Goal: Task Accomplishment & Management: Use online tool/utility

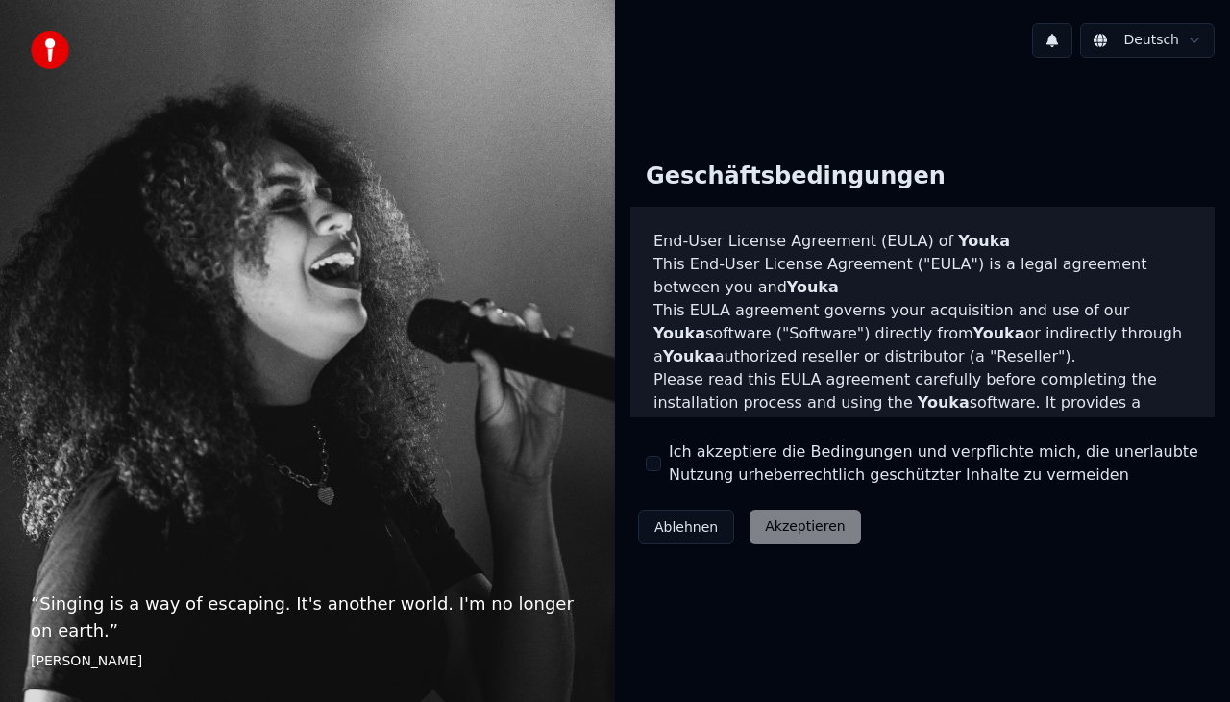
click at [651, 464] on button "Ich akzeptiere die Bedingungen und verpflichte mich, die unerlaubte Nutzung urh…" at bounding box center [653, 462] width 15 height 15
click at [775, 530] on button "Akzeptieren" at bounding box center [805, 526] width 111 height 35
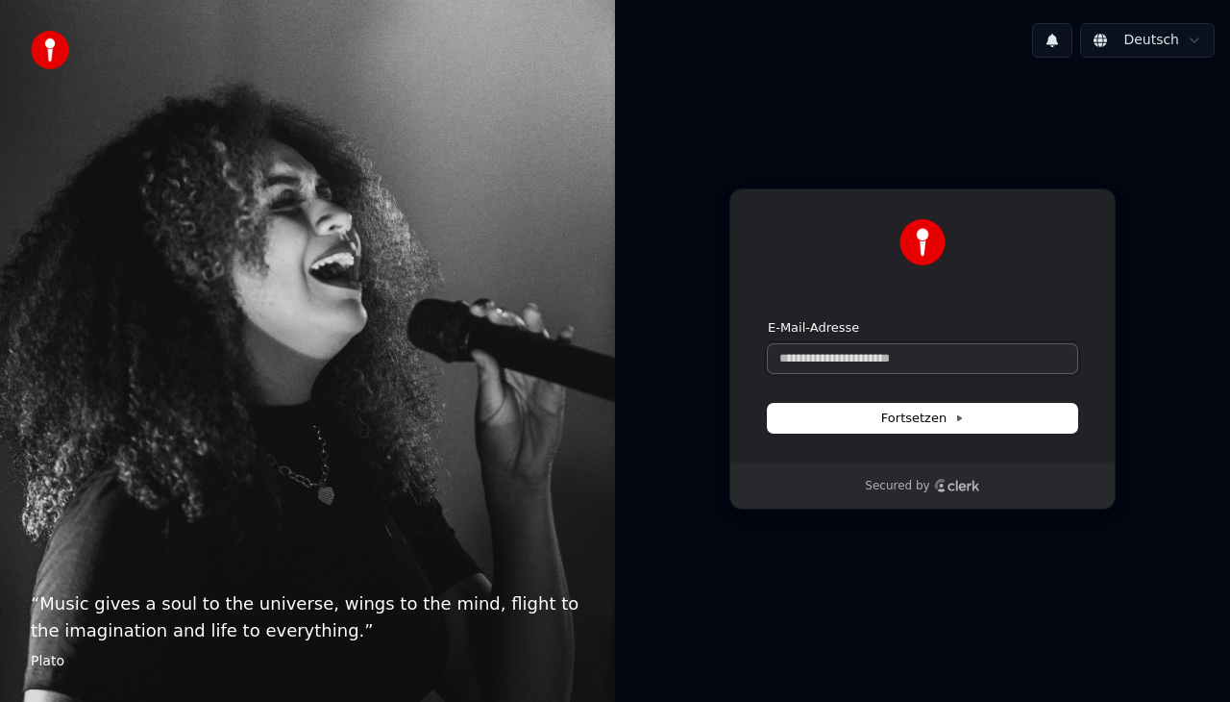
click at [852, 353] on input "E-Mail-Adresse" at bounding box center [922, 358] width 309 height 29
click at [768, 319] on button "submit" at bounding box center [768, 319] width 0 height 0
type input "**********"
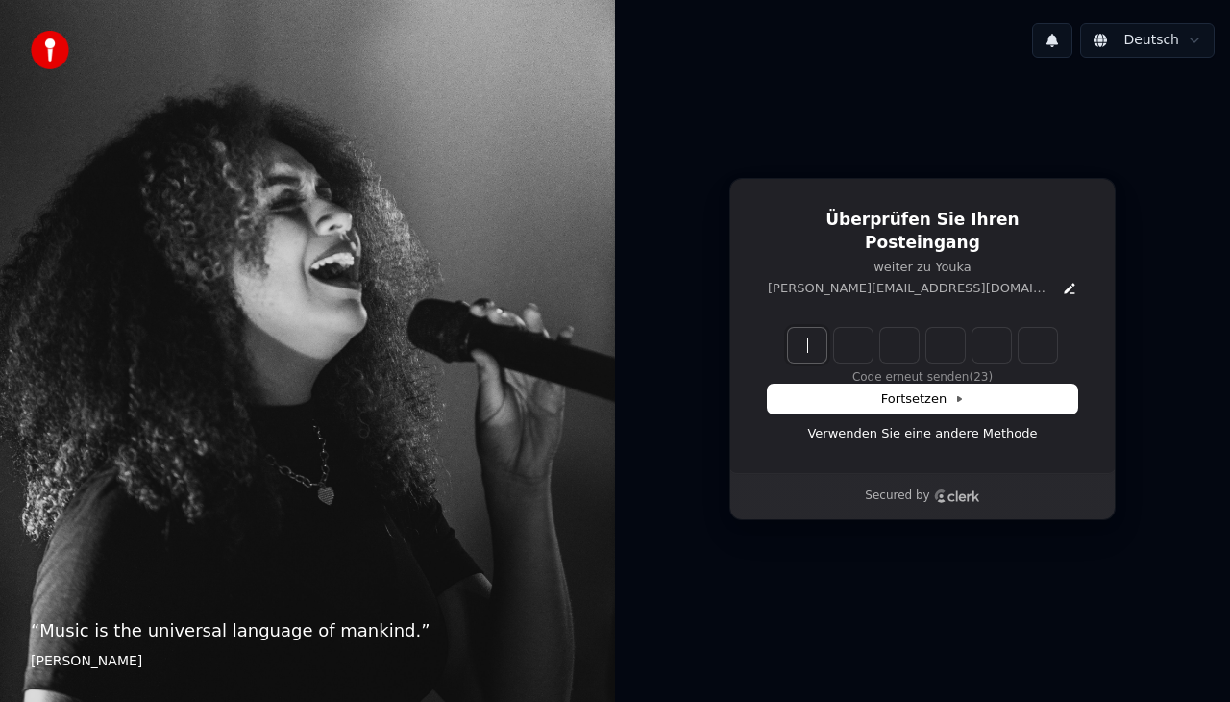
click at [804, 328] on input "Enter verification code" at bounding box center [942, 345] width 308 height 35
type input "******"
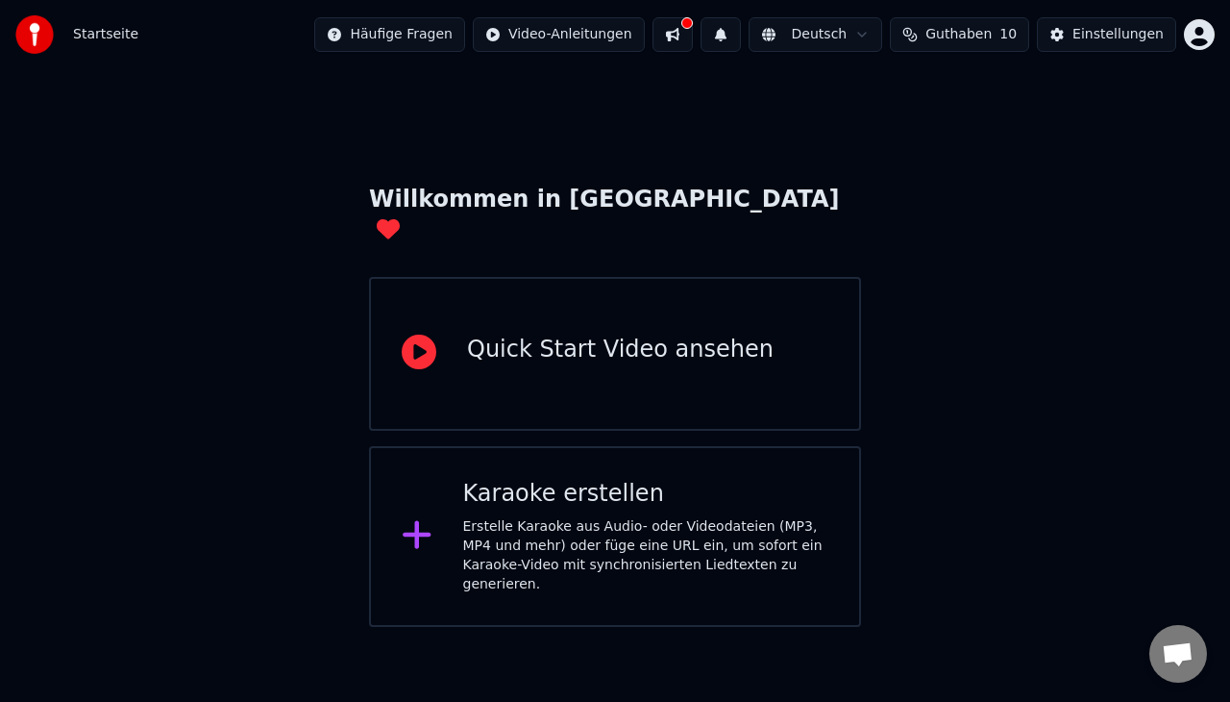
click at [757, 517] on div "Erstelle Karaoke aus Audio- oder Videodateien (MP3, MP4 und mehr) oder füge ein…" at bounding box center [646, 555] width 366 height 77
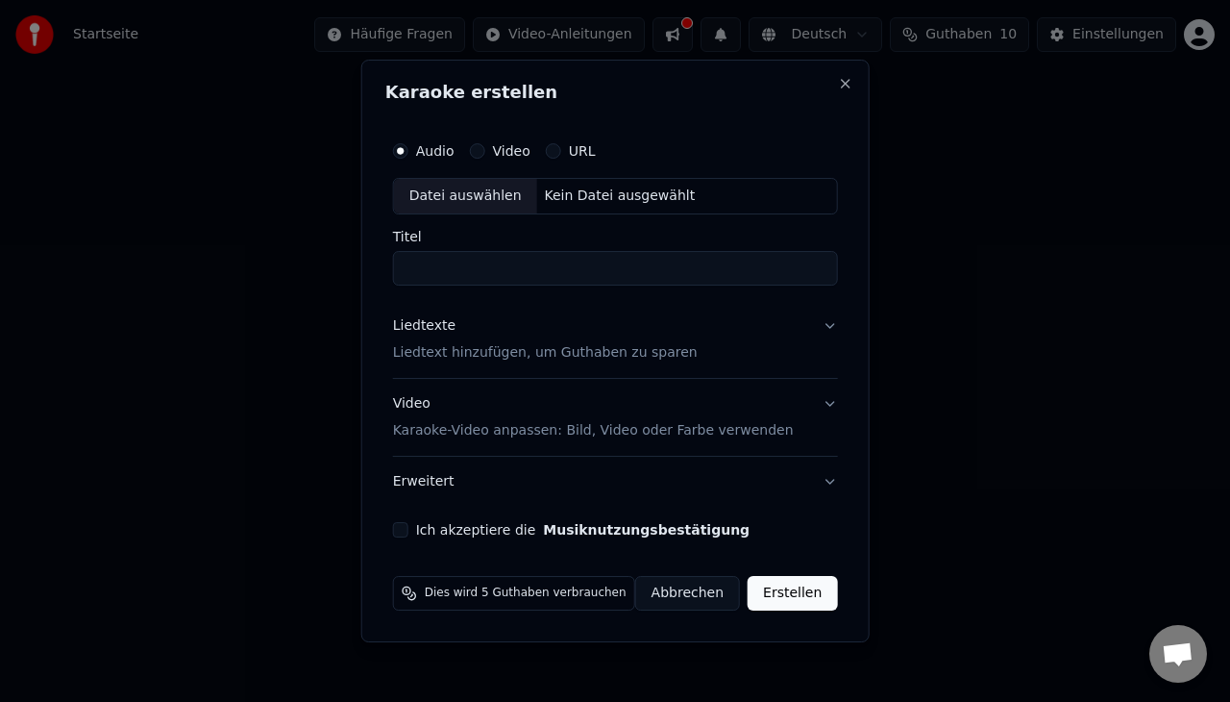
click at [579, 152] on label "URL" at bounding box center [582, 150] width 27 height 13
click at [561, 152] on button "URL" at bounding box center [553, 150] width 15 height 15
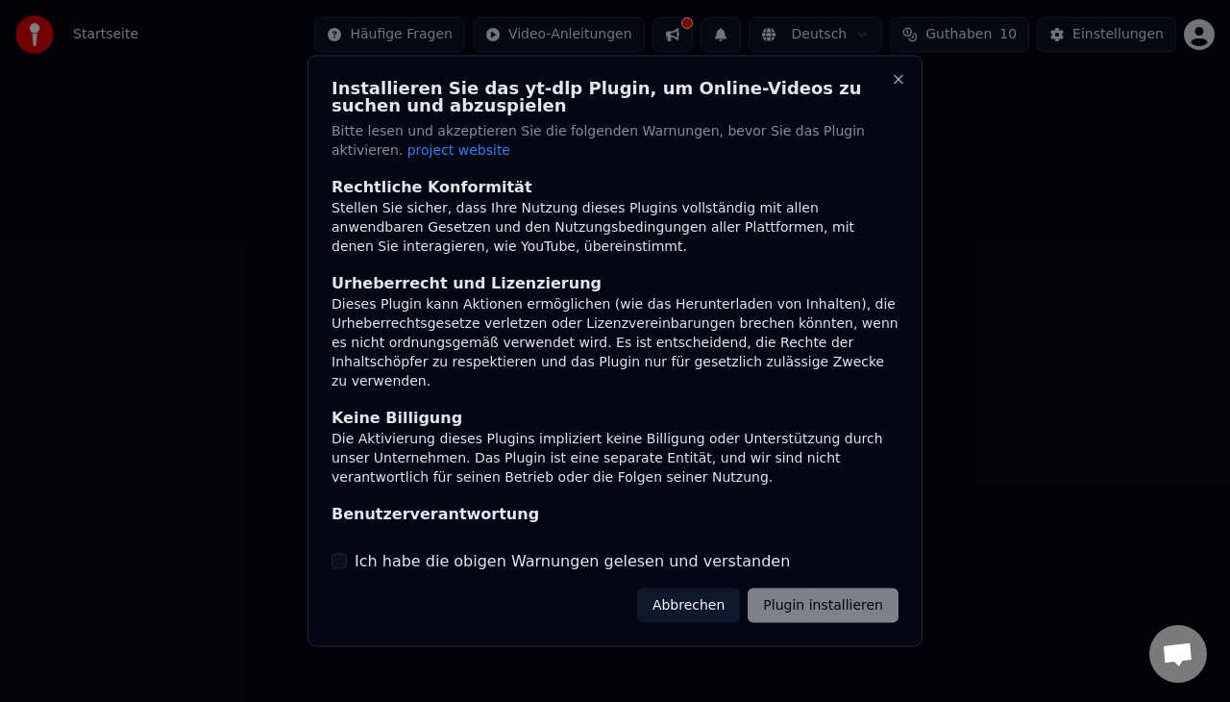
click at [541, 561] on label "Ich habe die obigen Warnungen gelesen und verstanden" at bounding box center [572, 560] width 435 height 23
click at [347, 561] on button "Ich habe die obigen Warnungen gelesen und verstanden" at bounding box center [339, 560] width 15 height 15
click at [777, 608] on button "Plugin installieren" at bounding box center [823, 604] width 151 height 35
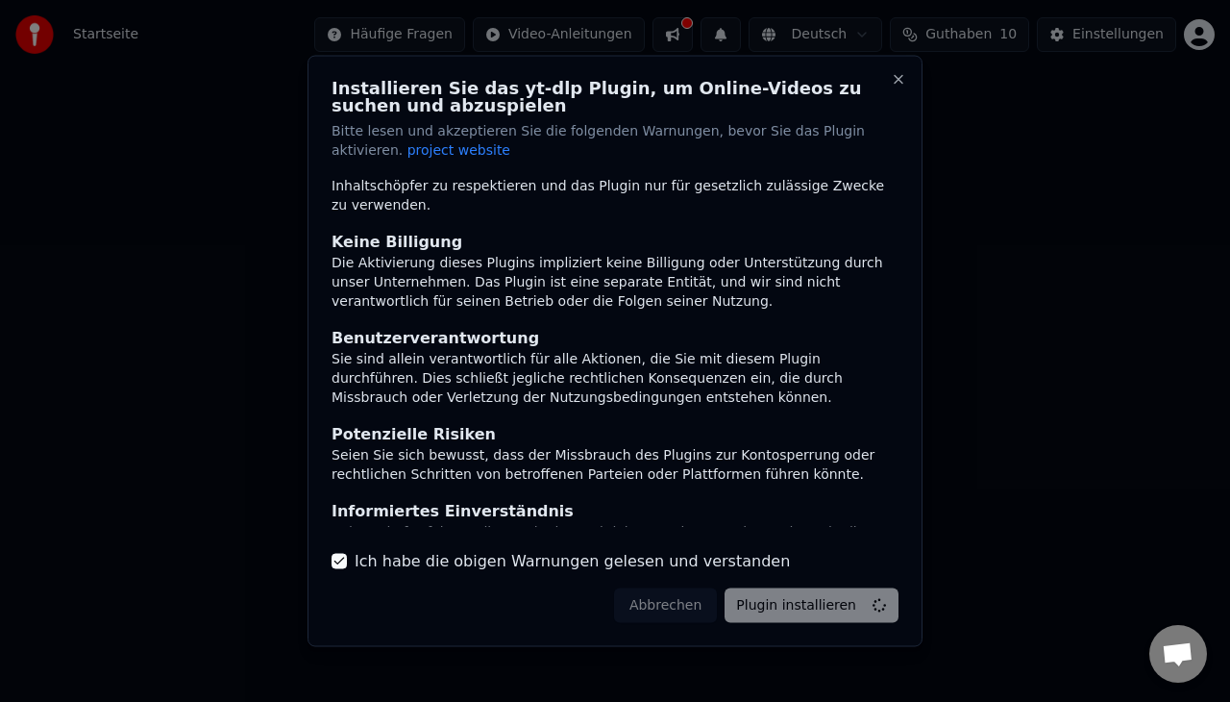
scroll to position [210, 0]
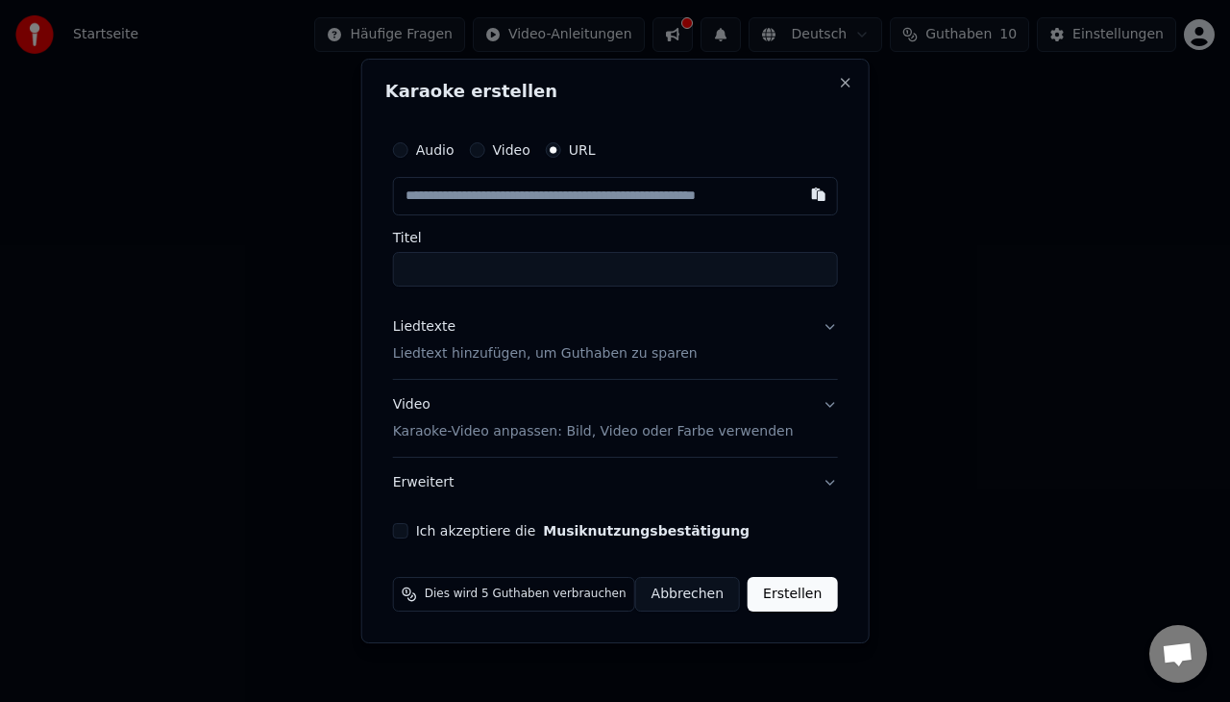
paste input "**********"
type input "**********"
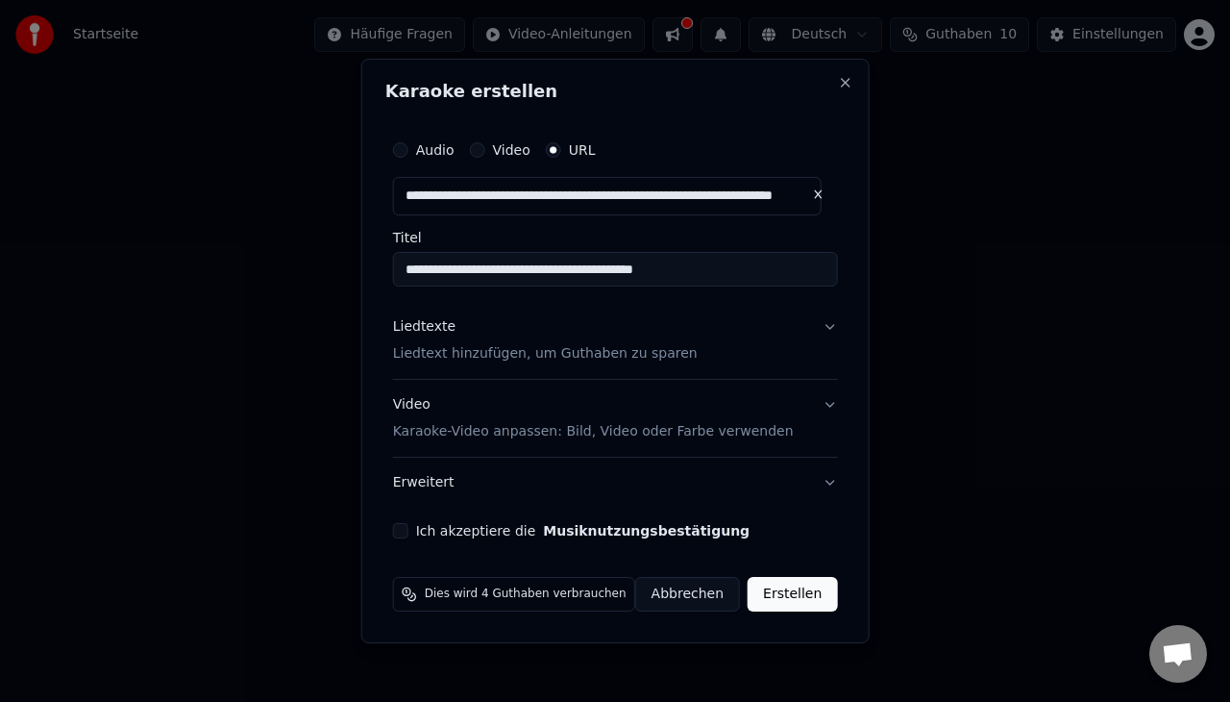
type input "**********"
drag, startPoint x: 736, startPoint y: 260, endPoint x: 586, endPoint y: 247, distance: 150.5
click at [586, 247] on div "**********" at bounding box center [615, 259] width 445 height 56
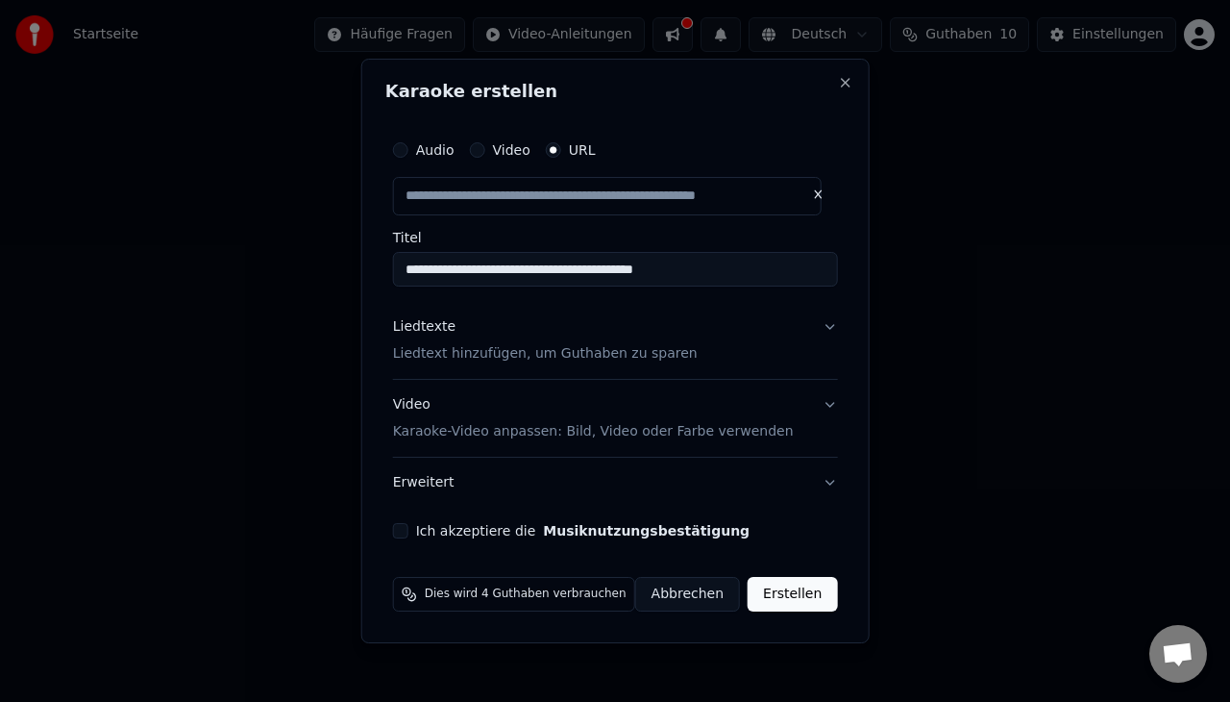
type input "**********"
click at [815, 334] on button "Liedtexte Liedtext hinzufügen, um Guthaben zu sparen" at bounding box center [615, 340] width 445 height 77
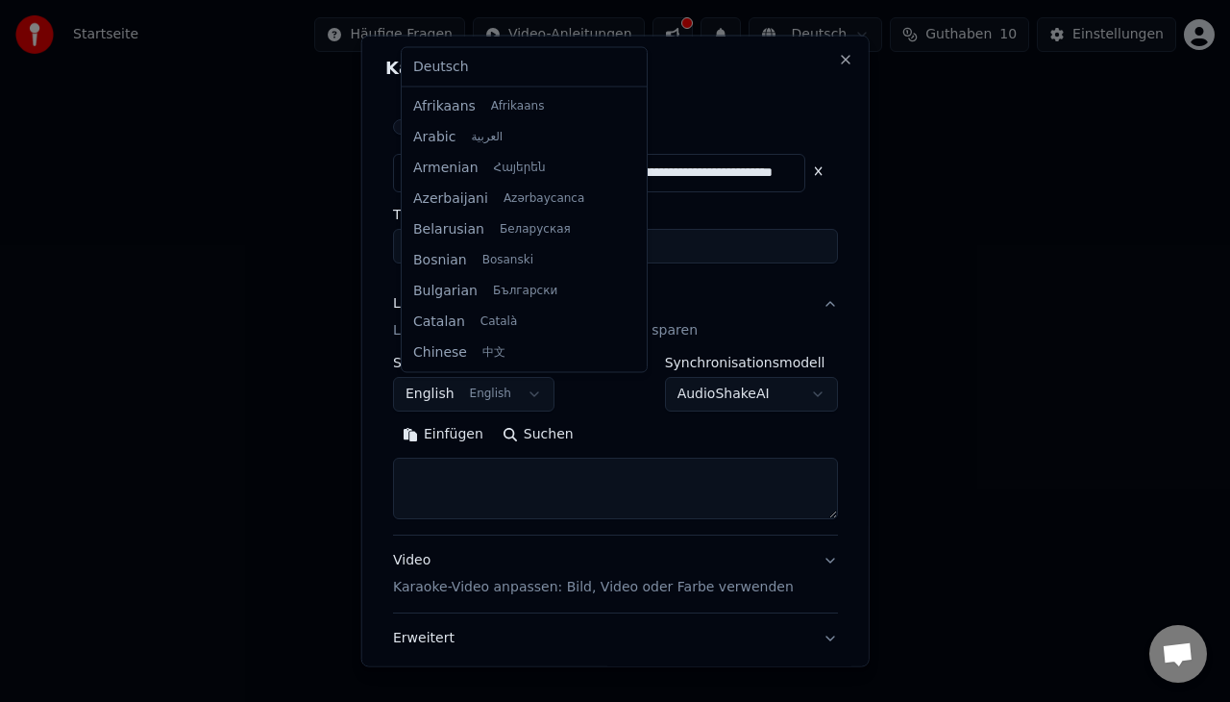
click at [506, 396] on body "**********" at bounding box center [615, 313] width 1230 height 627
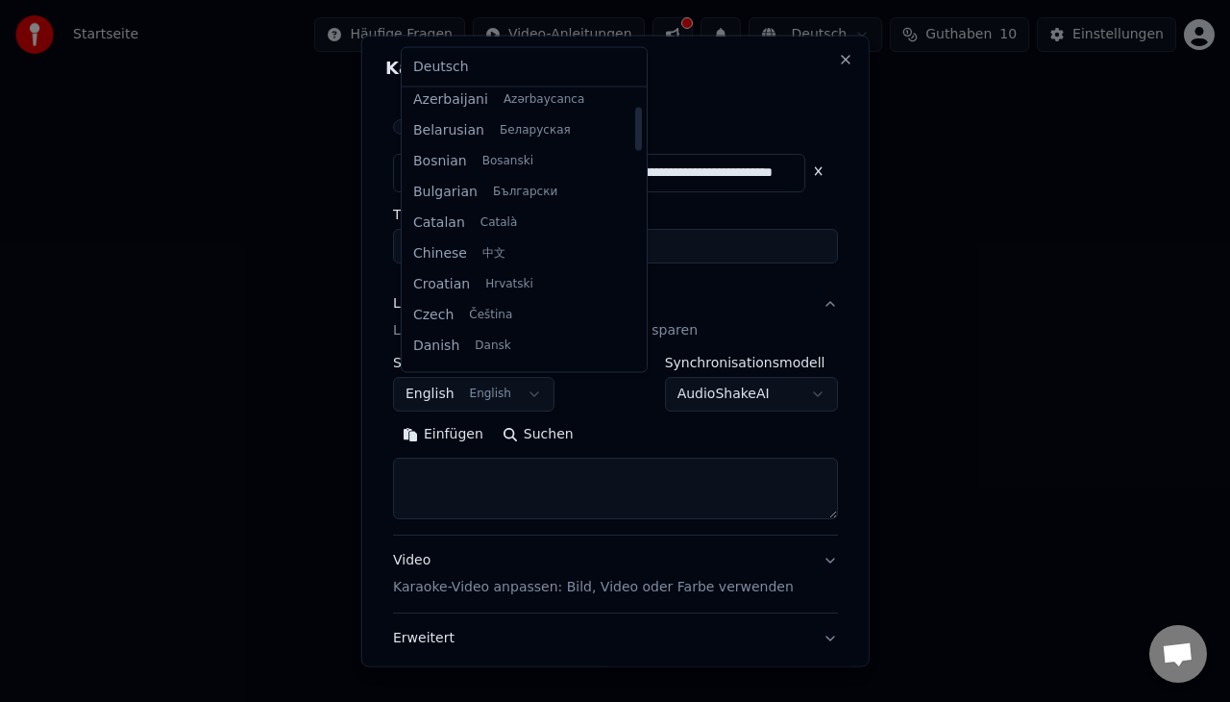
scroll to position [101, 0]
select select "**"
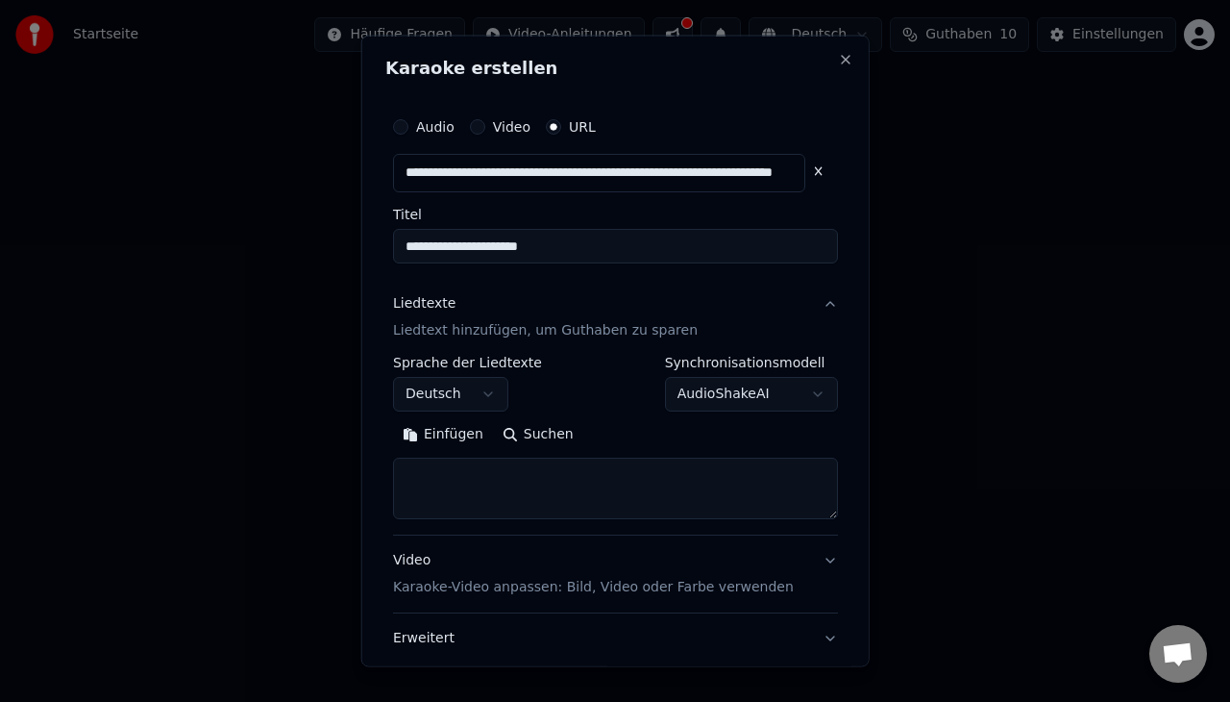
click at [513, 473] on textarea at bounding box center [615, 487] width 445 height 62
paste textarea "**********"
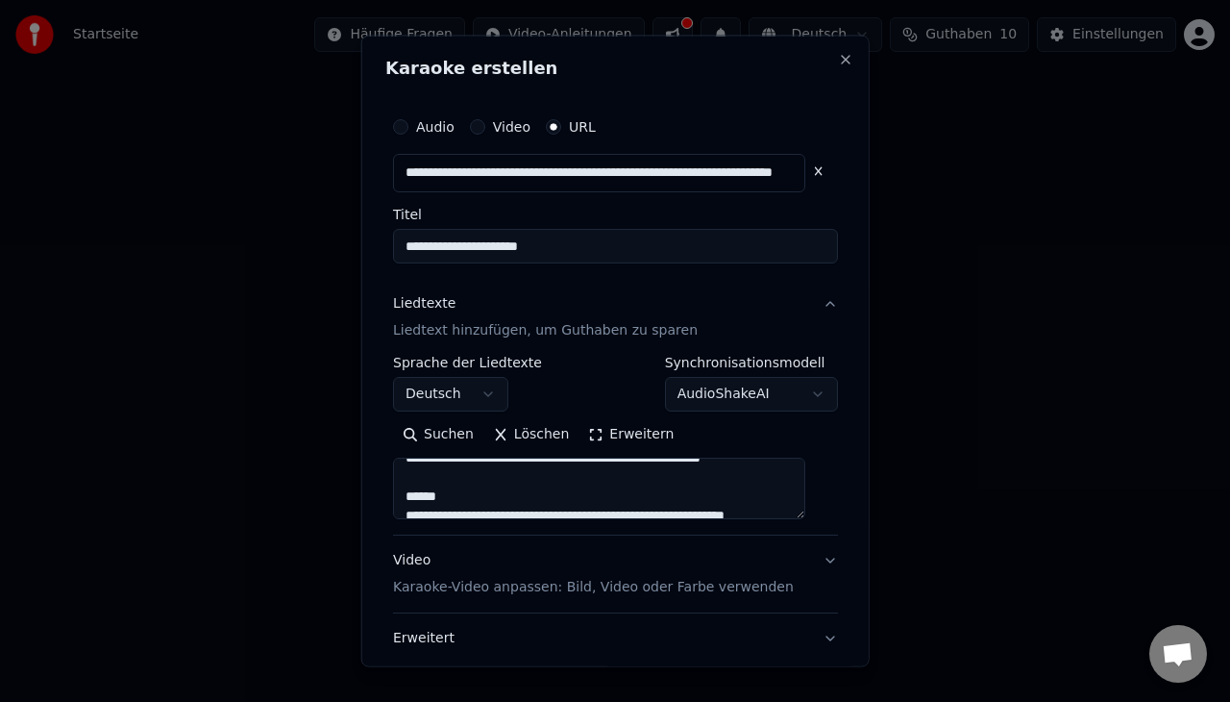
scroll to position [0, 0]
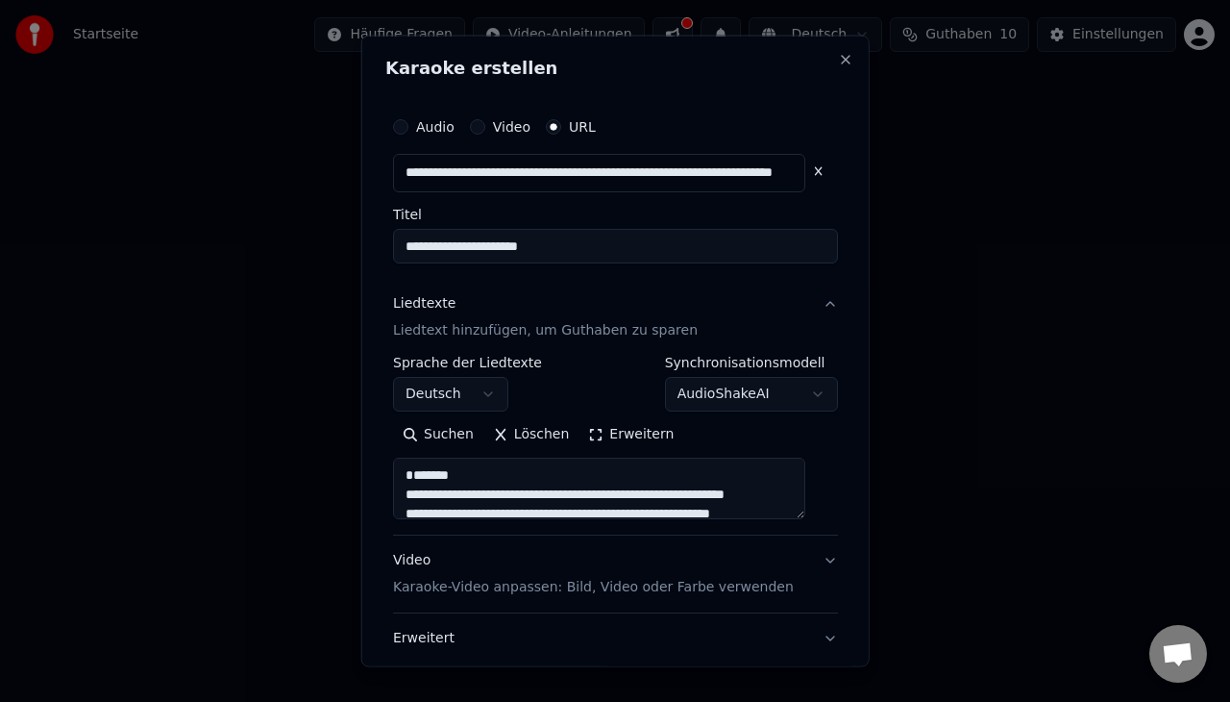
click at [498, 498] on textarea at bounding box center [599, 487] width 412 height 62
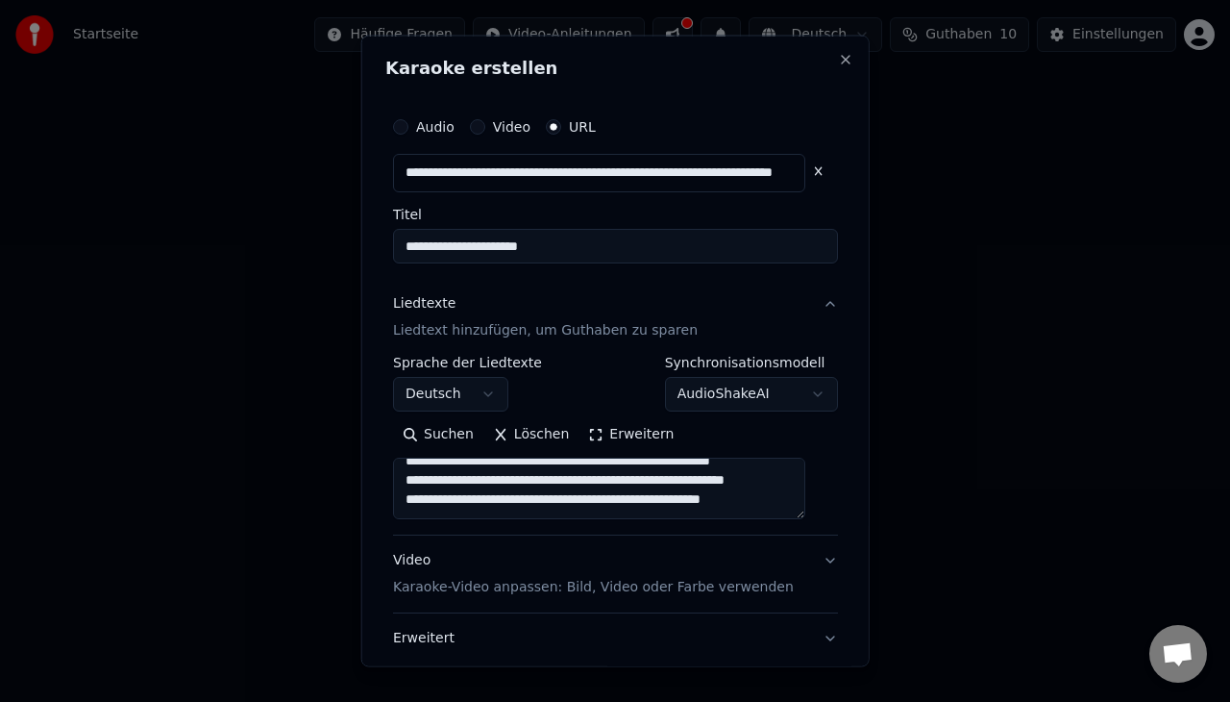
scroll to position [153, 0]
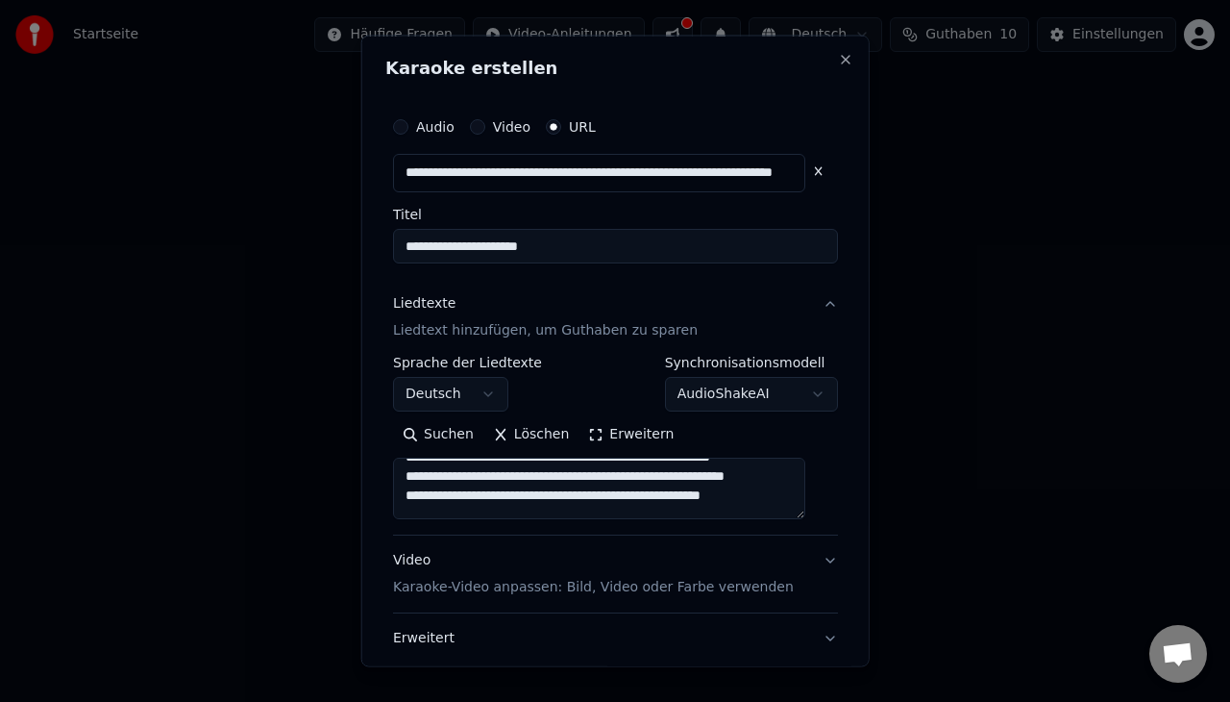
click at [498, 498] on textarea at bounding box center [599, 487] width 412 height 62
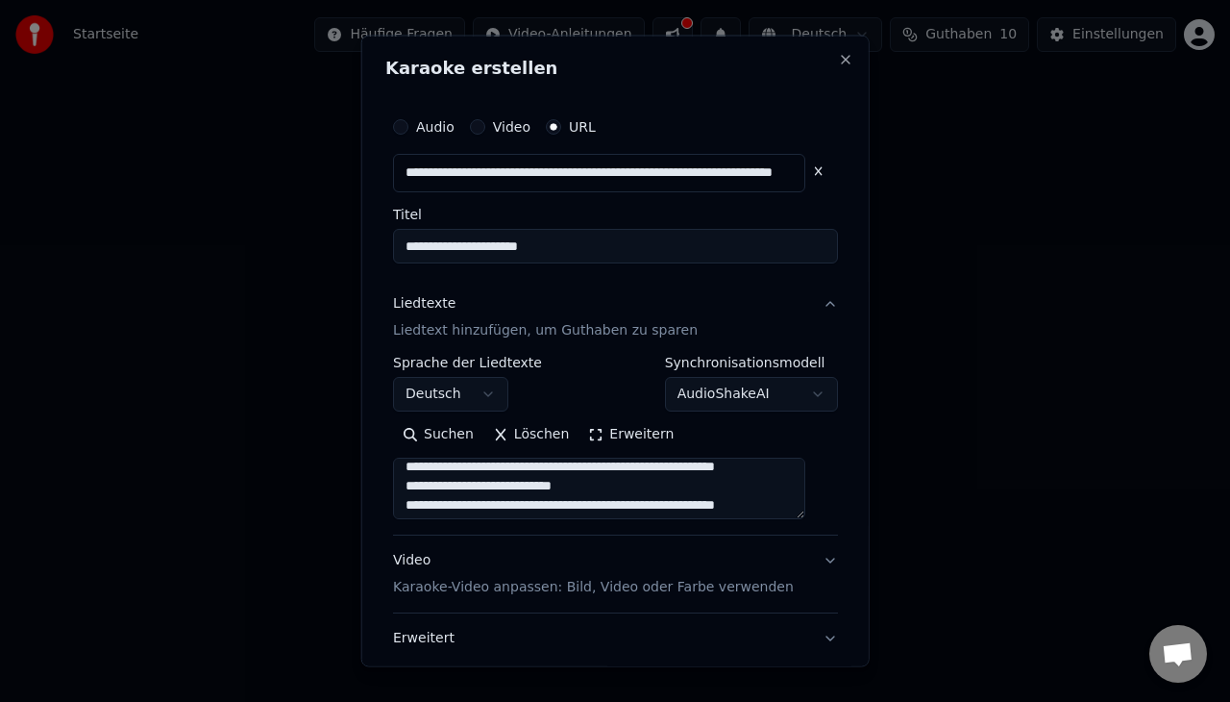
scroll to position [298, 0]
click at [498, 498] on textarea at bounding box center [599, 487] width 412 height 62
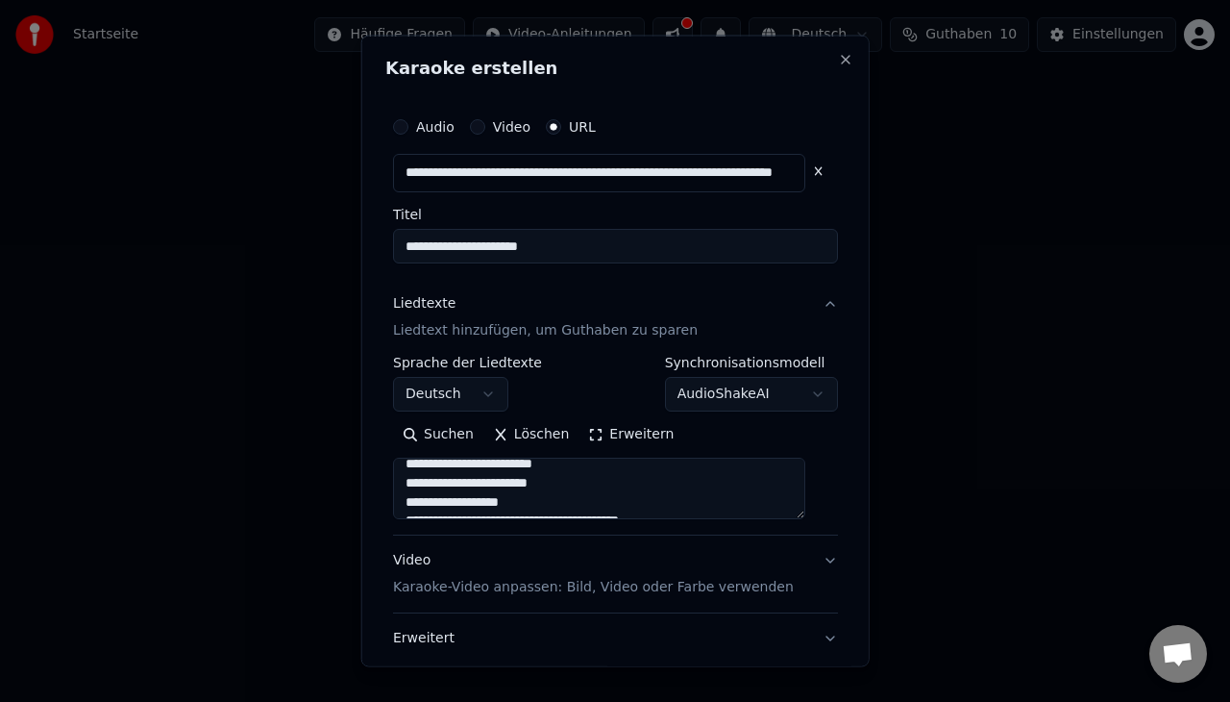
scroll to position [556, 0]
click at [498, 498] on textarea at bounding box center [599, 487] width 412 height 62
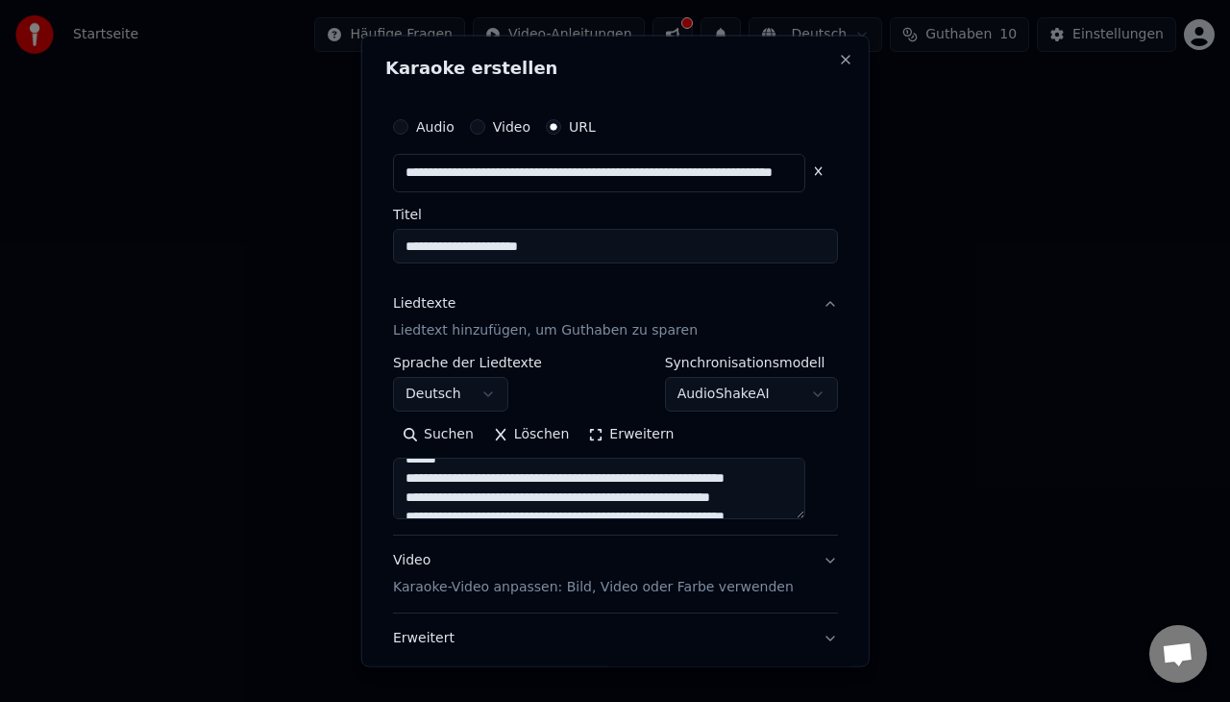
scroll to position [1217, 0]
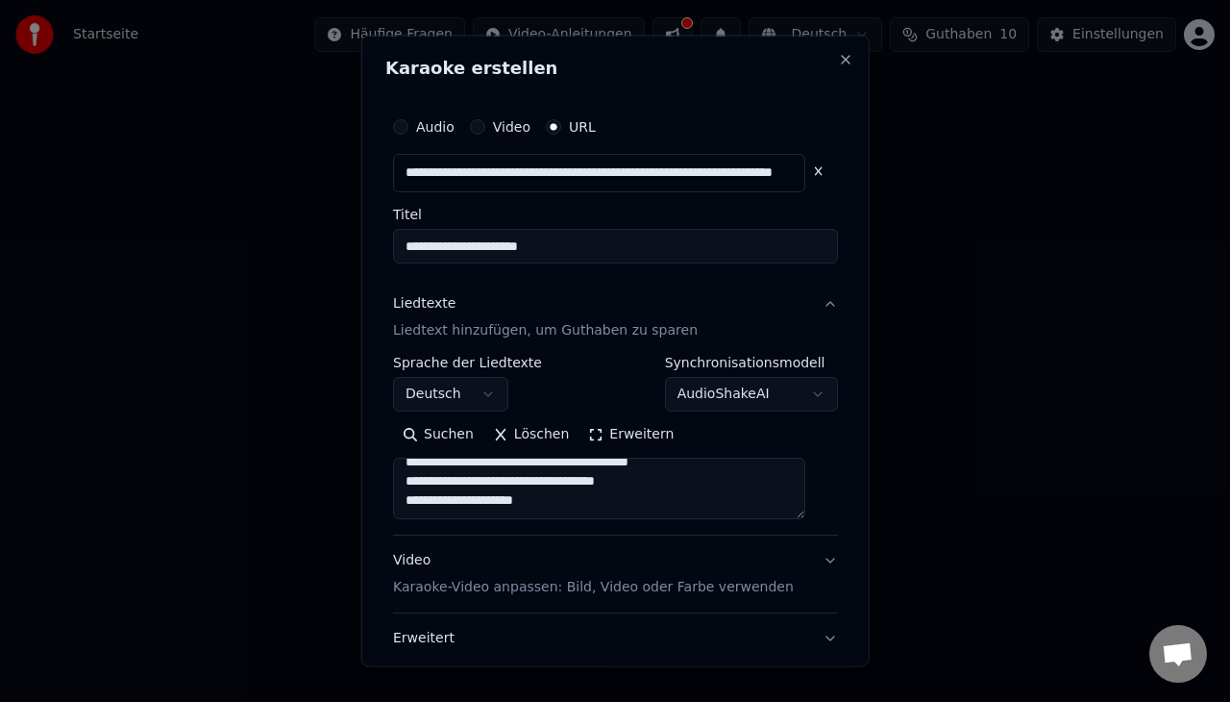
drag, startPoint x: 411, startPoint y: 481, endPoint x: 644, endPoint y: 471, distance: 232.8
click at [644, 471] on textarea at bounding box center [599, 487] width 412 height 62
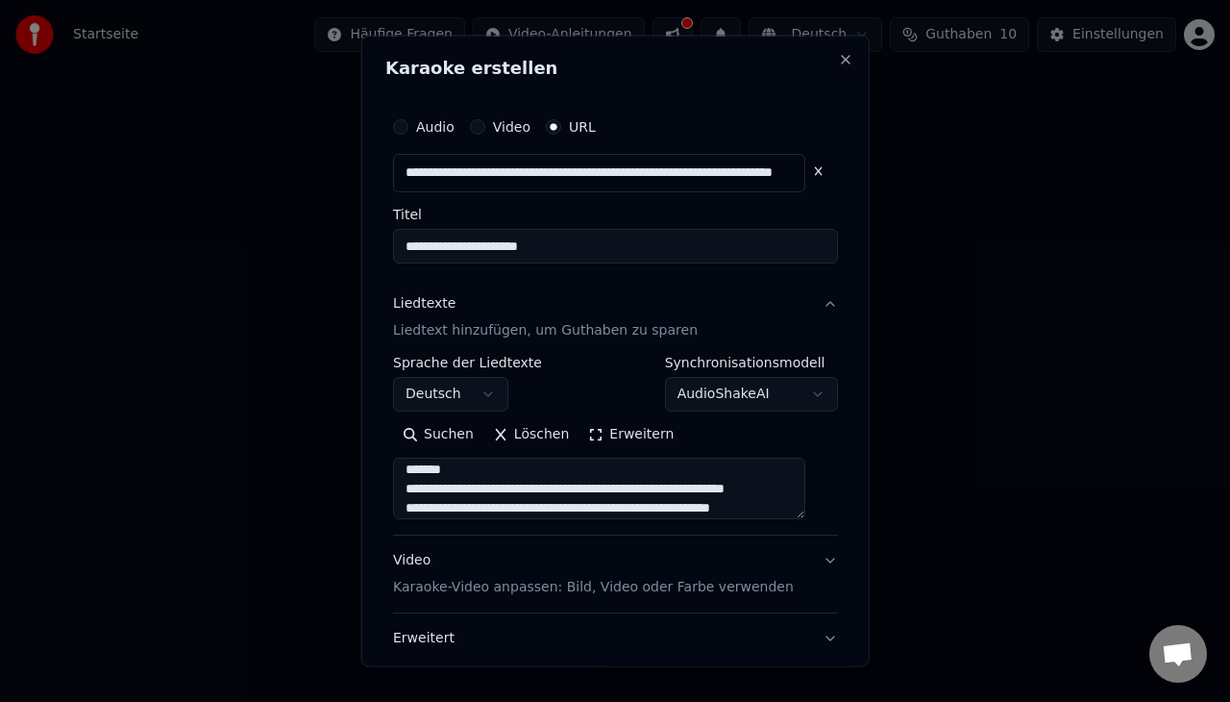
scroll to position [716, 0]
click at [589, 510] on textarea at bounding box center [599, 487] width 412 height 62
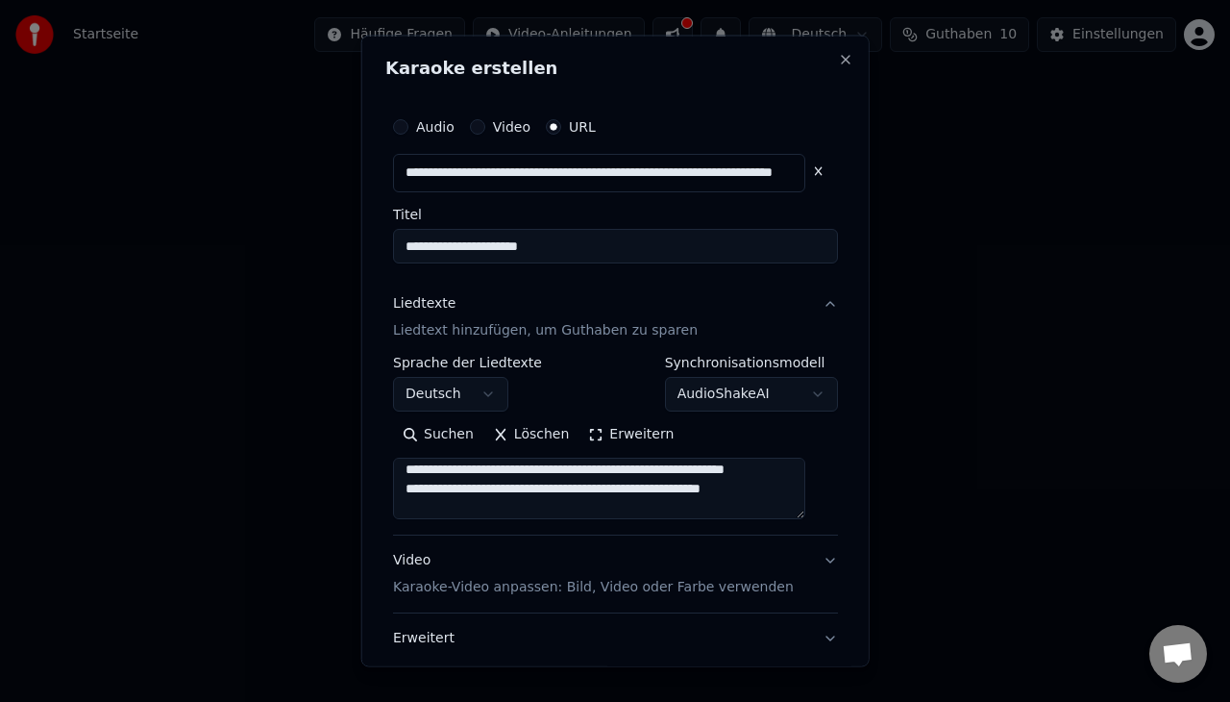
click at [725, 508] on textarea at bounding box center [599, 487] width 412 height 62
drag, startPoint x: 603, startPoint y: 500, endPoint x: 453, endPoint y: 497, distance: 149.9
click at [453, 497] on textarea at bounding box center [599, 487] width 412 height 62
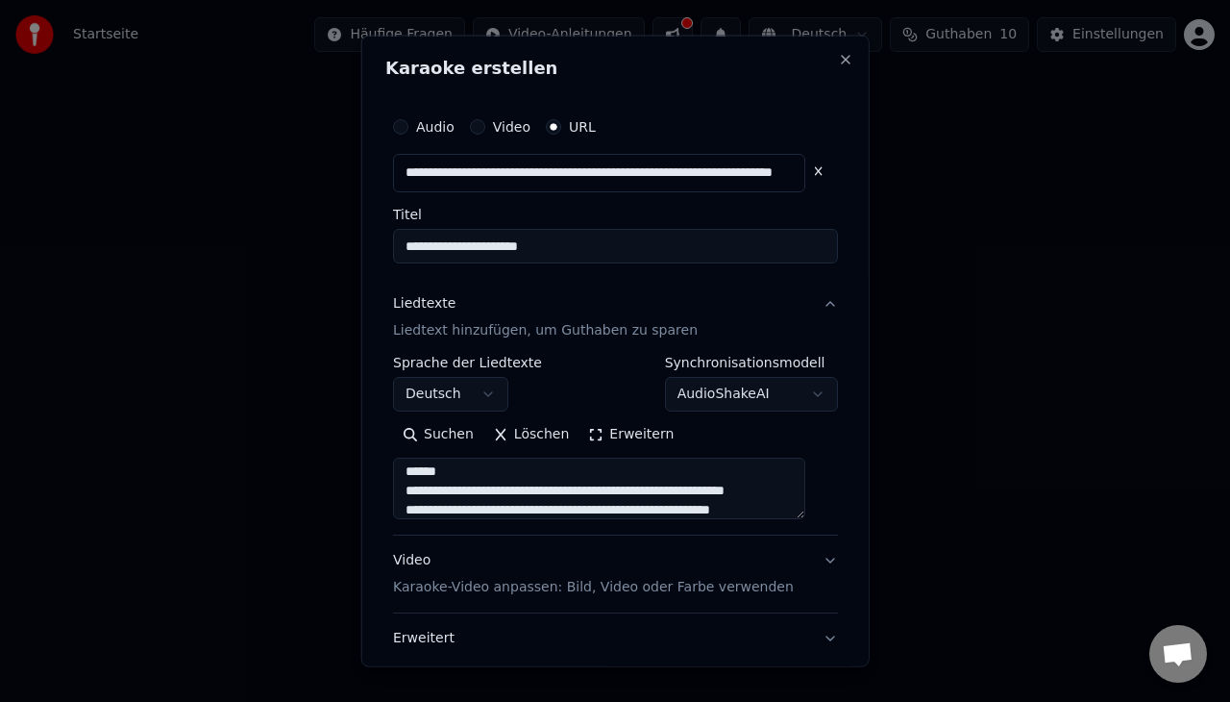
drag, startPoint x: 741, startPoint y: 505, endPoint x: 389, endPoint y: 500, distance: 351.8
click at [389, 500] on div "**********" at bounding box center [615, 351] width 508 height 631
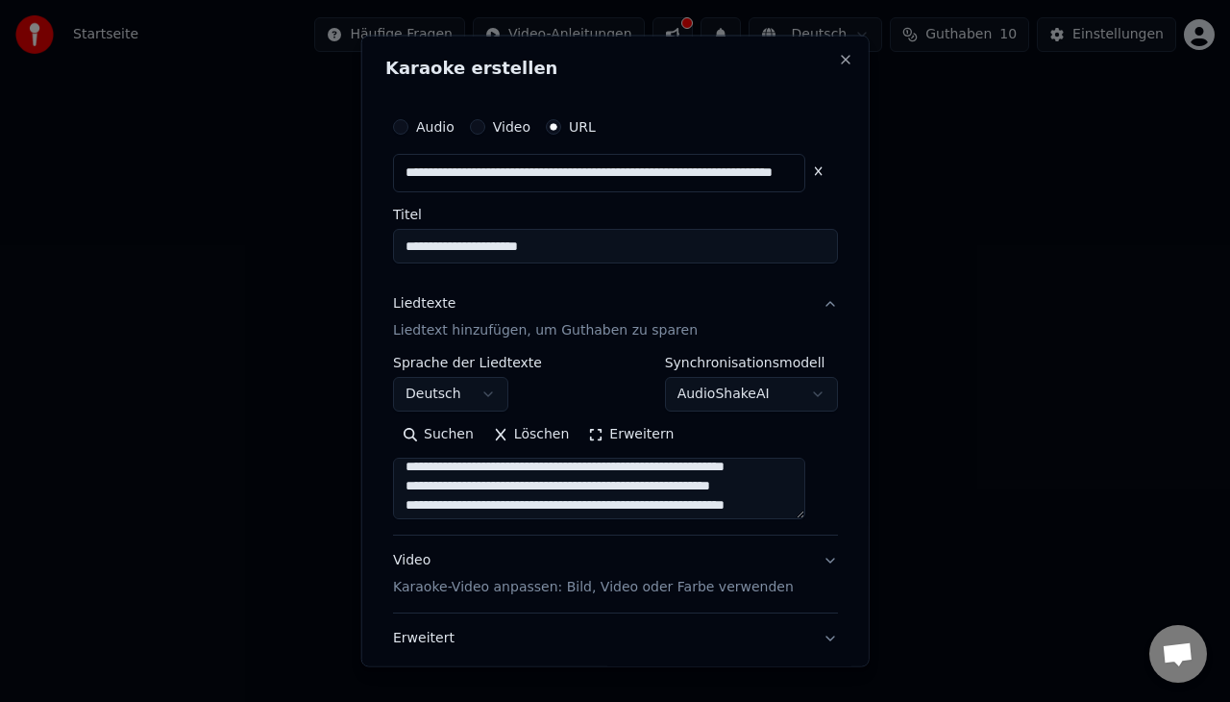
scroll to position [761, 0]
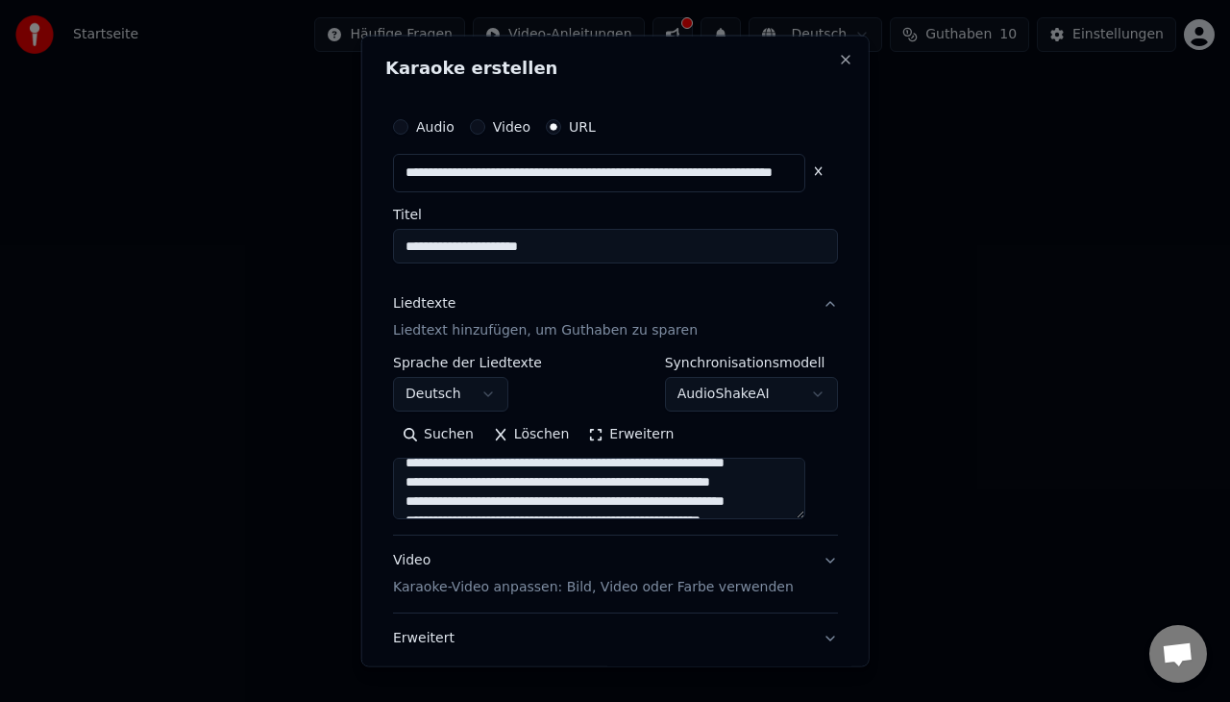
drag, startPoint x: 654, startPoint y: 510, endPoint x: 408, endPoint y: 488, distance: 247.0
click at [408, 488] on textarea at bounding box center [599, 487] width 412 height 62
click at [591, 491] on textarea at bounding box center [599, 487] width 412 height 62
click at [590, 507] on textarea at bounding box center [599, 487] width 412 height 62
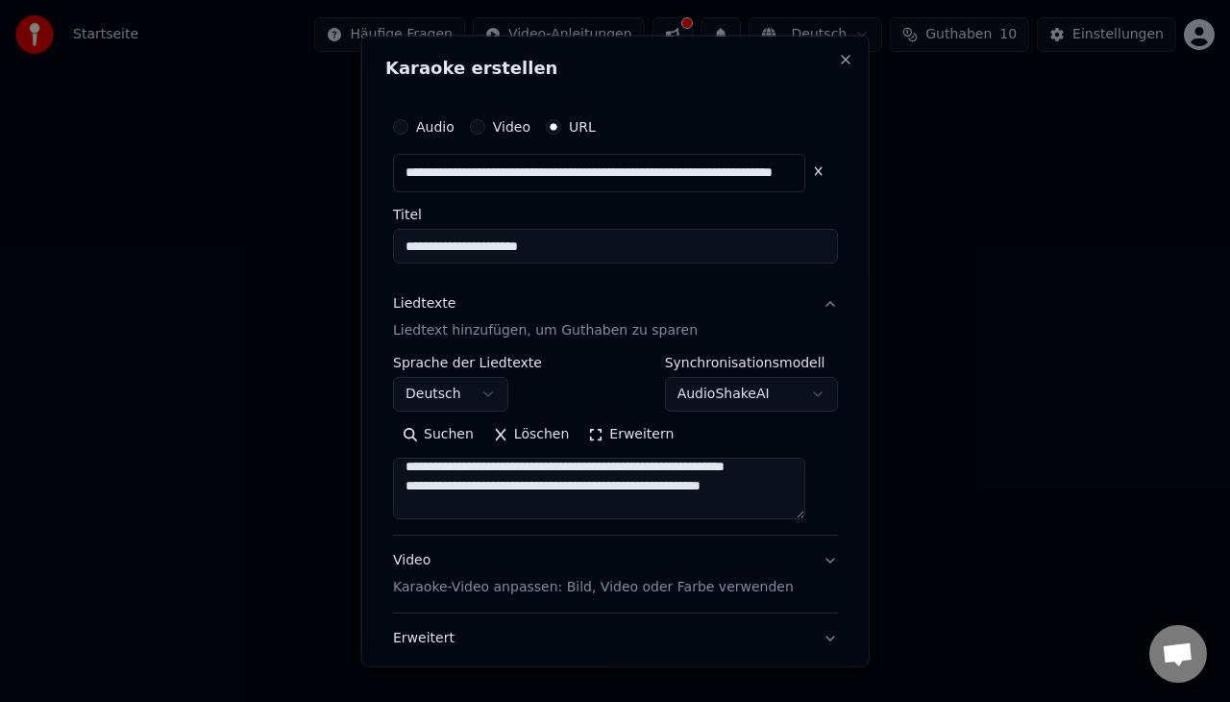
click at [571, 487] on textarea at bounding box center [599, 487] width 412 height 62
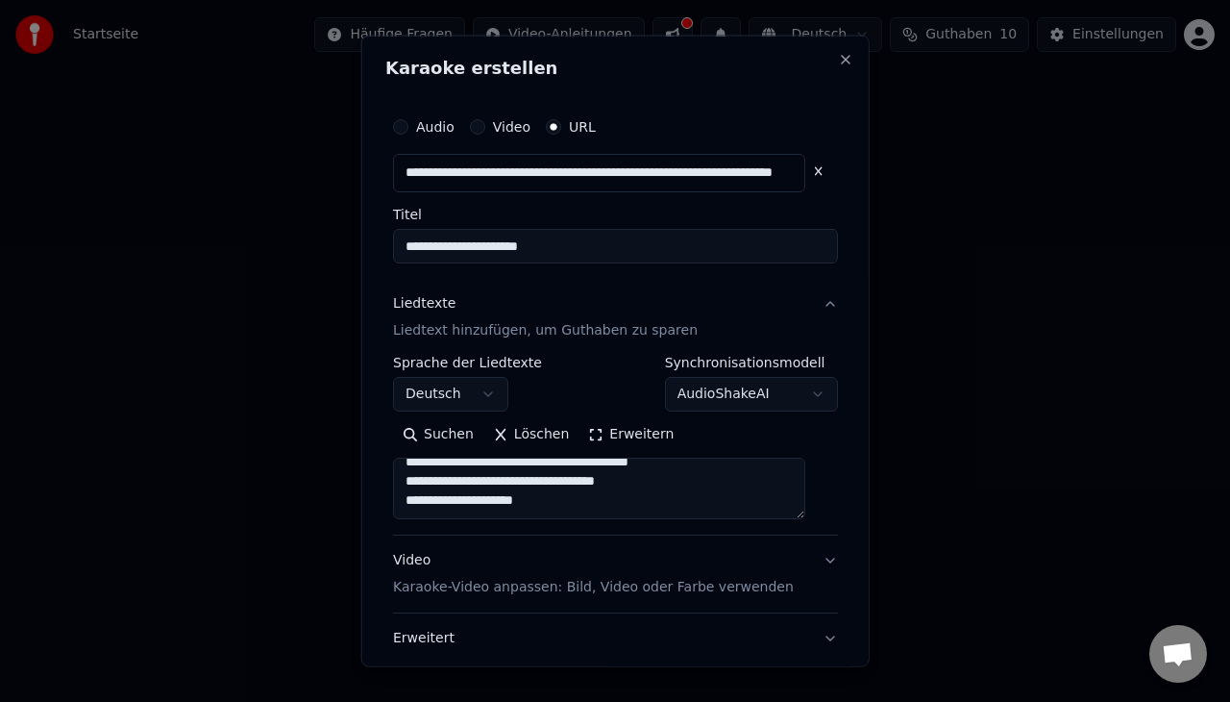
scroll to position [1145, 0]
type textarea "**********"
click at [804, 559] on button "Video Karaoke-Video anpassen: Bild, Video oder Farbe verwenden" at bounding box center [615, 572] width 445 height 77
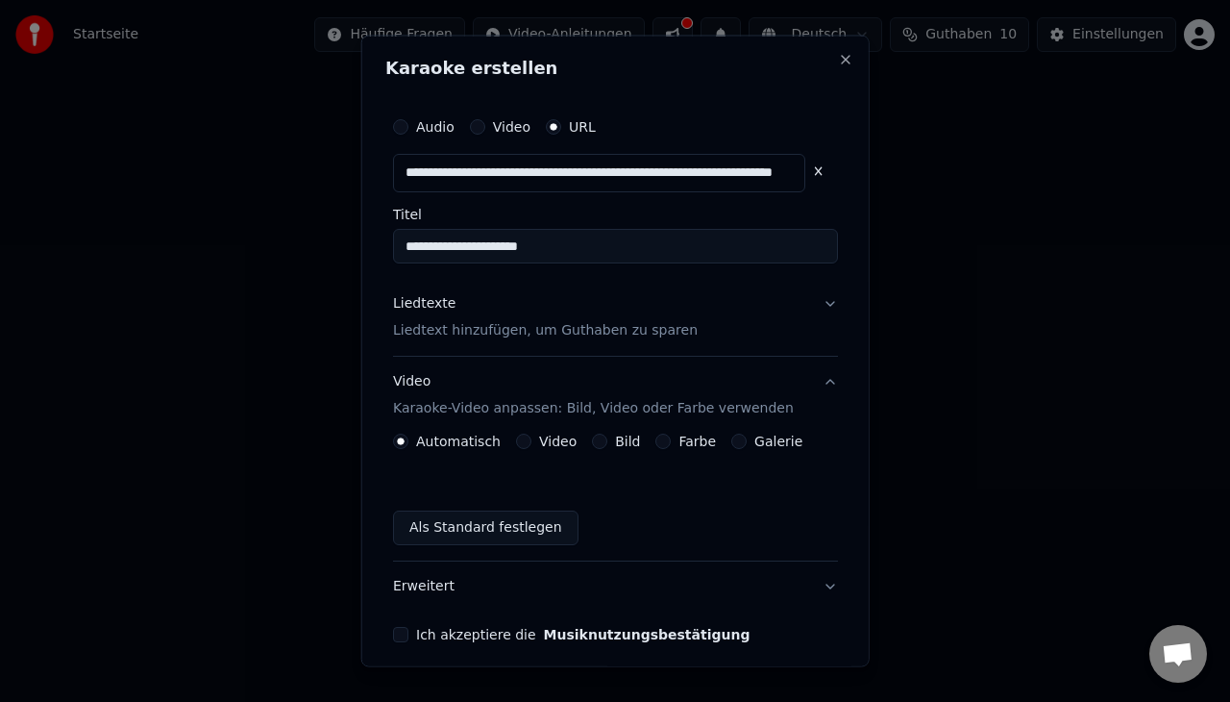
click at [408, 636] on button "Ich akzeptiere die Musiknutzungsbestätigung" at bounding box center [400, 633] width 15 height 15
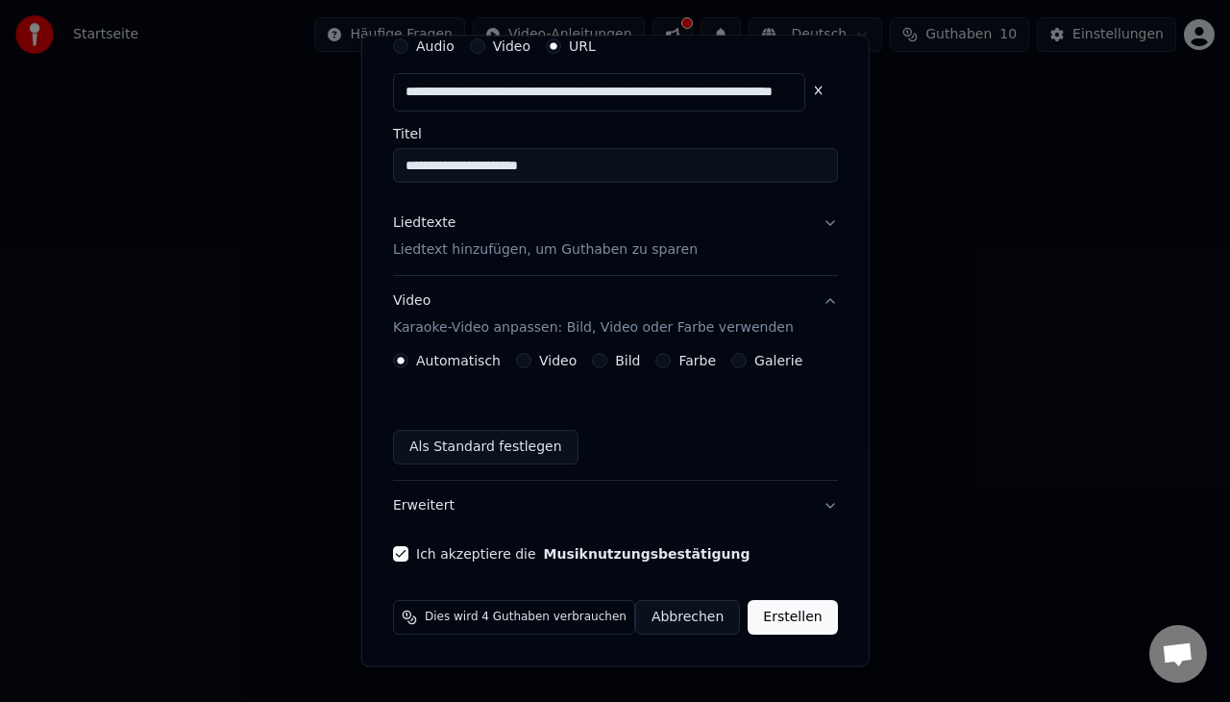
click at [778, 627] on button "Erstellen" at bounding box center [792, 617] width 89 height 35
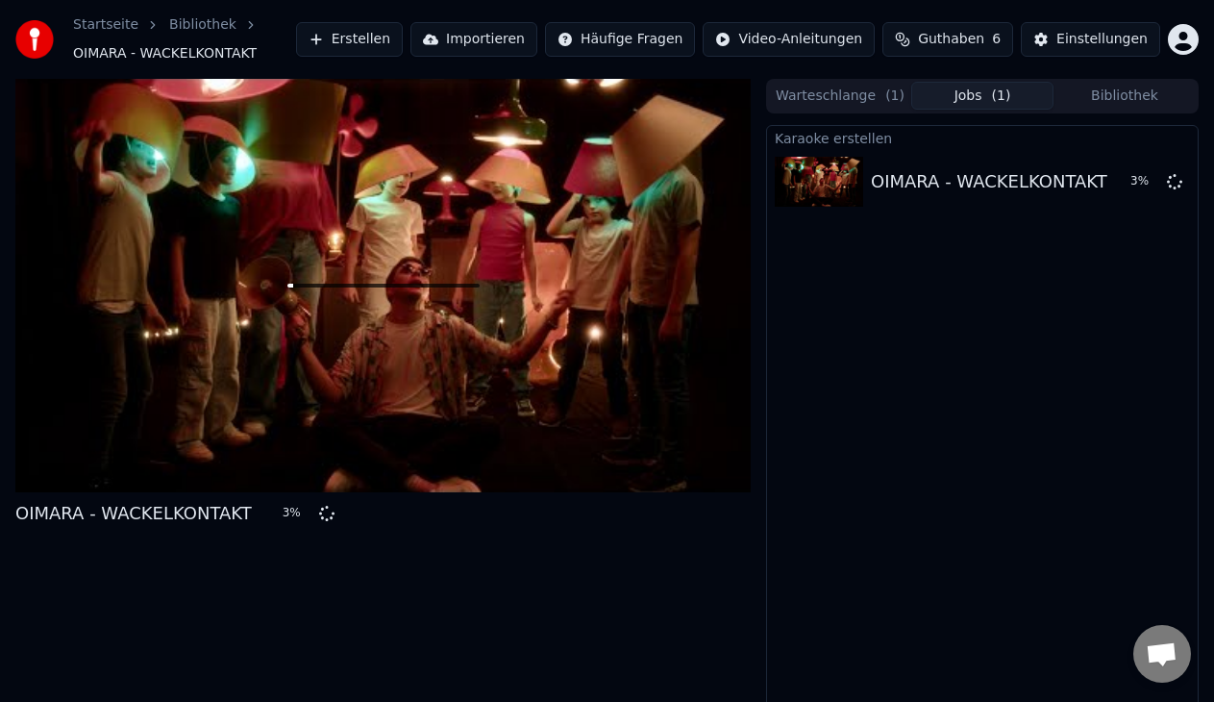
click at [403, 39] on button "Erstellen" at bounding box center [349, 39] width 107 height 35
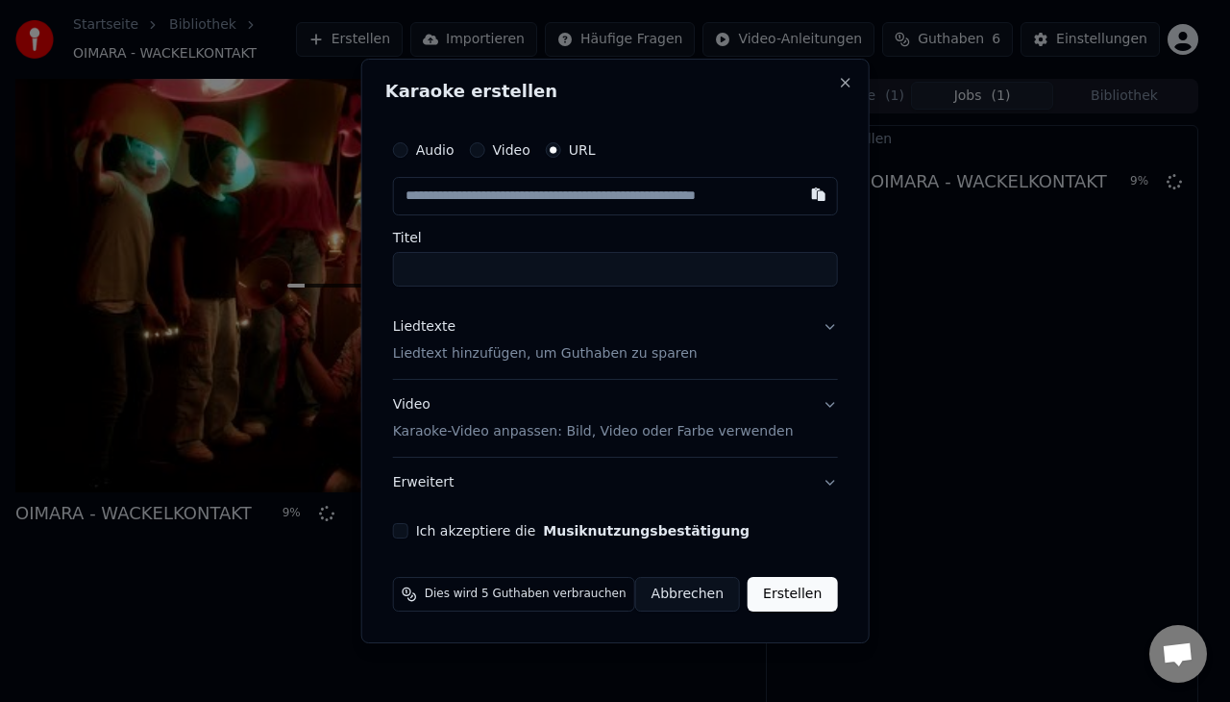
paste input "**********"
type input "**********"
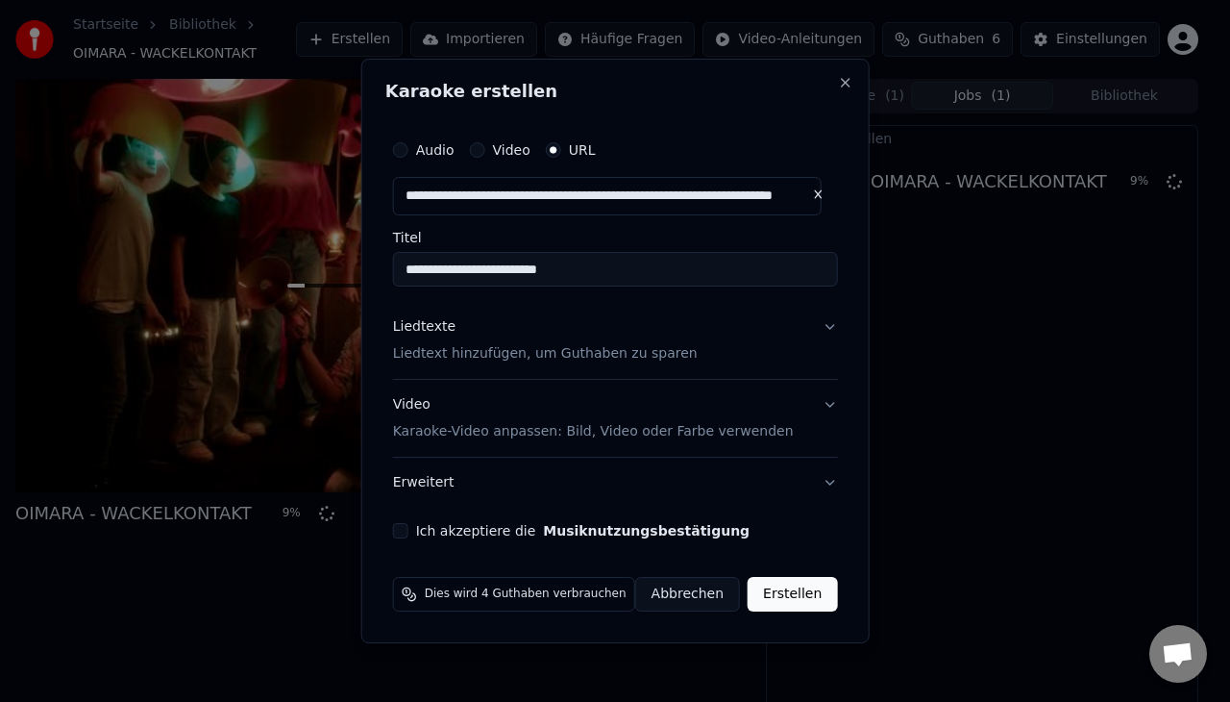
type input "**********"
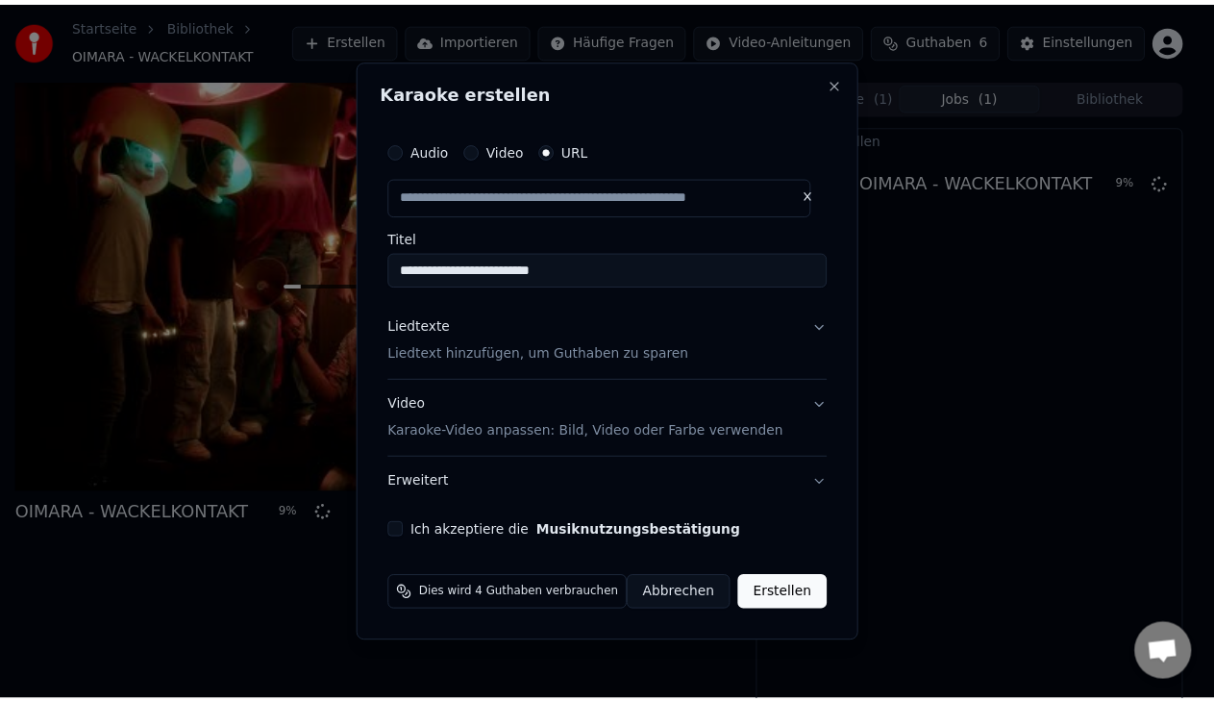
scroll to position [0, 0]
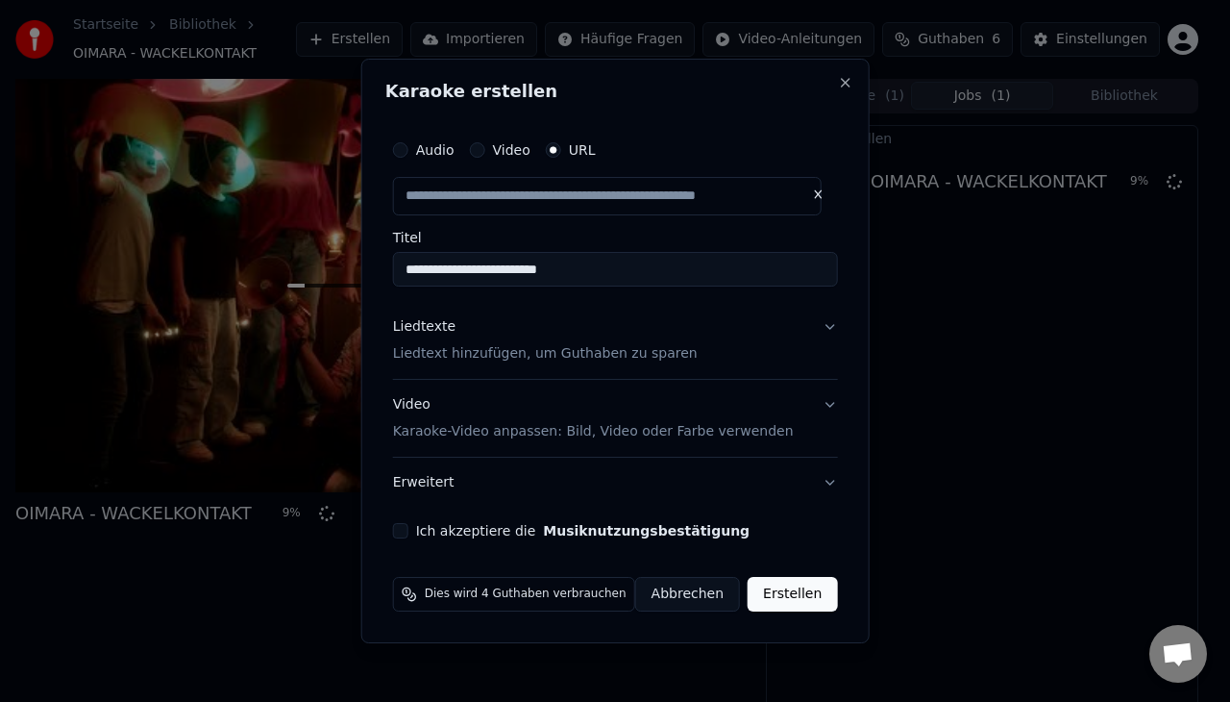
click at [545, 351] on p "Liedtext hinzufügen, um Guthaben zu sparen" at bounding box center [545, 353] width 305 height 19
type input "**********"
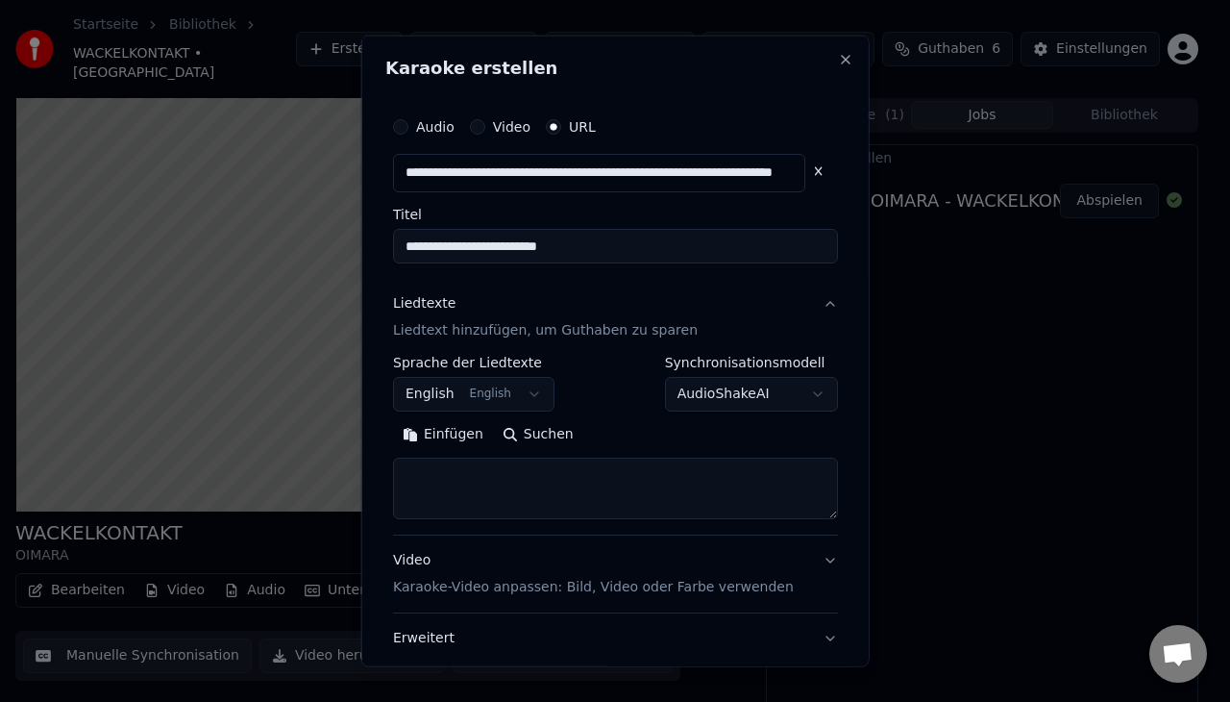
click at [554, 483] on textarea at bounding box center [615, 487] width 445 height 62
select select
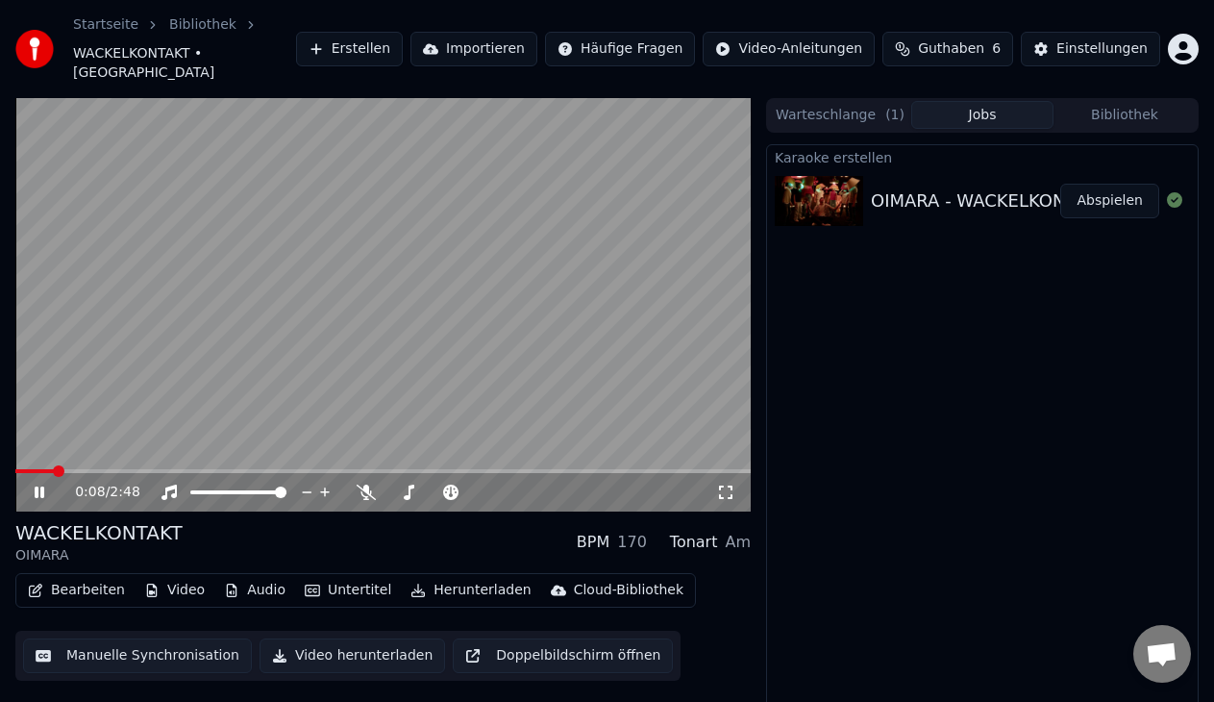
click at [89, 473] on div "0:08 / 2:48" at bounding box center [382, 492] width 735 height 38
click at [111, 465] on span at bounding box center [112, 471] width 12 height 12
click at [233, 469] on span at bounding box center [382, 471] width 735 height 4
click at [288, 469] on span at bounding box center [382, 471] width 735 height 4
click at [431, 486] on span at bounding box center [432, 492] width 12 height 12
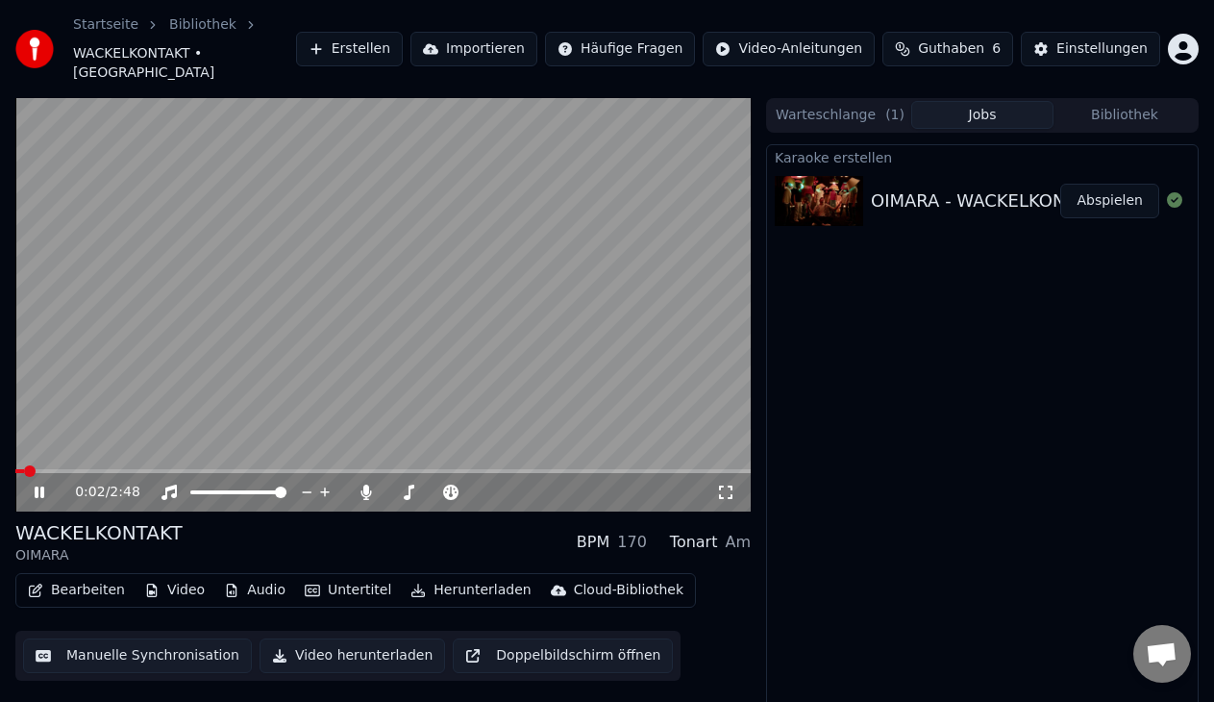
click at [23, 469] on span at bounding box center [19, 471] width 9 height 4
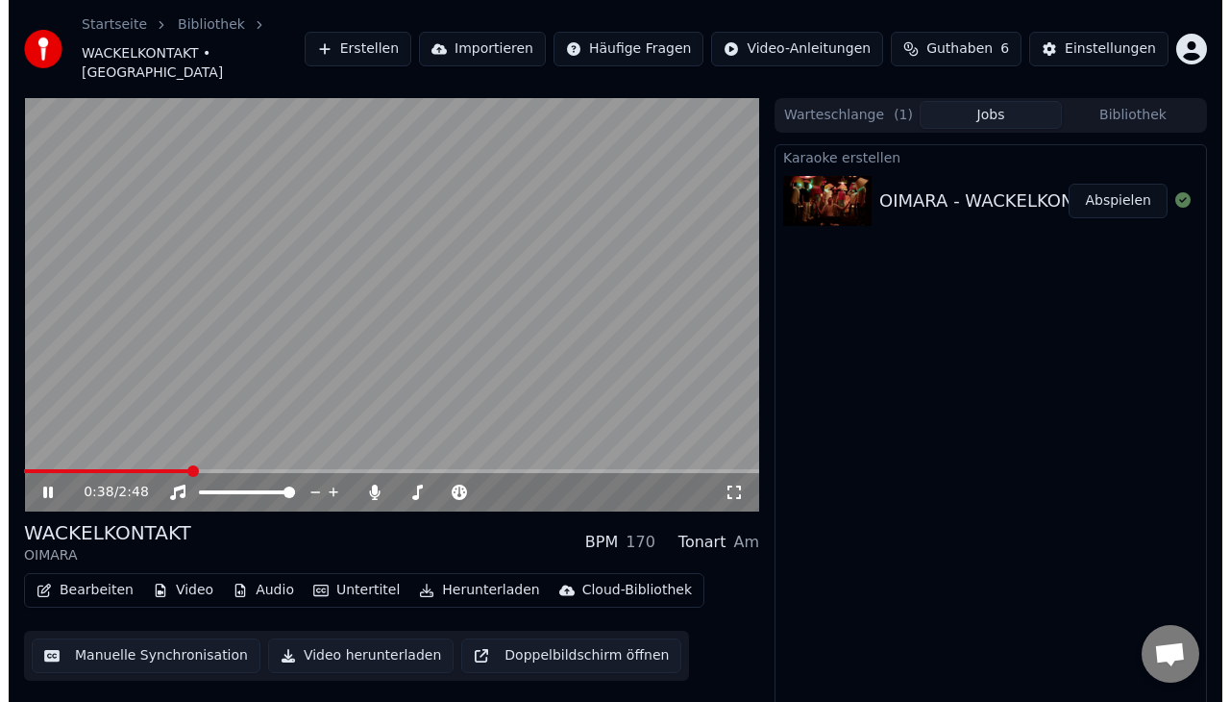
scroll to position [19, 0]
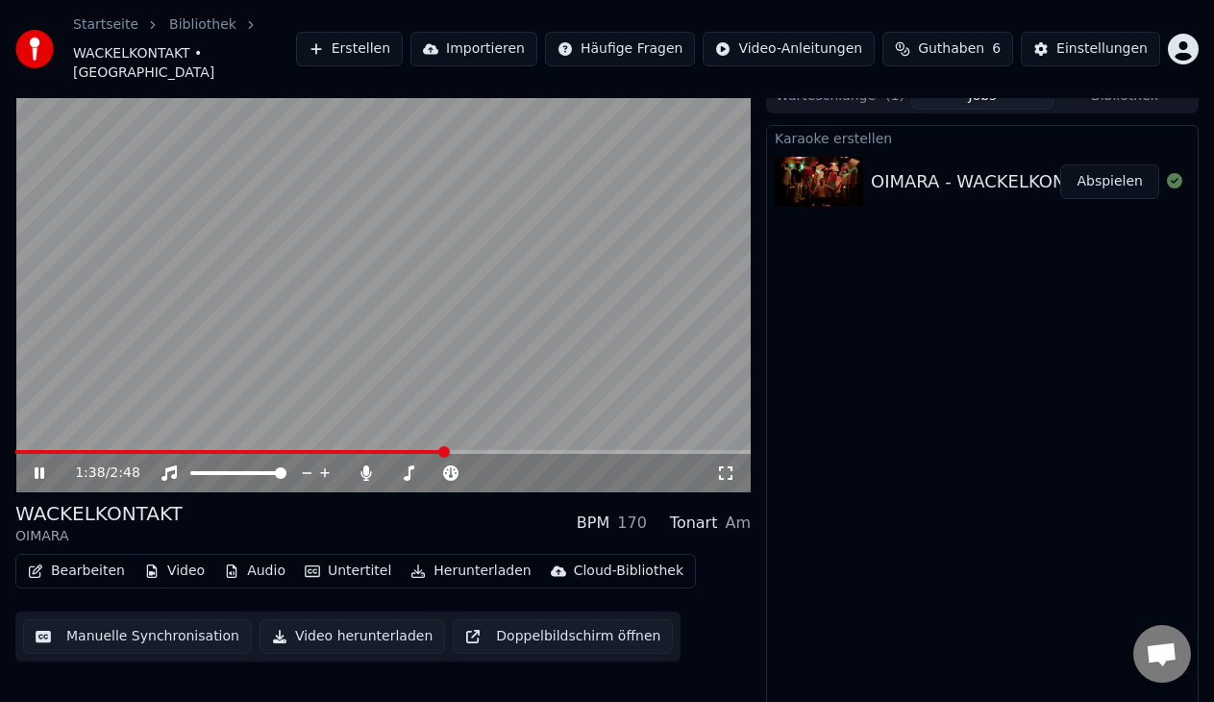
click at [36, 465] on icon at bounding box center [53, 472] width 44 height 15
click at [113, 557] on button "Bearbeiten" at bounding box center [76, 570] width 112 height 27
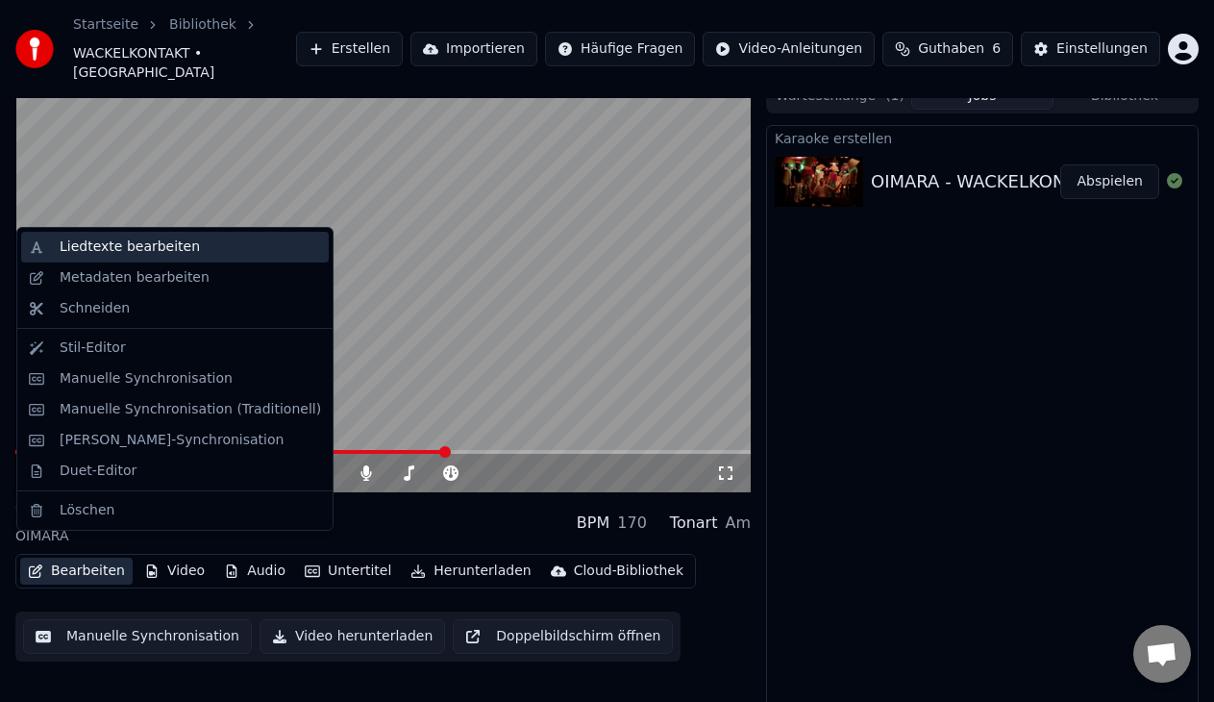
click at [208, 249] on div "Liedtexte bearbeiten" at bounding box center [190, 246] width 261 height 19
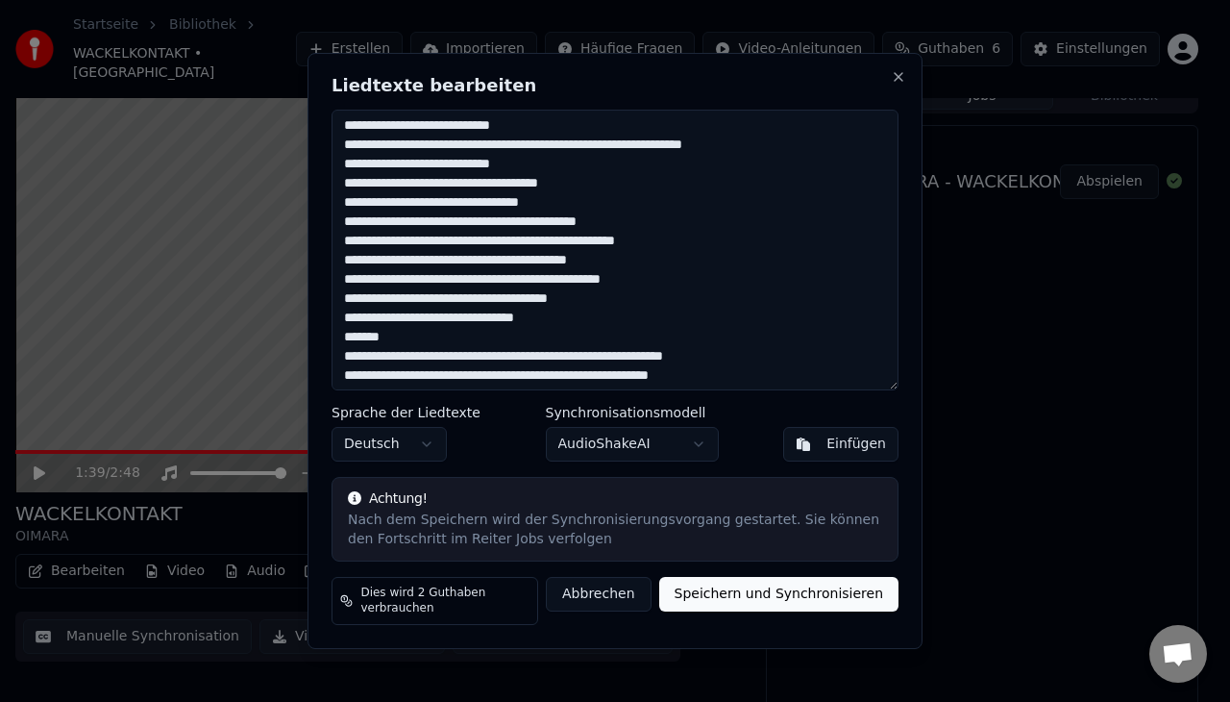
scroll to position [302, 0]
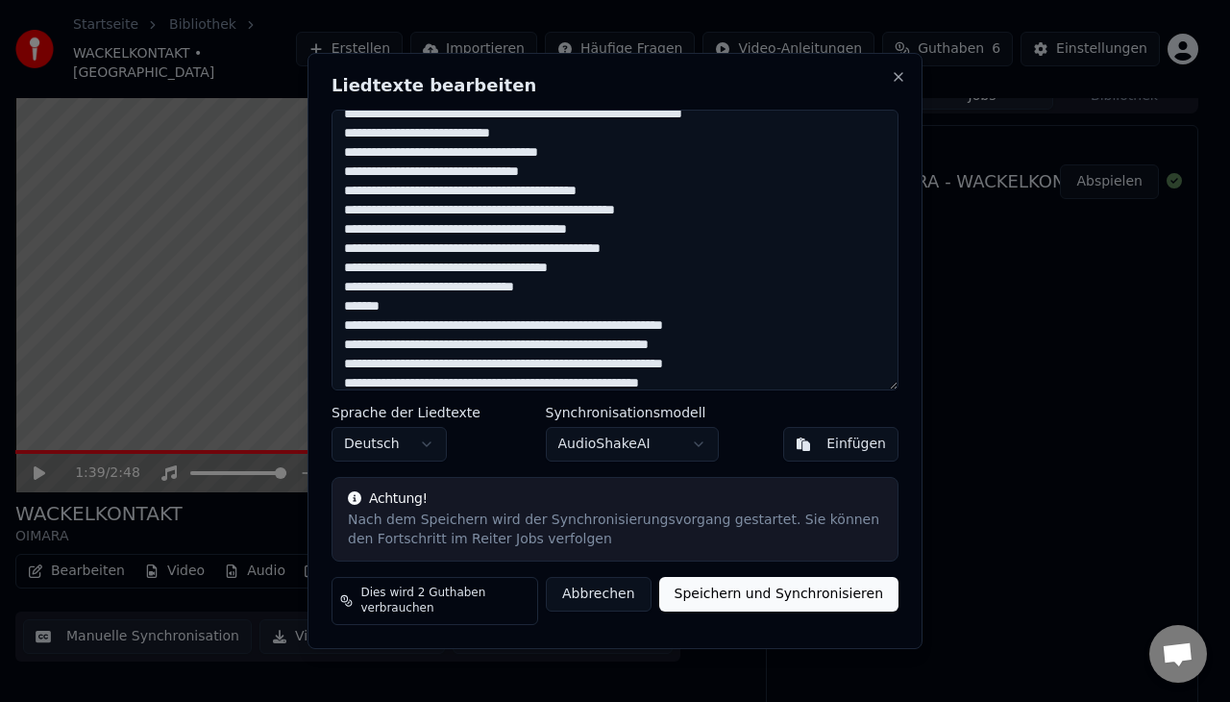
drag, startPoint x: 449, startPoint y: 311, endPoint x: 319, endPoint y: 307, distance: 129.8
click at [319, 307] on div "Liedtexte bearbeiten Sprache der Liedtexte Deutsch Synchronisationsmodell Audio…" at bounding box center [615, 351] width 615 height 596
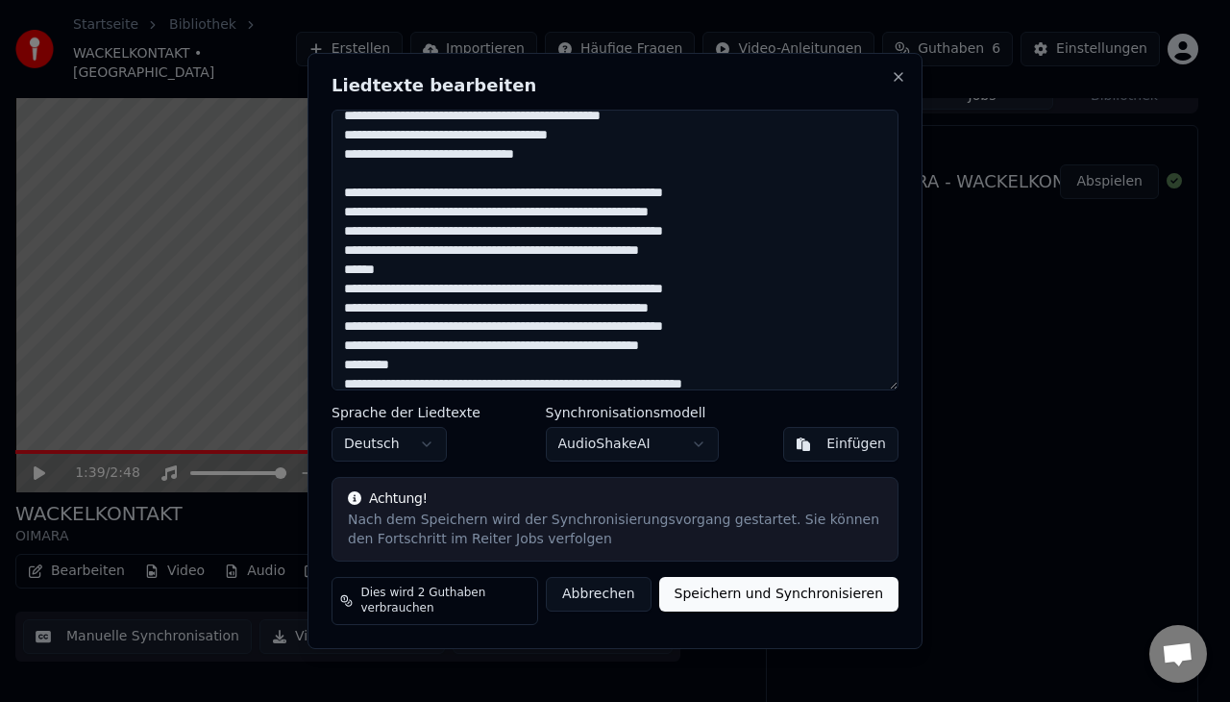
scroll to position [435, 0]
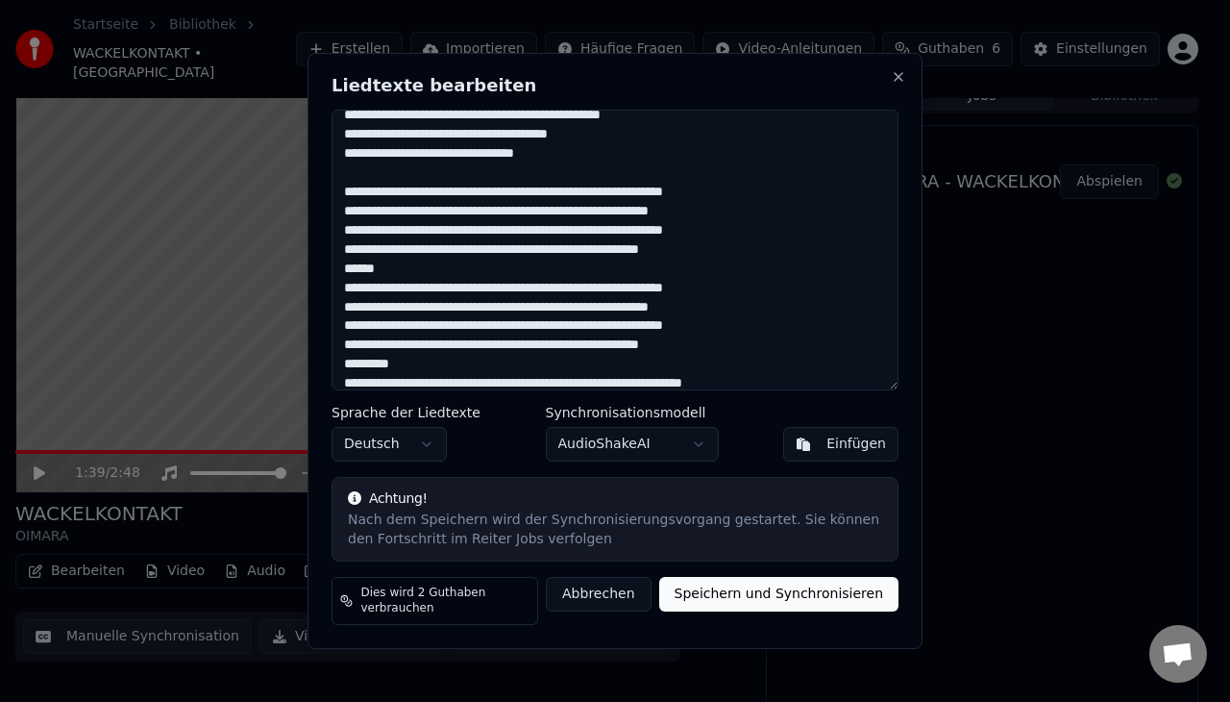
drag, startPoint x: 448, startPoint y: 290, endPoint x: 325, endPoint y: 274, distance: 124.1
click at [325, 274] on div "Liedtexte bearbeiten Sprache der Liedtexte Deutsch Synchronisationsmodell Audio…" at bounding box center [615, 351] width 615 height 596
click at [425, 263] on textarea at bounding box center [615, 250] width 567 height 281
drag, startPoint x: 406, startPoint y: 270, endPoint x: 275, endPoint y: 263, distance: 131.8
click at [275, 263] on body "Startseite Bibliothek WACKELKONTAKT • OIMARA Erstellen Importieren Häufige Frag…" at bounding box center [607, 332] width 1214 height 702
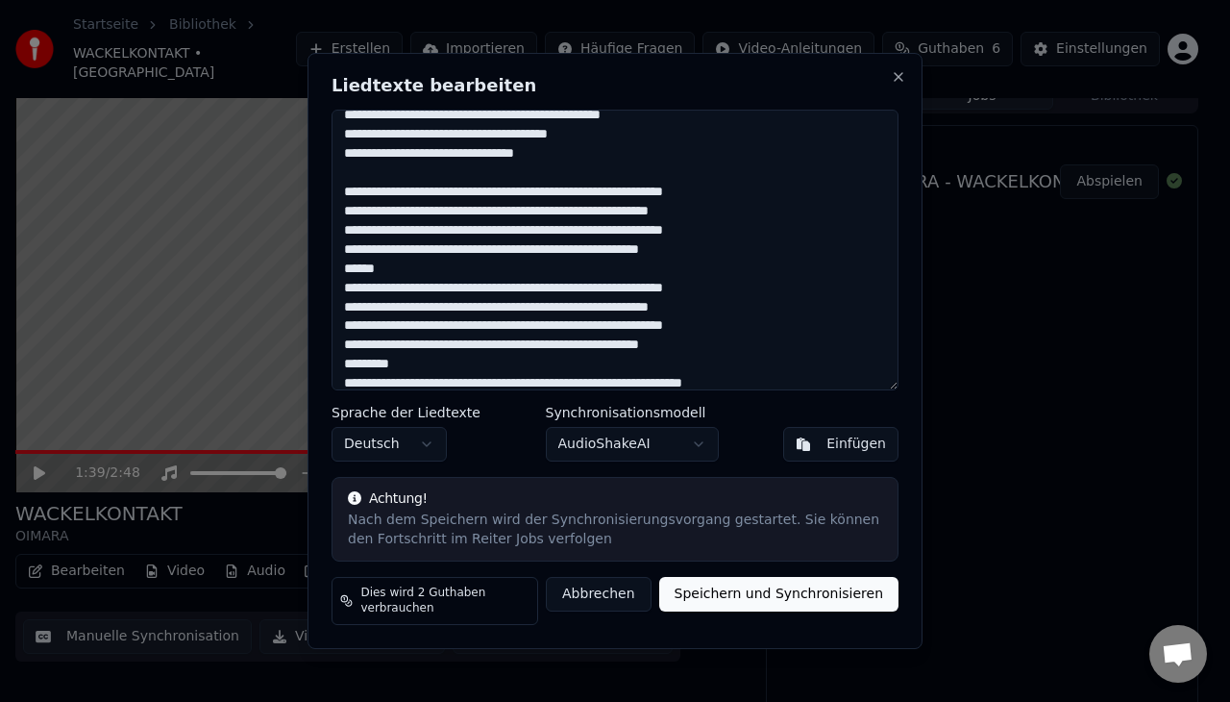
click at [384, 279] on textarea at bounding box center [615, 250] width 567 height 281
drag, startPoint x: 384, startPoint y: 279, endPoint x: 322, endPoint y: 283, distance: 62.6
click at [322, 283] on div "Liedtexte bearbeiten Sprache der Liedtexte Deutsch Synchronisationsmodell Audio…" at bounding box center [615, 351] width 615 height 596
drag, startPoint x: 404, startPoint y: 375, endPoint x: 333, endPoint y: 375, distance: 70.2
click at [333, 375] on textarea at bounding box center [615, 250] width 567 height 281
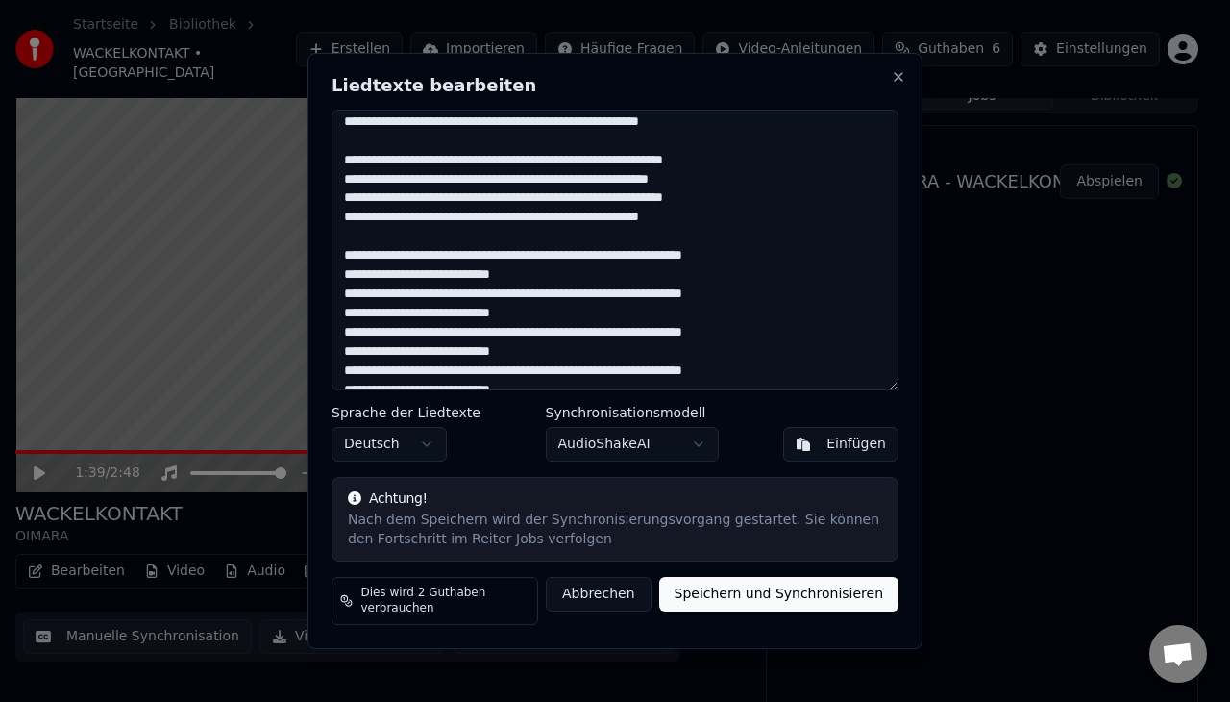
scroll to position [677, 0]
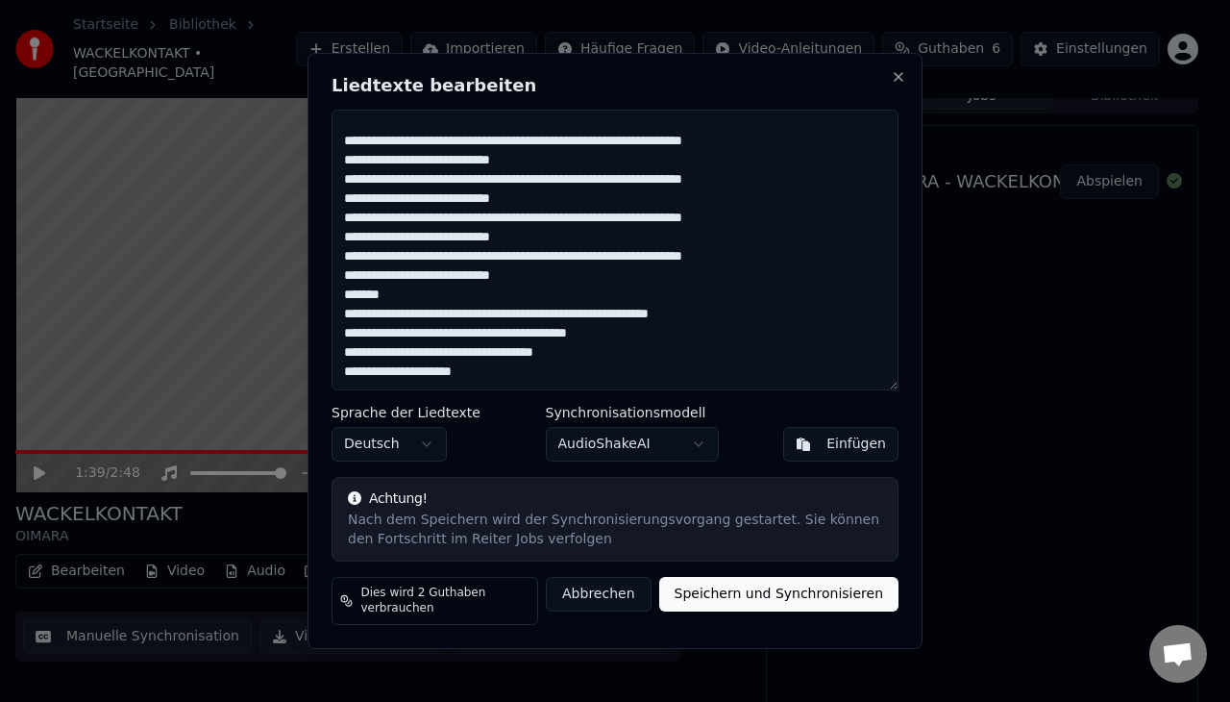
drag, startPoint x: 395, startPoint y: 299, endPoint x: 324, endPoint y: 294, distance: 71.3
click at [324, 294] on div "Liedtexte bearbeiten Sprache der Liedtexte Deutsch Synchronisationsmodell Audio…" at bounding box center [615, 351] width 615 height 596
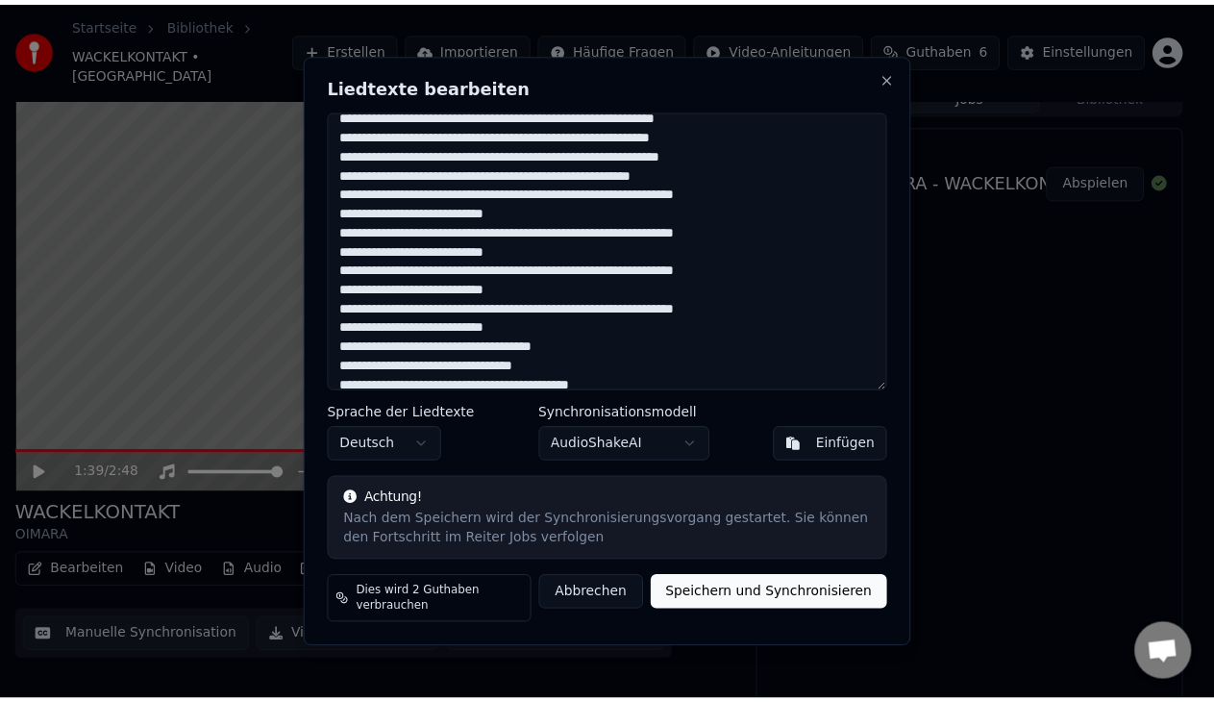
scroll to position [0, 0]
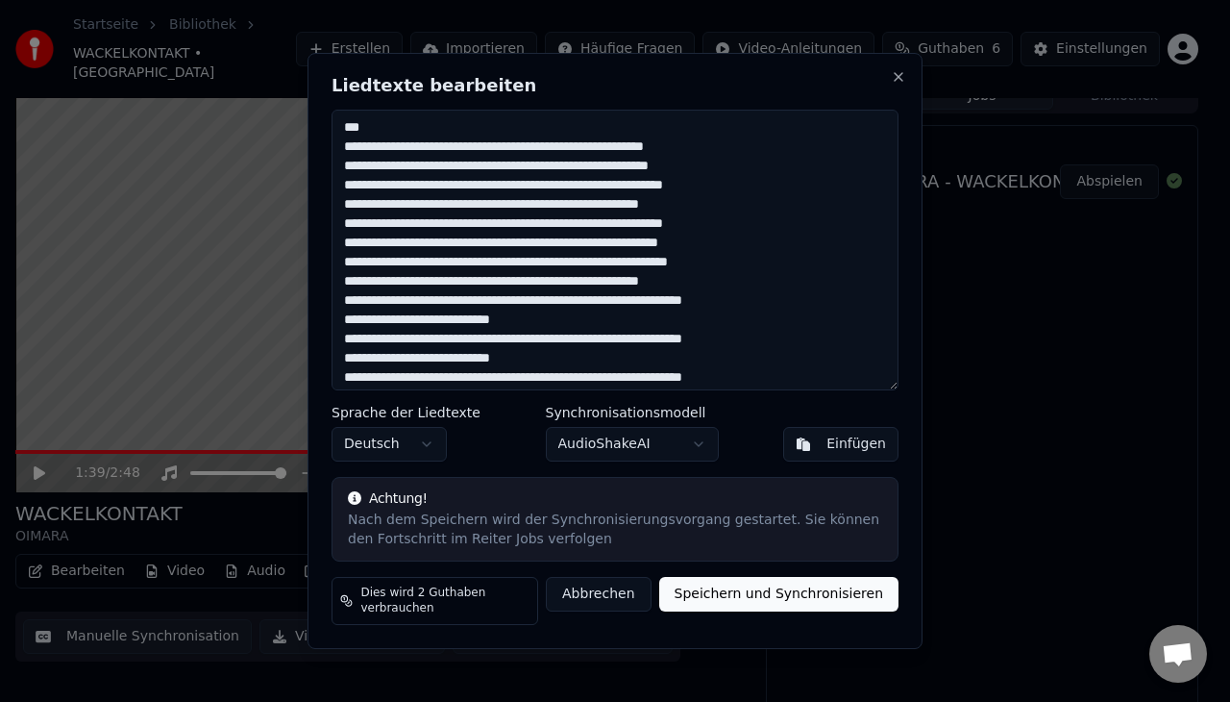
click at [341, 156] on textarea at bounding box center [615, 250] width 567 height 281
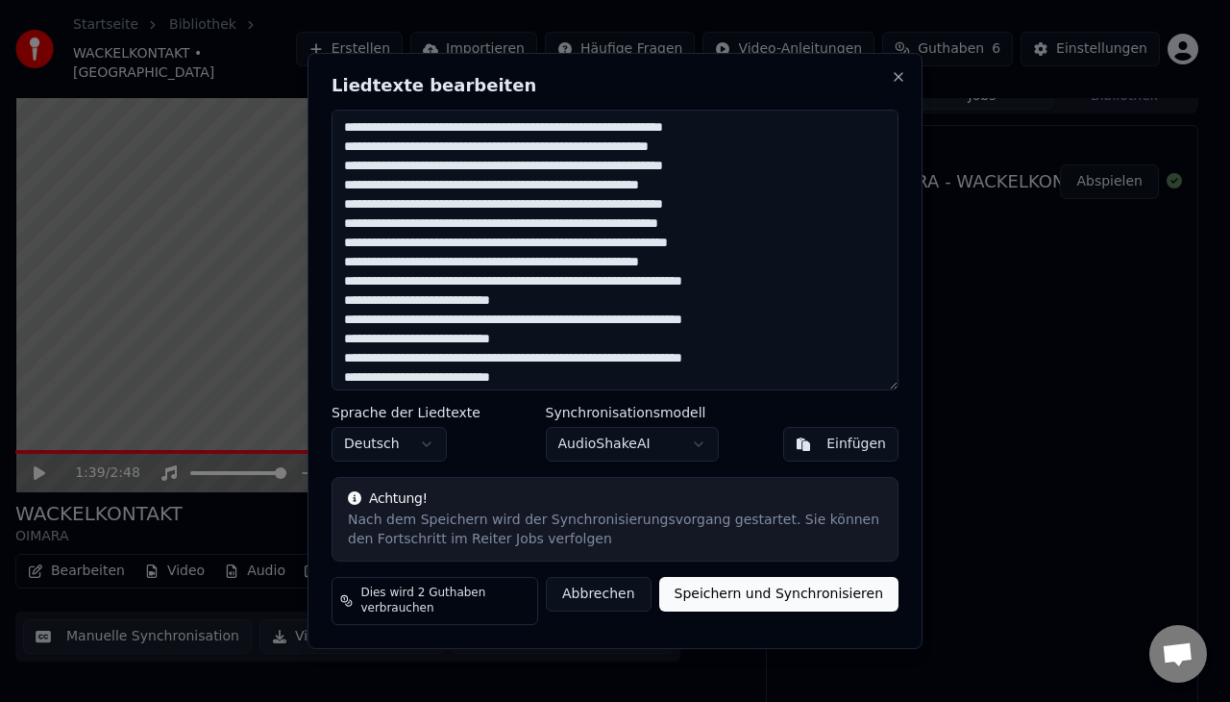
type textarea "**********"
click at [745, 600] on button "Speichern und Synchronisieren" at bounding box center [779, 594] width 240 height 35
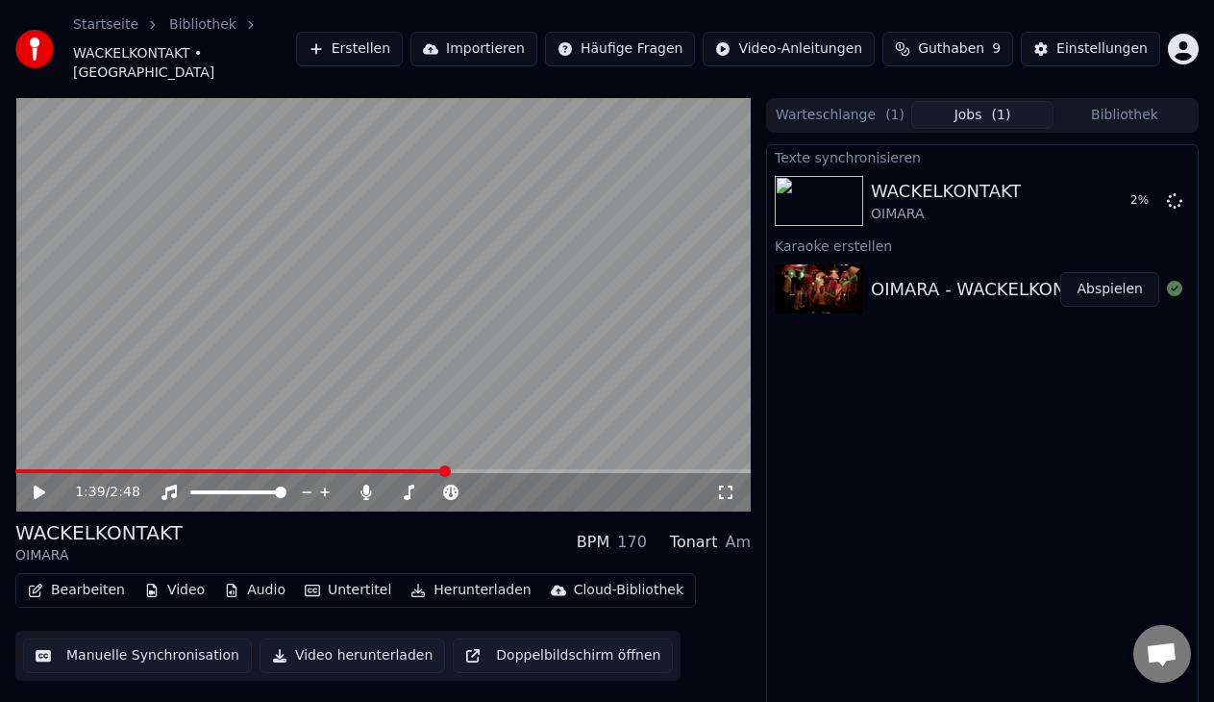
click at [1109, 101] on button "Bibliothek" at bounding box center [1124, 115] width 142 height 28
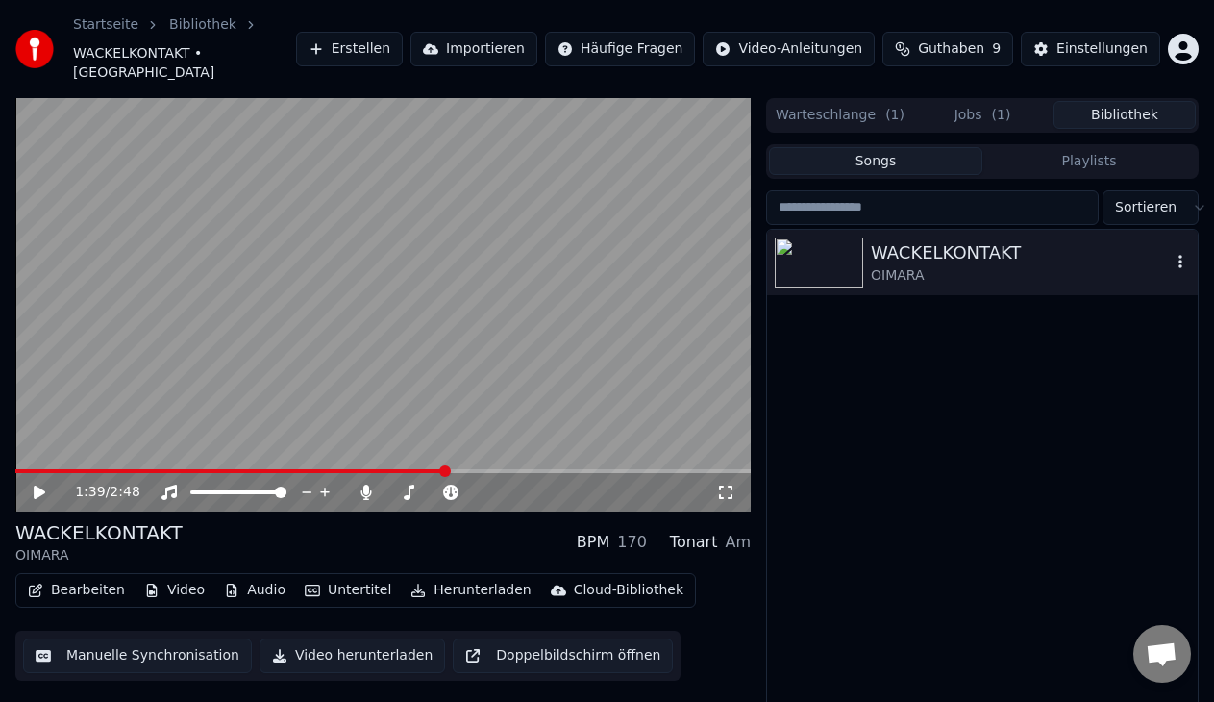
click at [1179, 254] on icon "button" at bounding box center [1179, 261] width 19 height 15
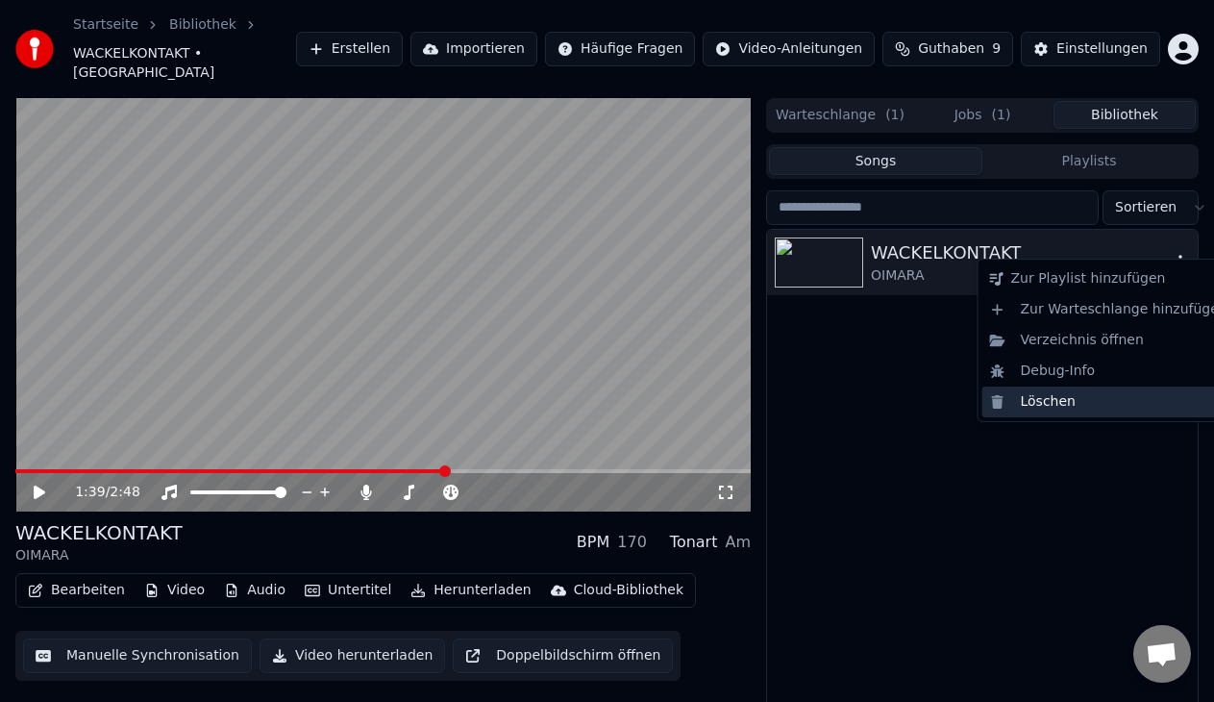
click at [1075, 396] on div "Löschen" at bounding box center [1108, 401] width 253 height 31
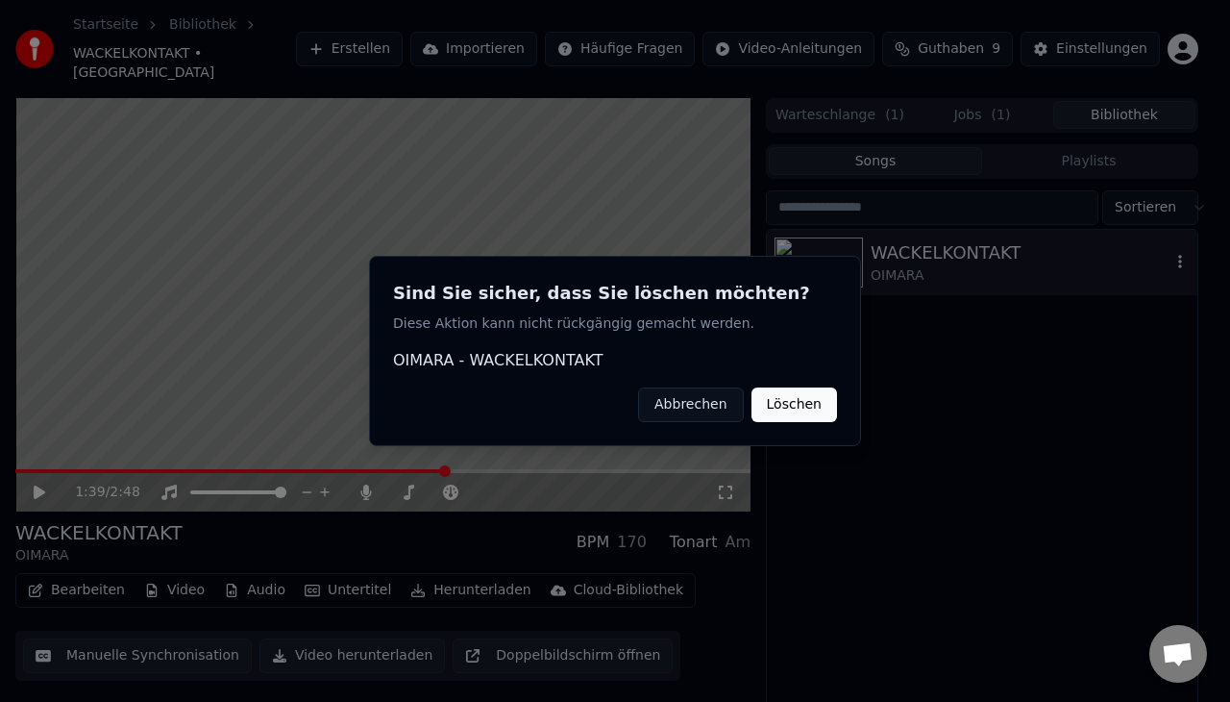
click at [809, 398] on button "Löschen" at bounding box center [794, 404] width 86 height 35
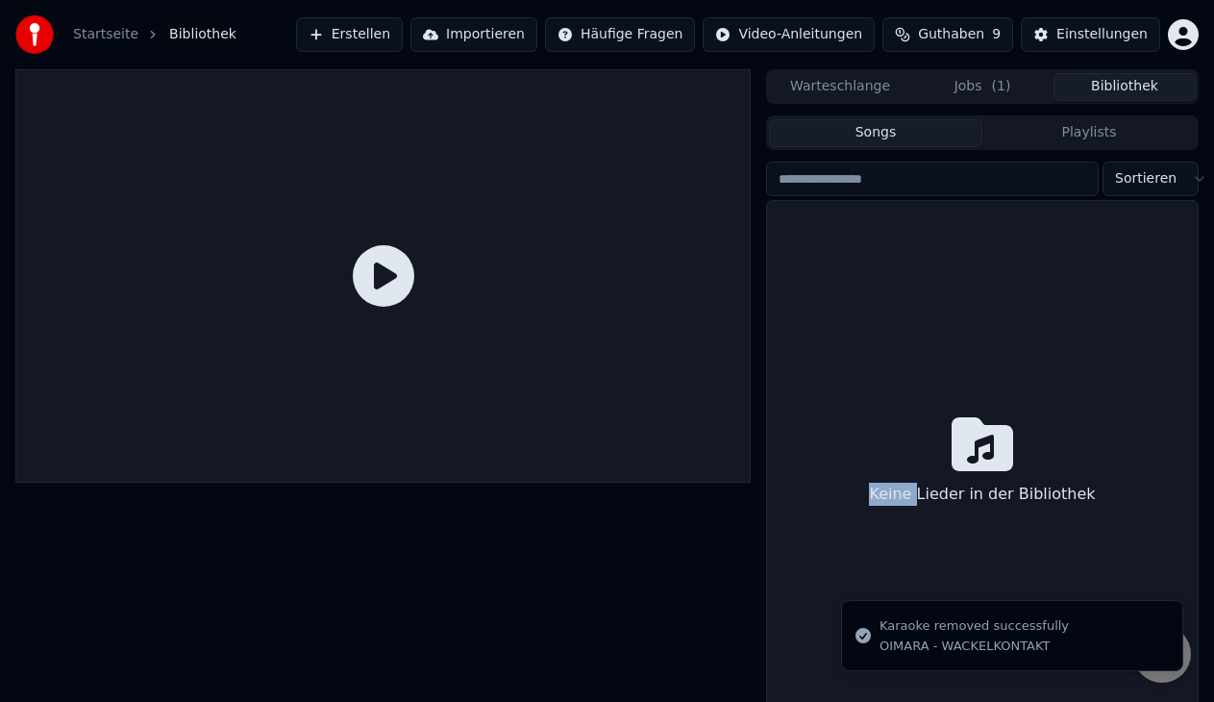
click at [809, 398] on div "Keine Lieder in der Bibliothek" at bounding box center [982, 463] width 431 height 525
click at [972, 94] on button "Jobs ( 1 )" at bounding box center [982, 87] width 142 height 28
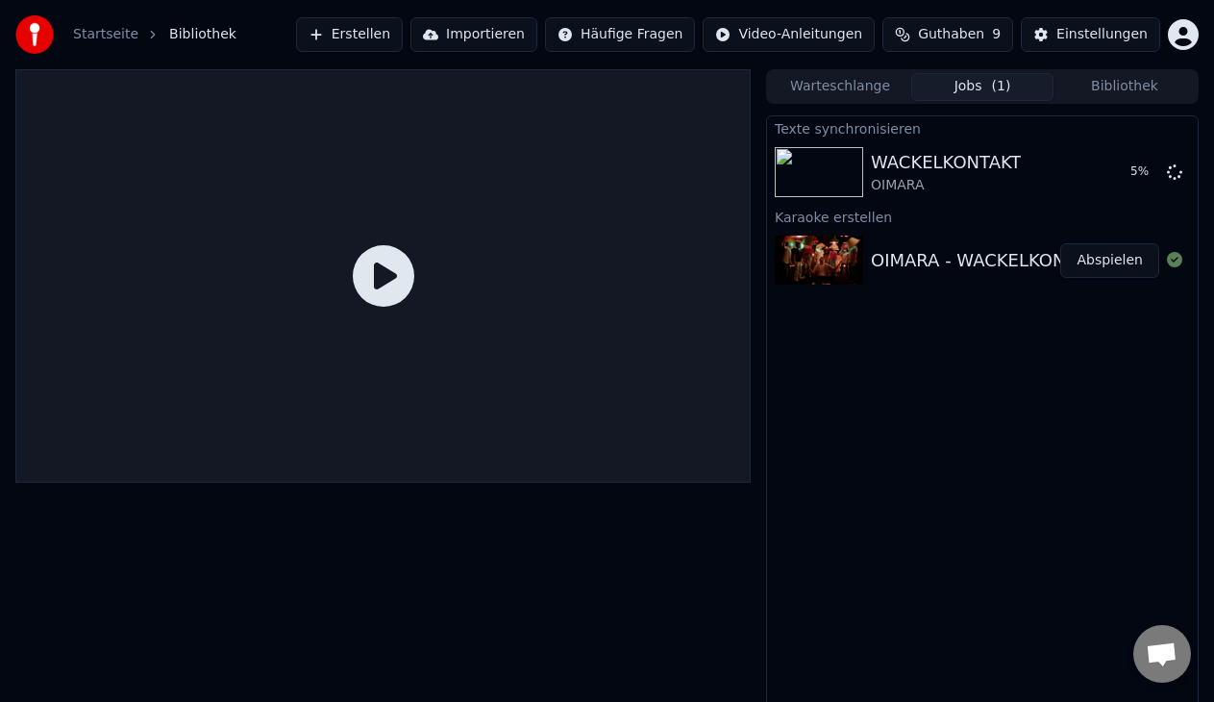
click at [403, 32] on button "Erstellen" at bounding box center [349, 34] width 107 height 35
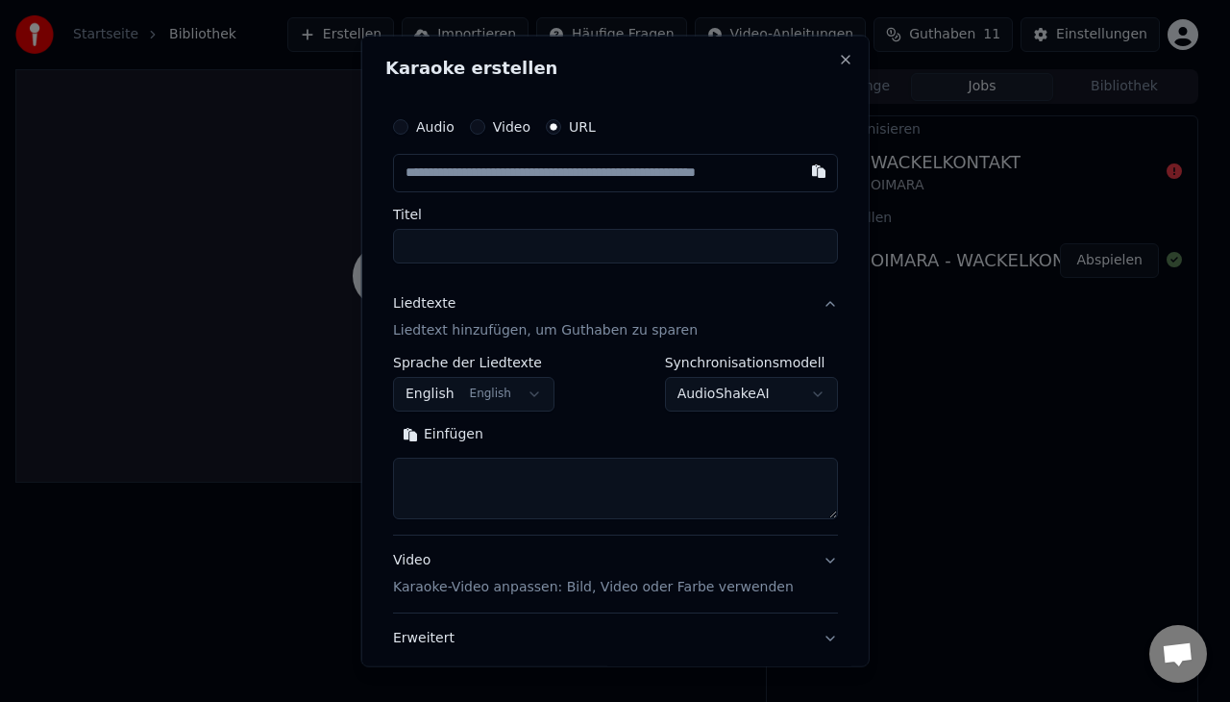
click at [494, 477] on textarea at bounding box center [615, 487] width 445 height 62
paste textarea "**********"
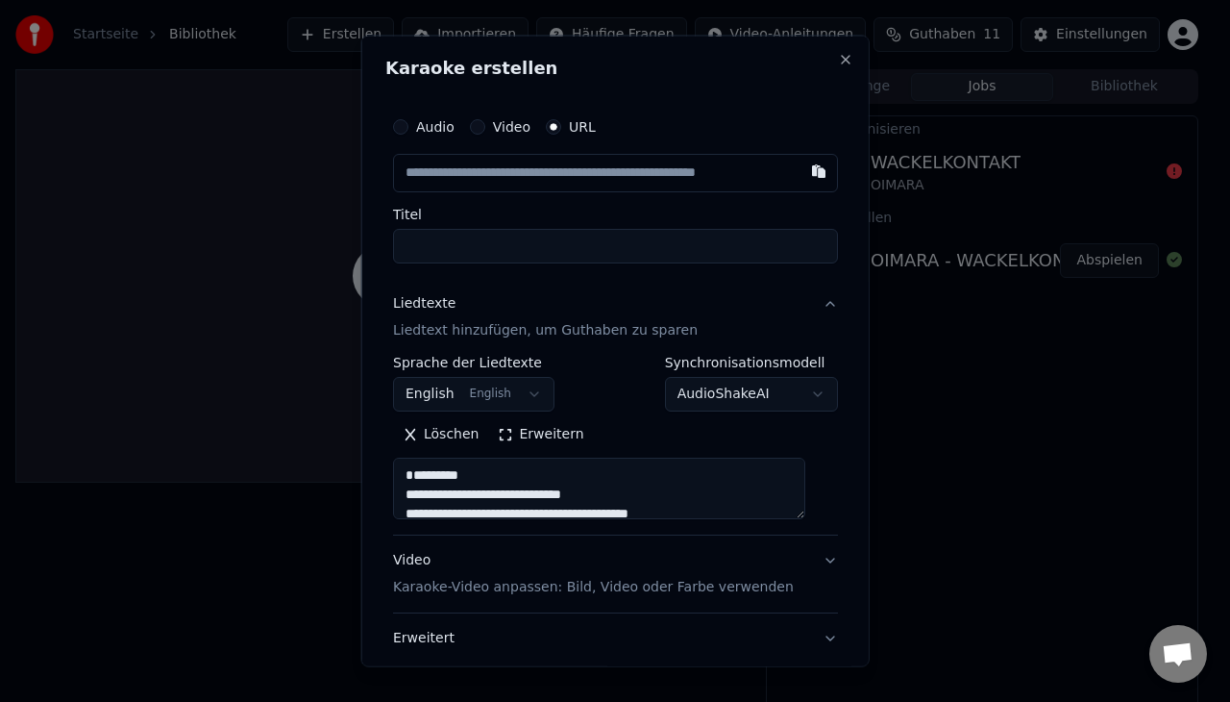
scroll to position [985, 0]
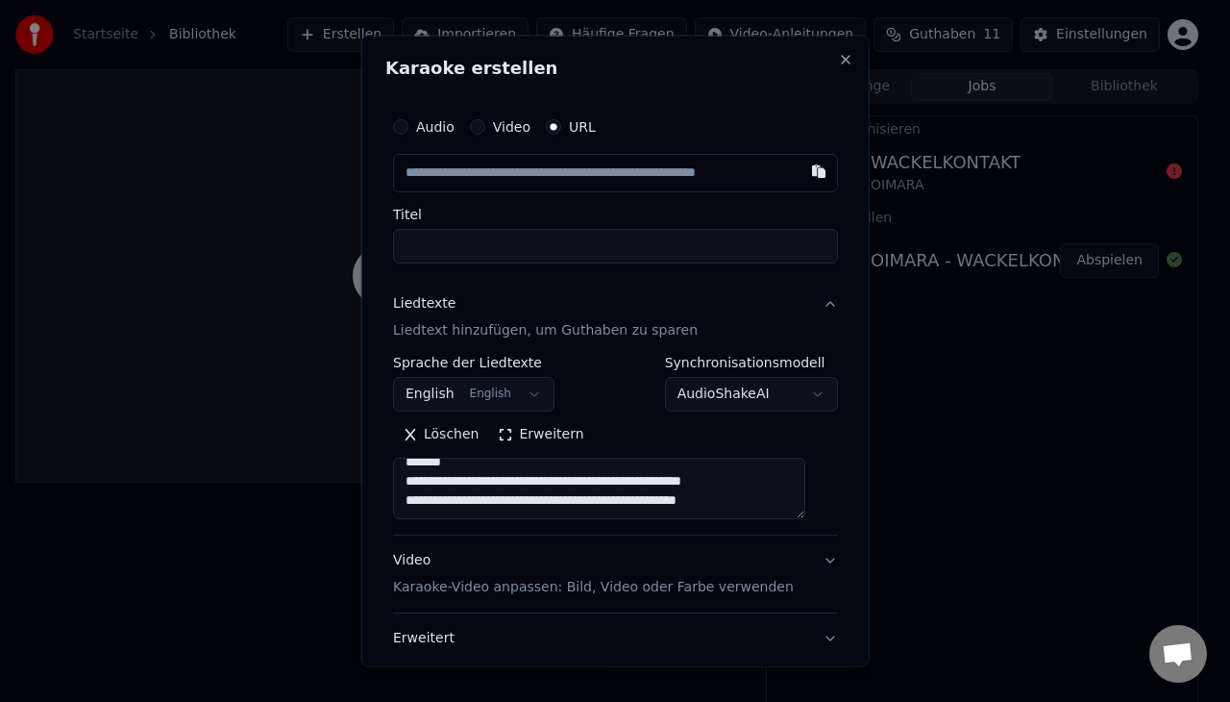
type textarea "**********"
click at [526, 176] on input "text" at bounding box center [615, 173] width 445 height 38
paste input "**********"
type input "**********"
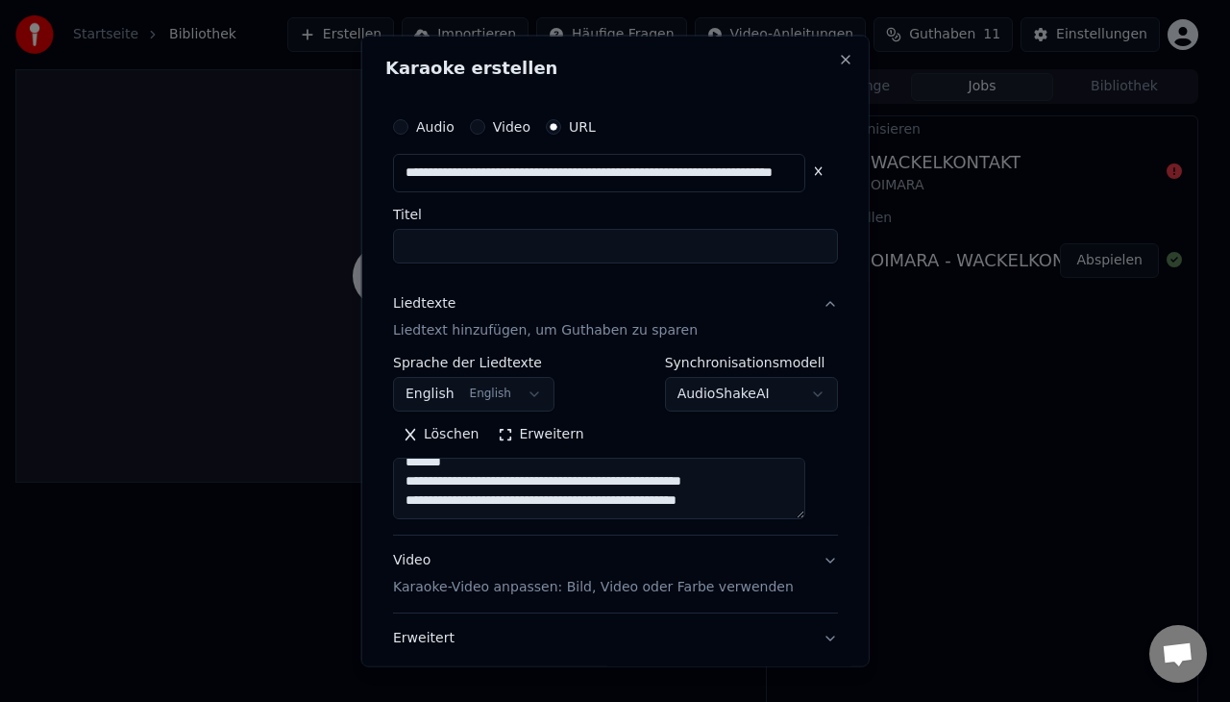
type input "**********"
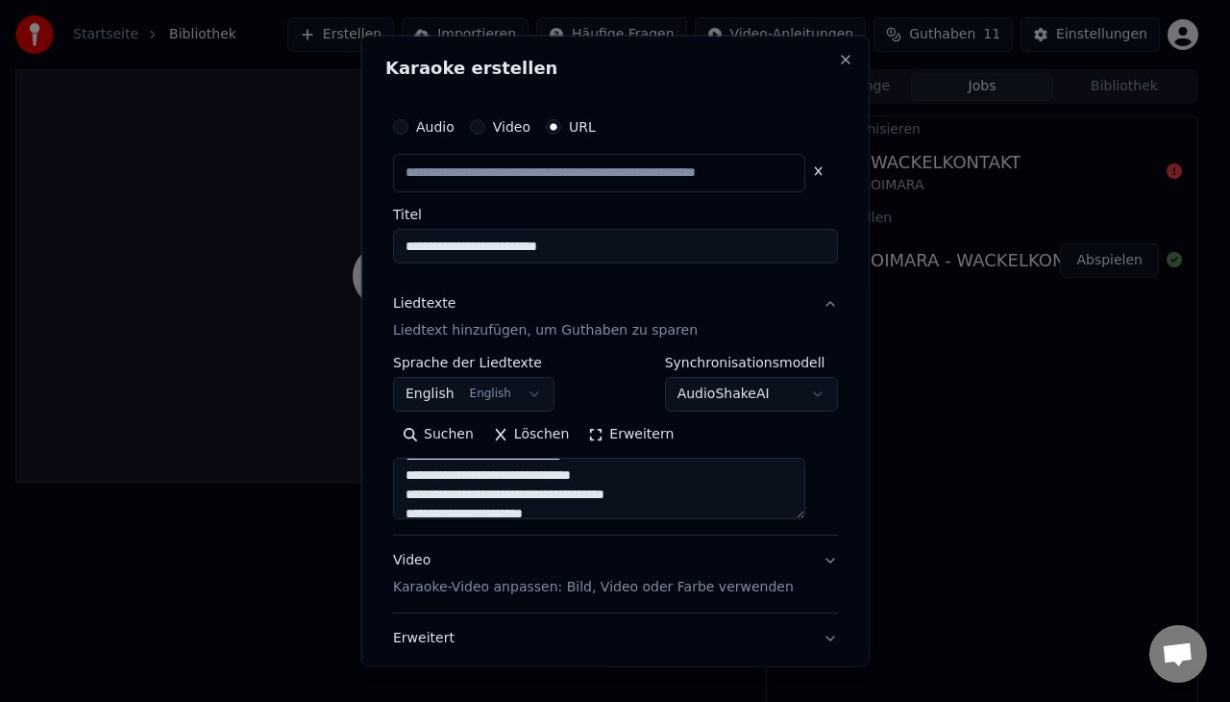
scroll to position [0, 0]
drag, startPoint x: 675, startPoint y: 487, endPoint x: 668, endPoint y: 347, distance: 140.5
click at [668, 347] on div "**********" at bounding box center [615, 407] width 445 height 257
click at [541, 496] on textarea at bounding box center [599, 487] width 412 height 62
drag, startPoint x: 541, startPoint y: 496, endPoint x: 356, endPoint y: 503, distance: 185.6
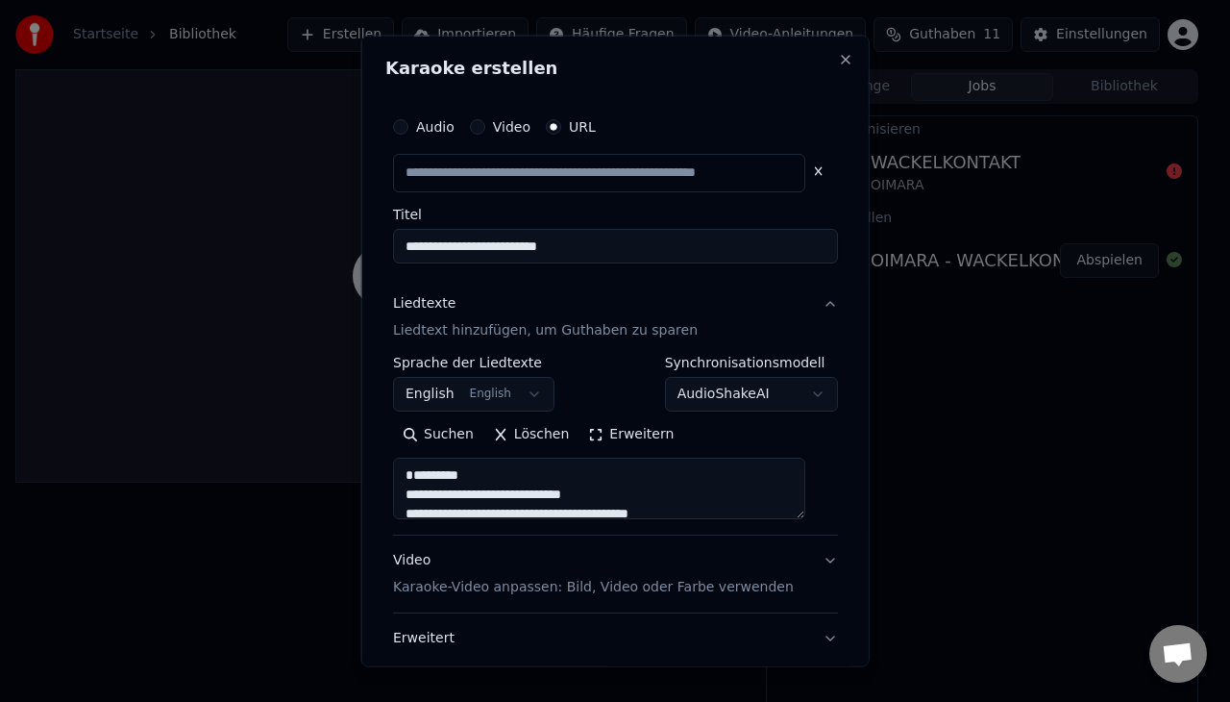
click at [356, 503] on body "**********" at bounding box center [607, 351] width 1214 height 702
type input "**********"
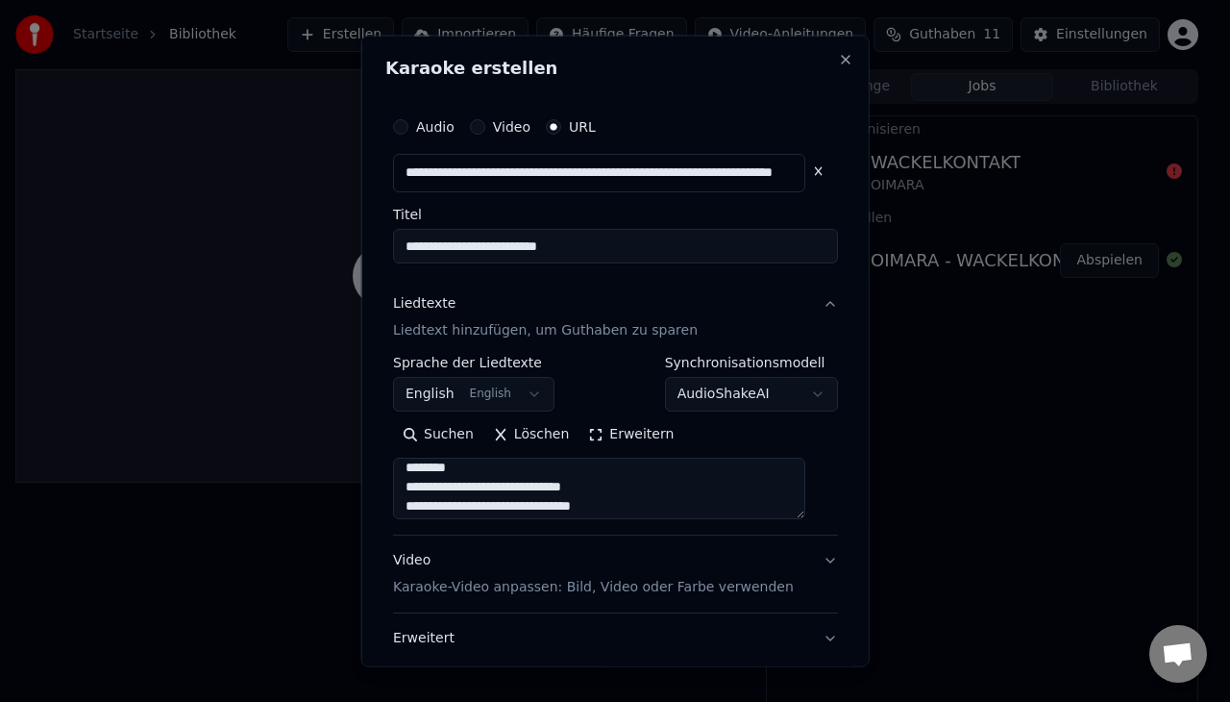
scroll to position [334, 0]
drag, startPoint x: 488, startPoint y: 486, endPoint x: 406, endPoint y: 490, distance: 81.8
click at [406, 490] on textarea at bounding box center [599, 487] width 412 height 62
drag, startPoint x: 486, startPoint y: 508, endPoint x: 412, endPoint y: 501, distance: 74.4
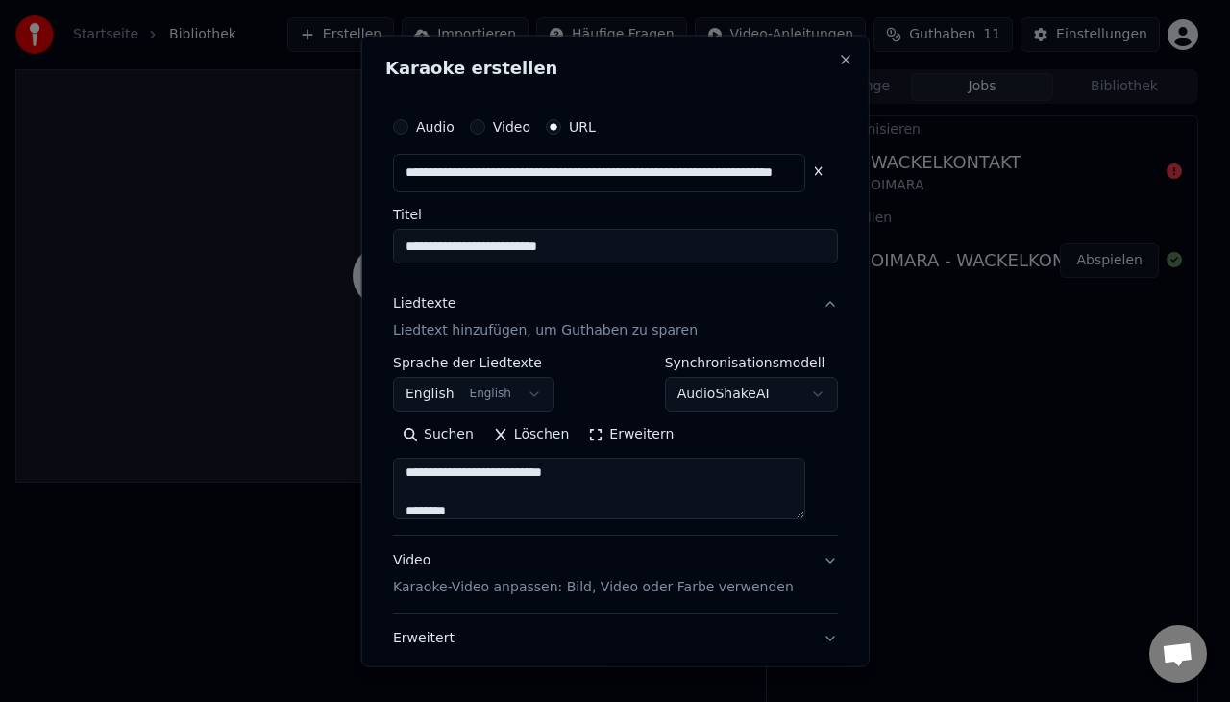
click at [412, 501] on textarea at bounding box center [599, 487] width 412 height 62
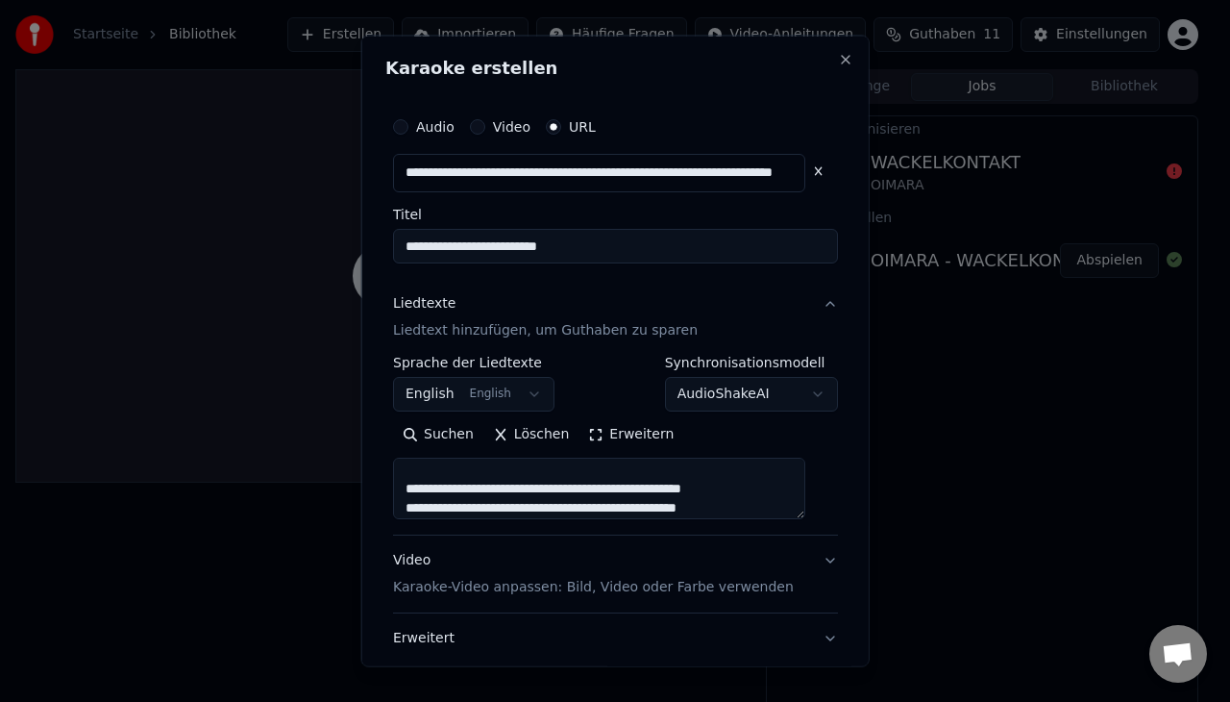
type textarea "**********"
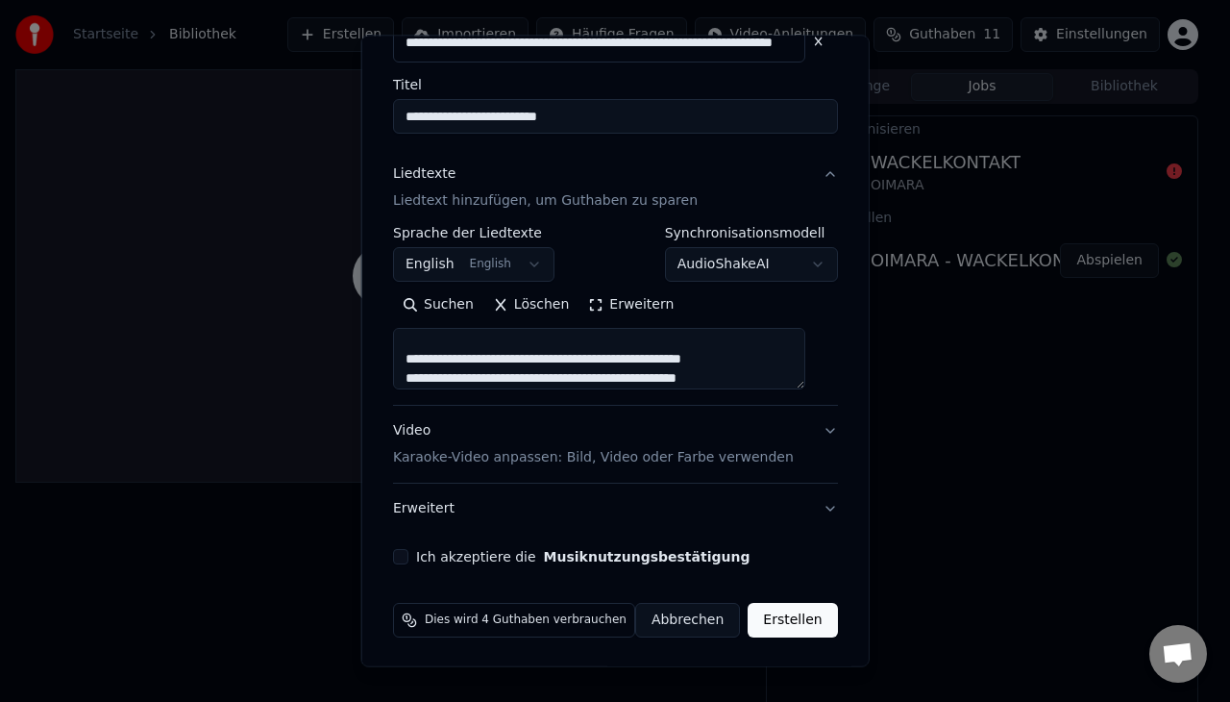
scroll to position [132, 0]
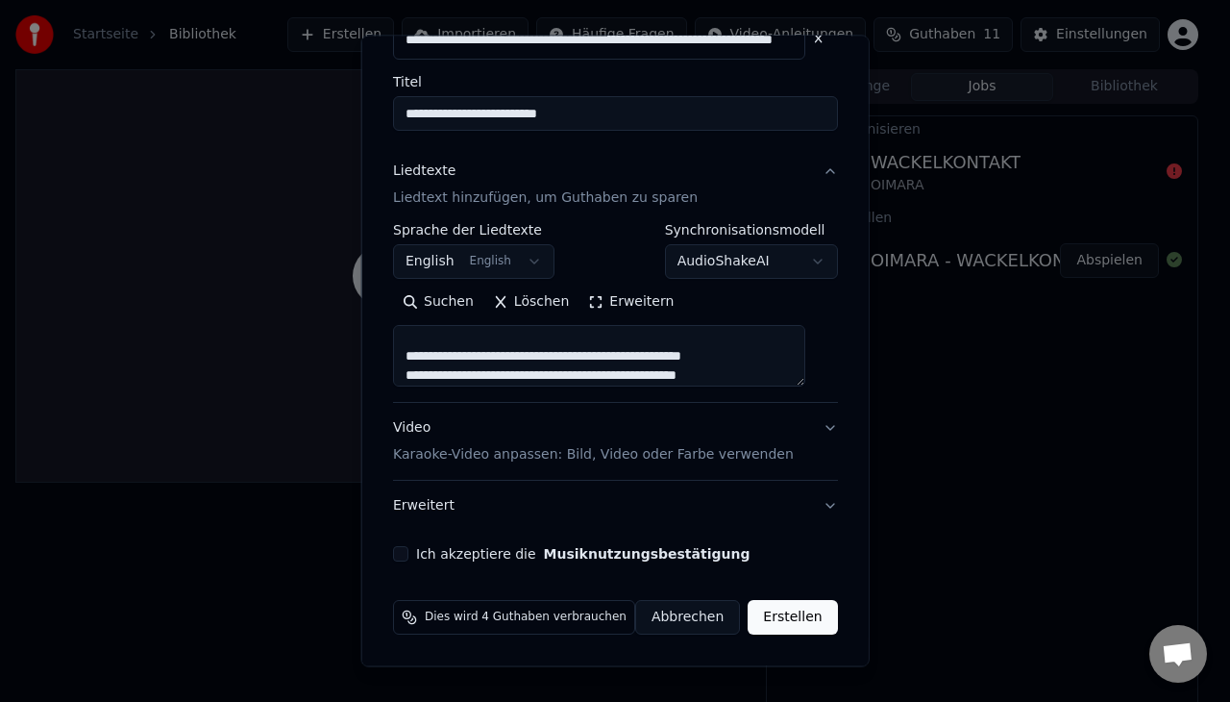
click at [408, 554] on button "Ich akzeptiere die Musiknutzungsbestätigung" at bounding box center [400, 553] width 15 height 15
click at [805, 507] on button "Erweitert" at bounding box center [615, 505] width 445 height 50
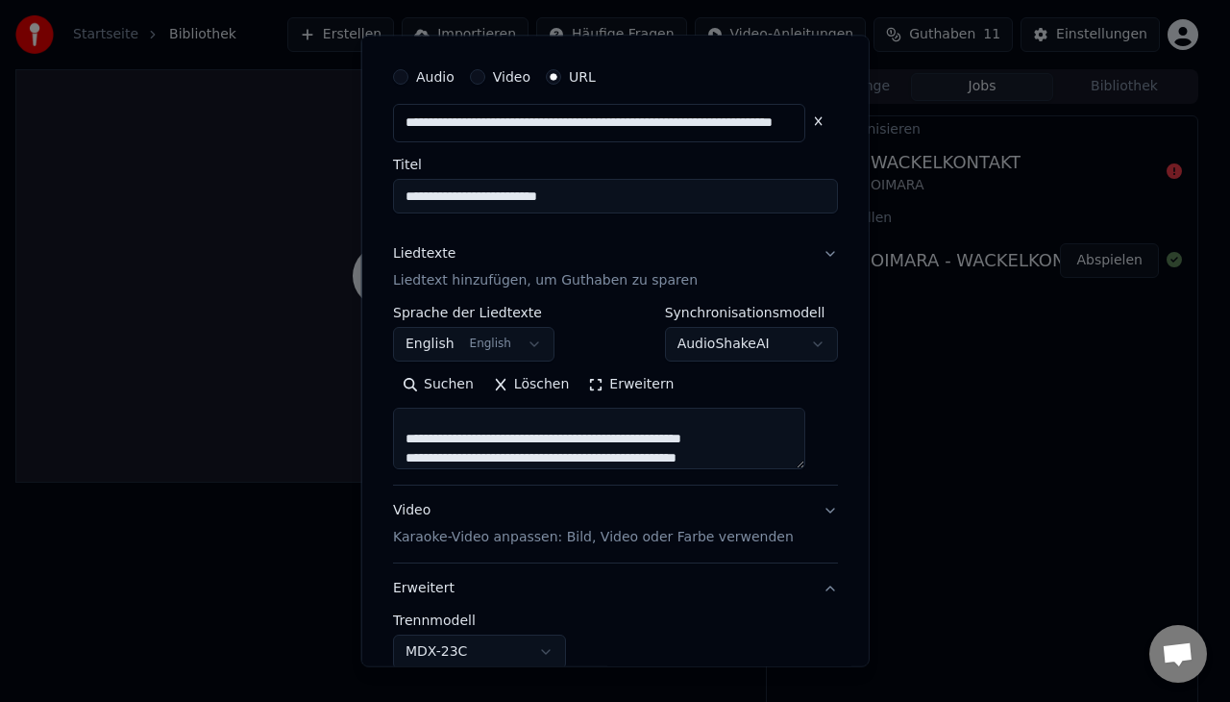
scroll to position [24, 0]
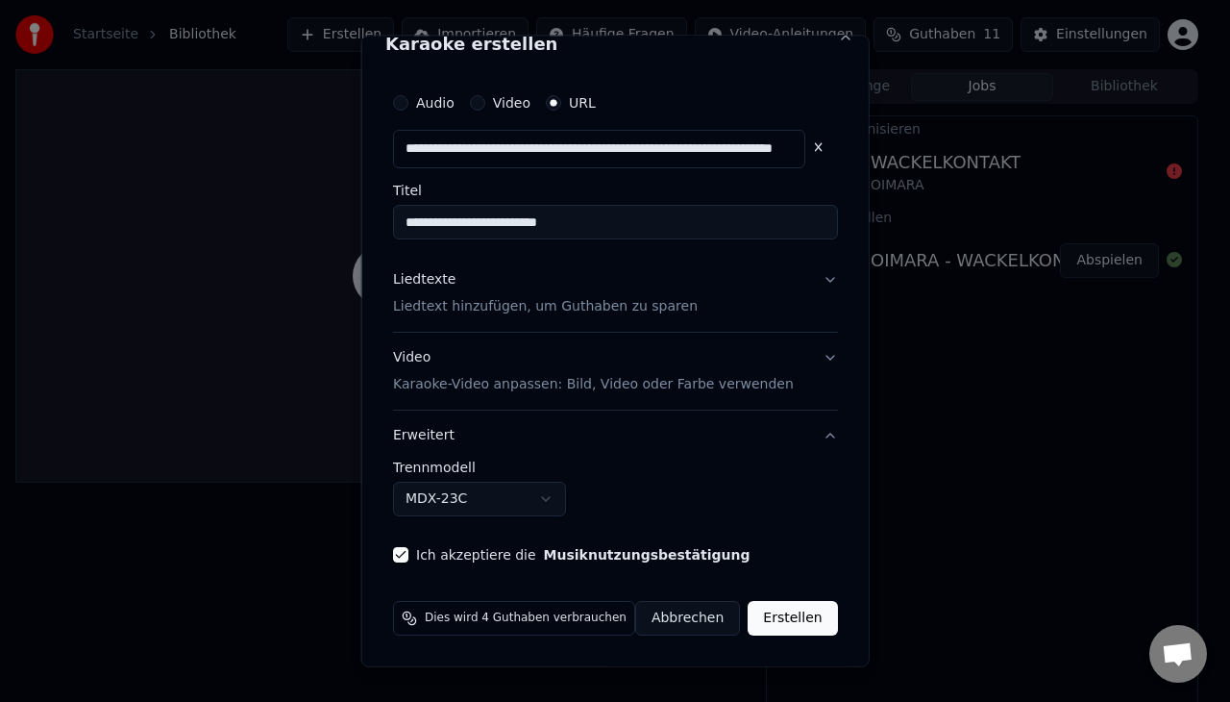
click at [755, 615] on button "Erstellen" at bounding box center [792, 617] width 89 height 35
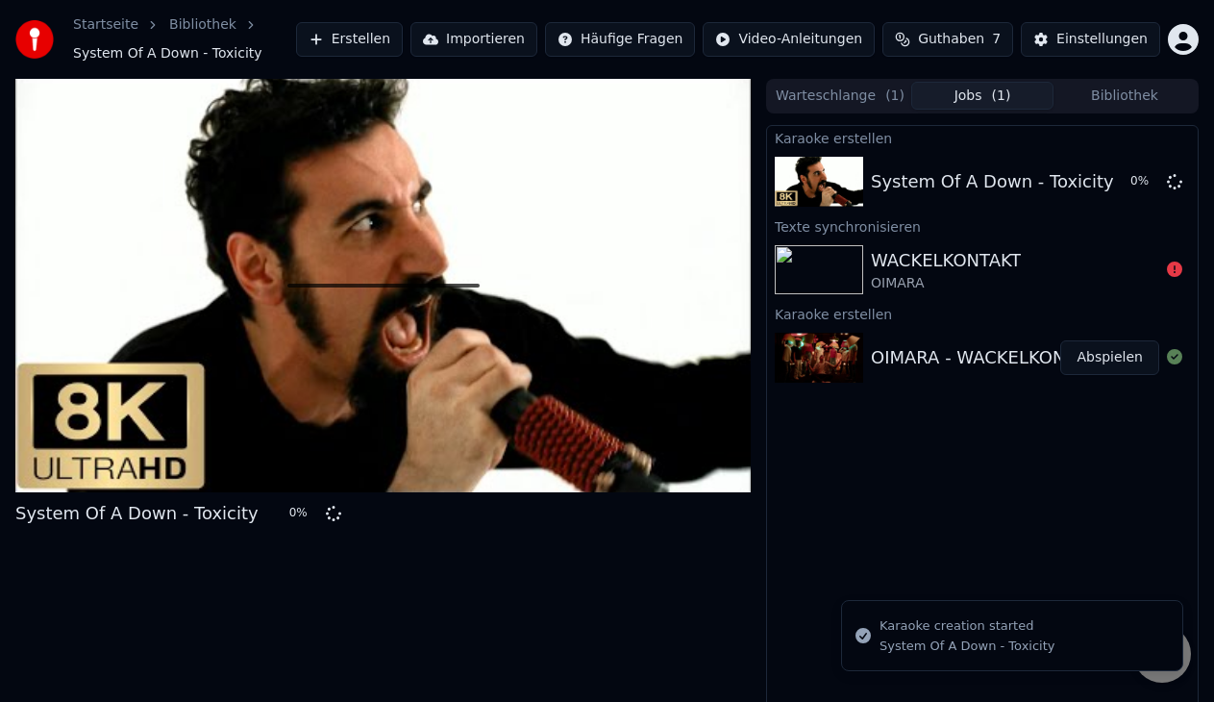
click at [987, 275] on div "OIMARA" at bounding box center [946, 283] width 150 height 19
click at [1016, 271] on div "WACKELKONTAKT OIMARA" at bounding box center [1015, 270] width 288 height 46
click at [876, 255] on div "WACKELKONTAKT" at bounding box center [946, 260] width 150 height 27
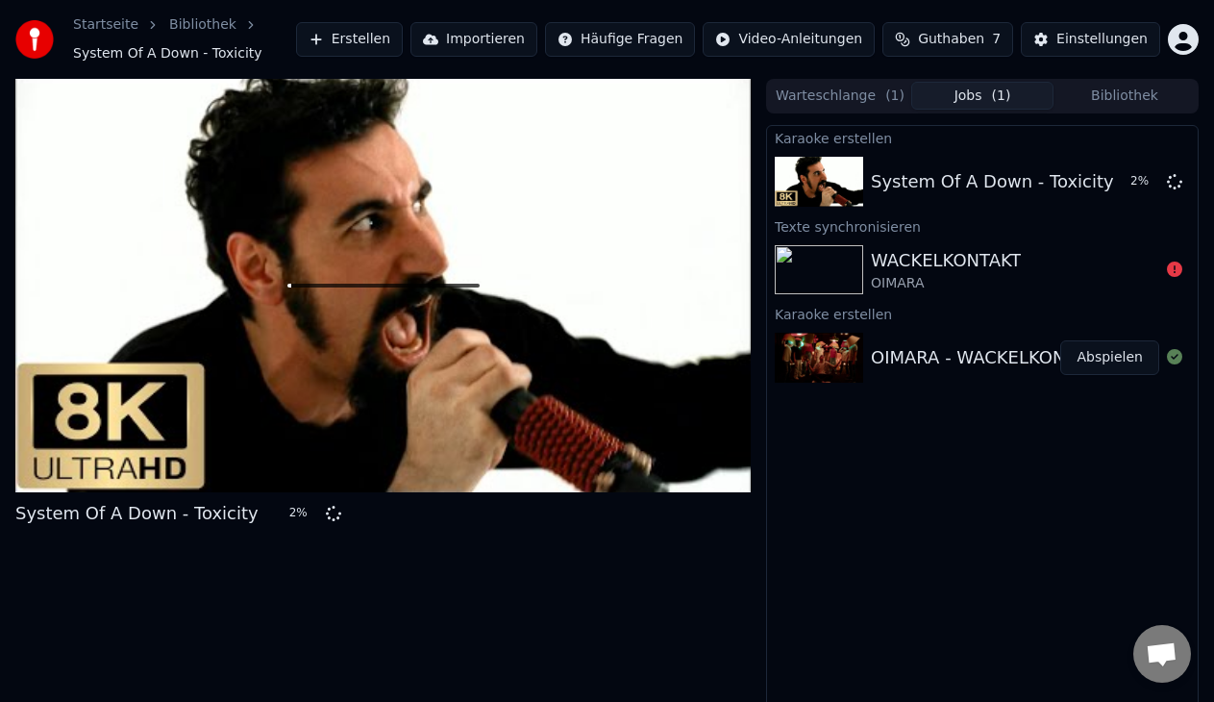
click at [876, 255] on div "WACKELKONTAKT" at bounding box center [946, 260] width 150 height 27
click at [871, 100] on button "Warteschlange ( 1 )" at bounding box center [840, 96] width 142 height 28
click at [982, 99] on button "Jobs ( 1 )" at bounding box center [982, 96] width 142 height 28
click at [1015, 263] on div "WACKELKONTAKT OIMARA" at bounding box center [1015, 270] width 288 height 46
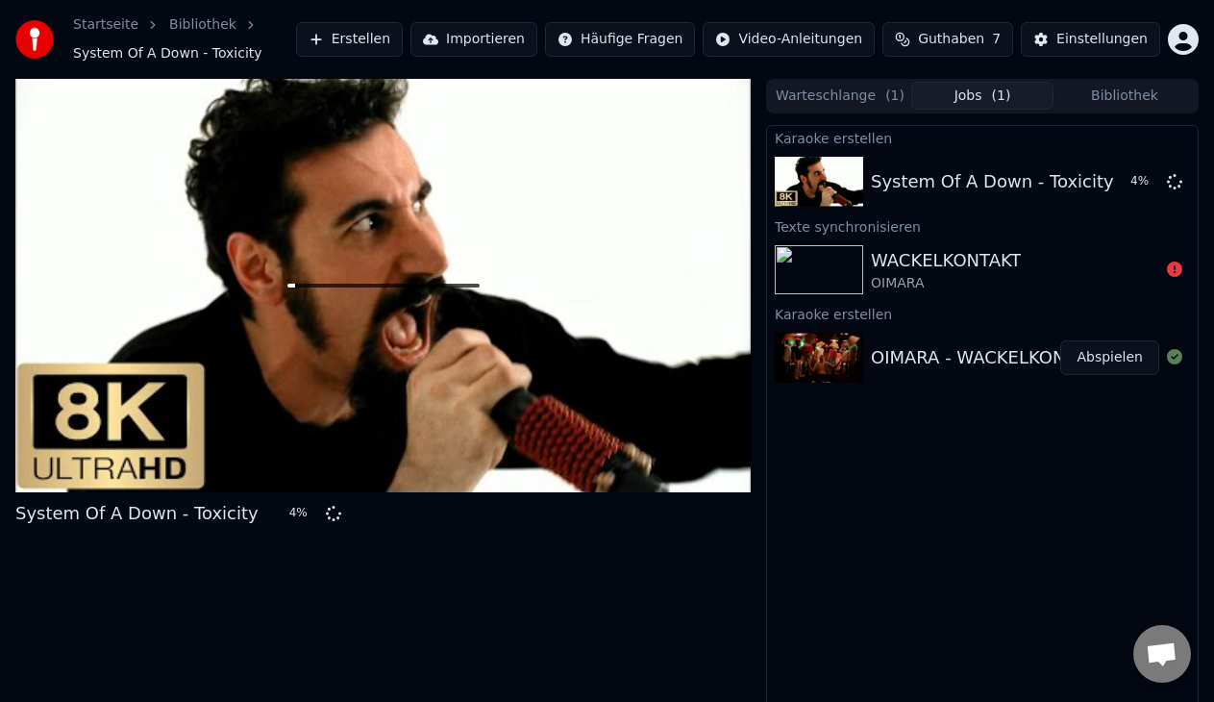
click at [389, 36] on button "Erstellen" at bounding box center [349, 39] width 107 height 35
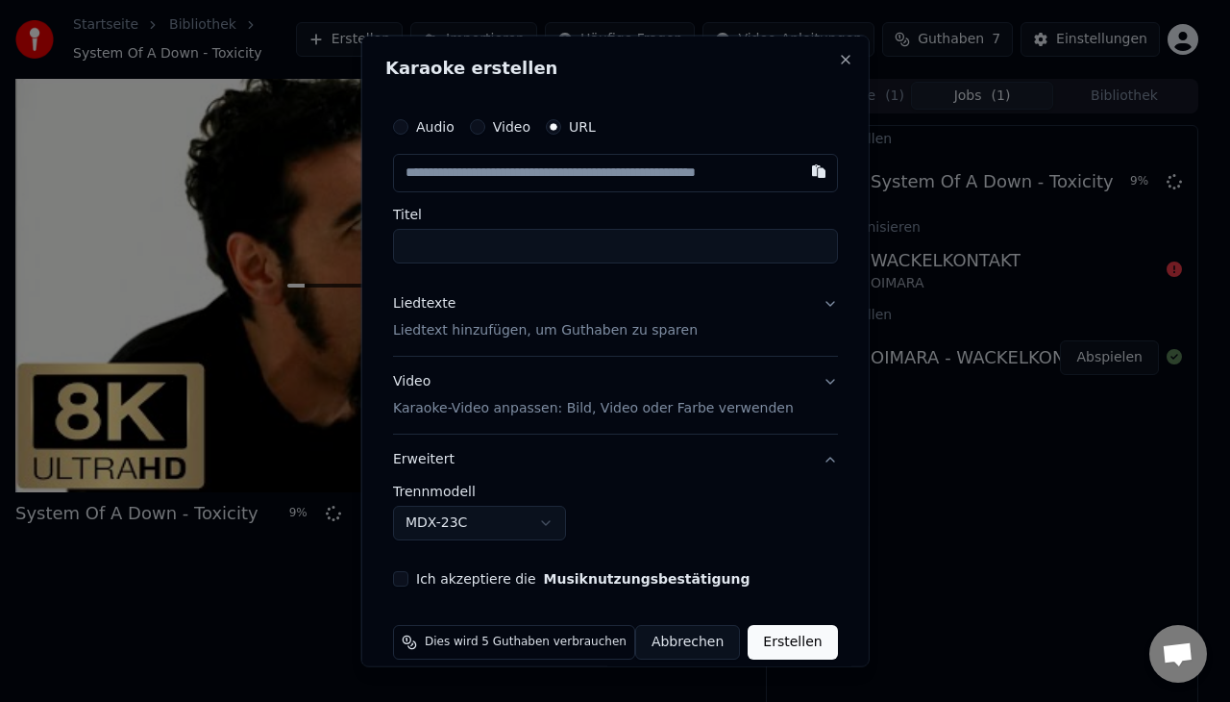
click at [591, 189] on input "text" at bounding box center [615, 173] width 445 height 38
paste input "**********"
type input "**********"
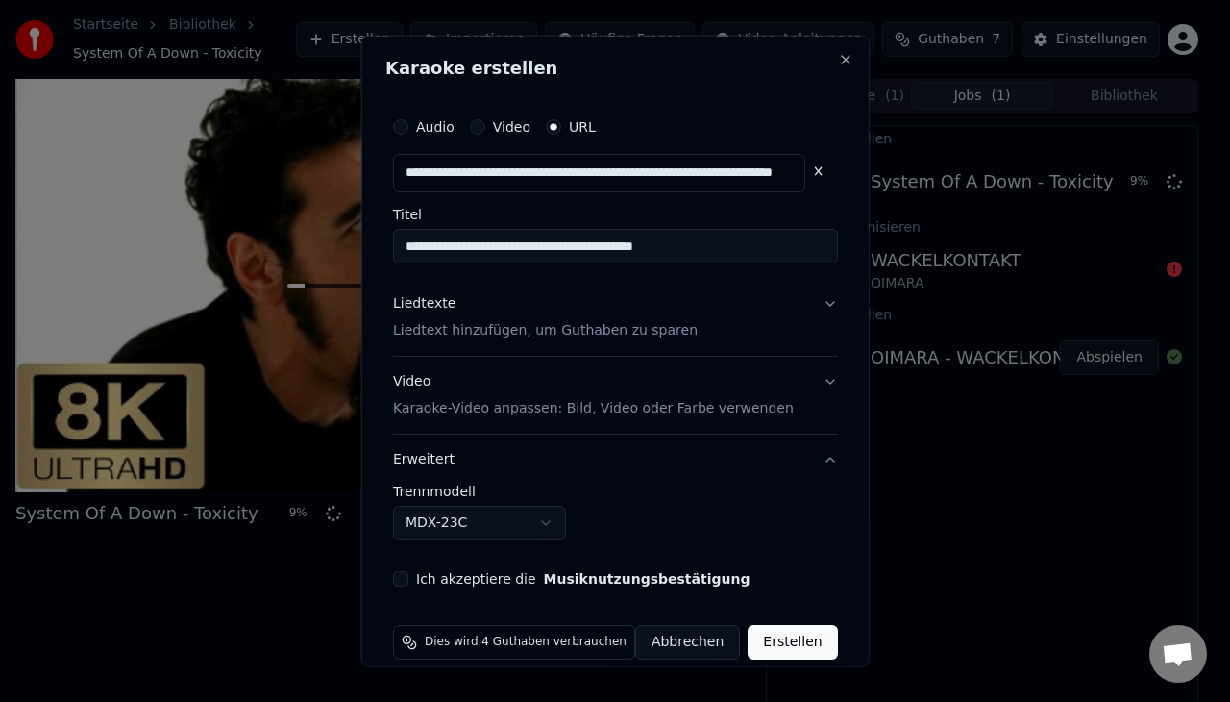
type input "**********"
drag, startPoint x: 748, startPoint y: 243, endPoint x: 589, endPoint y: 233, distance: 158.9
click at [589, 233] on input "**********" at bounding box center [615, 246] width 445 height 35
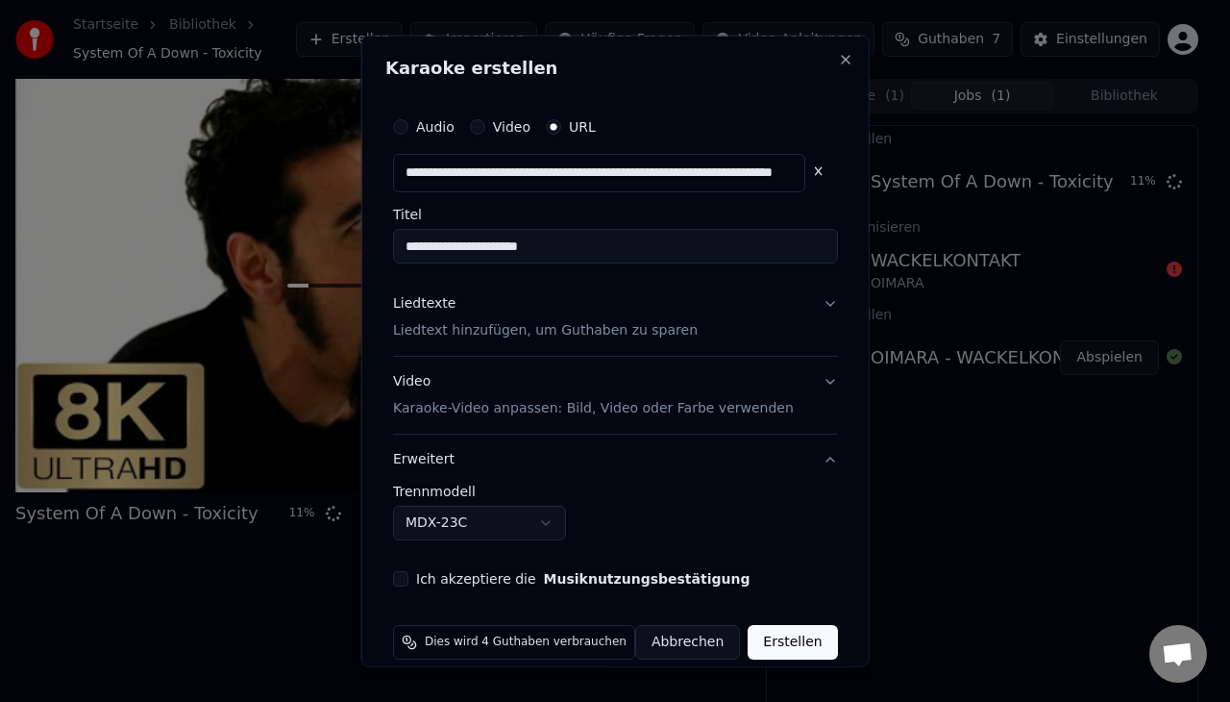
scroll to position [24, 0]
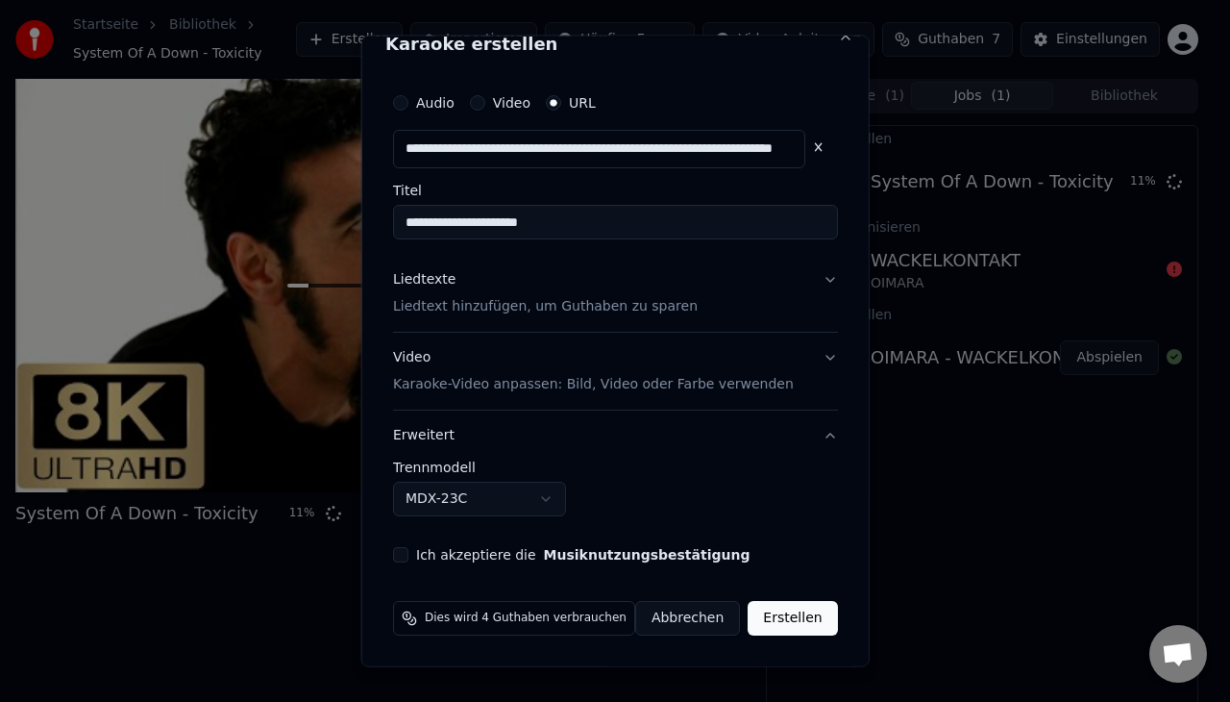
type input "**********"
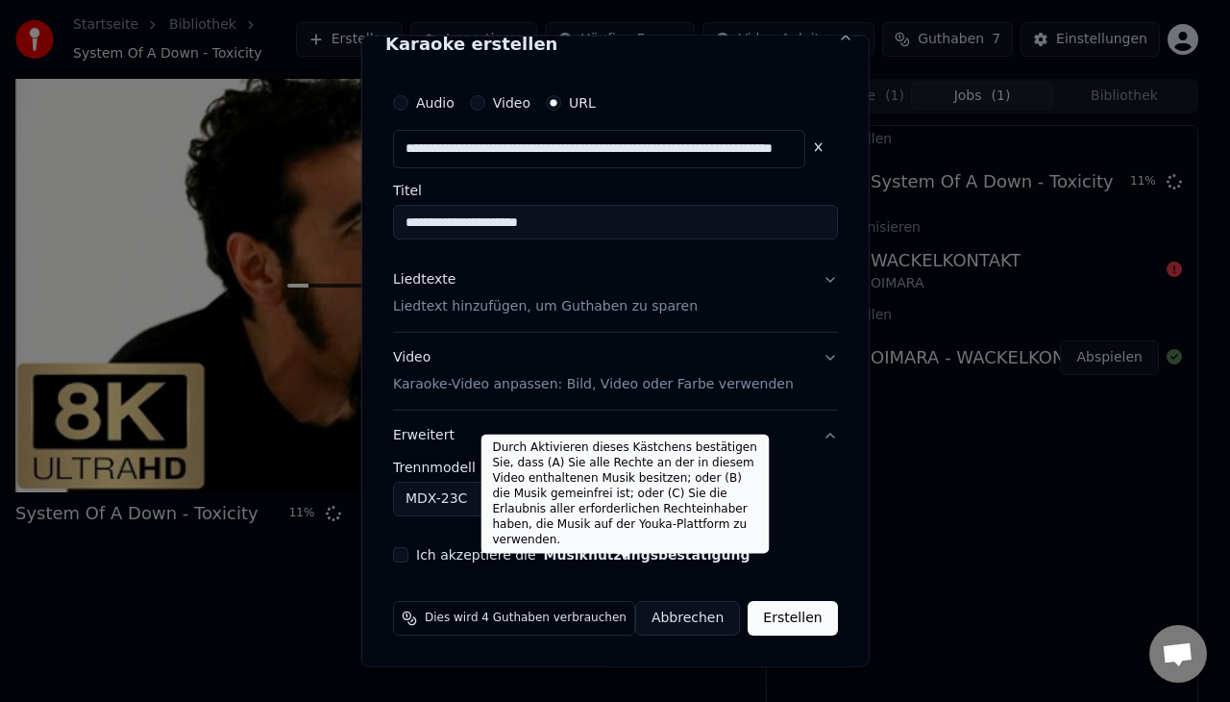
click at [630, 552] on button "Musiknutzungsbestätigung" at bounding box center [646, 553] width 207 height 13
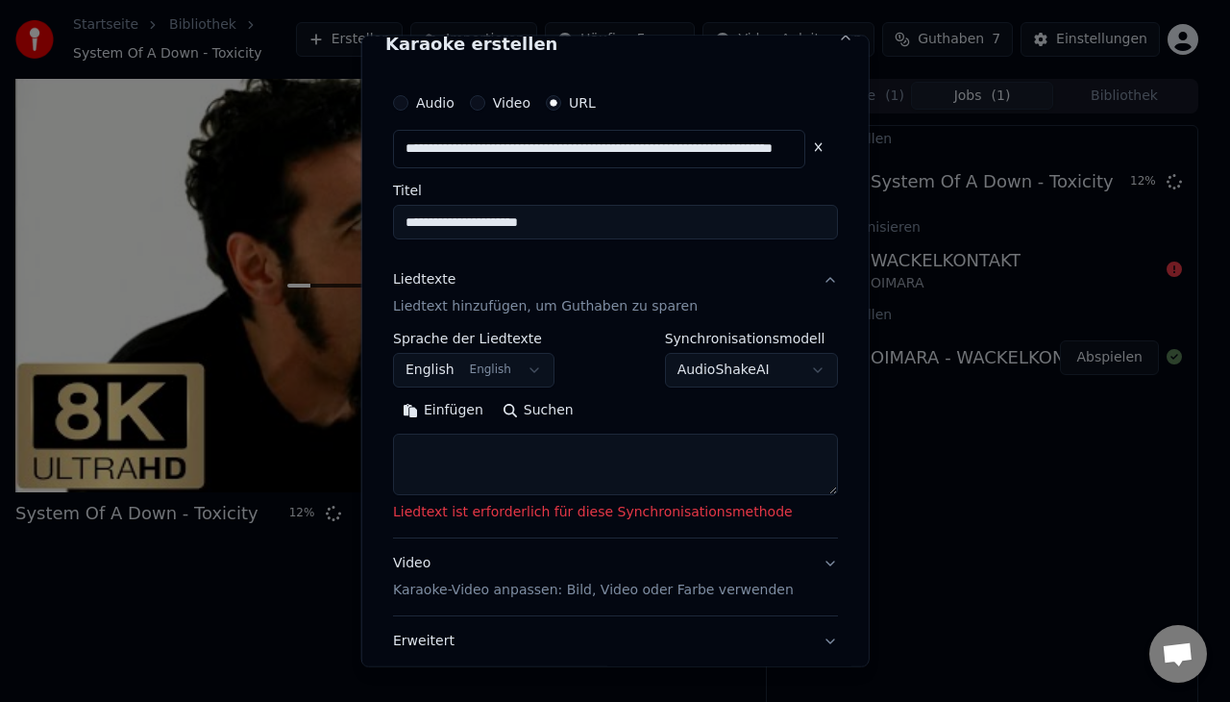
click at [808, 277] on button "Liedtexte Liedtext hinzufügen, um Guthaben zu sparen" at bounding box center [615, 293] width 445 height 77
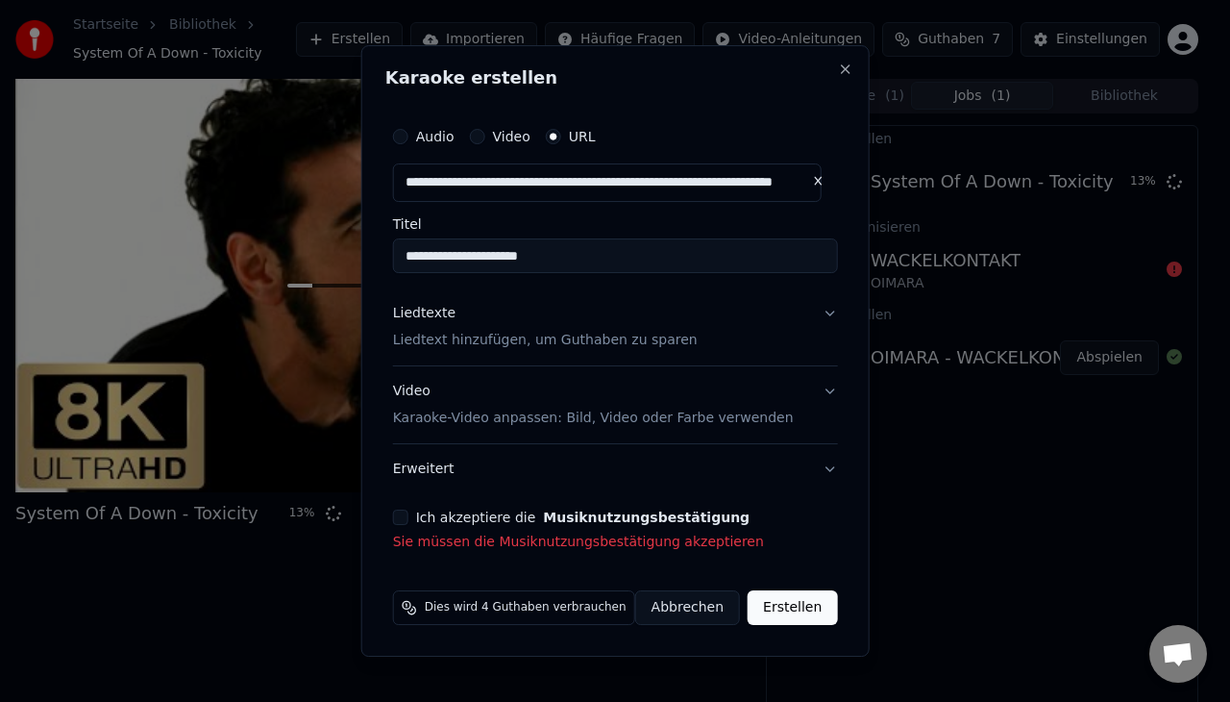
scroll to position [0, 0]
click at [407, 516] on button "Ich akzeptiere die Musiknutzungsbestätigung" at bounding box center [400, 516] width 15 height 15
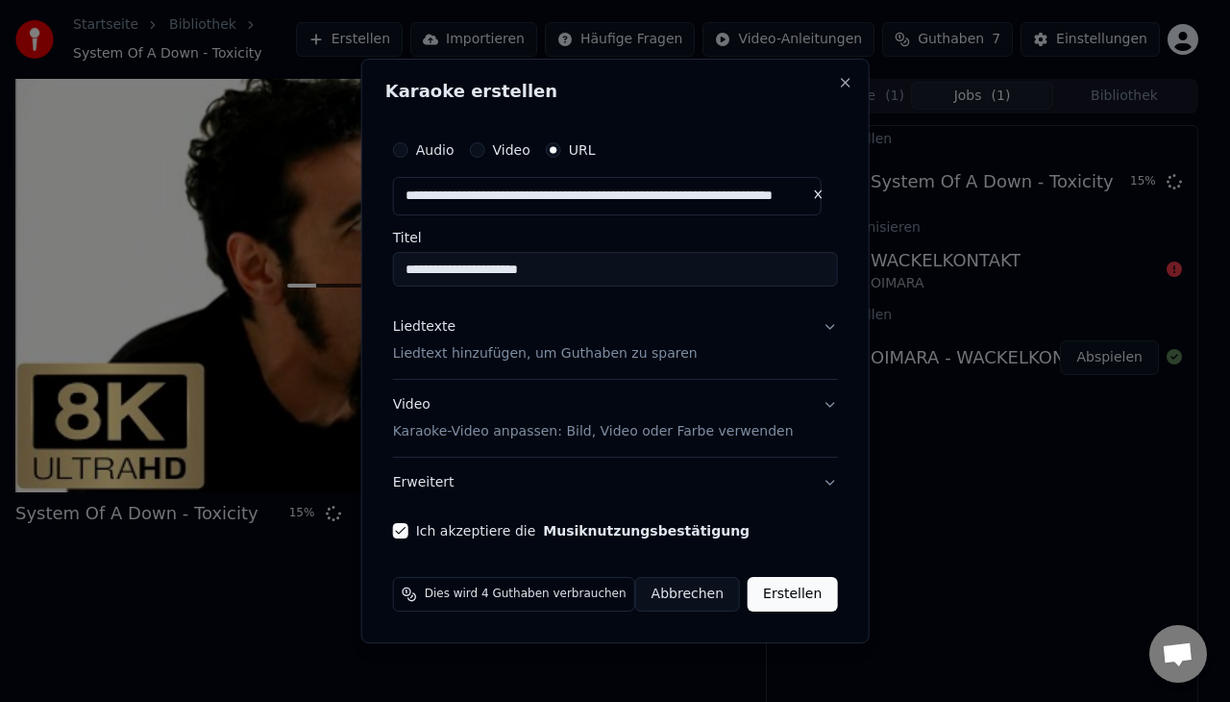
click at [825, 329] on button "Liedtexte Liedtext hinzufügen, um Guthaben zu sparen" at bounding box center [615, 340] width 445 height 77
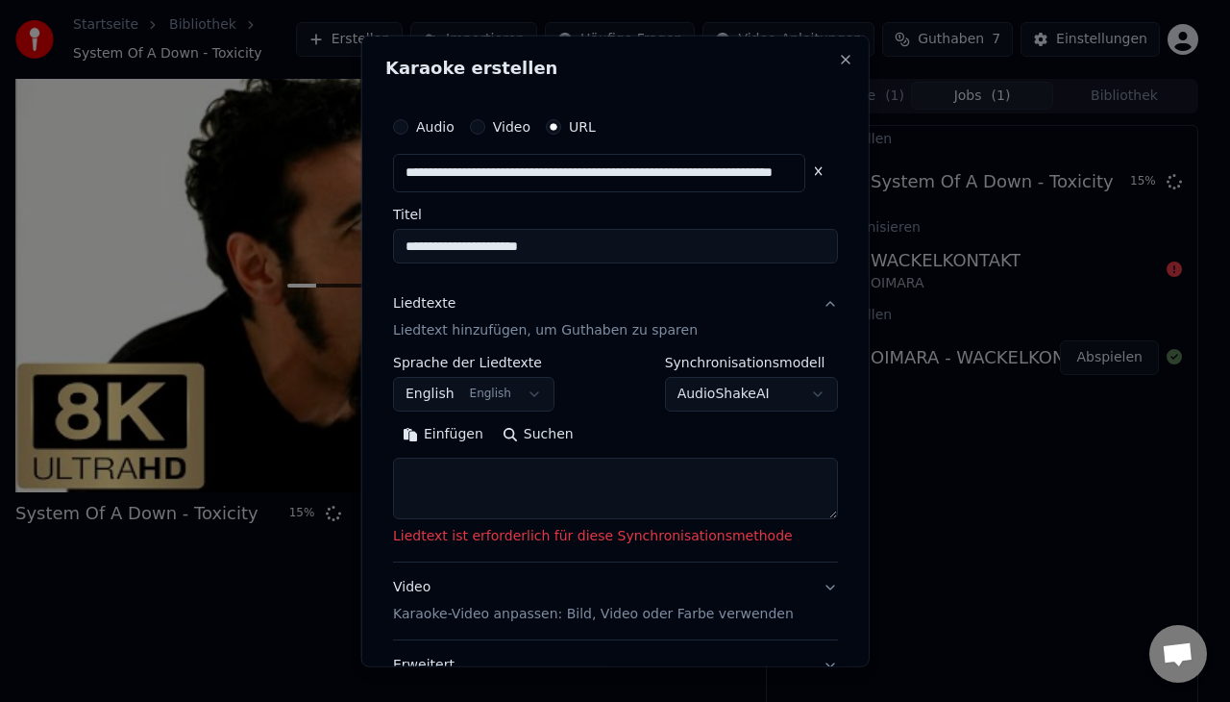
click at [526, 384] on body "**********" at bounding box center [607, 351] width 1214 height 702
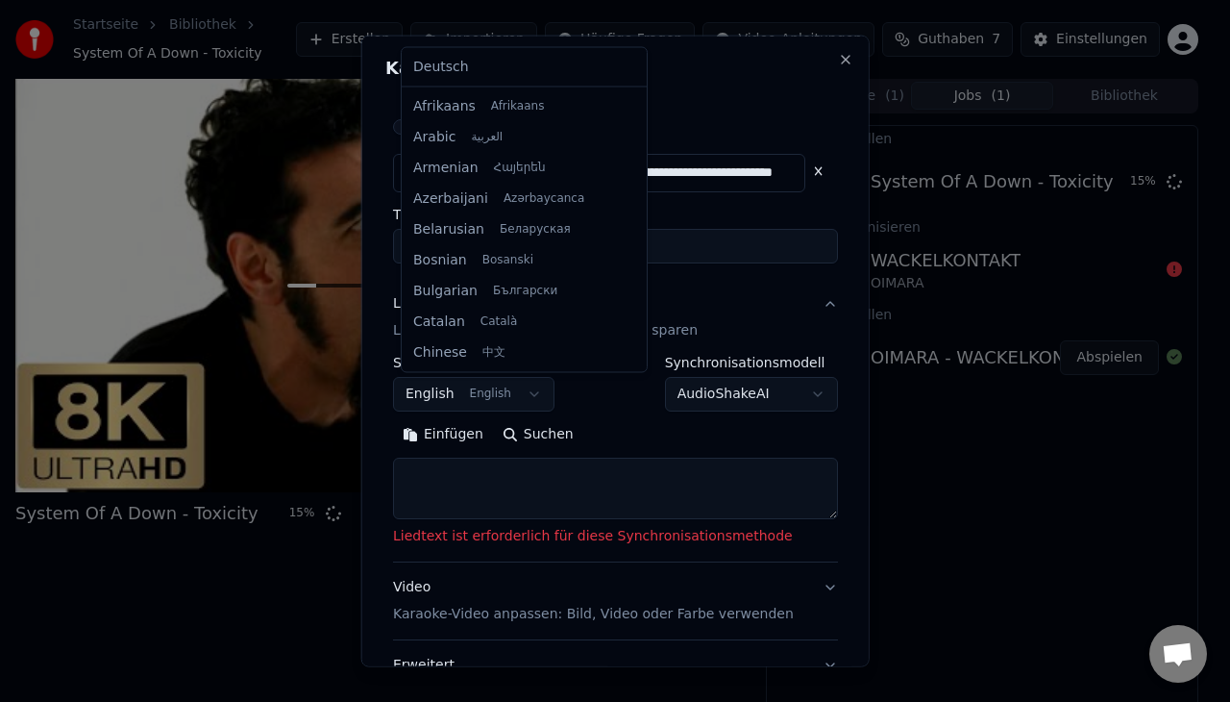
scroll to position [154, 0]
select select "**"
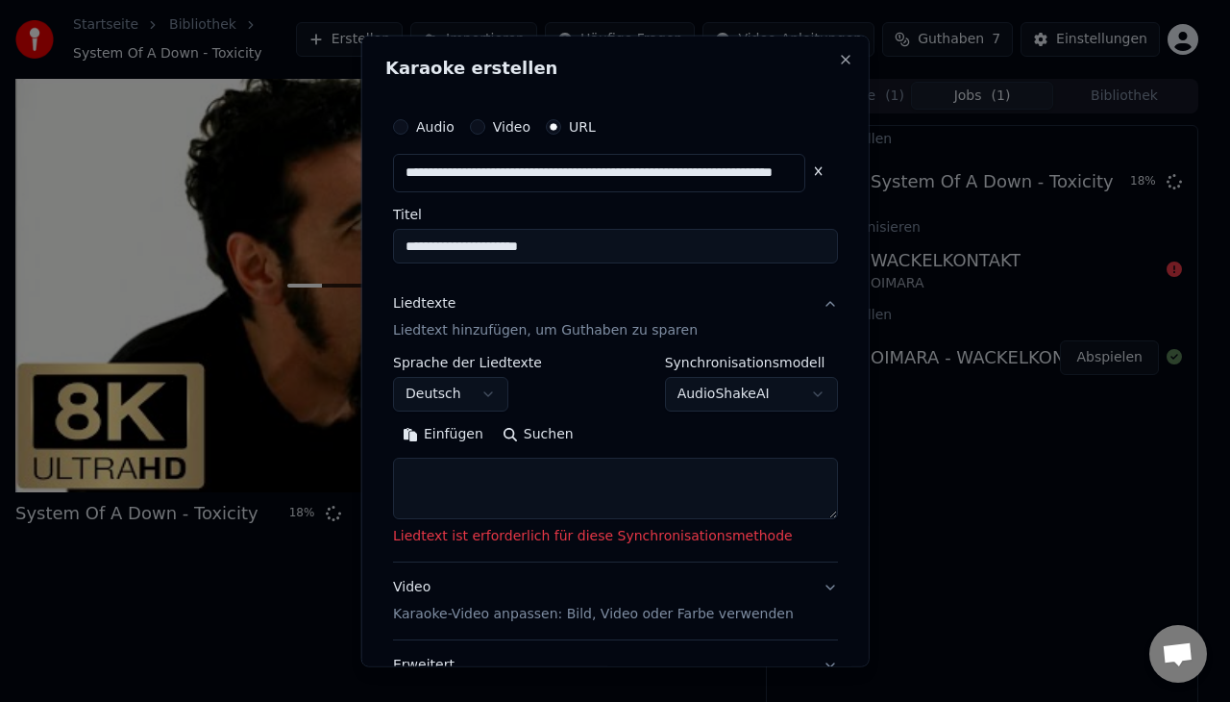
click at [637, 486] on textarea at bounding box center [615, 487] width 445 height 62
paste textarea "**********"
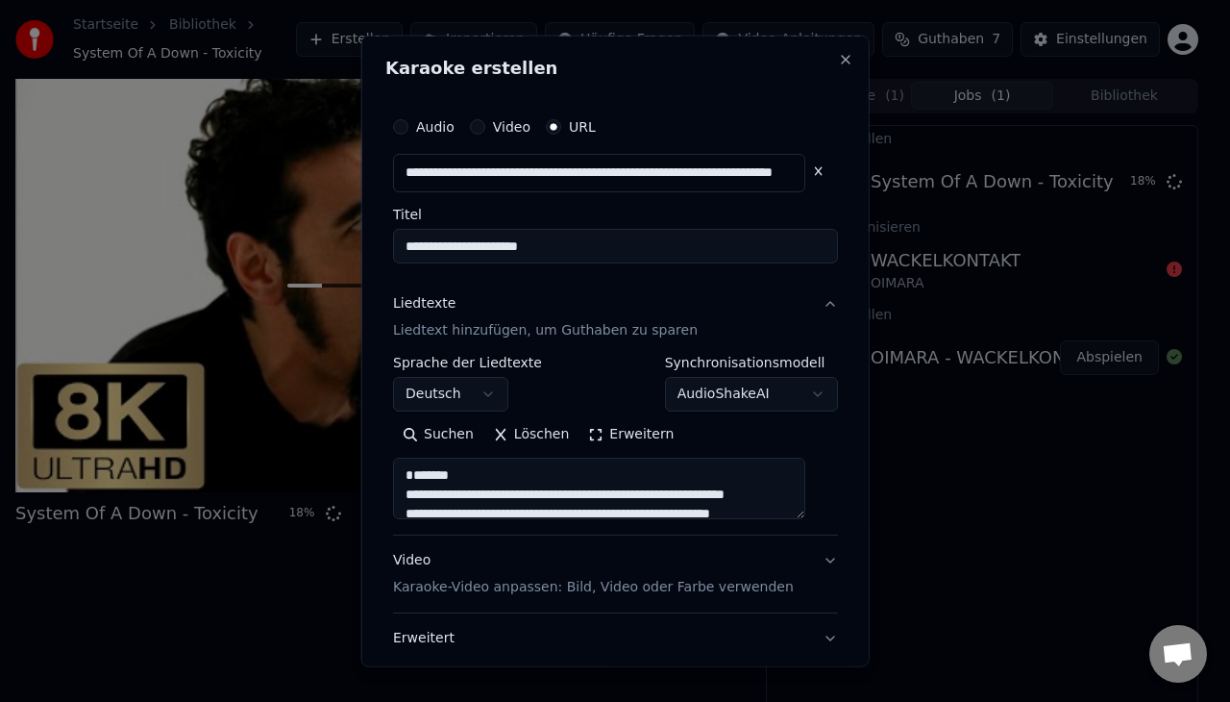
scroll to position [1657, 0]
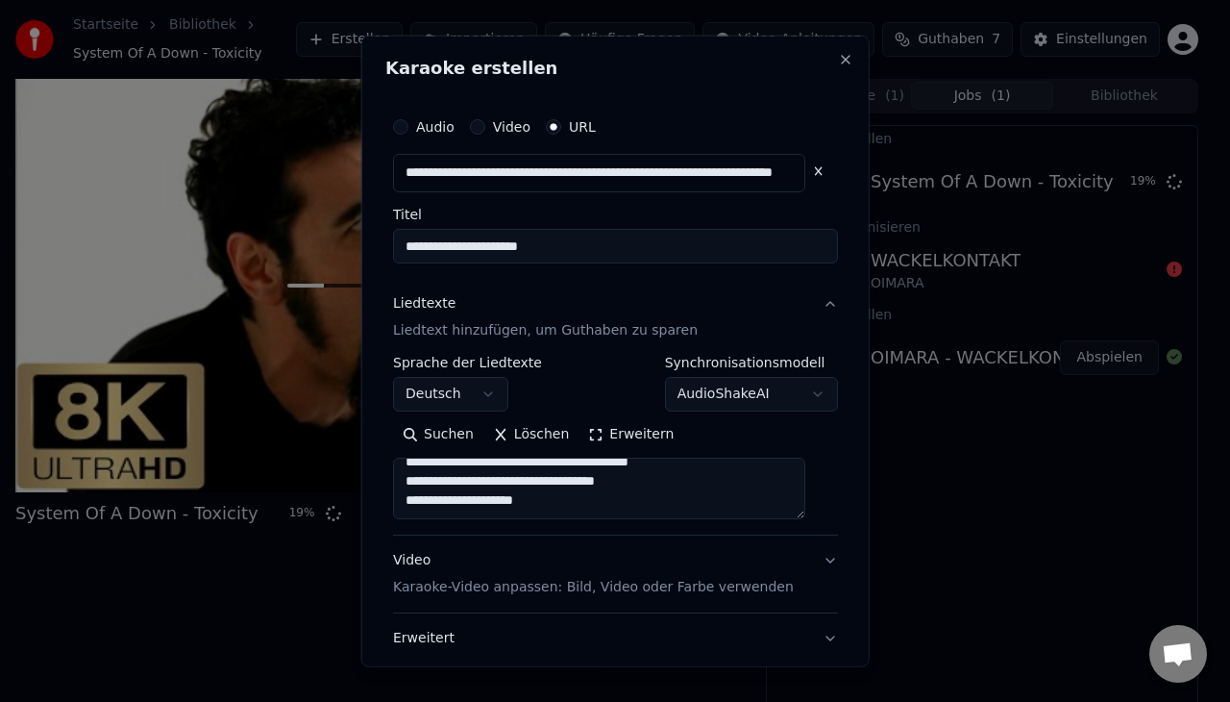
click at [802, 507] on textarea at bounding box center [599, 487] width 412 height 62
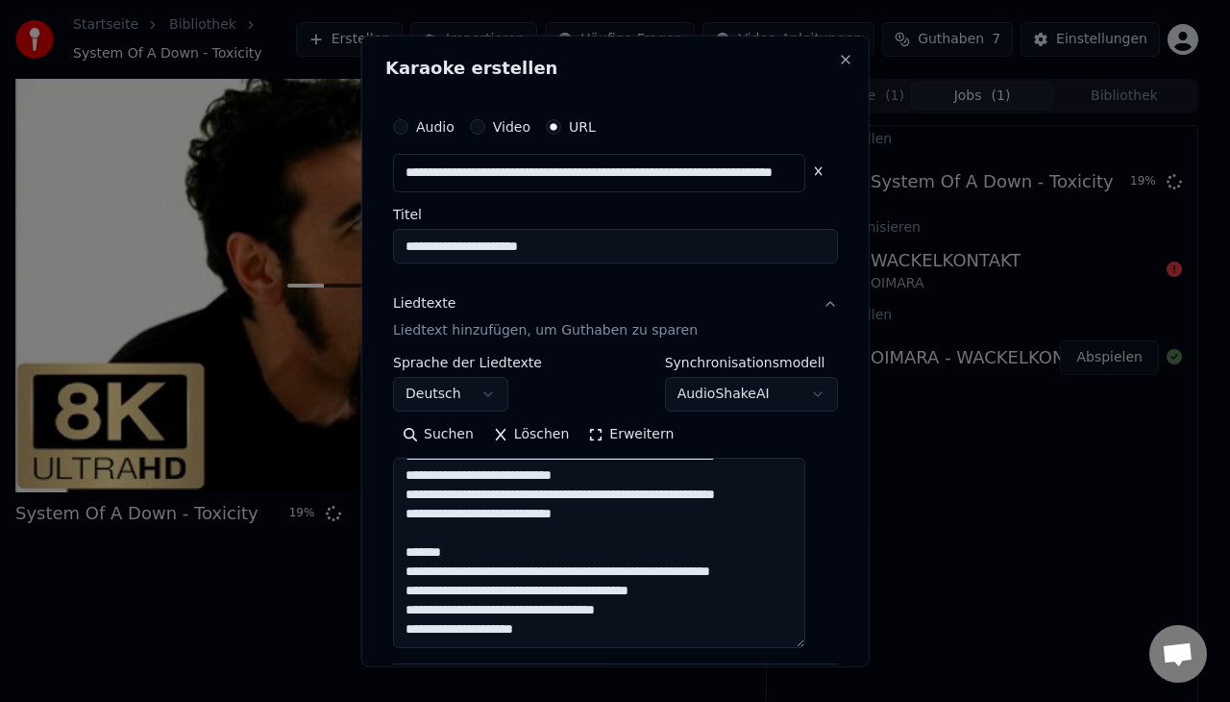
scroll to position [1535, 0]
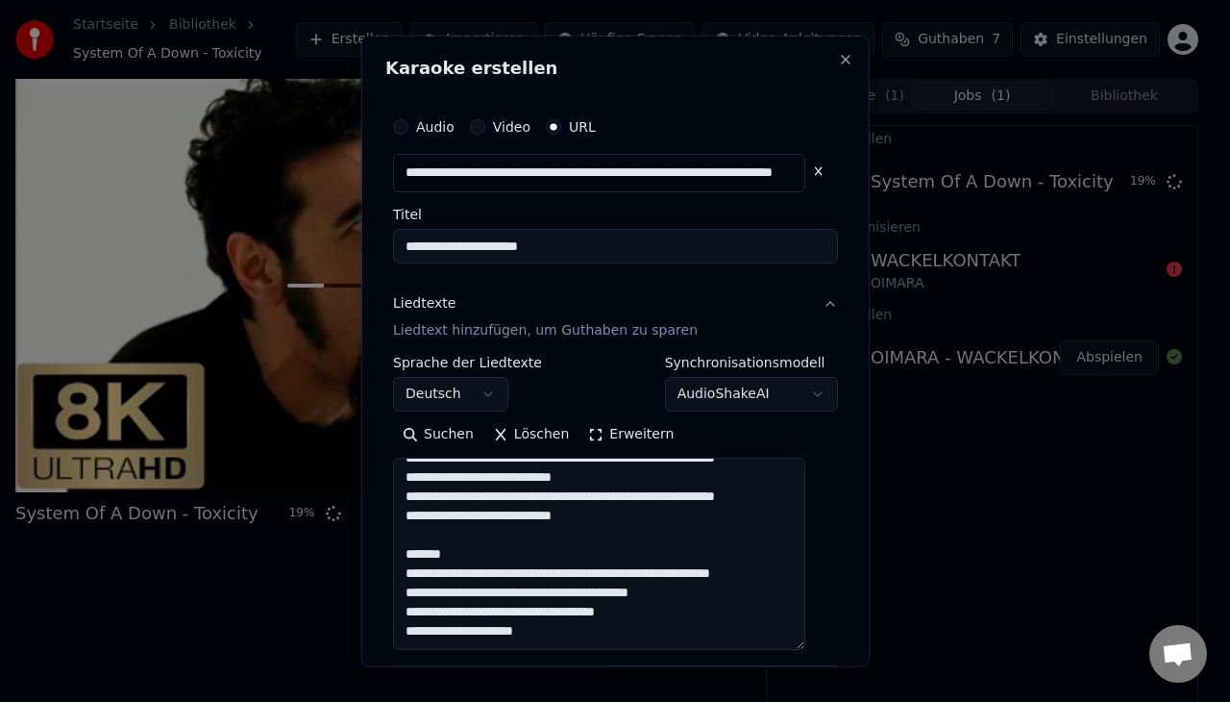
drag, startPoint x: 808, startPoint y: 516, endPoint x: 792, endPoint y: 646, distance: 130.8
click at [792, 646] on textarea at bounding box center [599, 552] width 412 height 192
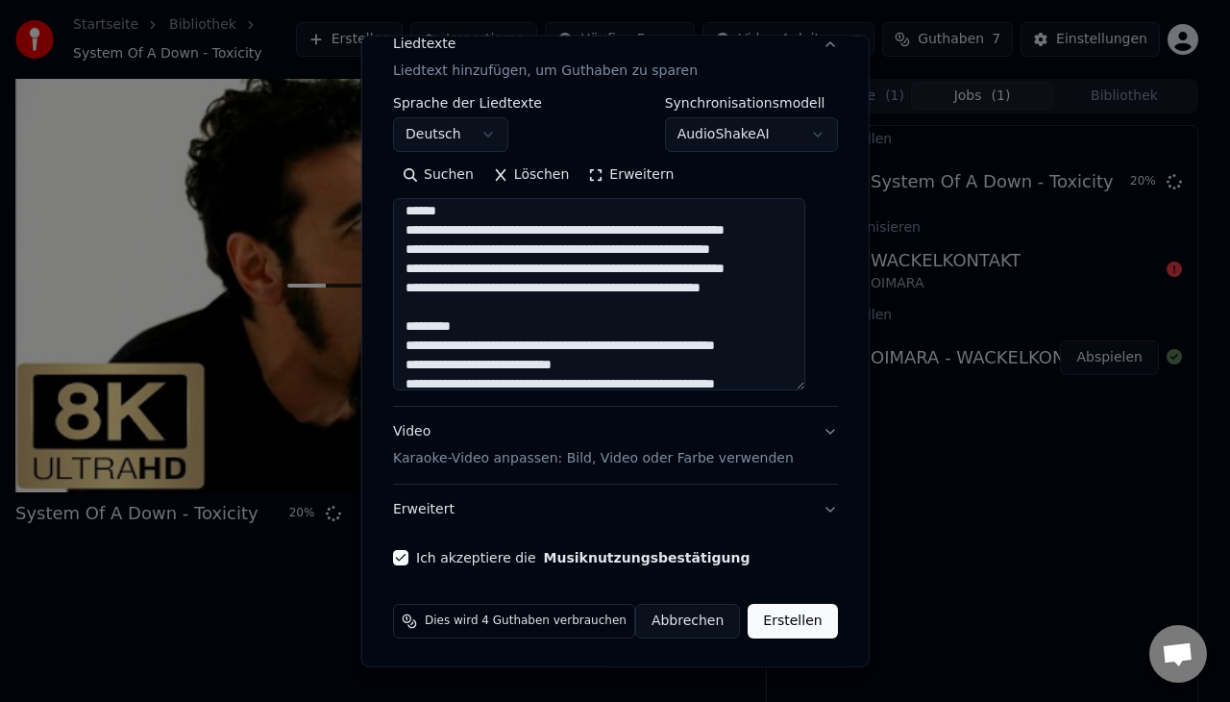
scroll to position [0, 0]
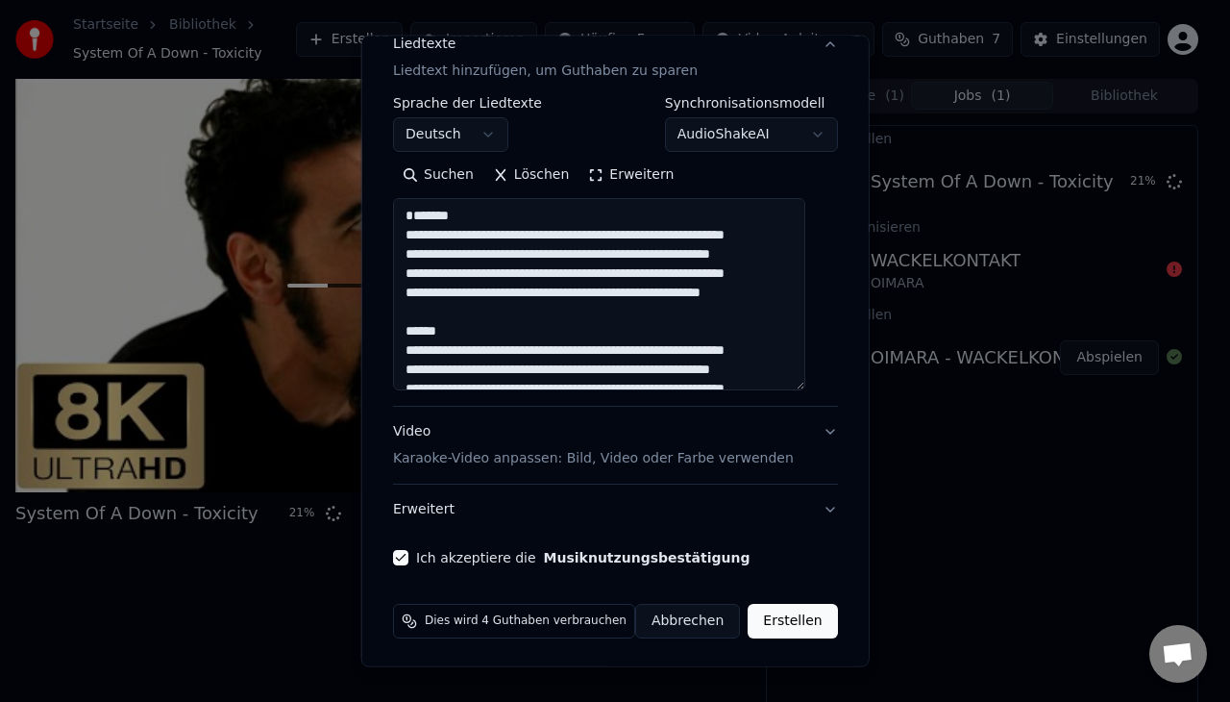
drag, startPoint x: 454, startPoint y: 240, endPoint x: 396, endPoint y: 240, distance: 57.7
click at [396, 240] on div "**********" at bounding box center [615, 207] width 460 height 732
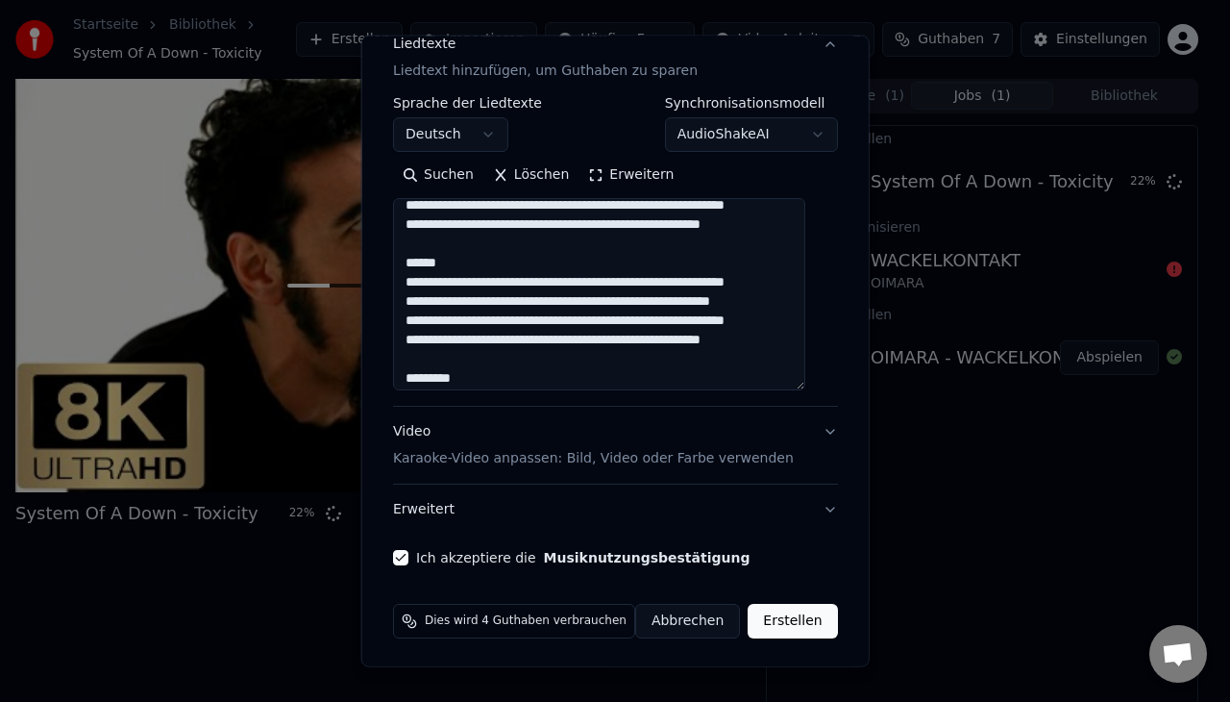
scroll to position [51, 0]
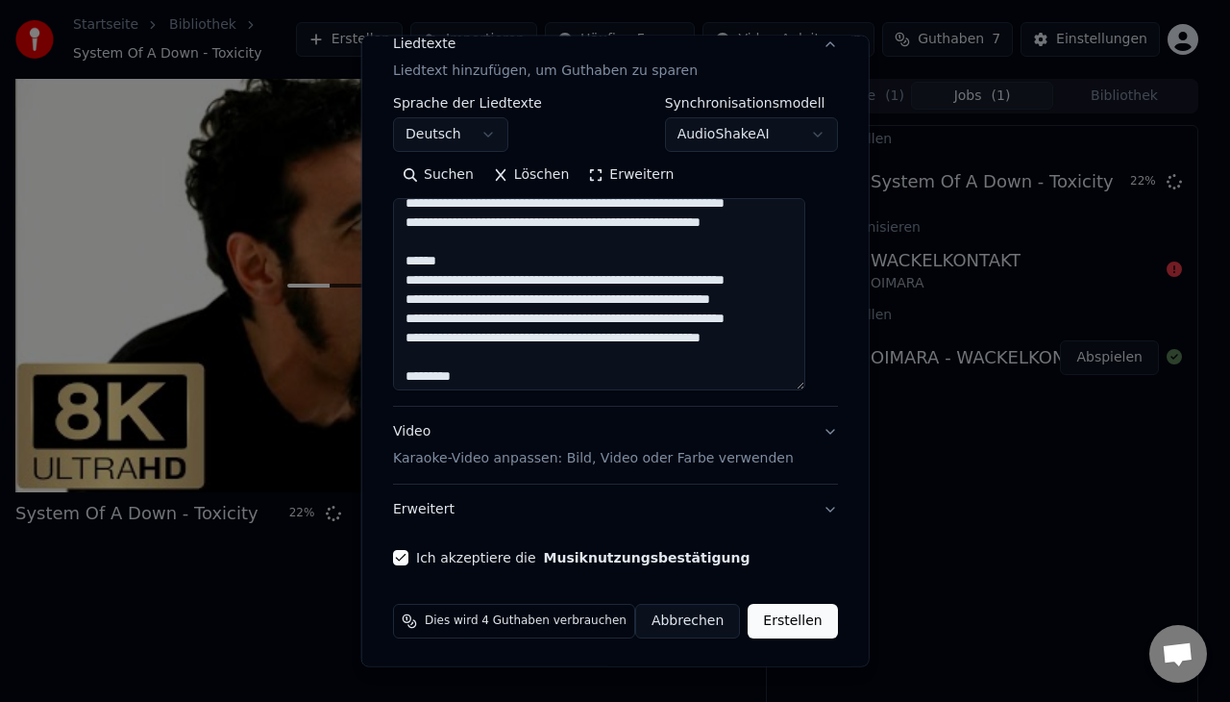
drag, startPoint x: 484, startPoint y: 365, endPoint x: 392, endPoint y: 360, distance: 92.4
click at [392, 360] on div "**********" at bounding box center [615, 351] width 508 height 631
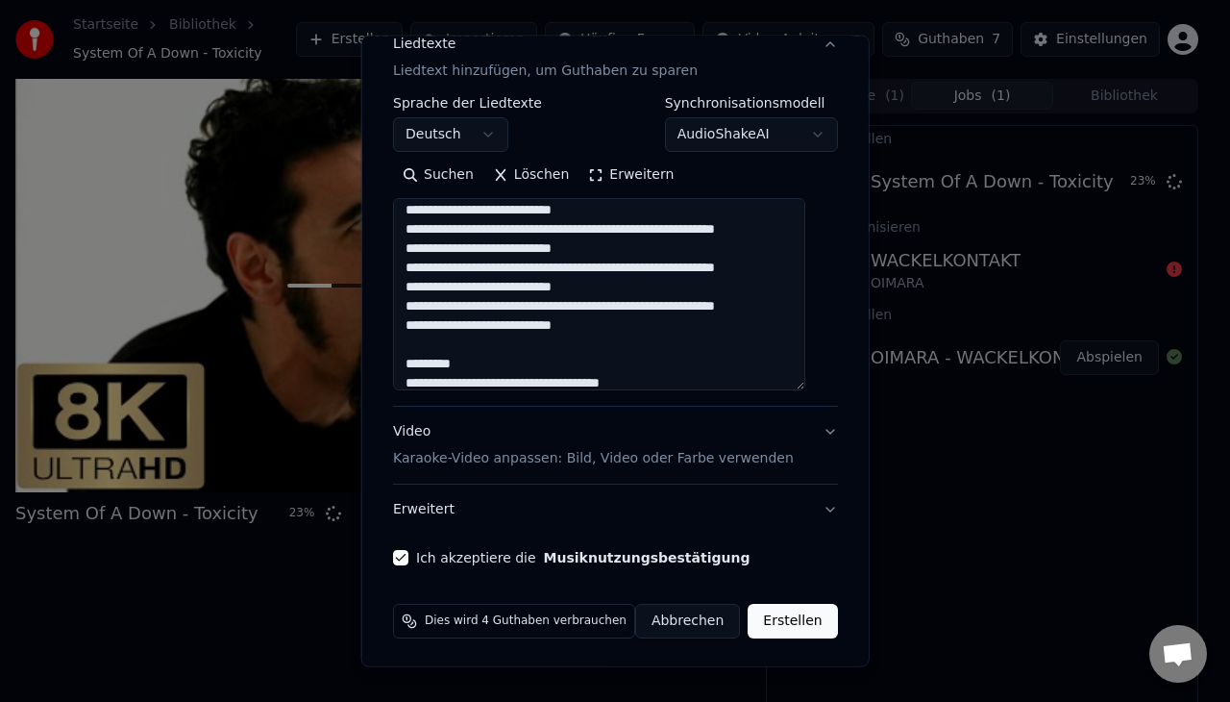
scroll to position [237, 0]
drag, startPoint x: 439, startPoint y: 322, endPoint x: 378, endPoint y: 318, distance: 61.6
click at [378, 318] on div "**********" at bounding box center [615, 351] width 508 height 631
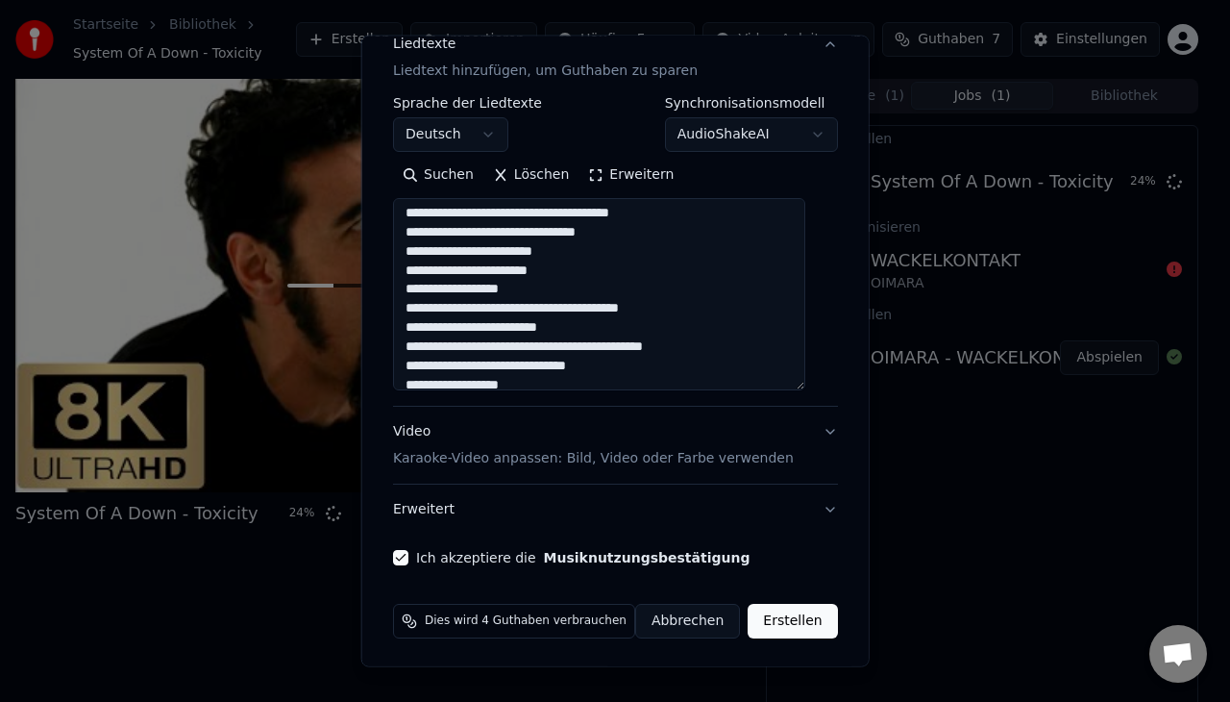
scroll to position [523, 0]
drag, startPoint x: 488, startPoint y: 309, endPoint x: 378, endPoint y: 303, distance: 110.7
click at [378, 303] on div "**********" at bounding box center [615, 351] width 508 height 631
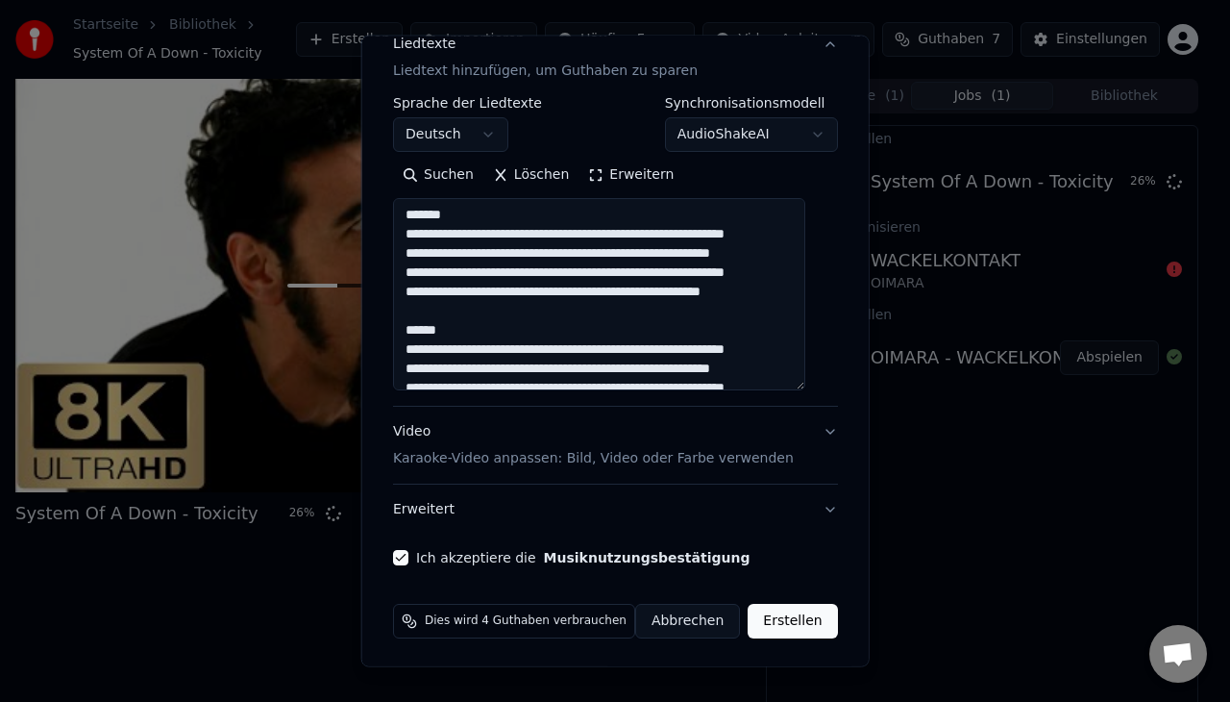
scroll to position [712, 0]
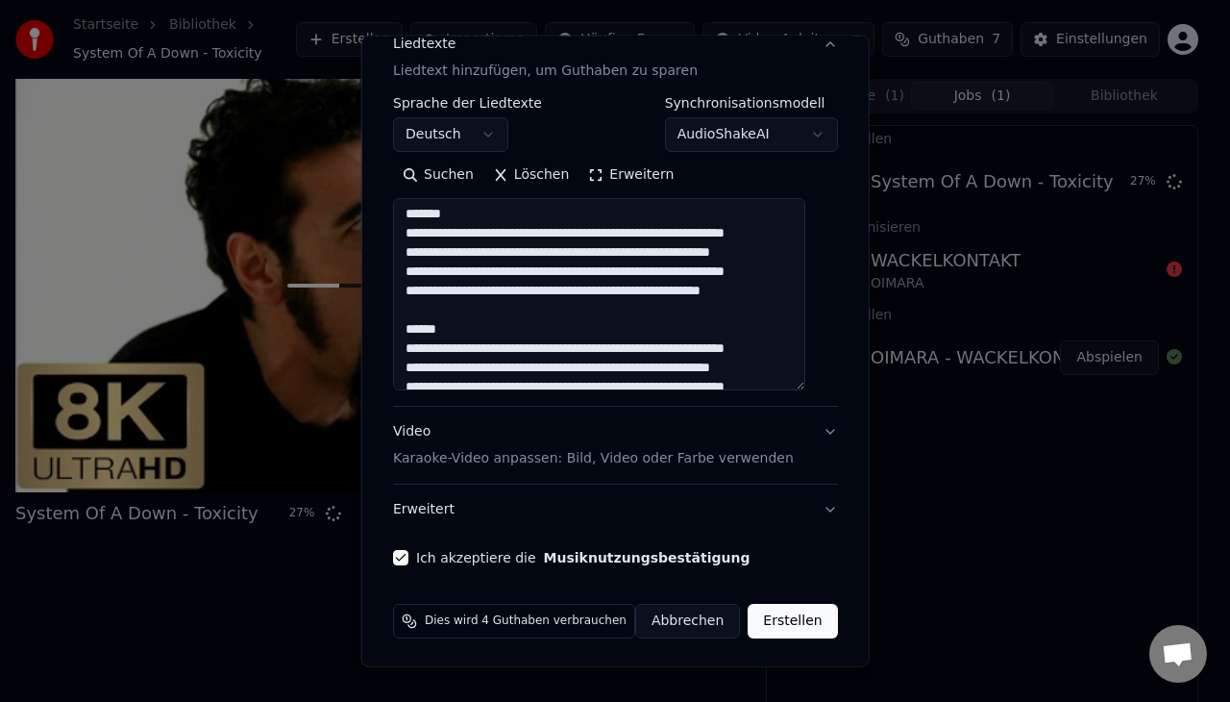
drag, startPoint x: 582, startPoint y: 350, endPoint x: 410, endPoint y: 278, distance: 186.5
click at [410, 278] on textarea at bounding box center [599, 294] width 412 height 192
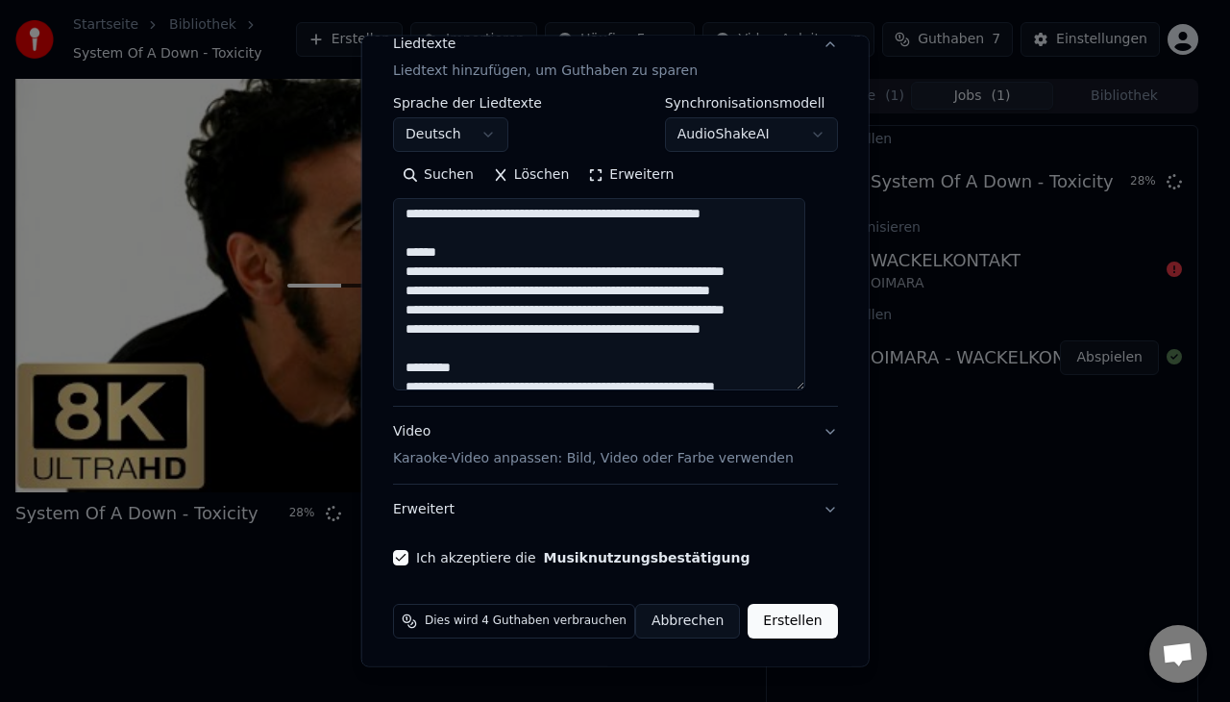
drag, startPoint x: 488, startPoint y: 361, endPoint x: 392, endPoint y: 264, distance: 136.6
click at [392, 264] on div "**********" at bounding box center [615, 351] width 508 height 631
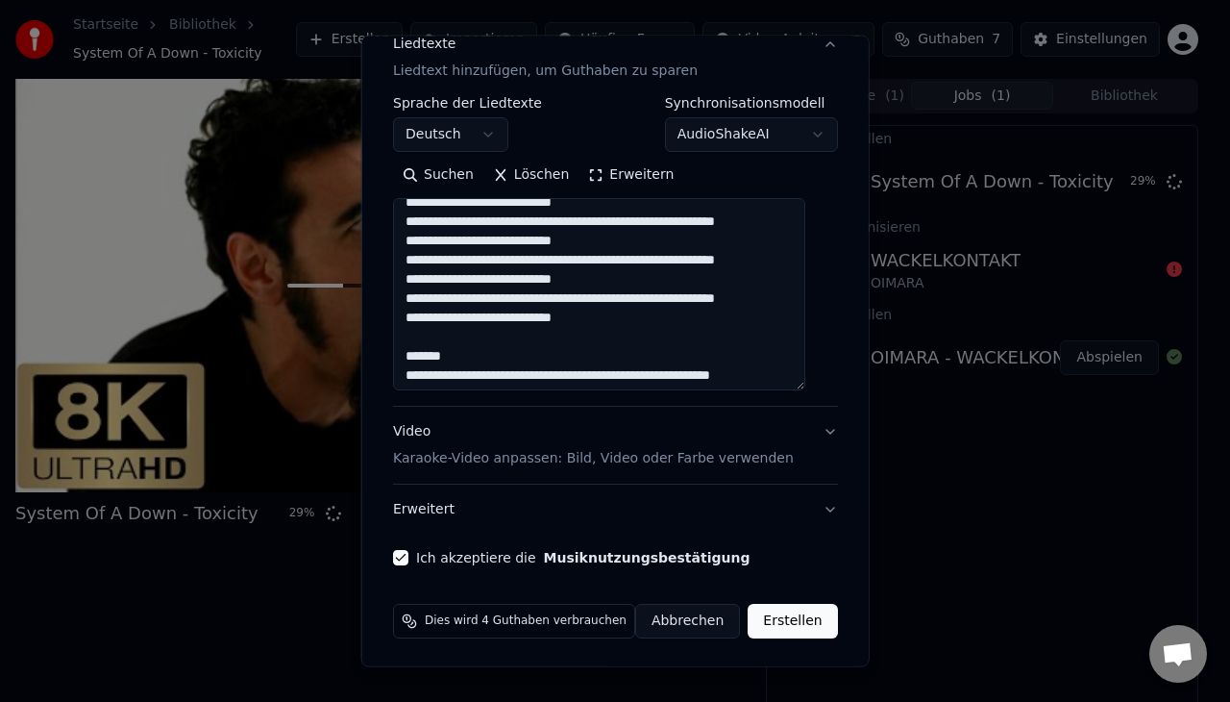
scroll to position [821, 0]
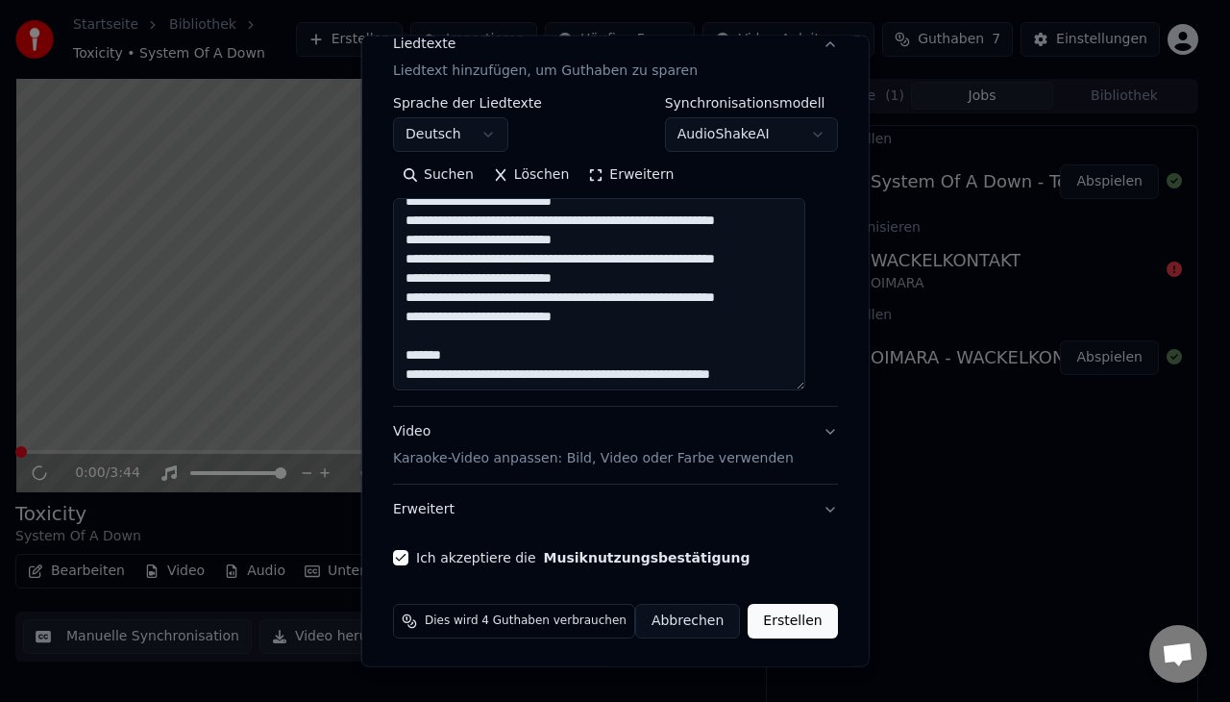
drag, startPoint x: 462, startPoint y: 339, endPoint x: 370, endPoint y: 337, distance: 92.3
click at [370, 337] on div "**********" at bounding box center [615, 351] width 508 height 631
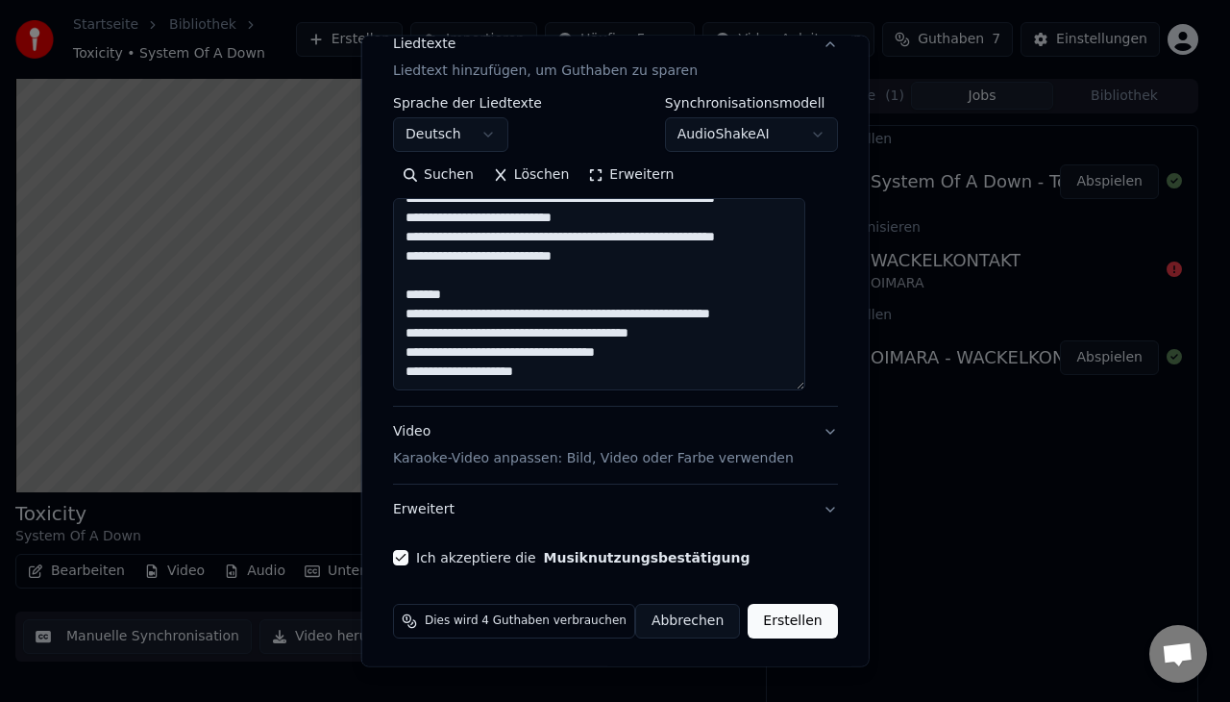
scroll to position [1016, 0]
drag, startPoint x: 480, startPoint y: 312, endPoint x: 385, endPoint y: 308, distance: 94.3
click at [385, 308] on div "**********" at bounding box center [615, 351] width 508 height 631
drag, startPoint x: 473, startPoint y: 343, endPoint x: 394, endPoint y: 344, distance: 78.8
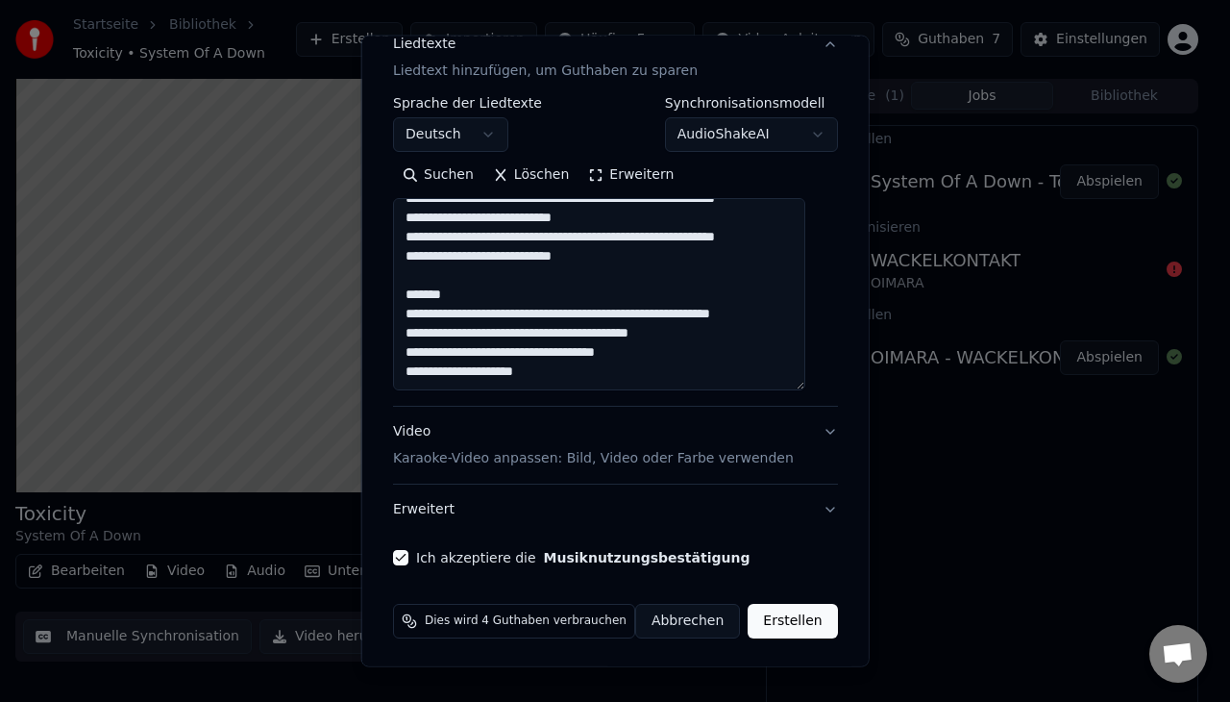
click at [394, 344] on div "**********" at bounding box center [615, 207] width 460 height 732
type textarea "**********"
click at [754, 617] on button "Erstellen" at bounding box center [792, 620] width 89 height 35
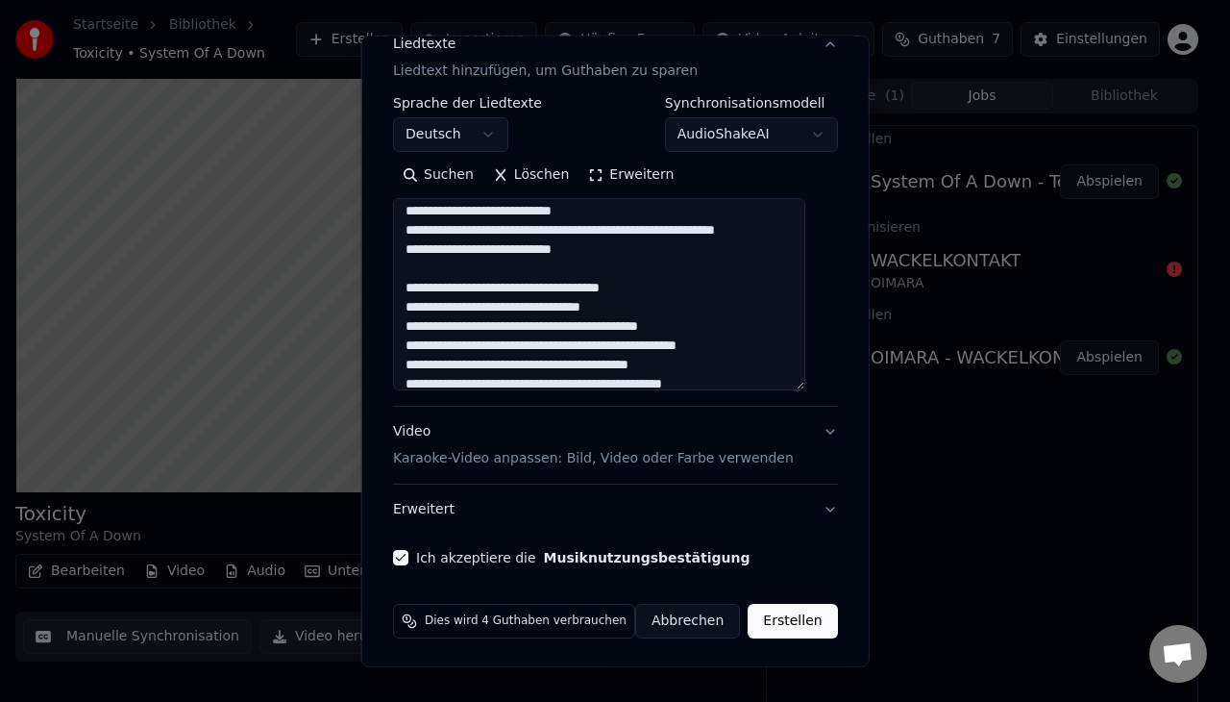
scroll to position [0, 0]
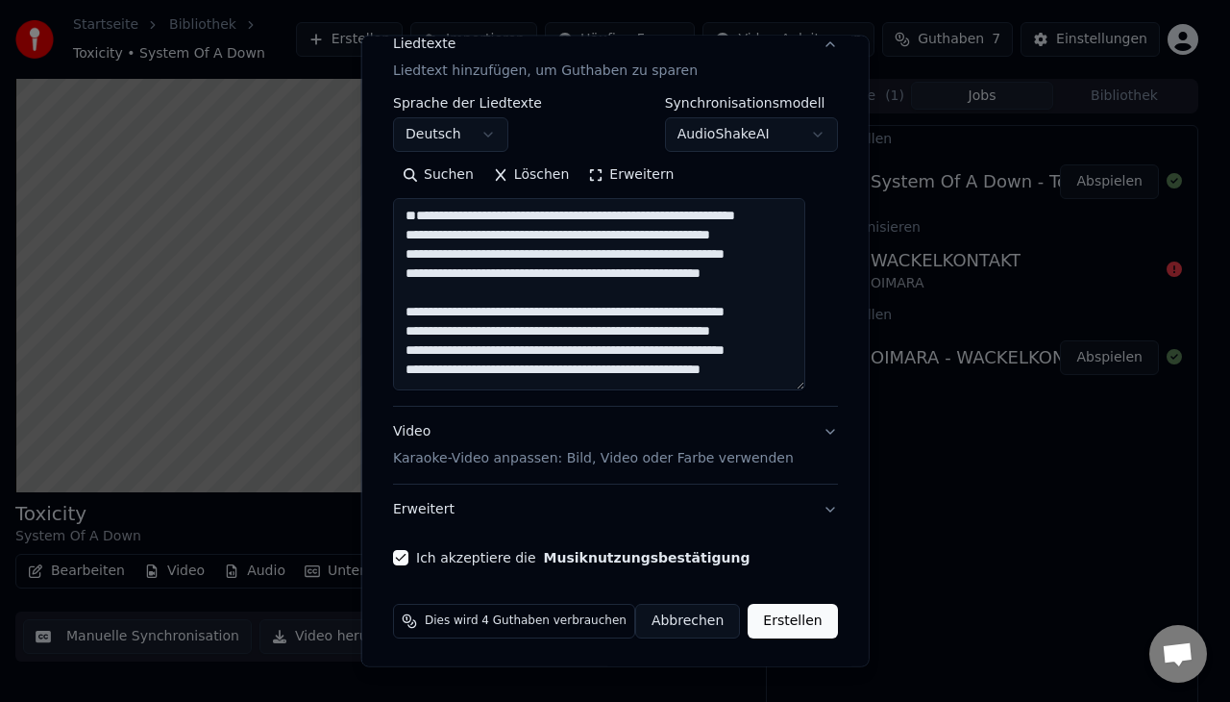
click at [764, 600] on div "Dies wird 4 Guthaben verbrauchen Abbrechen Erstellen" at bounding box center [615, 621] width 460 height 50
click at [760, 619] on button "Erstellen" at bounding box center [792, 620] width 89 height 35
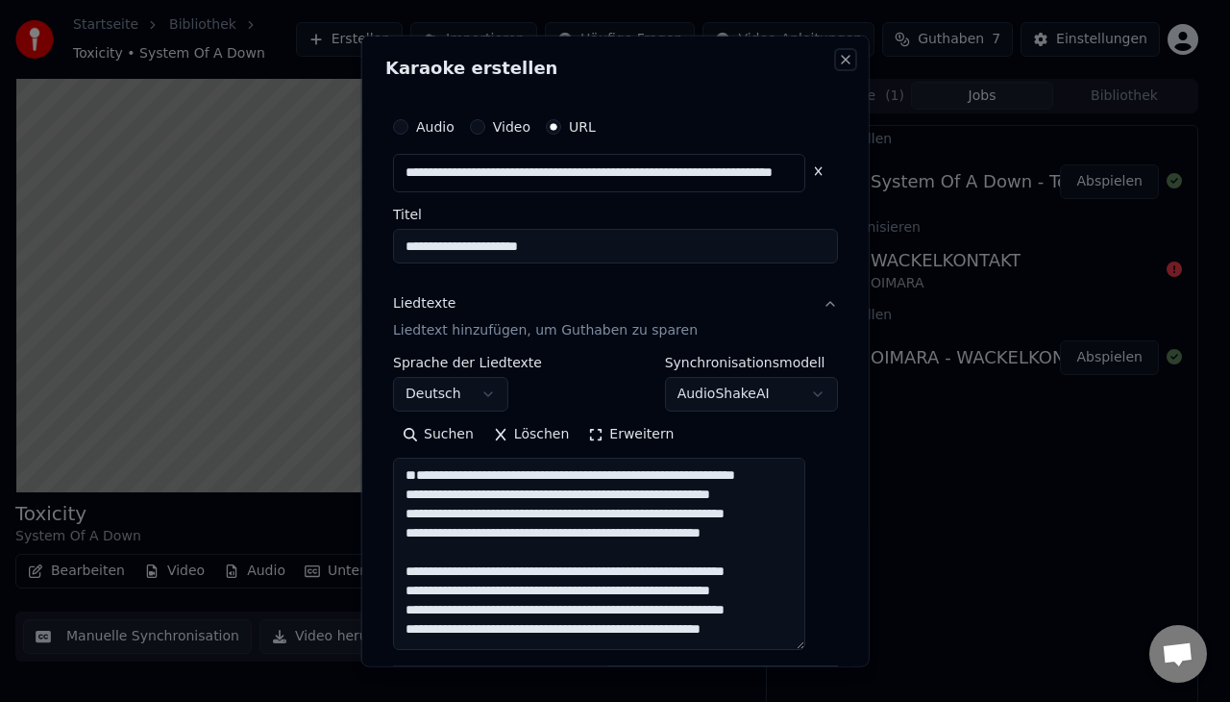
click at [837, 55] on button "Close" at bounding box center [844, 59] width 15 height 15
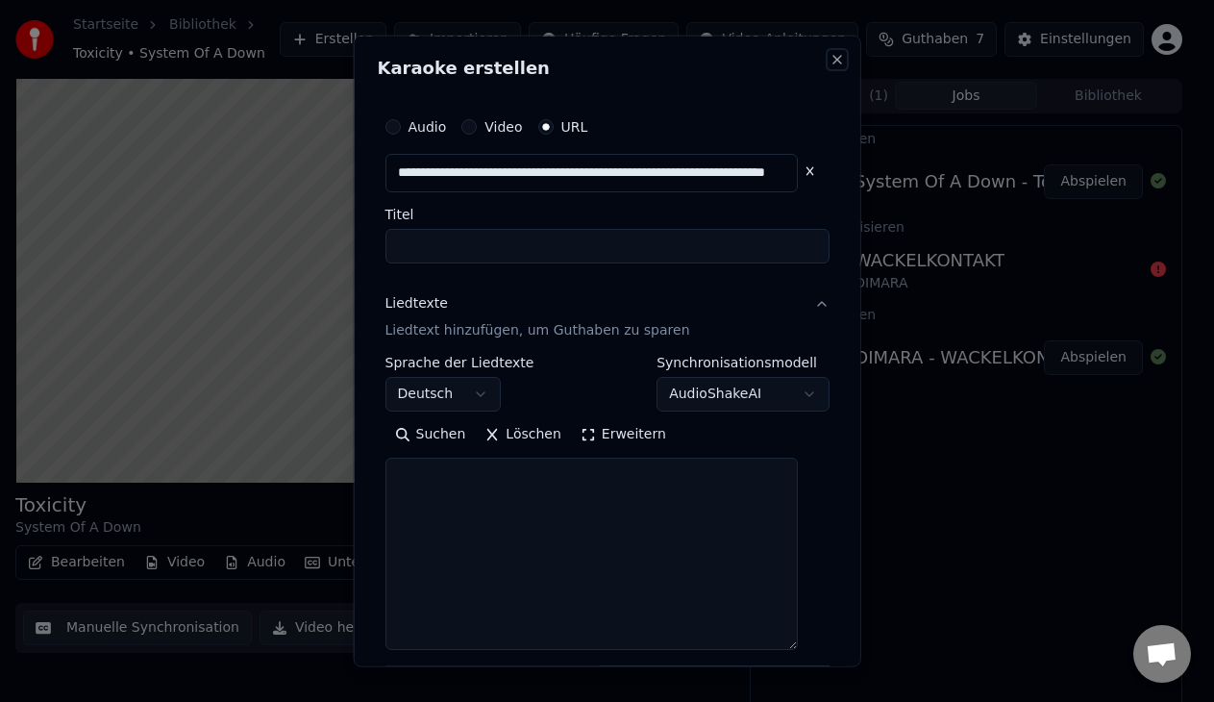
select select
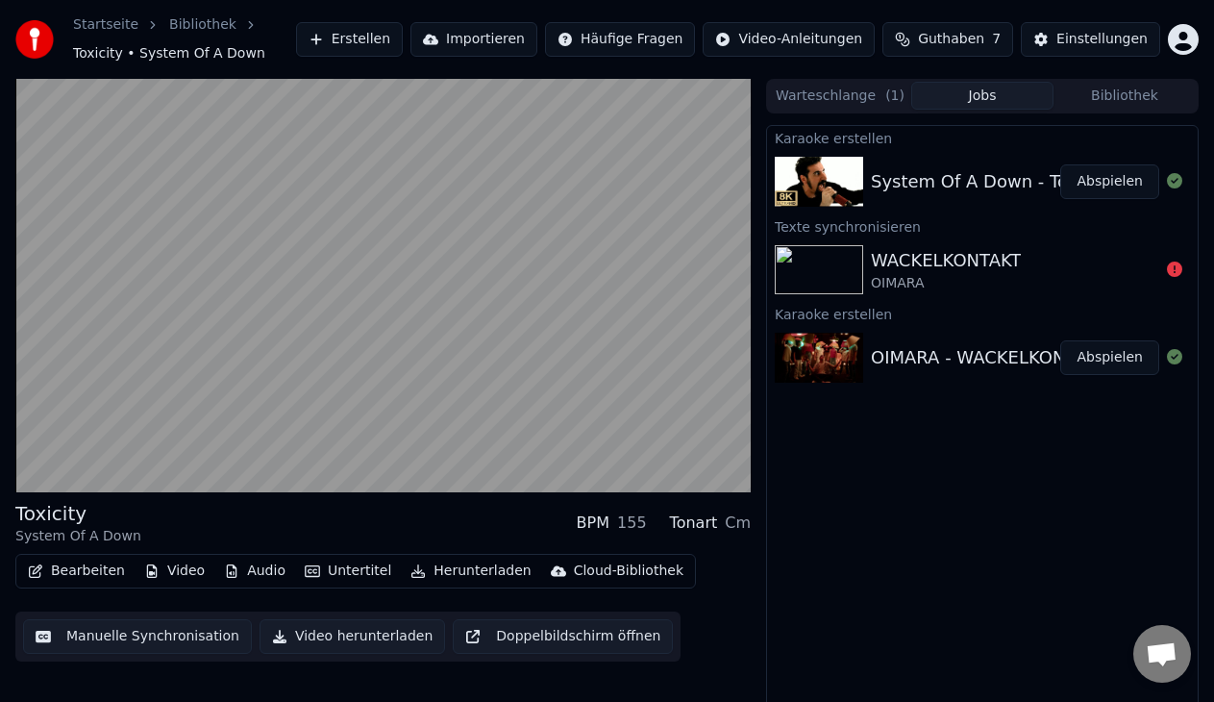
click at [999, 283] on div "OIMARA" at bounding box center [946, 283] width 150 height 19
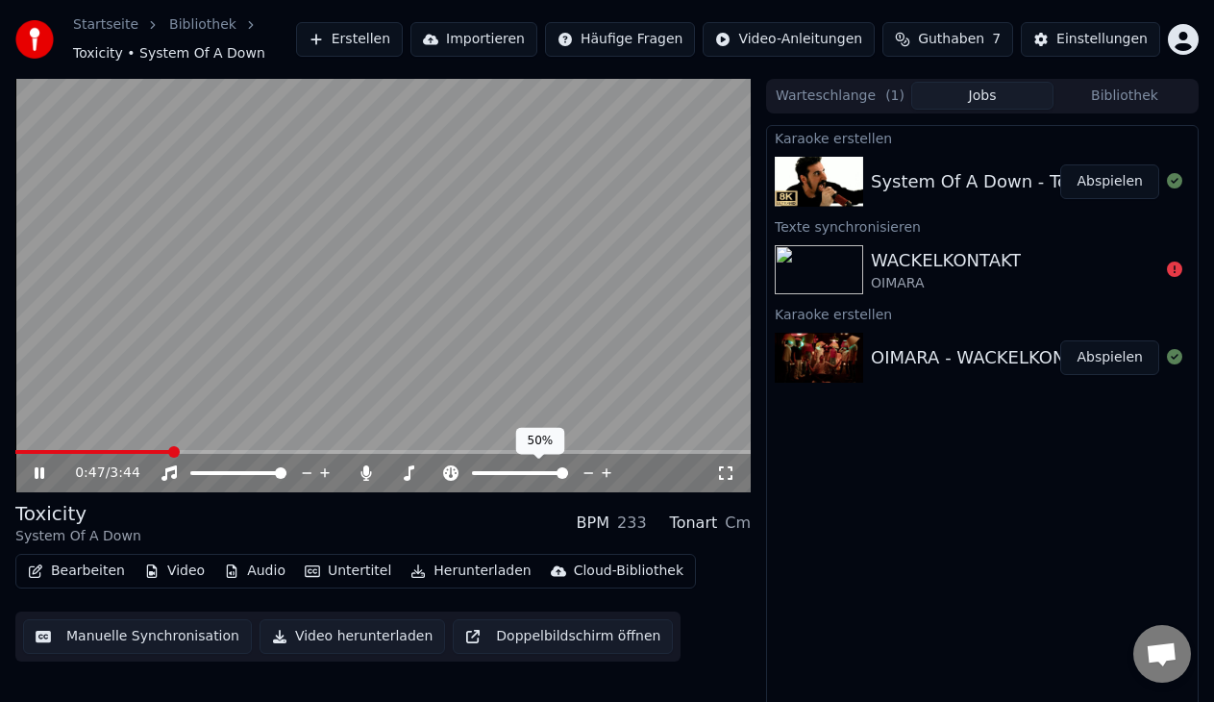
click at [568, 479] on span at bounding box center [562, 473] width 12 height 12
click at [41, 475] on icon at bounding box center [40, 473] width 10 height 12
click at [918, 258] on div "WACKELKONTAKT" at bounding box center [946, 260] width 150 height 27
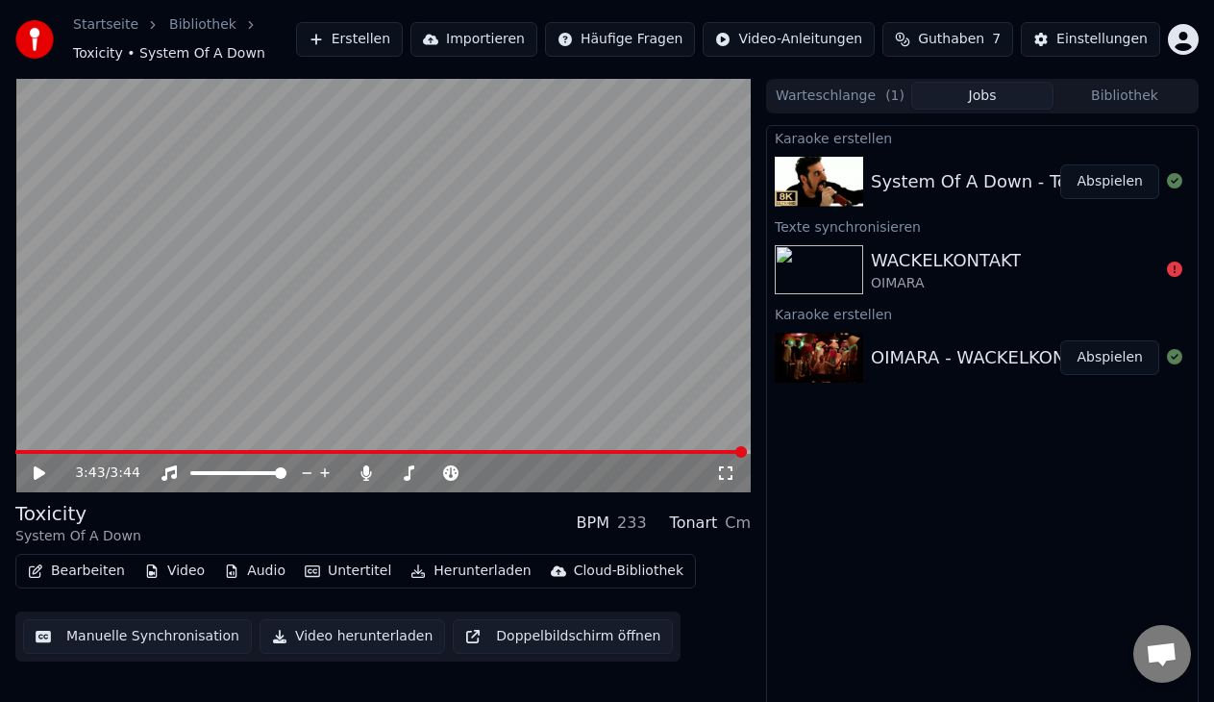
click at [918, 258] on div "WACKELKONTAKT" at bounding box center [946, 260] width 150 height 27
click at [970, 38] on span "Guthaben" at bounding box center [951, 39] width 66 height 19
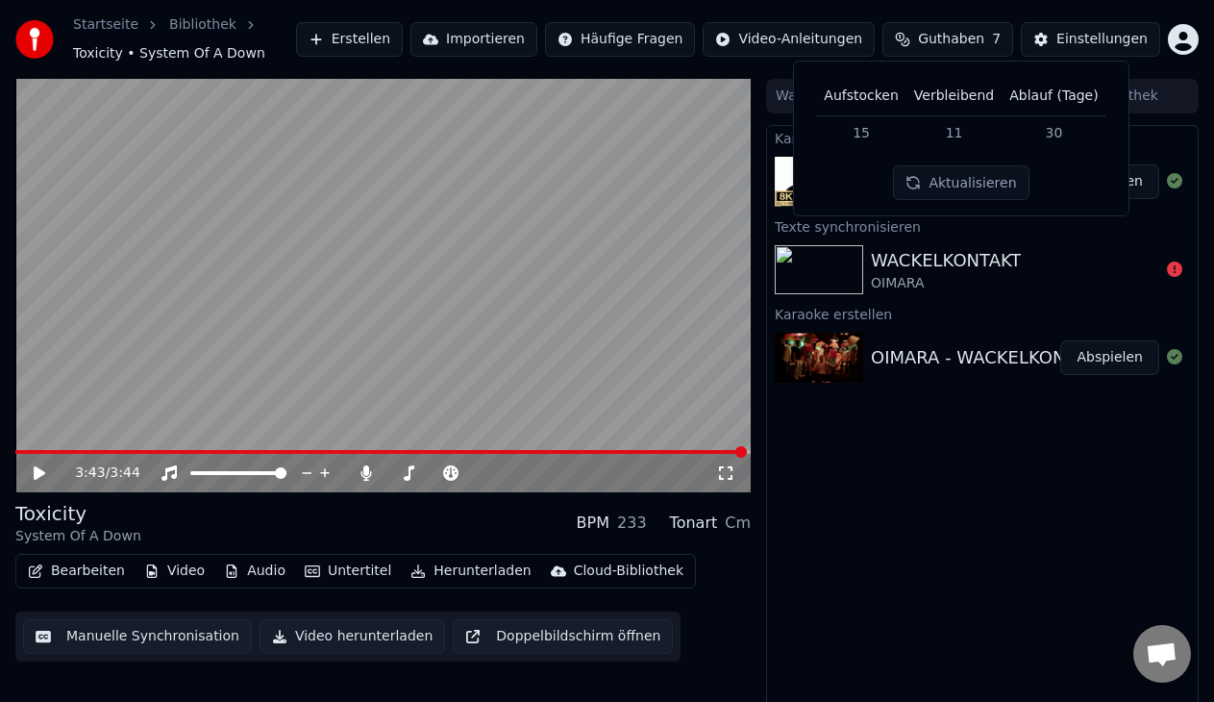
click at [967, 190] on button "Aktualisieren" at bounding box center [960, 182] width 135 height 35
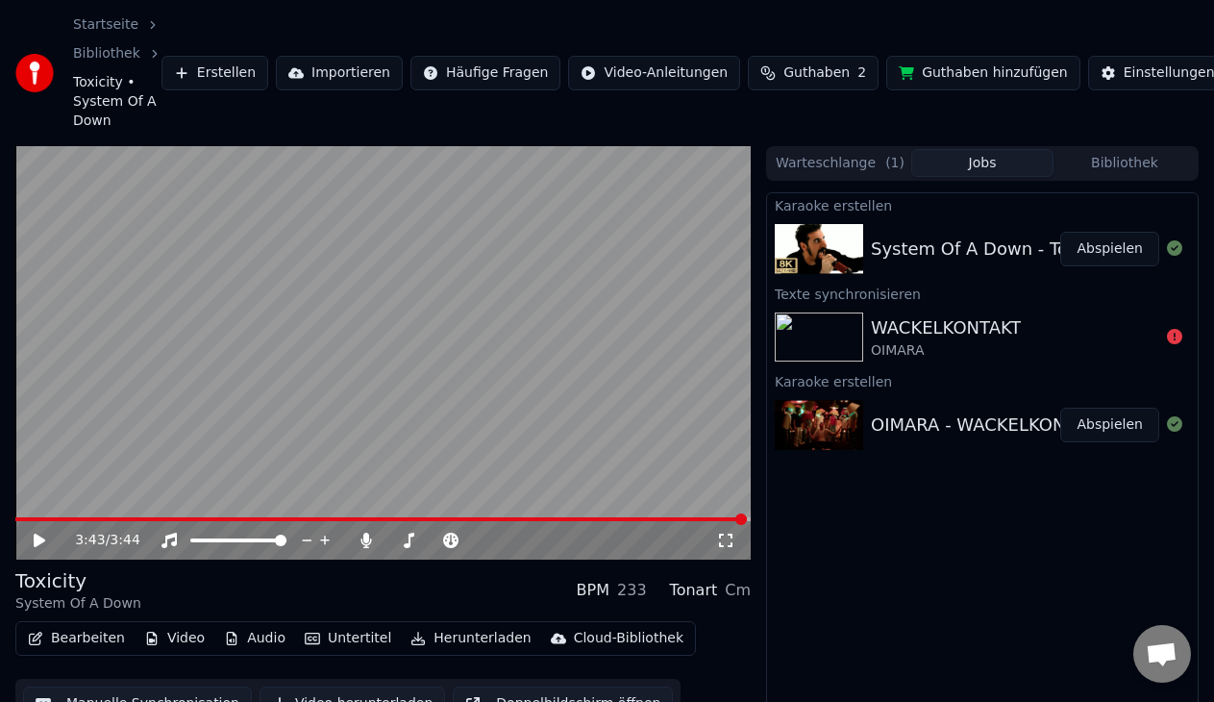
click at [912, 65] on button "Guthaben hinzufügen" at bounding box center [983, 73] width 194 height 35
click at [976, 315] on div "WACKELKONTAKT" at bounding box center [946, 327] width 150 height 27
click at [857, 68] on span "2" at bounding box center [861, 72] width 9 height 19
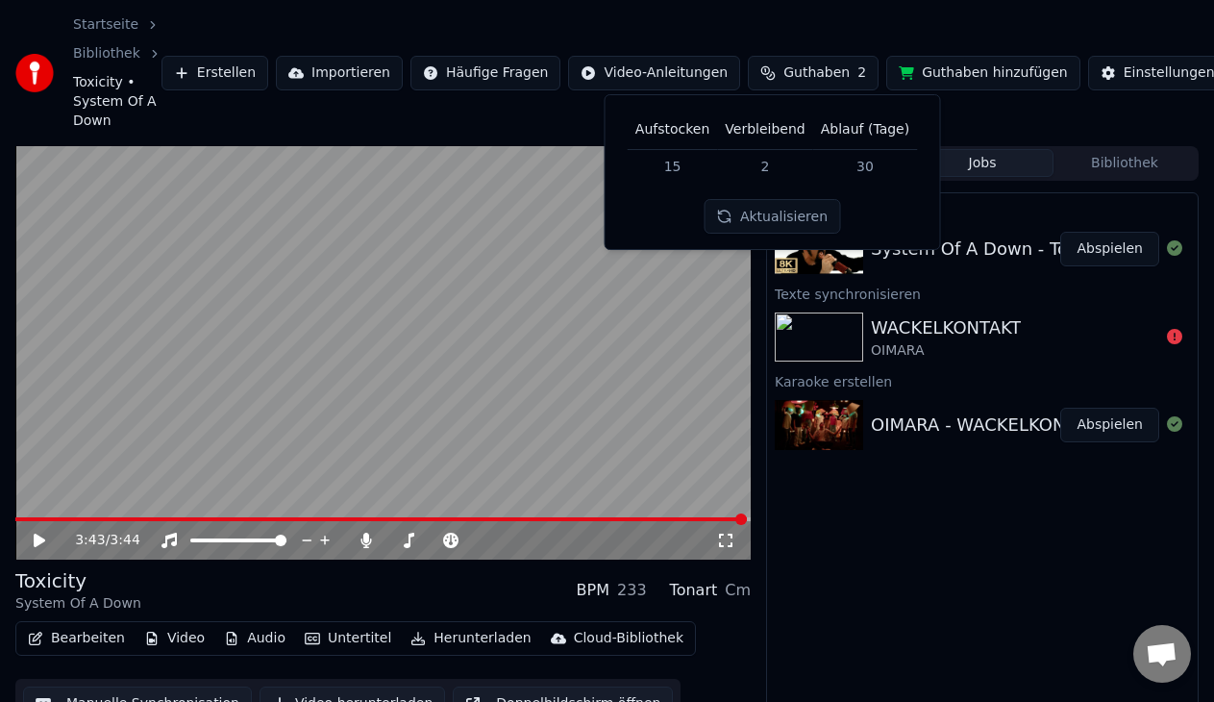
click at [798, 218] on button "Aktualisieren" at bounding box center [771, 216] width 135 height 35
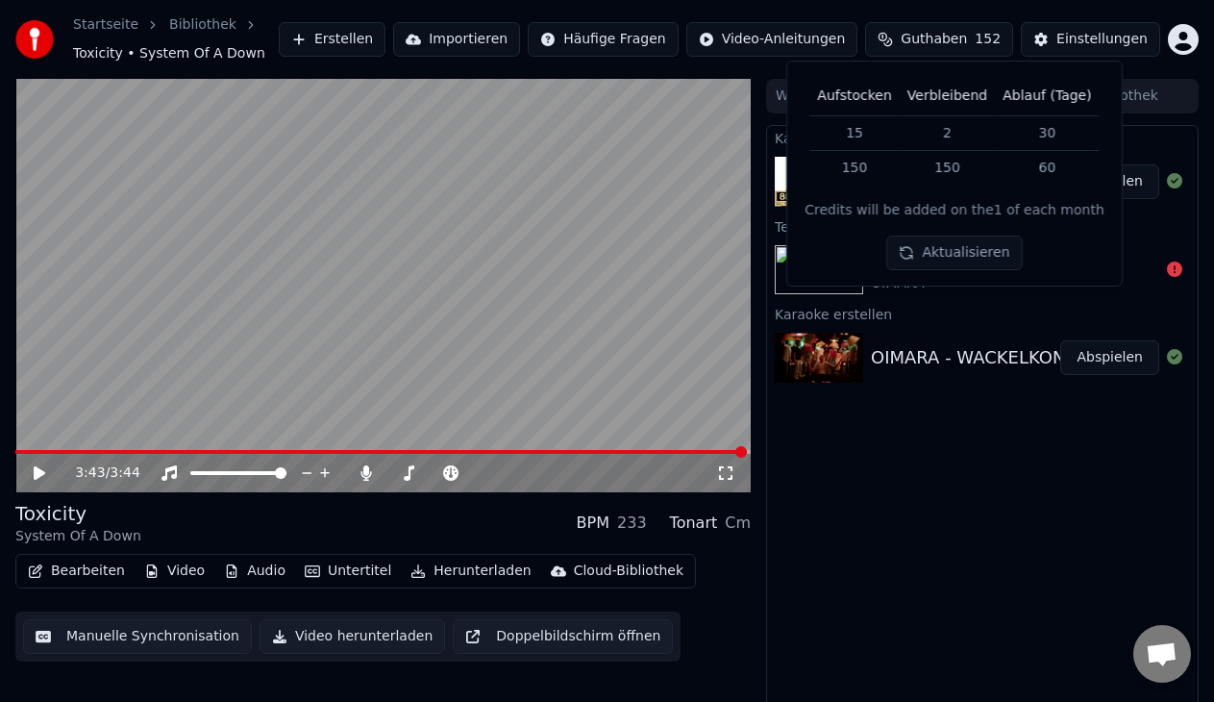
click at [942, 468] on div "Karaoke erstellen System Of A Down - Toxicity Abspielen Texte synchronisieren W…" at bounding box center [982, 423] width 432 height 597
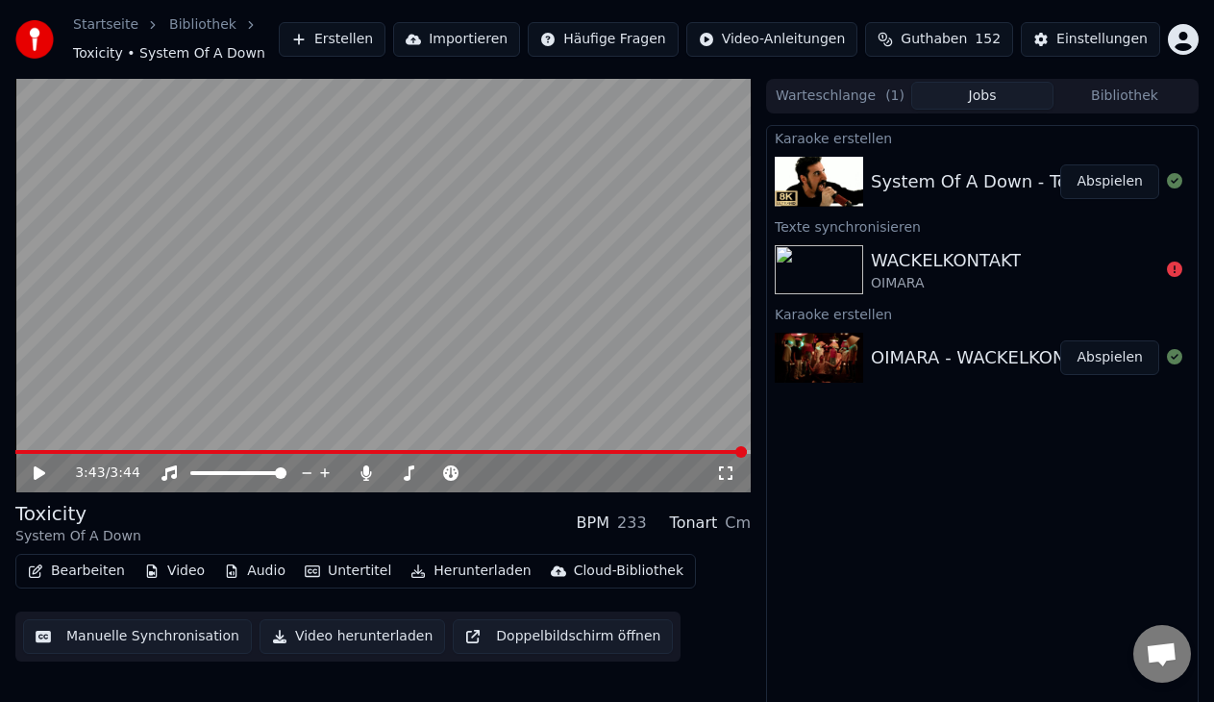
click at [959, 270] on div "WACKELKONTAKT" at bounding box center [946, 260] width 150 height 27
click at [970, 265] on div "WACKELKONTAKT" at bounding box center [946, 260] width 150 height 27
click at [385, 30] on button "Erstellen" at bounding box center [332, 39] width 107 height 35
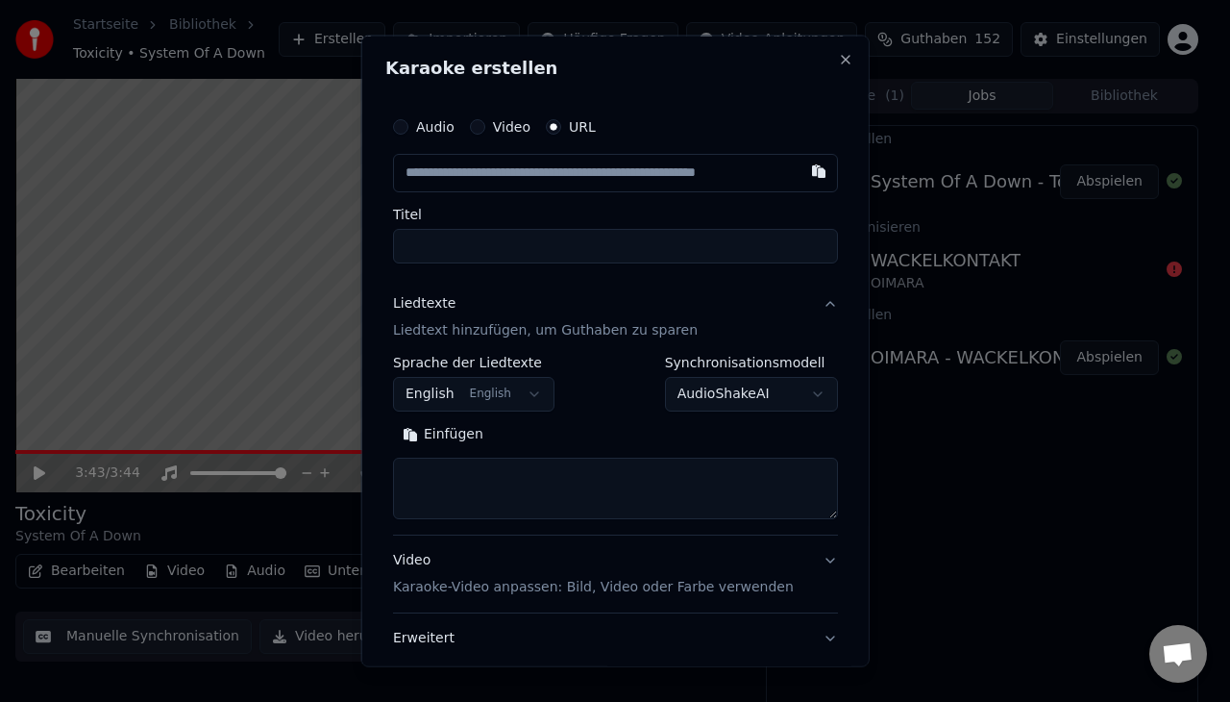
type input "**********"
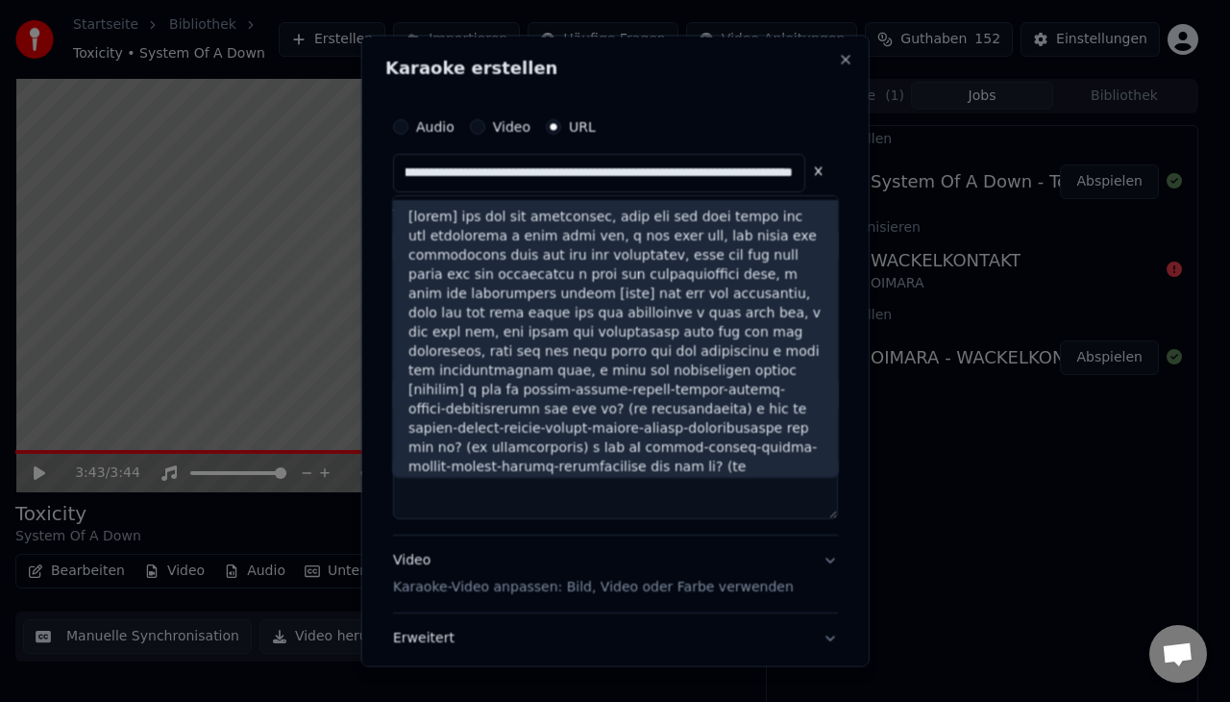
scroll to position [4, 0]
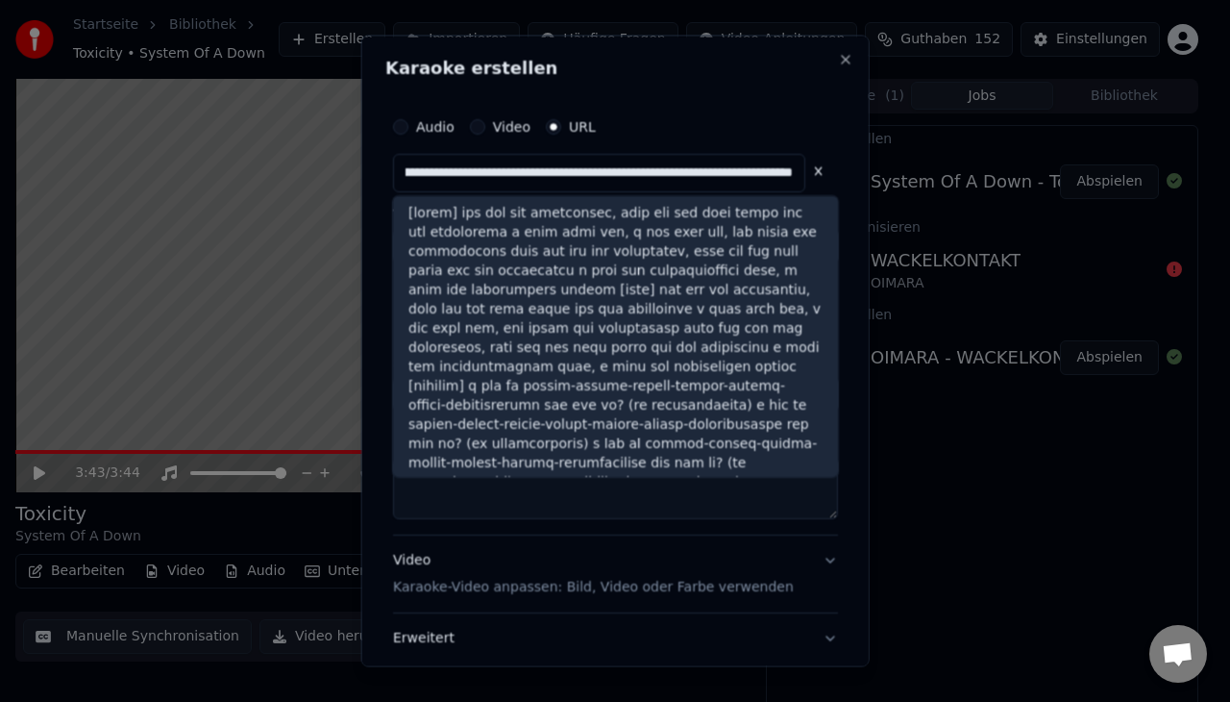
click at [500, 184] on input "text" at bounding box center [599, 173] width 412 height 38
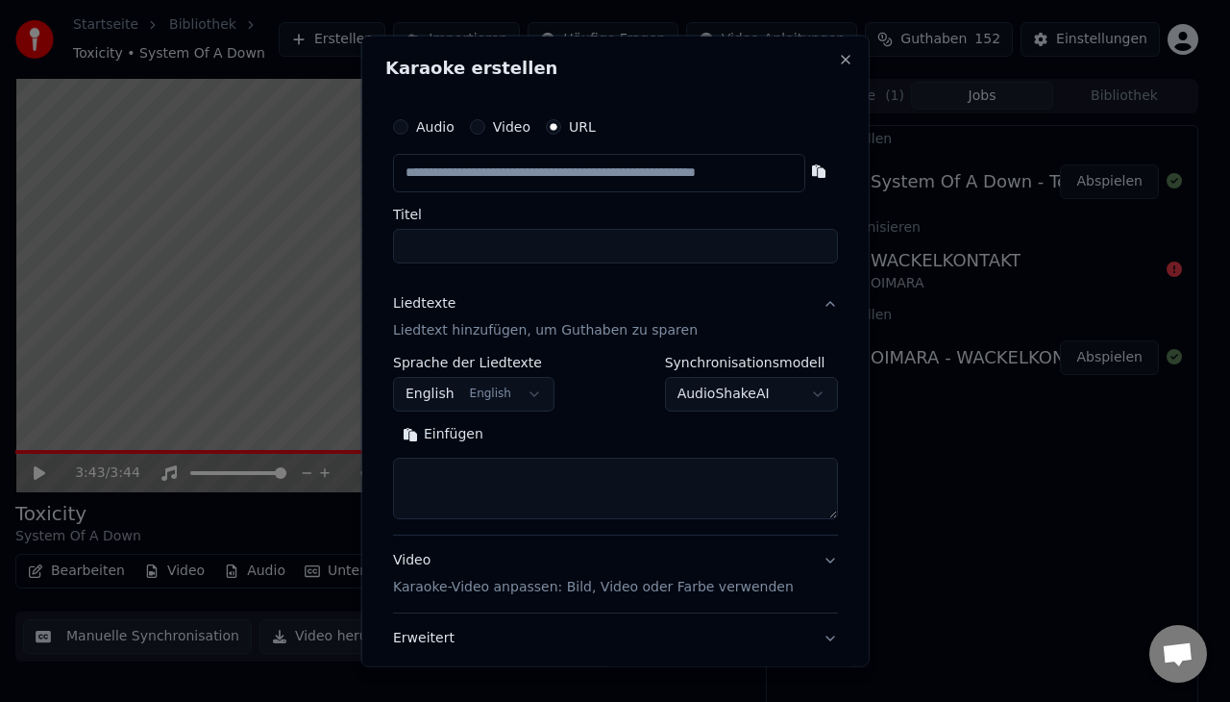
scroll to position [0, 0]
click at [479, 464] on textarea at bounding box center [615, 487] width 445 height 62
paste textarea "**********"
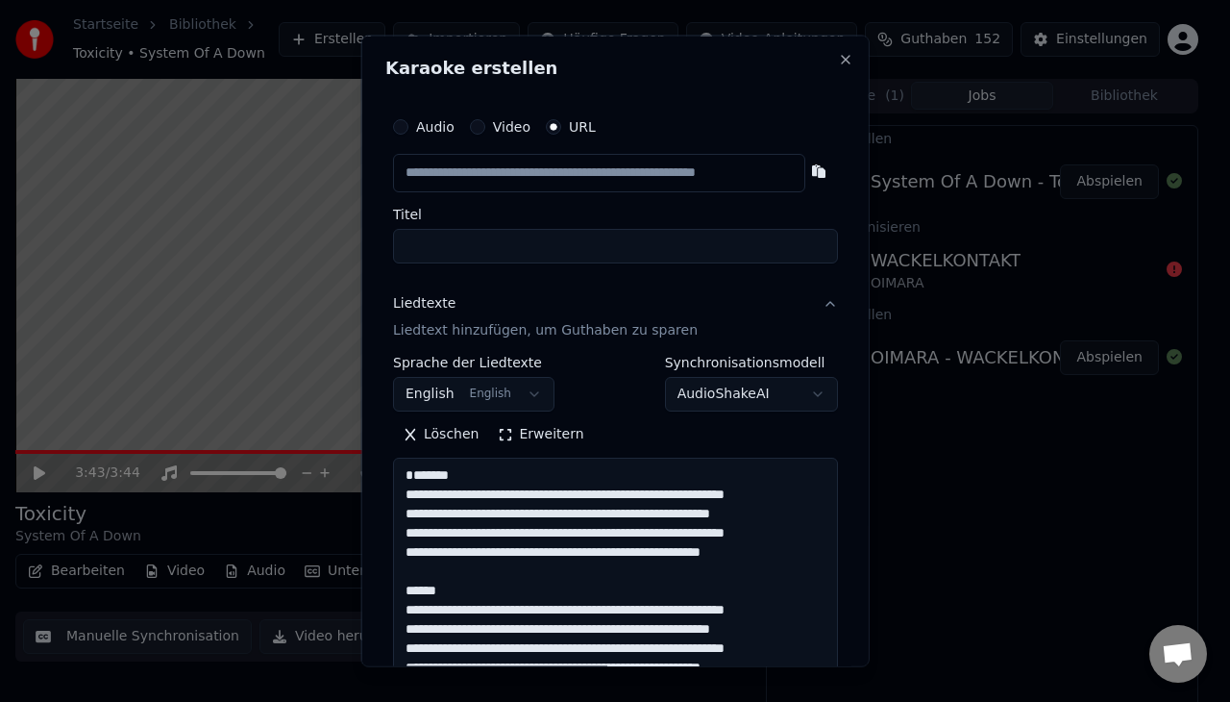
scroll to position [1657, 0]
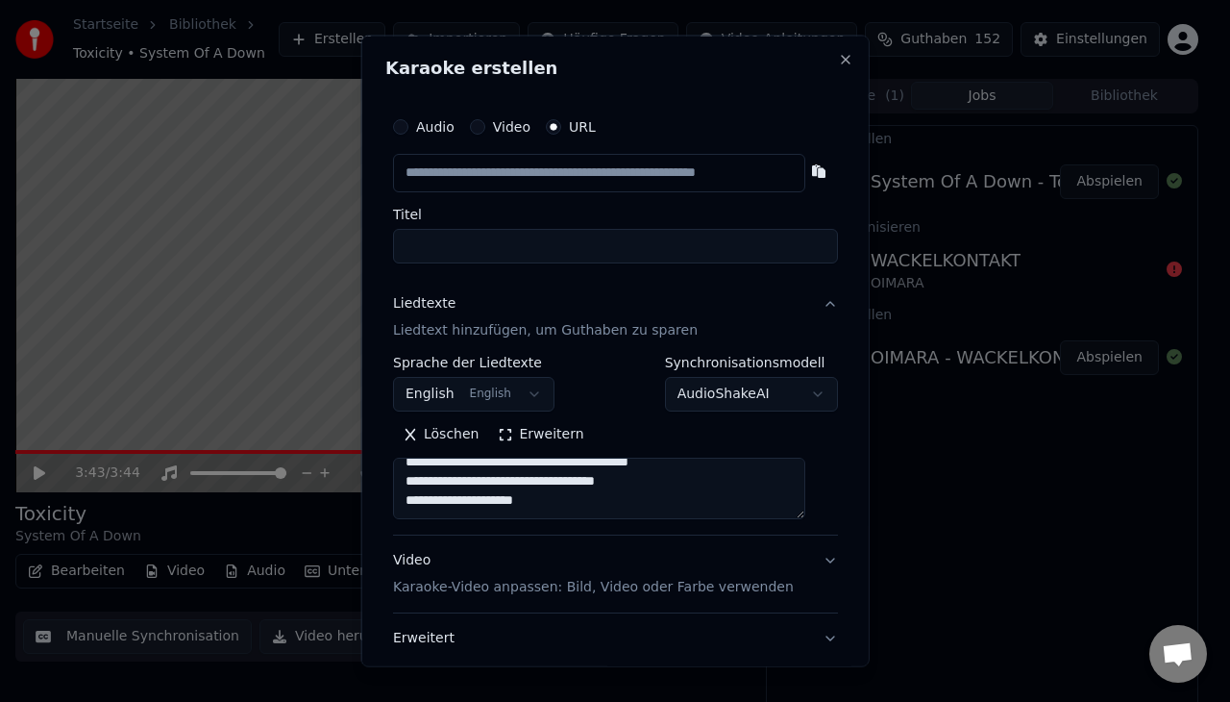
type textarea "**********"
click at [551, 179] on input "text" at bounding box center [599, 173] width 412 height 38
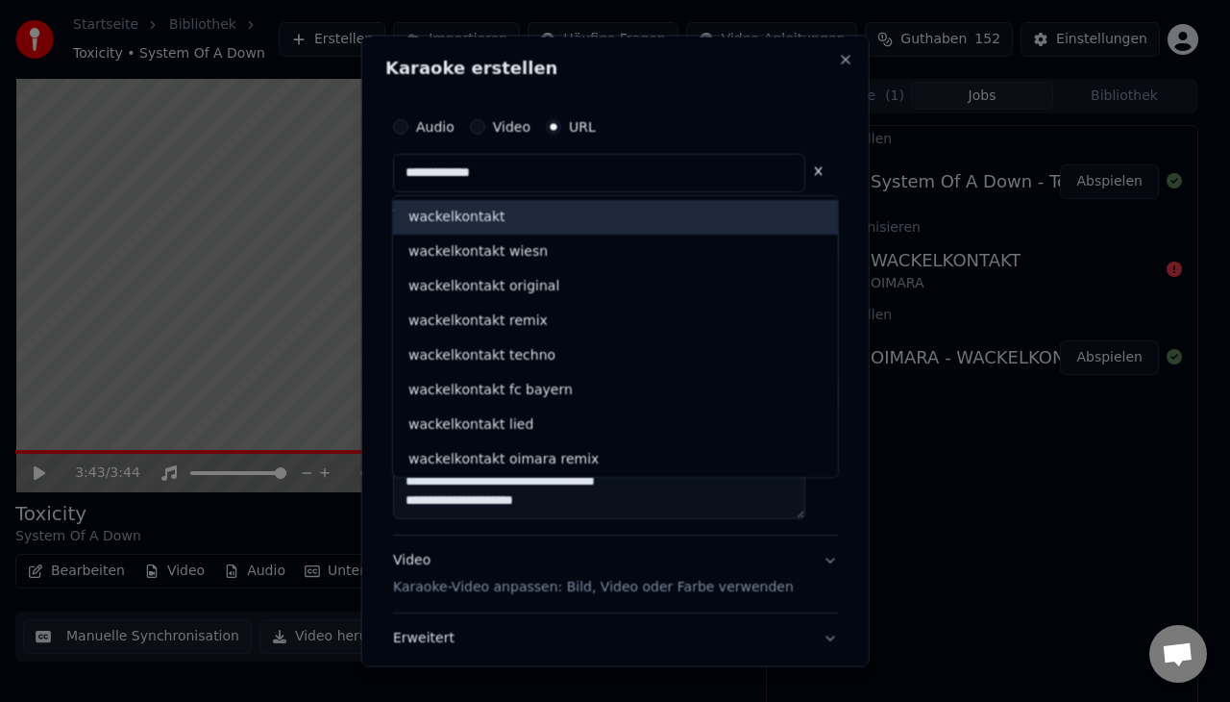
click at [529, 218] on div "wackelkontakt" at bounding box center [615, 217] width 445 height 35
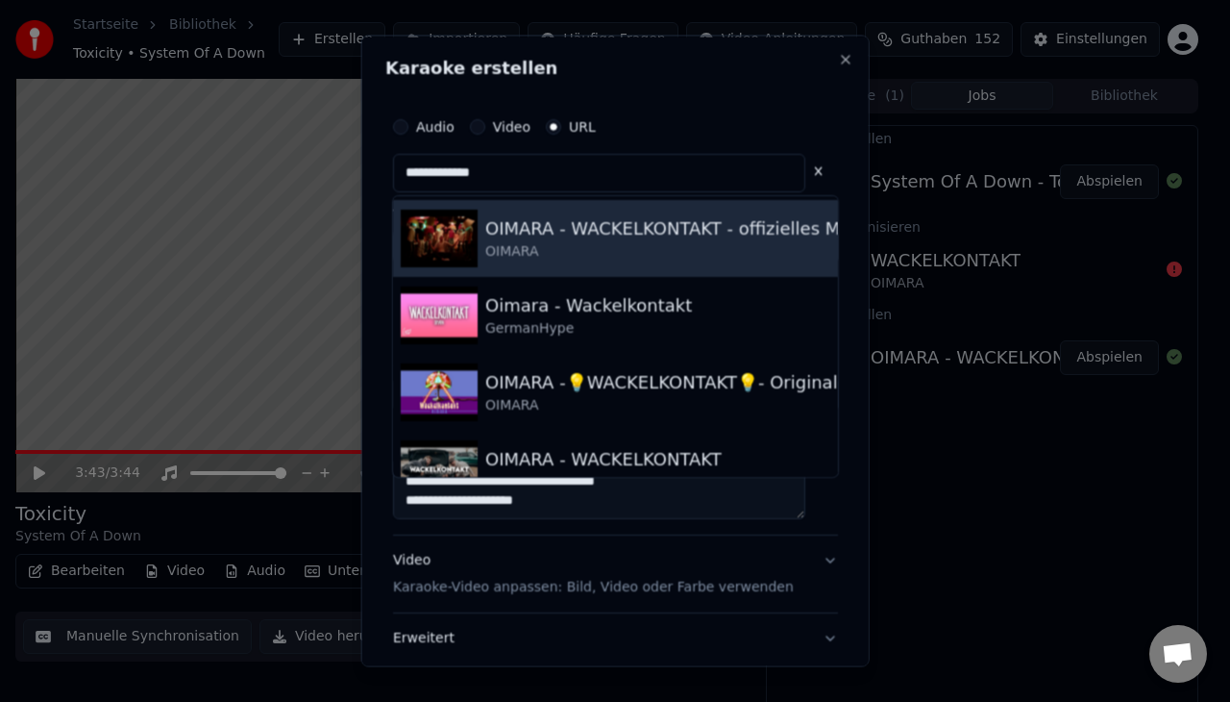
click at [560, 244] on div "OIMARA" at bounding box center [703, 251] width 437 height 19
type input "**********"
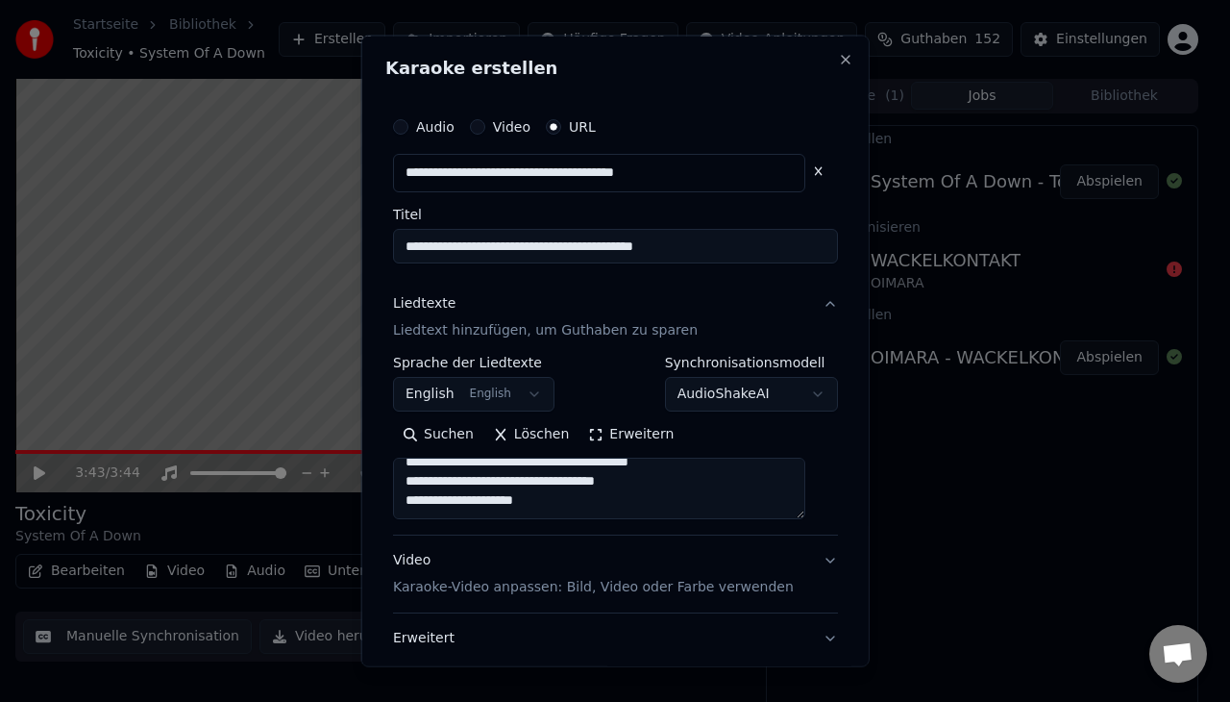
click at [727, 253] on input "**********" at bounding box center [615, 246] width 445 height 35
type input "**********"
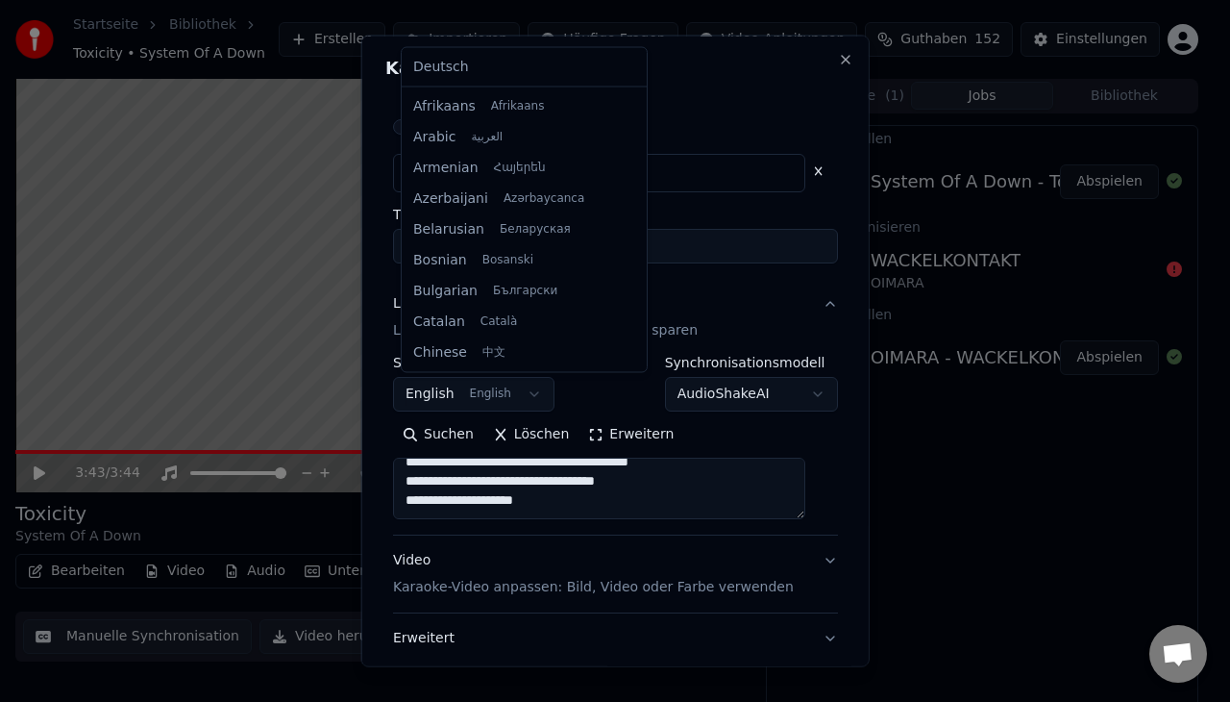
click at [519, 382] on body "**********" at bounding box center [607, 351] width 1214 height 702
select select "**"
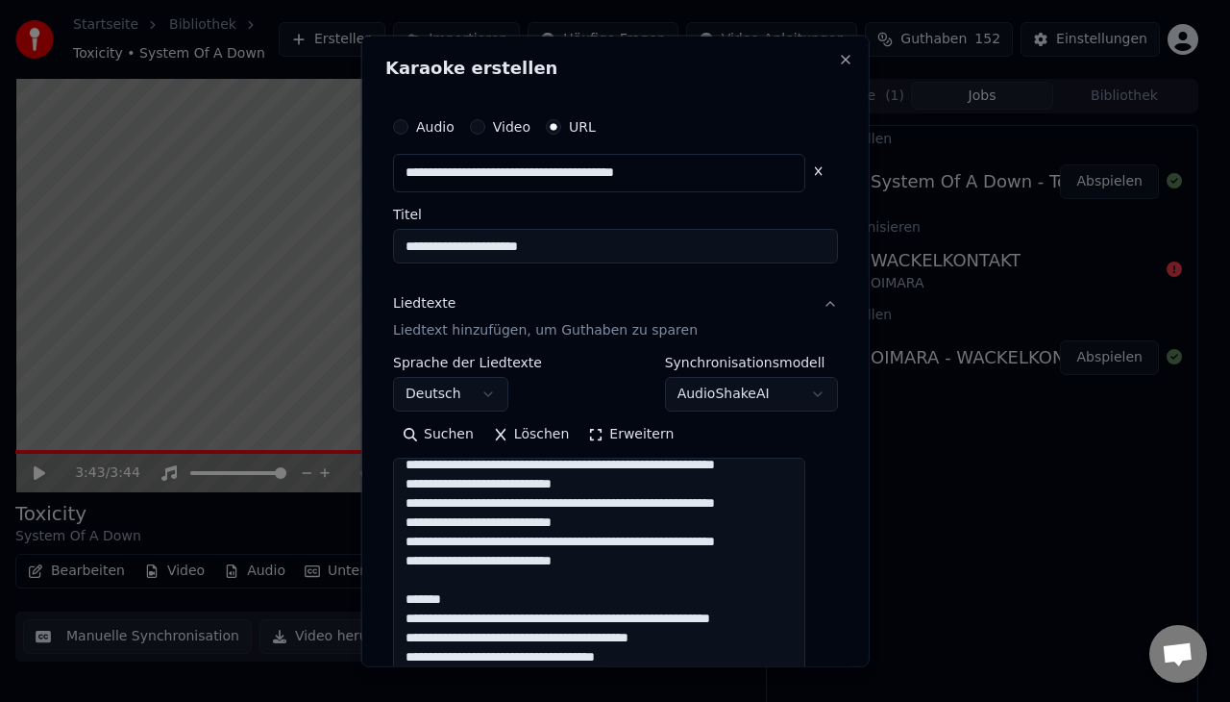
scroll to position [1431, 0]
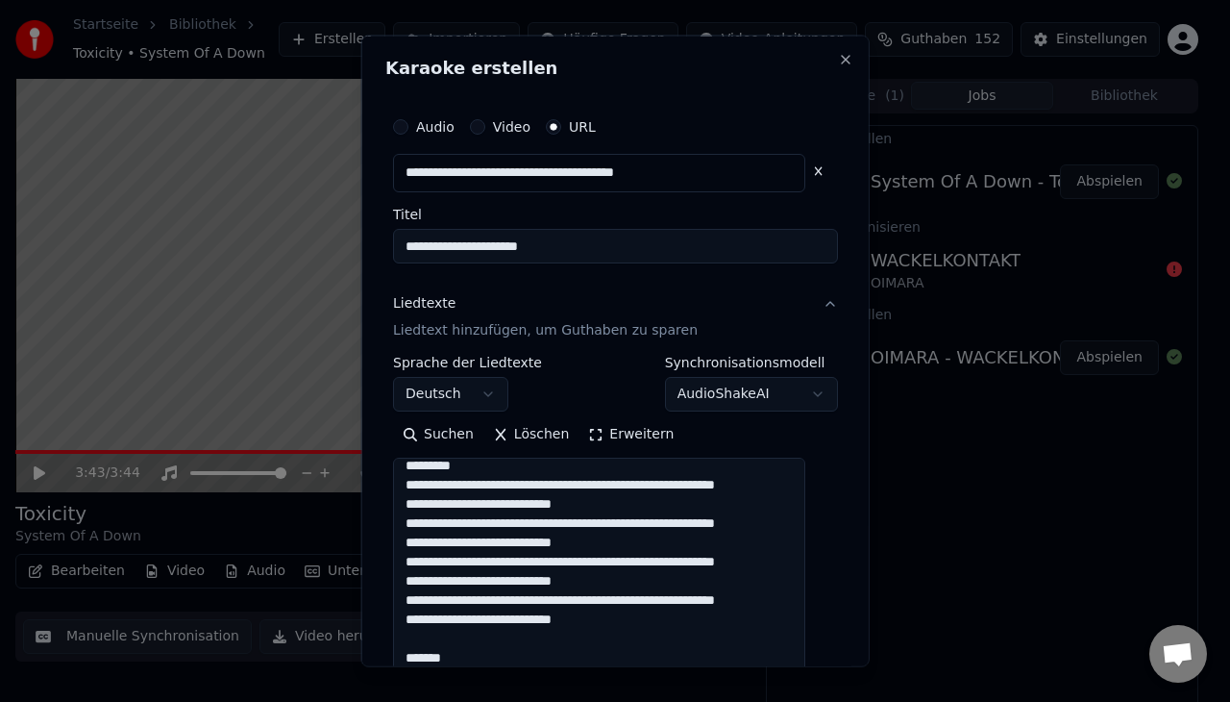
drag, startPoint x: 801, startPoint y: 512, endPoint x: 801, endPoint y: 747, distance: 234.5
click at [801, 701] on html "**********" at bounding box center [615, 351] width 1230 height 702
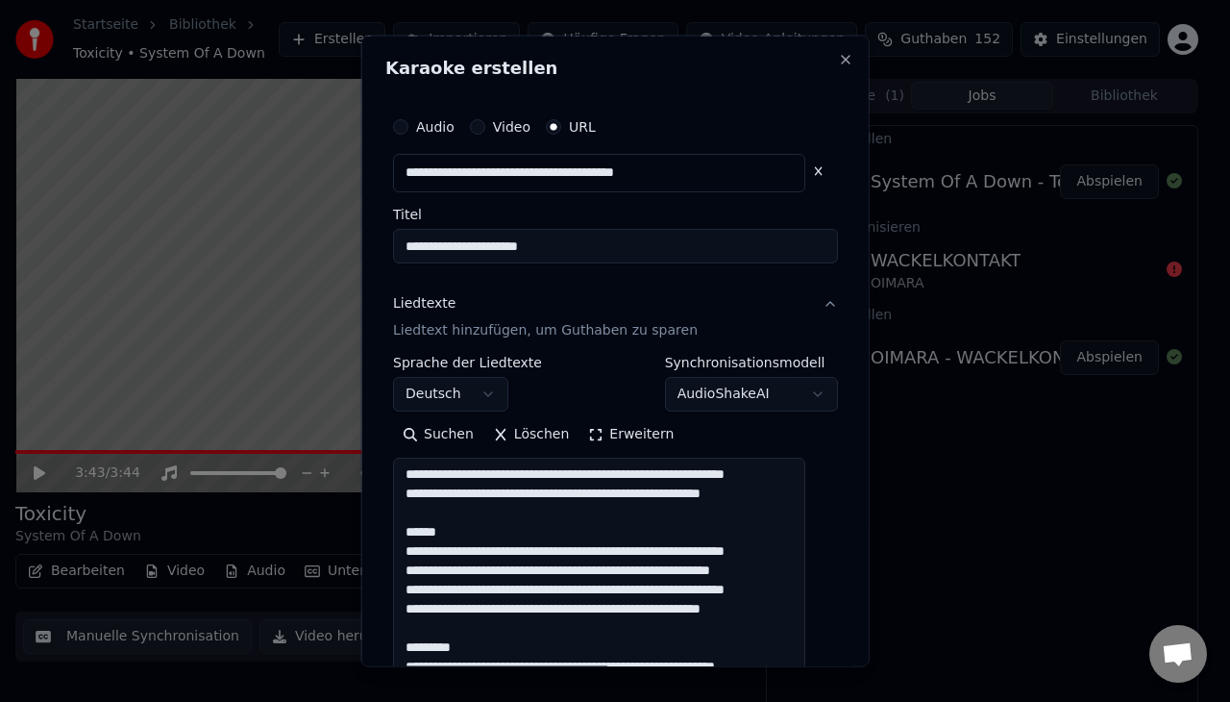
scroll to position [0, 0]
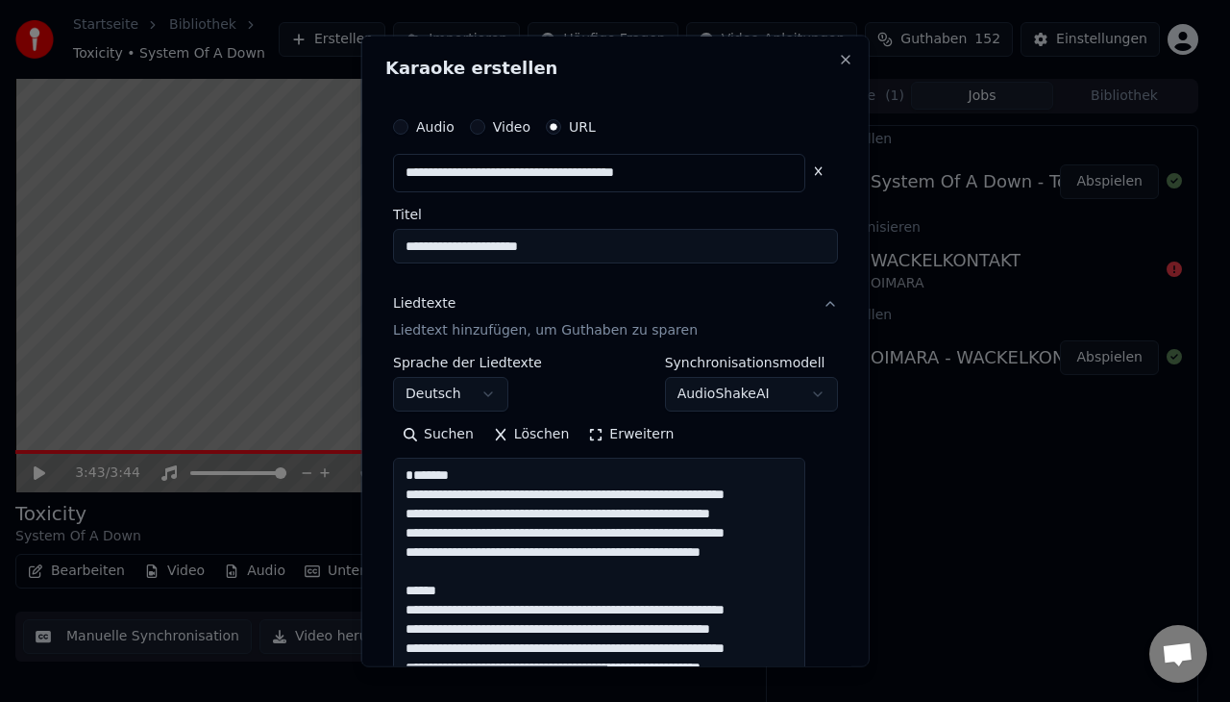
drag, startPoint x: 474, startPoint y: 489, endPoint x: 398, endPoint y: 491, distance: 75.9
click at [398, 491] on div "**********" at bounding box center [615, 518] width 460 height 836
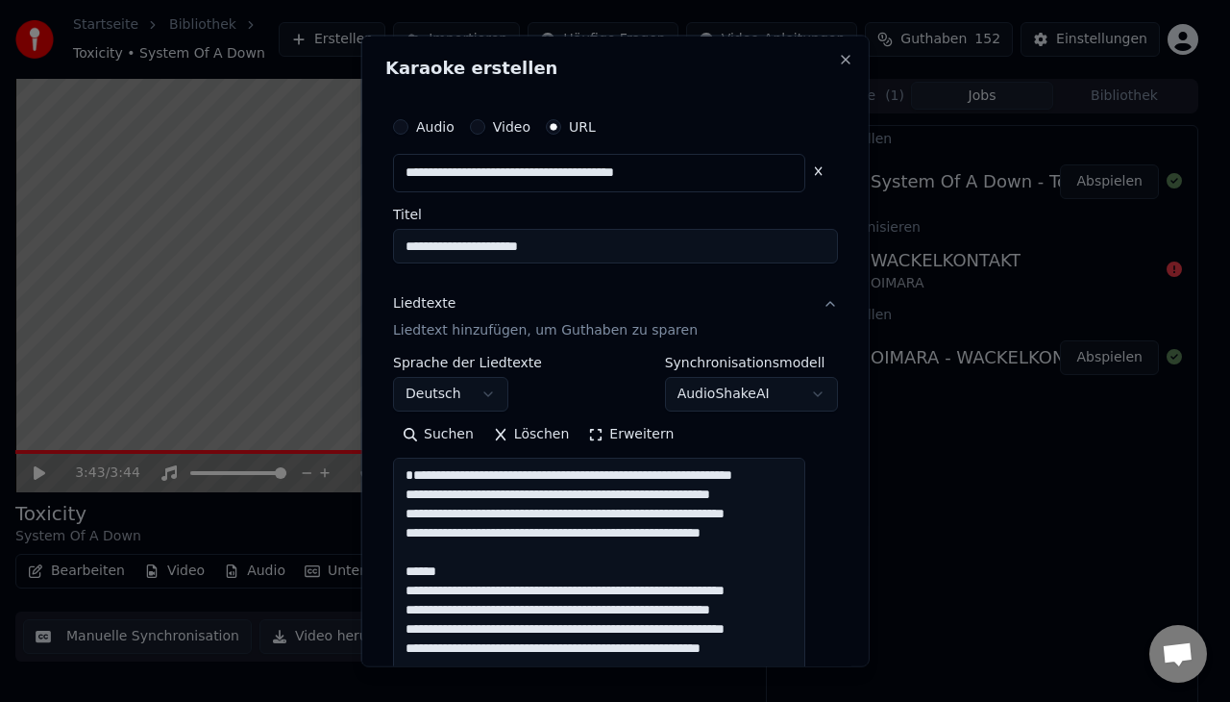
drag, startPoint x: 468, startPoint y: 651, endPoint x: 397, endPoint y: 643, distance: 71.5
click at [397, 643] on div "**********" at bounding box center [615, 518] width 460 height 836
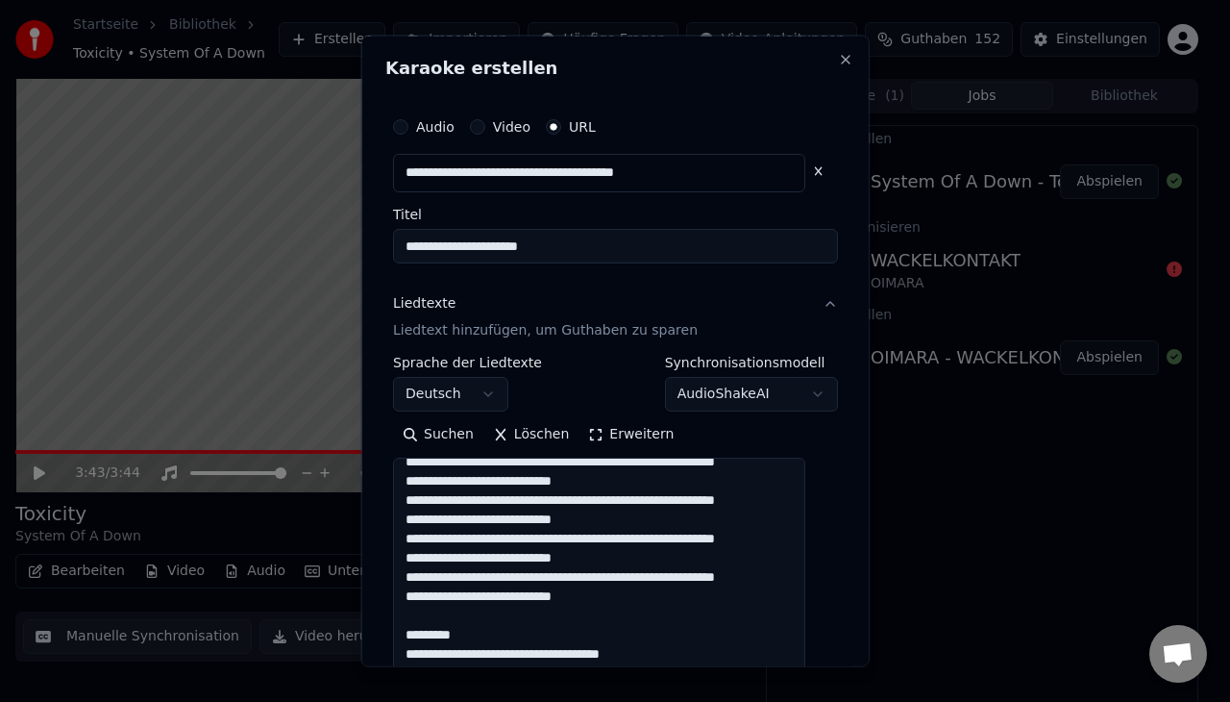
scroll to position [229, 0]
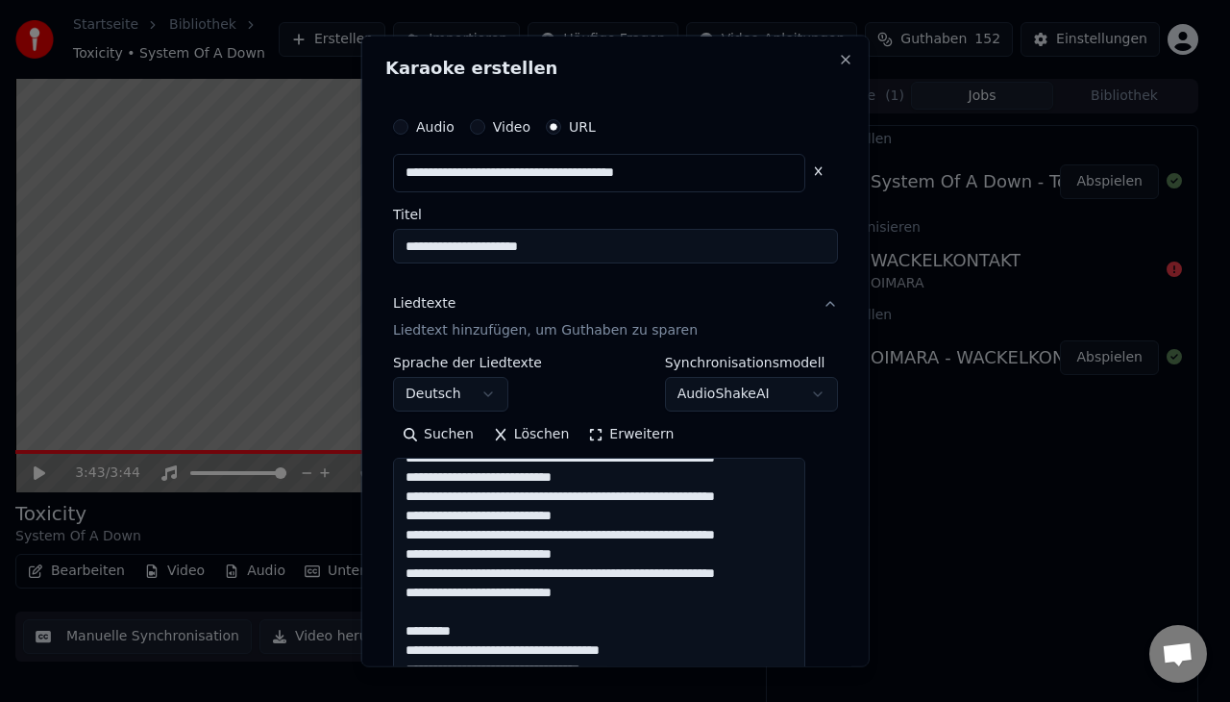
drag, startPoint x: 475, startPoint y: 572, endPoint x: 385, endPoint y: 571, distance: 89.4
click at [385, 571] on div "**********" at bounding box center [615, 351] width 508 height 631
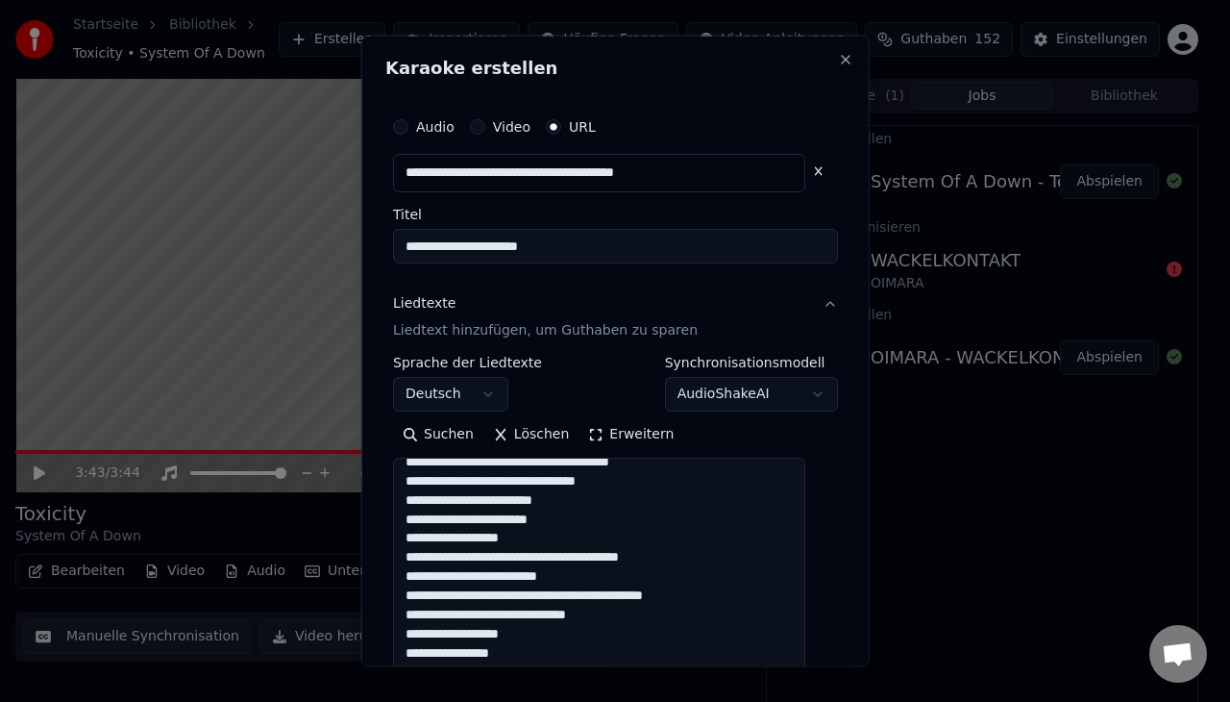
scroll to position [536, 0]
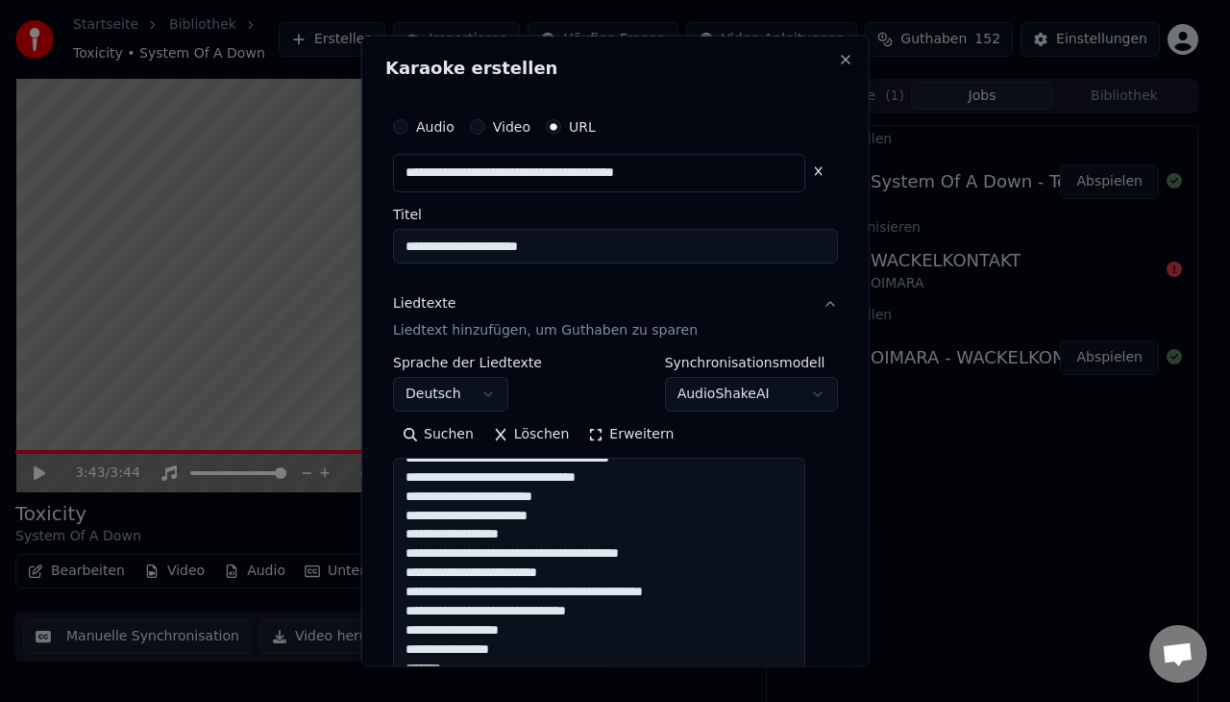
drag, startPoint x: 481, startPoint y: 538, endPoint x: 393, endPoint y: 536, distance: 88.4
click at [393, 536] on div "**********" at bounding box center [615, 518] width 460 height 836
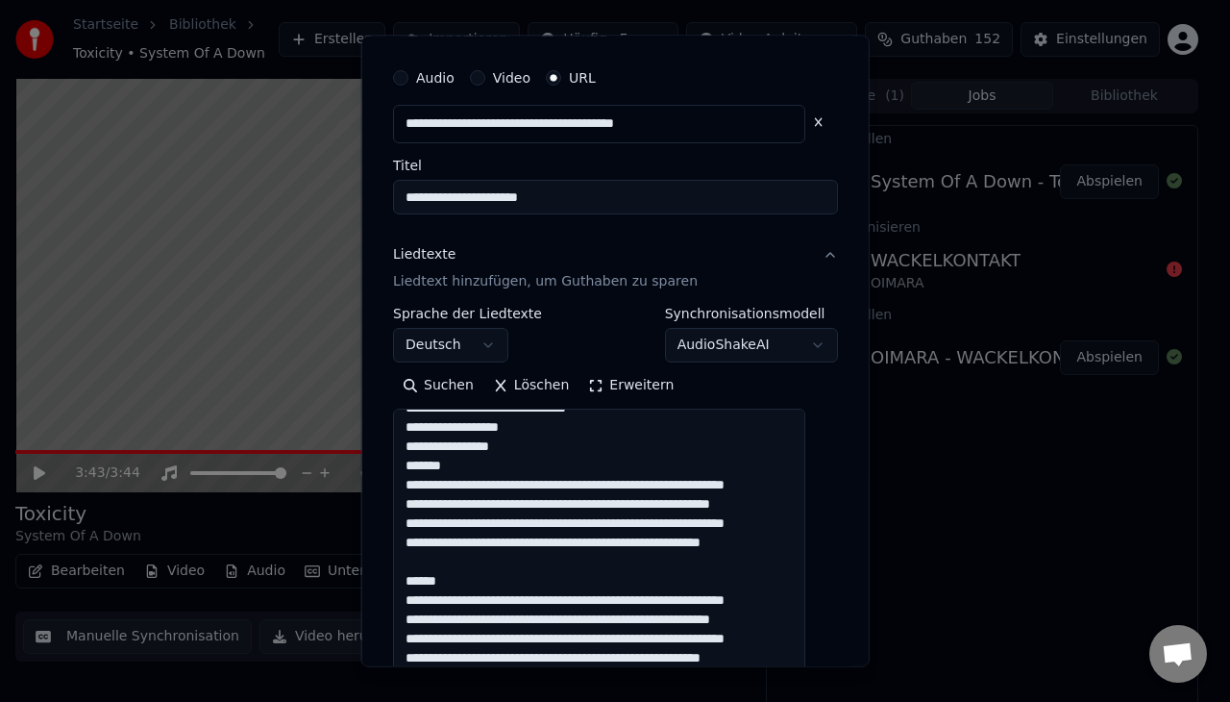
scroll to position [692, 0]
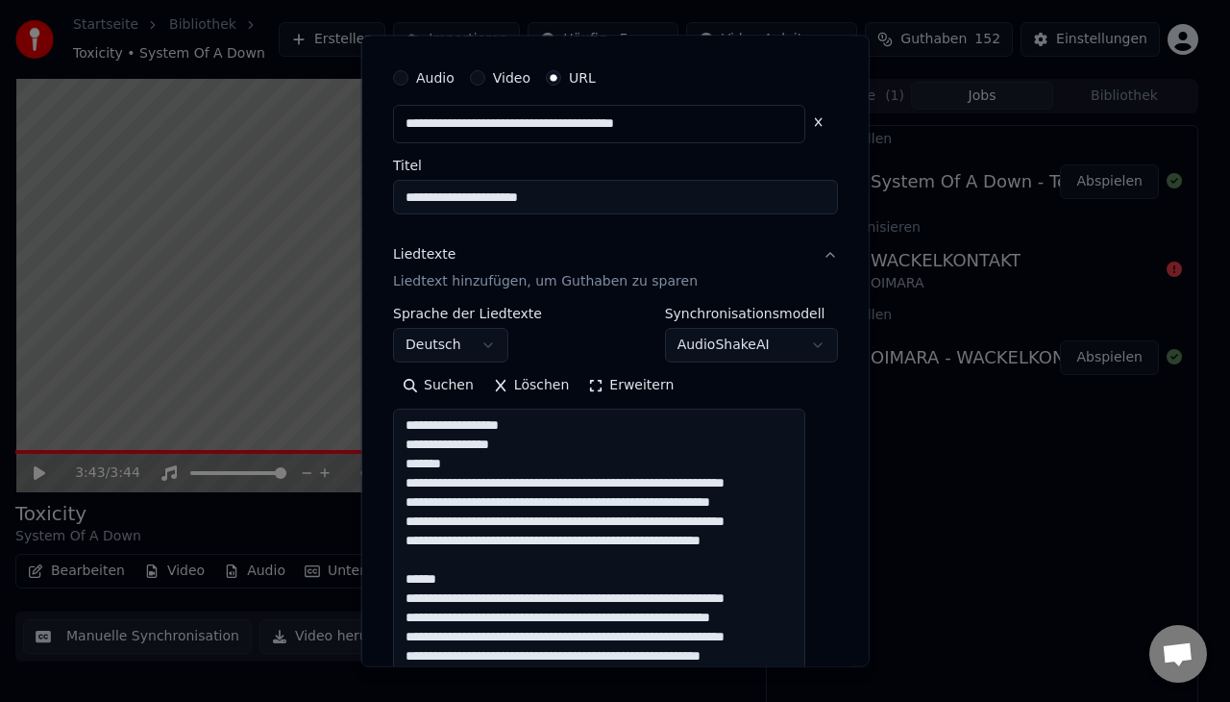
drag, startPoint x: 419, startPoint y: 509, endPoint x: 545, endPoint y: 651, distance: 189.2
click at [545, 651] on textarea at bounding box center [599, 556] width 412 height 296
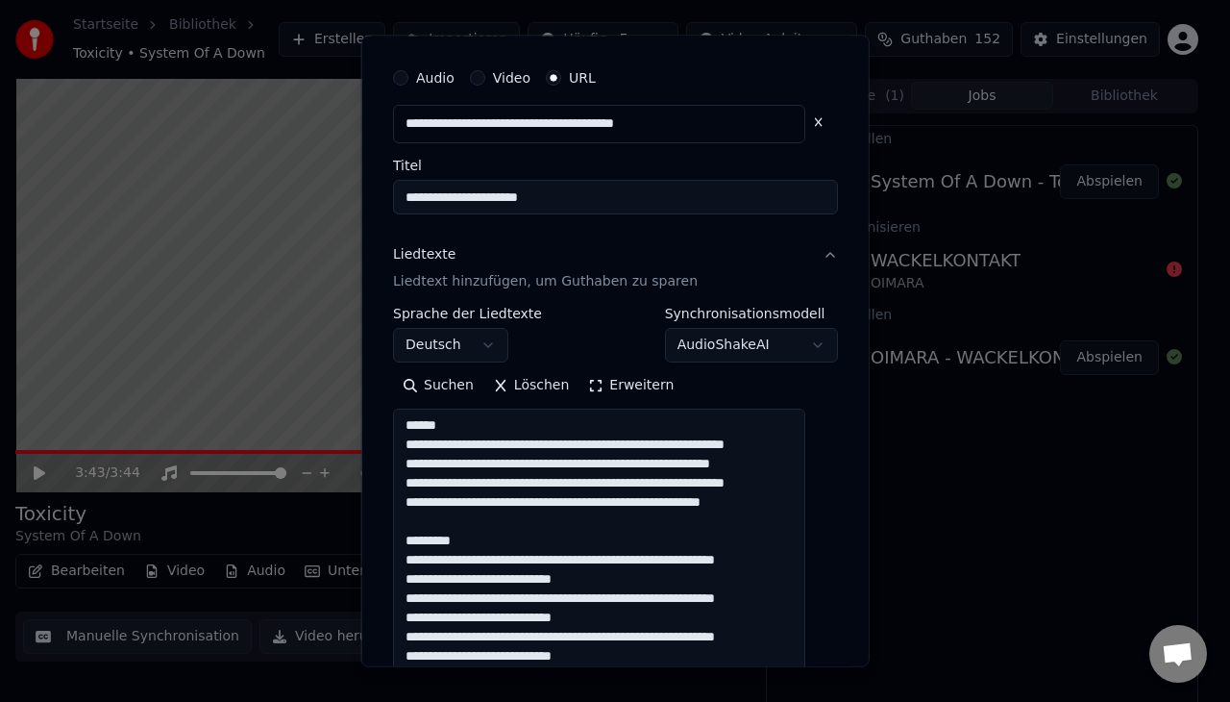
drag, startPoint x: 457, startPoint y: 526, endPoint x: 411, endPoint y: 505, distance: 50.3
click at [411, 505] on textarea at bounding box center [599, 556] width 412 height 296
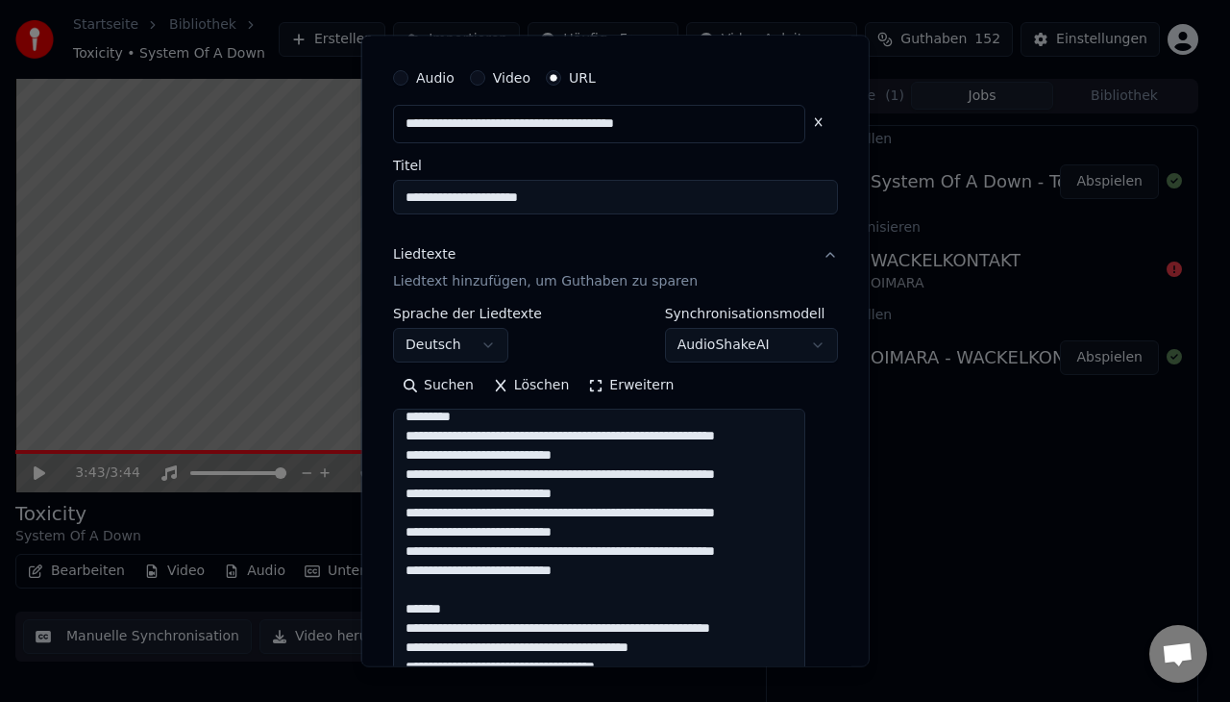
scroll to position [811, 0]
drag, startPoint x: 462, startPoint y: 556, endPoint x: 383, endPoint y: 549, distance: 79.2
click at [383, 549] on div "**********" at bounding box center [615, 351] width 508 height 631
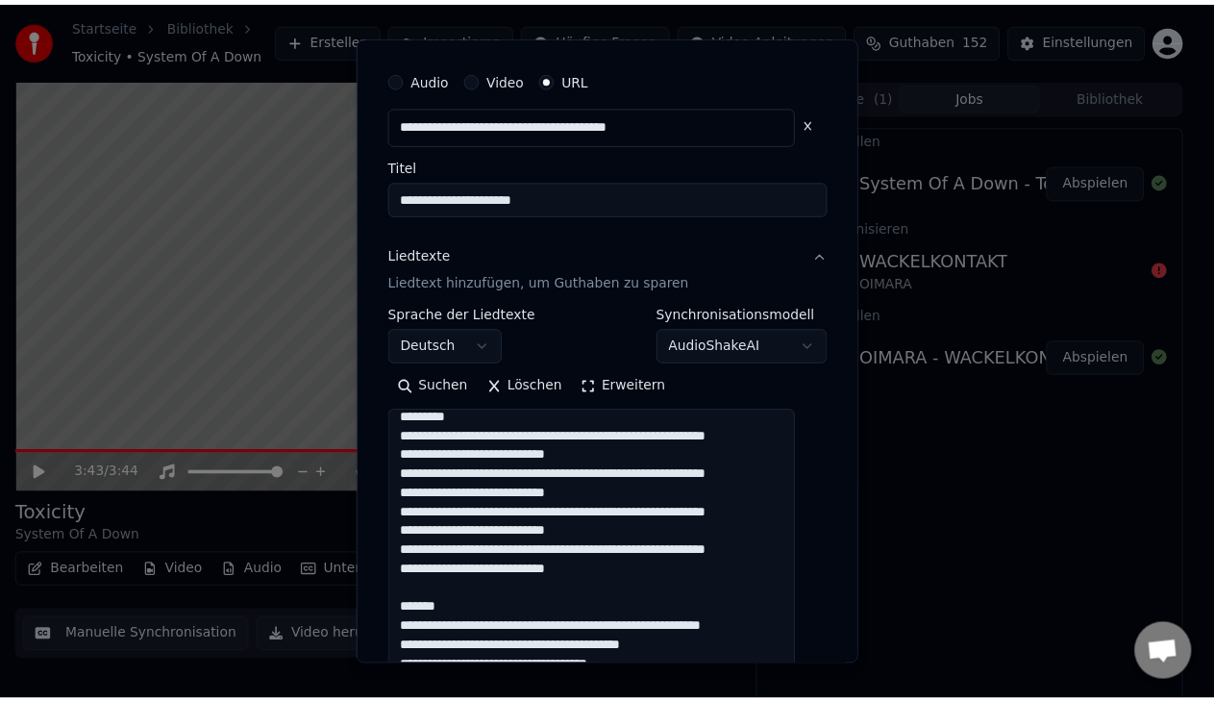
scroll to position [991, 0]
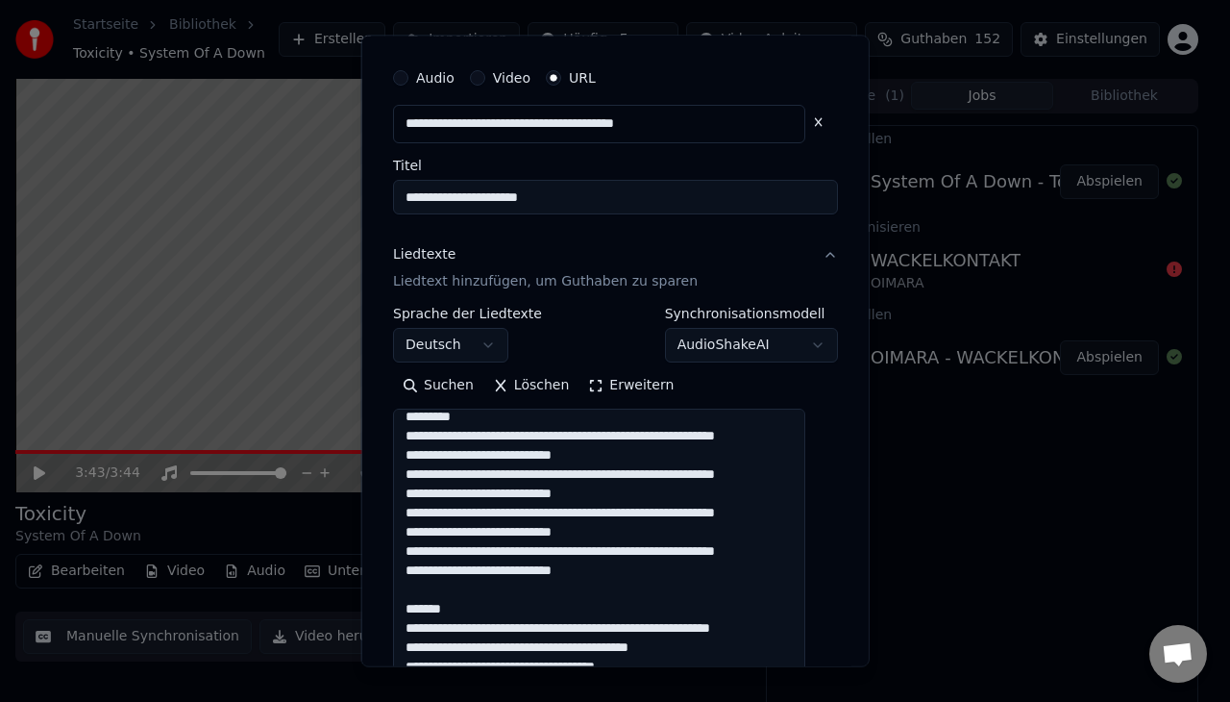
drag, startPoint x: 466, startPoint y: 525, endPoint x: 357, endPoint y: 514, distance: 109.1
click at [357, 514] on body "**********" at bounding box center [607, 351] width 1214 height 702
type textarea "**********"
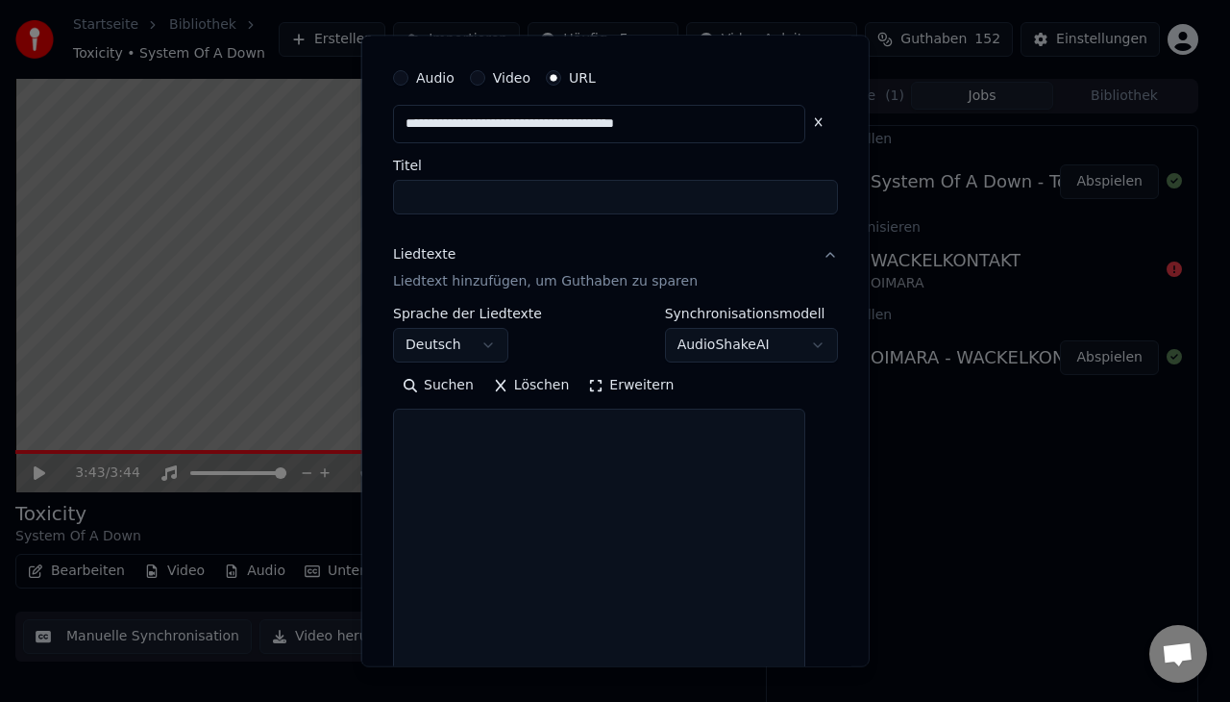
scroll to position [0, 0]
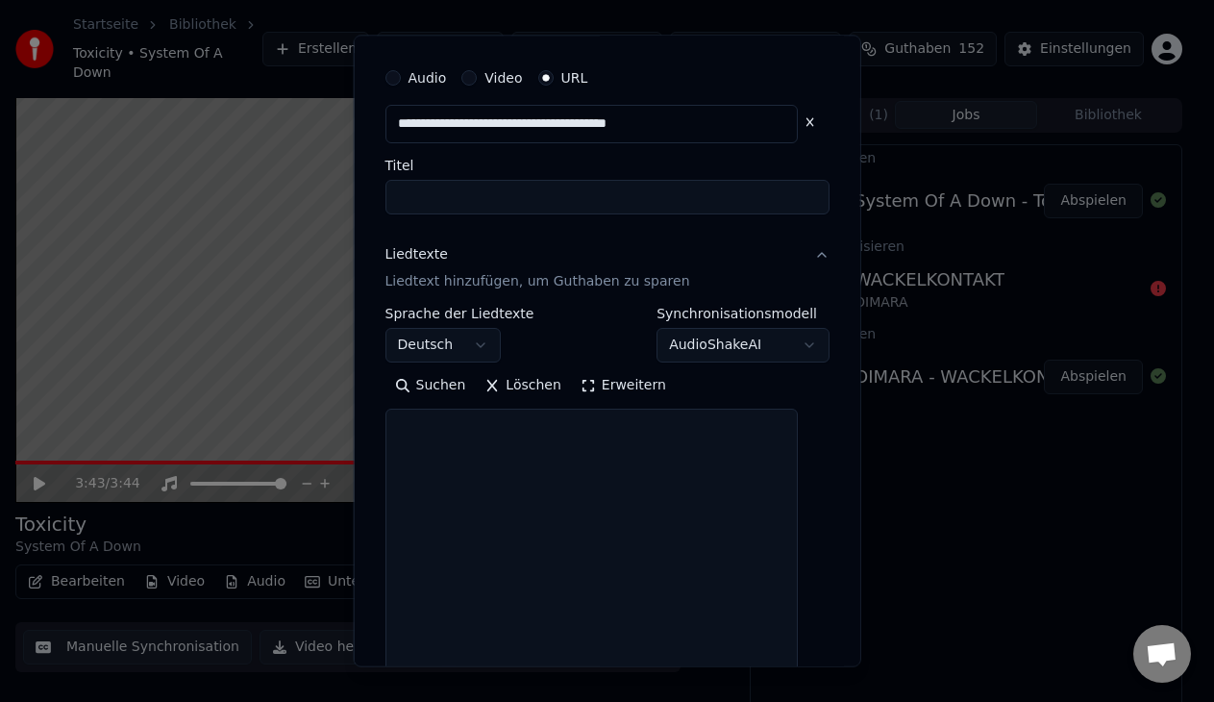
select select
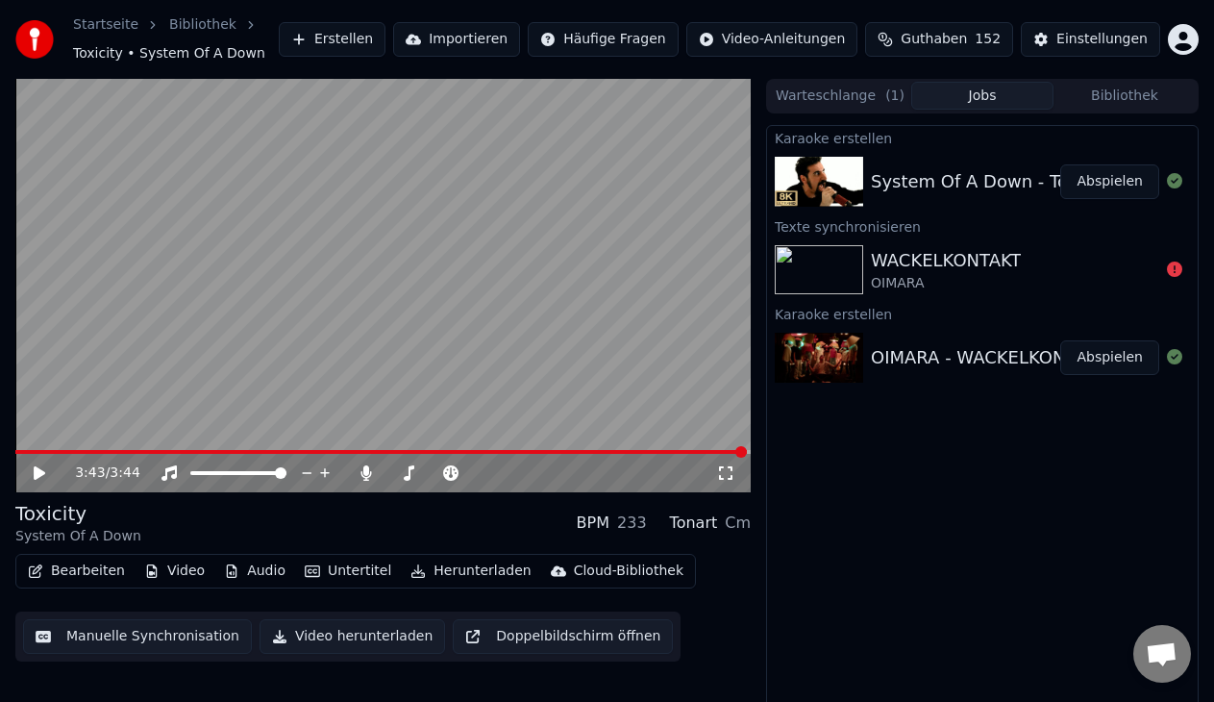
click at [382, 38] on button "Erstellen" at bounding box center [332, 39] width 107 height 35
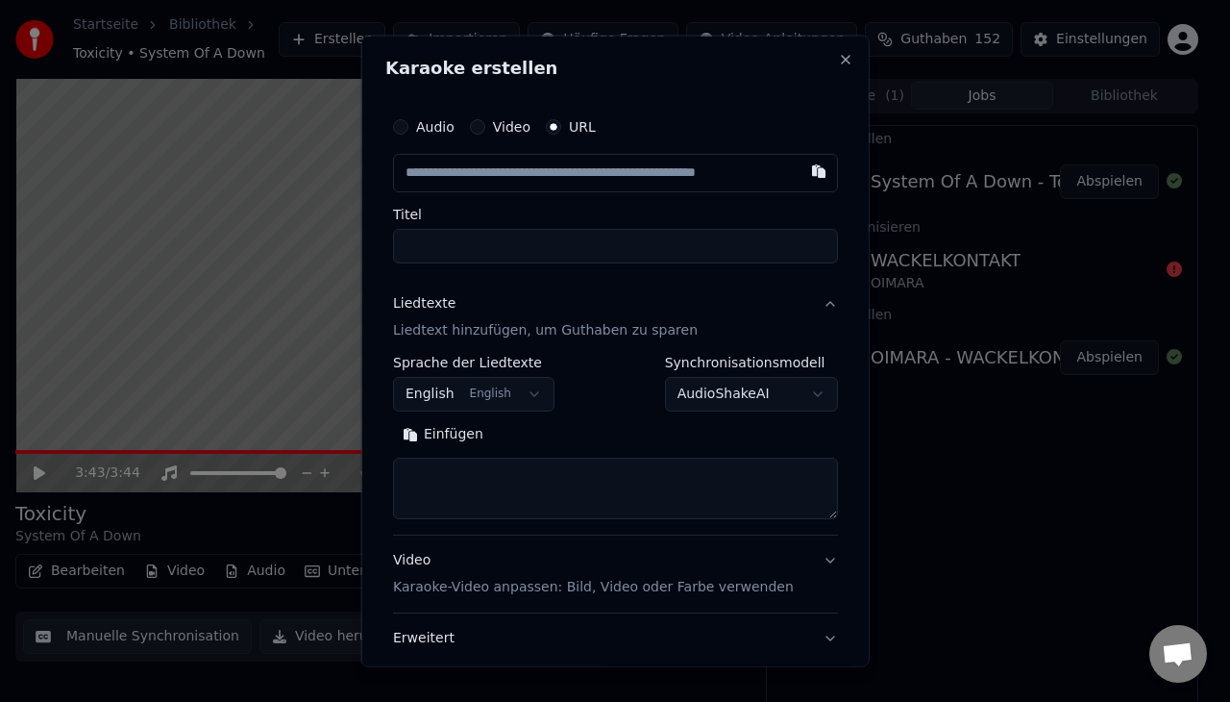
click at [497, 466] on textarea at bounding box center [615, 487] width 445 height 62
paste textarea "**********"
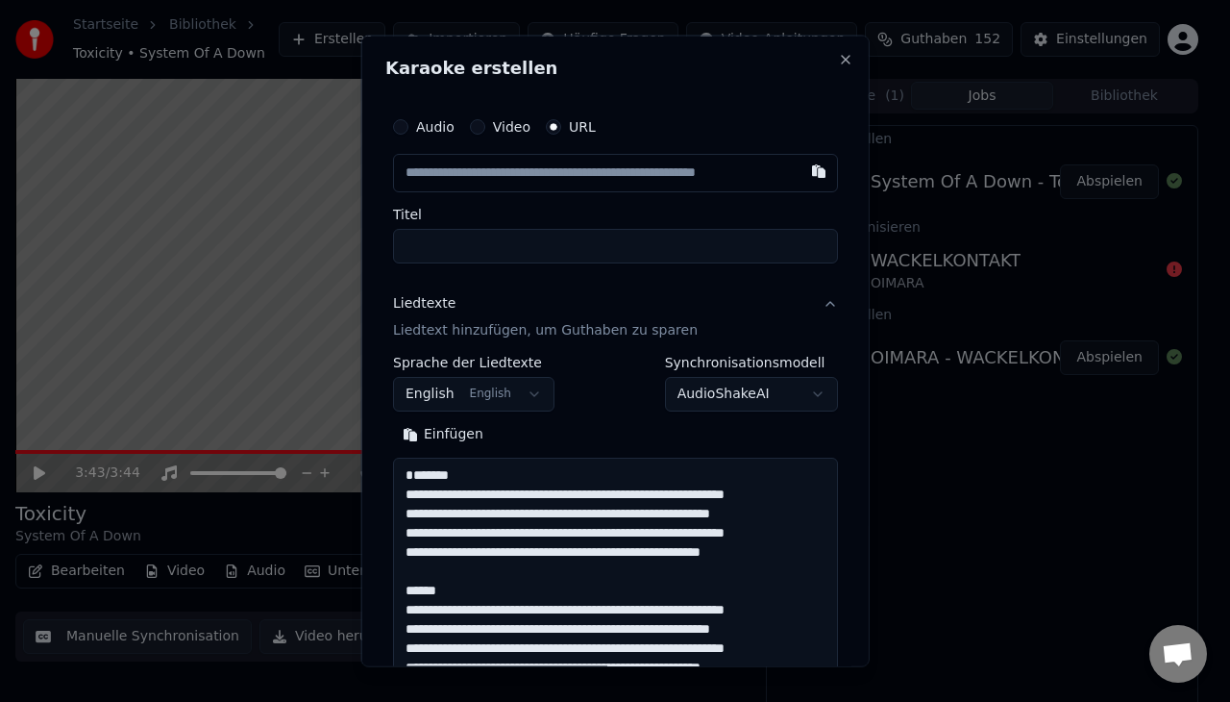
scroll to position [1657, 0]
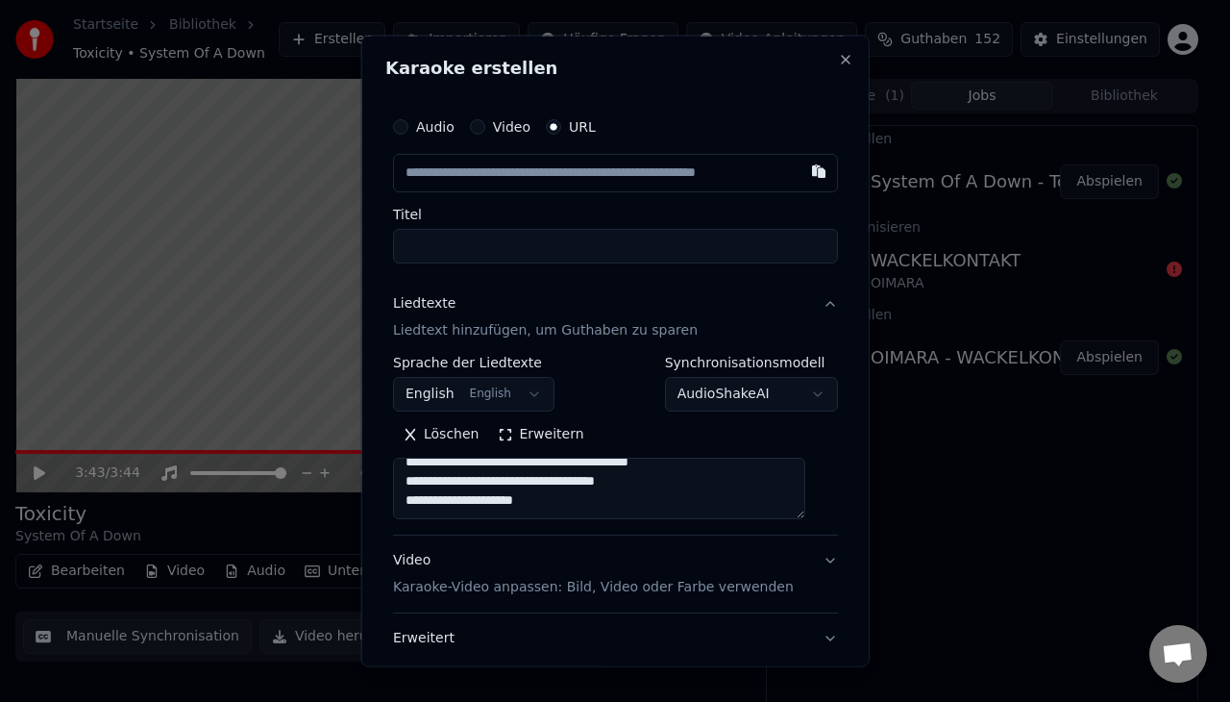
type textarea "**********"
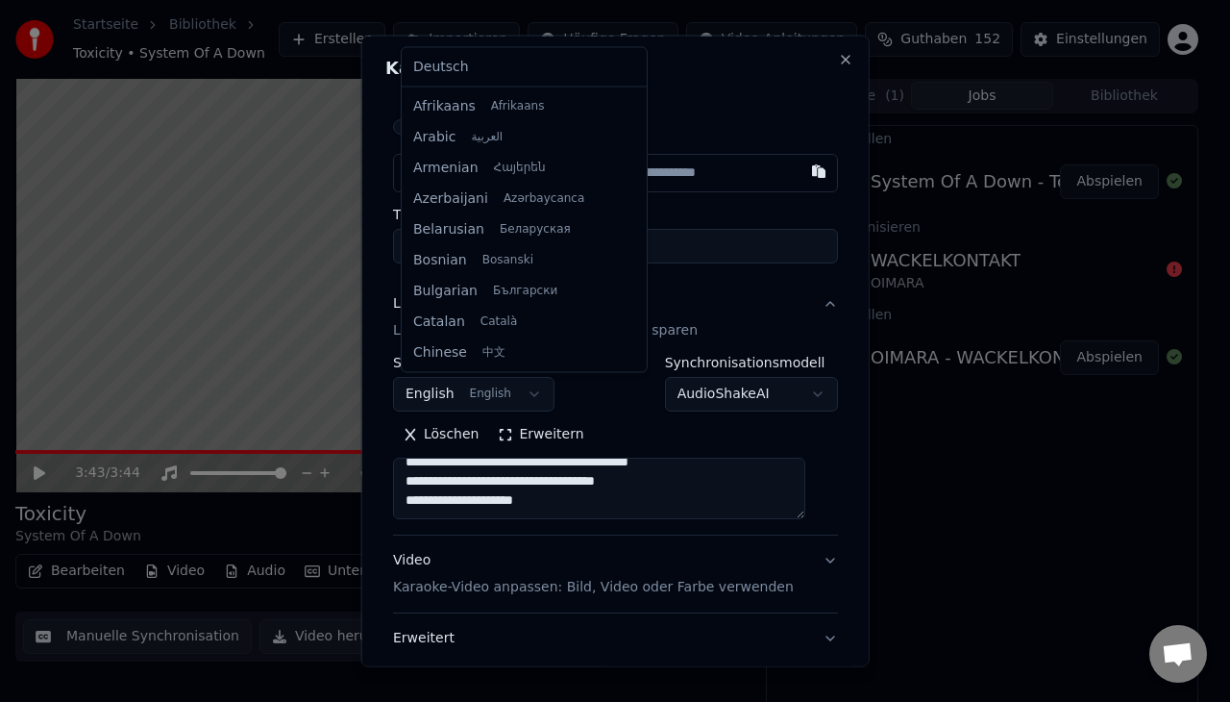
click at [512, 377] on body "**********" at bounding box center [607, 351] width 1214 height 702
select select "**"
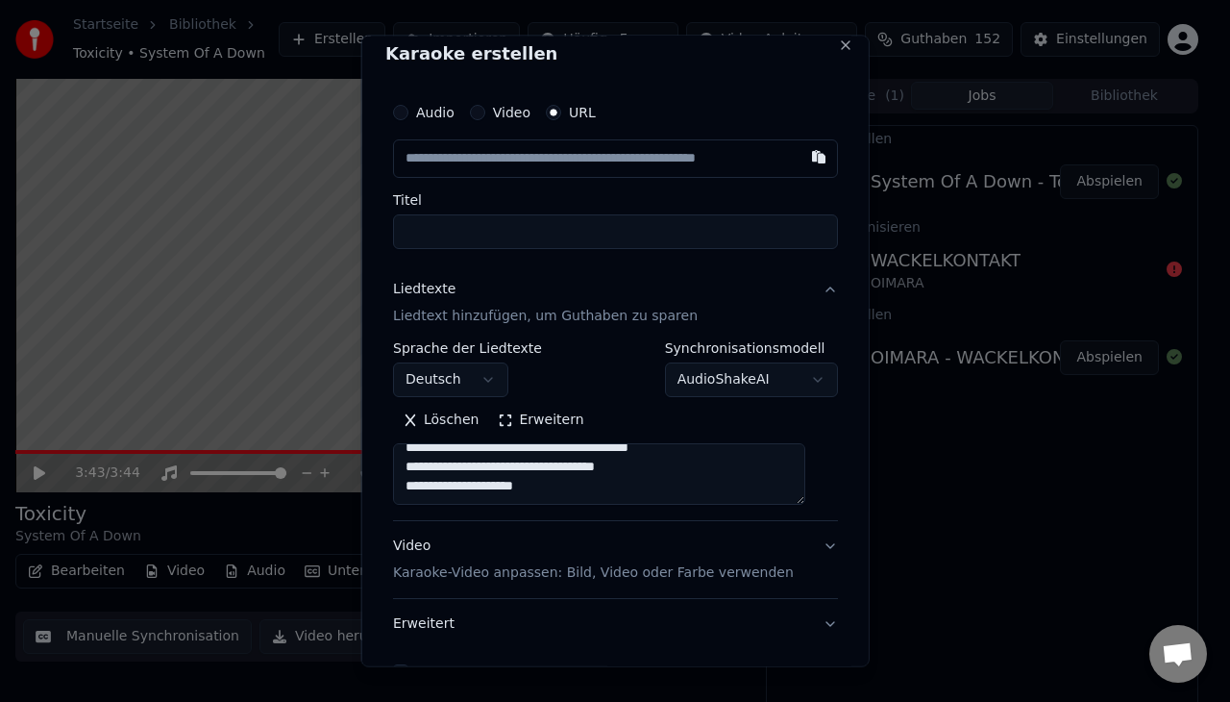
scroll to position [18, 0]
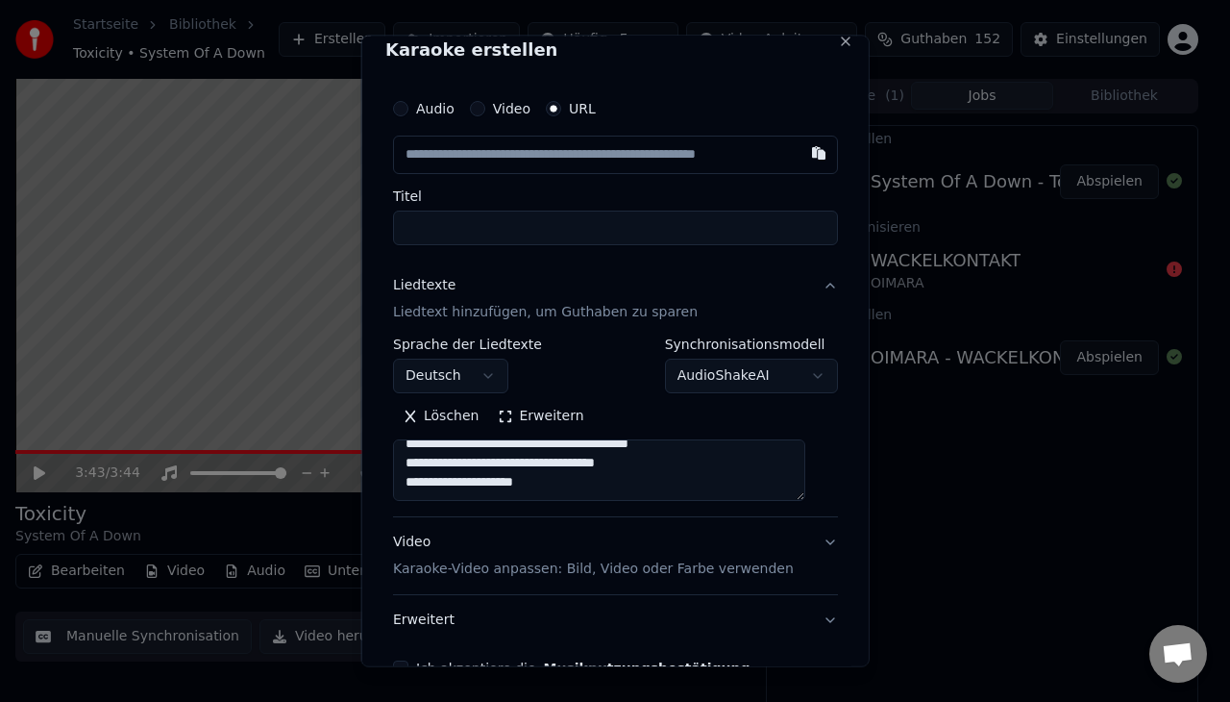
click at [578, 153] on input "text" at bounding box center [615, 154] width 445 height 38
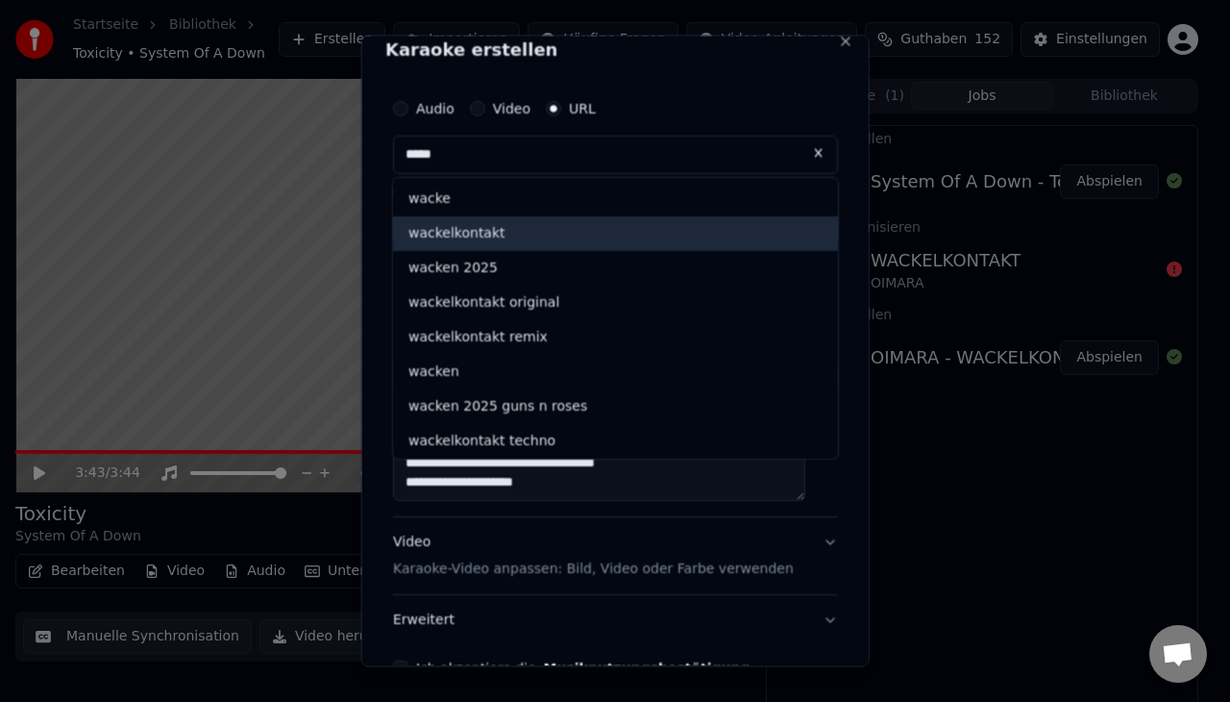
click at [545, 229] on div "wackelkontakt" at bounding box center [615, 232] width 445 height 35
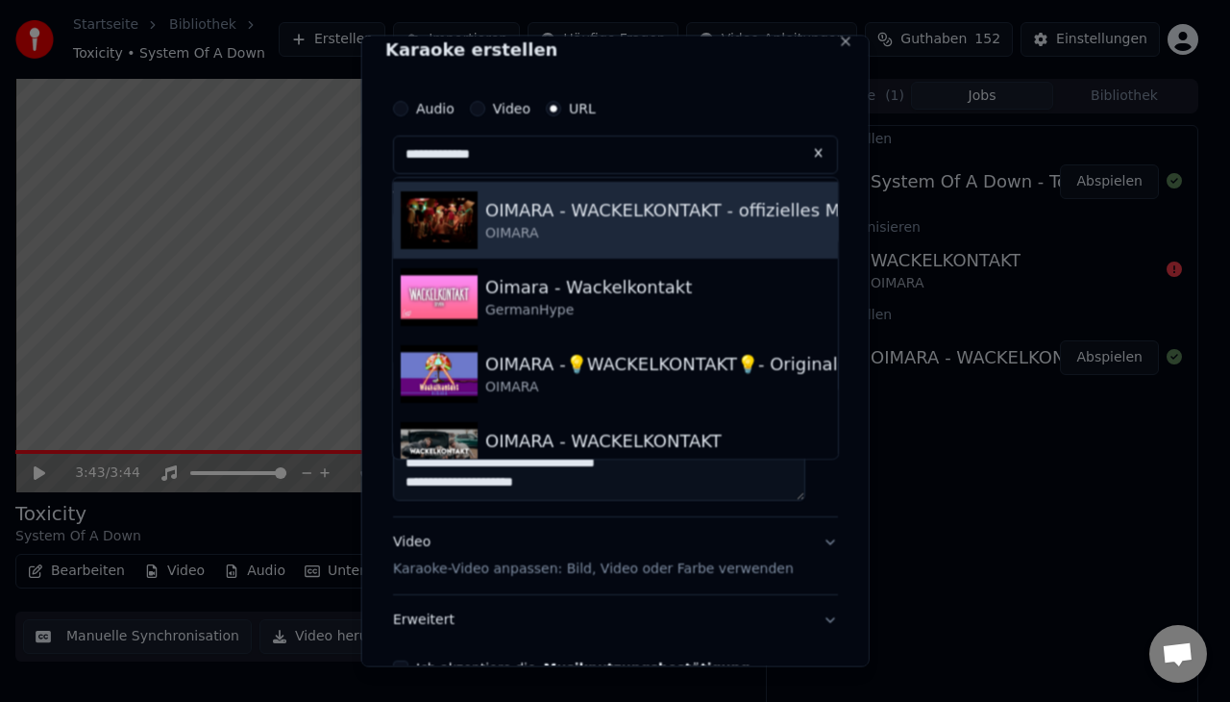
click at [598, 234] on div "OIMARA" at bounding box center [703, 233] width 437 height 19
type input "**********"
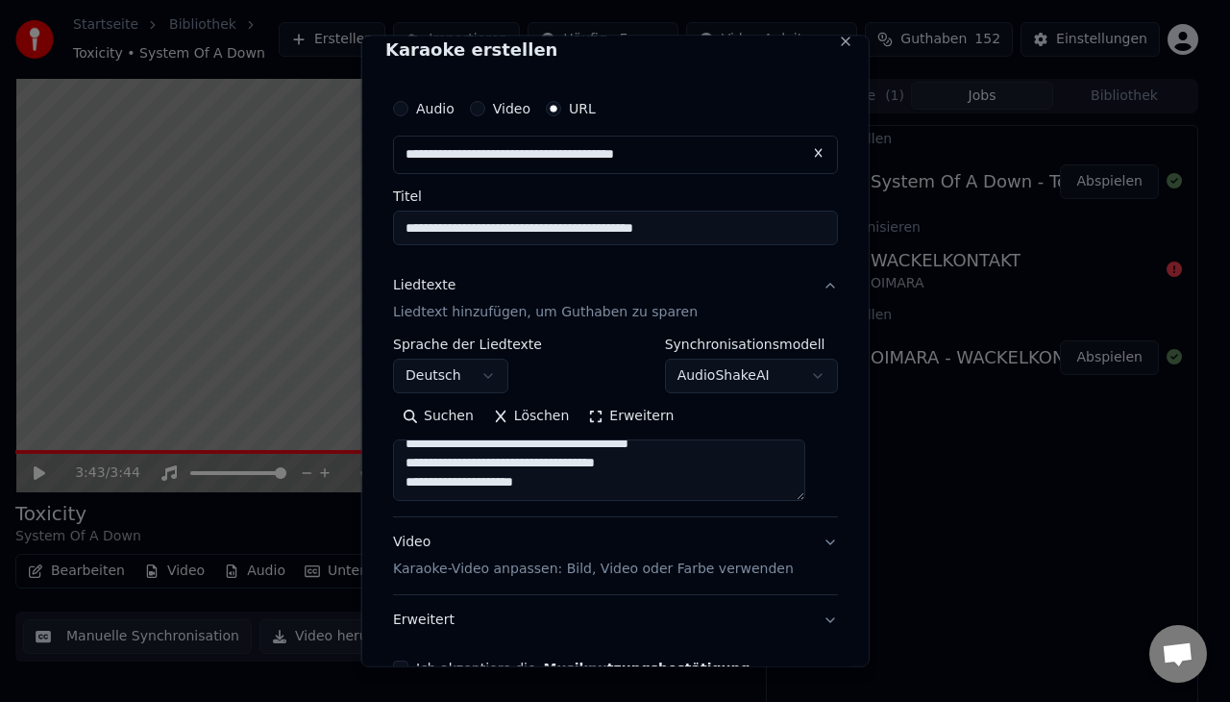
drag, startPoint x: 747, startPoint y: 232, endPoint x: 591, endPoint y: 229, distance: 155.7
click at [591, 229] on input "**********" at bounding box center [615, 227] width 445 height 35
type input "**********"
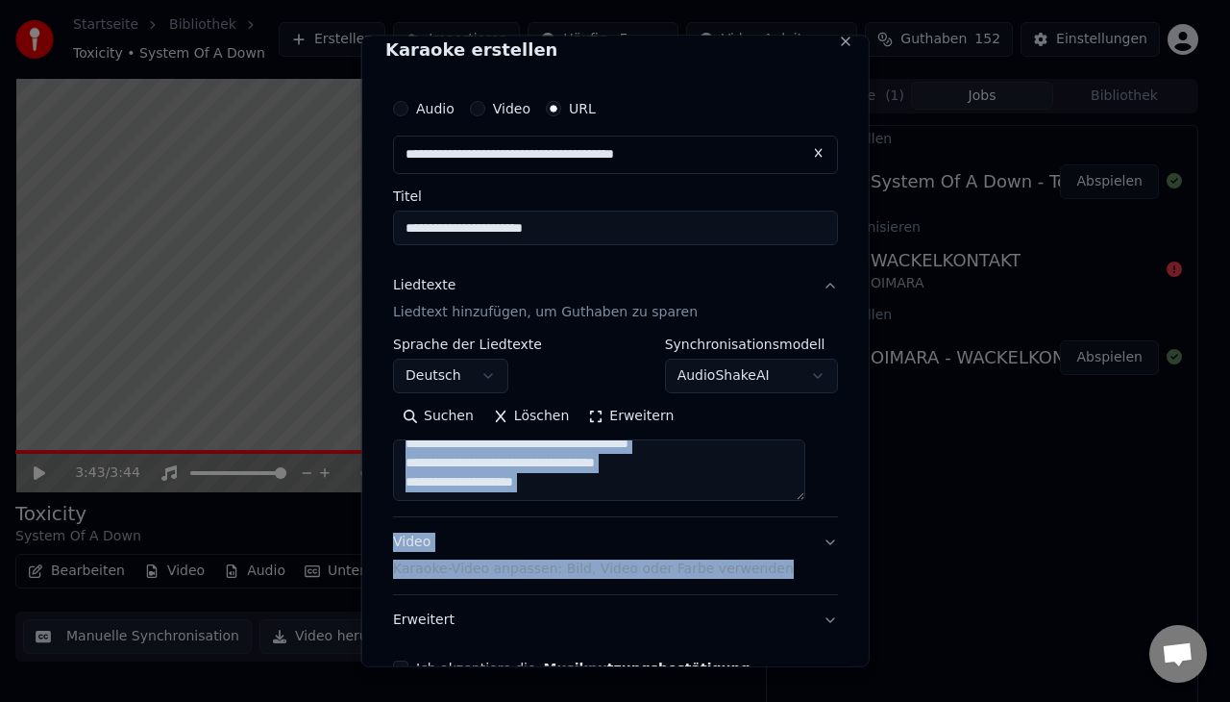
drag, startPoint x: 792, startPoint y: 506, endPoint x: 798, endPoint y: 535, distance: 29.4
click at [798, 535] on div "**********" at bounding box center [615, 452] width 445 height 384
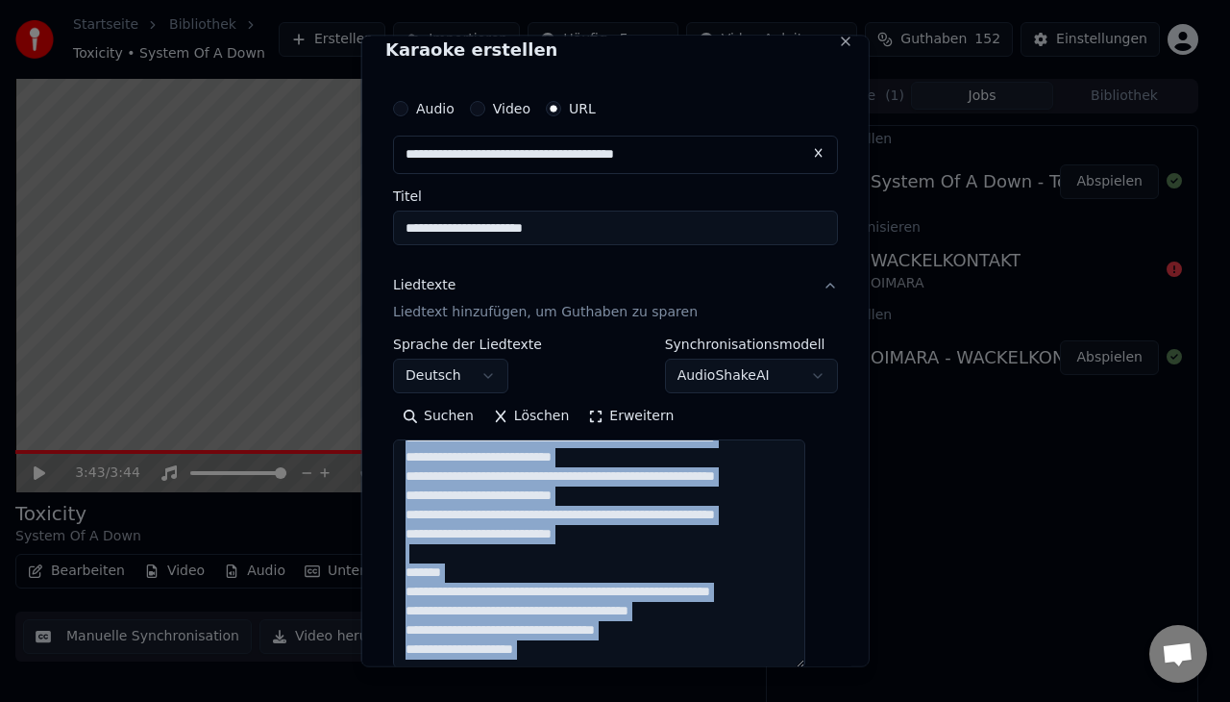
scroll to position [1490, 0]
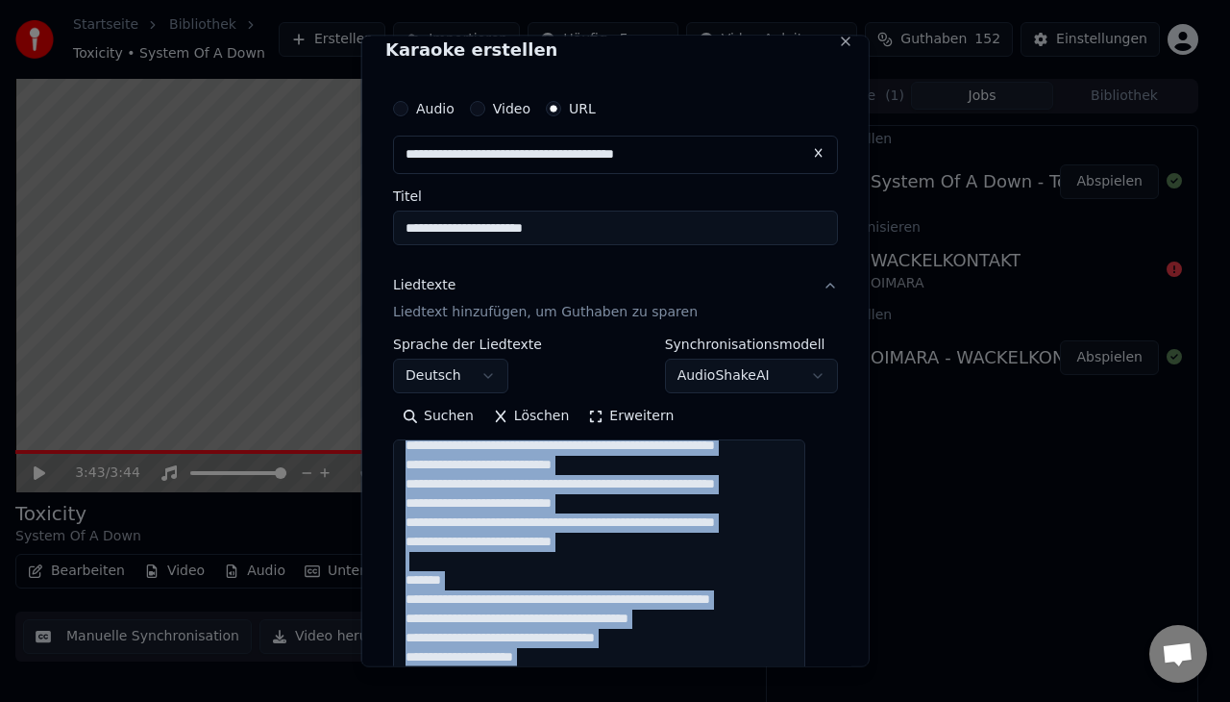
drag, startPoint x: 805, startPoint y: 497, endPoint x: 801, endPoint y: 671, distance: 174.0
click at [801, 671] on body "**********" at bounding box center [607, 351] width 1214 height 702
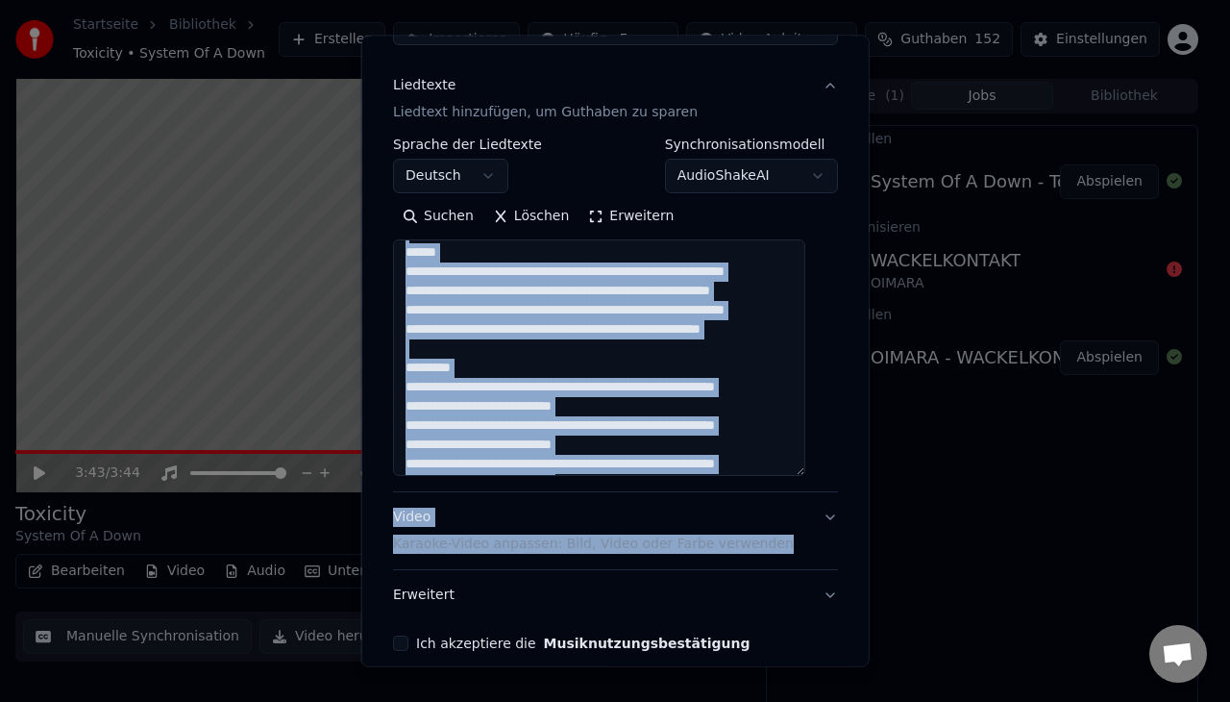
scroll to position [0, 0]
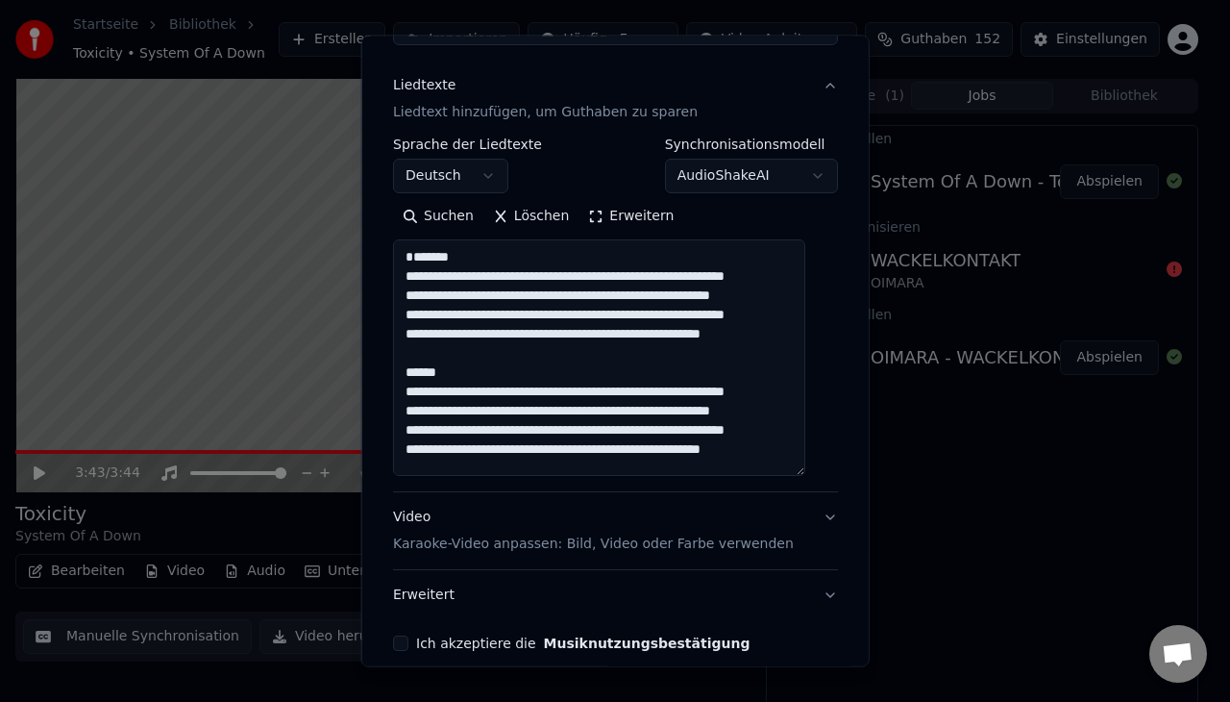
click at [480, 270] on textarea at bounding box center [599, 357] width 412 height 236
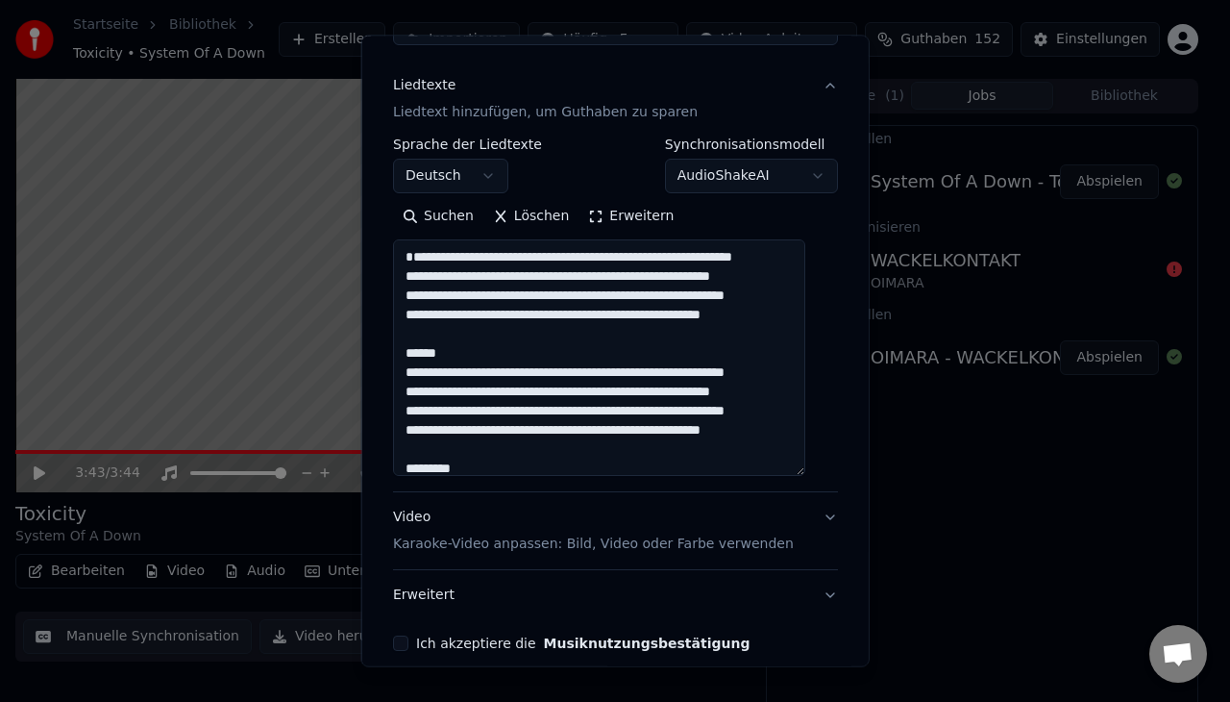
click at [471, 434] on textarea at bounding box center [599, 357] width 412 height 236
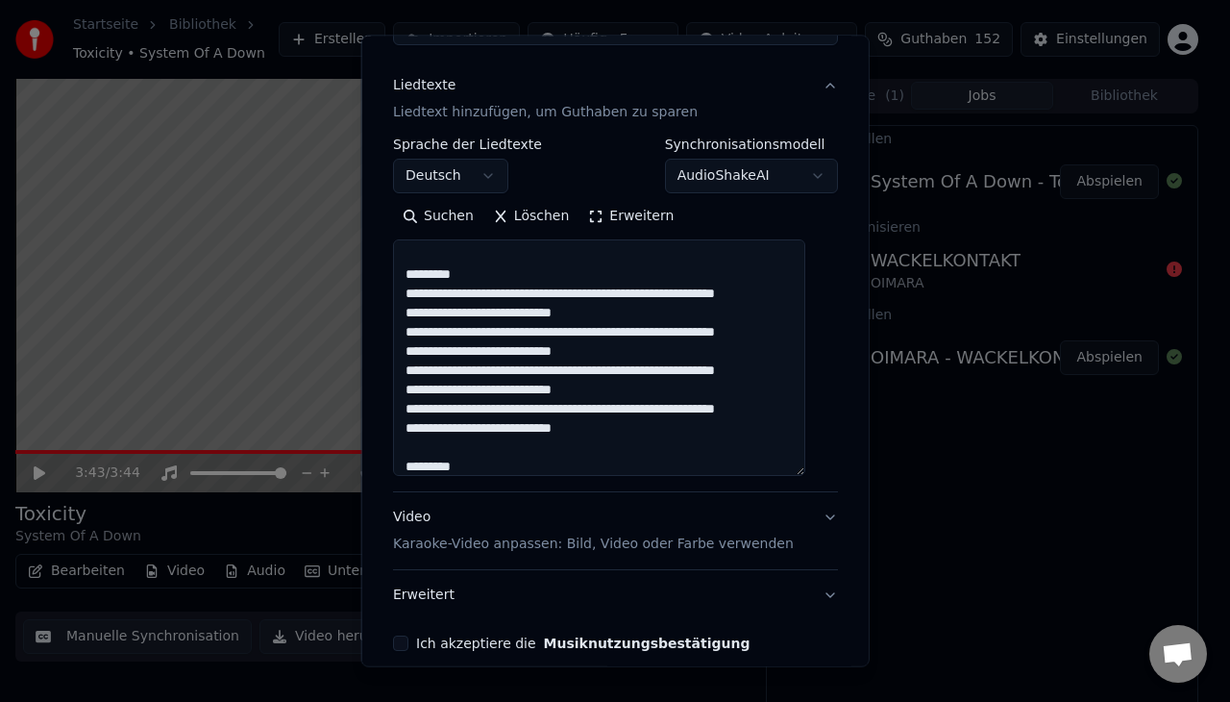
scroll to position [162, 0]
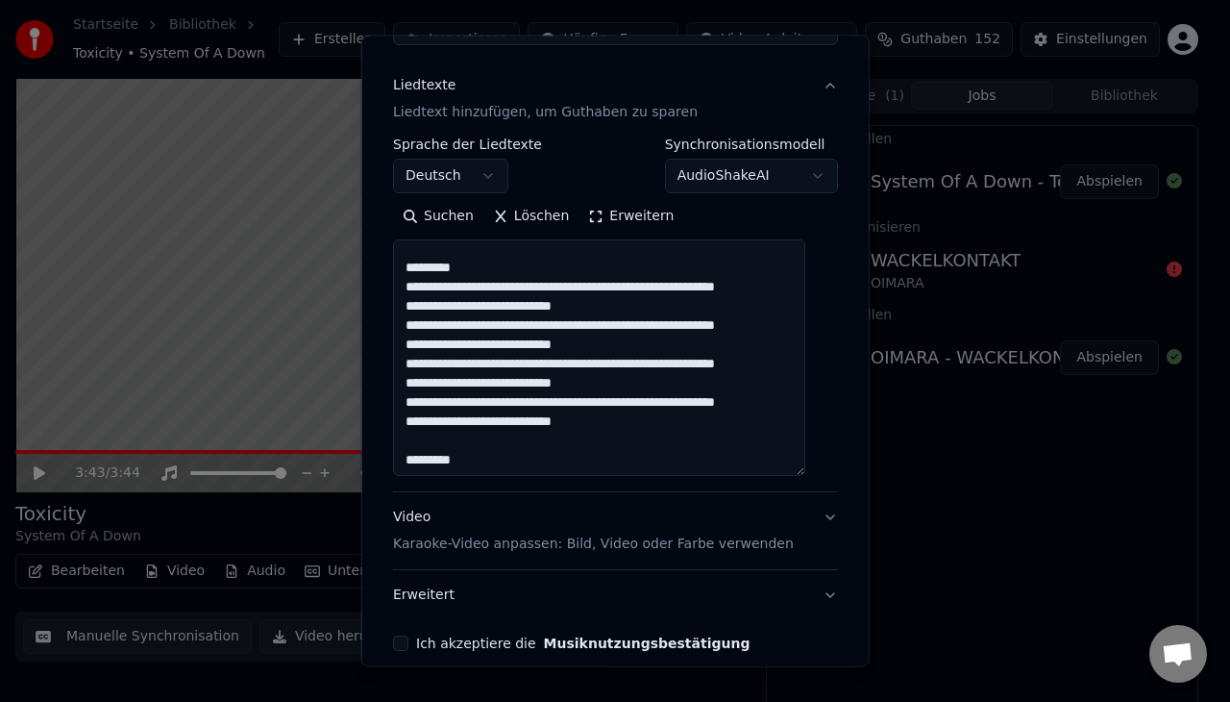
drag, startPoint x: 468, startPoint y: 404, endPoint x: 413, endPoint y: 406, distance: 54.9
click at [413, 406] on textarea at bounding box center [599, 357] width 412 height 236
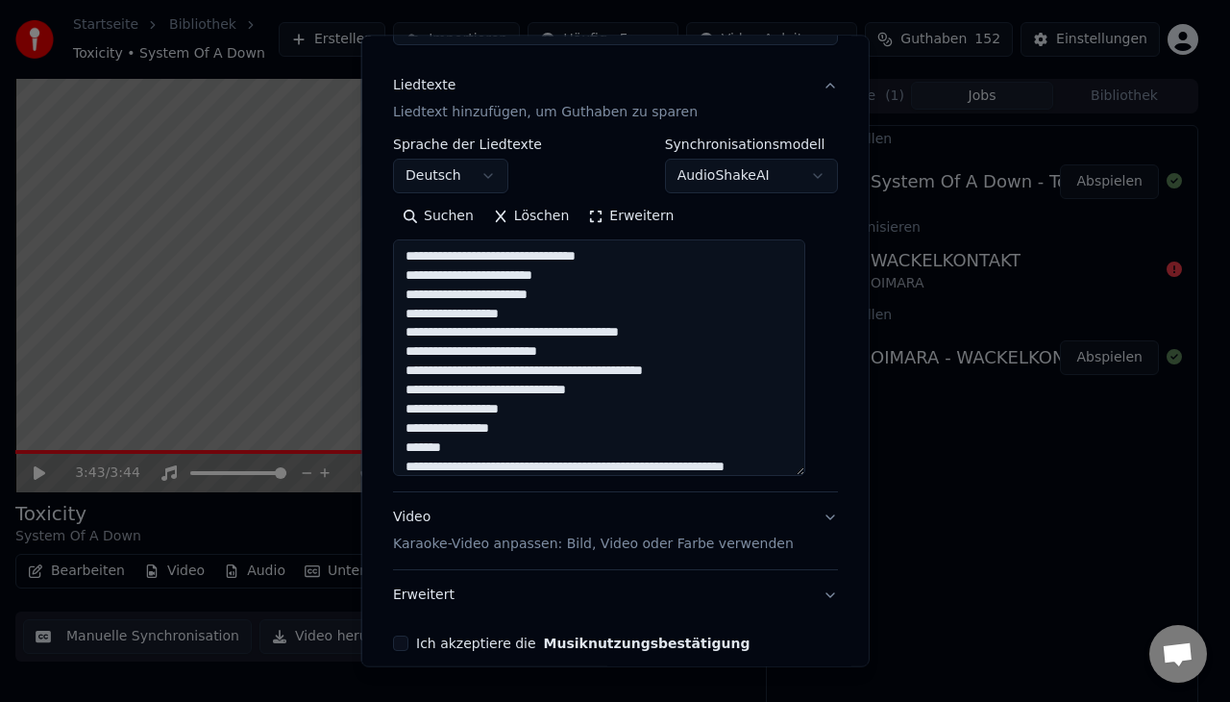
scroll to position [533, 0]
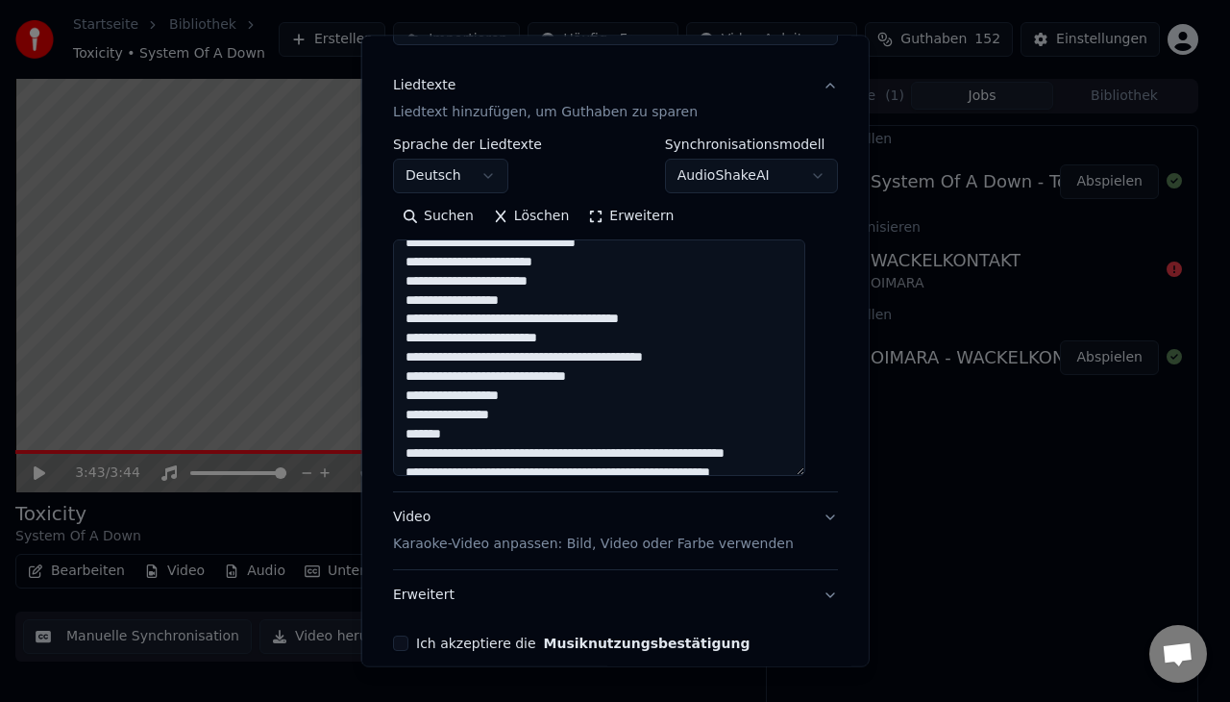
drag, startPoint x: 490, startPoint y: 288, endPoint x: 458, endPoint y: 289, distance: 31.7
click at [458, 289] on textarea at bounding box center [599, 357] width 412 height 236
drag, startPoint x: 458, startPoint y: 289, endPoint x: 479, endPoint y: 305, distance: 25.4
click at [479, 305] on textarea at bounding box center [599, 357] width 412 height 236
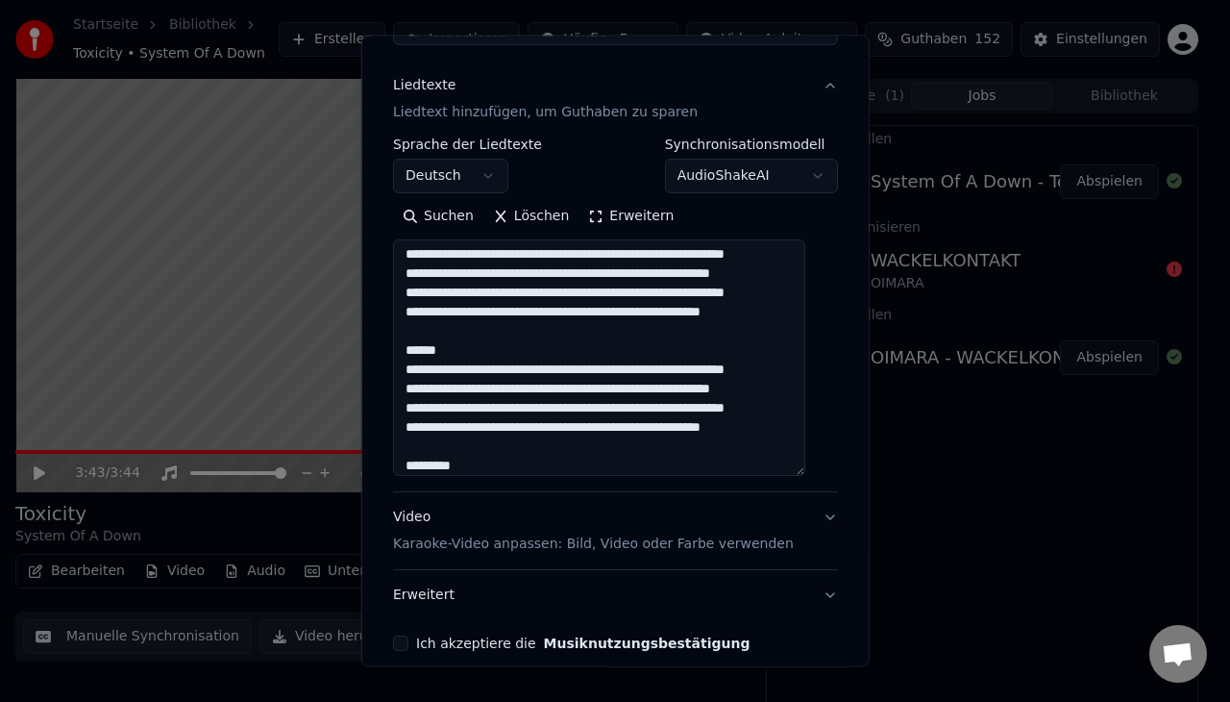
scroll to position [714, 0]
drag, startPoint x: 413, startPoint y: 277, endPoint x: 546, endPoint y: 448, distance: 216.4
click at [546, 448] on textarea at bounding box center [599, 357] width 412 height 236
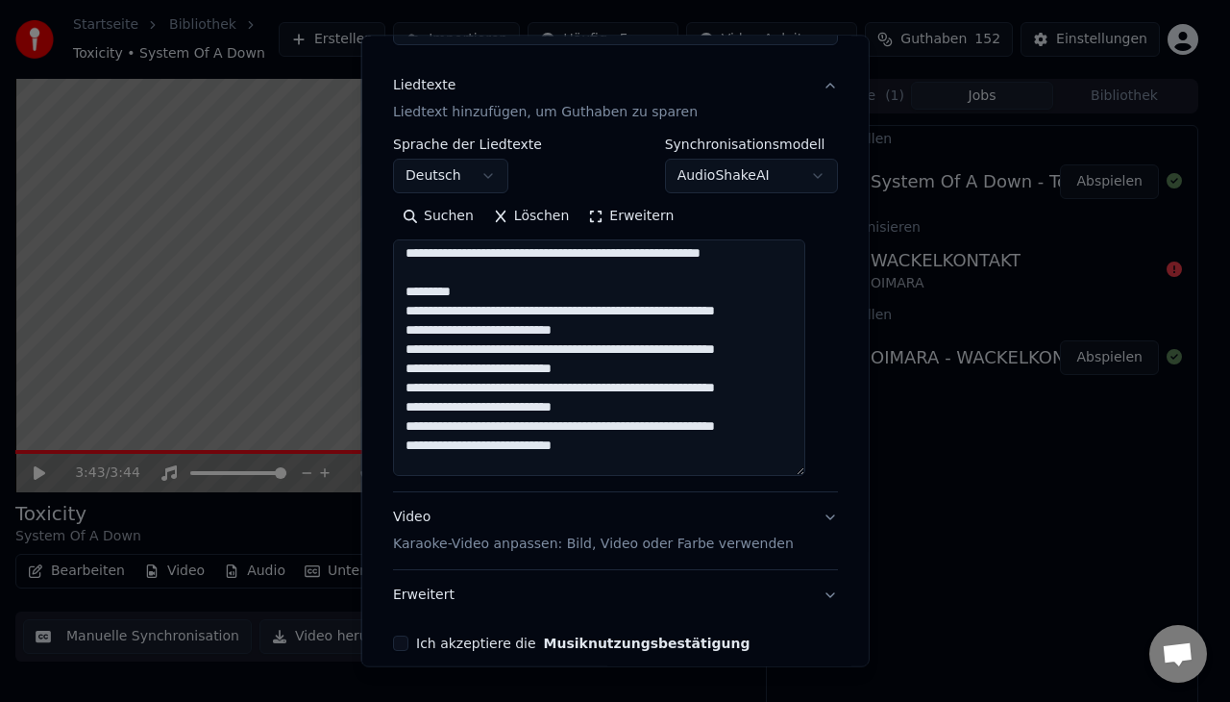
drag, startPoint x: 516, startPoint y: 441, endPoint x: 439, endPoint y: 435, distance: 77.1
click at [439, 435] on textarea at bounding box center [599, 357] width 412 height 236
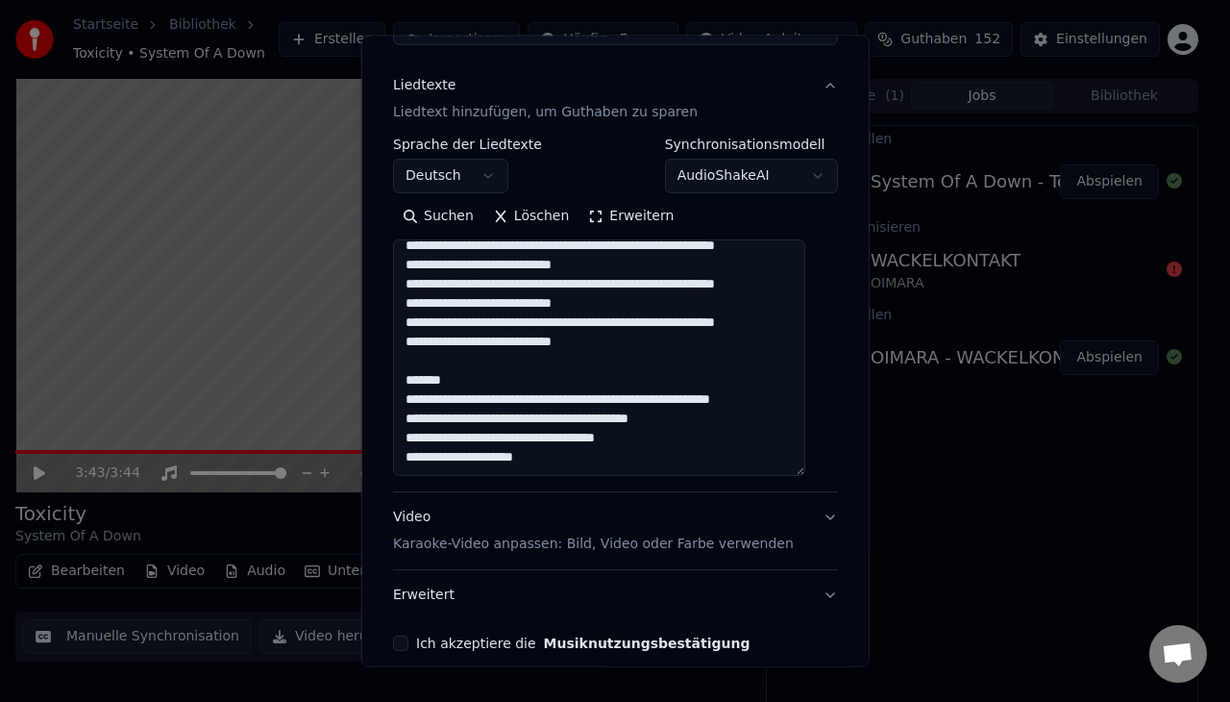
scroll to position [875, 0]
drag, startPoint x: 483, startPoint y: 437, endPoint x: 456, endPoint y: 428, distance: 28.6
click at [456, 428] on textarea at bounding box center [599, 357] width 412 height 236
drag, startPoint x: 473, startPoint y: 381, endPoint x: 440, endPoint y: 370, distance: 34.3
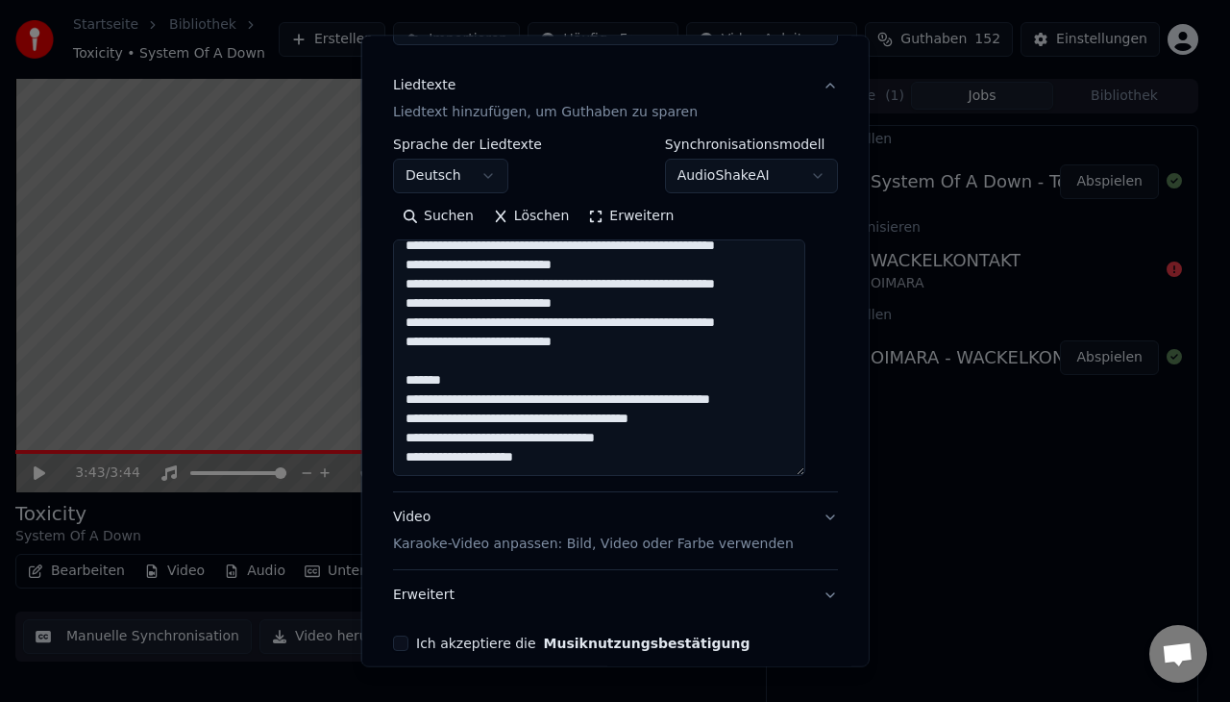
click at [440, 370] on textarea at bounding box center [599, 357] width 412 height 236
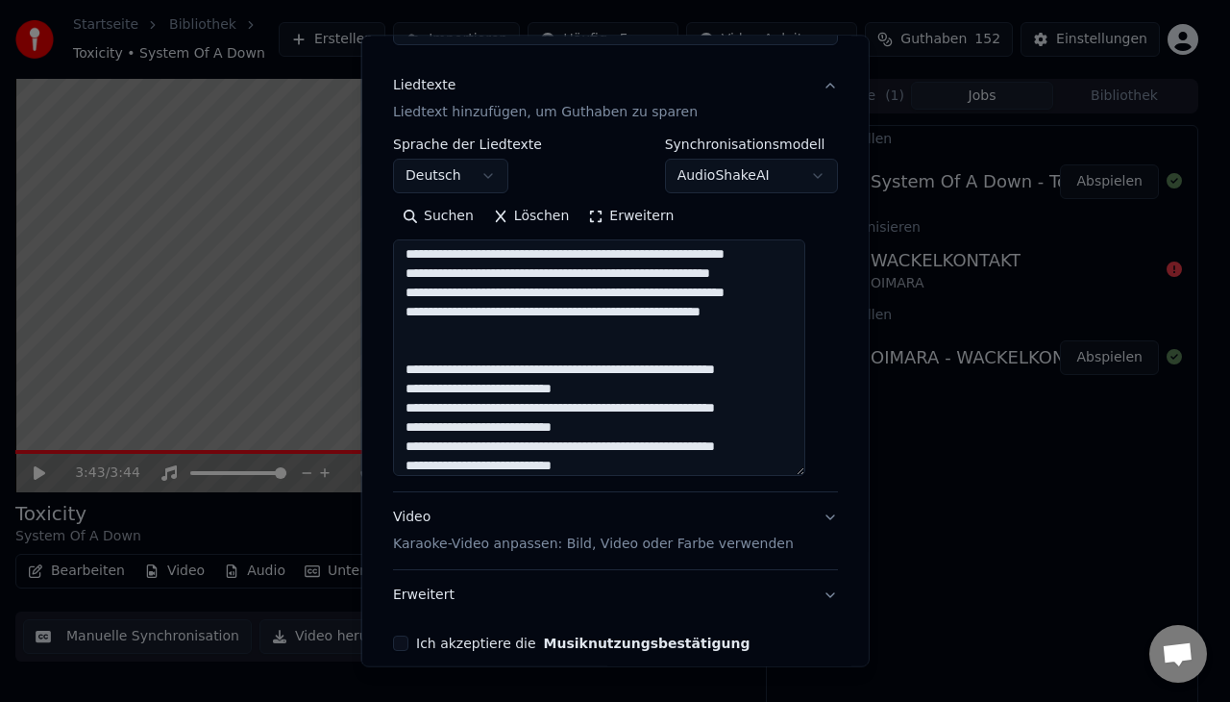
scroll to position [0, 0]
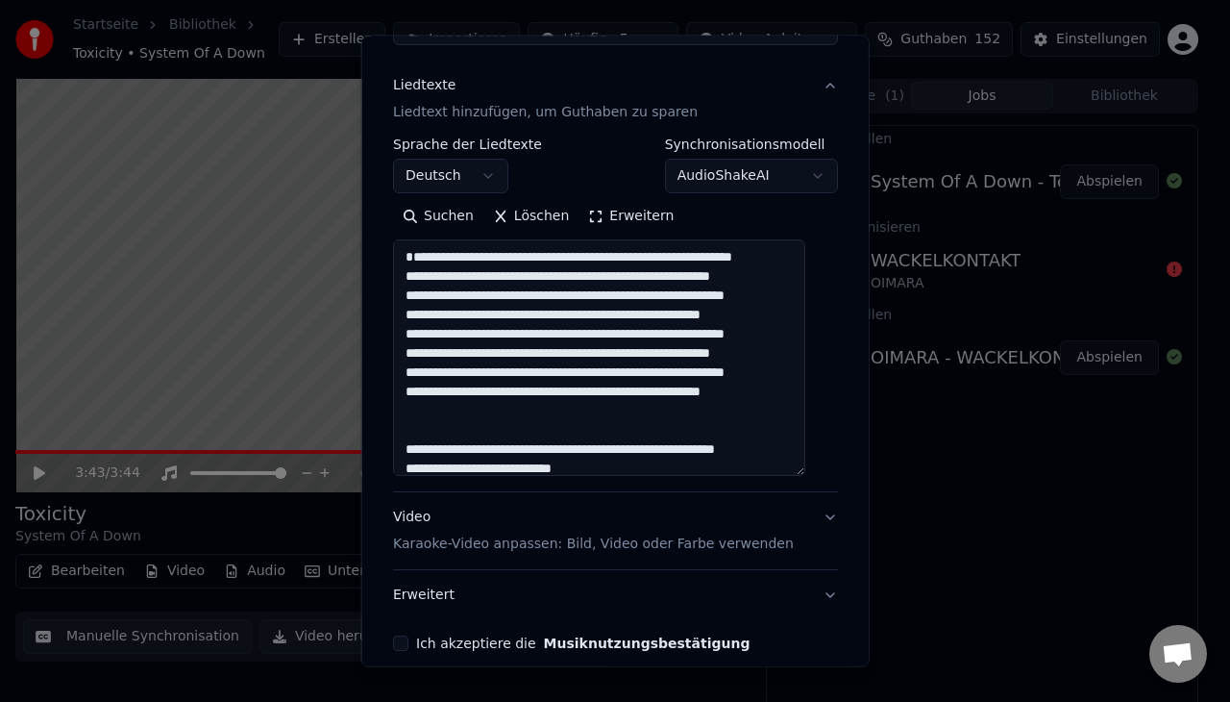
type textarea "**********"
click at [408, 641] on button "Ich akzeptiere die Musiknutzungsbestätigung" at bounding box center [400, 642] width 15 height 15
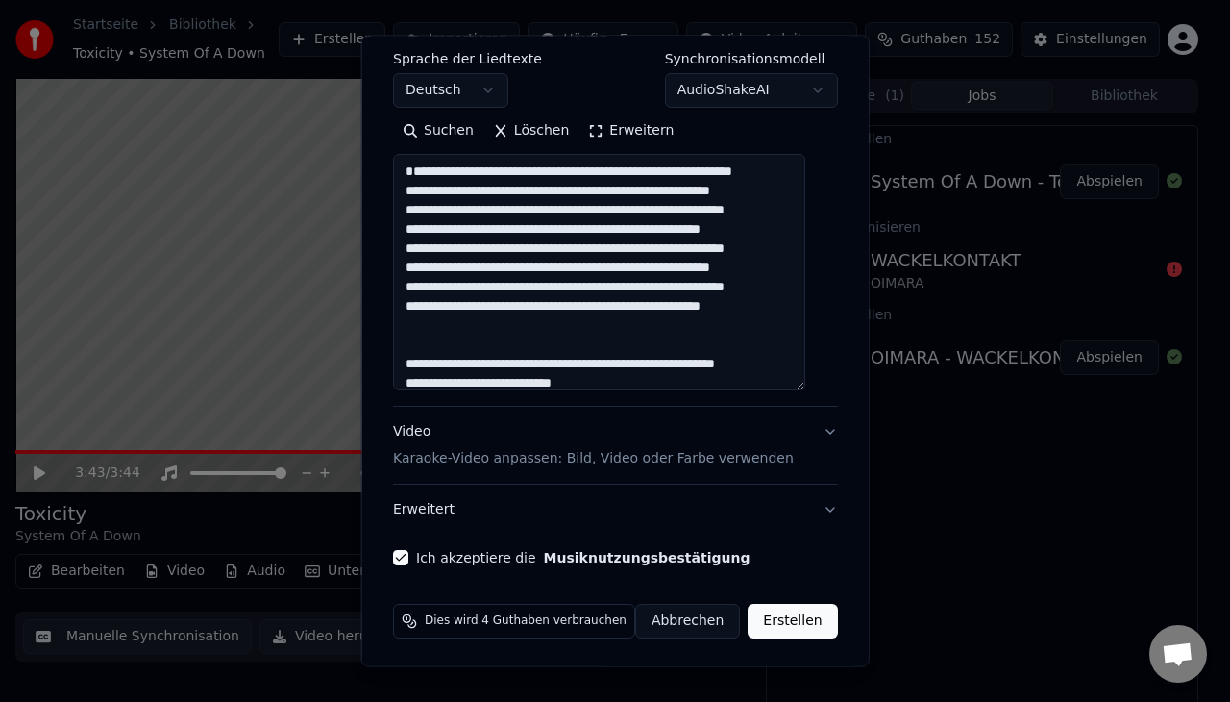
scroll to position [307, 0]
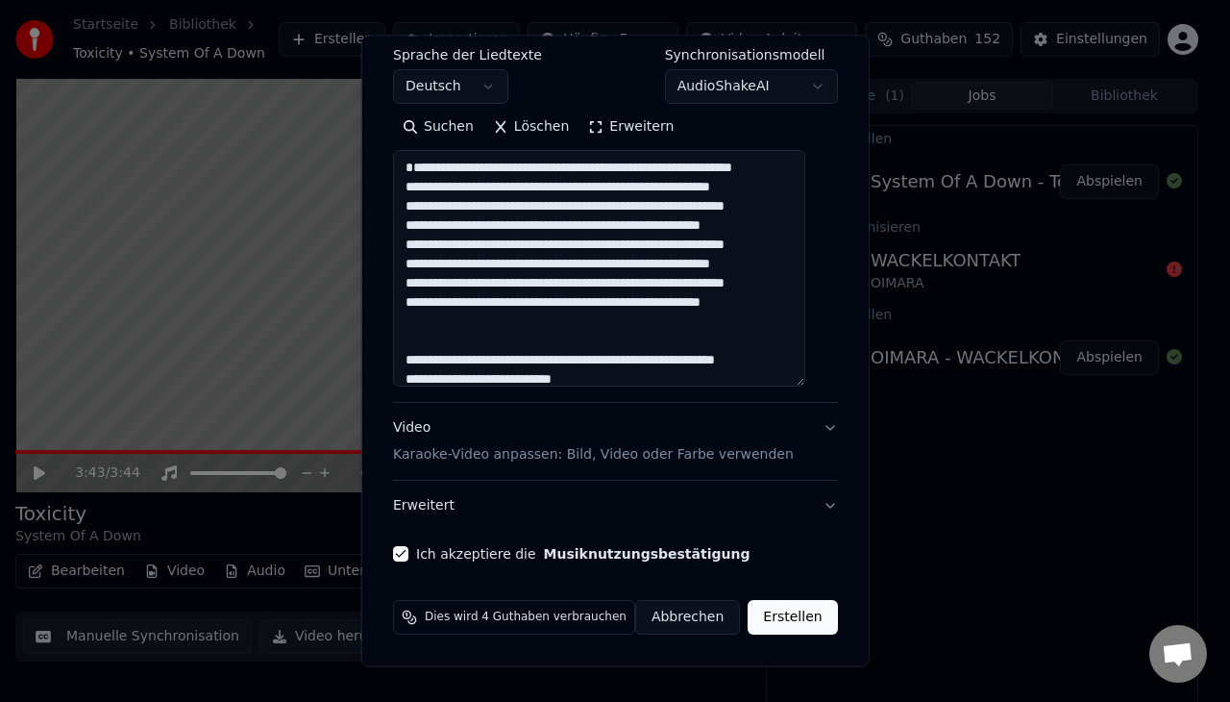
click at [802, 431] on button "Video Karaoke-Video anpassen: Bild, Video oder Farbe verwenden" at bounding box center [615, 441] width 445 height 77
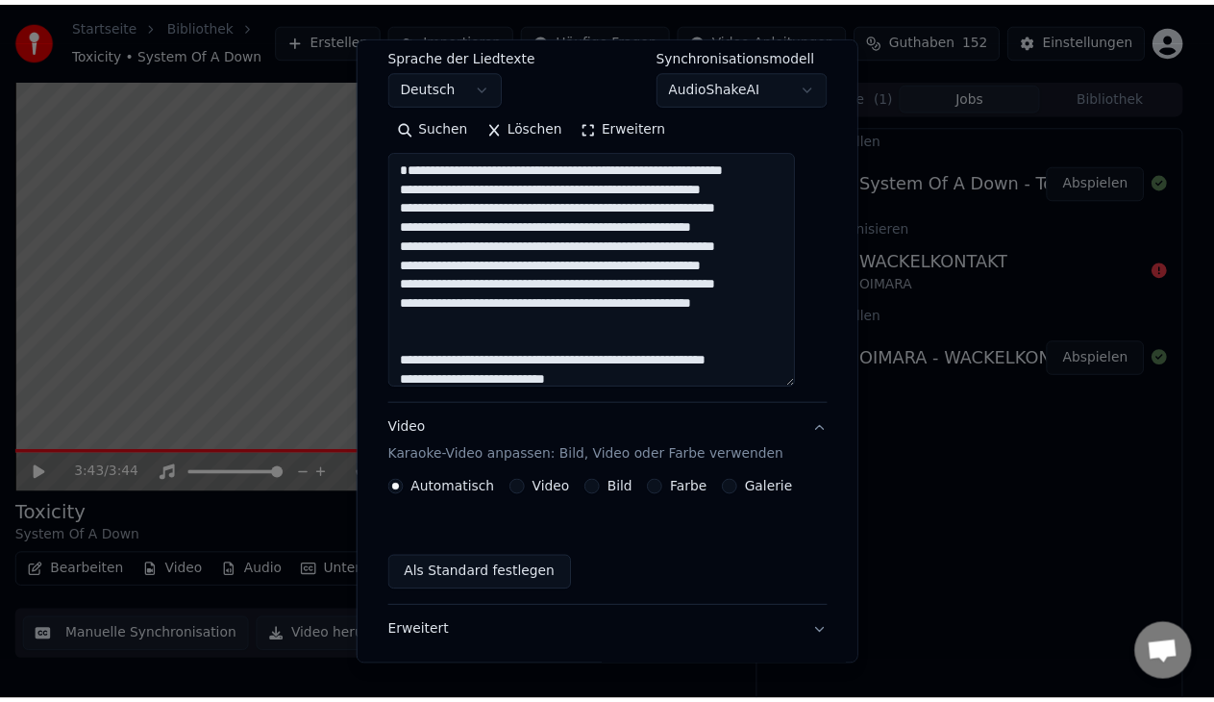
scroll to position [80, 0]
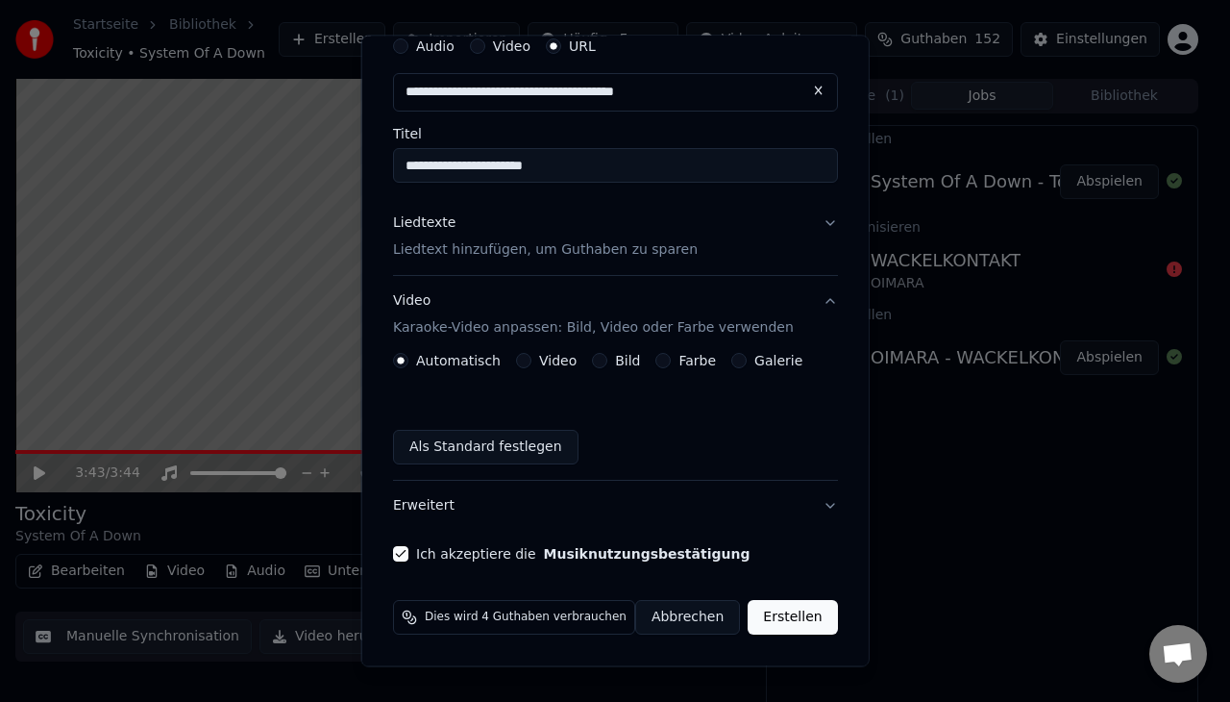
click at [761, 629] on button "Erstellen" at bounding box center [792, 617] width 89 height 35
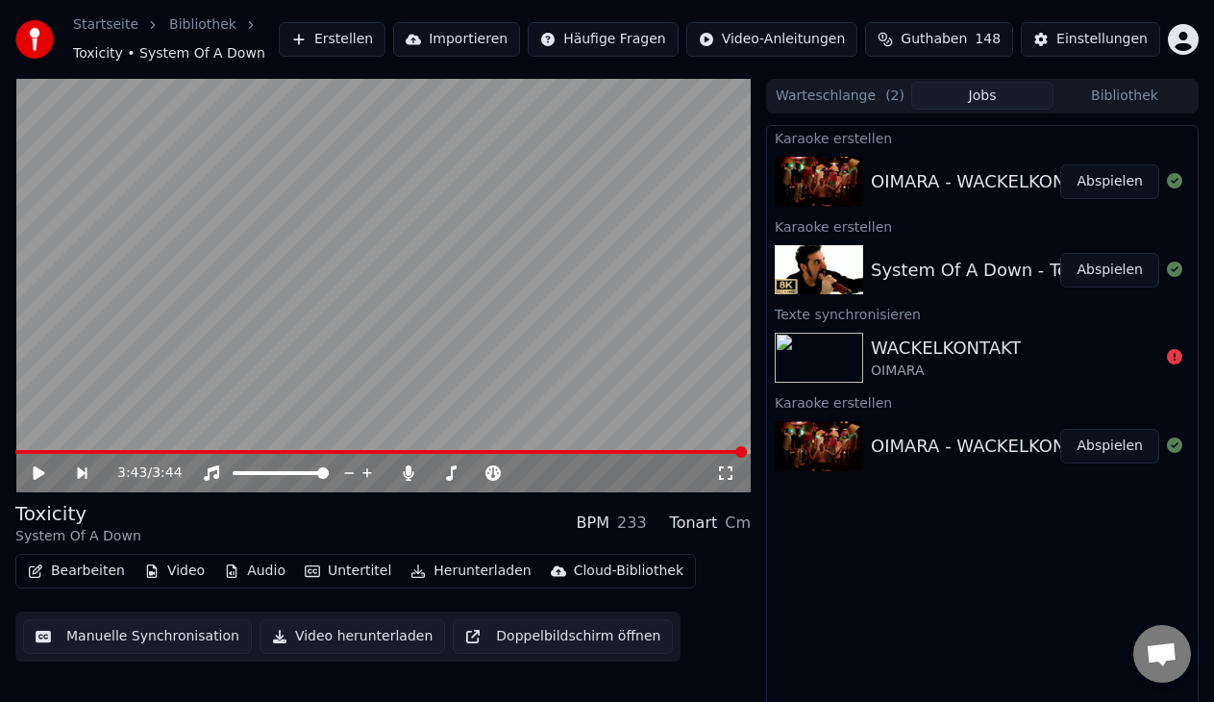
click at [995, 176] on div "OIMARA - WACKELKONTAKT -" at bounding box center [995, 181] width 248 height 27
click at [1138, 181] on button "Abspielen" at bounding box center [1109, 181] width 99 height 35
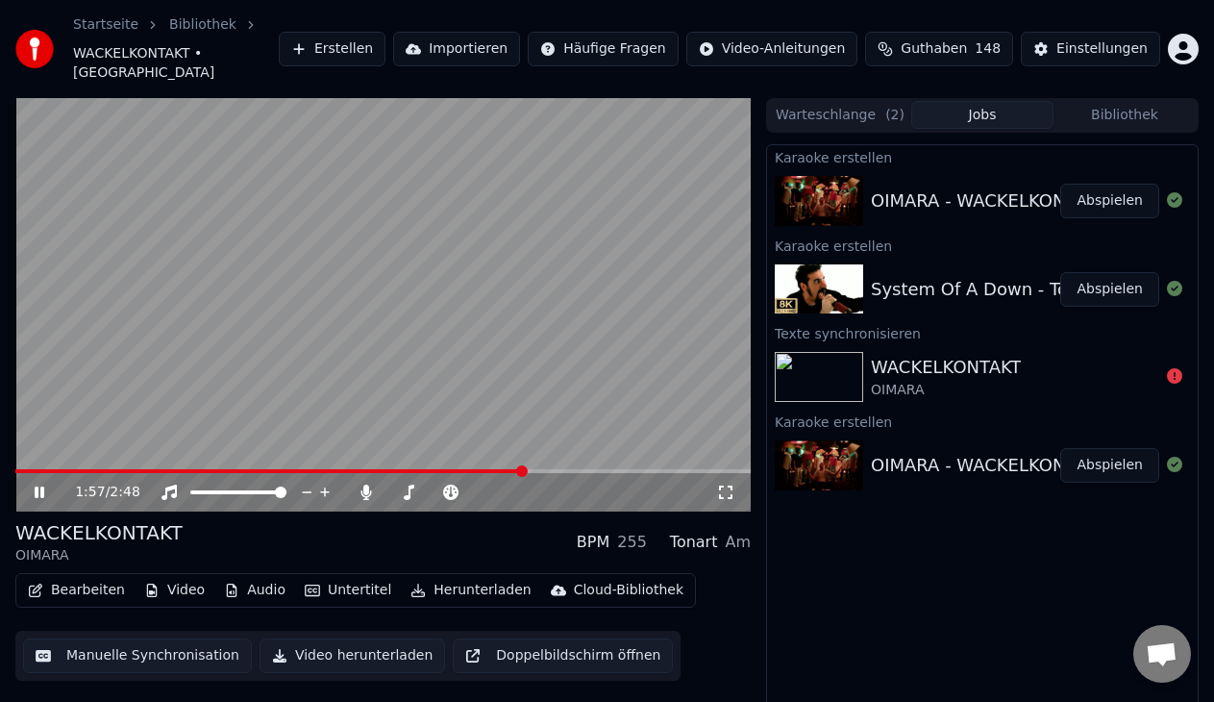
click at [523, 469] on span at bounding box center [382, 471] width 735 height 4
click at [523, 469] on span at bounding box center [269, 471] width 509 height 4
click at [30, 482] on div "2:13 / 2:48" at bounding box center [383, 491] width 720 height 19
drag, startPoint x: 43, startPoint y: 476, endPoint x: 48, endPoint y: 484, distance: 9.9
click at [48, 484] on div "2:16 / 2:48" at bounding box center [382, 492] width 735 height 38
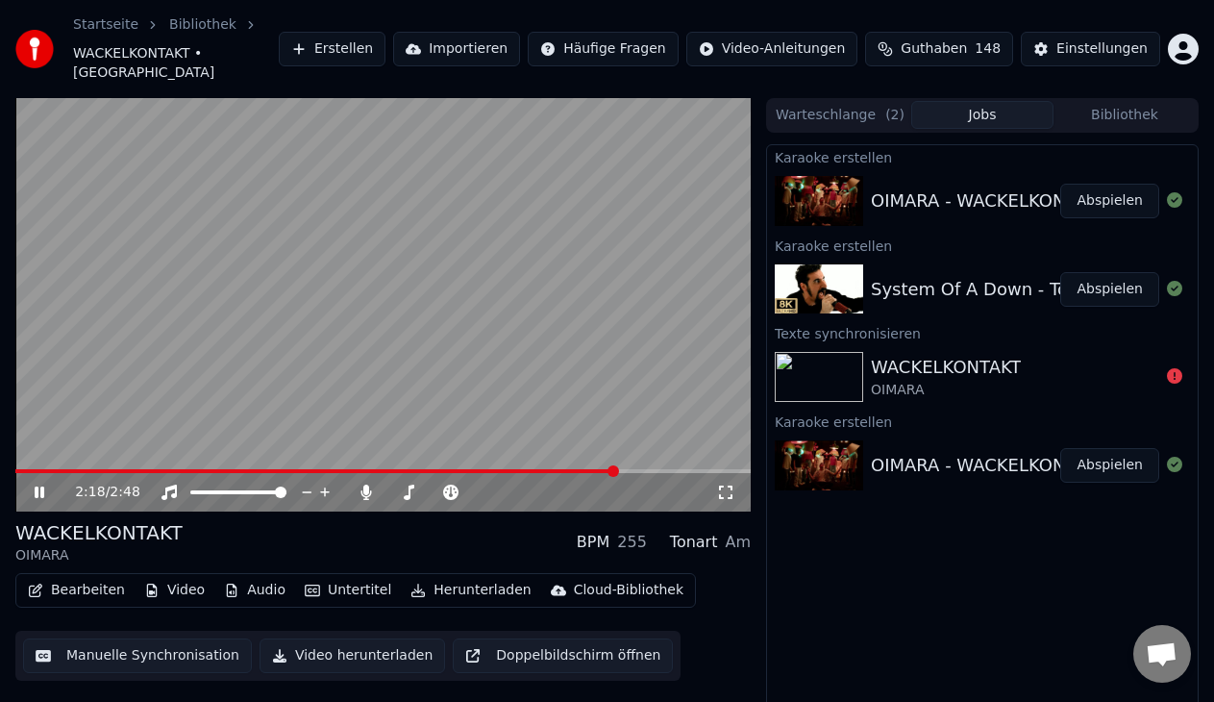
click at [33, 484] on icon at bounding box center [53, 491] width 44 height 15
click at [93, 577] on button "Bearbeiten" at bounding box center [76, 590] width 112 height 27
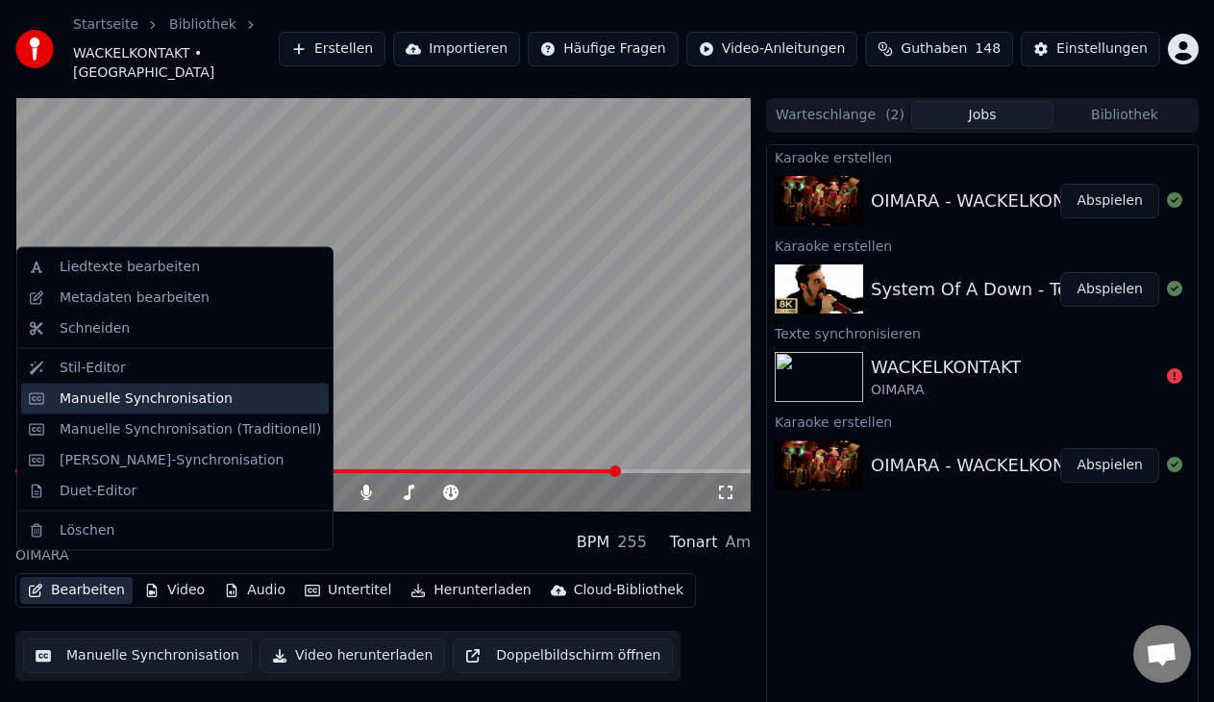
click at [168, 398] on div "Manuelle Synchronisation" at bounding box center [146, 397] width 173 height 19
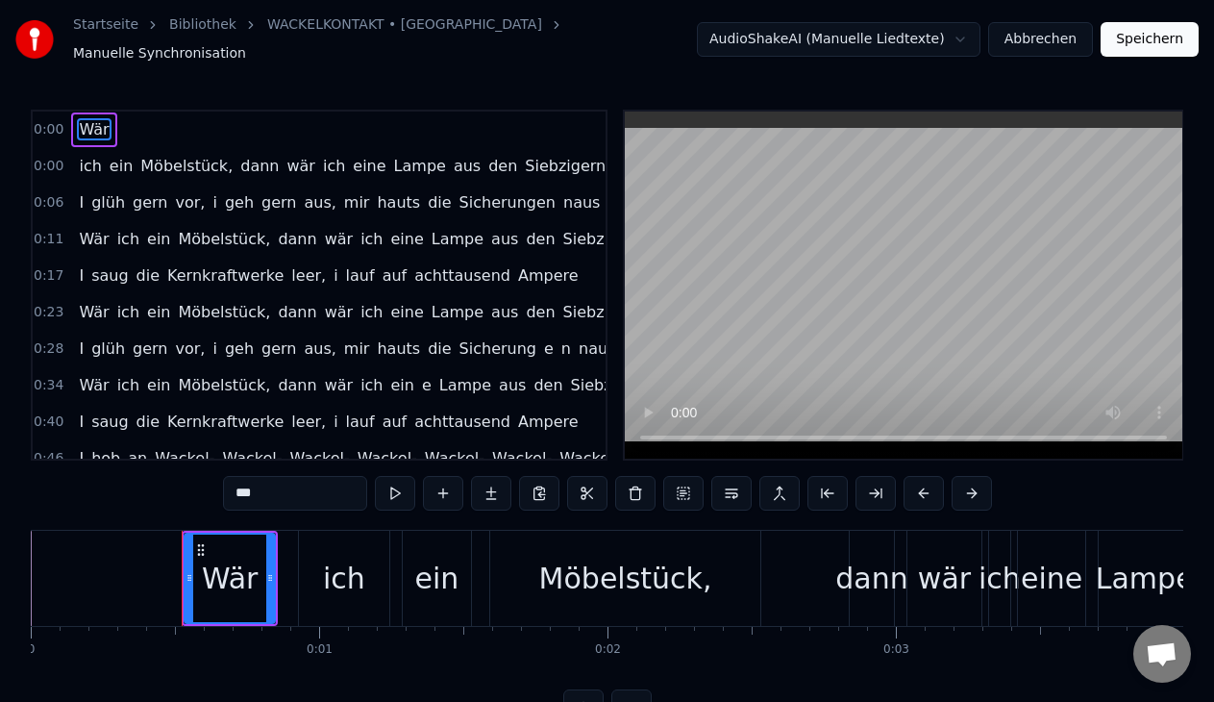
click at [529, 161] on span "Siebzigern" at bounding box center [565, 166] width 85 height 22
type input "**********"
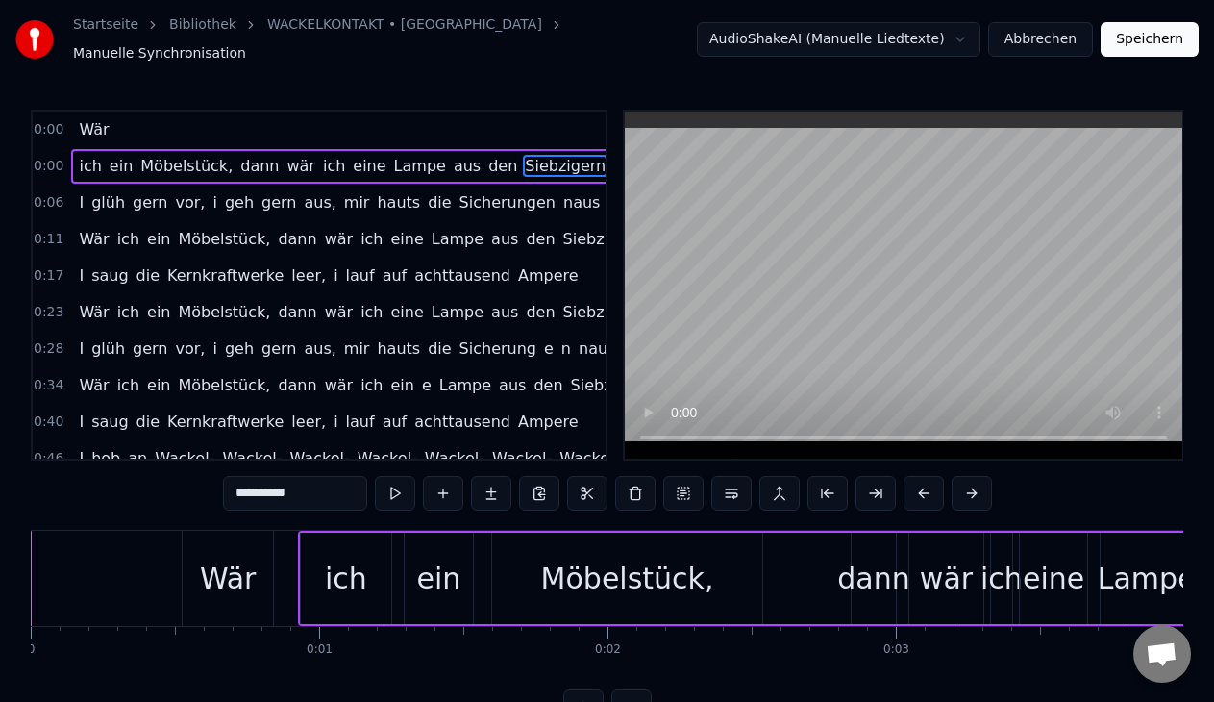
scroll to position [0, 1179]
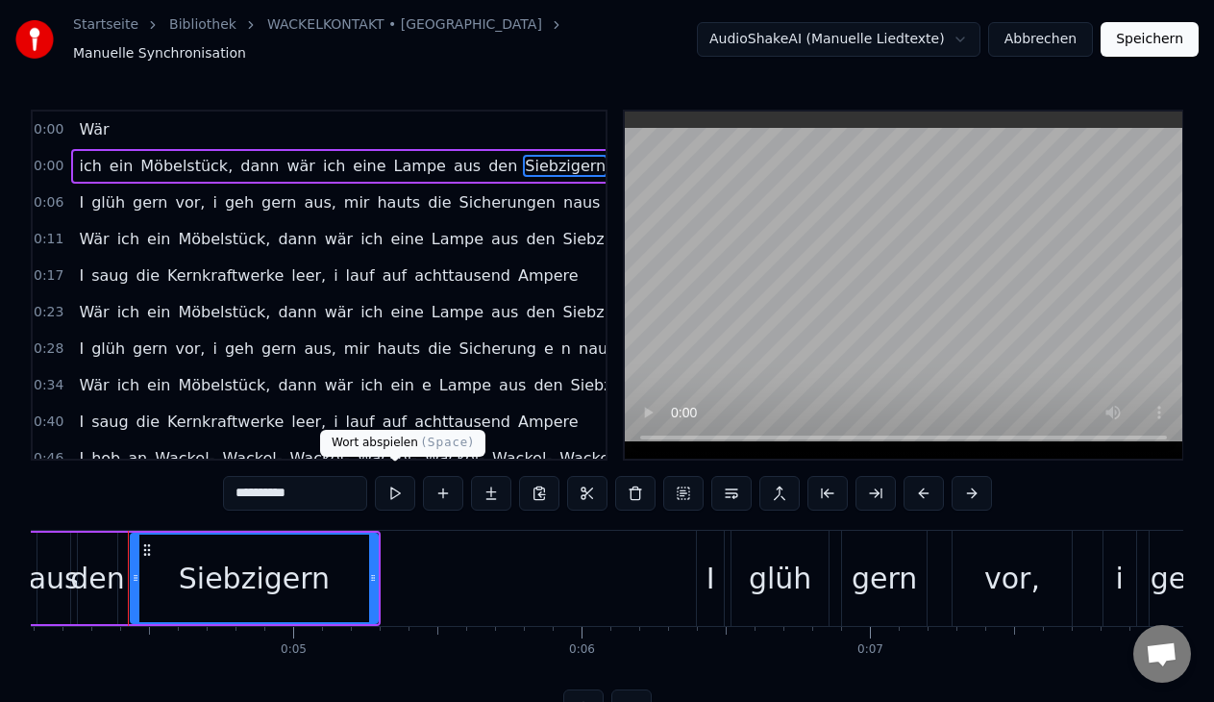
click at [392, 493] on button at bounding box center [395, 493] width 40 height 35
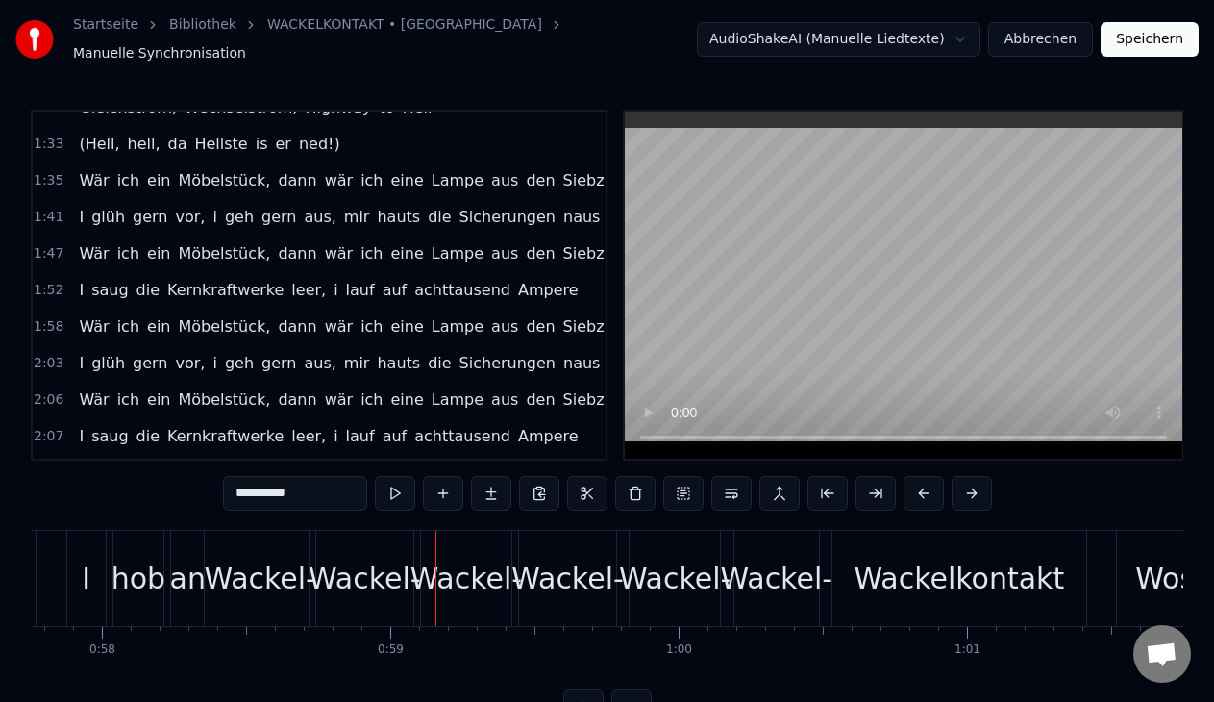
scroll to position [827, 0]
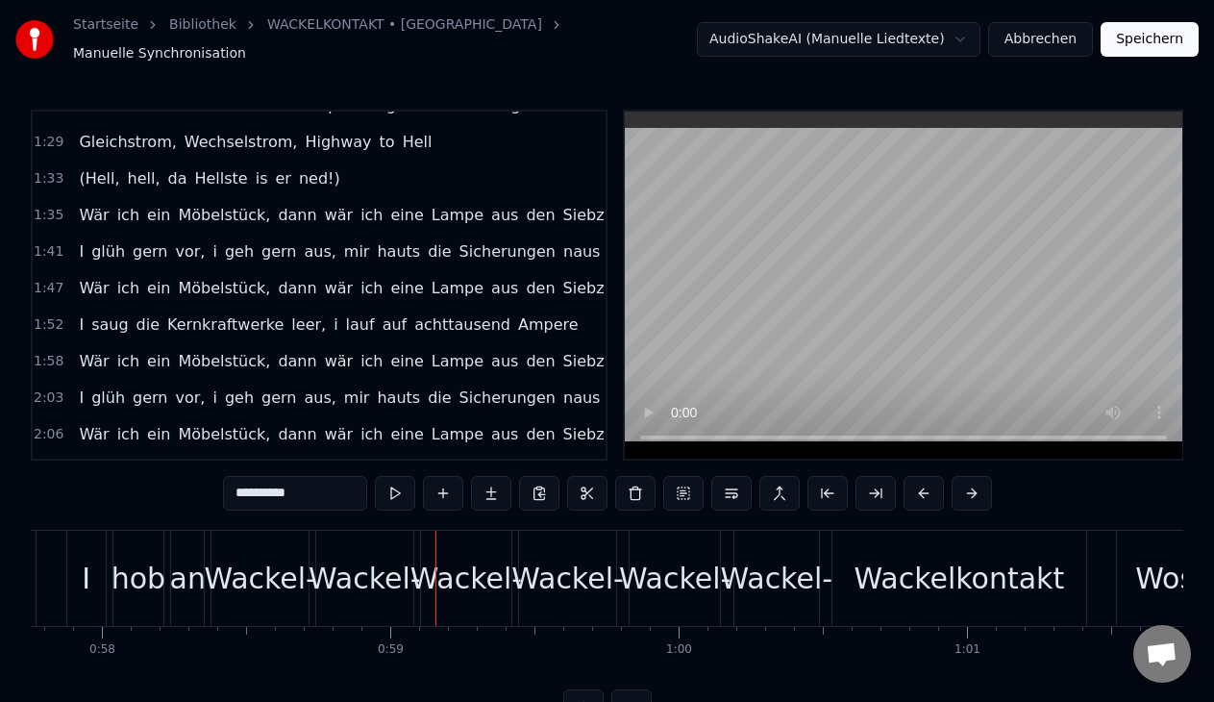
click at [117, 132] on span "Gleichstrom," at bounding box center [127, 142] width 101 height 22
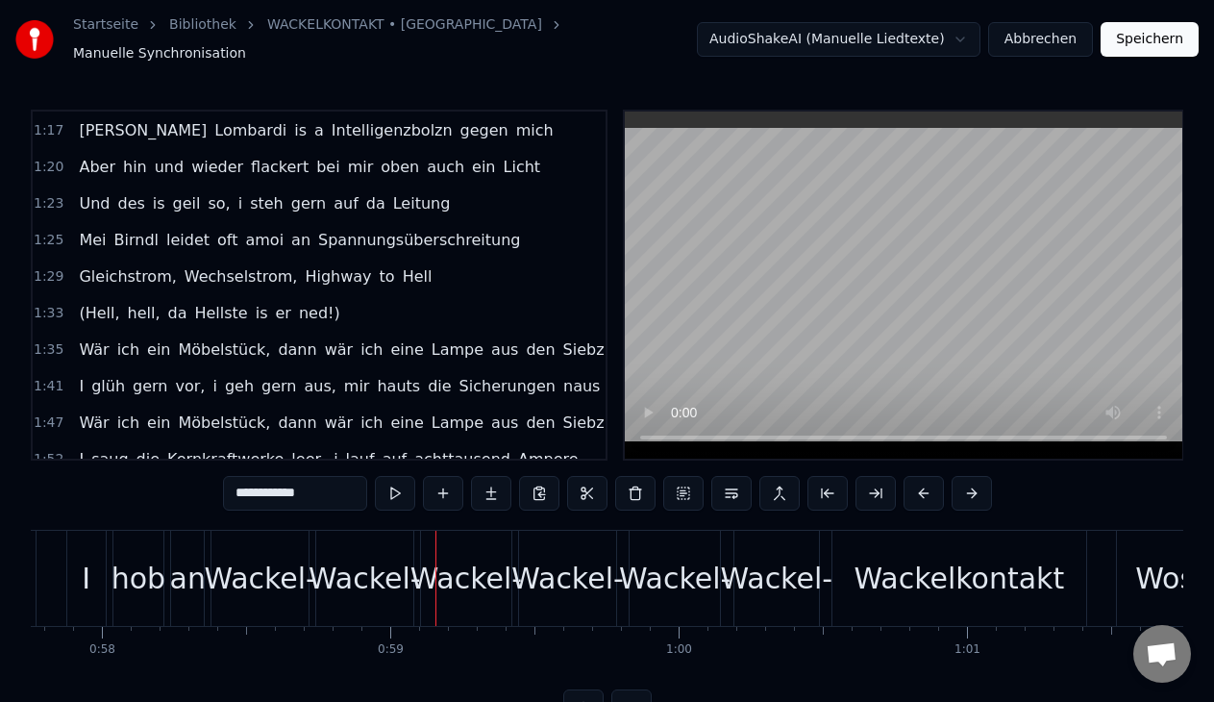
scroll to position [0, 25728]
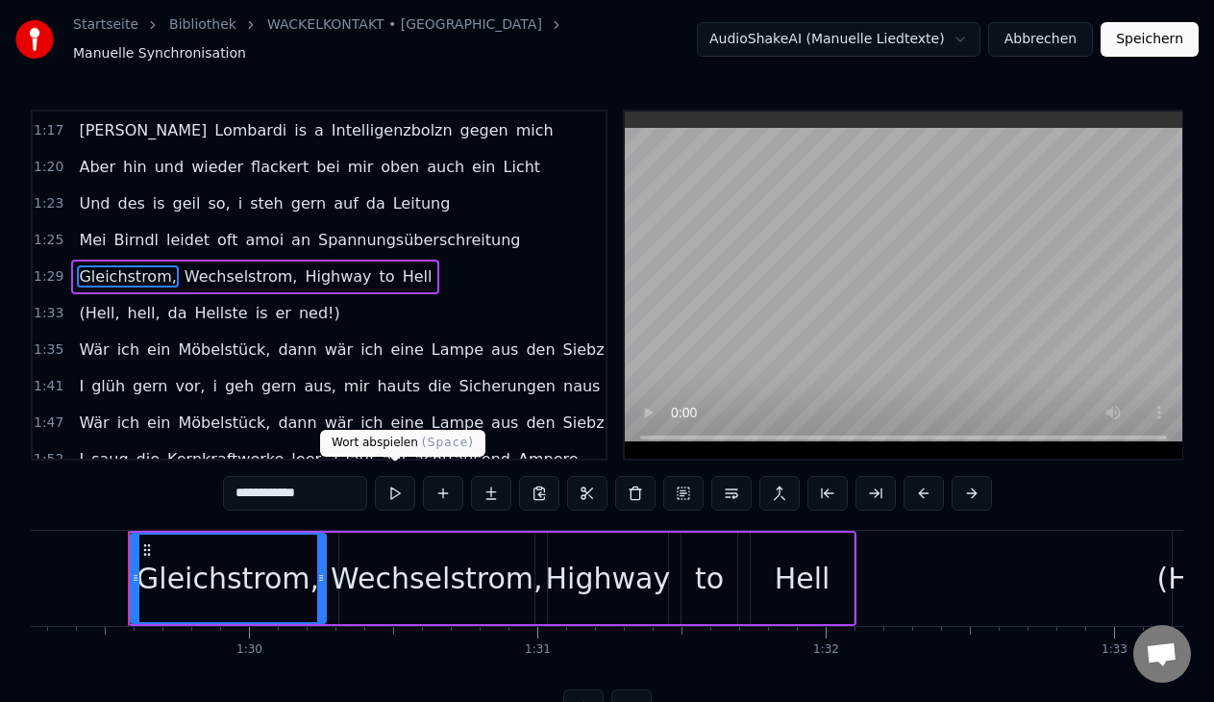
click at [395, 489] on button at bounding box center [395, 493] width 40 height 35
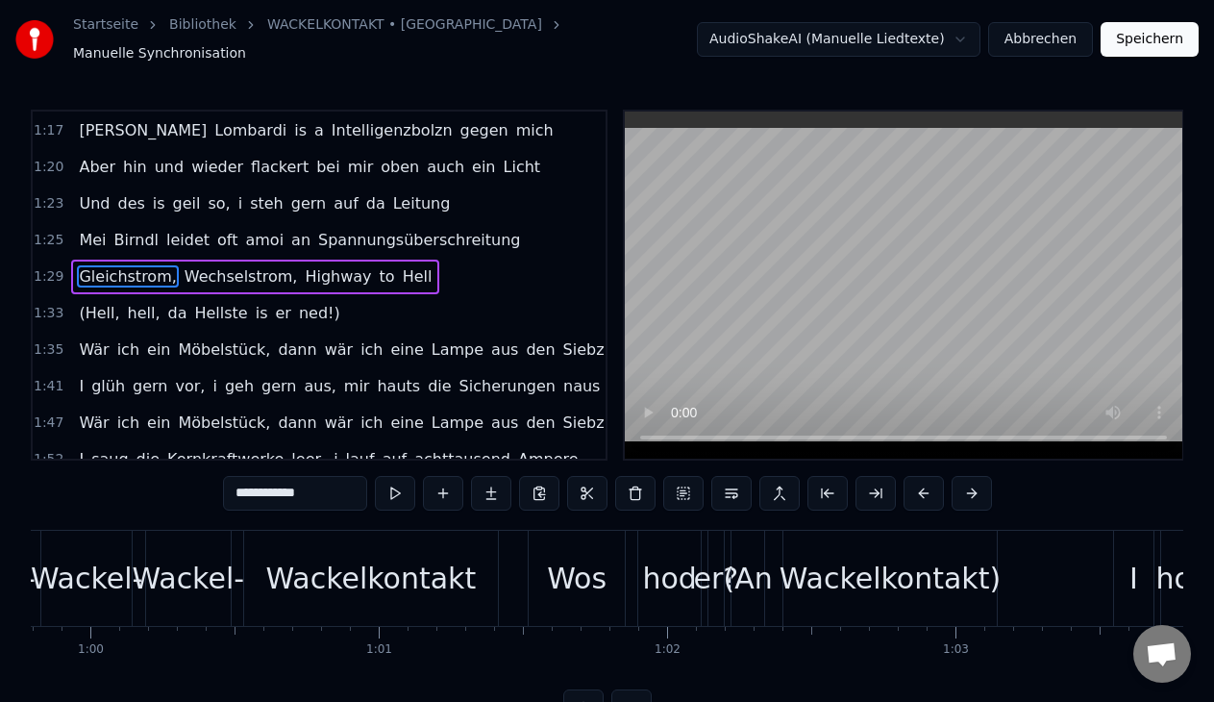
scroll to position [0, 14917]
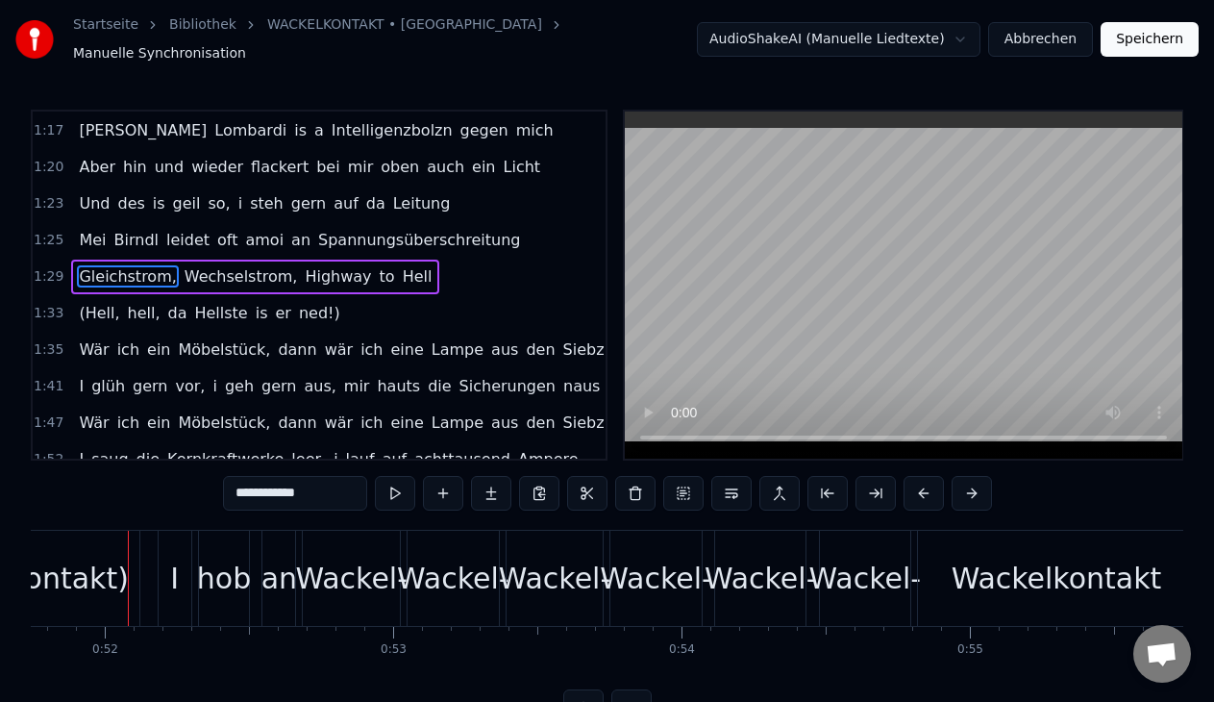
click at [174, 556] on div "I" at bounding box center [174, 577] width 9 height 43
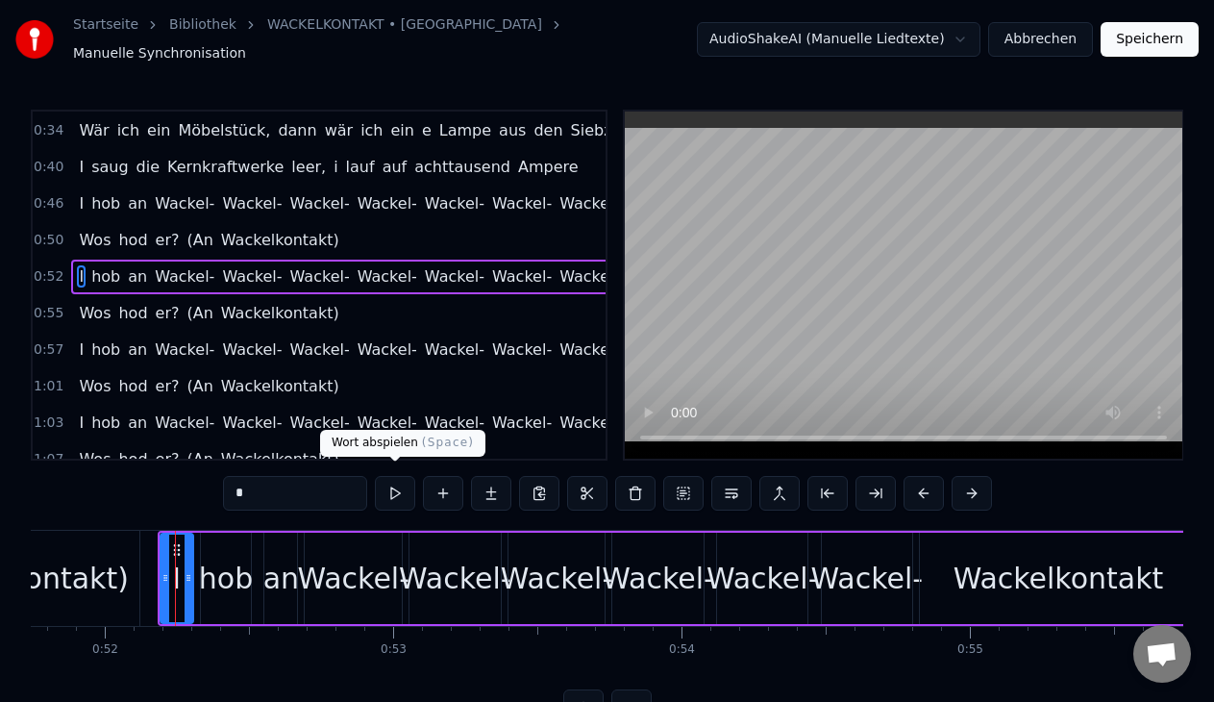
click at [403, 488] on button at bounding box center [395, 493] width 40 height 35
click at [213, 558] on div "hob" at bounding box center [226, 577] width 54 height 43
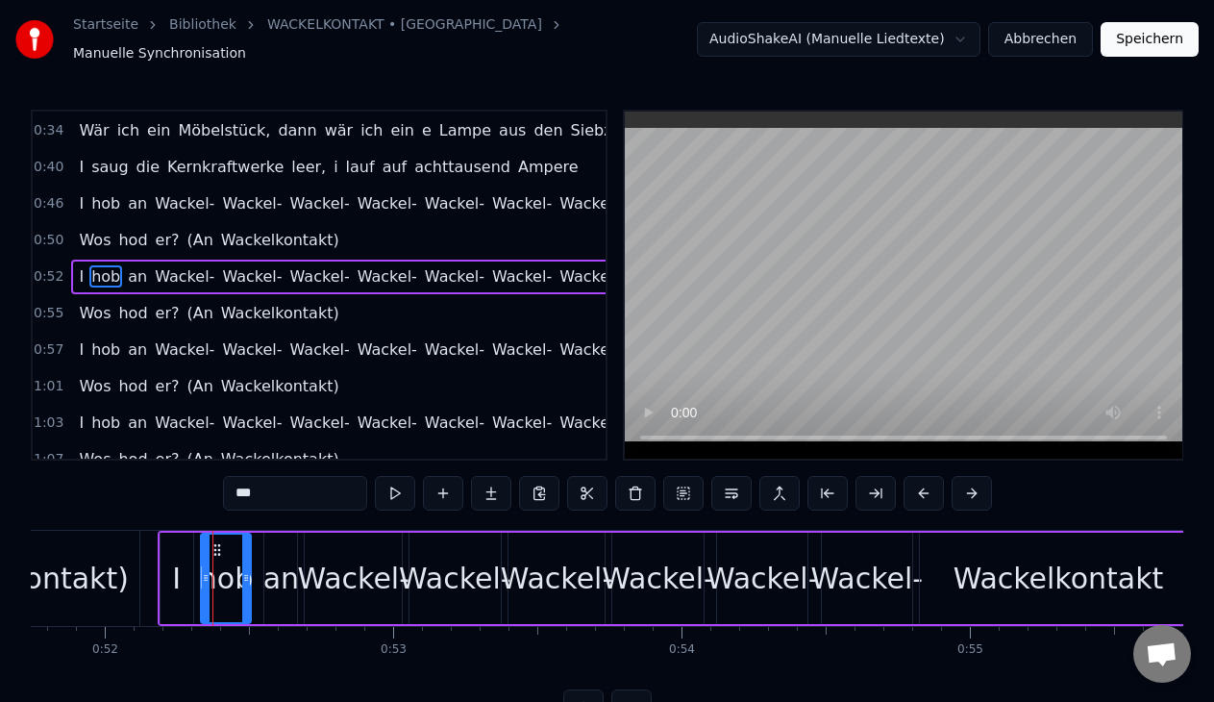
click at [213, 558] on div "hob" at bounding box center [226, 577] width 54 height 43
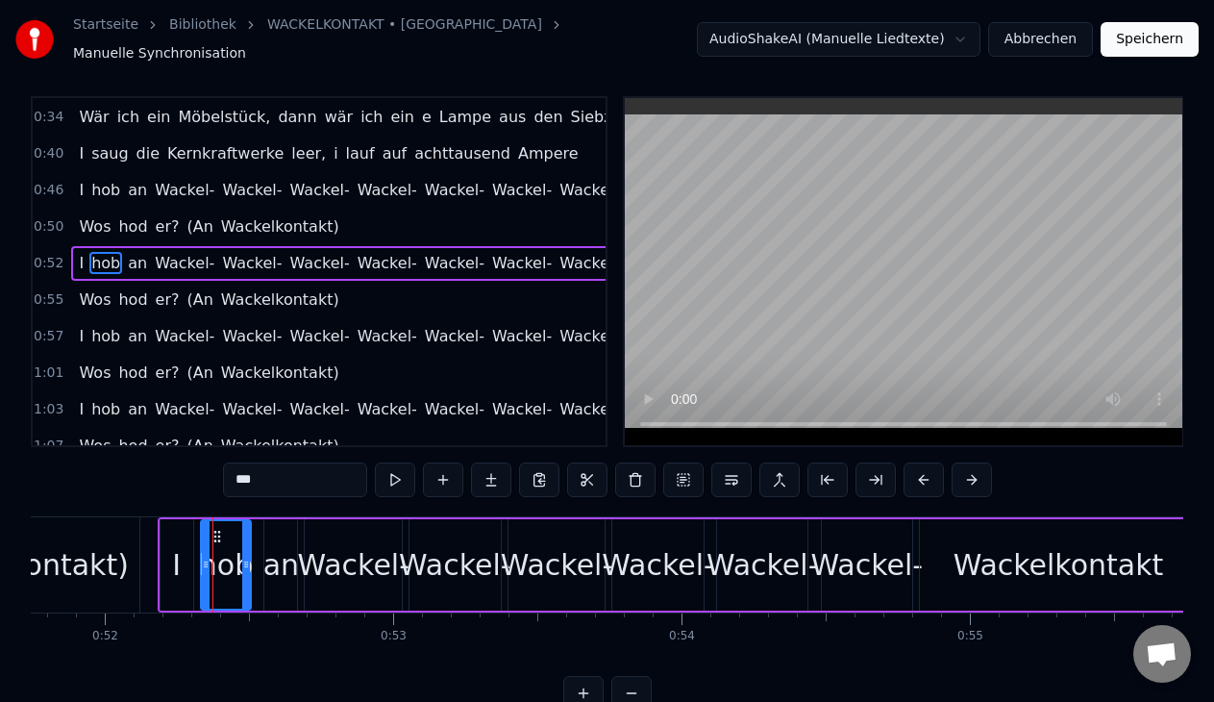
scroll to position [12, 0]
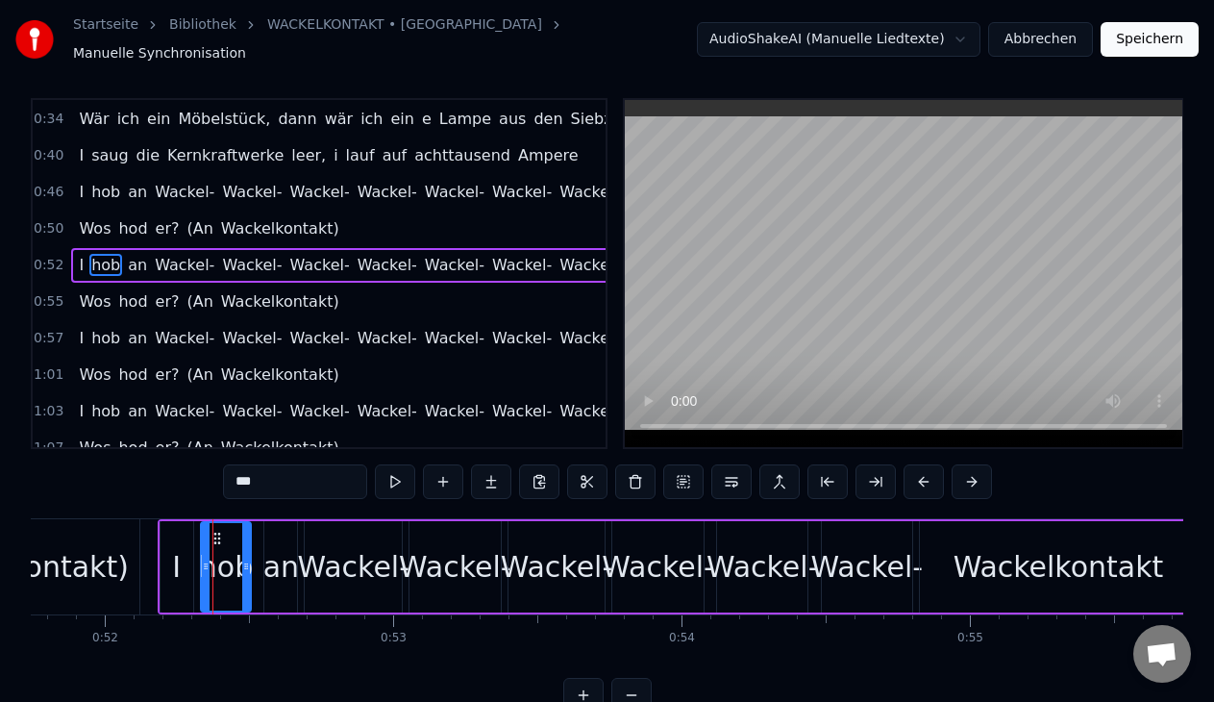
click at [392, 477] on button at bounding box center [395, 481] width 40 height 35
click at [280, 557] on div "an" at bounding box center [281, 566] width 36 height 43
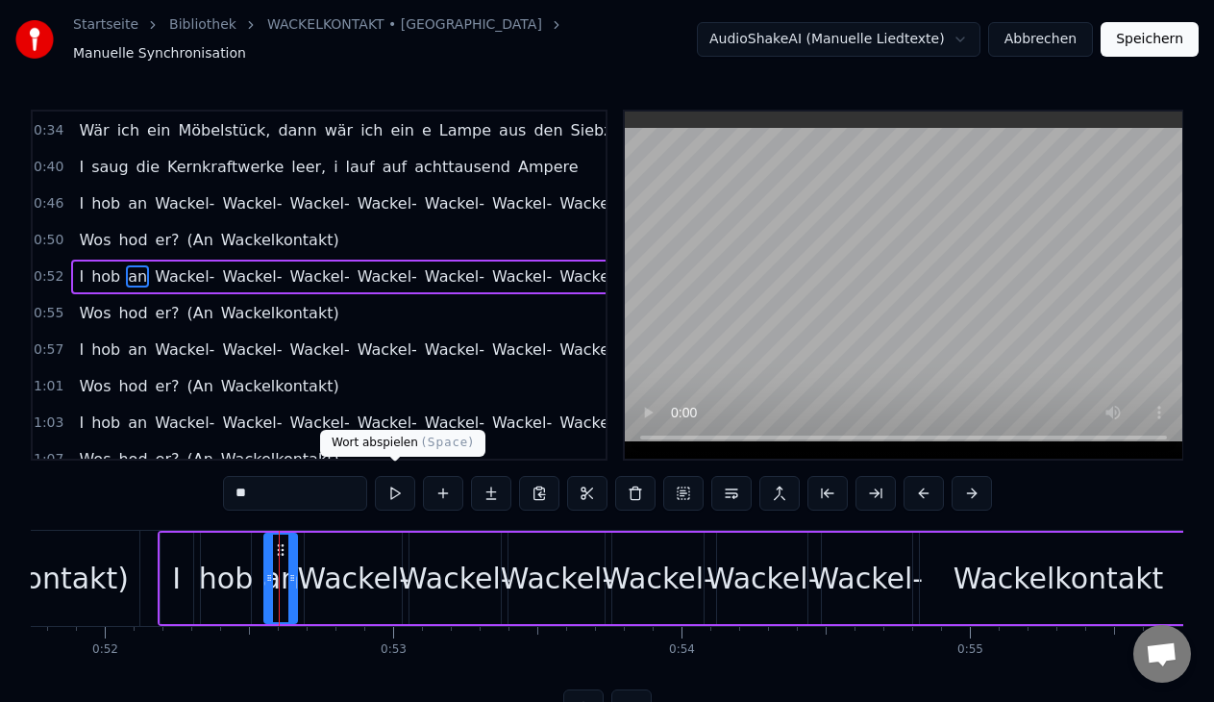
click at [398, 477] on button at bounding box center [395, 493] width 40 height 35
click at [340, 556] on div "Wackel-" at bounding box center [353, 577] width 112 height 43
type input "*******"
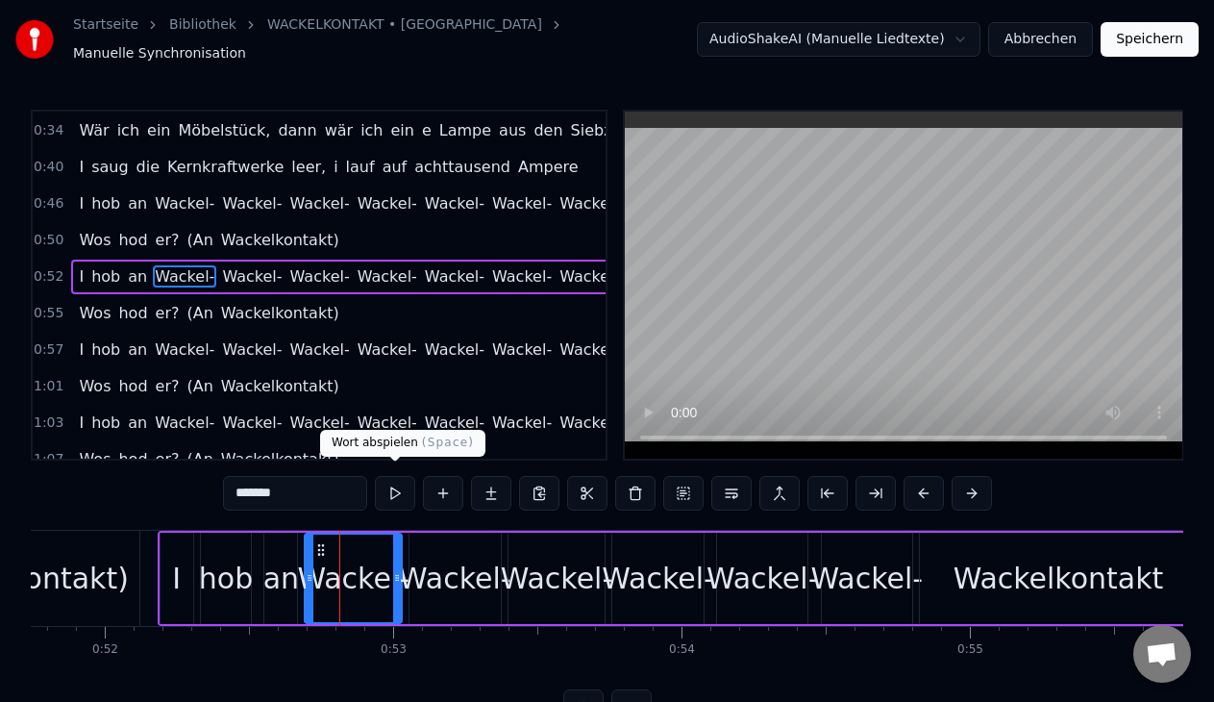
click at [398, 476] on button at bounding box center [395, 493] width 40 height 35
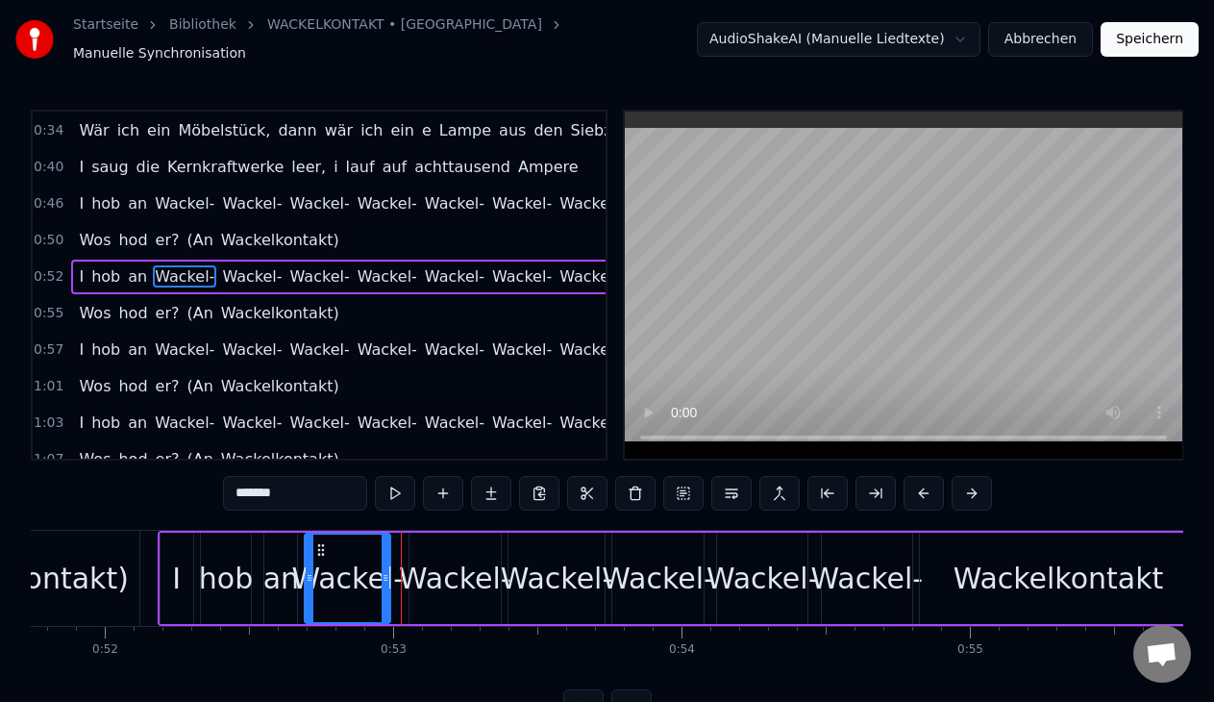
drag, startPoint x: 395, startPoint y: 563, endPoint x: 384, endPoint y: 564, distance: 10.6
click at [384, 570] on icon at bounding box center [386, 577] width 8 height 15
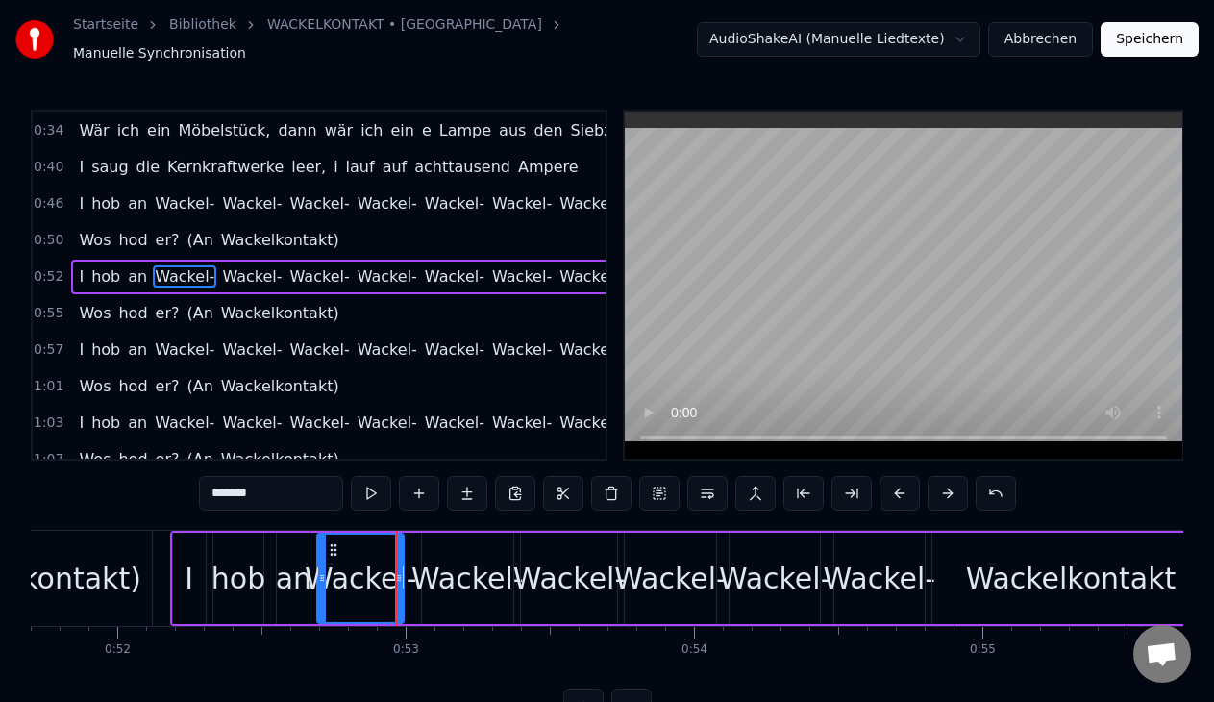
scroll to position [0, 14904]
click at [442, 571] on div "Wackel-" at bounding box center [468, 577] width 112 height 43
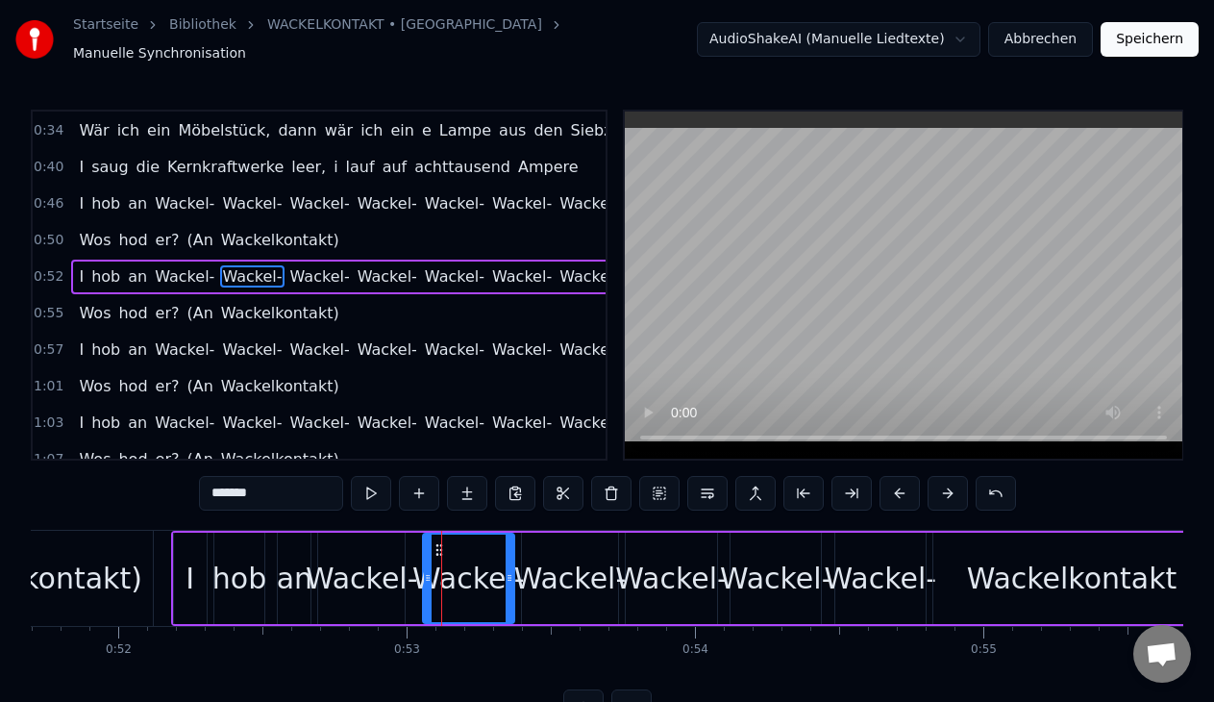
drag, startPoint x: 458, startPoint y: 571, endPoint x: 423, endPoint y: 569, distance: 35.6
click at [424, 569] on div "Wackel-" at bounding box center [468, 577] width 89 height 87
drag, startPoint x: 437, startPoint y: 537, endPoint x: 424, endPoint y: 538, distance: 13.5
click at [424, 542] on icon at bounding box center [425, 549] width 15 height 15
click at [535, 537] on div "Wackel-" at bounding box center [570, 577] width 97 height 91
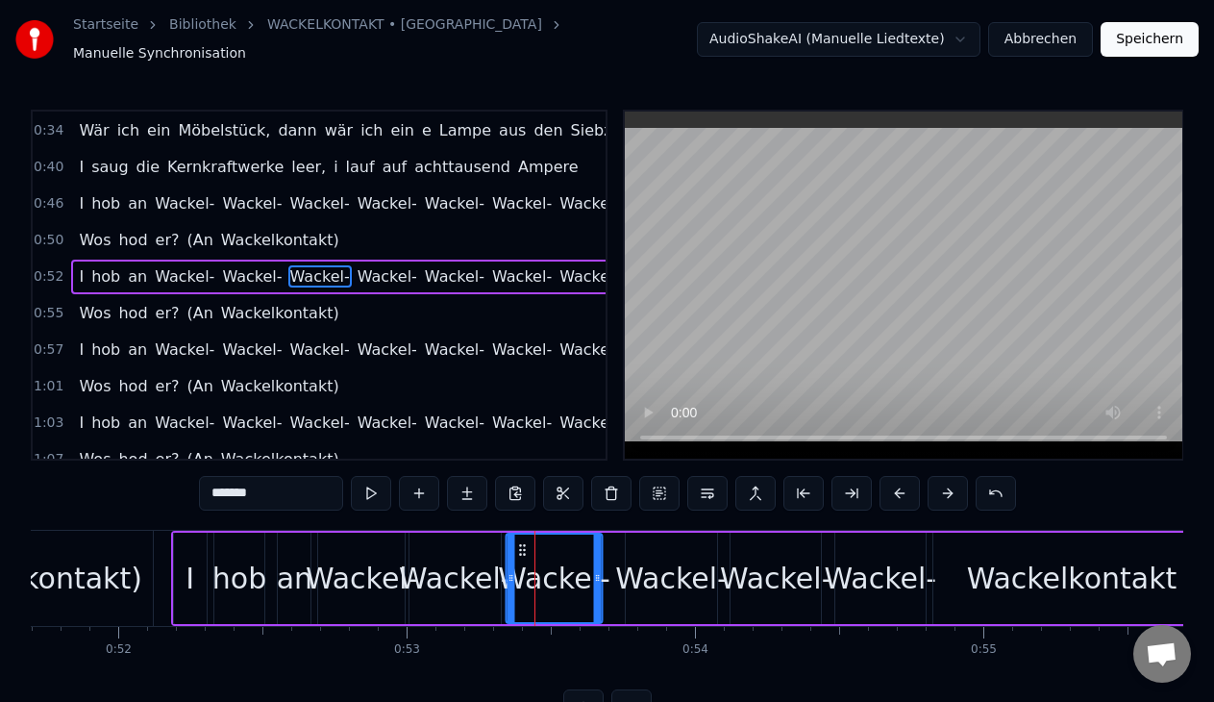
drag, startPoint x: 535, startPoint y: 536, endPoint x: 519, endPoint y: 536, distance: 16.3
click at [520, 545] on circle at bounding box center [520, 545] width 1 height 1
click at [646, 532] on div "Wackel-" at bounding box center [671, 577] width 91 height 91
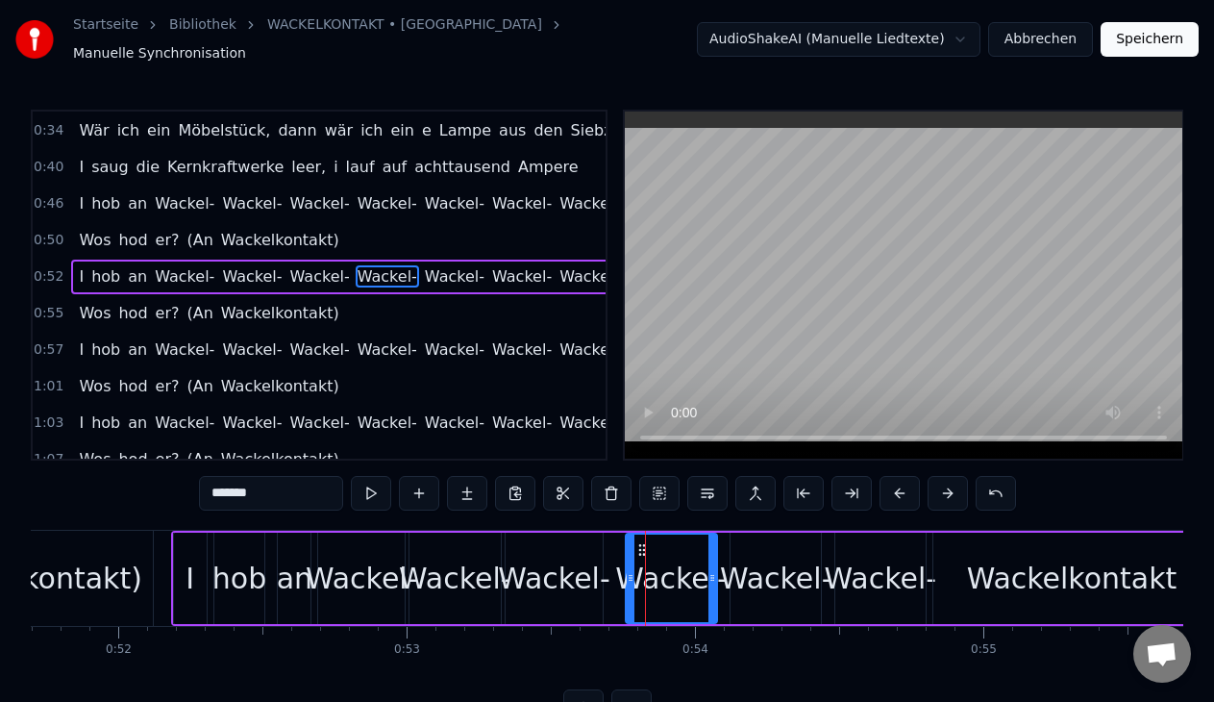
drag, startPoint x: 640, startPoint y: 529, endPoint x: 609, endPoint y: 538, distance: 32.2
click at [609, 538] on div "I hob an Wackel- Wackel- Wackel- Wackel- Wackel- Wackel- Wackelkontakt" at bounding box center [692, 577] width 1042 height 95
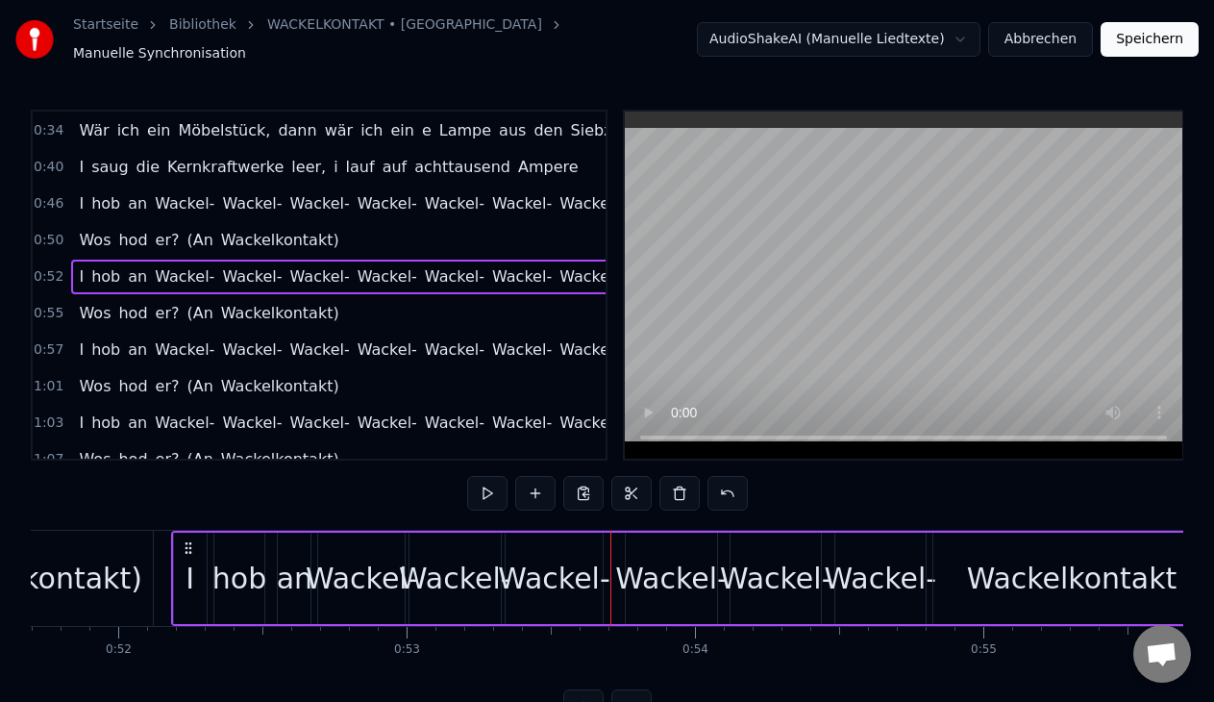
click at [637, 537] on div "Wackel-" at bounding box center [671, 577] width 91 height 91
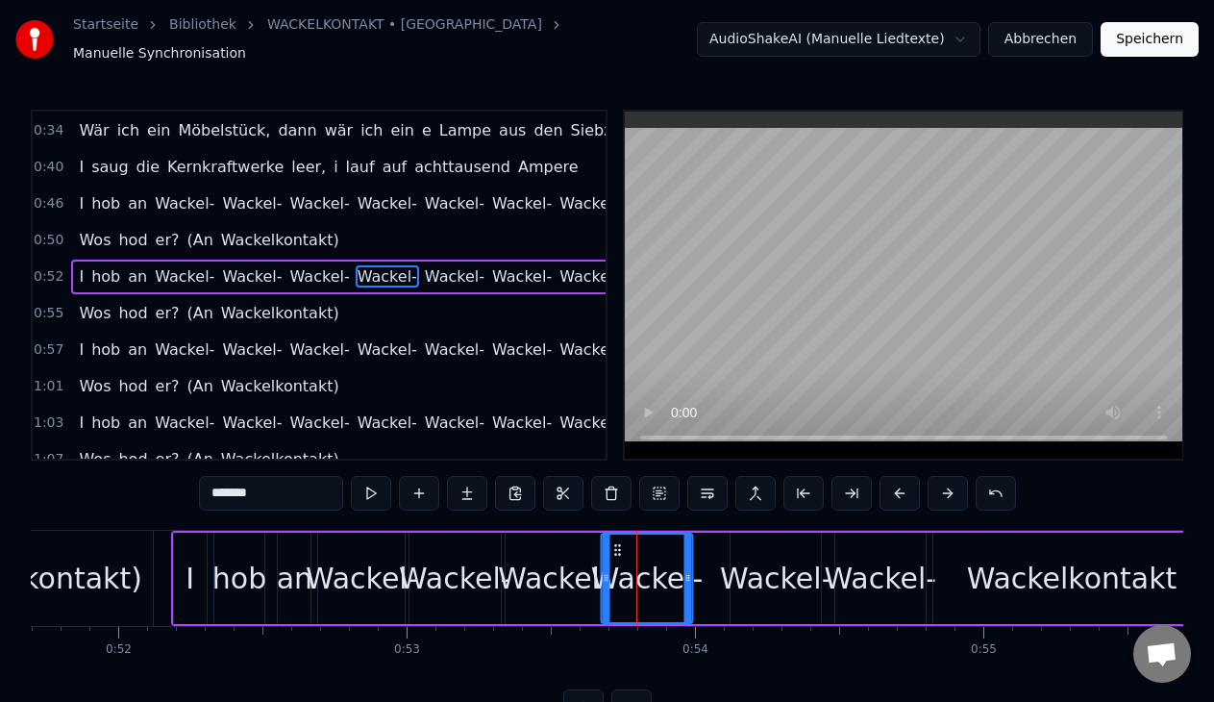
drag, startPoint x: 643, startPoint y: 537, endPoint x: 620, endPoint y: 537, distance: 23.1
click at [620, 542] on icon at bounding box center [617, 549] width 15 height 15
click at [769, 556] on div "Wackel-" at bounding box center [776, 577] width 112 height 43
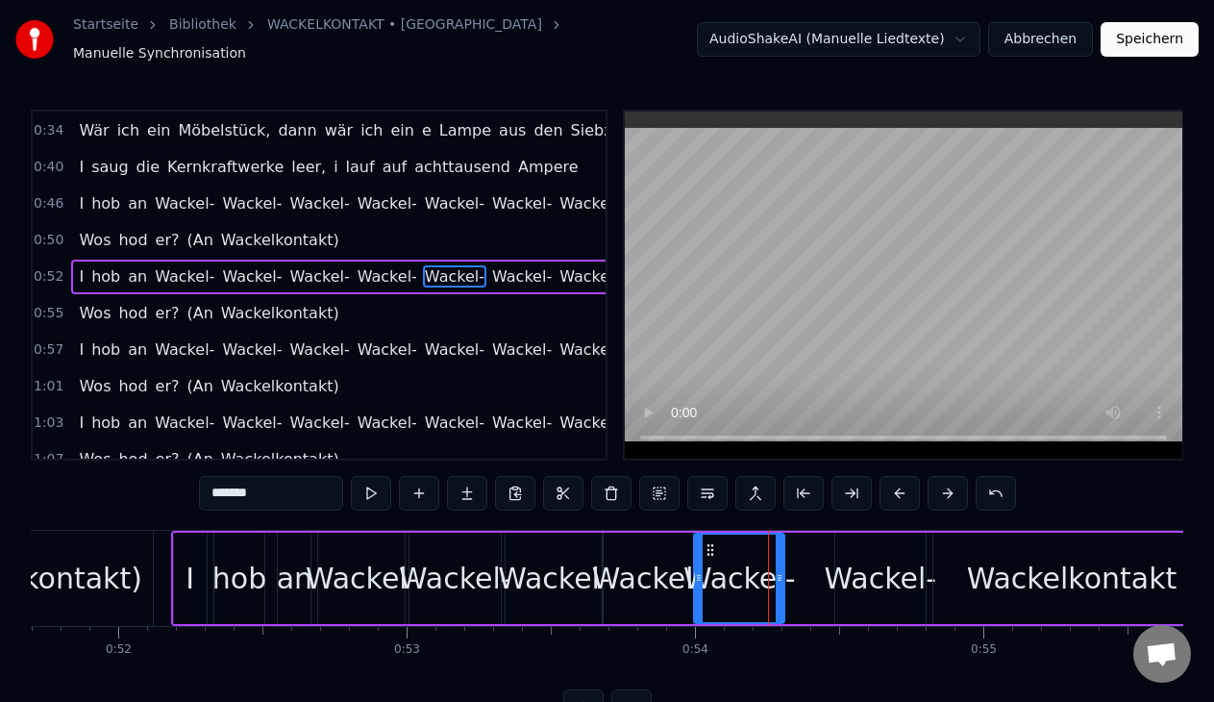
drag, startPoint x: 745, startPoint y: 537, endPoint x: 708, endPoint y: 537, distance: 36.5
click at [708, 542] on icon at bounding box center [709, 549] width 15 height 15
click at [829, 556] on div "Wackel-" at bounding box center [881, 577] width 112 height 43
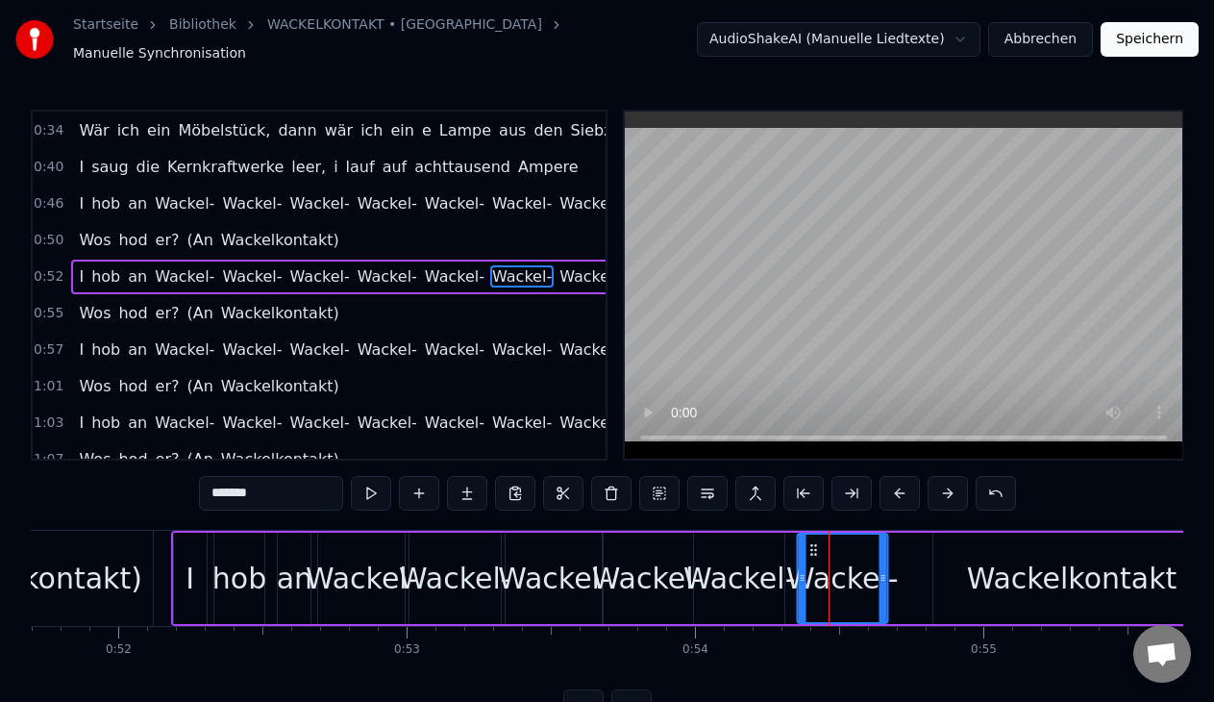
drag, startPoint x: 846, startPoint y: 537, endPoint x: 807, endPoint y: 537, distance: 38.4
click at [807, 542] on icon at bounding box center [812, 549] width 15 height 15
click at [967, 562] on div "Wackelkontakt" at bounding box center [1071, 577] width 277 height 91
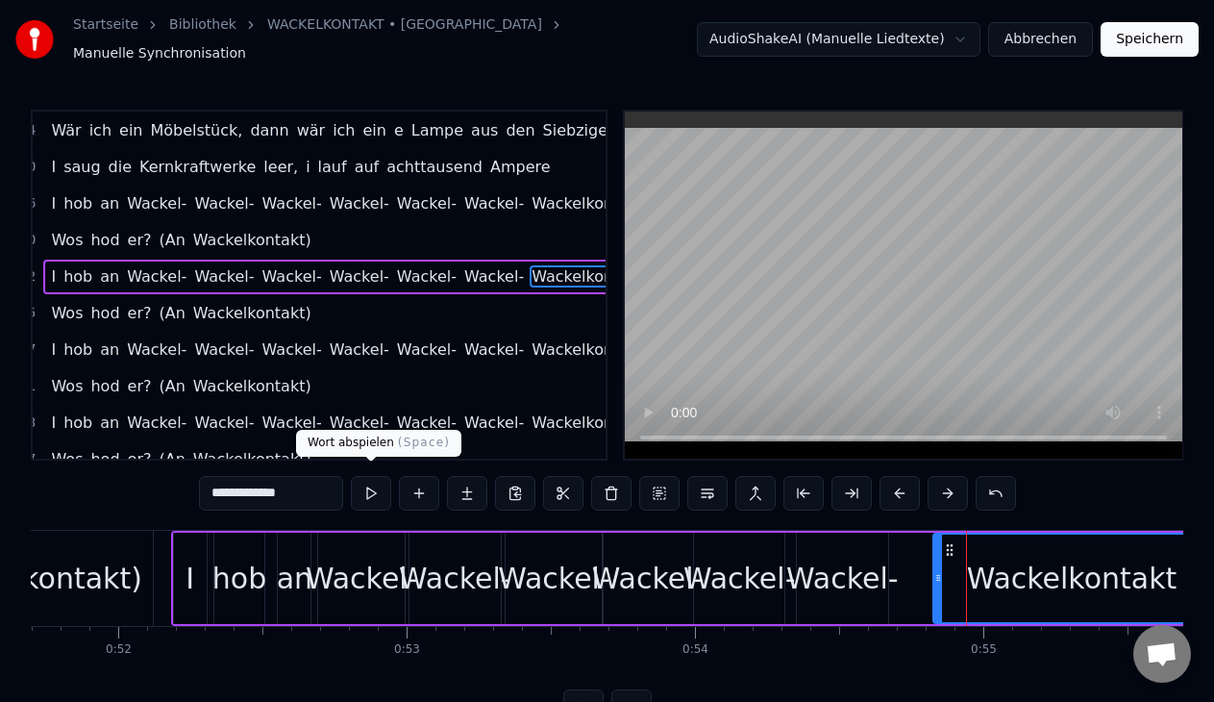
click at [374, 488] on button at bounding box center [371, 493] width 40 height 35
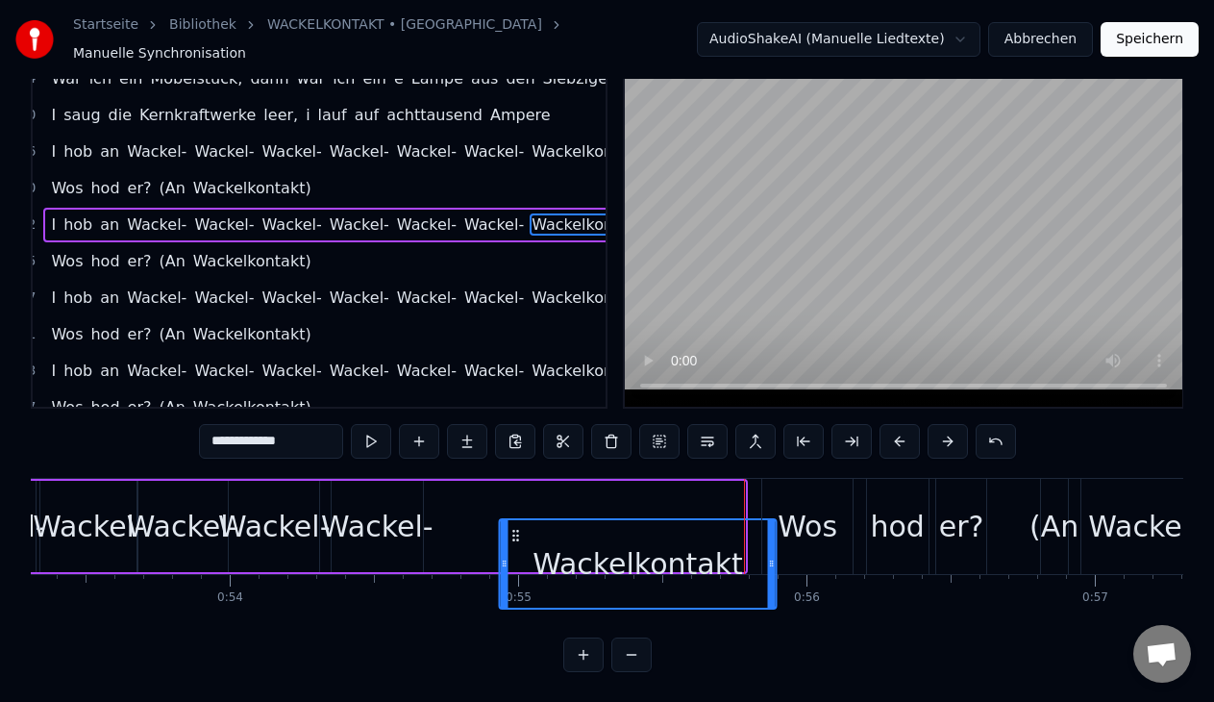
scroll to position [56, 0]
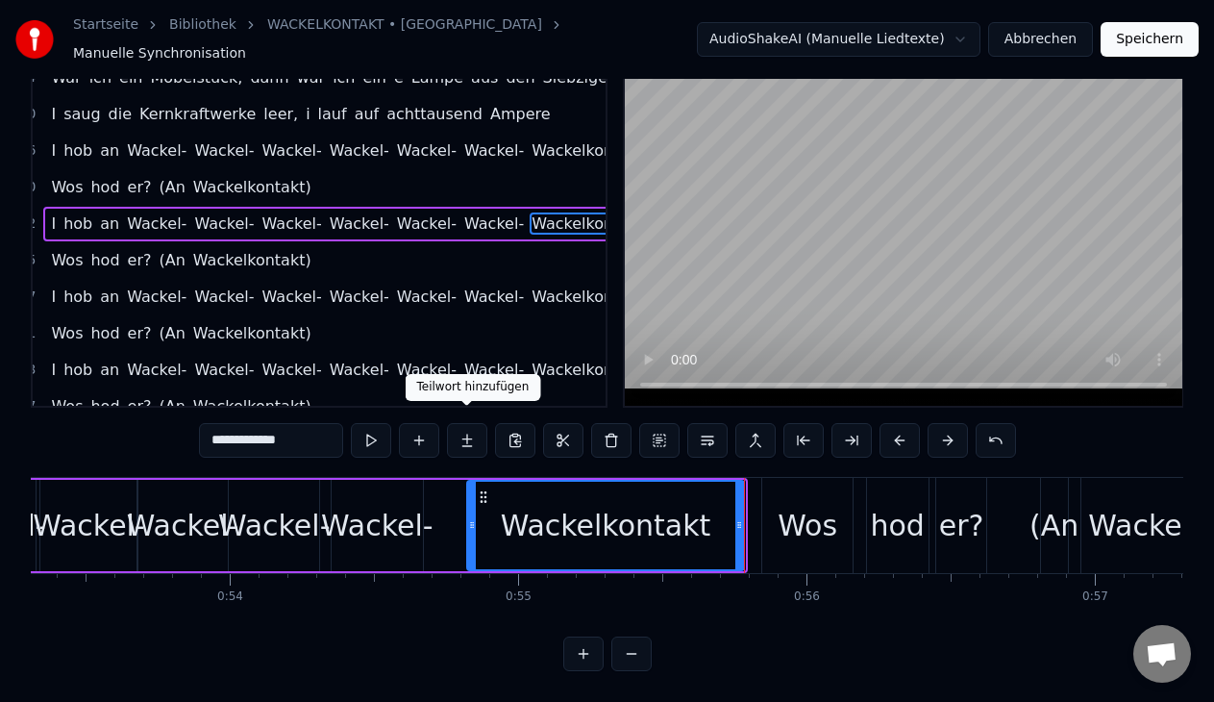
drag, startPoint x: 209, startPoint y: 532, endPoint x: 478, endPoint y: 445, distance: 282.9
click at [478, 445] on div "0:00 Wär 0:00 ich ein Möbelstück, dann wär ich eine Lampe aus den Siebzigern 0:…" at bounding box center [607, 364] width 1152 height 614
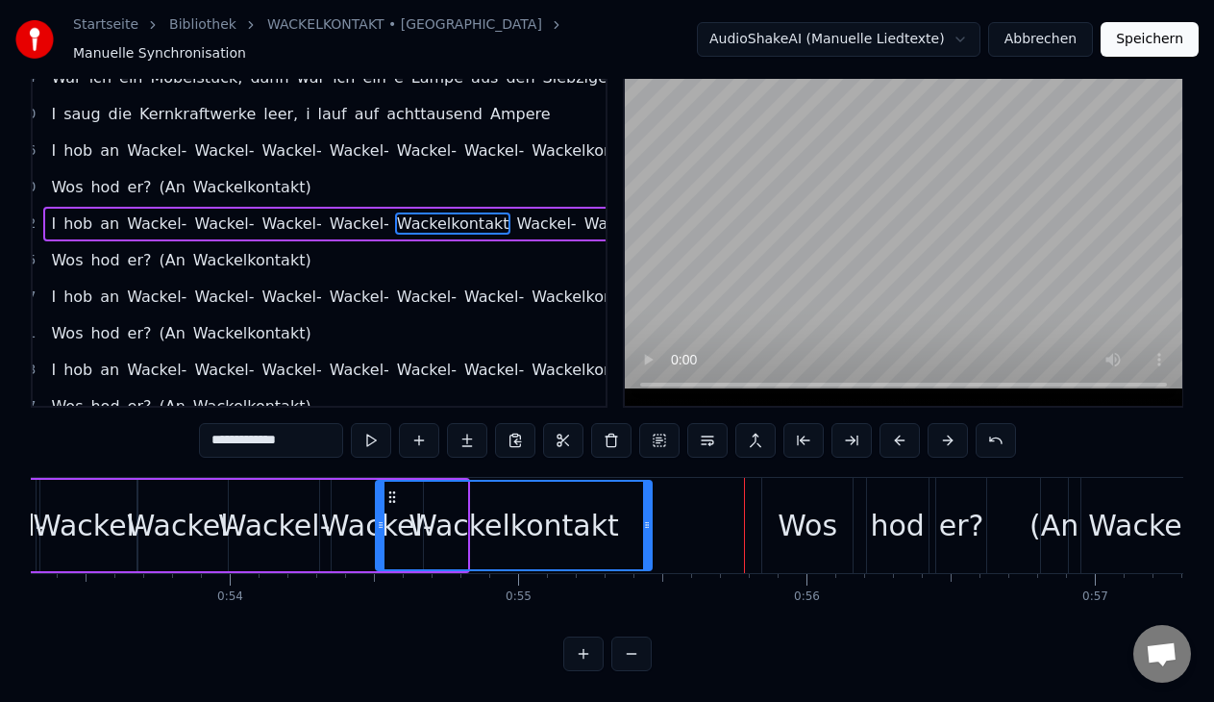
drag, startPoint x: 208, startPoint y: 483, endPoint x: 393, endPoint y: 519, distance: 188.8
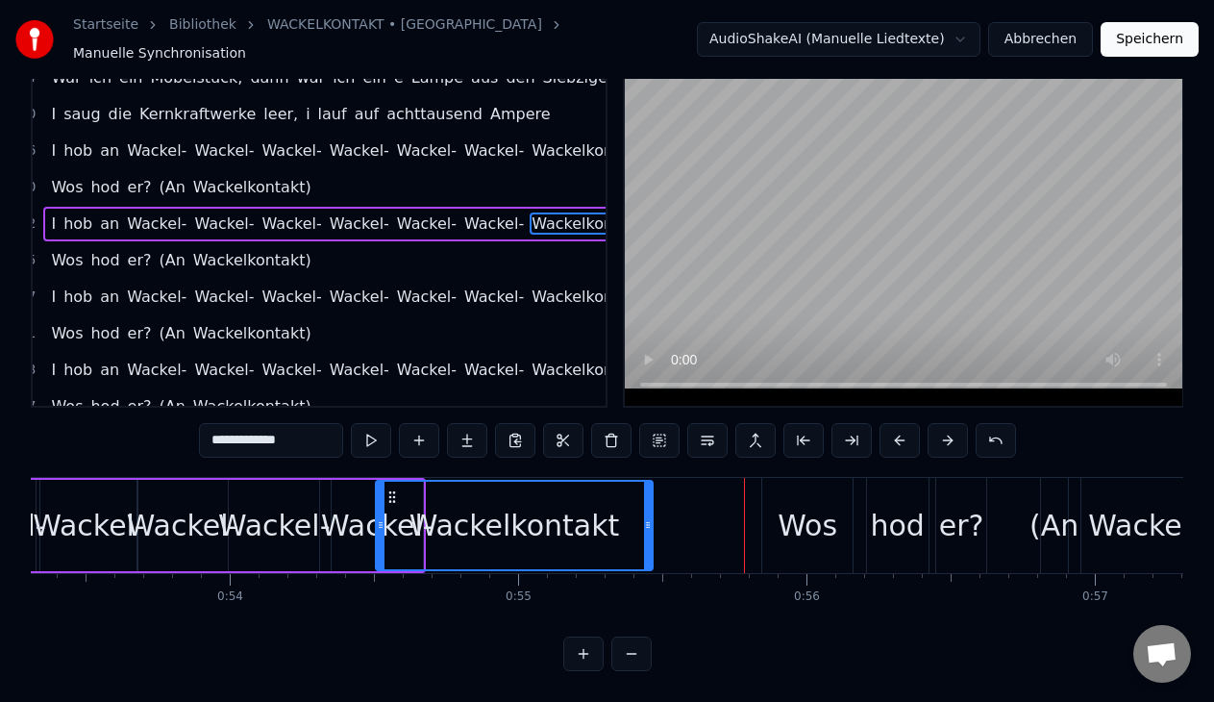
click at [316, 518] on div "Wackel-" at bounding box center [274, 525] width 112 height 43
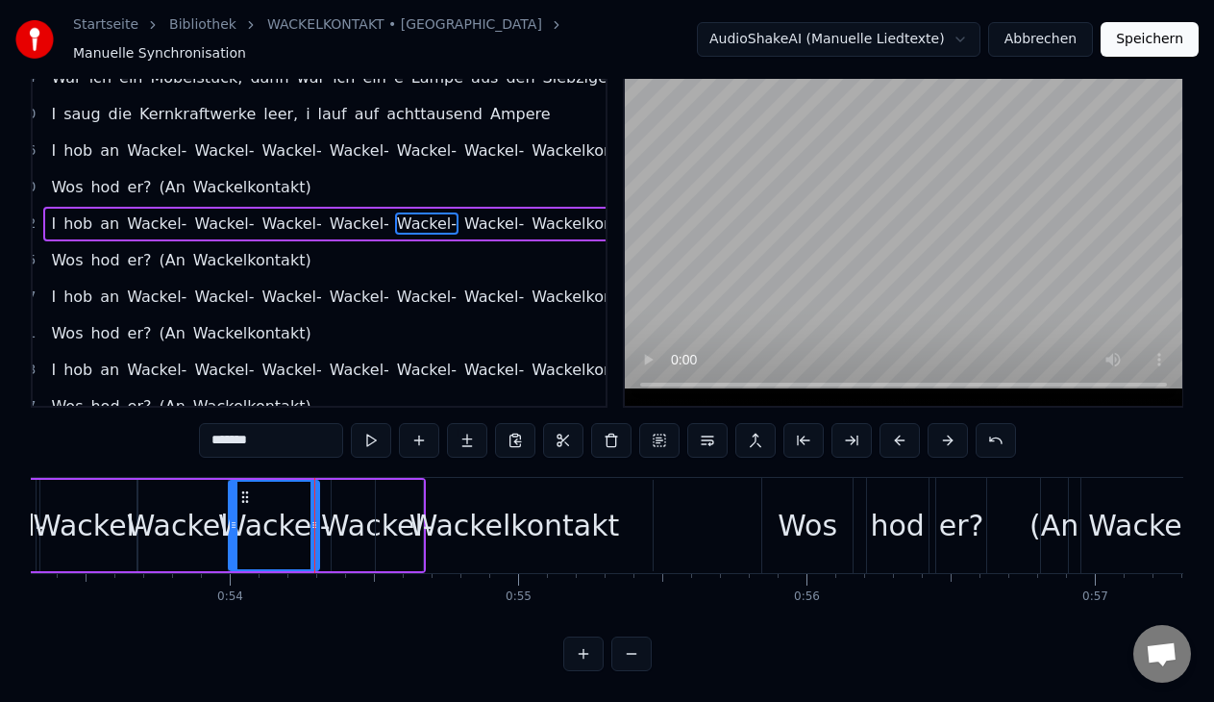
scroll to position [0, 0]
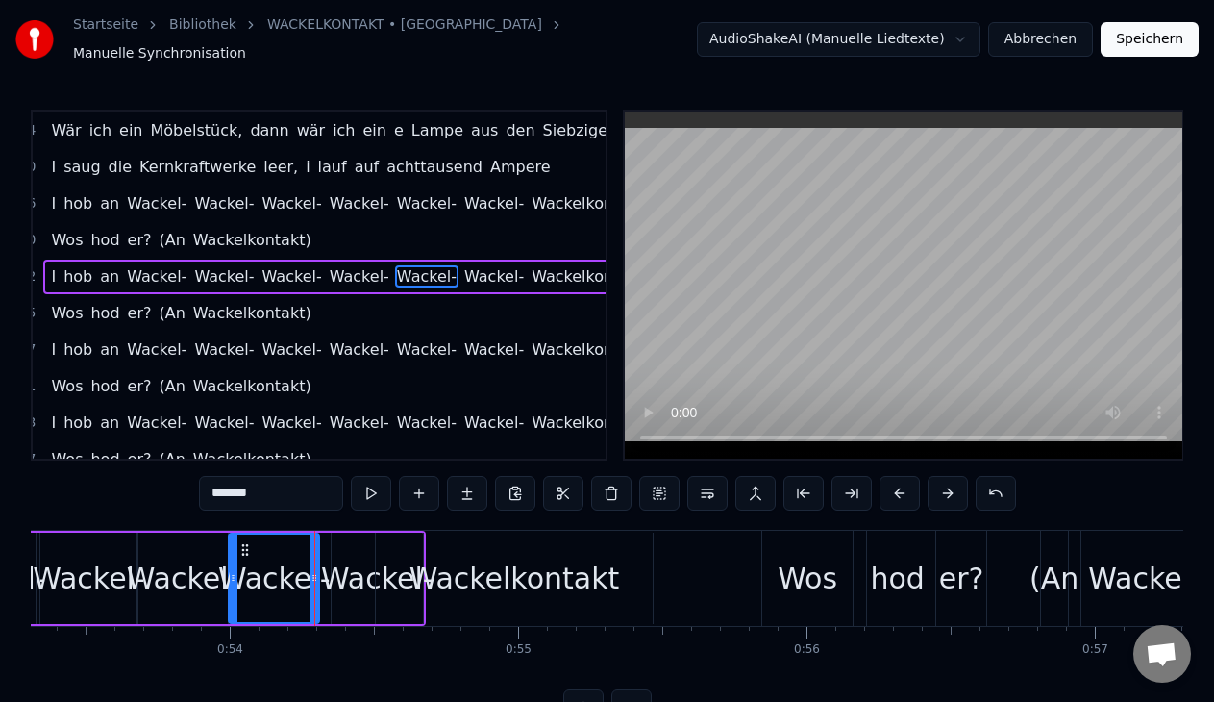
click at [342, 546] on div "Wackel-" at bounding box center [377, 577] width 91 height 91
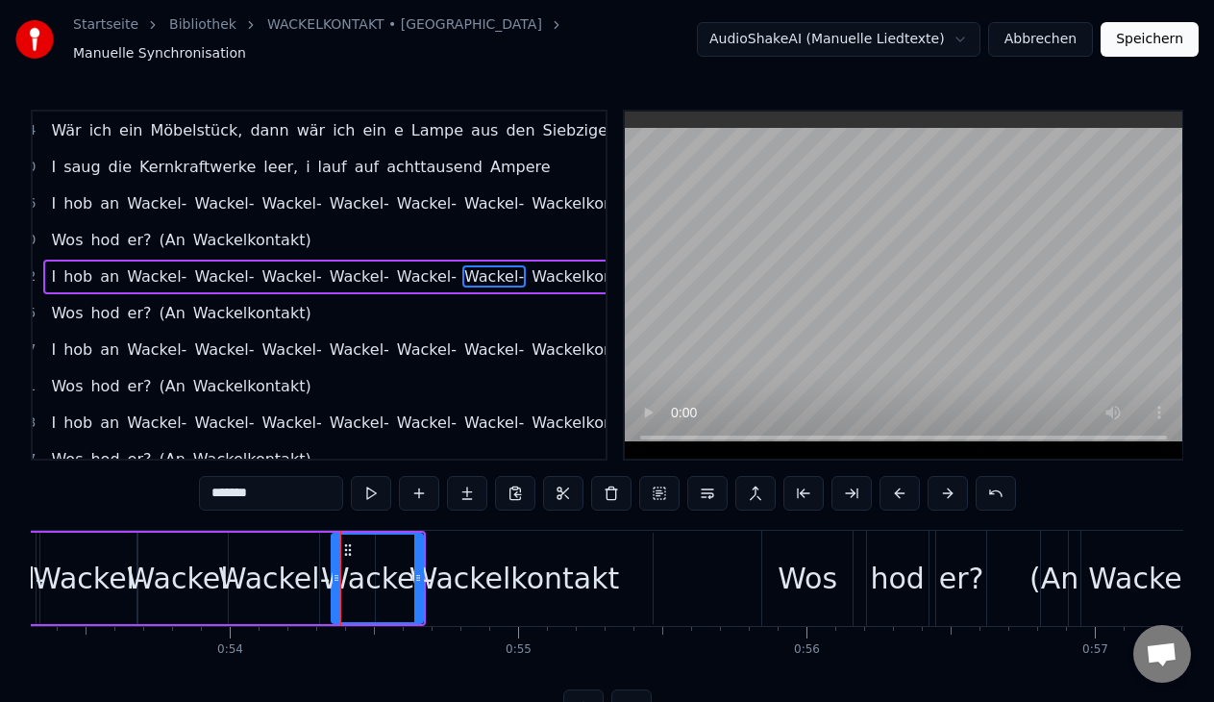
click at [470, 556] on div "Wackelkontakt" at bounding box center [514, 577] width 210 height 43
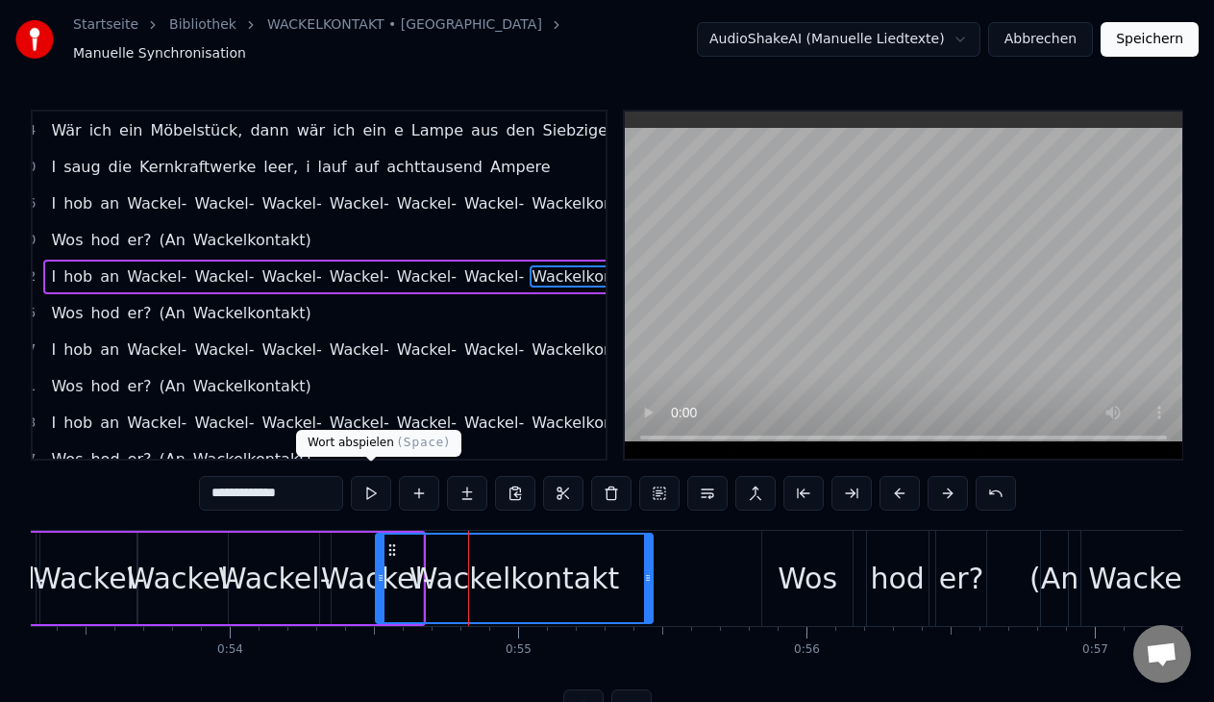
click at [374, 476] on button at bounding box center [371, 493] width 40 height 35
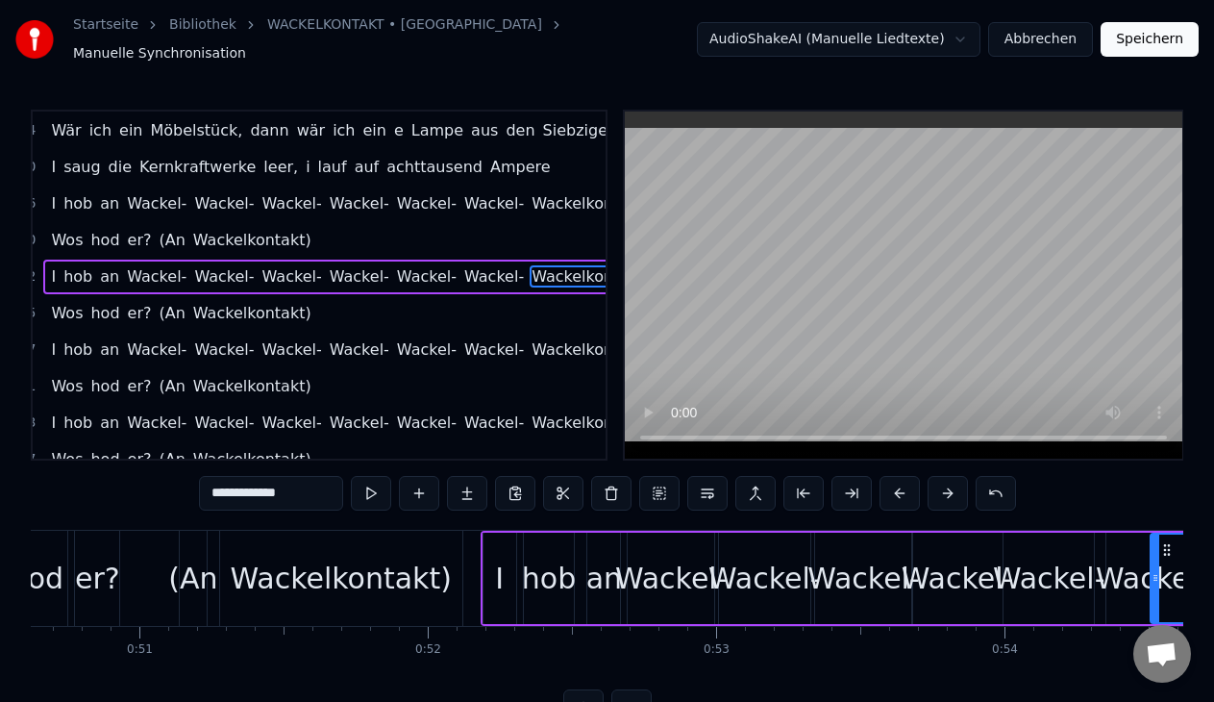
scroll to position [0, 14636]
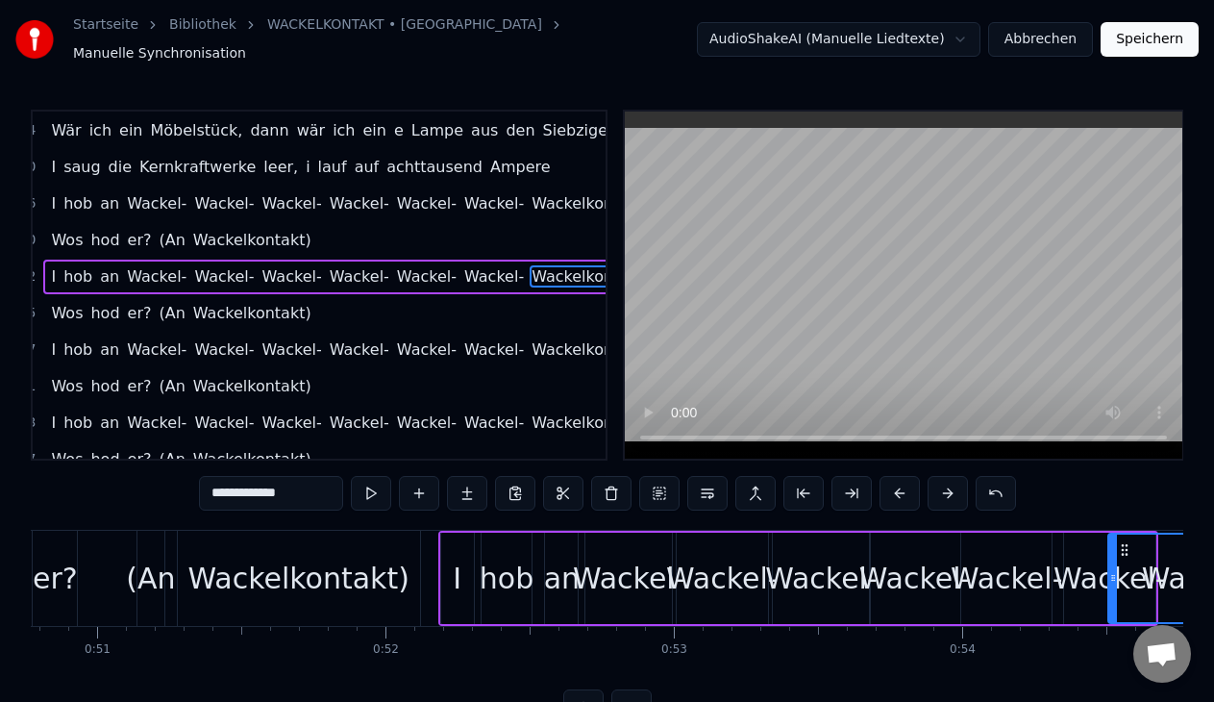
click at [458, 596] on div "I" at bounding box center [457, 577] width 33 height 91
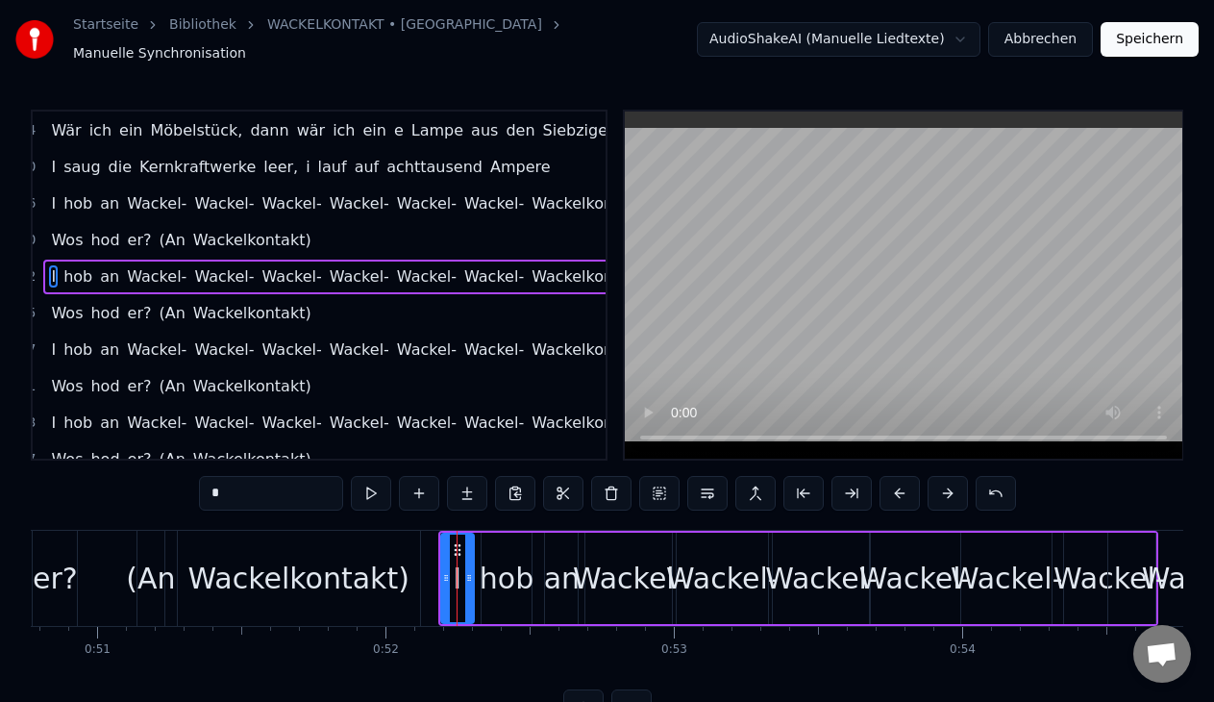
click at [499, 557] on div "hob" at bounding box center [507, 577] width 54 height 43
type input "***"
click at [494, 544] on icon at bounding box center [491, 549] width 15 height 15
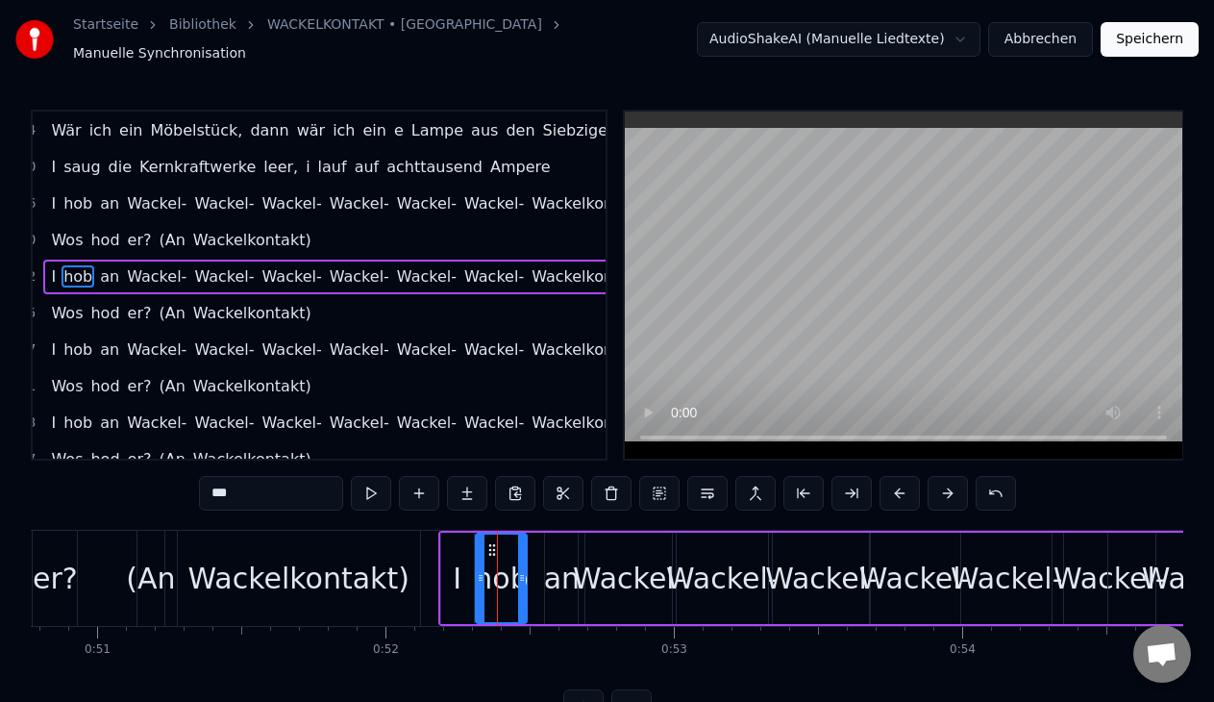
click at [539, 544] on div "I hob an Wackel- Wackel- Wackel- Wackel- Wackel- Wackel- Wackelkontakt" at bounding box center [912, 577] width 949 height 95
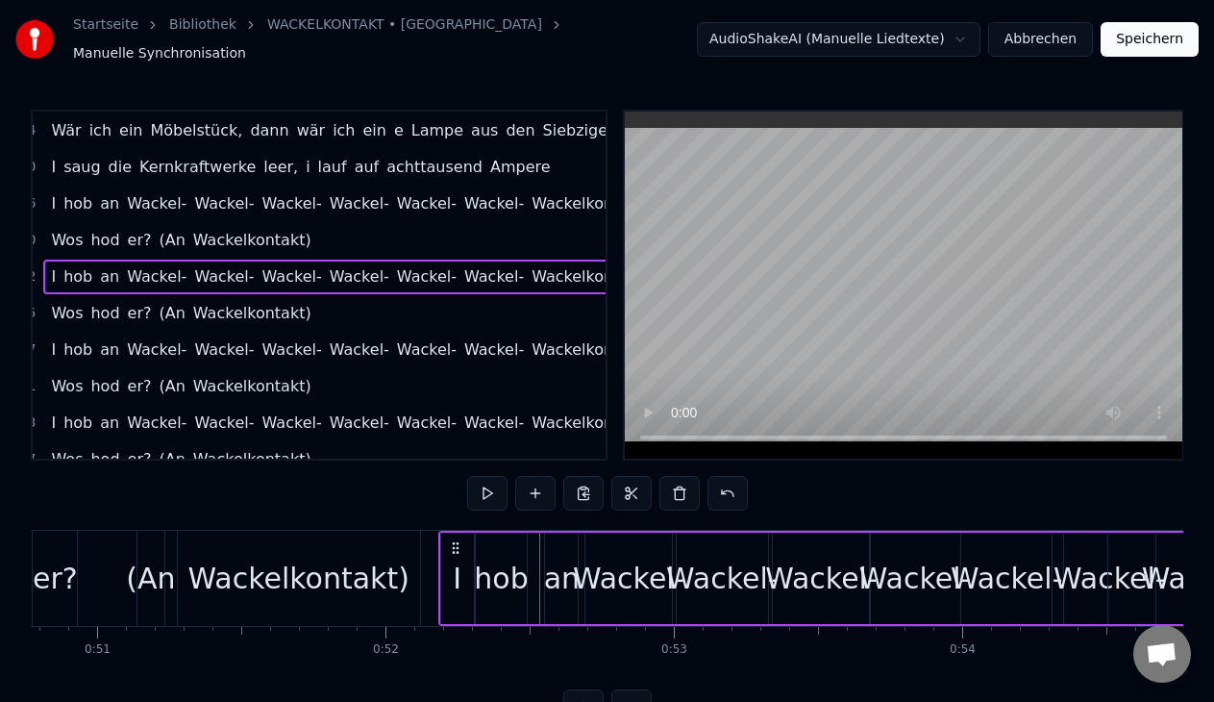
click at [563, 556] on div "an" at bounding box center [562, 577] width 36 height 43
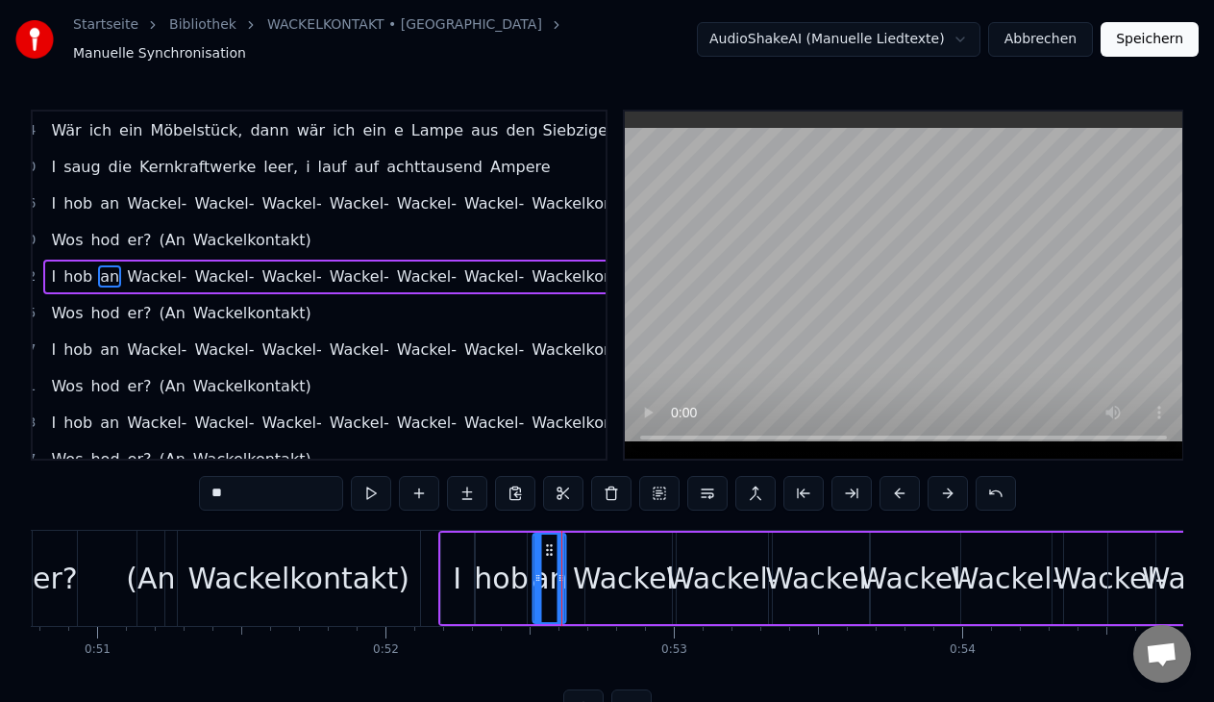
drag, startPoint x: 560, startPoint y: 534, endPoint x: 548, endPoint y: 534, distance: 12.5
click at [548, 545] on circle at bounding box center [547, 545] width 1 height 1
click at [605, 543] on div "Wackel-" at bounding box center [628, 577] width 86 height 91
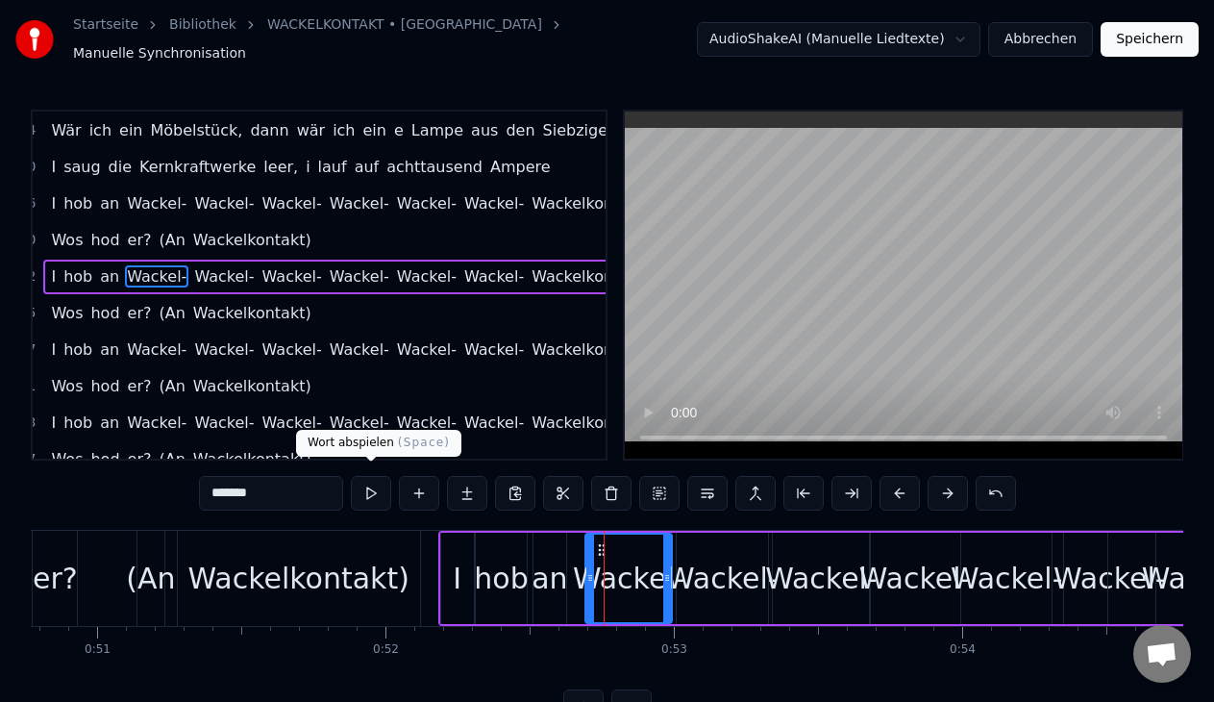
click at [384, 489] on button at bounding box center [371, 493] width 40 height 35
click at [712, 559] on div "Wackel-" at bounding box center [722, 577] width 112 height 43
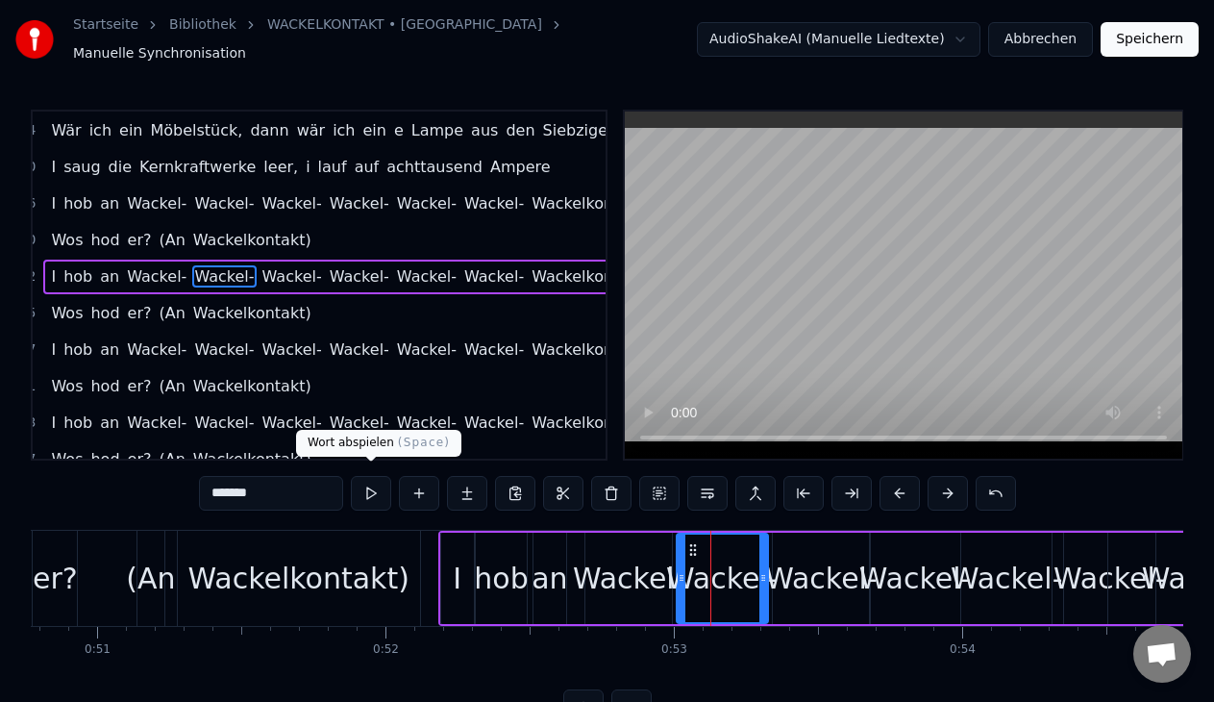
click at [367, 490] on button at bounding box center [371, 493] width 40 height 35
click at [817, 542] on div "Wackel-" at bounding box center [821, 577] width 97 height 91
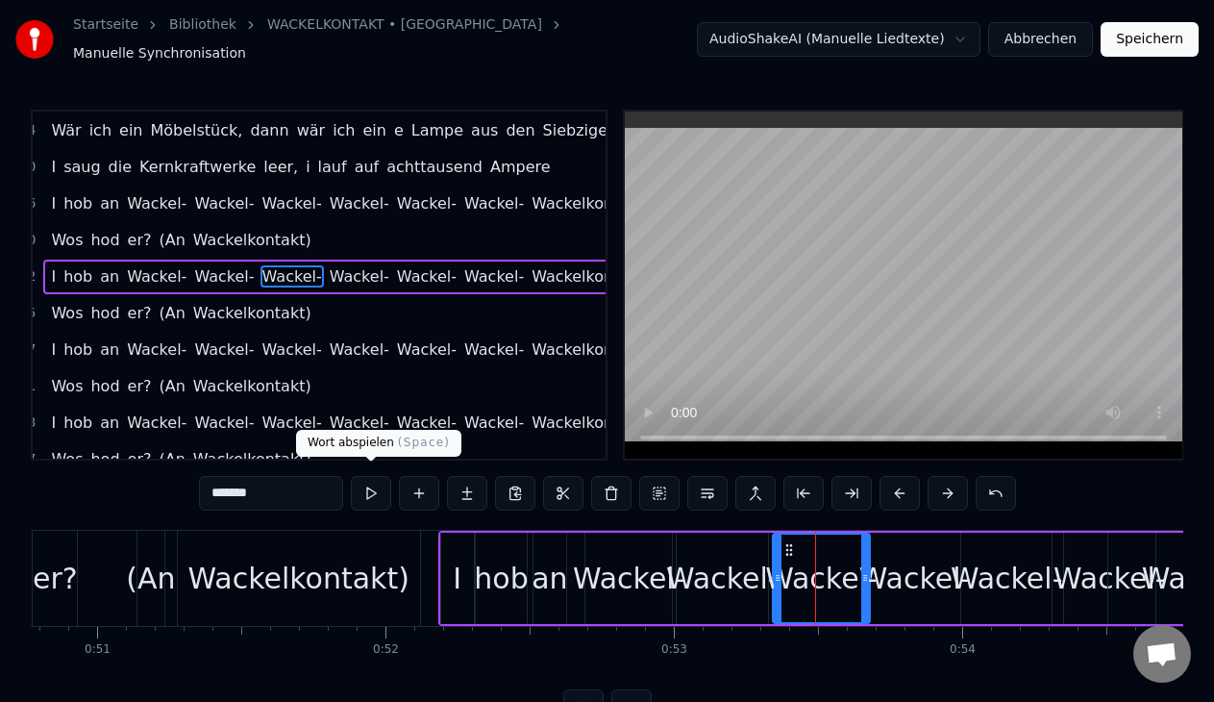
click at [375, 477] on button at bounding box center [371, 493] width 40 height 35
click at [878, 546] on div "Wackel-" at bounding box center [915, 577] width 91 height 91
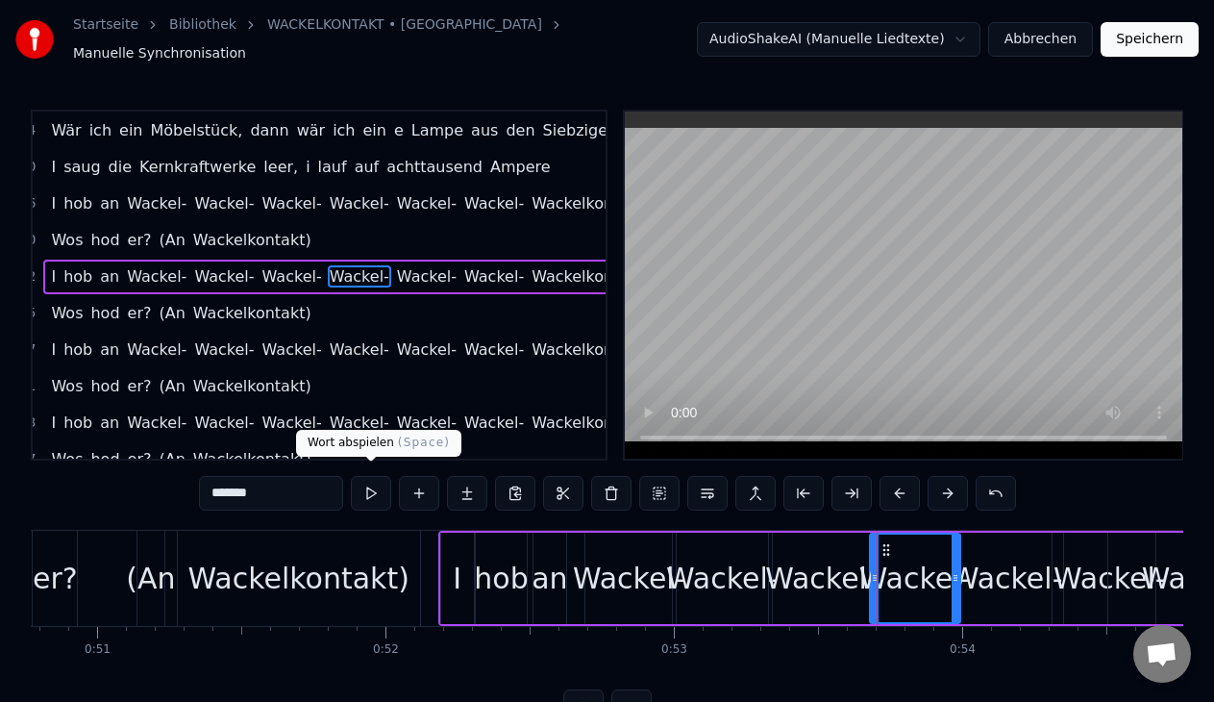
click at [382, 485] on button at bounding box center [371, 493] width 40 height 35
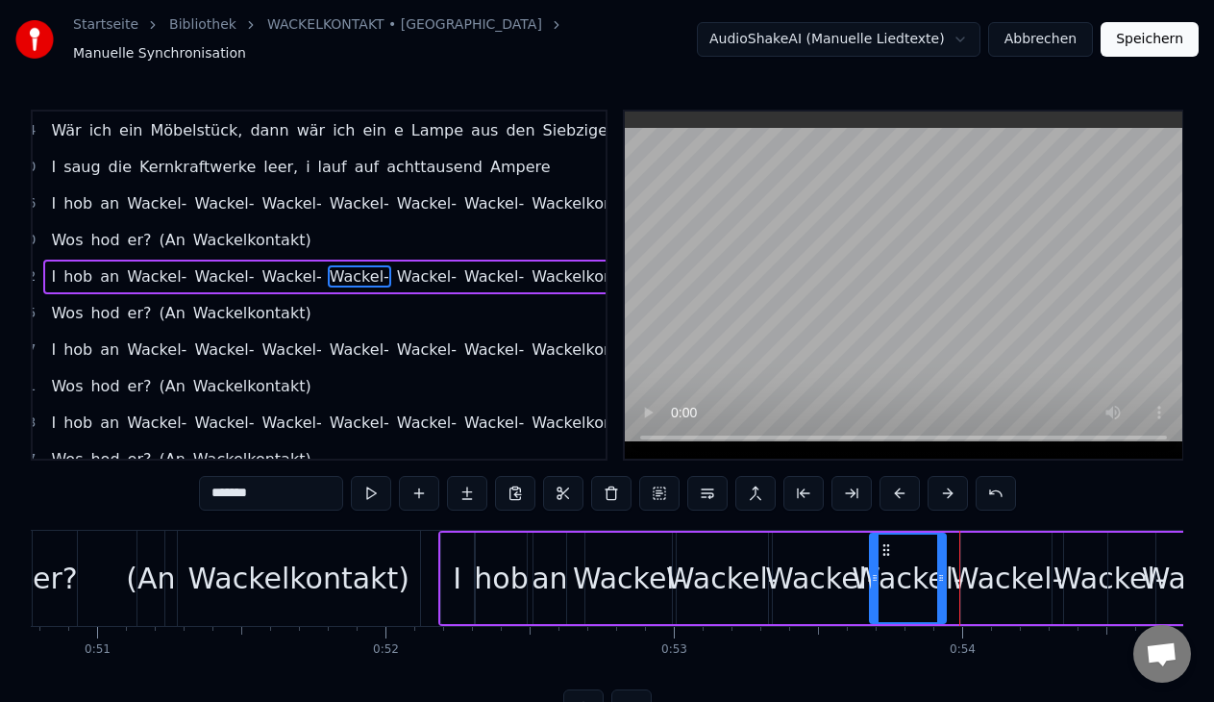
drag, startPoint x: 952, startPoint y: 567, endPoint x: 938, endPoint y: 567, distance: 14.4
click at [938, 570] on icon at bounding box center [941, 577] width 8 height 15
click at [999, 566] on div "Wackel-" at bounding box center [1006, 577] width 112 height 43
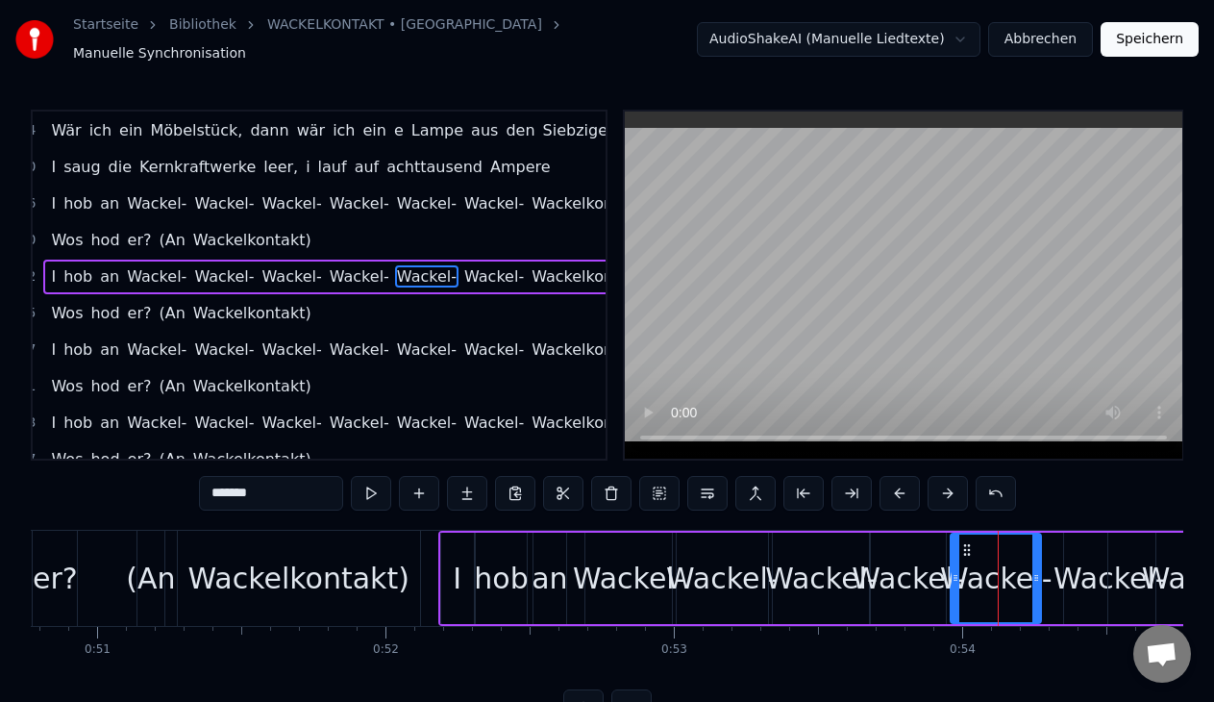
drag, startPoint x: 977, startPoint y: 534, endPoint x: 967, endPoint y: 534, distance: 10.6
click at [967, 542] on icon at bounding box center [966, 549] width 15 height 15
drag, startPoint x: 1033, startPoint y: 567, endPoint x: 1014, endPoint y: 571, distance: 19.6
click at [1014, 571] on icon at bounding box center [1017, 577] width 8 height 15
click at [972, 558] on div "Wackel-" at bounding box center [986, 577] width 112 height 43
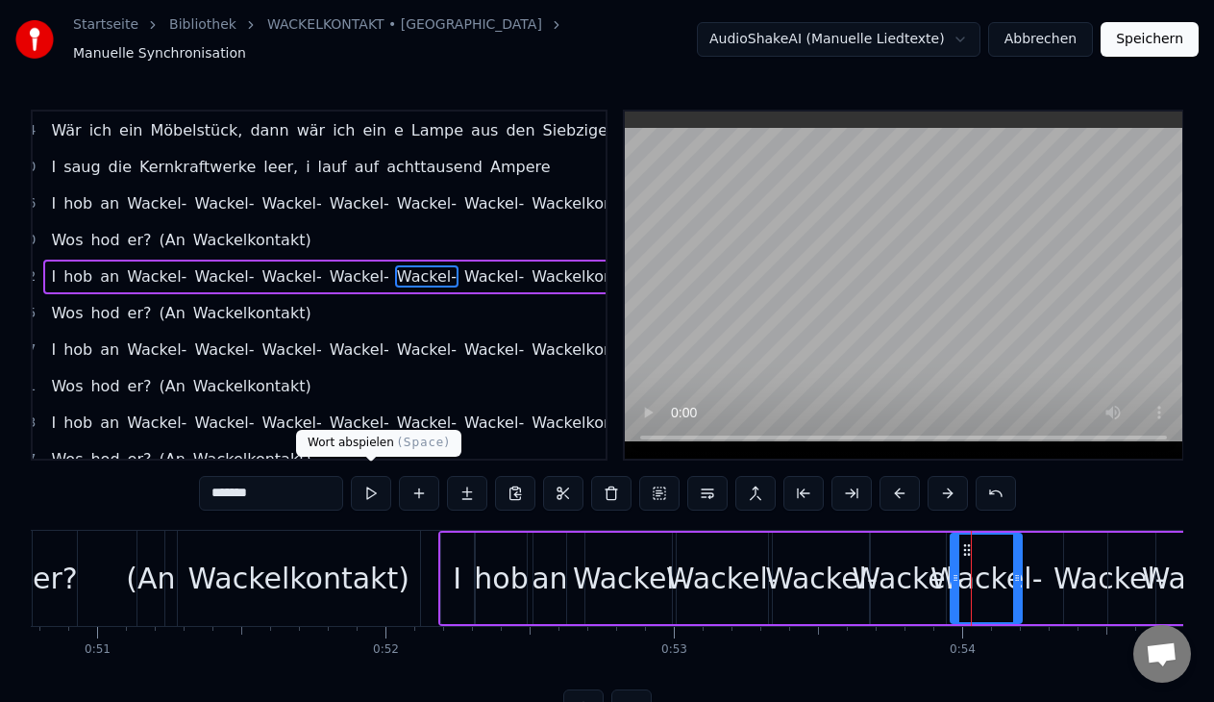
click at [370, 481] on button at bounding box center [371, 493] width 40 height 35
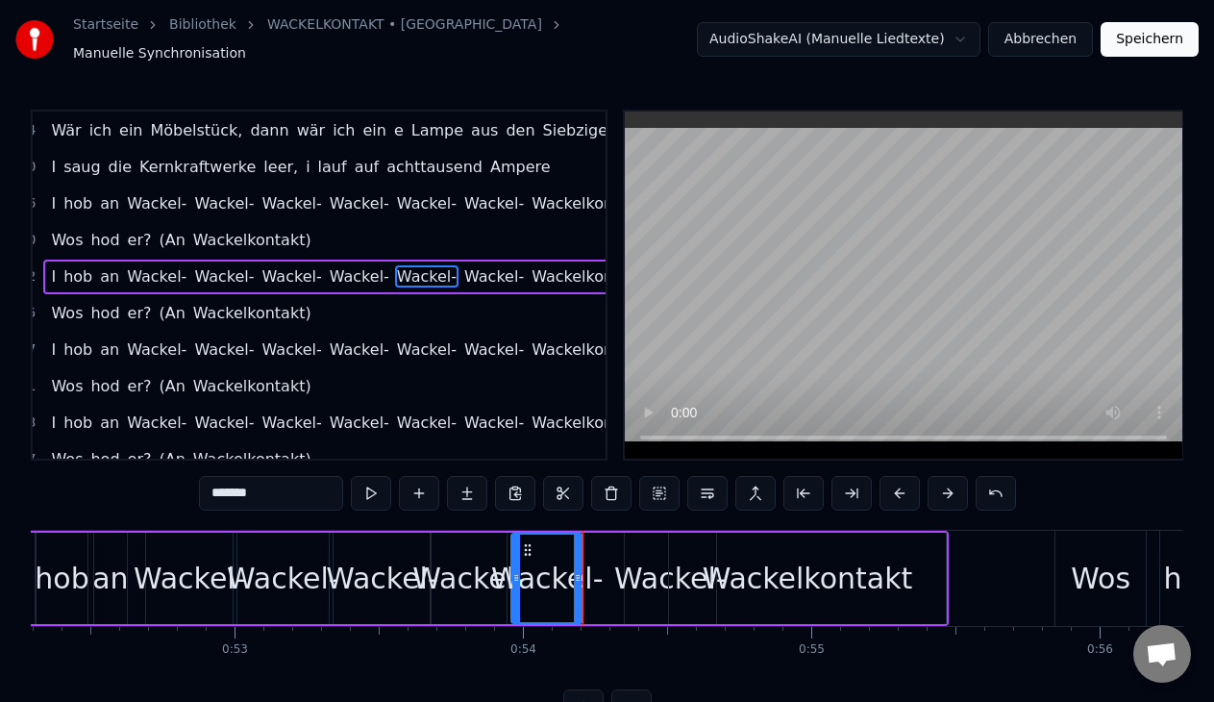
scroll to position [0, 15117]
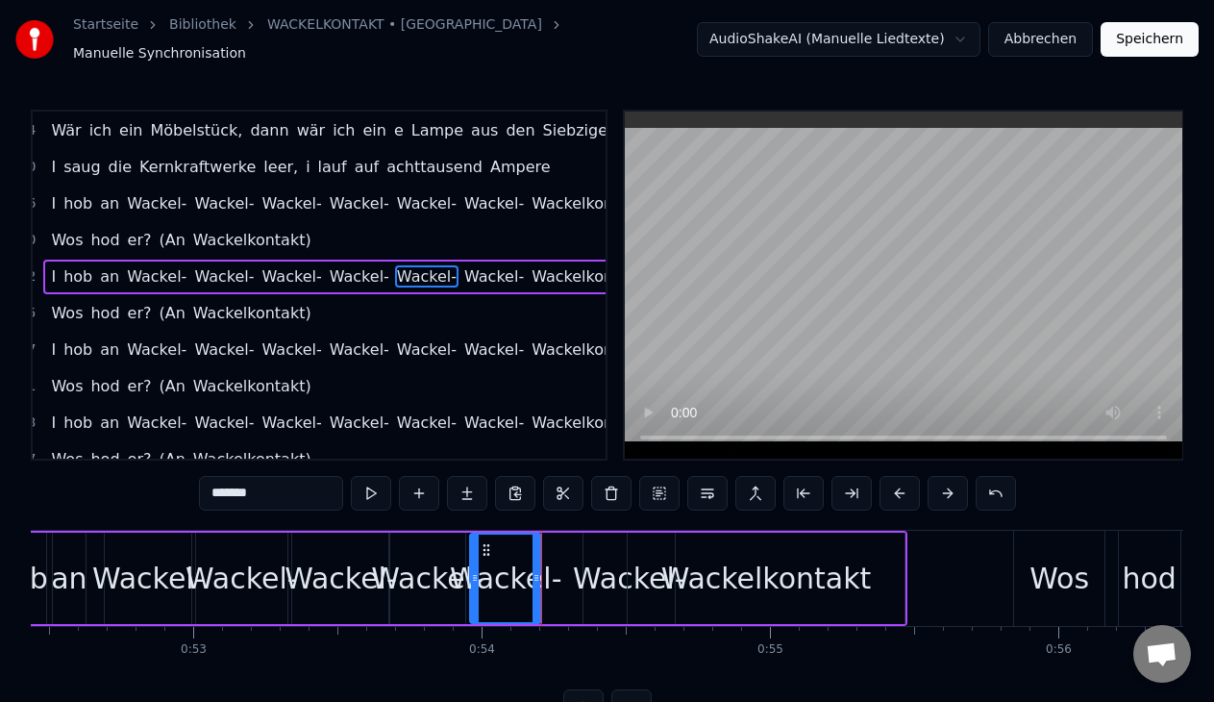
click at [580, 578] on div "Wackel-" at bounding box center [629, 577] width 112 height 43
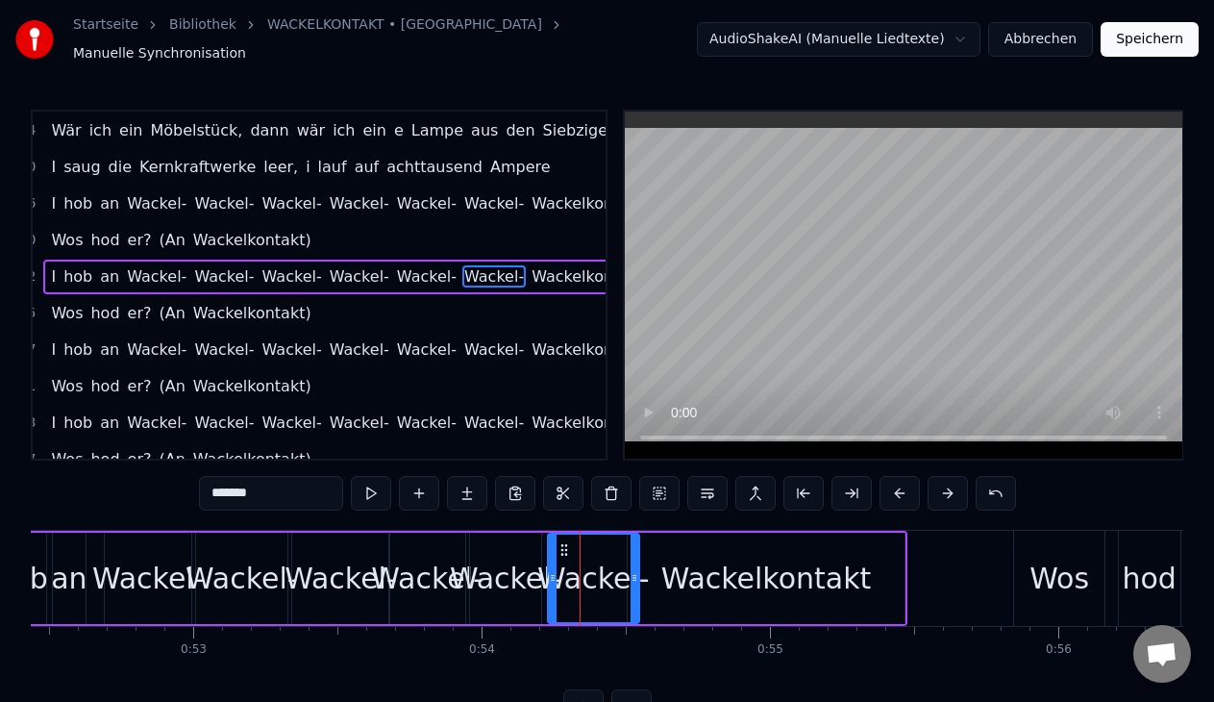
drag, startPoint x: 600, startPoint y: 537, endPoint x: 564, endPoint y: 537, distance: 35.6
click at [564, 542] on icon at bounding box center [563, 549] width 15 height 15
click at [694, 556] on div "Wackelkontakt" at bounding box center [766, 577] width 210 height 43
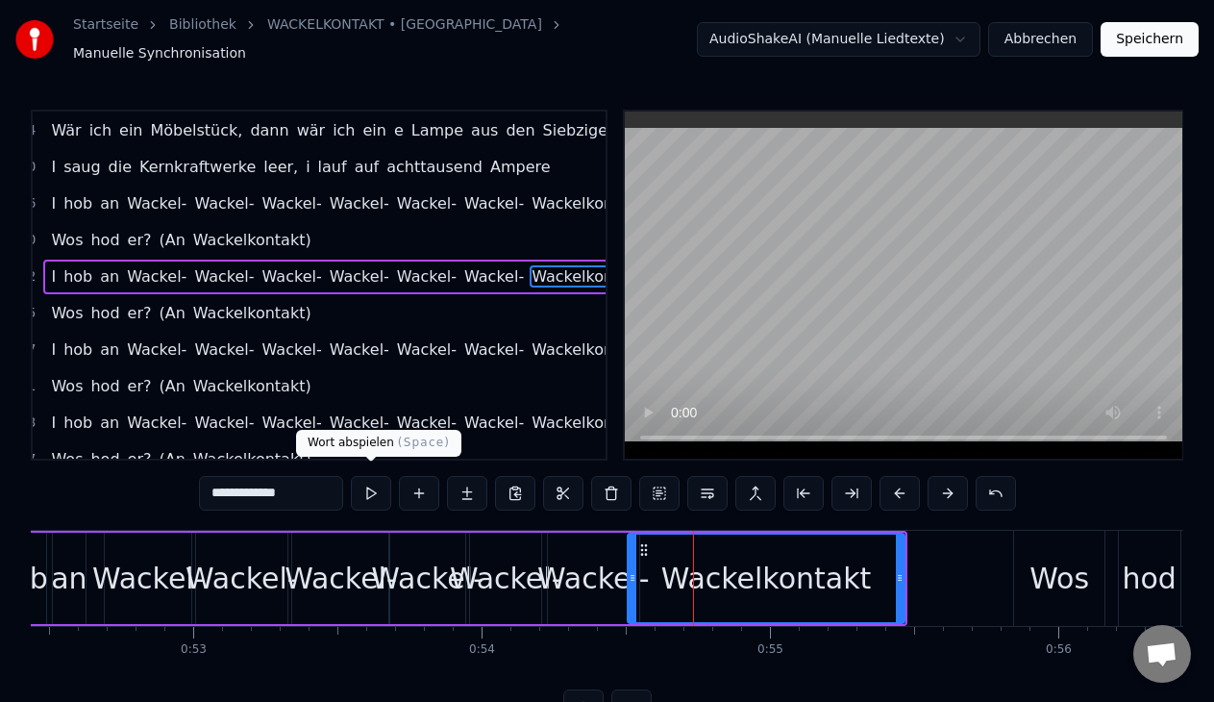
click at [357, 483] on button at bounding box center [371, 493] width 40 height 35
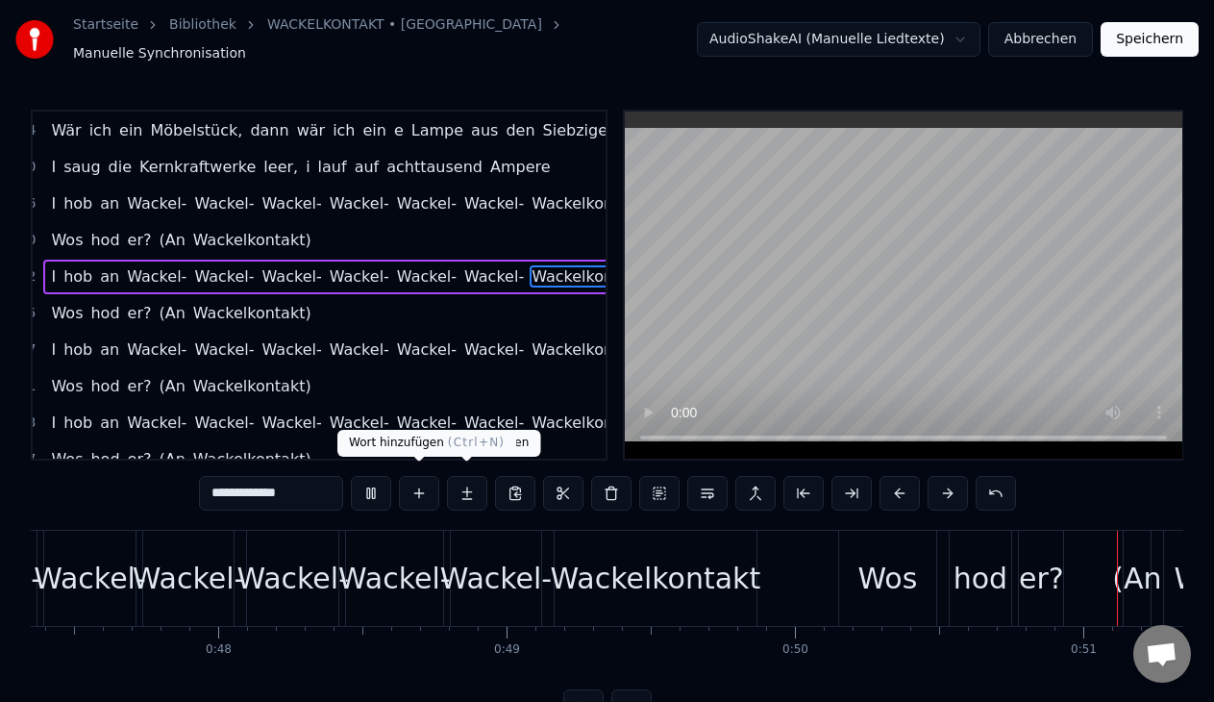
scroll to position [0, 14650]
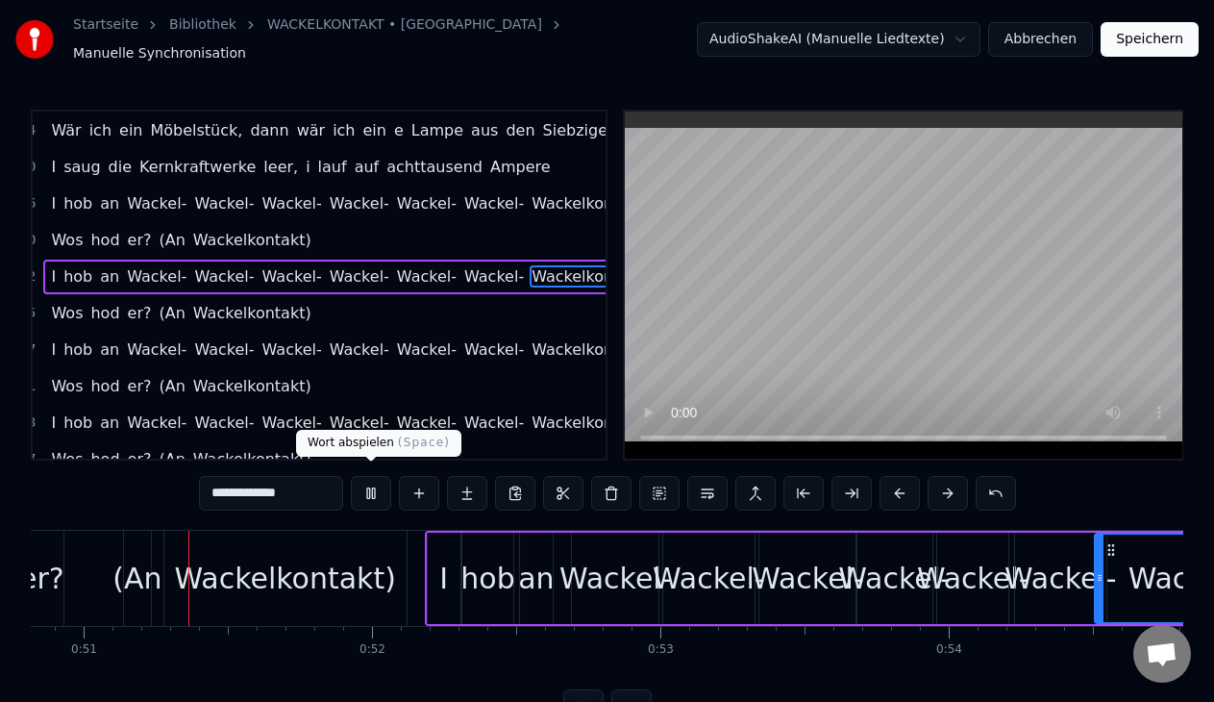
click at [369, 490] on button at bounding box center [371, 493] width 40 height 35
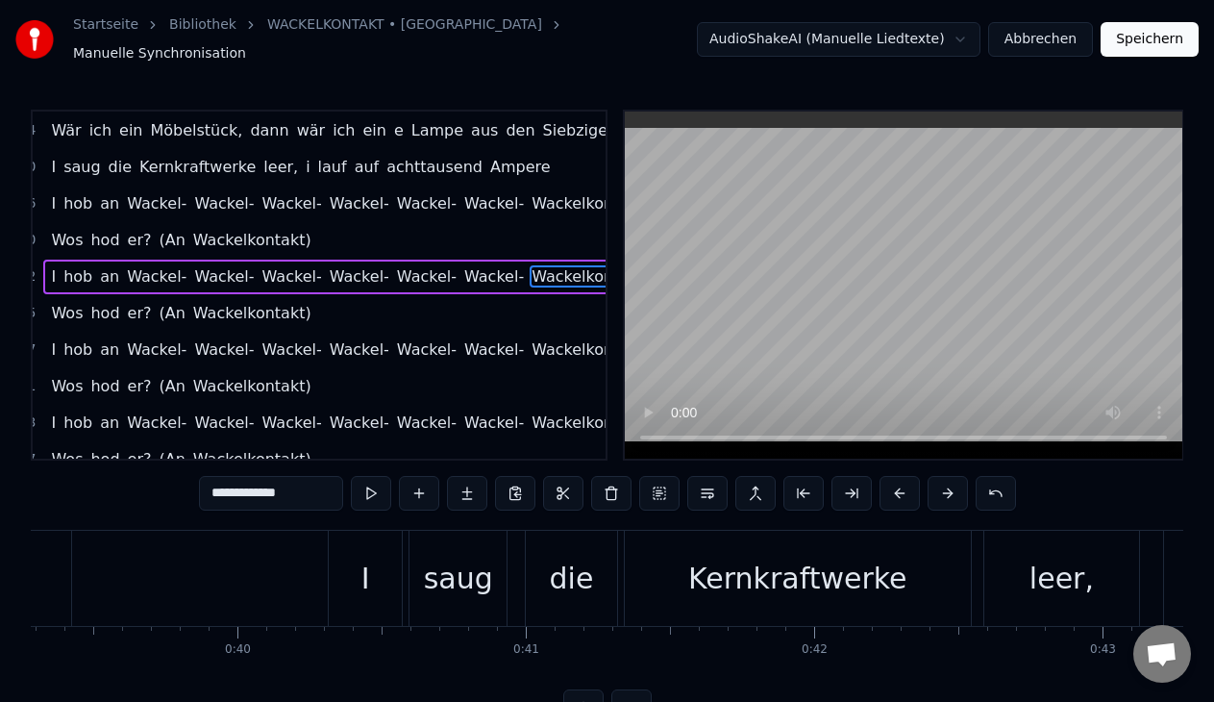
scroll to position [0, 11346]
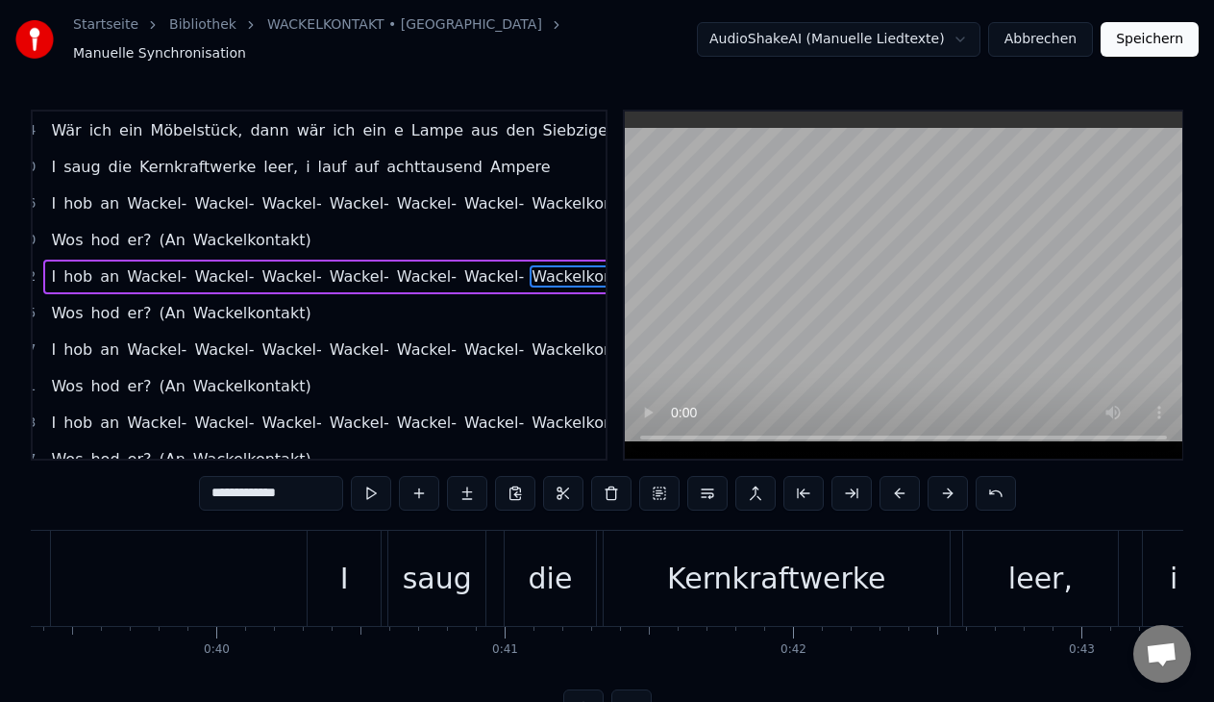
click at [333, 573] on div "I" at bounding box center [344, 577] width 73 height 95
type input "*"
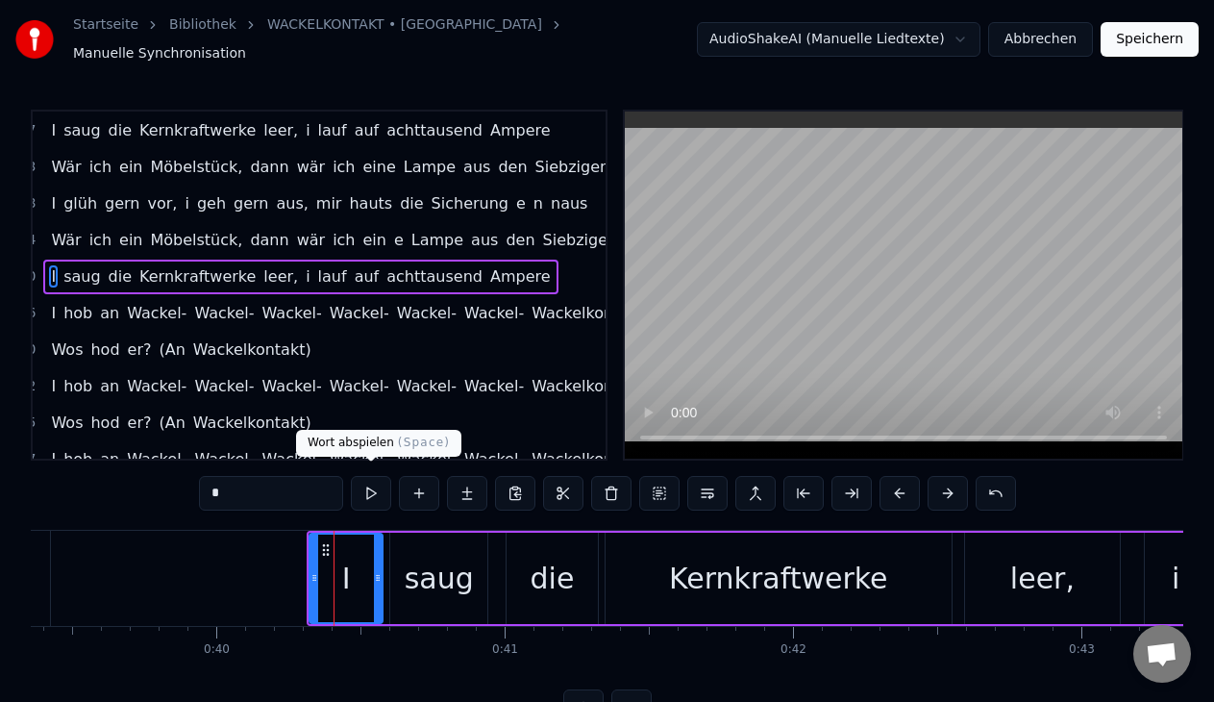
click at [366, 491] on button at bounding box center [371, 493] width 40 height 35
drag, startPoint x: 350, startPoint y: 564, endPoint x: 307, endPoint y: 564, distance: 43.2
click at [307, 564] on div "I saug die Kernkraftwerke leer, i lauf auf achttausend Ampere" at bounding box center [1112, 577] width 1611 height 95
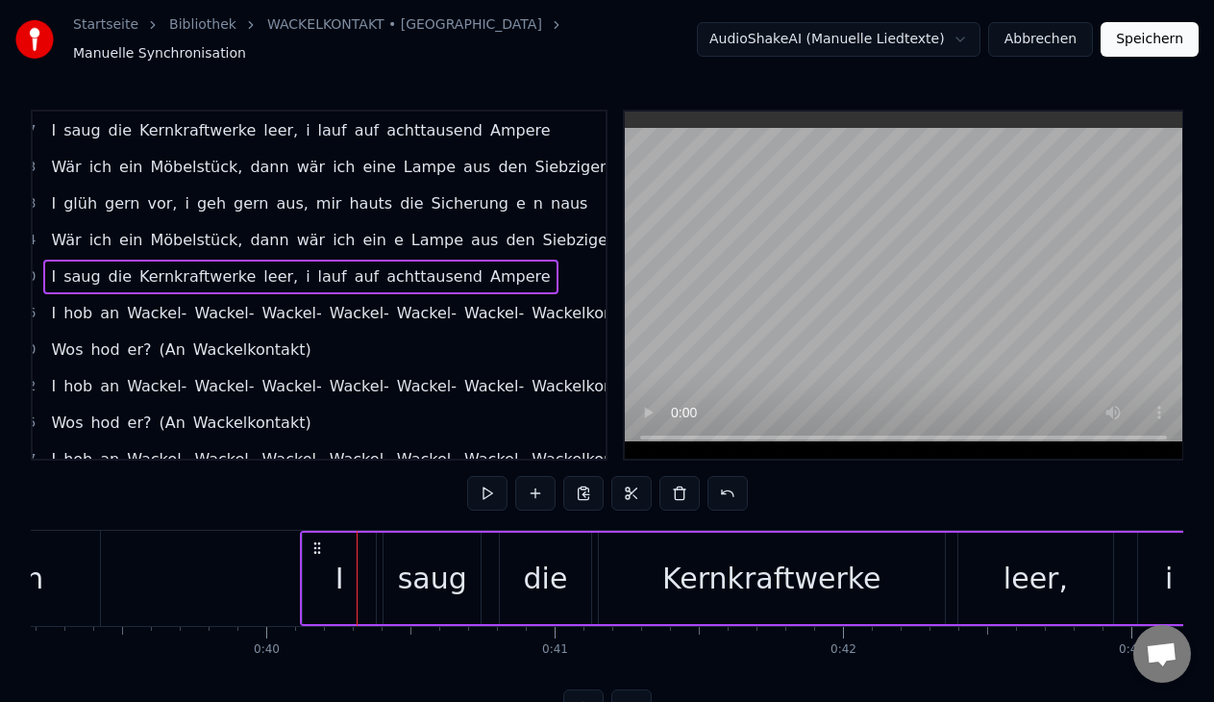
scroll to position [0, 11293]
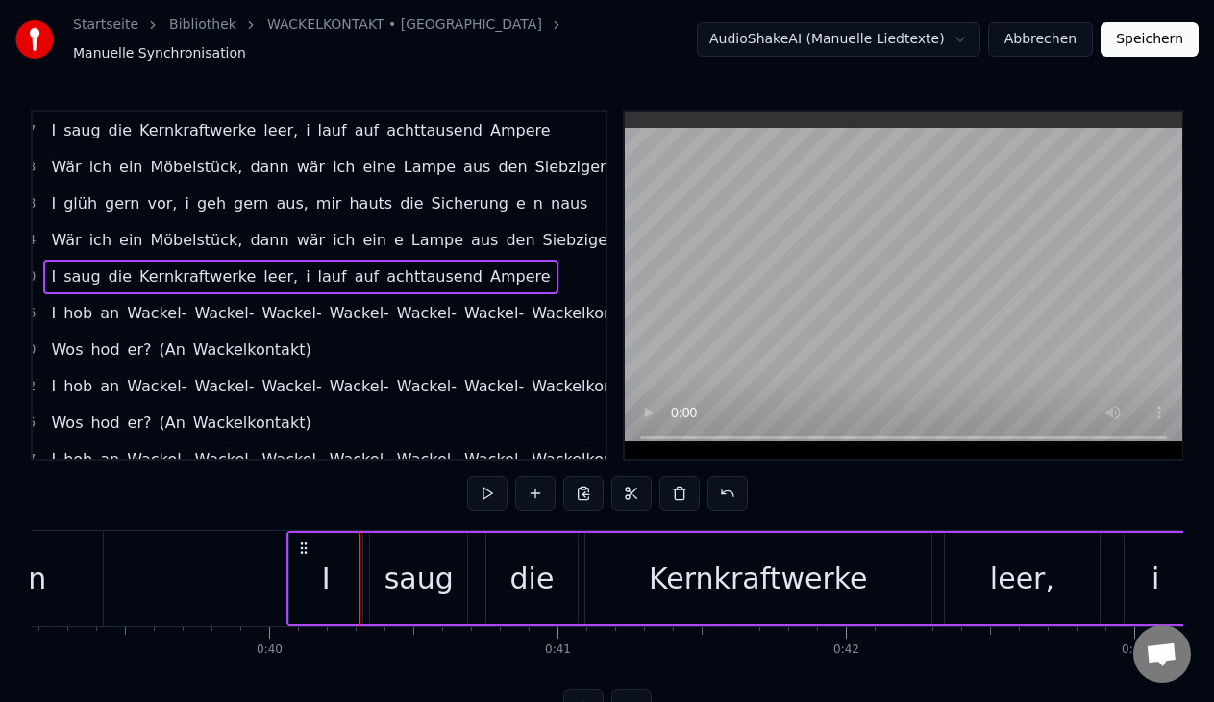
drag, startPoint x: 323, startPoint y: 534, endPoint x: 303, endPoint y: 543, distance: 22.0
click at [303, 543] on icon at bounding box center [303, 547] width 15 height 15
click at [483, 488] on button at bounding box center [487, 493] width 40 height 35
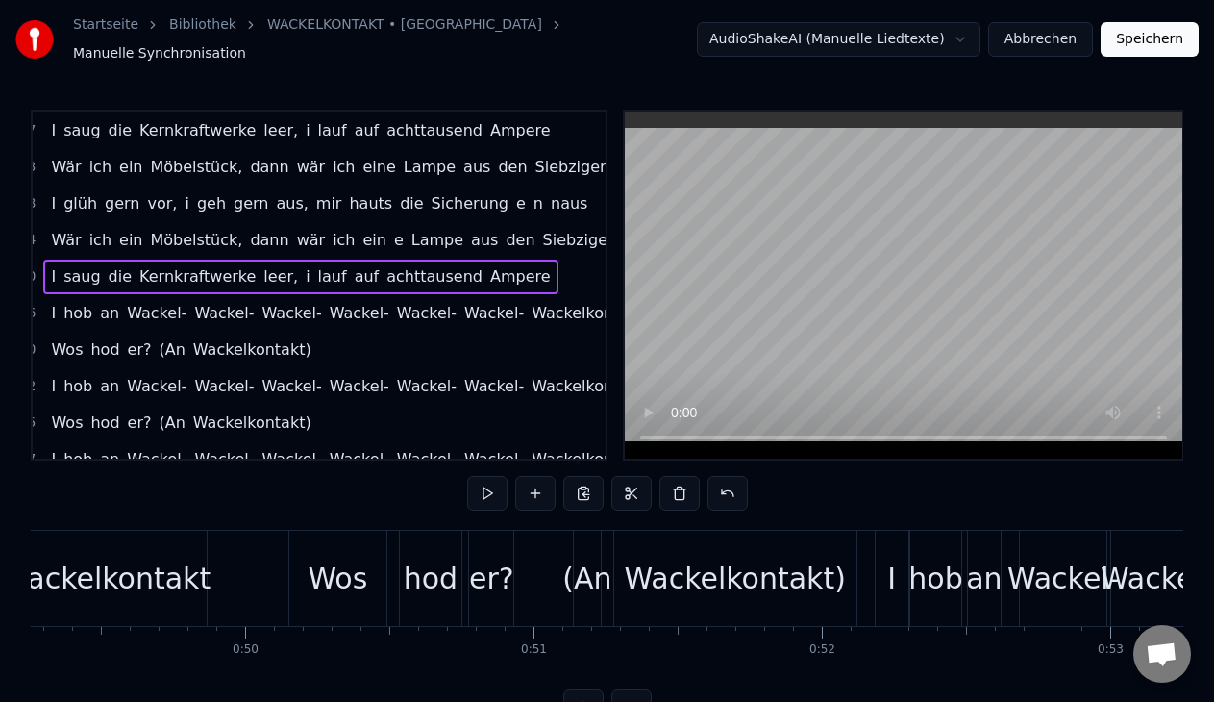
scroll to position [0, 14263]
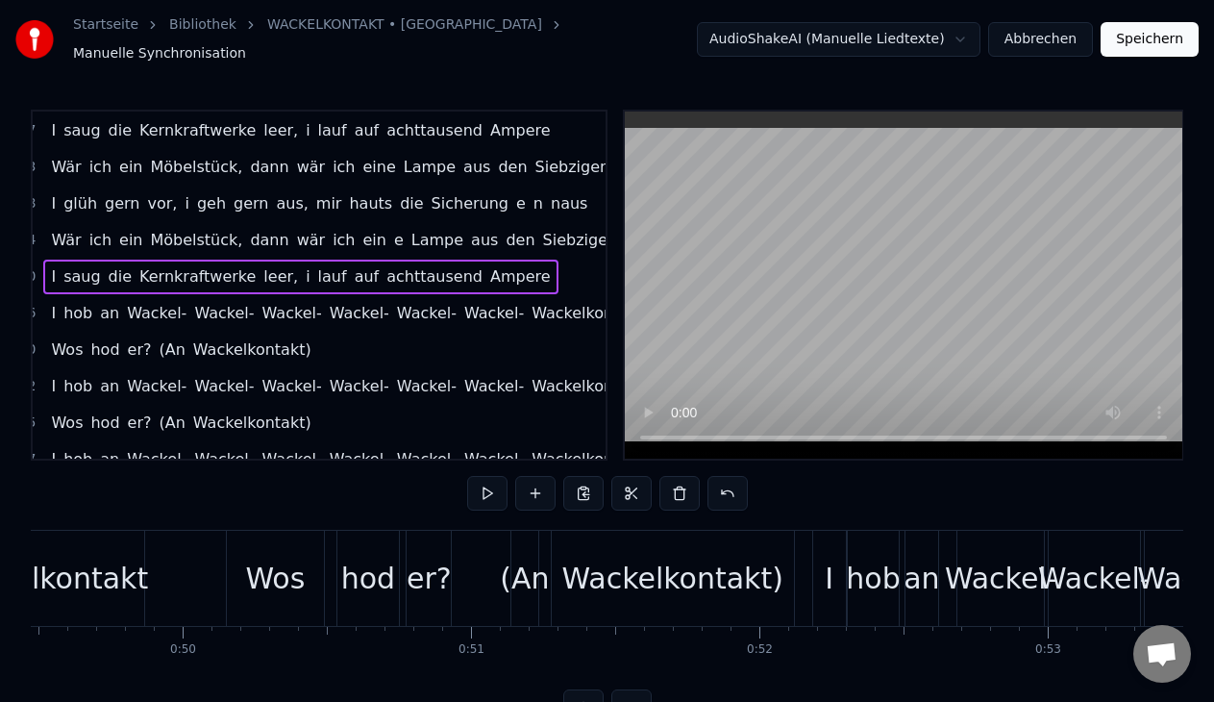
click at [388, 663] on div "Wär ich ein Möbelstück, dann wär ich eine Lampe aus den Siebzigern I glüh gern …" at bounding box center [607, 601] width 1152 height 144
click at [283, 592] on div "Wos" at bounding box center [275, 577] width 97 height 95
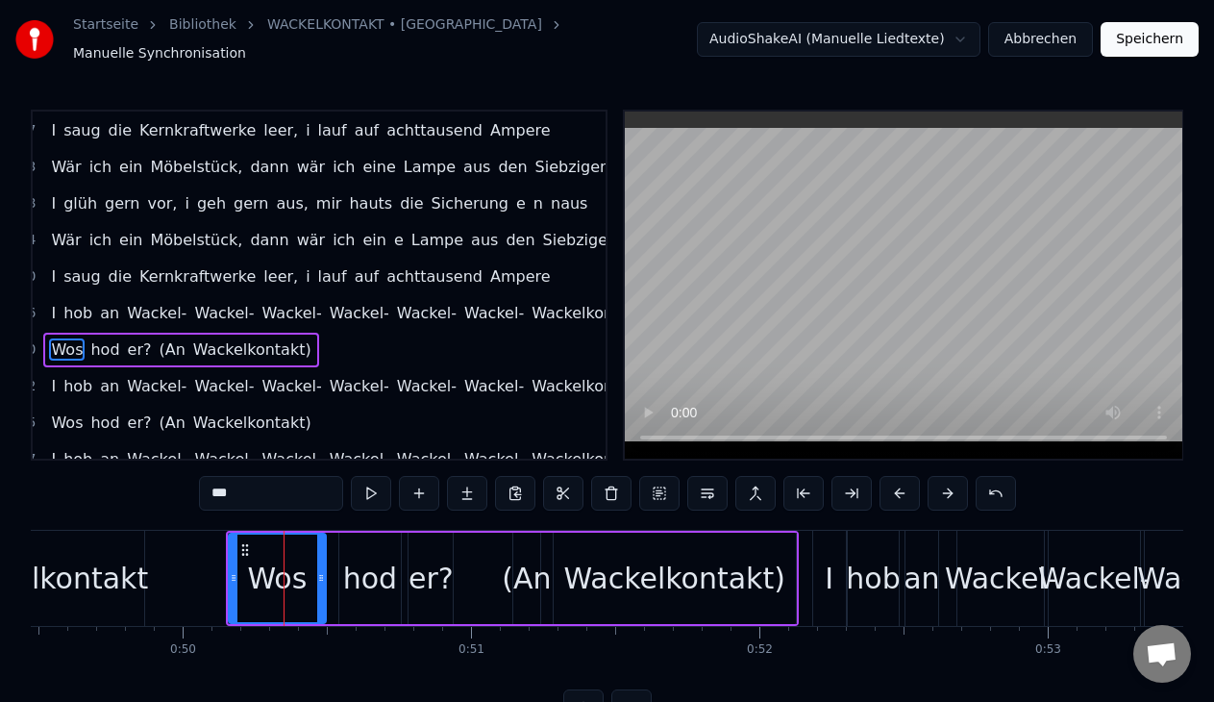
scroll to position [218, 28]
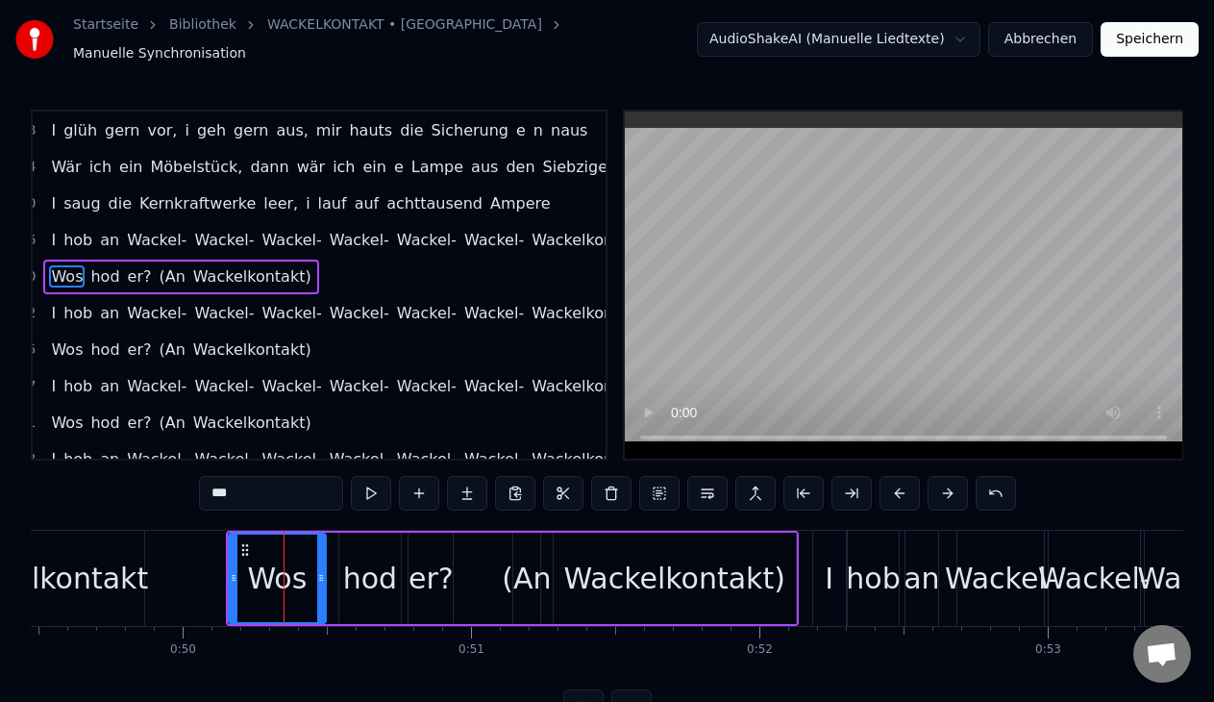
drag, startPoint x: 274, startPoint y: 554, endPoint x: 241, endPoint y: 556, distance: 32.7
click at [241, 556] on div "Wos" at bounding box center [277, 577] width 95 height 87
drag, startPoint x: 423, startPoint y: 522, endPoint x: 382, endPoint y: 527, distance: 41.6
click at [382, 530] on div "Wos hod er? (An Wackelkontakt)" at bounding box center [512, 577] width 572 height 95
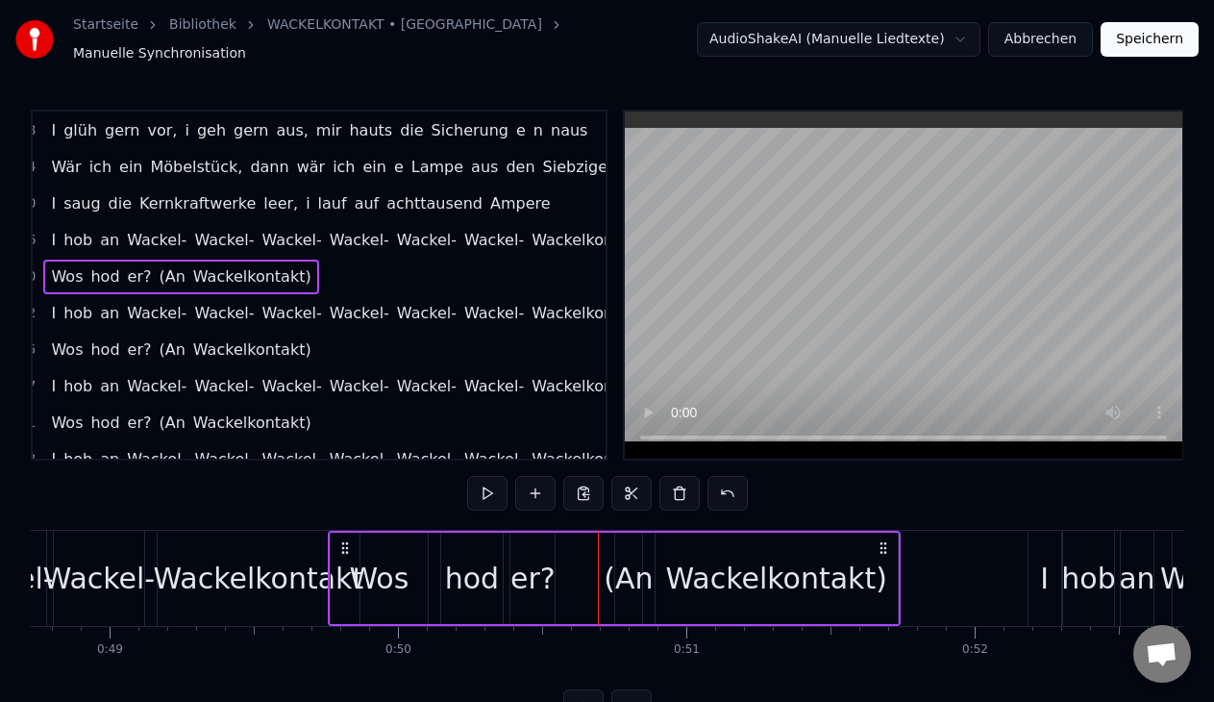
scroll to position [0, 14046]
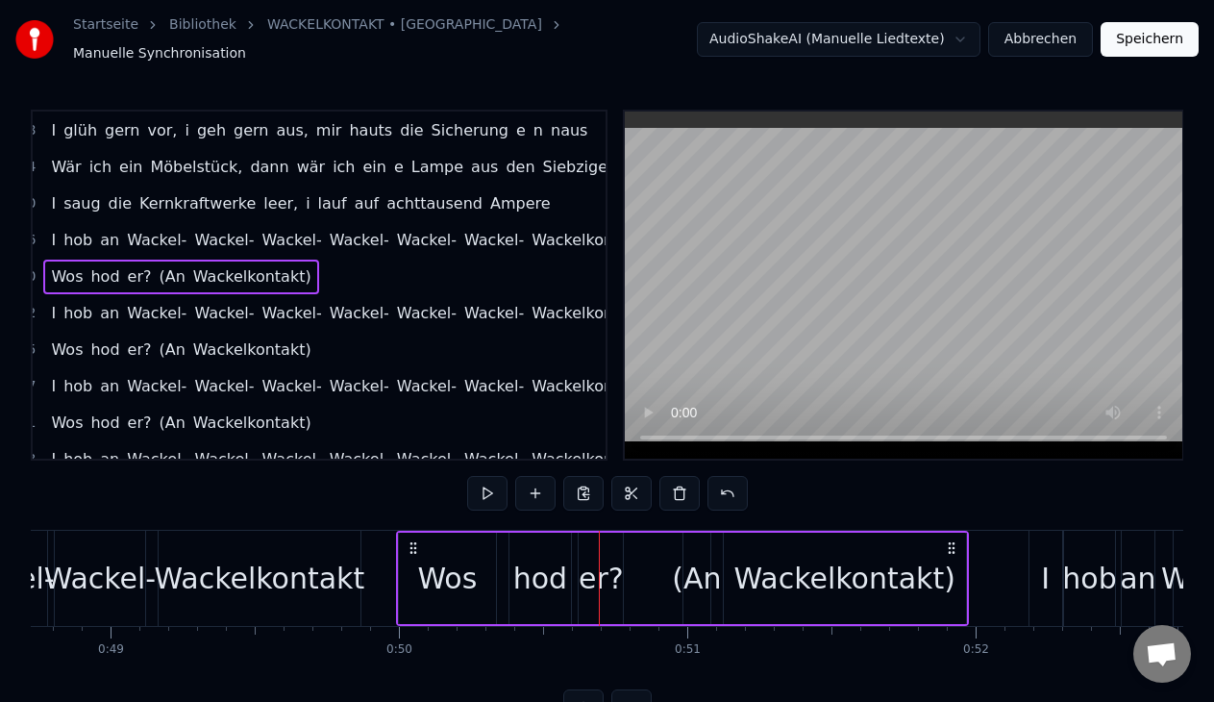
drag, startPoint x: 239, startPoint y: 544, endPoint x: 411, endPoint y: 554, distance: 172.3
click at [411, 554] on div "Wos hod er? (An Wackelkontakt)" at bounding box center [682, 577] width 572 height 95
click at [494, 482] on button at bounding box center [487, 493] width 40 height 35
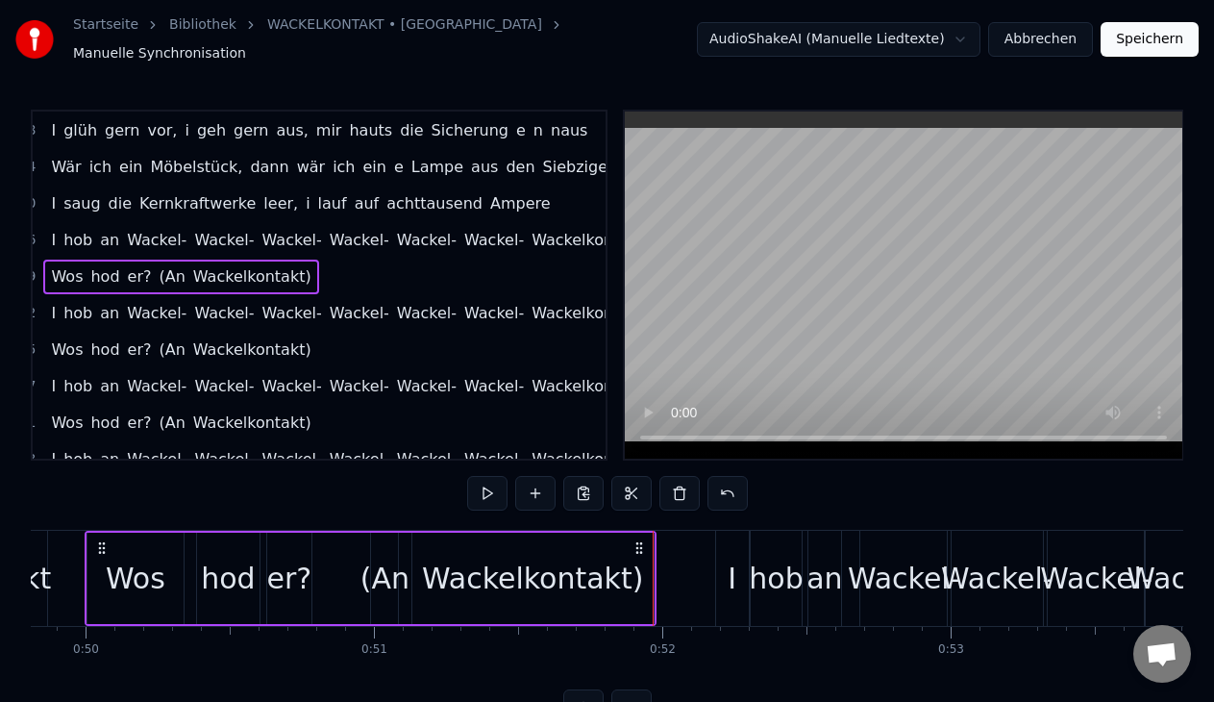
scroll to position [0, 14589]
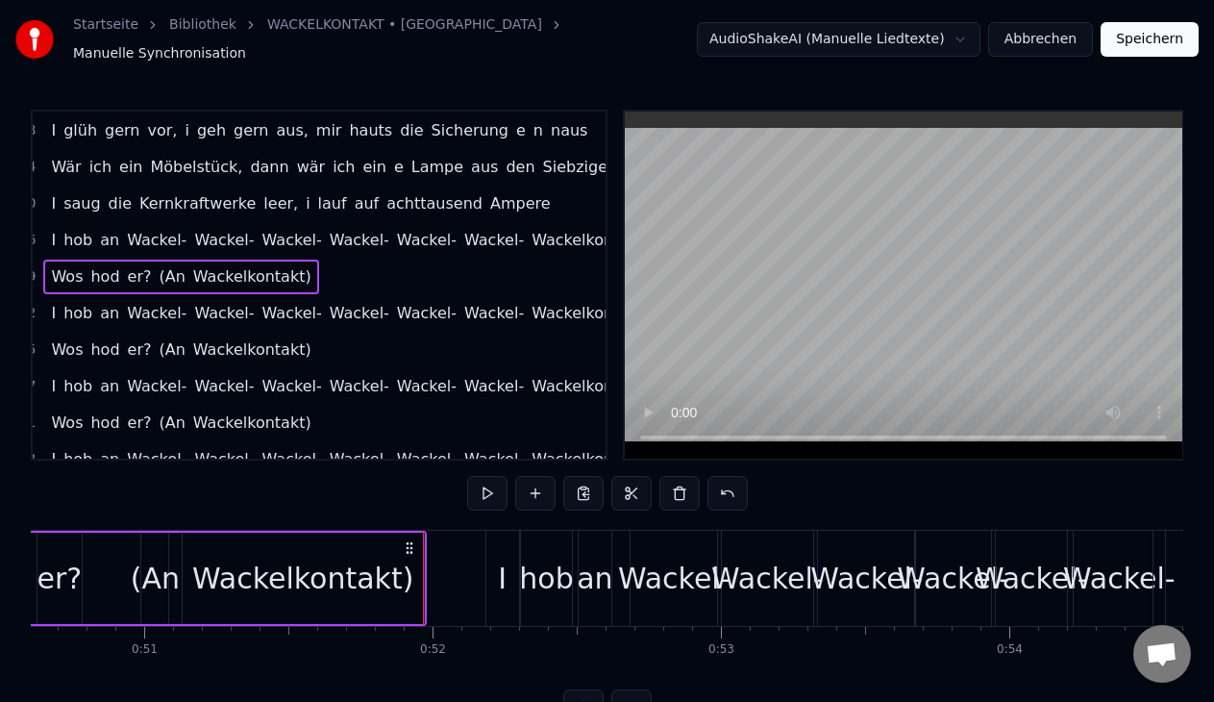
click at [565, 595] on div "hob" at bounding box center [546, 577] width 50 height 95
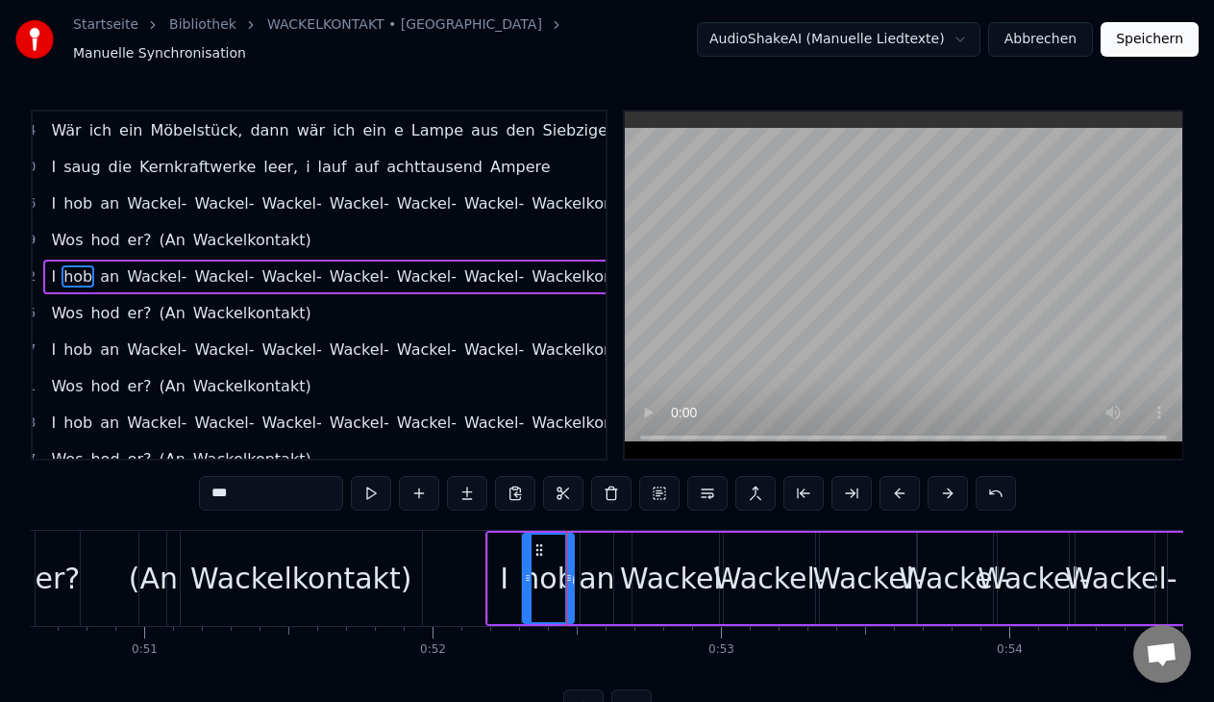
click at [488, 537] on div "I" at bounding box center [504, 577] width 33 height 91
type input "*"
click at [374, 280] on div "I hob an Wackel- Wackel- Wackel- Wackel- Wackel- Wackel- Wackelkontakt" at bounding box center [346, 276] width 607 height 35
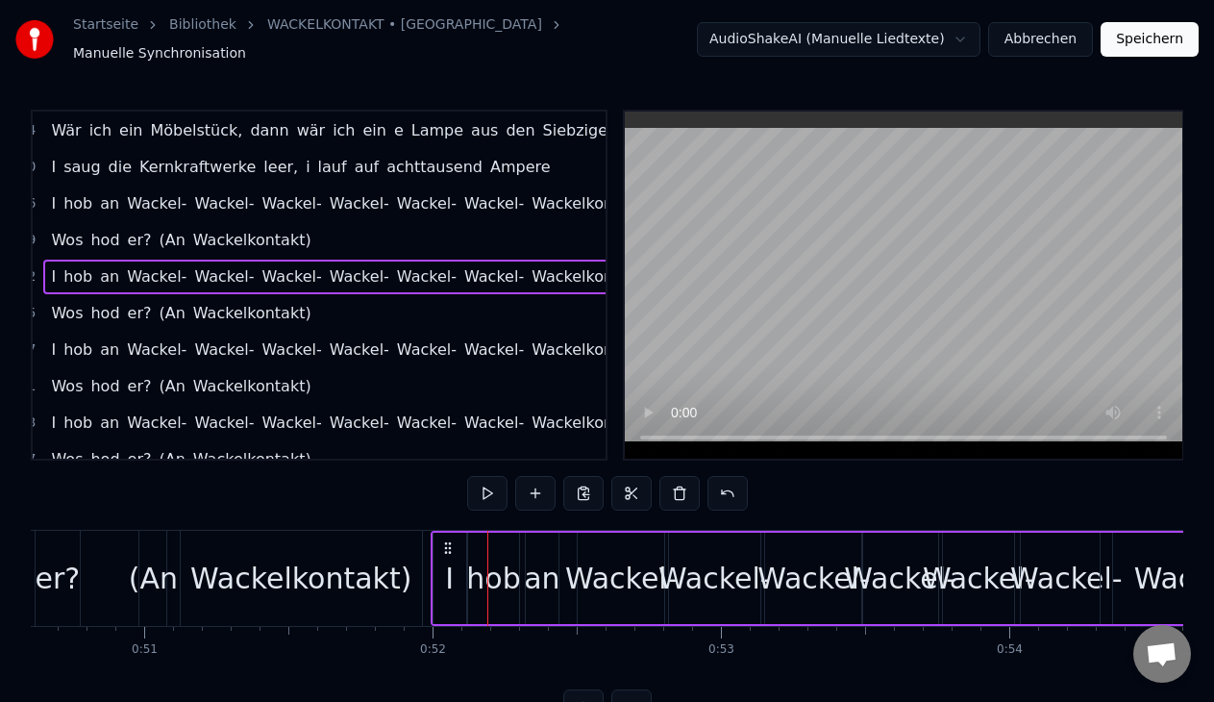
drag, startPoint x: 501, startPoint y: 540, endPoint x: 446, endPoint y: 540, distance: 54.8
click at [446, 540] on icon at bounding box center [447, 547] width 15 height 15
click at [479, 484] on button at bounding box center [487, 493] width 40 height 35
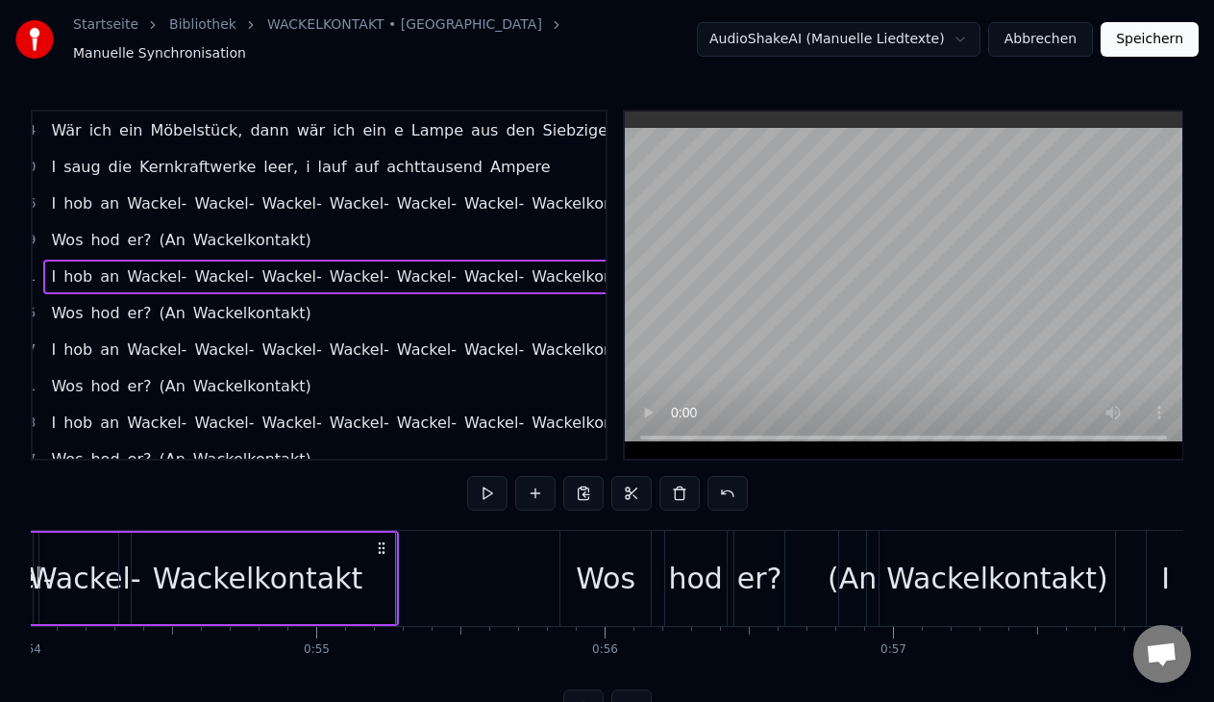
click at [588, 541] on div "Wos" at bounding box center [605, 577] width 91 height 95
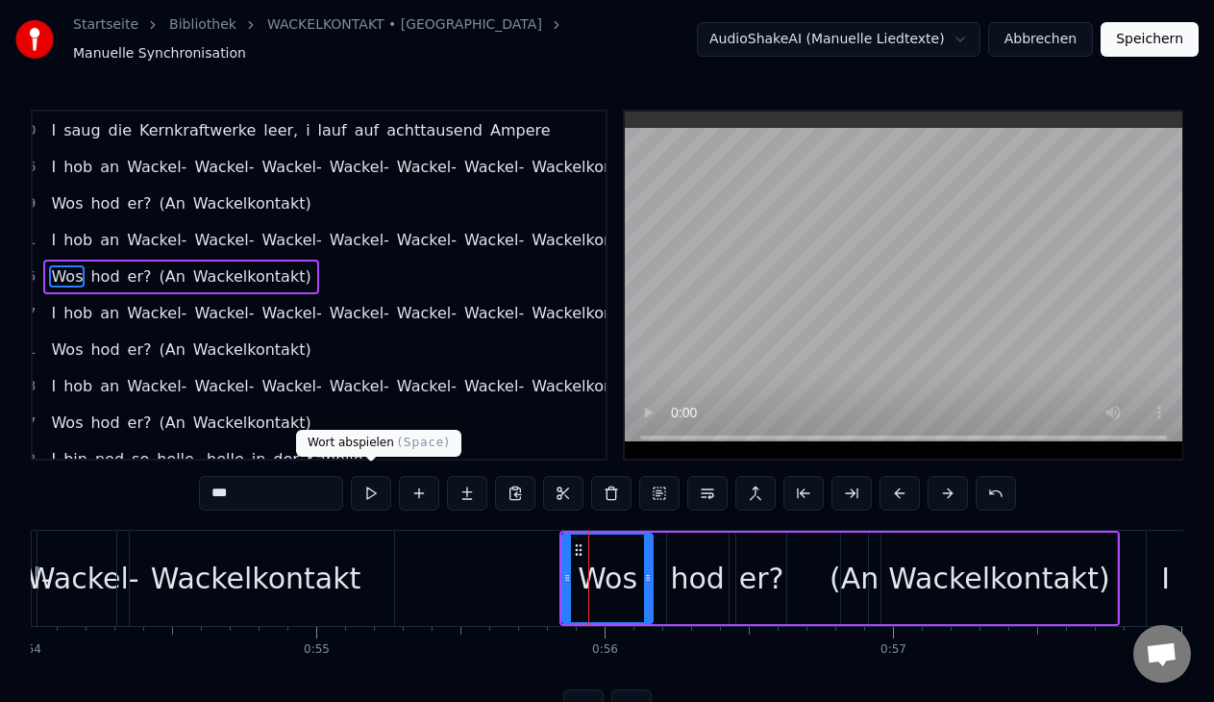
click at [375, 486] on button at bounding box center [371, 493] width 40 height 35
click at [284, 274] on div "Wos hod er? (An Wackelkontakt)" at bounding box center [180, 276] width 275 height 35
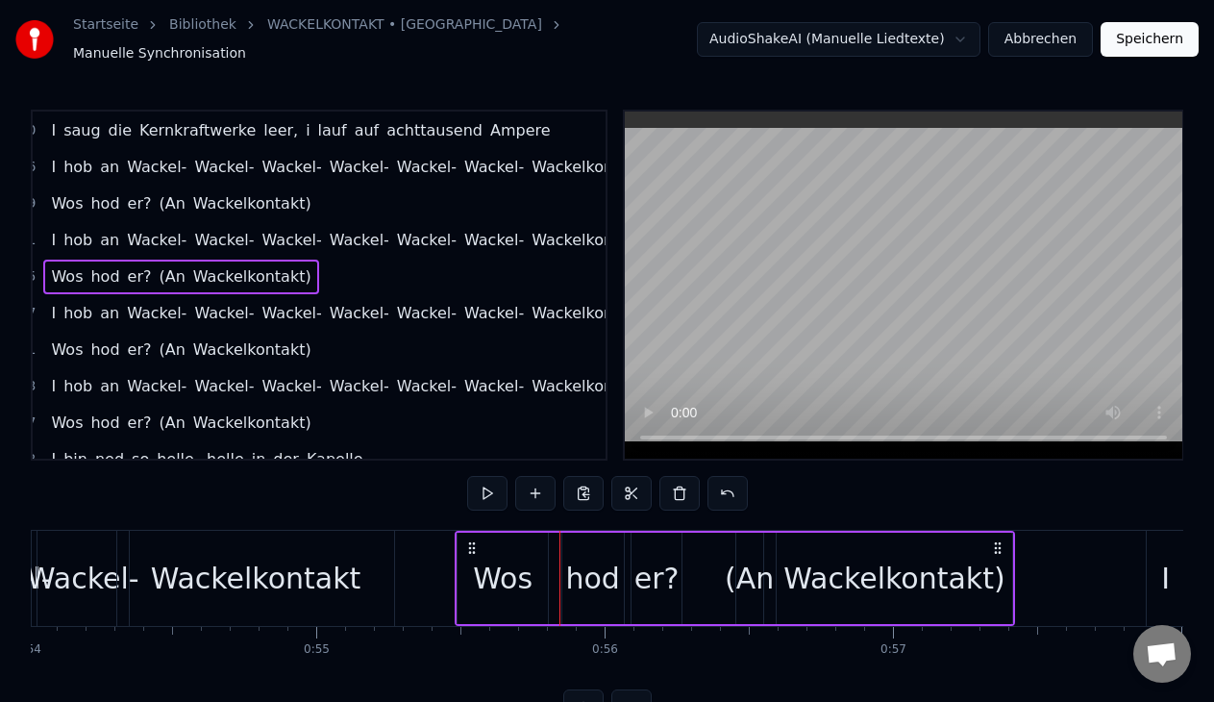
drag, startPoint x: 577, startPoint y: 534, endPoint x: 472, endPoint y: 516, distance: 106.3
click at [472, 516] on div "0:00 Wär 0:00 ich ein Möbelstück, dann wär ich eine Lampe aus den Siebzigern 0:…" at bounding box center [607, 417] width 1152 height 614
click at [483, 484] on button at bounding box center [487, 493] width 40 height 35
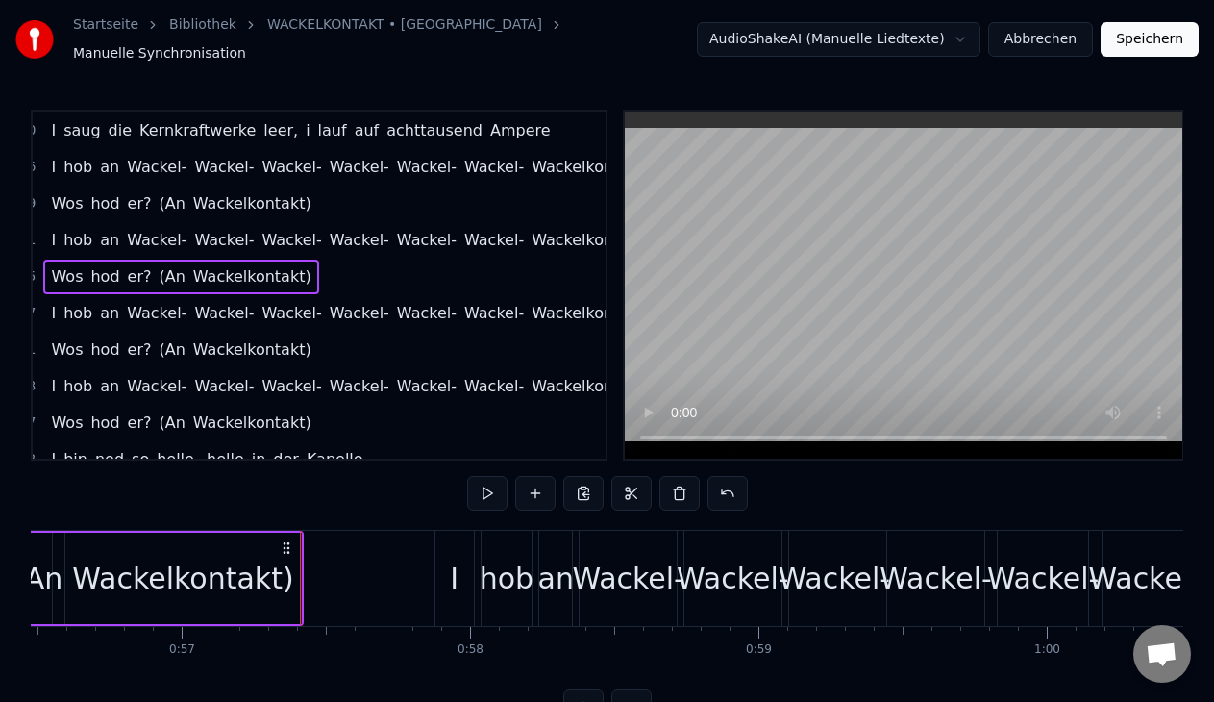
scroll to position [0, 16344]
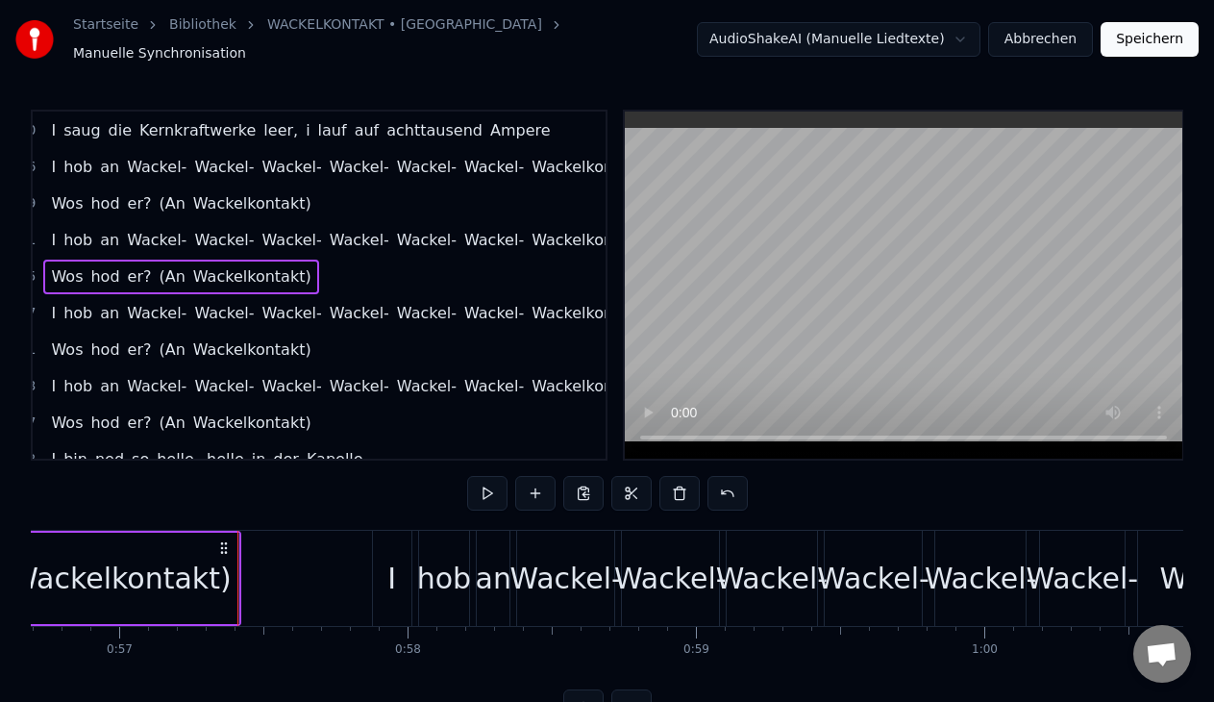
click at [392, 604] on div "I" at bounding box center [392, 577] width 38 height 95
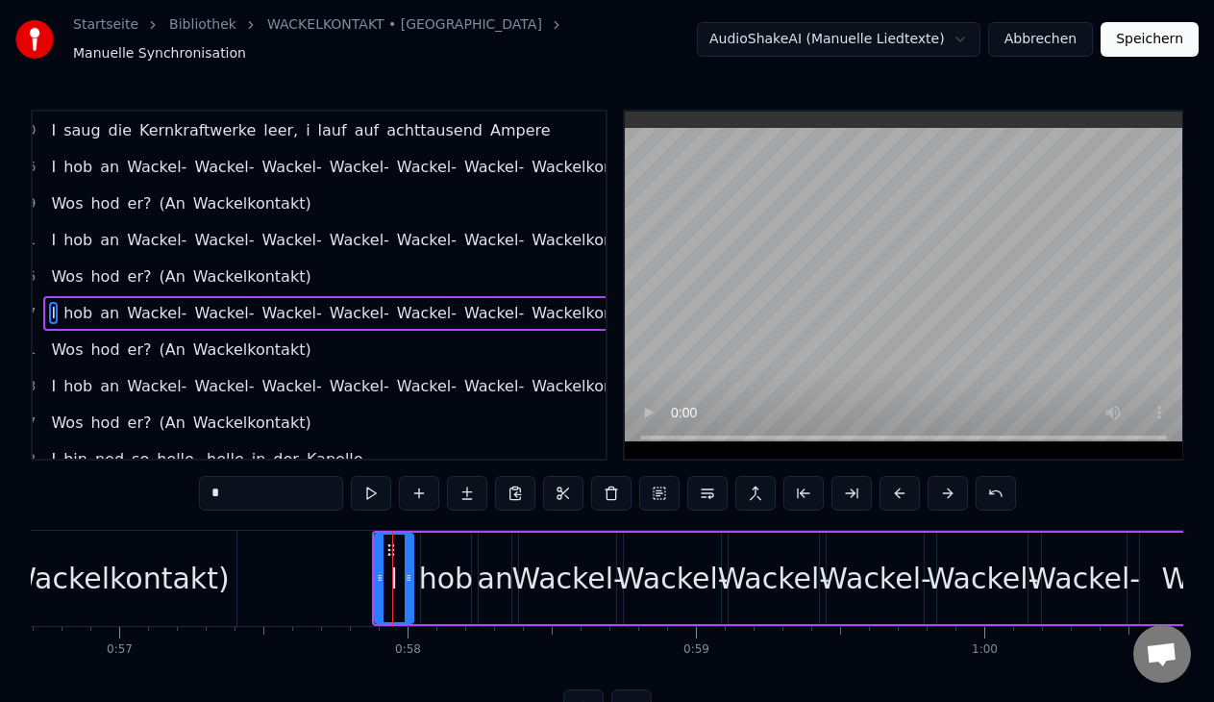
scroll to position [328, 28]
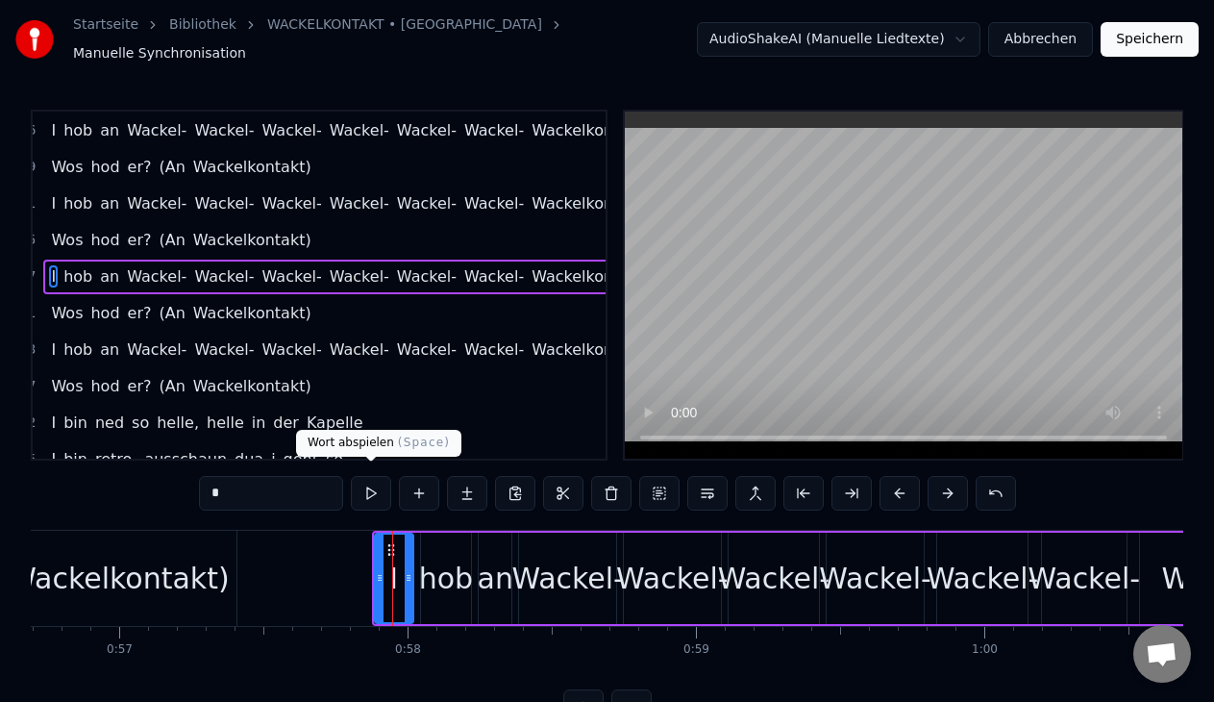
click at [365, 476] on button at bounding box center [371, 493] width 40 height 35
click at [411, 277] on span "Wackel-" at bounding box center [426, 276] width 63 height 22
type input "*******"
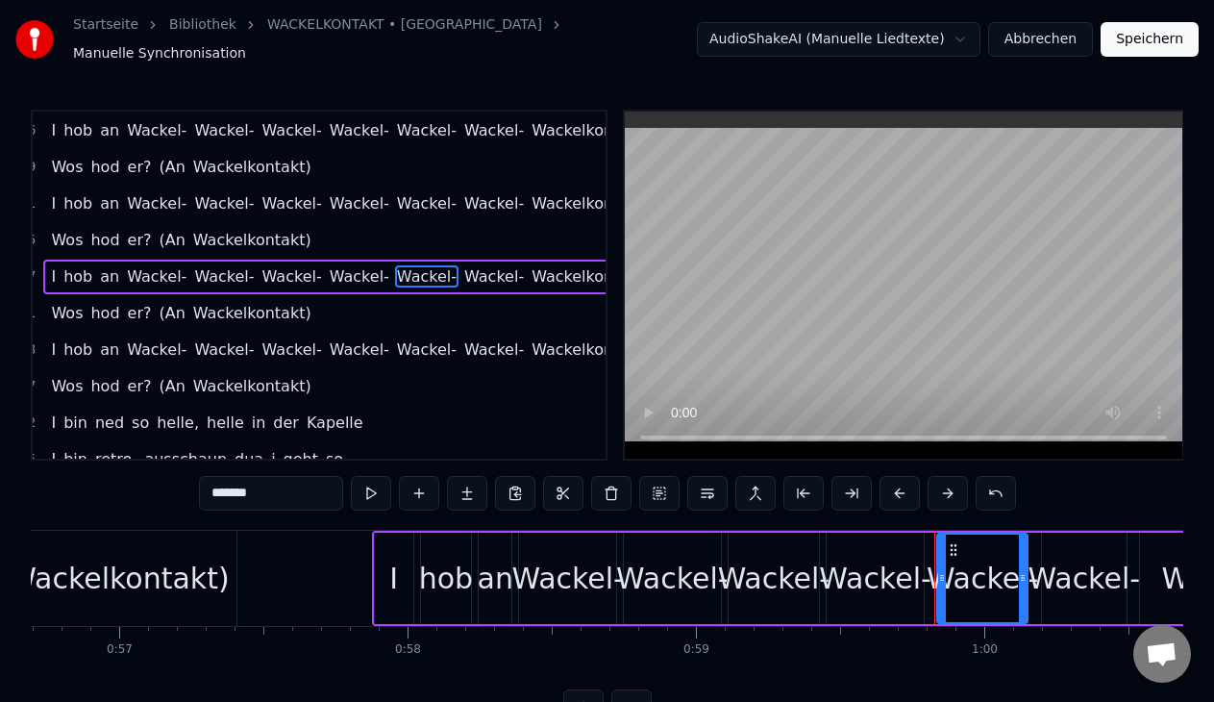
click at [299, 283] on div "I hob an Wackel- Wackel- Wackel- Wackel- Wackel- Wackel- Wackelkontakt" at bounding box center [346, 276] width 607 height 35
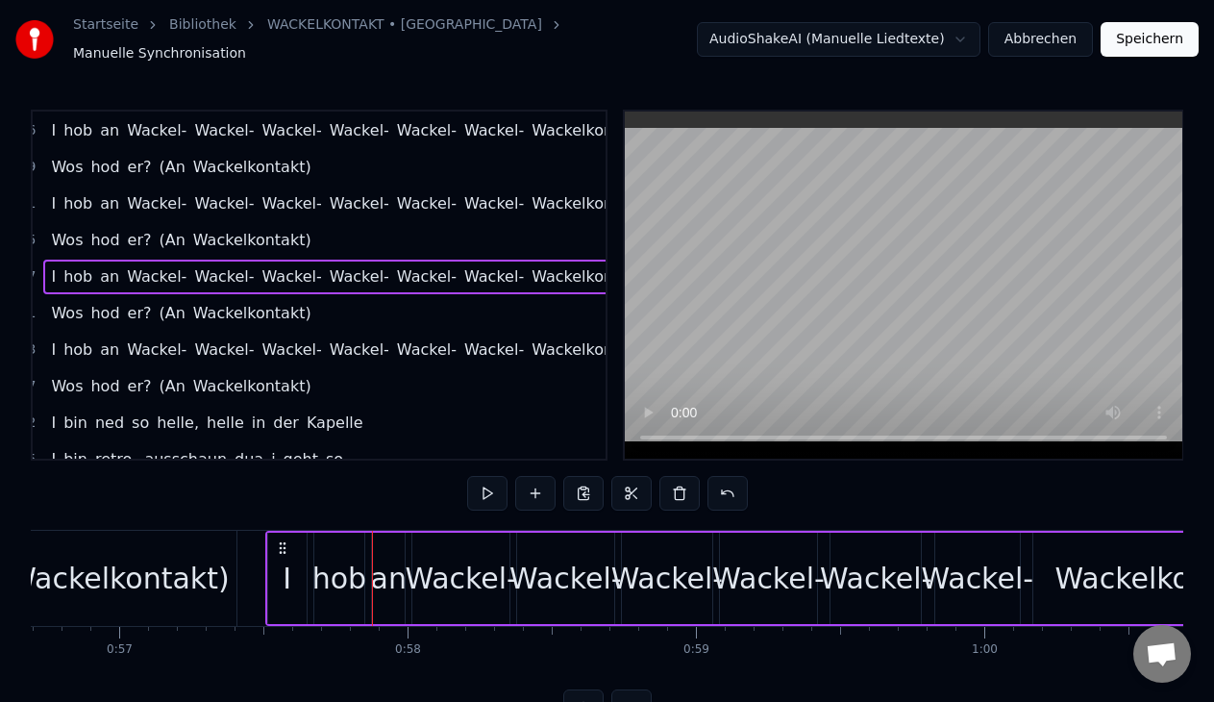
drag, startPoint x: 389, startPoint y: 536, endPoint x: 283, endPoint y: 525, distance: 107.3
click at [283, 530] on div "I hob an Wackel- Wackel- Wackel- Wackel- Wackel- Wackel- Wackelkontakt" at bounding box center [777, 577] width 1024 height 95
click at [486, 487] on button at bounding box center [487, 493] width 40 height 35
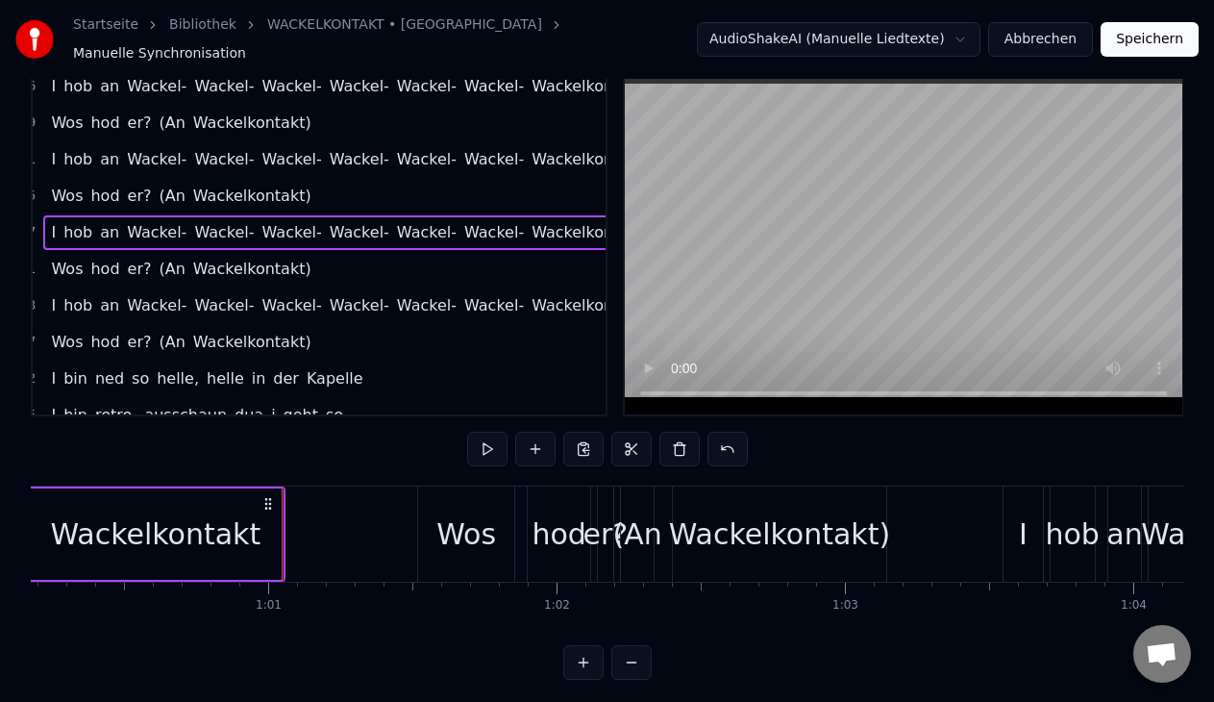
scroll to position [60, 0]
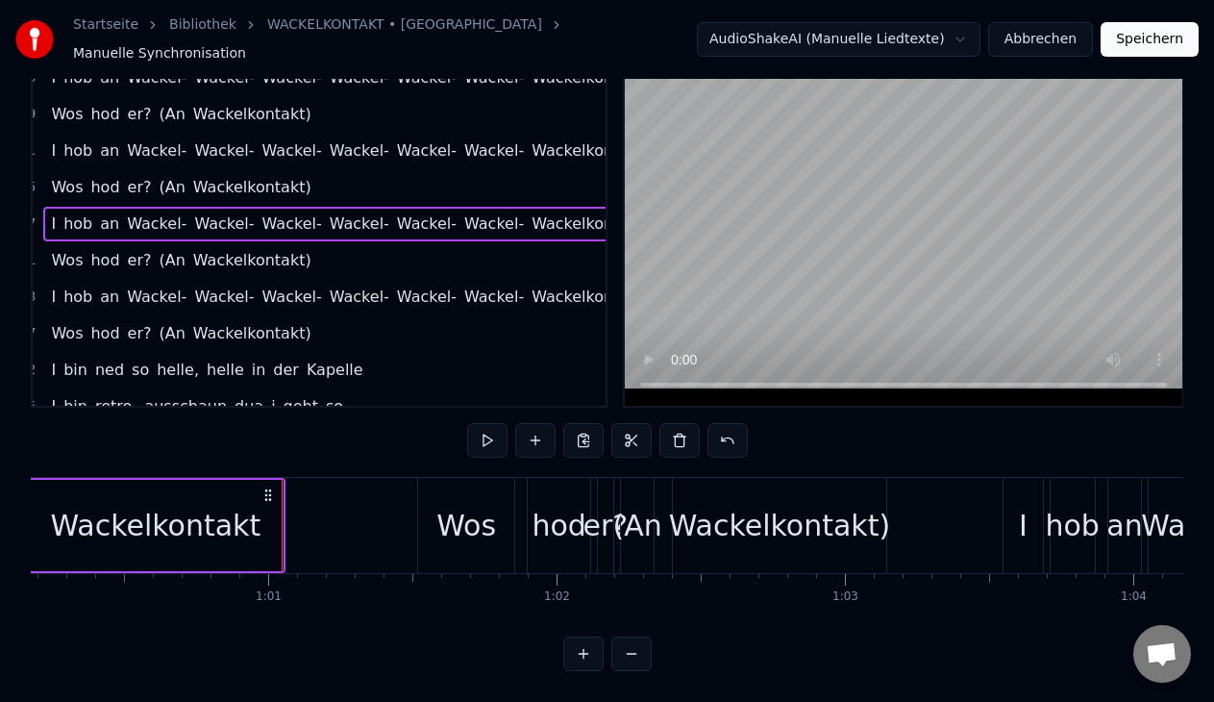
click at [287, 243] on div "Wos hod er? (An Wackelkontakt)" at bounding box center [180, 260] width 275 height 35
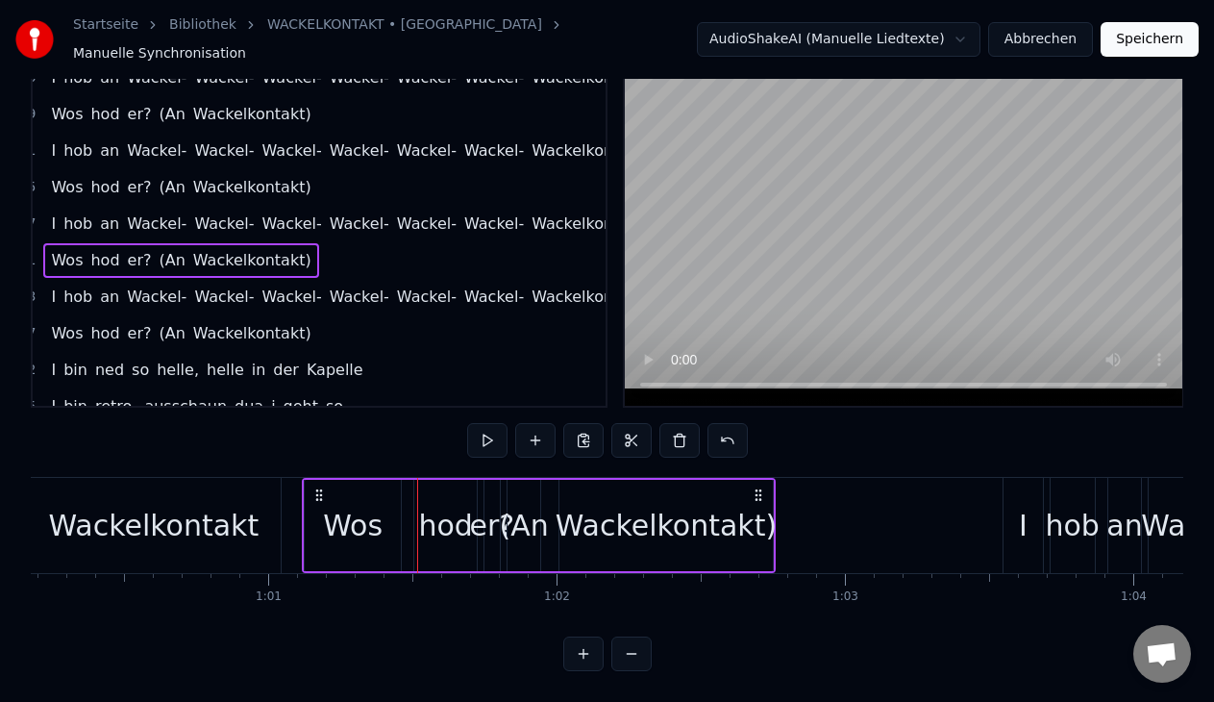
drag, startPoint x: 431, startPoint y: 475, endPoint x: 318, endPoint y: 480, distance: 113.5
click at [318, 487] on icon at bounding box center [318, 494] width 15 height 15
click at [481, 423] on button at bounding box center [487, 440] width 40 height 35
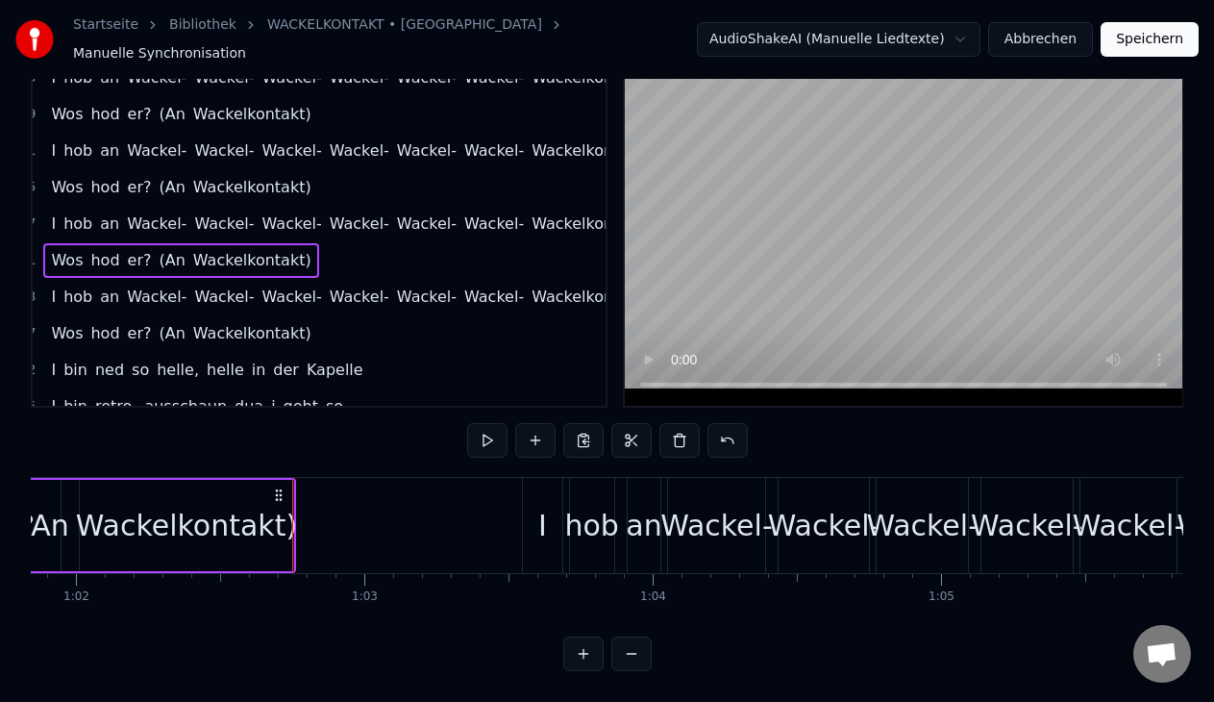
scroll to position [0, 17724]
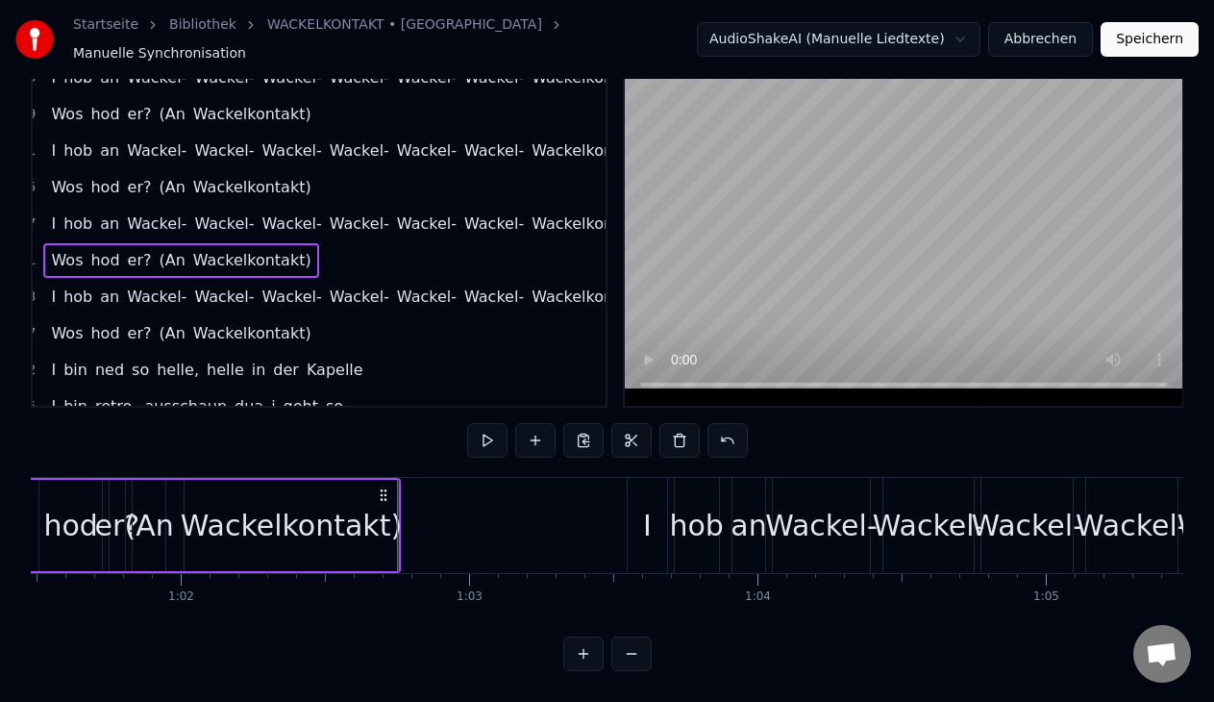
click at [634, 543] on div "I" at bounding box center [647, 525] width 38 height 95
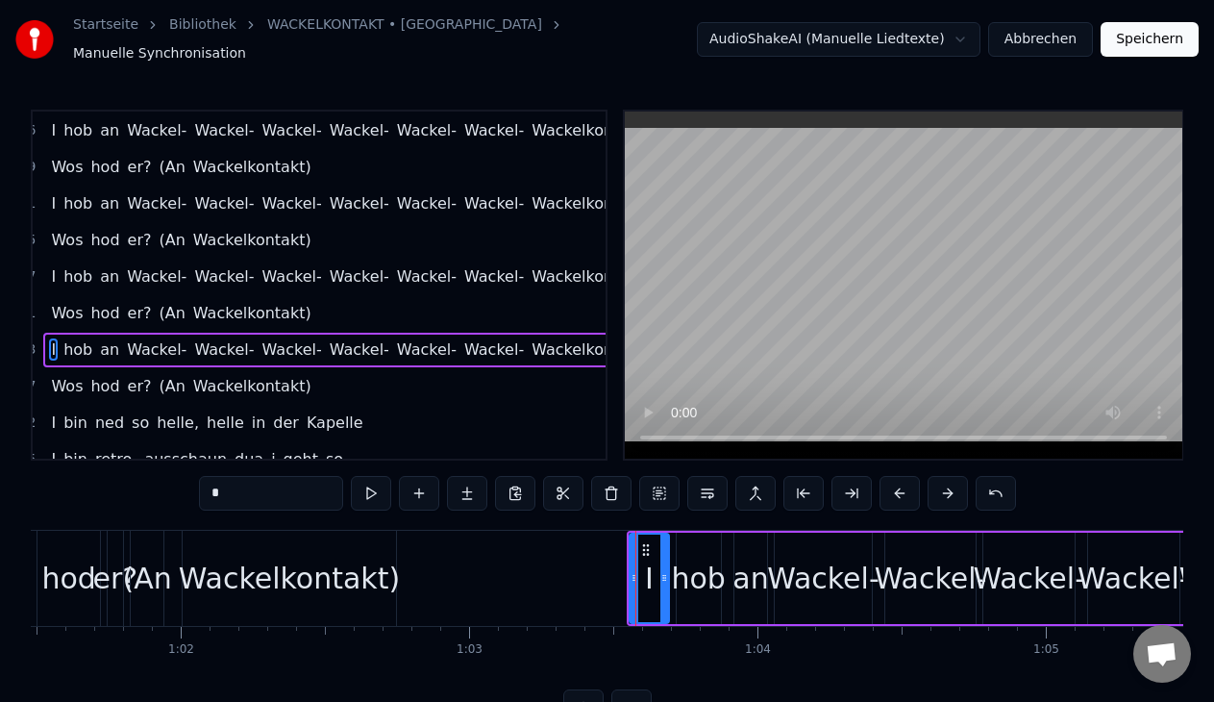
scroll to position [401, 28]
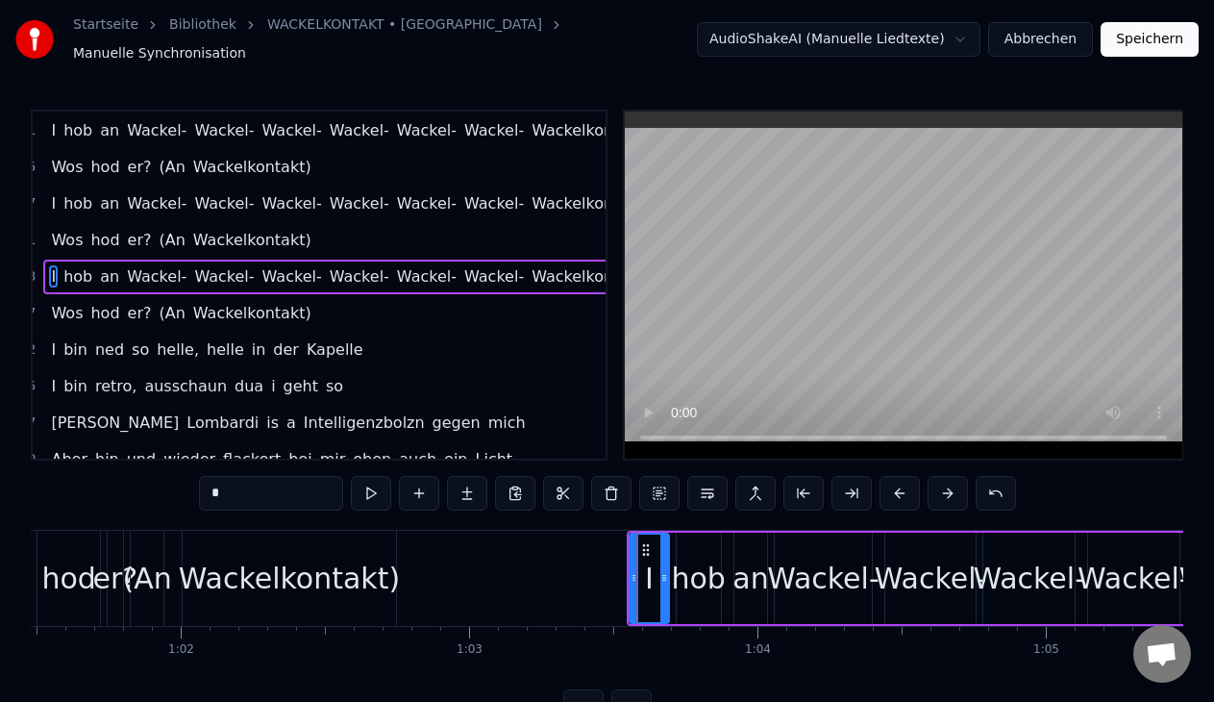
click at [709, 539] on div "hob" at bounding box center [699, 577] width 44 height 91
type input "***"
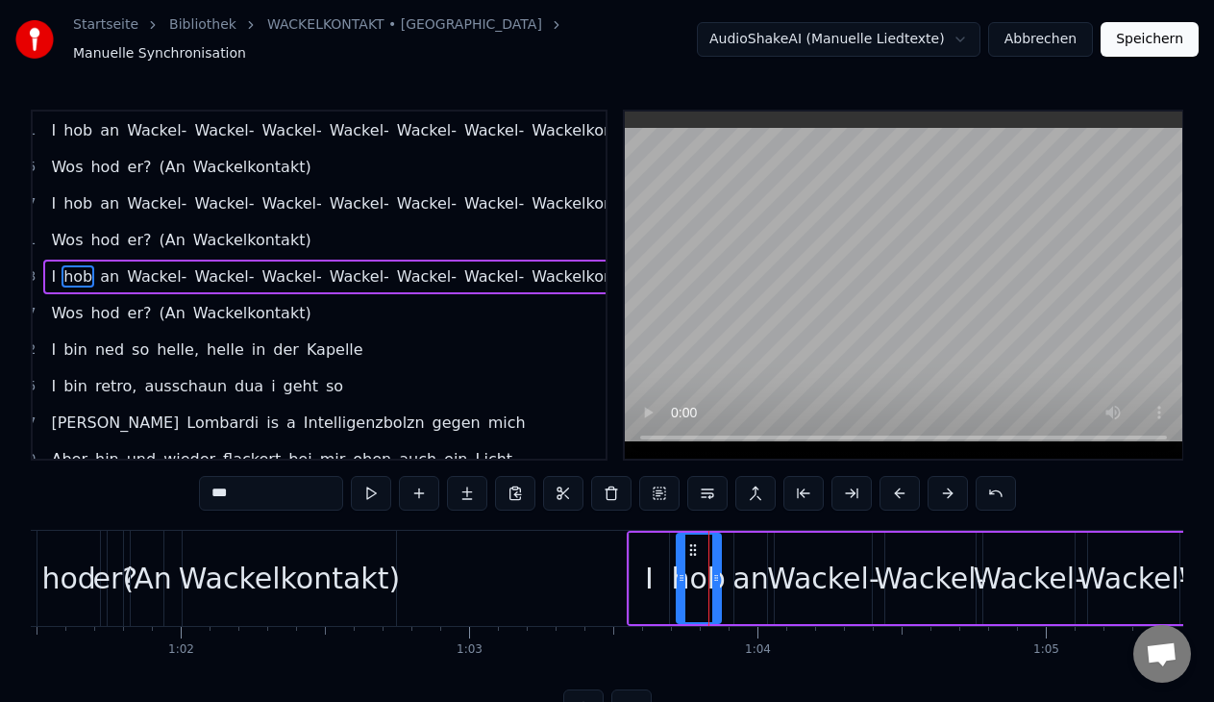
click at [675, 530] on div "I hob an Wackel- Wackel- Wackel- Wackel- Wackel- Wackel- Wackelkontakt" at bounding box center [1142, 577] width 1030 height 95
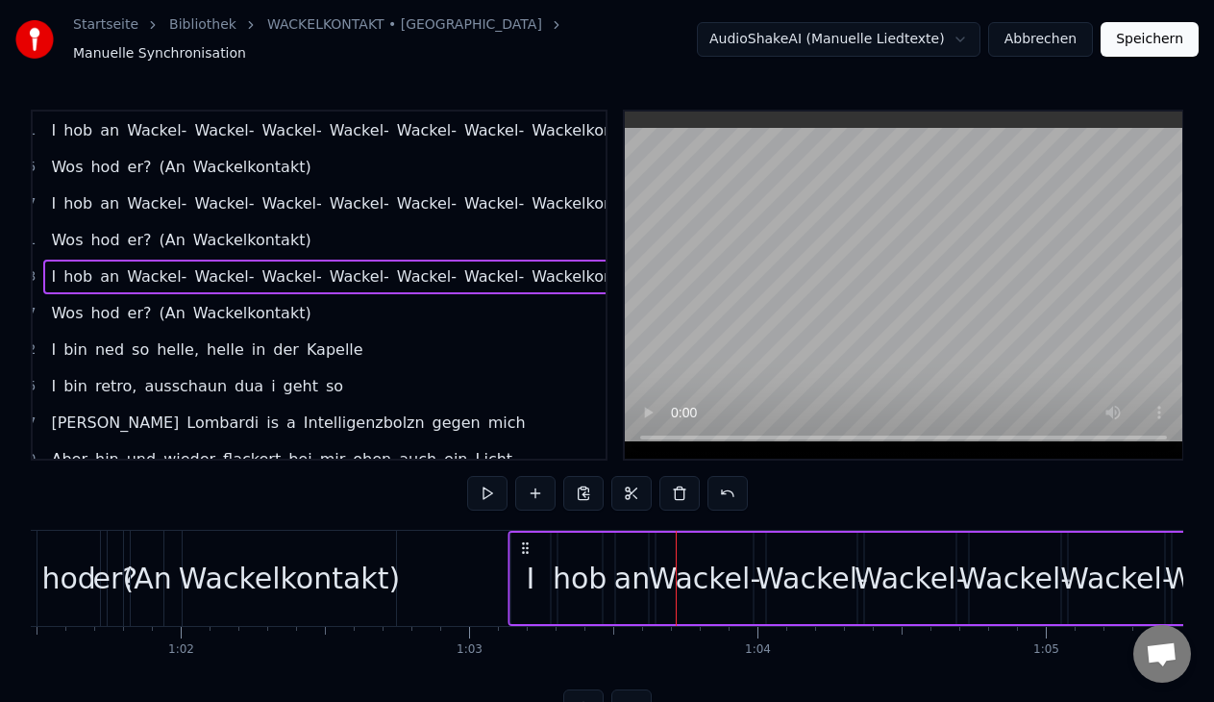
drag, startPoint x: 645, startPoint y: 540, endPoint x: 527, endPoint y: 550, distance: 118.6
click at [527, 550] on div "I hob an Wackel- Wackel- Wackel- Wackel- Wackel- Wackel- Wackelkontakt" at bounding box center [1023, 577] width 1030 height 95
click at [491, 483] on button at bounding box center [487, 493] width 40 height 35
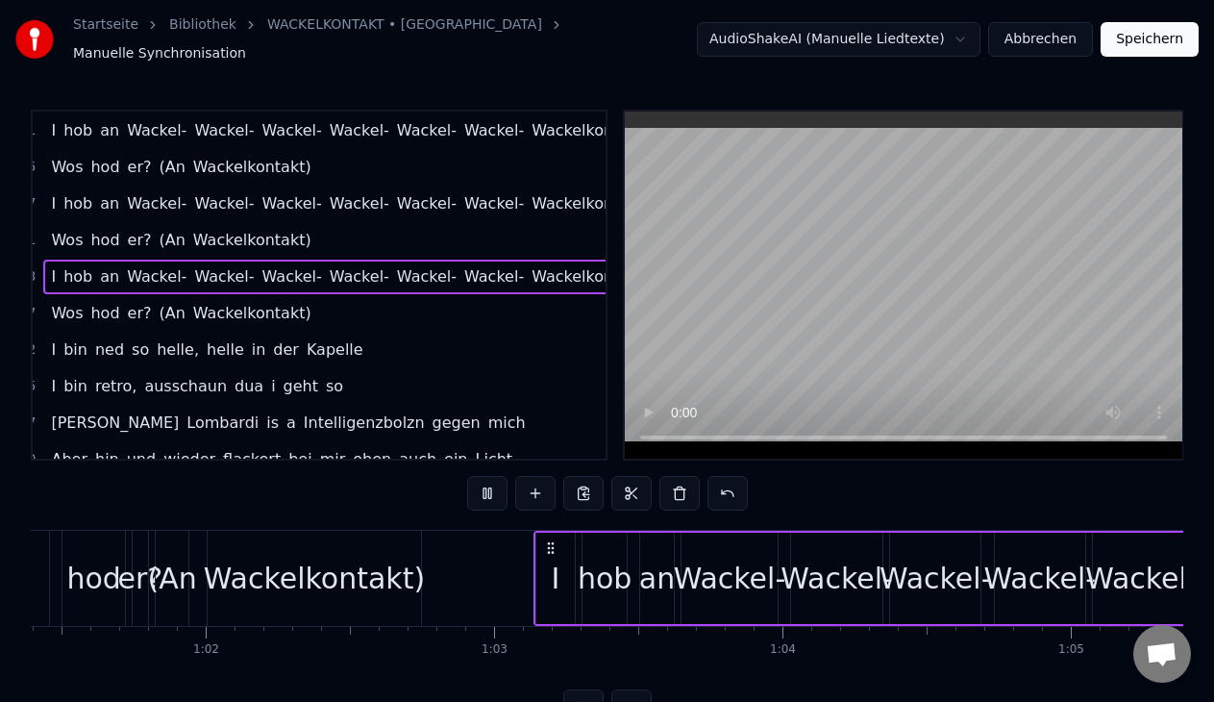
scroll to position [0, 18784]
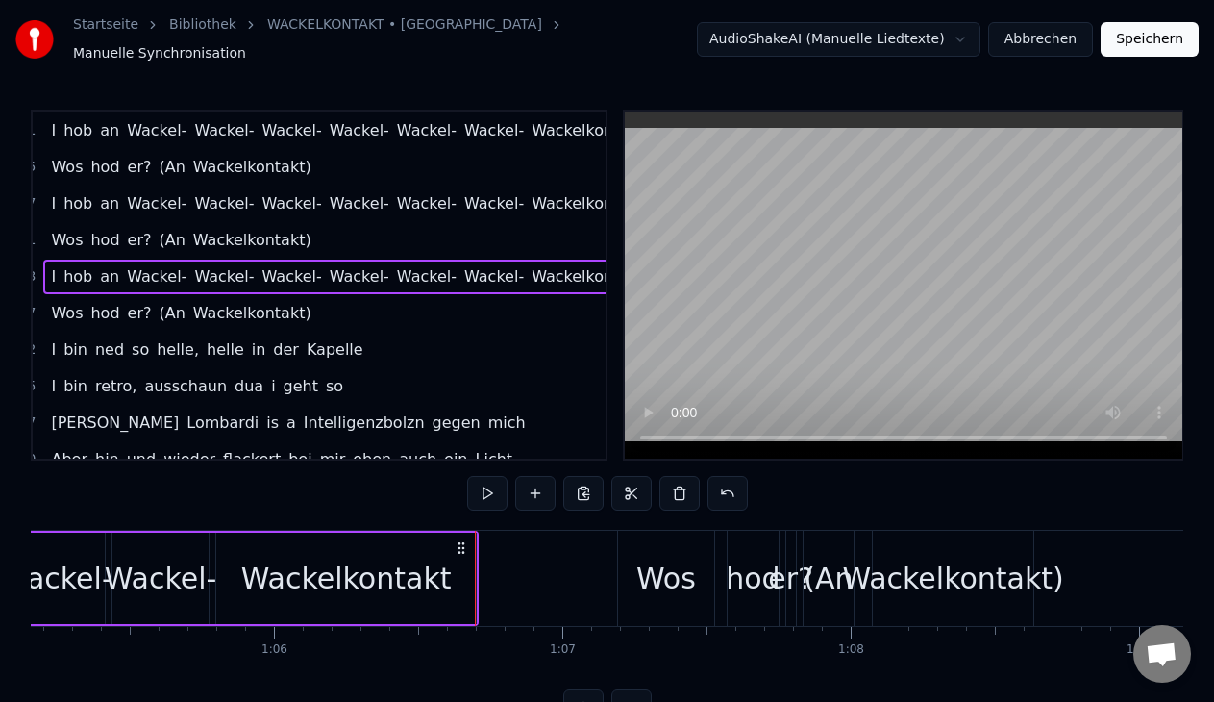
click at [284, 317] on div "Wos hod er? (An Wackelkontakt)" at bounding box center [180, 313] width 275 height 35
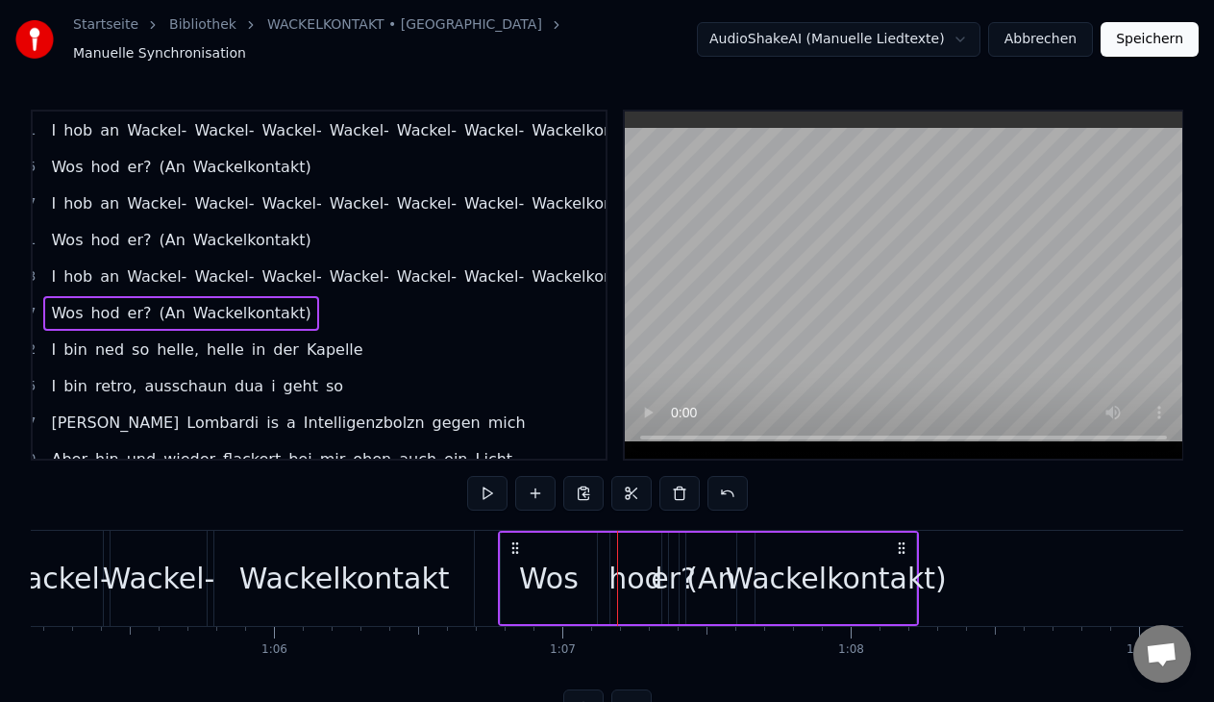
drag, startPoint x: 629, startPoint y: 534, endPoint x: 510, endPoint y: 534, distance: 119.2
click at [510, 540] on icon at bounding box center [514, 547] width 15 height 15
click at [486, 488] on button at bounding box center [487, 493] width 40 height 35
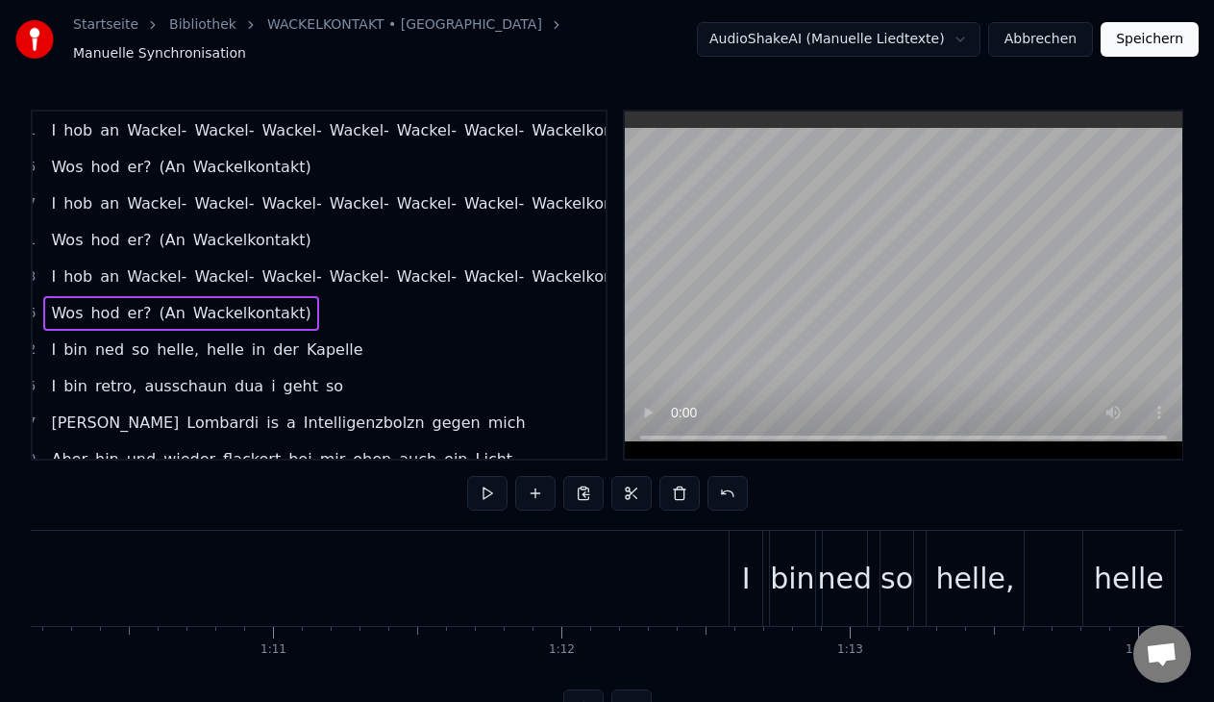
scroll to position [0, 20456]
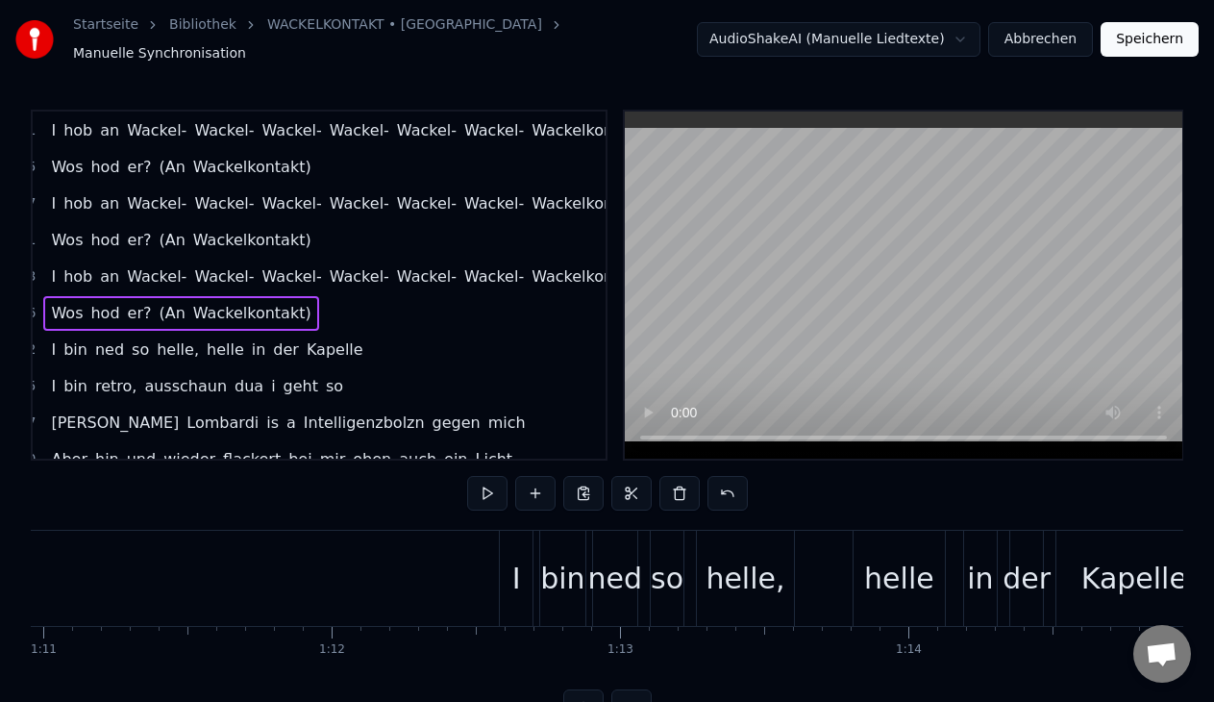
click at [328, 353] on div "I bin ned so [PERSON_NAME], helle in der Kapelle" at bounding box center [206, 349] width 327 height 35
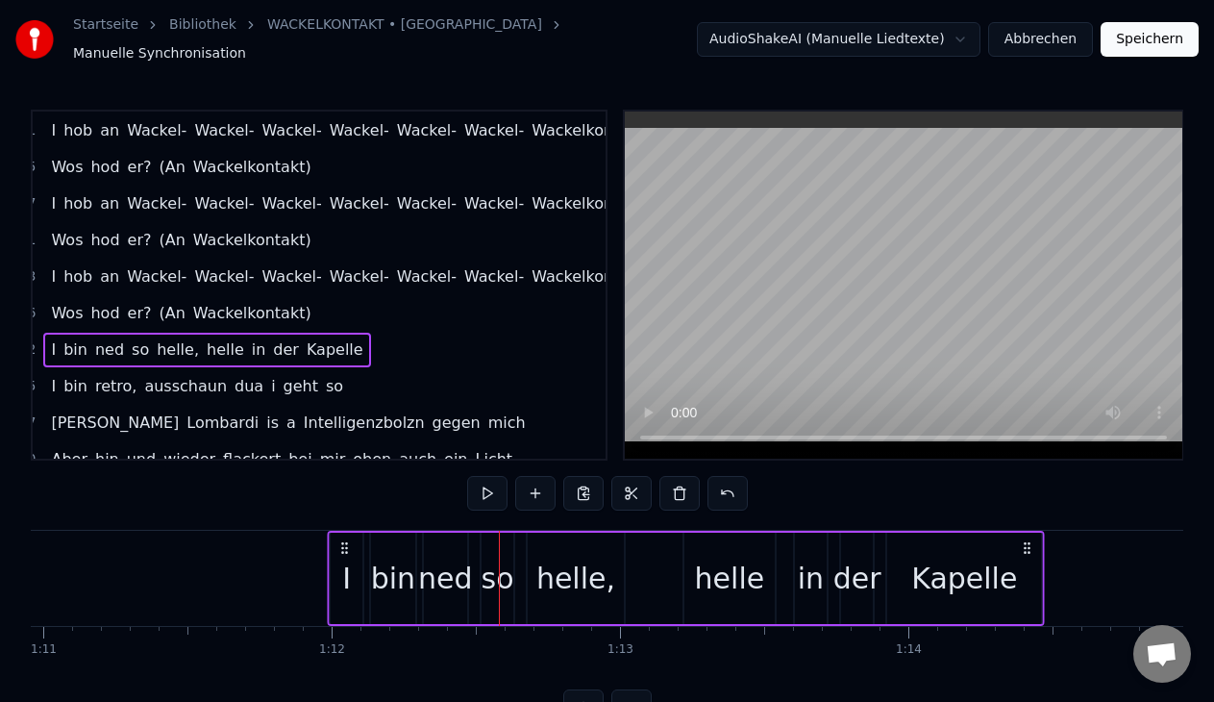
drag, startPoint x: 519, startPoint y: 538, endPoint x: 347, endPoint y: 520, distance: 173.0
click at [487, 480] on button at bounding box center [487, 493] width 40 height 35
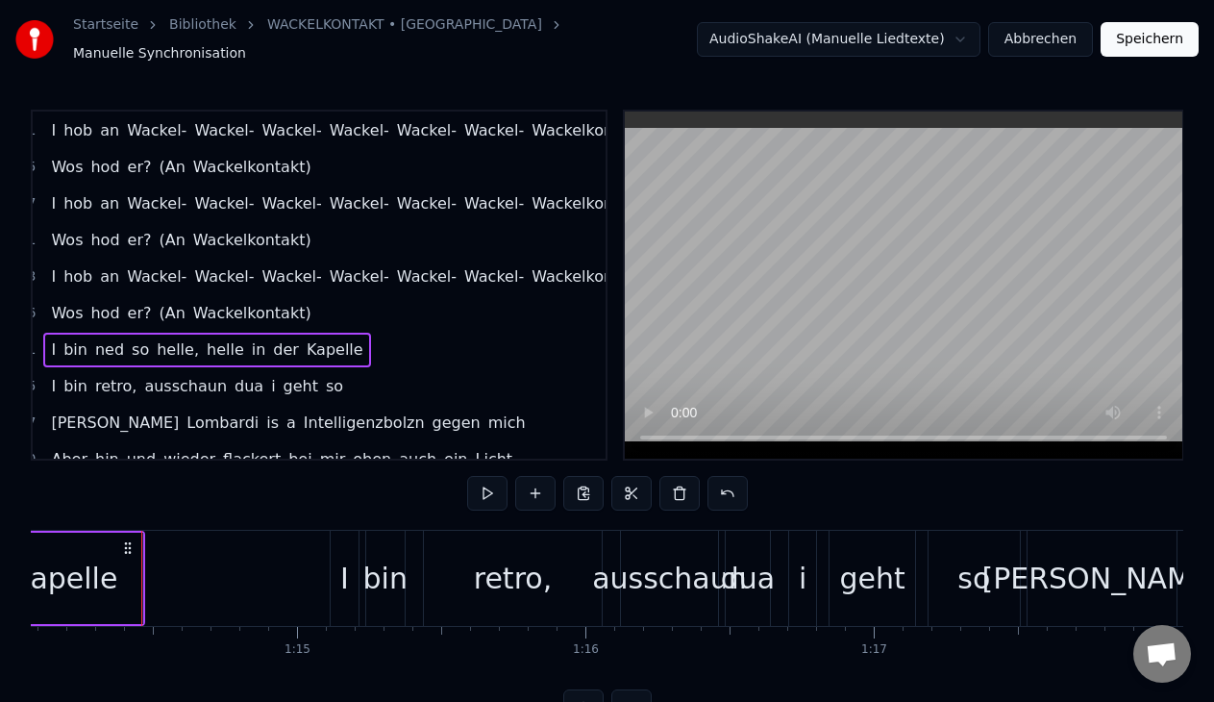
scroll to position [0, 21418]
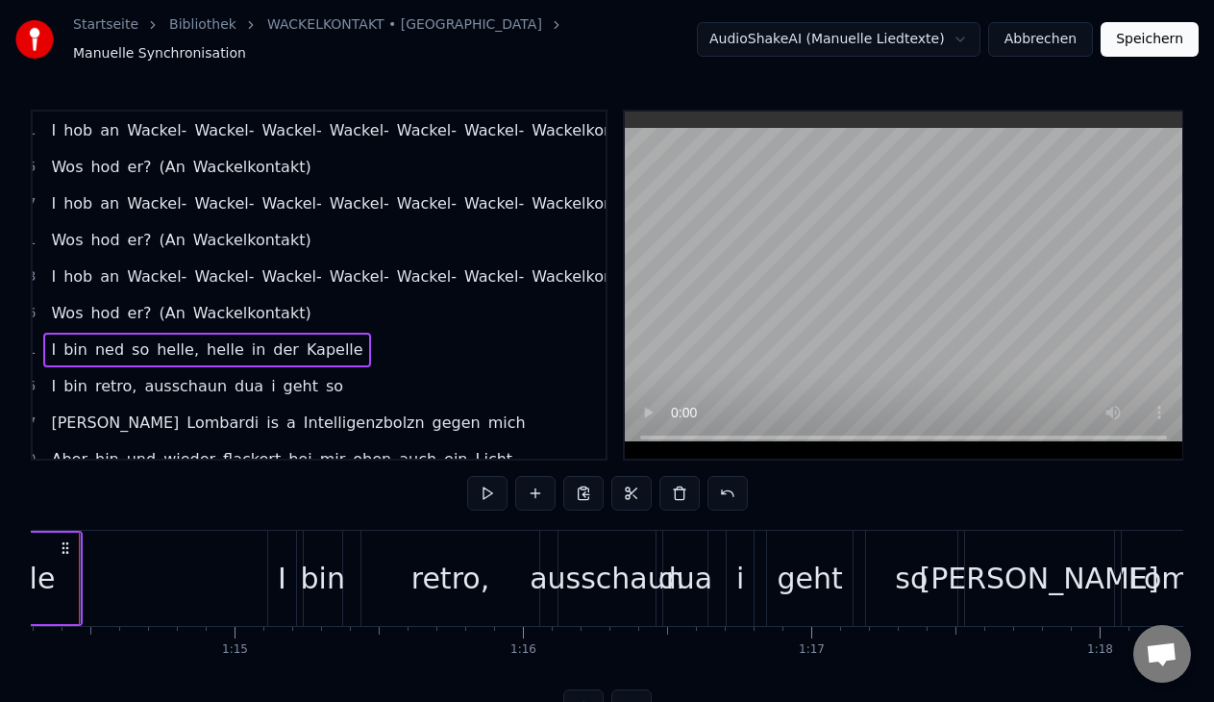
click at [314, 392] on div "I bin retro, ausschaun dua i geht so" at bounding box center [197, 386] width 308 height 35
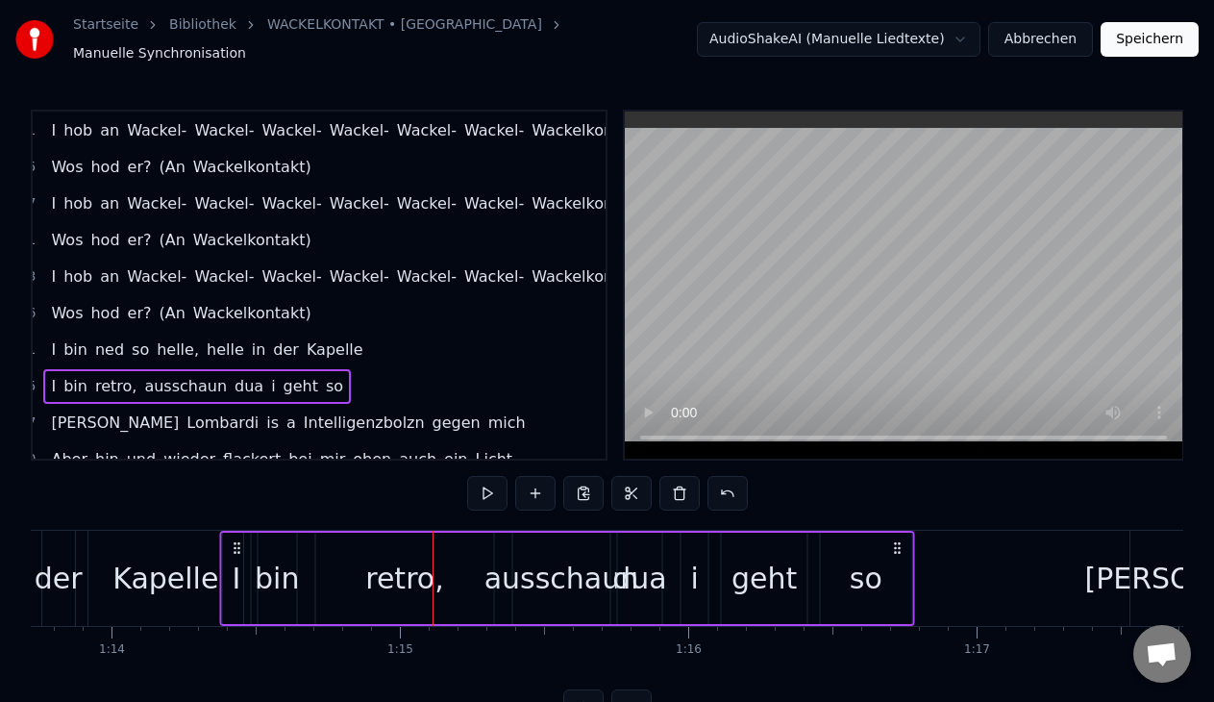
scroll to position [0, 21230]
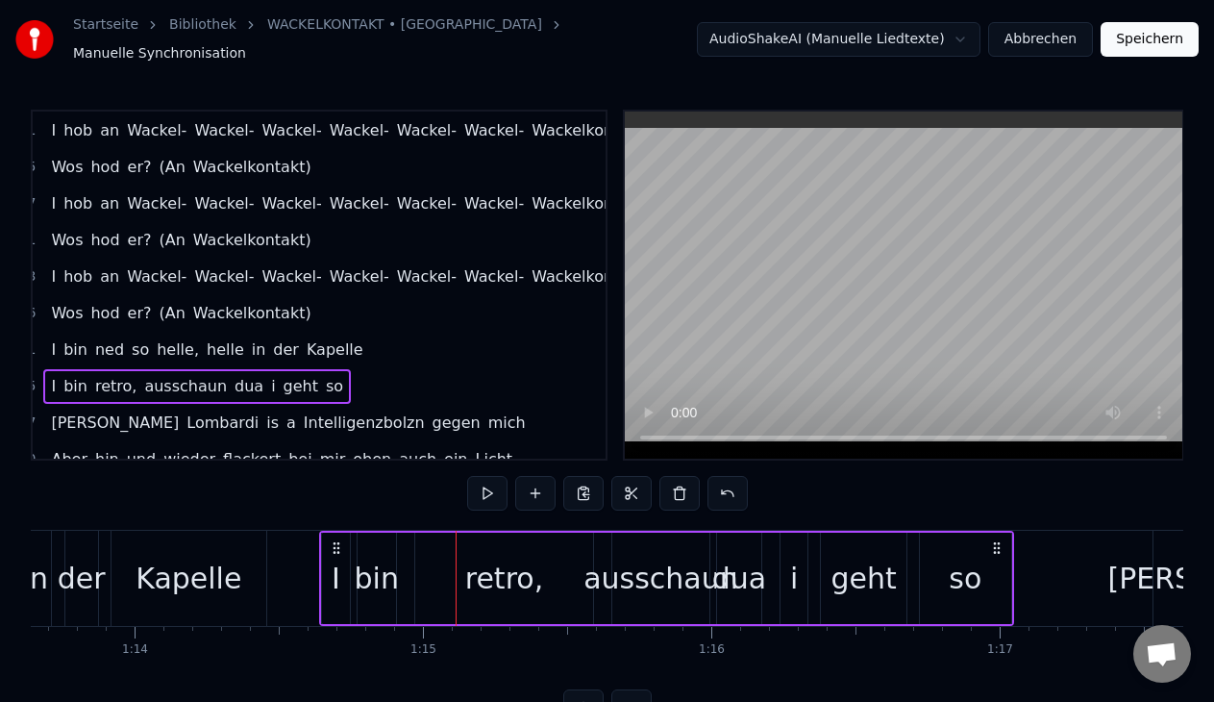
drag, startPoint x: 286, startPoint y: 539, endPoint x: 338, endPoint y: 516, distance: 56.8
click at [338, 516] on div "0:00 Wär 0:00 ich ein Möbelstück, dann wär ich eine Lampe aus den Siebzigern 0:…" at bounding box center [607, 417] width 1152 height 614
click at [495, 476] on button at bounding box center [487, 493] width 40 height 35
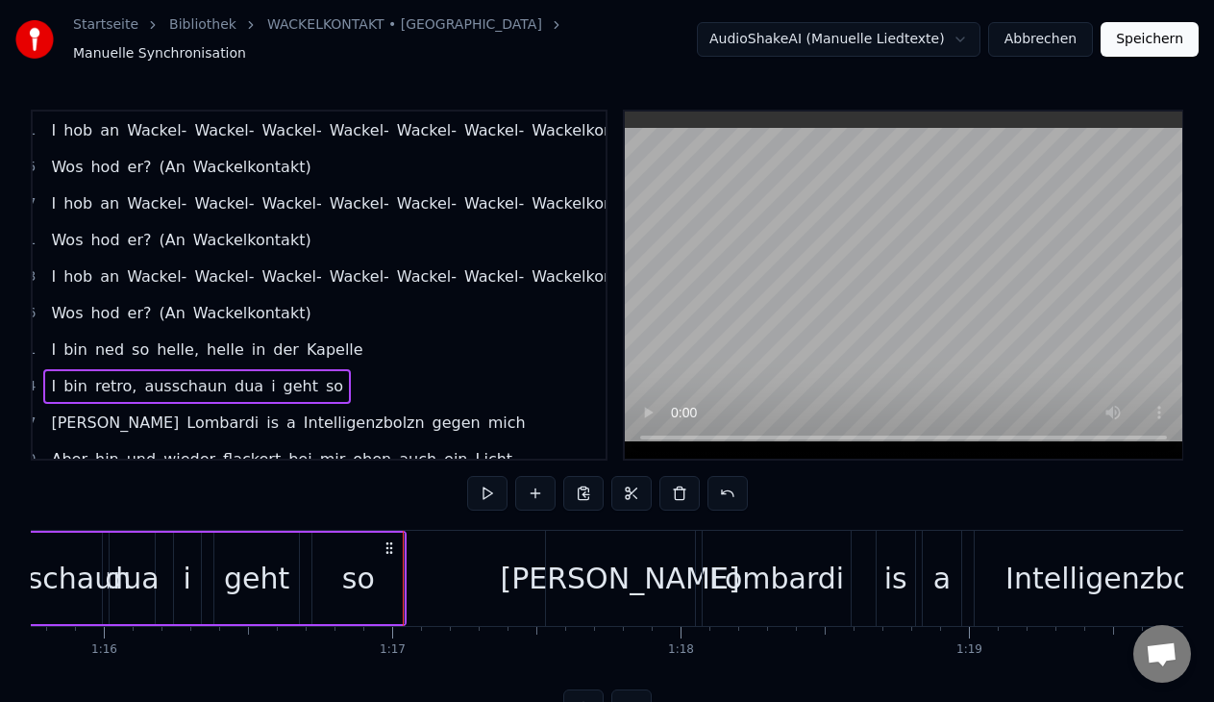
scroll to position [0, 22171]
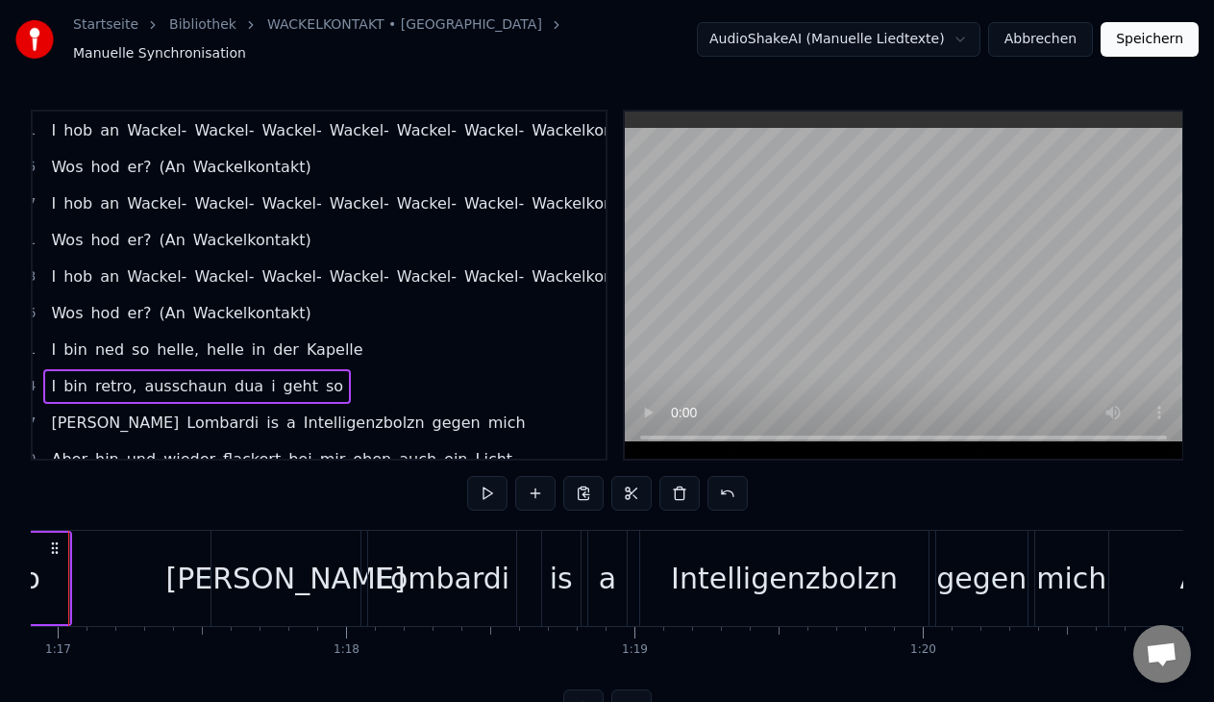
click at [404, 417] on div "[PERSON_NAME] is a Intelligenzbolzn gegen mich" at bounding box center [287, 423] width 489 height 35
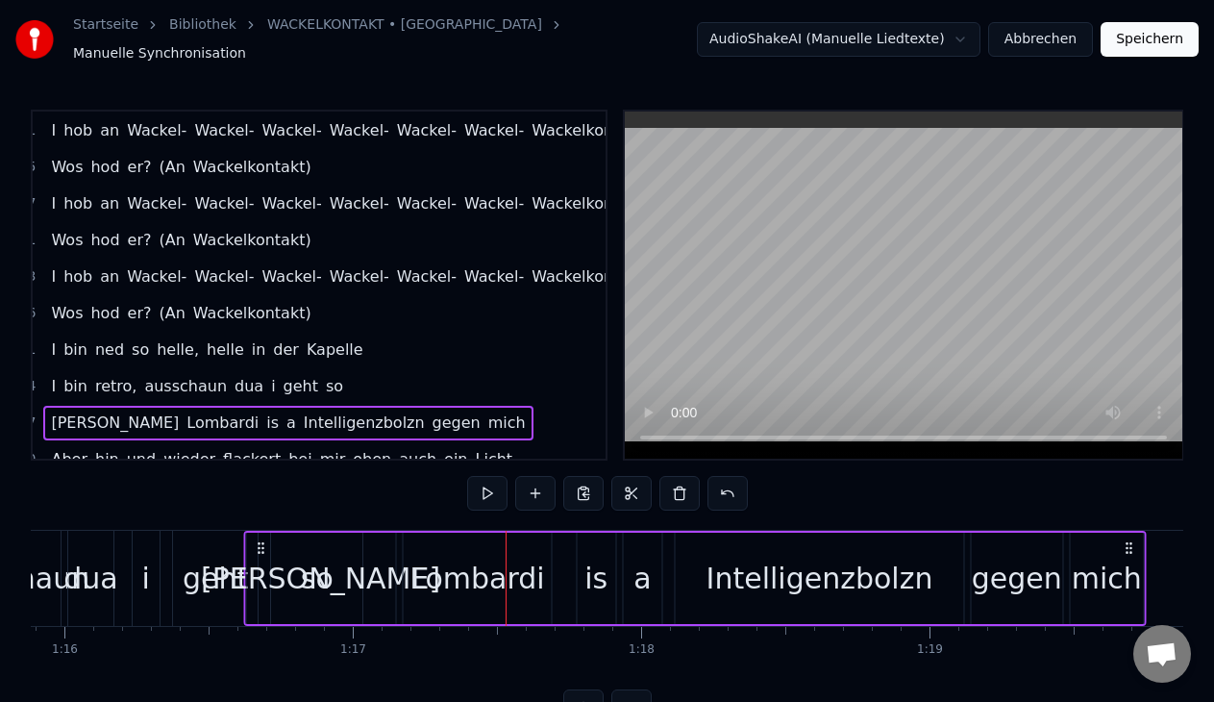
scroll to position [0, 21863]
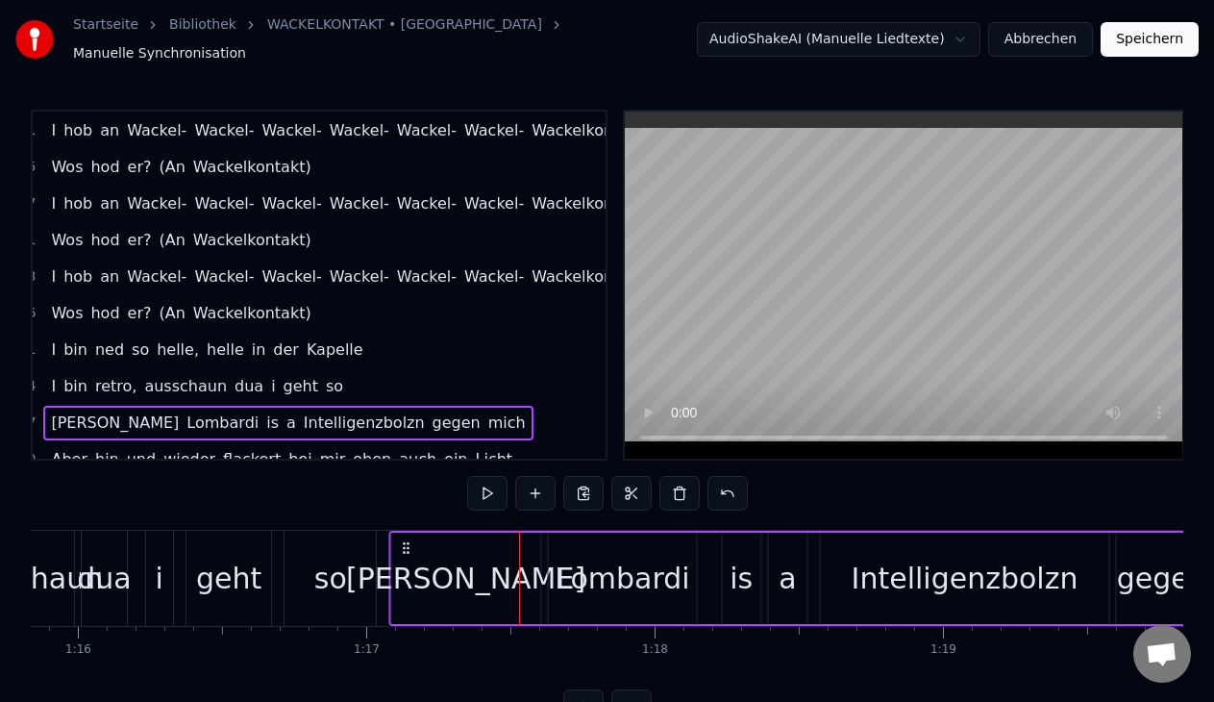
drag, startPoint x: 225, startPoint y: 534, endPoint x: 403, endPoint y: 538, distance: 177.8
click at [403, 540] on icon at bounding box center [405, 547] width 15 height 15
click at [480, 485] on button at bounding box center [487, 493] width 40 height 35
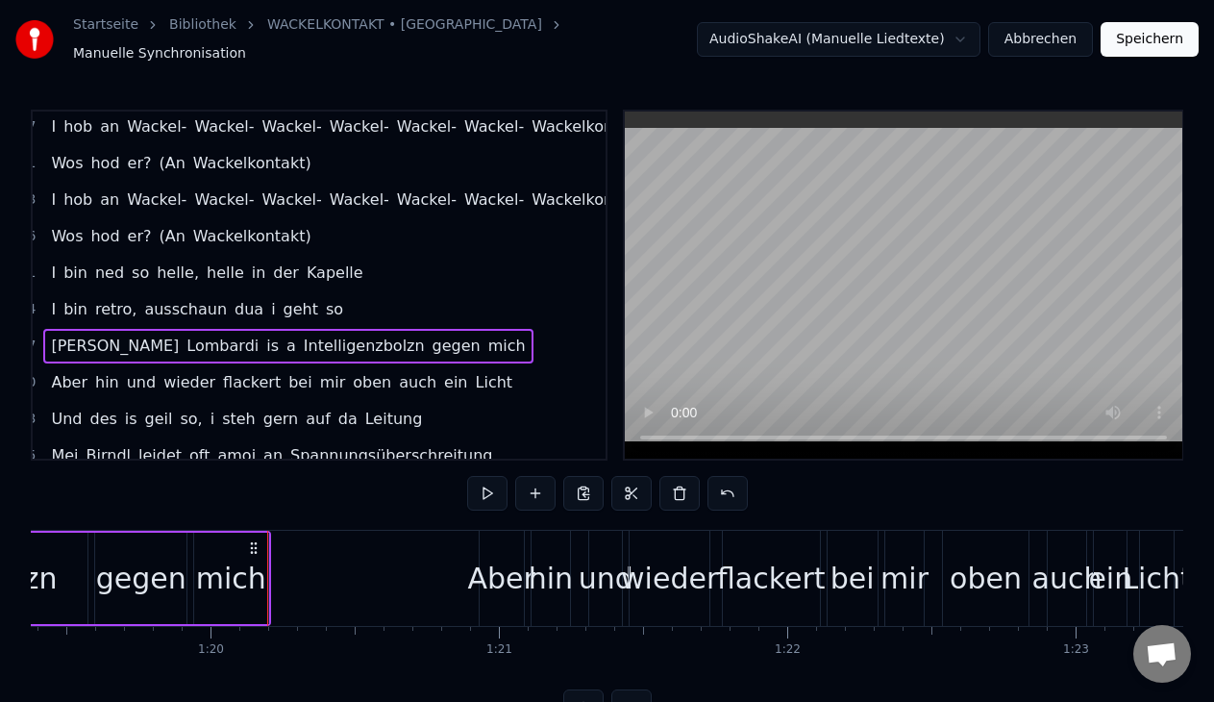
scroll to position [516, 28]
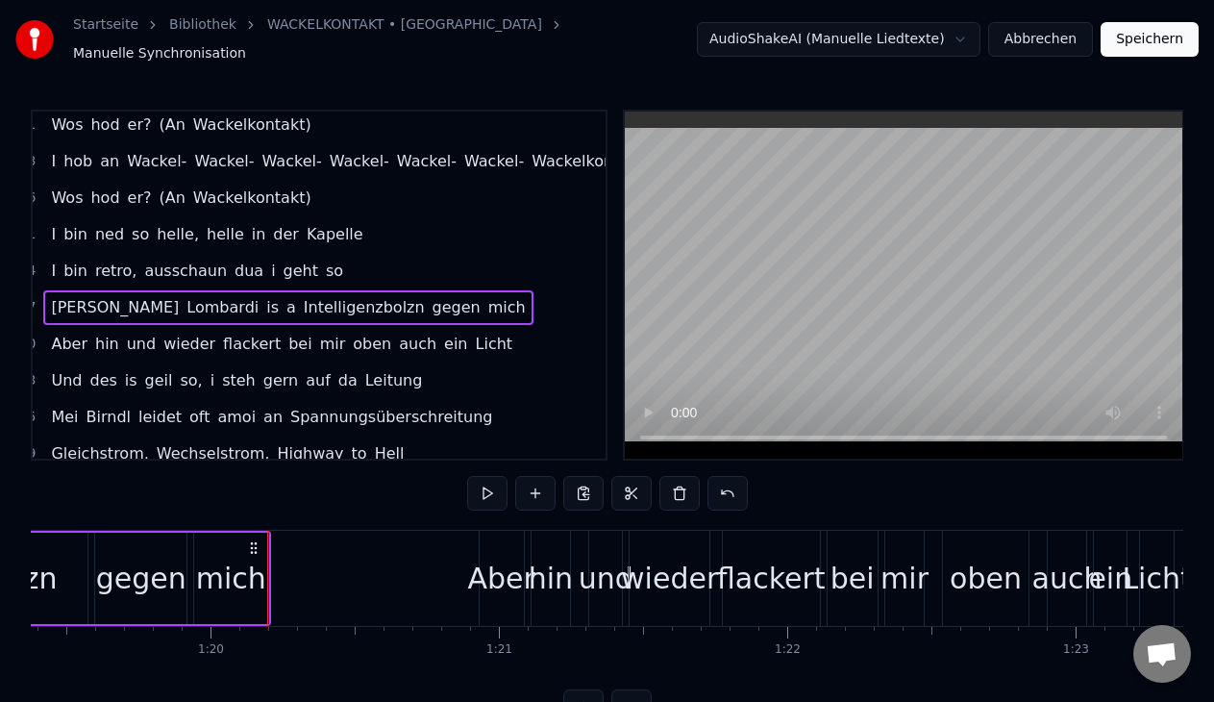
click at [455, 349] on div "Aber hin und wieder flackert bei mir oben auch ein Licht" at bounding box center [281, 344] width 477 height 35
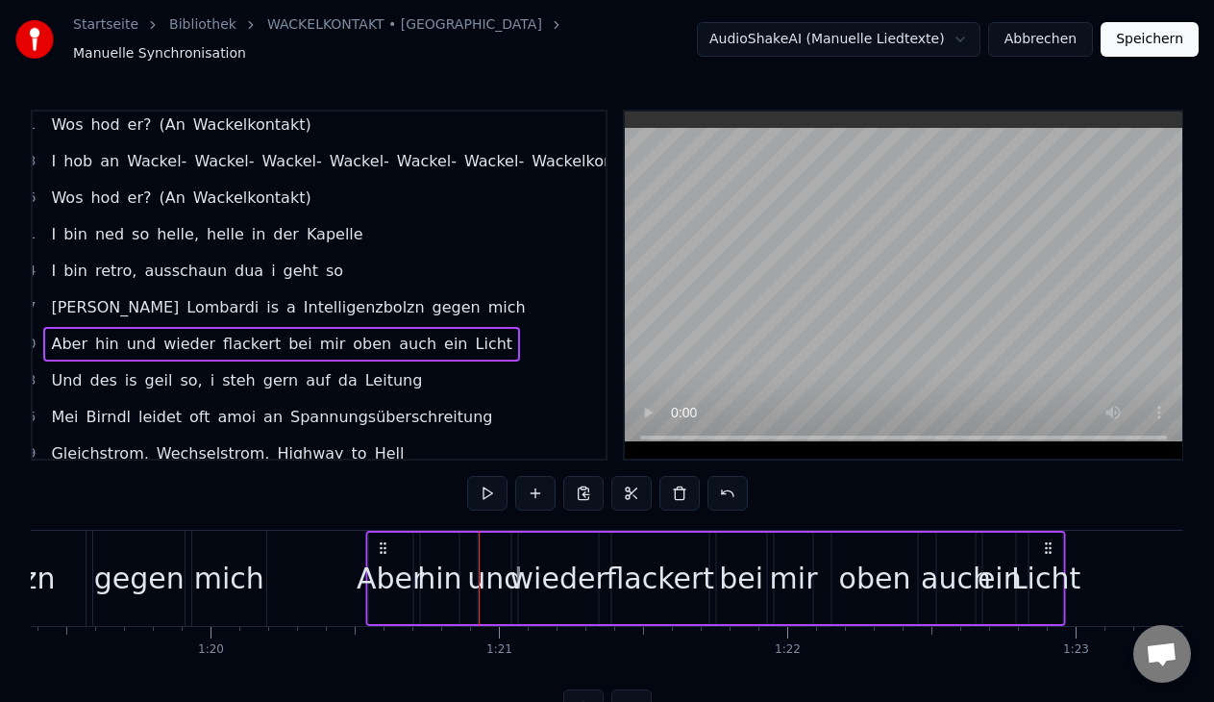
drag, startPoint x: 490, startPoint y: 534, endPoint x: 378, endPoint y: 540, distance: 112.6
click at [378, 540] on icon at bounding box center [382, 547] width 15 height 15
click at [485, 482] on button at bounding box center [487, 493] width 40 height 35
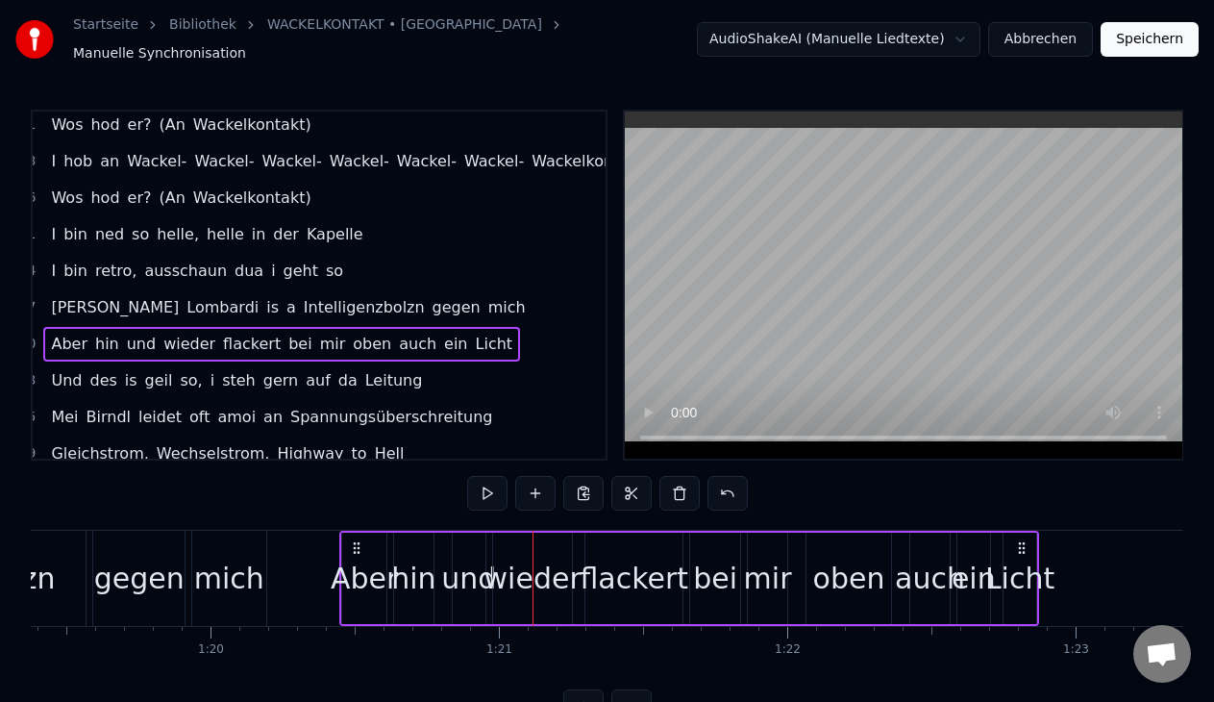
drag, startPoint x: 384, startPoint y: 535, endPoint x: 358, endPoint y: 534, distance: 26.0
click at [358, 540] on icon at bounding box center [356, 547] width 15 height 15
click at [496, 485] on button at bounding box center [487, 493] width 40 height 35
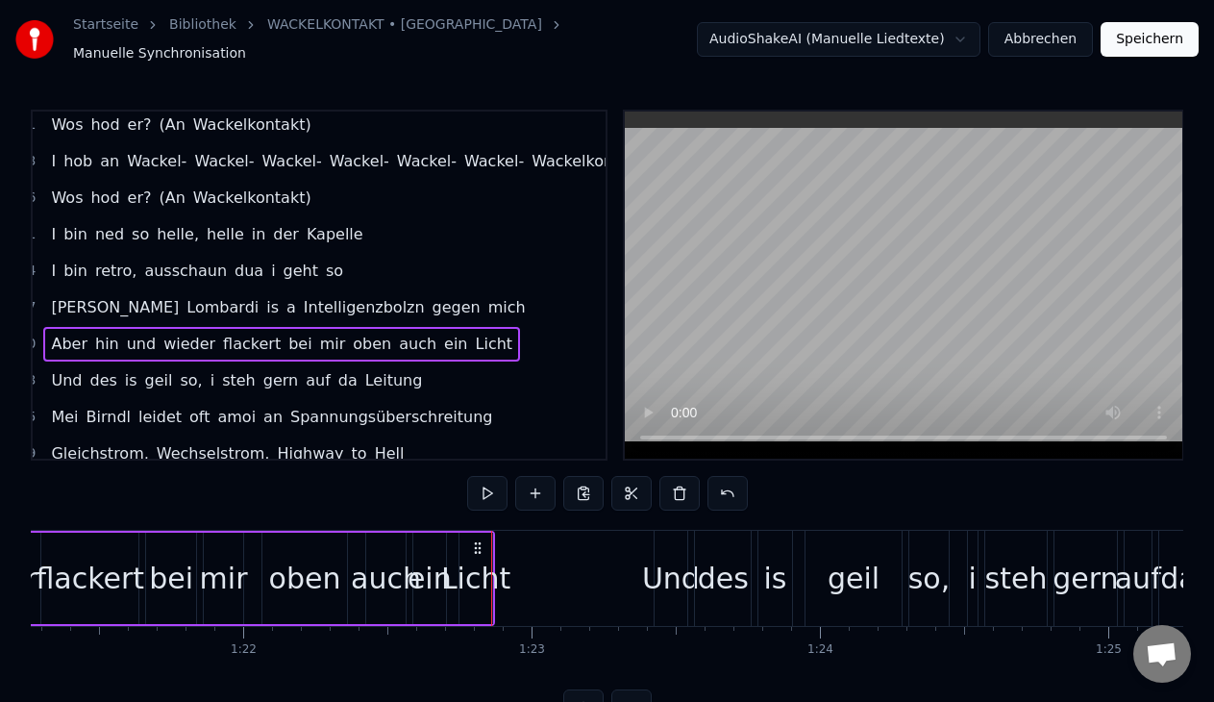
scroll to position [0, 23470]
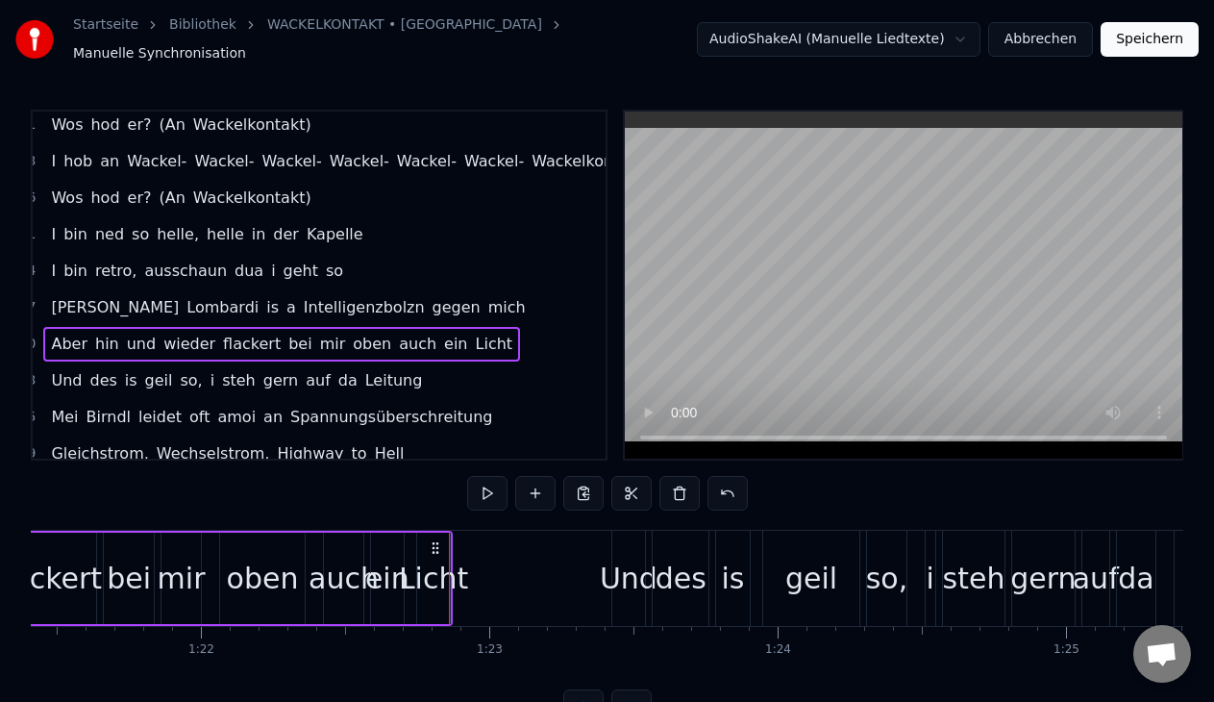
click at [363, 369] on span "Leitung" at bounding box center [394, 380] width 62 height 22
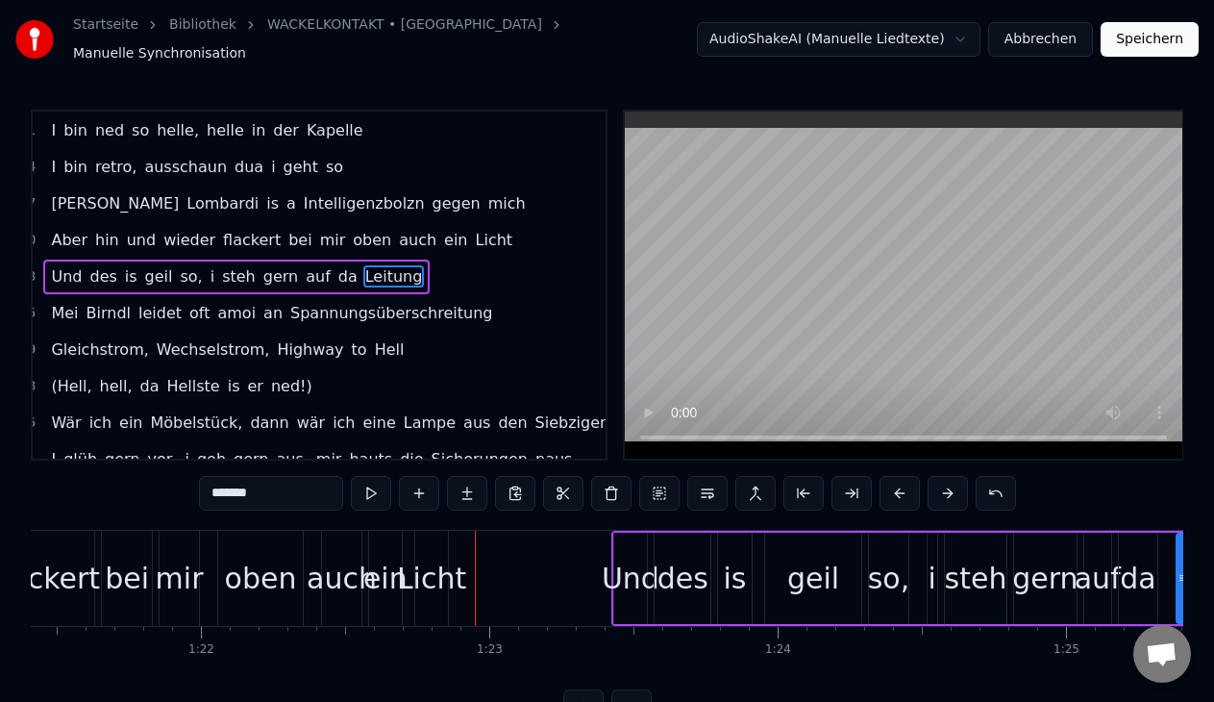
click at [370, 270] on span "Leitung" at bounding box center [394, 276] width 62 height 22
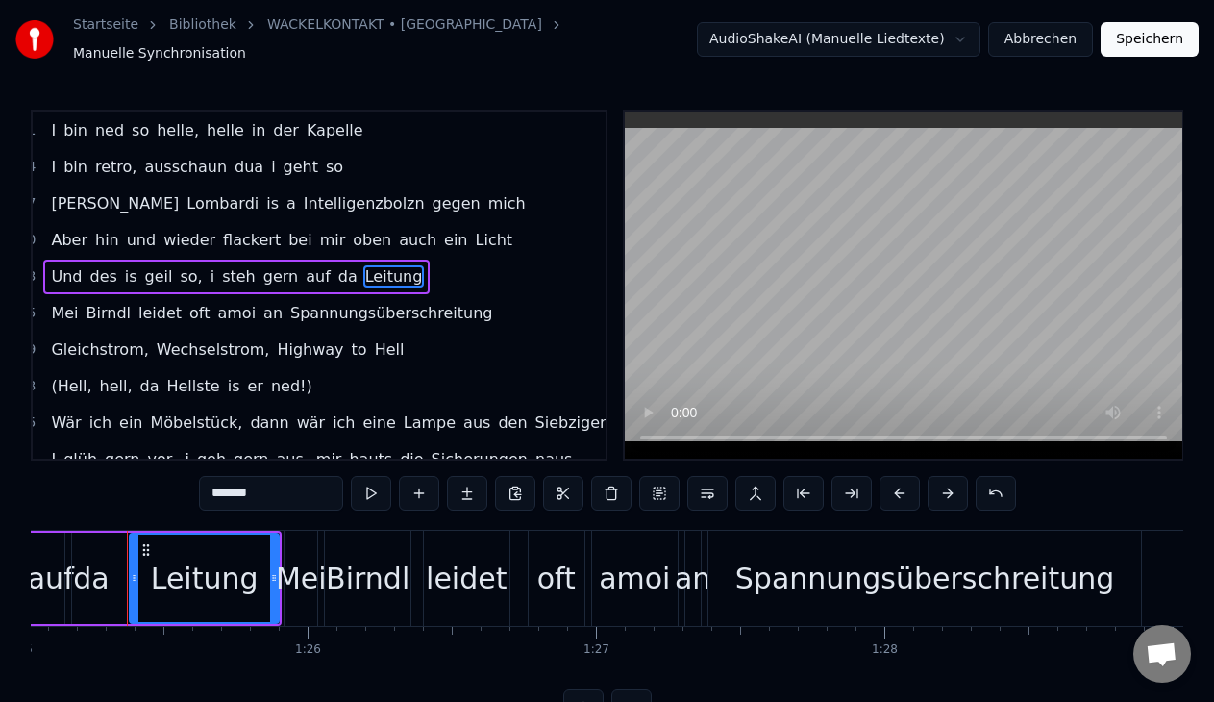
click at [370, 270] on span "Leitung" at bounding box center [394, 276] width 62 height 22
click at [232, 569] on div "Leitung" at bounding box center [205, 577] width 108 height 43
drag, startPoint x: 232, startPoint y: 569, endPoint x: 198, endPoint y: 561, distance: 34.5
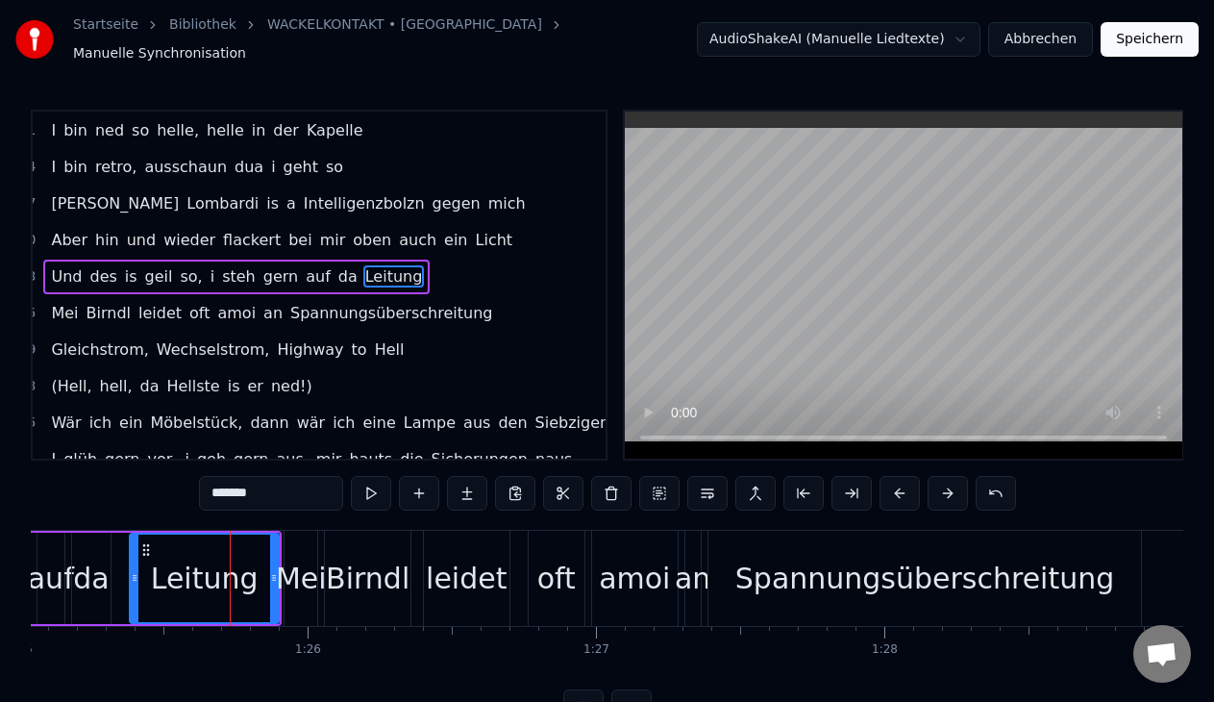
click at [198, 561] on div "Leitung" at bounding box center [205, 577] width 108 height 43
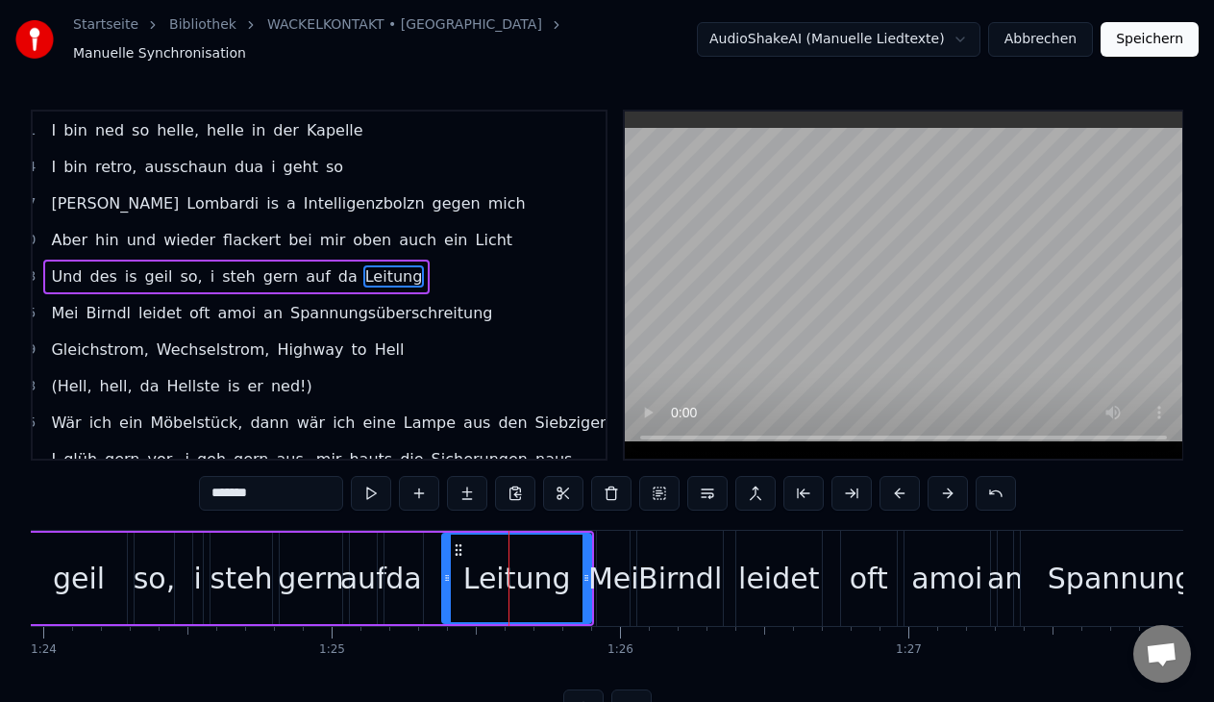
scroll to position [0, 24205]
click at [208, 284] on div "1:23 Und des is geil so, i steh gern auf da Leitung" at bounding box center [291, 276] width 573 height 37
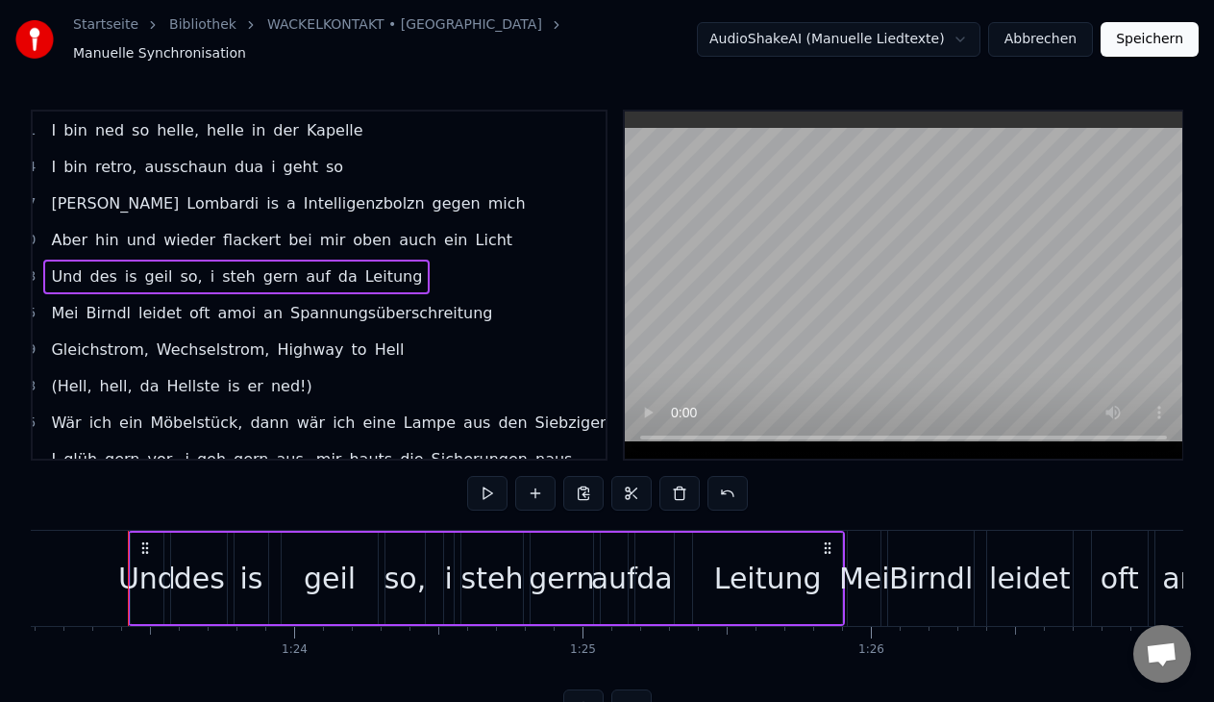
click at [208, 284] on div "1:23 Und des is geil so, i steh gern auf da Leitung" at bounding box center [291, 276] width 573 height 37
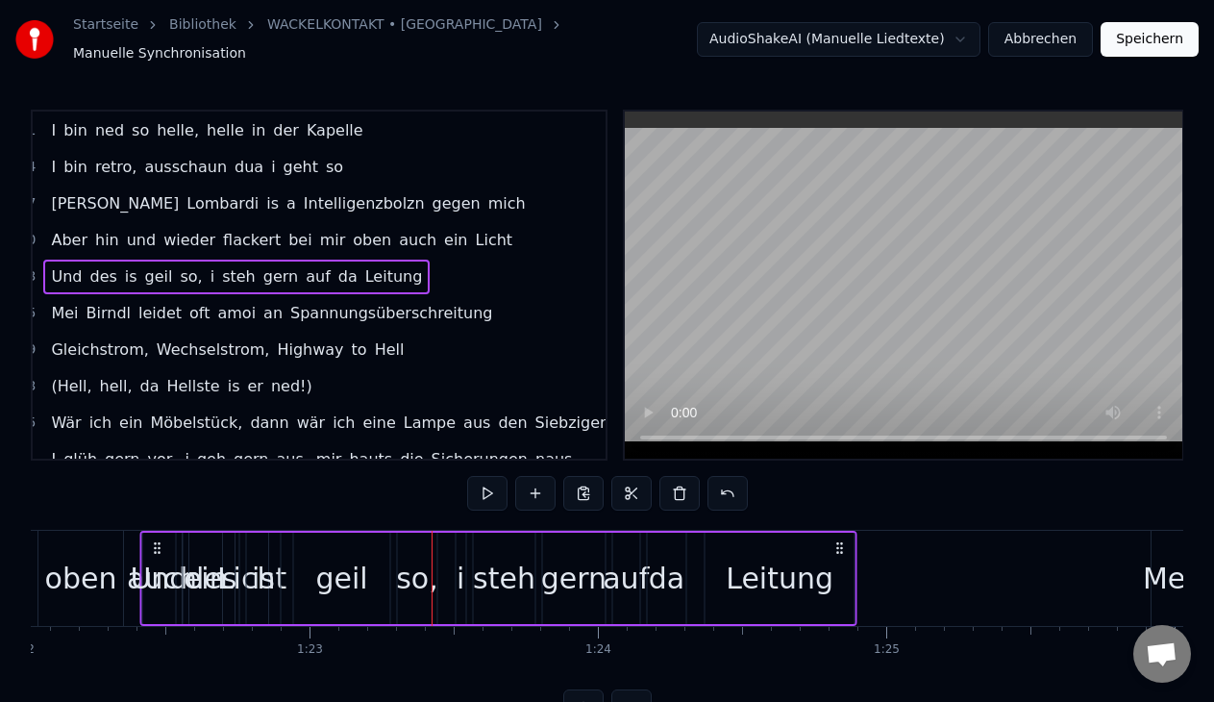
scroll to position [0, 23615]
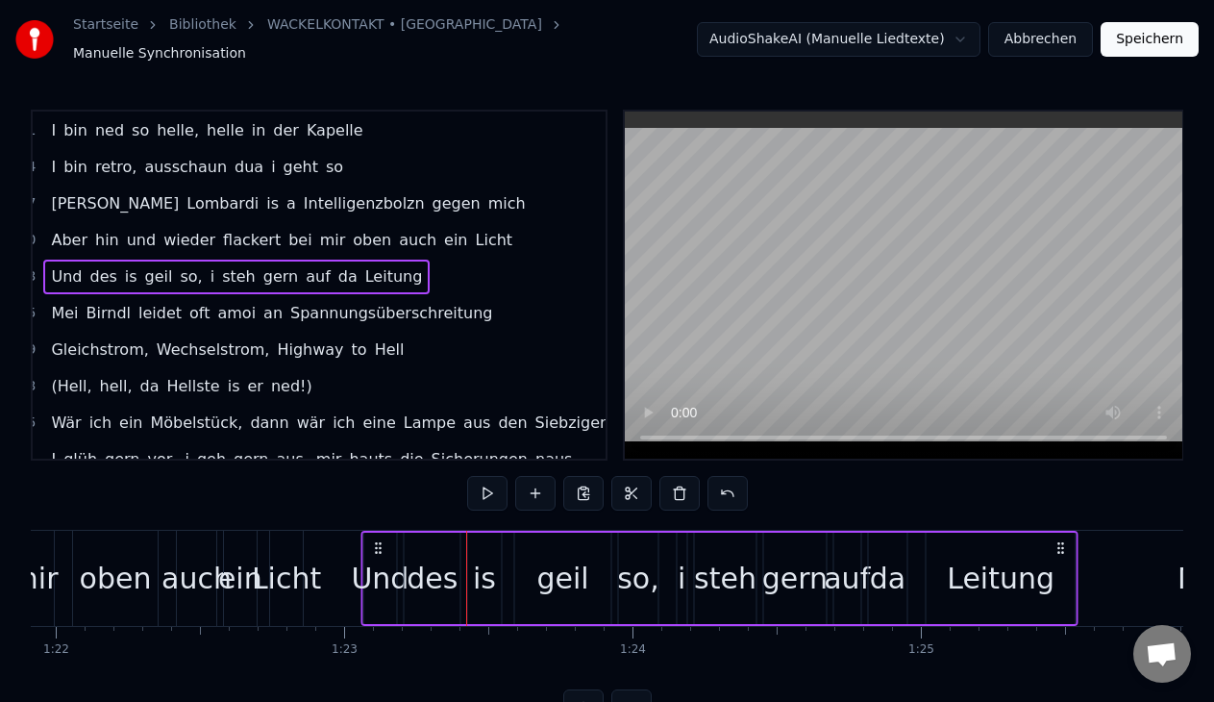
drag, startPoint x: 145, startPoint y: 539, endPoint x: 379, endPoint y: 508, distance: 235.5
click at [379, 508] on div "0:00 Wär 0:00 ich ein Möbelstück, dann wär ich eine Lampe aus den Siebzigern 0:…" at bounding box center [607, 417] width 1152 height 614
click at [480, 484] on button at bounding box center [487, 493] width 40 height 35
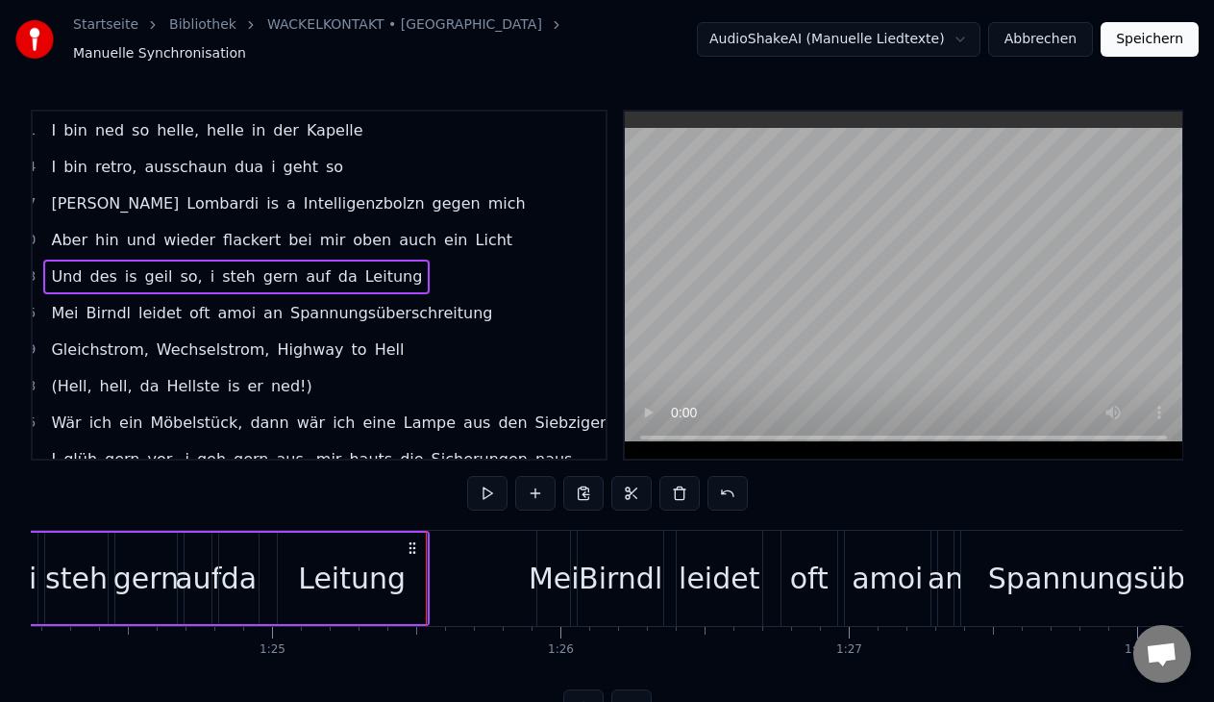
scroll to position [0, 24305]
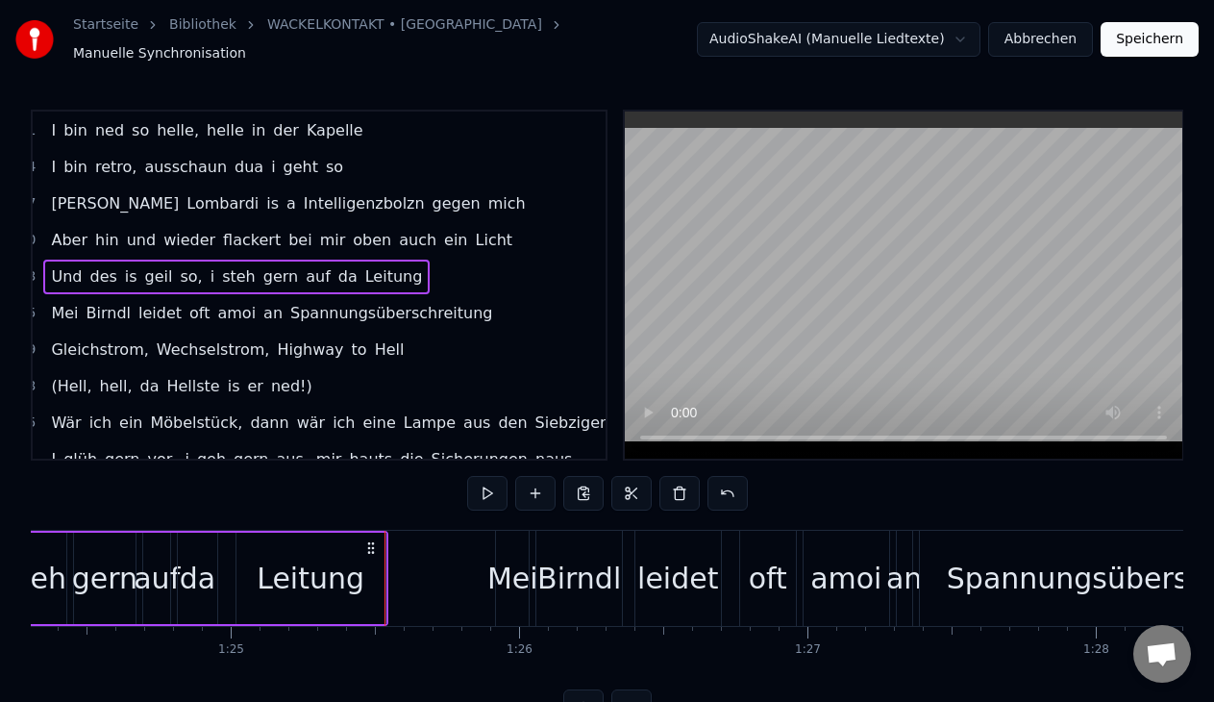
click at [428, 316] on div "[PERSON_NAME] leidet oft amoi an Spannungsüberschreitung" at bounding box center [271, 313] width 456 height 35
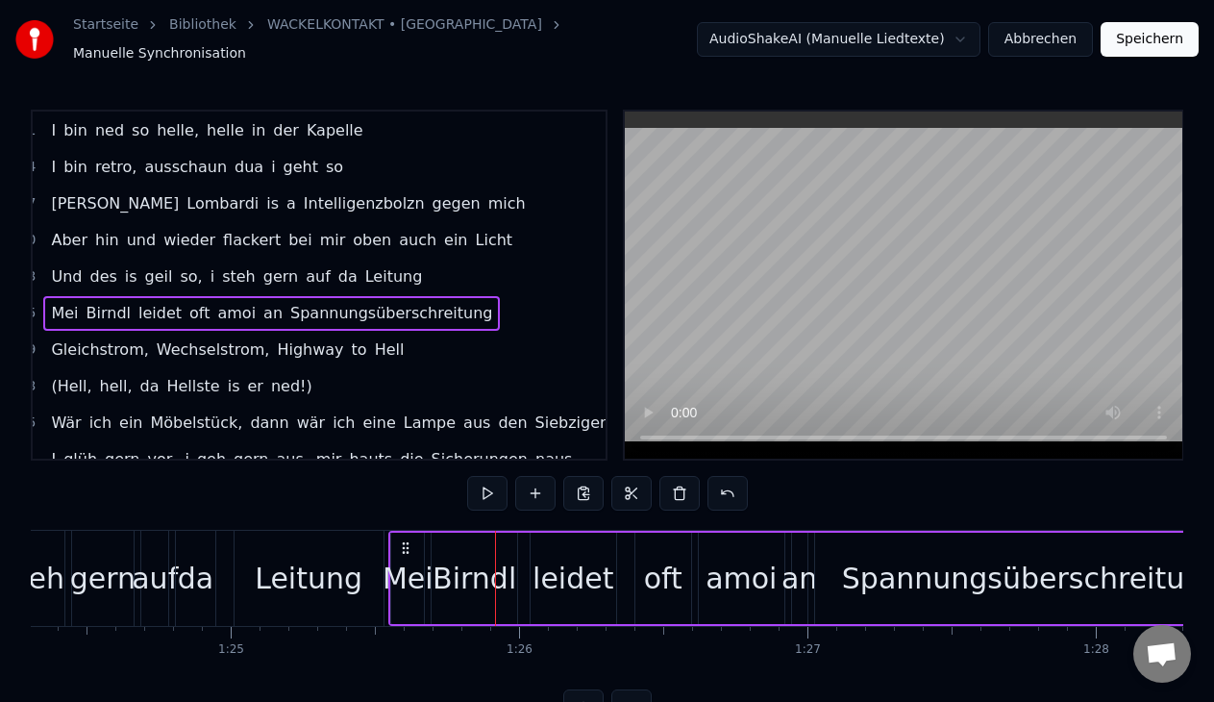
drag, startPoint x: 512, startPoint y: 531, endPoint x: 406, endPoint y: 530, distance: 105.7
click at [406, 540] on icon at bounding box center [405, 547] width 15 height 15
click at [487, 485] on button at bounding box center [487, 493] width 40 height 35
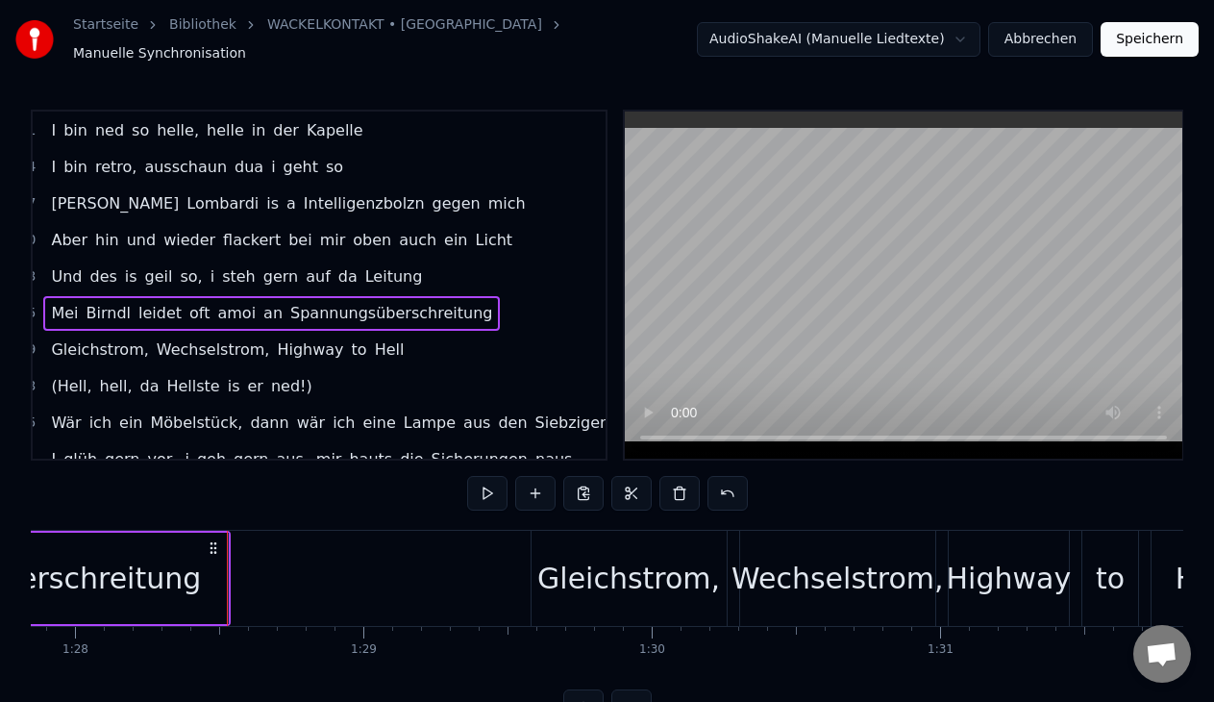
click at [323, 356] on div "Gleichstrom, Wechselstrom, Highway to Hell" at bounding box center [227, 349] width 368 height 35
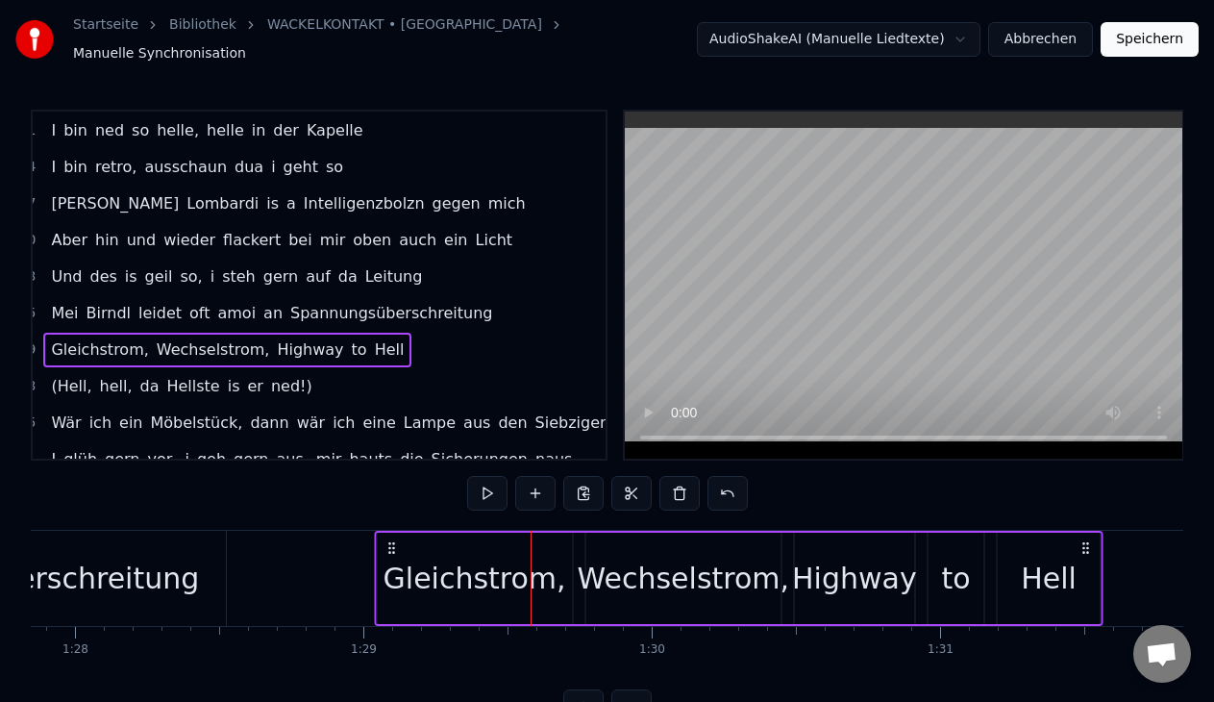
drag, startPoint x: 548, startPoint y: 537, endPoint x: 391, endPoint y: 531, distance: 156.7
click at [391, 540] on icon at bounding box center [390, 547] width 15 height 15
click at [481, 487] on button at bounding box center [487, 493] width 40 height 35
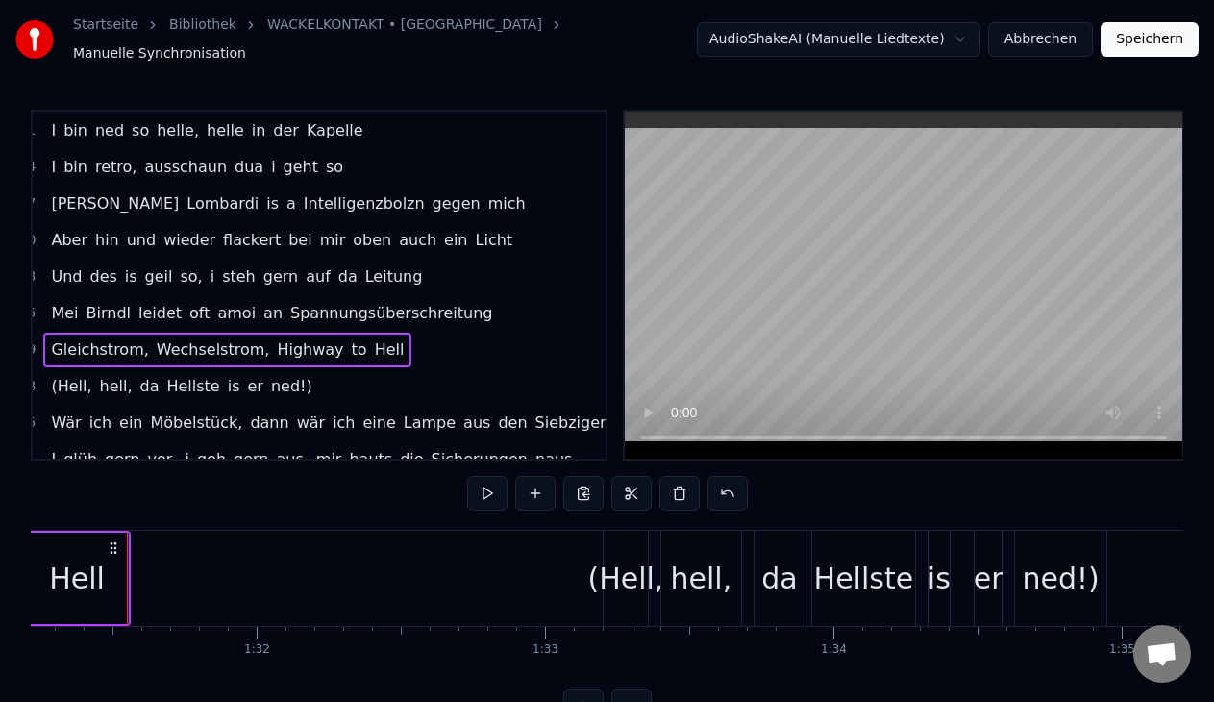
click at [272, 390] on div "(Hell, hell, da Hellste is er ned!)" at bounding box center [181, 386] width 276 height 35
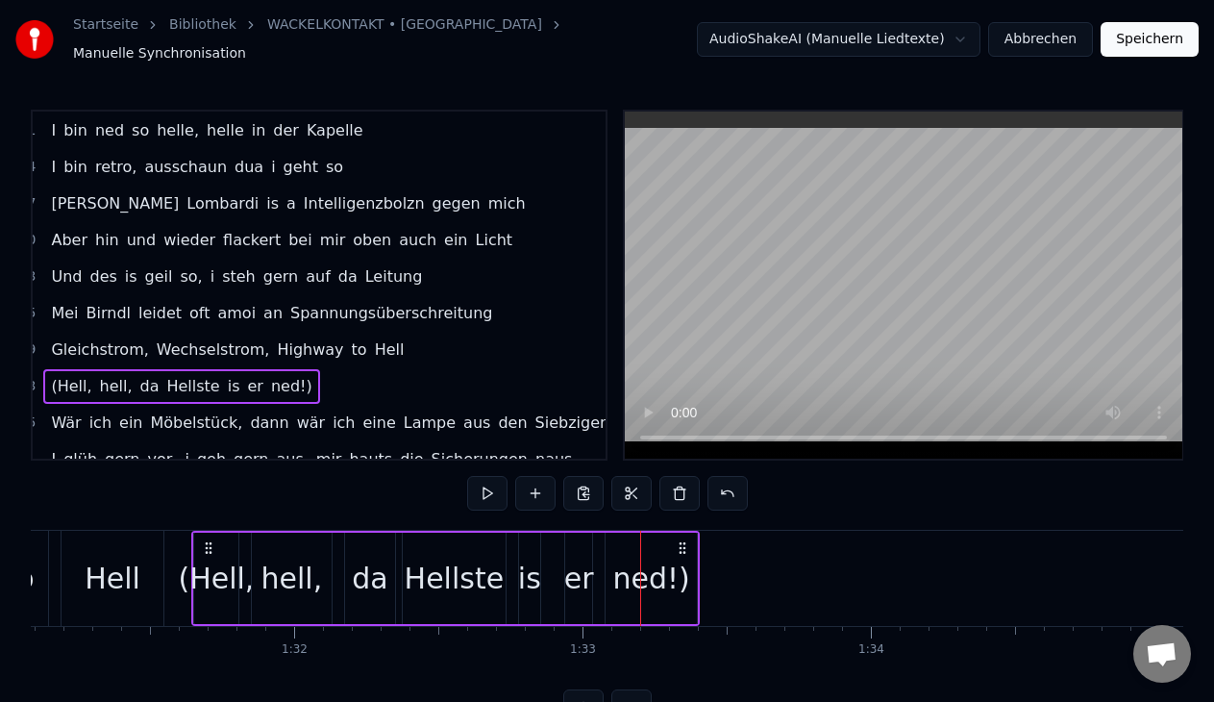
scroll to position [0, 26209]
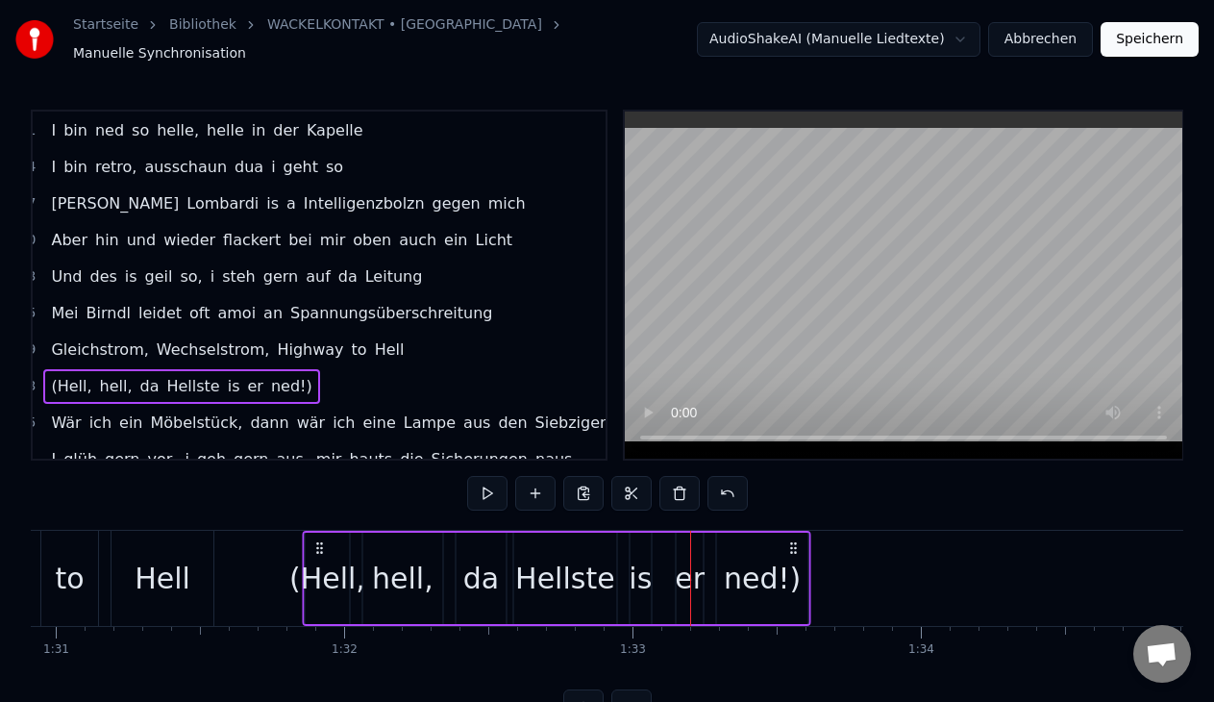
drag, startPoint x: 618, startPoint y: 535, endPoint x: 318, endPoint y: 522, distance: 300.1
click at [318, 530] on div "(Hell, hell, da Hellste is er ned!)" at bounding box center [556, 577] width 508 height 95
click at [498, 476] on button at bounding box center [487, 493] width 40 height 35
click at [804, 554] on div "ned!)" at bounding box center [762, 577] width 91 height 91
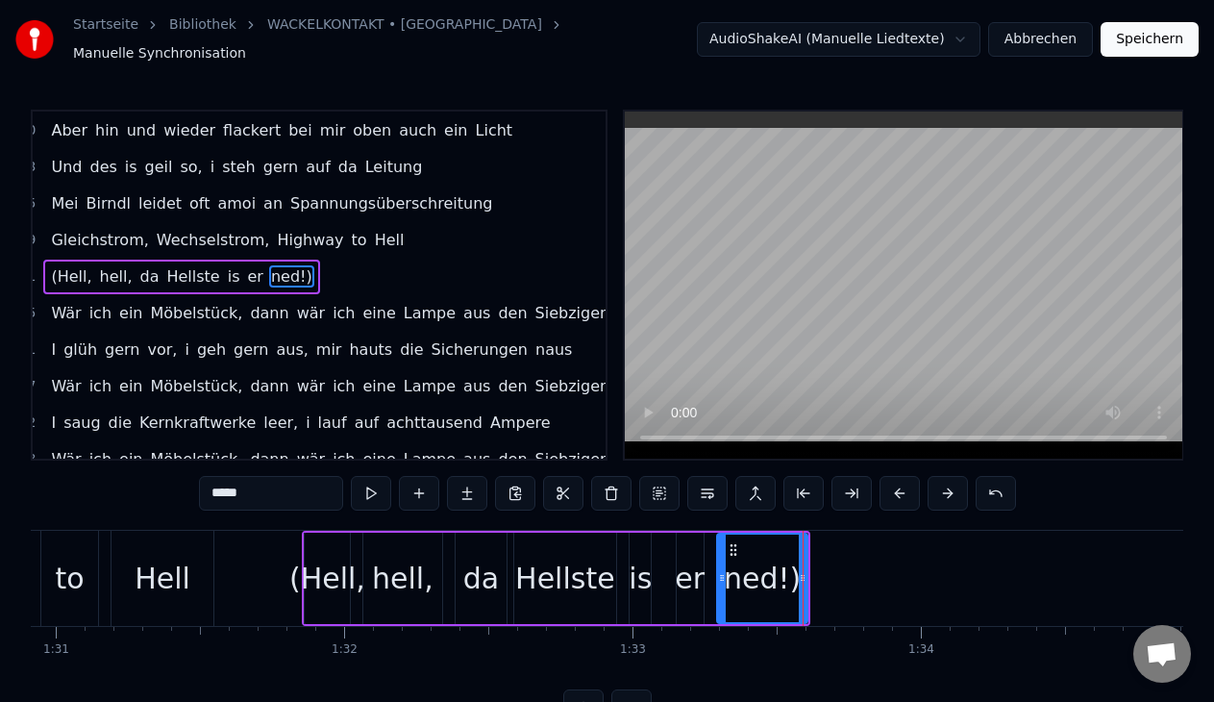
click at [774, 584] on div "ned!)" at bounding box center [762, 577] width 77 height 43
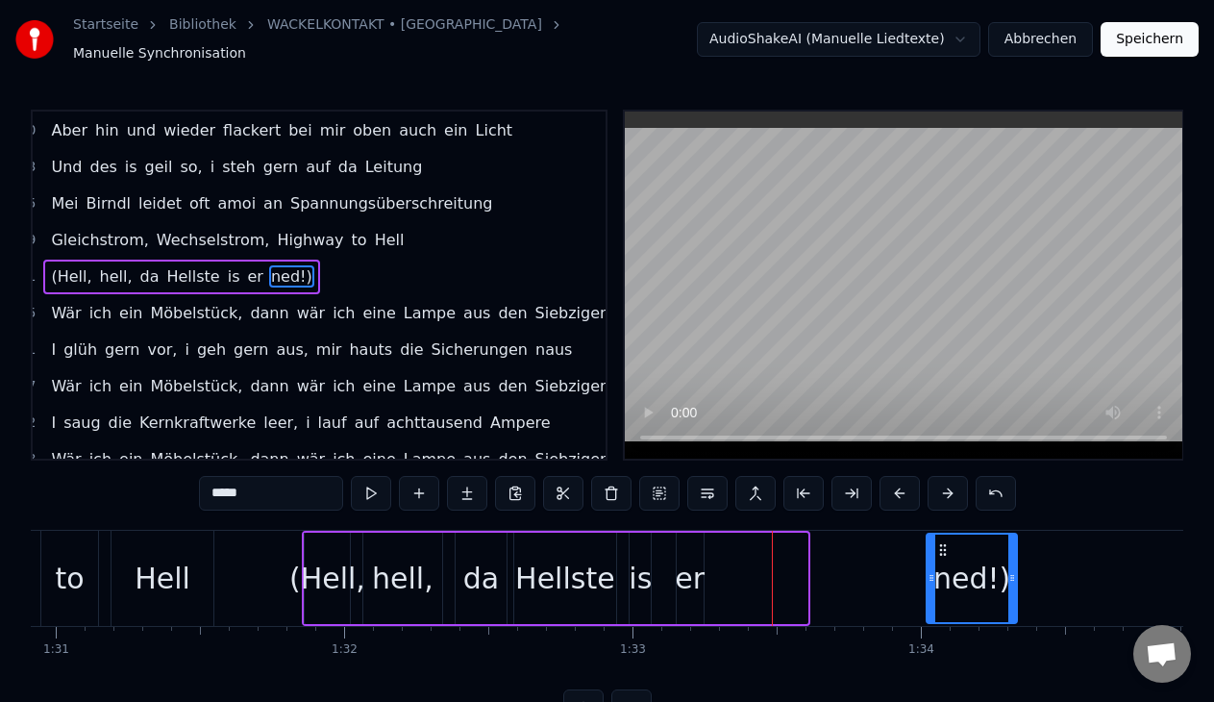
drag, startPoint x: 730, startPoint y: 534, endPoint x: 939, endPoint y: 541, distance: 208.6
click at [939, 542] on icon at bounding box center [942, 549] width 15 height 15
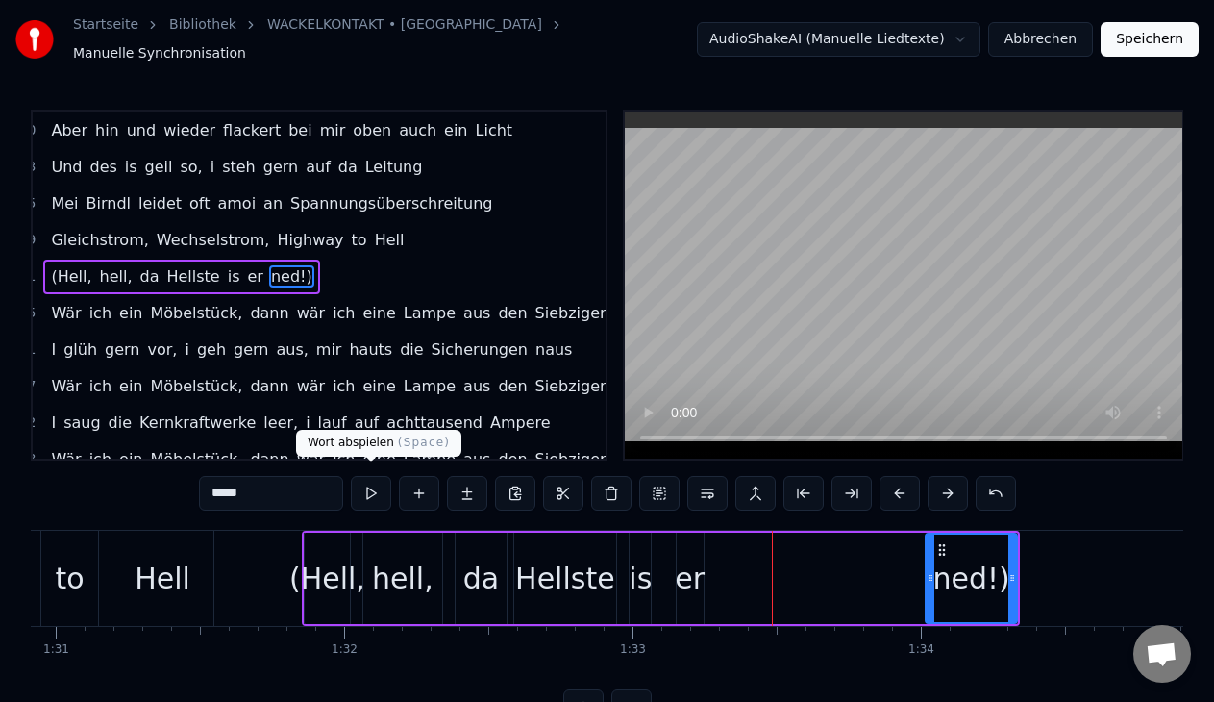
click at [376, 476] on button at bounding box center [371, 493] width 40 height 35
drag, startPoint x: 688, startPoint y: 574, endPoint x: 799, endPoint y: 577, distance: 110.5
click at [803, 577] on div "(Hell, hell, da Hellste is er ned!)" at bounding box center [661, 577] width 718 height 95
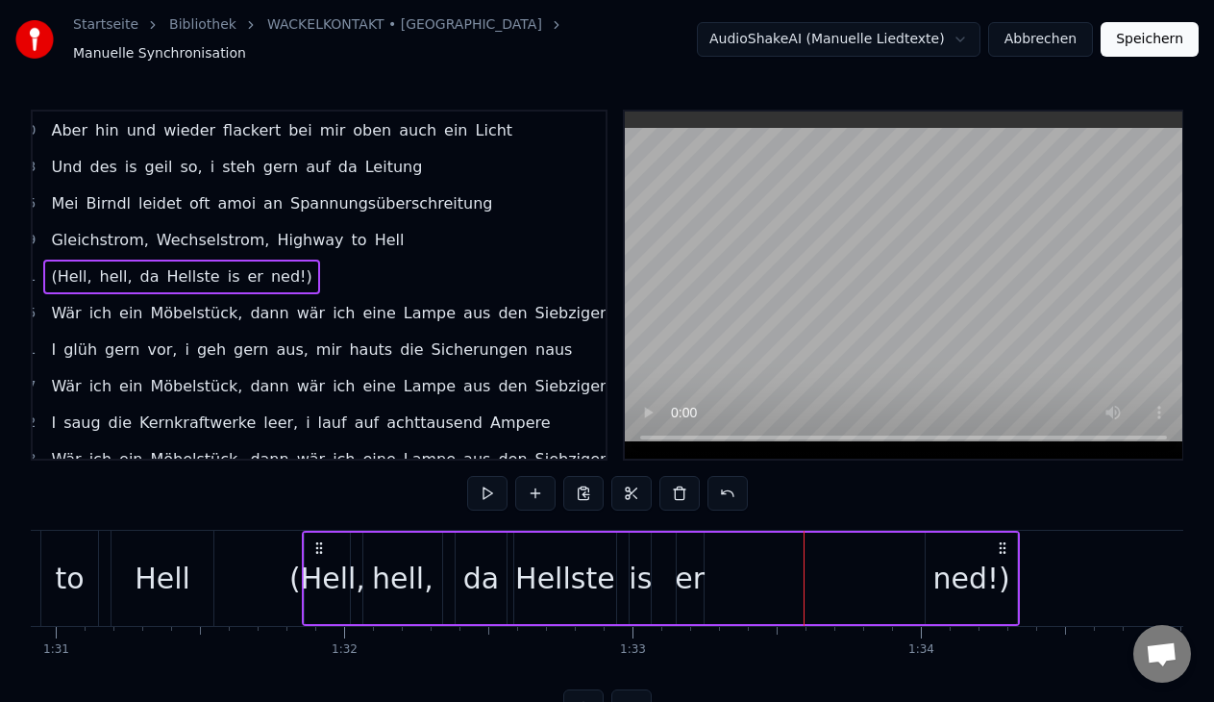
click at [694, 572] on div "er" at bounding box center [690, 577] width 30 height 43
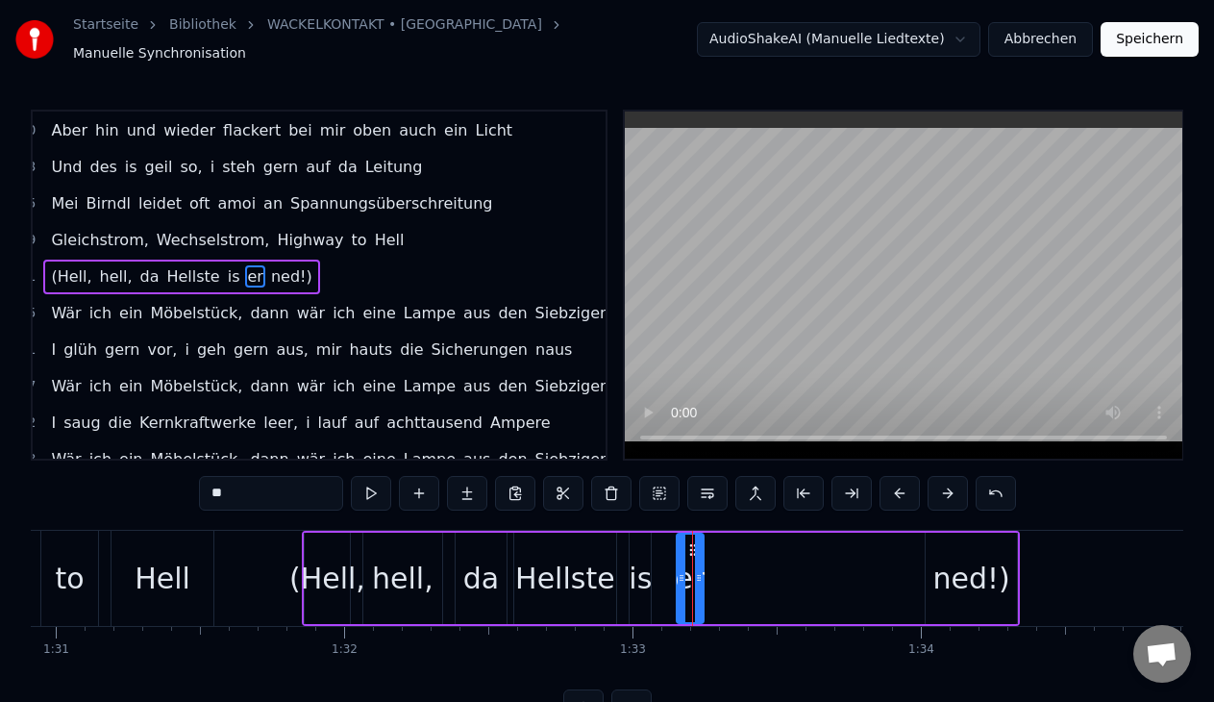
click at [697, 540] on div at bounding box center [699, 577] width 8 height 87
drag, startPoint x: 690, startPoint y: 544, endPoint x: 909, endPoint y: 546, distance: 219.1
click at [909, 546] on icon at bounding box center [911, 549] width 15 height 15
click at [641, 563] on div "is" at bounding box center [639, 577] width 23 height 43
type input "**"
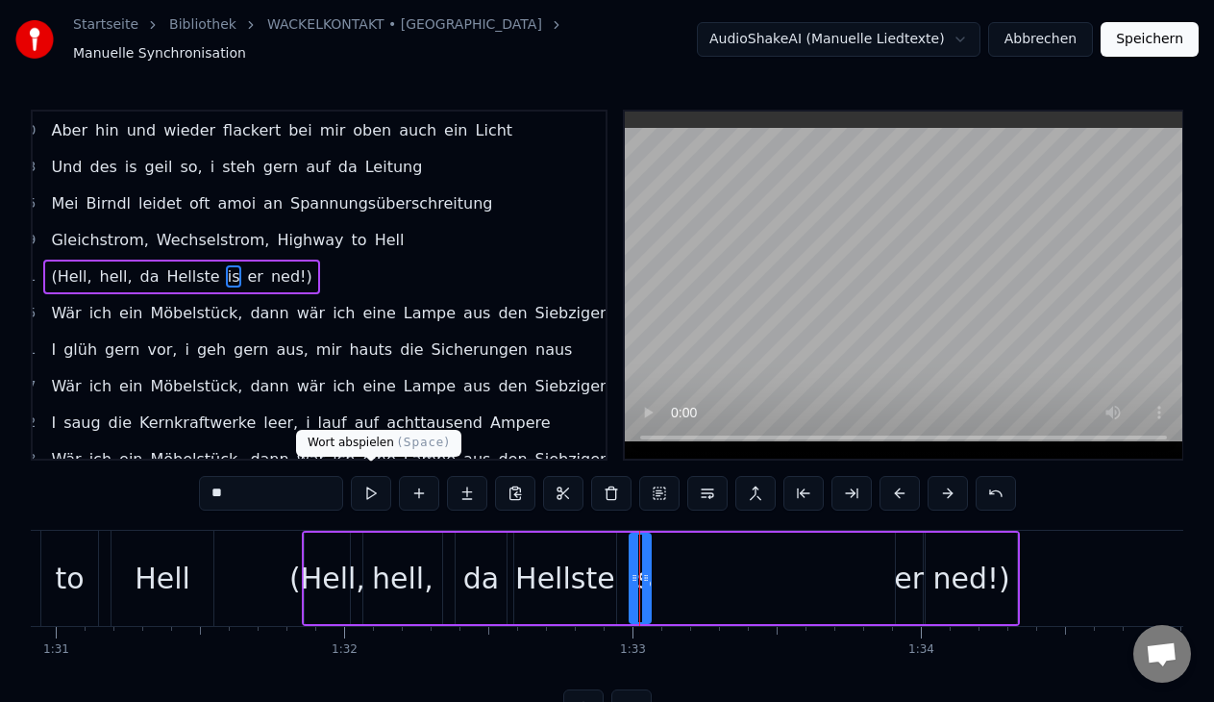
click at [370, 476] on button at bounding box center [371, 493] width 40 height 35
drag, startPoint x: 639, startPoint y: 564, endPoint x: 703, endPoint y: 563, distance: 64.4
click at [703, 563] on div "(Hell, hell, da Hellste is er ned!)" at bounding box center [661, 577] width 718 height 95
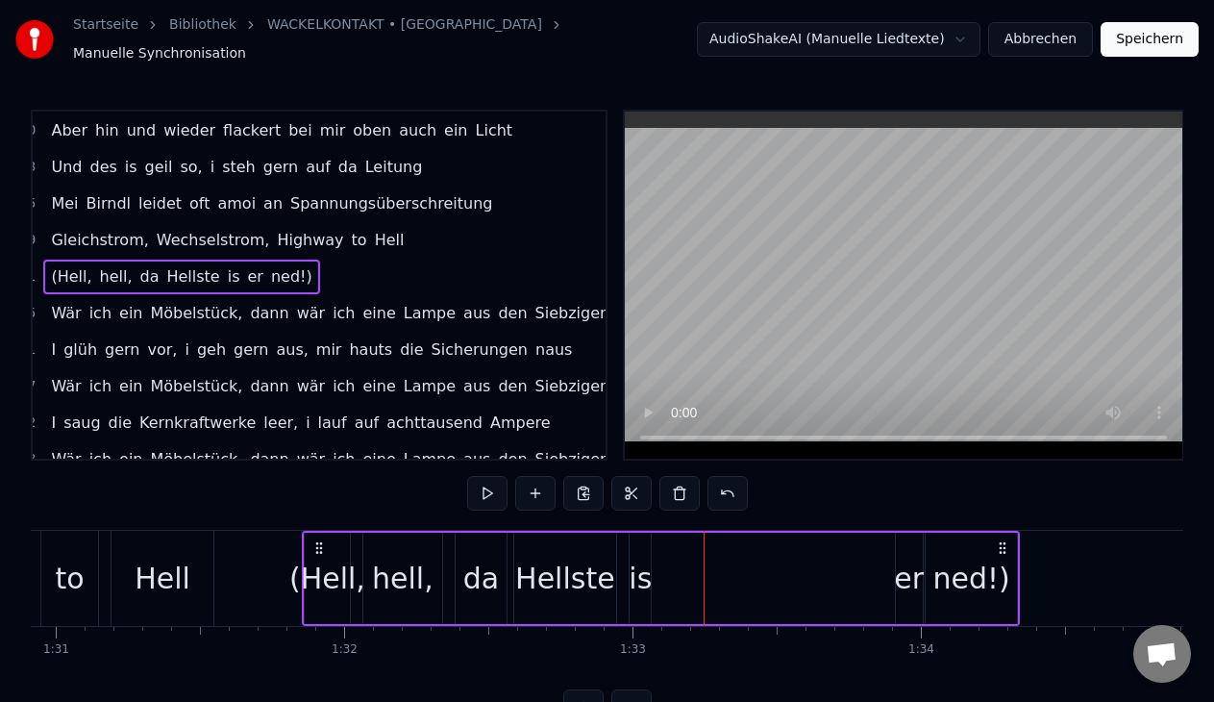
click at [639, 564] on div "is" at bounding box center [639, 577] width 23 height 43
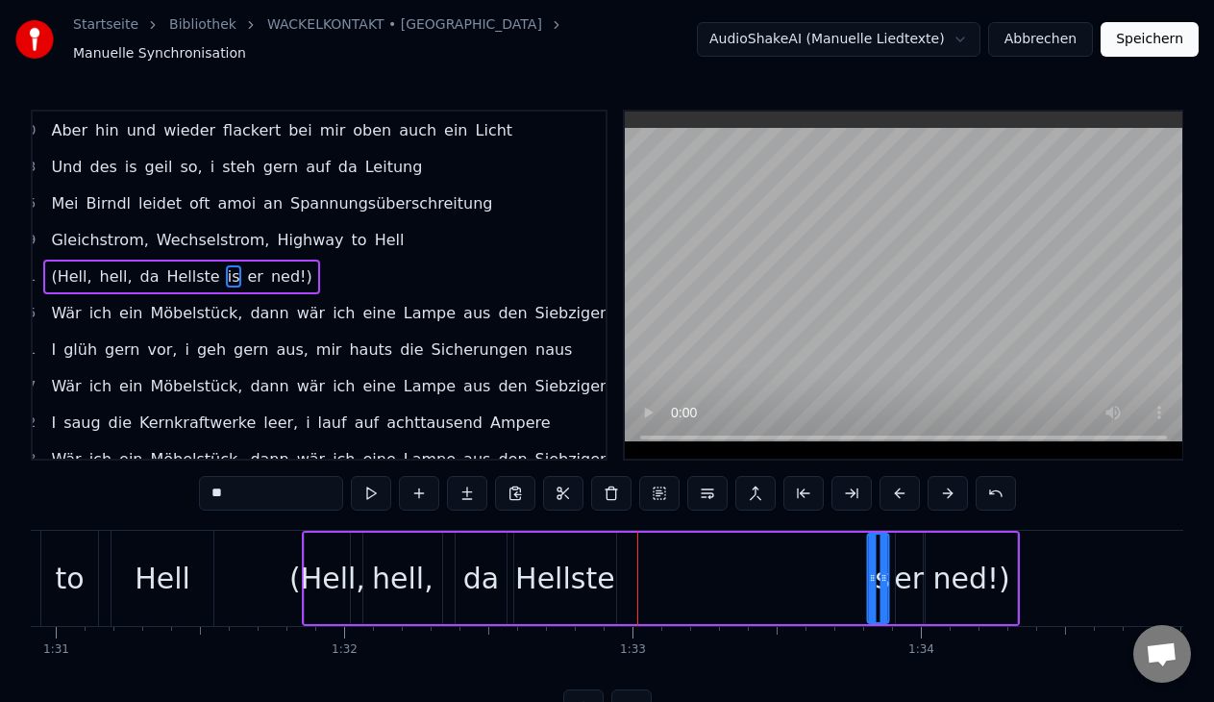
drag, startPoint x: 640, startPoint y: 535, endPoint x: 878, endPoint y: 541, distance: 238.4
click at [878, 542] on icon at bounding box center [883, 549] width 15 height 15
click at [410, 564] on div "hell," at bounding box center [403, 577] width 62 height 43
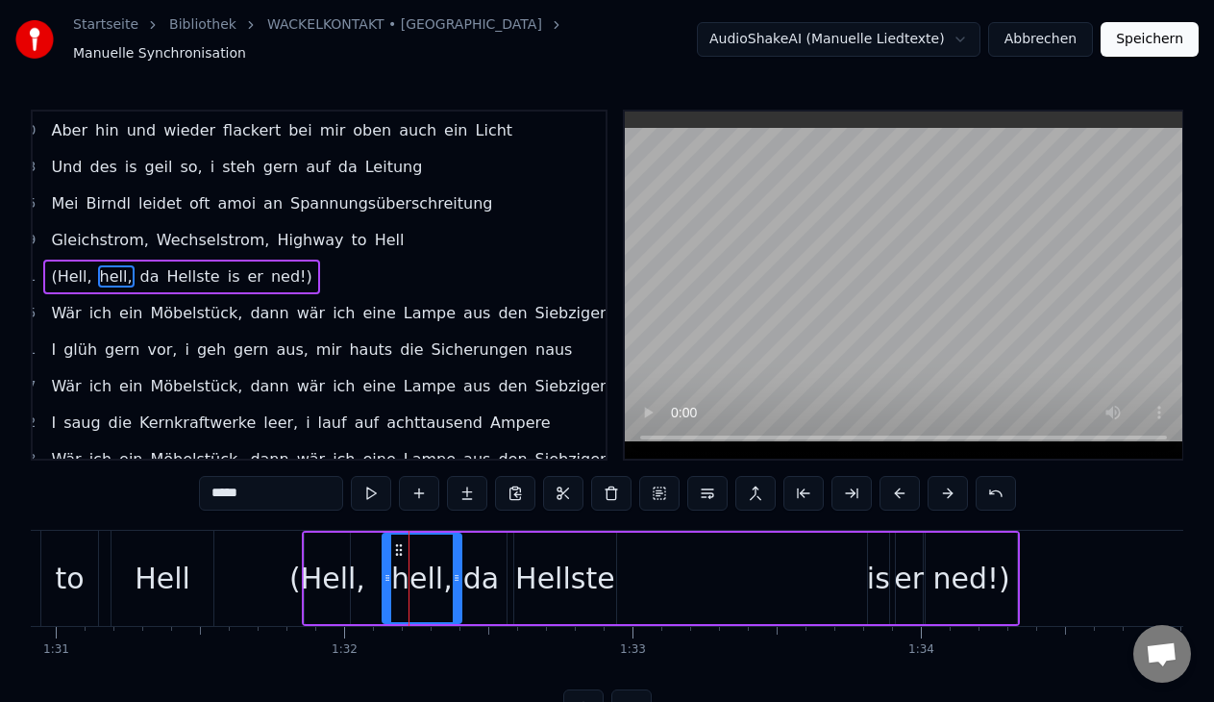
drag, startPoint x: 380, startPoint y: 535, endPoint x: 401, endPoint y: 538, distance: 21.3
click at [401, 542] on icon at bounding box center [398, 549] width 15 height 15
click at [497, 573] on div "da" at bounding box center [480, 577] width 50 height 91
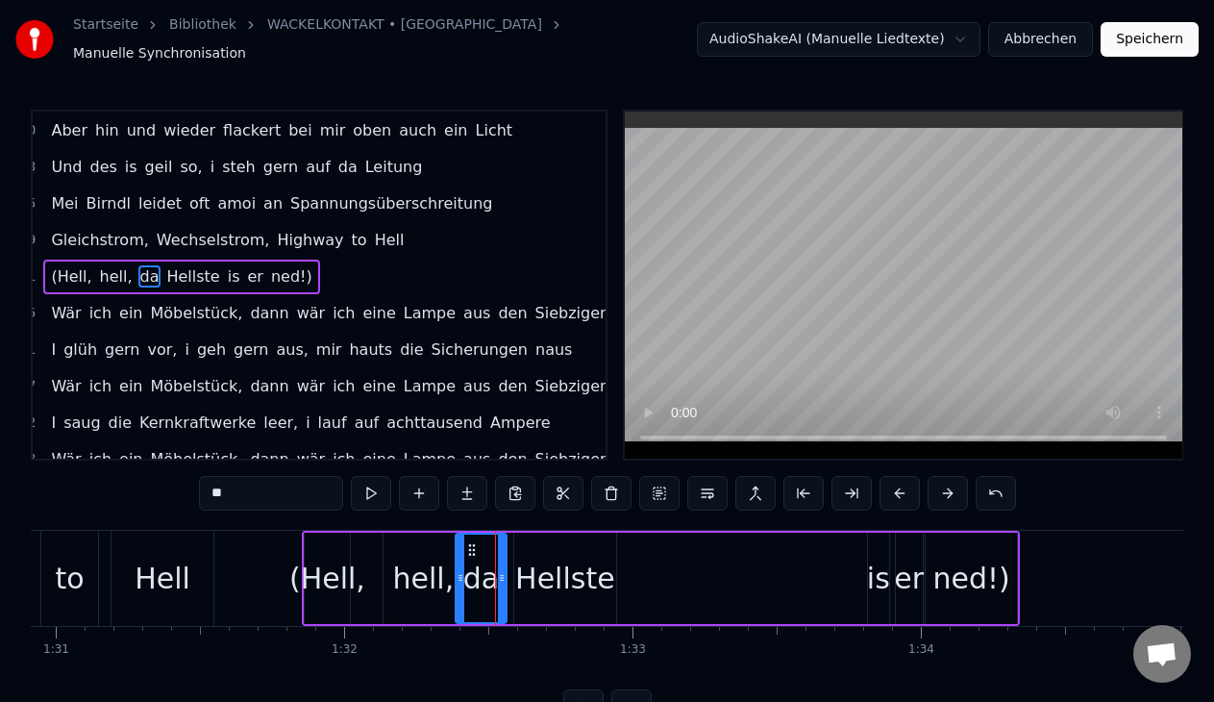
click at [570, 556] on div "Hellste" at bounding box center [565, 577] width 100 height 43
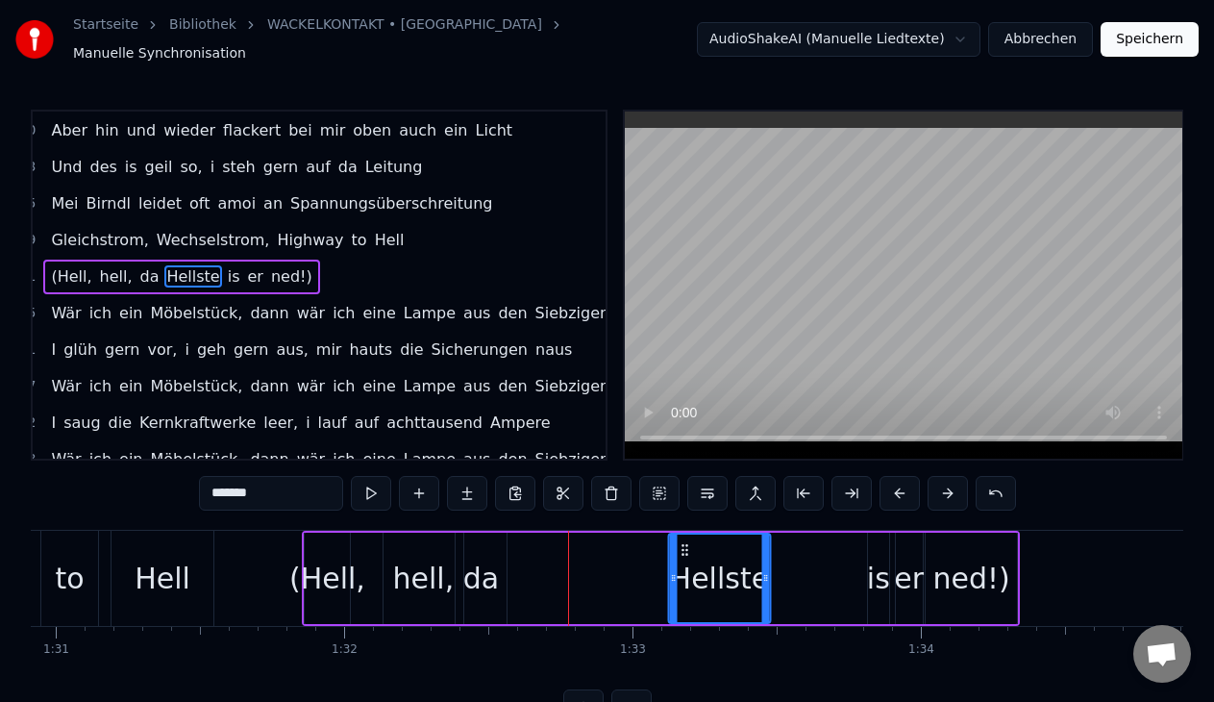
drag, startPoint x: 528, startPoint y: 534, endPoint x: 682, endPoint y: 557, distance: 156.4
click at [682, 557] on div "Hellste" at bounding box center [719, 577] width 101 height 87
click at [498, 566] on div "da" at bounding box center [480, 577] width 50 height 91
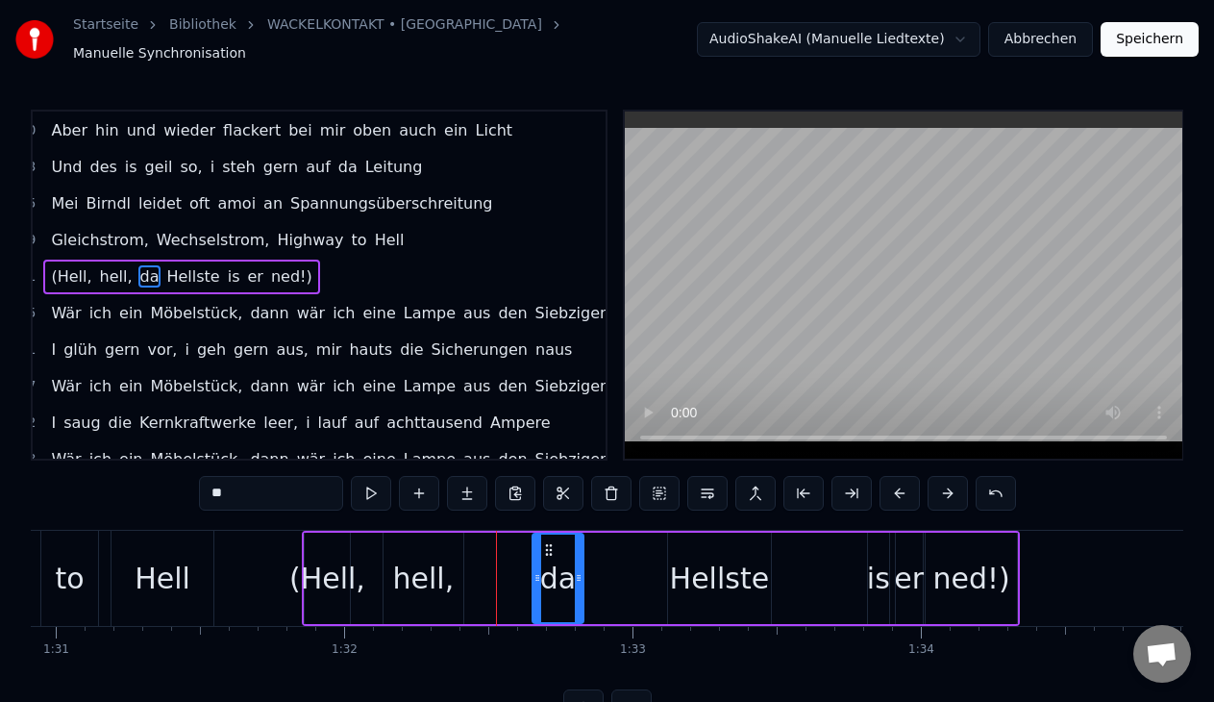
drag, startPoint x: 471, startPoint y: 538, endPoint x: 548, endPoint y: 541, distance: 76.9
click at [548, 542] on icon at bounding box center [548, 549] width 15 height 15
click at [700, 565] on div "Hellste" at bounding box center [720, 577] width 100 height 43
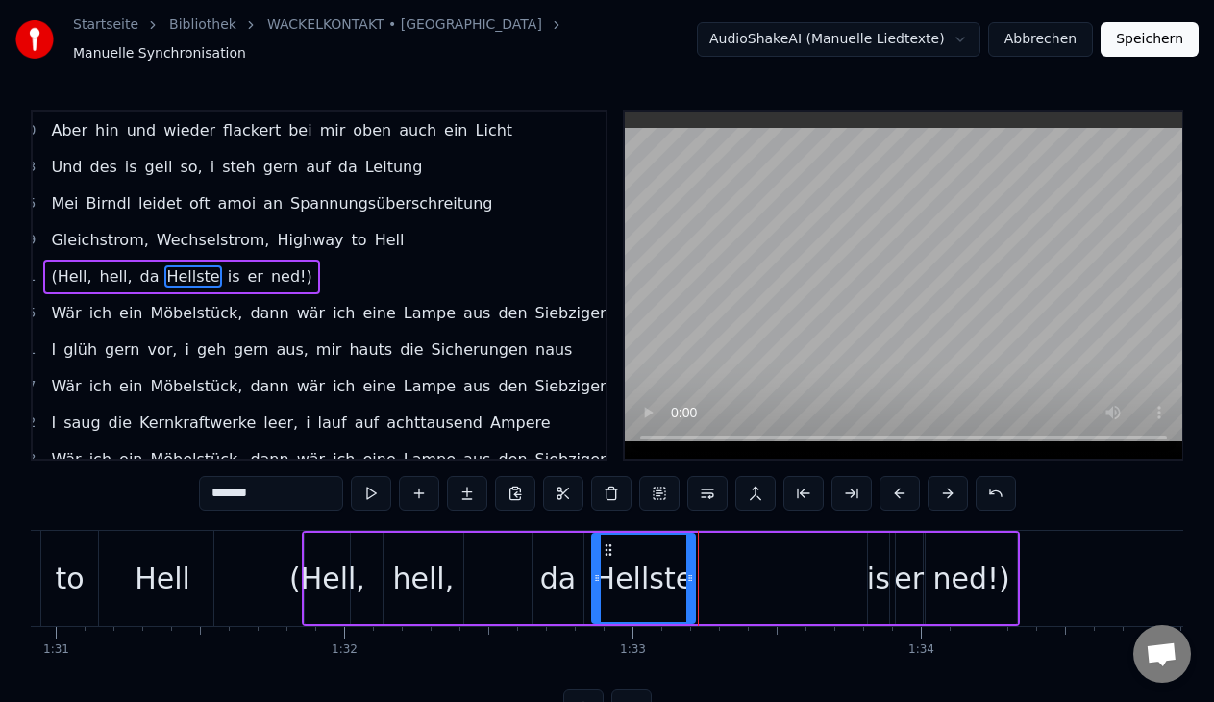
drag, startPoint x: 680, startPoint y: 540, endPoint x: 606, endPoint y: 546, distance: 74.2
click at [606, 546] on icon at bounding box center [608, 549] width 15 height 15
click at [382, 480] on button at bounding box center [371, 493] width 40 height 35
click at [330, 539] on div "(Hell," at bounding box center [327, 577] width 44 height 91
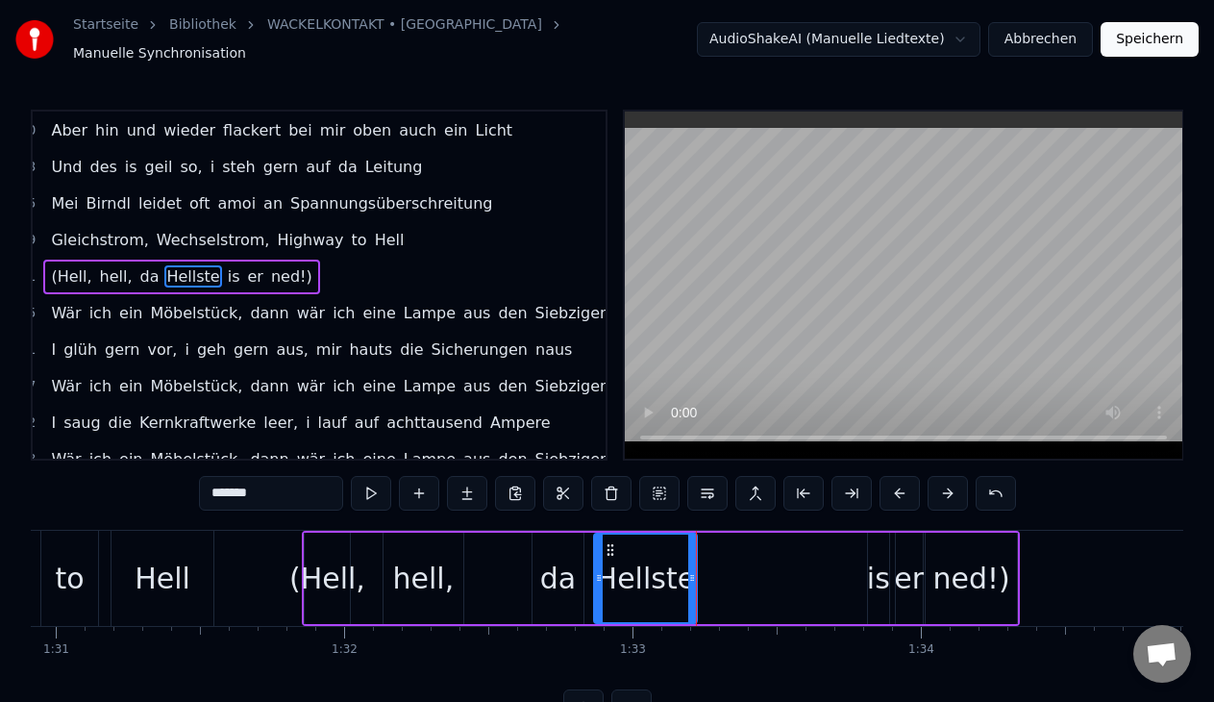
type input "******"
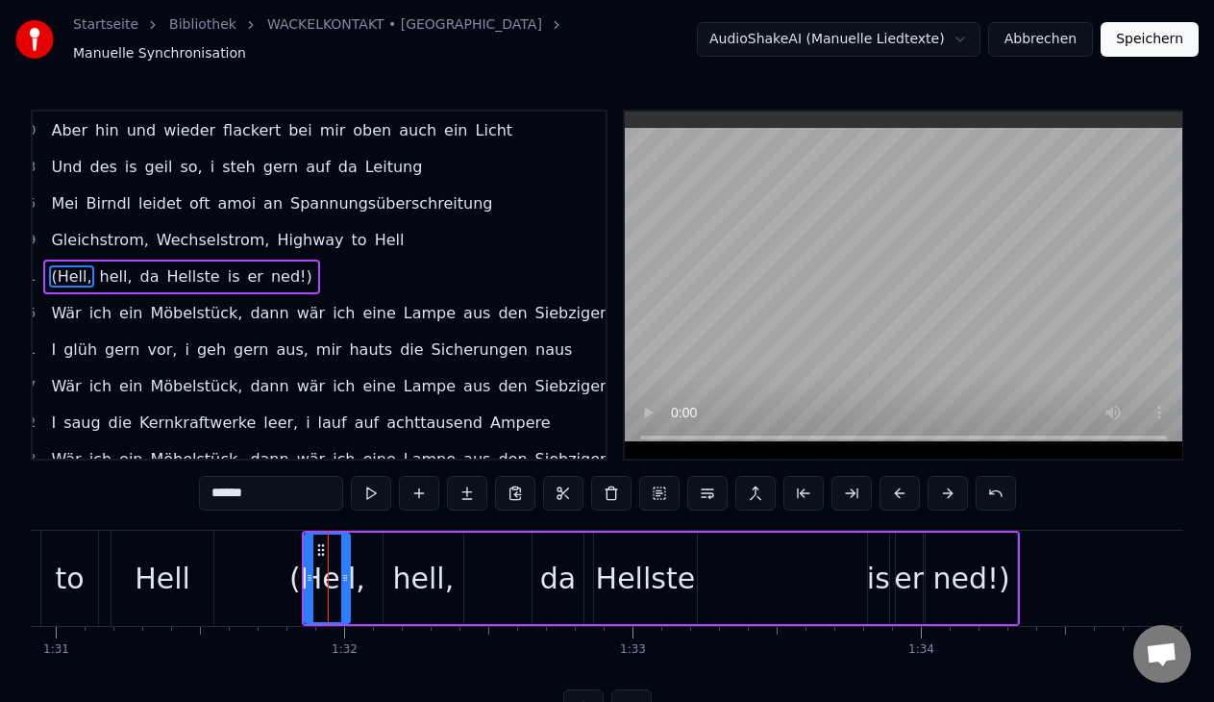
click at [373, 530] on div "(Hell, hell, da Hellste is er ned!)" at bounding box center [661, 577] width 718 height 95
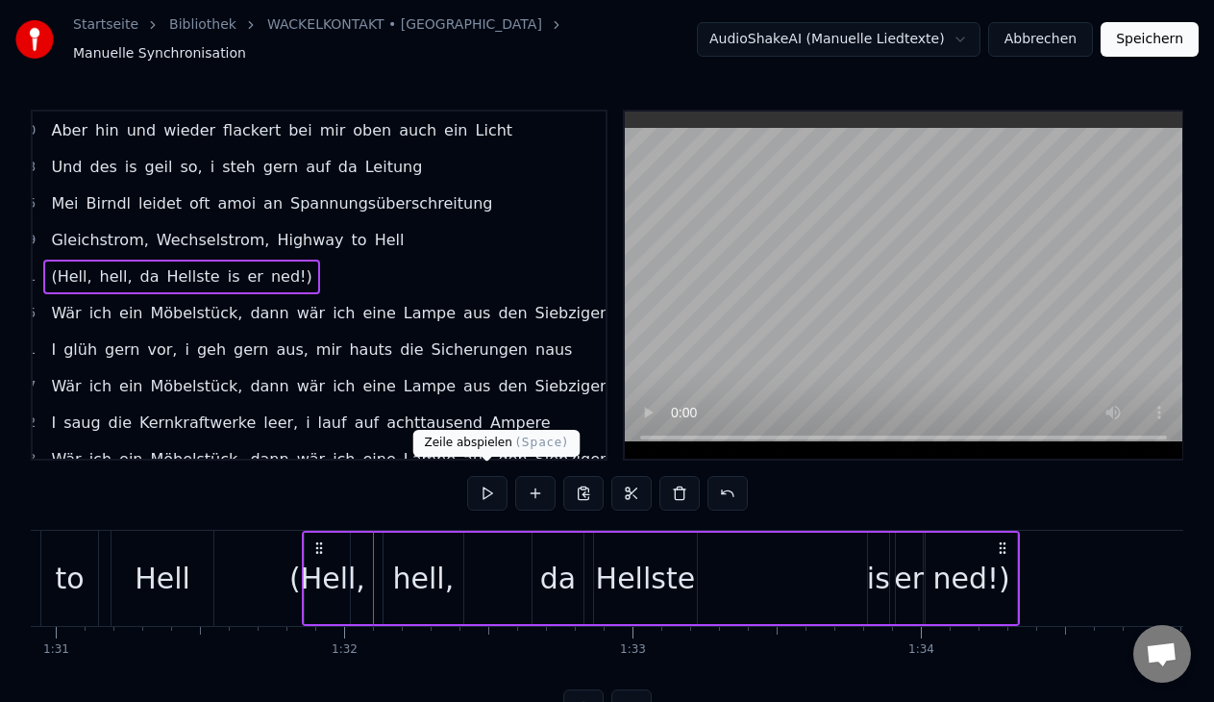
click at [485, 489] on button at bounding box center [487, 493] width 40 height 35
click at [629, 575] on div "Hellste" at bounding box center [646, 577] width 100 height 43
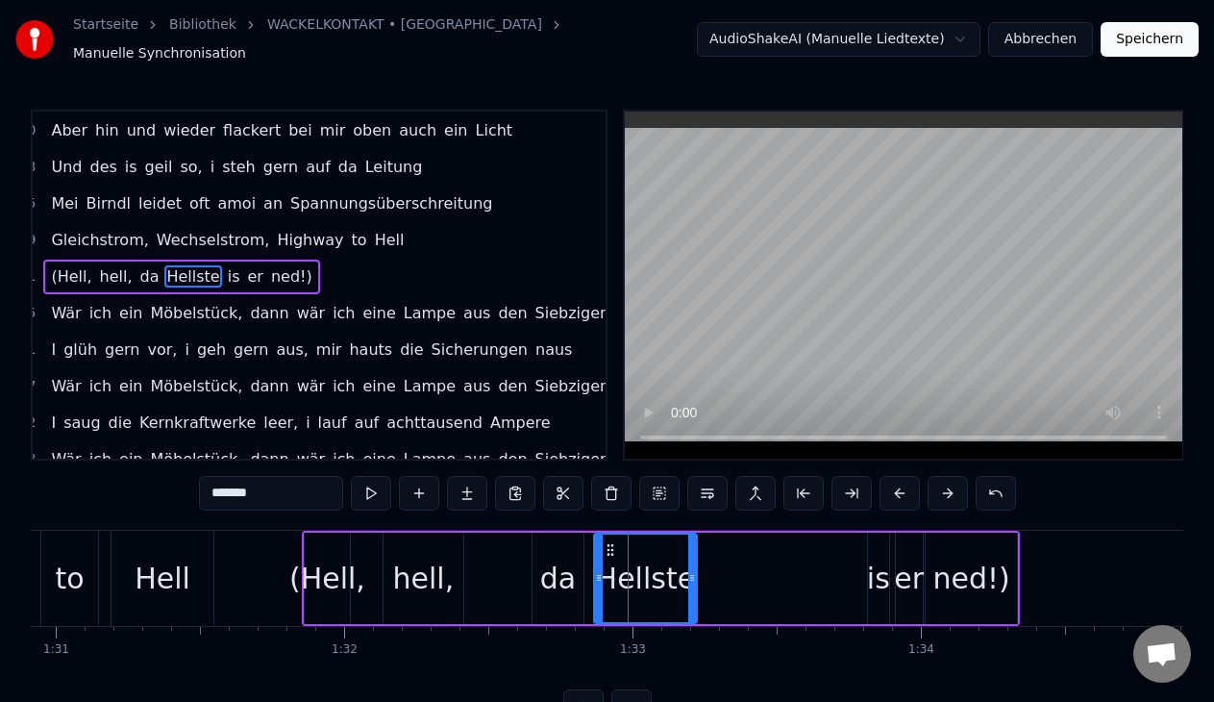
drag, startPoint x: 629, startPoint y: 575, endPoint x: 724, endPoint y: 575, distance: 94.2
click at [724, 575] on div "(Hell, hell, da Hellste is er ned!)" at bounding box center [661, 577] width 718 height 95
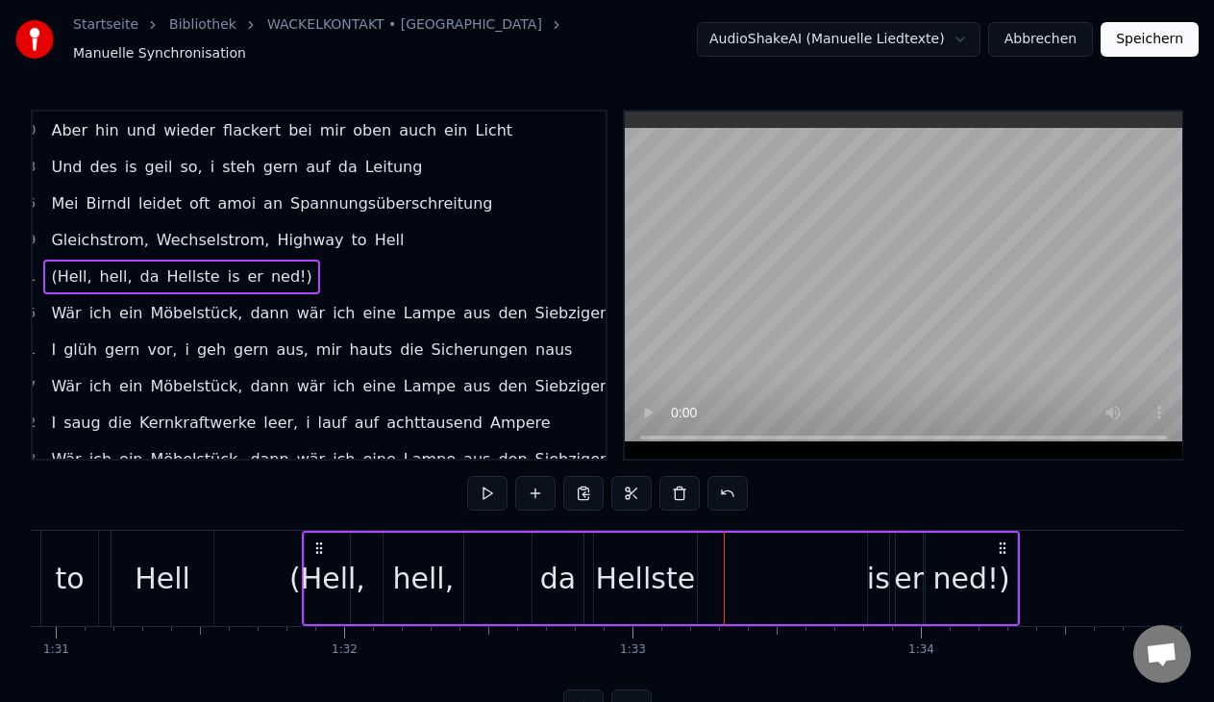
click at [609, 546] on div "Hellste" at bounding box center [645, 577] width 103 height 91
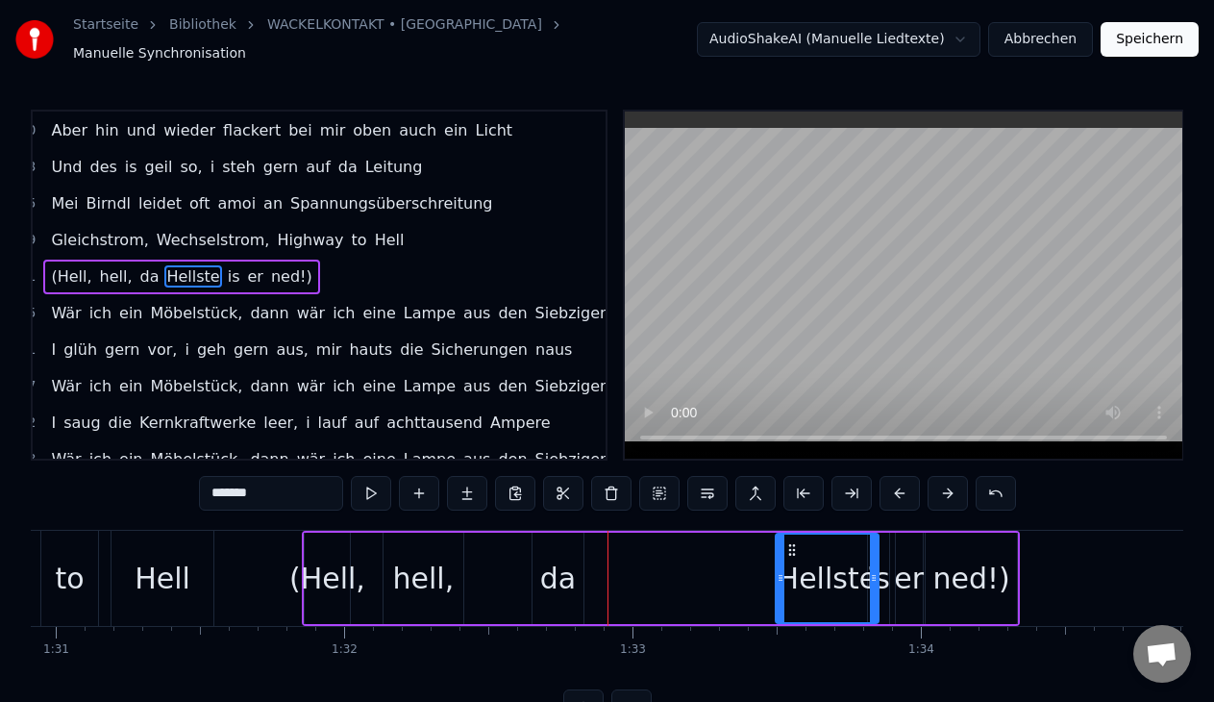
drag, startPoint x: 609, startPoint y: 536, endPoint x: 791, endPoint y: 554, distance: 182.5
click at [791, 554] on div "Hellste" at bounding box center [826, 577] width 101 height 87
click at [552, 582] on div "da" at bounding box center [558, 577] width 36 height 43
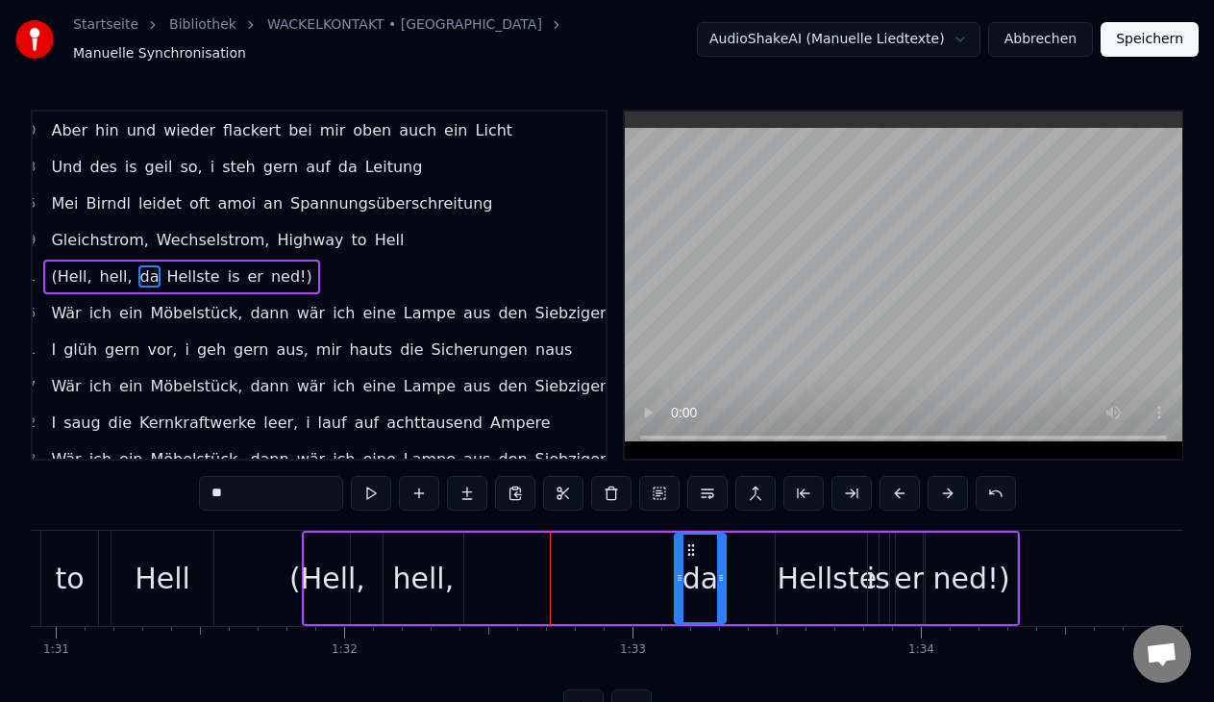
drag, startPoint x: 543, startPoint y: 535, endPoint x: 685, endPoint y: 568, distance: 145.9
click at [685, 568] on div "da" at bounding box center [700, 577] width 48 height 87
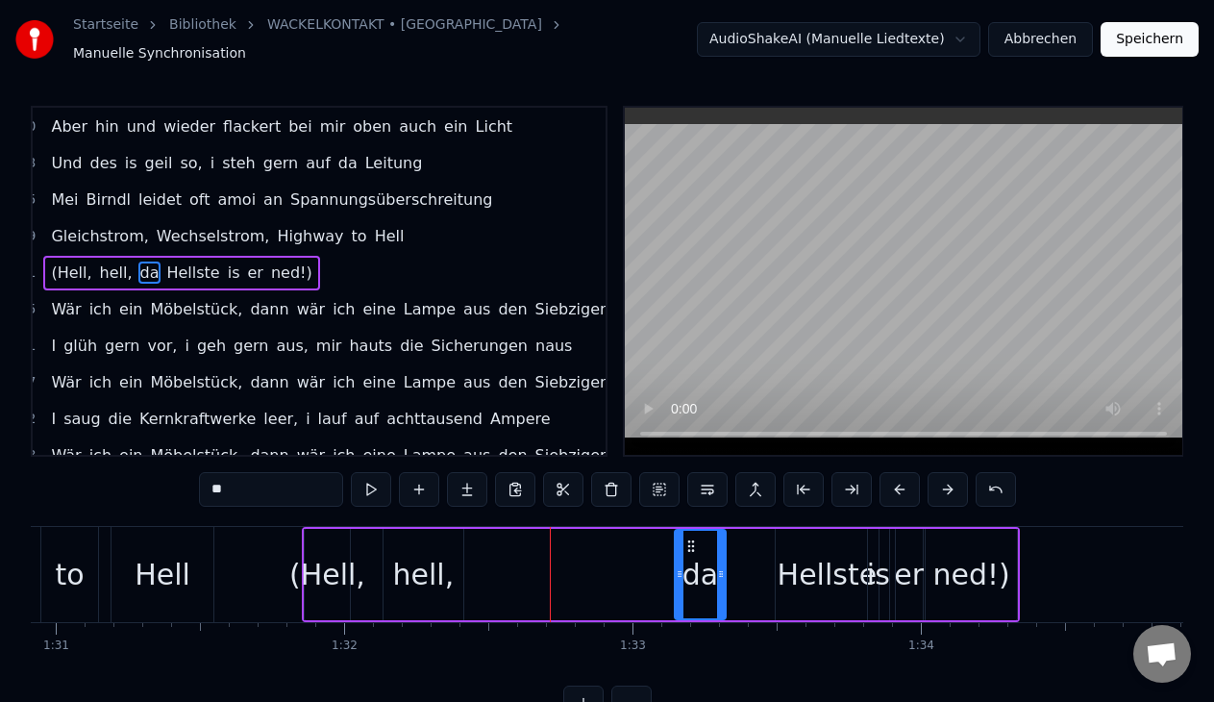
drag, startPoint x: 800, startPoint y: 573, endPoint x: 784, endPoint y: 575, distance: 16.4
click at [784, 575] on div "Hellste" at bounding box center [827, 574] width 100 height 43
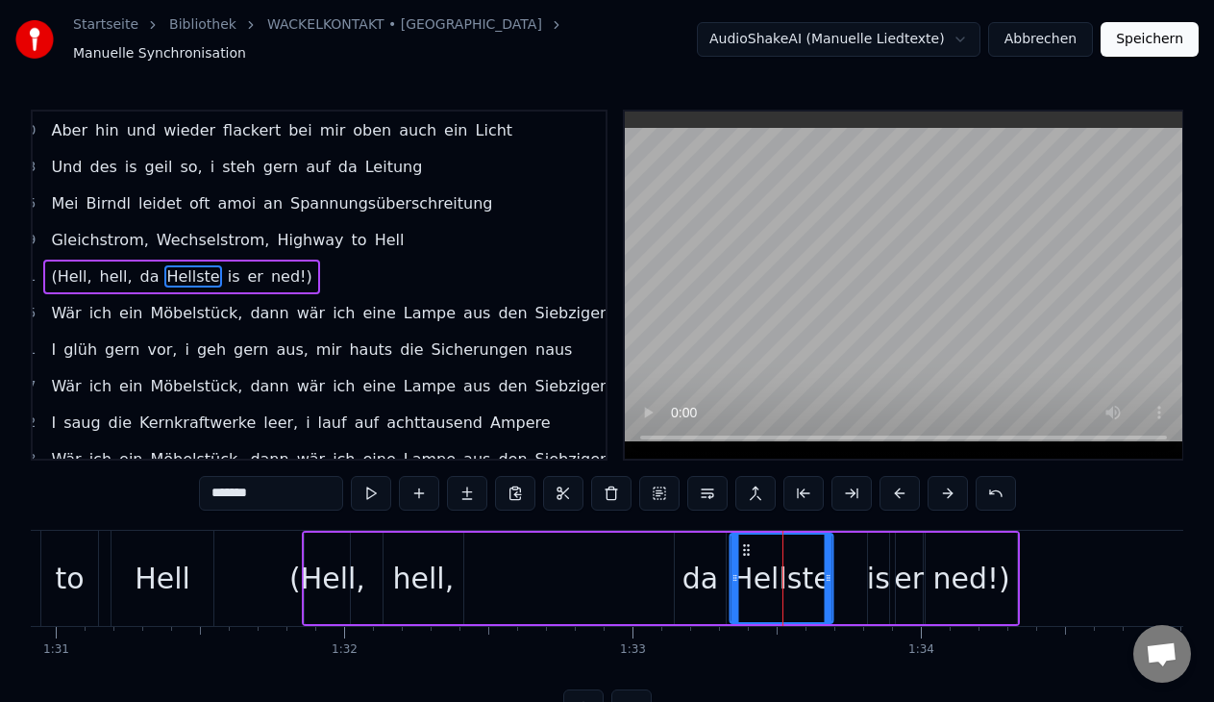
drag, startPoint x: 791, startPoint y: 541, endPoint x: 745, endPoint y: 541, distance: 46.1
click at [745, 542] on icon at bounding box center [746, 549] width 15 height 15
drag, startPoint x: 829, startPoint y: 570, endPoint x: 858, endPoint y: 568, distance: 28.9
click at [858, 570] on icon at bounding box center [856, 577] width 8 height 15
click at [443, 560] on div "hell," at bounding box center [424, 577] width 62 height 43
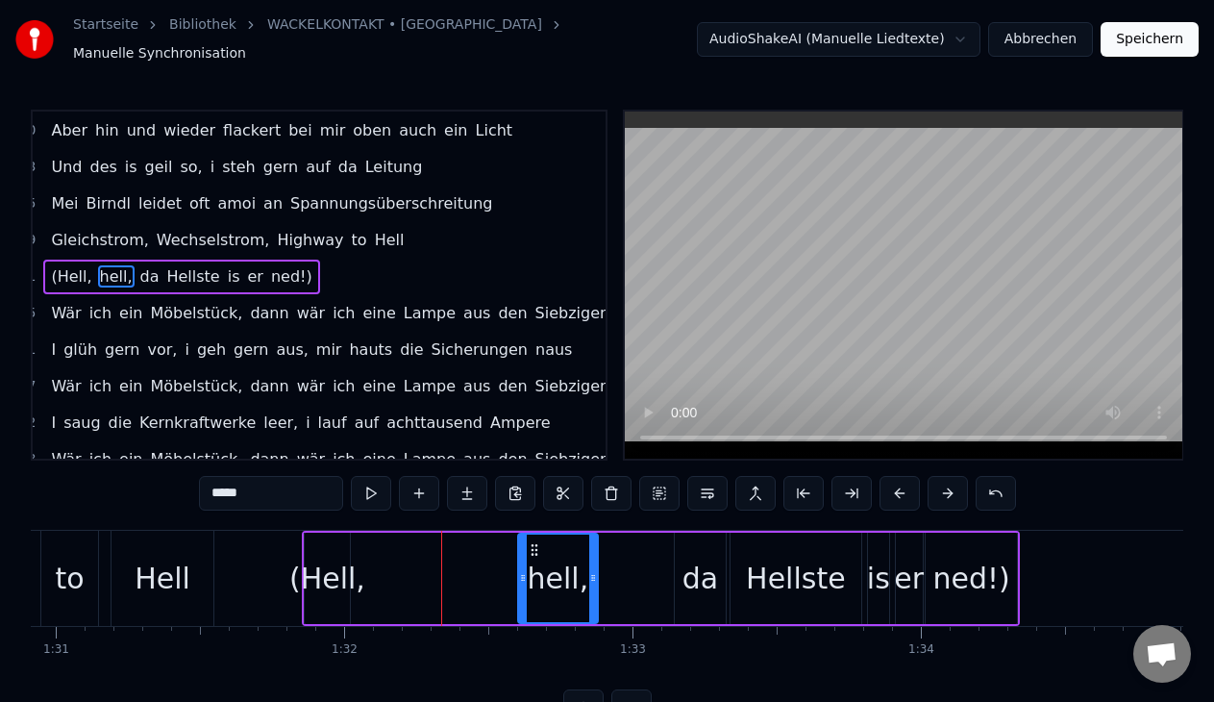
drag, startPoint x: 400, startPoint y: 534, endPoint x: 534, endPoint y: 560, distance: 137.0
click at [534, 560] on div "hell," at bounding box center [557, 577] width 77 height 87
drag, startPoint x: 592, startPoint y: 570, endPoint x: 670, endPoint y: 564, distance: 78.1
click at [670, 570] on icon at bounding box center [671, 577] width 8 height 15
click at [349, 560] on div "(Hell," at bounding box center [327, 577] width 76 height 43
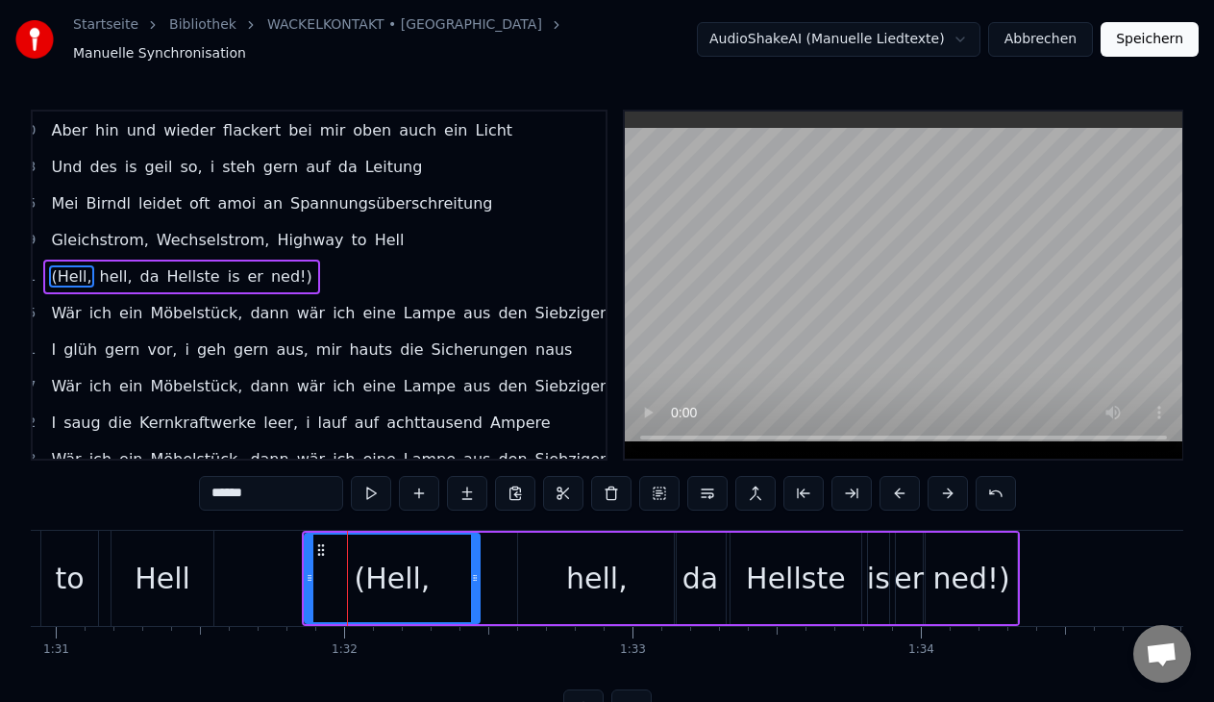
drag, startPoint x: 341, startPoint y: 566, endPoint x: 471, endPoint y: 564, distance: 129.7
click at [471, 570] on icon at bounding box center [475, 577] width 8 height 15
click at [269, 266] on span "ned!)" at bounding box center [291, 276] width 45 height 22
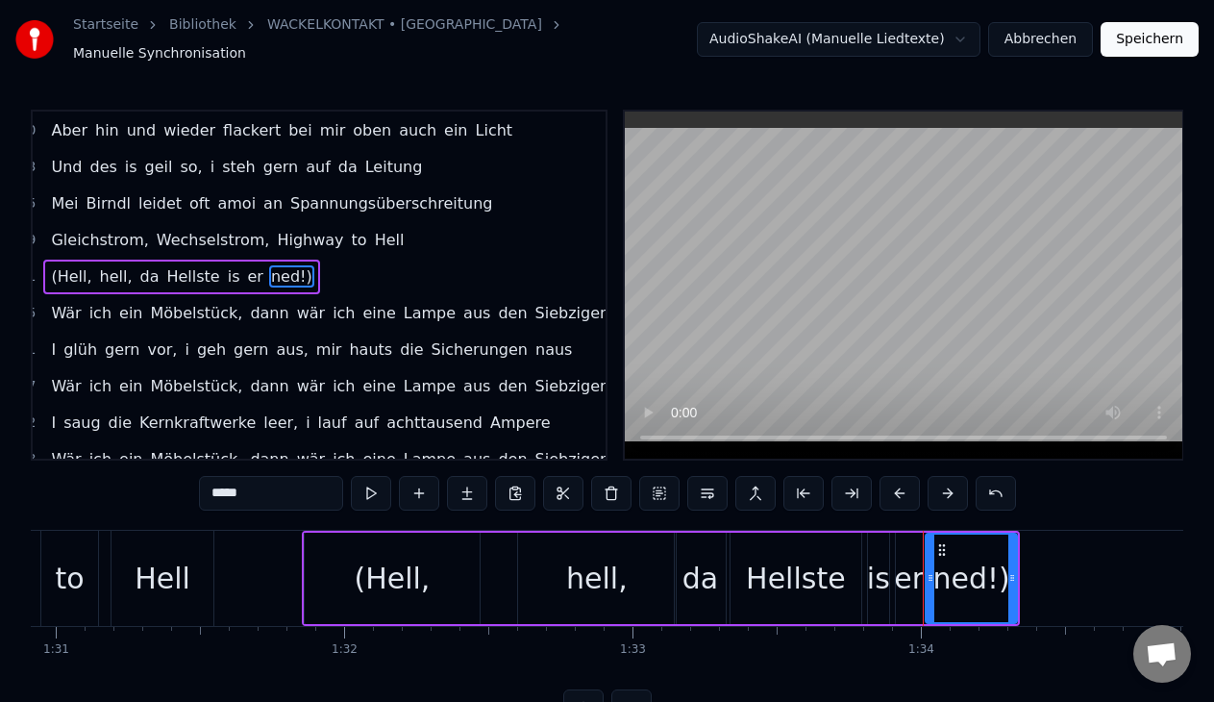
click at [67, 265] on span "(Hell," at bounding box center [71, 276] width 44 height 22
type input "******"
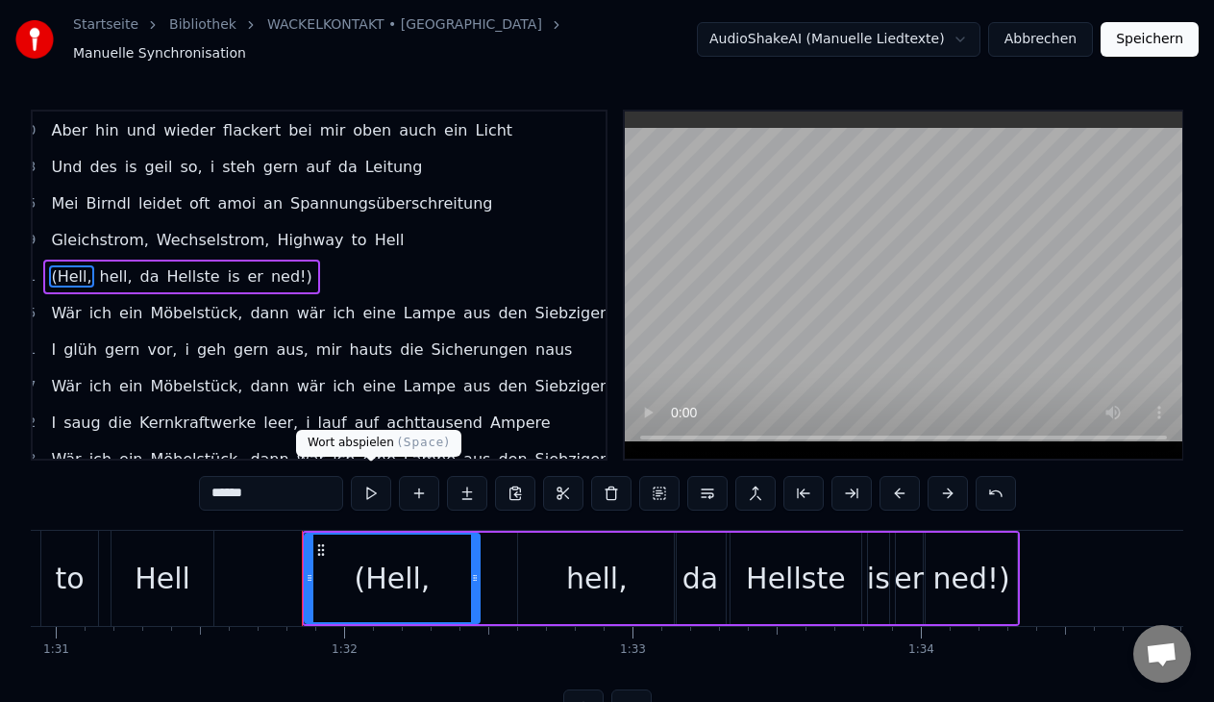
click at [354, 493] on button at bounding box center [371, 493] width 40 height 35
click at [505, 530] on div "(Hell, hell, da Hellste is er ned!)" at bounding box center [661, 577] width 718 height 95
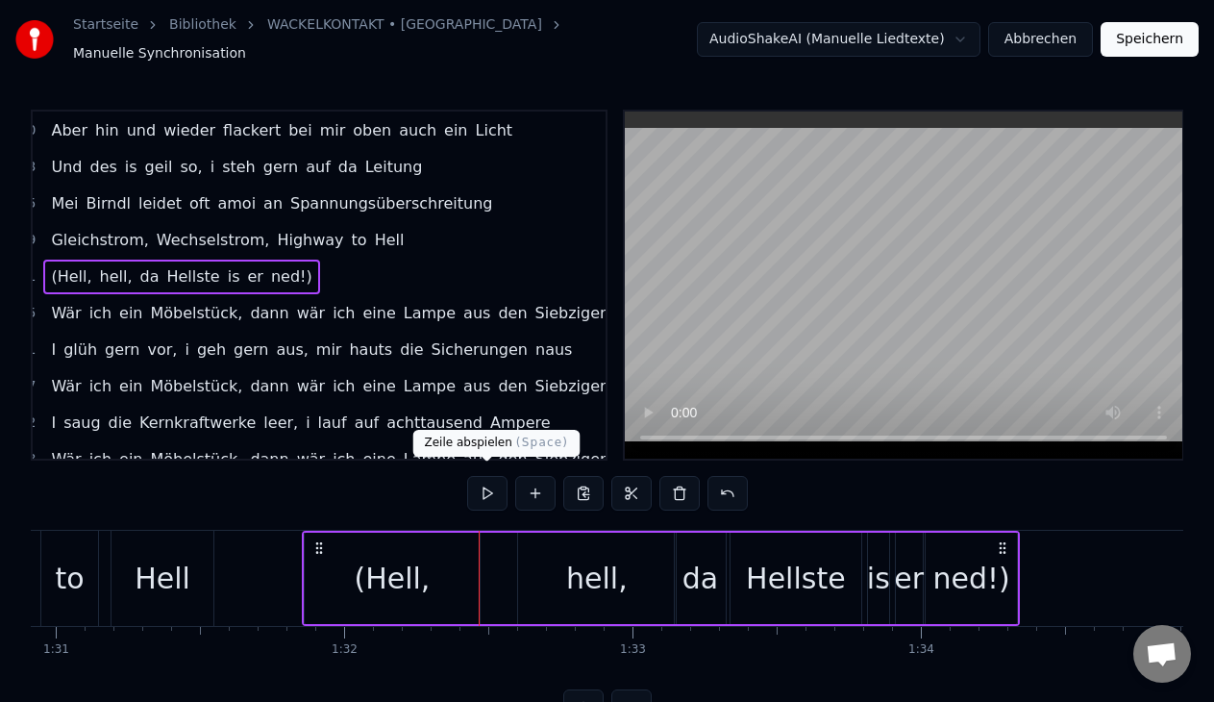
click at [489, 485] on button at bounding box center [487, 493] width 40 height 35
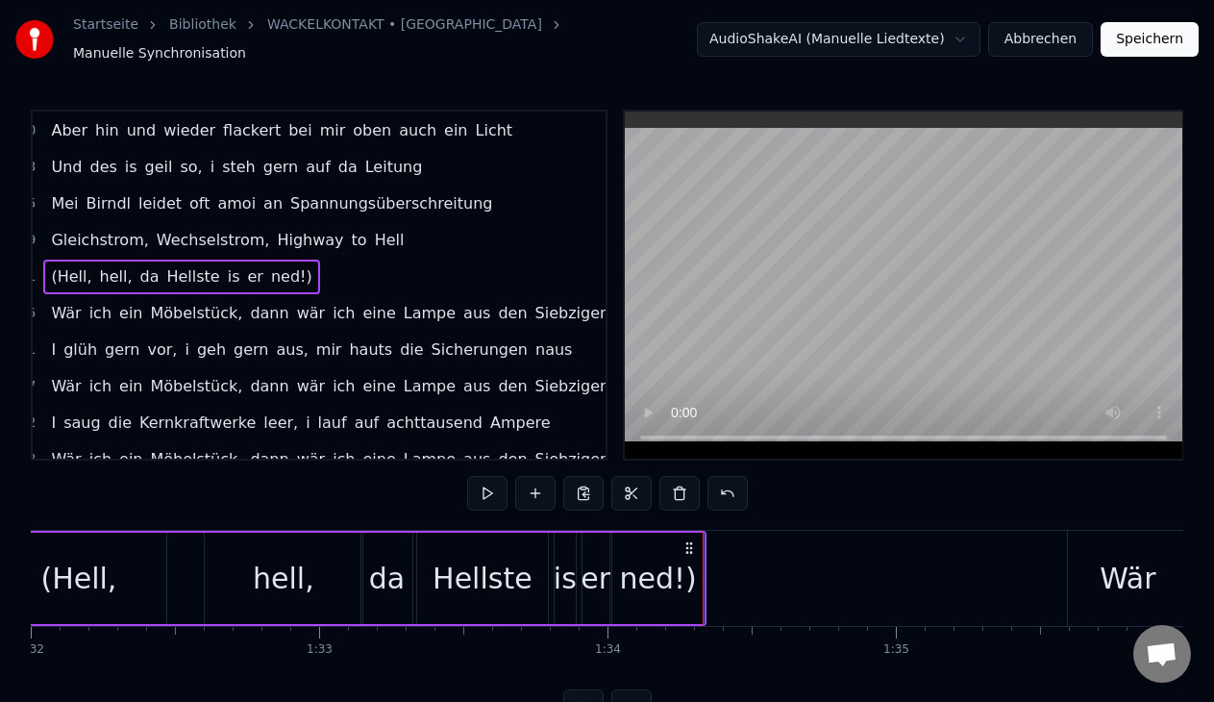
scroll to position [0, 26753]
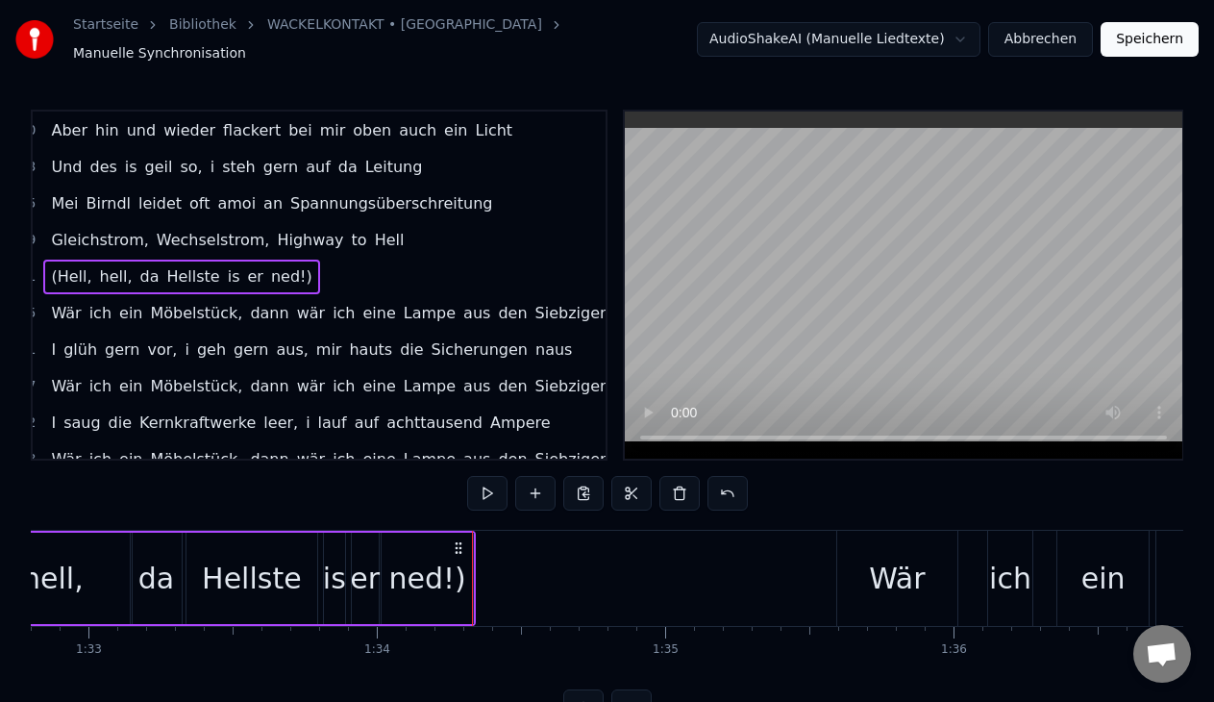
click at [870, 597] on div "Wär" at bounding box center [897, 577] width 120 height 95
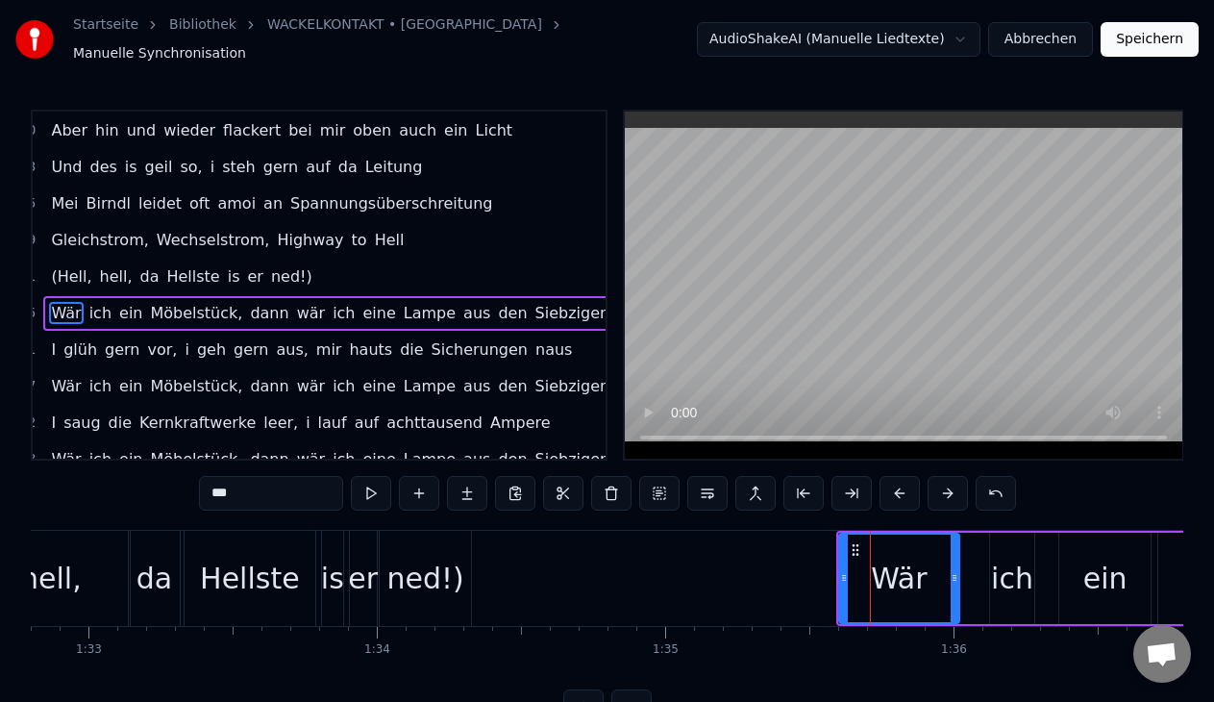
scroll to position [766, 28]
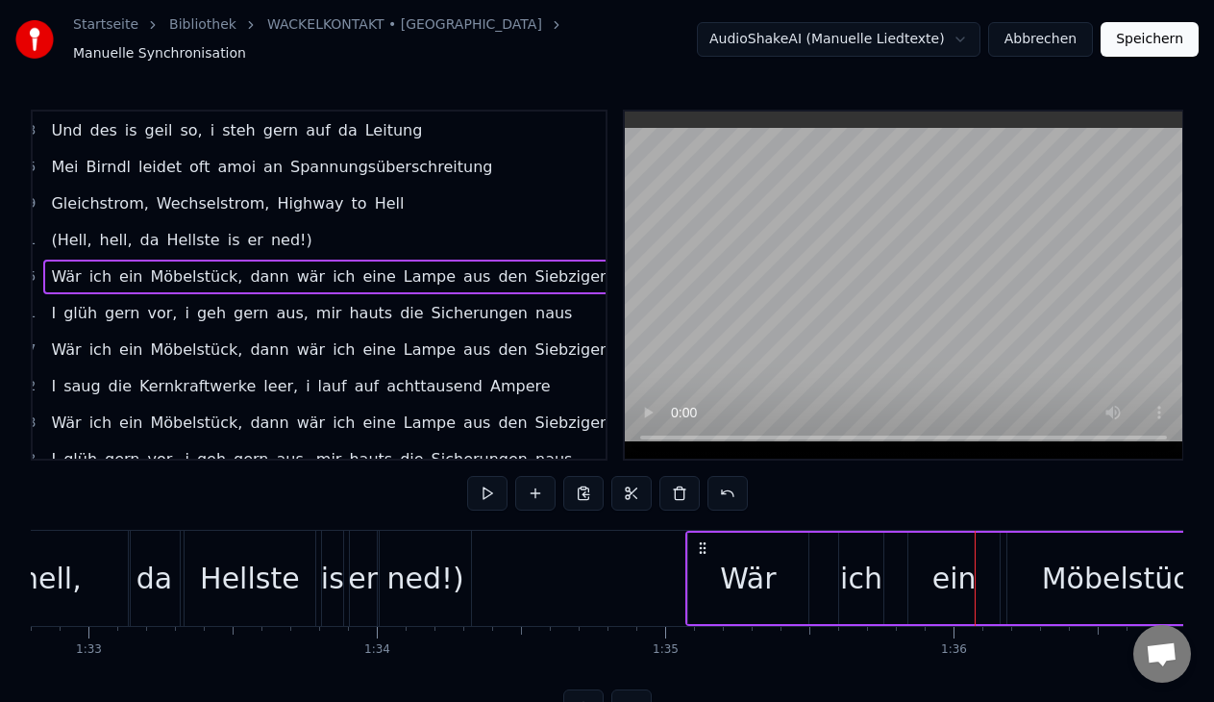
drag, startPoint x: 851, startPoint y: 536, endPoint x: 701, endPoint y: 533, distance: 150.9
click at [701, 540] on icon at bounding box center [702, 547] width 15 height 15
click at [490, 482] on button at bounding box center [487, 493] width 40 height 35
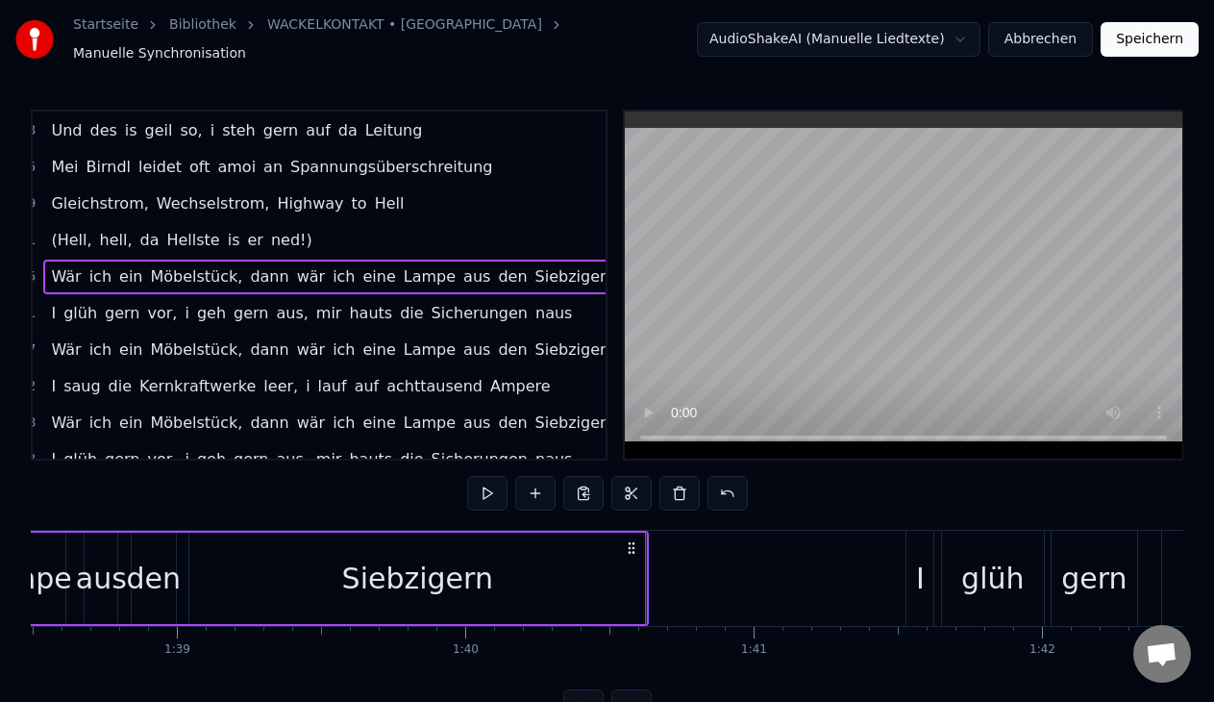
scroll to position [0, 28123]
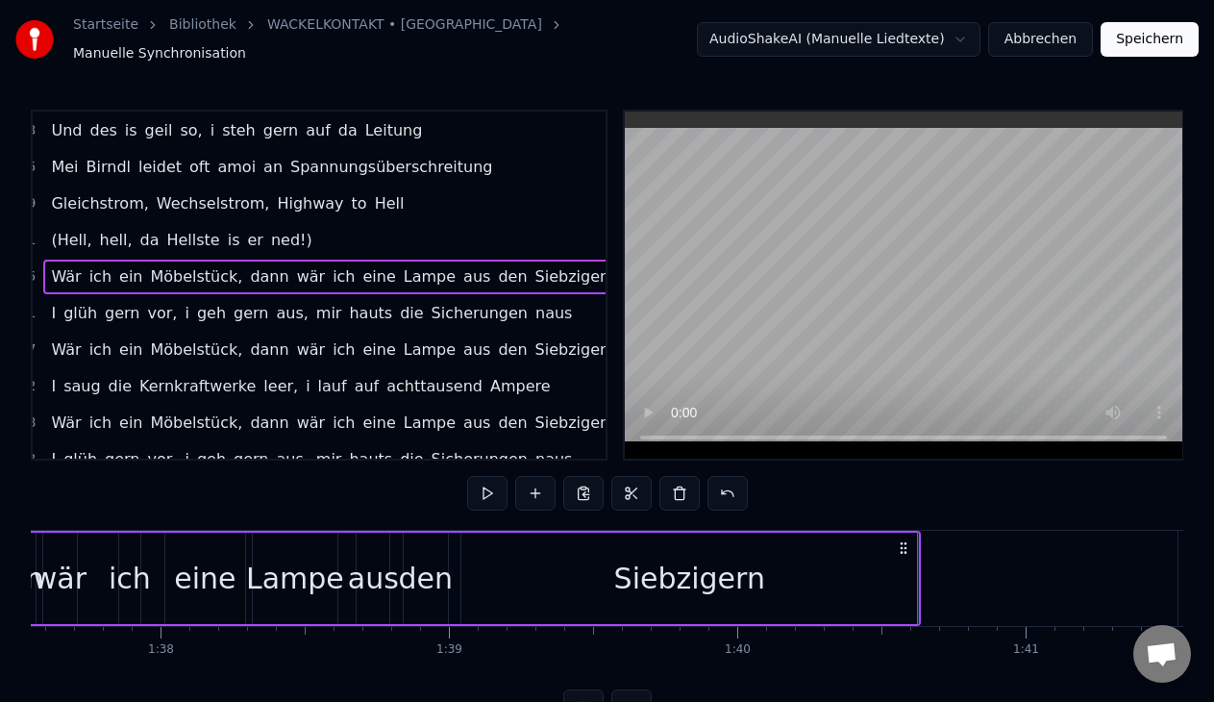
click at [665, 603] on div "Siebzigern" at bounding box center [689, 577] width 456 height 91
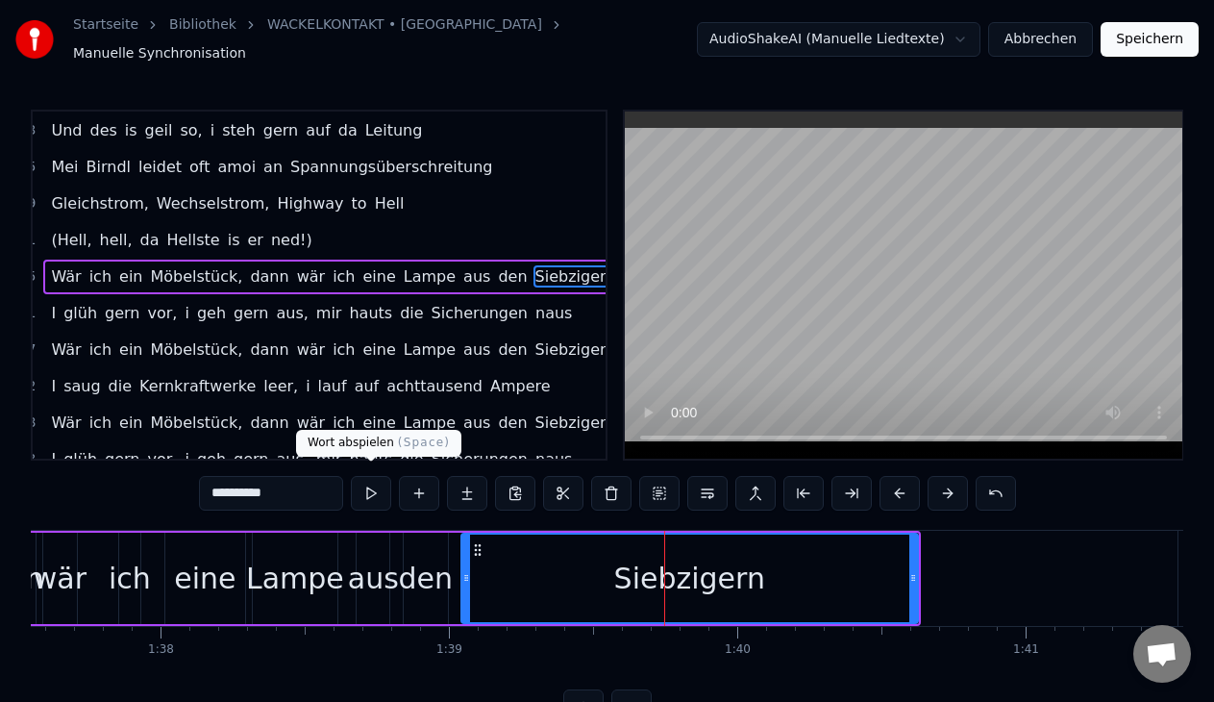
click at [377, 480] on button at bounding box center [371, 493] width 40 height 35
click at [427, 586] on div "den" at bounding box center [425, 577] width 55 height 43
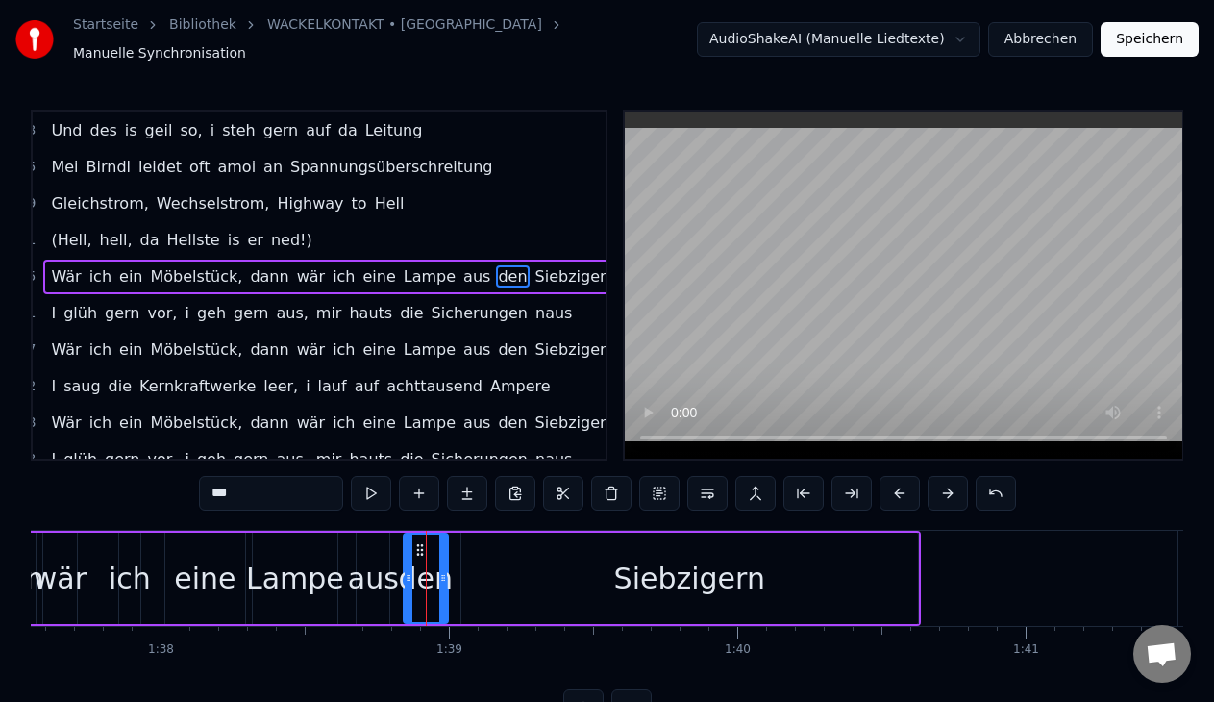
click at [486, 548] on div "Siebzigern" at bounding box center [689, 577] width 456 height 91
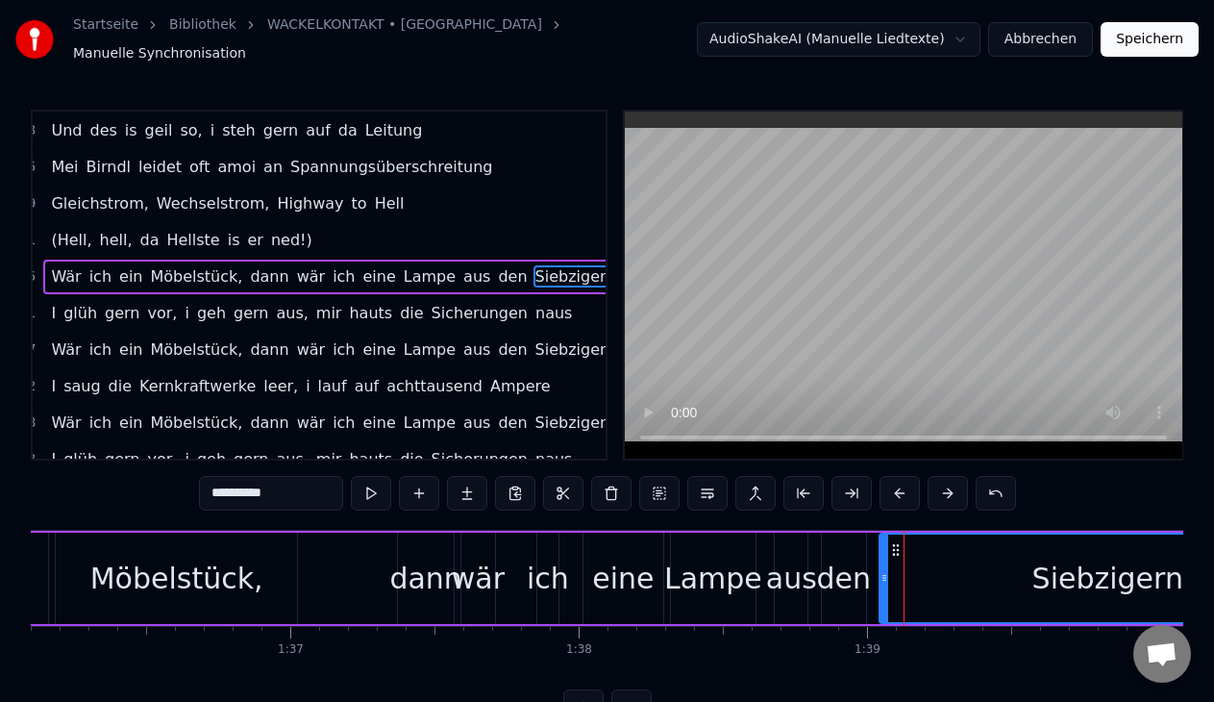
scroll to position [0, 27851]
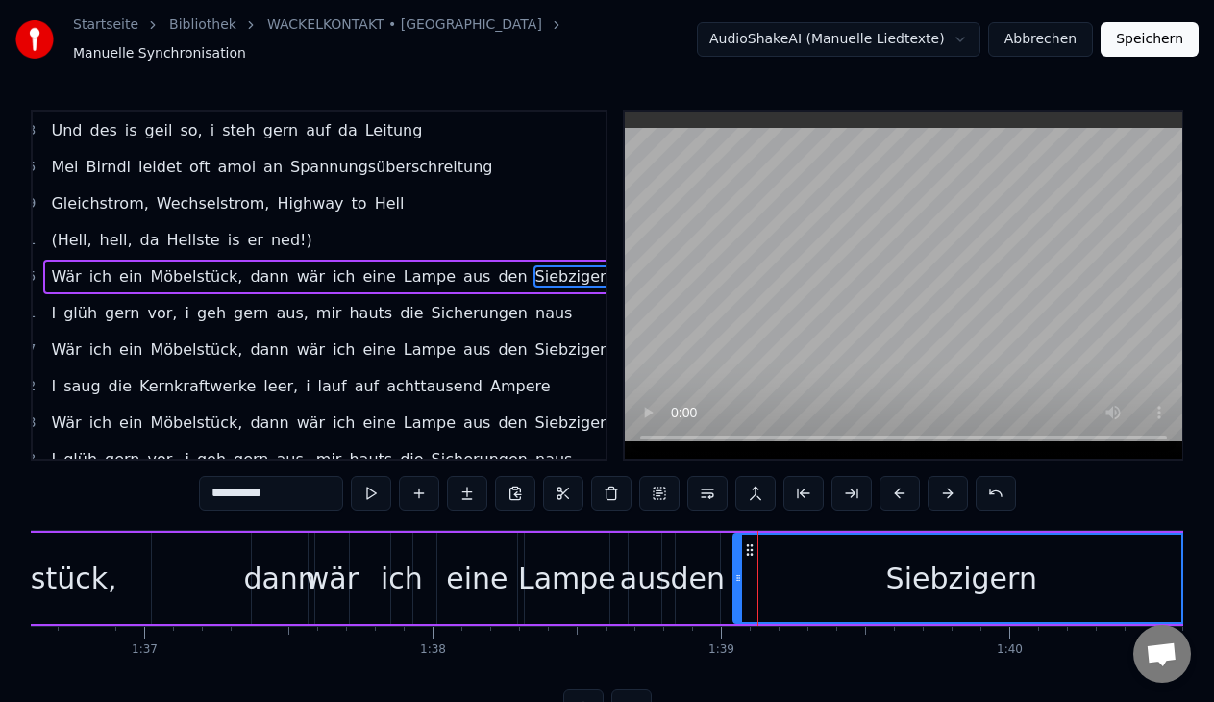
click at [789, 574] on div "Siebzigern" at bounding box center [961, 577] width 455 height 87
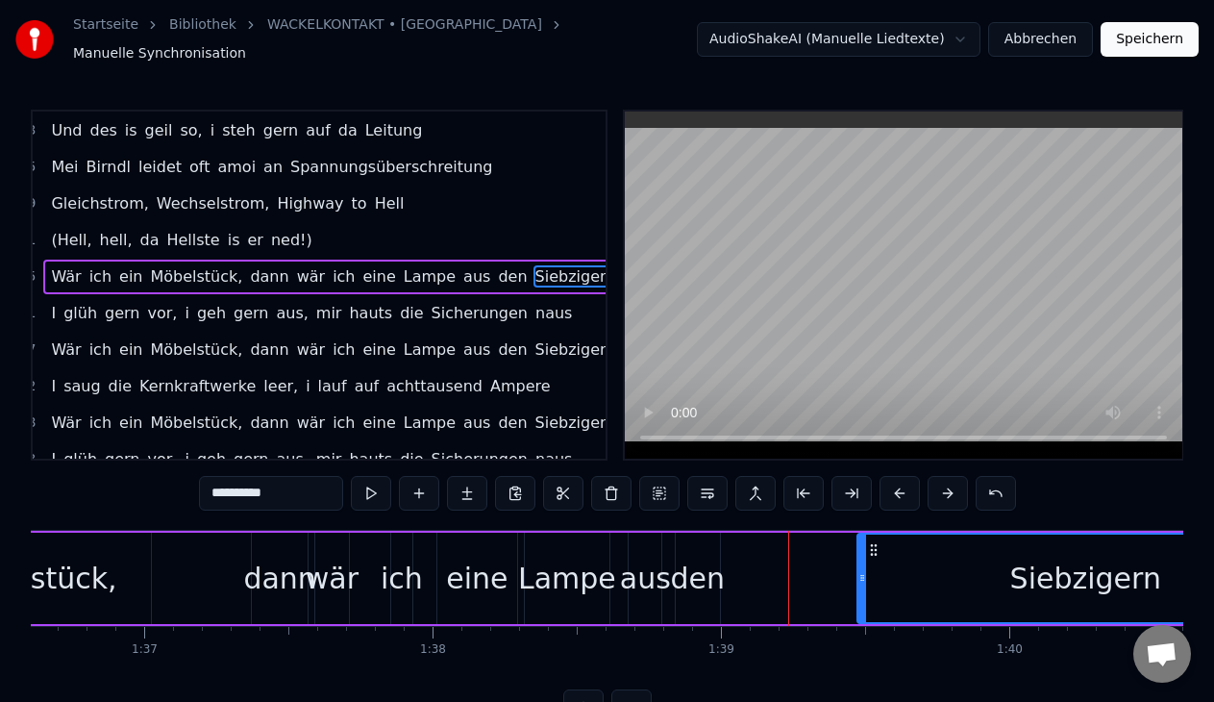
drag, startPoint x: 747, startPoint y: 537, endPoint x: 871, endPoint y: 537, distance: 124.0
click at [871, 542] on icon at bounding box center [873, 549] width 15 height 15
click at [392, 483] on div "**********" at bounding box center [607, 493] width 817 height 35
click at [363, 476] on button at bounding box center [371, 493] width 40 height 35
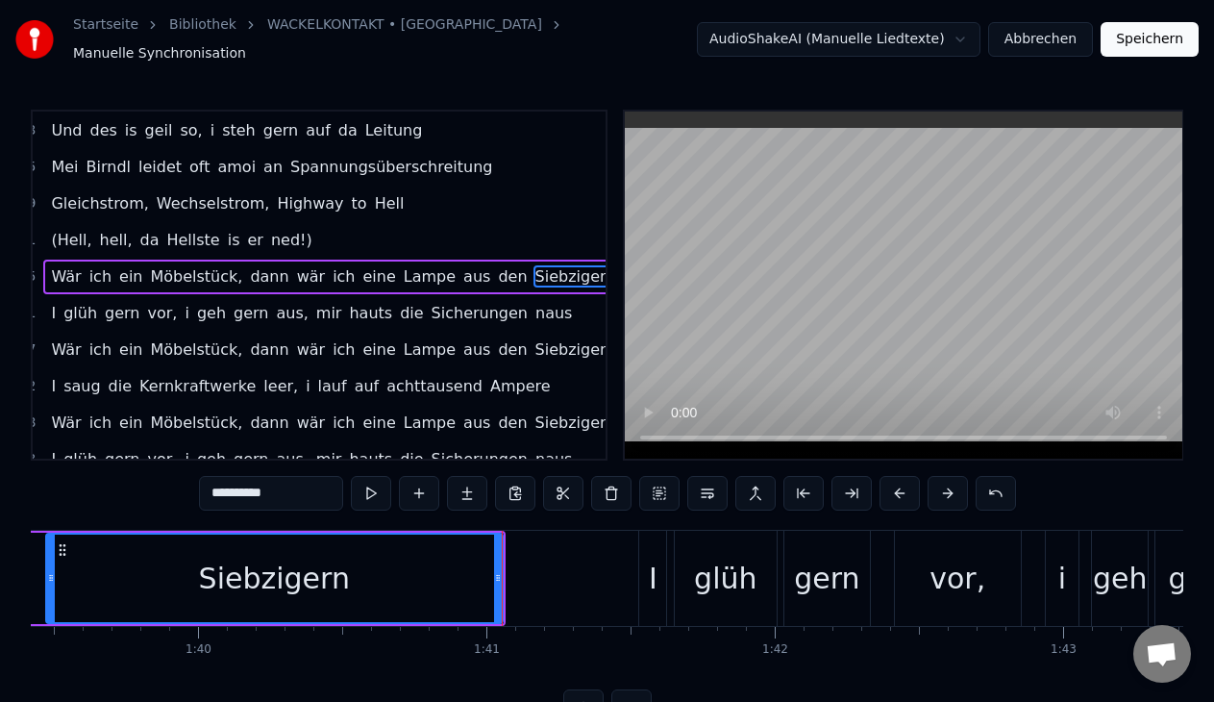
scroll to position [0, 28536]
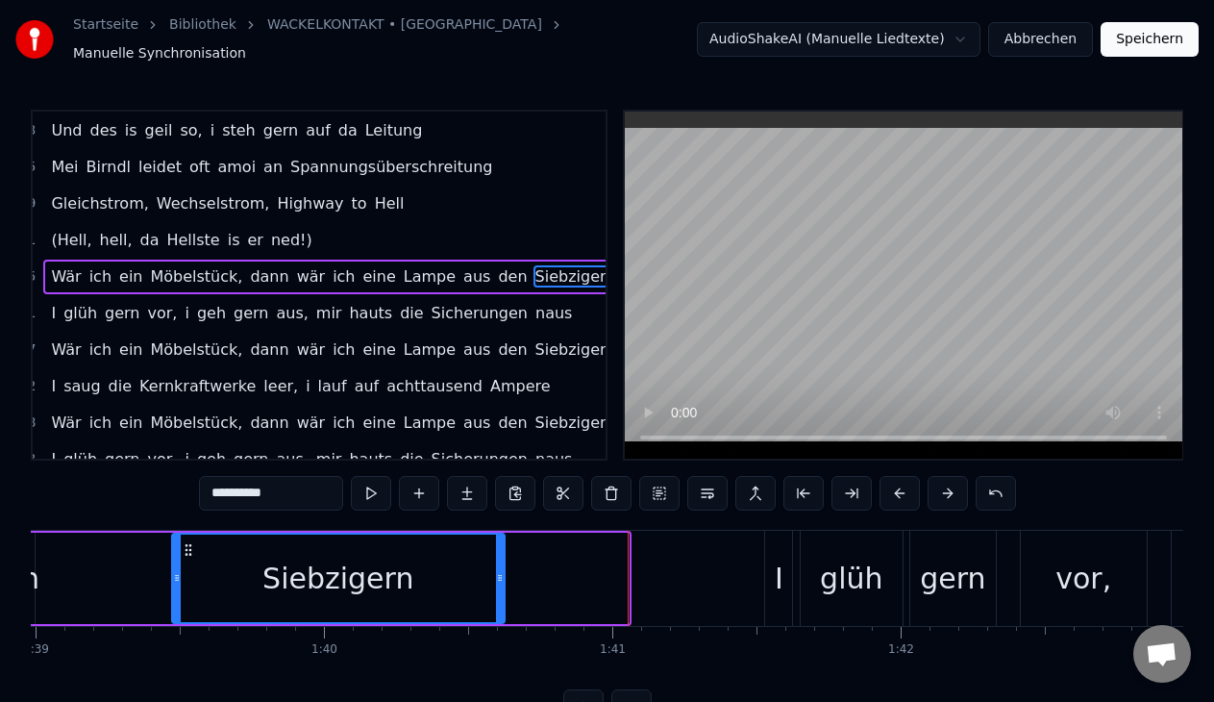
drag, startPoint x: 624, startPoint y: 564, endPoint x: 500, endPoint y: 560, distance: 124.0
click at [500, 560] on div at bounding box center [500, 577] width 8 height 87
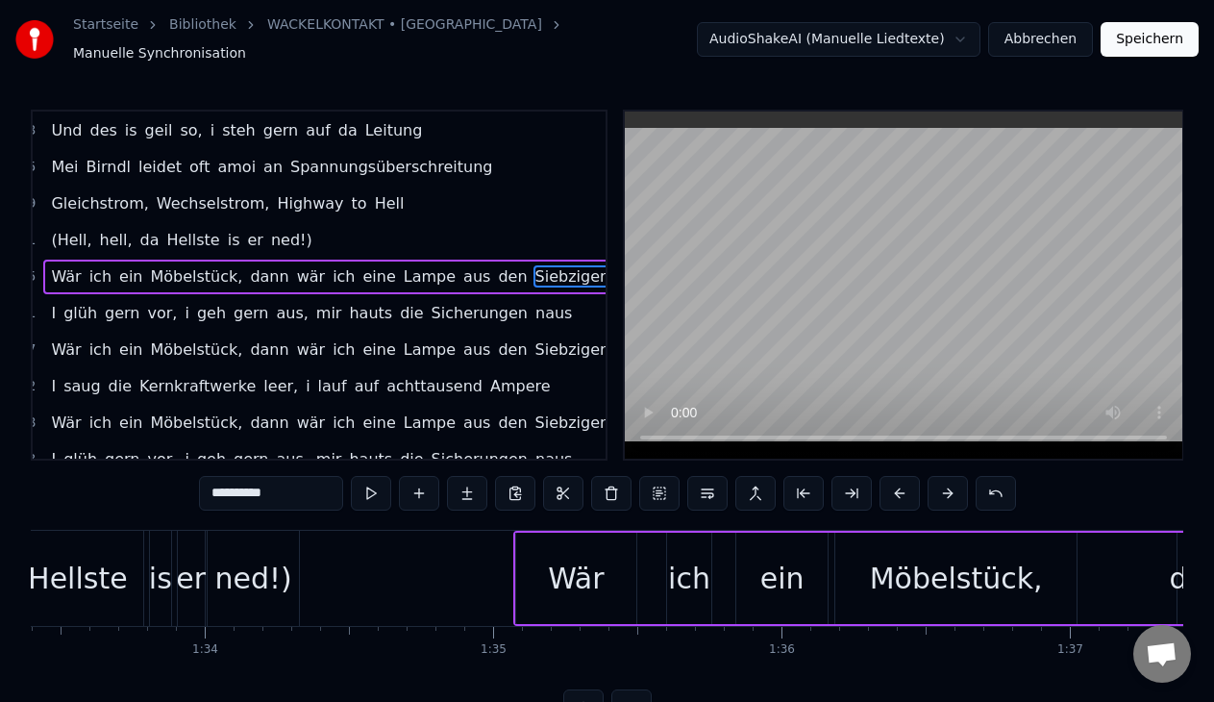
scroll to position [0, 26946]
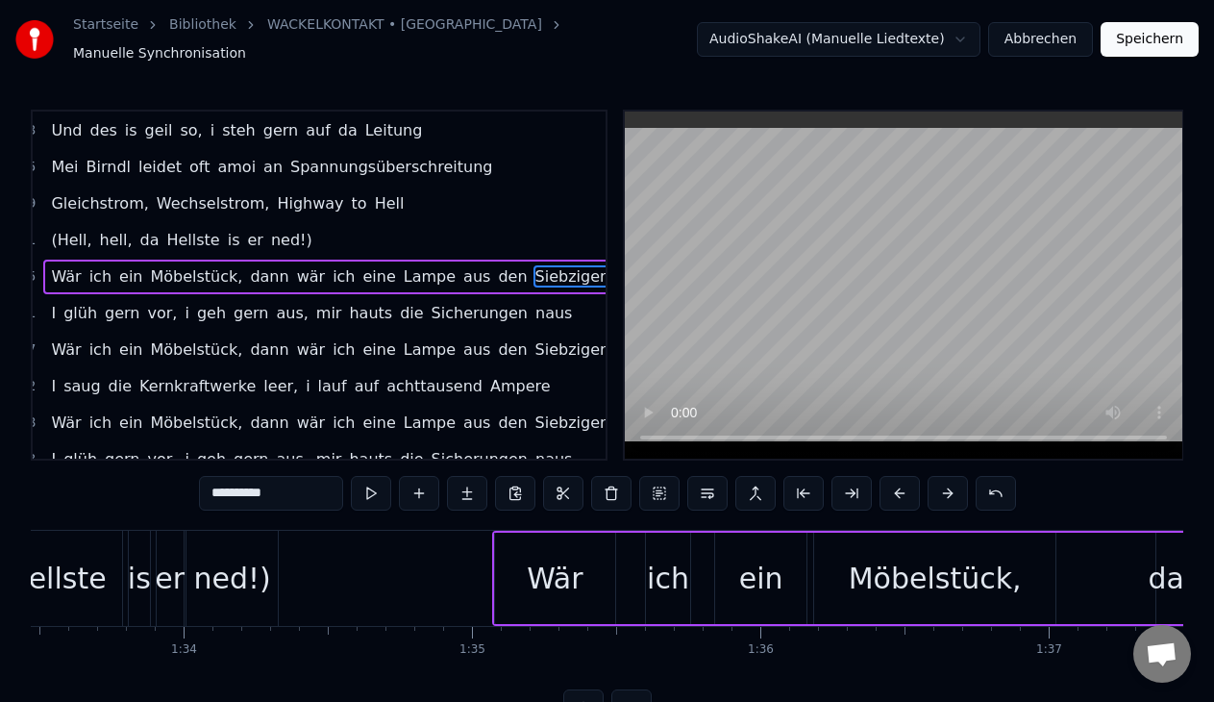
click at [588, 578] on div "Wär" at bounding box center [555, 577] width 120 height 91
type input "***"
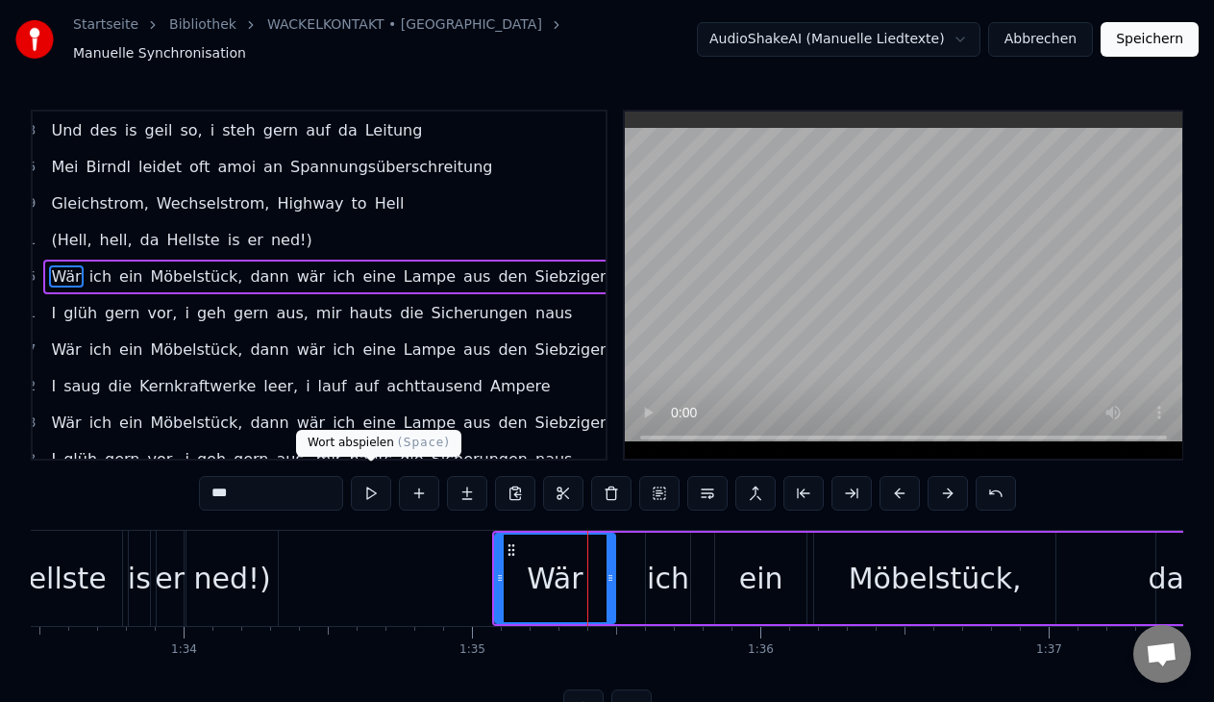
click at [379, 491] on button at bounding box center [371, 493] width 40 height 35
drag, startPoint x: 533, startPoint y: 523, endPoint x: 658, endPoint y: 561, distance: 130.7
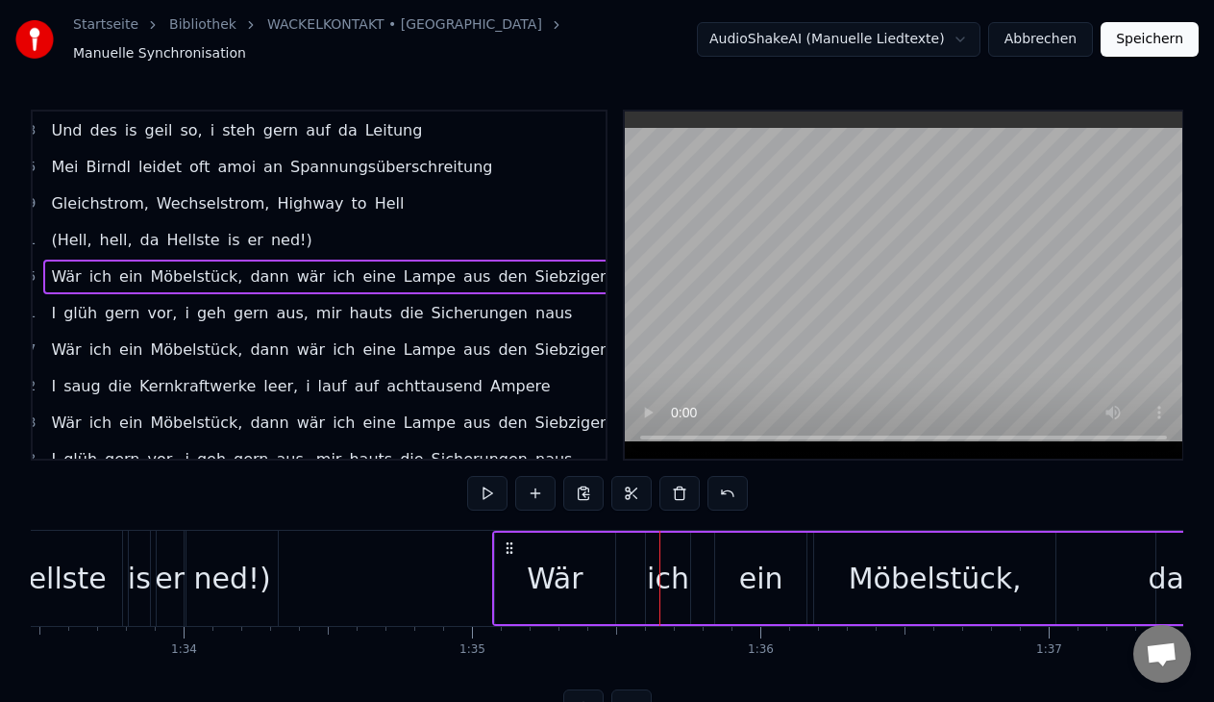
click at [689, 567] on div "ich" at bounding box center [668, 577] width 46 height 91
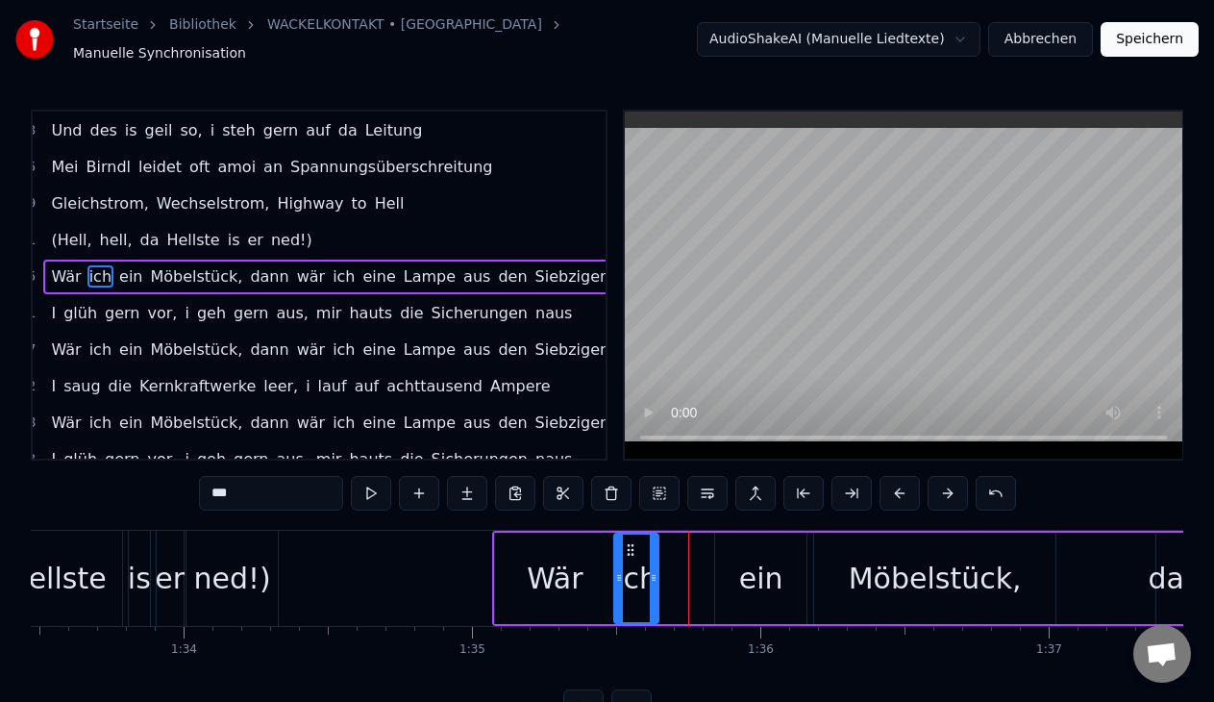
drag, startPoint x: 659, startPoint y: 538, endPoint x: 628, endPoint y: 538, distance: 31.7
click at [628, 542] on icon at bounding box center [630, 549] width 15 height 15
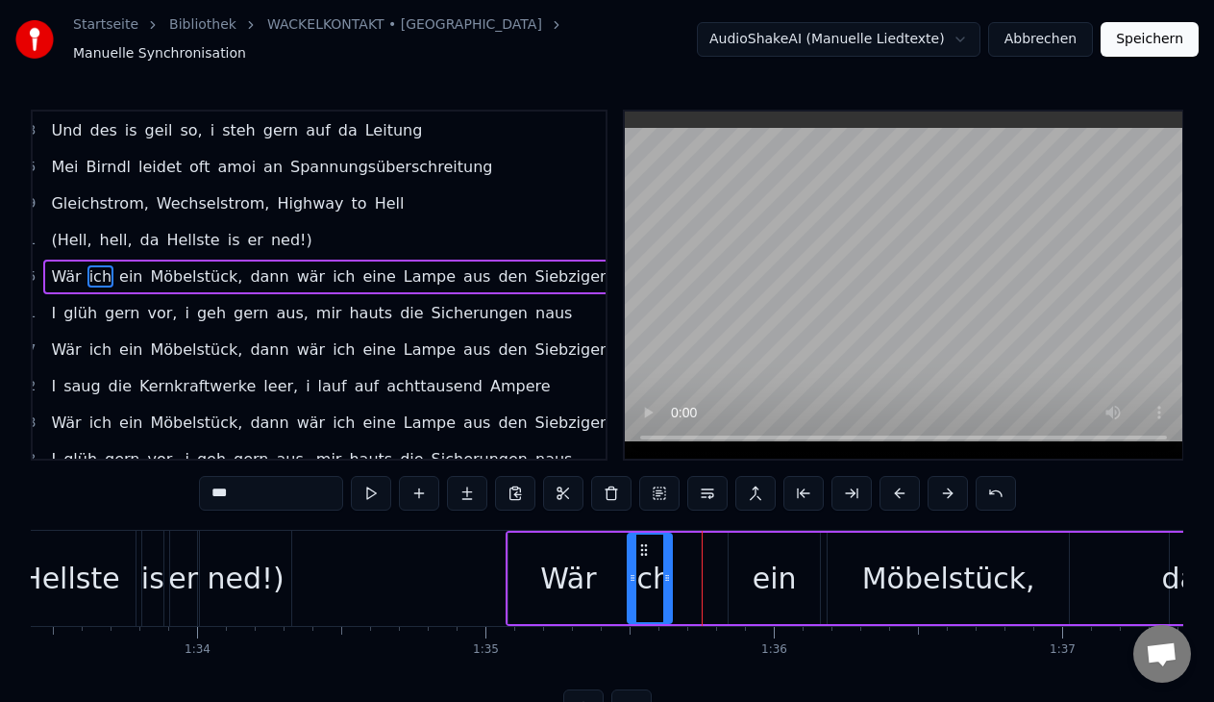
scroll to position [0, 26936]
click at [751, 546] on div "ein" at bounding box center [771, 577] width 91 height 91
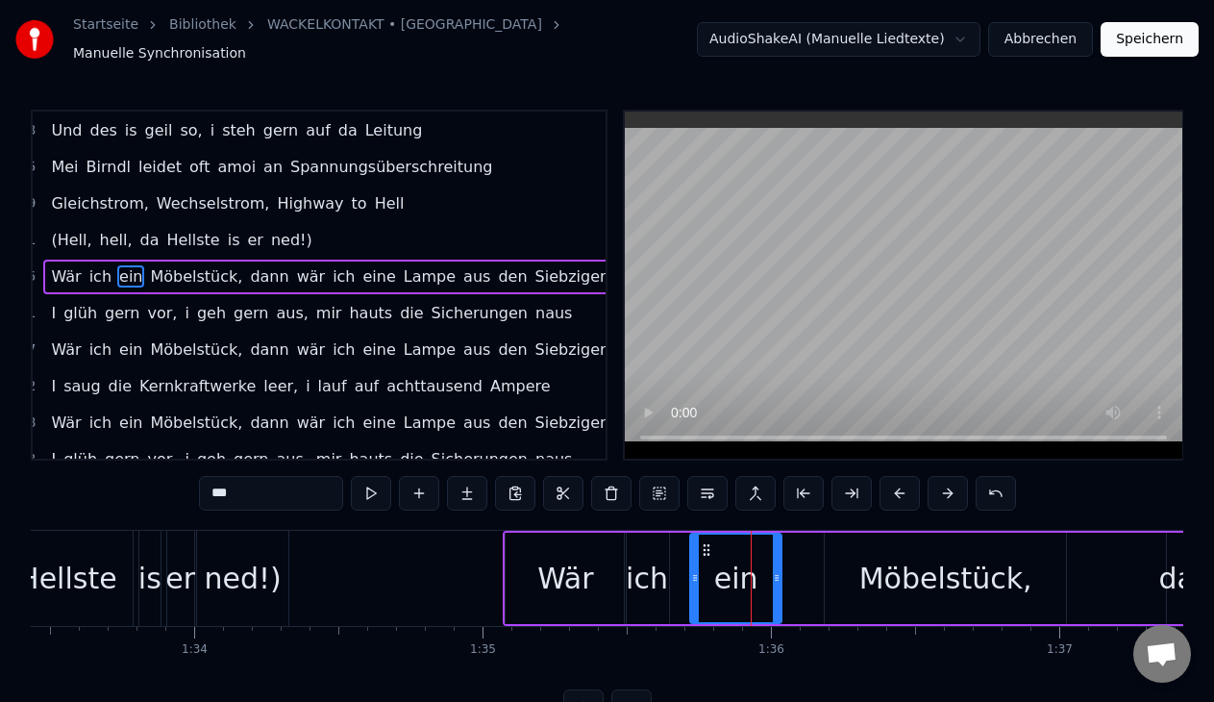
drag, startPoint x: 744, startPoint y: 538, endPoint x: 708, endPoint y: 539, distance: 35.6
click at [708, 542] on icon at bounding box center [706, 549] width 15 height 15
click at [888, 573] on div "Möbelstück," at bounding box center [945, 577] width 173 height 43
type input "**********"
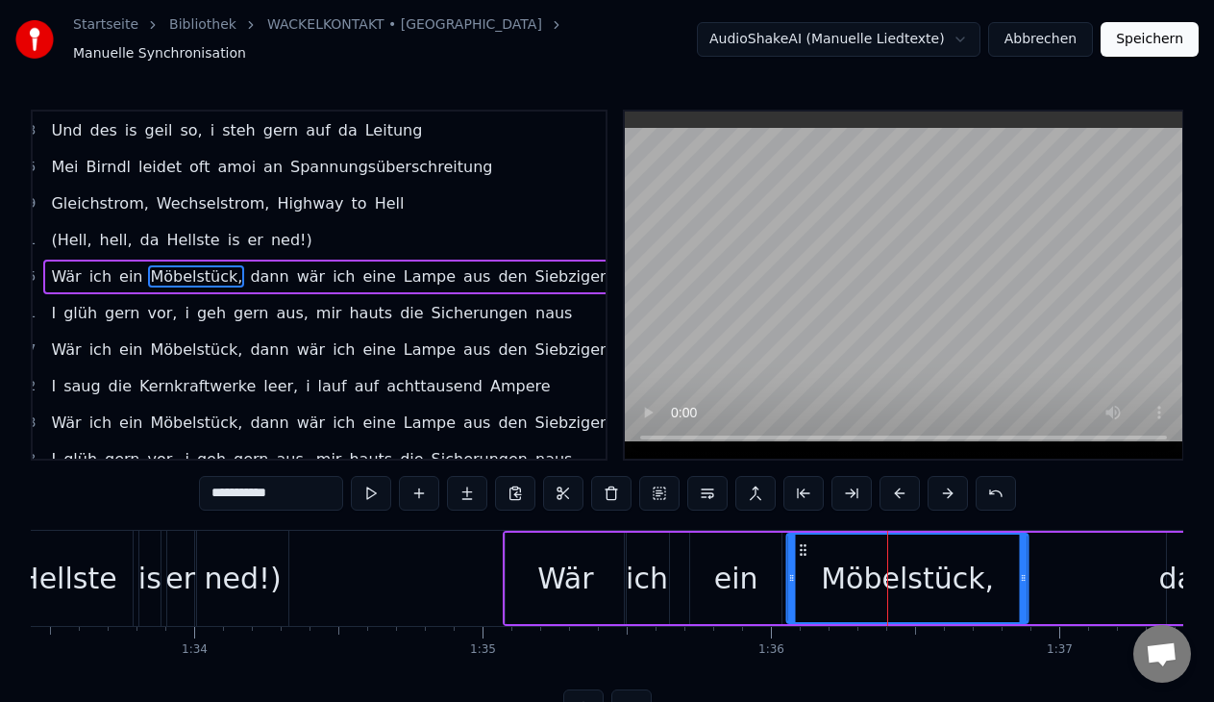
drag, startPoint x: 842, startPoint y: 533, endPoint x: 804, endPoint y: 531, distance: 37.5
click at [804, 534] on div "Möbelstück," at bounding box center [906, 577] width 239 height 87
click at [369, 480] on button at bounding box center [371, 493] width 40 height 35
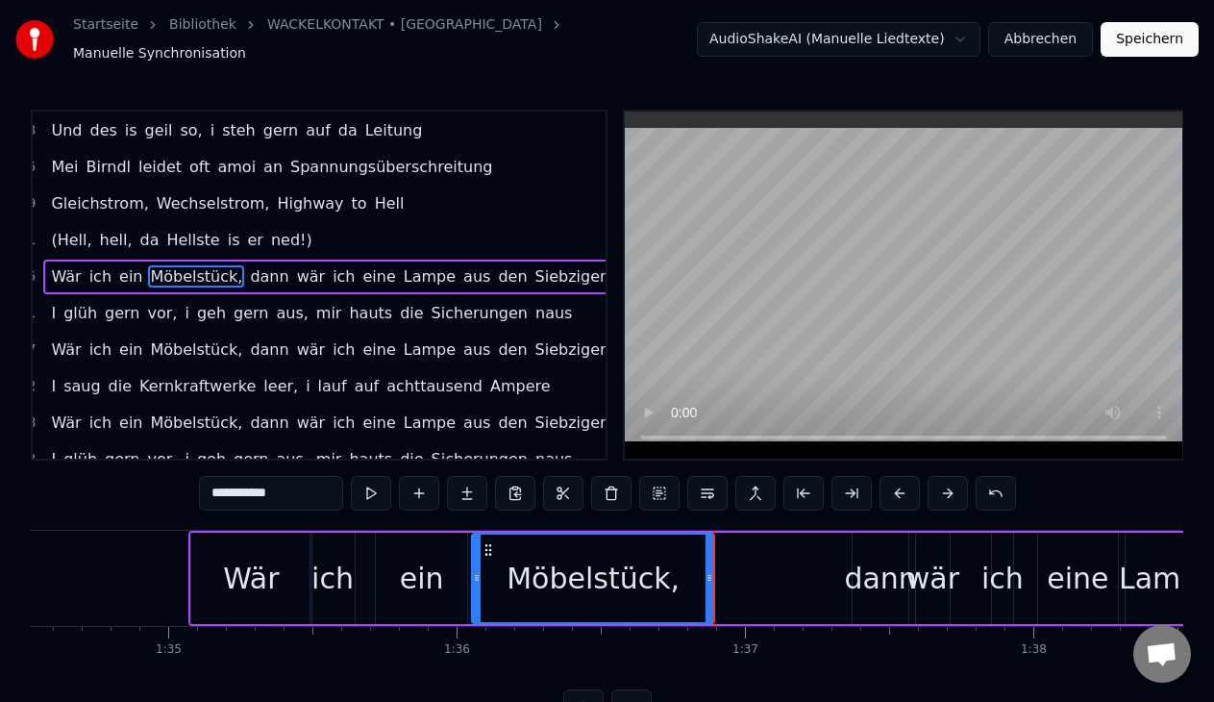
scroll to position [0, 27522]
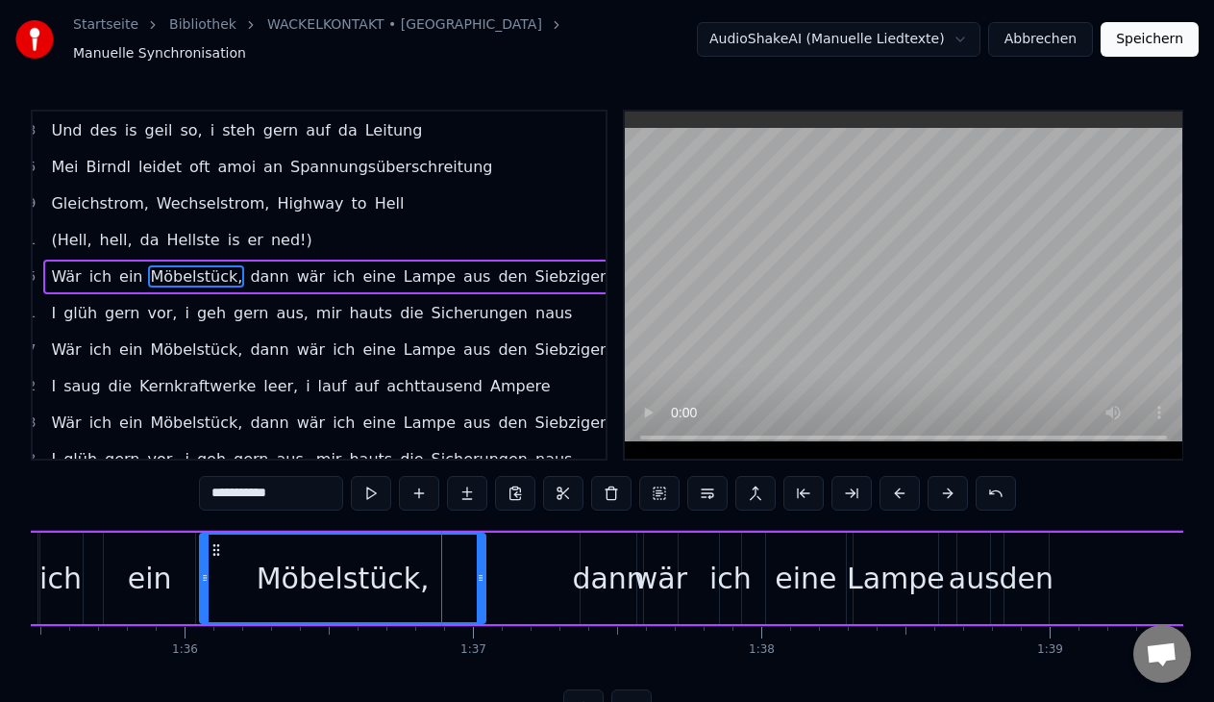
drag, startPoint x: 439, startPoint y: 567, endPoint x: 482, endPoint y: 573, distance: 43.6
click at [482, 573] on icon at bounding box center [481, 577] width 8 height 15
drag, startPoint x: 605, startPoint y: 573, endPoint x: 573, endPoint y: 572, distance: 32.7
click at [573, 572] on div "Wär ich ein Möbelstück, dann wär ich eine Lampe aus den Siebzigern" at bounding box center [718, 577] width 1605 height 95
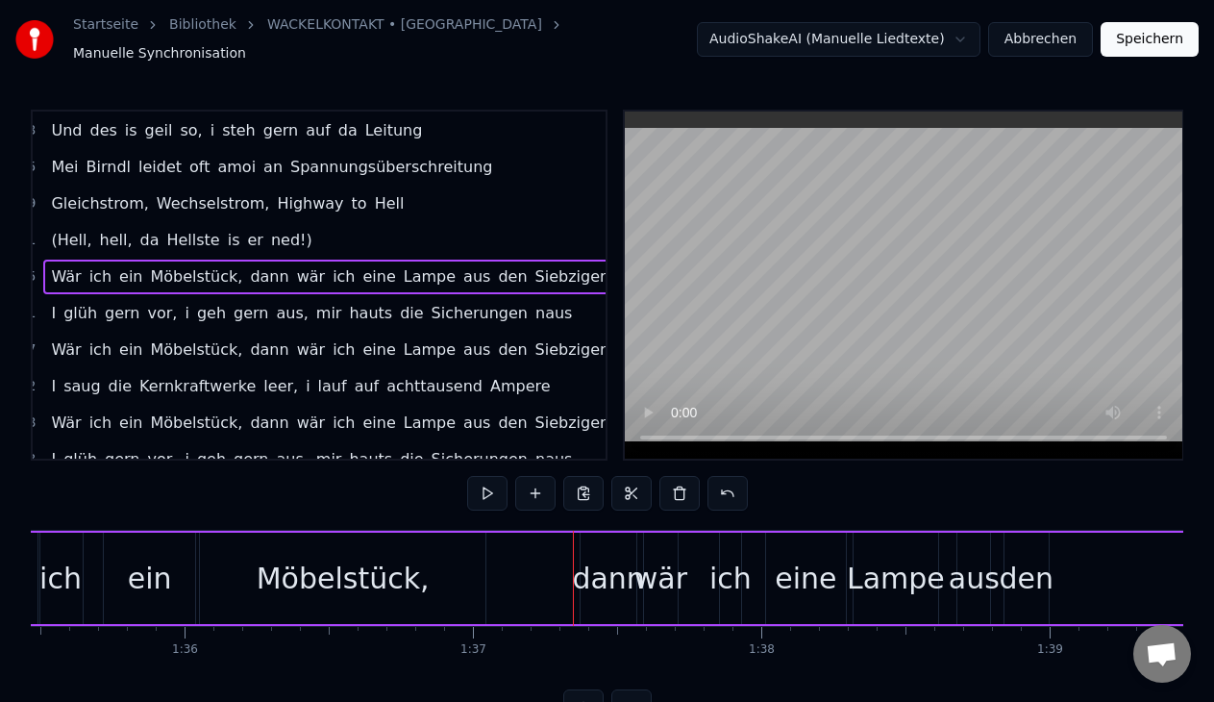
click at [591, 567] on div "dann" at bounding box center [608, 577] width 72 height 43
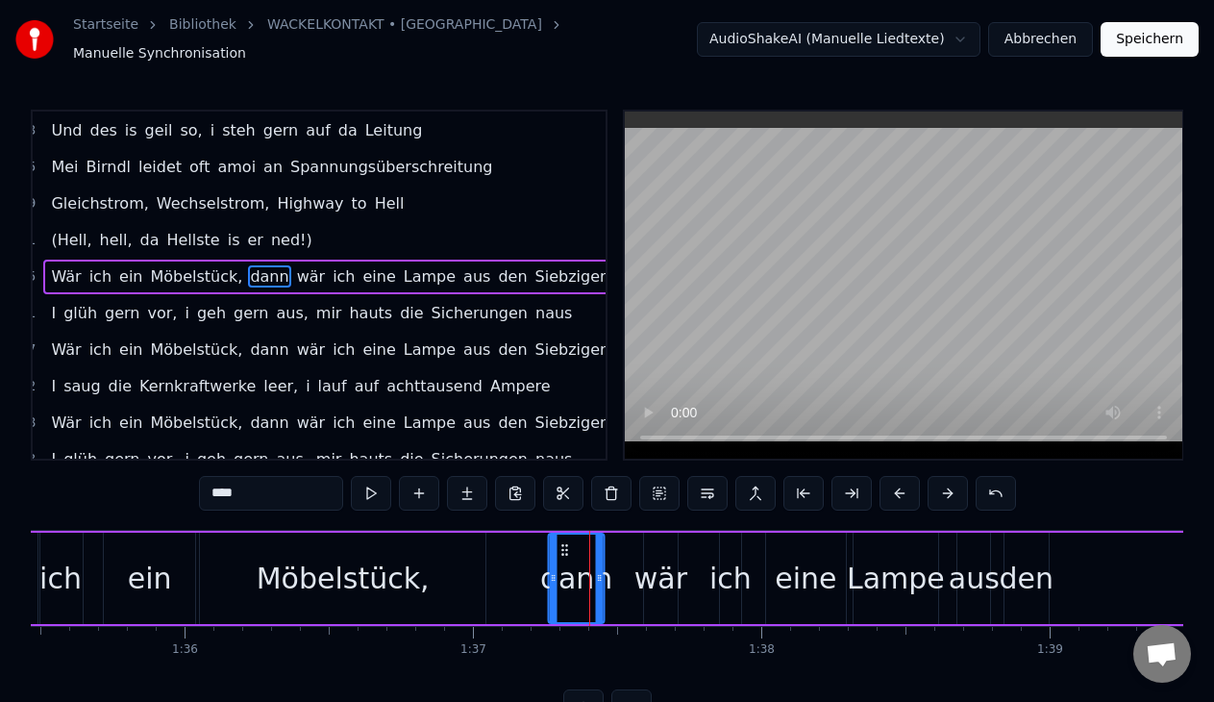
drag, startPoint x: 596, startPoint y: 542, endPoint x: 563, endPoint y: 545, distance: 32.8
click at [563, 545] on icon at bounding box center [563, 549] width 15 height 15
click at [654, 556] on div "wär" at bounding box center [660, 577] width 53 height 43
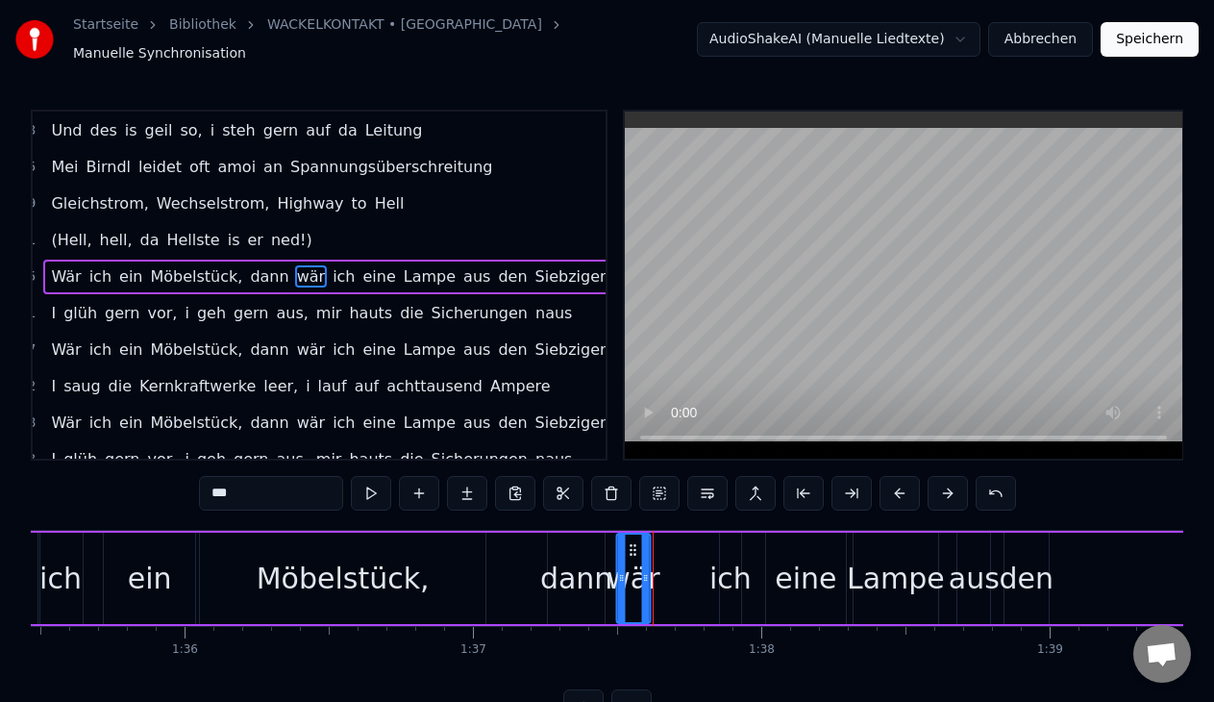
drag, startPoint x: 662, startPoint y: 532, endPoint x: 637, endPoint y: 531, distance: 25.0
click at [637, 534] on div "wär" at bounding box center [633, 577] width 31 height 87
click at [379, 487] on button at bounding box center [371, 493] width 40 height 35
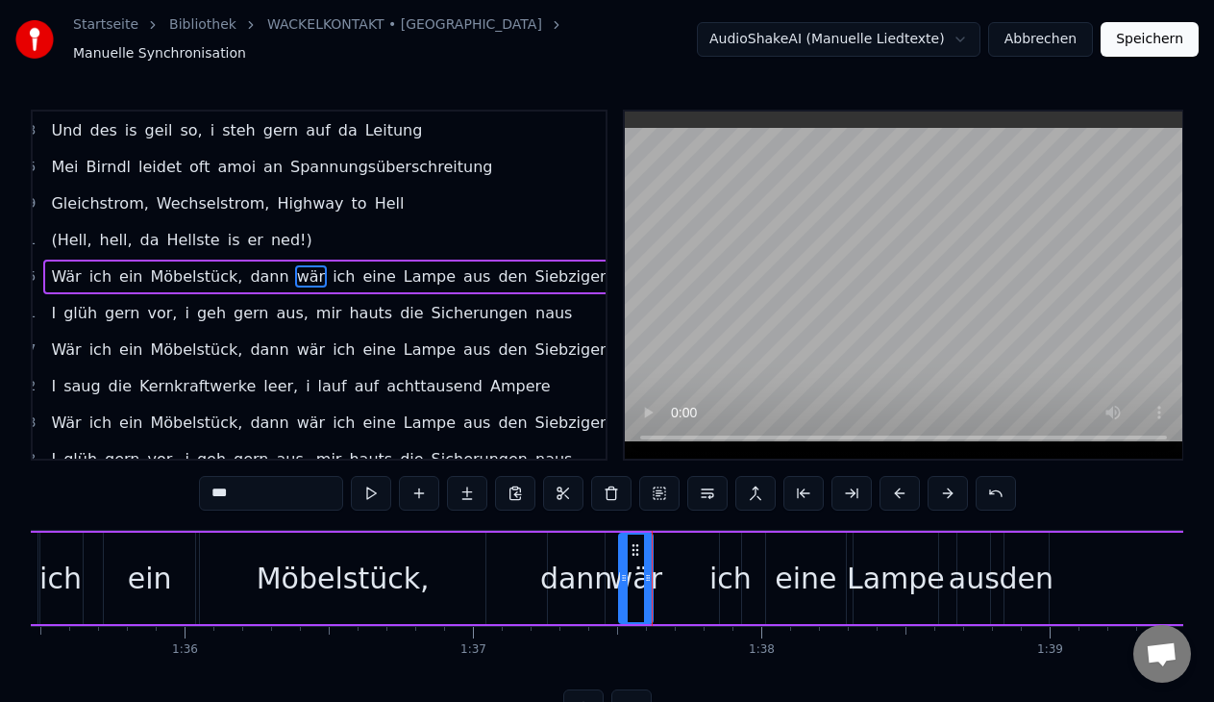
click at [642, 570] on div "wär" at bounding box center [635, 577] width 53 height 43
drag, startPoint x: 646, startPoint y: 570, endPoint x: 671, endPoint y: 572, distance: 25.1
click at [671, 572] on icon at bounding box center [673, 577] width 8 height 15
click at [727, 576] on div "ich" at bounding box center [730, 577] width 42 height 43
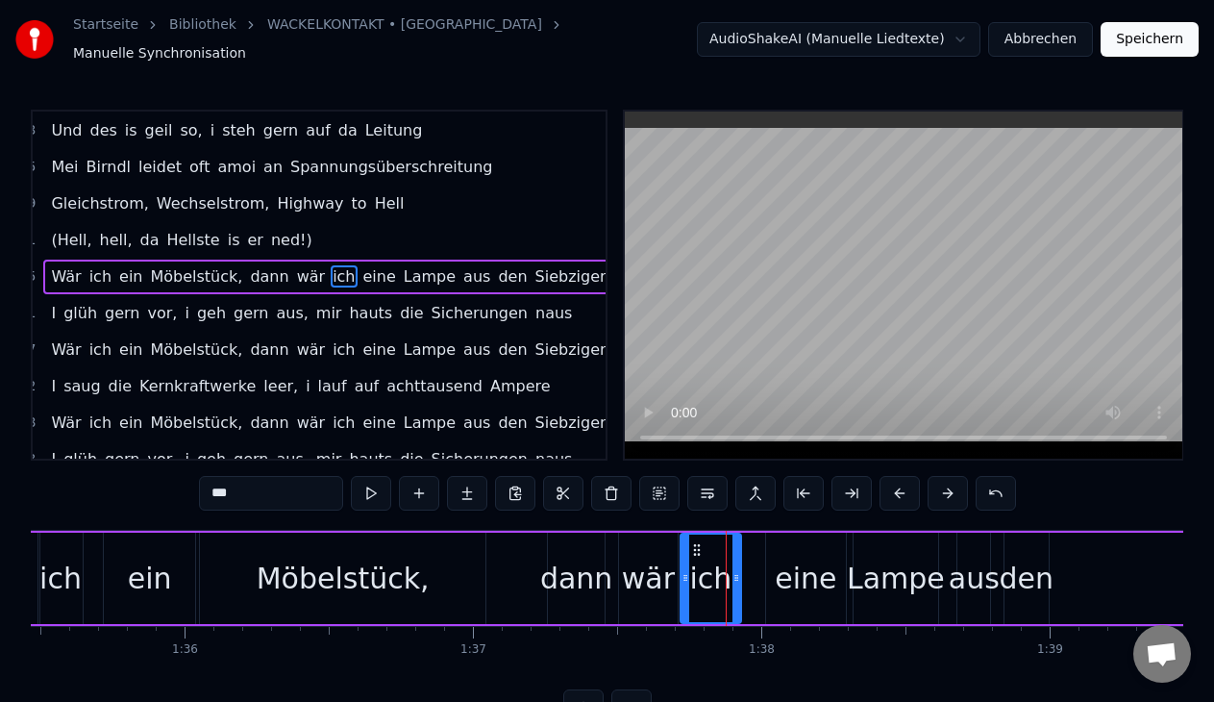
drag, startPoint x: 722, startPoint y: 571, endPoint x: 682, endPoint y: 573, distance: 39.4
click at [682, 573] on icon at bounding box center [685, 577] width 8 height 15
drag, startPoint x: 738, startPoint y: 570, endPoint x: 726, endPoint y: 570, distance: 11.5
click at [726, 570] on icon at bounding box center [725, 577] width 8 height 15
click at [373, 484] on button at bounding box center [371, 493] width 40 height 35
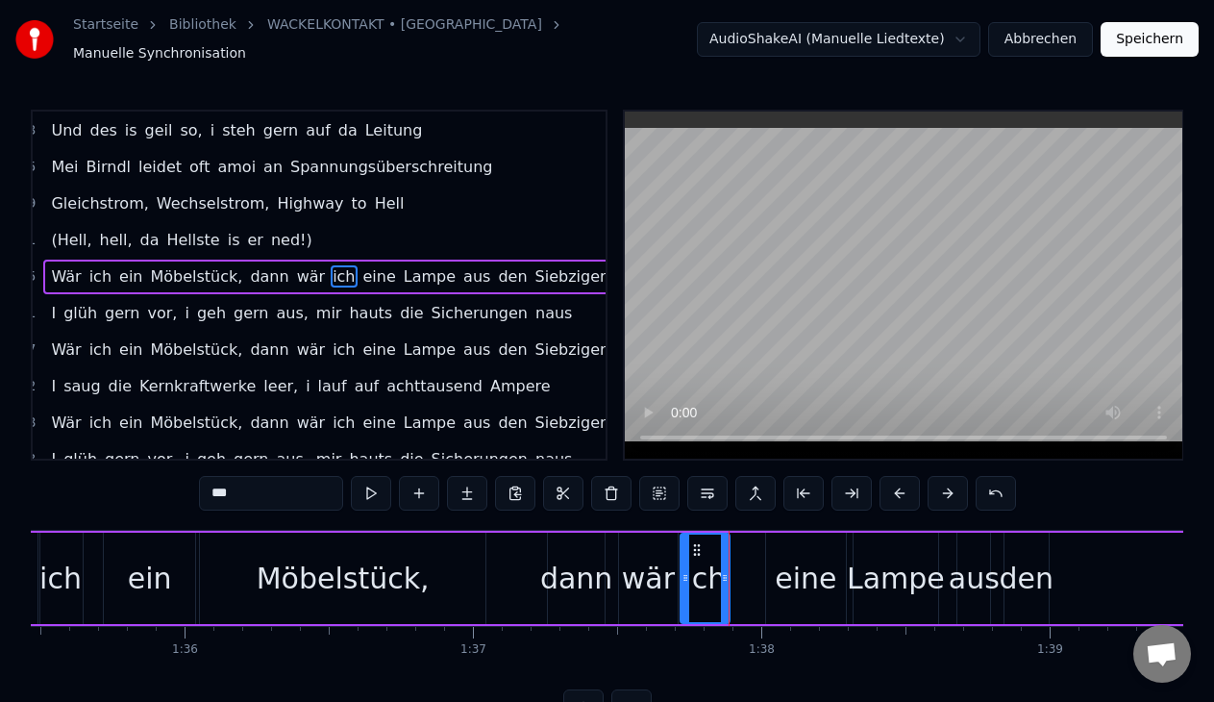
click at [783, 569] on div "eine" at bounding box center [806, 577] width 62 height 43
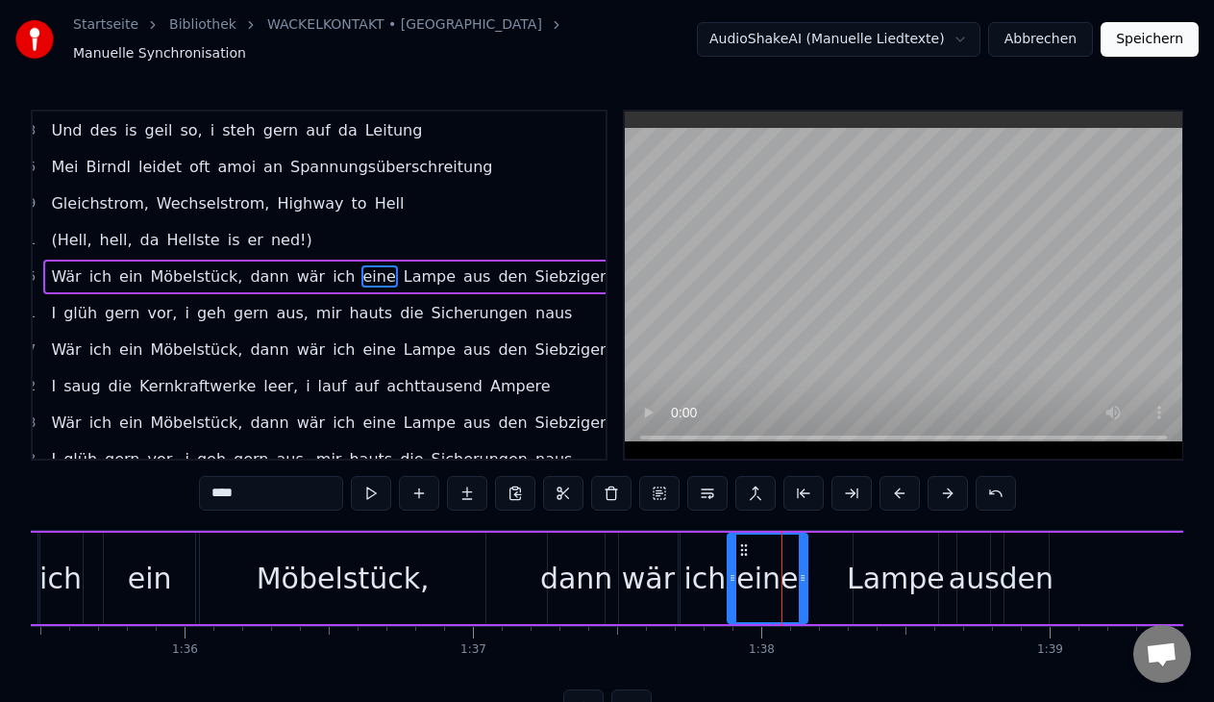
drag, startPoint x: 777, startPoint y: 532, endPoint x: 739, endPoint y: 535, distance: 38.5
click at [739, 542] on icon at bounding box center [743, 549] width 15 height 15
click at [798, 570] on icon at bounding box center [794, 577] width 8 height 15
click at [365, 478] on button at bounding box center [371, 493] width 40 height 35
drag, startPoint x: 794, startPoint y: 565, endPoint x: 813, endPoint y: 569, distance: 19.6
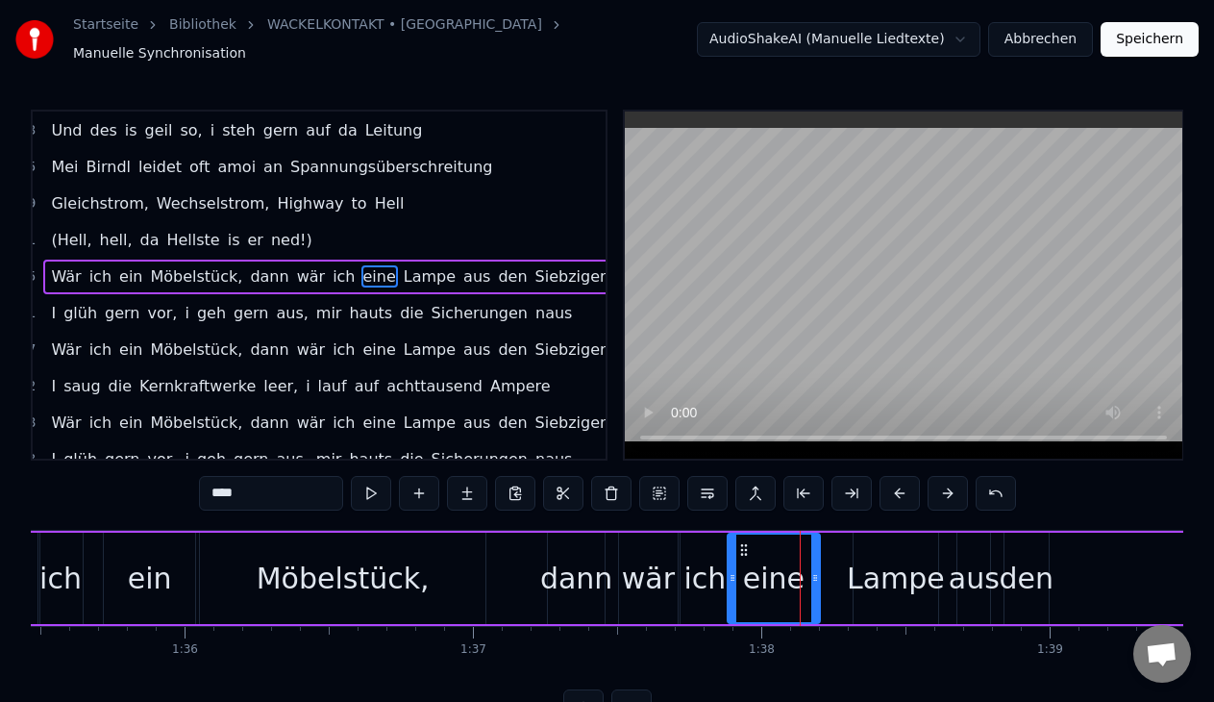
click at [813, 570] on icon at bounding box center [815, 577] width 8 height 15
click at [383, 483] on button at bounding box center [371, 493] width 40 height 35
click at [861, 562] on div "Lampe" at bounding box center [896, 577] width 98 height 43
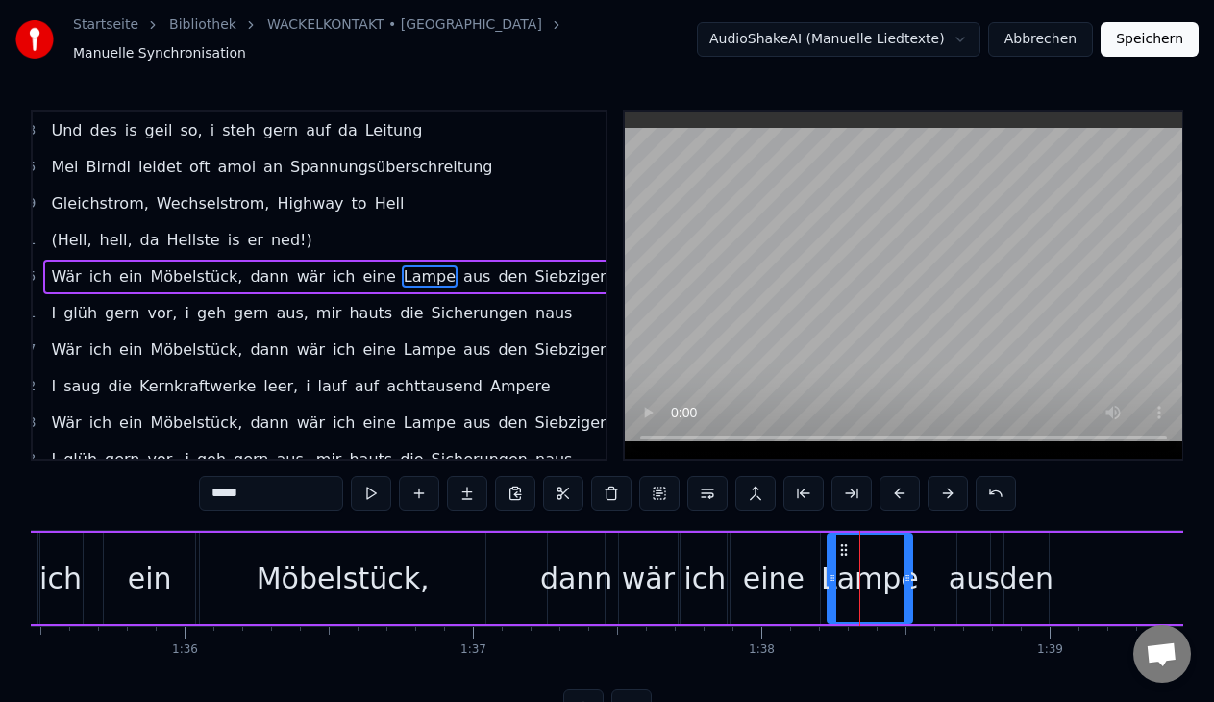
drag, startPoint x: 867, startPoint y: 536, endPoint x: 841, endPoint y: 536, distance: 25.9
click at [841, 545] on circle at bounding box center [841, 545] width 1 height 1
click at [368, 478] on button at bounding box center [371, 493] width 40 height 35
click at [967, 576] on div "aus" at bounding box center [973, 577] width 51 height 43
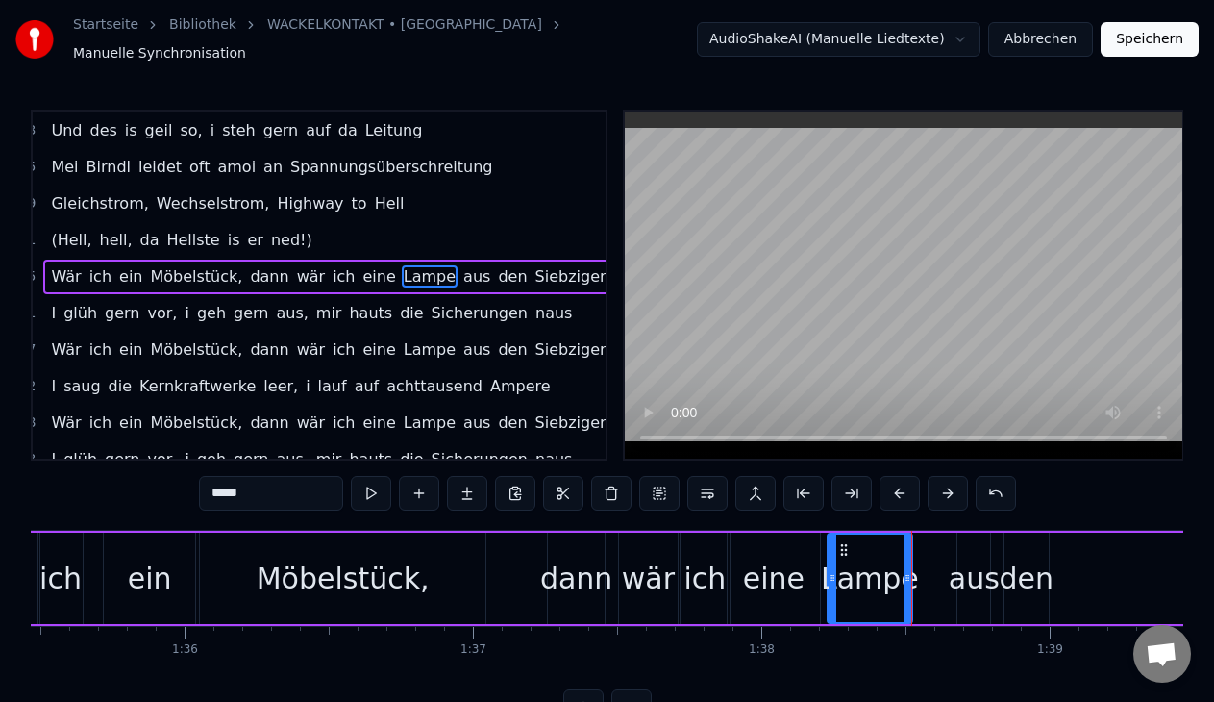
type input "***"
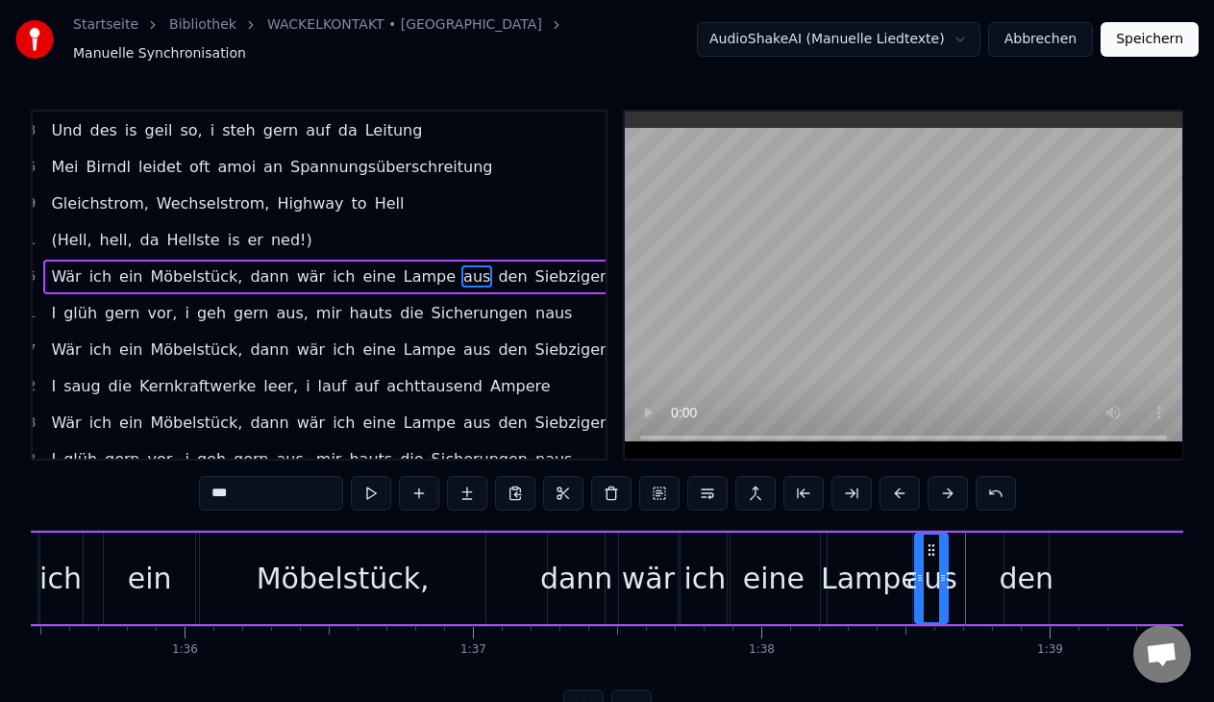
drag, startPoint x: 976, startPoint y: 542, endPoint x: 936, endPoint y: 548, distance: 40.8
click at [936, 548] on div "aus" at bounding box center [931, 577] width 31 height 87
drag, startPoint x: 947, startPoint y: 569, endPoint x: 965, endPoint y: 573, distance: 18.7
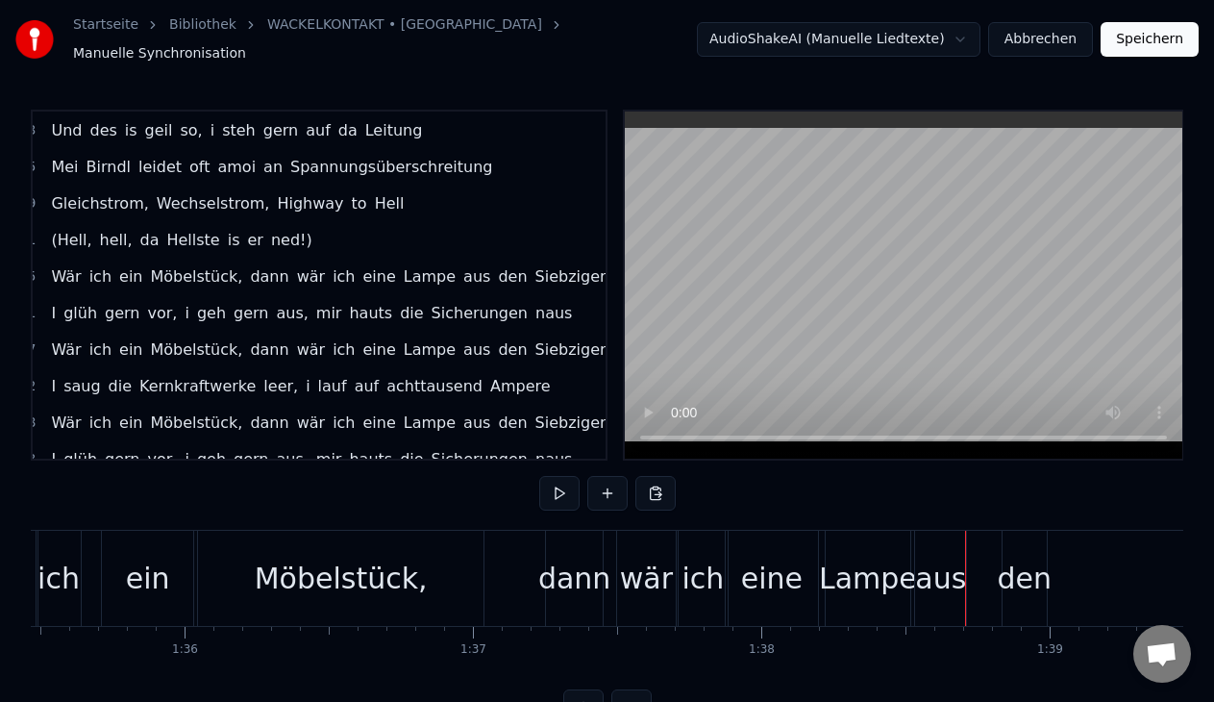
drag, startPoint x: 1031, startPoint y: 573, endPoint x: 1035, endPoint y: 562, distance: 11.2
click at [1035, 562] on div "den" at bounding box center [1024, 577] width 55 height 43
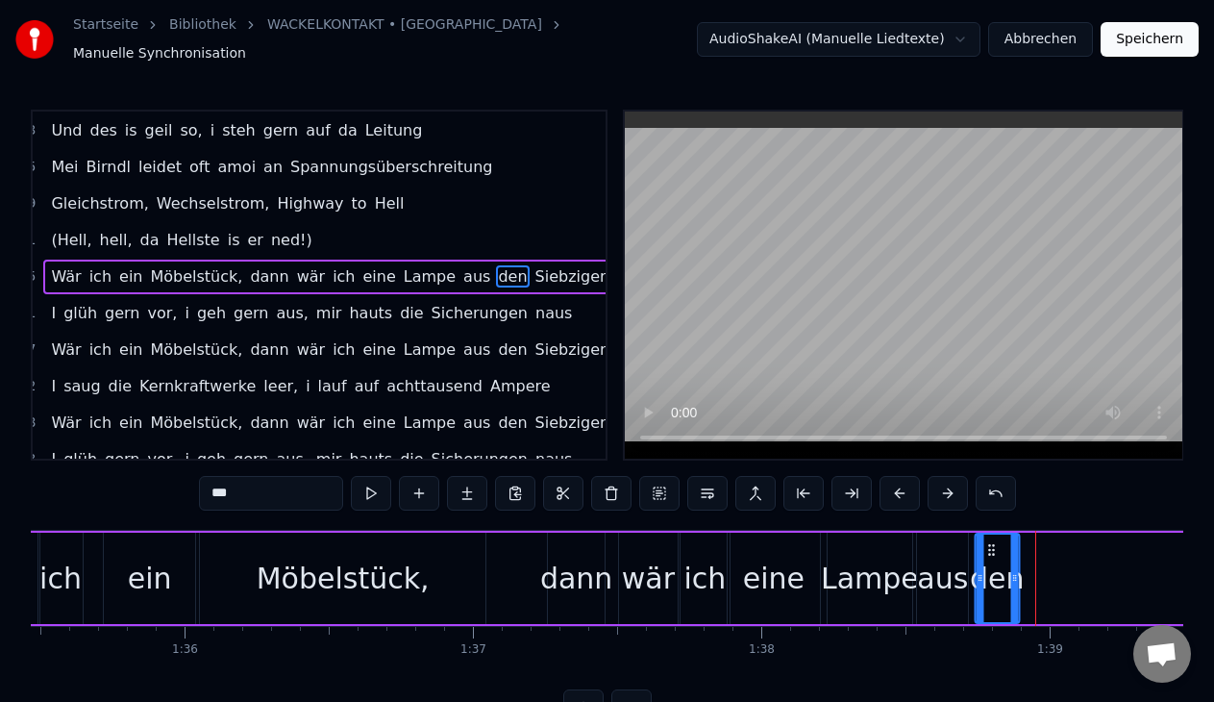
drag, startPoint x: 1018, startPoint y: 536, endPoint x: 990, endPoint y: 539, distance: 28.0
click at [990, 542] on icon at bounding box center [990, 549] width 15 height 15
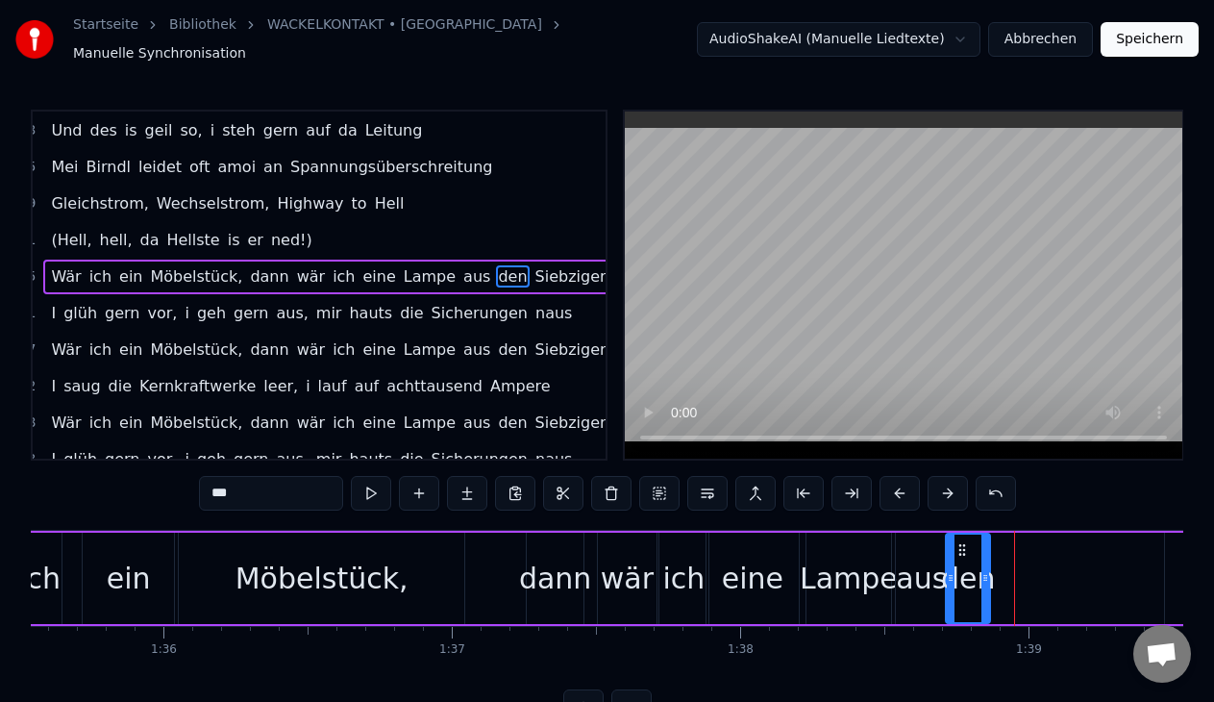
drag, startPoint x: 990, startPoint y: 539, endPoint x: 959, endPoint y: 547, distance: 31.7
click at [959, 547] on icon at bounding box center [961, 549] width 15 height 15
click at [362, 488] on button at bounding box center [371, 493] width 40 height 35
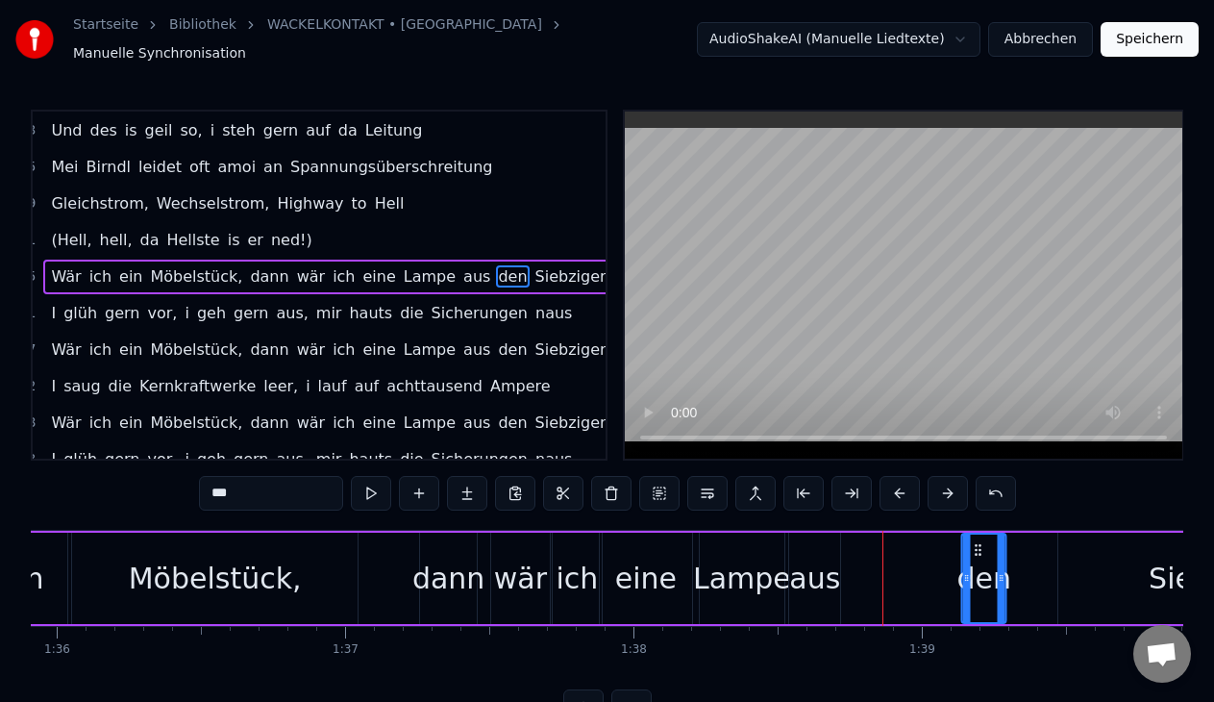
scroll to position [0, 27661]
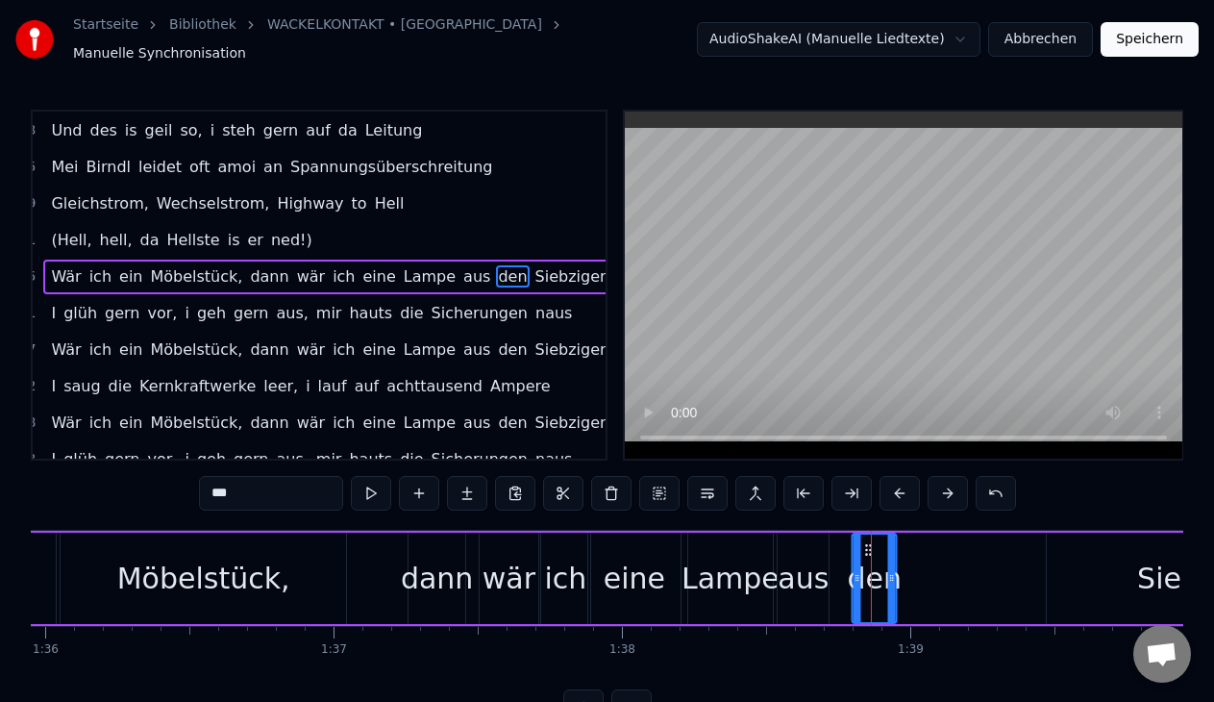
drag, startPoint x: 962, startPoint y: 539, endPoint x: 871, endPoint y: 563, distance: 94.4
click at [785, 568] on div "aus" at bounding box center [802, 577] width 51 height 43
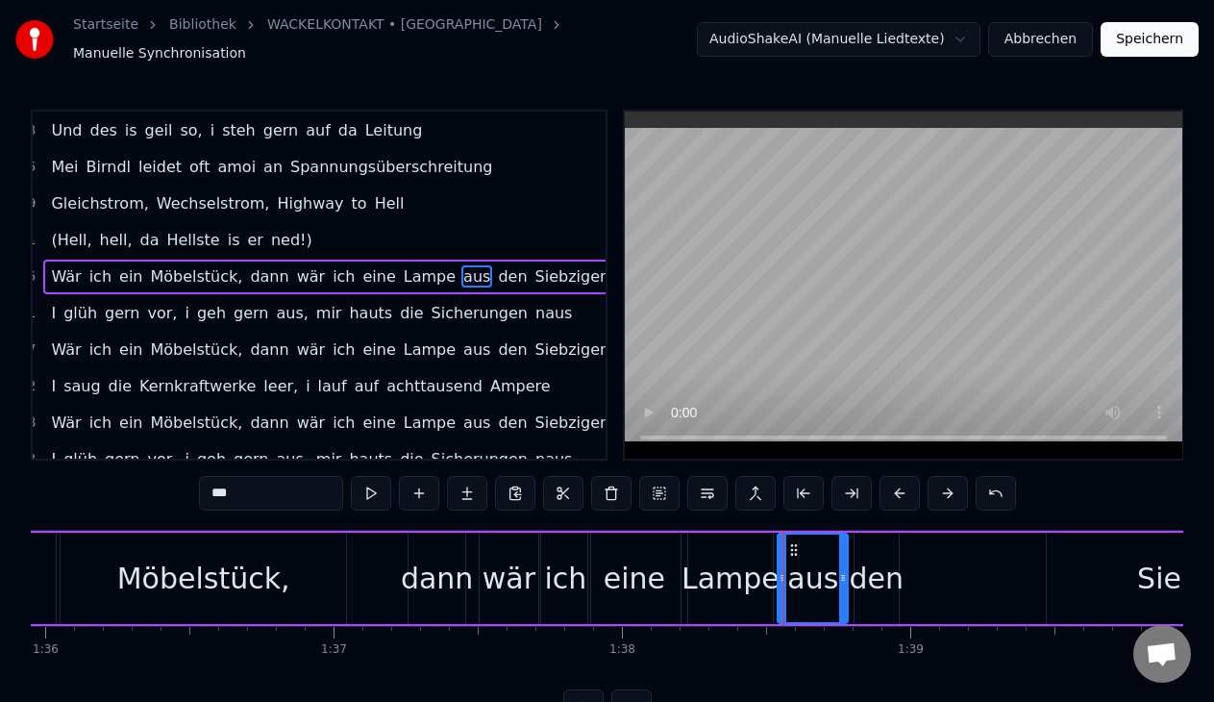
drag, startPoint x: 820, startPoint y: 571, endPoint x: 839, endPoint y: 574, distance: 19.4
click at [839, 574] on icon at bounding box center [843, 577] width 8 height 15
click at [376, 490] on button at bounding box center [371, 493] width 40 height 35
drag, startPoint x: 783, startPoint y: 577, endPoint x: 794, endPoint y: 578, distance: 10.6
click at [794, 578] on div at bounding box center [793, 577] width 8 height 87
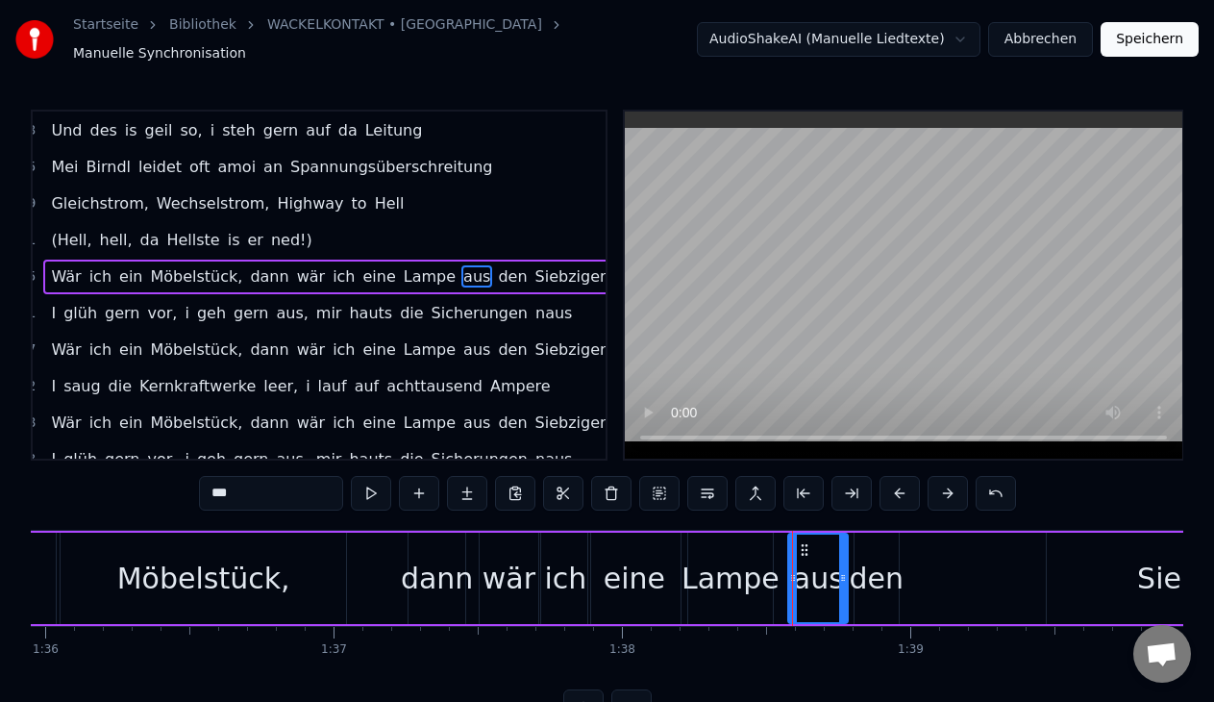
click at [751, 567] on div "Lampe" at bounding box center [730, 577] width 98 height 43
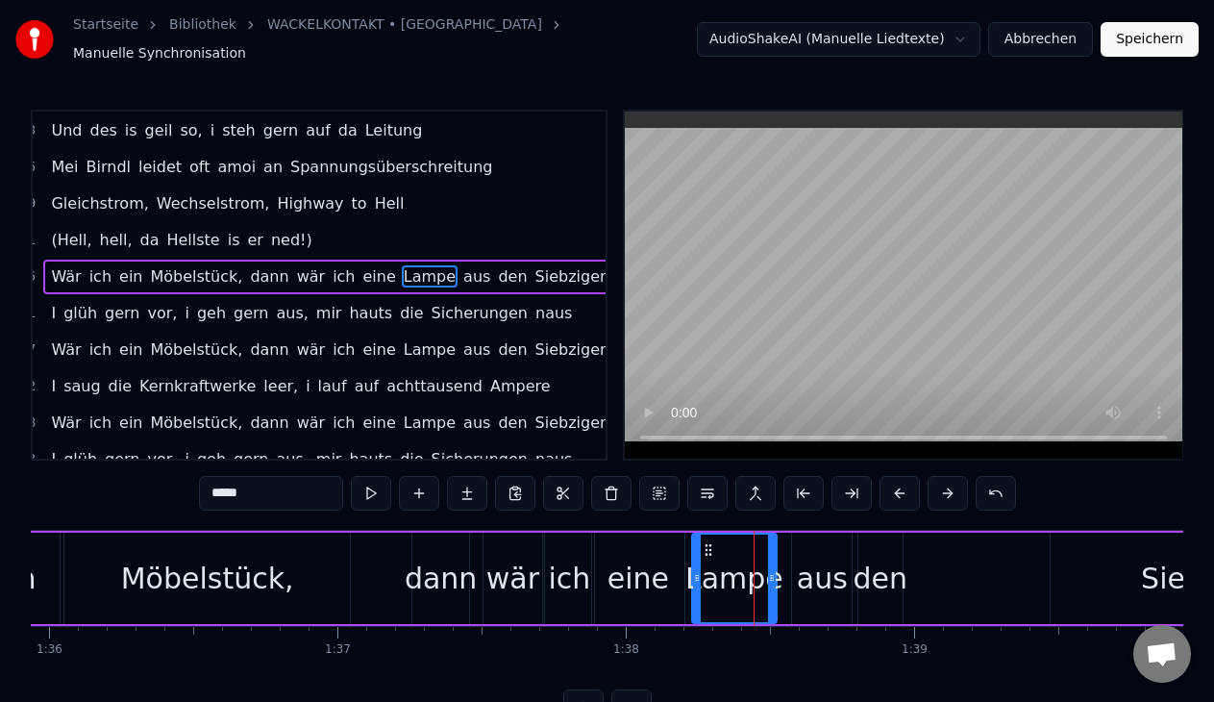
scroll to position [0, 27659]
drag, startPoint x: 769, startPoint y: 570, endPoint x: 778, endPoint y: 573, distance: 10.0
click at [778, 573] on icon at bounding box center [779, 577] width 8 height 15
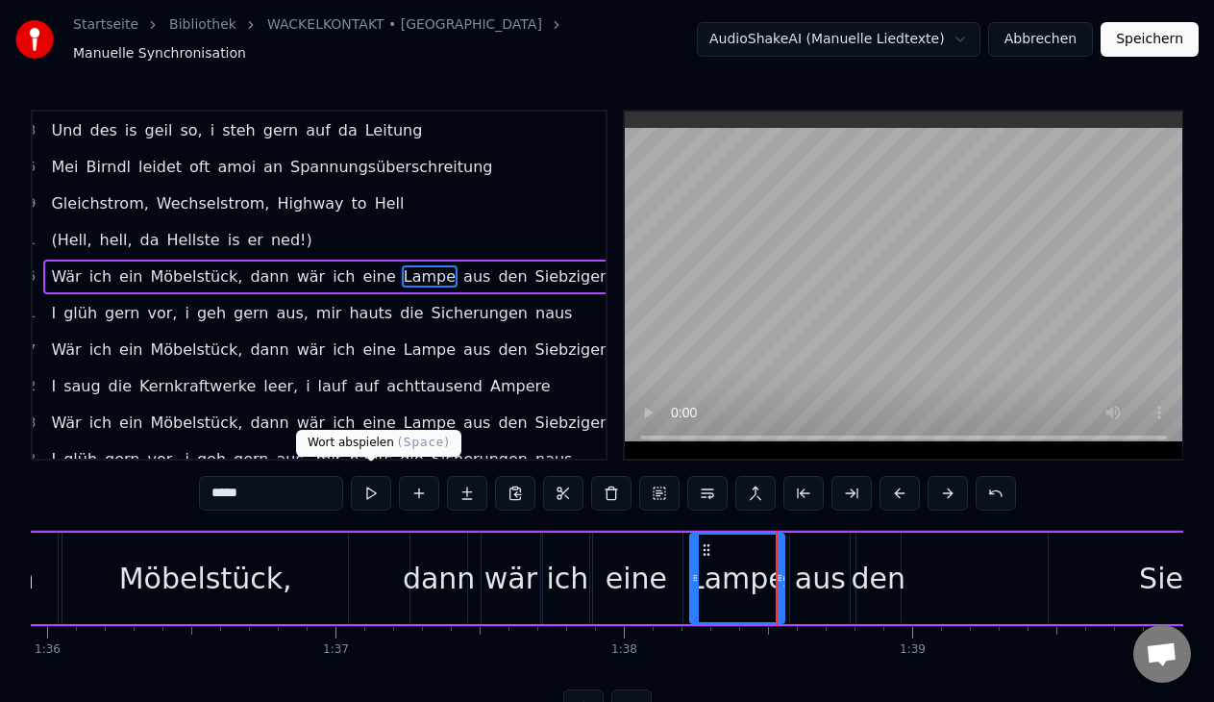
click at [381, 476] on button at bounding box center [371, 493] width 40 height 35
click at [814, 576] on div "aus" at bounding box center [820, 577] width 51 height 43
type input "***"
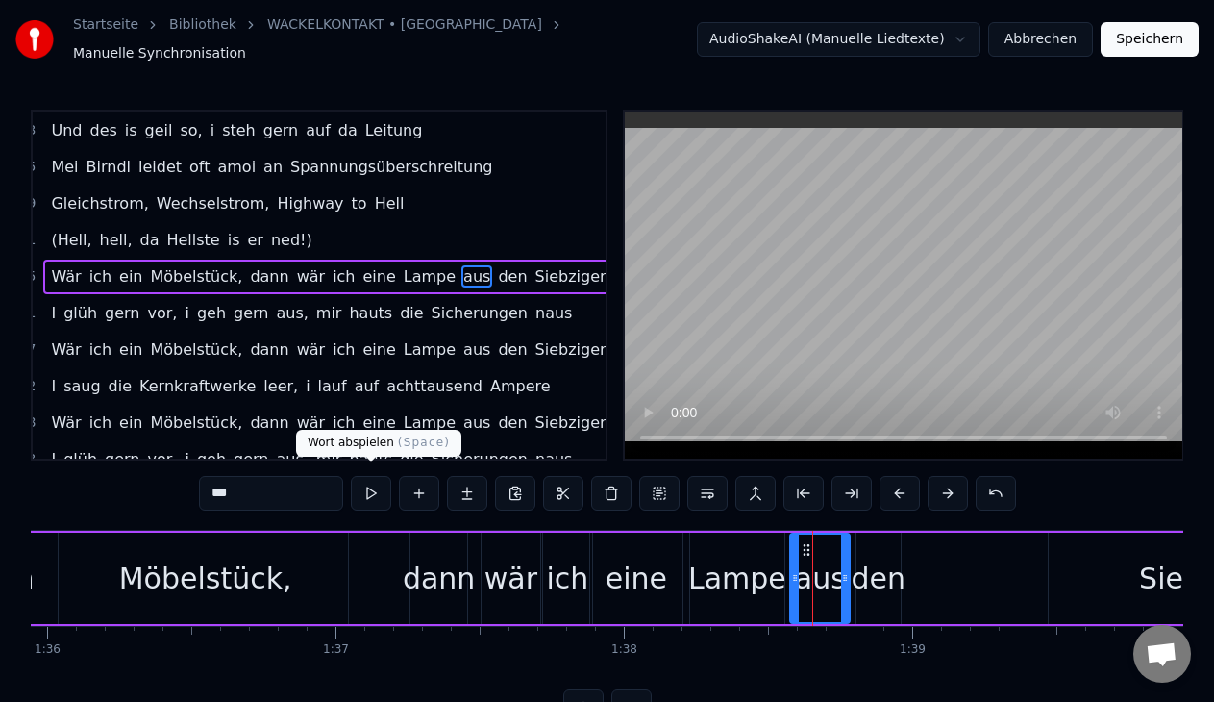
click at [368, 480] on button at bounding box center [371, 493] width 40 height 35
click at [1002, 586] on div "Wär ich ein Möbelstück, dann wär ich eine Lampe aus den Siebzigern" at bounding box center [581, 577] width 1605 height 95
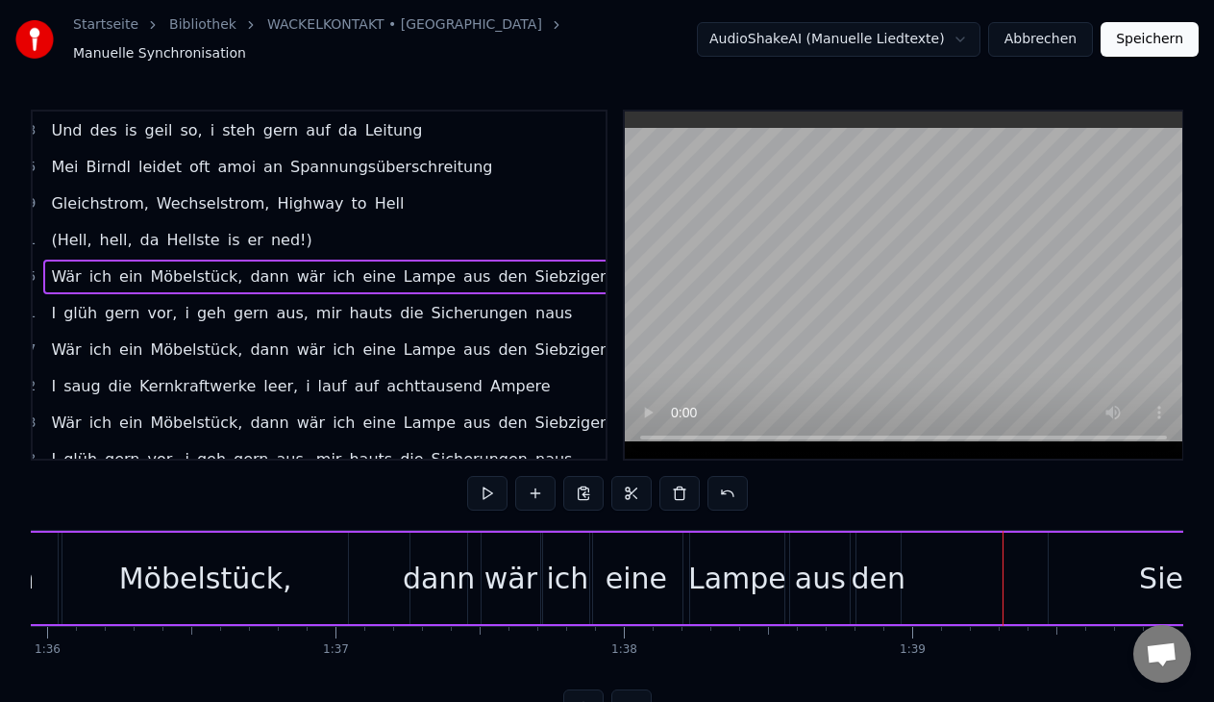
click at [1118, 574] on div "Siebzigern" at bounding box center [1214, 577] width 332 height 91
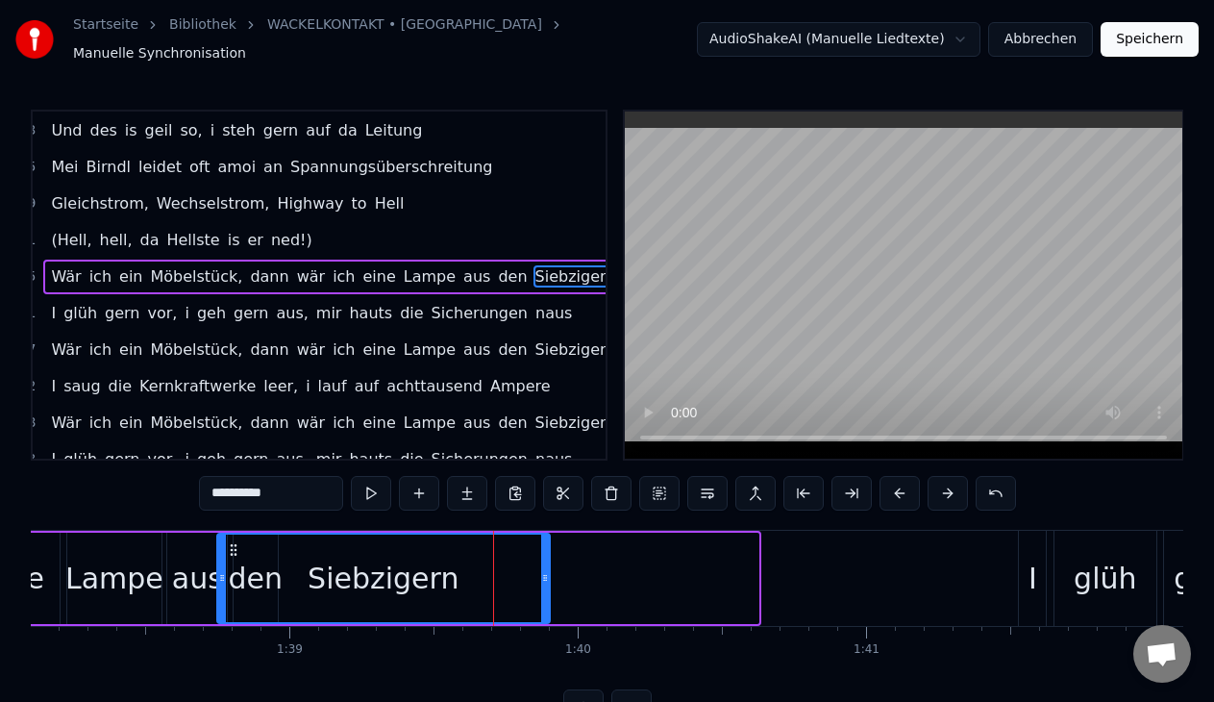
scroll to position [0, 28265]
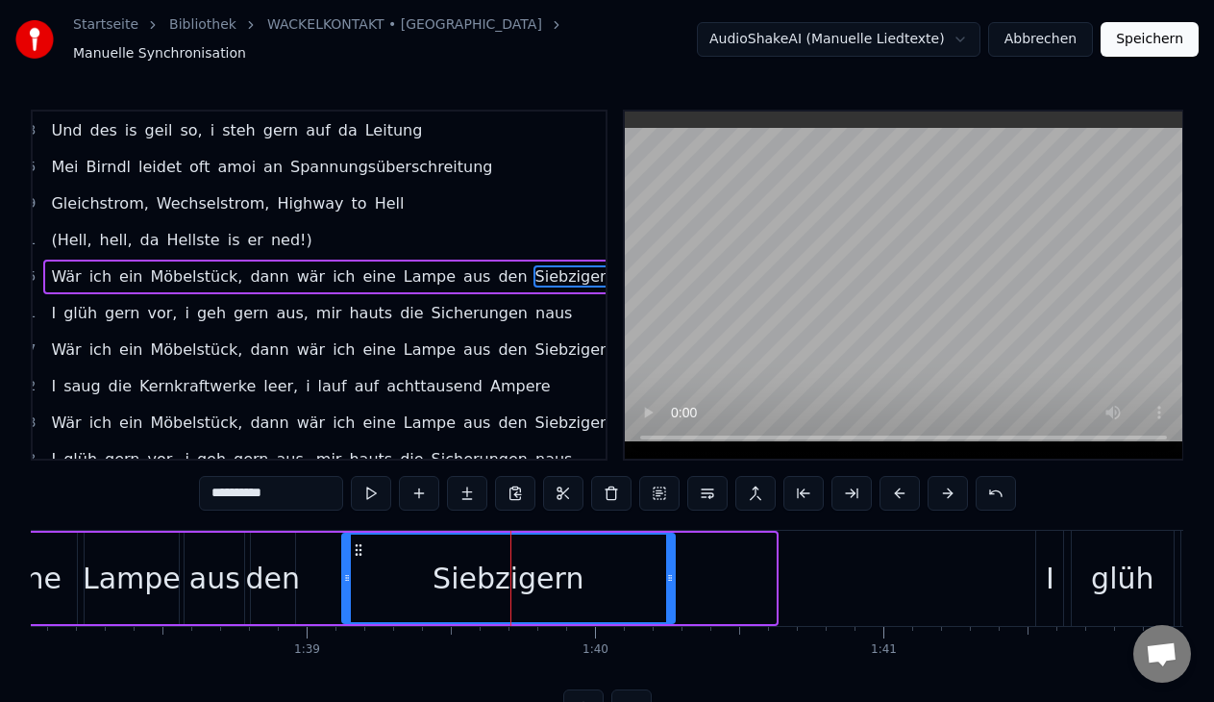
drag, startPoint x: 242, startPoint y: 541, endPoint x: 357, endPoint y: 553, distance: 114.9
click at [357, 553] on div "Siebzigern" at bounding box center [508, 577] width 331 height 87
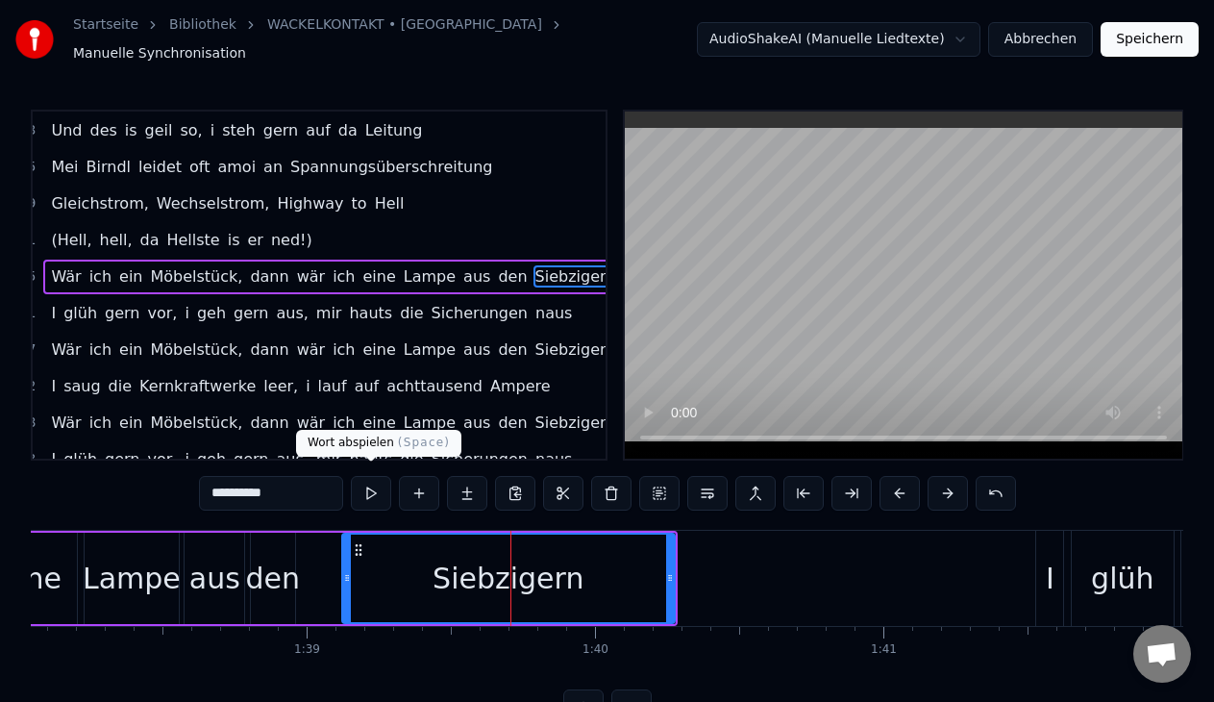
click at [384, 481] on button at bounding box center [371, 493] width 40 height 35
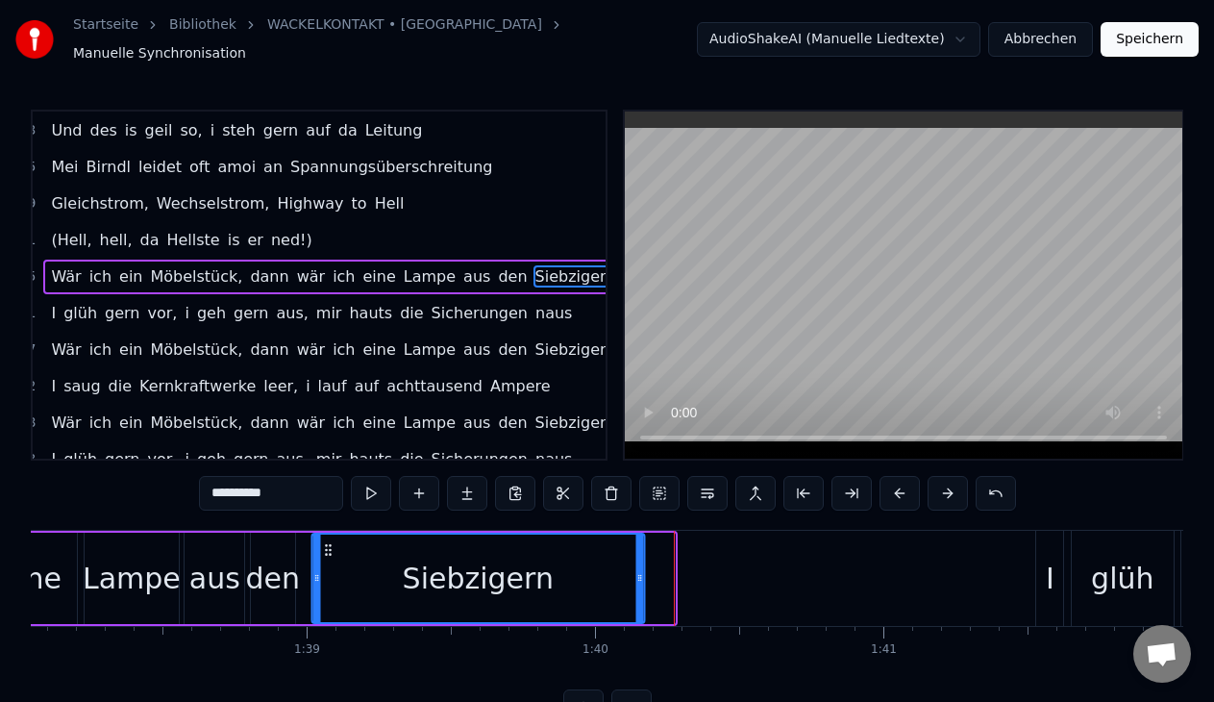
drag, startPoint x: 360, startPoint y: 537, endPoint x: 330, endPoint y: 542, distance: 31.1
click at [330, 542] on icon at bounding box center [327, 549] width 15 height 15
click at [363, 489] on button at bounding box center [371, 493] width 40 height 35
click at [320, 542] on icon at bounding box center [319, 549] width 15 height 15
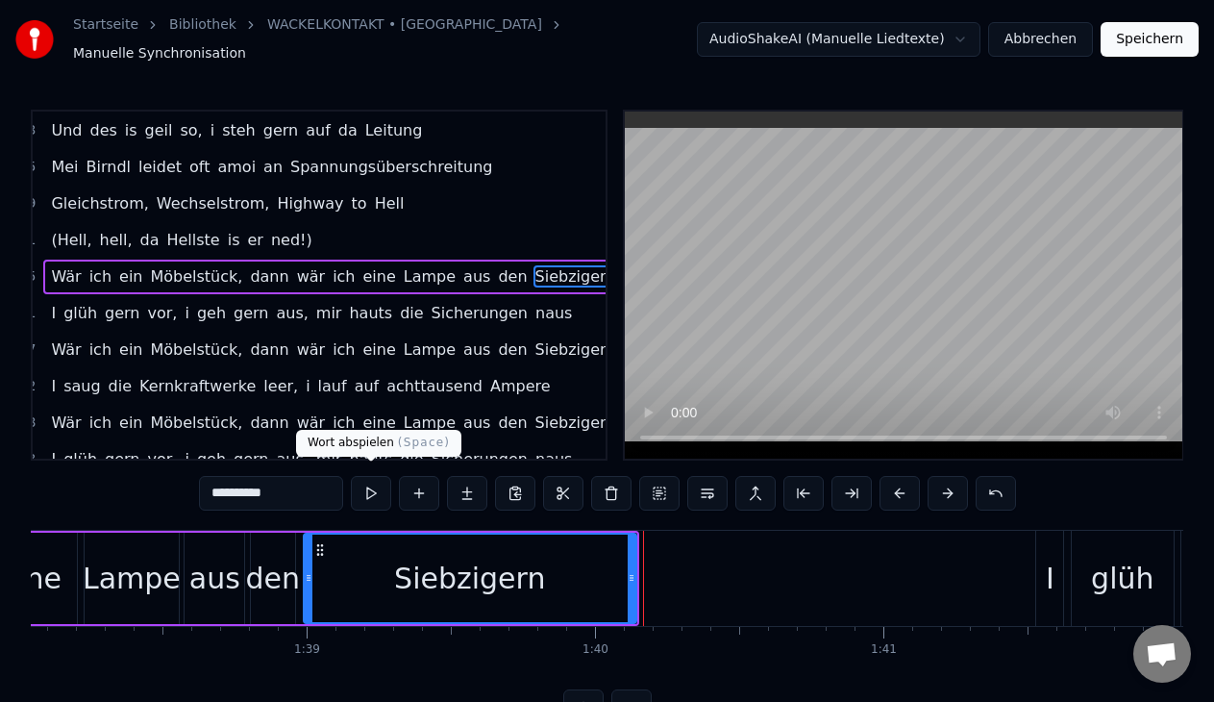
click at [376, 480] on button at bounding box center [371, 493] width 40 height 35
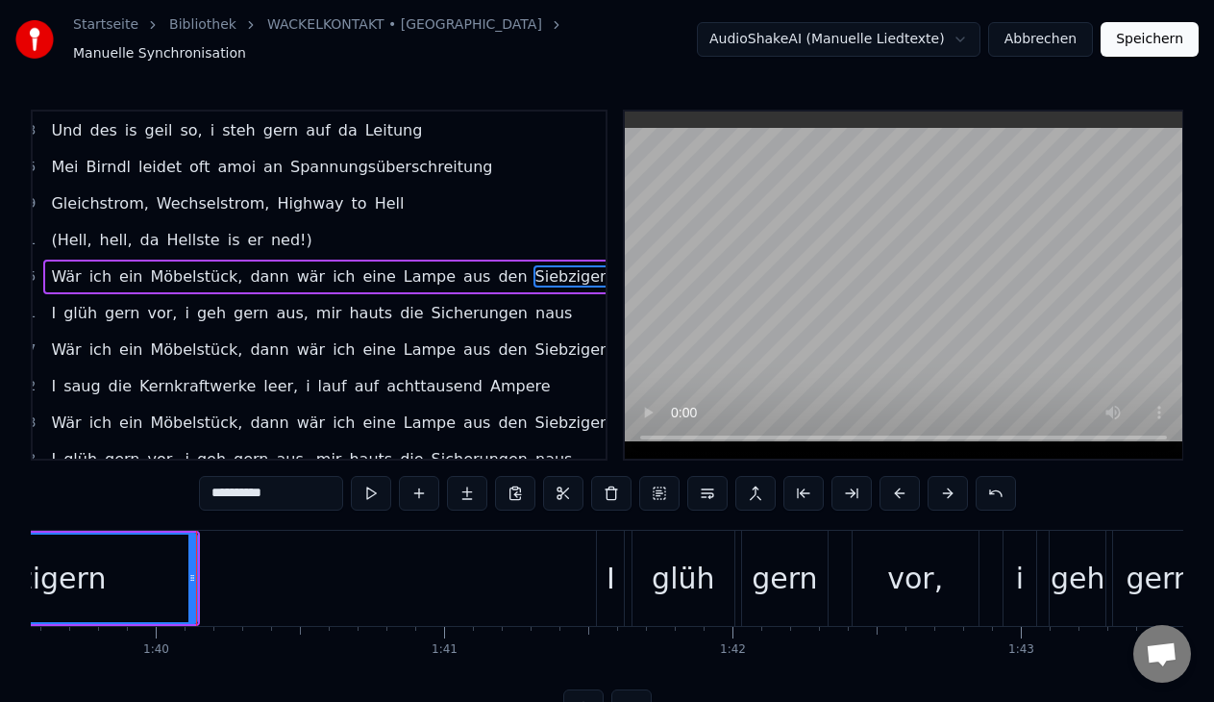
scroll to position [0, 28809]
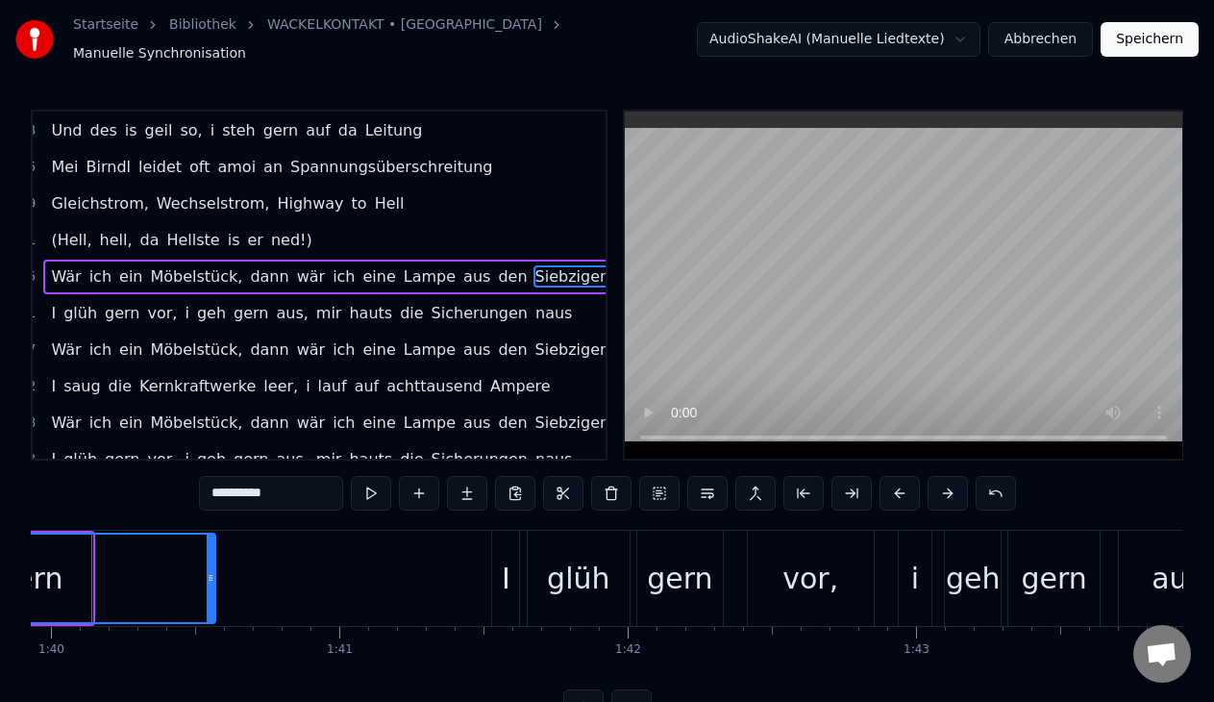
drag, startPoint x: 84, startPoint y: 556, endPoint x: 207, endPoint y: 562, distance: 123.1
click at [207, 562] on div at bounding box center [211, 577] width 8 height 87
click at [529, 595] on div "glüh" at bounding box center [579, 577] width 103 height 95
type input "****"
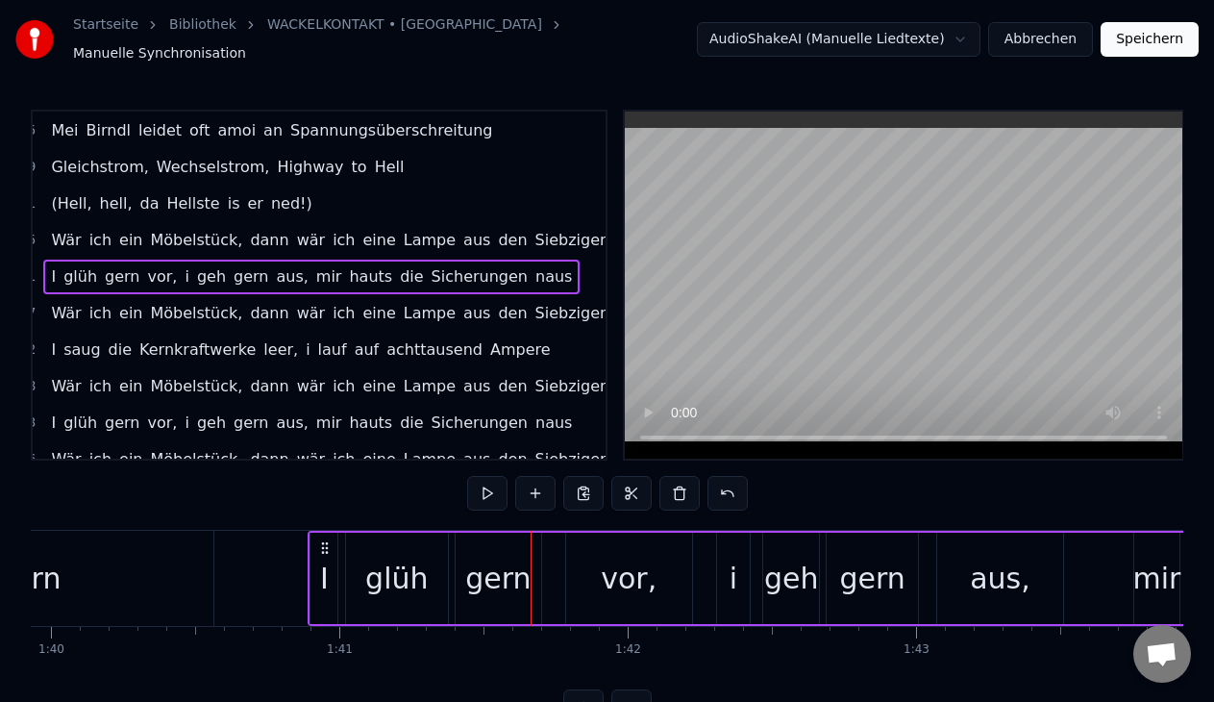
drag, startPoint x: 505, startPoint y: 532, endPoint x: 322, endPoint y: 529, distance: 183.6
click at [322, 530] on div "I glüh gern vor, i geh gern aus, mir hauts die Sicherungen naus" at bounding box center [1072, 577] width 1529 height 95
click at [485, 489] on button at bounding box center [487, 493] width 40 height 35
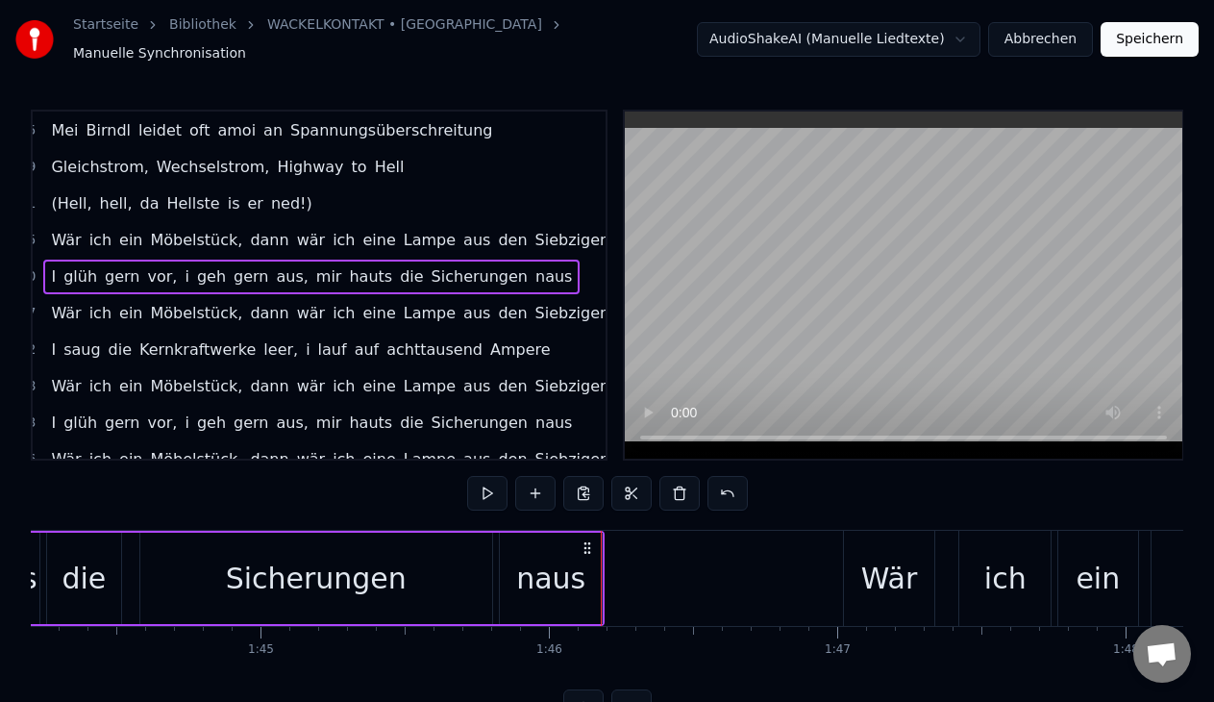
scroll to position [0, 30187]
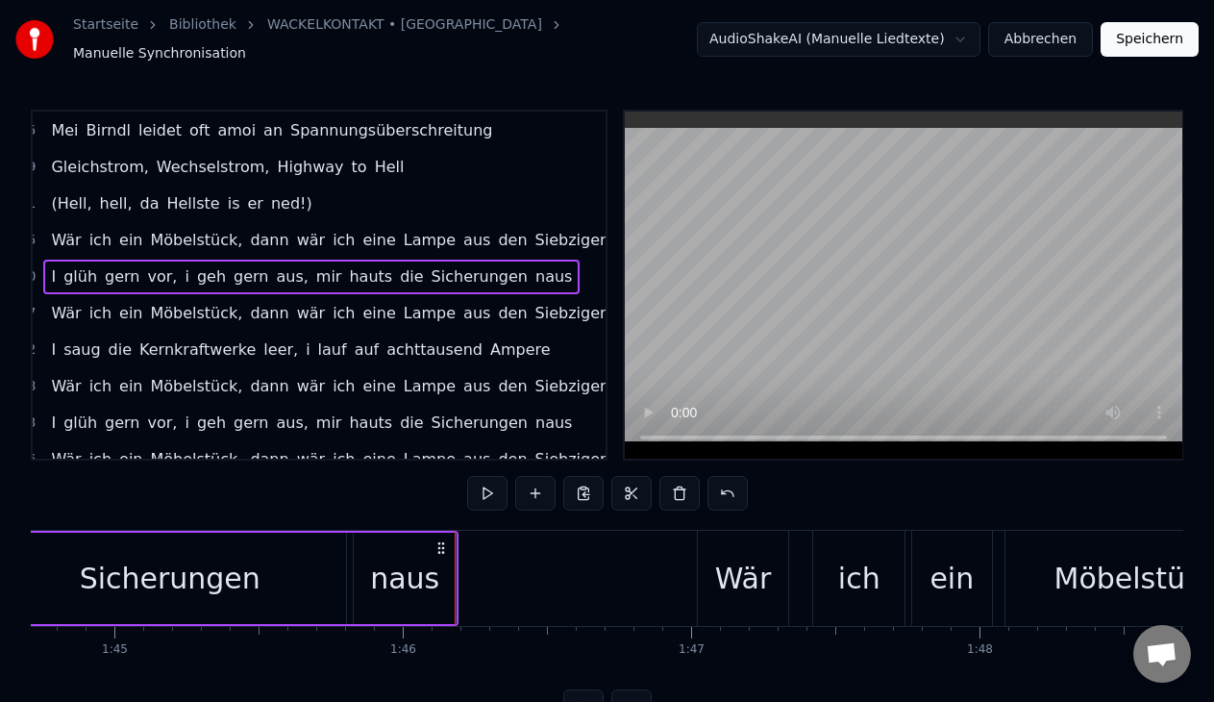
click at [745, 603] on div "Wär" at bounding box center [743, 577] width 91 height 95
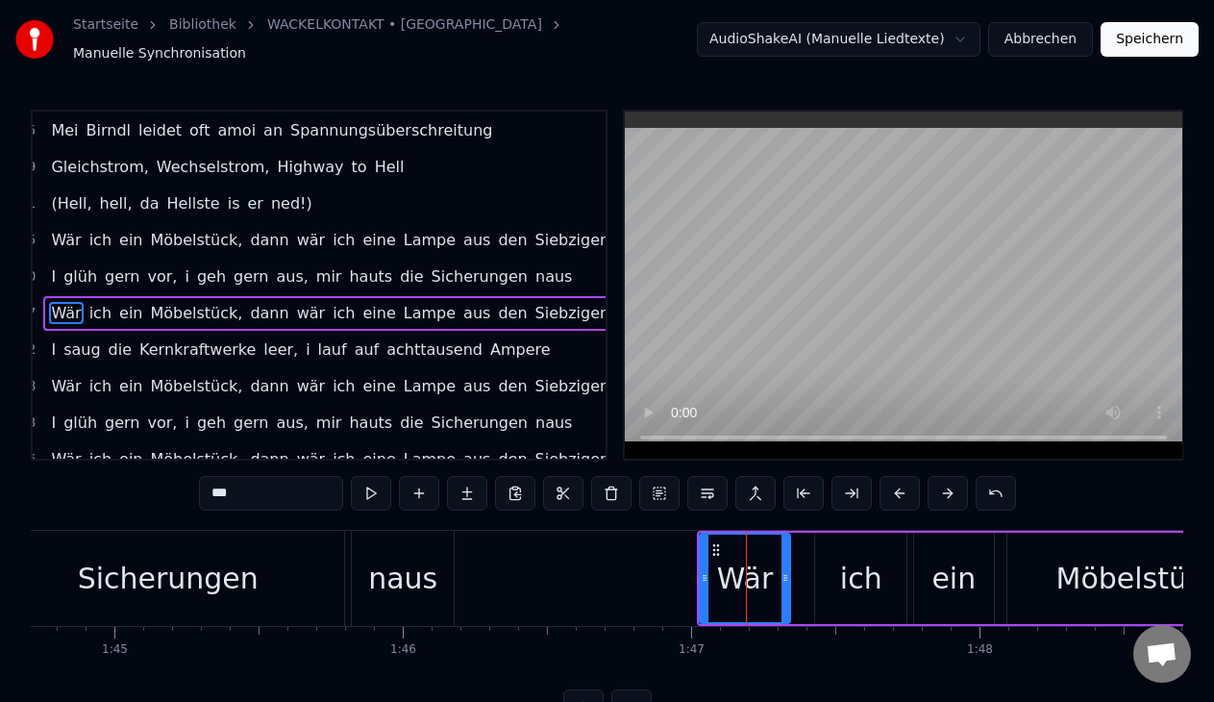
scroll to position [839, 28]
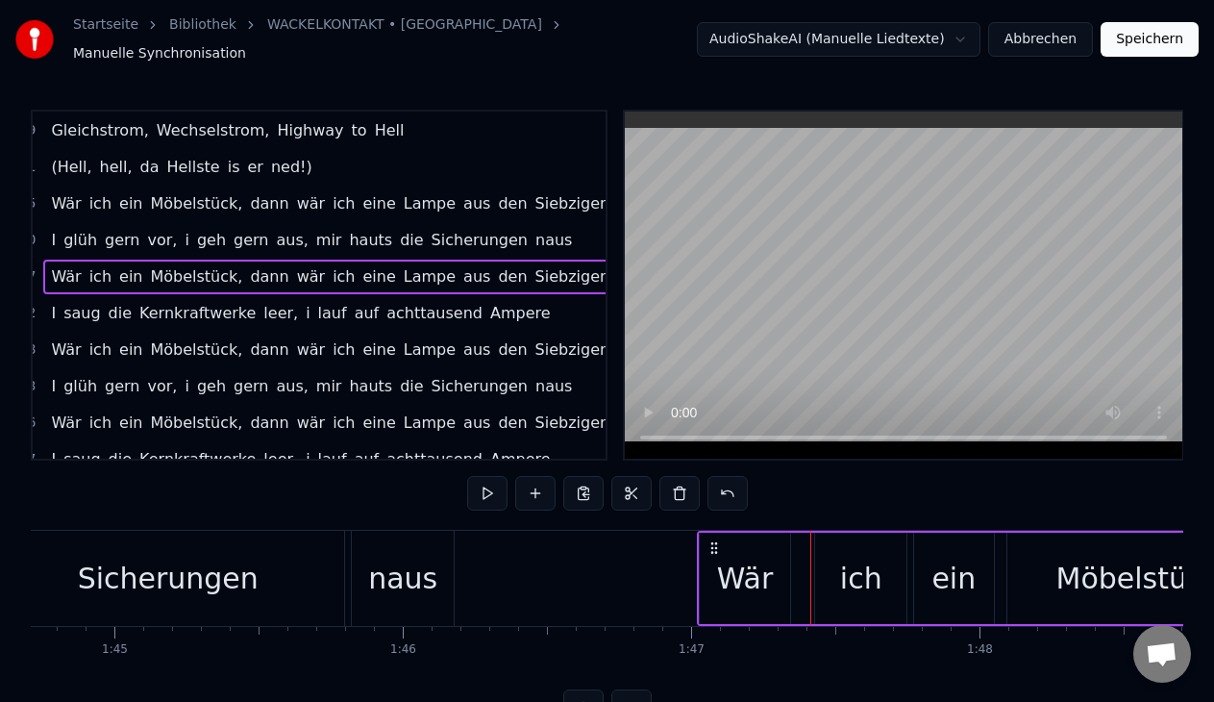
click at [810, 612] on div at bounding box center [810, 577] width 1 height 95
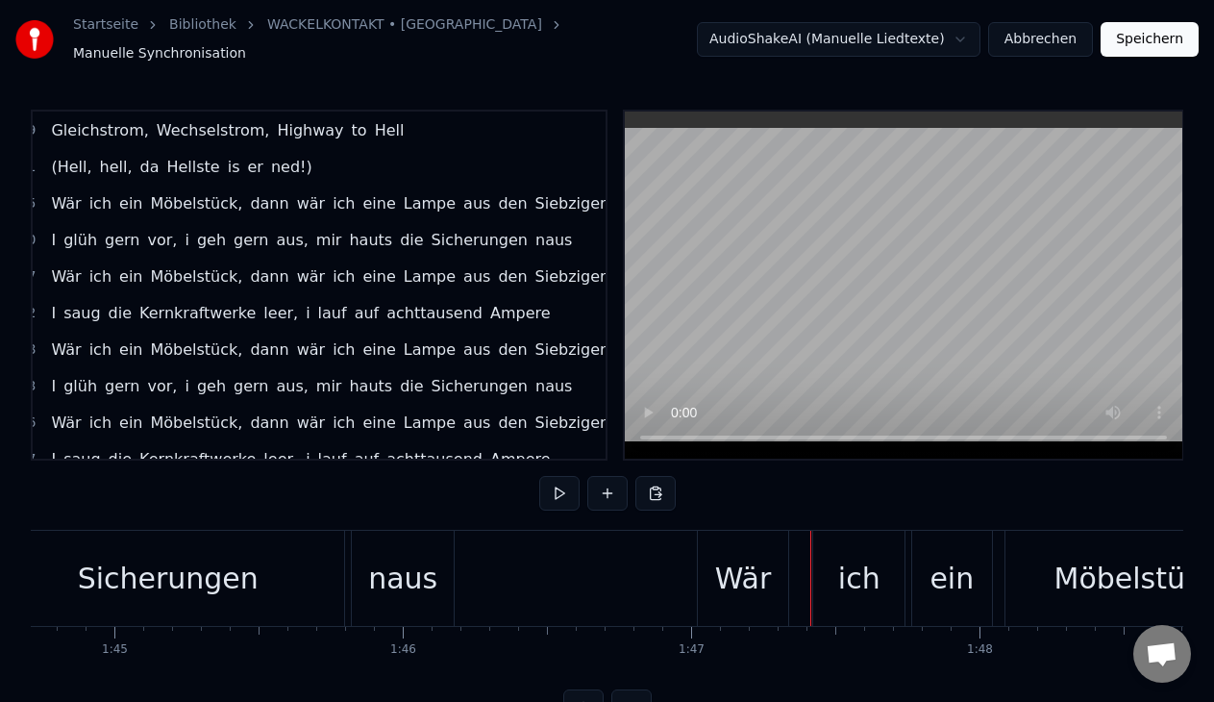
click at [820, 605] on div "ich" at bounding box center [858, 577] width 91 height 95
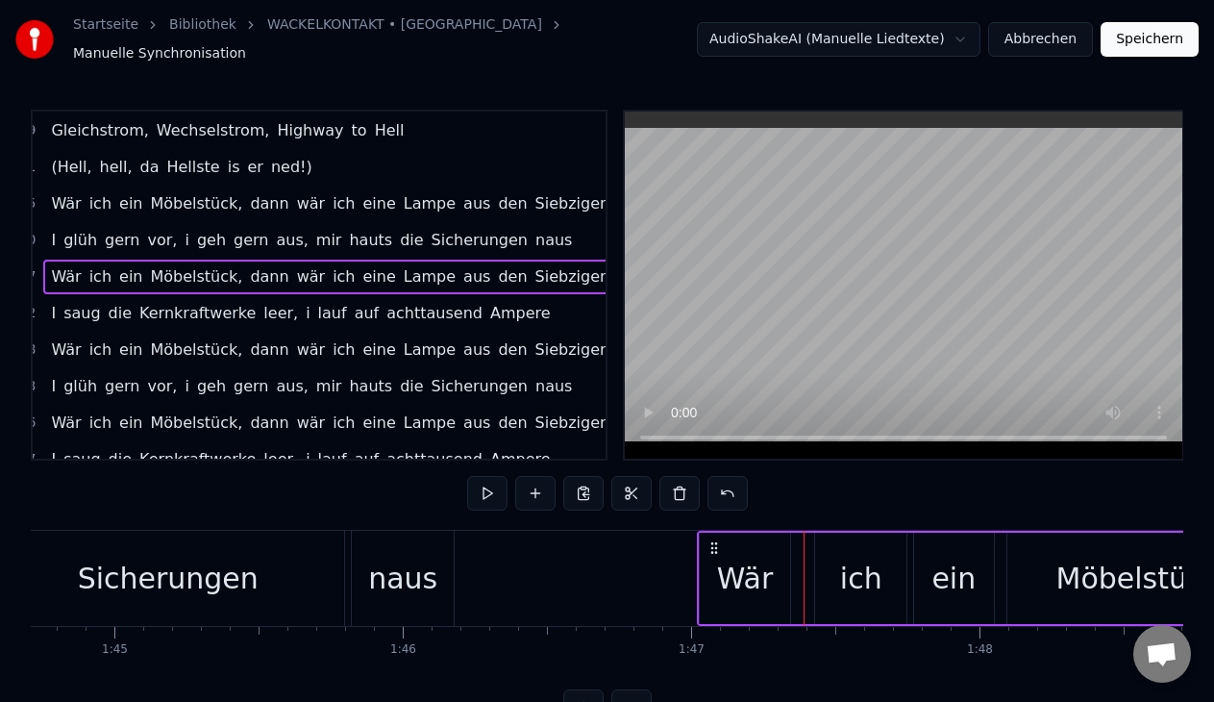
click at [413, 283] on div "Wär ich ein Möbelstück, dann wär ich eine Lampe aus den Siebzigern" at bounding box center [332, 276] width 579 height 35
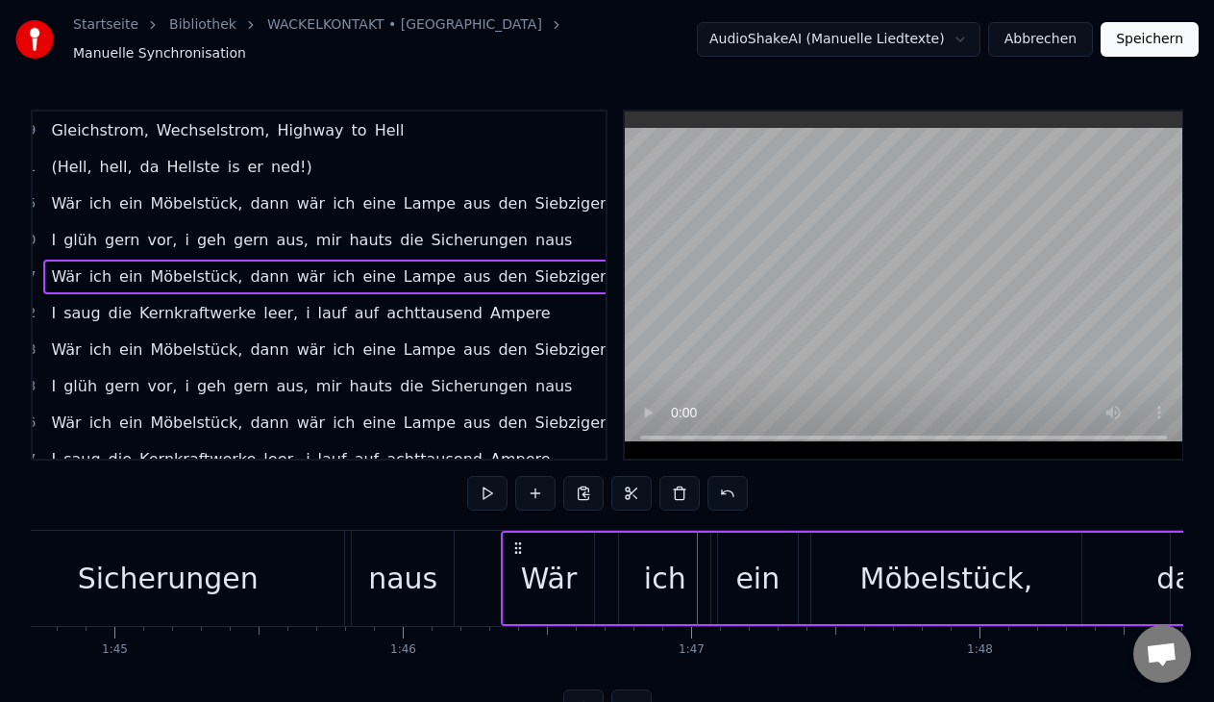
drag, startPoint x: 714, startPoint y: 542, endPoint x: 518, endPoint y: 537, distance: 196.1
click at [518, 540] on icon at bounding box center [517, 547] width 15 height 15
click at [486, 484] on button at bounding box center [487, 493] width 40 height 35
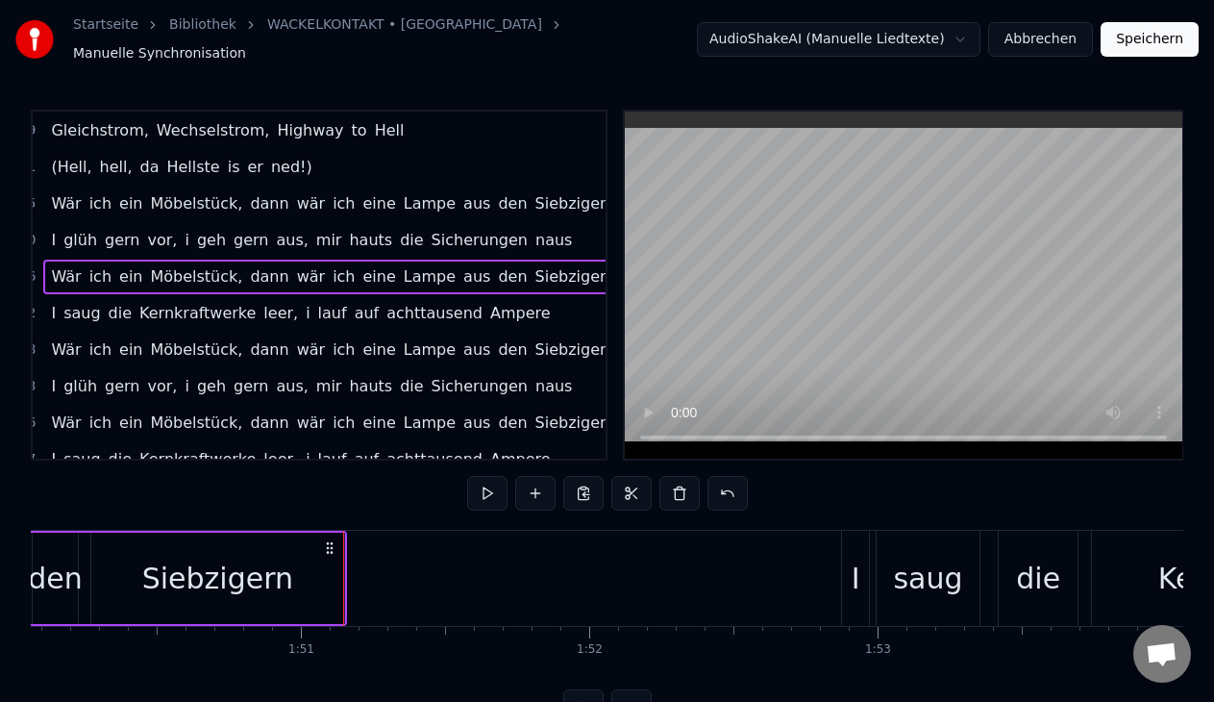
scroll to position [0, 31877]
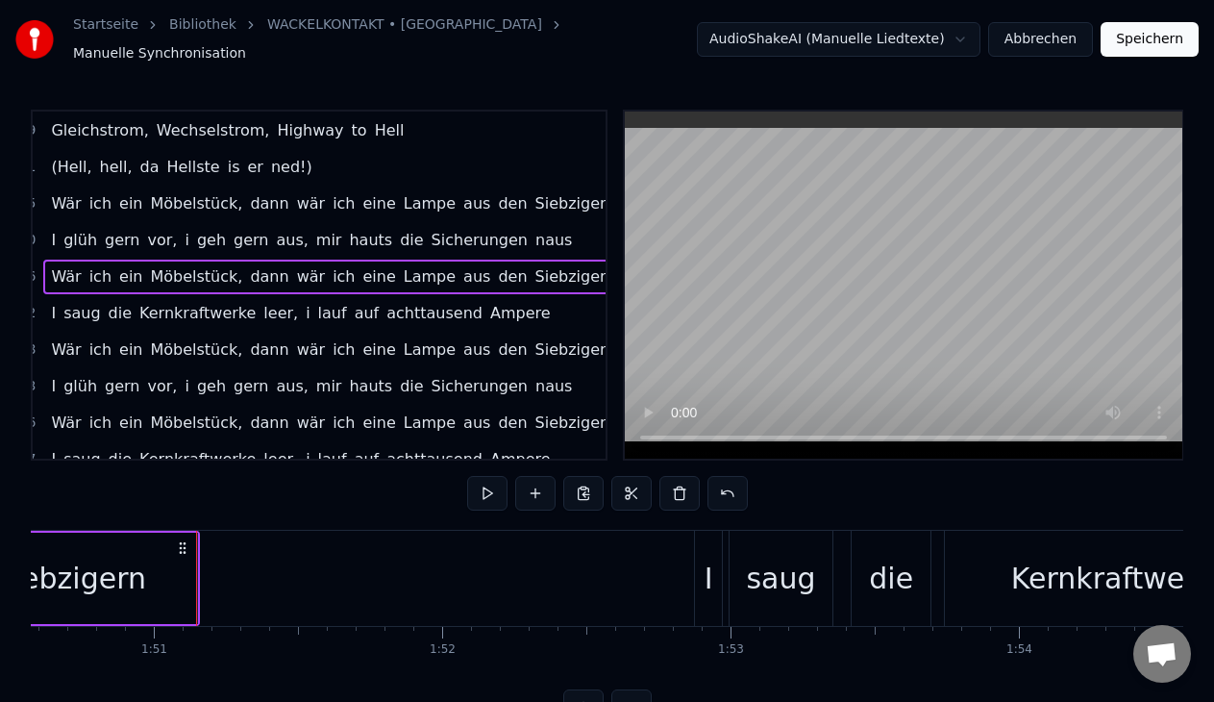
click at [465, 319] on div "I saug die Kernkraftwerke leer, i lauf auf achttausend Ampere" at bounding box center [300, 313] width 514 height 35
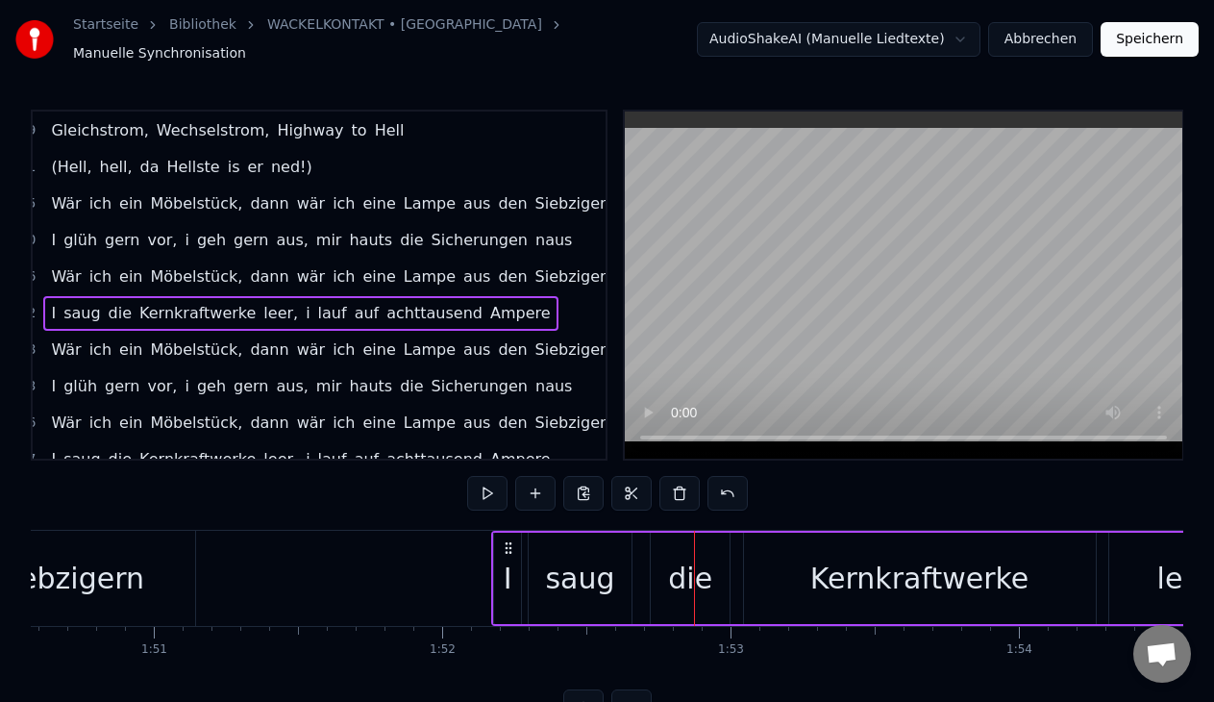
drag, startPoint x: 713, startPoint y: 538, endPoint x: 510, endPoint y: 533, distance: 202.8
click at [510, 540] on icon at bounding box center [508, 547] width 15 height 15
click at [478, 477] on button at bounding box center [487, 493] width 40 height 35
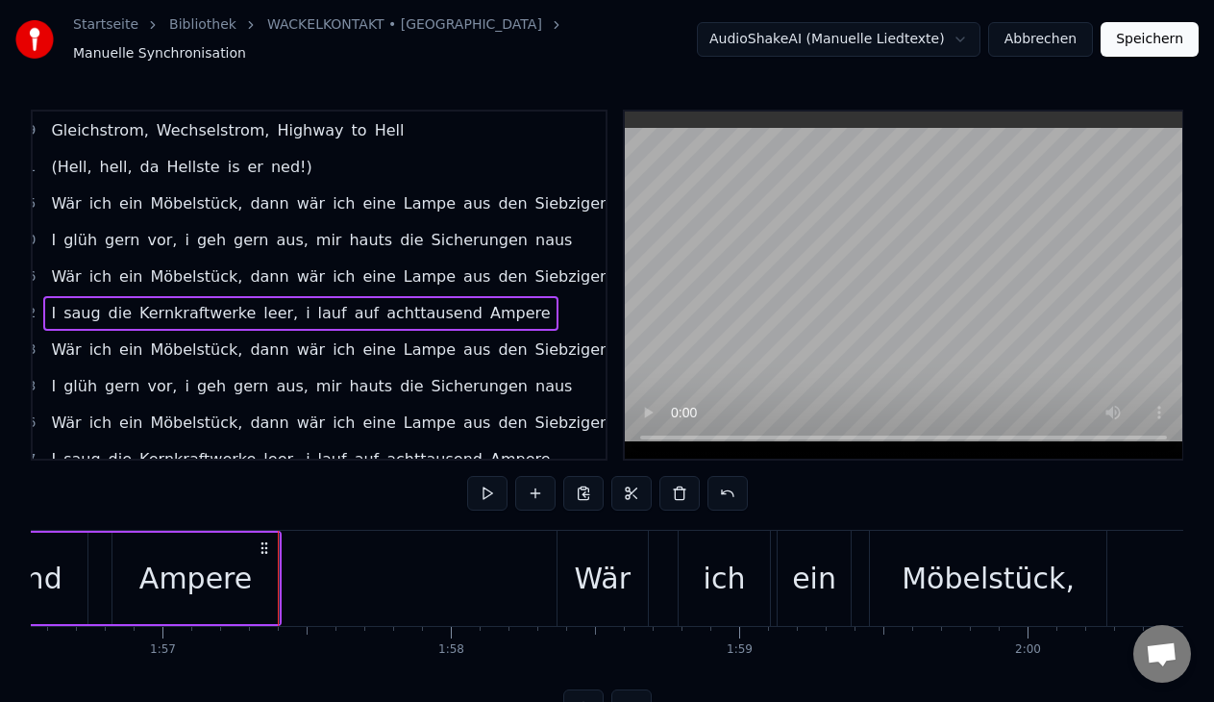
scroll to position [0, 33619]
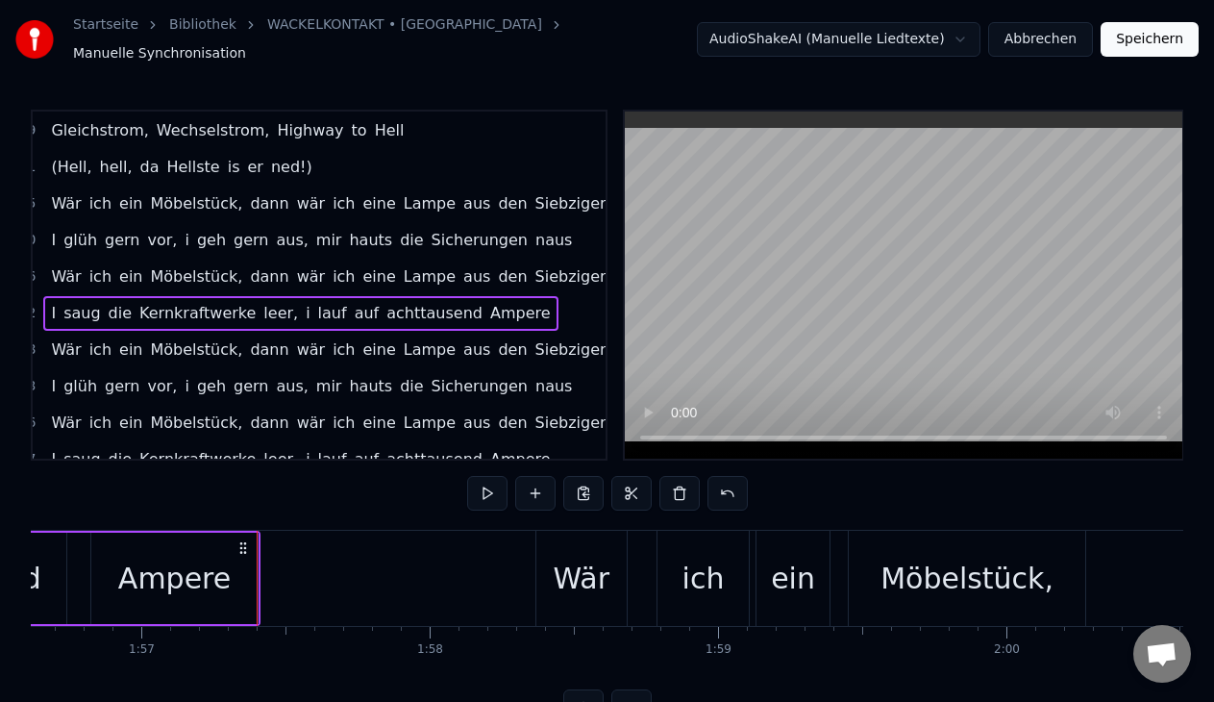
click at [515, 354] on div "Wär ich ein Möbelstück, dann wär ich eine Lampe aus den Siebzigern" at bounding box center [332, 349] width 579 height 35
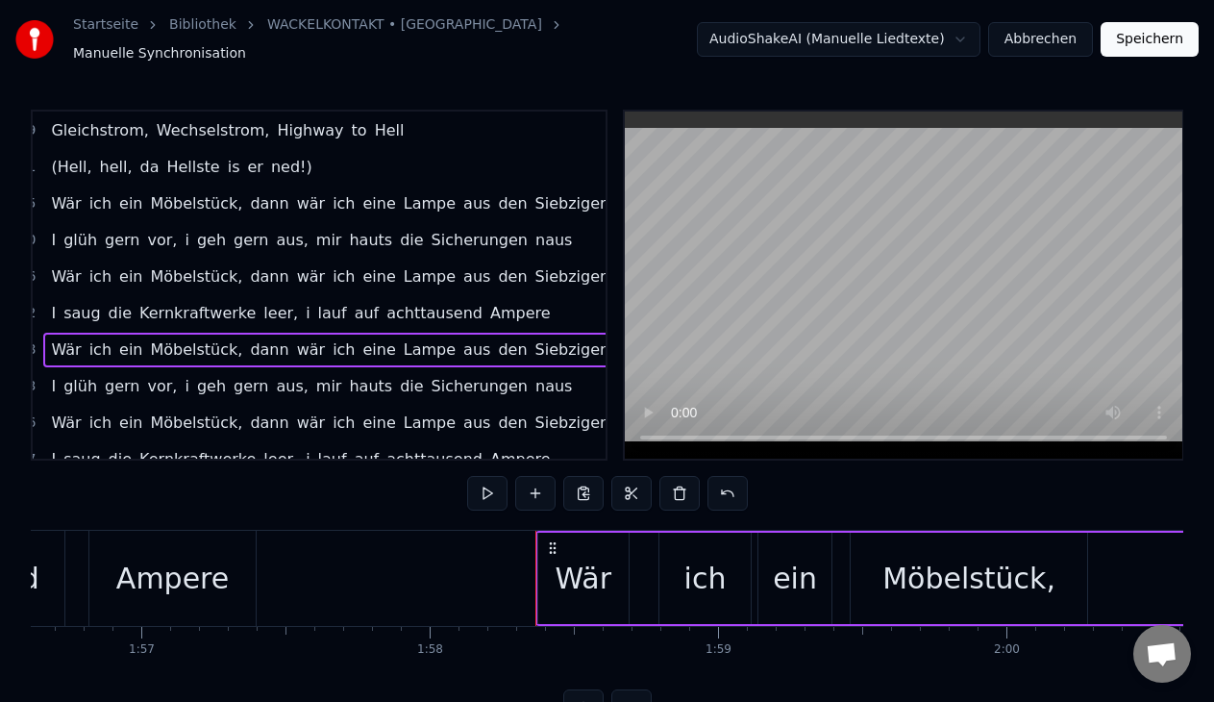
click at [431, 549] on div "0:00 Wär 0:00 ich ein Möbelstück, dann wär ich eine Lampe aus den Siebzigern 0:…" at bounding box center [607, 417] width 1152 height 614
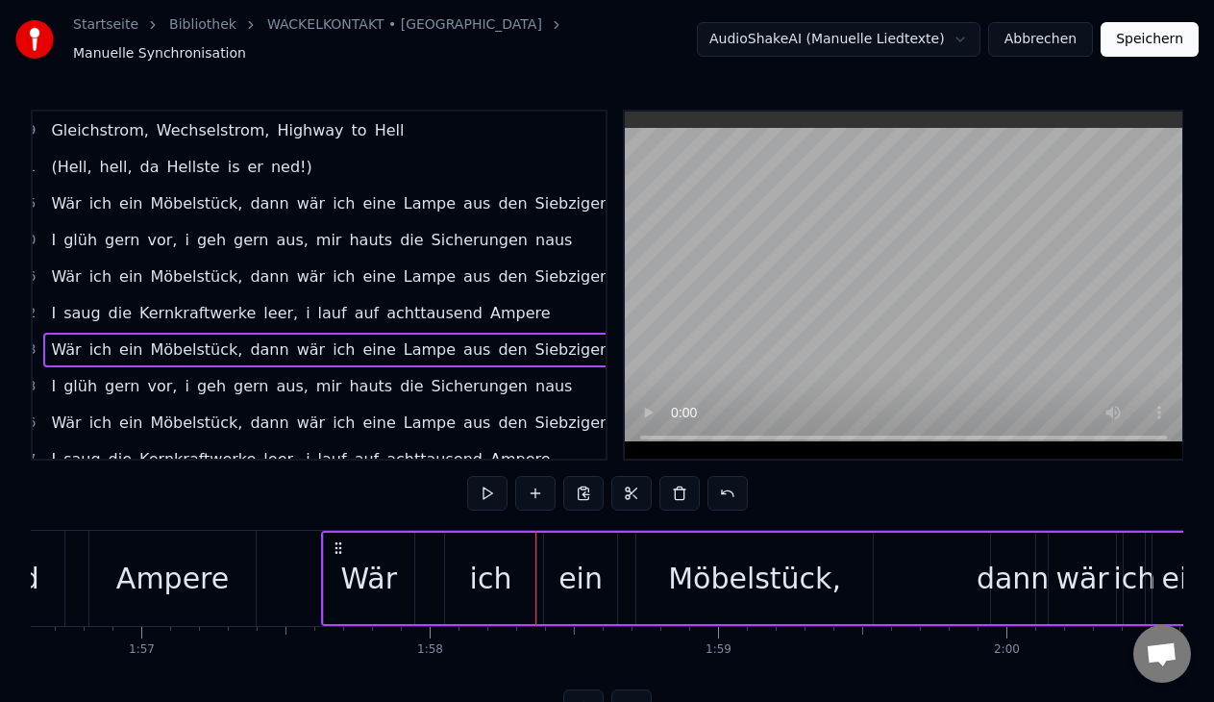
drag, startPoint x: 549, startPoint y: 533, endPoint x: 334, endPoint y: 554, distance: 215.2
click at [334, 554] on div "Wär ich ein Möbelstück, dann wär ich eine Lampe aus den Siebzigern" at bounding box center [1018, 577] width 1395 height 95
click at [485, 490] on button at bounding box center [487, 493] width 40 height 35
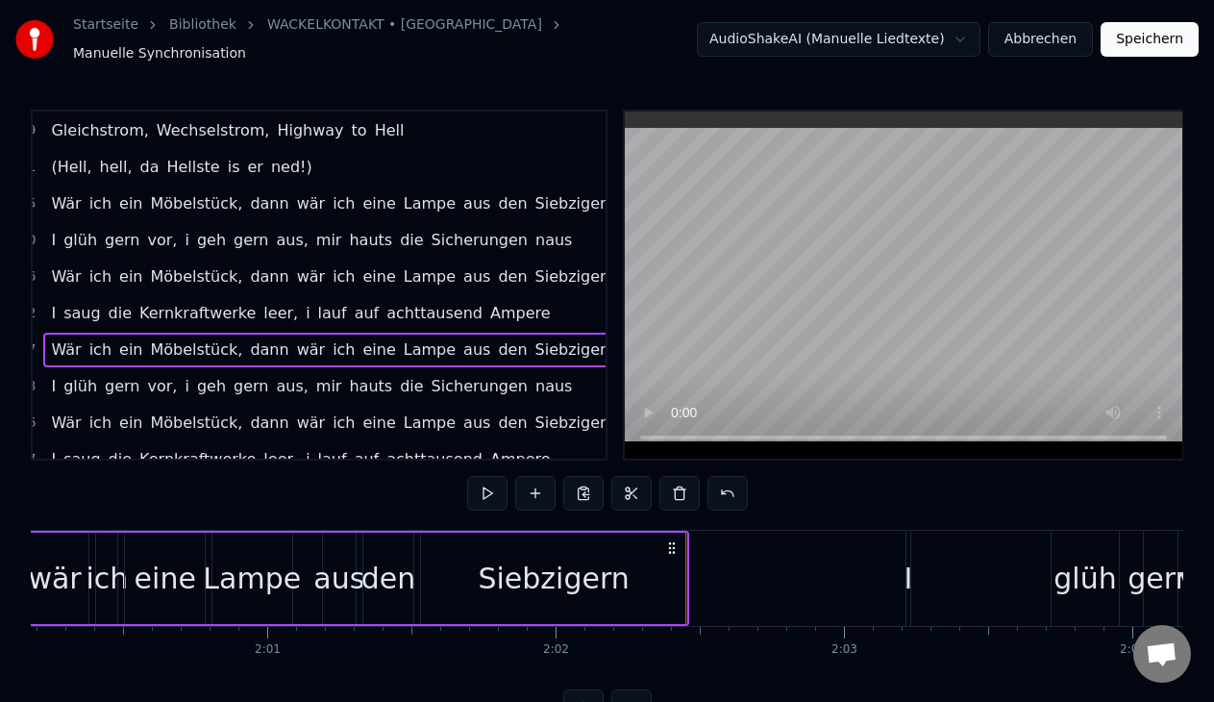
click at [481, 480] on button at bounding box center [487, 493] width 40 height 35
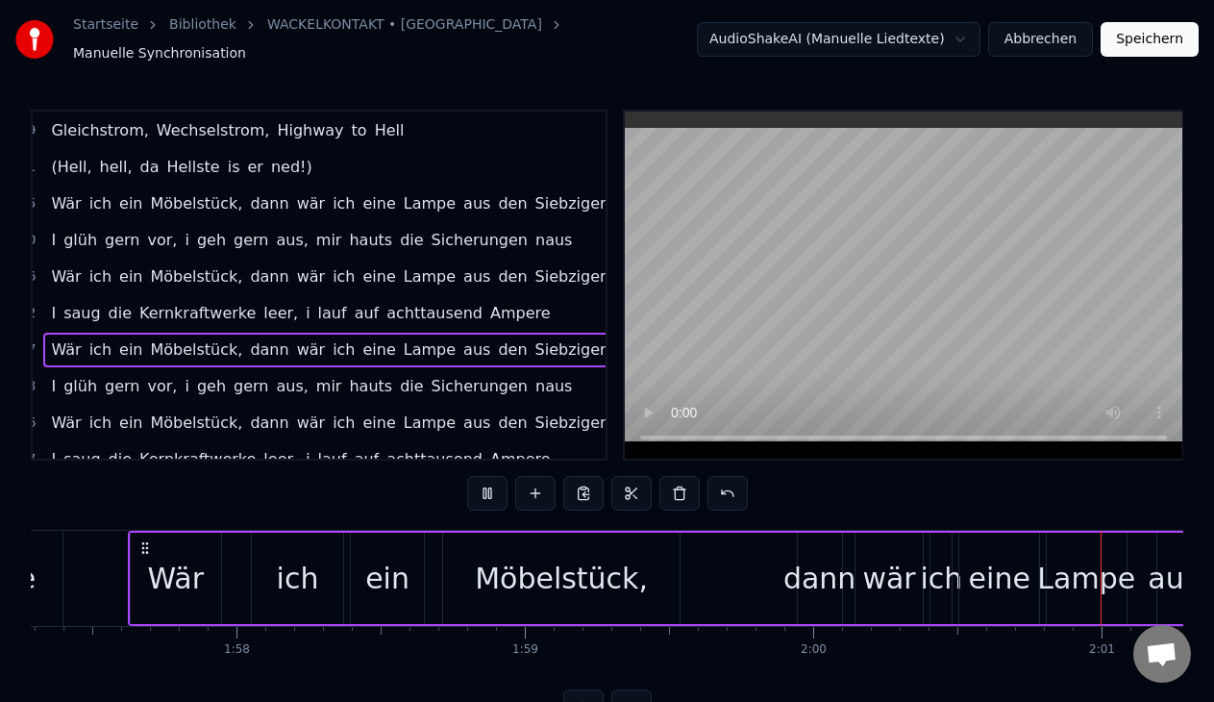
scroll to position [0, 34789]
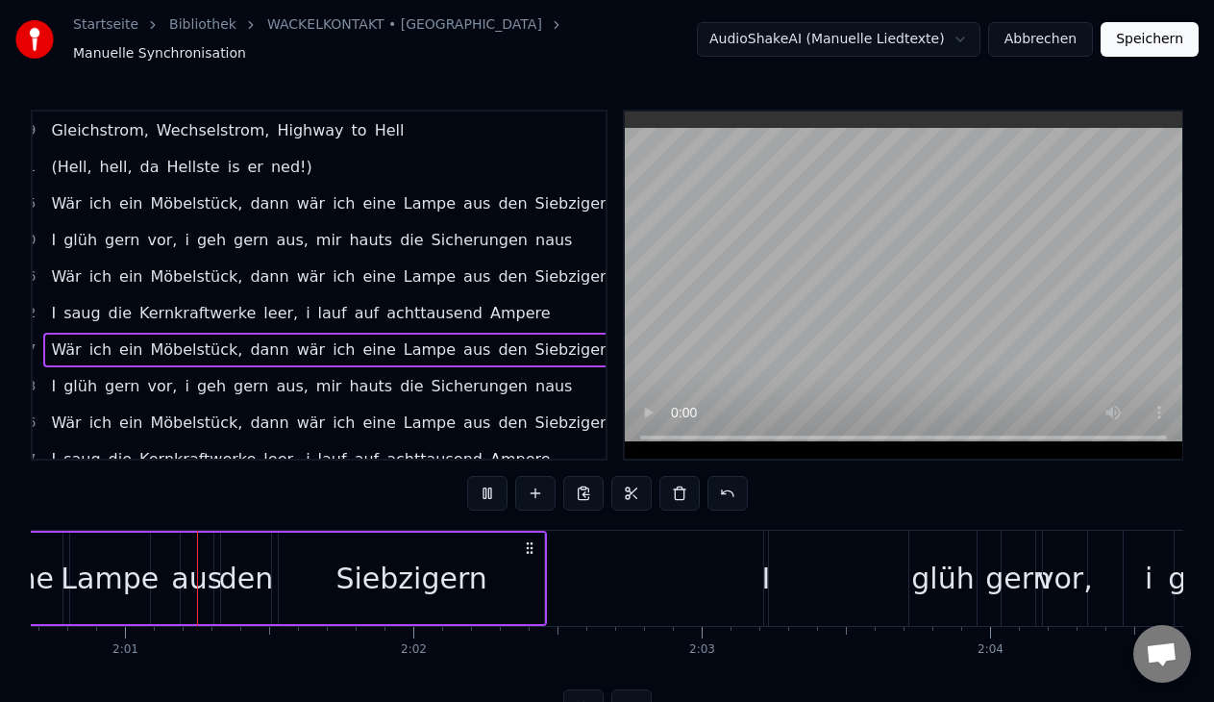
click at [509, 391] on div "I glüh gern vor, i geh gern aus, mir hauts die Sicherungen naus" at bounding box center [311, 386] width 536 height 35
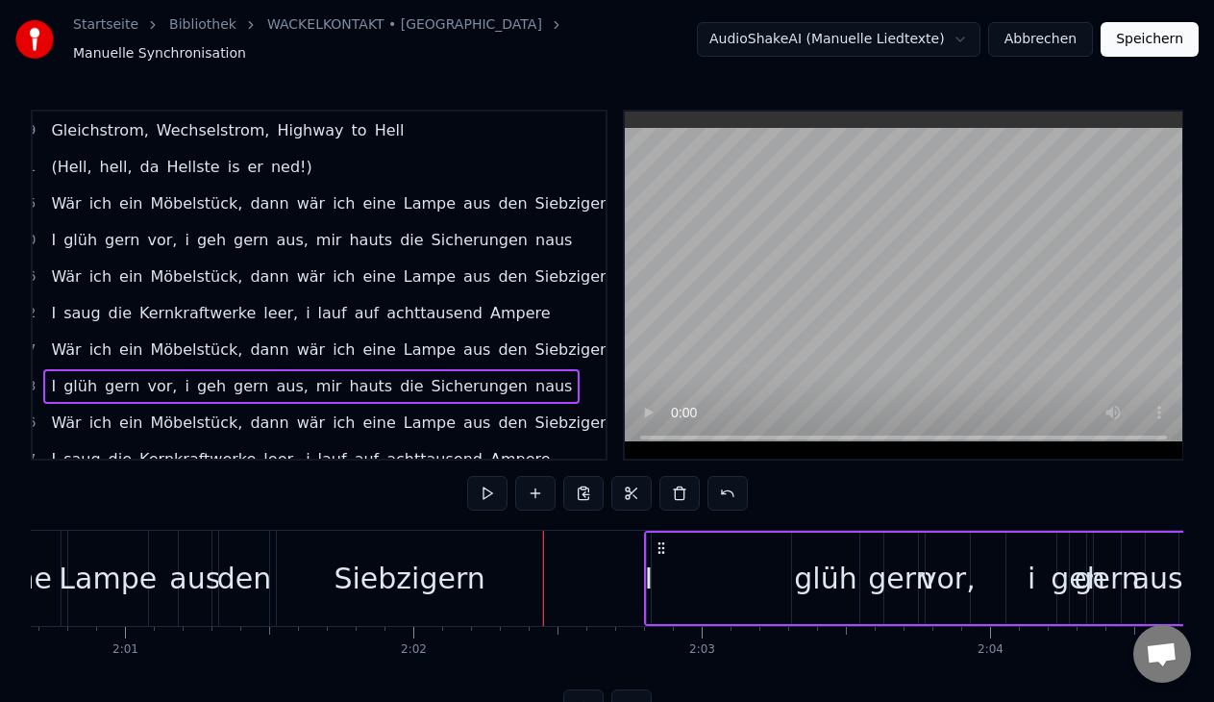
drag, startPoint x: 780, startPoint y: 536, endPoint x: 661, endPoint y: 536, distance: 119.2
click at [661, 540] on icon at bounding box center [660, 547] width 15 height 15
click at [488, 484] on button at bounding box center [487, 493] width 40 height 35
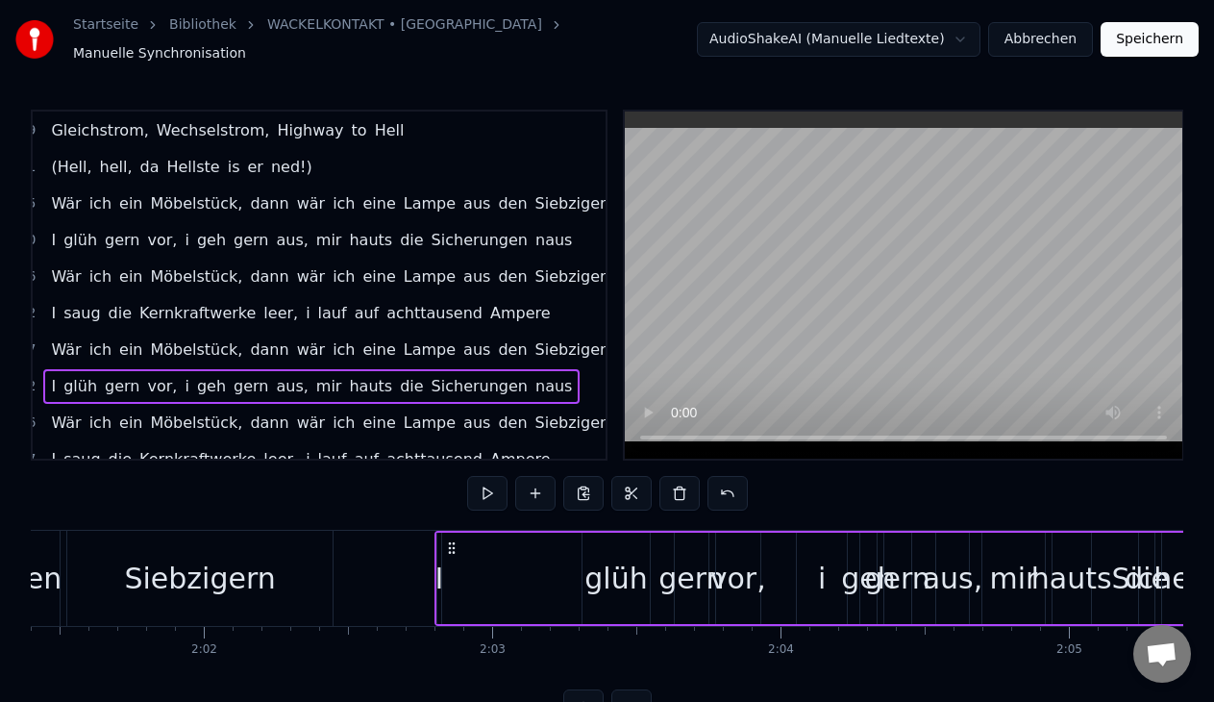
scroll to position [0, 34957]
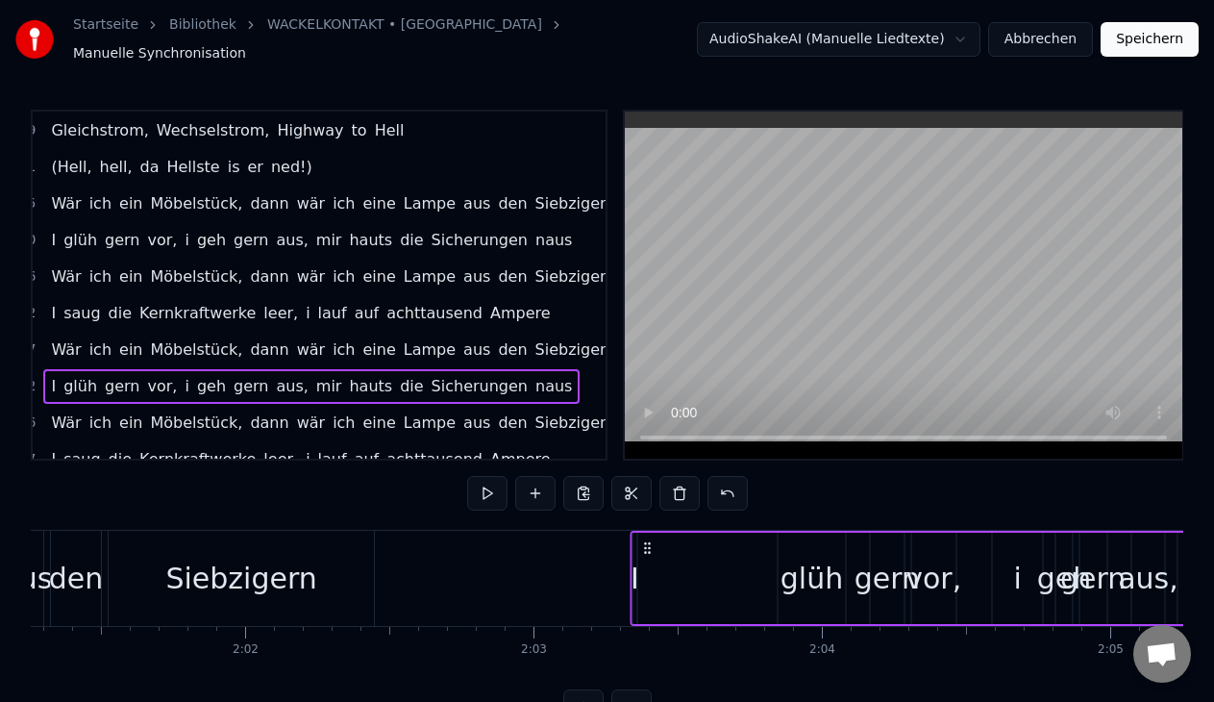
drag, startPoint x: 486, startPoint y: 537, endPoint x: 641, endPoint y: 554, distance: 155.7
click at [641, 554] on div "I glüh gern vor, i geh gern aus, mir hauts die Sicherungen naus" at bounding box center [1048, 577] width 839 height 95
drag, startPoint x: 487, startPoint y: 534, endPoint x: 642, endPoint y: 535, distance: 154.7
click at [642, 540] on icon at bounding box center [646, 547] width 15 height 15
click at [479, 490] on button at bounding box center [487, 493] width 40 height 35
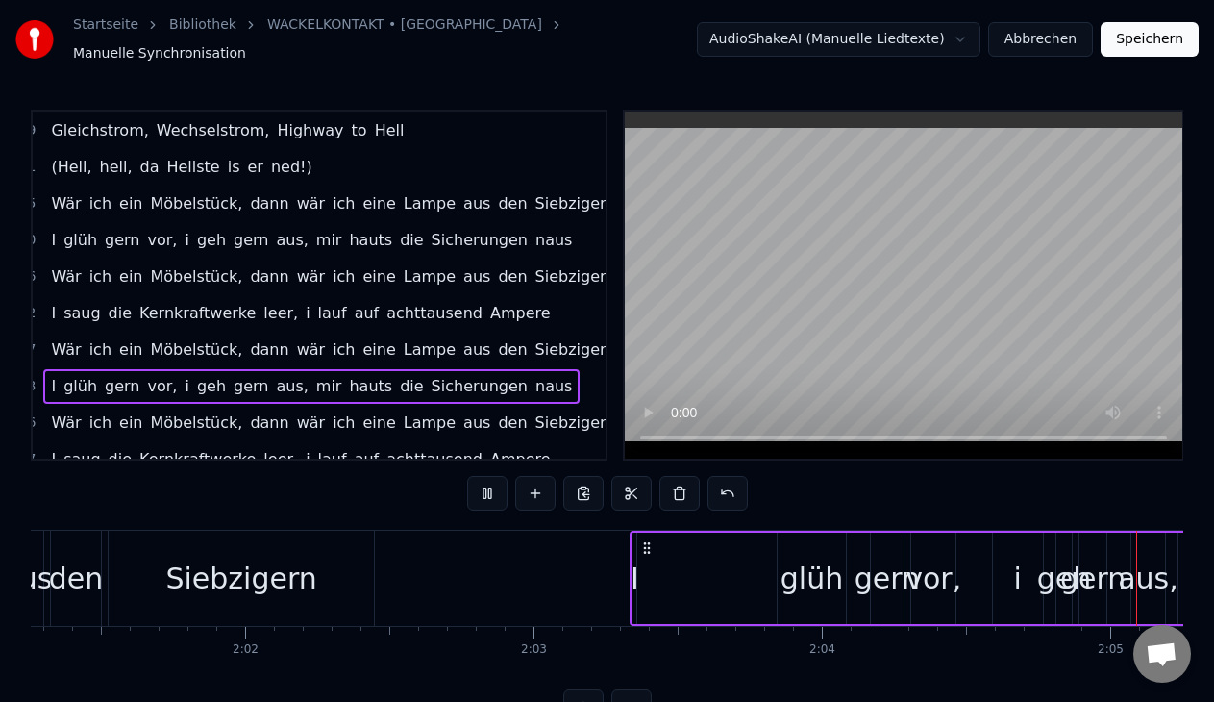
scroll to position [0, 35986]
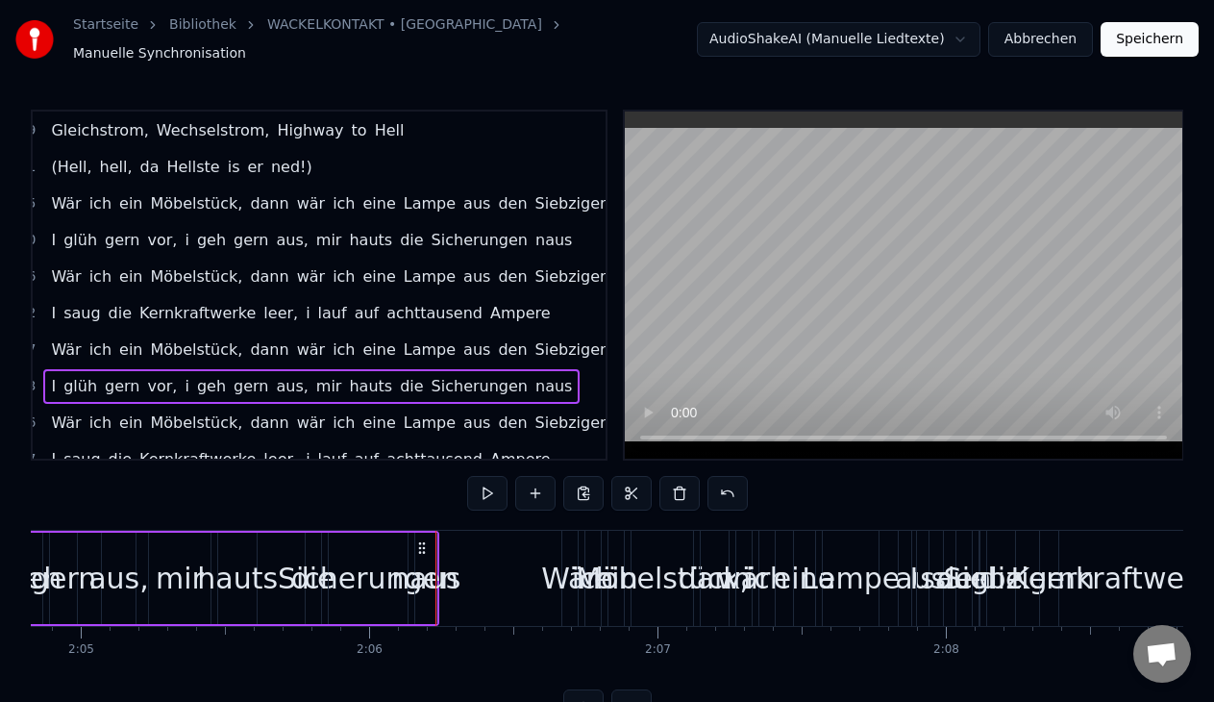
click at [412, 340] on div "Wär ich ein Möbelstück, dann wär ich eine Lampe aus den Siebzigern" at bounding box center [332, 349] width 579 height 35
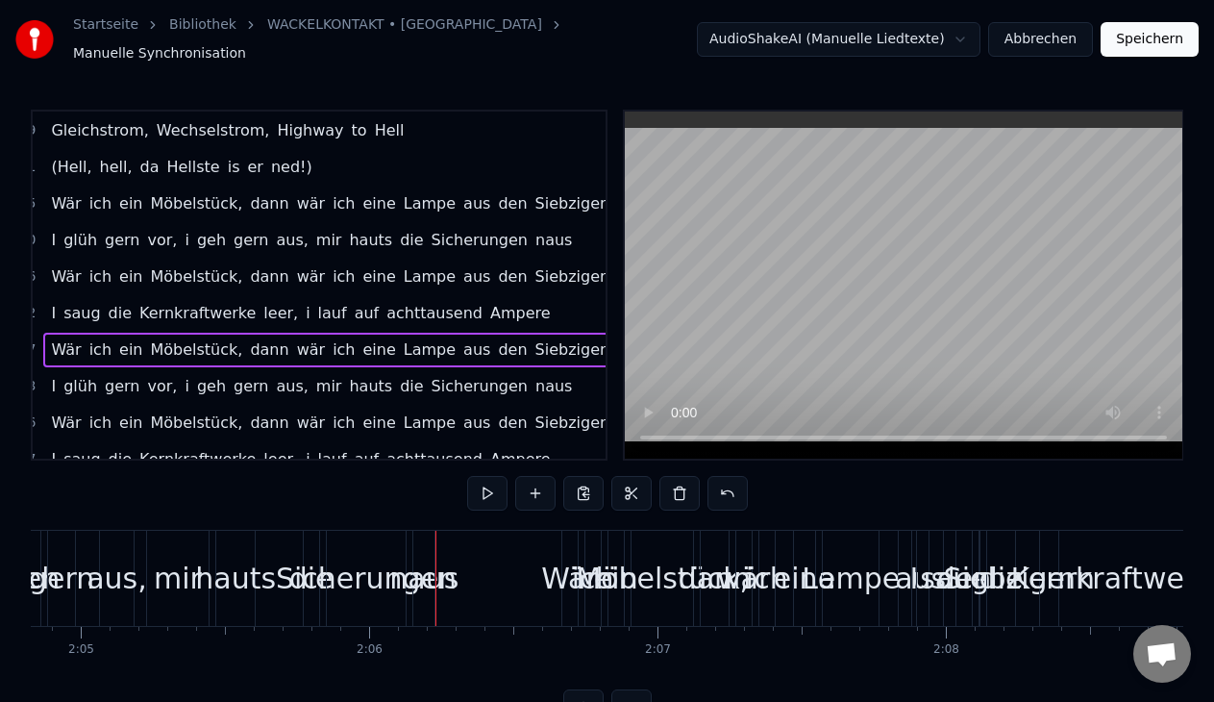
scroll to position [0, 33812]
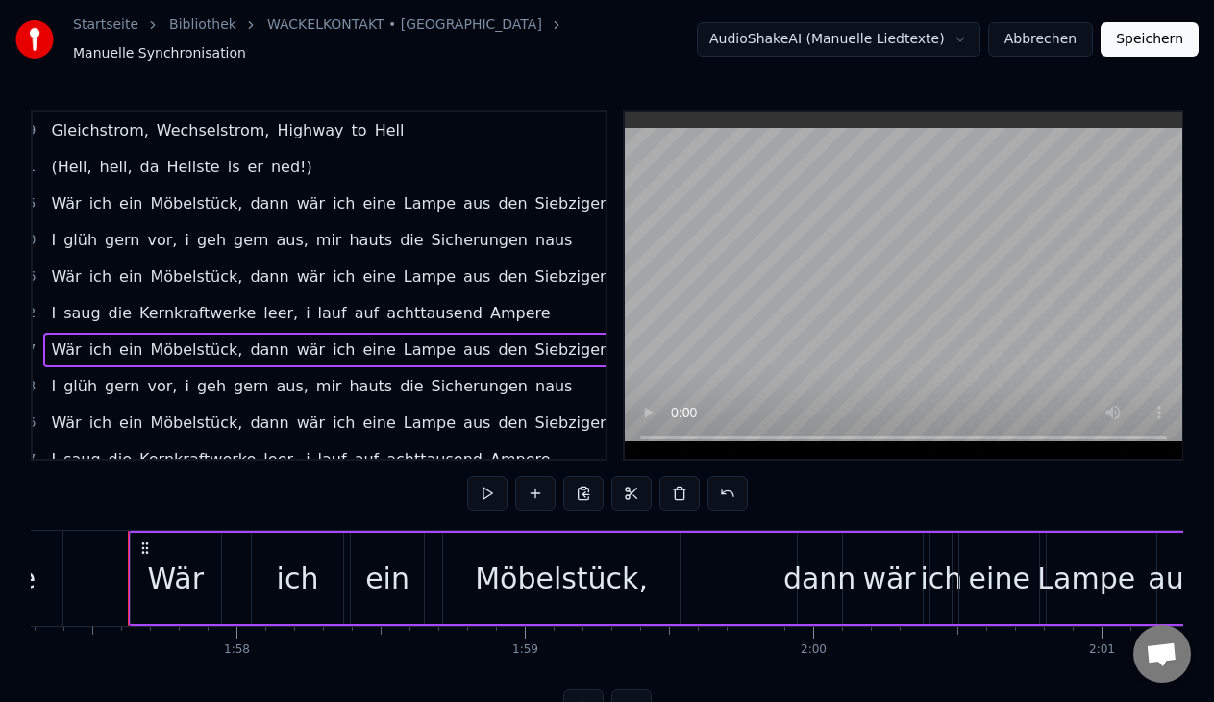
click at [412, 340] on div "Wär ich ein Möbelstück, dann wär ich eine Lampe aus den Siebzigern" at bounding box center [332, 349] width 579 height 35
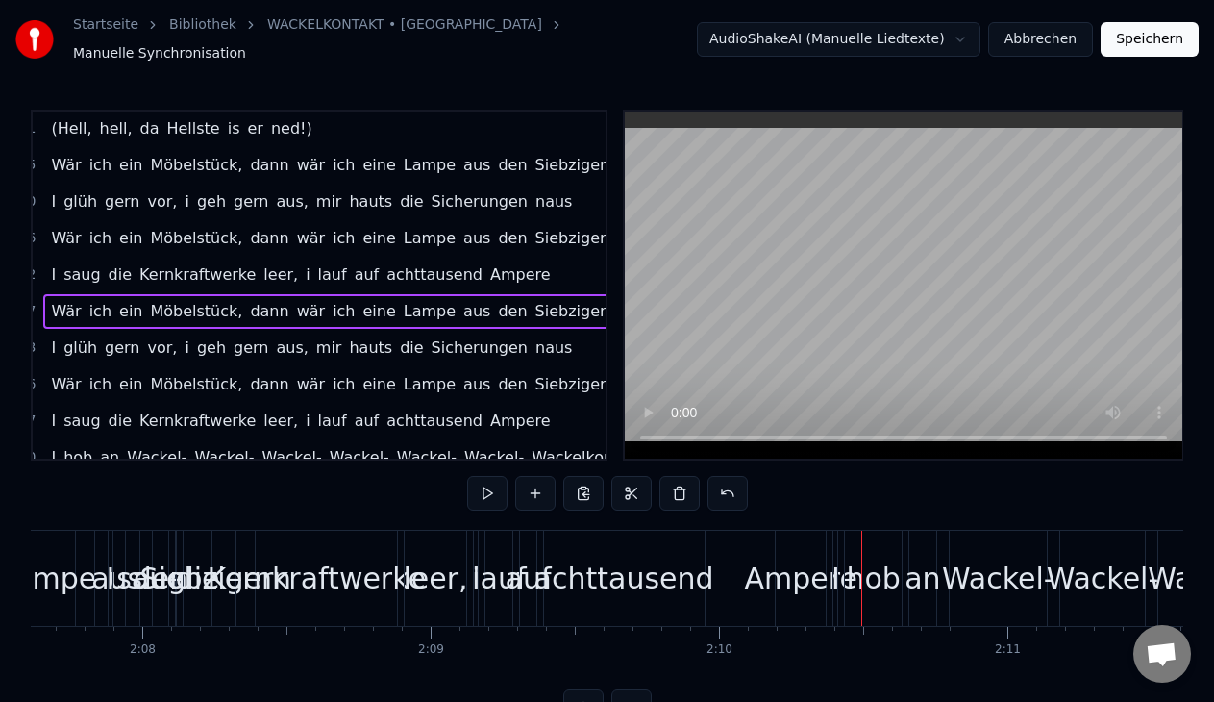
scroll to position [916, 28]
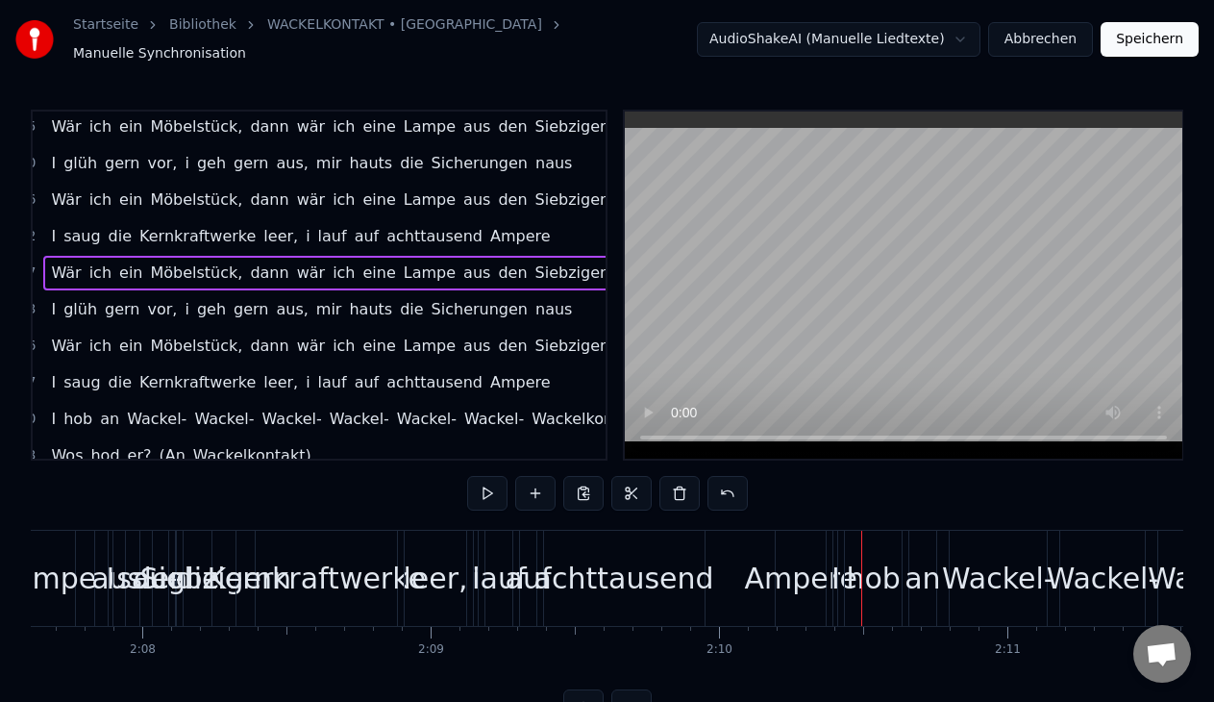
click at [49, 225] on span "I" at bounding box center [53, 236] width 9 height 22
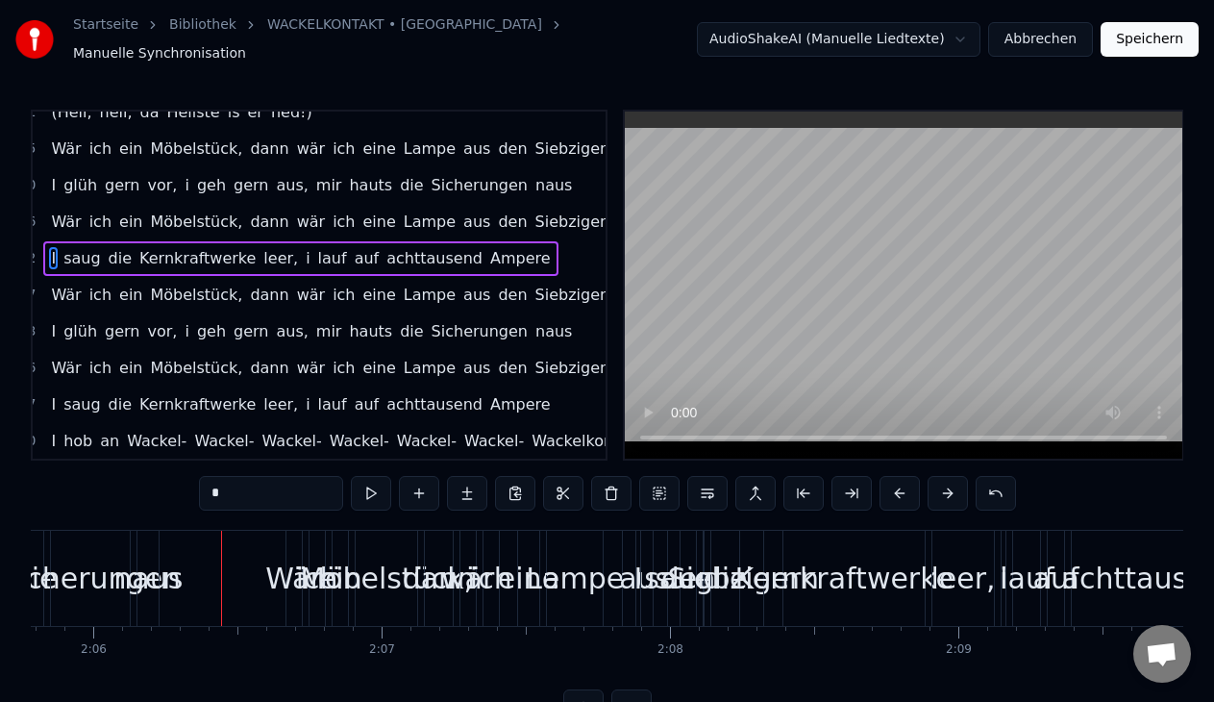
scroll to position [891, 28]
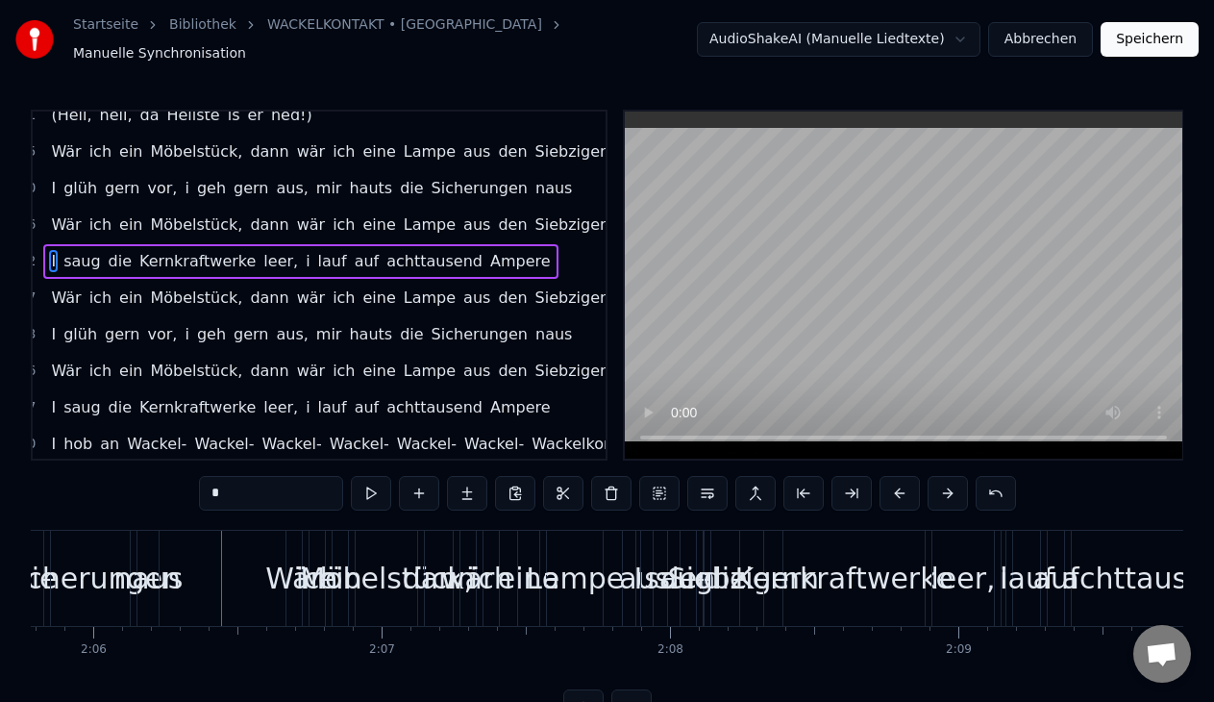
click at [115, 556] on div "Sicherungen" at bounding box center [90, 577] width 181 height 43
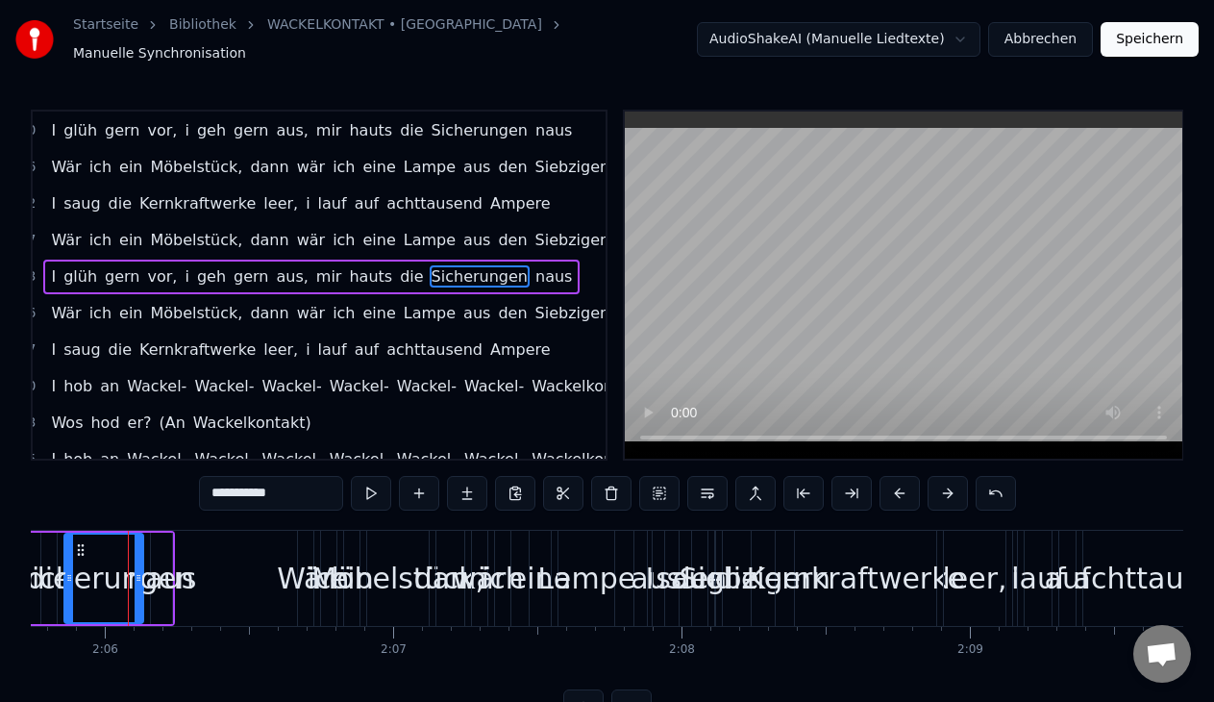
click at [52, 309] on span "Wär" at bounding box center [66, 313] width 34 height 22
type input "***"
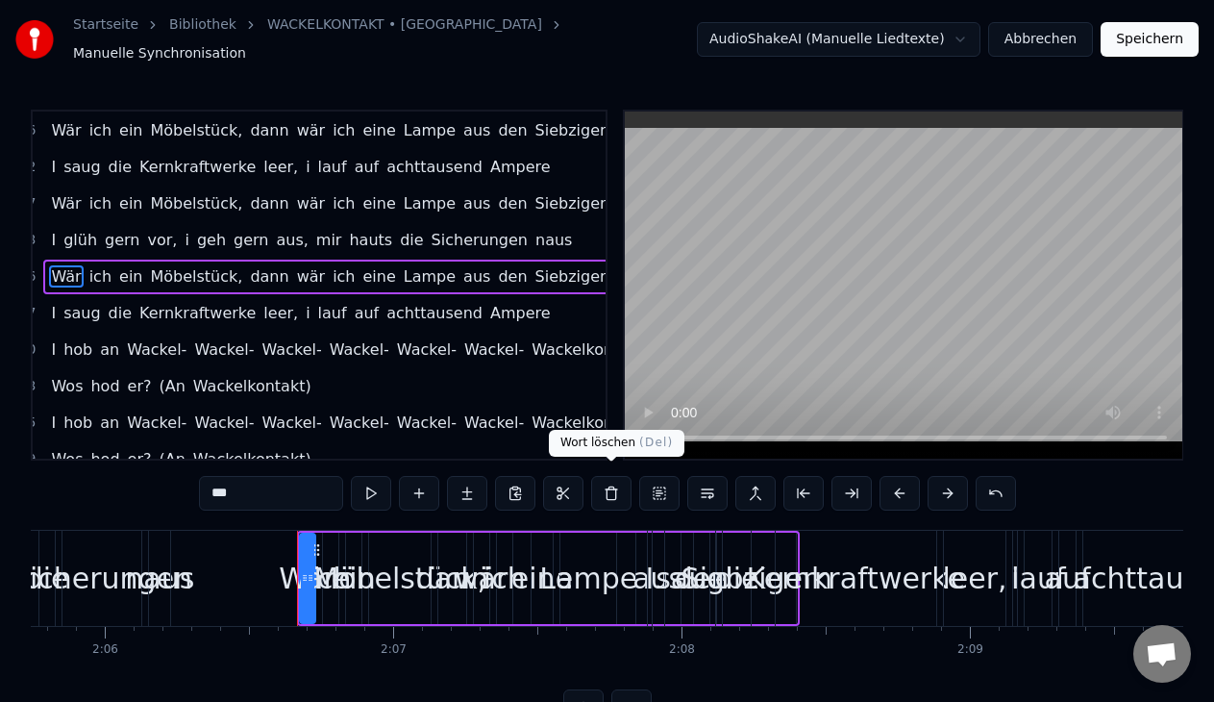
click at [613, 487] on button at bounding box center [611, 493] width 40 height 35
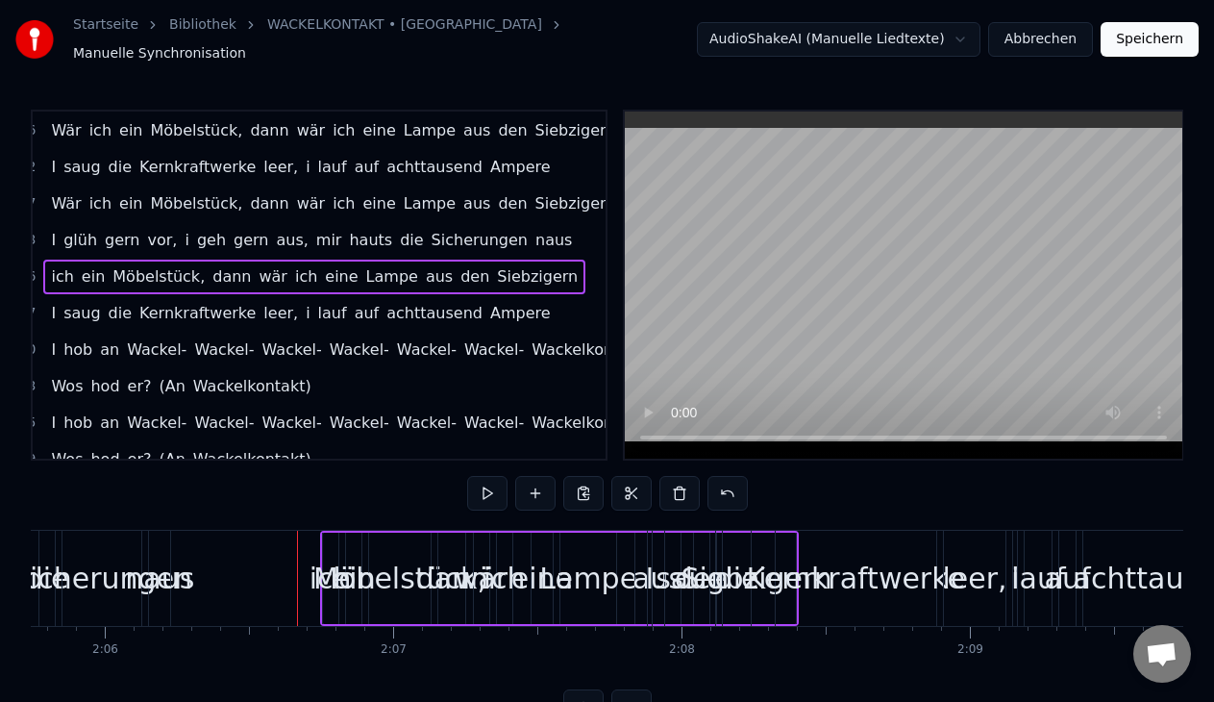
click at [457, 280] on div "ich ein Möbelstück, dann wär ich eine Lampe aus den Siebzigern" at bounding box center [314, 276] width 542 height 35
click at [680, 489] on button at bounding box center [679, 493] width 40 height 35
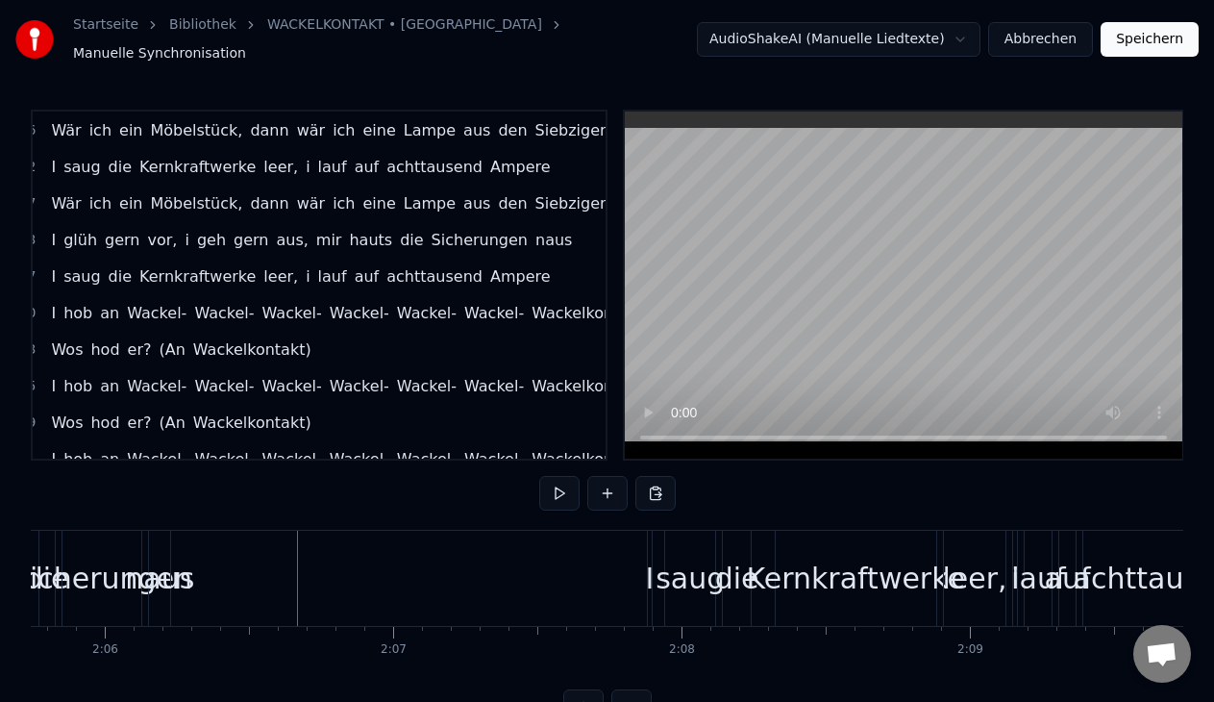
click at [440, 283] on div "I saug die Kernkraftwerke leer, i lauf auf achttausend Ampere" at bounding box center [300, 276] width 514 height 35
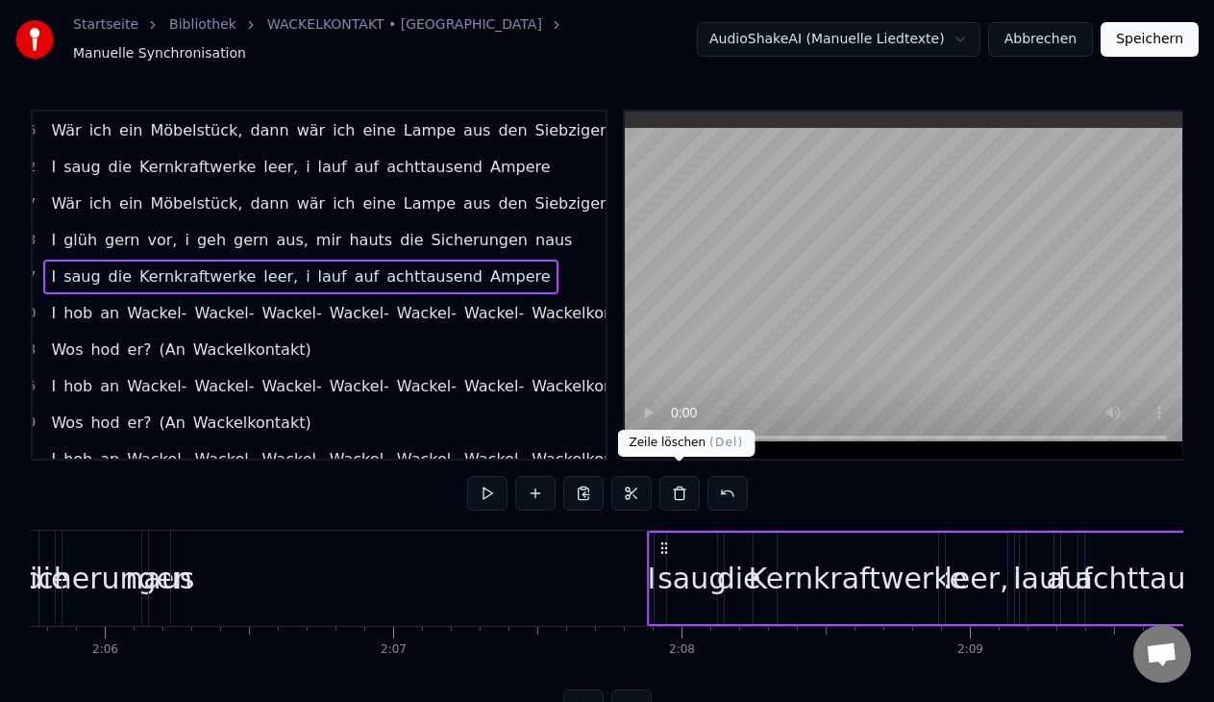
click at [673, 484] on button at bounding box center [679, 493] width 40 height 35
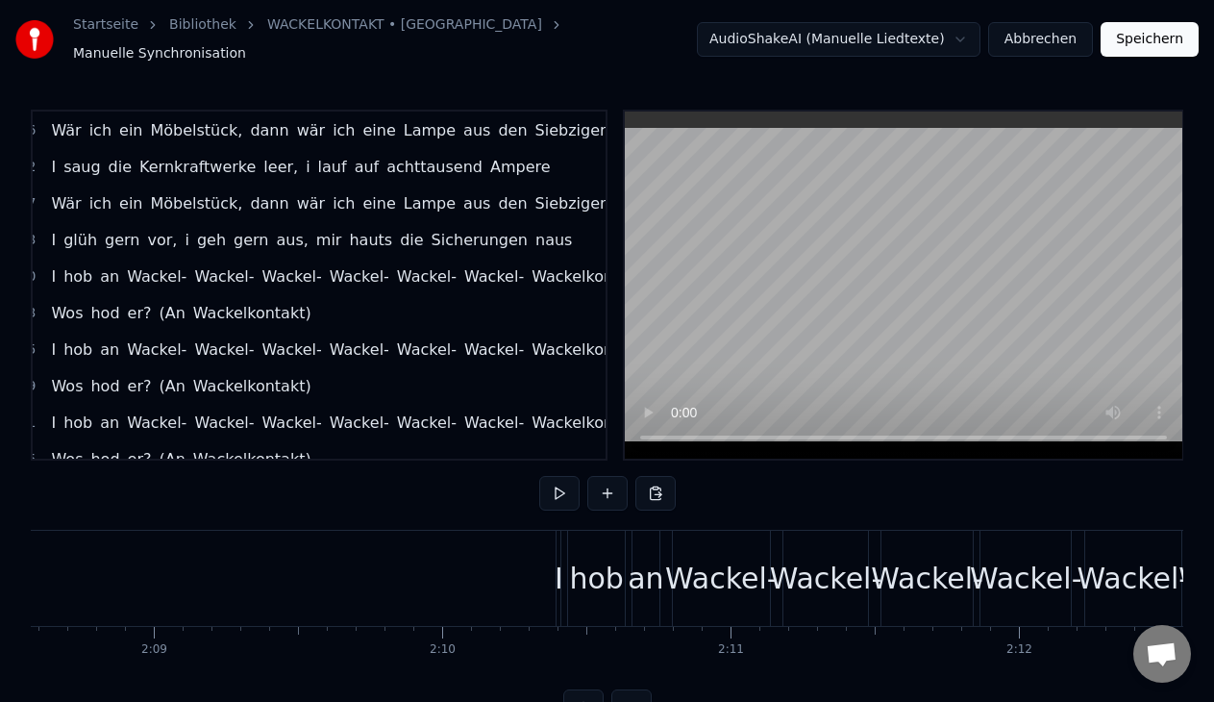
scroll to position [0, 36522]
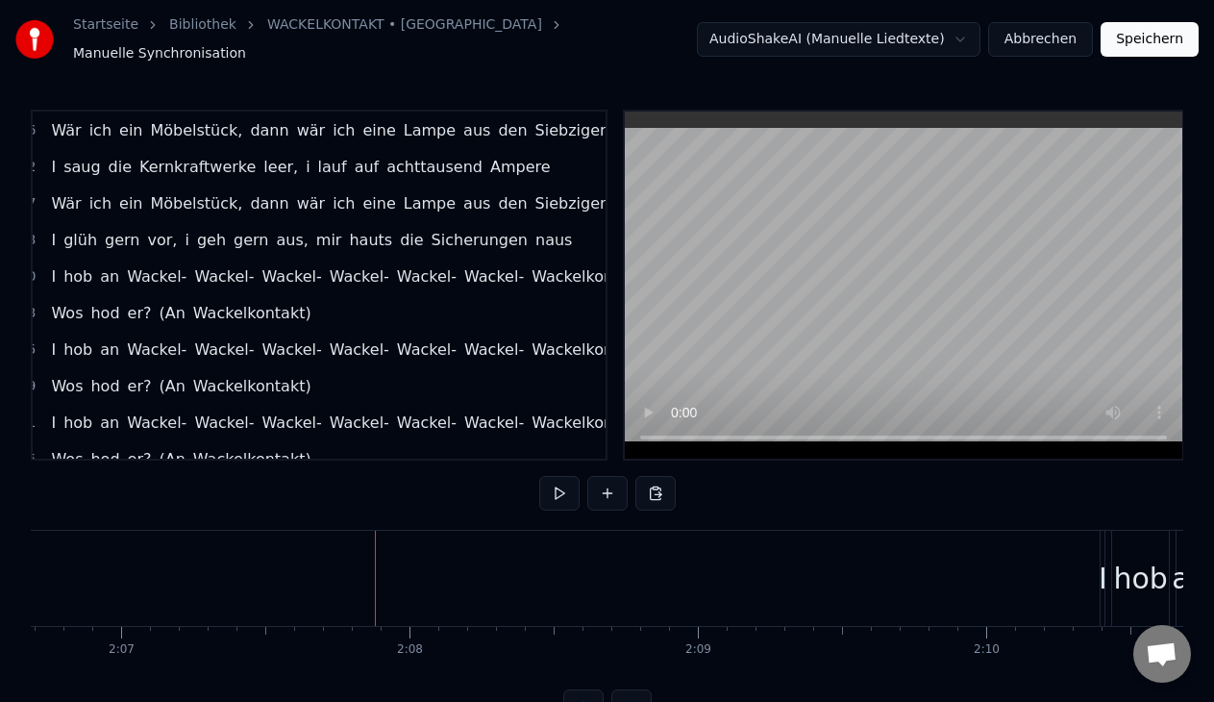
click at [1129, 614] on div "hob" at bounding box center [1140, 577] width 58 height 95
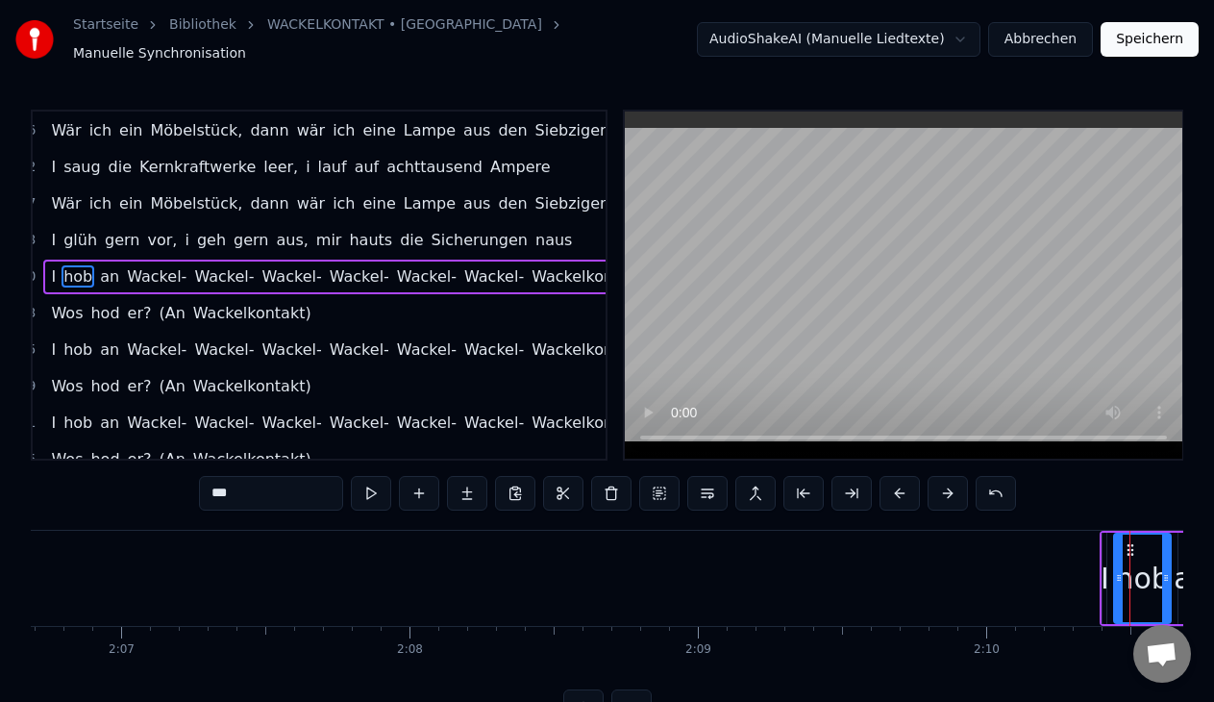
scroll to position [0, 37525]
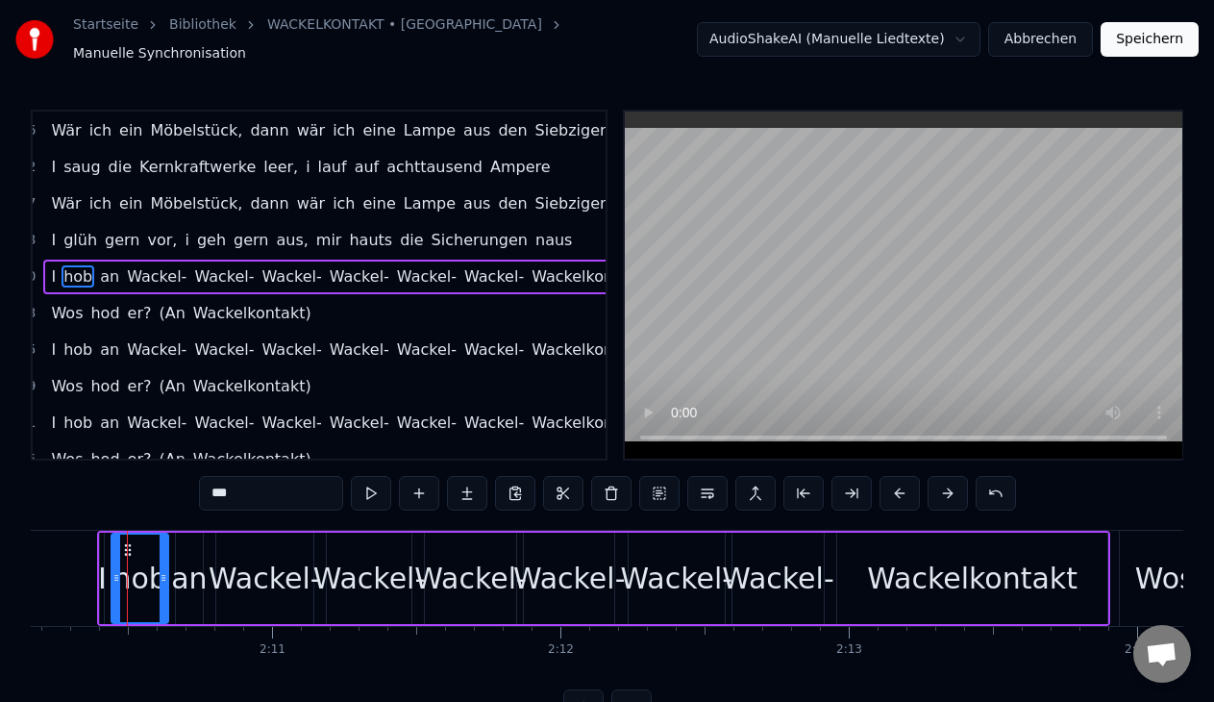
click at [235, 280] on div "I hob an Wackel- Wackel- Wackel- Wackel- Wackel- Wackel- Wackelkontakt" at bounding box center [346, 276] width 607 height 35
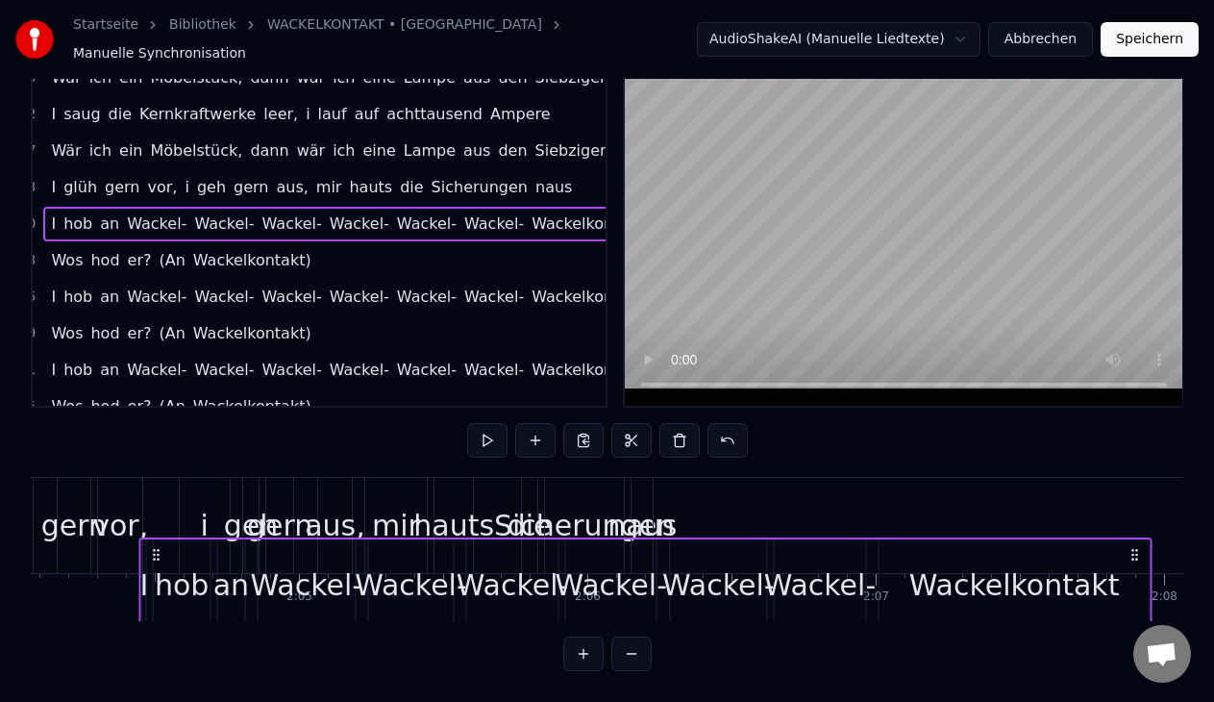
scroll to position [0, 35750]
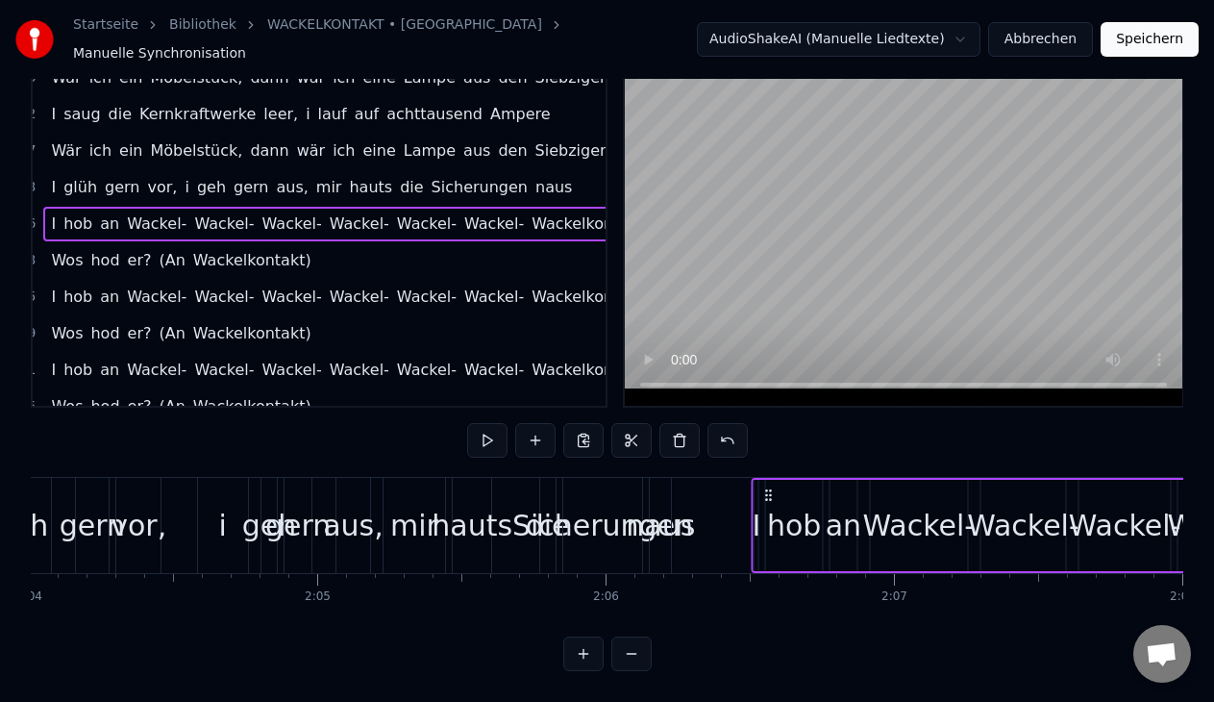
drag, startPoint x: 677, startPoint y: 475, endPoint x: 772, endPoint y: 490, distance: 95.4
click at [487, 428] on button at bounding box center [487, 440] width 40 height 35
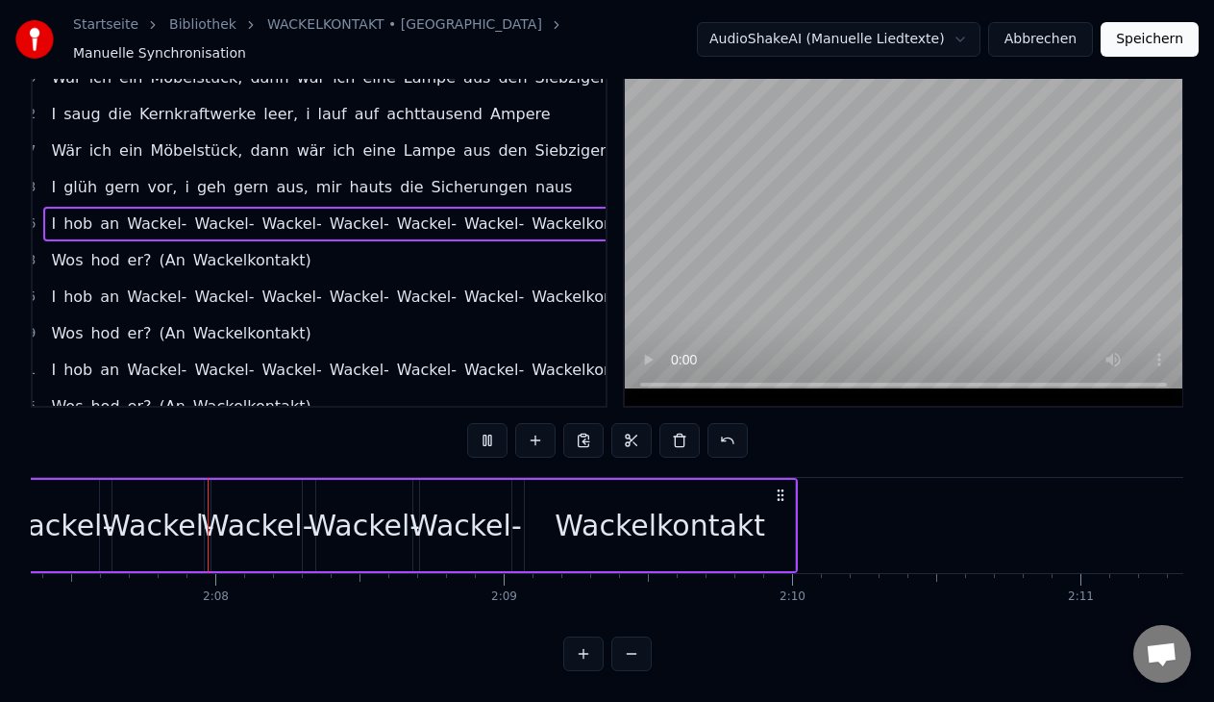
click at [487, 428] on button at bounding box center [487, 440] width 40 height 35
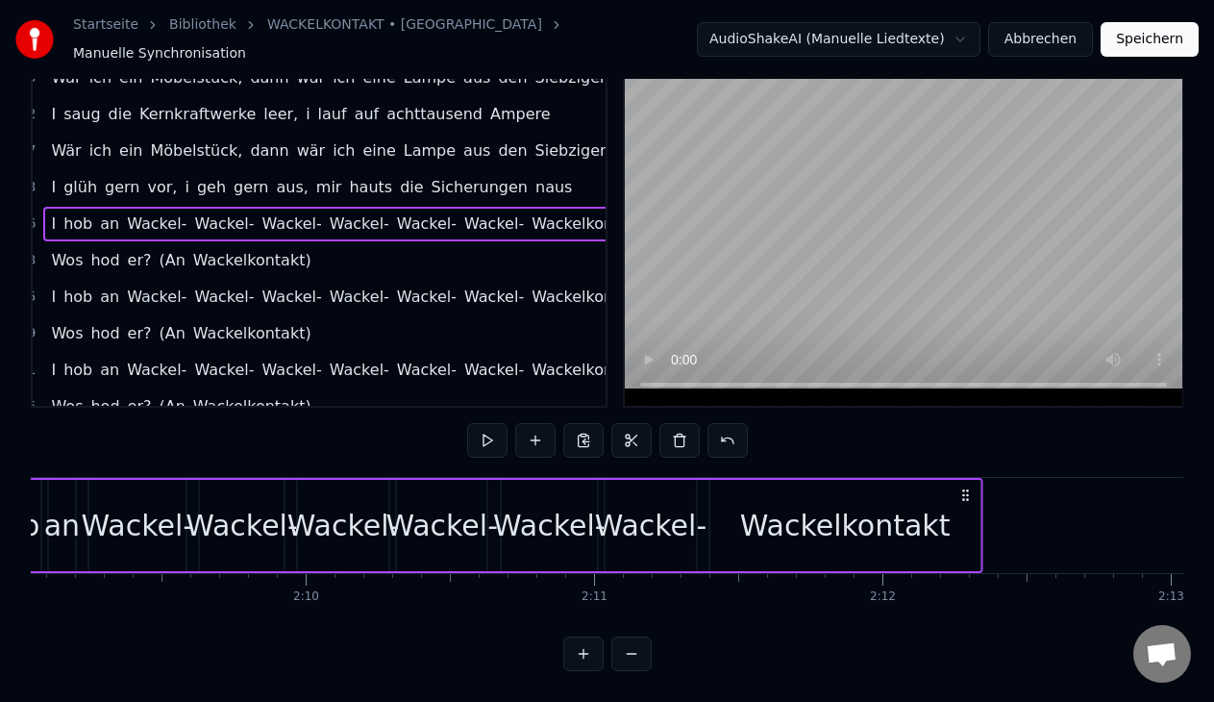
drag, startPoint x: 780, startPoint y: 474, endPoint x: 1147, endPoint y: 476, distance: 367.1
click at [983, 478] on div "I hob an Wackel- Wackel- Wackel- Wackel- Wackel- Wackel- Wackelkontakt" at bounding box center [476, 525] width 1013 height 95
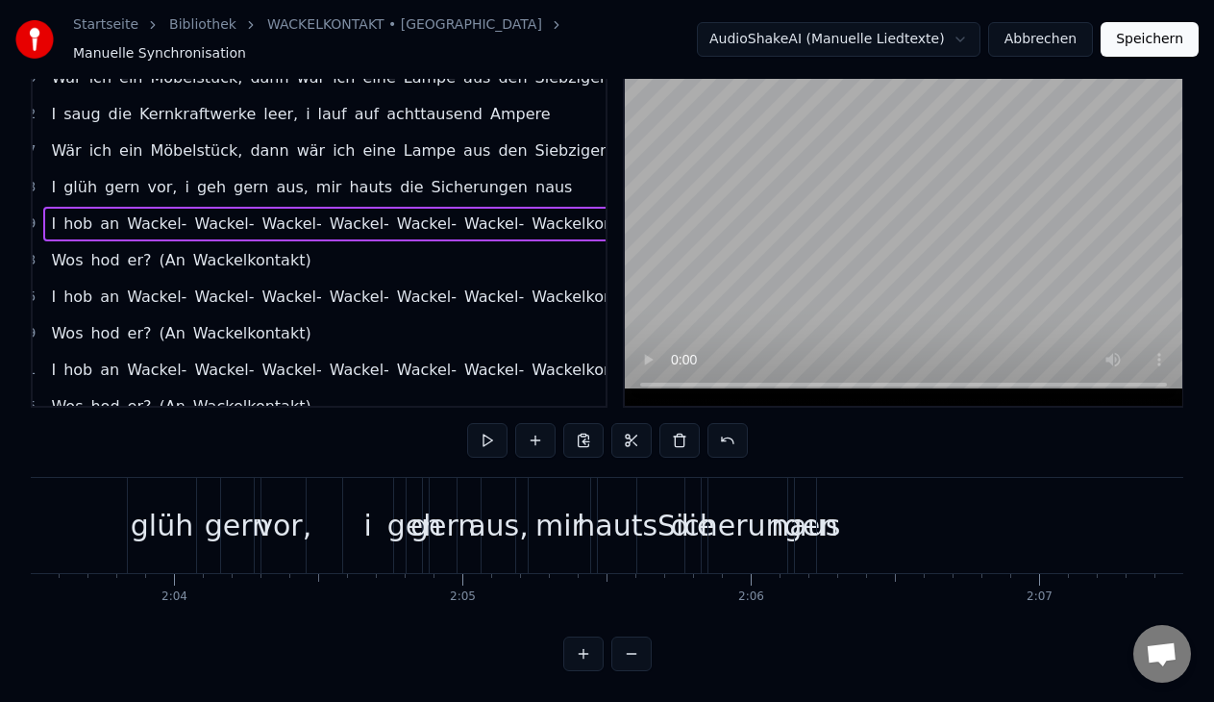
scroll to position [0, 35772]
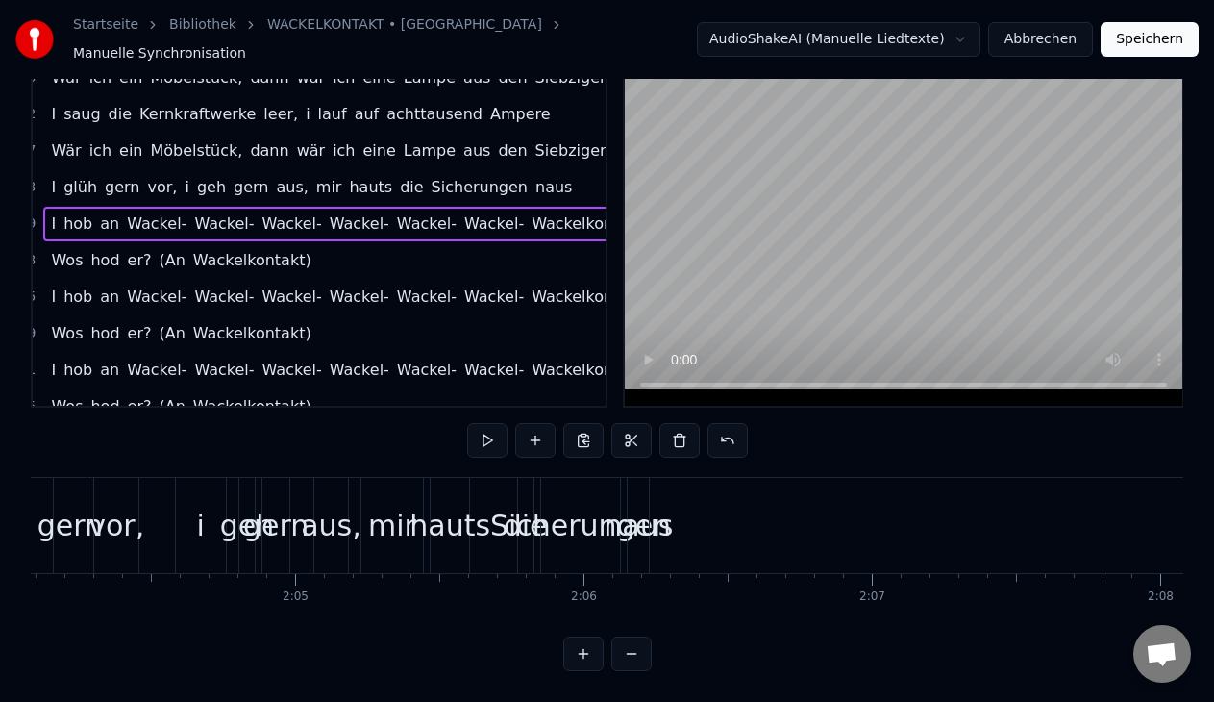
click at [631, 527] on div "naus" at bounding box center [637, 525] width 69 height 43
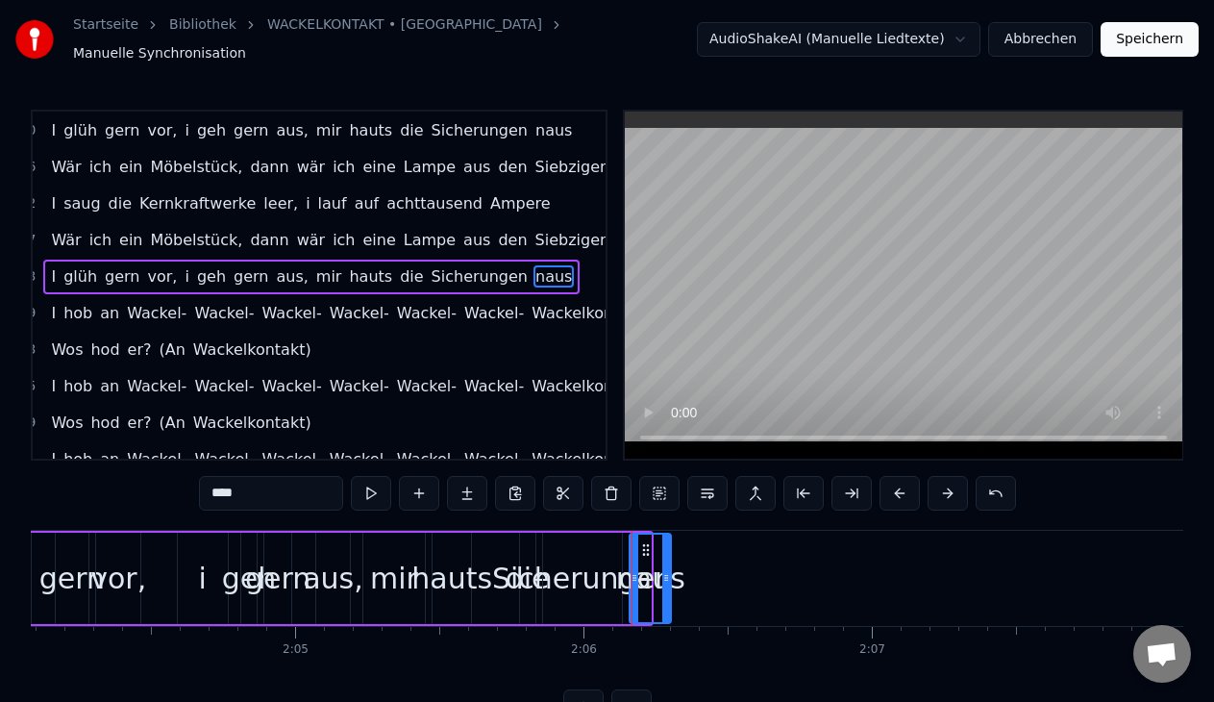
drag, startPoint x: 645, startPoint y: 560, endPoint x: 674, endPoint y: 559, distance: 28.8
click at [670, 559] on div at bounding box center [666, 577] width 8 height 87
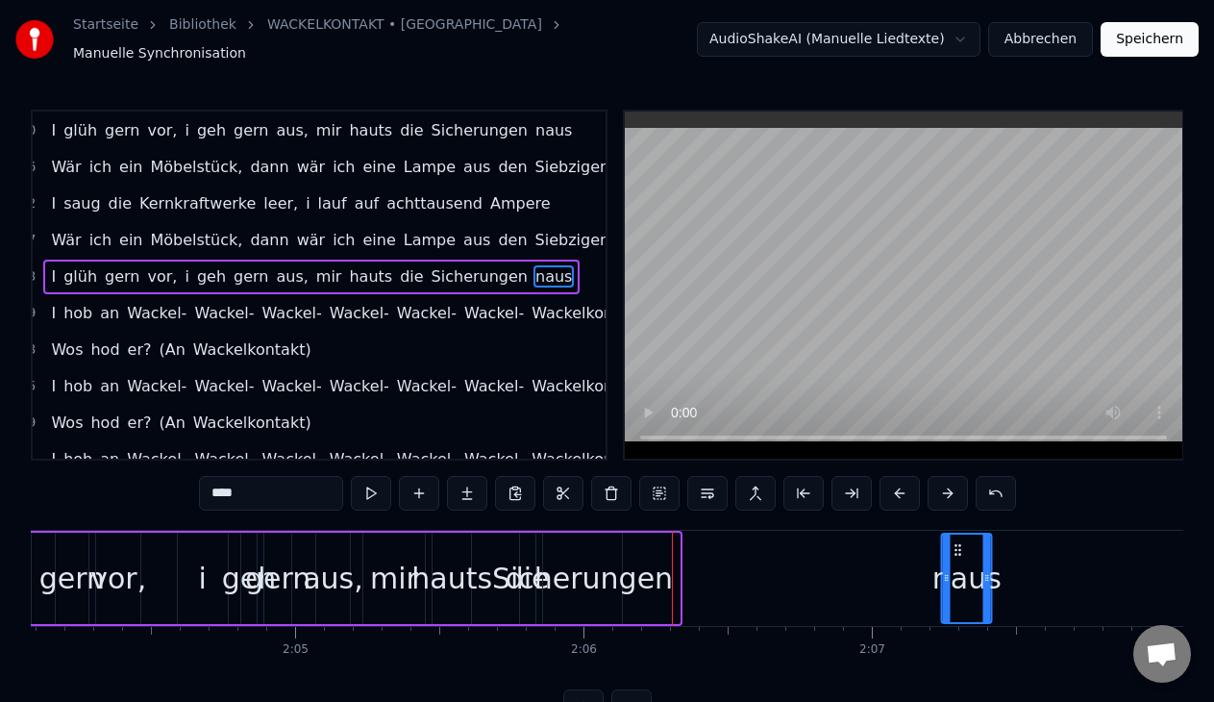
drag, startPoint x: 640, startPoint y: 532, endPoint x: 955, endPoint y: 546, distance: 315.5
click at [955, 546] on icon at bounding box center [957, 549] width 15 height 15
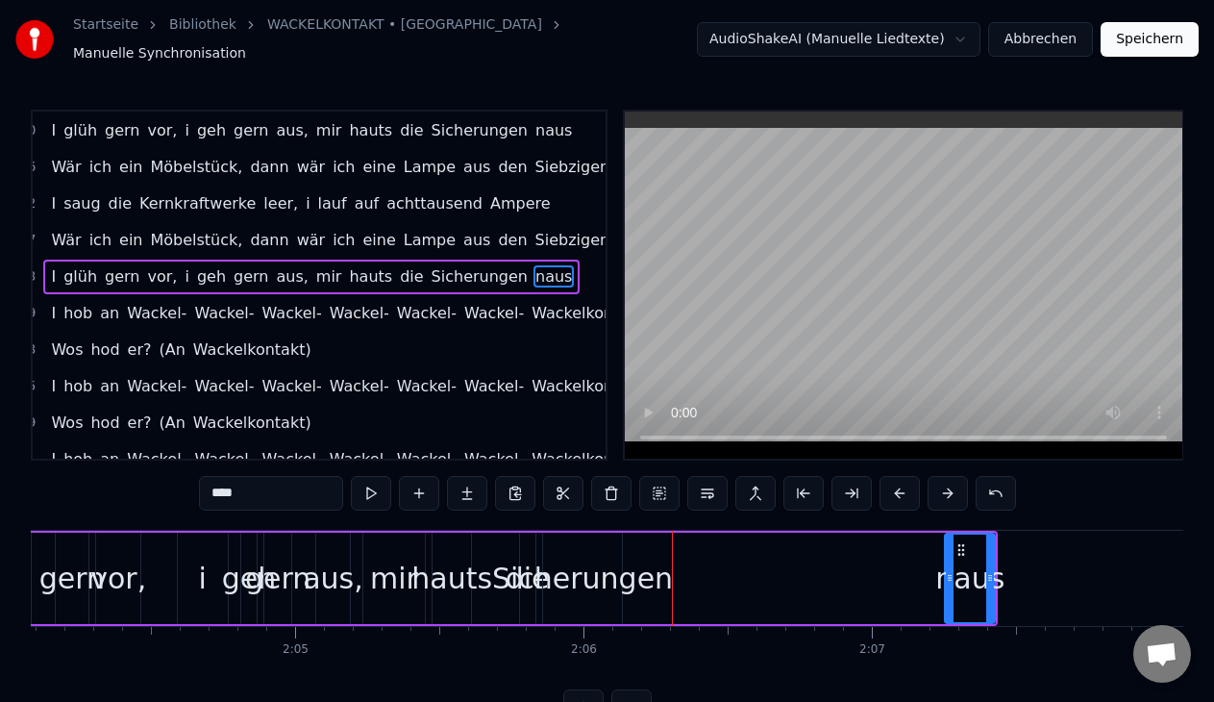
click at [579, 558] on div "Sicherungen" at bounding box center [582, 577] width 181 height 43
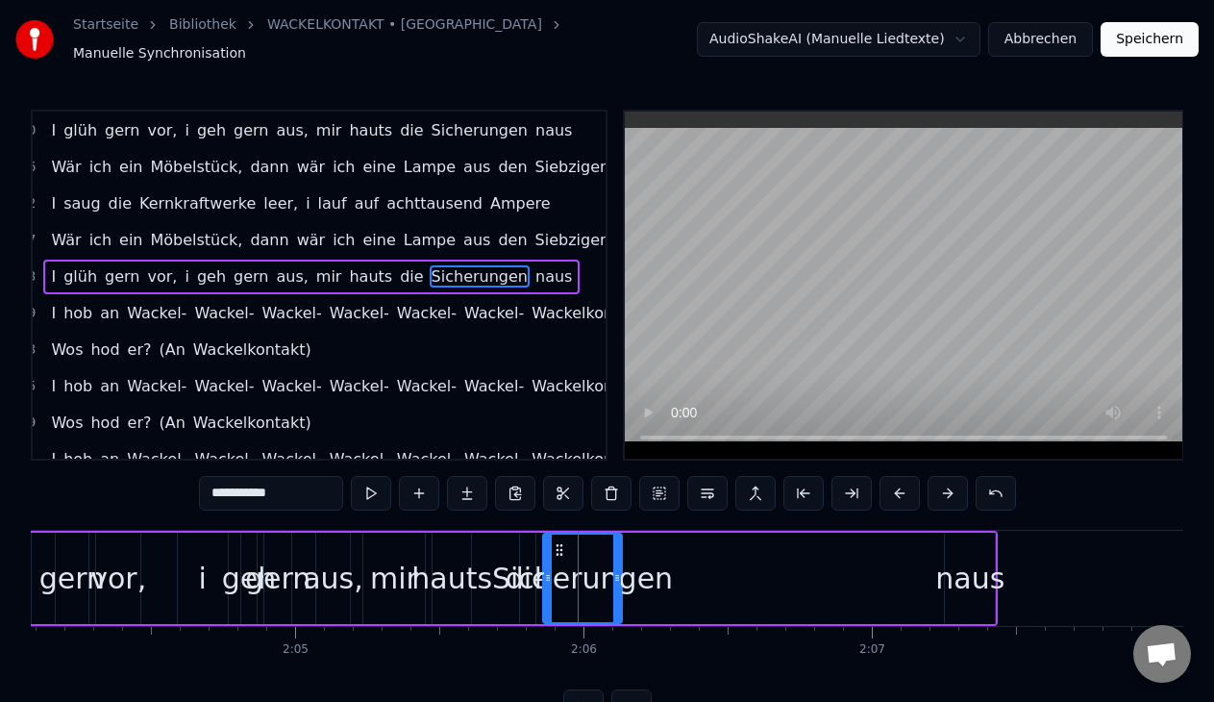
scroll to position [2, 0]
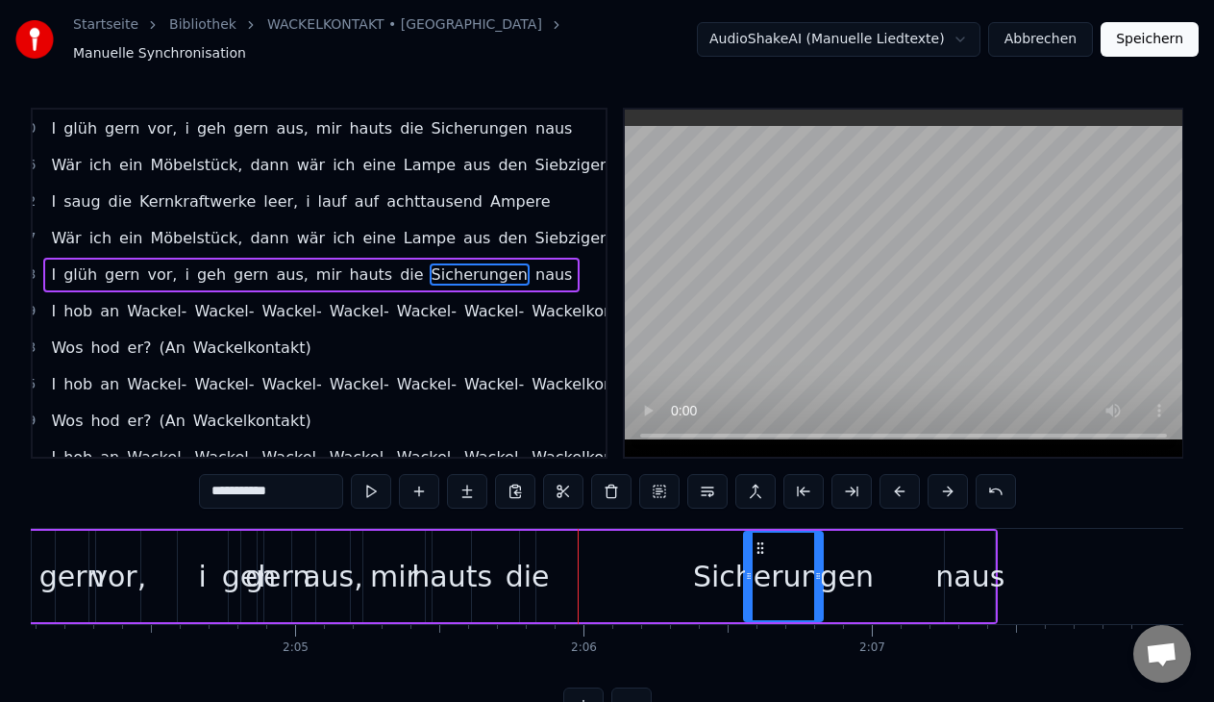
drag, startPoint x: 559, startPoint y: 537, endPoint x: 760, endPoint y: 552, distance: 201.4
click at [760, 552] on div "Sicherungen" at bounding box center [783, 575] width 77 height 87
click at [301, 564] on div "gern" at bounding box center [277, 575] width 65 height 43
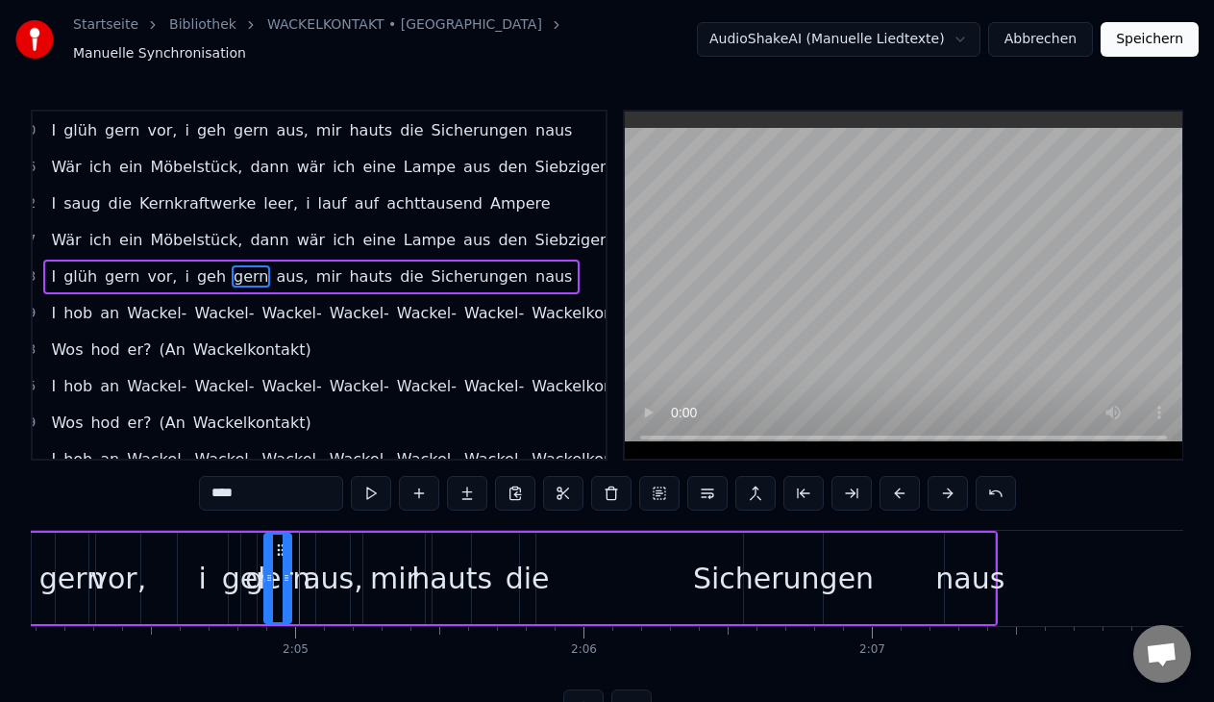
click at [528, 572] on div "die" at bounding box center [527, 577] width 44 height 43
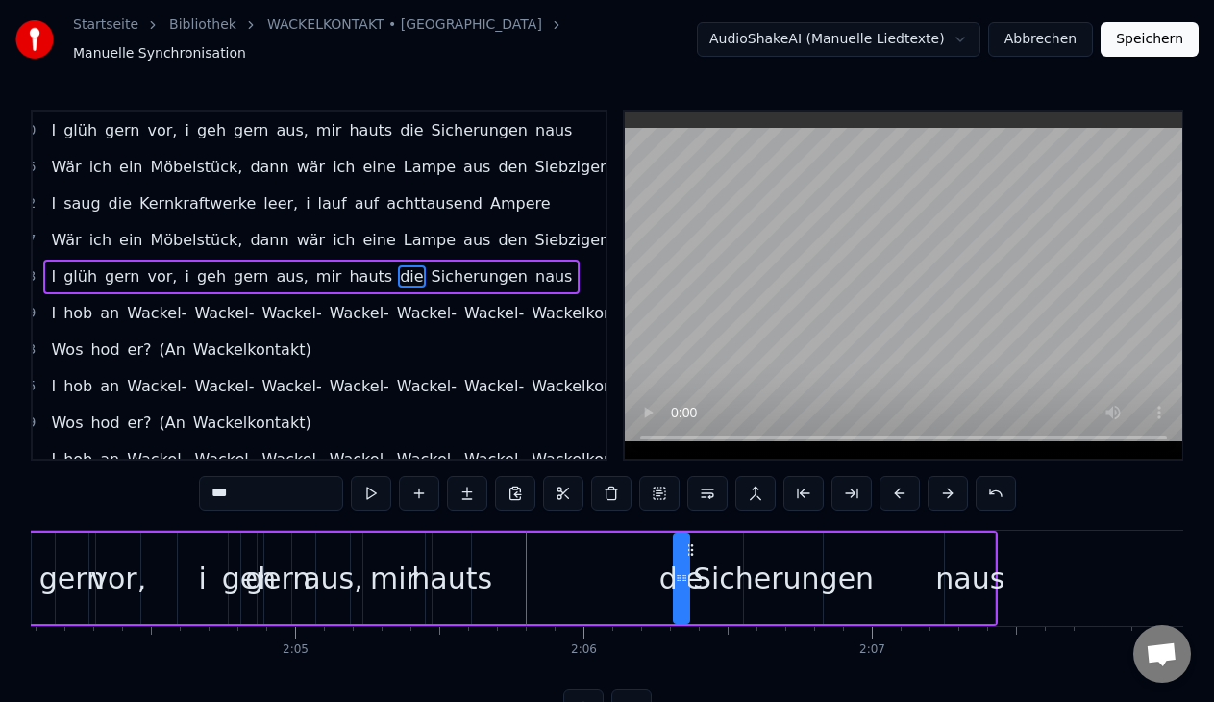
drag, startPoint x: 537, startPoint y: 538, endPoint x: 691, endPoint y: 567, distance: 156.4
click at [688, 567] on div "die" at bounding box center [681, 577] width 13 height 87
click at [452, 580] on div "hauts" at bounding box center [451, 577] width 81 height 43
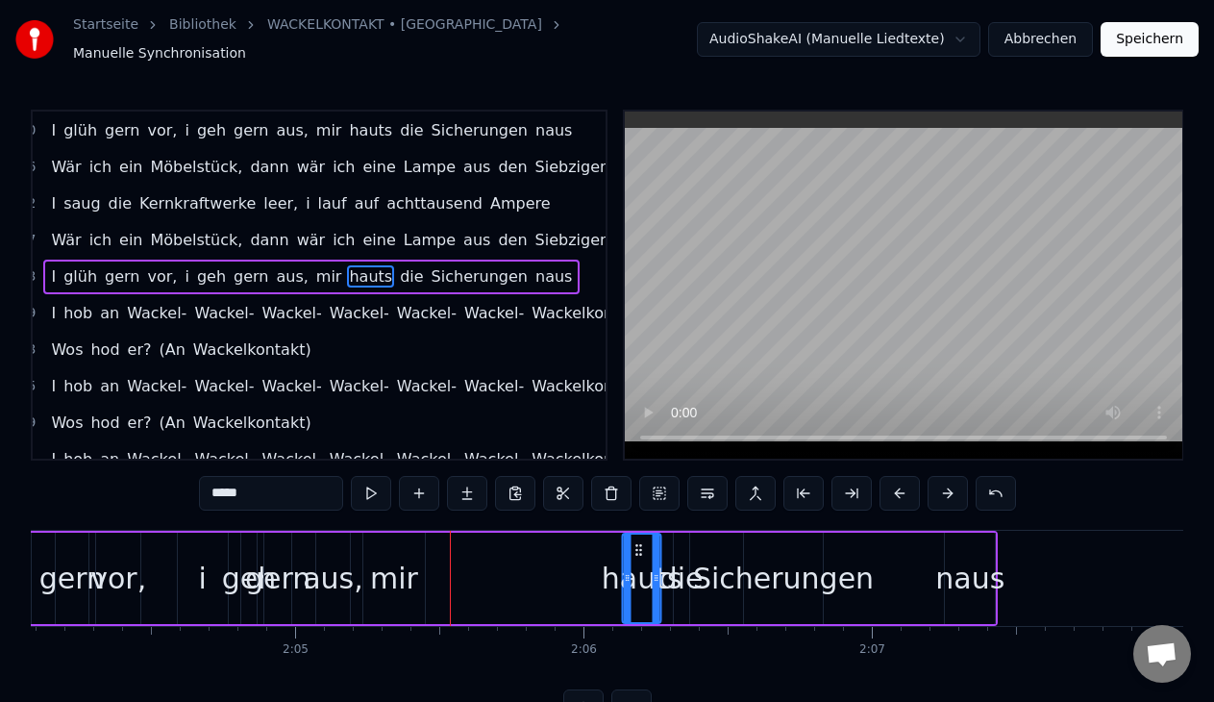
drag, startPoint x: 447, startPoint y: 544, endPoint x: 635, endPoint y: 565, distance: 189.5
click at [635, 565] on div "hauts" at bounding box center [642, 577] width 37 height 87
click at [390, 578] on div "mir" at bounding box center [394, 577] width 48 height 43
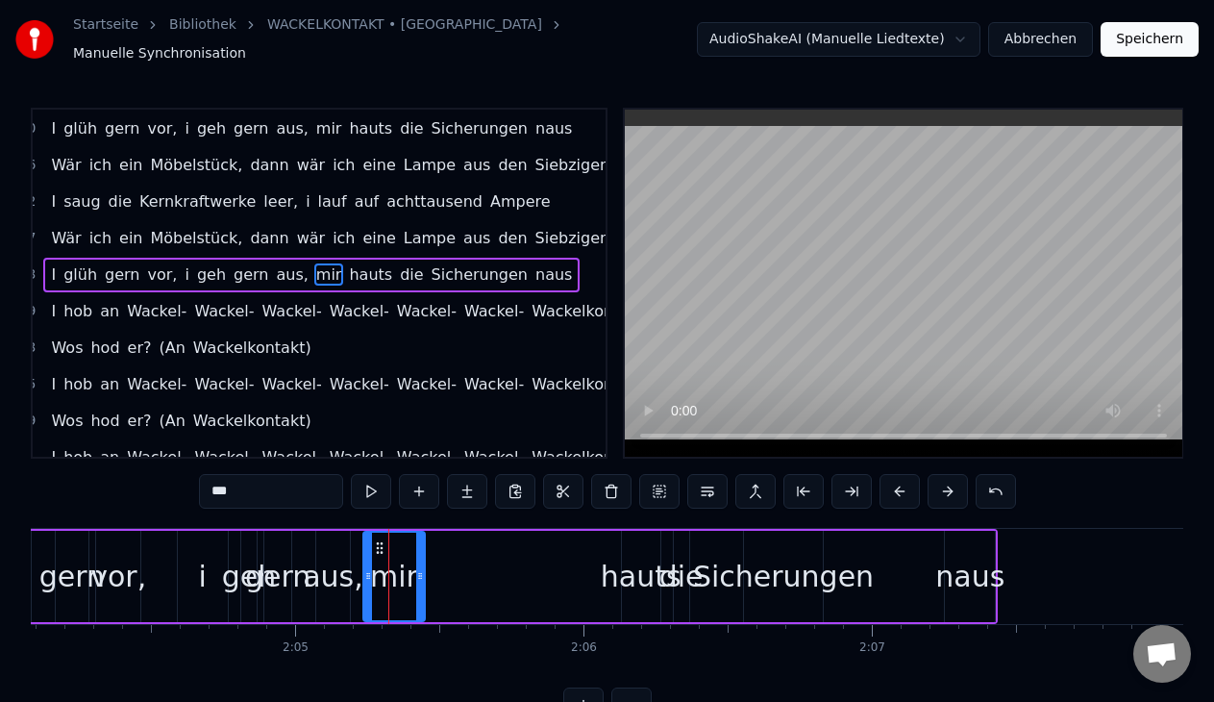
scroll to position [1, 0]
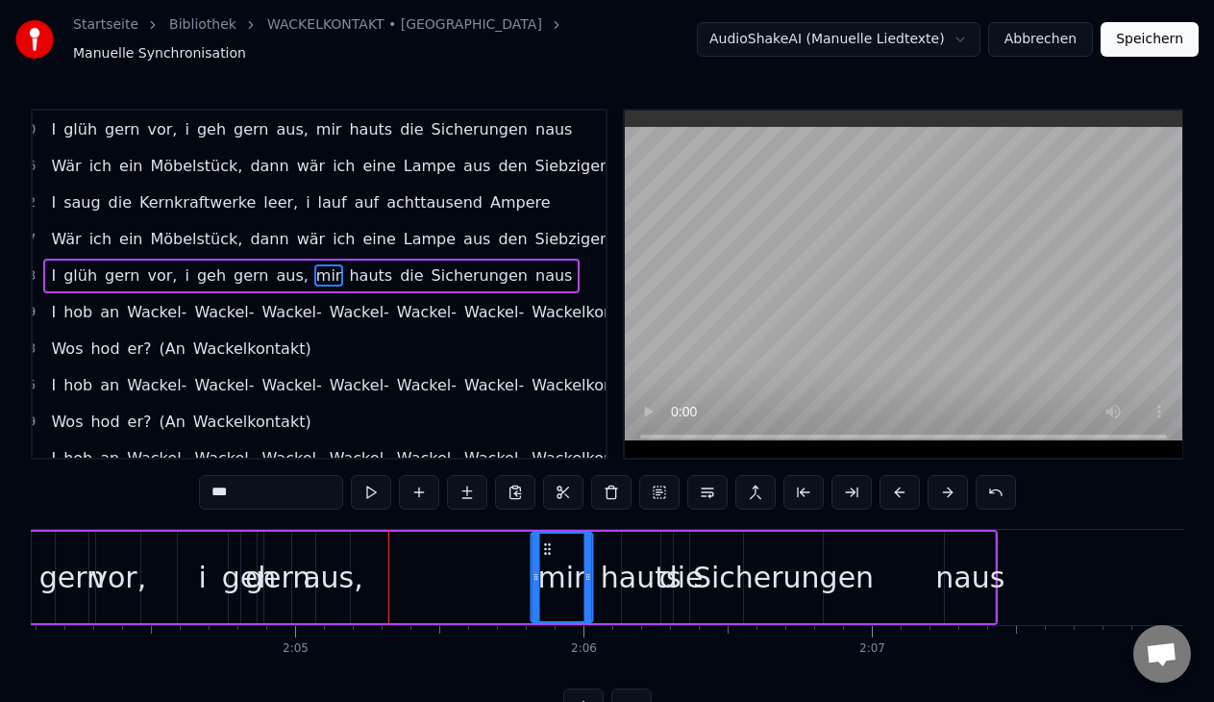
drag, startPoint x: 379, startPoint y: 538, endPoint x: 552, endPoint y: 569, distance: 175.7
click at [552, 569] on div "mir" at bounding box center [561, 576] width 60 height 87
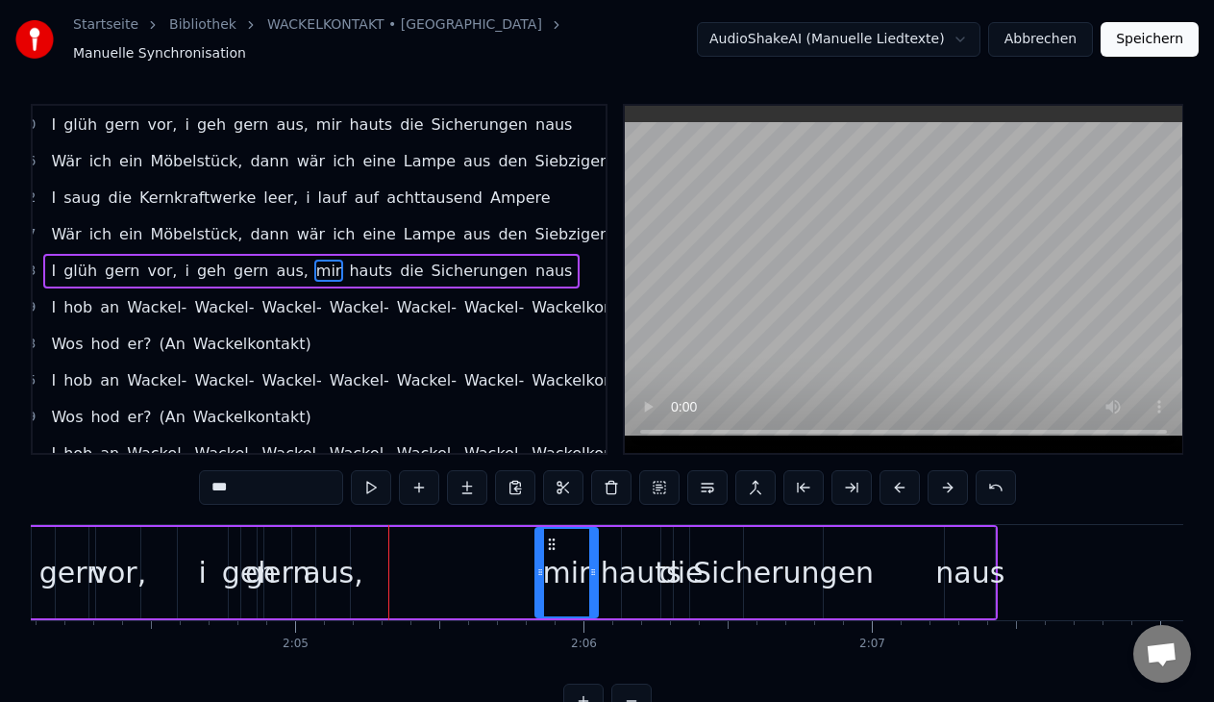
click at [334, 567] on div "aus," at bounding box center [333, 572] width 61 height 43
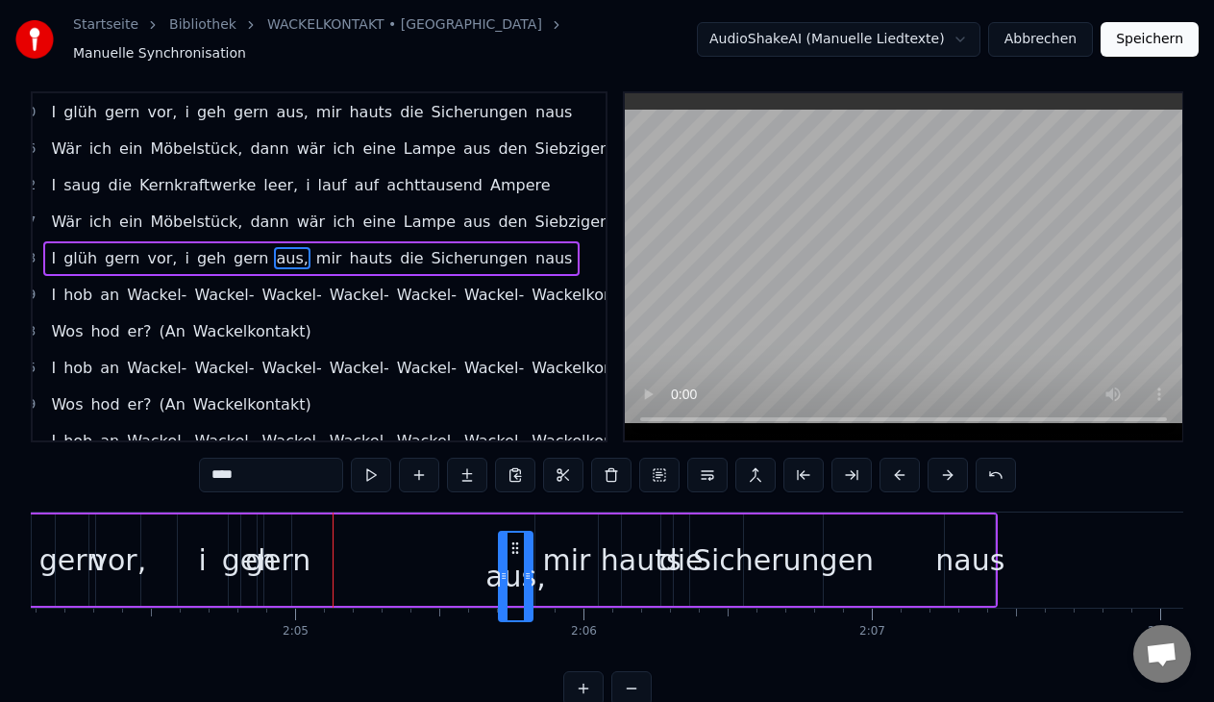
drag, startPoint x: 334, startPoint y: 534, endPoint x: 514, endPoint y: 571, distance: 183.4
click at [514, 571] on div "aus," at bounding box center [515, 575] width 31 height 87
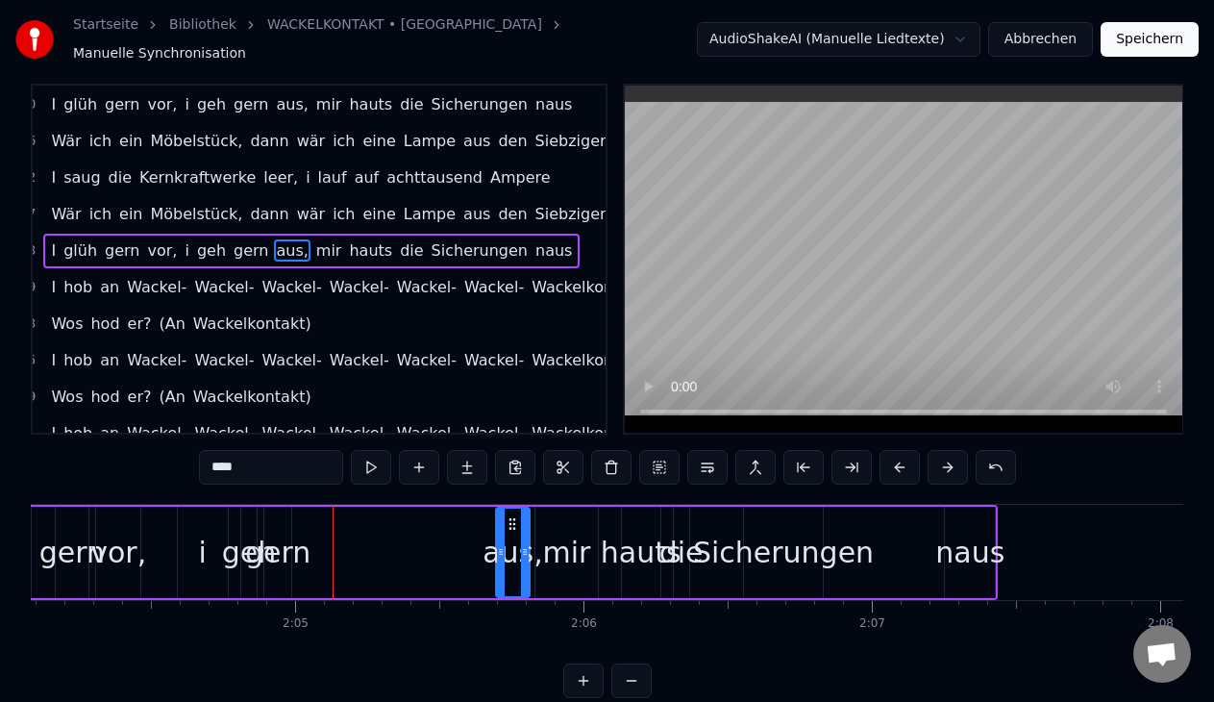
click at [270, 554] on div "gern" at bounding box center [277, 551] width 65 height 43
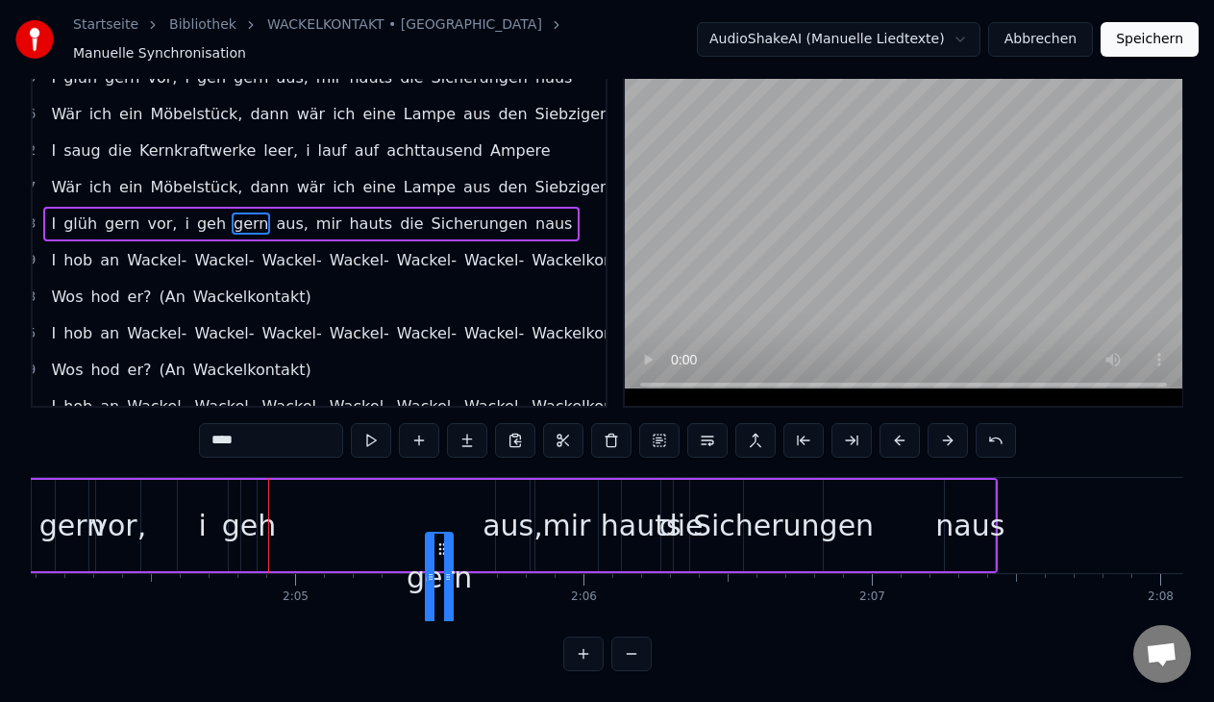
scroll to position [55, 0]
drag, startPoint x: 280, startPoint y: 539, endPoint x: 426, endPoint y: 451, distance: 170.7
click at [426, 451] on div "0:00 Wär 0:00 ich ein Möbelstück, dann wär ich eine Lampe aus den Siebzigern 0:…" at bounding box center [607, 364] width 1152 height 614
click at [194, 504] on div "i" at bounding box center [203, 525] width 50 height 91
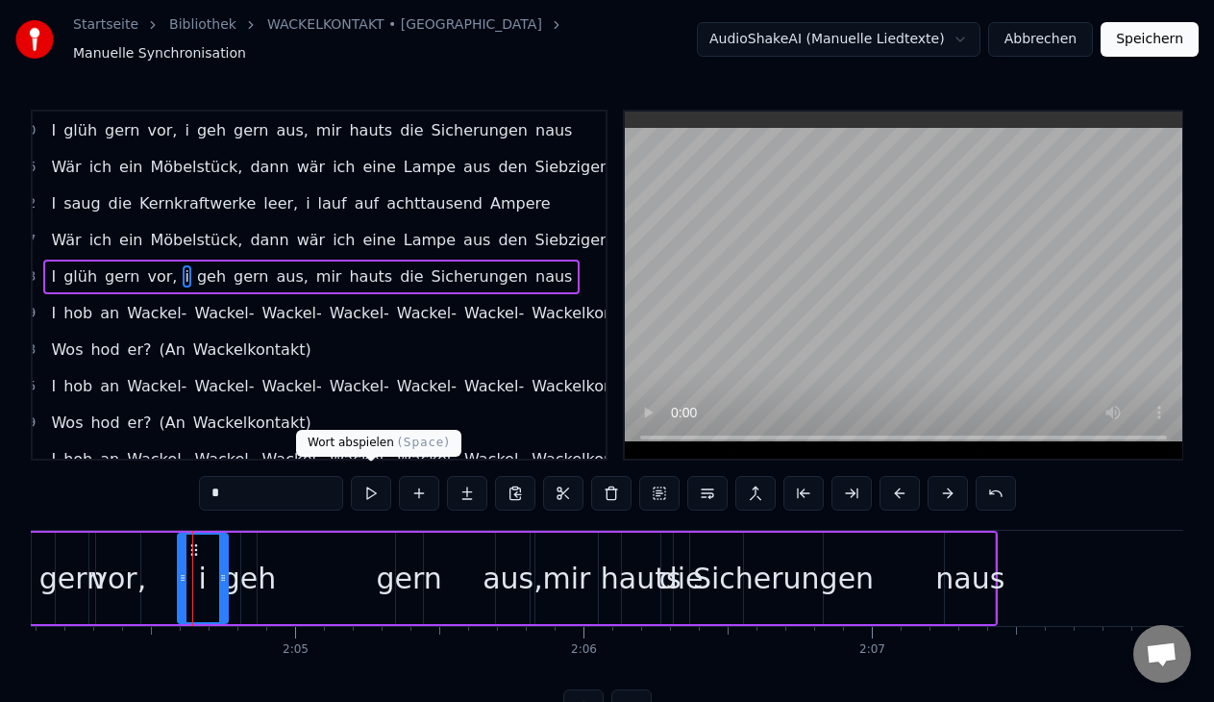
click at [351, 484] on button at bounding box center [371, 493] width 40 height 35
click at [115, 572] on div "vor," at bounding box center [118, 577] width 56 height 43
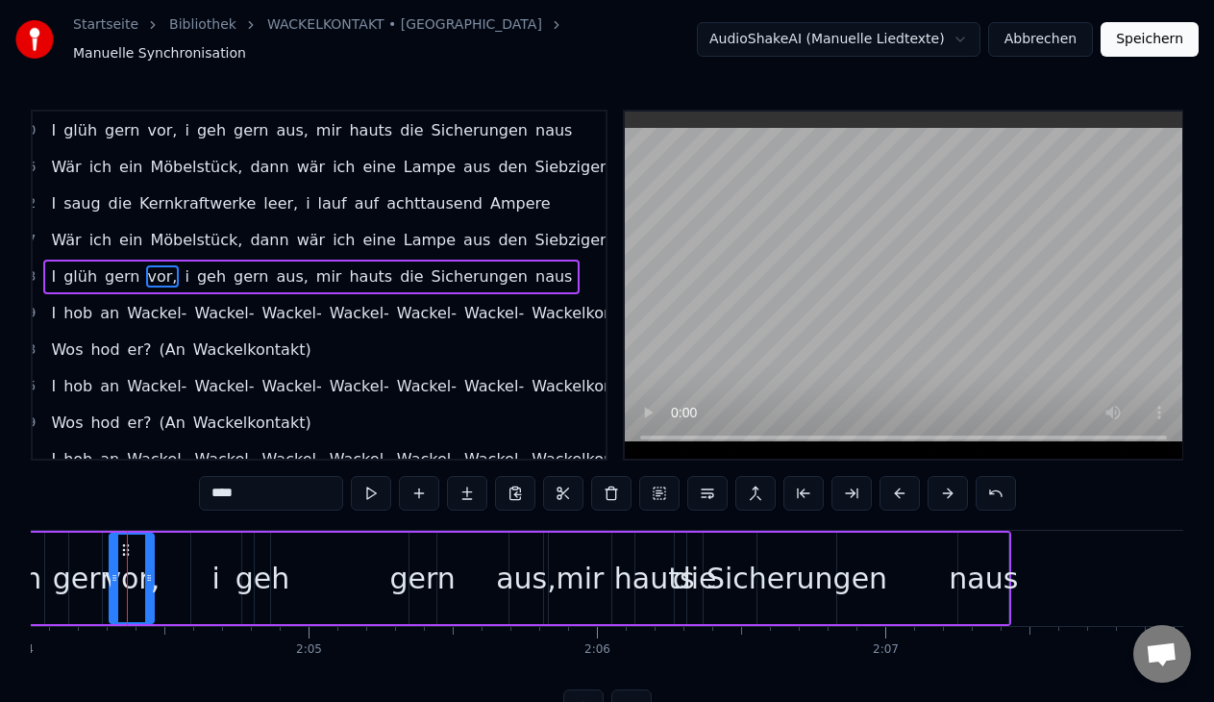
click at [214, 556] on div "i" at bounding box center [216, 577] width 8 height 43
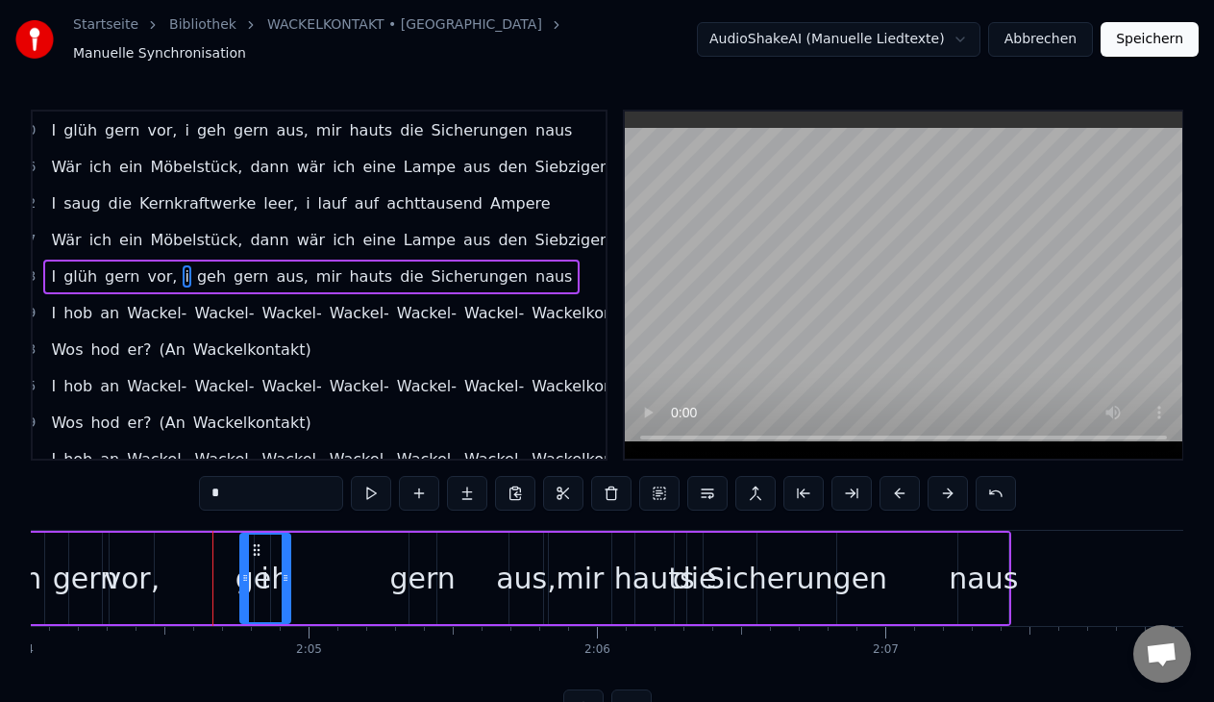
drag, startPoint x: 208, startPoint y: 534, endPoint x: 257, endPoint y: 536, distance: 49.0
click at [257, 542] on icon at bounding box center [256, 549] width 15 height 15
click at [133, 577] on div "vor," at bounding box center [132, 577] width 56 height 43
type input "****"
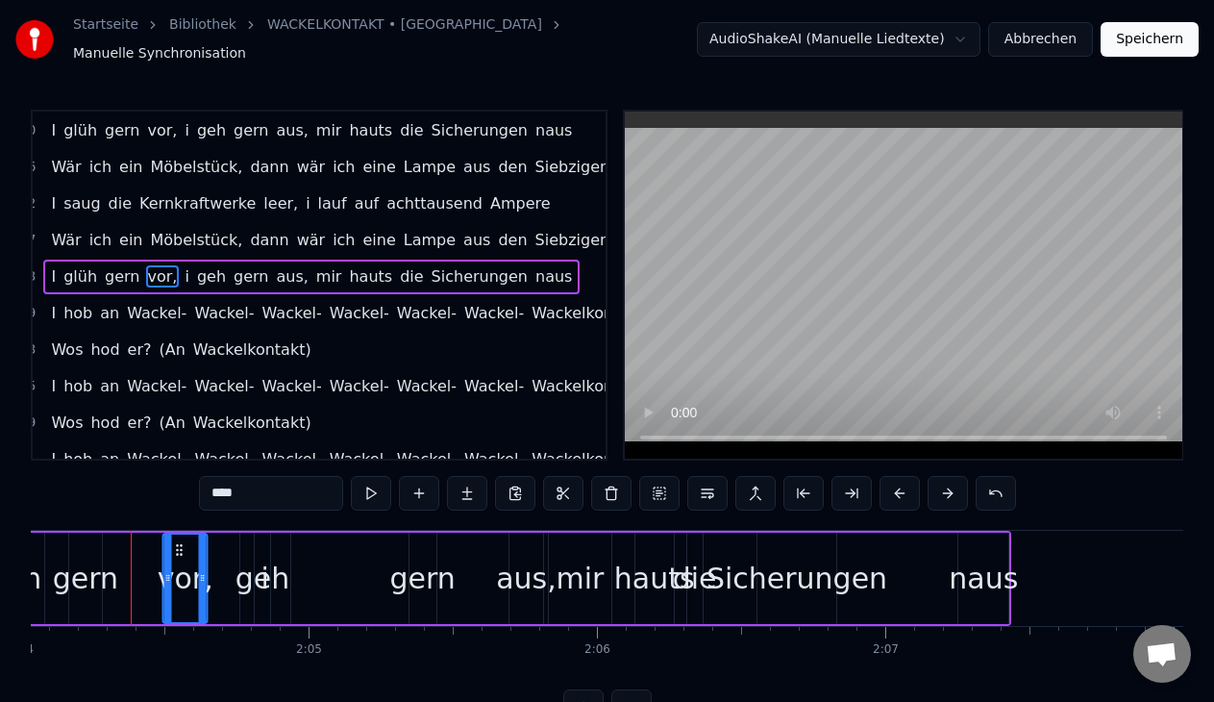
drag, startPoint x: 122, startPoint y: 534, endPoint x: 176, endPoint y: 544, distance: 54.7
click at [176, 544] on icon at bounding box center [179, 549] width 15 height 15
click at [378, 492] on button at bounding box center [371, 493] width 40 height 35
drag, startPoint x: 166, startPoint y: 564, endPoint x: 138, endPoint y: 562, distance: 27.9
click at [138, 570] on icon at bounding box center [140, 577] width 8 height 15
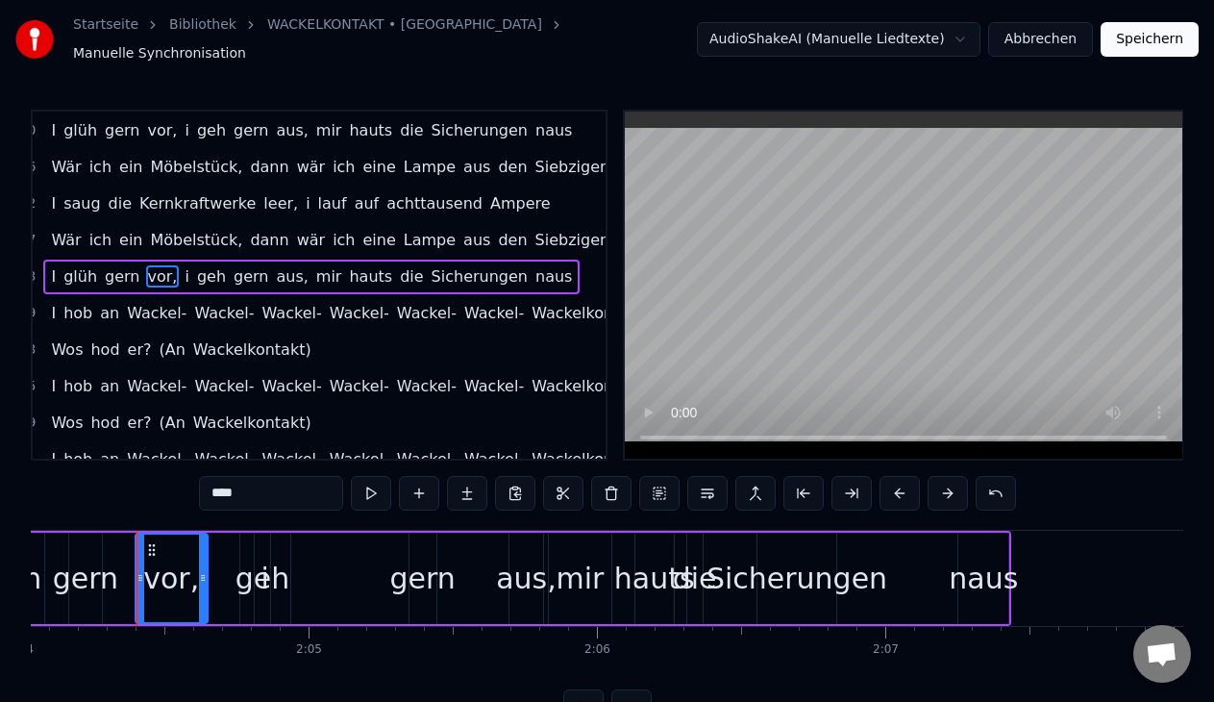
drag, startPoint x: 196, startPoint y: 567, endPoint x: 210, endPoint y: 570, distance: 14.7
click at [210, 570] on div "I glüh gern vor, i geh gern aus, mir hauts die Sicherungen naus" at bounding box center [419, 577] width 1183 height 95
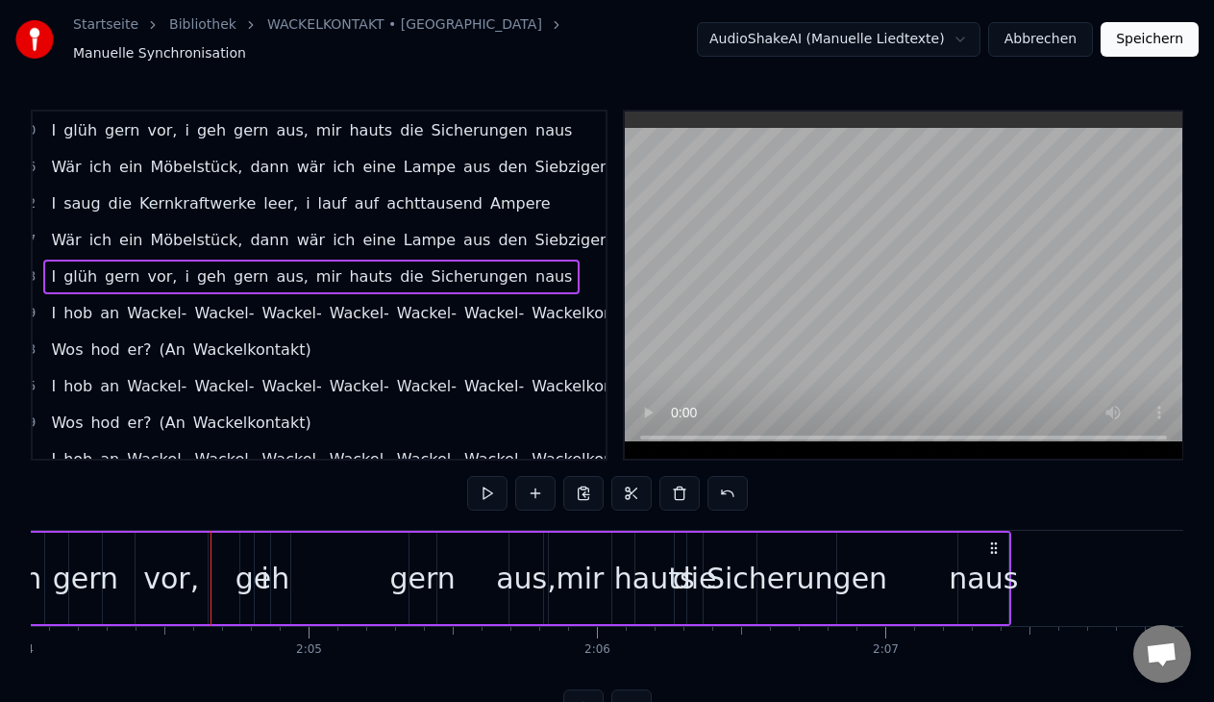
click at [253, 572] on div "geh" at bounding box center [262, 577] width 55 height 43
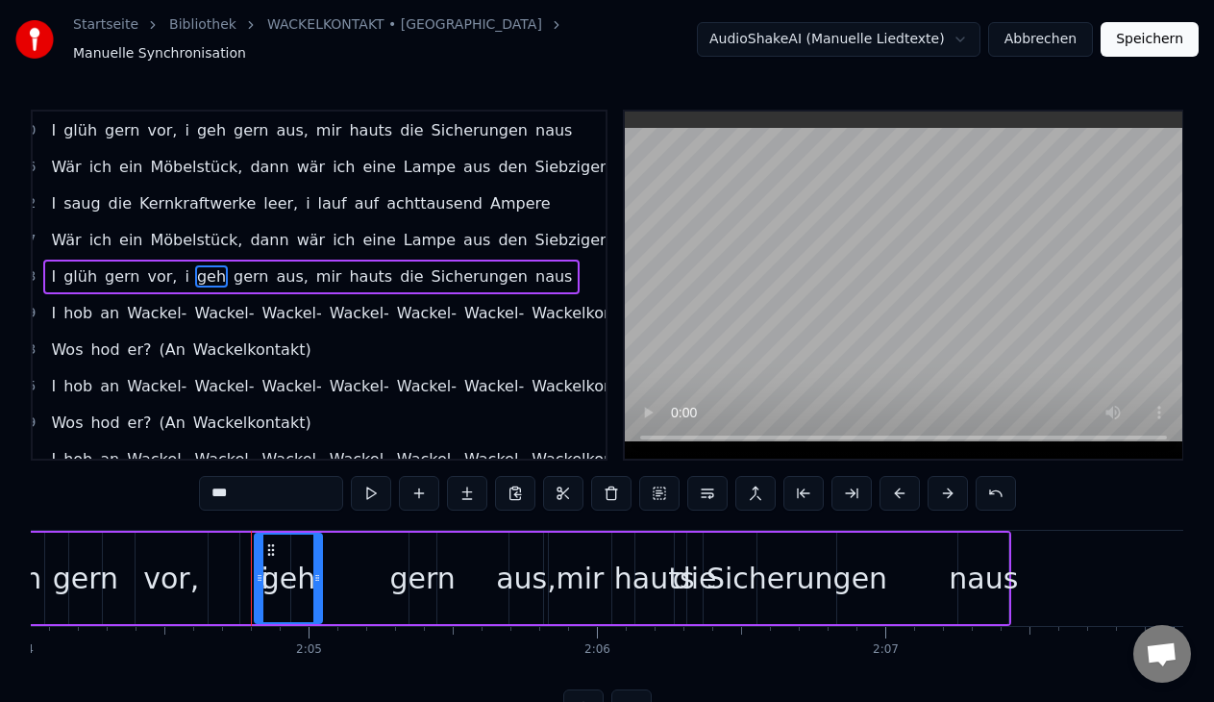
drag, startPoint x: 269, startPoint y: 542, endPoint x: 321, endPoint y: 544, distance: 51.9
click at [321, 544] on div at bounding box center [317, 577] width 8 height 87
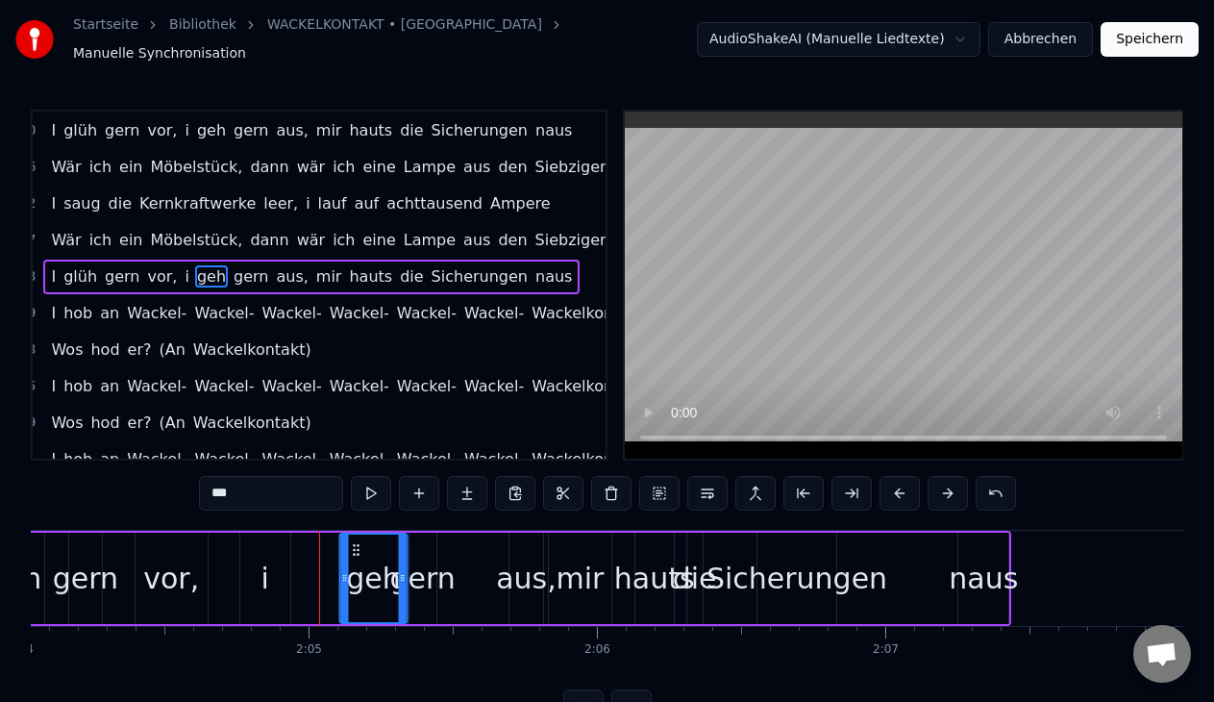
drag, startPoint x: 272, startPoint y: 541, endPoint x: 357, endPoint y: 538, distance: 84.6
click at [357, 542] on icon at bounding box center [355, 549] width 15 height 15
click at [194, 564] on div "vor," at bounding box center [171, 577] width 56 height 43
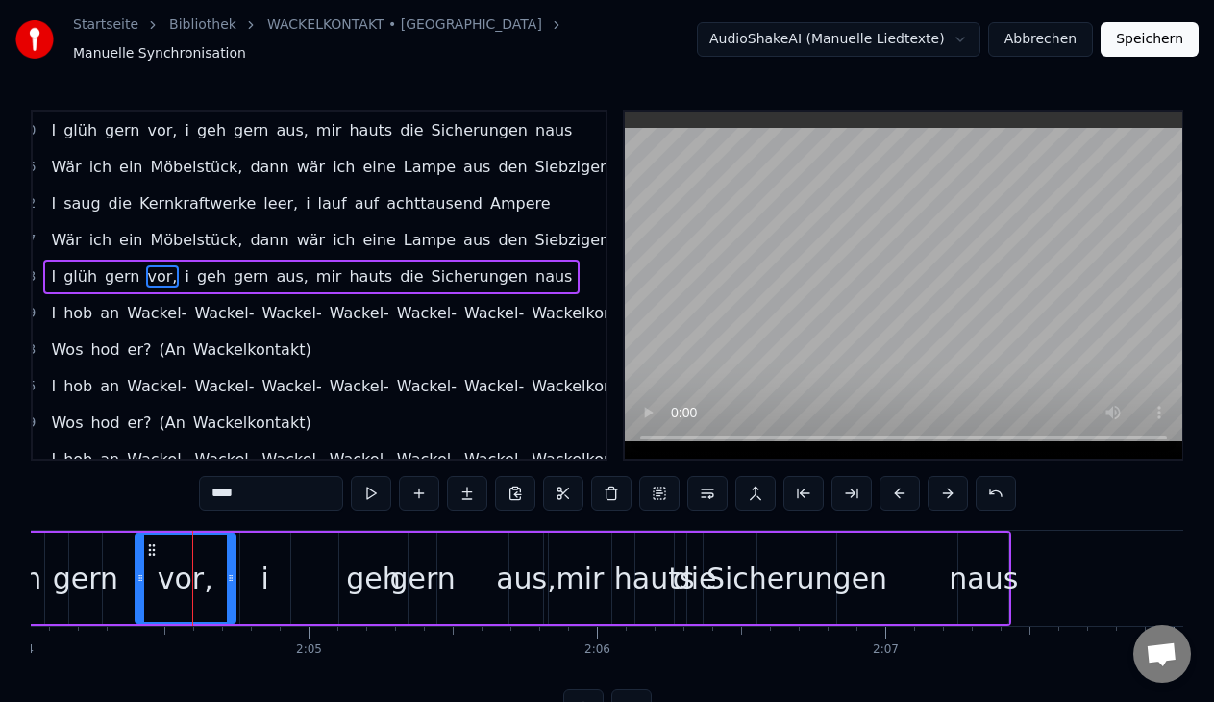
drag, startPoint x: 204, startPoint y: 569, endPoint x: 232, endPoint y: 570, distance: 27.9
click at [232, 570] on icon at bounding box center [231, 577] width 8 height 15
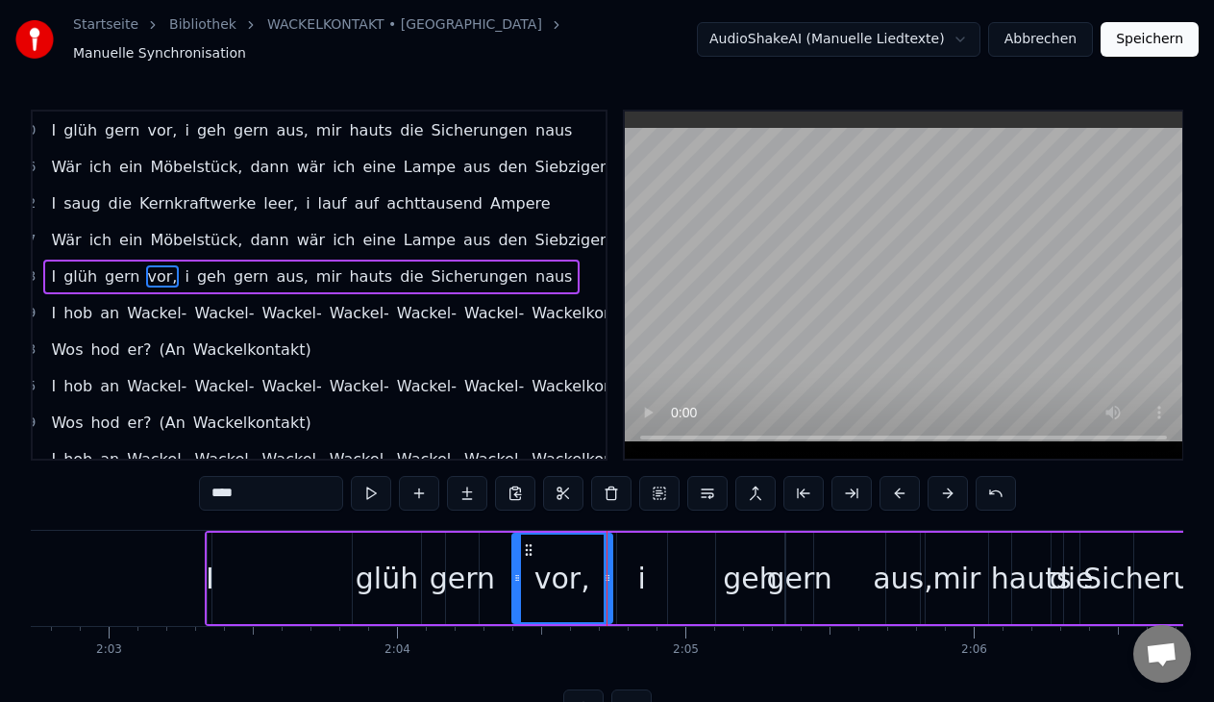
scroll to position [0, 35403]
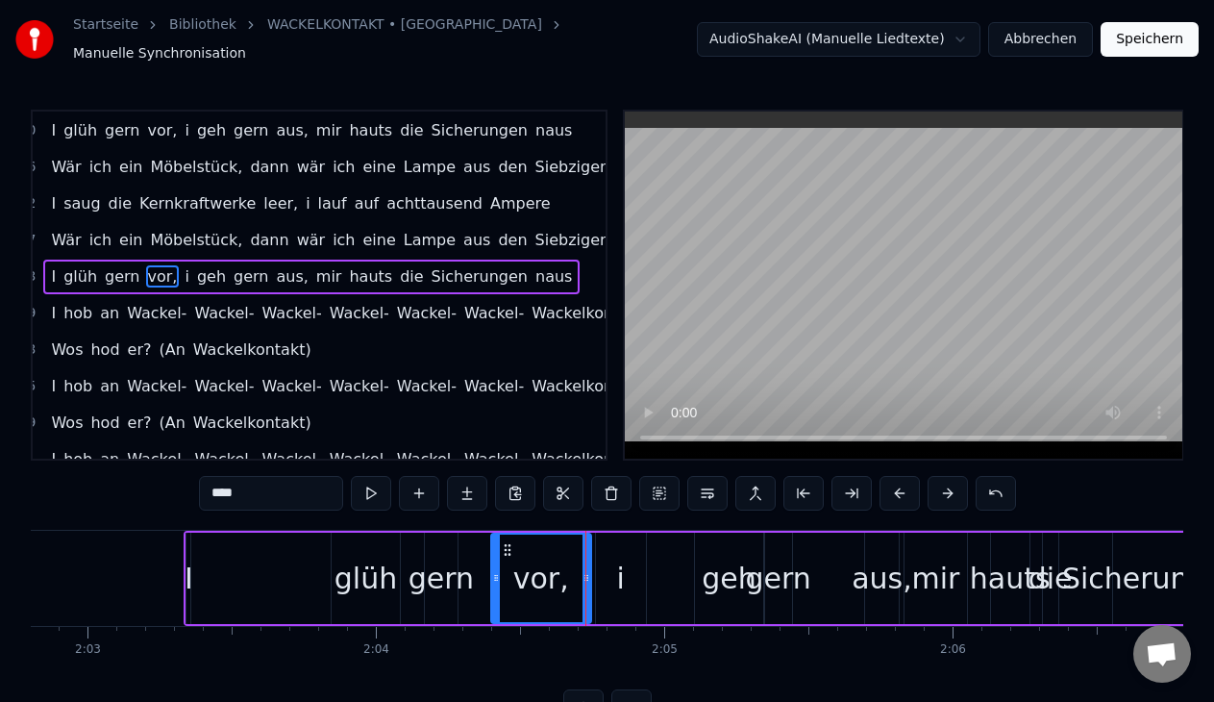
click at [363, 572] on div "glüh" at bounding box center [365, 577] width 62 height 43
type input "****"
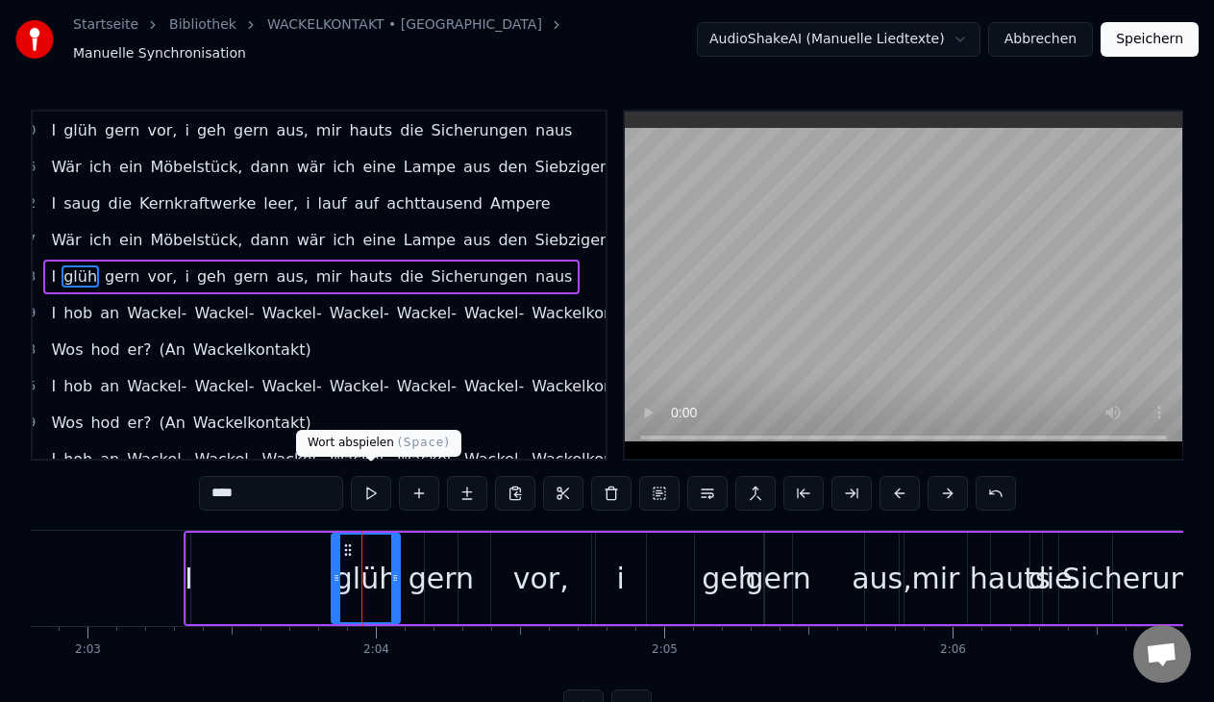
click at [361, 480] on button at bounding box center [371, 493] width 40 height 35
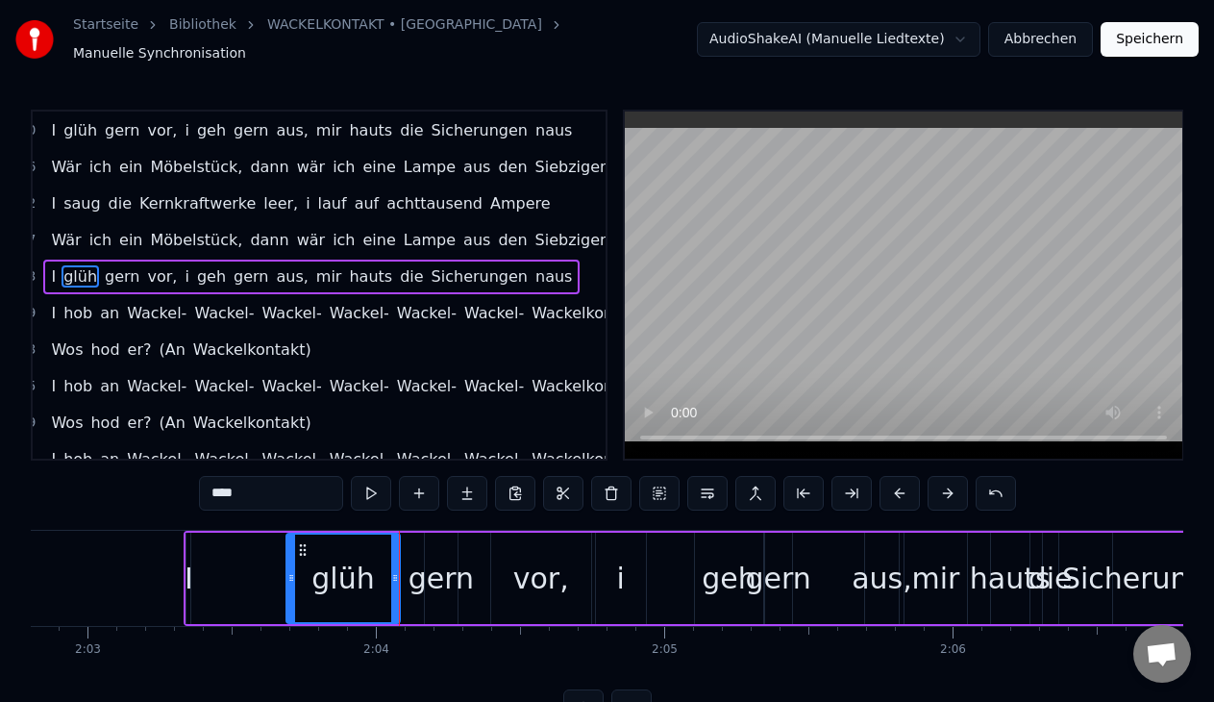
drag, startPoint x: 333, startPoint y: 554, endPoint x: 288, endPoint y: 547, distance: 45.8
click at [288, 547] on div at bounding box center [291, 577] width 8 height 87
drag, startPoint x: 395, startPoint y: 571, endPoint x: 376, endPoint y: 571, distance: 19.2
click at [376, 571] on icon at bounding box center [375, 577] width 8 height 15
click at [411, 573] on div "I glüh gern vor, i geh gern aus, mir hauts die Sicherungen naus" at bounding box center [775, 577] width 1183 height 95
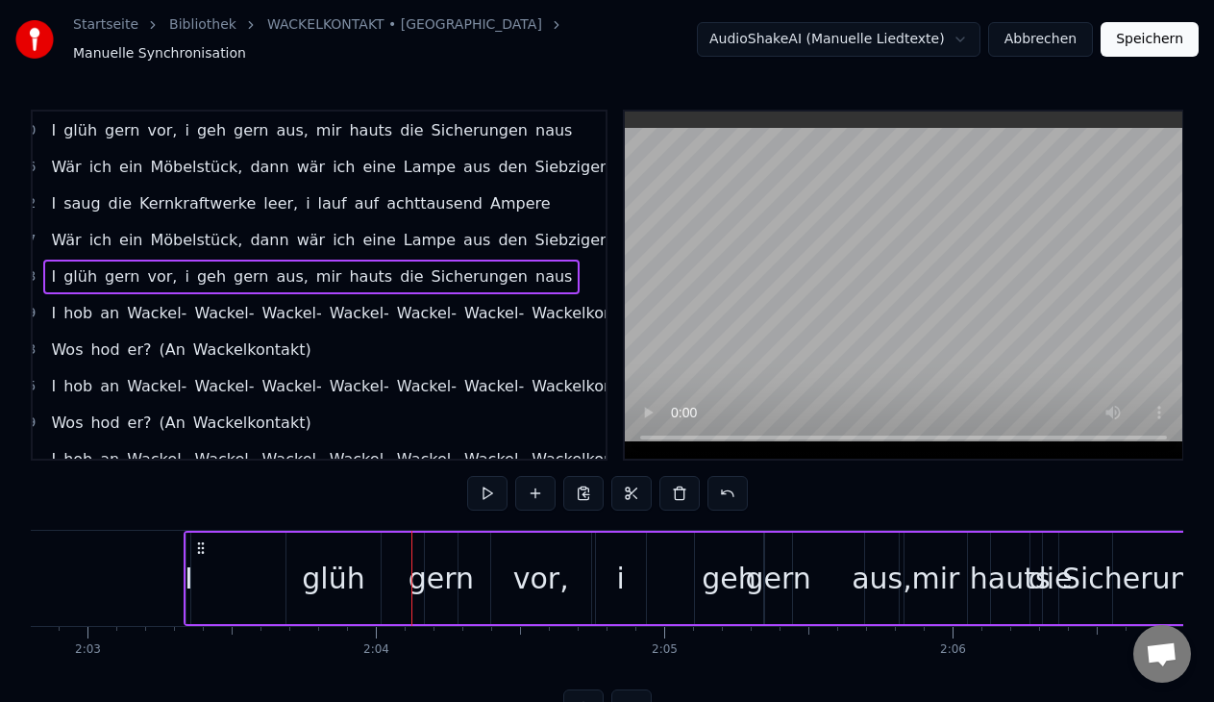
click at [446, 567] on div "gern" at bounding box center [440, 577] width 65 height 43
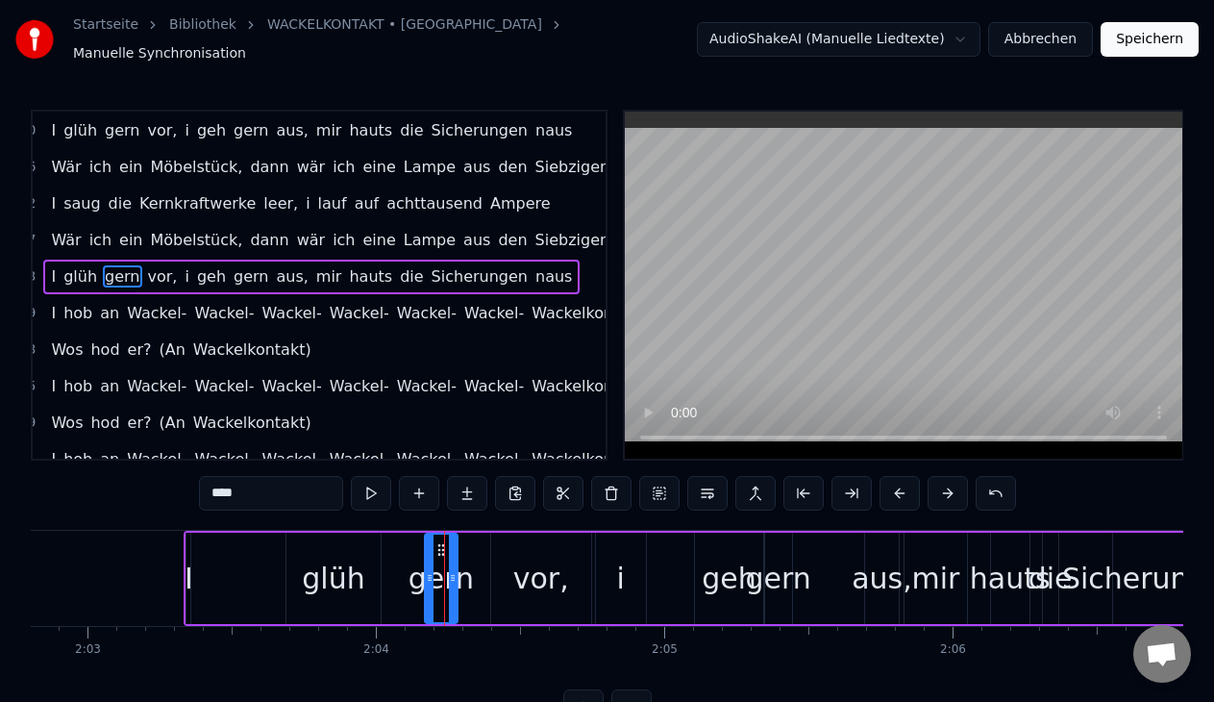
drag, startPoint x: 425, startPoint y: 572, endPoint x: 393, endPoint y: 570, distance: 31.8
click at [393, 570] on div "I glüh gern vor, i geh gern aus, mir hauts die Sicherungen naus" at bounding box center [775, 577] width 1183 height 95
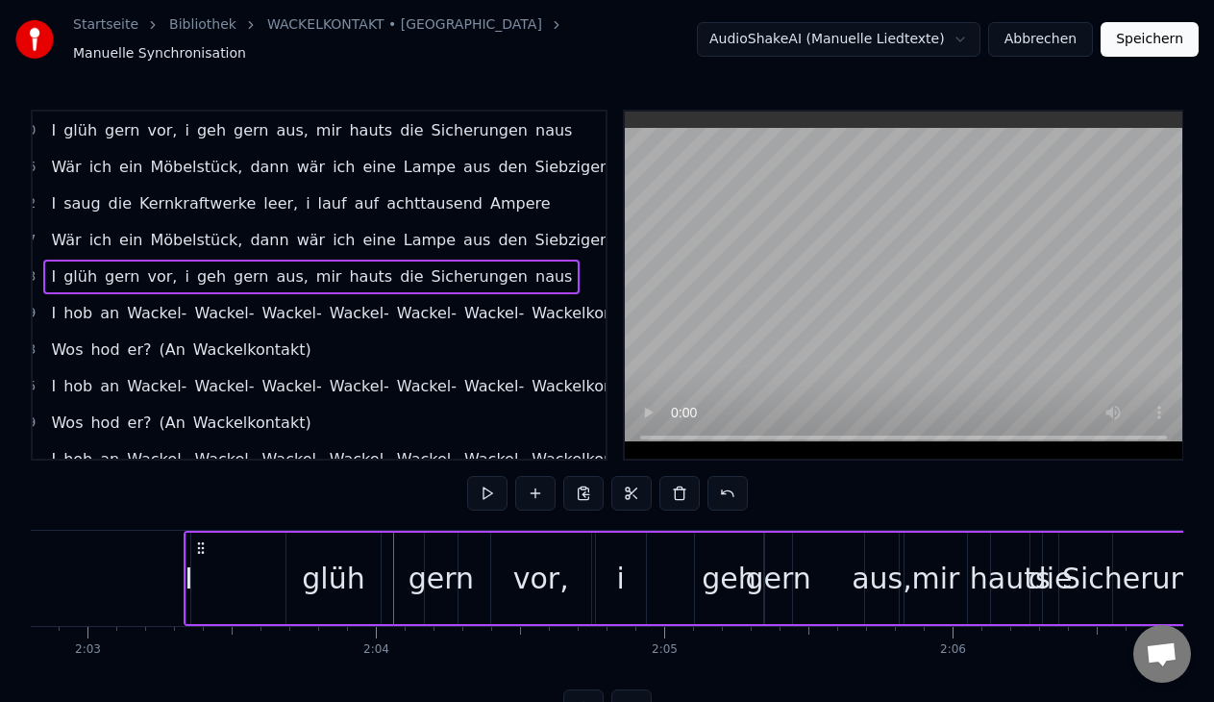
click at [431, 570] on div "gern" at bounding box center [440, 577] width 65 height 43
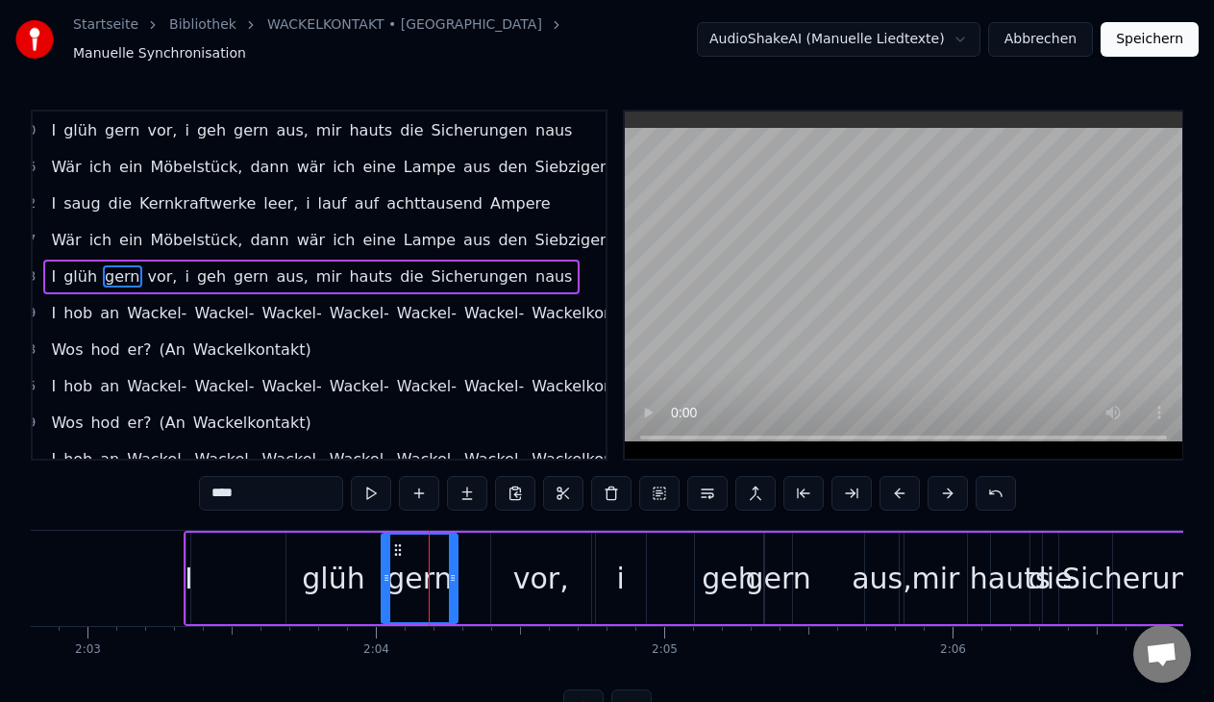
drag, startPoint x: 430, startPoint y: 566, endPoint x: 386, endPoint y: 567, distance: 43.3
click at [386, 570] on icon at bounding box center [386, 577] width 8 height 15
drag, startPoint x: 454, startPoint y: 570, endPoint x: 480, endPoint y: 571, distance: 26.0
click at [480, 571] on icon at bounding box center [479, 577] width 8 height 15
click at [534, 566] on div "vor," at bounding box center [541, 577] width 56 height 43
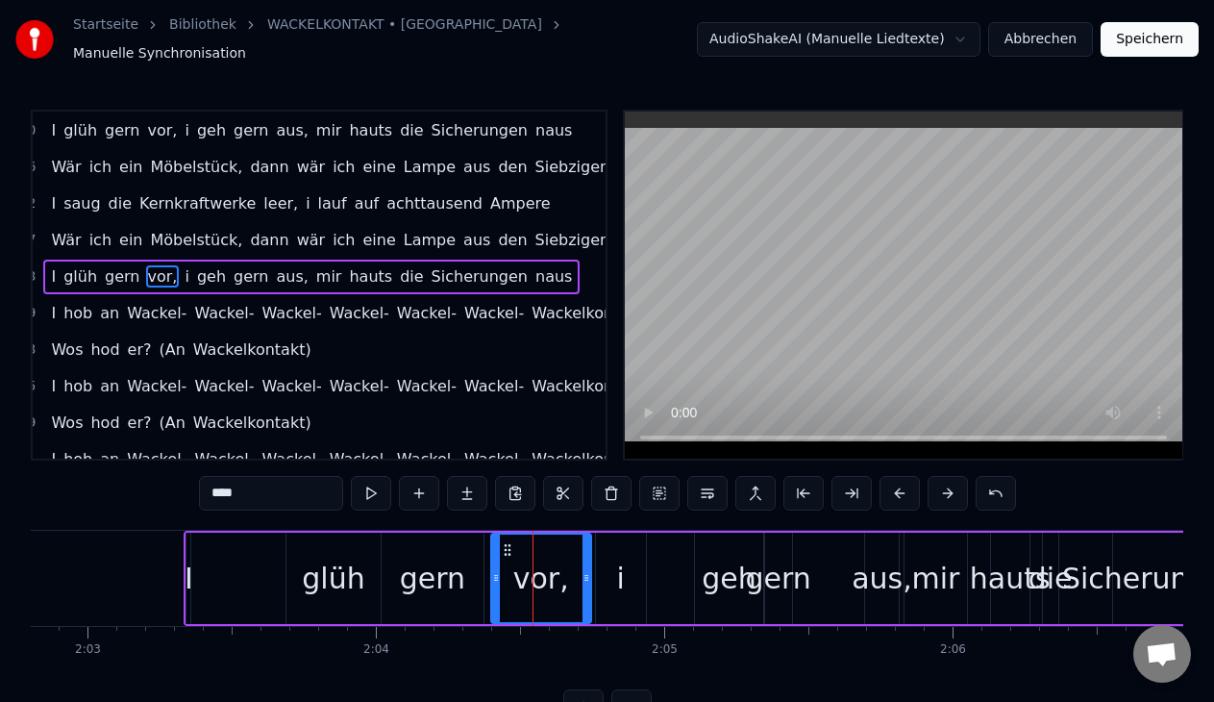
click at [613, 569] on div "i" at bounding box center [621, 577] width 50 height 91
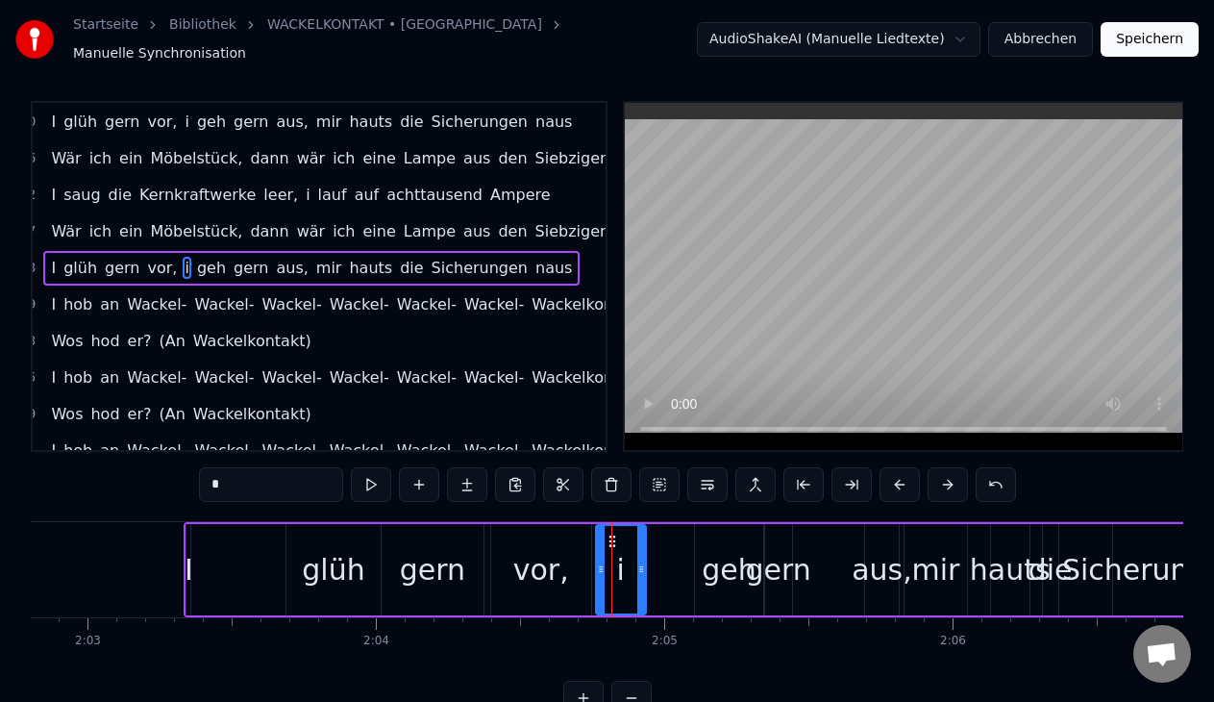
scroll to position [10, 0]
drag, startPoint x: 609, startPoint y: 522, endPoint x: 632, endPoint y: 522, distance: 23.1
click at [632, 525] on div "i" at bounding box center [621, 568] width 48 height 87
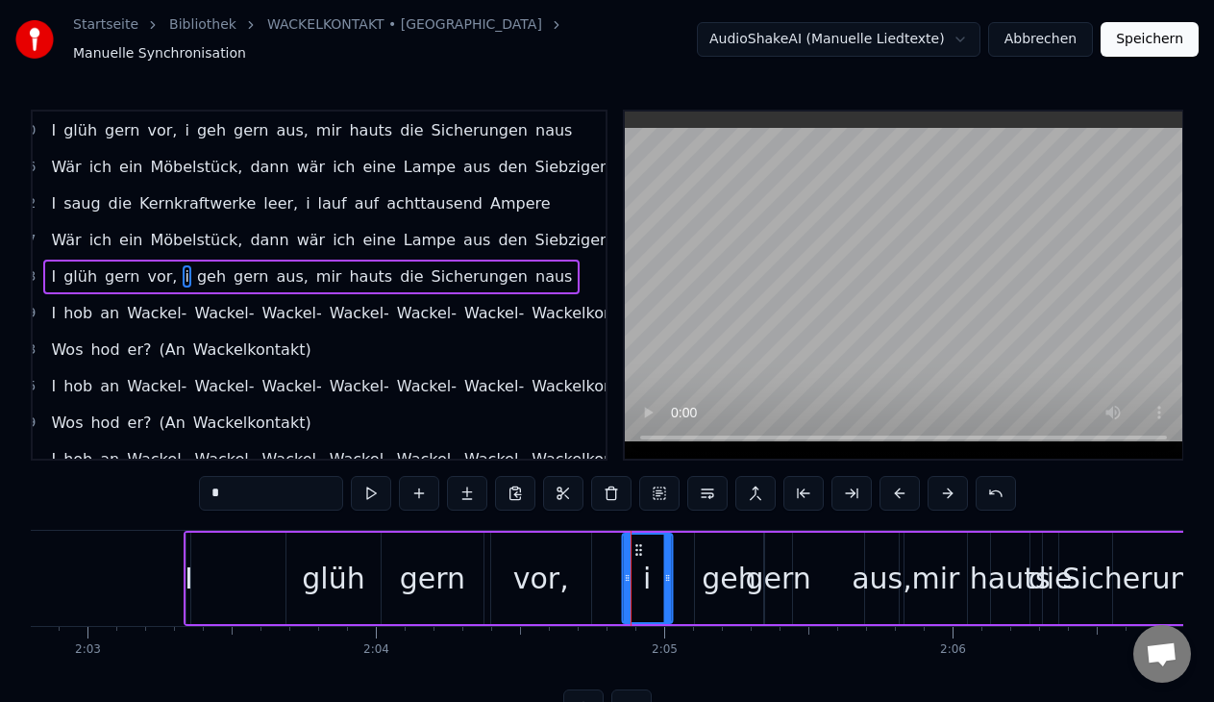
drag, startPoint x: 609, startPoint y: 538, endPoint x: 637, endPoint y: 540, distance: 27.9
click at [637, 542] on icon at bounding box center [637, 549] width 15 height 15
click at [718, 576] on div "geh" at bounding box center [729, 577] width 55 height 43
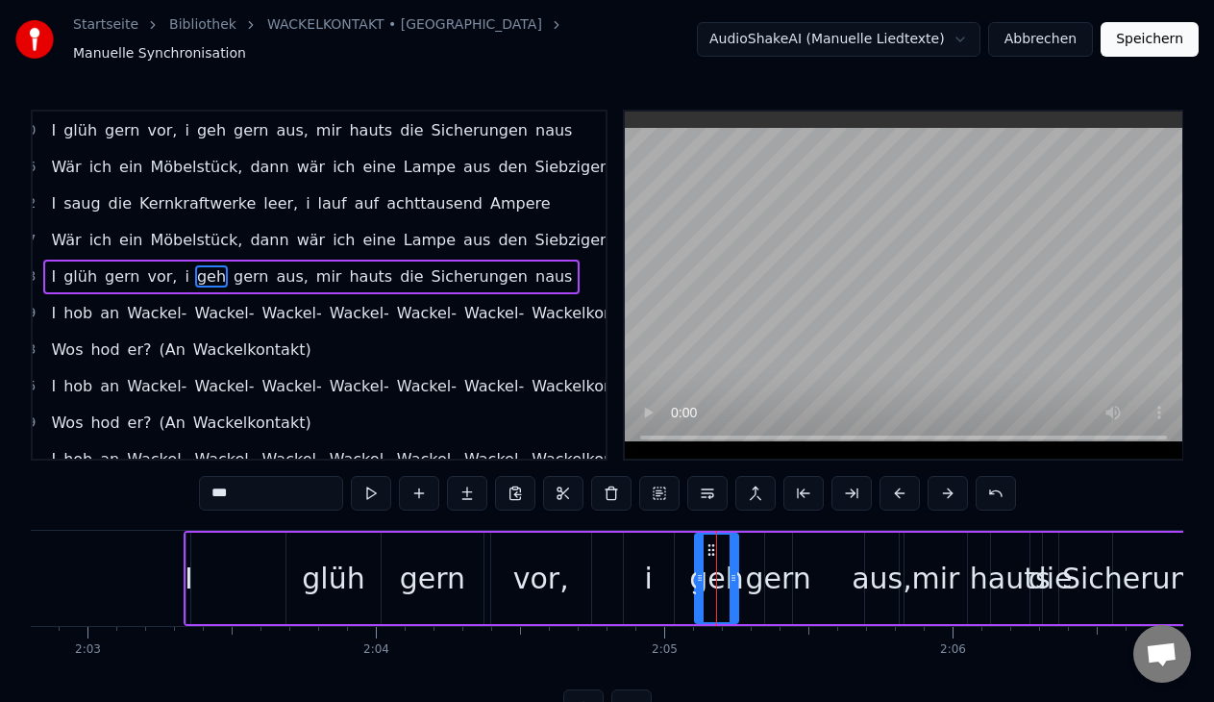
drag, startPoint x: 756, startPoint y: 556, endPoint x: 731, endPoint y: 558, distance: 25.1
click at [731, 558] on div at bounding box center [733, 577] width 8 height 87
click at [365, 476] on button at bounding box center [371, 493] width 40 height 35
click at [771, 577] on div "gern" at bounding box center [778, 577] width 65 height 43
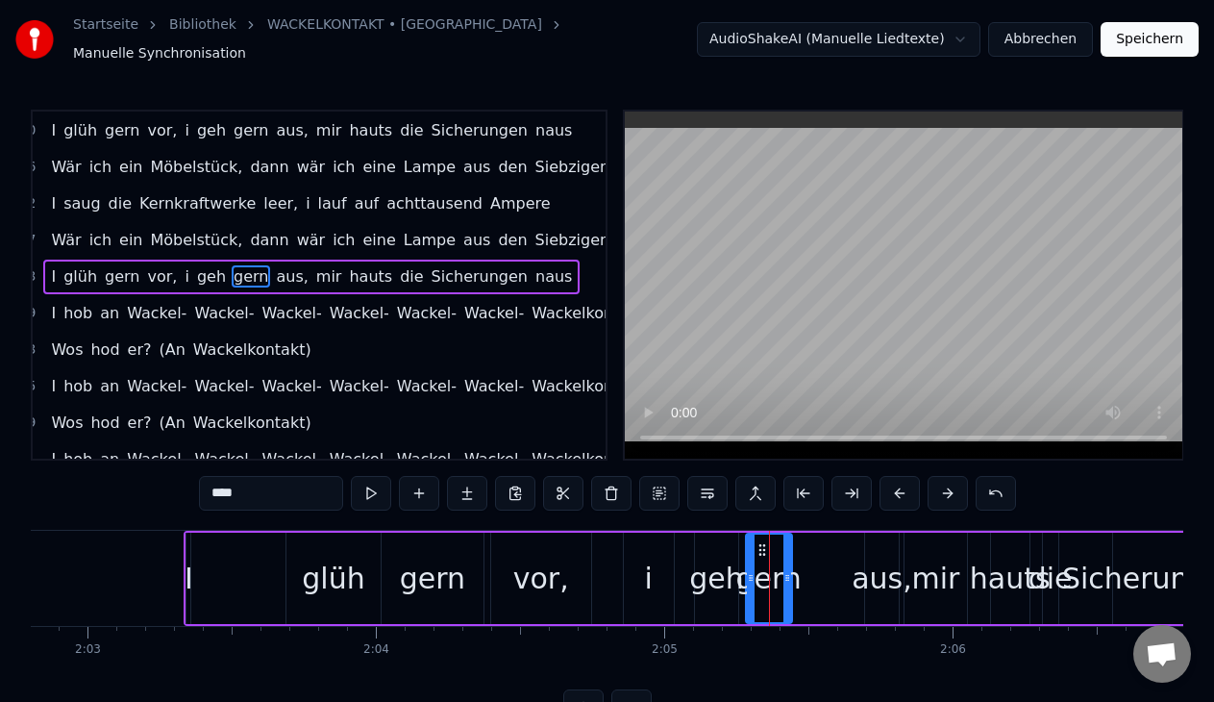
drag, startPoint x: 767, startPoint y: 572, endPoint x: 748, endPoint y: 572, distance: 19.2
click at [748, 572] on icon at bounding box center [751, 577] width 8 height 15
drag, startPoint x: 787, startPoint y: 572, endPoint x: 839, endPoint y: 578, distance: 52.2
click at [839, 578] on div at bounding box center [840, 577] width 8 height 87
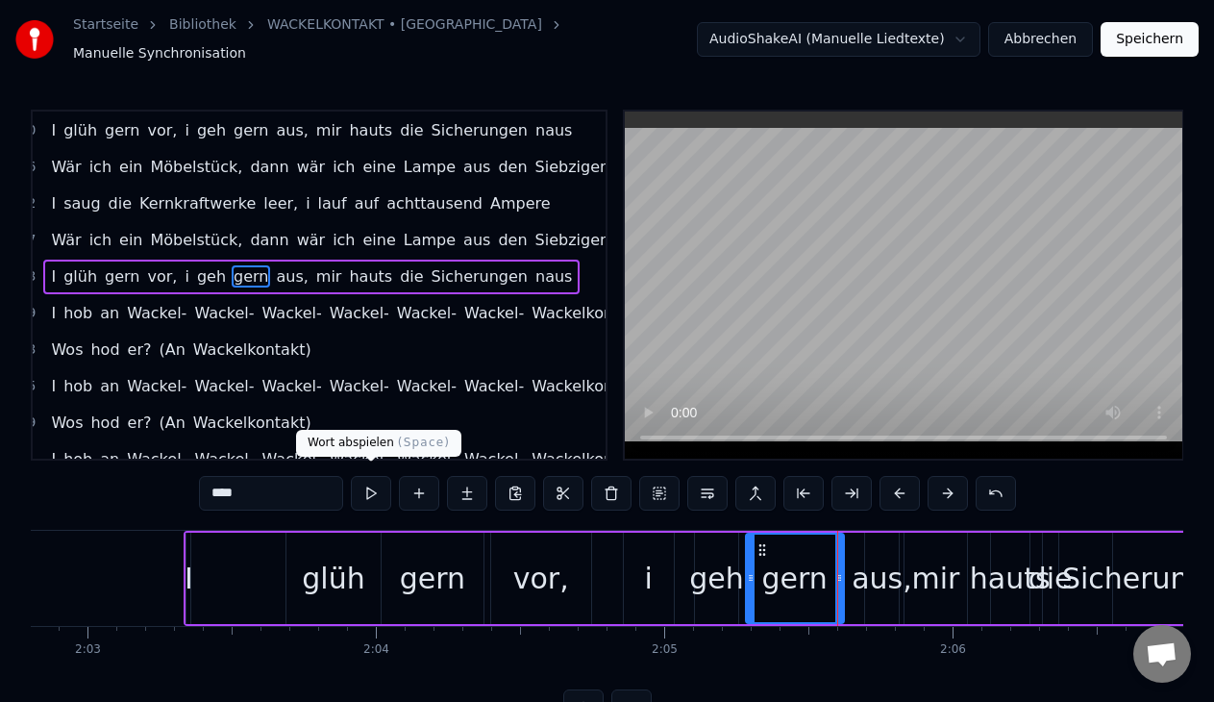
click at [373, 476] on button at bounding box center [371, 493] width 40 height 35
click at [869, 569] on div "aus," at bounding box center [881, 577] width 61 height 43
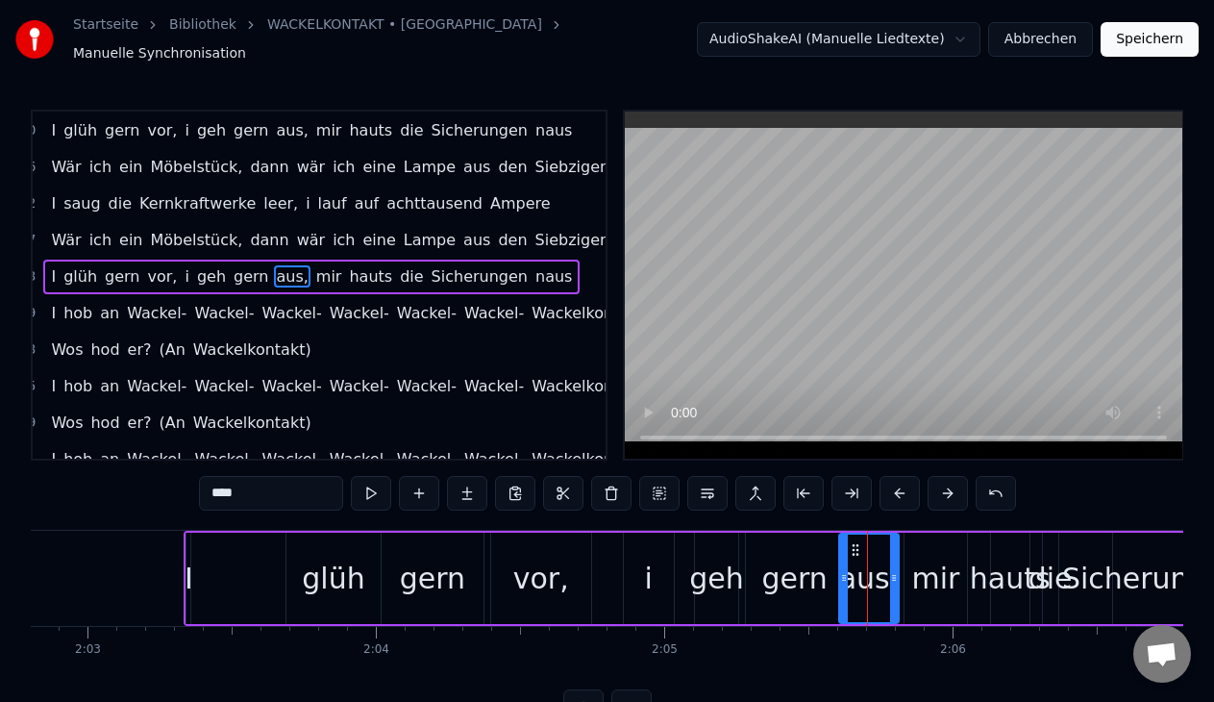
drag, startPoint x: 871, startPoint y: 562, endPoint x: 845, endPoint y: 563, distance: 26.0
click at [845, 570] on icon at bounding box center [844, 577] width 8 height 15
click at [363, 483] on button at bounding box center [371, 493] width 40 height 35
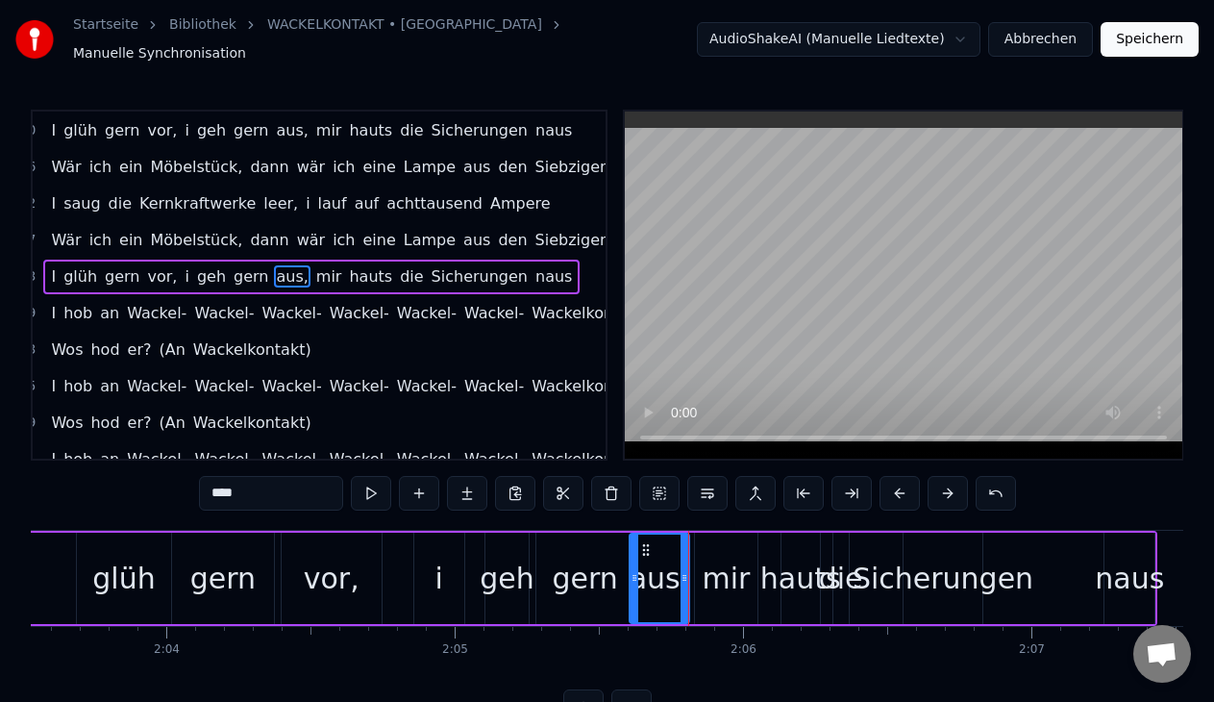
scroll to position [0, 35632]
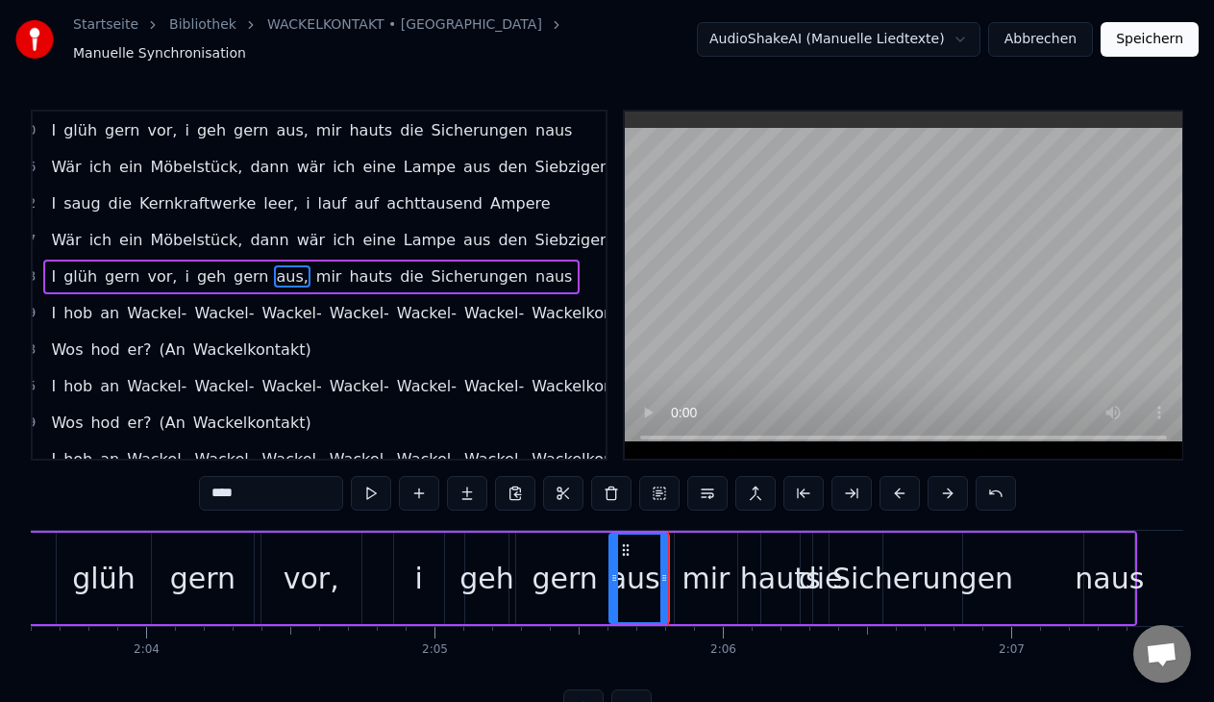
click at [680, 583] on div "mir" at bounding box center [706, 577] width 62 height 91
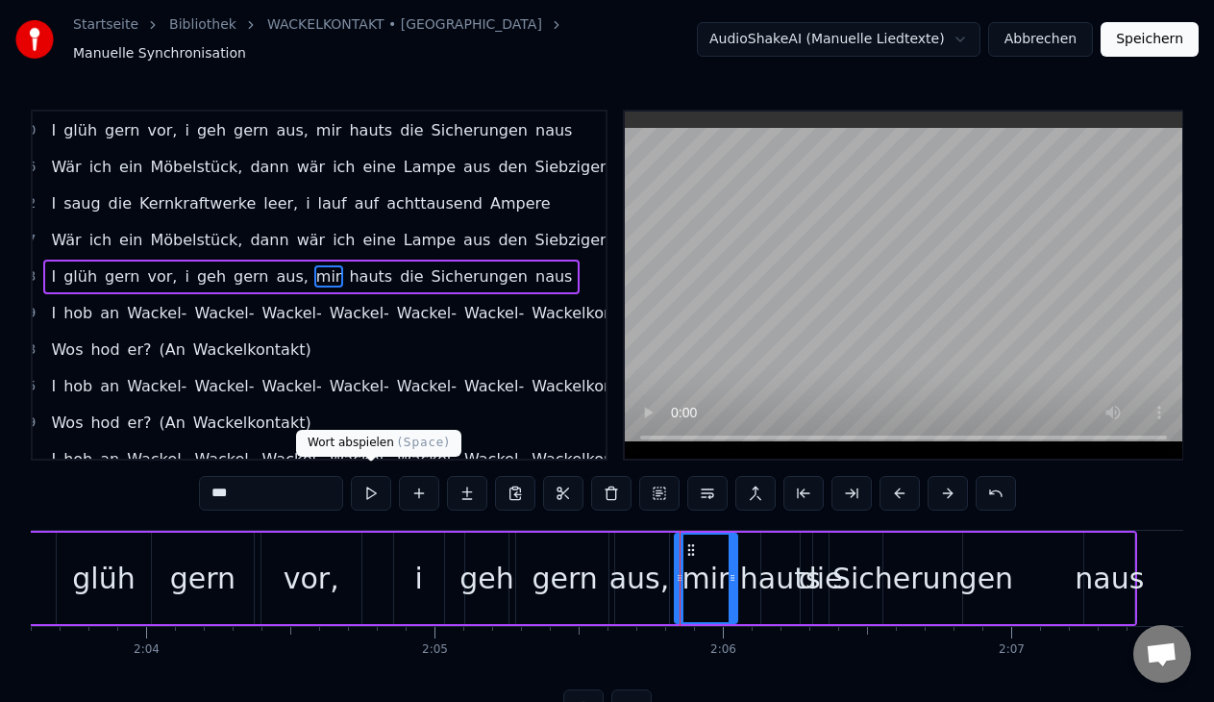
click at [363, 479] on button at bounding box center [371, 493] width 40 height 35
click at [776, 577] on div "hauts" at bounding box center [780, 577] width 81 height 43
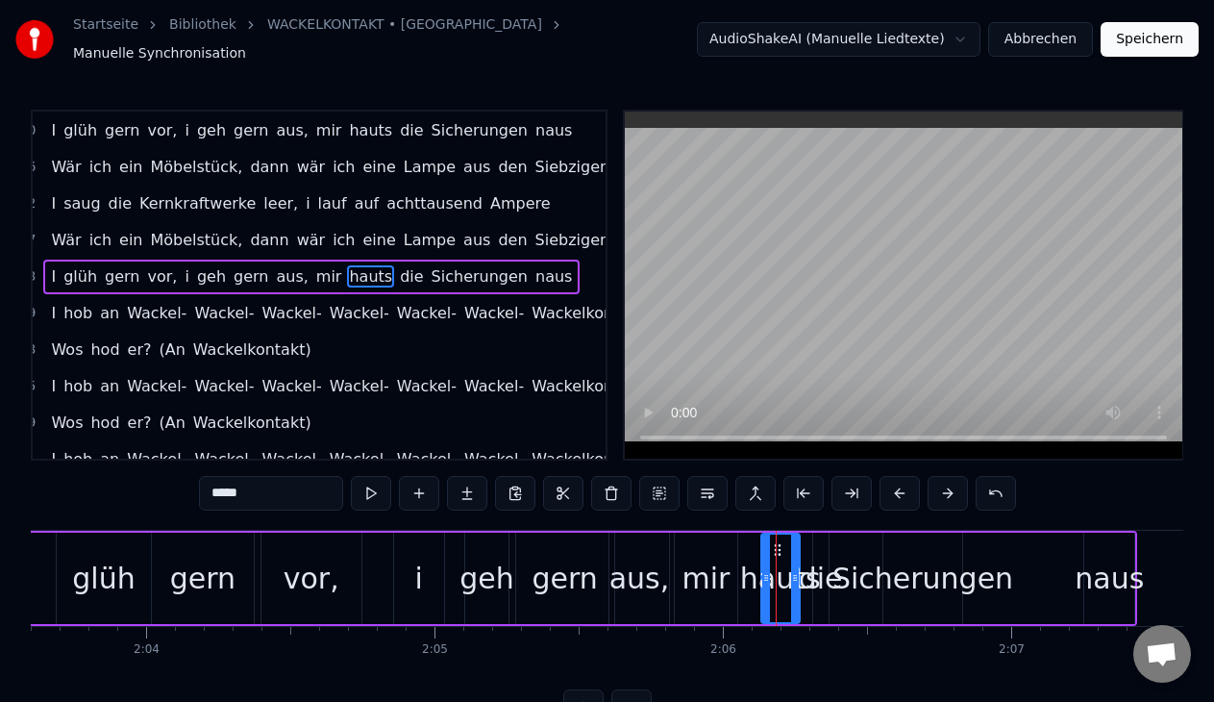
click at [894, 576] on div "Sicherungen" at bounding box center [922, 577] width 181 height 43
type input "**********"
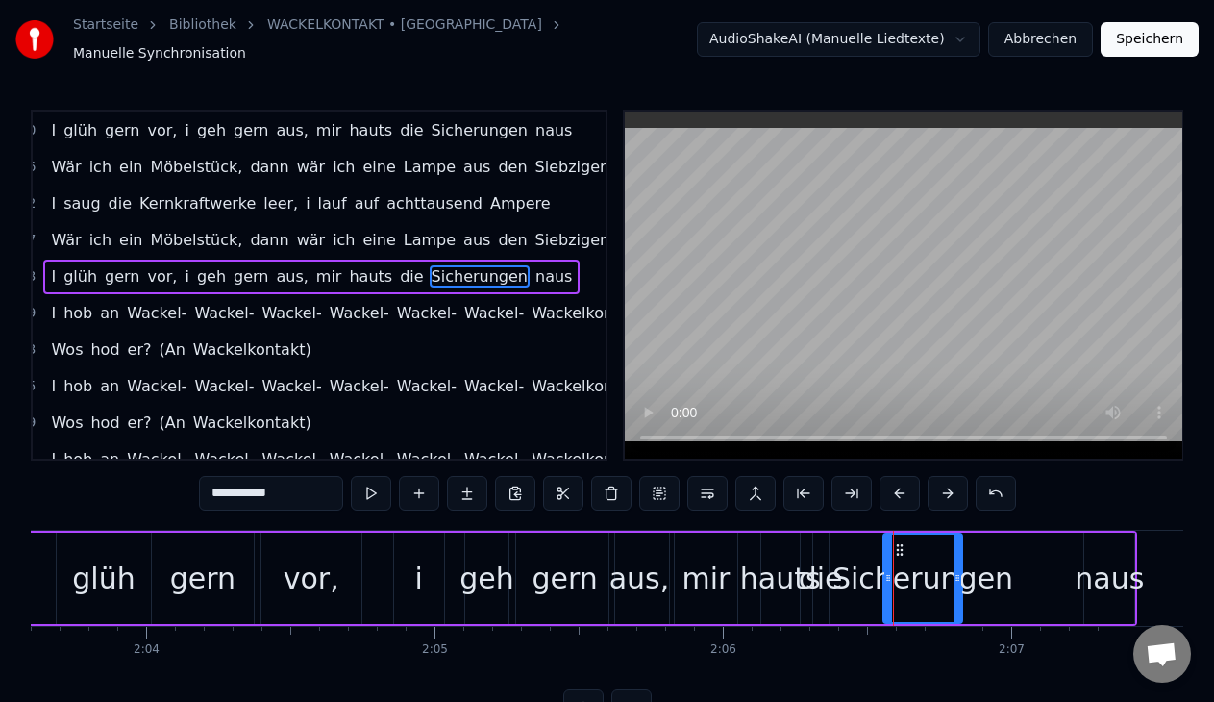
drag, startPoint x: 899, startPoint y: 531, endPoint x: 972, endPoint y: 541, distance: 72.7
click at [972, 541] on div "I glüh gern vor, i geh gern aus, mir hauts die Sicherungen naus" at bounding box center [545, 577] width 1183 height 95
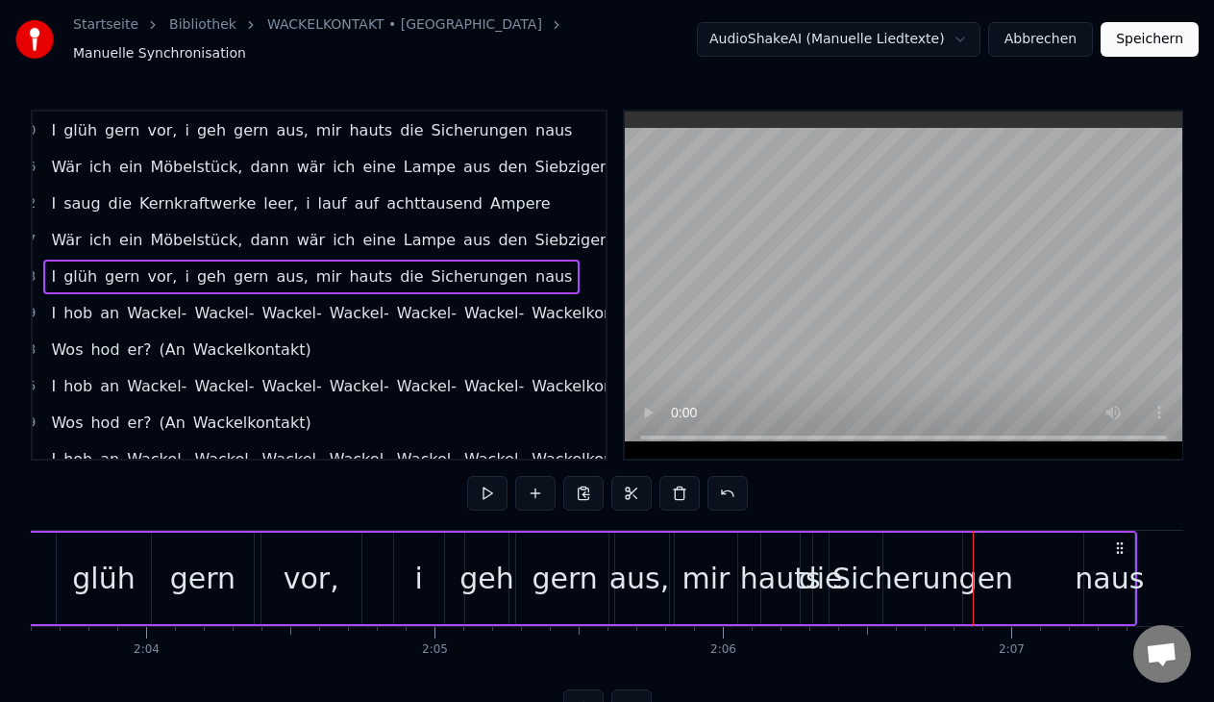
click at [899, 559] on div "Sicherungen" at bounding box center [922, 577] width 181 height 43
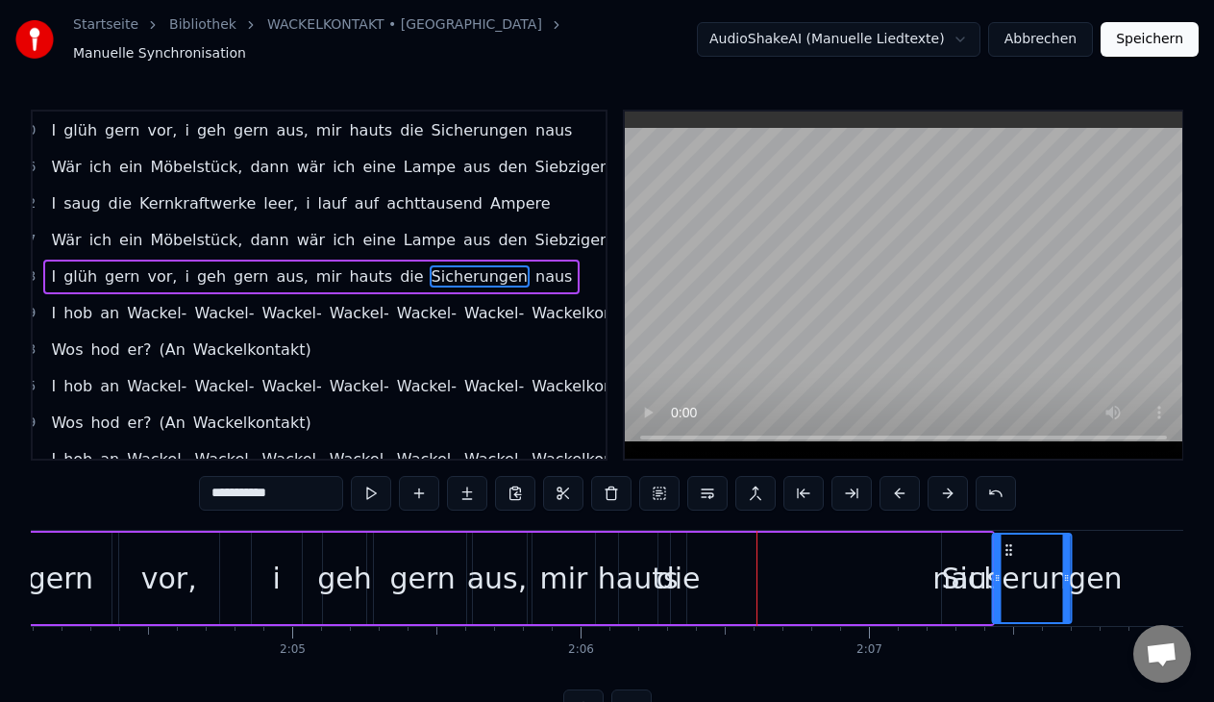
drag, startPoint x: 896, startPoint y: 539, endPoint x: 985, endPoint y: 558, distance: 91.4
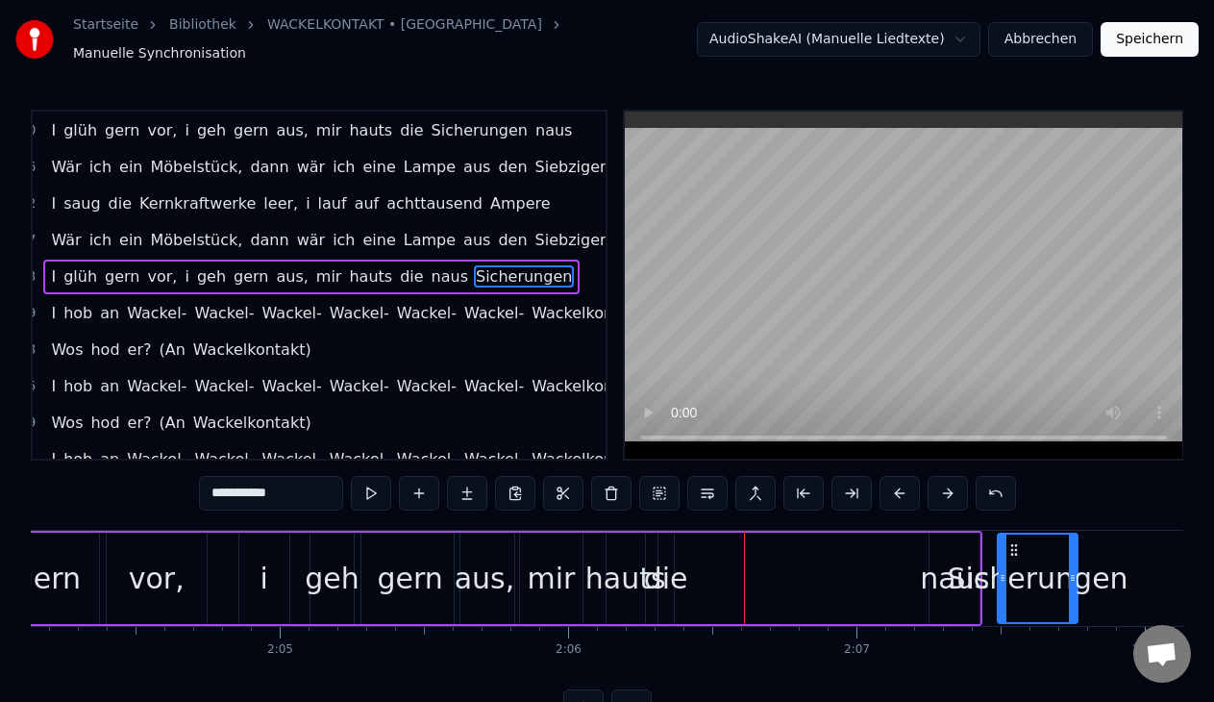
drag, startPoint x: 985, startPoint y: 558, endPoint x: 952, endPoint y: 562, distance: 32.9
click at [952, 562] on div "I glüh gern vor, i geh gern aus, mir hauts die naus Sicherungen" at bounding box center [390, 577] width 1183 height 95
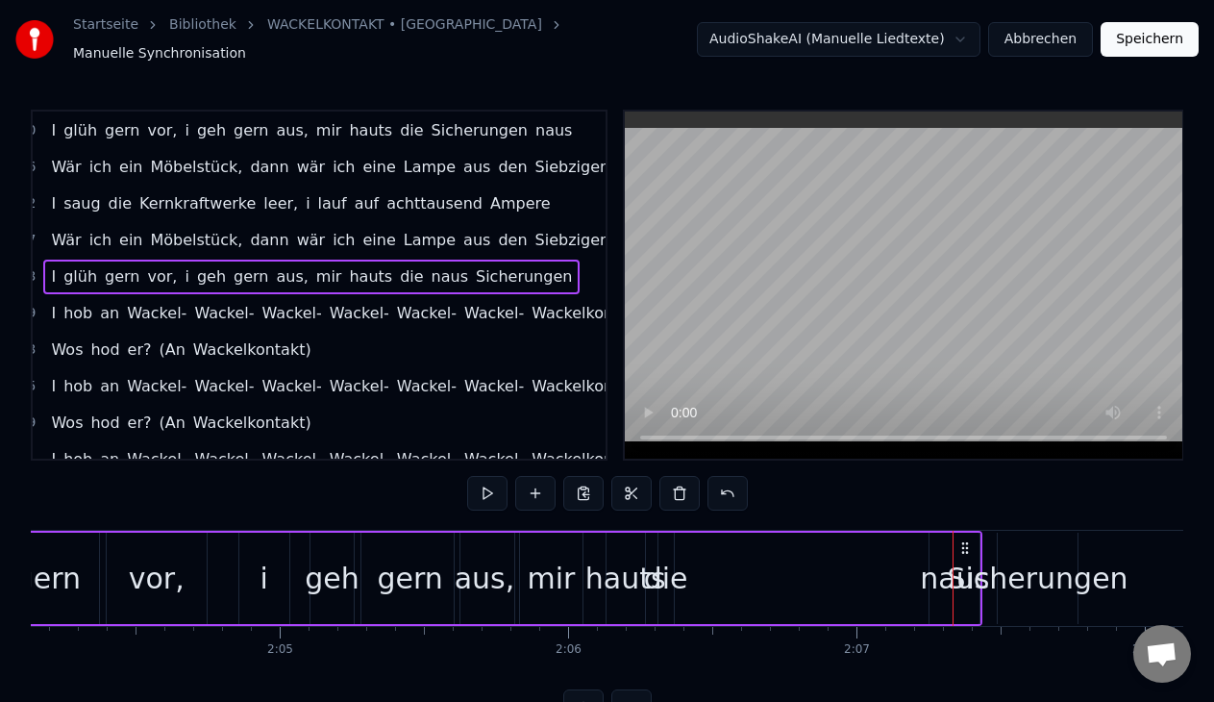
click at [599, 567] on div "hauts" at bounding box center [625, 577] width 81 height 43
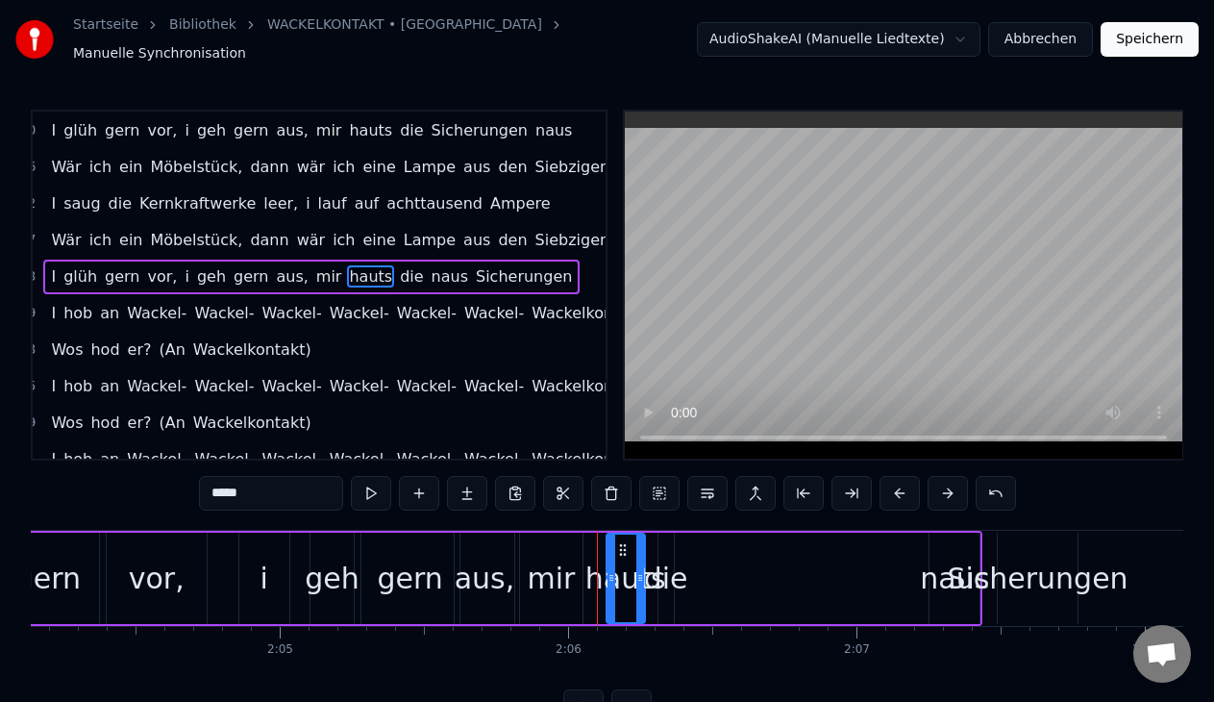
click at [649, 567] on div "hauts" at bounding box center [625, 577] width 81 height 43
click at [670, 570] on div "die" at bounding box center [666, 577] width 44 height 43
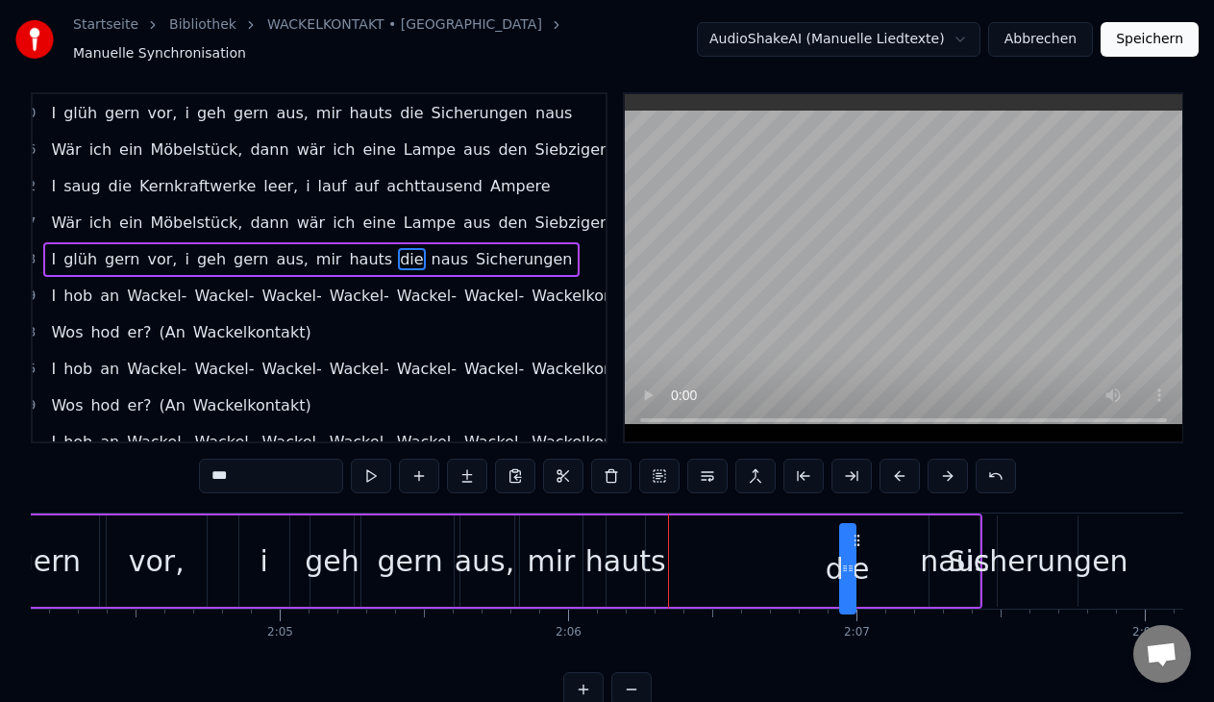
drag, startPoint x: 673, startPoint y: 534, endPoint x: 854, endPoint y: 571, distance: 185.3
click at [854, 571] on div "die" at bounding box center [847, 568] width 13 height 87
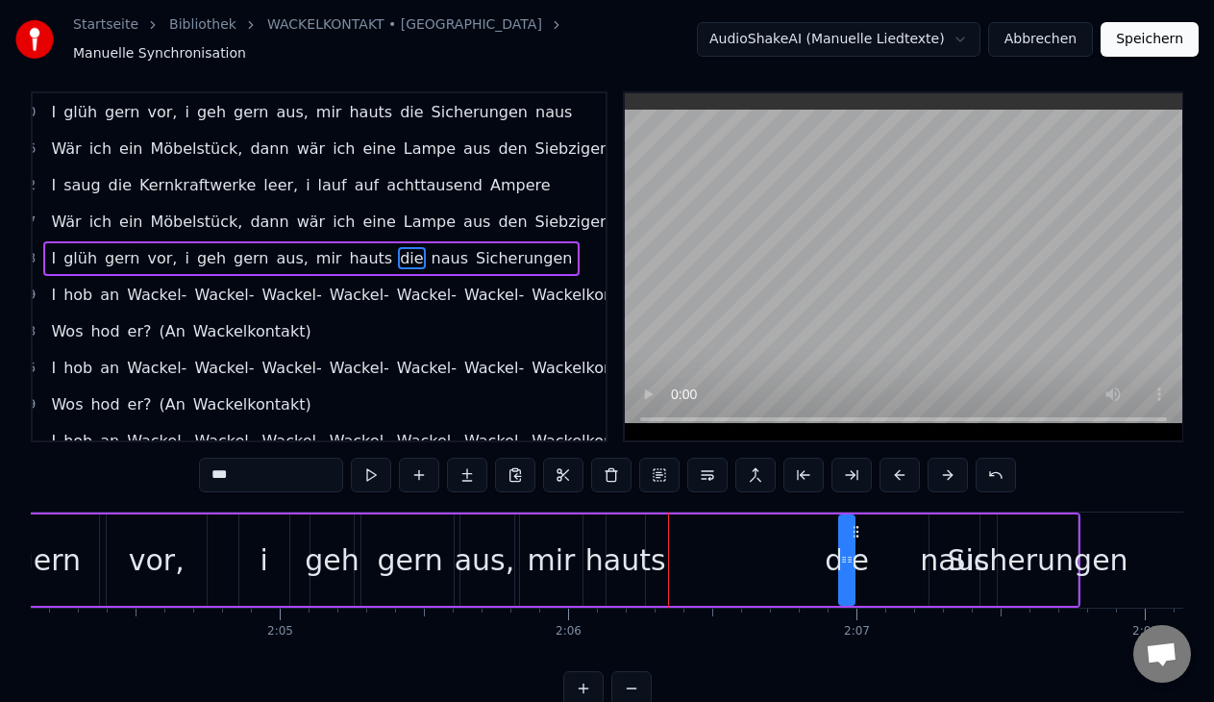
click at [621, 554] on div "hauts" at bounding box center [625, 559] width 81 height 43
type input "*****"
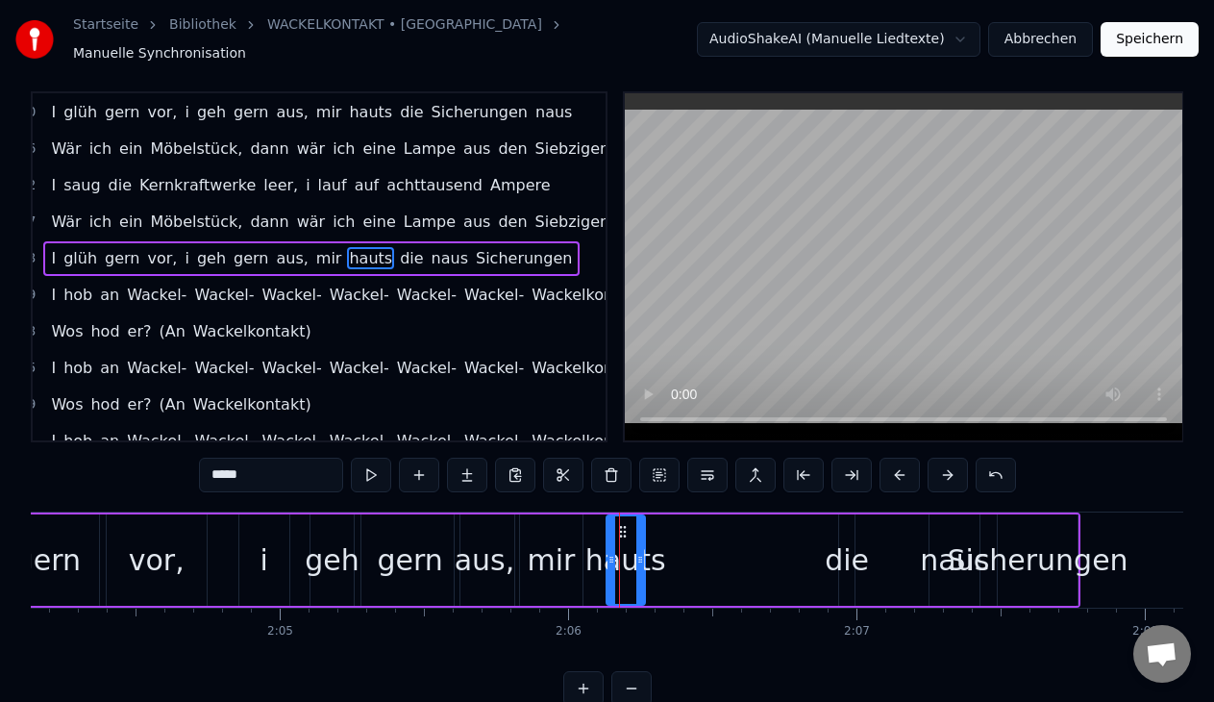
scroll to position [0, 0]
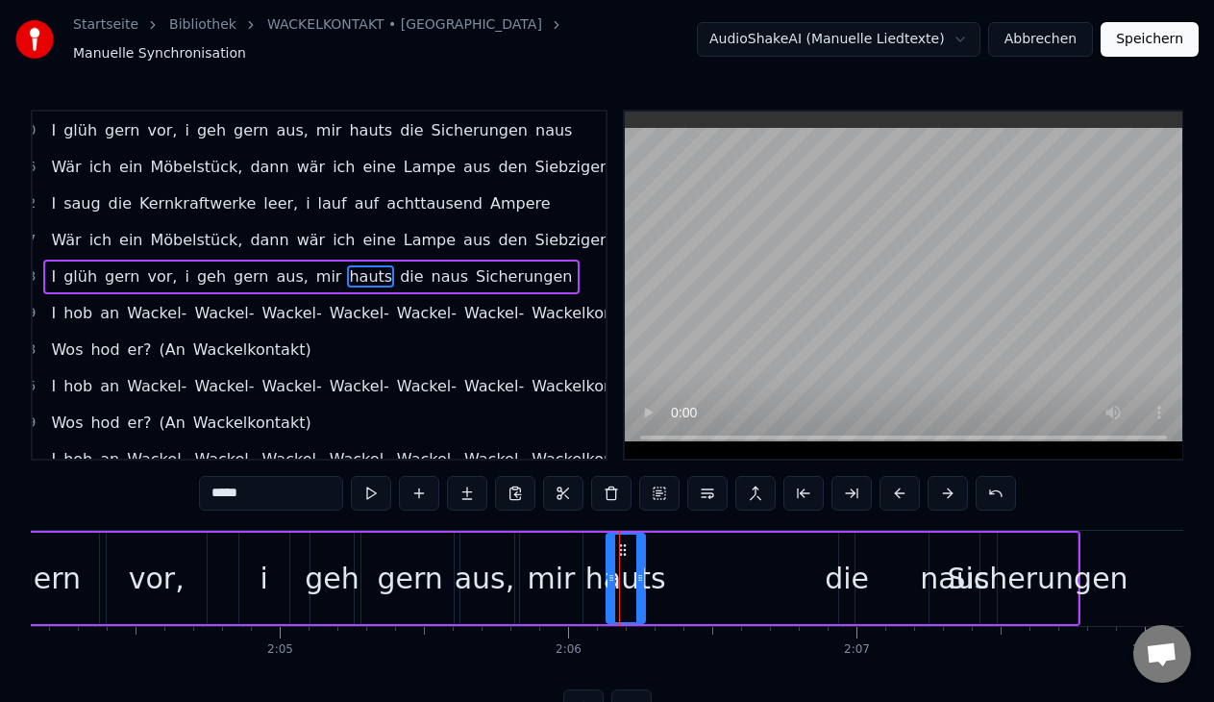
drag, startPoint x: 620, startPoint y: 533, endPoint x: 677, endPoint y: 539, distance: 57.9
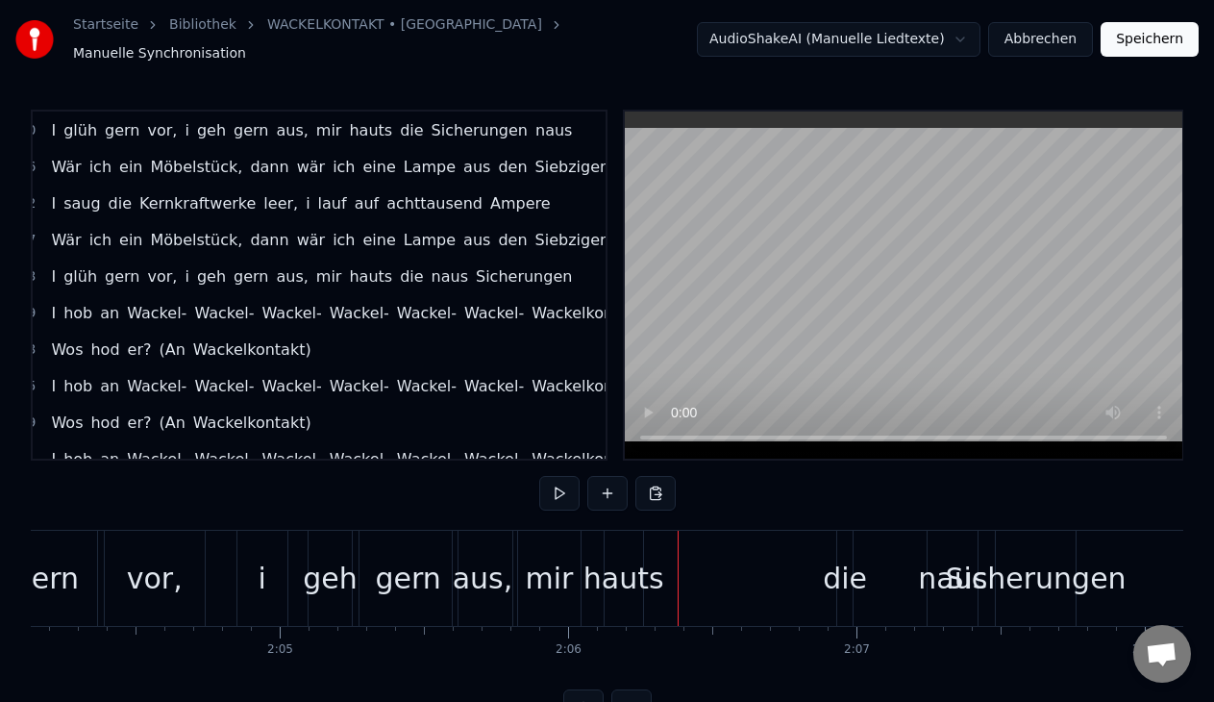
click at [600, 577] on div "hauts" at bounding box center [623, 577] width 81 height 43
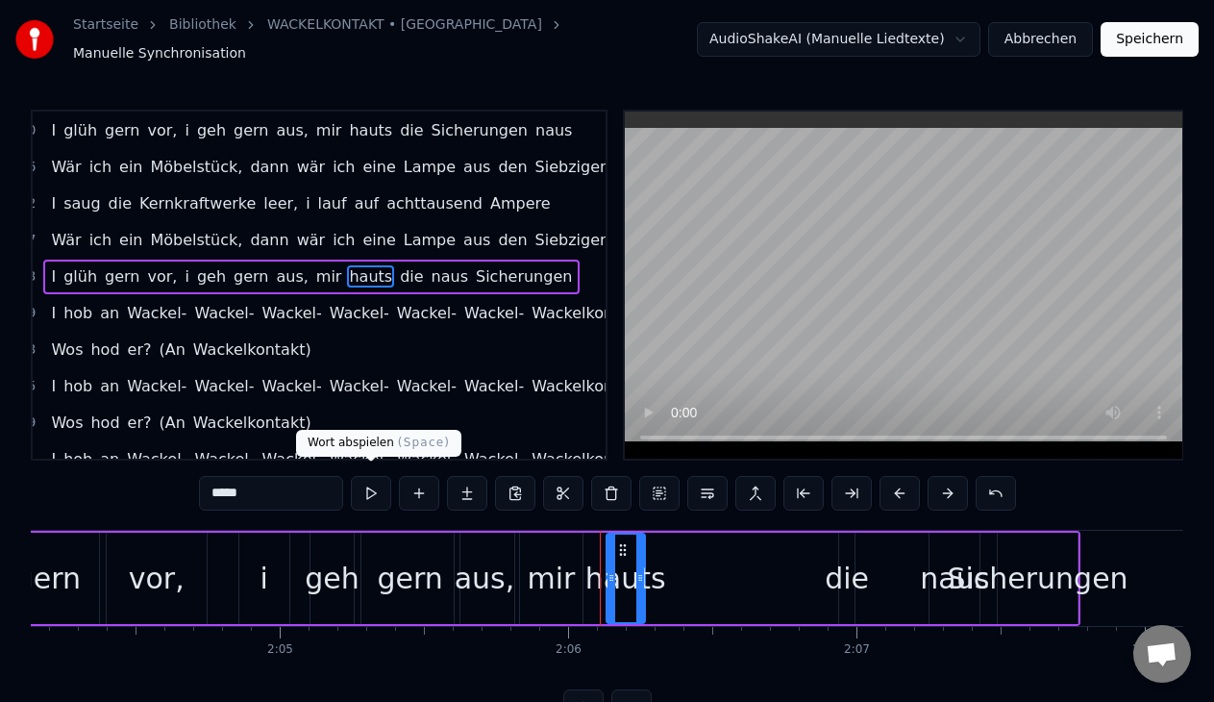
click at [371, 497] on button at bounding box center [371, 493] width 40 height 35
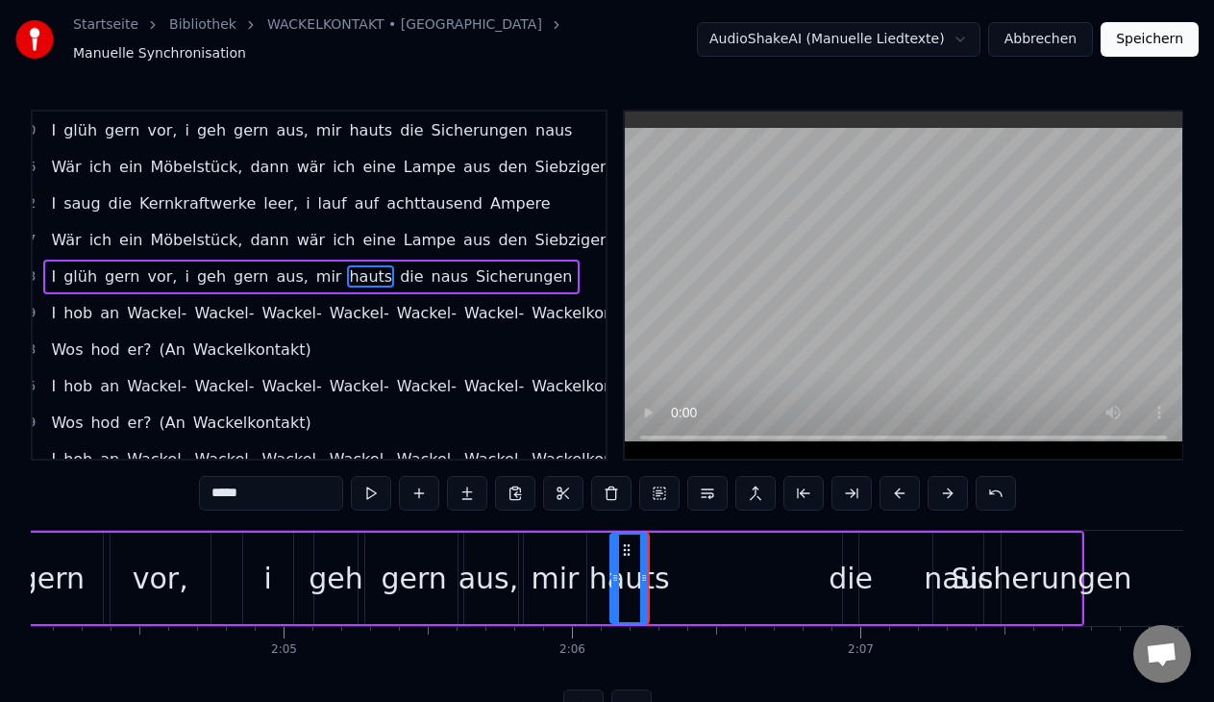
scroll to position [0, 35785]
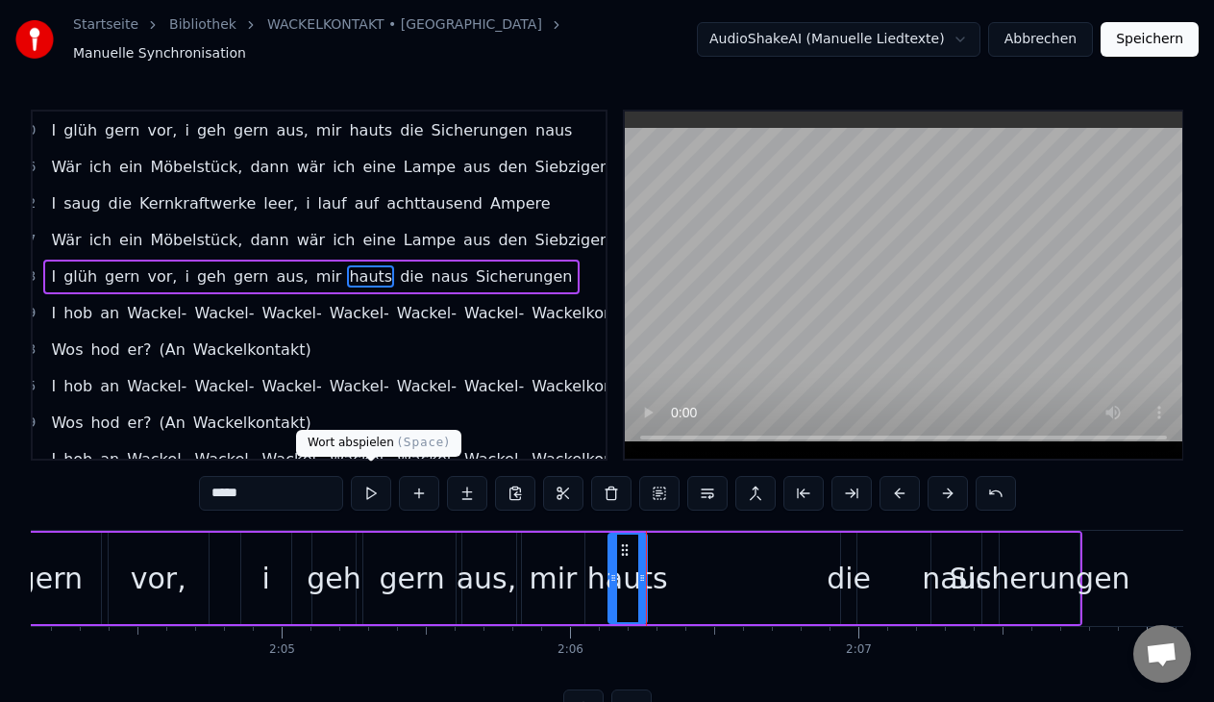
click at [363, 477] on button at bounding box center [371, 493] width 40 height 35
click at [562, 571] on div "mir" at bounding box center [553, 577] width 48 height 43
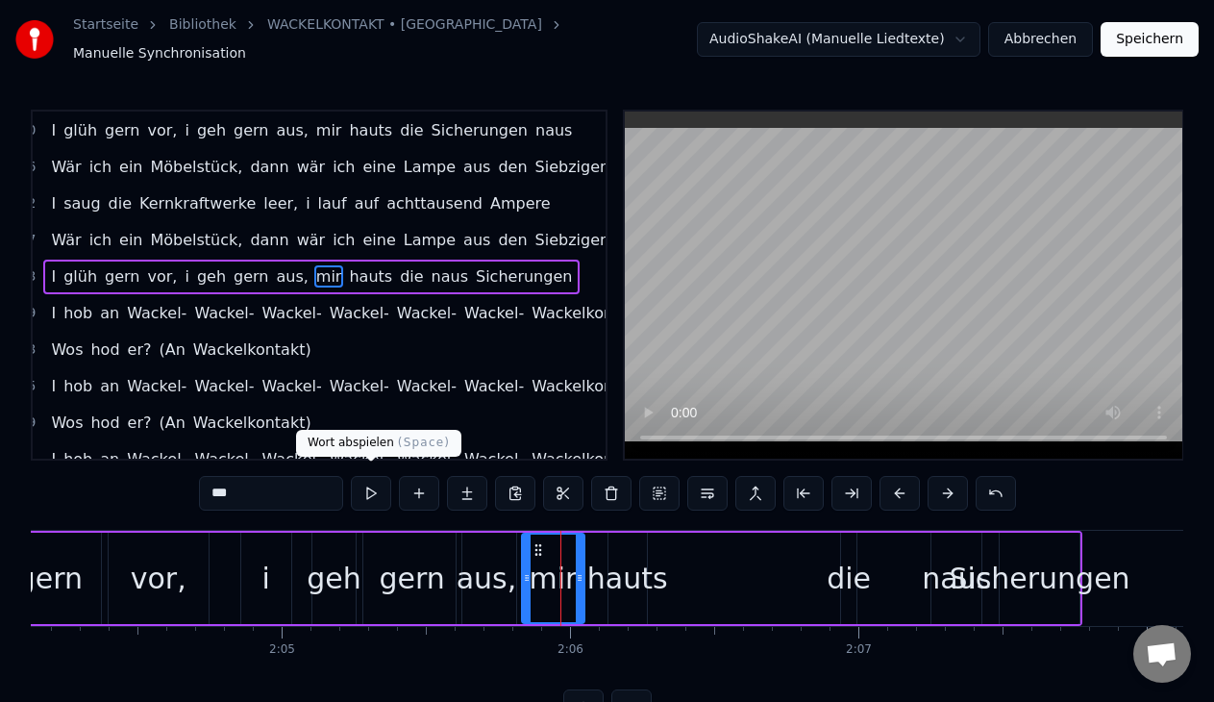
click at [367, 482] on button at bounding box center [371, 493] width 40 height 35
click at [489, 563] on div "aus," at bounding box center [486, 577] width 61 height 43
type input "****"
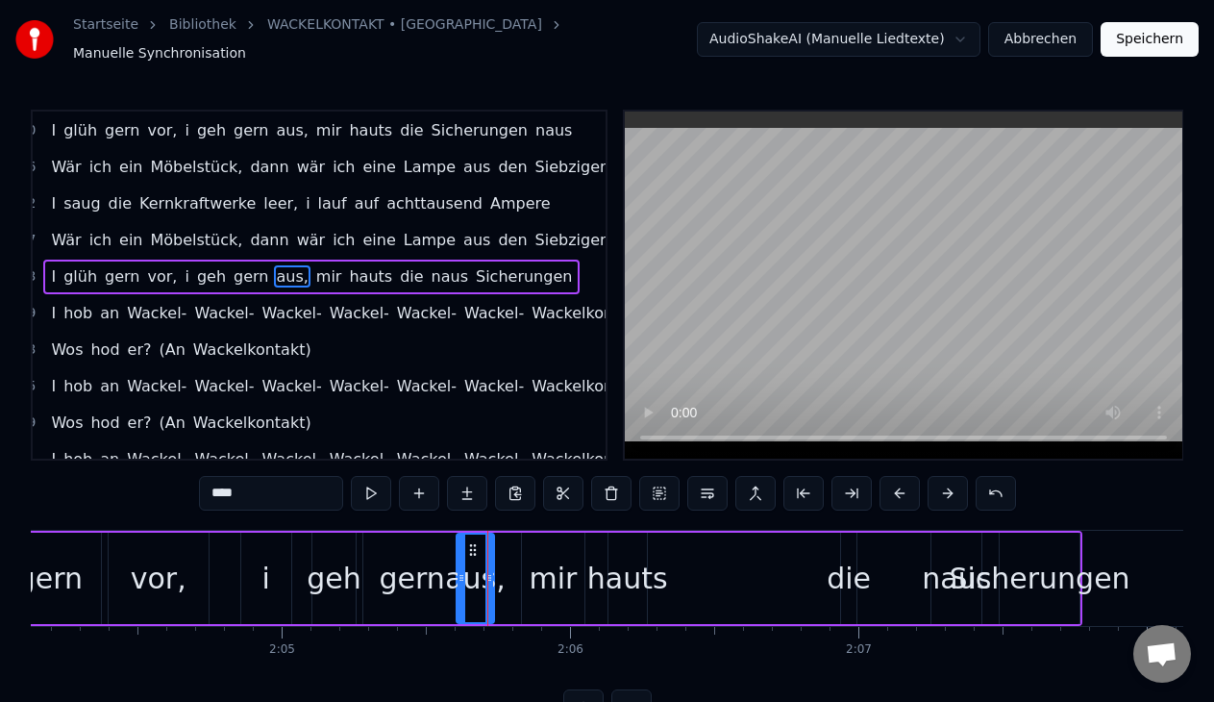
drag, startPoint x: 509, startPoint y: 569, endPoint x: 487, endPoint y: 563, distance: 22.8
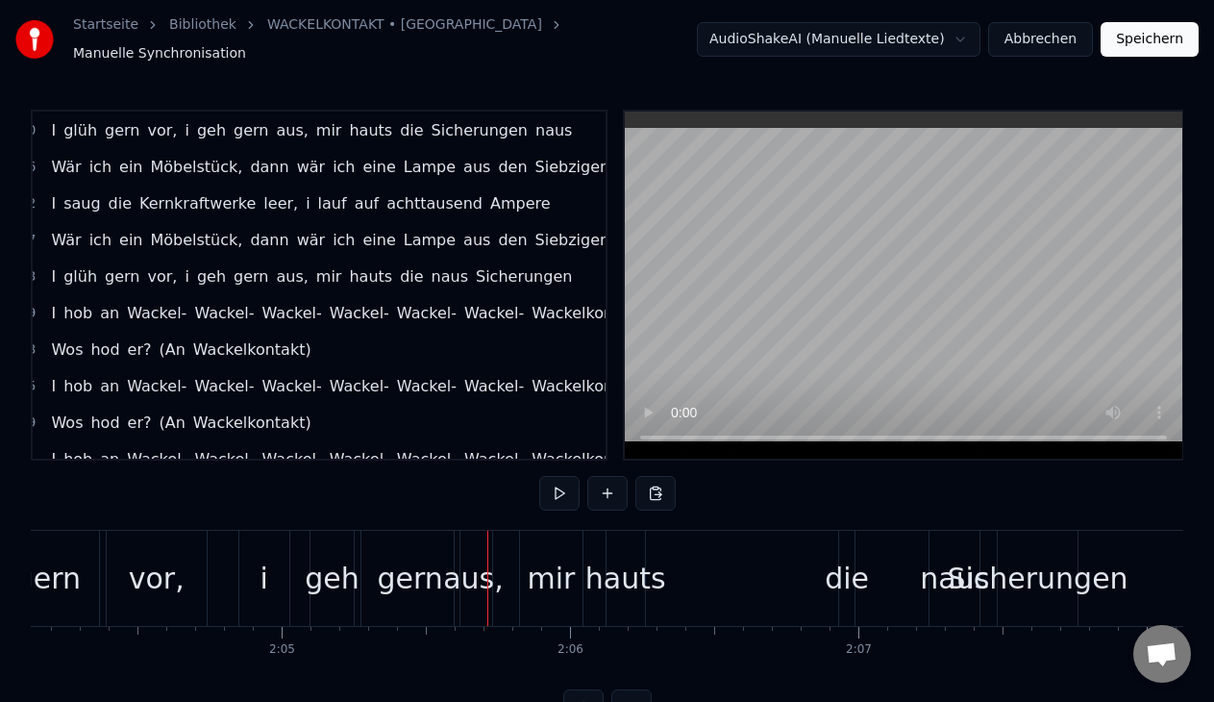
click at [426, 563] on div "gern" at bounding box center [410, 577] width 65 height 43
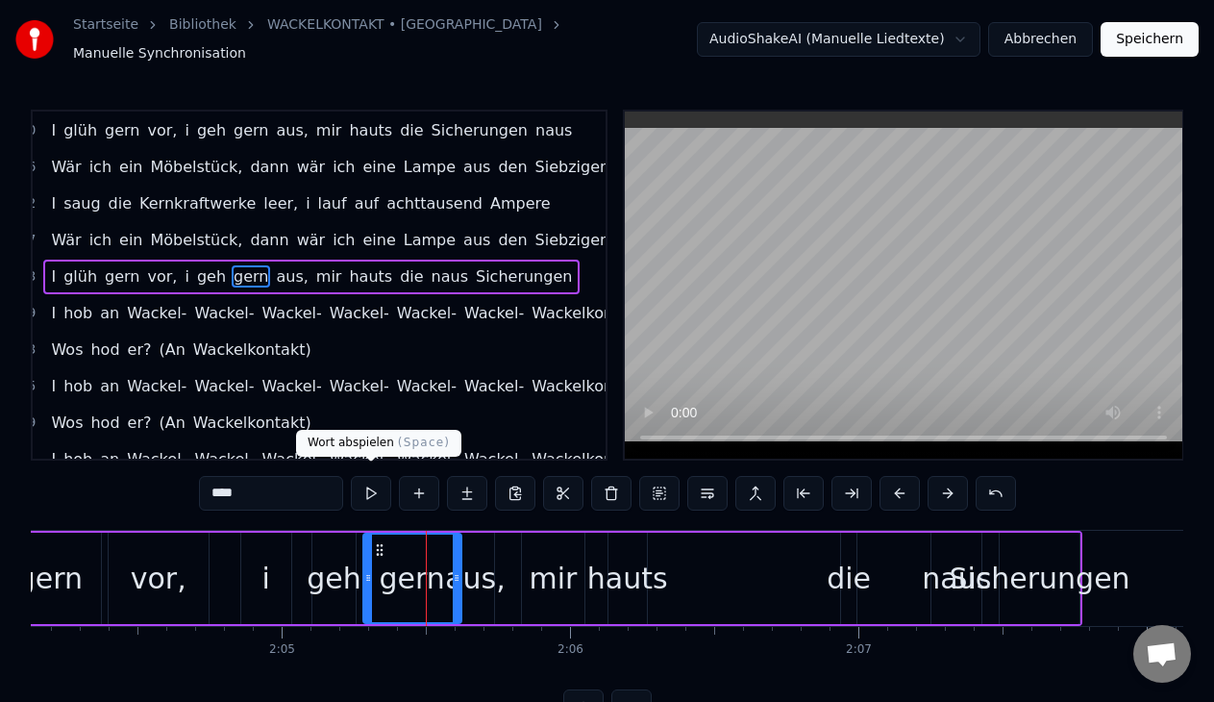
click at [365, 486] on button at bounding box center [371, 493] width 40 height 35
drag, startPoint x: 455, startPoint y: 570, endPoint x: 444, endPoint y: 569, distance: 11.6
click at [444, 570] on icon at bounding box center [445, 577] width 8 height 15
click at [480, 573] on div "aus," at bounding box center [475, 577] width 61 height 43
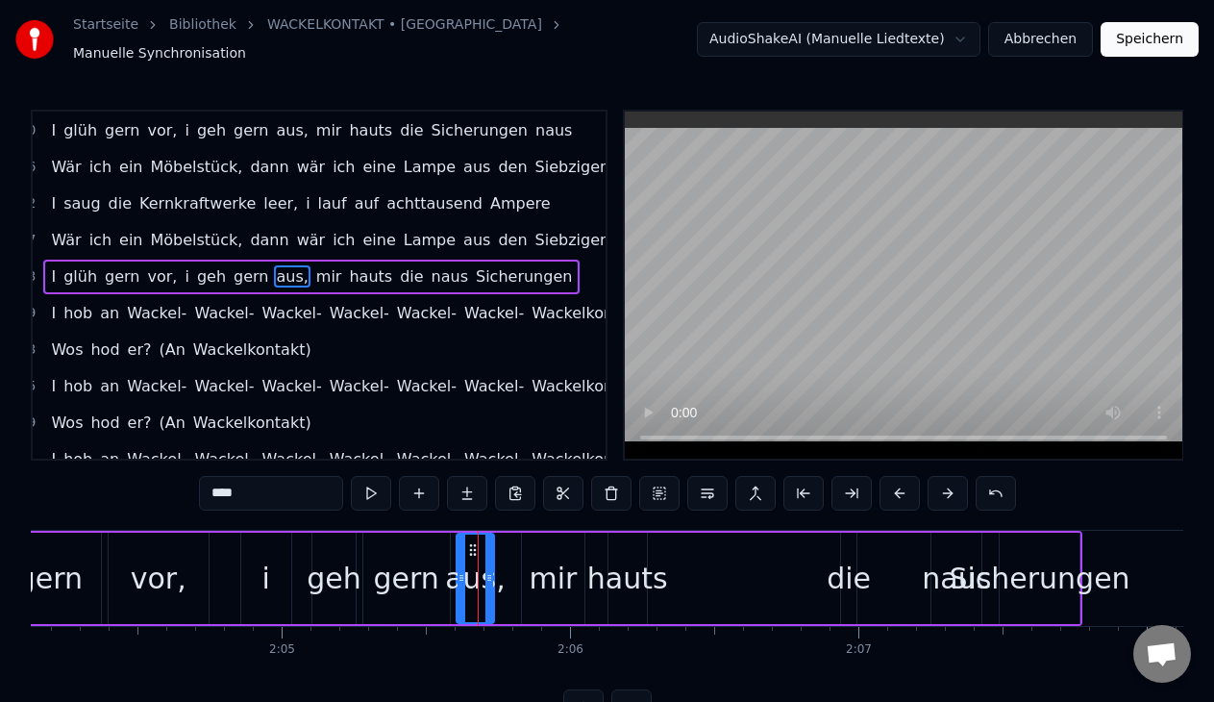
click at [541, 571] on div "mir" at bounding box center [553, 577] width 48 height 43
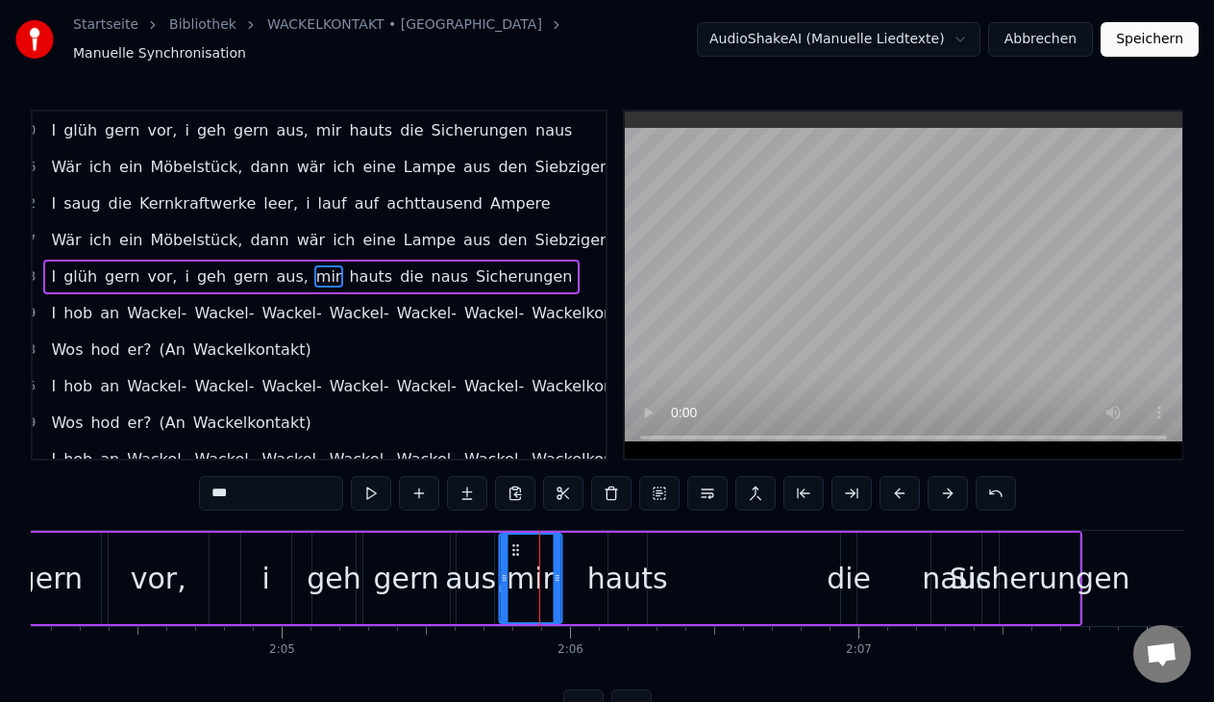
drag, startPoint x: 536, startPoint y: 536, endPoint x: 514, endPoint y: 539, distance: 22.3
click at [514, 542] on icon at bounding box center [515, 549] width 15 height 15
click at [370, 486] on button at bounding box center [371, 493] width 40 height 35
click at [465, 567] on div "aus," at bounding box center [475, 577] width 61 height 43
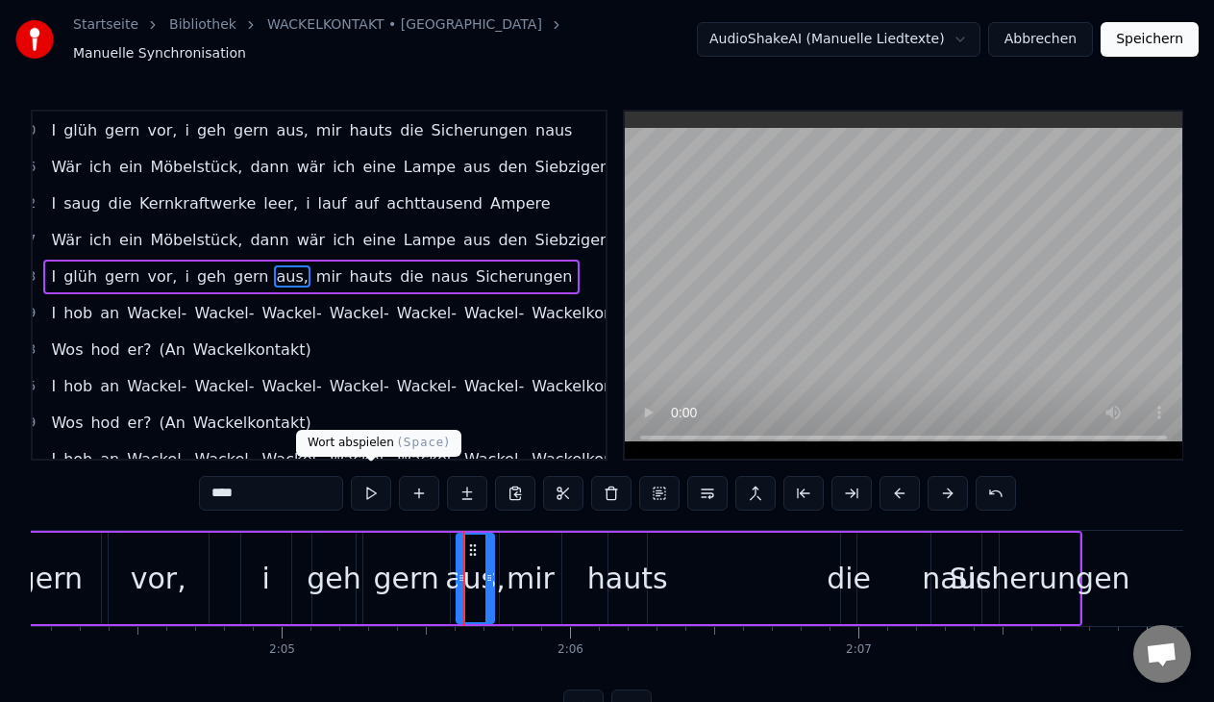
click at [360, 477] on button at bounding box center [371, 493] width 40 height 35
click at [279, 587] on div "i" at bounding box center [266, 577] width 50 height 91
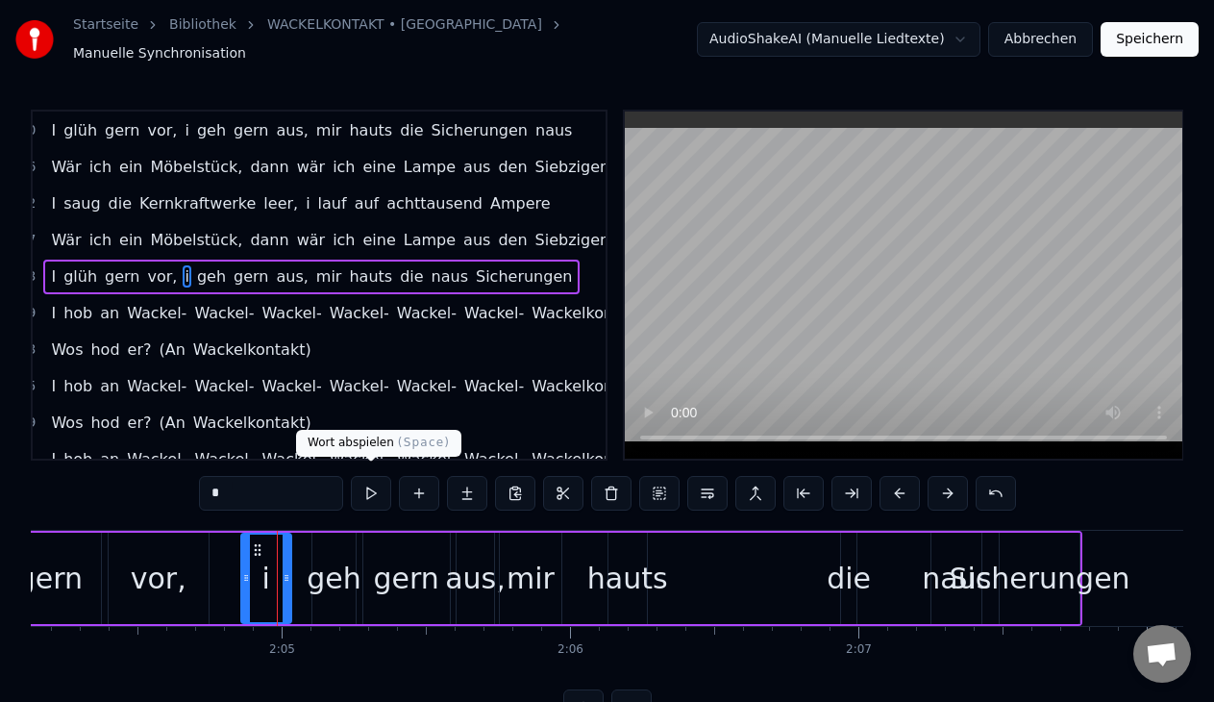
click at [369, 480] on button at bounding box center [371, 493] width 40 height 35
click at [344, 579] on div "geh" at bounding box center [334, 577] width 55 height 43
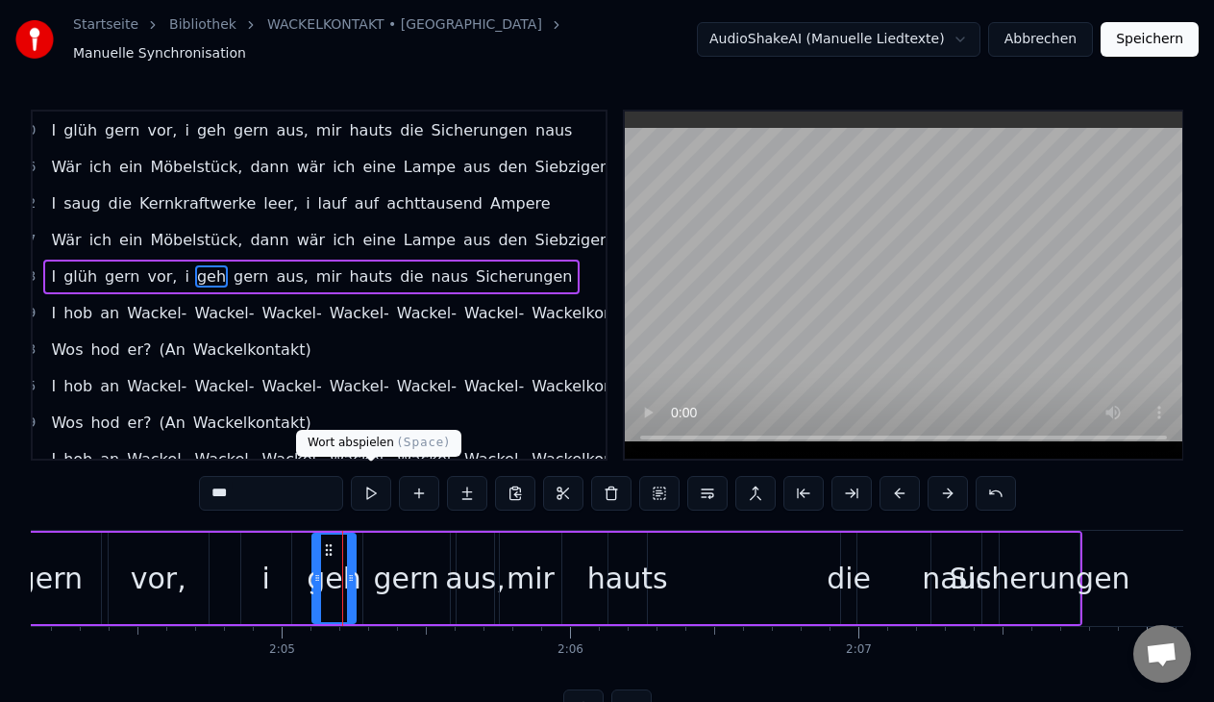
click at [378, 485] on button at bounding box center [371, 493] width 40 height 35
click at [393, 543] on div "gern" at bounding box center [406, 577] width 86 height 91
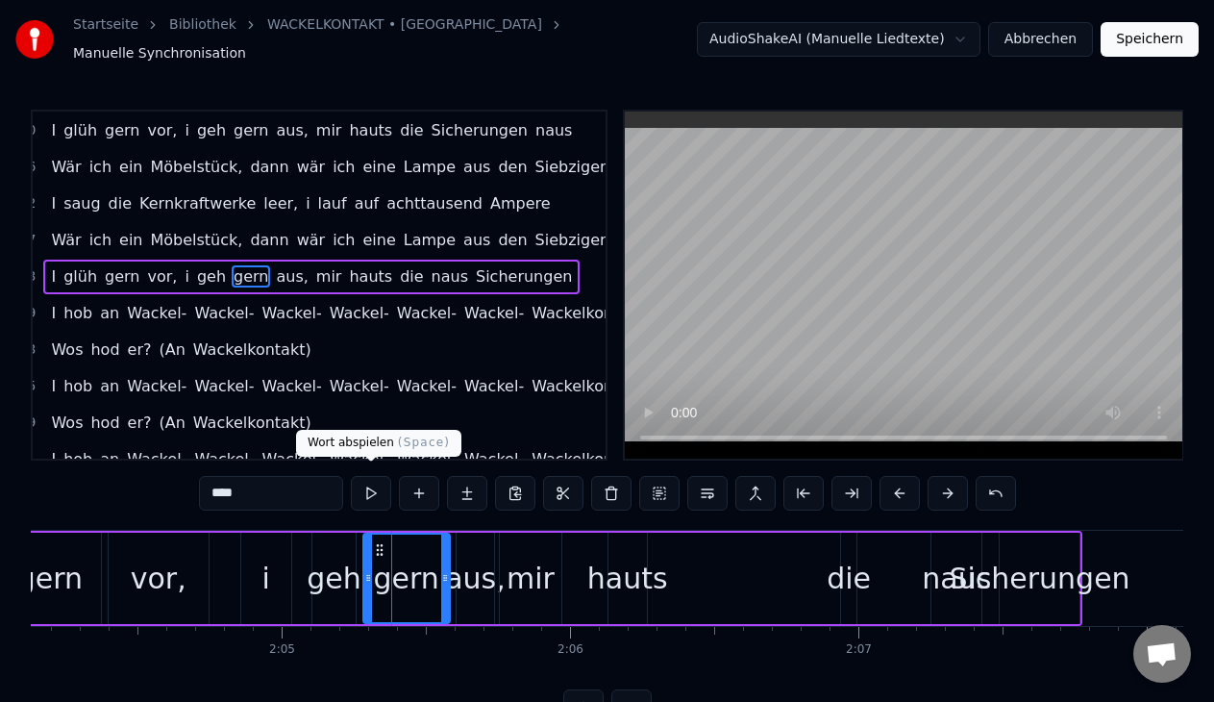
click at [376, 478] on button at bounding box center [371, 493] width 40 height 35
click at [458, 563] on div "aus," at bounding box center [475, 577] width 61 height 43
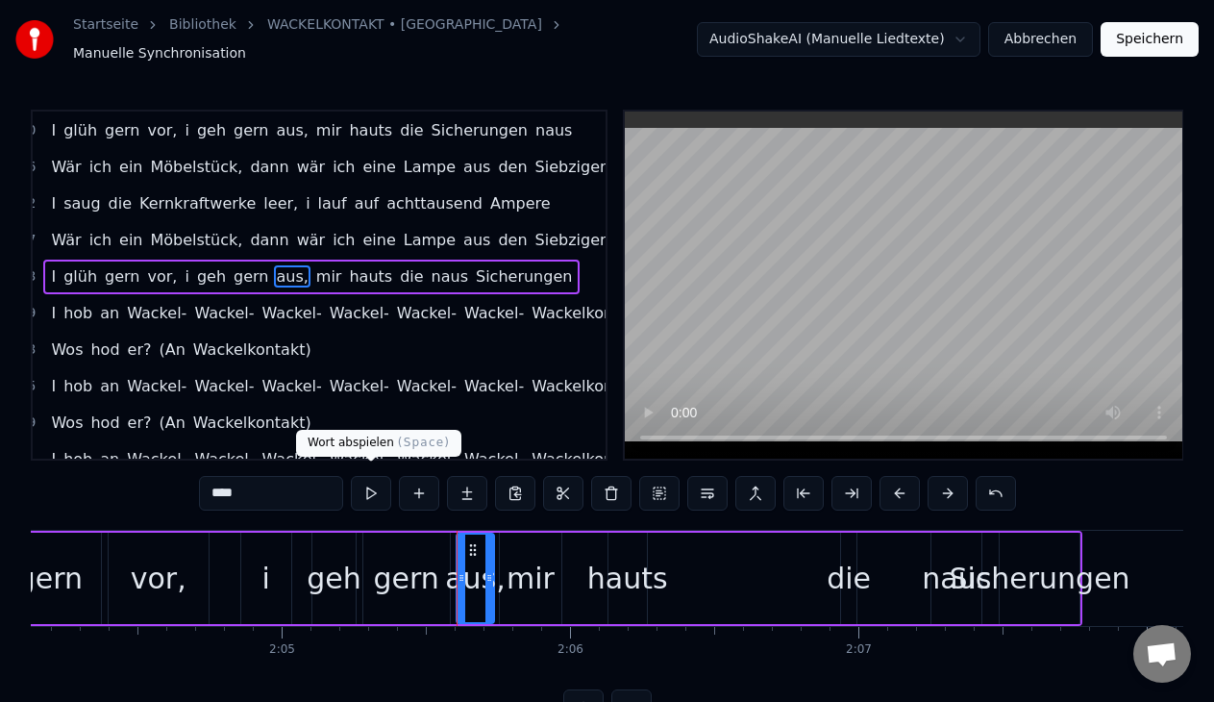
click at [364, 482] on button at bounding box center [371, 493] width 40 height 35
drag, startPoint x: 491, startPoint y: 564, endPoint x: 510, endPoint y: 566, distance: 19.3
click at [510, 570] on icon at bounding box center [509, 577] width 8 height 15
click at [368, 476] on button at bounding box center [371, 493] width 40 height 35
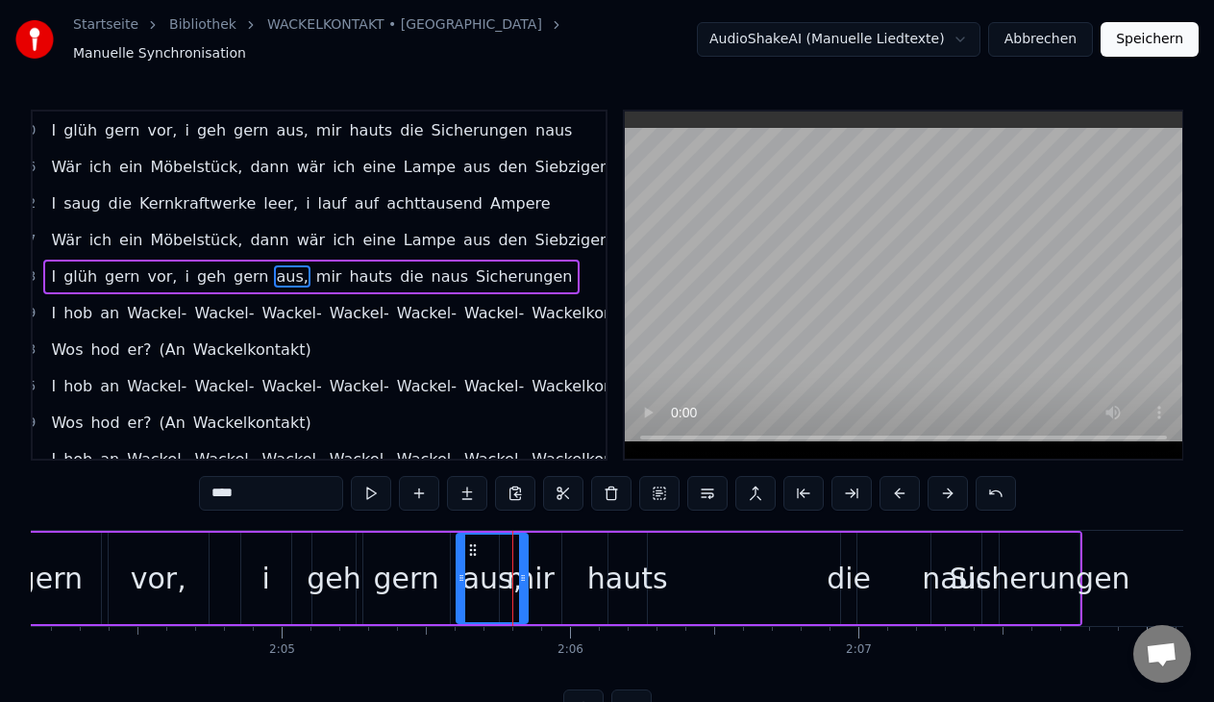
drag, startPoint x: 511, startPoint y: 572, endPoint x: 526, endPoint y: 573, distance: 14.4
click at [526, 573] on icon at bounding box center [523, 577] width 8 height 15
click at [366, 481] on button at bounding box center [371, 493] width 40 height 35
click at [541, 580] on div "mir" at bounding box center [530, 577] width 48 height 43
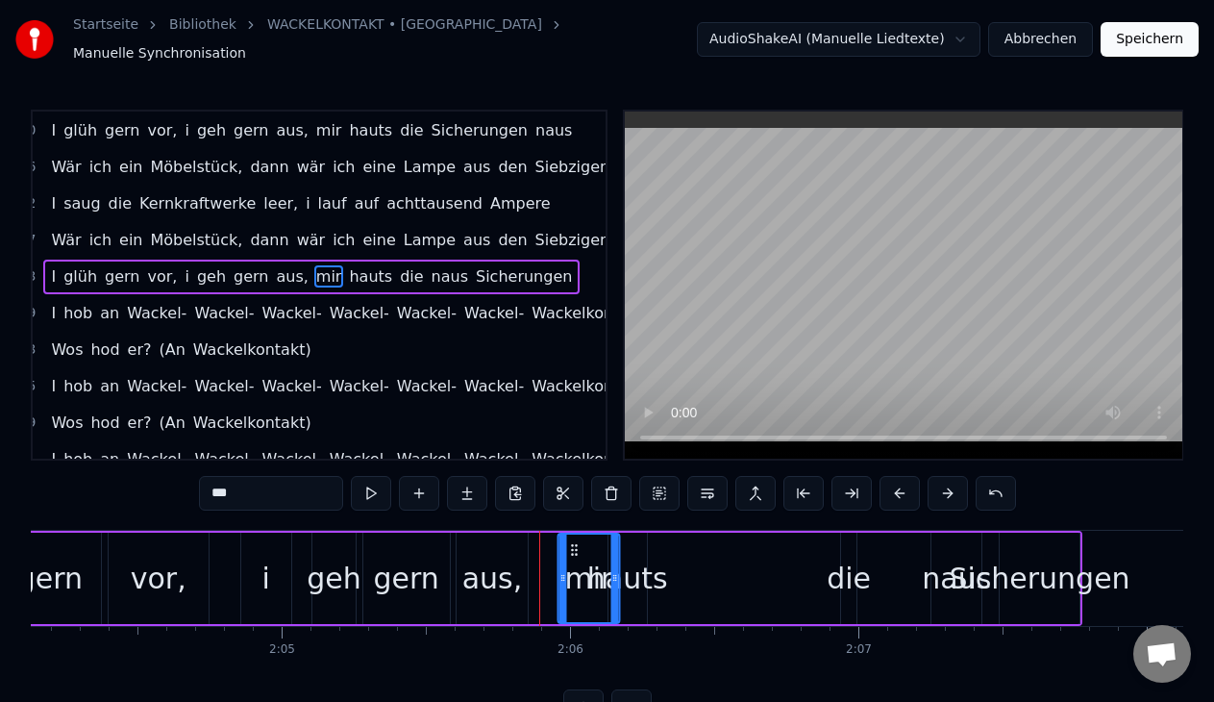
drag, startPoint x: 515, startPoint y: 539, endPoint x: 577, endPoint y: 548, distance: 62.1
click at [577, 548] on div "mir" at bounding box center [588, 577] width 60 height 87
click at [501, 556] on div "aus," at bounding box center [492, 577] width 61 height 43
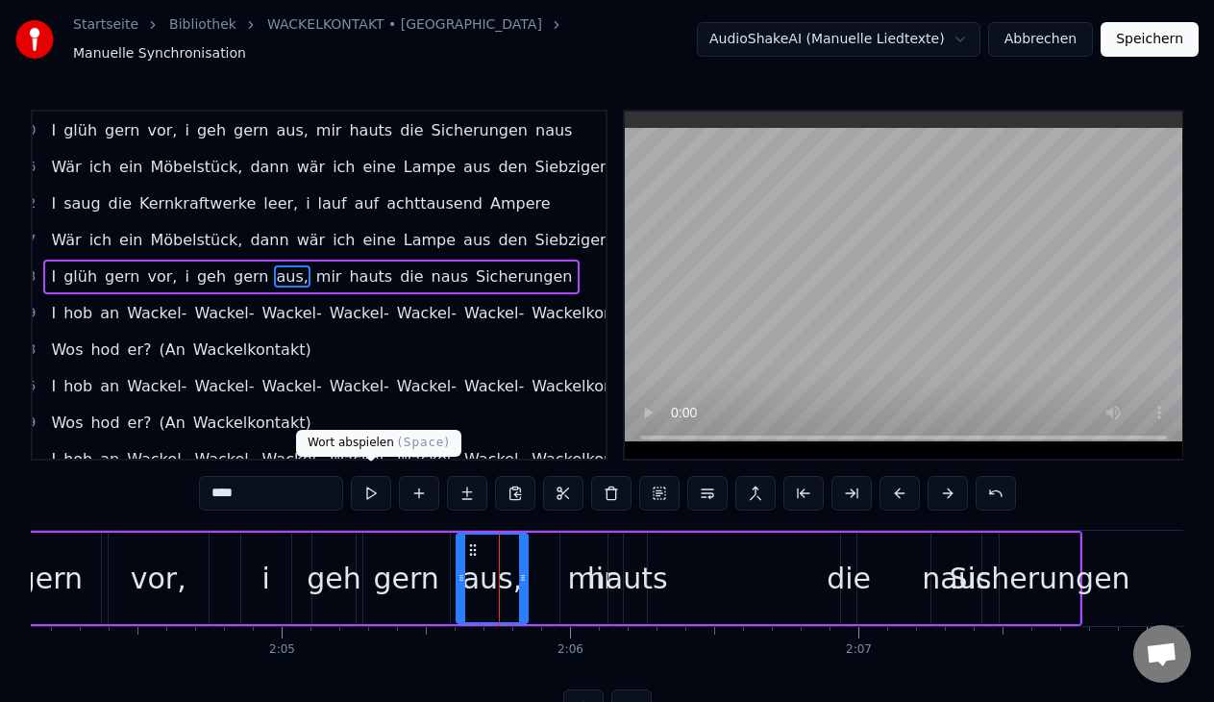
click at [369, 482] on button at bounding box center [371, 493] width 40 height 35
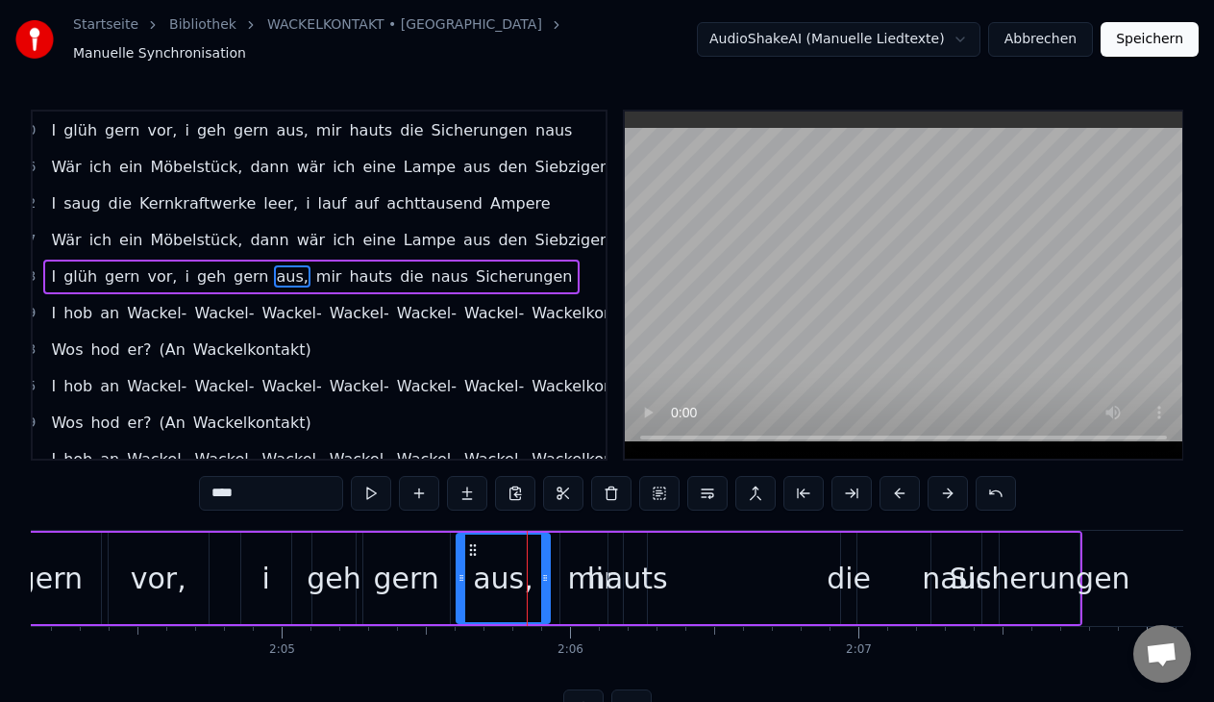
drag, startPoint x: 521, startPoint y: 566, endPoint x: 546, endPoint y: 566, distance: 25.0
click at [544, 576] on circle at bounding box center [543, 576] width 1 height 1
click at [373, 481] on button at bounding box center [371, 493] width 40 height 35
drag, startPoint x: 548, startPoint y: 566, endPoint x: 574, endPoint y: 567, distance: 26.0
click at [574, 570] on icon at bounding box center [574, 577] width 8 height 15
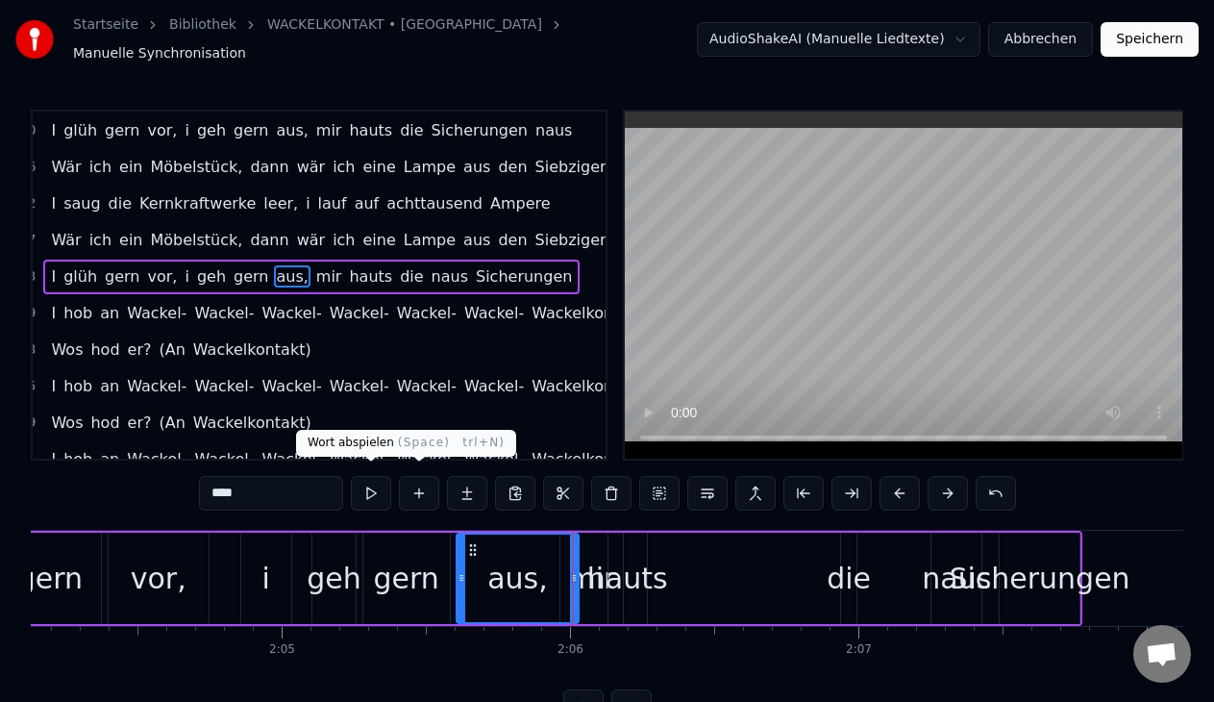
click at [368, 480] on button at bounding box center [371, 493] width 40 height 35
click at [629, 574] on div "hauts" at bounding box center [627, 577] width 81 height 43
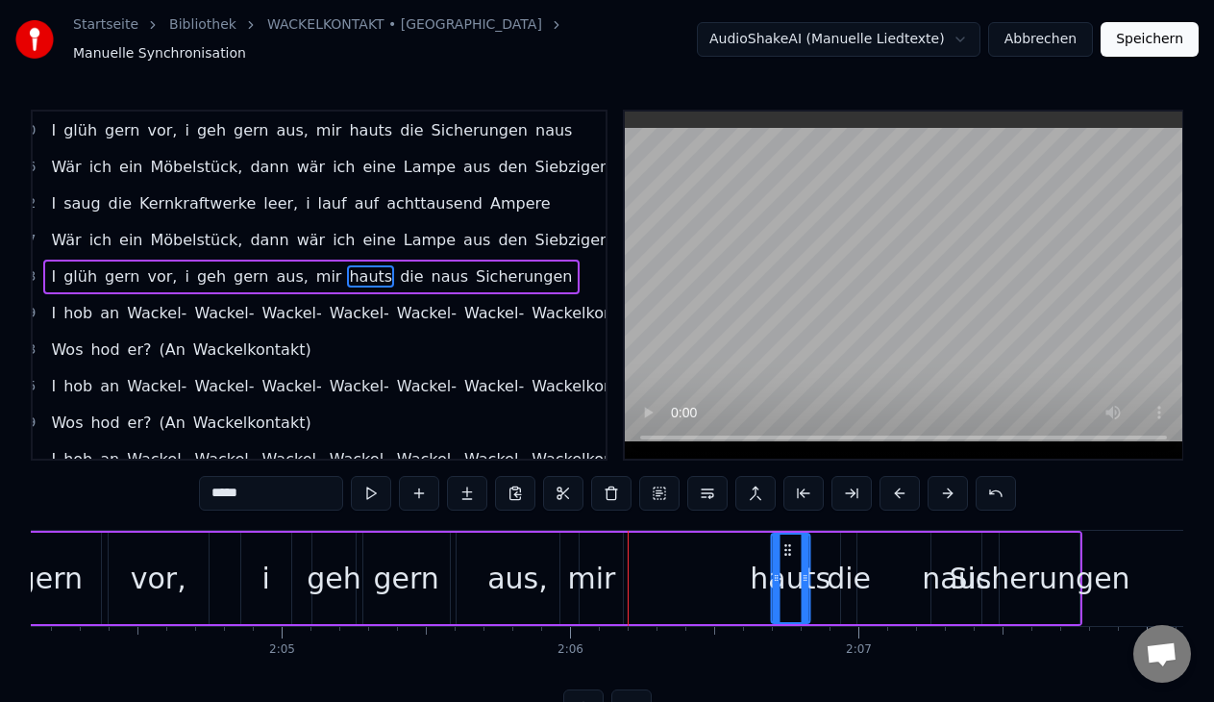
drag, startPoint x: 626, startPoint y: 537, endPoint x: 788, endPoint y: 561, distance: 164.2
click at [788, 561] on div "hauts" at bounding box center [790, 577] width 37 height 87
click at [590, 570] on div "mir" at bounding box center [591, 577] width 48 height 43
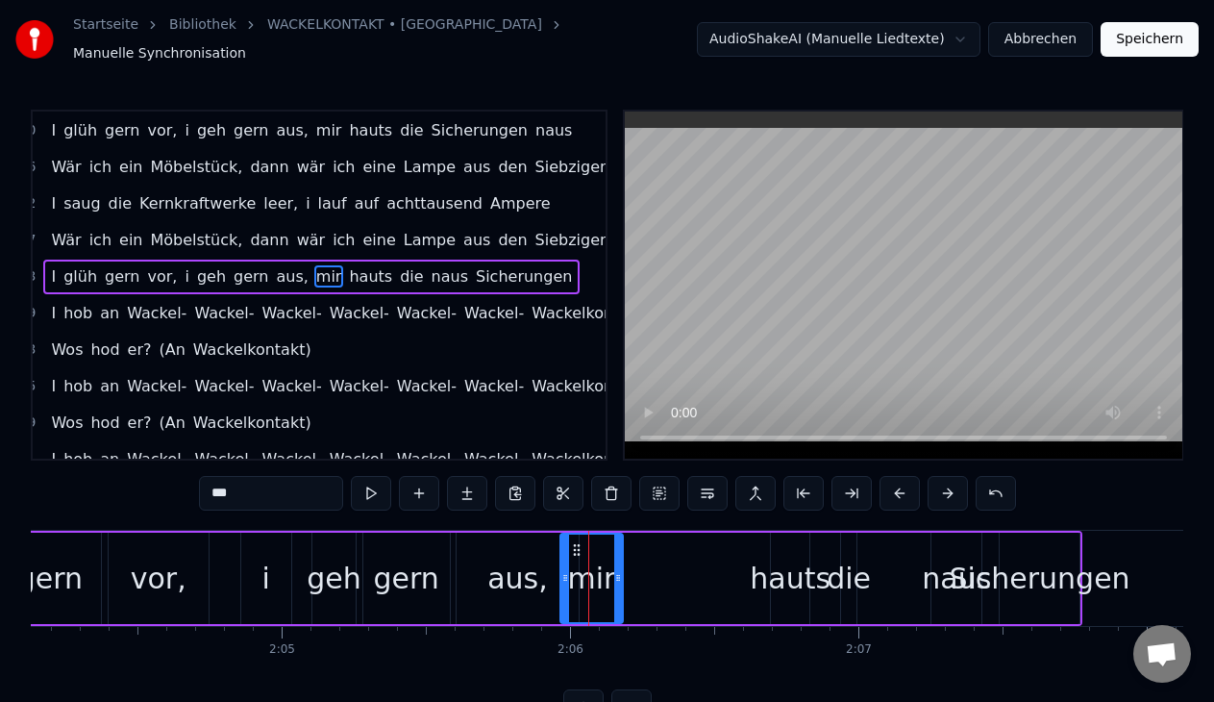
click at [567, 539] on div at bounding box center [565, 577] width 8 height 87
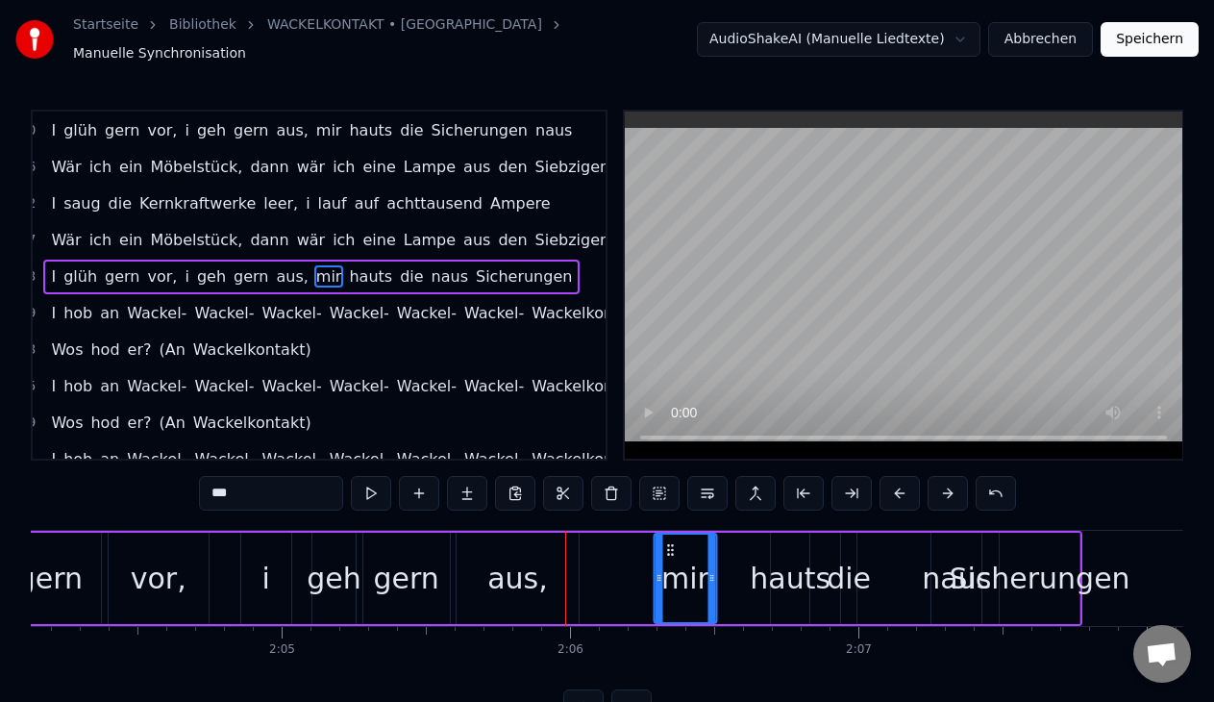
drag, startPoint x: 576, startPoint y: 537, endPoint x: 670, endPoint y: 543, distance: 94.4
click at [670, 543] on icon at bounding box center [670, 549] width 15 height 15
click at [530, 556] on div "aus," at bounding box center [517, 577] width 61 height 43
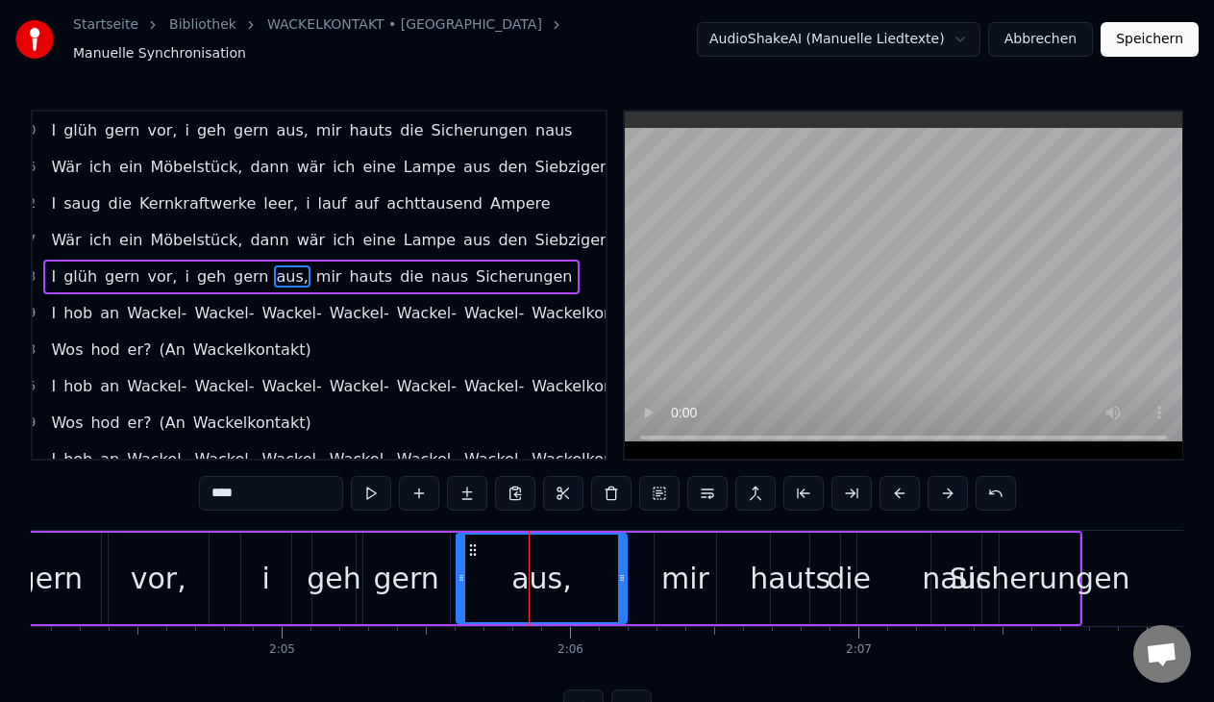
drag, startPoint x: 571, startPoint y: 568, endPoint x: 619, endPoint y: 567, distance: 48.1
click at [619, 570] on icon at bounding box center [622, 577] width 8 height 15
click at [677, 574] on div "mir" at bounding box center [685, 577] width 48 height 43
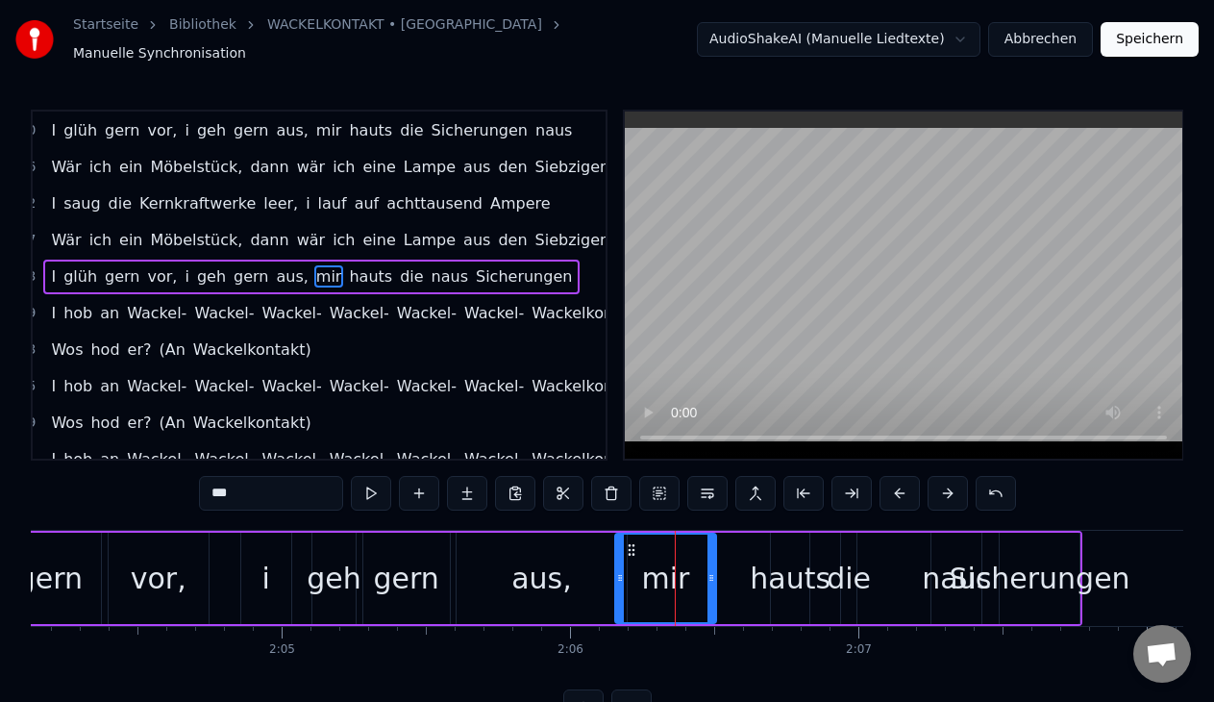
drag, startPoint x: 654, startPoint y: 568, endPoint x: 615, endPoint y: 574, distance: 39.8
click at [616, 574] on icon at bounding box center [620, 577] width 8 height 15
click at [800, 561] on div "hauts" at bounding box center [790, 577] width 81 height 43
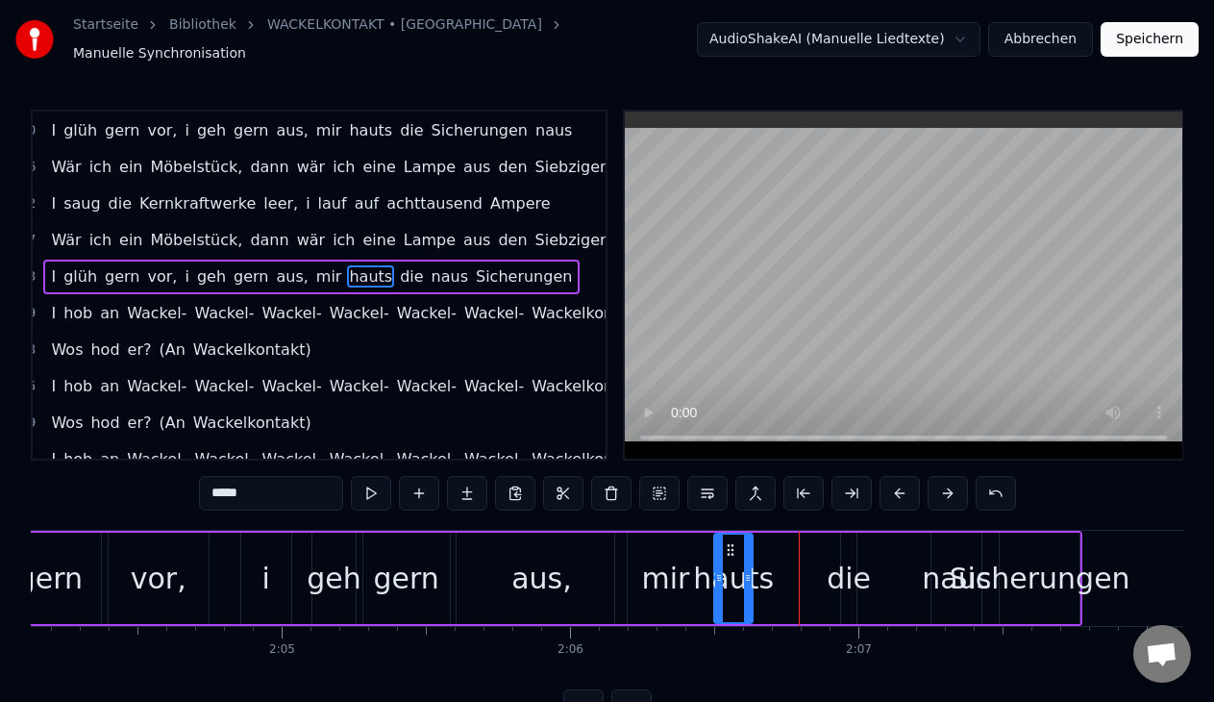
drag, startPoint x: 784, startPoint y: 537, endPoint x: 727, endPoint y: 541, distance: 56.8
click at [727, 542] on icon at bounding box center [730, 549] width 15 height 15
drag, startPoint x: 750, startPoint y: 568, endPoint x: 788, endPoint y: 568, distance: 38.4
click at [788, 570] on icon at bounding box center [786, 577] width 8 height 15
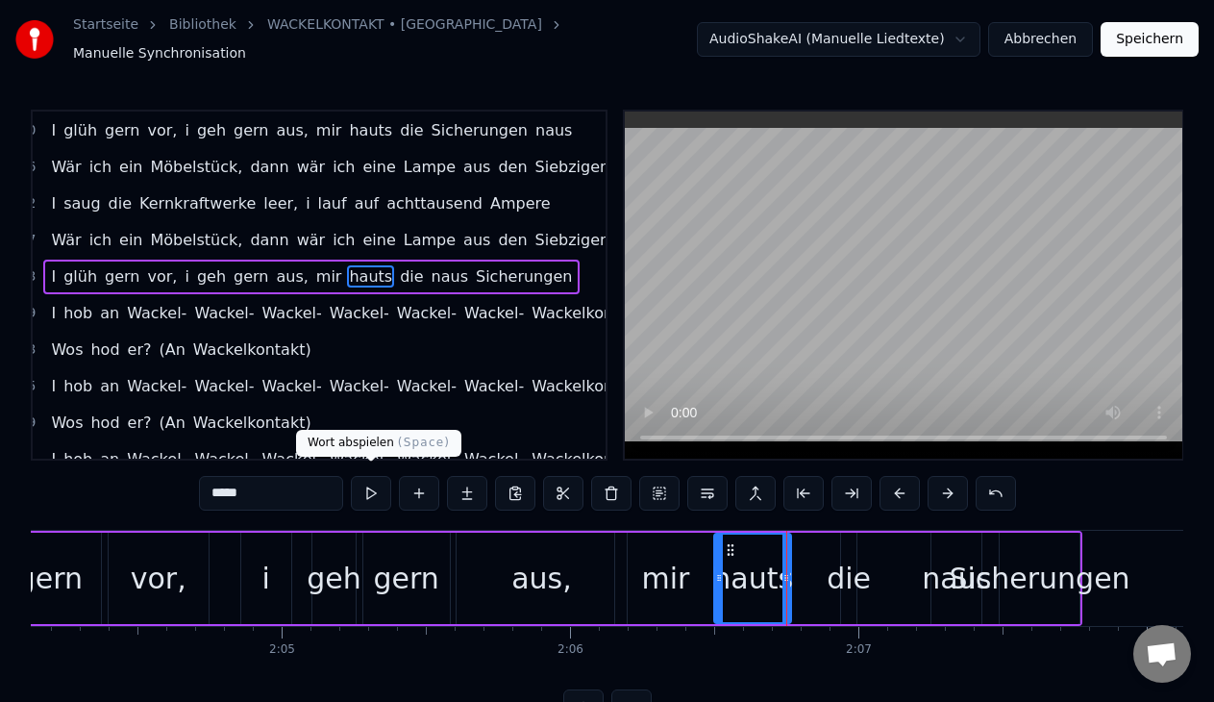
click at [369, 476] on button at bounding box center [371, 493] width 40 height 35
click at [847, 562] on div "die" at bounding box center [848, 577] width 44 height 43
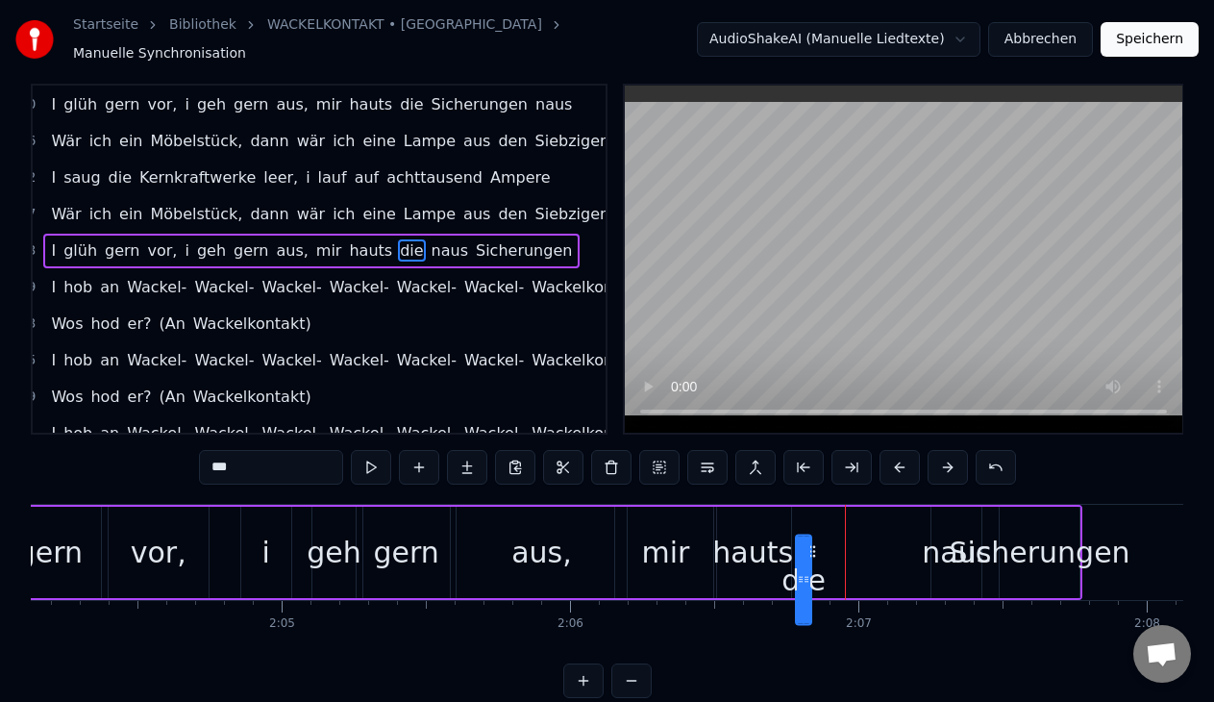
scroll to position [33, 0]
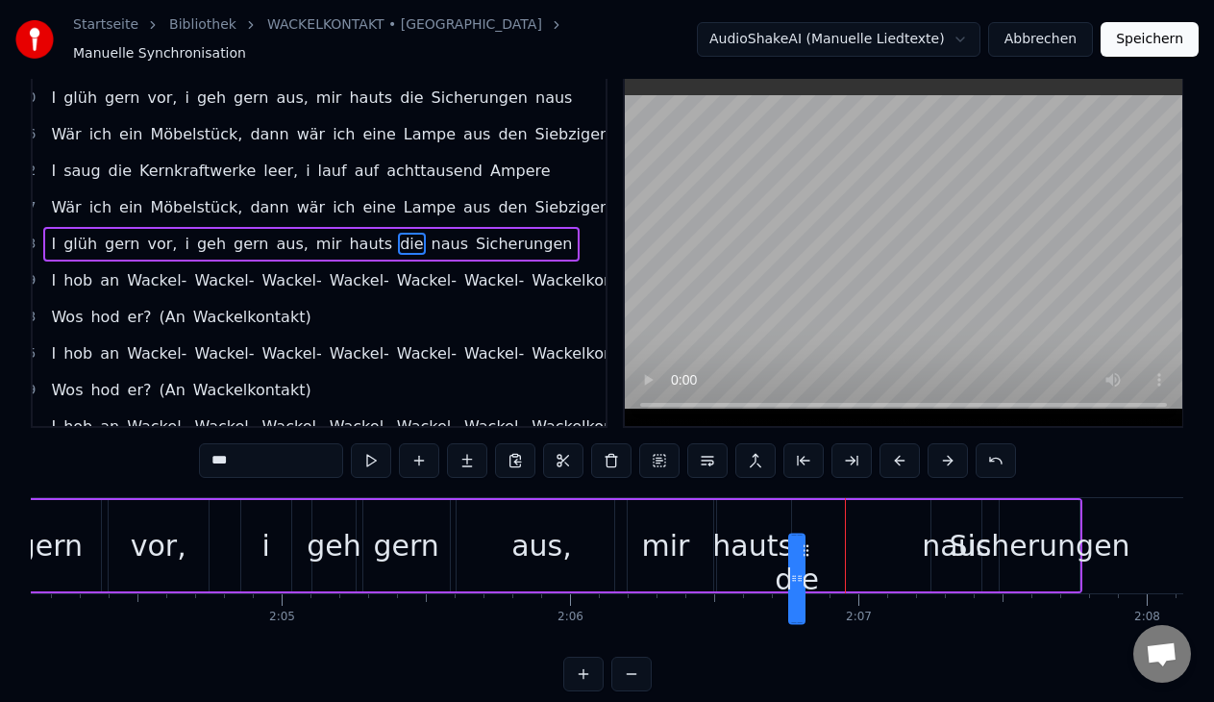
drag, startPoint x: 857, startPoint y: 539, endPoint x: 805, endPoint y: 499, distance: 65.7
click at [805, 499] on div "I glüh gern vor, i geh gern aus, mir hauts die naus Sicherungen" at bounding box center [441, 545] width 1280 height 95
drag, startPoint x: 800, startPoint y: 531, endPoint x: 814, endPoint y: 531, distance: 13.5
click at [814, 537] on icon at bounding box center [813, 544] width 8 height 15
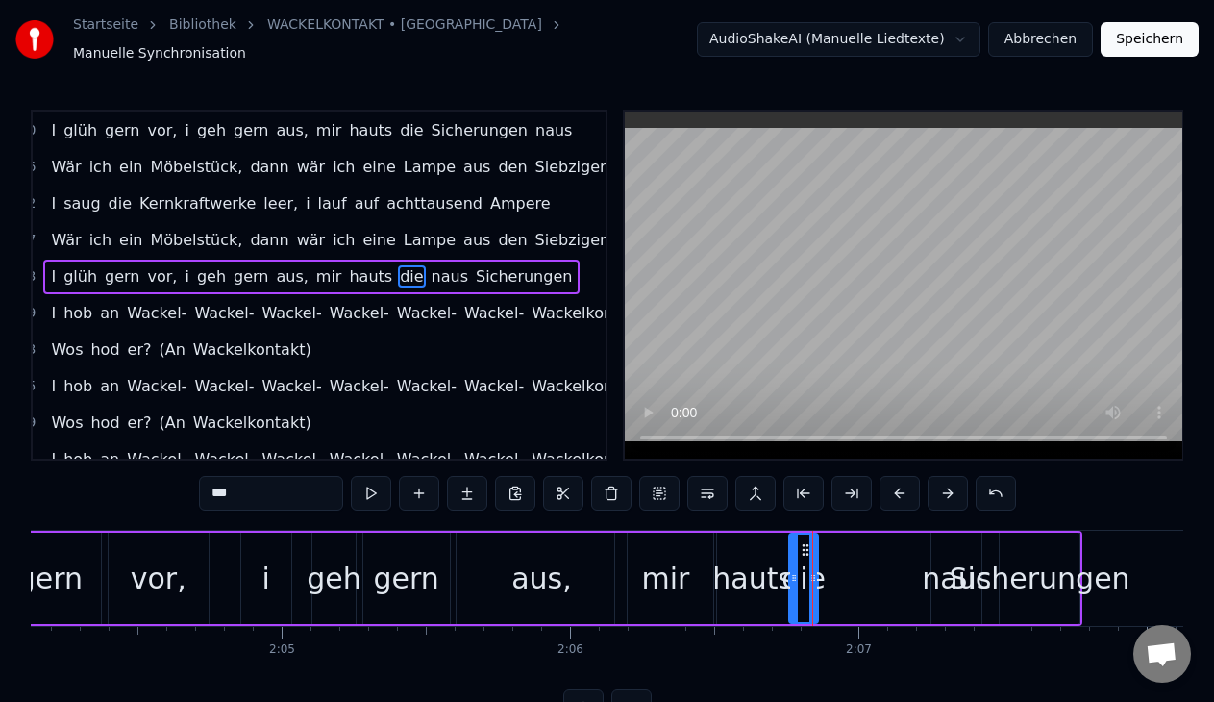
click at [997, 572] on div "Sicherungen" at bounding box center [1038, 577] width 181 height 43
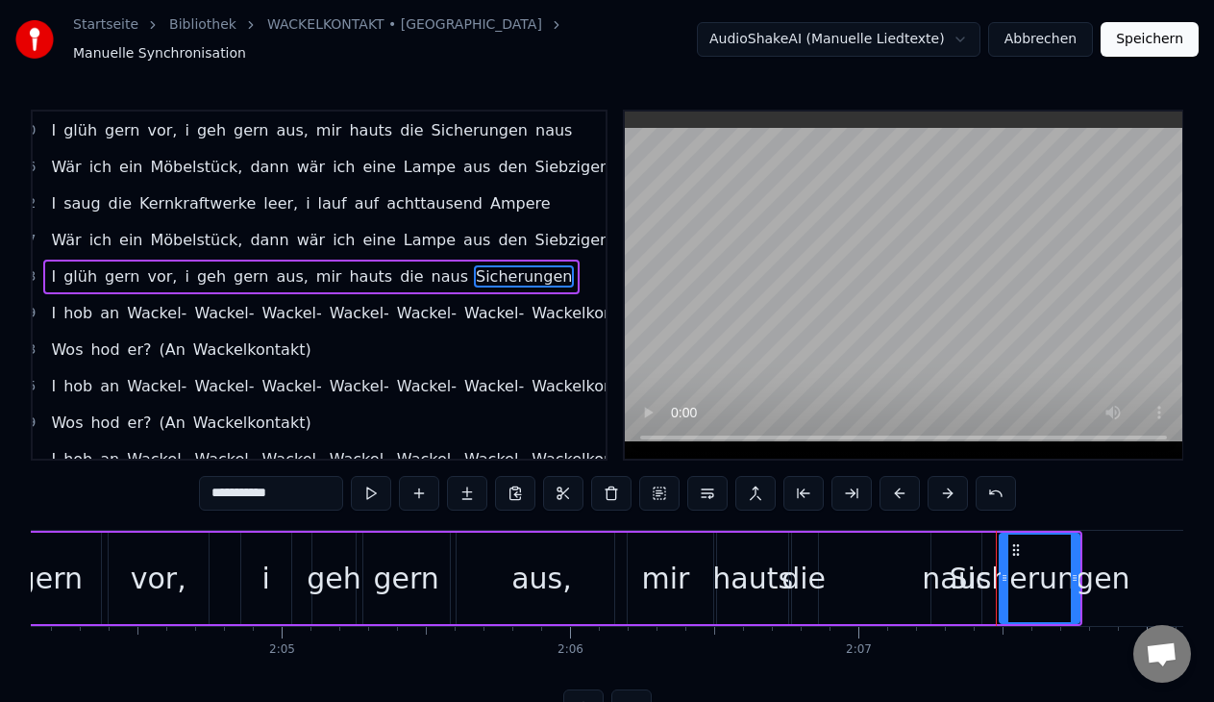
click at [972, 573] on div "Sicherungen" at bounding box center [1038, 577] width 181 height 43
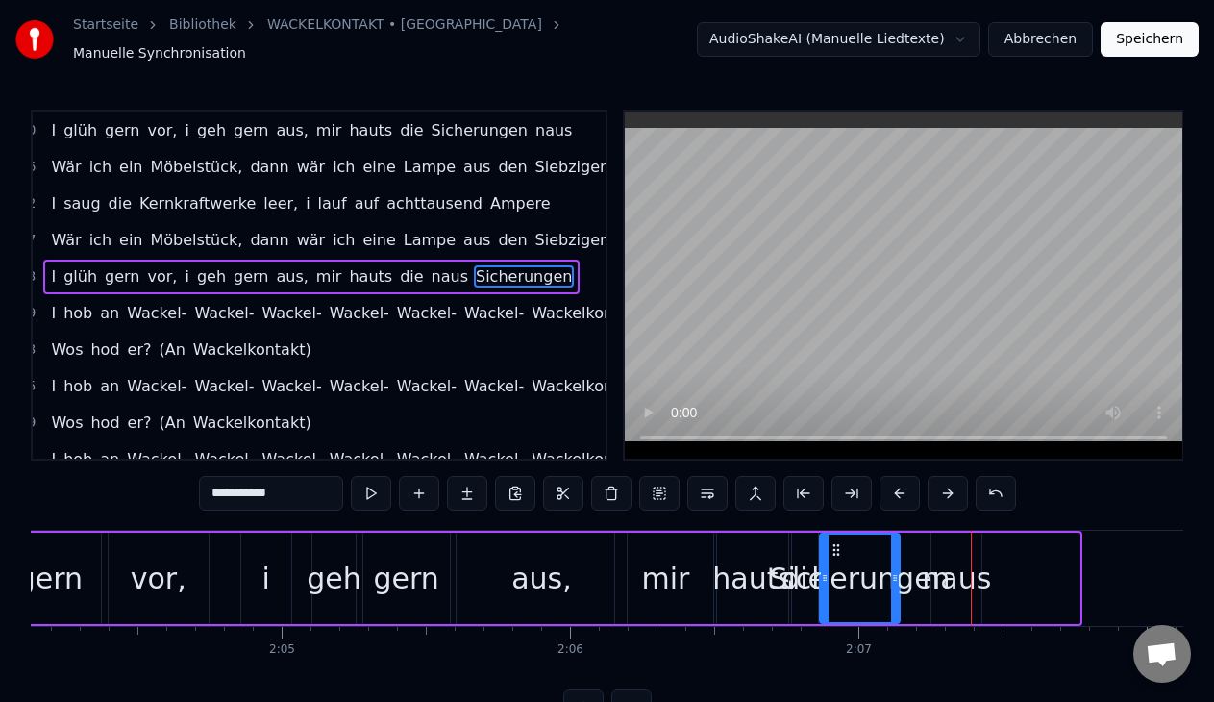
drag, startPoint x: 1012, startPoint y: 537, endPoint x: 832, endPoint y: 536, distance: 179.7
click at [832, 542] on icon at bounding box center [835, 549] width 15 height 15
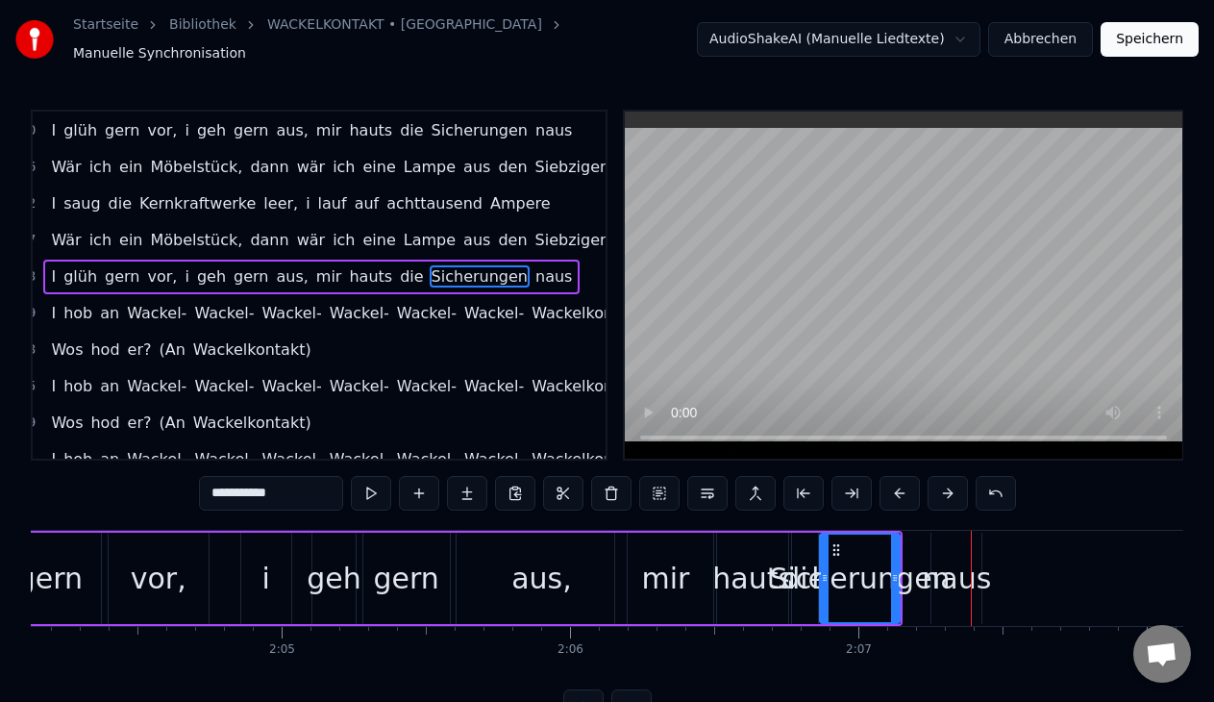
click at [967, 574] on div "naus" at bounding box center [956, 577] width 69 height 43
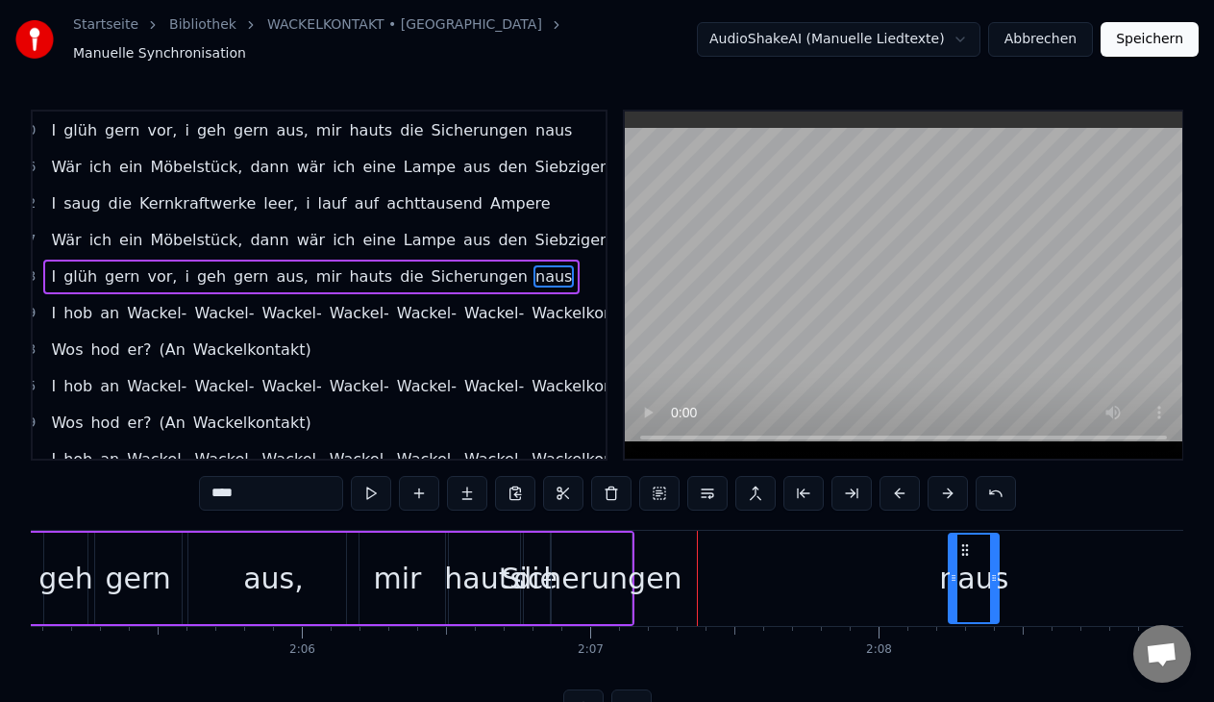
scroll to position [0, 36053]
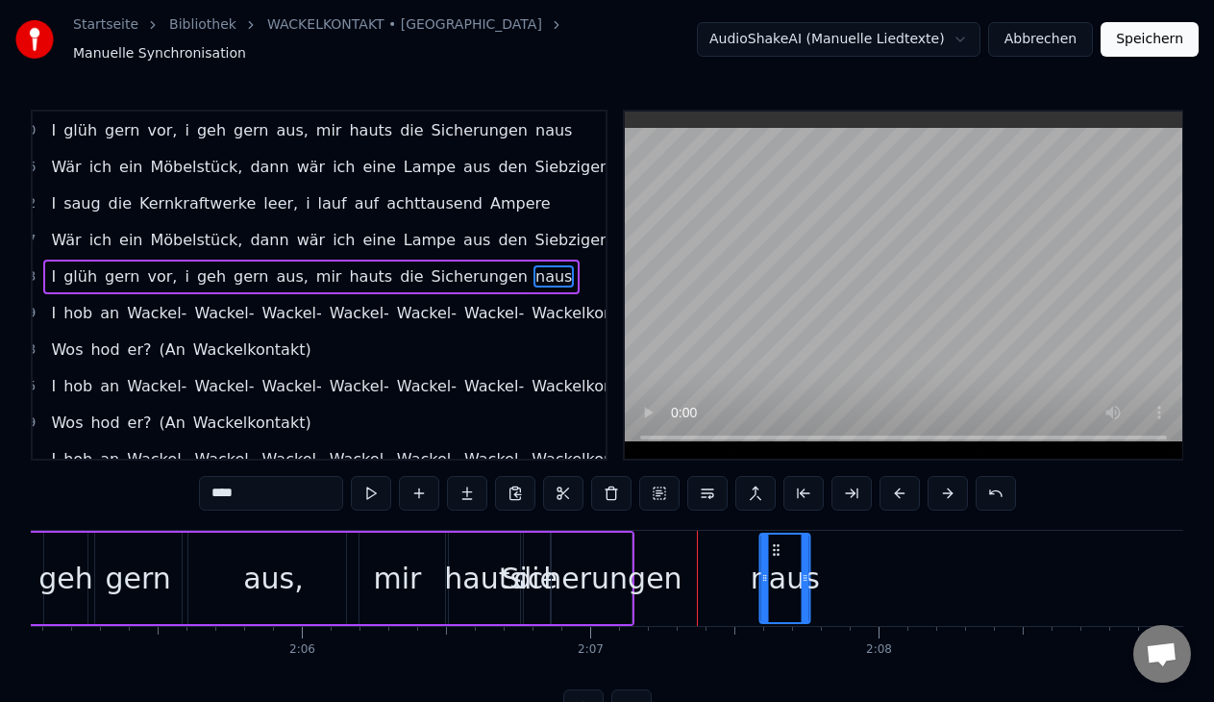
drag, startPoint x: 946, startPoint y: 540, endPoint x: 774, endPoint y: 562, distance: 173.4
click at [774, 562] on div "naus" at bounding box center [785, 577] width 48 height 87
click at [616, 575] on div "Sicherungen" at bounding box center [591, 577] width 181 height 43
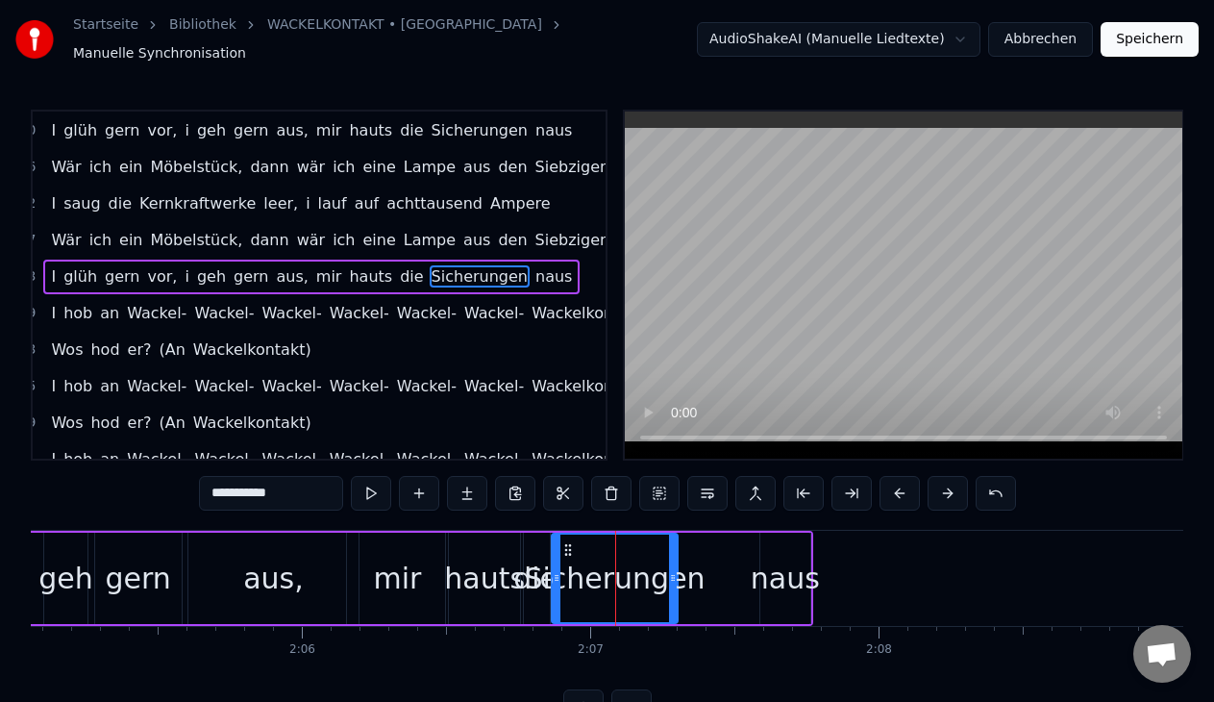
drag, startPoint x: 628, startPoint y: 571, endPoint x: 675, endPoint y: 578, distance: 46.6
click at [675, 578] on div at bounding box center [673, 577] width 8 height 87
click at [374, 480] on button at bounding box center [371, 493] width 40 height 35
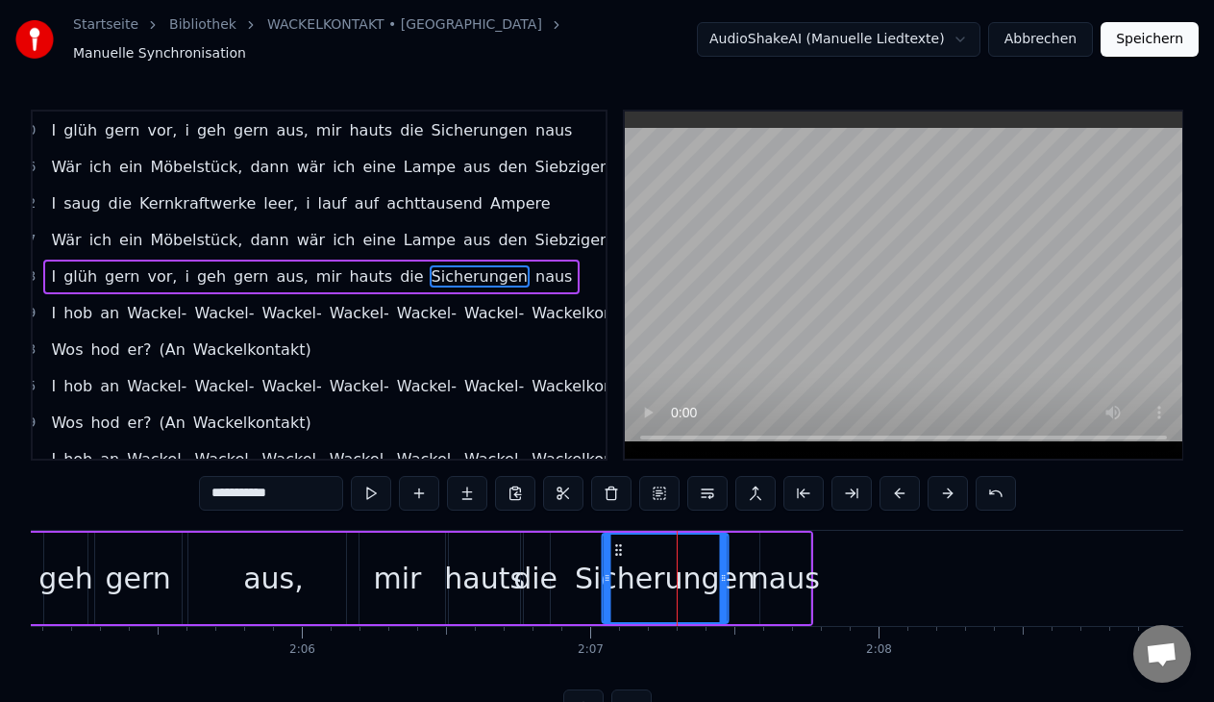
drag, startPoint x: 562, startPoint y: 535, endPoint x: 613, endPoint y: 538, distance: 51.0
click at [613, 542] on icon at bounding box center [618, 549] width 15 height 15
click at [541, 567] on div "die" at bounding box center [535, 577] width 44 height 43
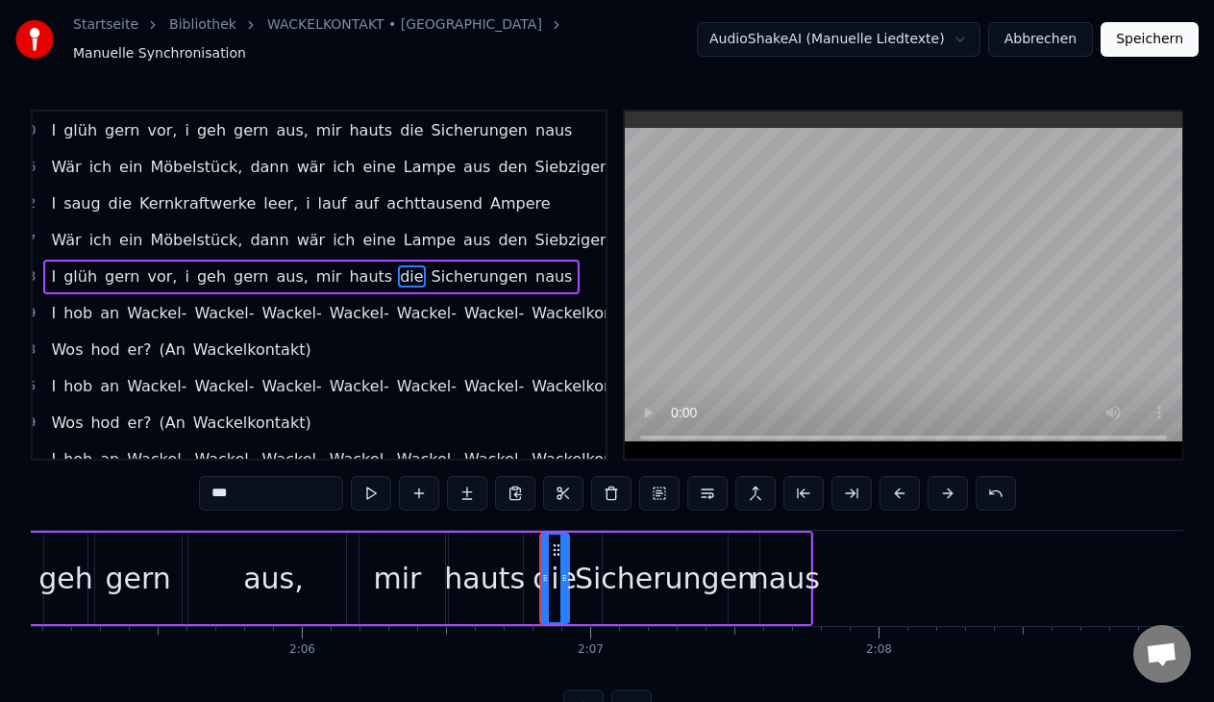
drag, startPoint x: 537, startPoint y: 538, endPoint x: 556, endPoint y: 543, distance: 19.8
click at [556, 543] on icon at bounding box center [556, 549] width 15 height 15
click at [368, 476] on button at bounding box center [371, 493] width 40 height 35
drag, startPoint x: 542, startPoint y: 568, endPoint x: 516, endPoint y: 565, distance: 26.1
click at [516, 570] on icon at bounding box center [519, 577] width 8 height 15
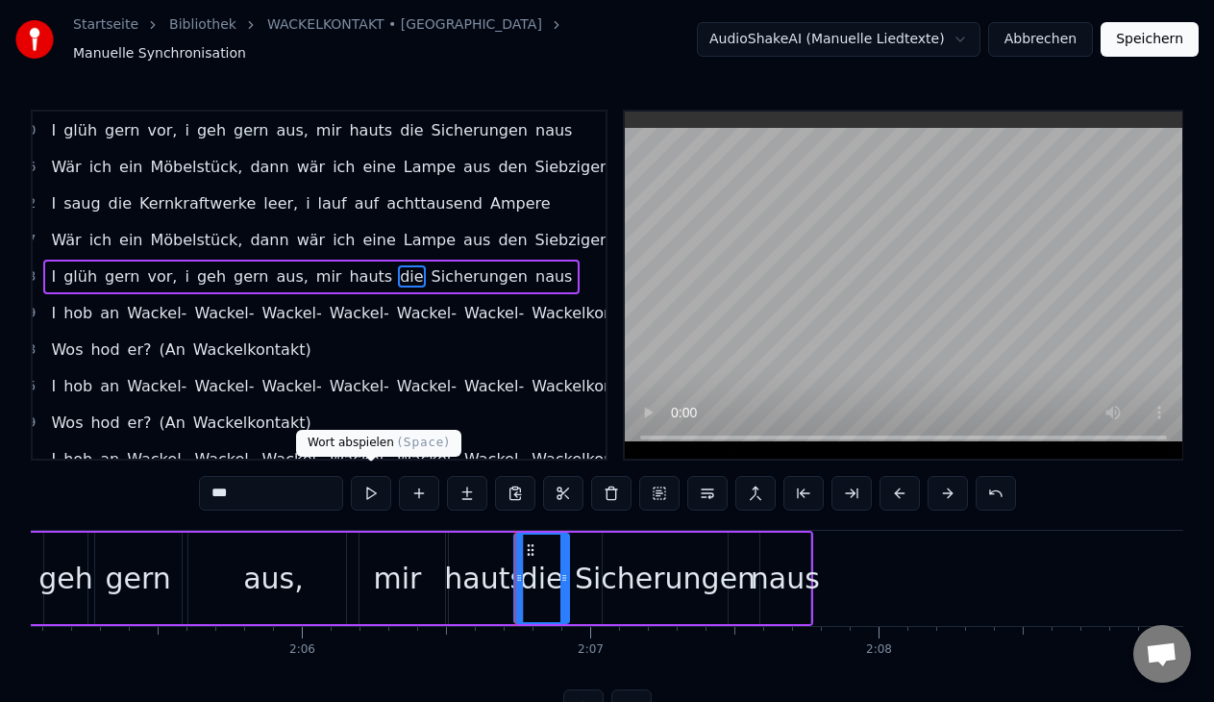
click at [362, 480] on button at bounding box center [371, 493] width 40 height 35
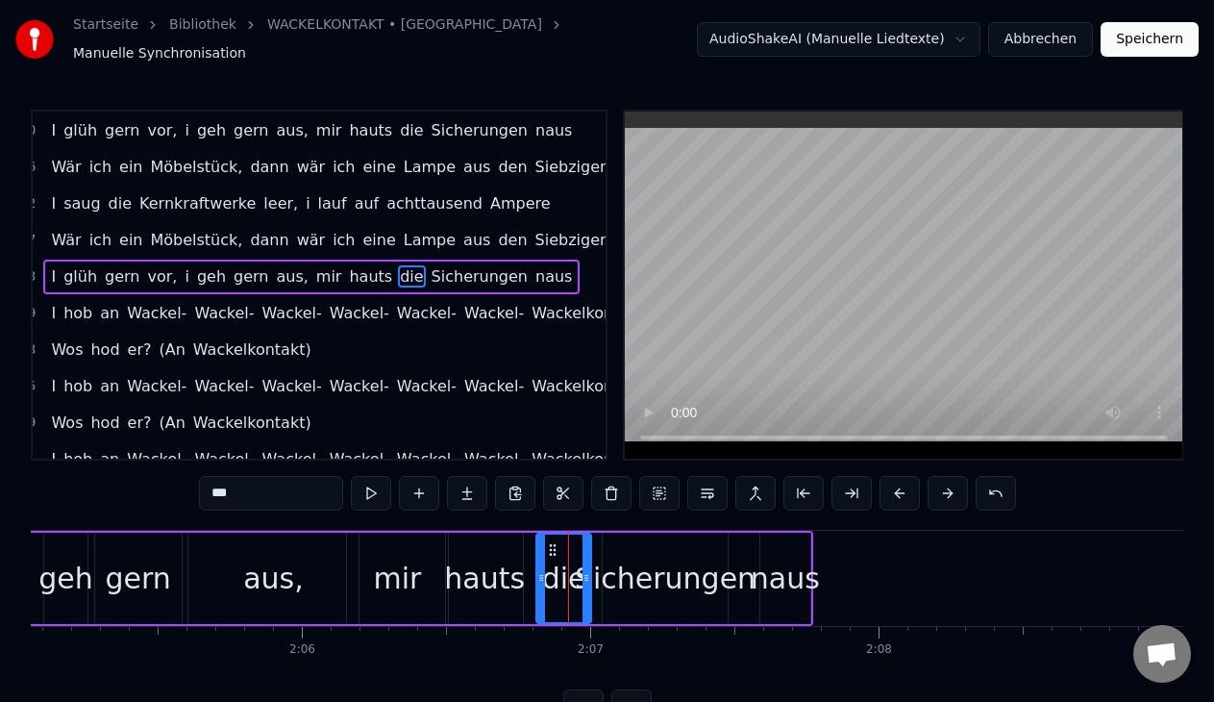
drag, startPoint x: 529, startPoint y: 543, endPoint x: 551, endPoint y: 548, distance: 22.6
click at [551, 548] on div "die" at bounding box center [563, 577] width 53 height 87
click at [375, 478] on button at bounding box center [371, 493] width 40 height 35
click at [653, 563] on div "Sicherungen" at bounding box center [665, 577] width 181 height 43
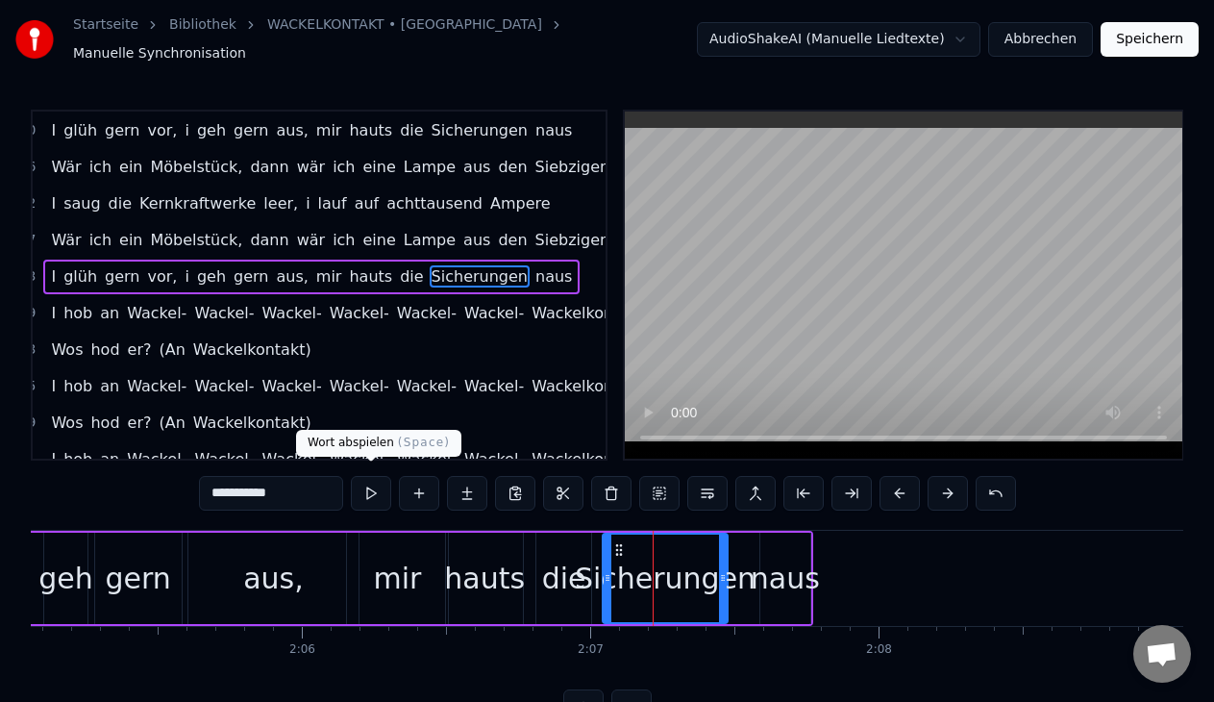
click at [363, 477] on button at bounding box center [371, 493] width 40 height 35
click at [762, 556] on div "naus" at bounding box center [785, 577] width 69 height 43
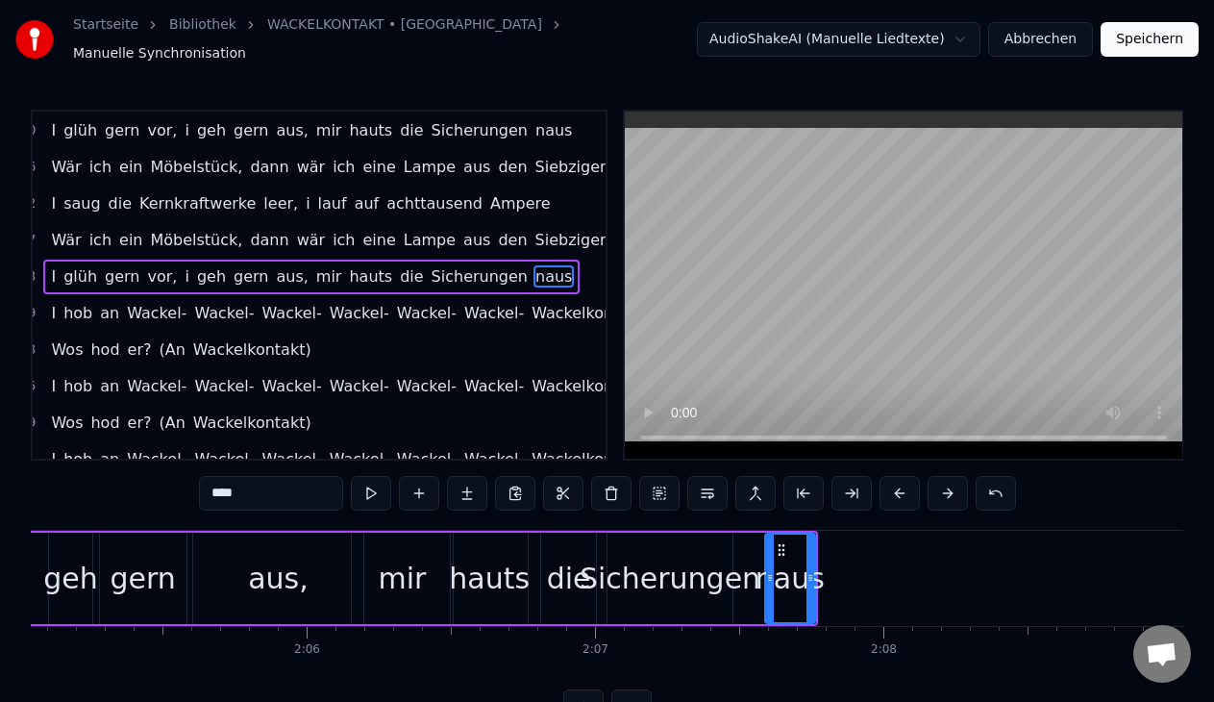
scroll to position [0, 36048]
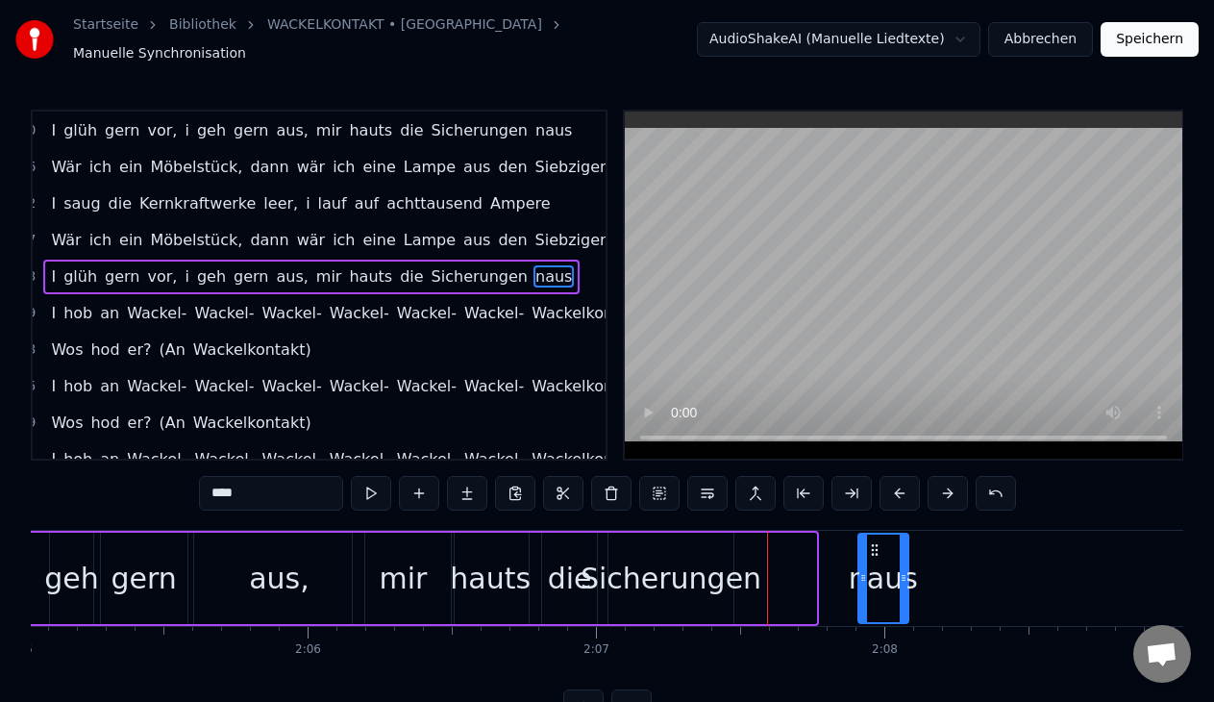
drag, startPoint x: 779, startPoint y: 537, endPoint x: 875, endPoint y: 557, distance: 98.2
click at [875, 557] on div "naus" at bounding box center [883, 577] width 48 height 87
click at [706, 559] on div "Sicherungen" at bounding box center [670, 577] width 181 height 43
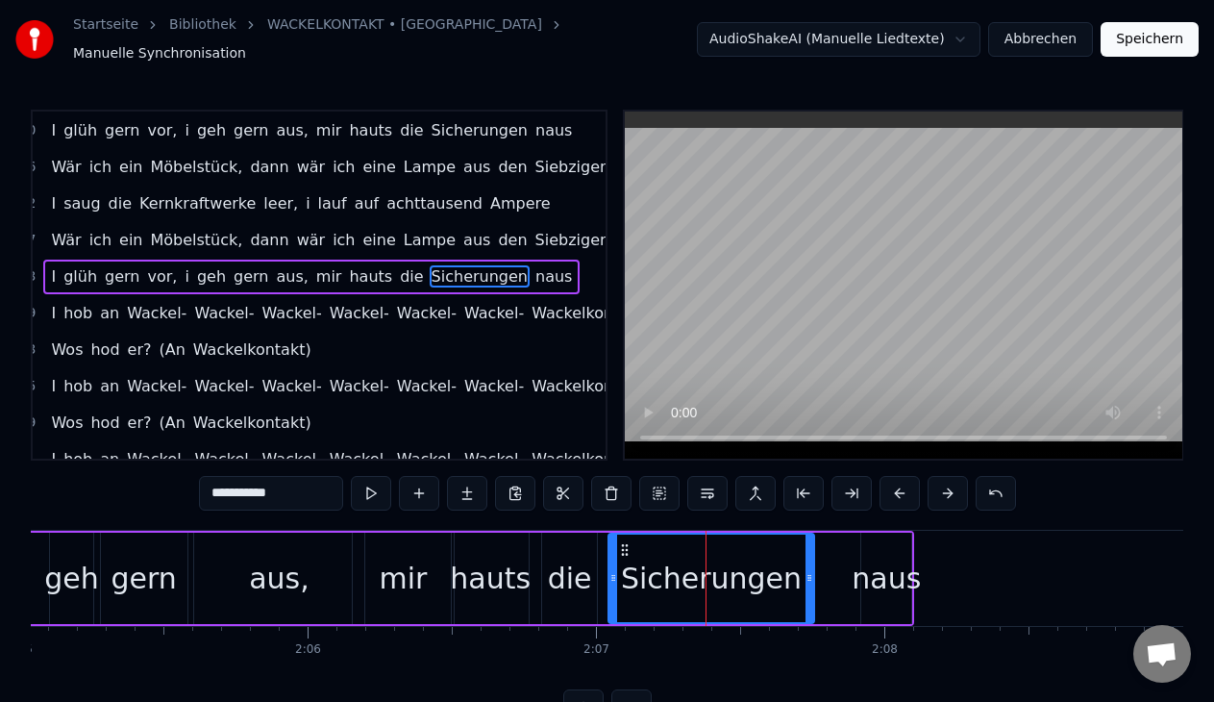
drag, startPoint x: 728, startPoint y: 567, endPoint x: 809, endPoint y: 566, distance: 80.7
click at [809, 570] on icon at bounding box center [809, 577] width 8 height 15
click at [371, 479] on button at bounding box center [371, 493] width 40 height 35
drag, startPoint x: 808, startPoint y: 571, endPoint x: 874, endPoint y: 571, distance: 65.3
click at [874, 571] on icon at bounding box center [875, 577] width 8 height 15
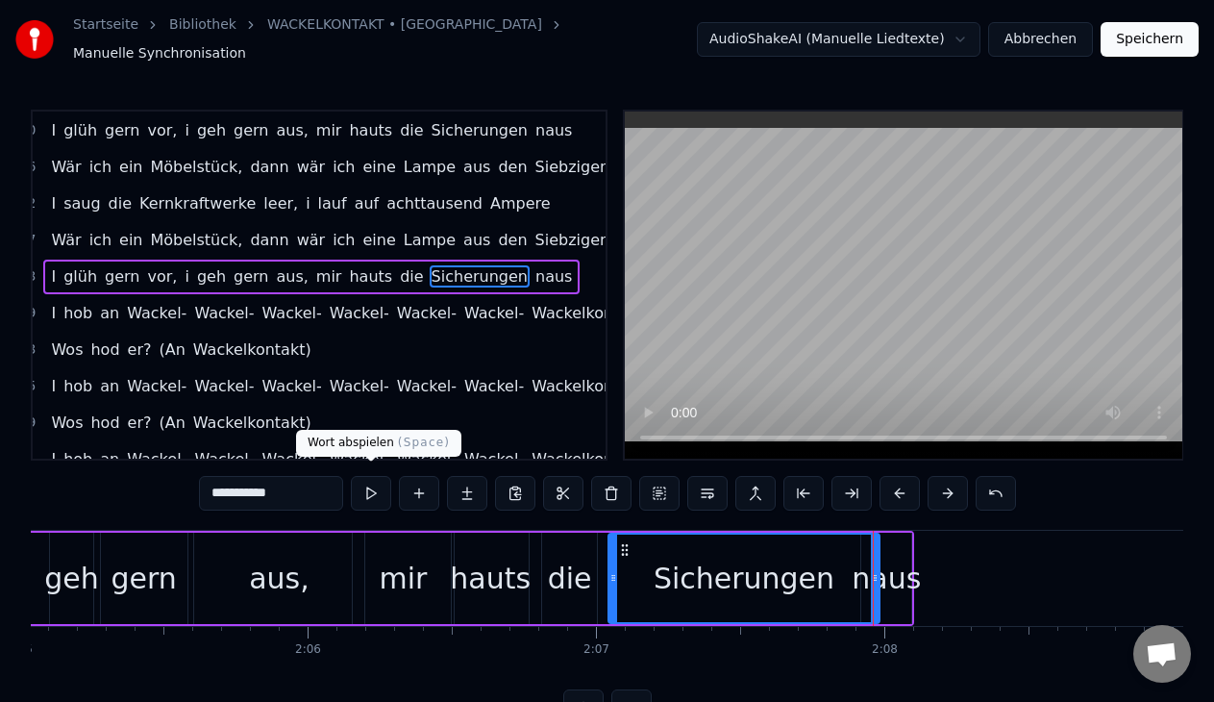
click at [372, 481] on button at bounding box center [371, 493] width 40 height 35
click at [899, 570] on div "naus" at bounding box center [885, 577] width 69 height 43
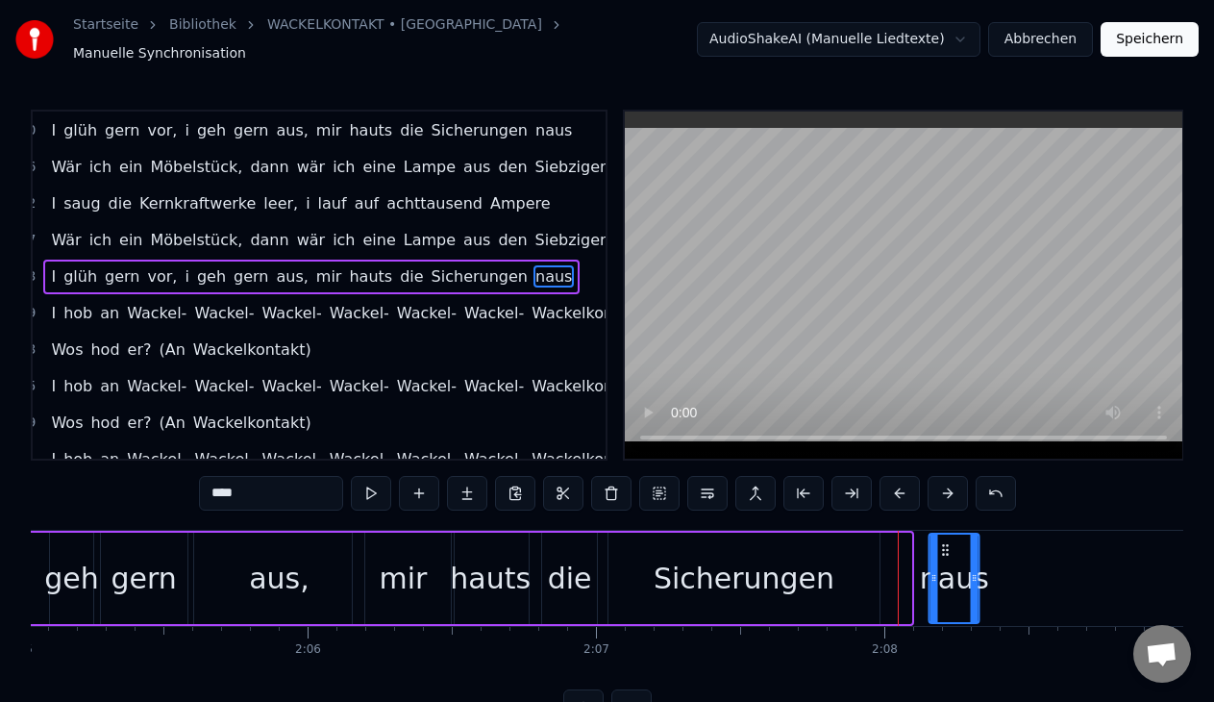
drag, startPoint x: 876, startPoint y: 540, endPoint x: 944, endPoint y: 540, distance: 67.3
click at [944, 549] on circle at bounding box center [943, 549] width 1 height 1
click at [800, 566] on div "Sicherungen" at bounding box center [743, 577] width 181 height 43
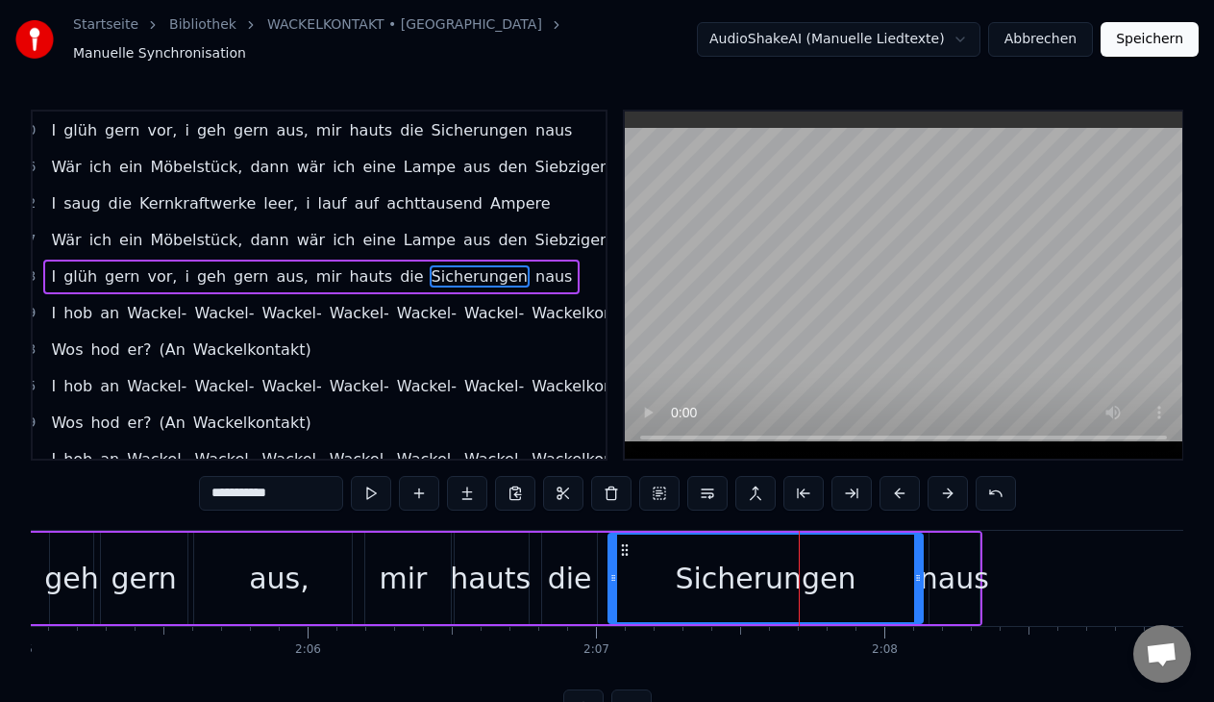
drag, startPoint x: 875, startPoint y: 570, endPoint x: 920, endPoint y: 570, distance: 44.2
click at [920, 579] on circle at bounding box center [919, 579] width 1 height 1
click at [963, 573] on div "naus" at bounding box center [954, 577] width 69 height 43
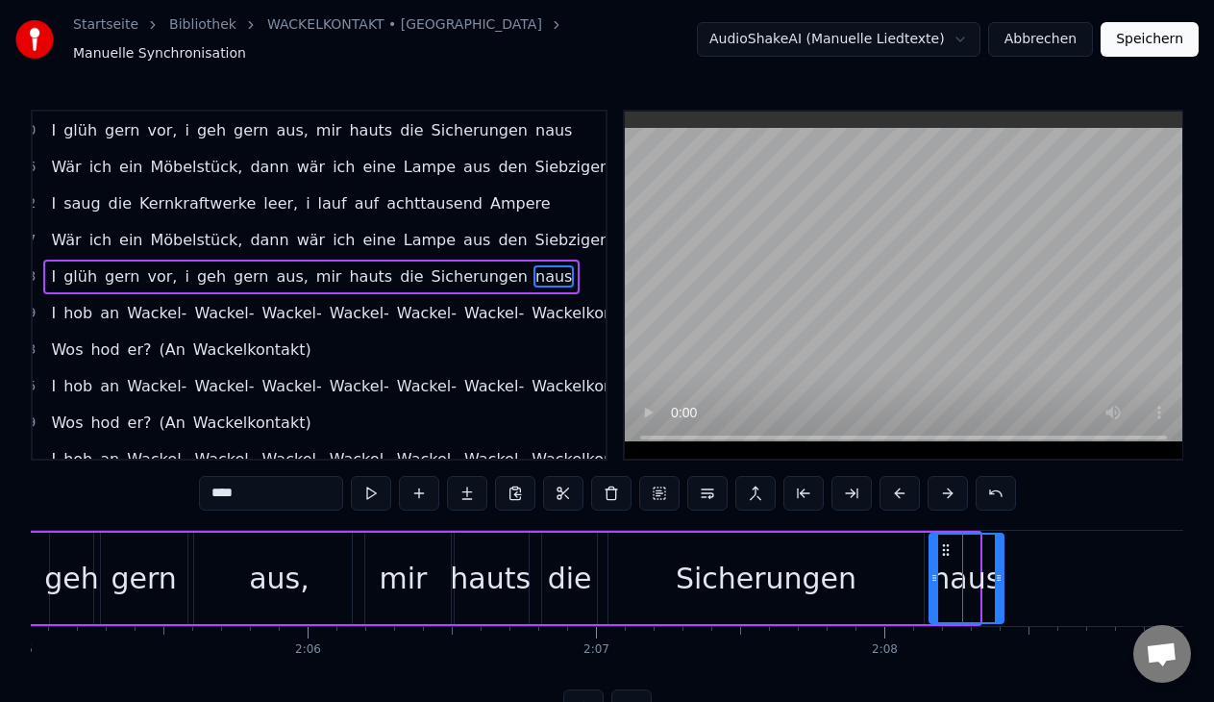
drag, startPoint x: 972, startPoint y: 567, endPoint x: 996, endPoint y: 567, distance: 24.0
click at [996, 570] on icon at bounding box center [999, 577] width 8 height 15
click at [358, 486] on button at bounding box center [371, 493] width 40 height 35
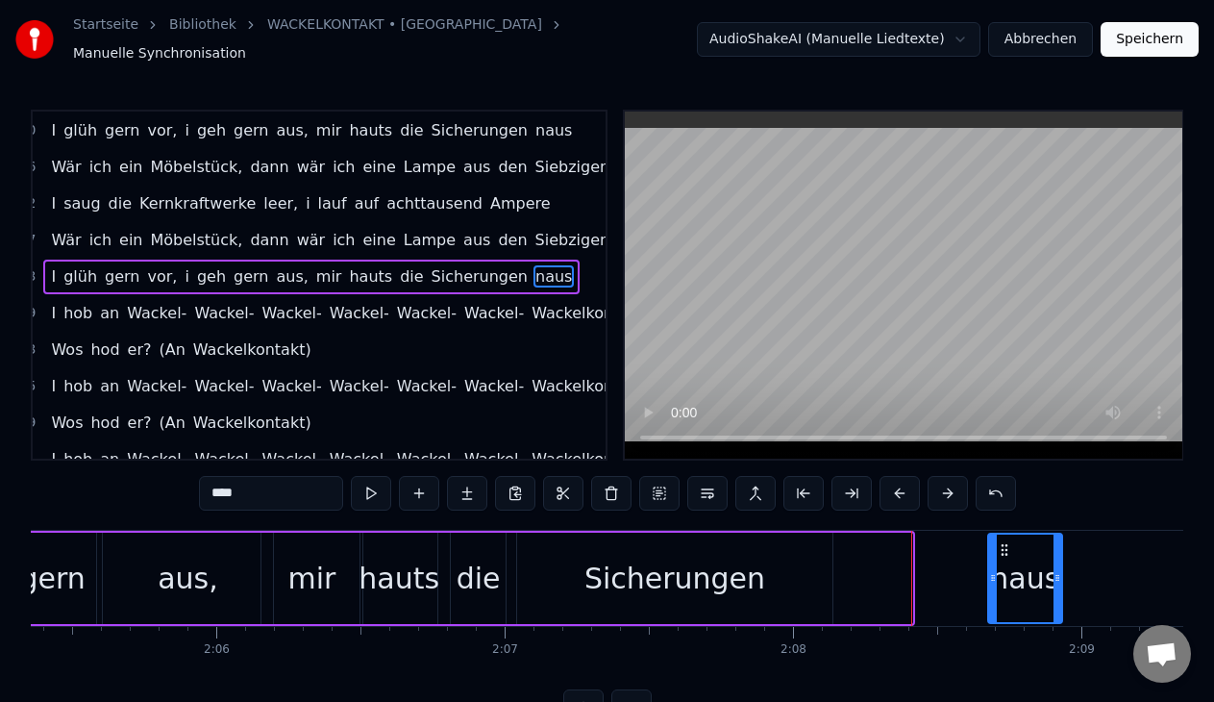
scroll to position [0, 36154]
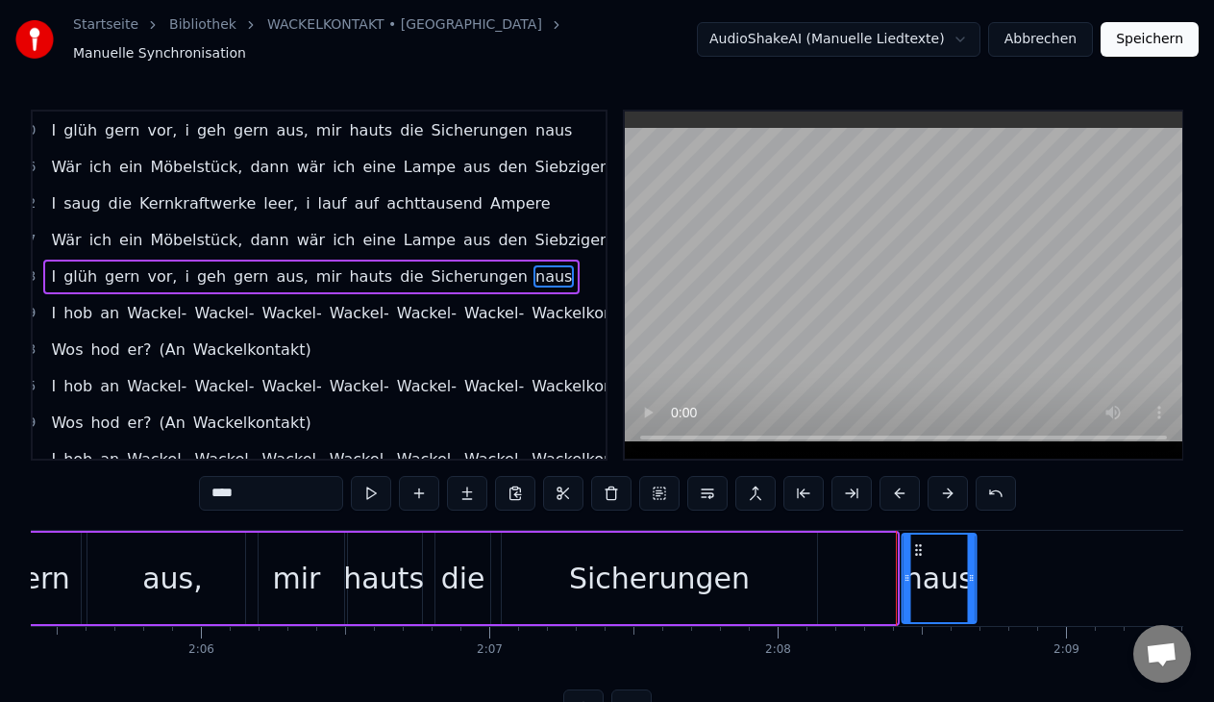
drag, startPoint x: 948, startPoint y: 541, endPoint x: 921, endPoint y: 557, distance: 31.5
click at [921, 557] on div "naus" at bounding box center [938, 577] width 72 height 87
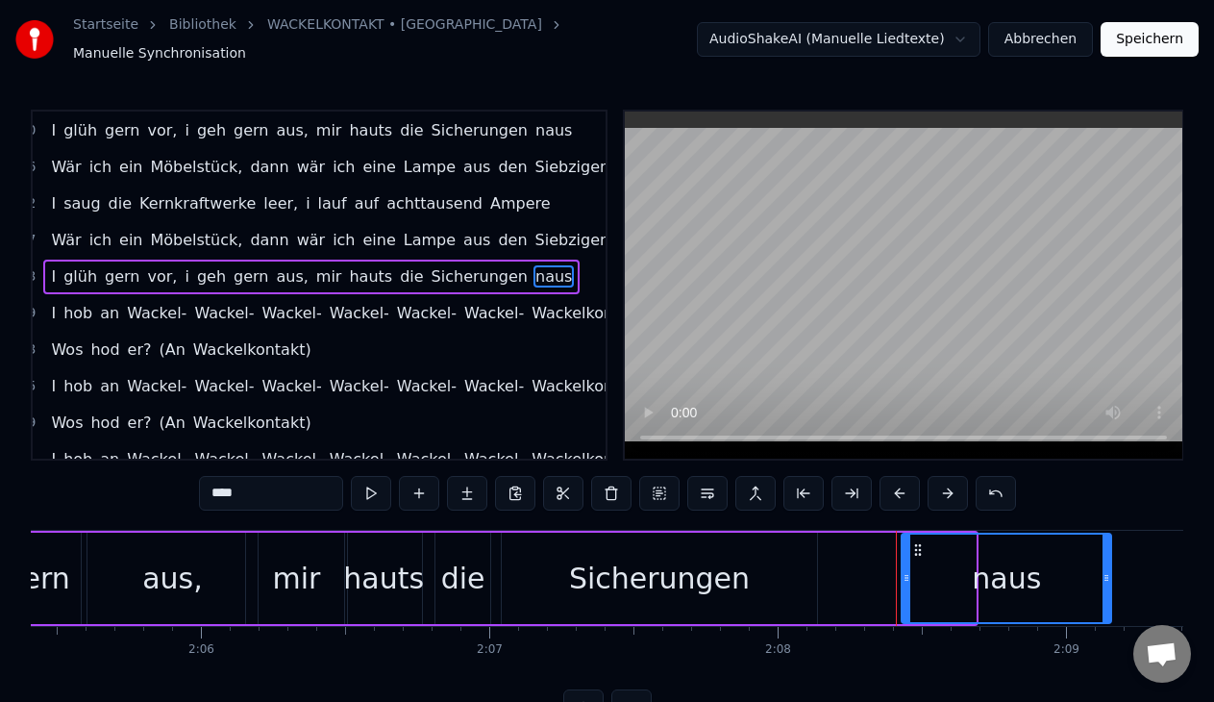
drag, startPoint x: 972, startPoint y: 569, endPoint x: 1107, endPoint y: 561, distance: 135.7
click at [1107, 570] on icon at bounding box center [1106, 577] width 8 height 15
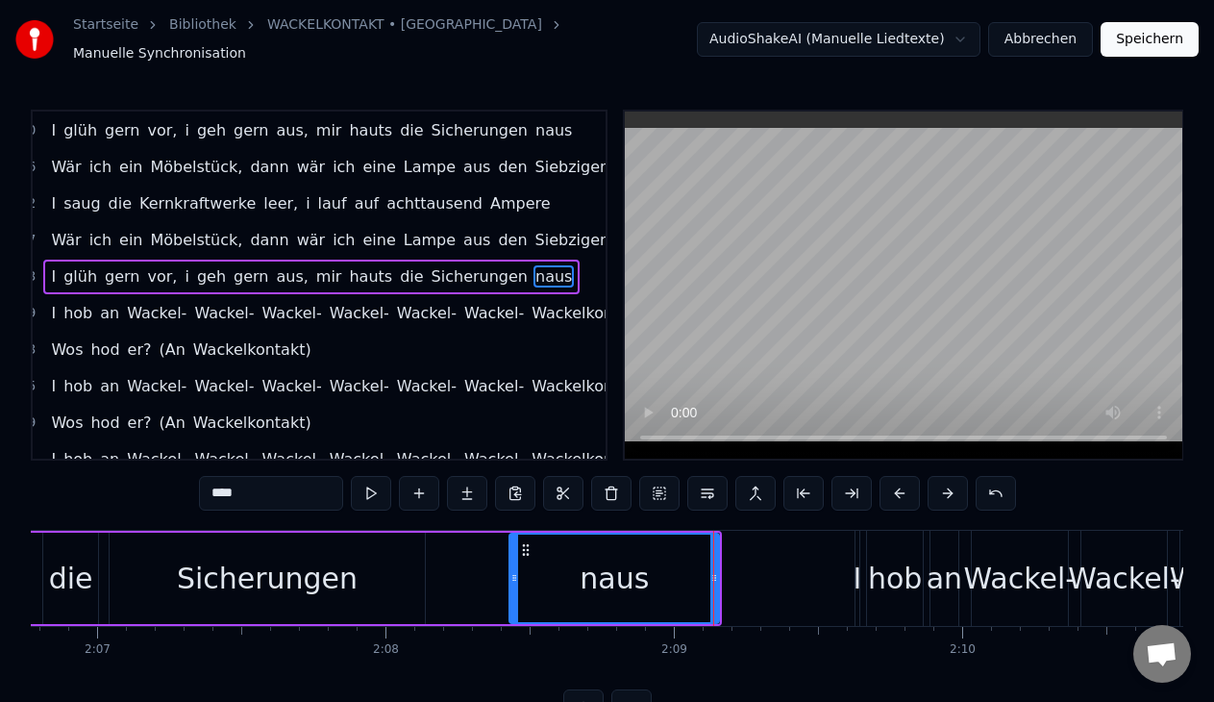
scroll to position [0, 36254]
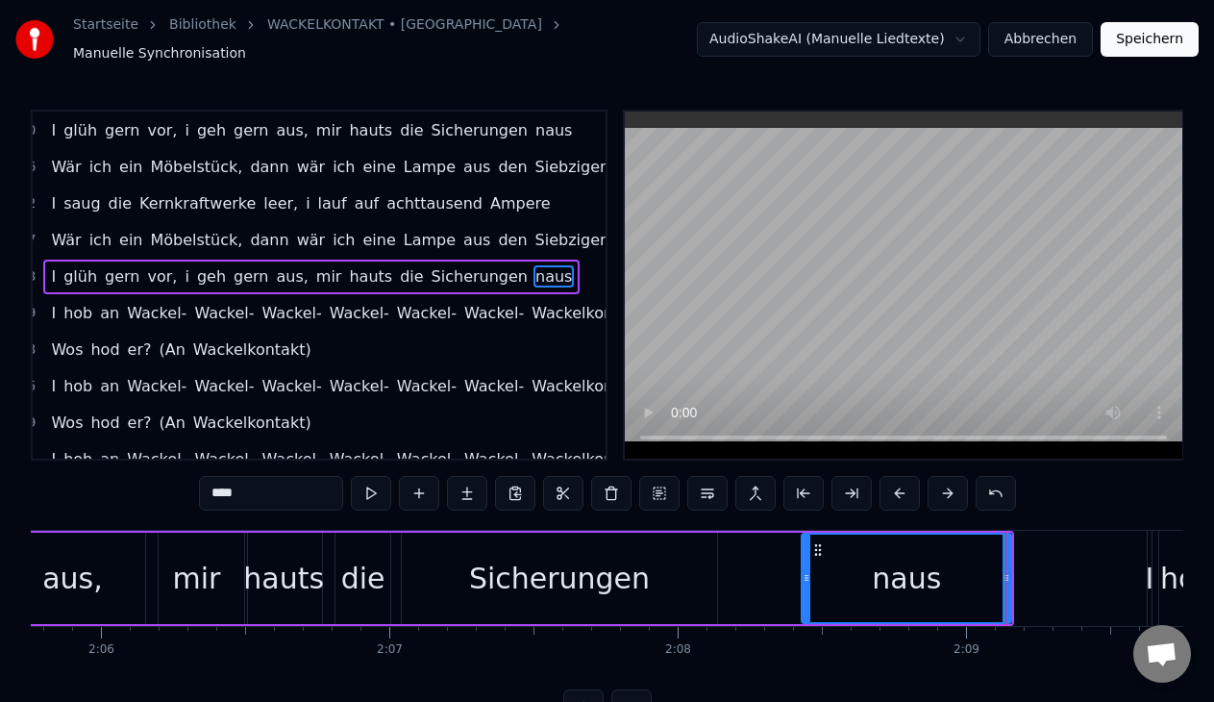
click at [684, 571] on div "Sicherungen" at bounding box center [559, 577] width 315 height 91
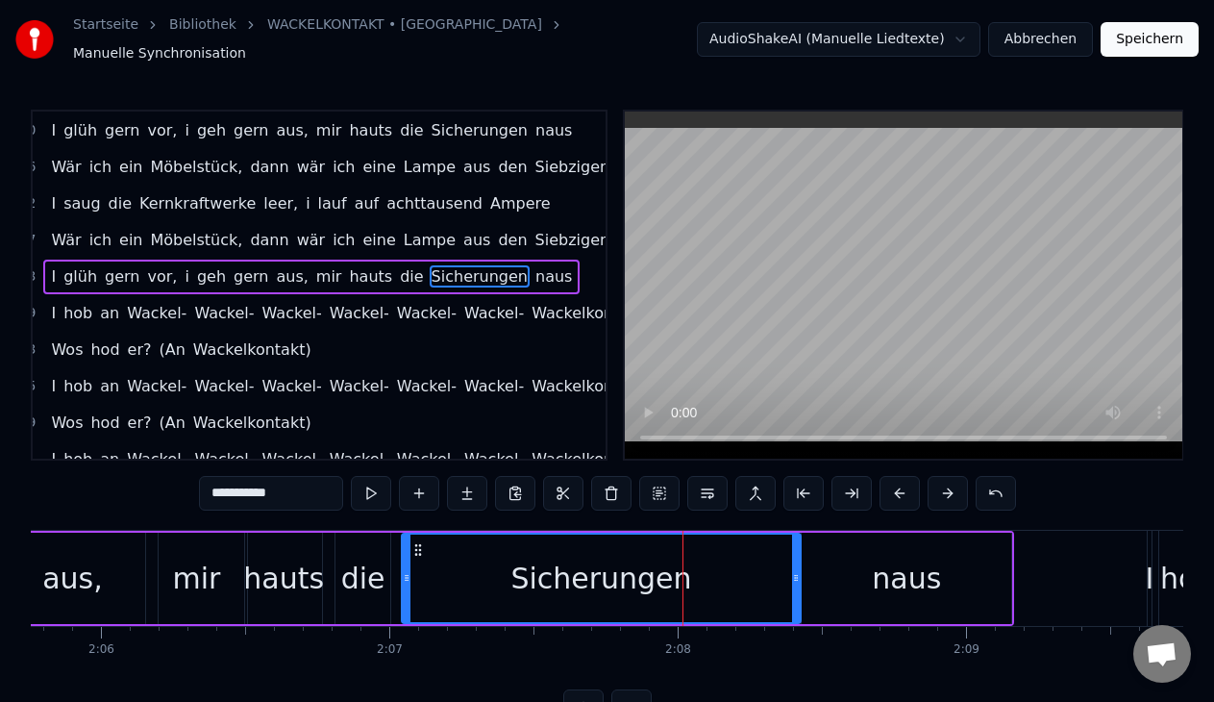
drag, startPoint x: 711, startPoint y: 565, endPoint x: 795, endPoint y: 570, distance: 83.7
click at [795, 570] on icon at bounding box center [796, 577] width 8 height 15
click at [380, 480] on button at bounding box center [371, 493] width 40 height 35
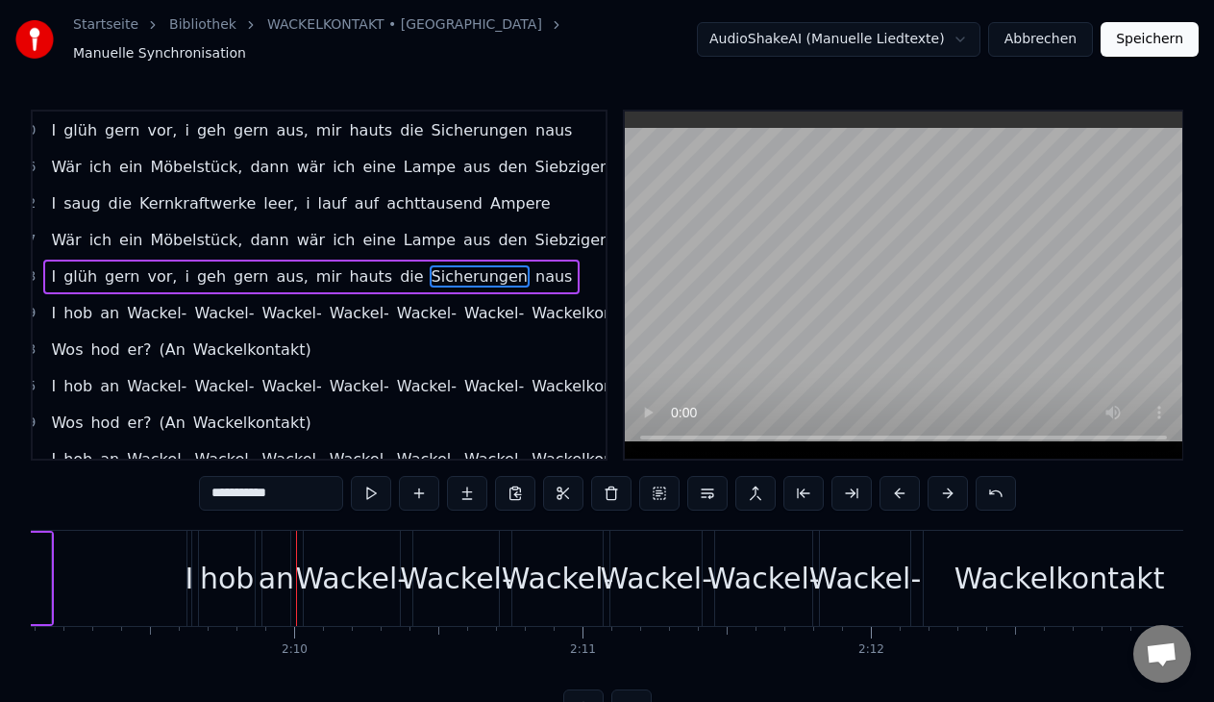
click at [636, 613] on div "Wackel-" at bounding box center [655, 577] width 91 height 95
type input "*******"
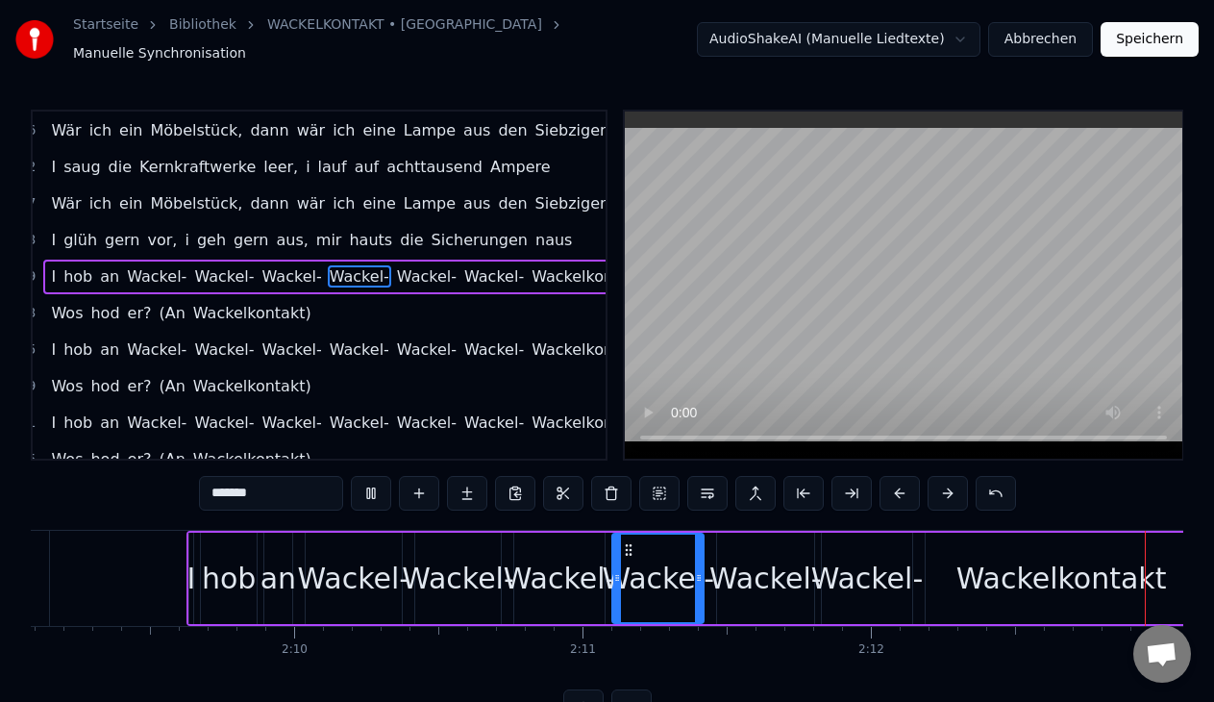
scroll to position [0, 38243]
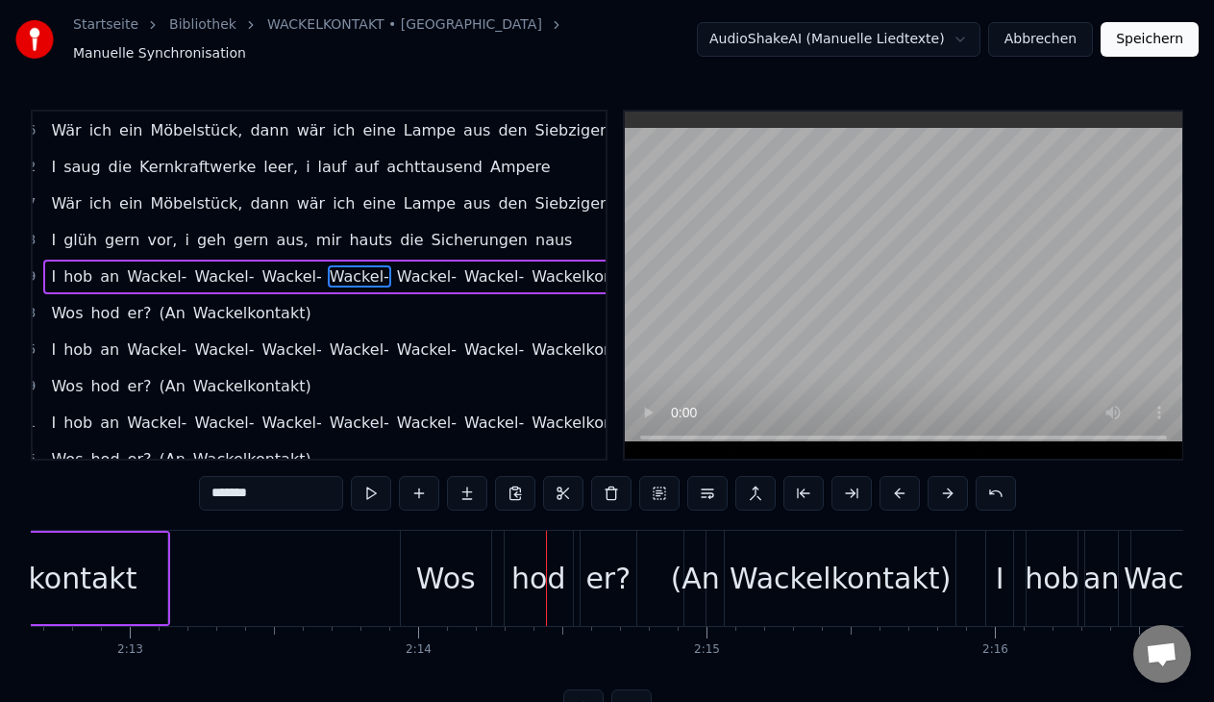
click at [231, 320] on div "Wos hod er? (An Wackelkontakt)" at bounding box center [180, 313] width 275 height 35
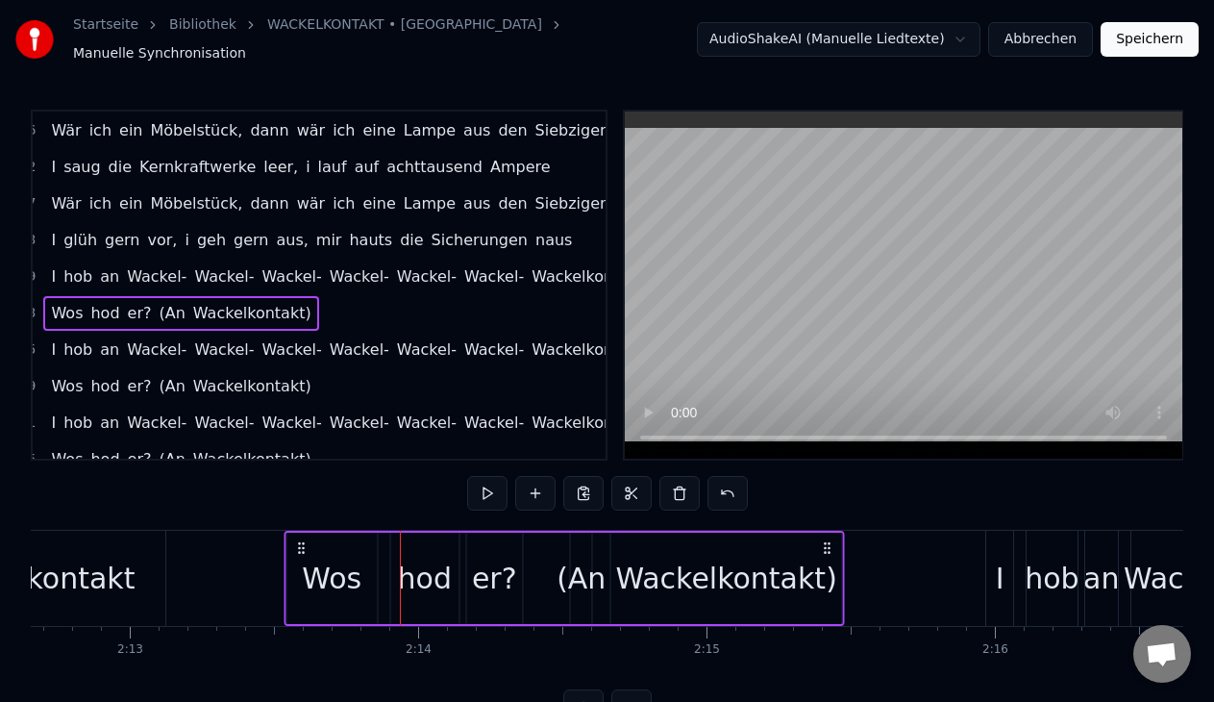
drag, startPoint x: 416, startPoint y: 534, endPoint x: 302, endPoint y: 527, distance: 114.6
click at [302, 530] on div "Wos hod er? (An Wackelkontakt)" at bounding box center [563, 577] width 560 height 95
click at [481, 483] on button at bounding box center [487, 493] width 40 height 35
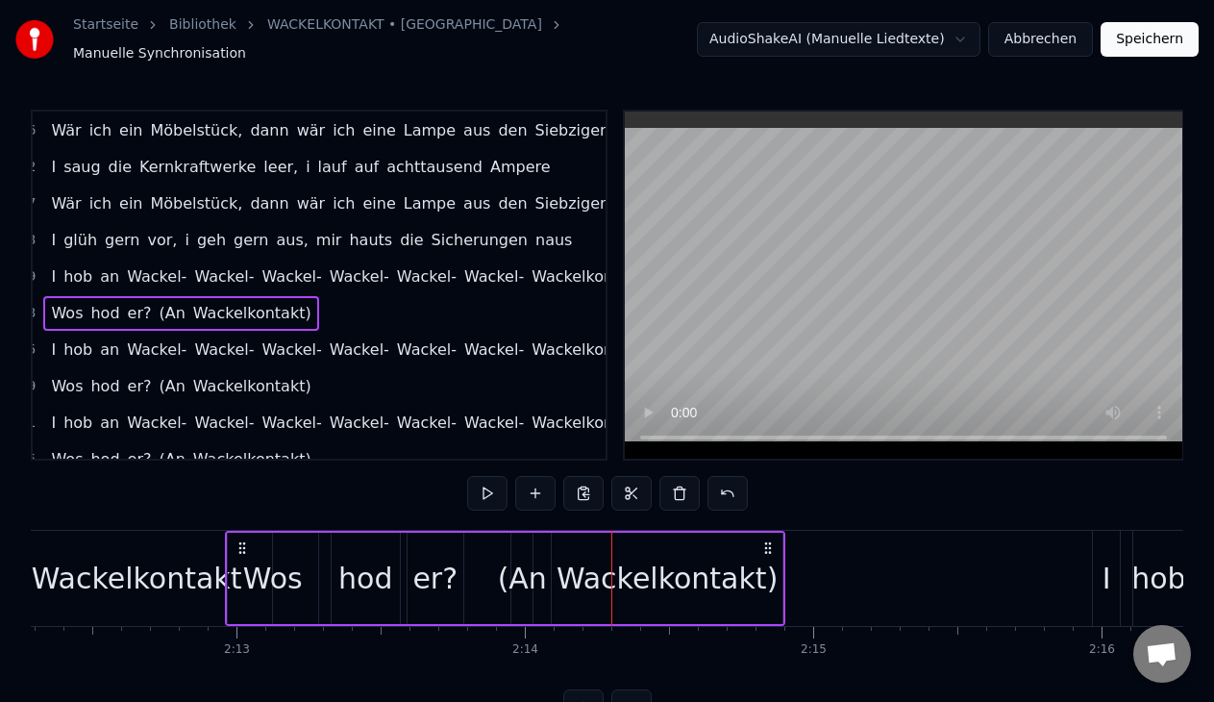
scroll to position [0, 38135]
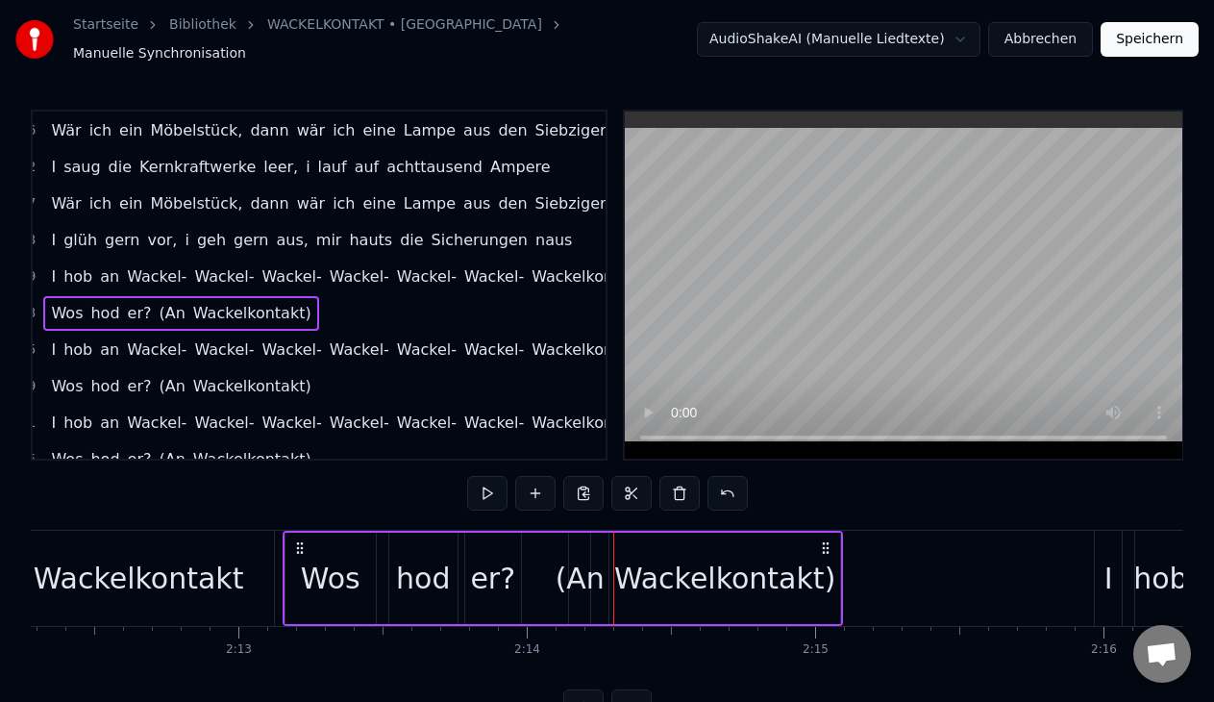
click at [295, 540] on icon at bounding box center [299, 547] width 15 height 15
click at [478, 476] on button at bounding box center [487, 493] width 40 height 35
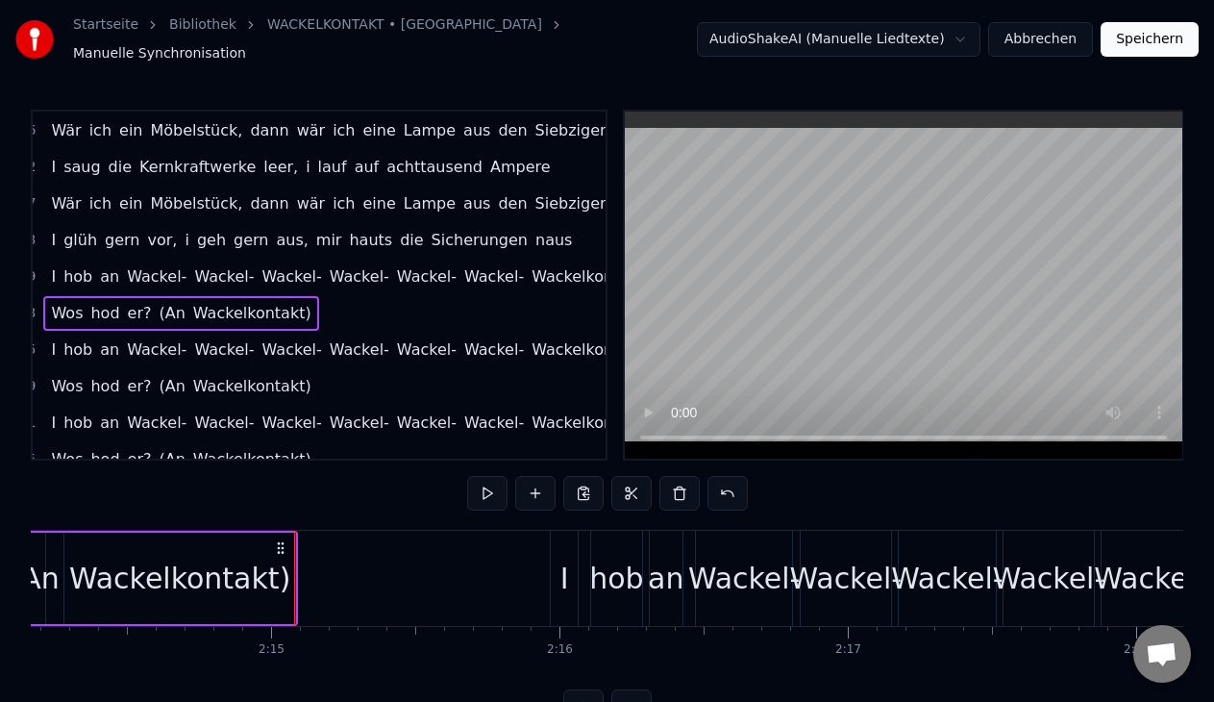
scroll to position [0, 38867]
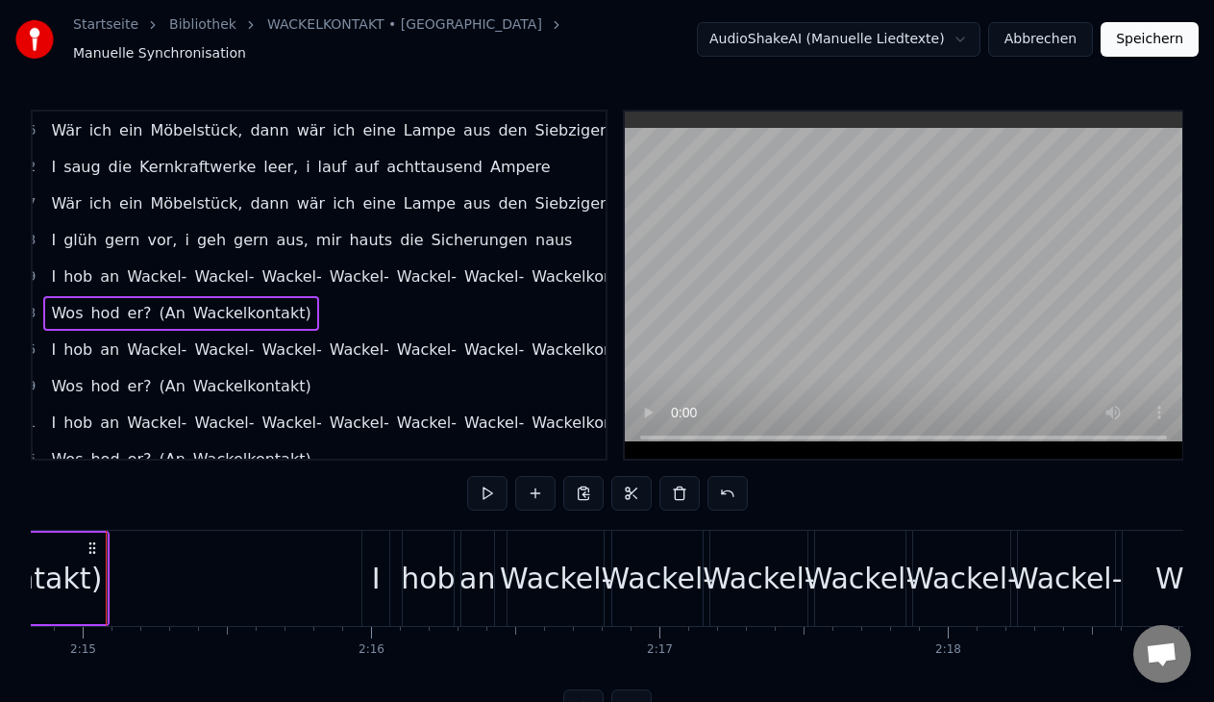
click at [480, 603] on div "an" at bounding box center [477, 577] width 33 height 95
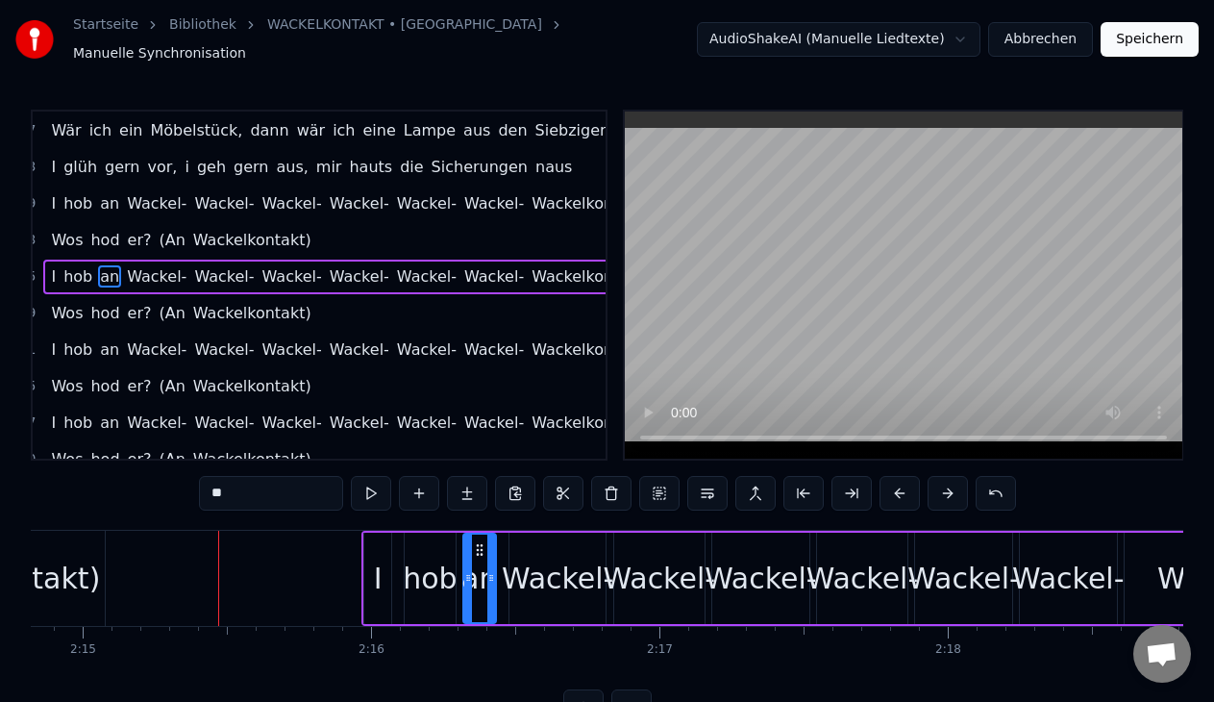
click at [398, 613] on div "I hob an Wackel- Wackel- Wackel- Wackel- Wackel- Wackel- Wackelkontakt" at bounding box center [882, 577] width 1042 height 95
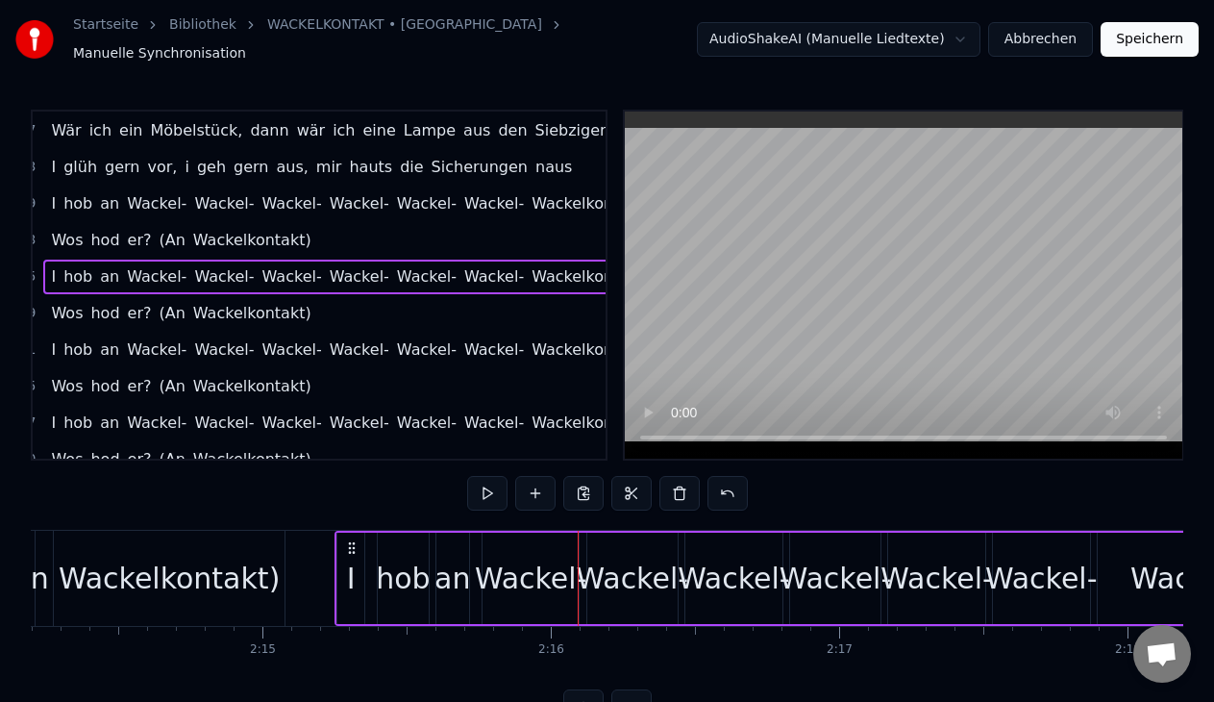
scroll to position [0, 38686]
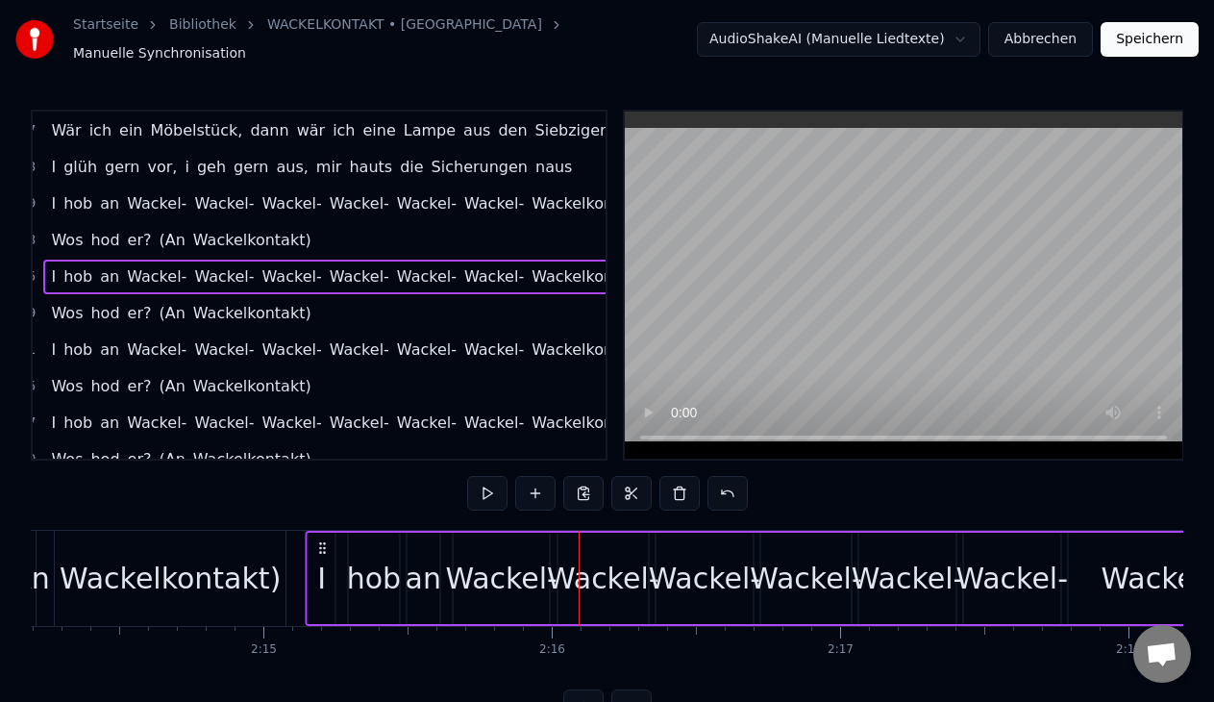
drag, startPoint x: 378, startPoint y: 530, endPoint x: 321, endPoint y: 523, distance: 57.2
click at [321, 530] on div "I hob an Wackel- Wackel- Wackel- Wackel- Wackel- Wackel- Wackelkontakt" at bounding box center [827, 577] width 1042 height 95
click at [479, 484] on button at bounding box center [487, 493] width 40 height 35
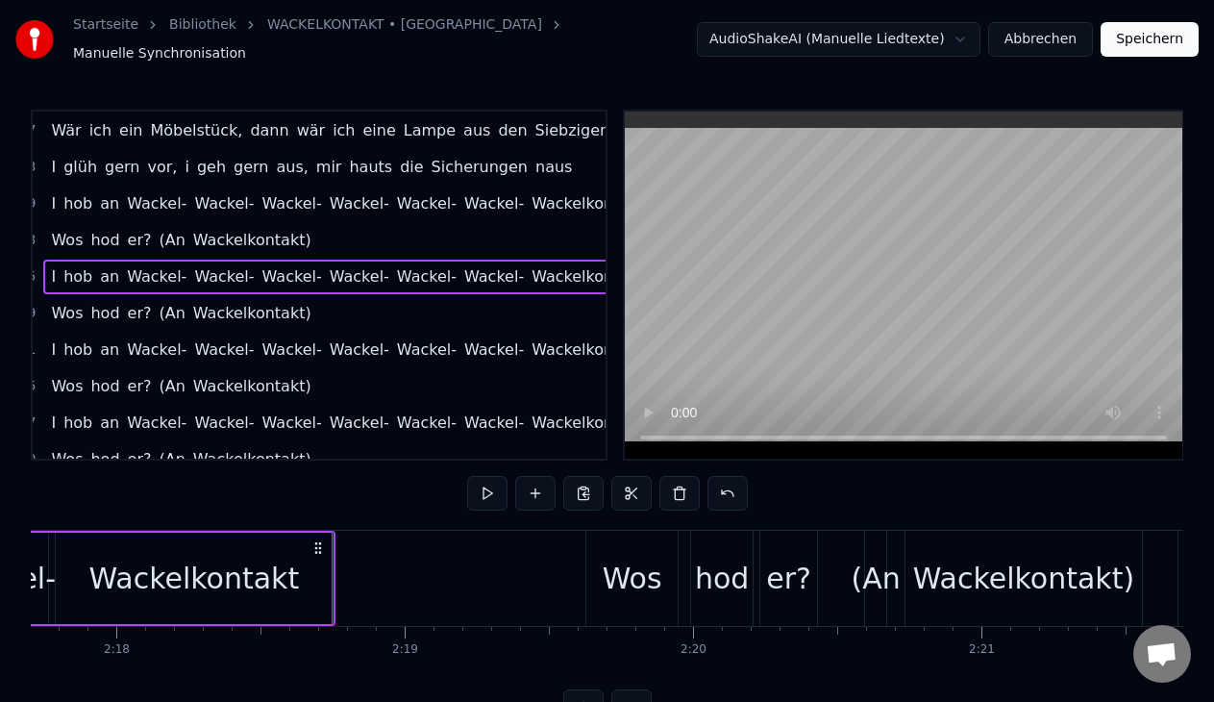
click at [273, 315] on div "Wos hod er? (An Wackelkontakt)" at bounding box center [180, 313] width 275 height 35
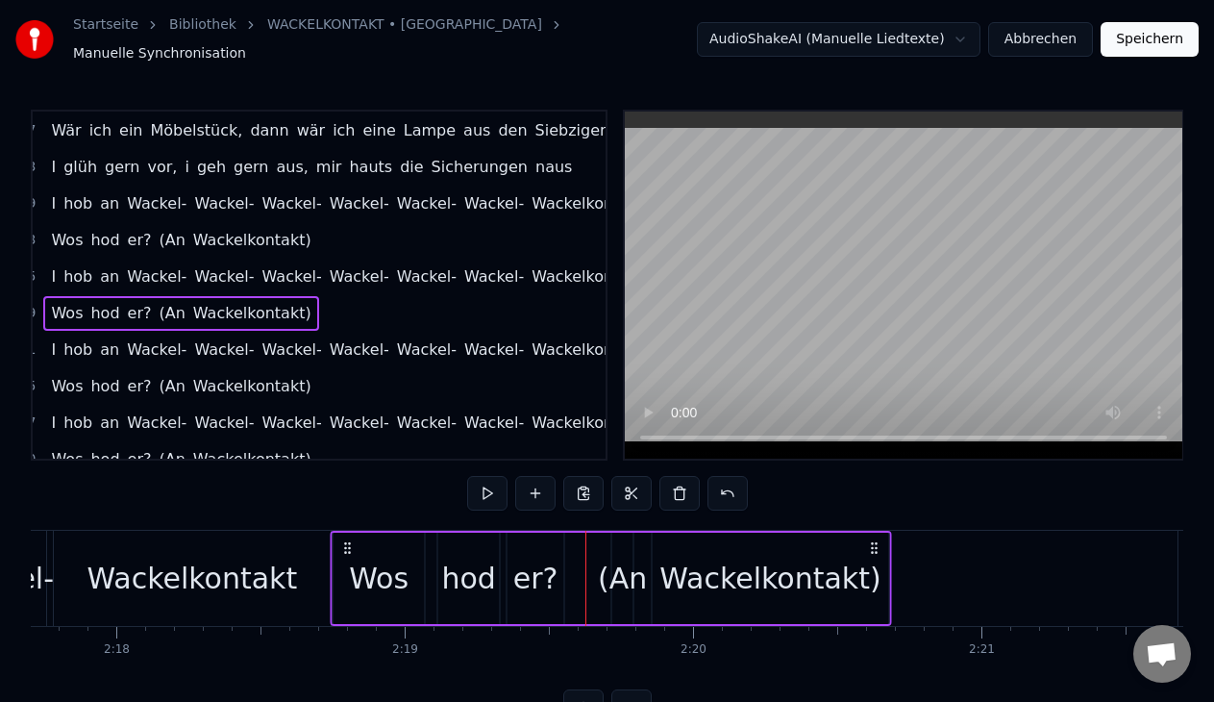
drag, startPoint x: 605, startPoint y: 533, endPoint x: 351, endPoint y: 518, distance: 255.1
click at [351, 518] on div "0:00 Wär 0:00 ich ein Möbelstück, dann wär ich eine Lampe aus den Siebzigern 0:…" at bounding box center [607, 417] width 1152 height 614
click at [489, 481] on button at bounding box center [487, 493] width 40 height 35
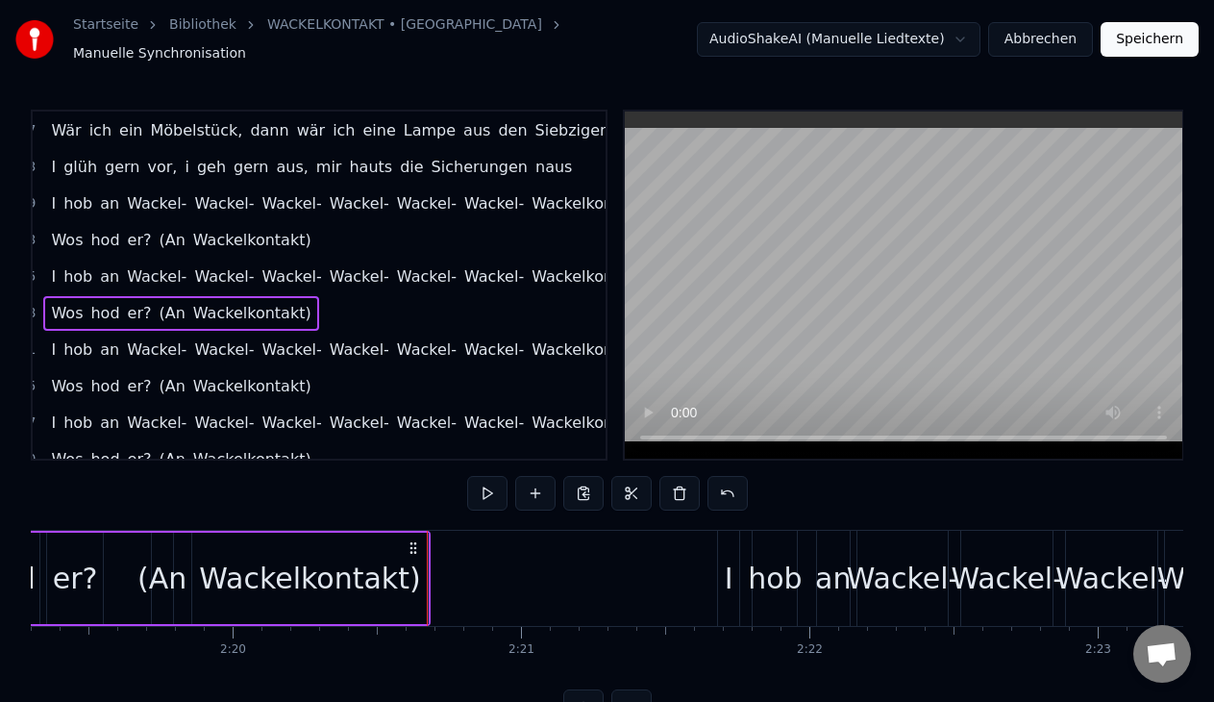
scroll to position [0, 40200]
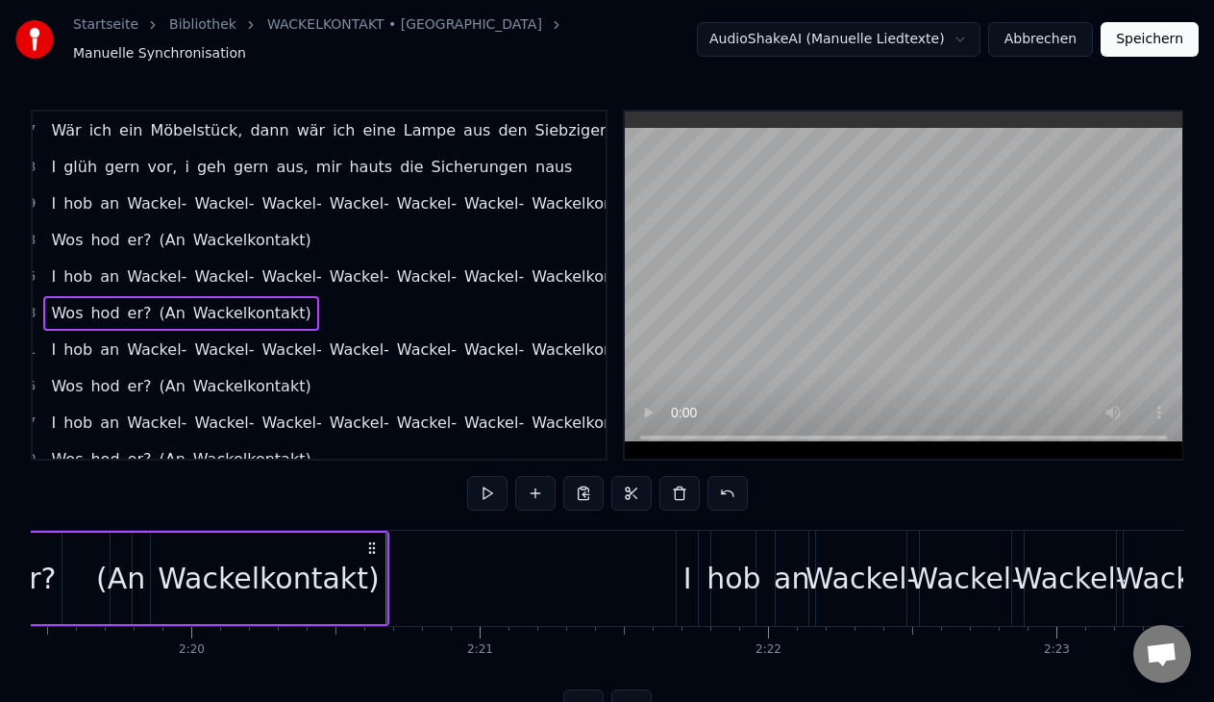
click at [392, 356] on div "I hob an Wackel- Wackel- Wackel- Wackel- Wackel- Wackel- Wackelkontakt" at bounding box center [346, 349] width 607 height 35
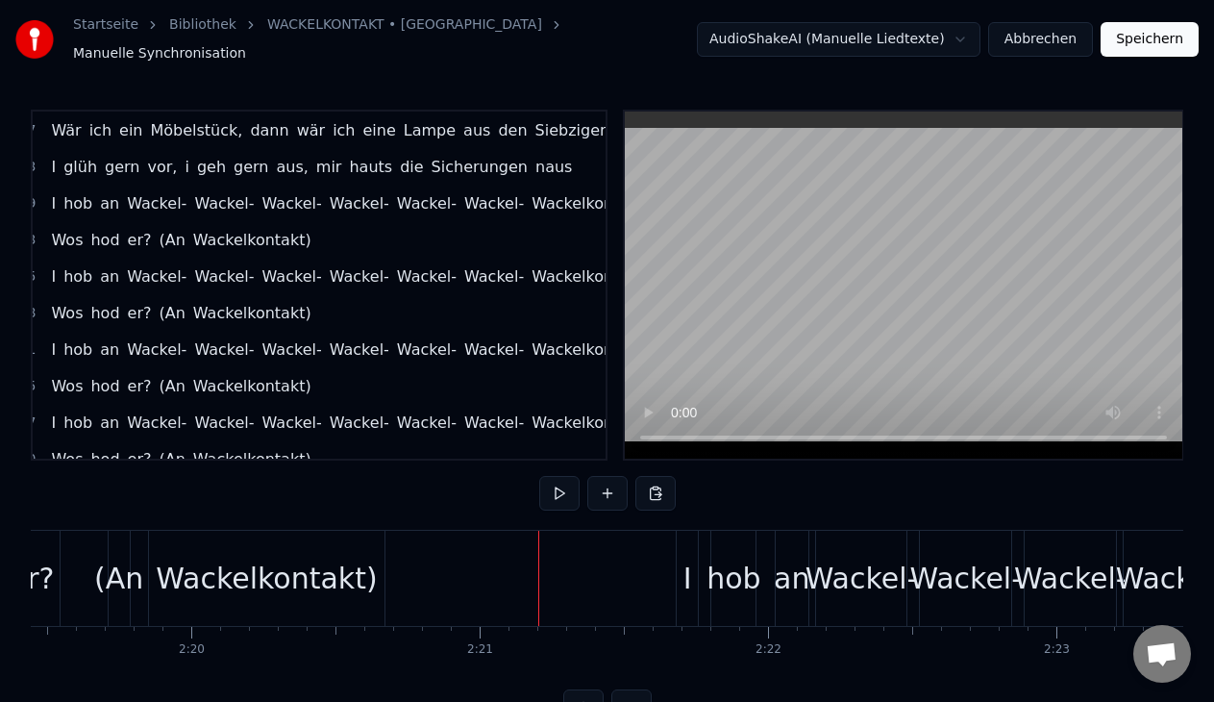
click at [685, 556] on div "I" at bounding box center [687, 577] width 9 height 43
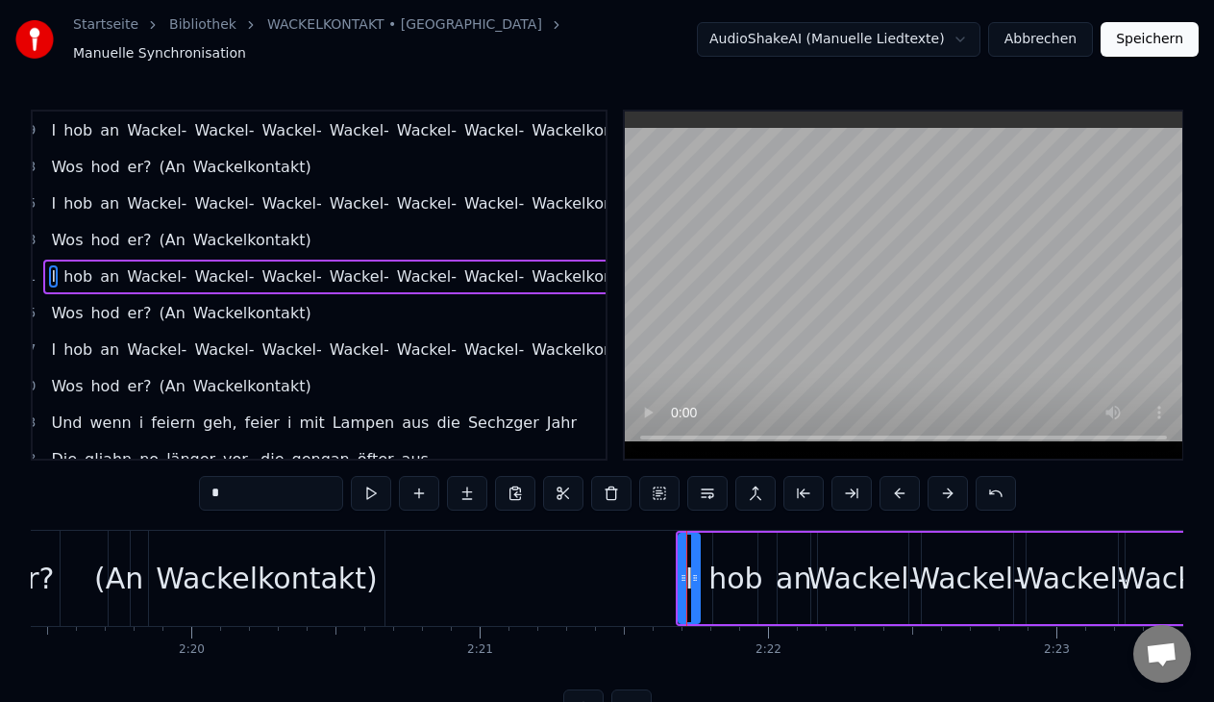
click at [234, 353] on div "I hob an Wackel- Wackel- Wackel- Wackel- Wackel- Wackel- Wackelkontakt" at bounding box center [346, 349] width 607 height 35
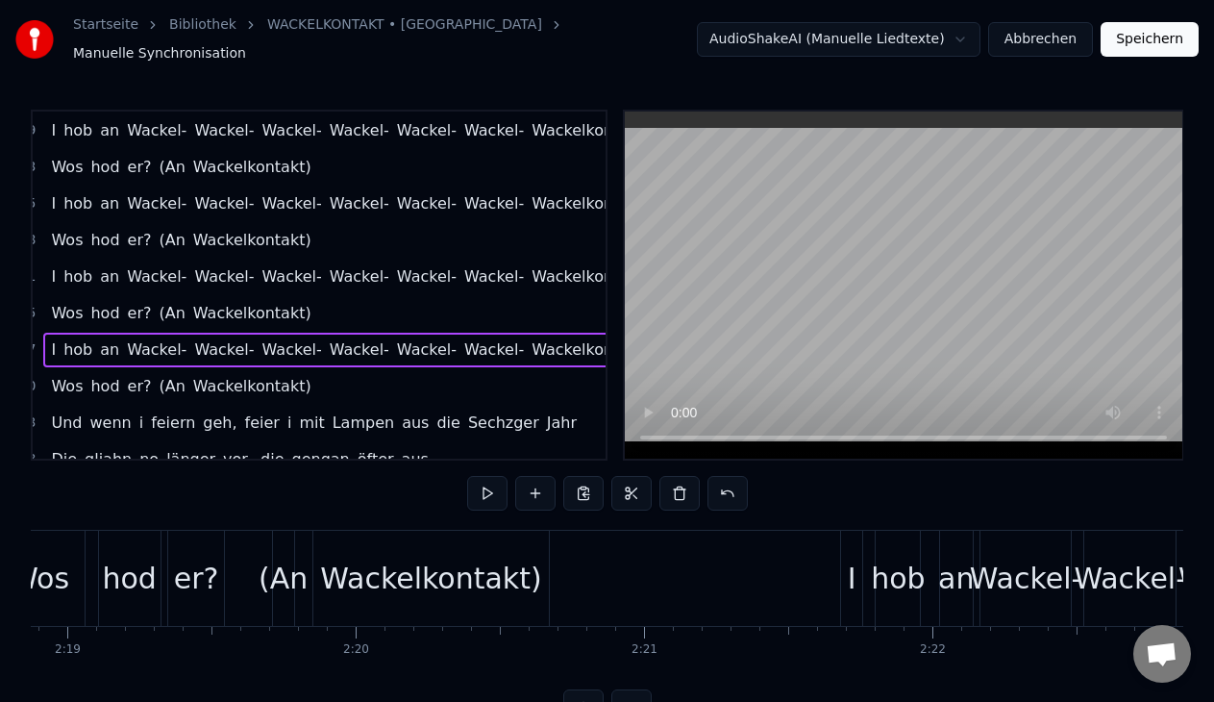
scroll to position [0, 40119]
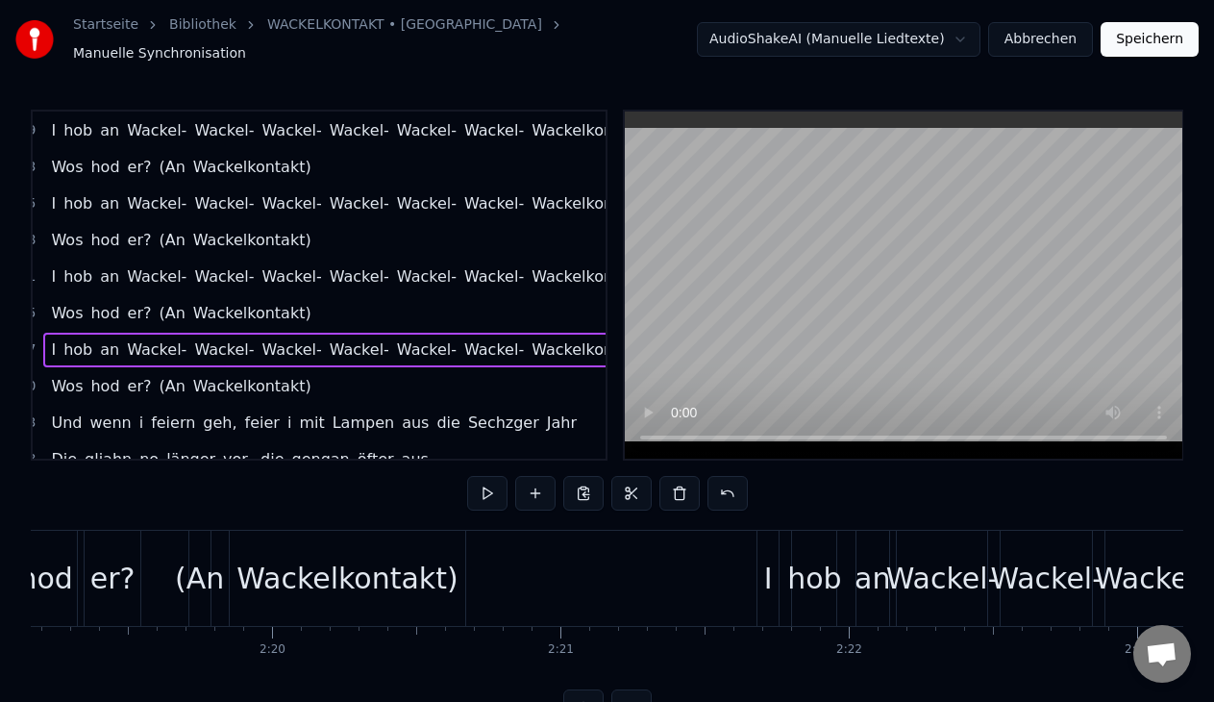
click at [776, 608] on div "I" at bounding box center [767, 577] width 21 height 95
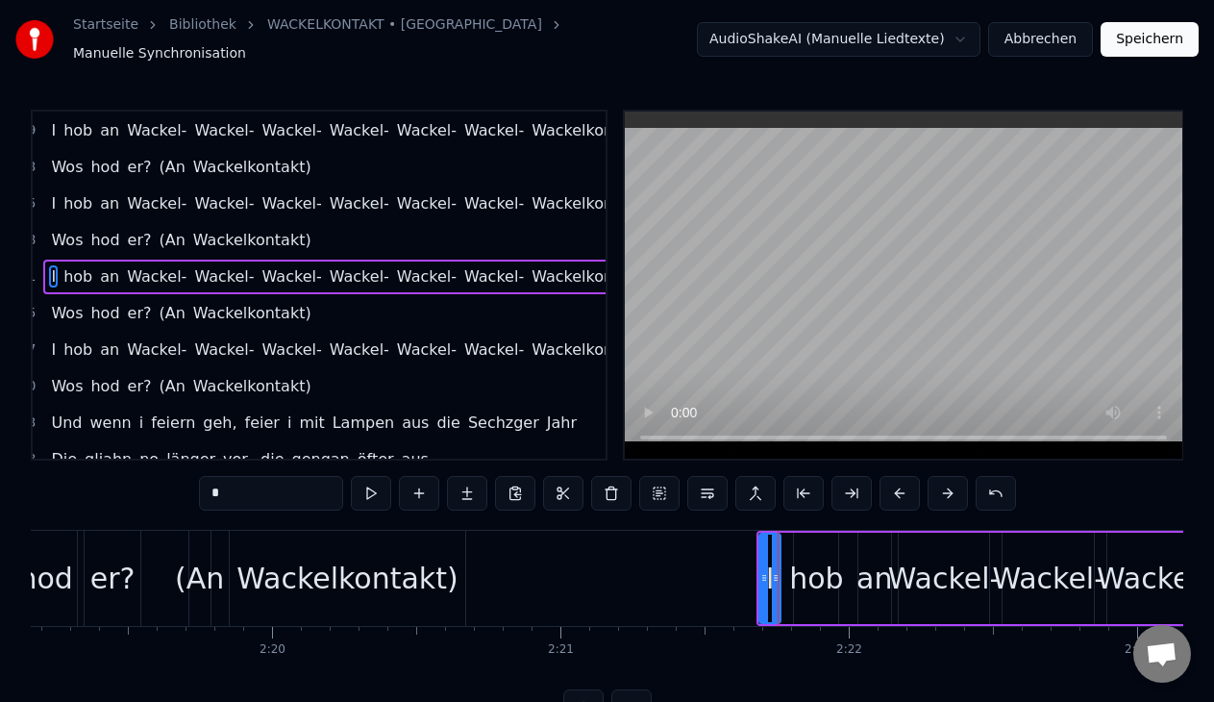
click at [438, 283] on div "I hob an Wackel- Wackel- Wackel- Wackel- Wackel- Wackel- Wackelkontakt" at bounding box center [346, 276] width 607 height 35
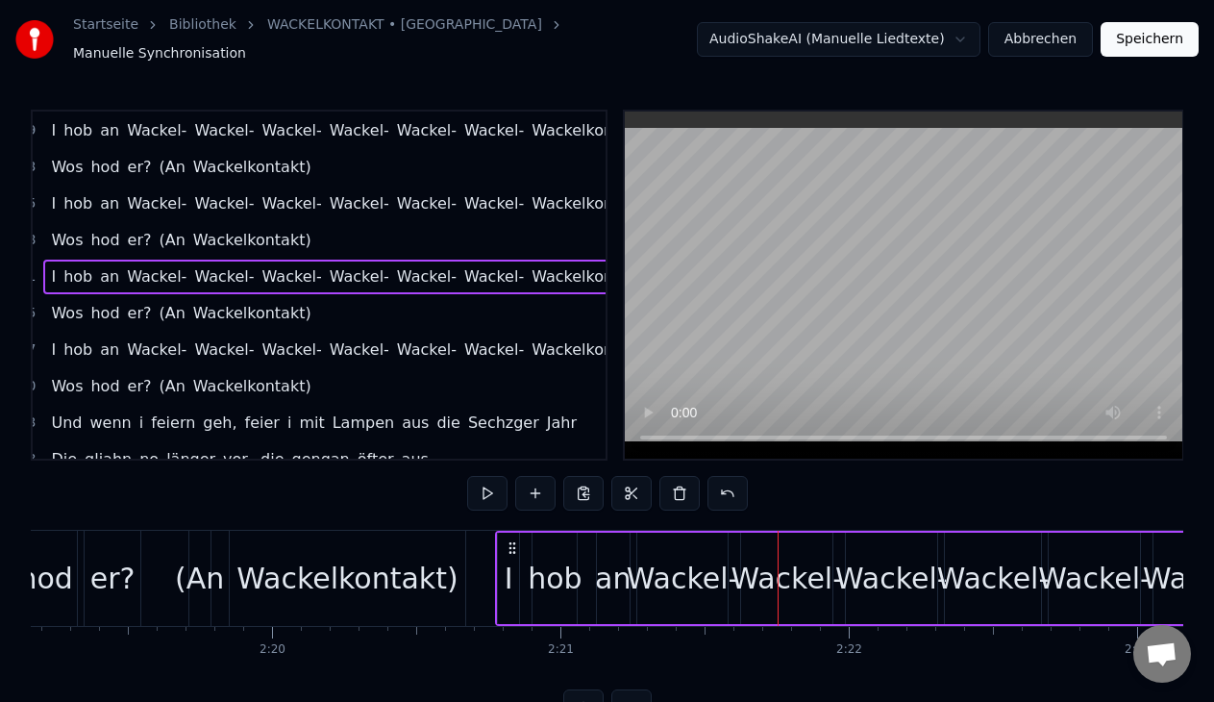
drag, startPoint x: 772, startPoint y: 537, endPoint x: 510, endPoint y: 527, distance: 261.6
click at [510, 530] on div "I hob an Wackel- Wackel- Wackel- Wackel- Wackel- Wackel- Wackelkontakt" at bounding box center [1010, 577] width 1030 height 95
click at [481, 476] on button at bounding box center [487, 493] width 40 height 35
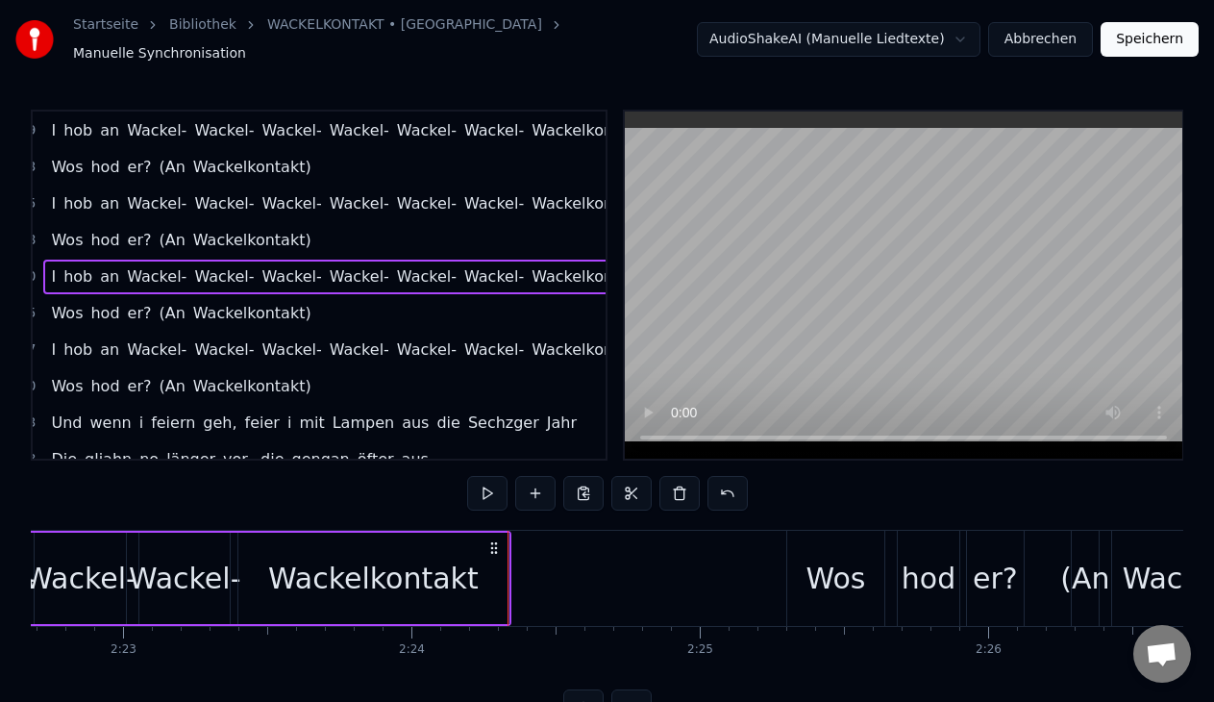
click at [275, 321] on div "2:25 Wos hod er? (An Wackelkontakt)" at bounding box center [291, 313] width 573 height 37
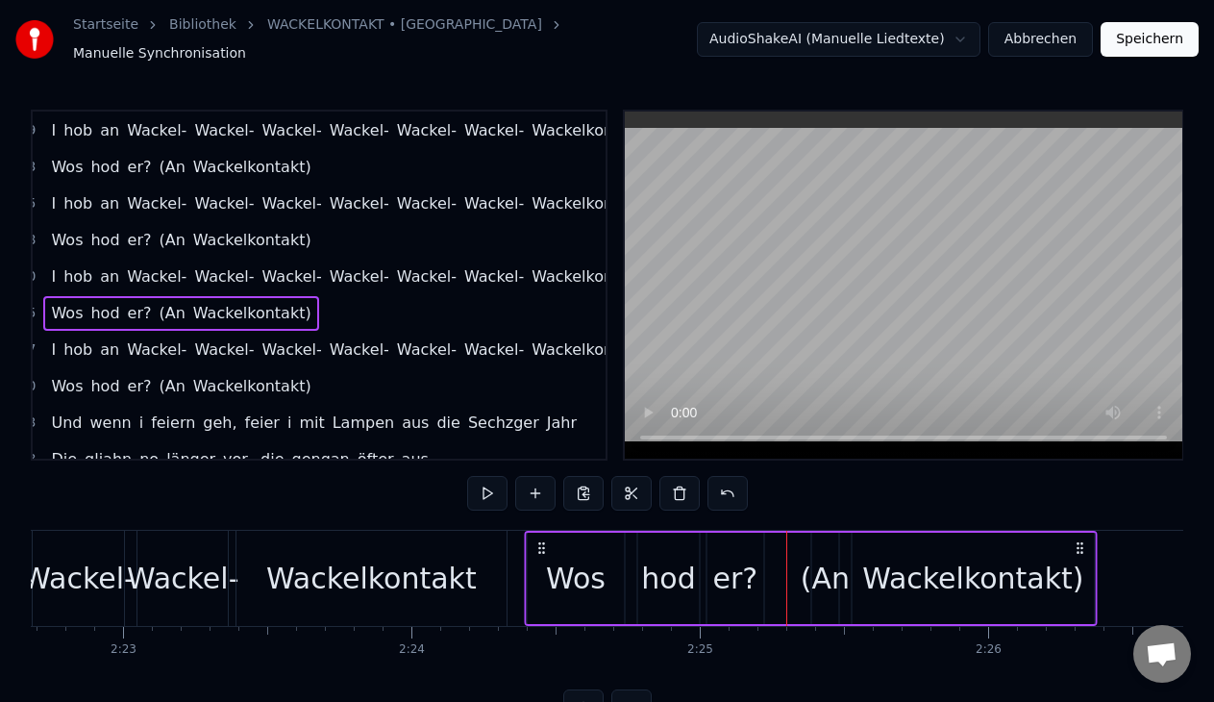
drag, startPoint x: 806, startPoint y: 543, endPoint x: 544, endPoint y: 541, distance: 262.3
click at [544, 541] on icon at bounding box center [541, 547] width 15 height 15
click at [477, 476] on button at bounding box center [487, 493] width 40 height 35
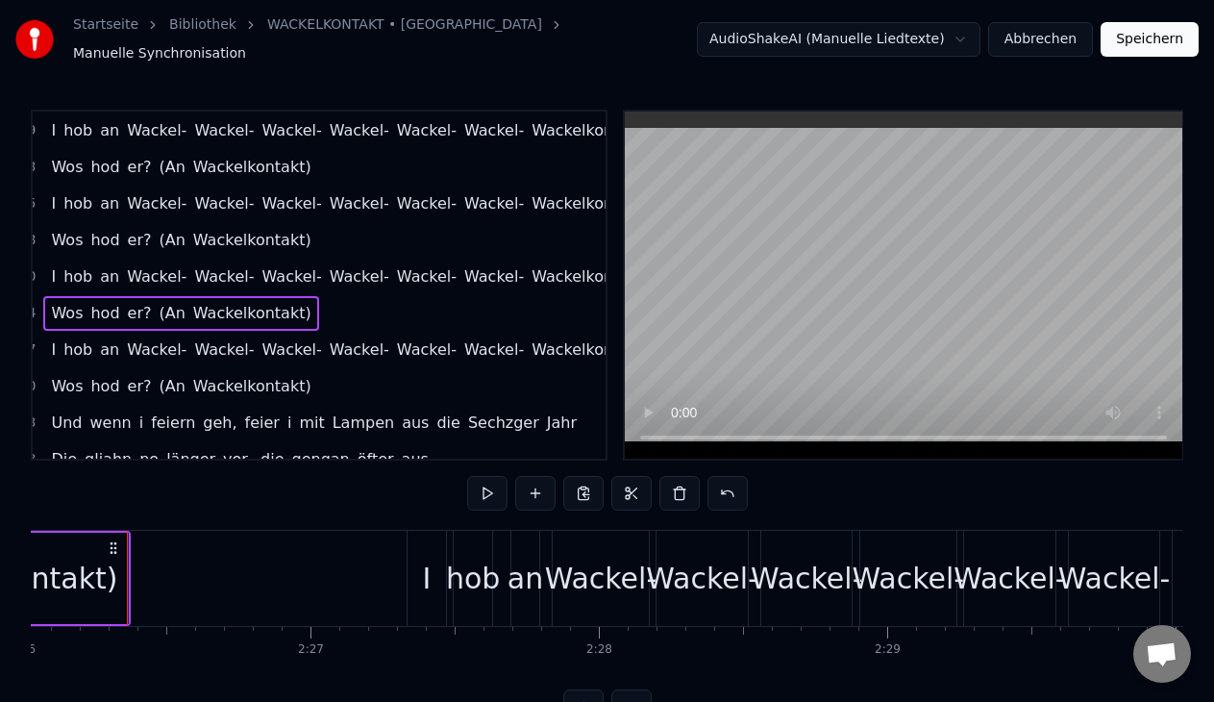
click at [352, 356] on div "I hob an Wackel- Wackel- Wackel- Wackel- Wackel- Wackel- Wackelkontakt" at bounding box center [346, 349] width 607 height 35
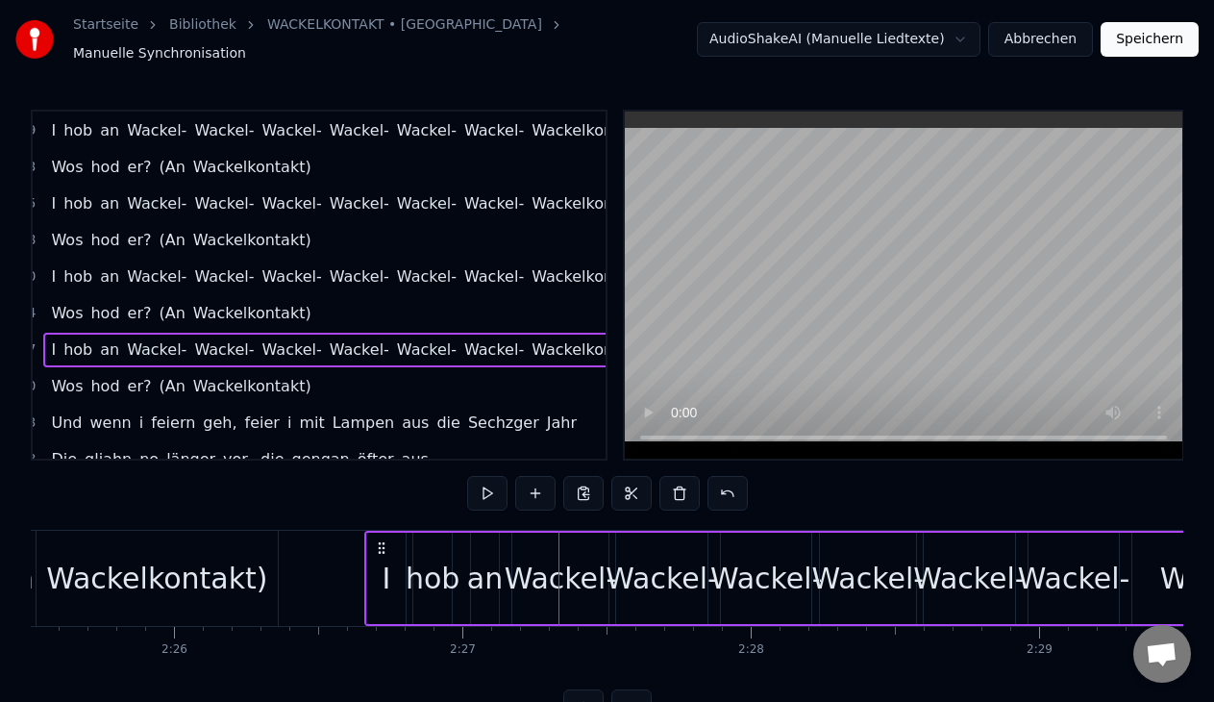
scroll to position [0, 41936]
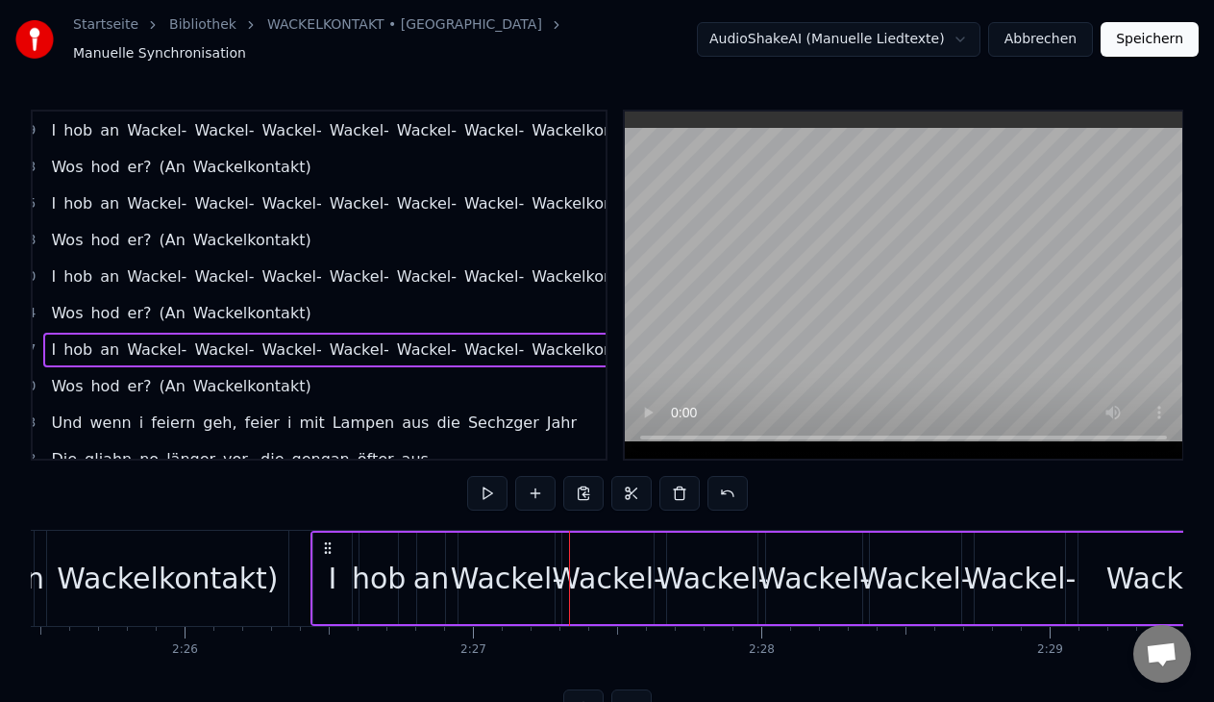
drag, startPoint x: 427, startPoint y: 534, endPoint x: 331, endPoint y: 541, distance: 96.3
click at [331, 541] on icon at bounding box center [327, 547] width 15 height 15
click at [479, 481] on button at bounding box center [487, 493] width 40 height 35
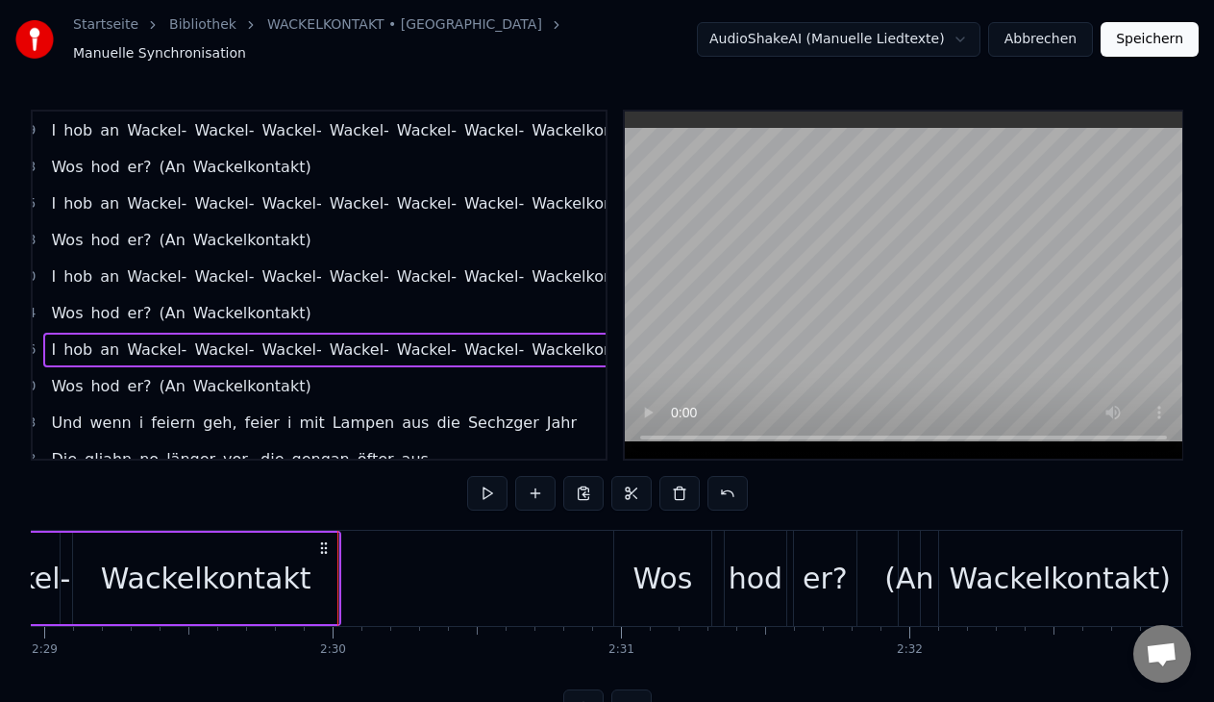
click at [274, 391] on div "Wos hod er? (An Wackelkontakt)" at bounding box center [180, 386] width 275 height 35
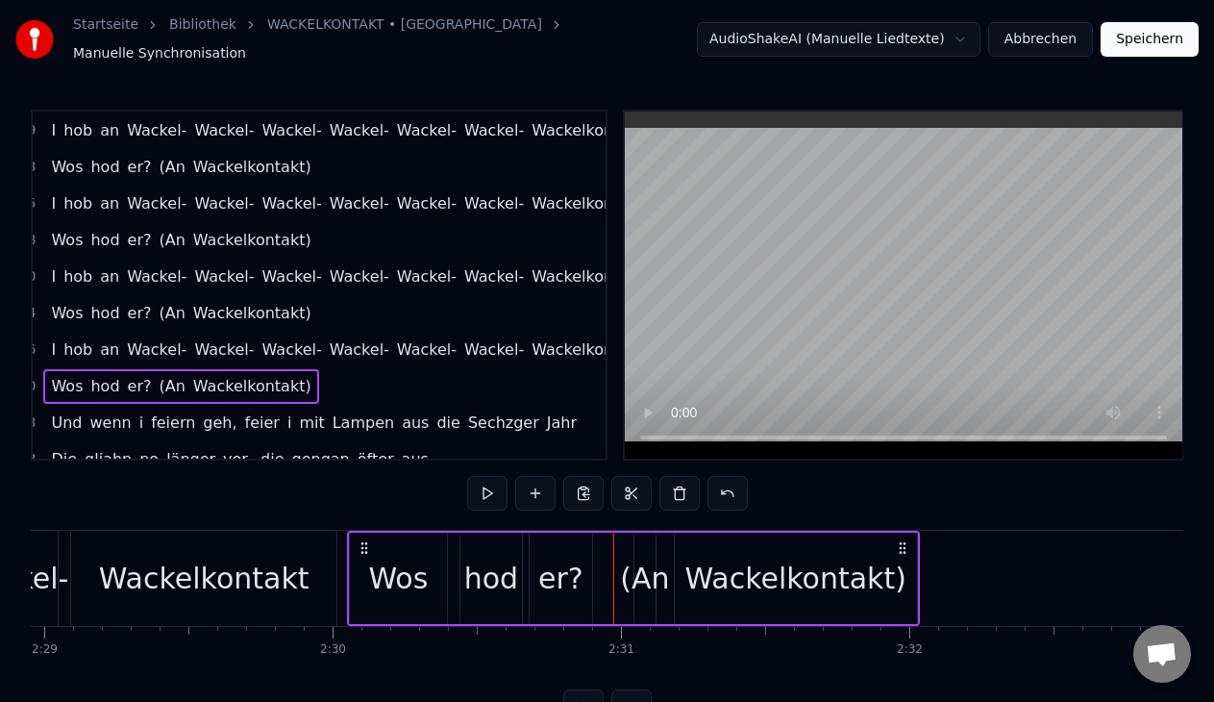
drag, startPoint x: 627, startPoint y: 535, endPoint x: 362, endPoint y: 526, distance: 264.4
click at [362, 530] on div "Wos hod er? (An Wackelkontakt)" at bounding box center [633, 577] width 572 height 95
click at [485, 486] on button at bounding box center [487, 493] width 40 height 35
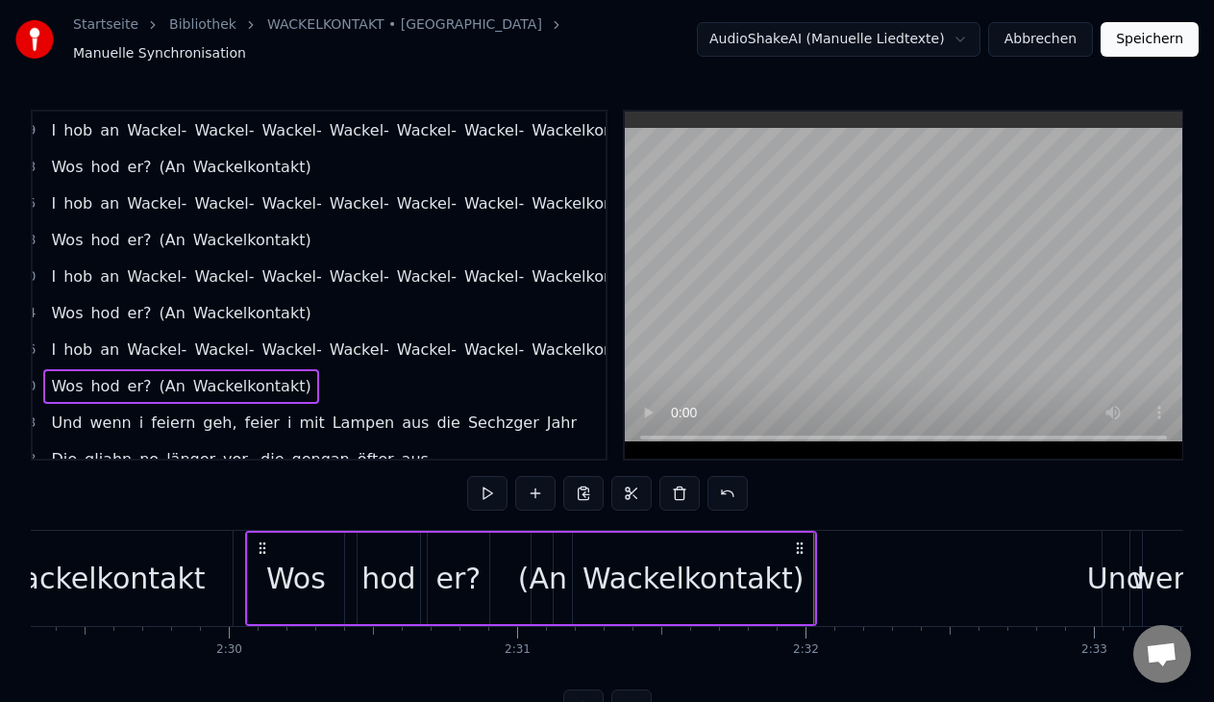
click at [514, 425] on div "Und wenn i feiern geh, feier i mit Lampen aus die Sechzger Jahr" at bounding box center [313, 423] width 541 height 35
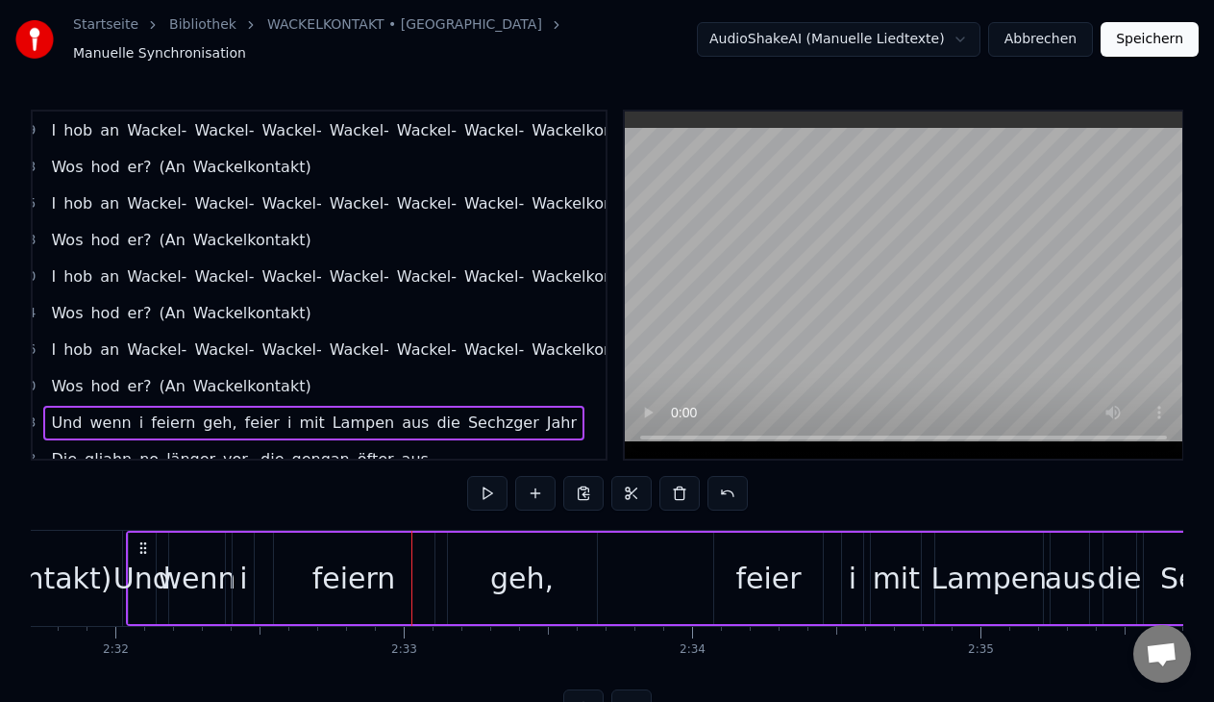
scroll to position [0, 43701]
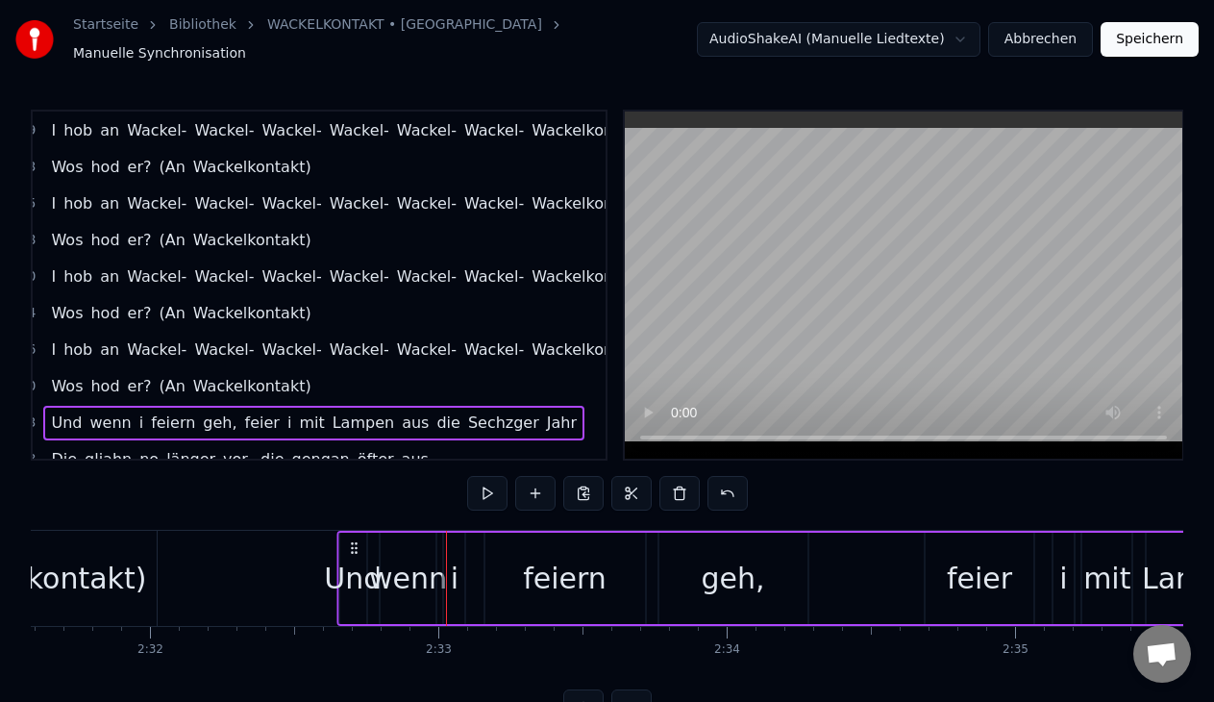
drag, startPoint x: 143, startPoint y: 541, endPoint x: 353, endPoint y: 546, distance: 209.5
click at [353, 546] on div "Und wenn i feiern geh, feier i mit Lampen aus die Sechzger Jahr" at bounding box center [973, 577] width 1274 height 95
click at [489, 483] on button at bounding box center [487, 493] width 40 height 35
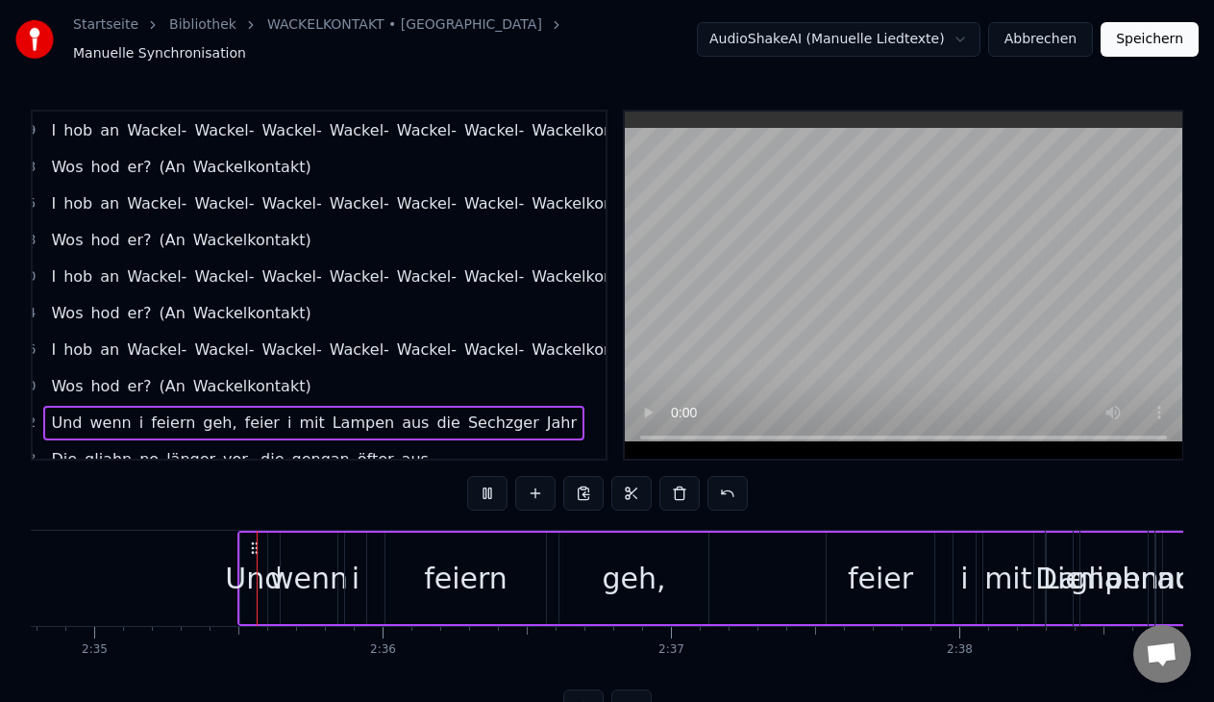
scroll to position [0, 44616]
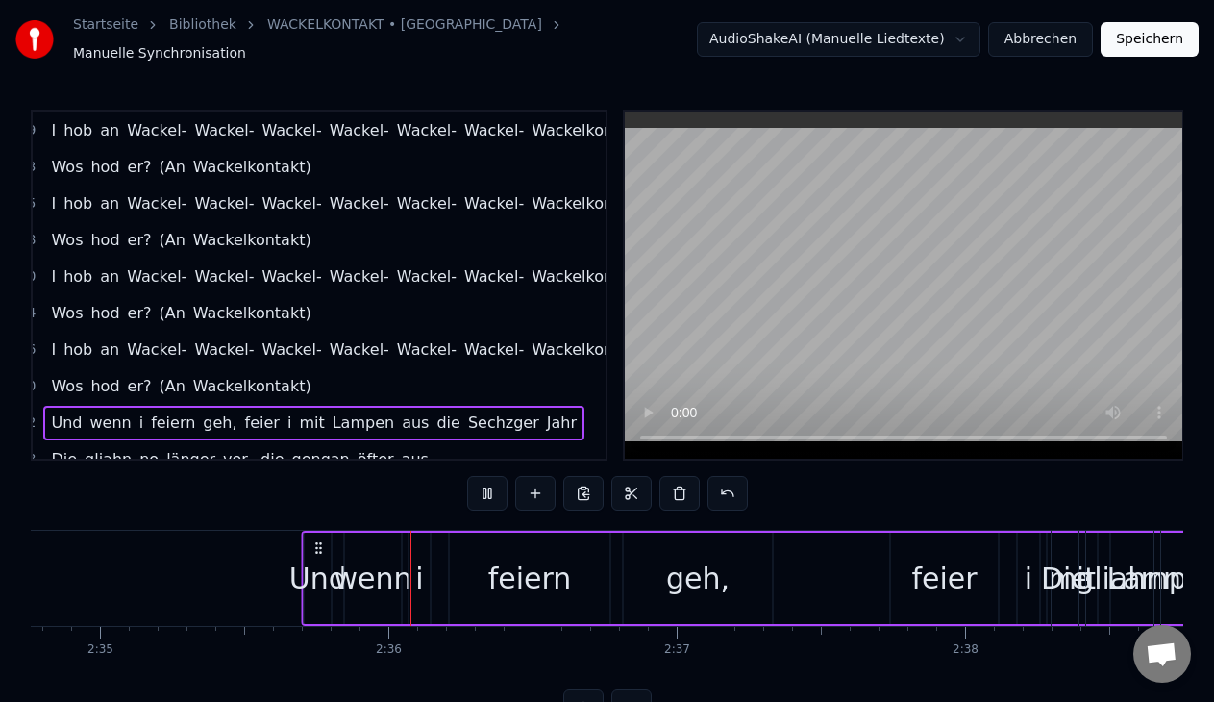
drag, startPoint x: 353, startPoint y: 532, endPoint x: 316, endPoint y: 548, distance: 39.6
click at [316, 548] on div "Und wenn i feiern geh, feier i mit Lampen aus die Sechzger Jahr" at bounding box center [939, 577] width 1274 height 95
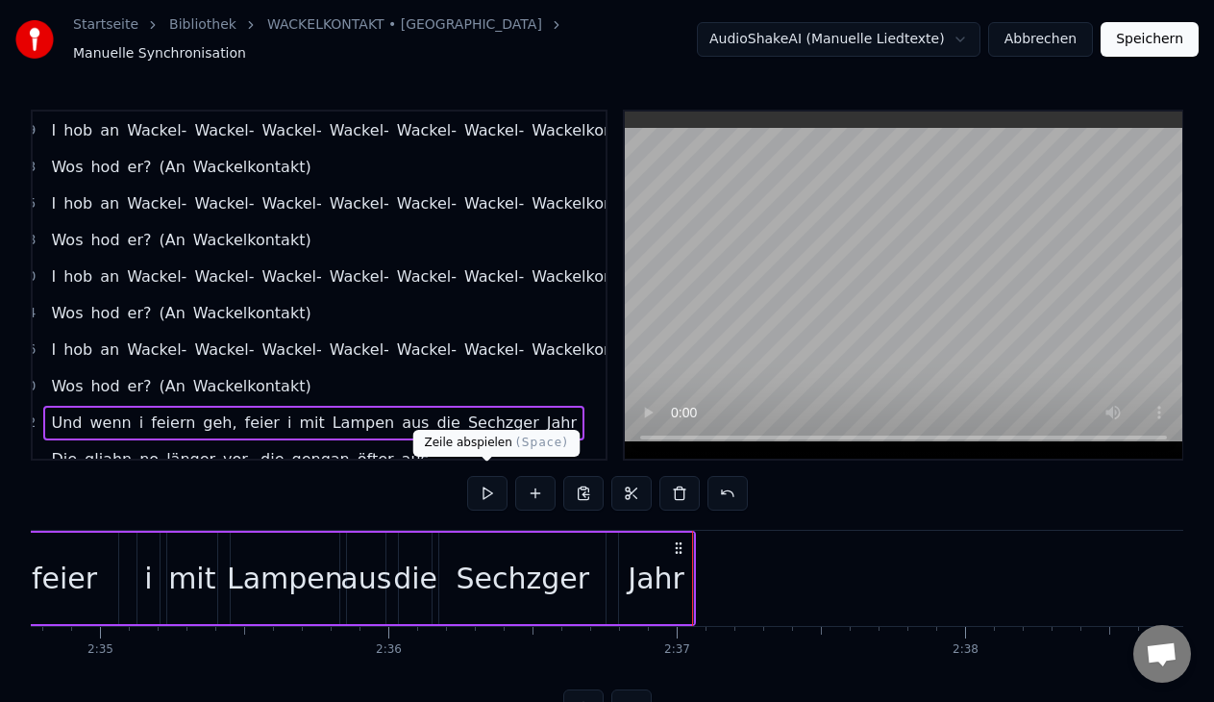
click at [505, 484] on button at bounding box center [487, 493] width 40 height 35
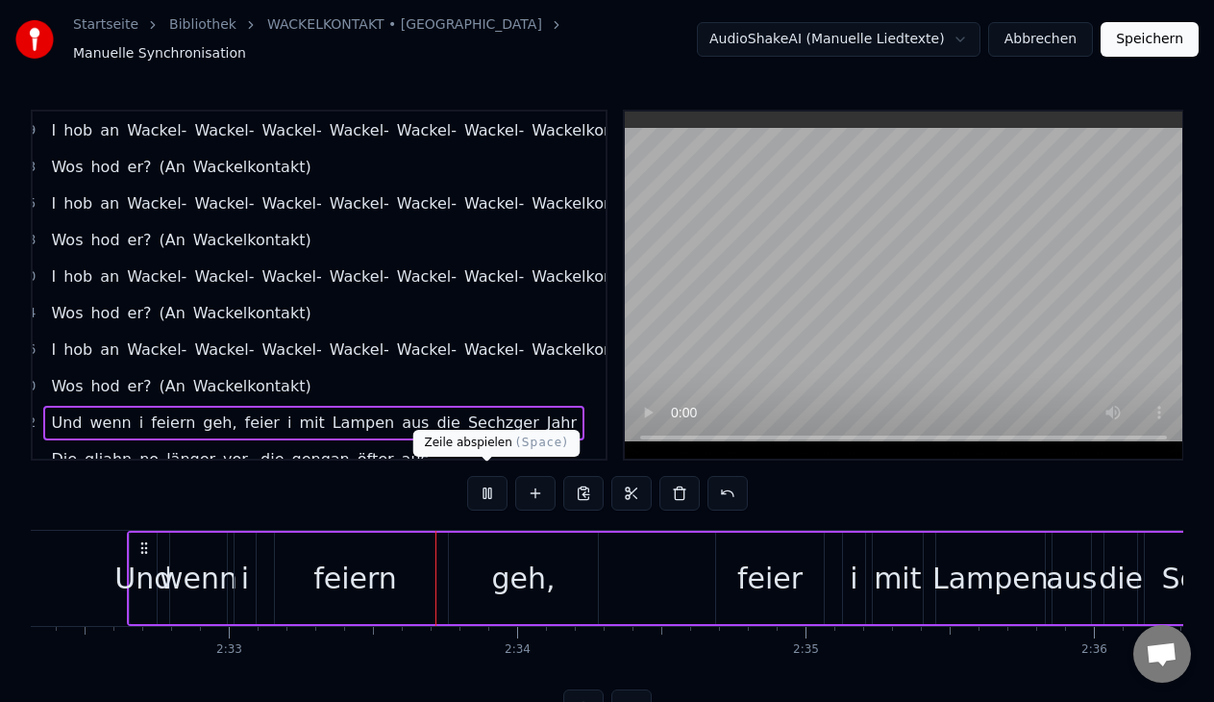
click at [481, 491] on button at bounding box center [487, 493] width 40 height 35
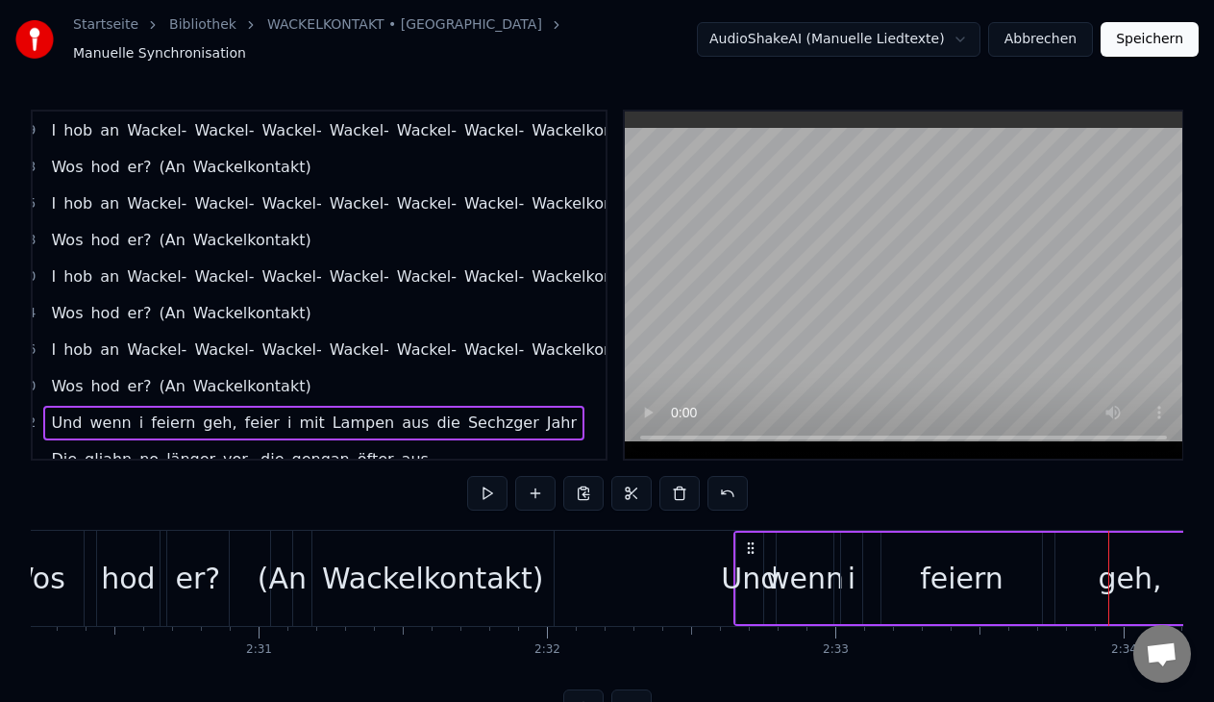
scroll to position [0, 43345]
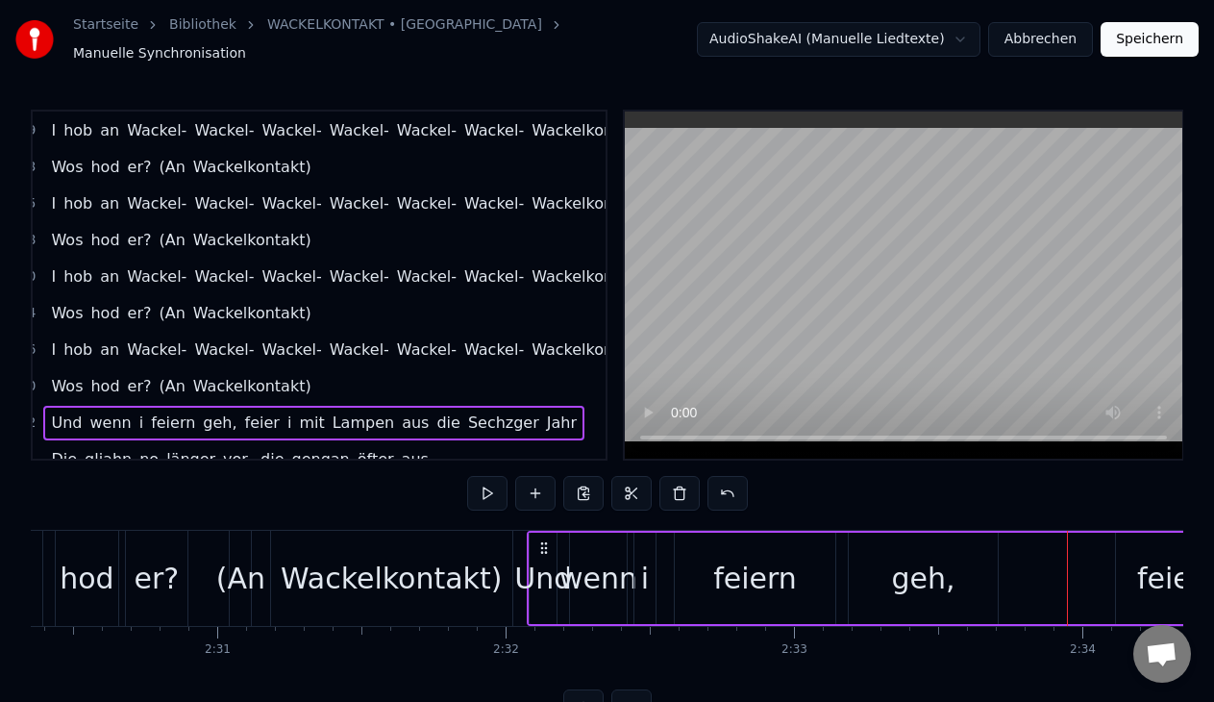
drag, startPoint x: 706, startPoint y: 539, endPoint x: 541, endPoint y: 534, distance: 165.4
click at [541, 540] on icon at bounding box center [543, 547] width 15 height 15
click at [480, 480] on button at bounding box center [487, 493] width 40 height 35
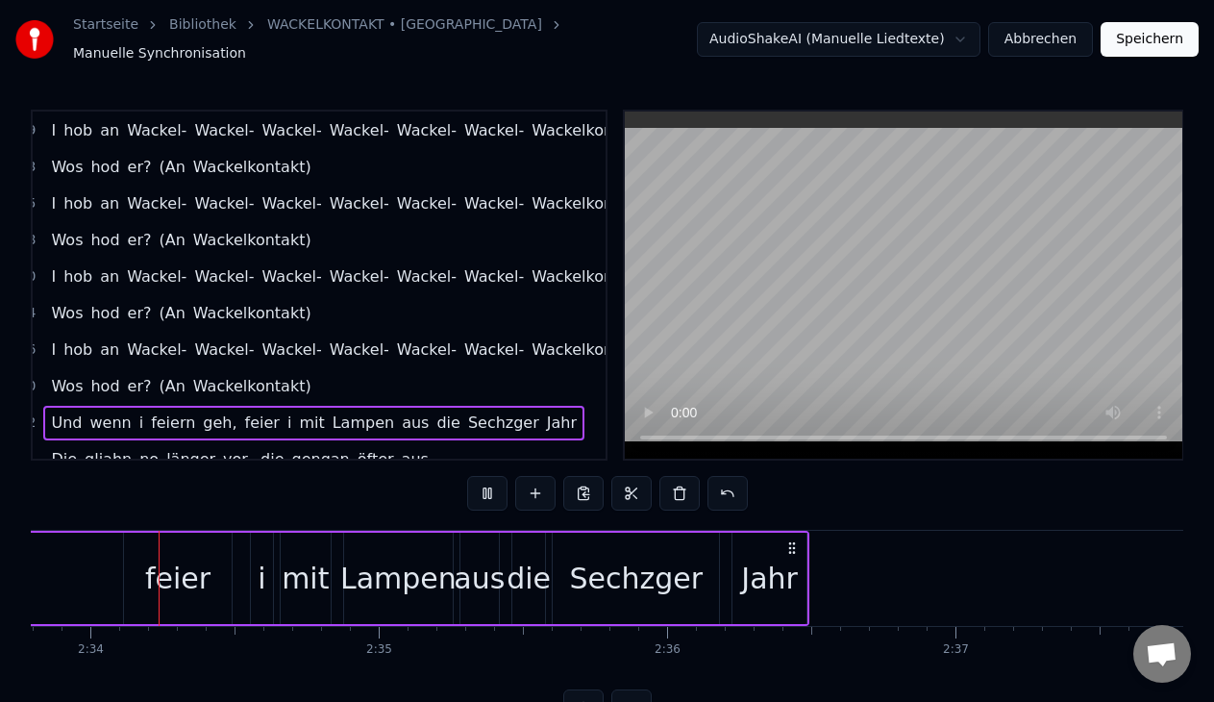
click at [481, 481] on button at bounding box center [487, 493] width 40 height 35
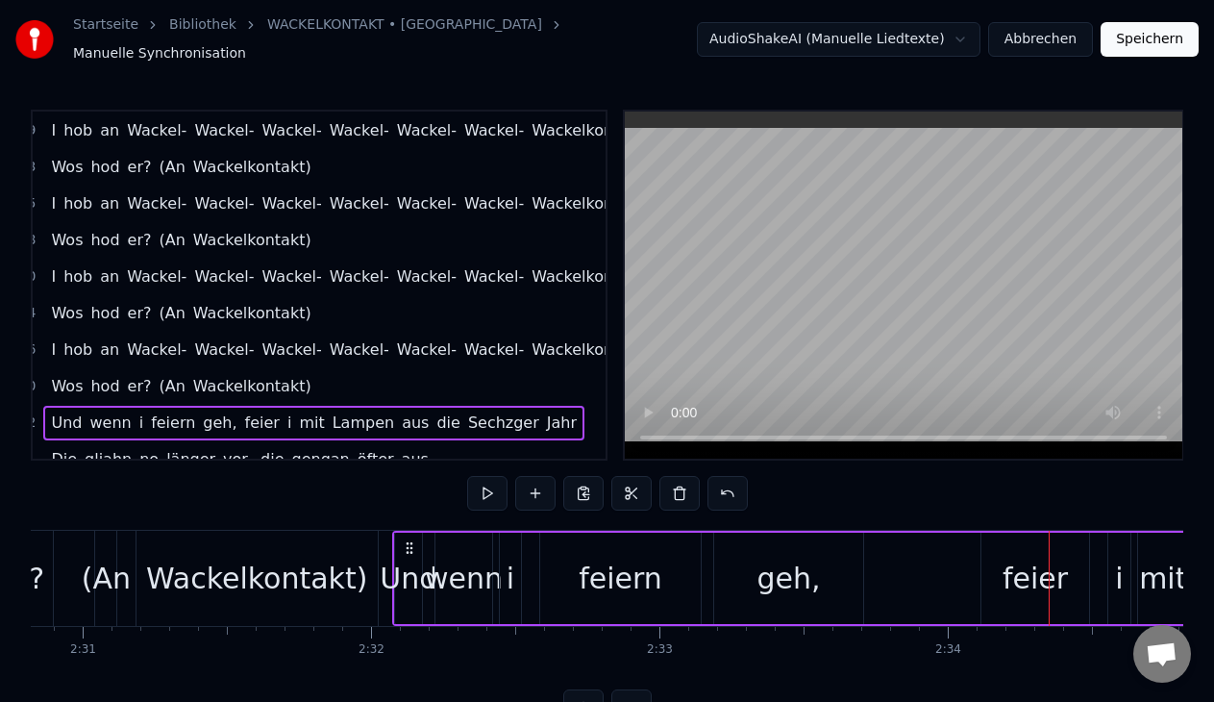
scroll to position [0, 43187]
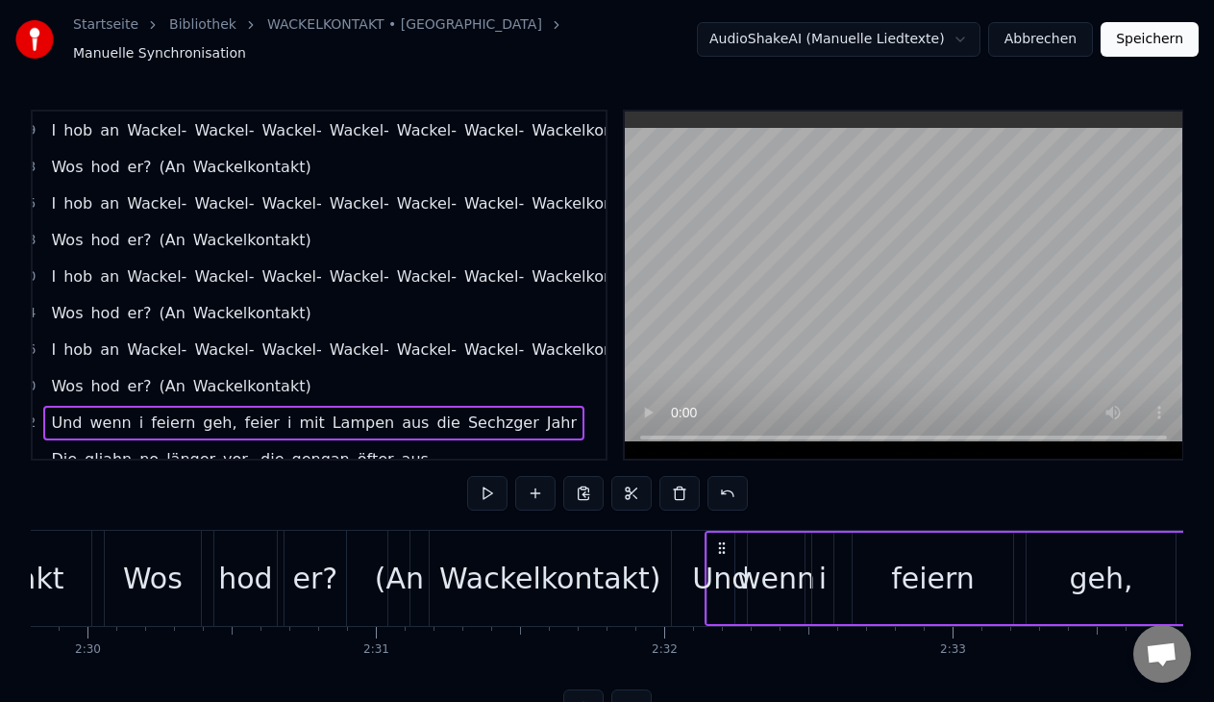
drag, startPoint x: 701, startPoint y: 535, endPoint x: 721, endPoint y: 556, distance: 29.2
click at [481, 479] on button at bounding box center [487, 493] width 40 height 35
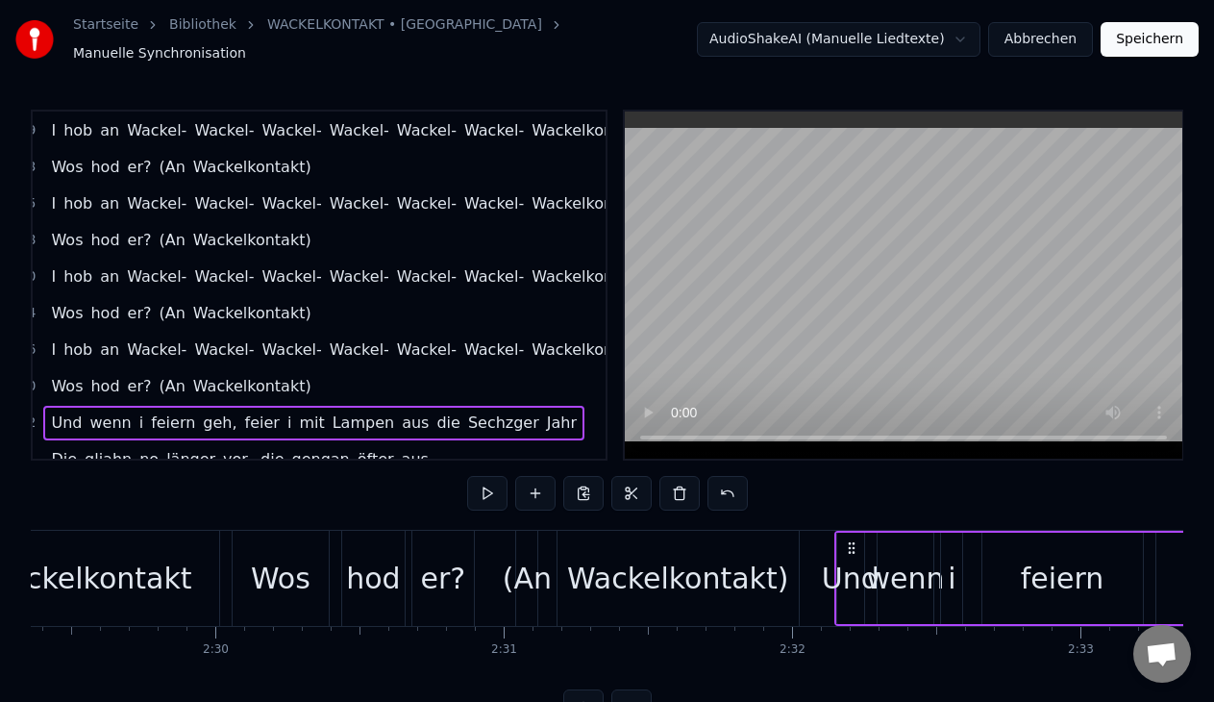
scroll to position [0, 43226]
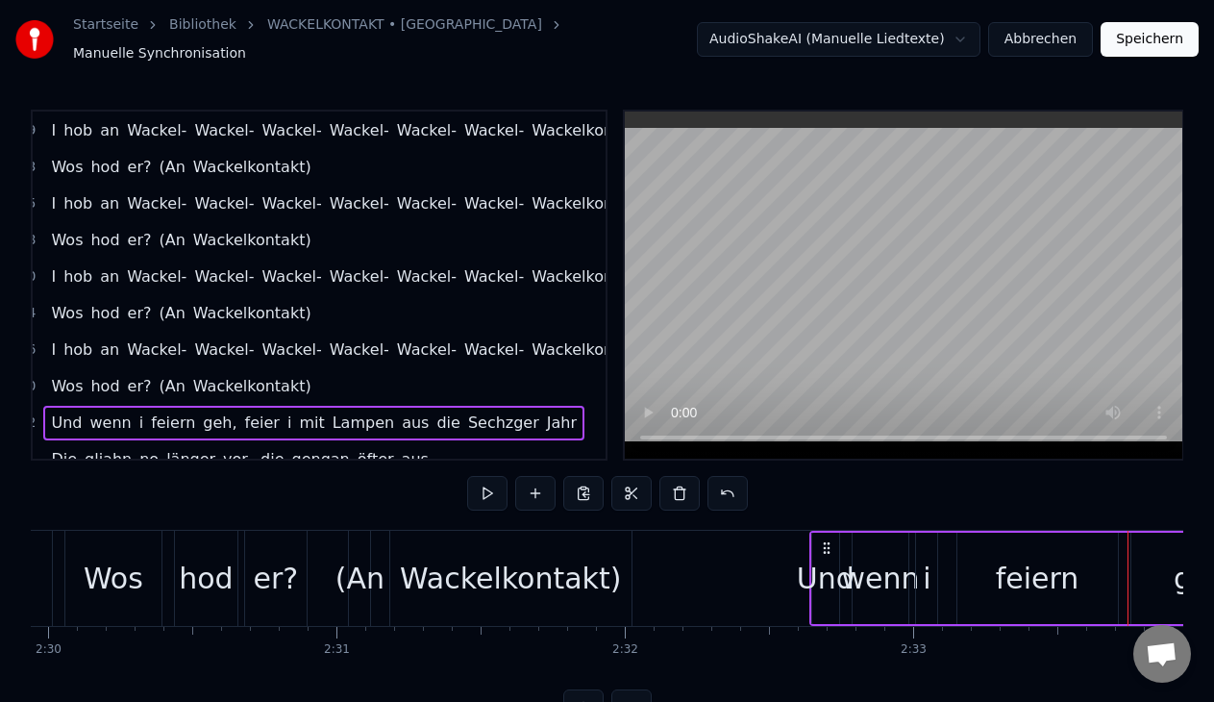
drag, startPoint x: 677, startPoint y: 539, endPoint x: 819, endPoint y: 556, distance: 143.3
click at [491, 476] on button at bounding box center [487, 493] width 40 height 35
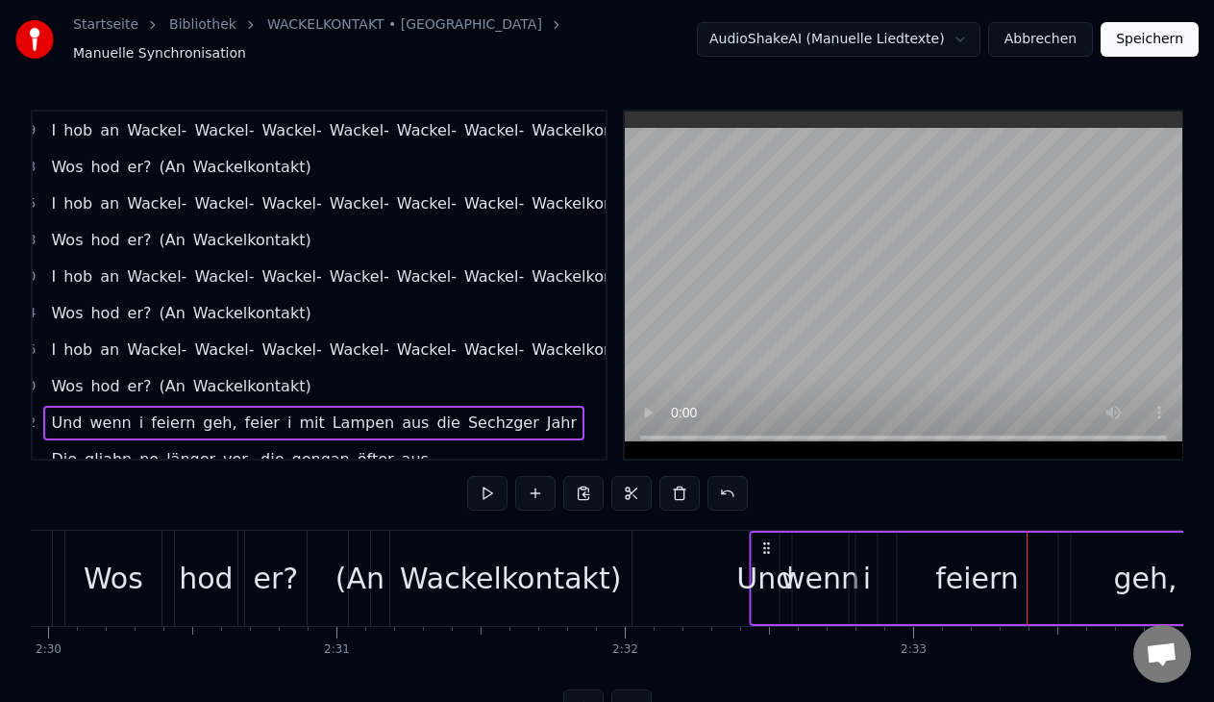
drag, startPoint x: 825, startPoint y: 539, endPoint x: 766, endPoint y: 533, distance: 59.9
click at [766, 540] on icon at bounding box center [765, 547] width 15 height 15
click at [483, 480] on button at bounding box center [487, 493] width 40 height 35
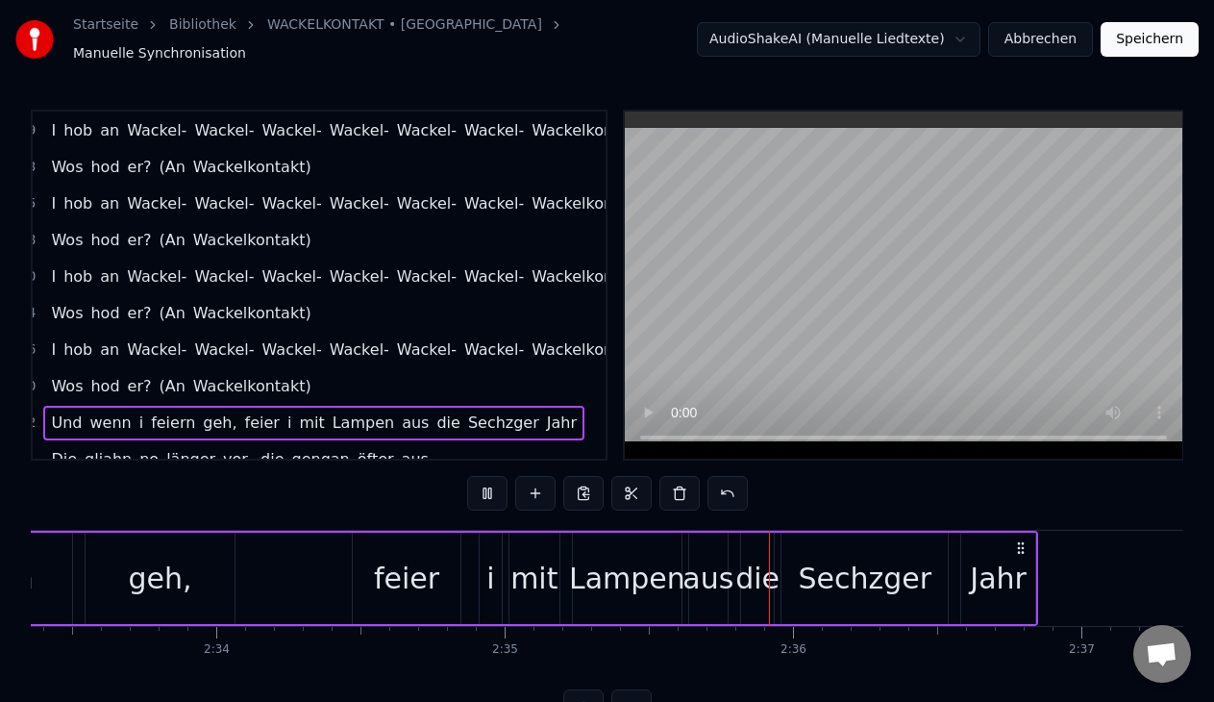
click at [432, 579] on div "feier" at bounding box center [406, 577] width 65 height 43
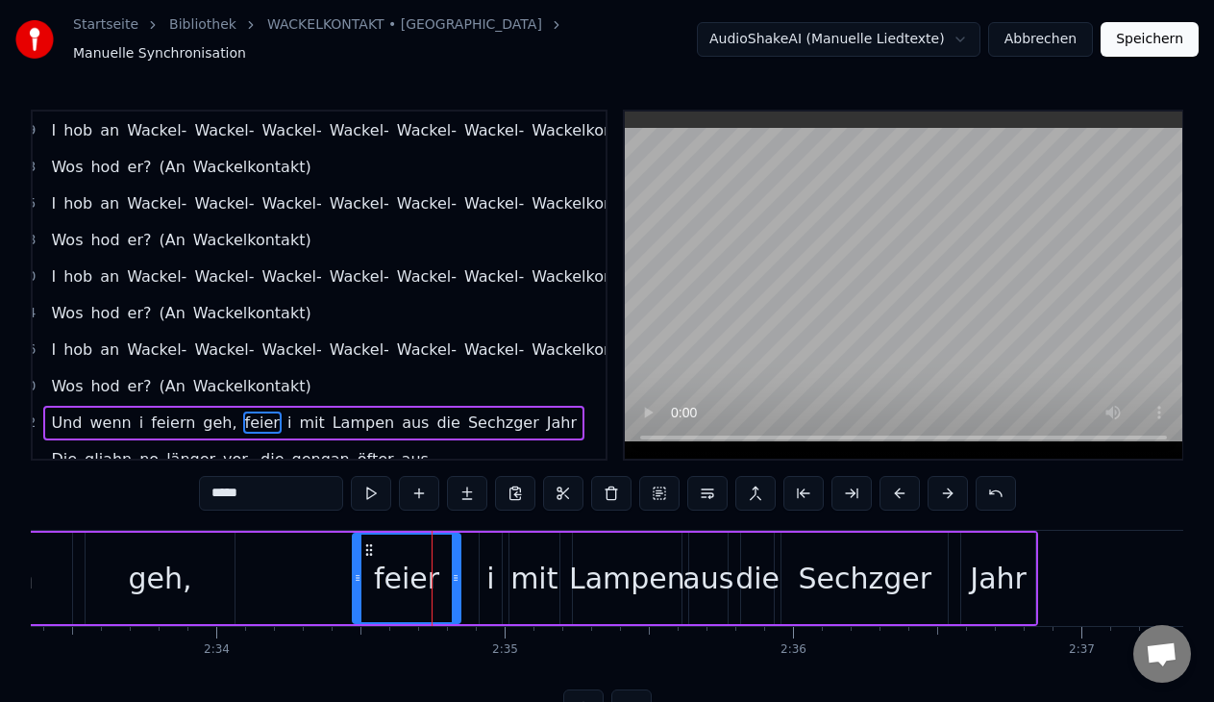
scroll to position [1240, 28]
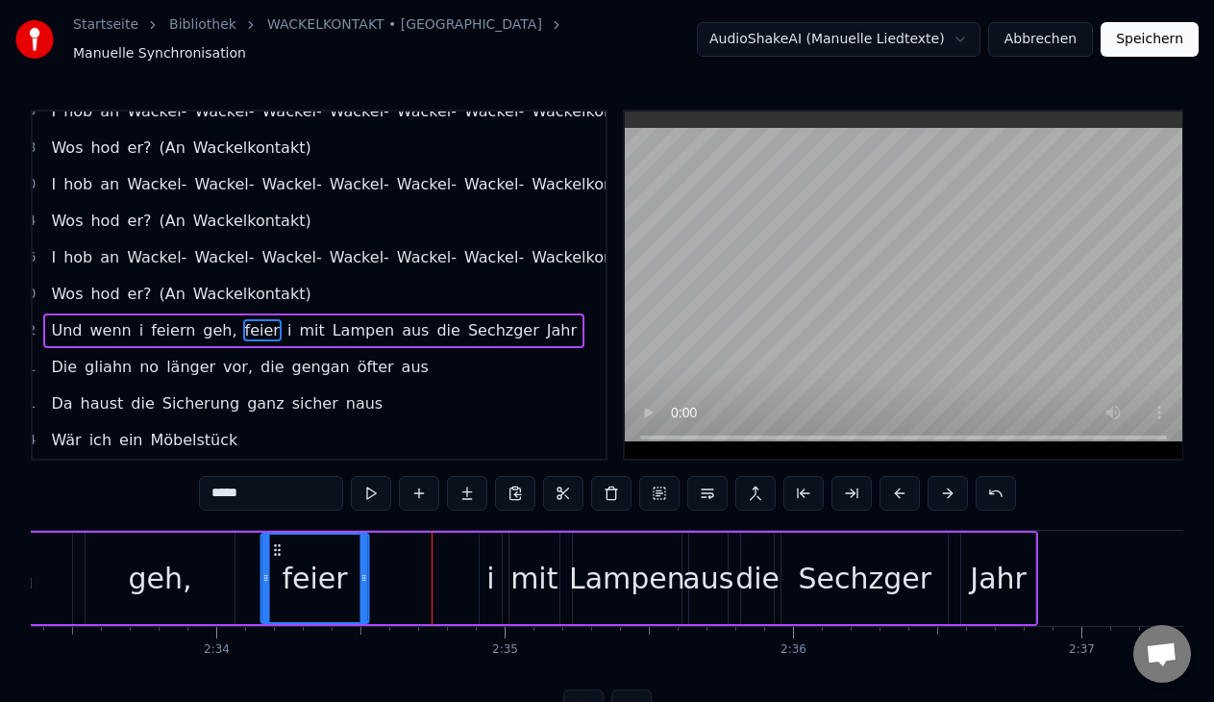
drag, startPoint x: 362, startPoint y: 537, endPoint x: 270, endPoint y: 532, distance: 92.4
click at [270, 542] on icon at bounding box center [276, 549] width 15 height 15
click at [377, 492] on button at bounding box center [371, 493] width 40 height 35
click at [495, 565] on div "i" at bounding box center [490, 577] width 21 height 91
type input "*"
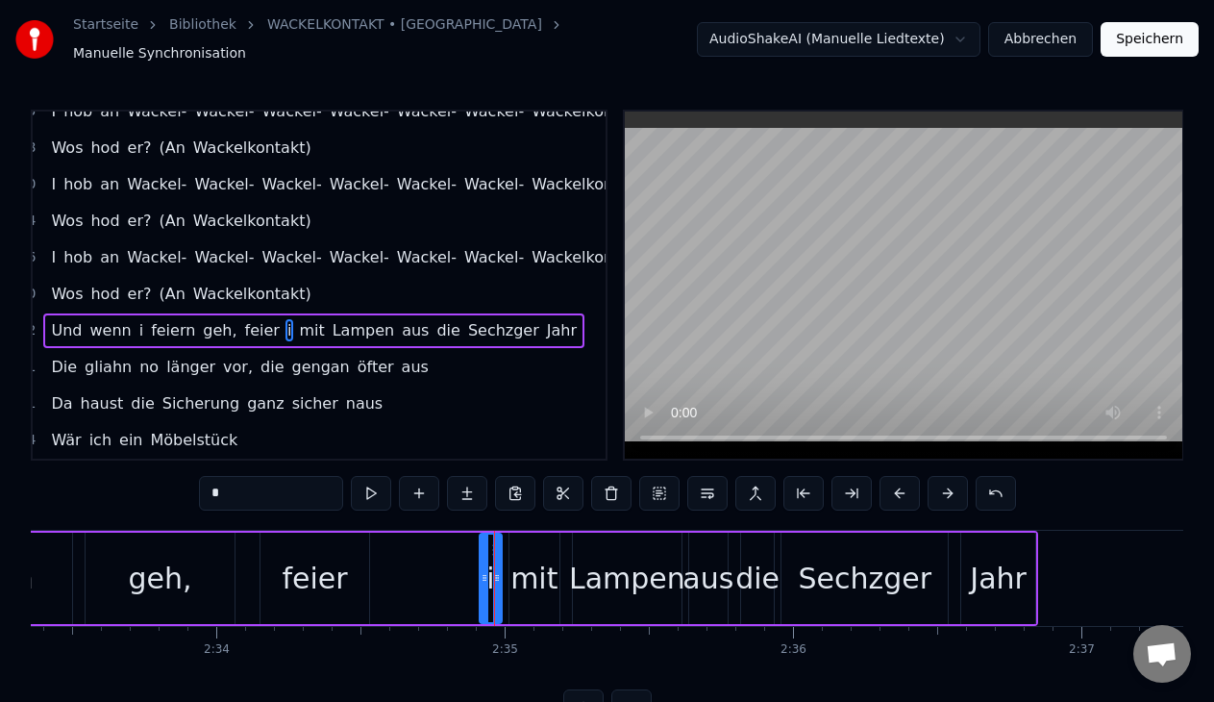
drag, startPoint x: 488, startPoint y: 554, endPoint x: 452, endPoint y: 550, distance: 36.7
click at [452, 550] on div "Und wenn i feiern geh, feier i mit Lampen aus die Sechzger Jahr" at bounding box center [401, 577] width 1274 height 95
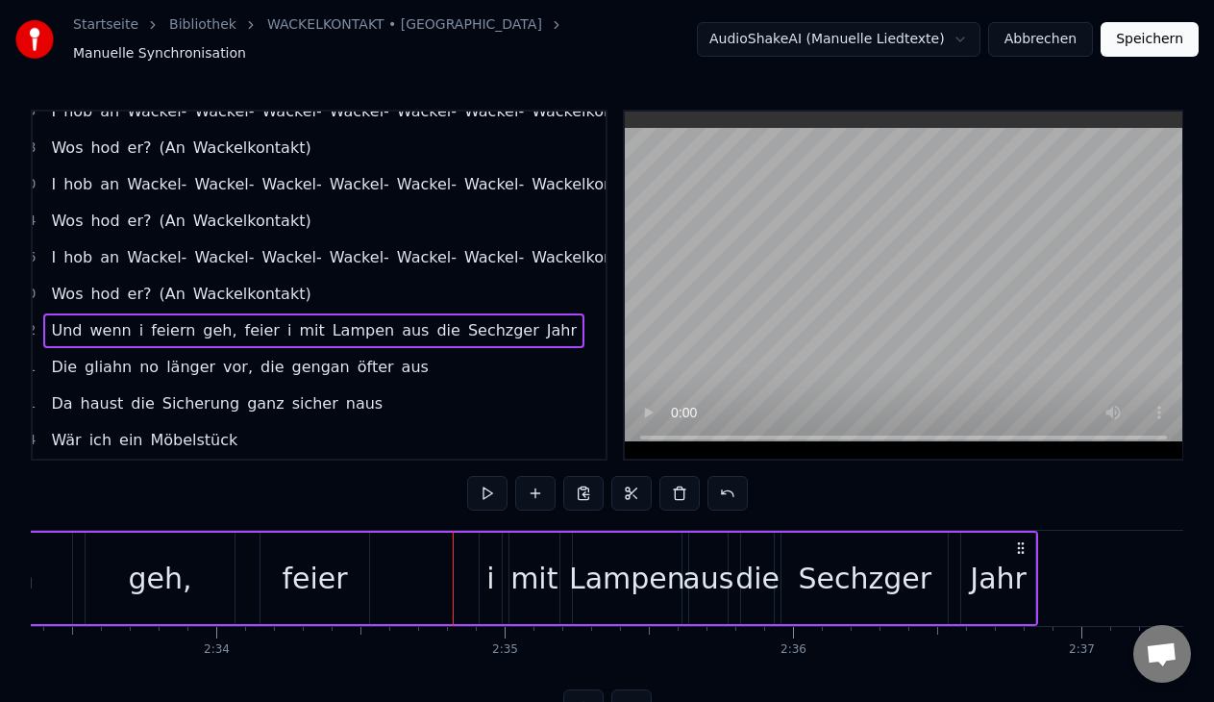
click at [488, 558] on div "i" at bounding box center [490, 577] width 8 height 43
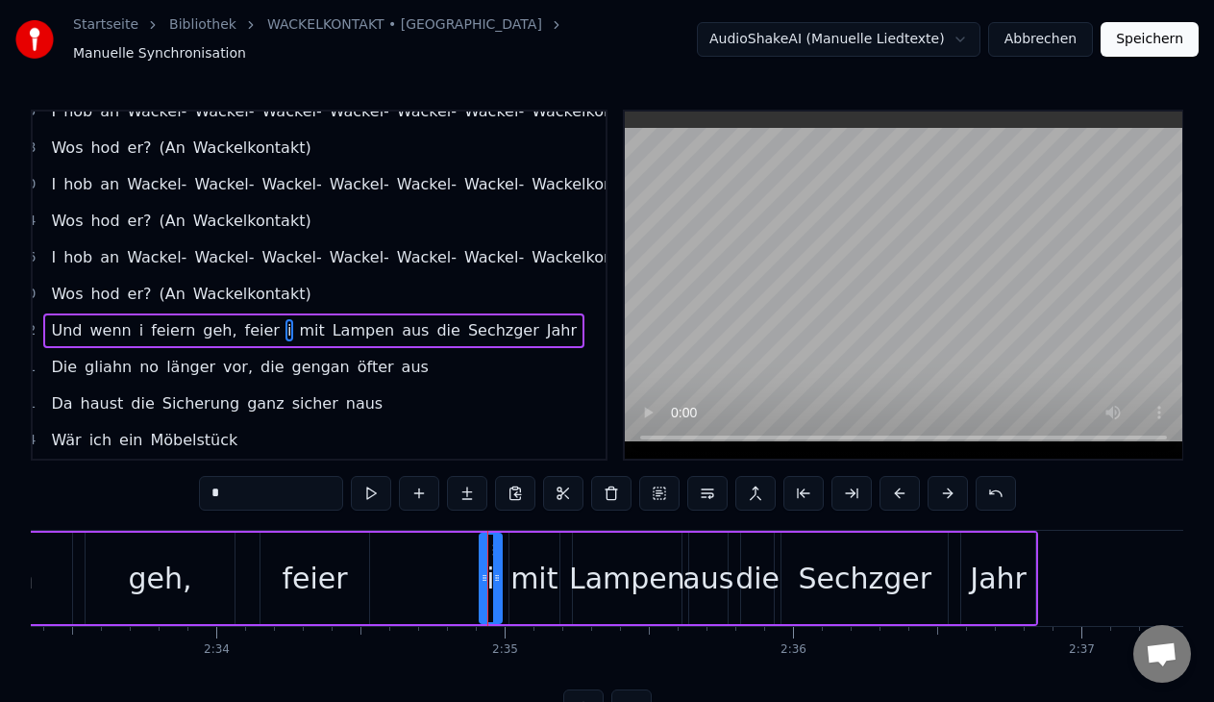
drag, startPoint x: 490, startPoint y: 530, endPoint x: 475, endPoint y: 533, distance: 15.6
click at [475, 533] on div "Und wenn i feiern geh, feier i mit Lampen aus die Sechzger Jahr" at bounding box center [401, 577] width 1274 height 95
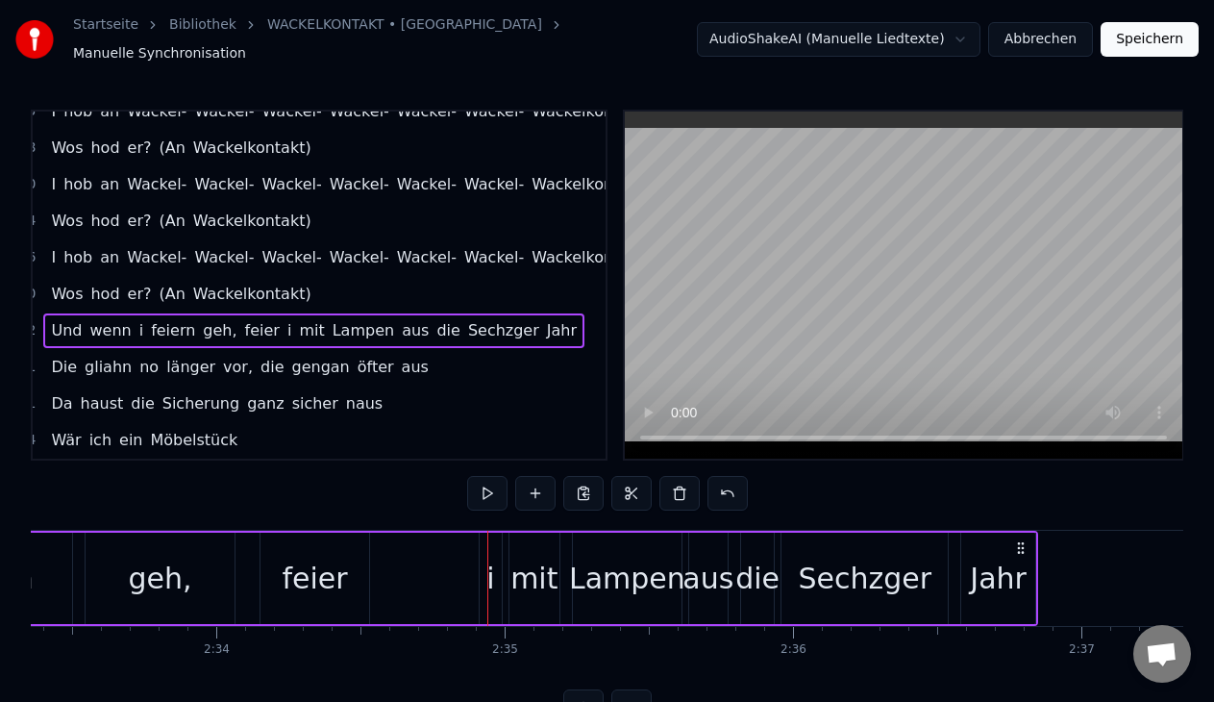
click at [483, 567] on div "i" at bounding box center [490, 577] width 21 height 91
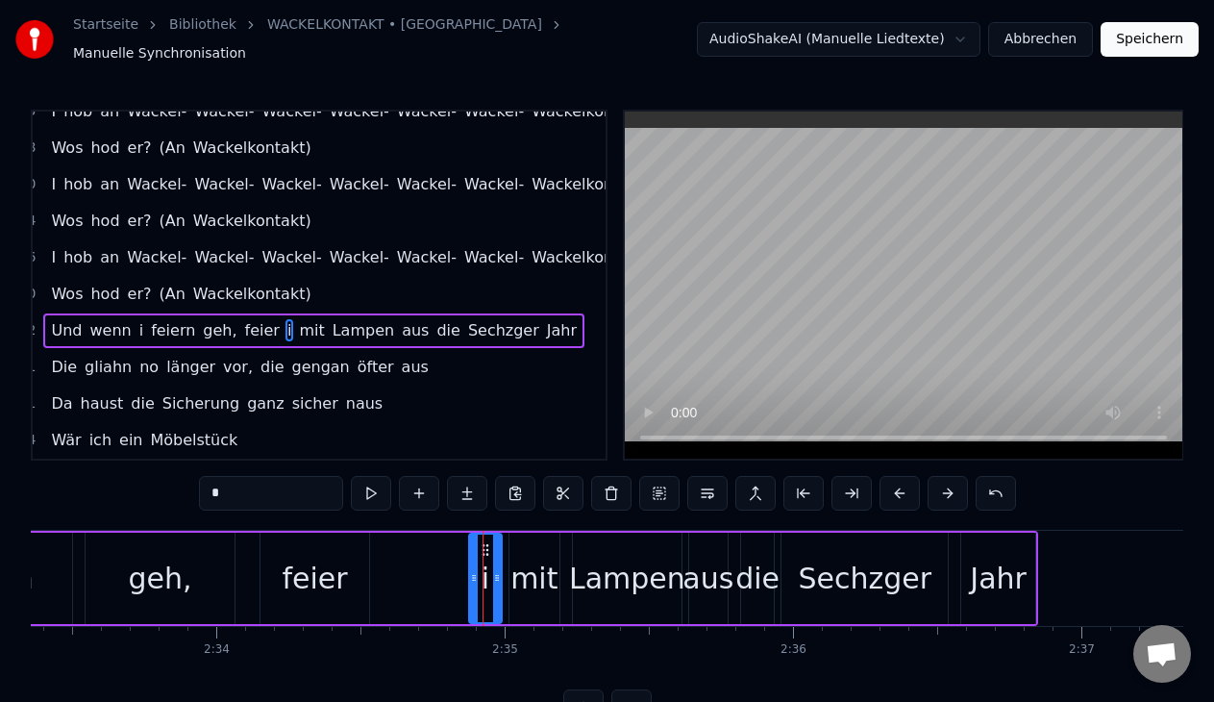
drag, startPoint x: 482, startPoint y: 567, endPoint x: 473, endPoint y: 565, distance: 9.8
click at [473, 570] on icon at bounding box center [474, 577] width 8 height 15
drag, startPoint x: 484, startPoint y: 534, endPoint x: 431, endPoint y: 534, distance: 52.9
click at [431, 545] on circle at bounding box center [431, 545] width 1 height 1
click at [535, 558] on div "mit" at bounding box center [533, 577] width 47 height 43
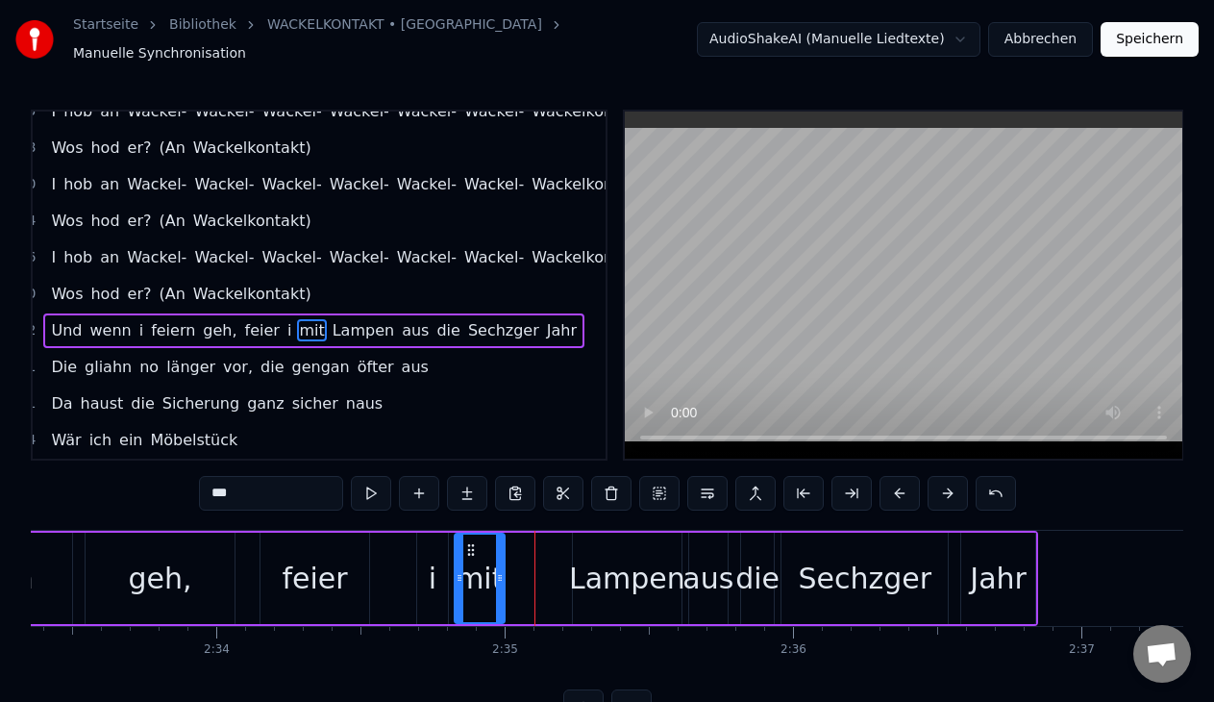
drag, startPoint x: 524, startPoint y: 545, endPoint x: 470, endPoint y: 554, distance: 54.7
click at [470, 554] on div "mit" at bounding box center [479, 577] width 48 height 87
drag, startPoint x: 502, startPoint y: 566, endPoint x: 526, endPoint y: 569, distance: 24.2
click at [526, 570] on icon at bounding box center [525, 577] width 8 height 15
click at [618, 573] on div "Lampen" at bounding box center [627, 577] width 116 height 43
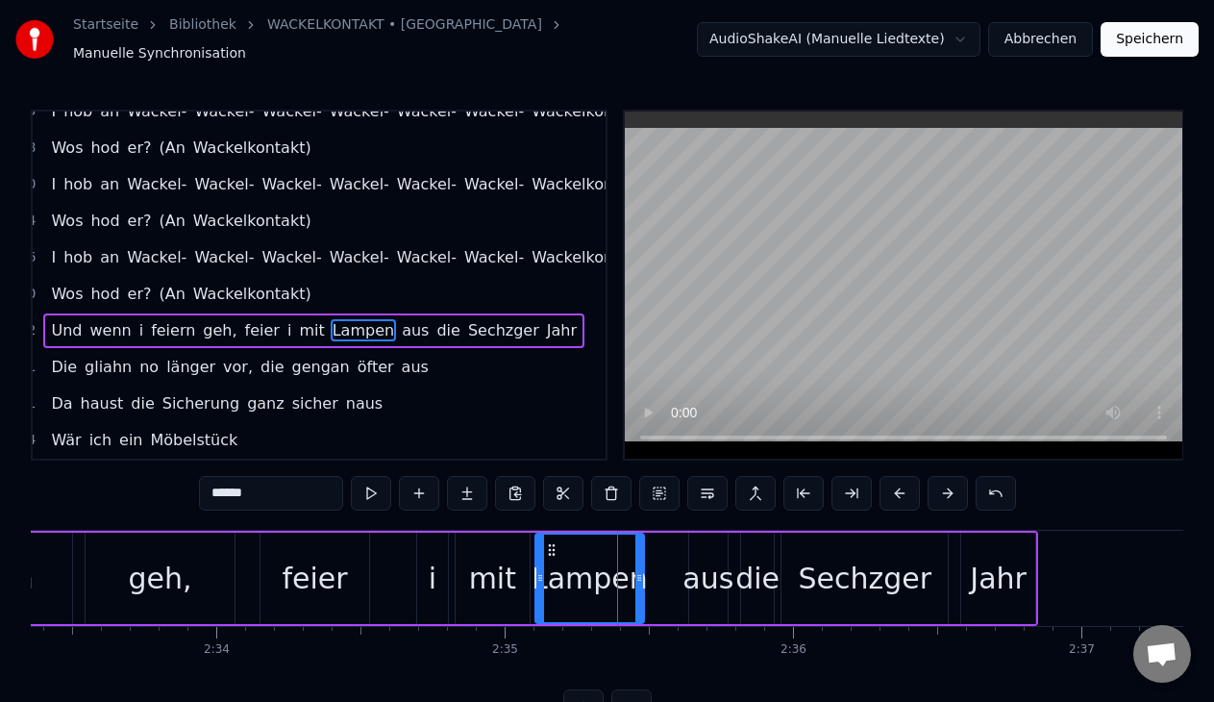
drag, startPoint x: 584, startPoint y: 532, endPoint x: 547, endPoint y: 534, distance: 37.5
click at [547, 542] on icon at bounding box center [551, 549] width 15 height 15
click at [378, 492] on button at bounding box center [371, 493] width 40 height 35
click at [628, 570] on icon at bounding box center [628, 577] width 8 height 15
click at [703, 558] on div "aus" at bounding box center [707, 577] width 51 height 43
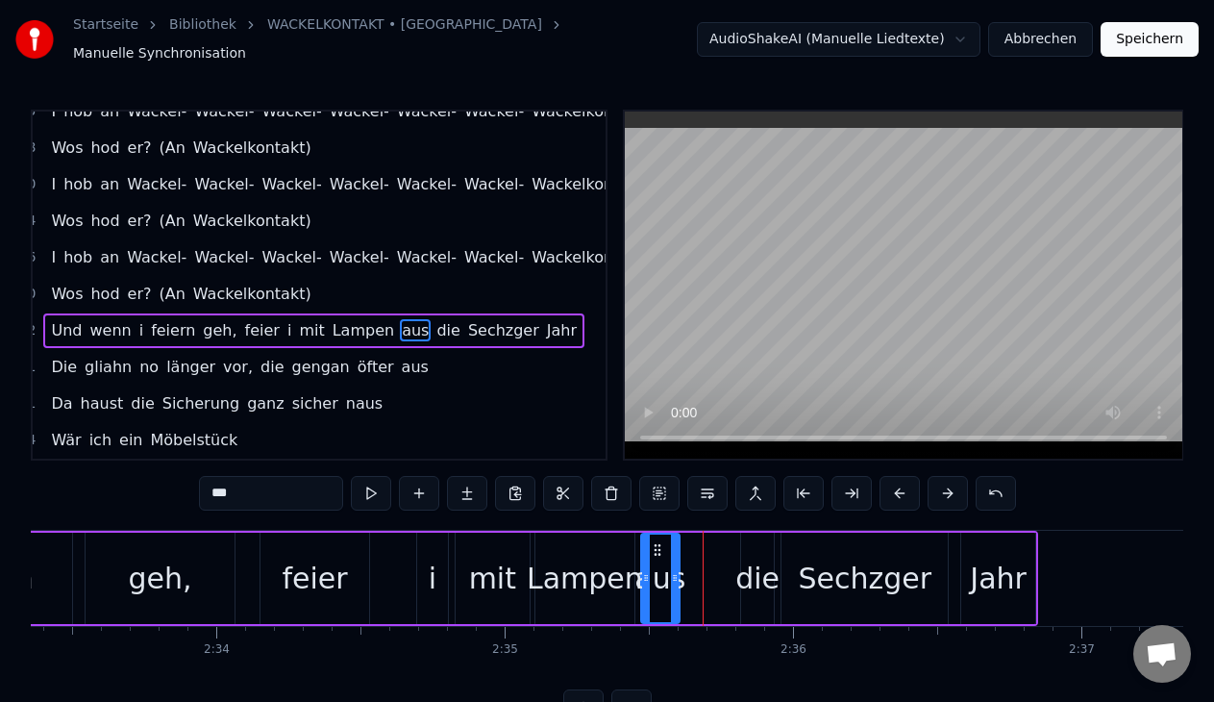
drag, startPoint x: 706, startPoint y: 536, endPoint x: 658, endPoint y: 536, distance: 48.0
click at [658, 545] on circle at bounding box center [658, 545] width 1 height 1
click at [361, 476] on button at bounding box center [371, 493] width 40 height 35
click at [755, 575] on div "die" at bounding box center [757, 577] width 44 height 43
type input "***"
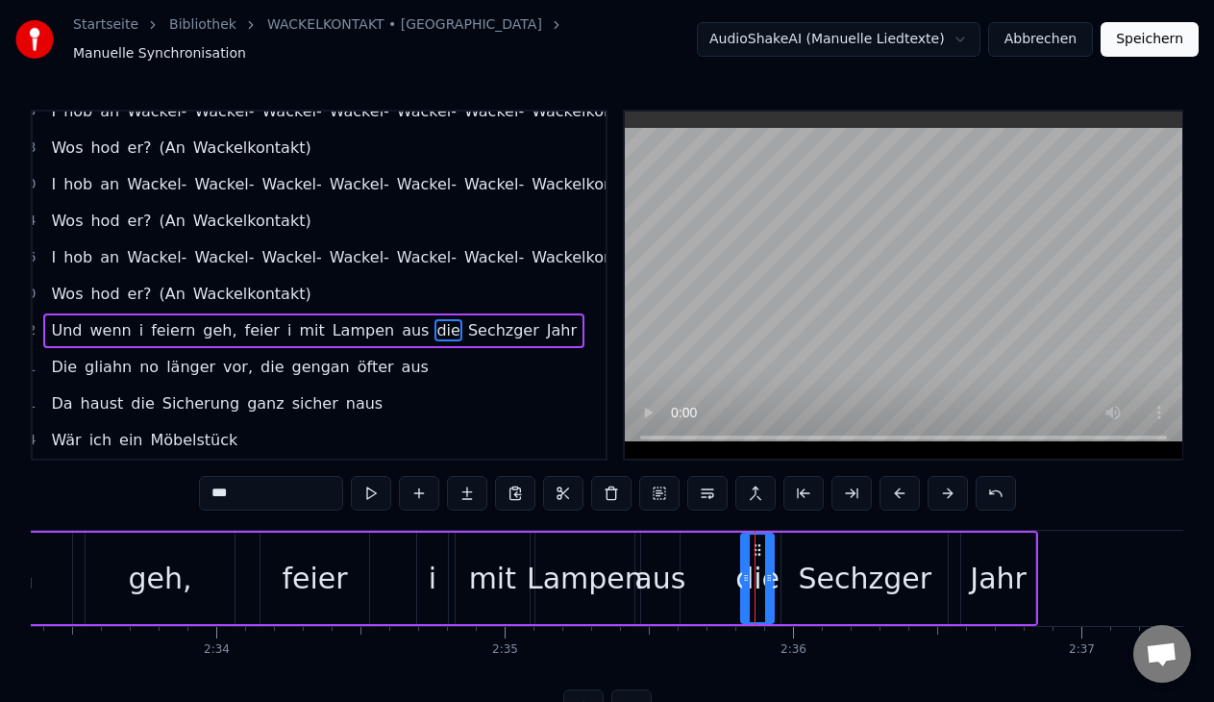
drag, startPoint x: 751, startPoint y: 537, endPoint x: 702, endPoint y: 542, distance: 48.3
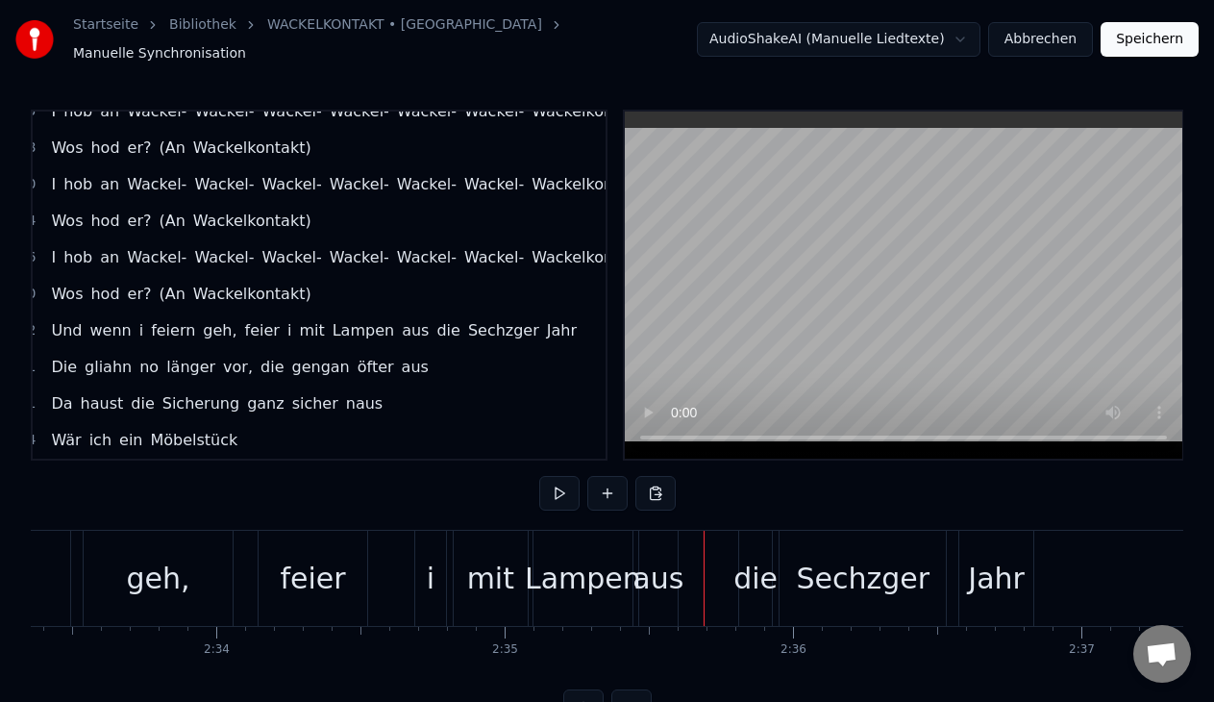
click at [759, 570] on div "die" at bounding box center [755, 577] width 44 height 43
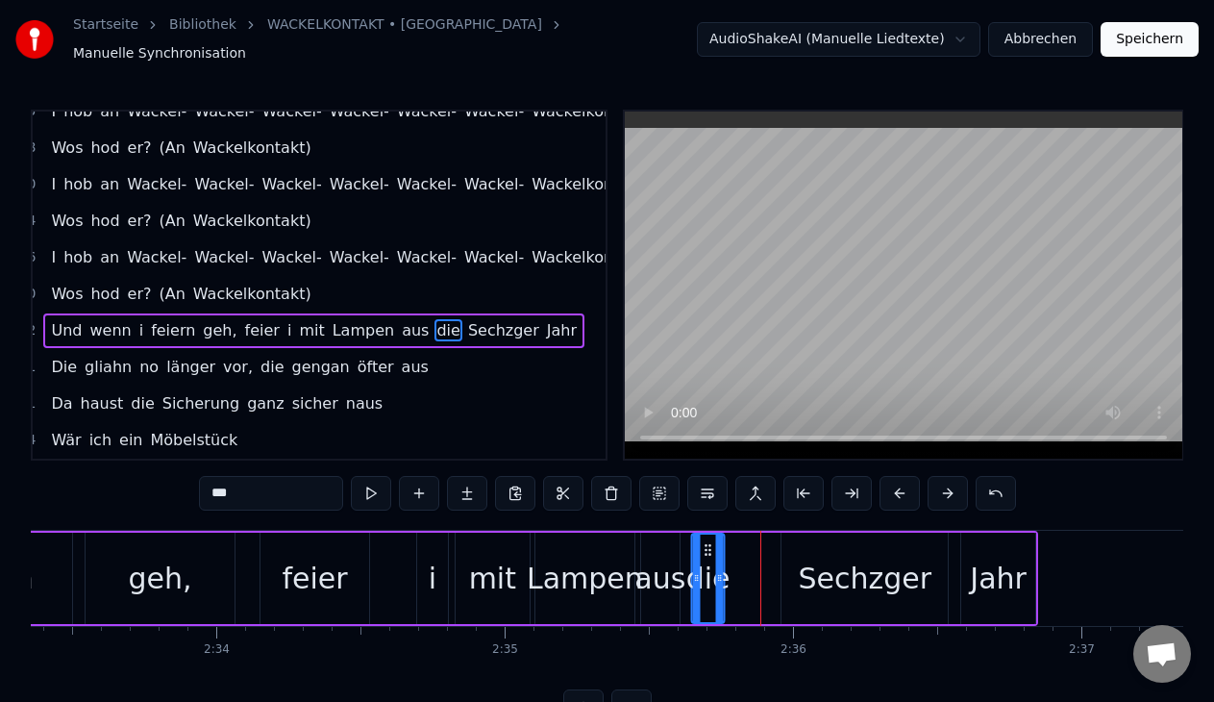
drag, startPoint x: 756, startPoint y: 536, endPoint x: 707, endPoint y: 537, distance: 49.0
click at [707, 542] on icon at bounding box center [708, 549] width 15 height 15
drag, startPoint x: 718, startPoint y: 567, endPoint x: 744, endPoint y: 569, distance: 26.0
click at [744, 570] on icon at bounding box center [746, 577] width 8 height 15
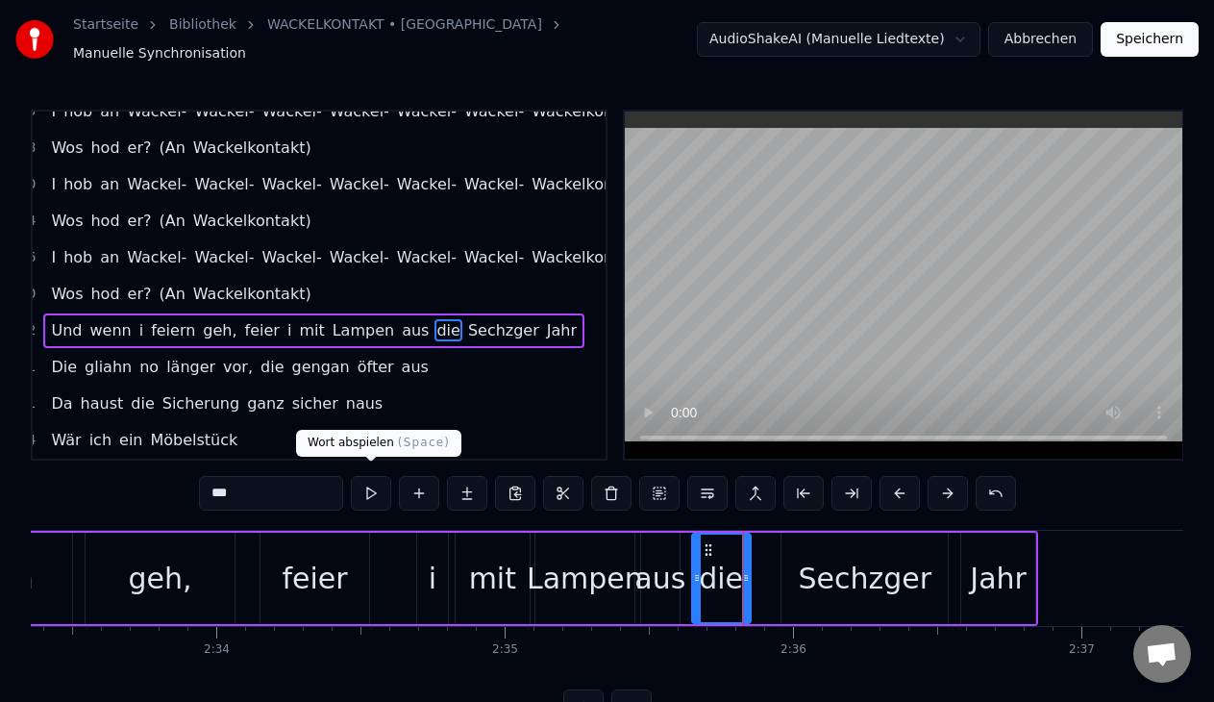
click at [382, 486] on button at bounding box center [371, 493] width 40 height 35
click at [849, 571] on div "Sechzger" at bounding box center [866, 577] width 134 height 43
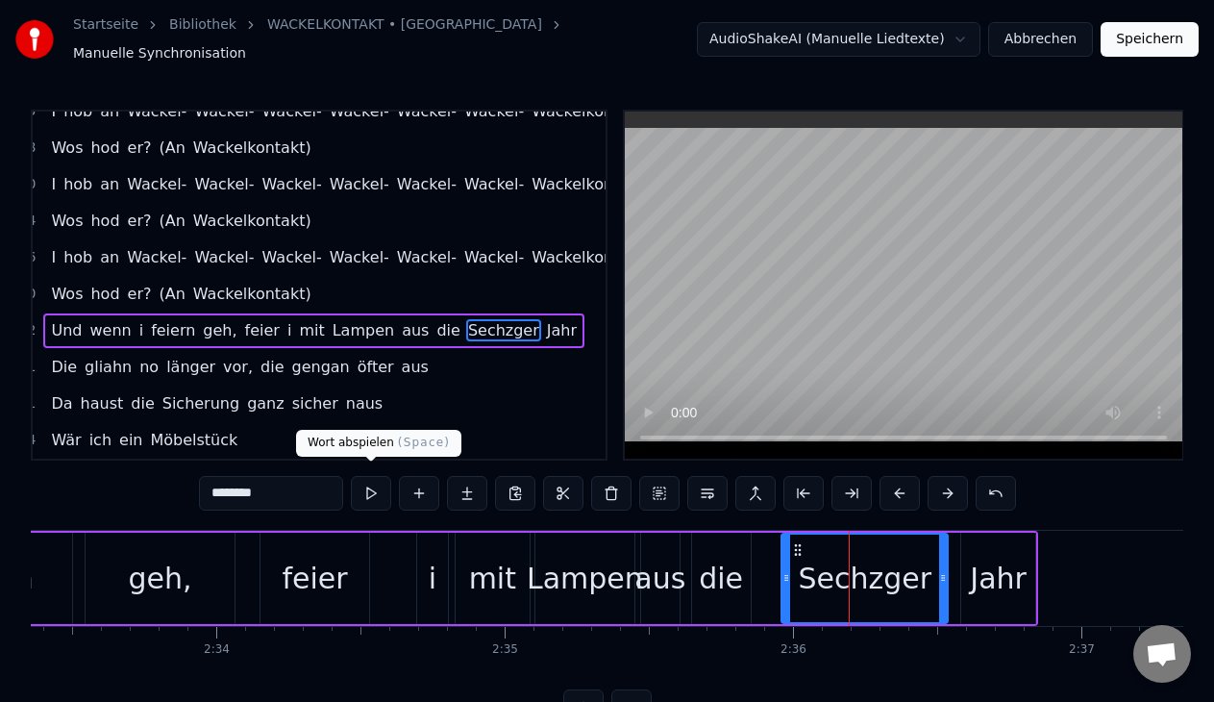
click at [364, 476] on button at bounding box center [371, 493] width 40 height 35
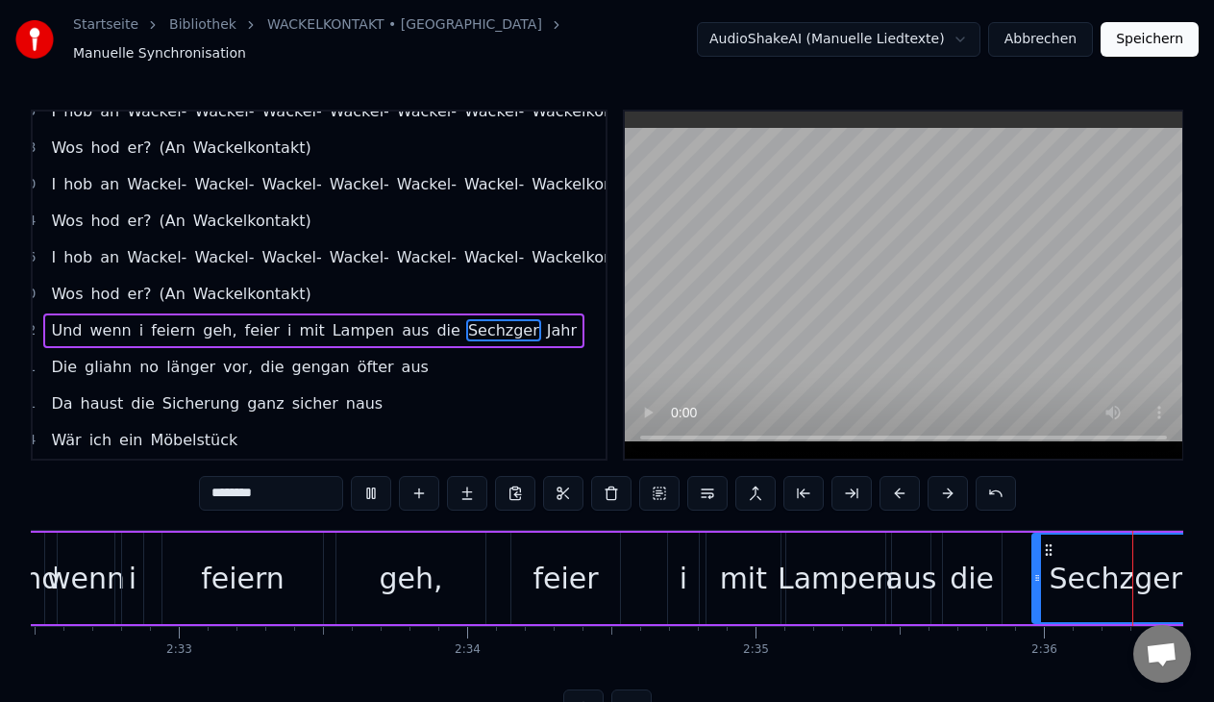
scroll to position [0, 44955]
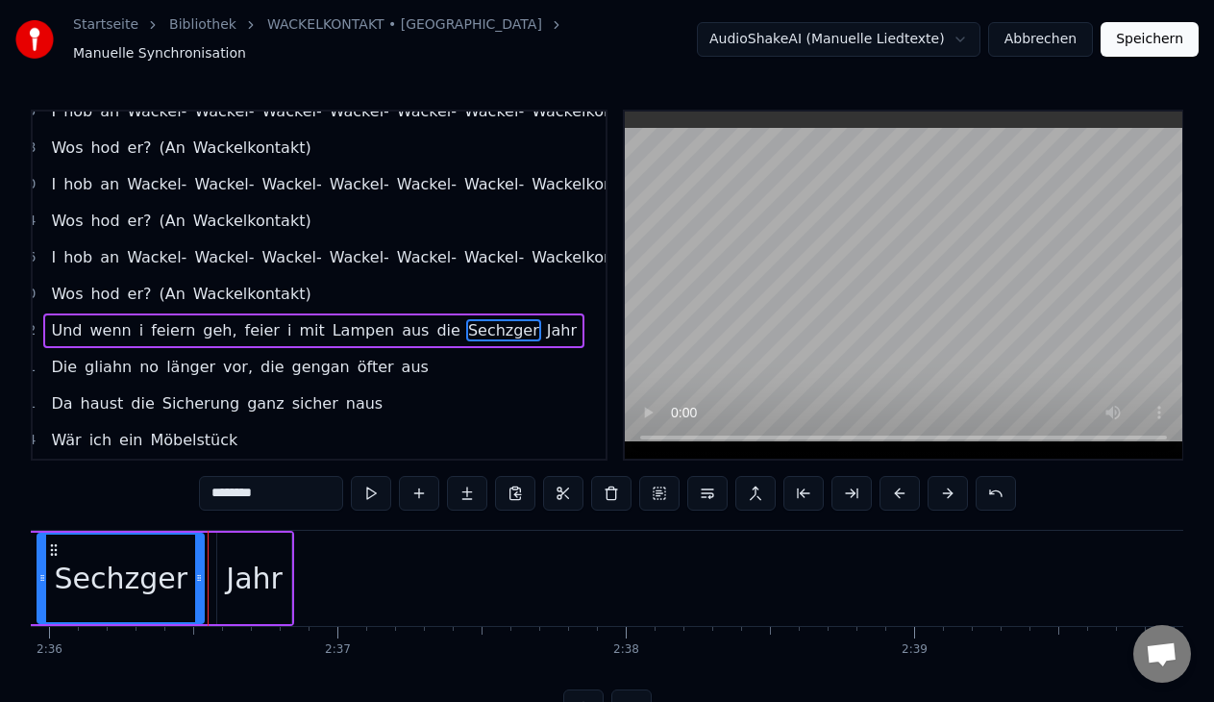
click at [271, 578] on div "Jahr" at bounding box center [254, 577] width 57 height 43
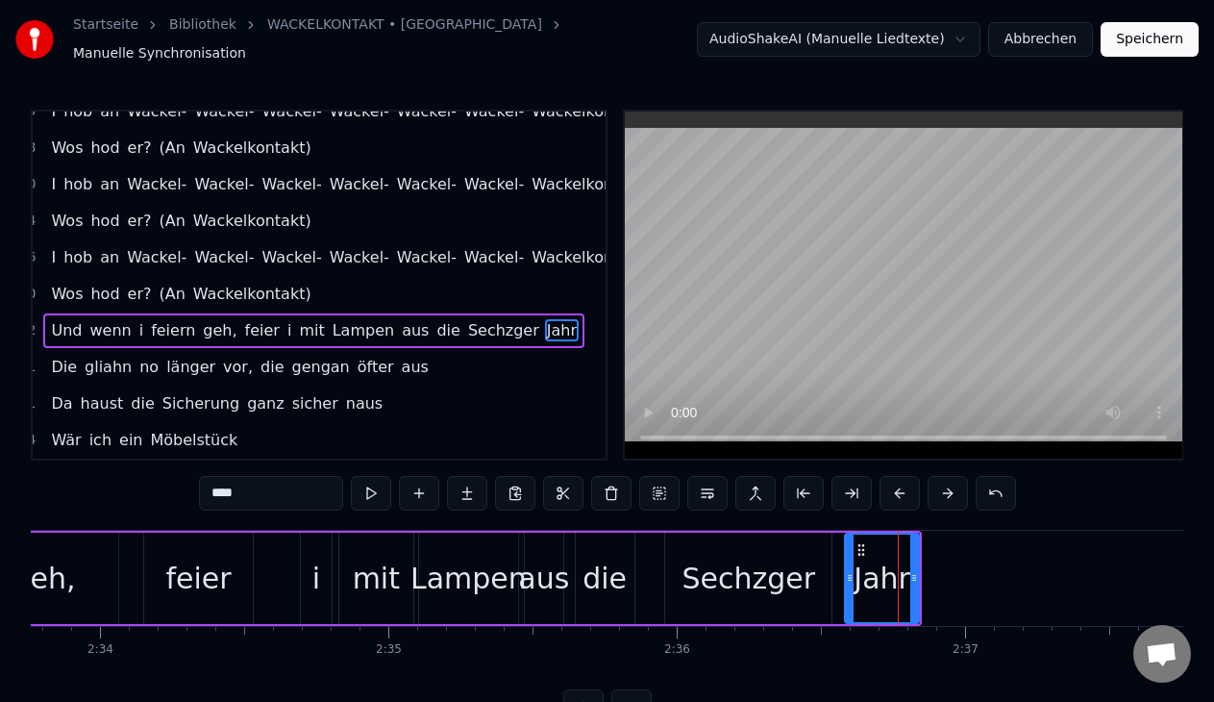
scroll to position [0, 44348]
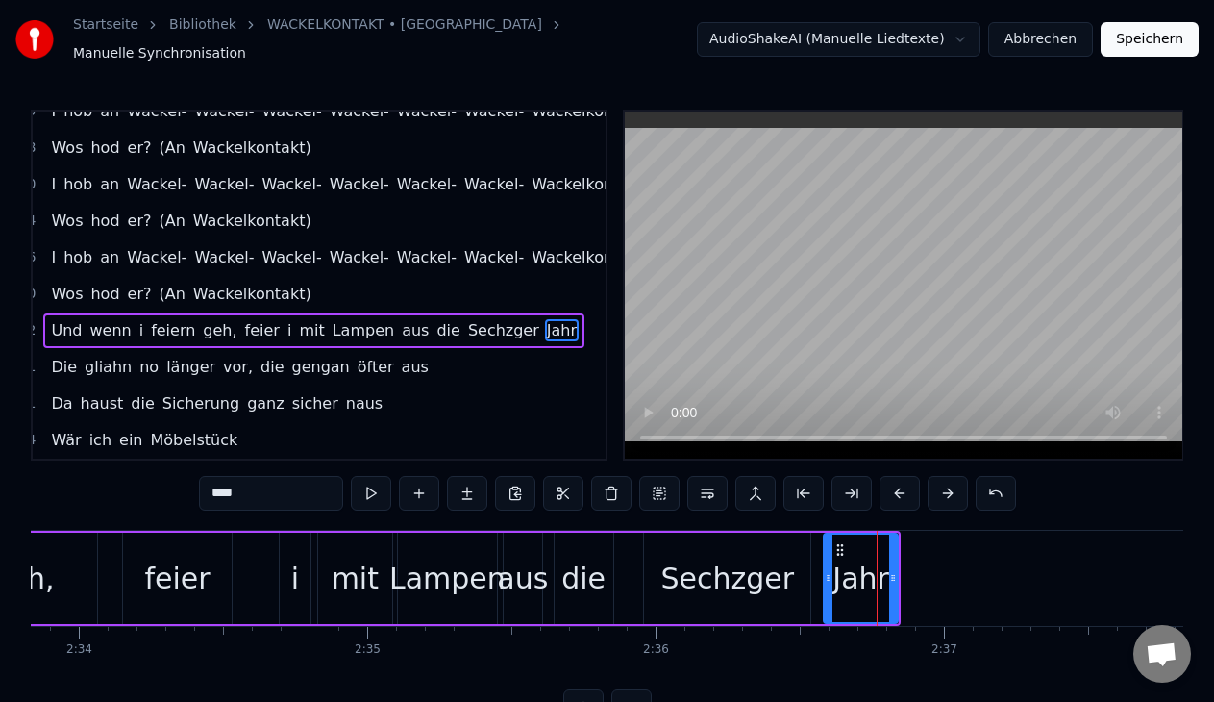
click at [693, 570] on div "Sechzger" at bounding box center [728, 577] width 134 height 43
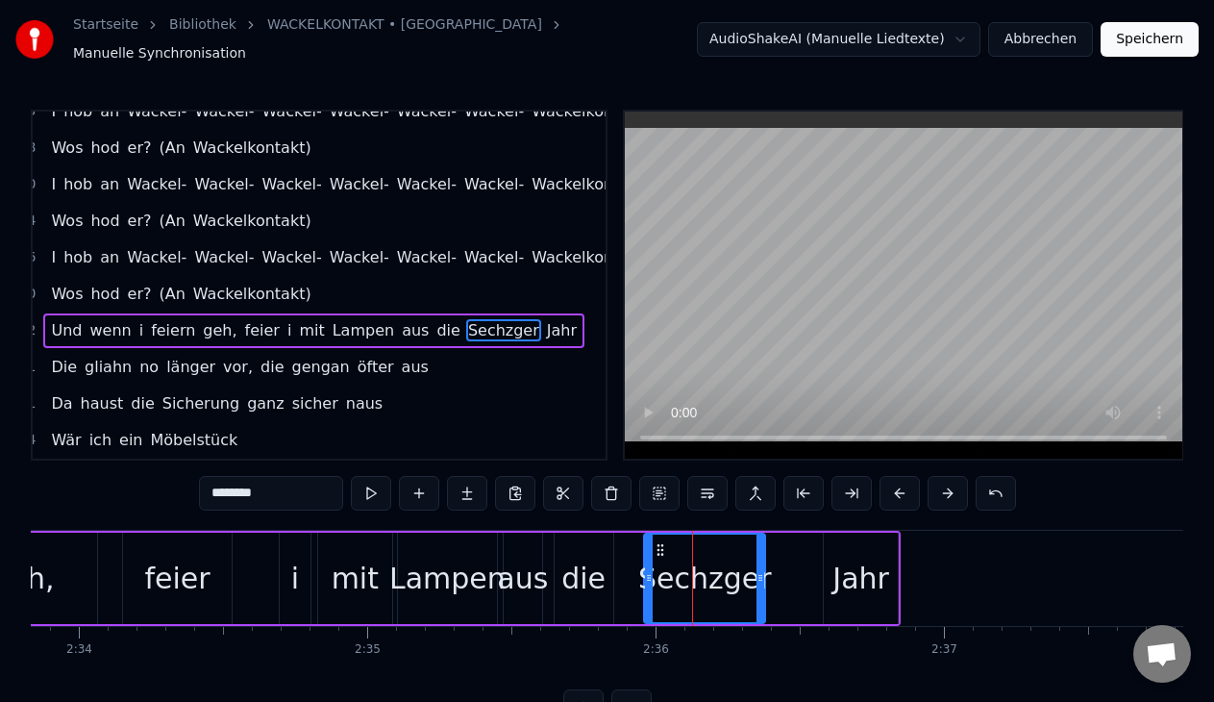
drag, startPoint x: 805, startPoint y: 566, endPoint x: 760, endPoint y: 559, distance: 45.7
click at [760, 559] on div at bounding box center [760, 577] width 8 height 87
click at [850, 558] on div "Jahr" at bounding box center [860, 577] width 57 height 43
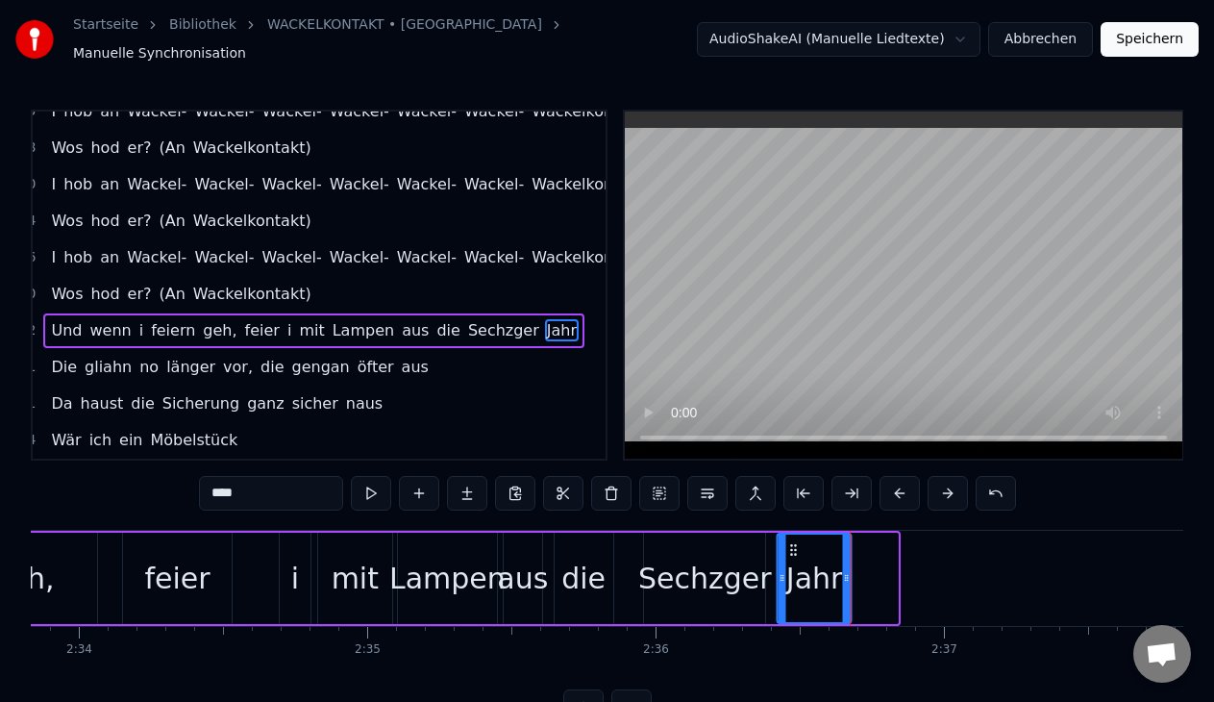
drag, startPoint x: 839, startPoint y: 537, endPoint x: 795, endPoint y: 539, distance: 44.2
click at [795, 542] on icon at bounding box center [793, 549] width 15 height 15
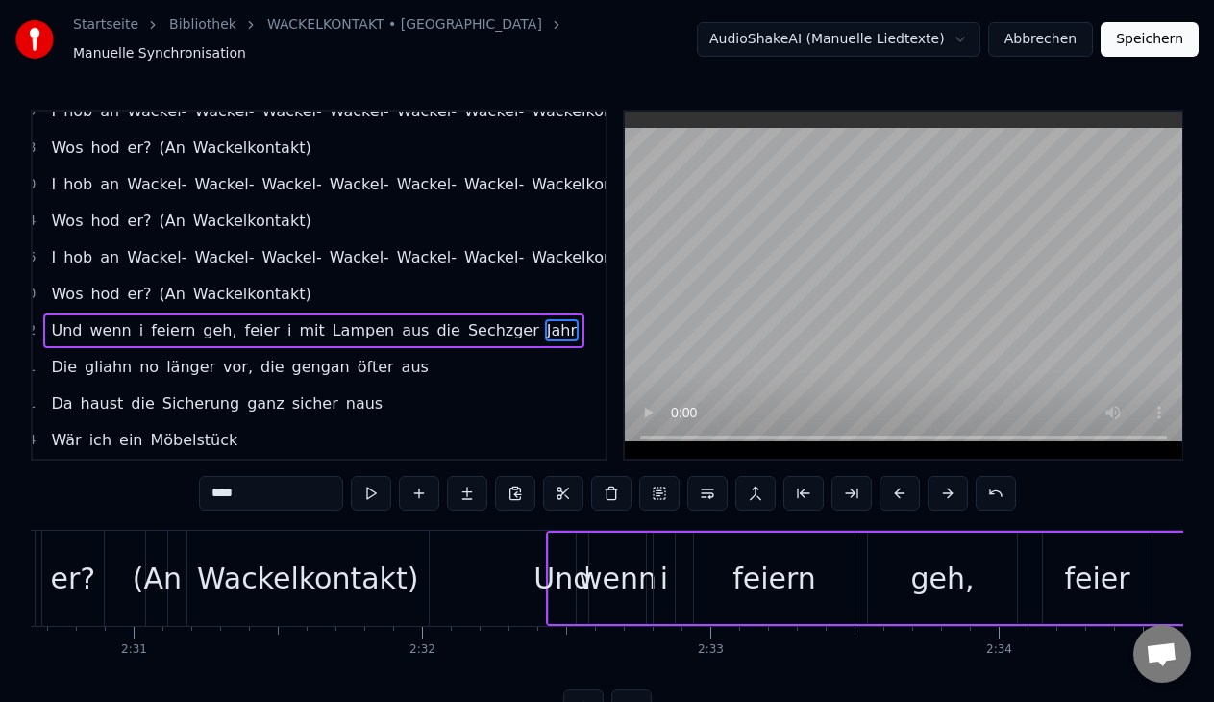
scroll to position [0, 43157]
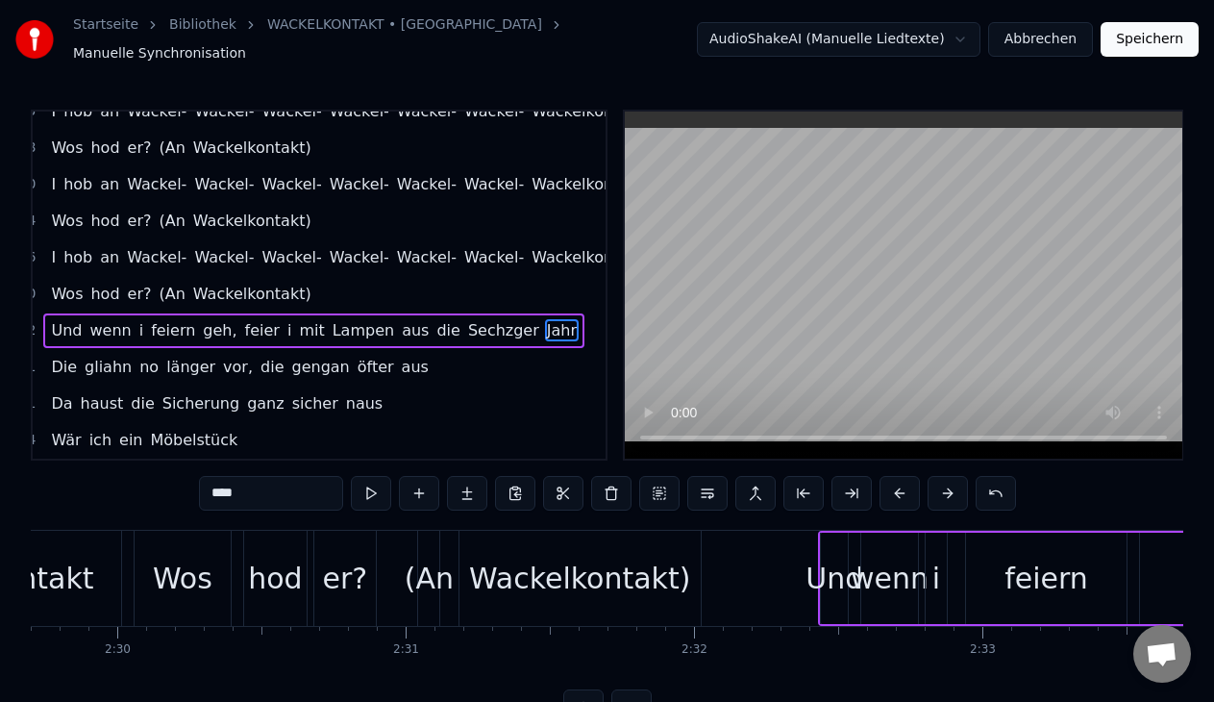
click at [833, 561] on div "Und" at bounding box center [834, 577] width 58 height 43
type input "***"
drag, startPoint x: 834, startPoint y: 538, endPoint x: 803, endPoint y: 539, distance: 30.8
click at [803, 542] on icon at bounding box center [804, 549] width 15 height 15
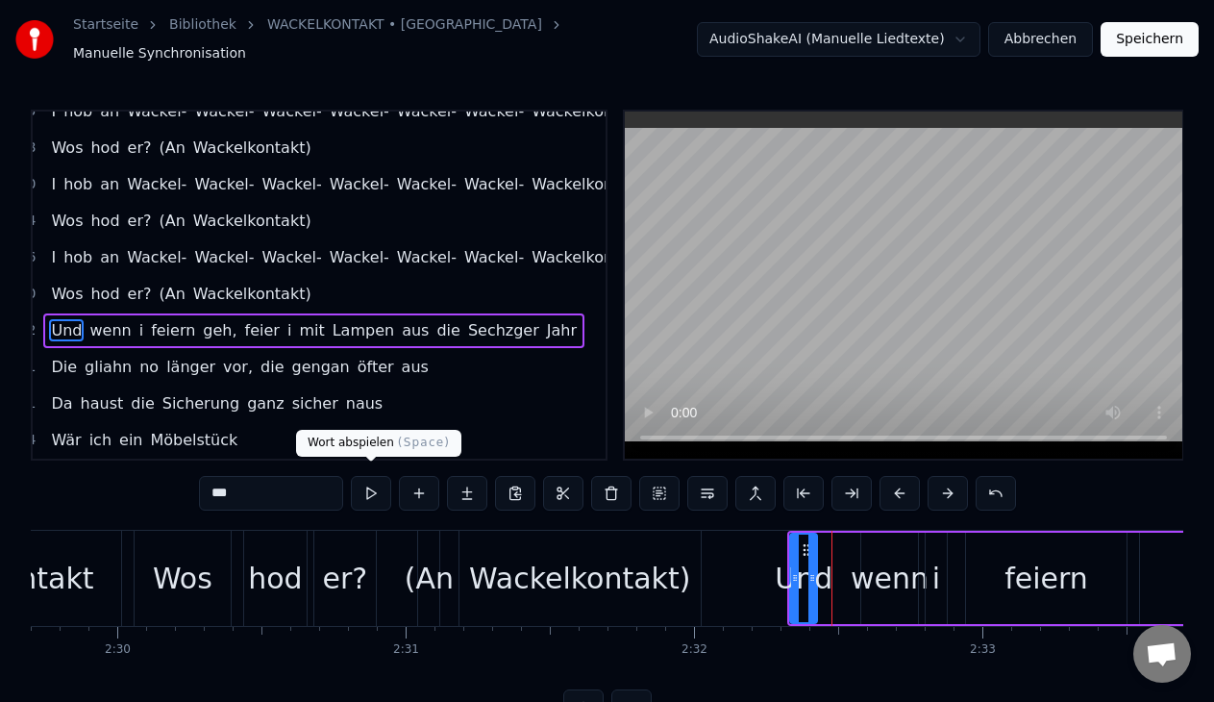
click at [364, 478] on button at bounding box center [371, 493] width 40 height 35
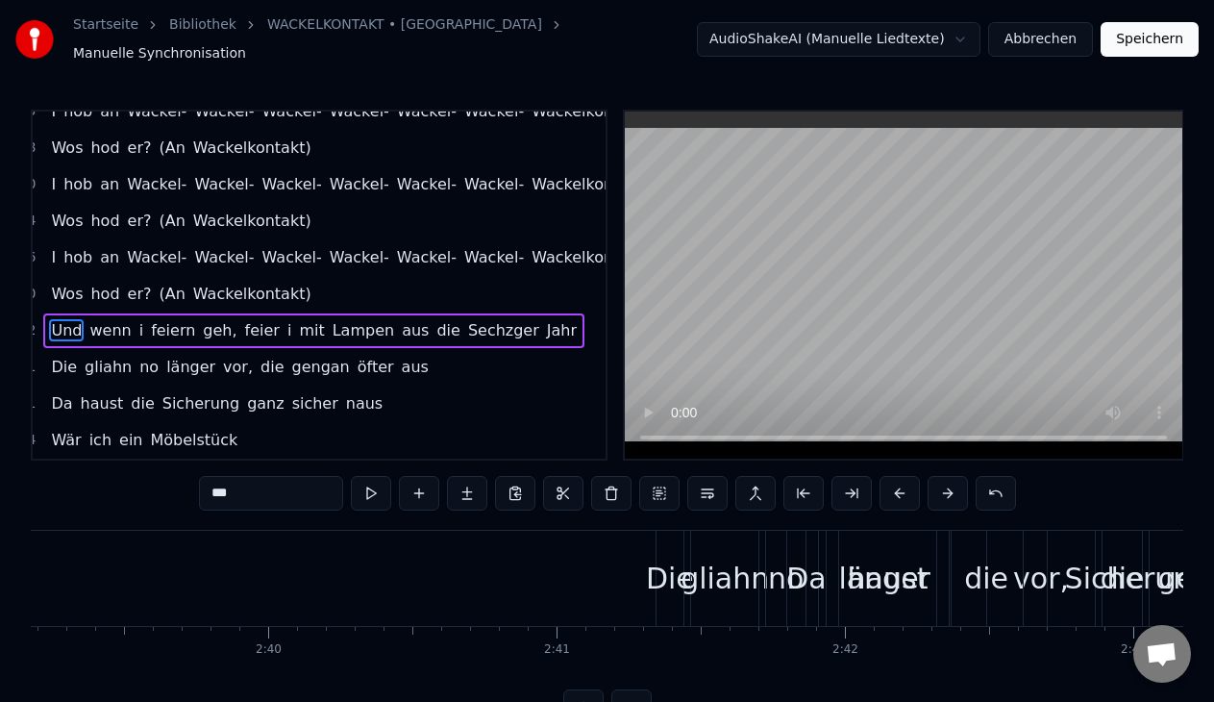
scroll to position [0, 45951]
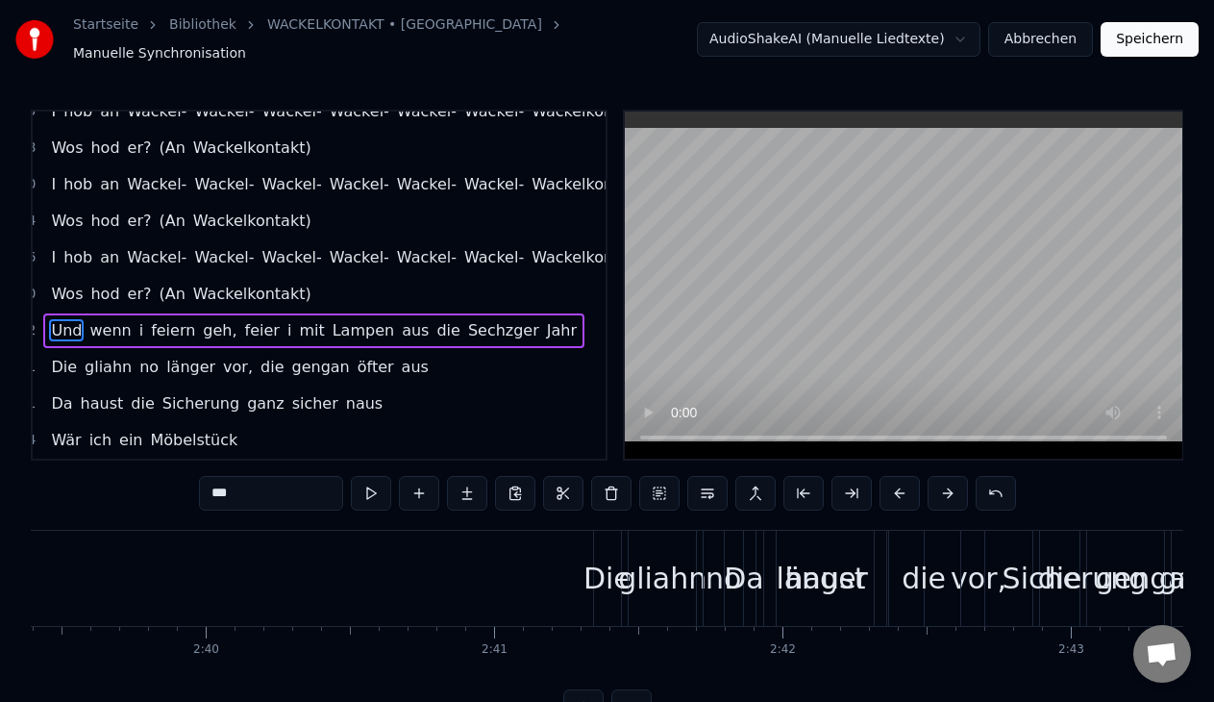
click at [380, 353] on div "Die gliahn no länger vor, die gengan öfter aus" at bounding box center [239, 367] width 392 height 35
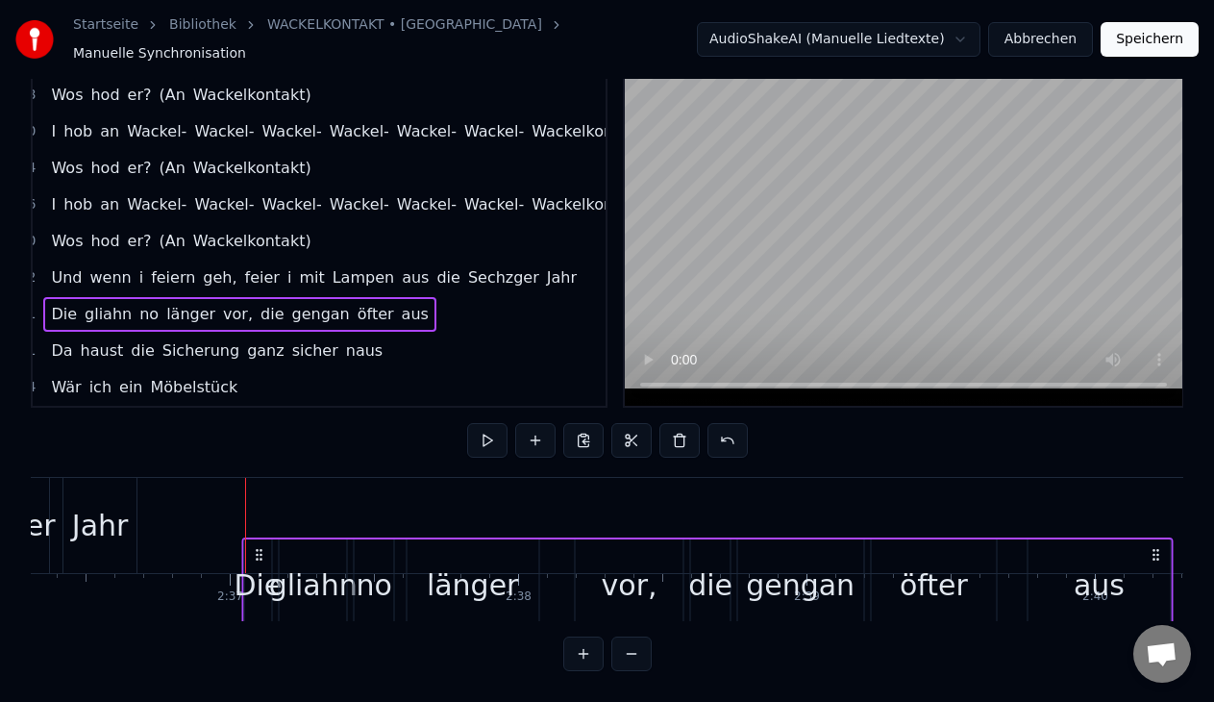
scroll to position [0, 45053]
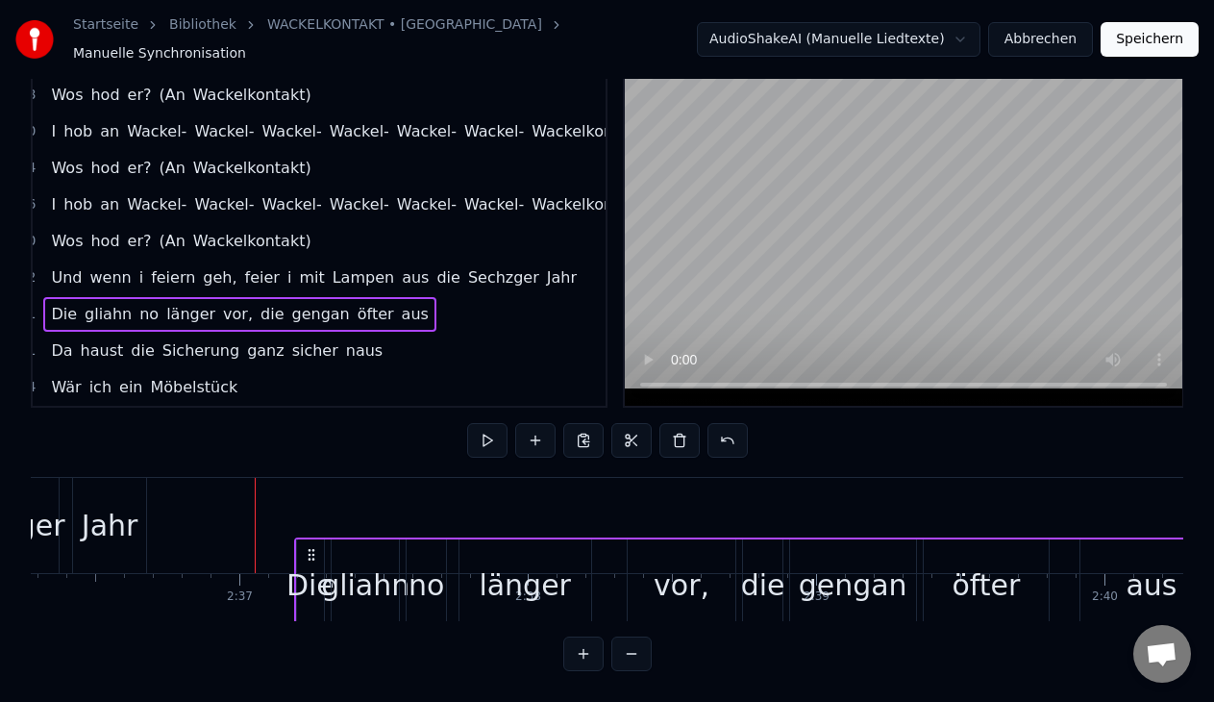
drag, startPoint x: 897, startPoint y: 536, endPoint x: 306, endPoint y: 429, distance: 600.7
click at [306, 429] on div "0:00 Wär 0:00 ich ein Möbelstück, dann wär ich eine Lampe aus den Siebzigern 0:…" at bounding box center [607, 364] width 1152 height 614
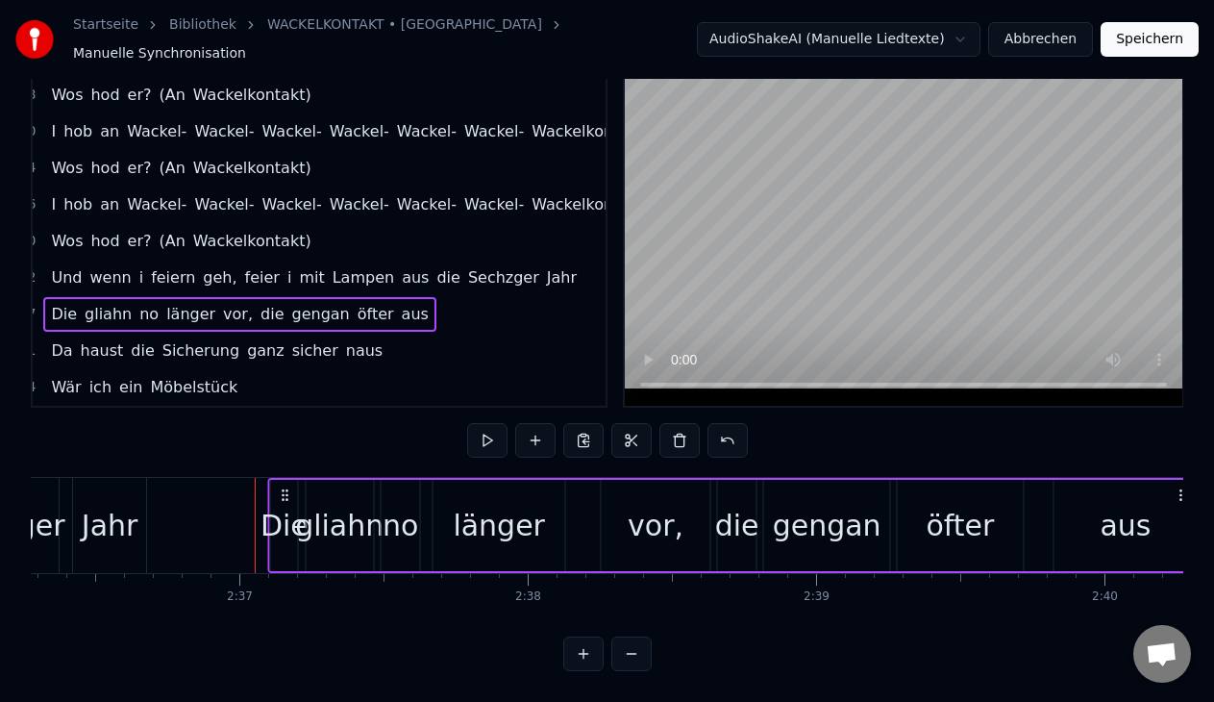
drag, startPoint x: 304, startPoint y: 479, endPoint x: 280, endPoint y: 479, distance: 24.0
click at [280, 487] on icon at bounding box center [285, 494] width 15 height 15
click at [480, 424] on button at bounding box center [487, 440] width 40 height 35
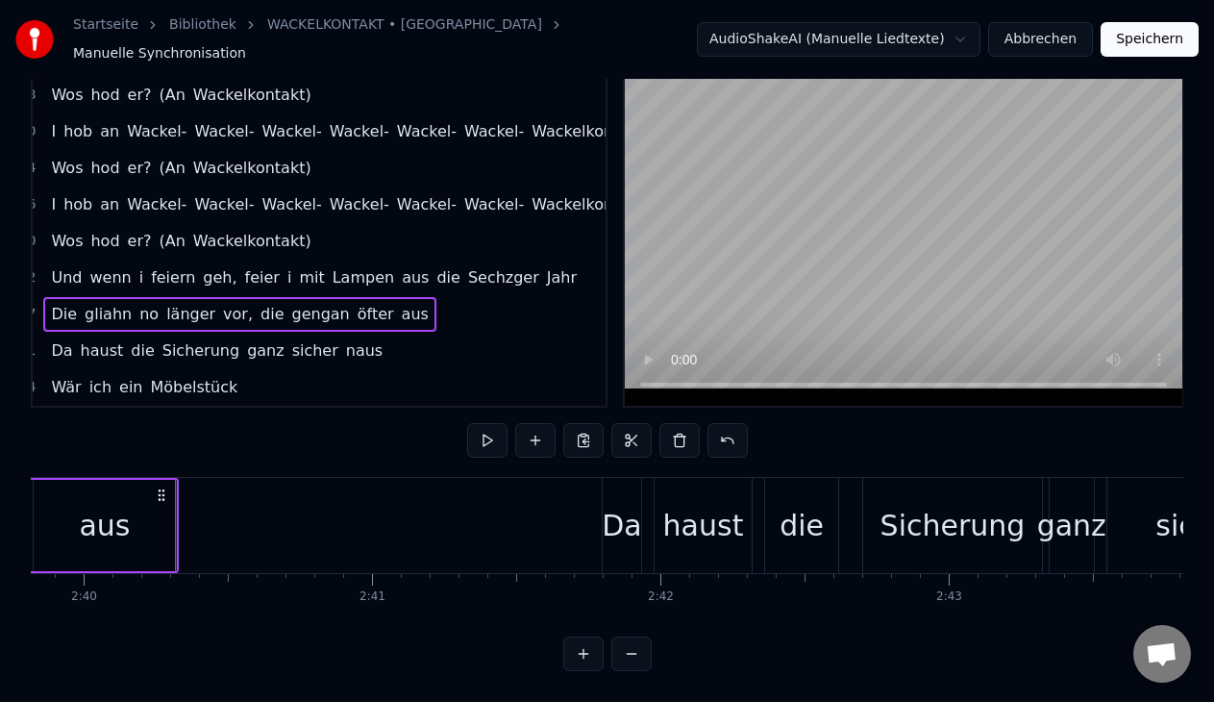
click at [152, 503] on div "aus" at bounding box center [105, 525] width 143 height 91
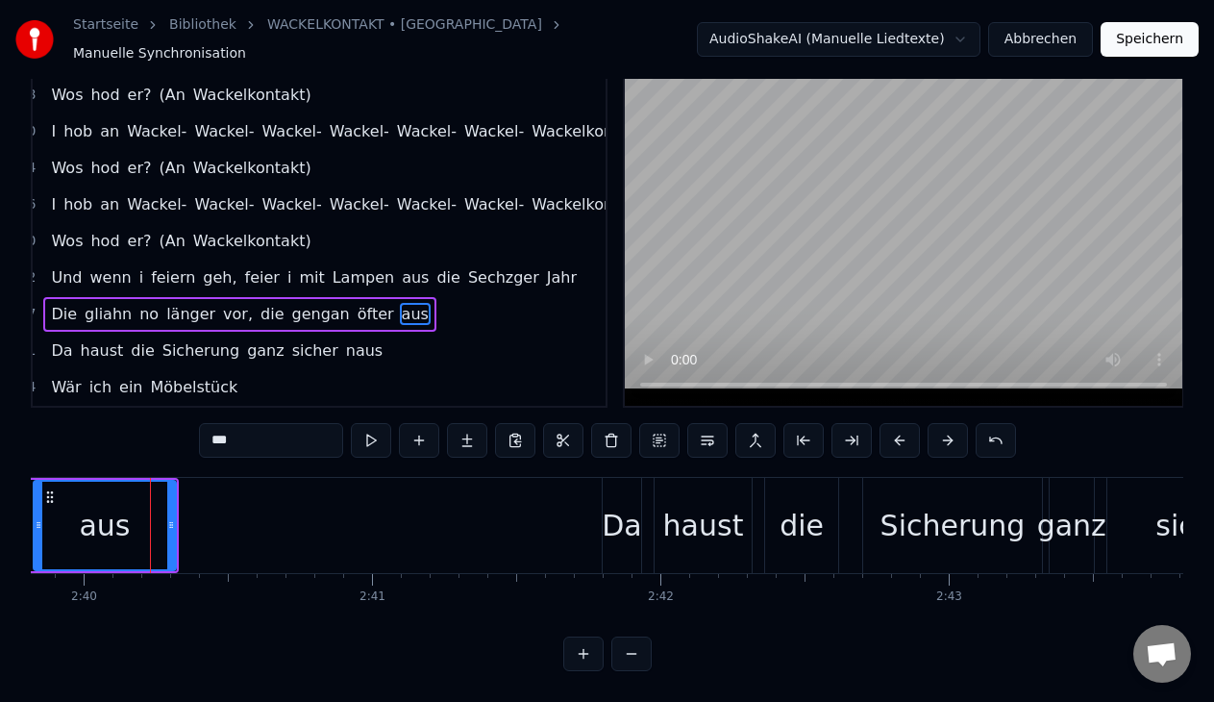
scroll to position [0, 0]
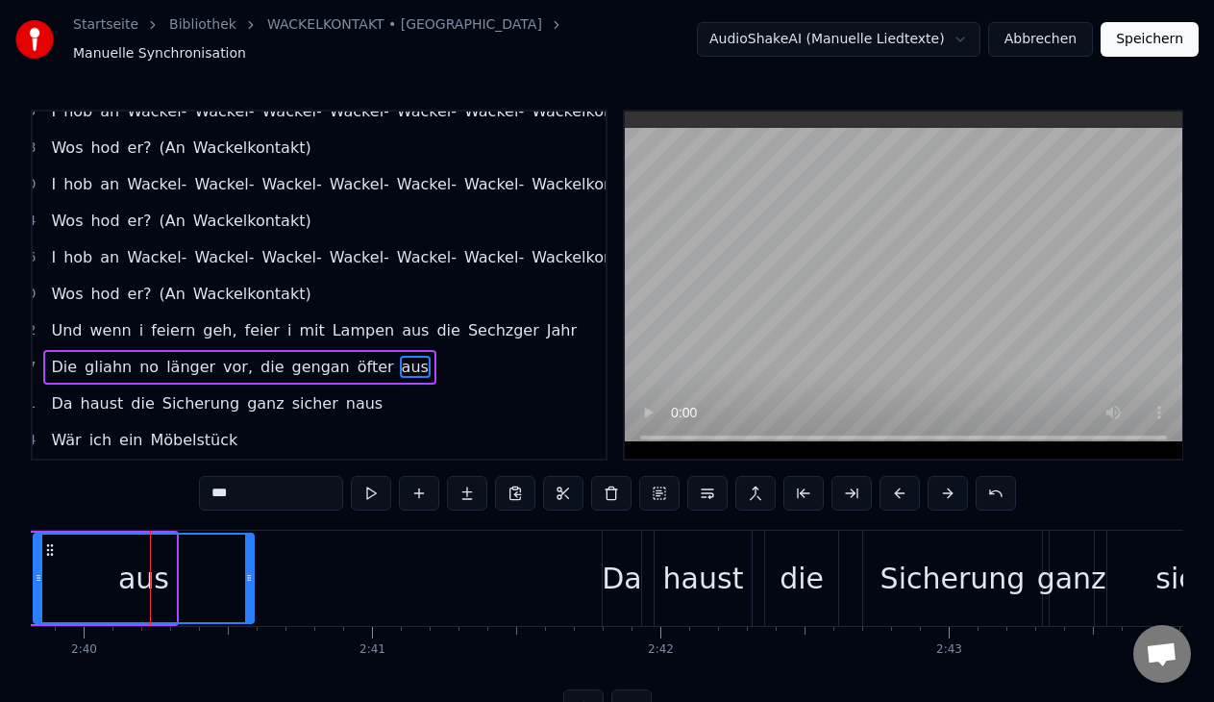
drag, startPoint x: 170, startPoint y: 562, endPoint x: 248, endPoint y: 576, distance: 79.0
click at [248, 576] on div at bounding box center [249, 577] width 8 height 87
click at [368, 481] on button at bounding box center [371, 493] width 40 height 35
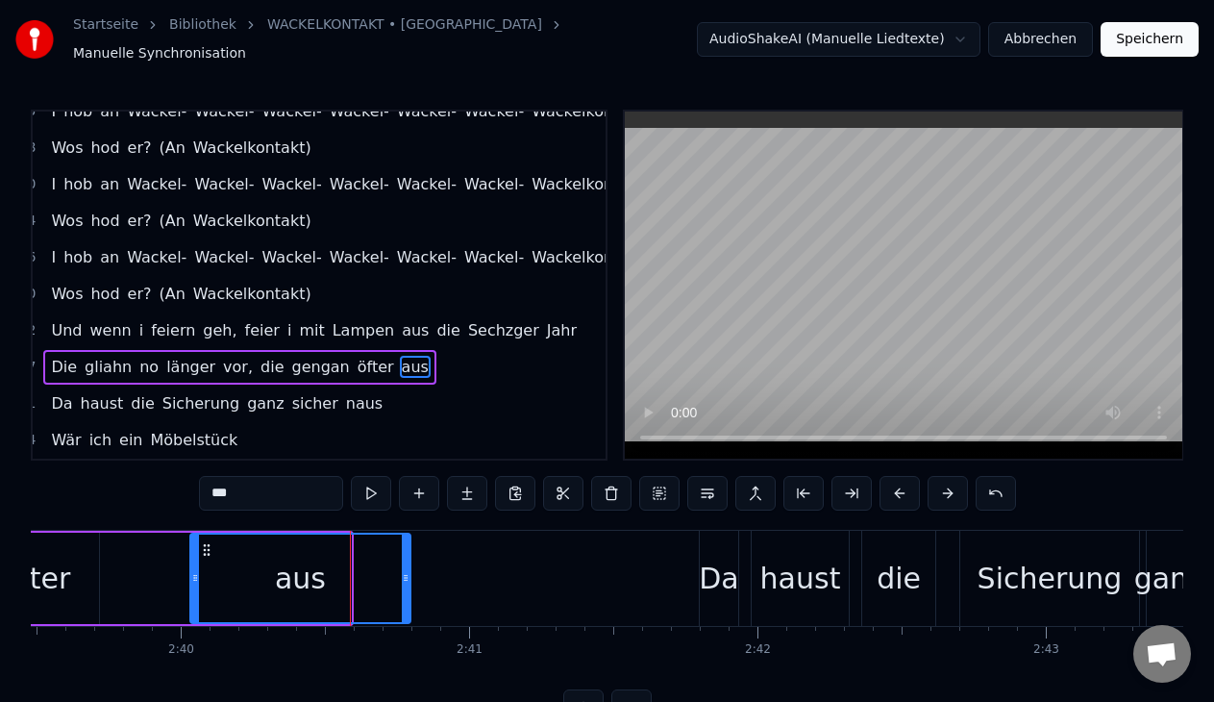
drag, startPoint x: 142, startPoint y: 536, endPoint x: 202, endPoint y: 541, distance: 59.8
click at [202, 542] on icon at bounding box center [206, 549] width 15 height 15
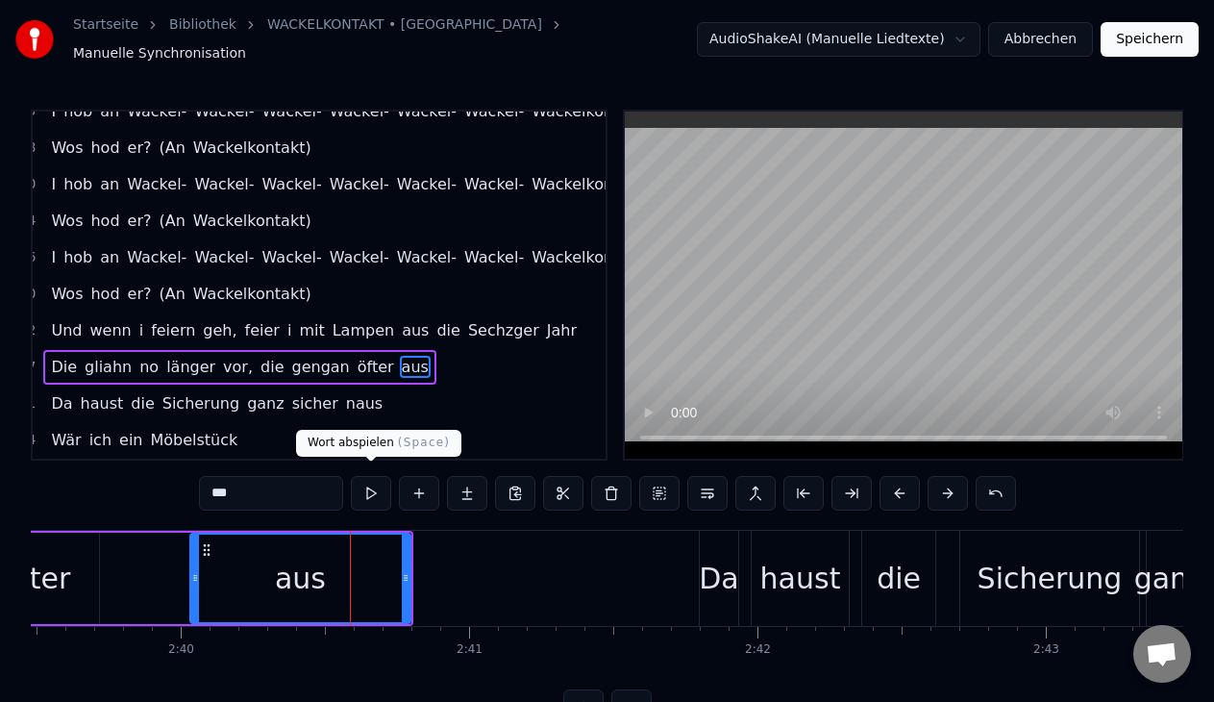
click at [363, 487] on button at bounding box center [371, 493] width 40 height 35
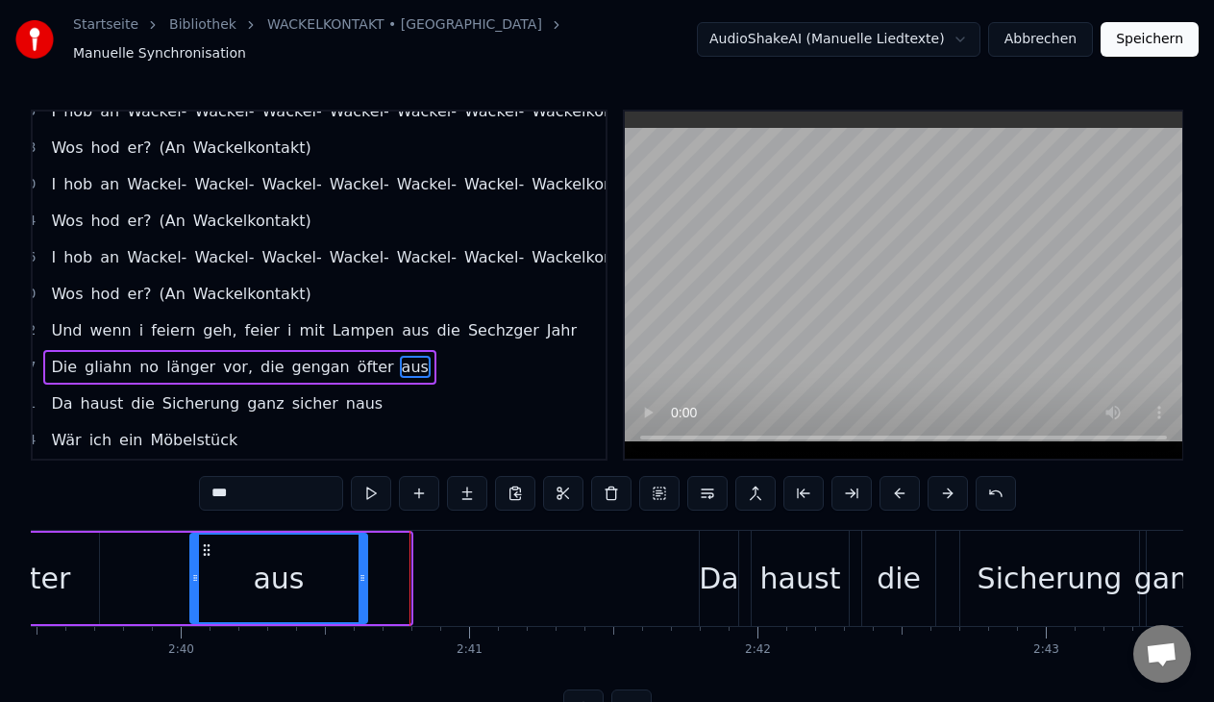
drag, startPoint x: 403, startPoint y: 559, endPoint x: 363, endPoint y: 559, distance: 39.4
click at [363, 559] on div at bounding box center [362, 577] width 8 height 87
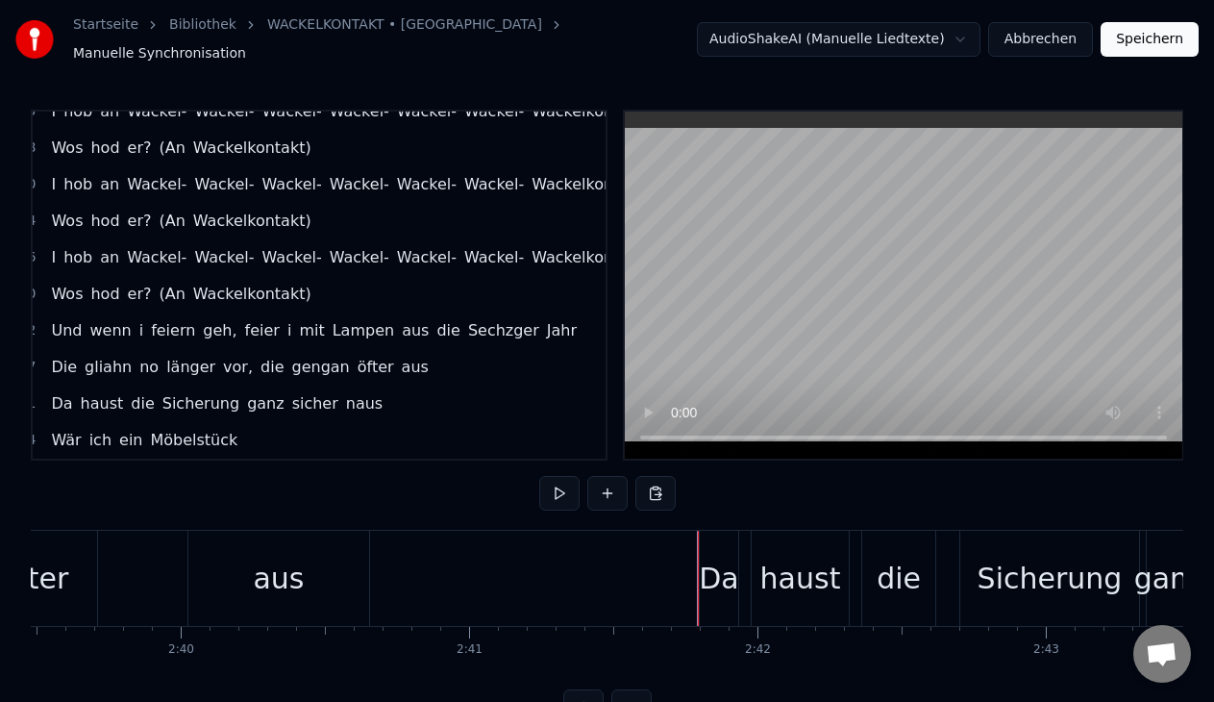
click at [737, 600] on div "Da" at bounding box center [719, 577] width 40 height 95
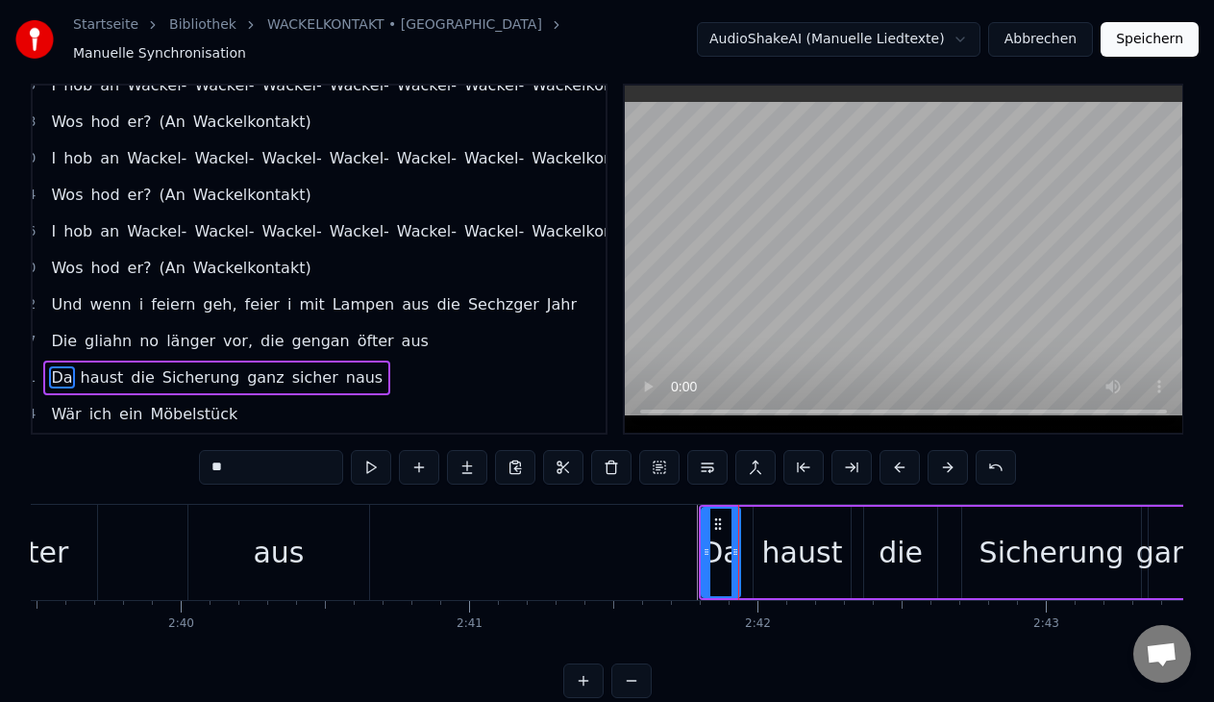
click at [271, 365] on div "Da haust die Sicherung ganz sicher naus" at bounding box center [216, 377] width 347 height 35
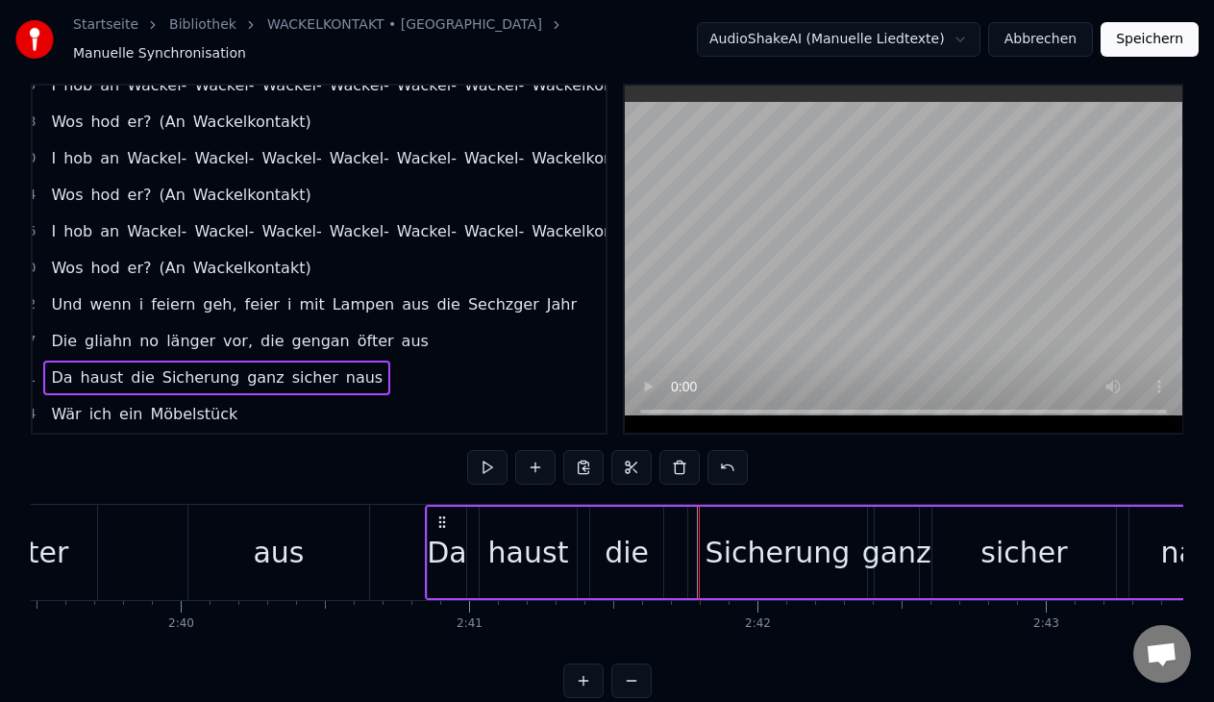
drag, startPoint x: 717, startPoint y: 506, endPoint x: 444, endPoint y: 507, distance: 272.9
click at [444, 517] on circle at bounding box center [443, 517] width 1 height 1
click at [321, 548] on div "aus" at bounding box center [279, 552] width 182 height 95
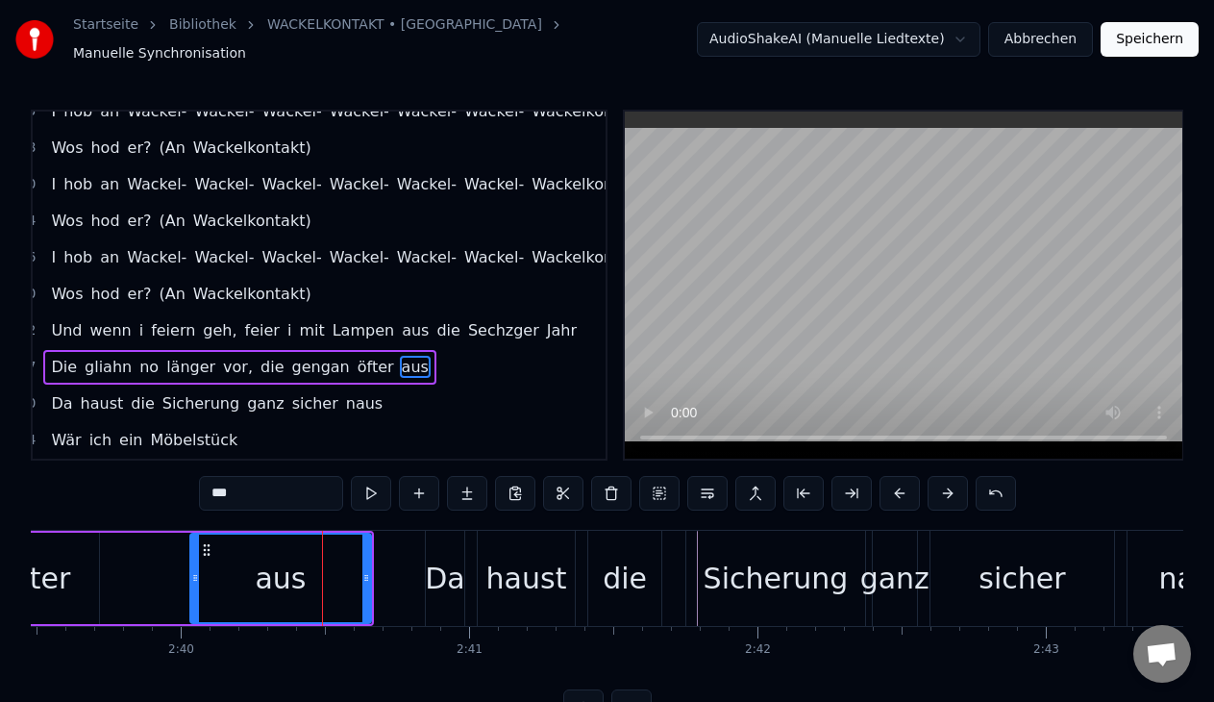
click at [303, 353] on div "Die gliahn no länger vor, die gengan öfter aus" at bounding box center [239, 367] width 392 height 35
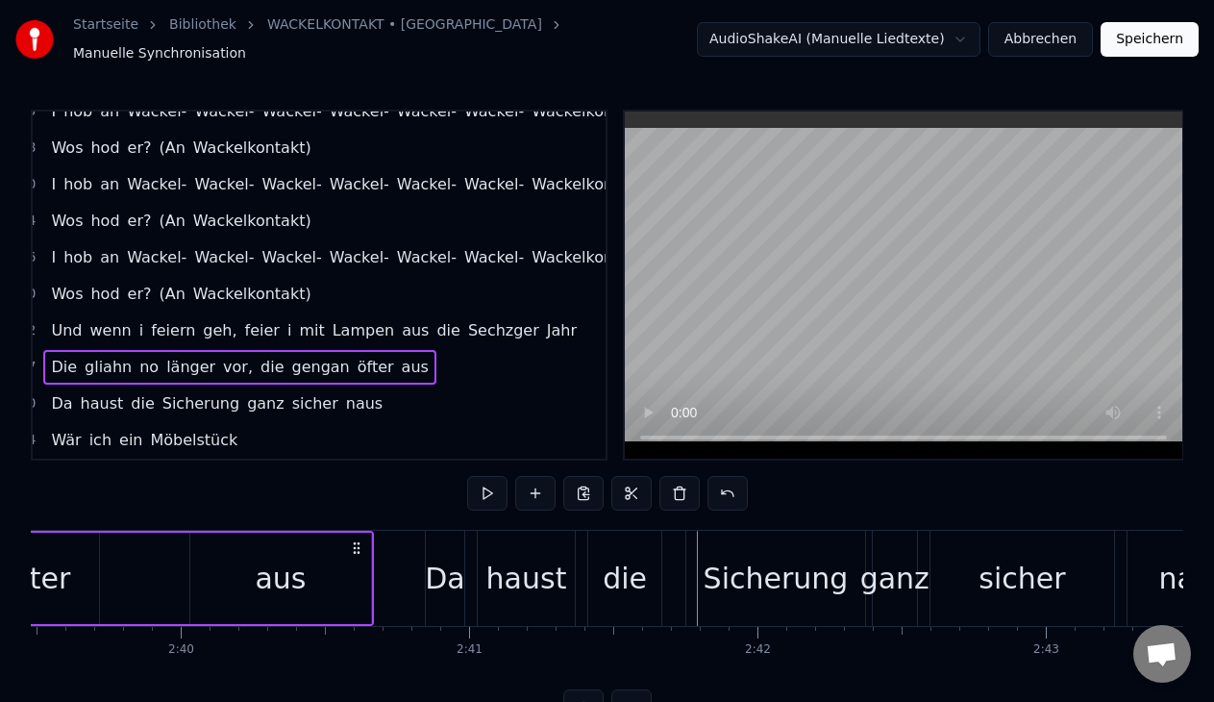
scroll to position [0, 45193]
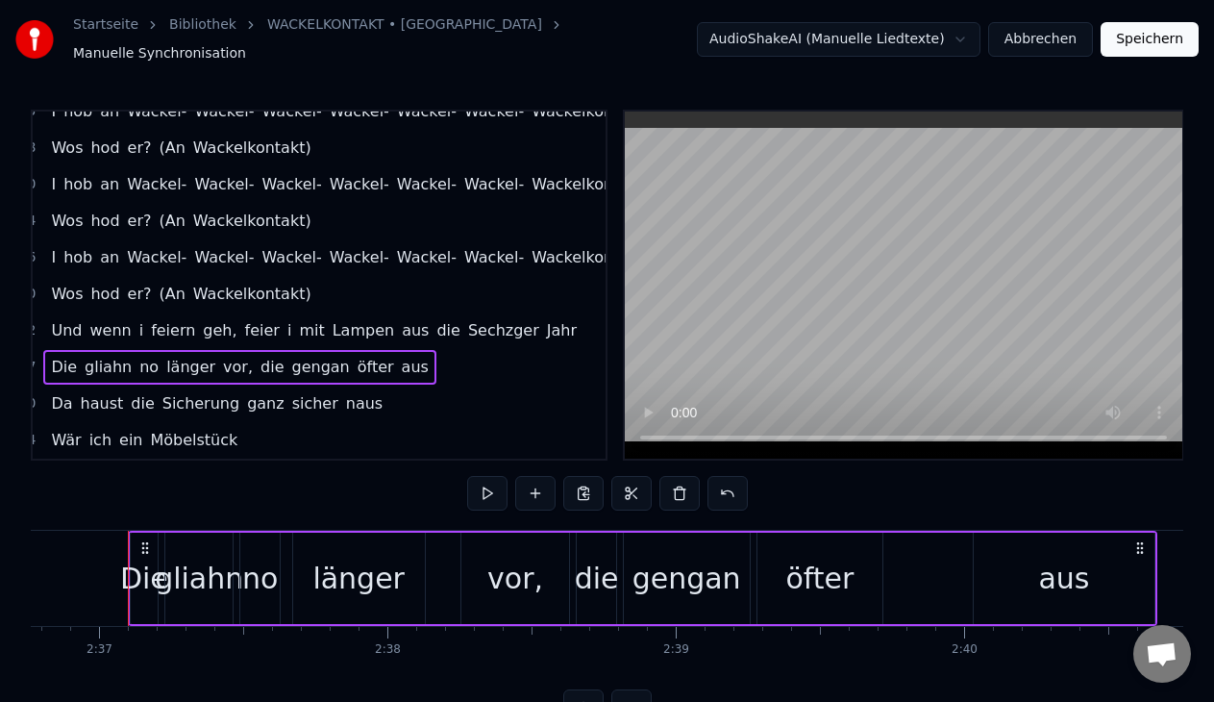
click at [142, 543] on circle at bounding box center [142, 543] width 1 height 1
click at [486, 486] on button at bounding box center [487, 493] width 40 height 35
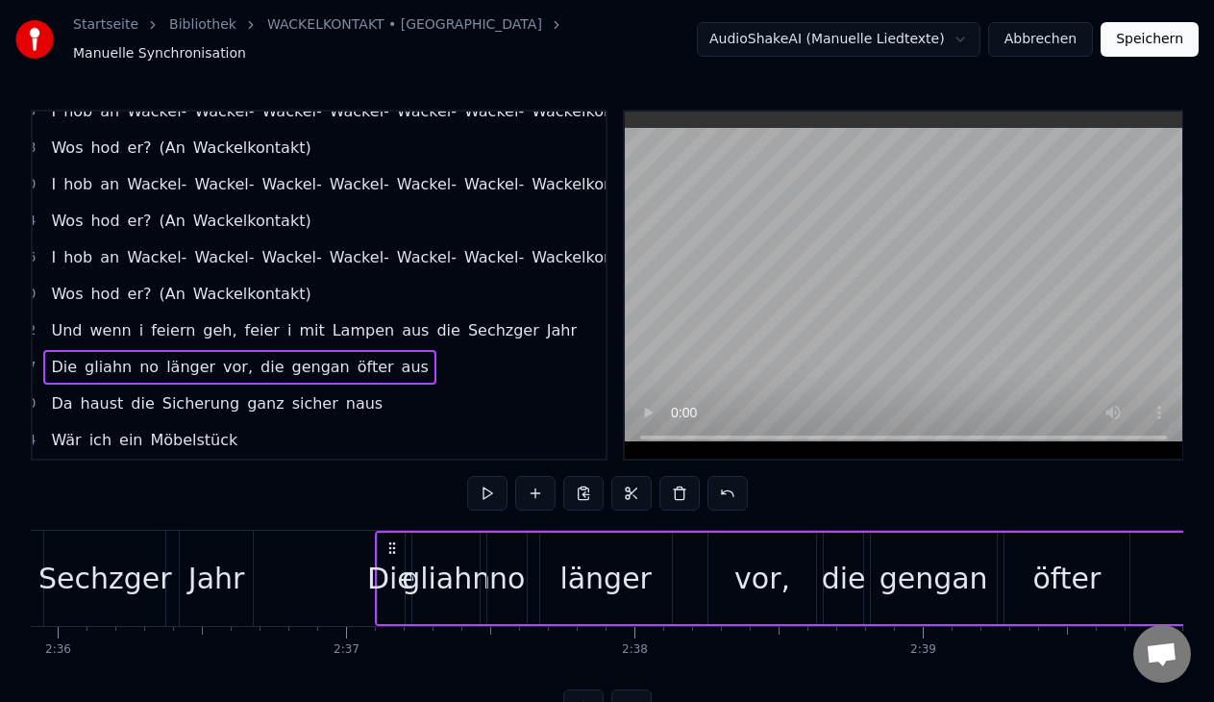
scroll to position [0, 44654]
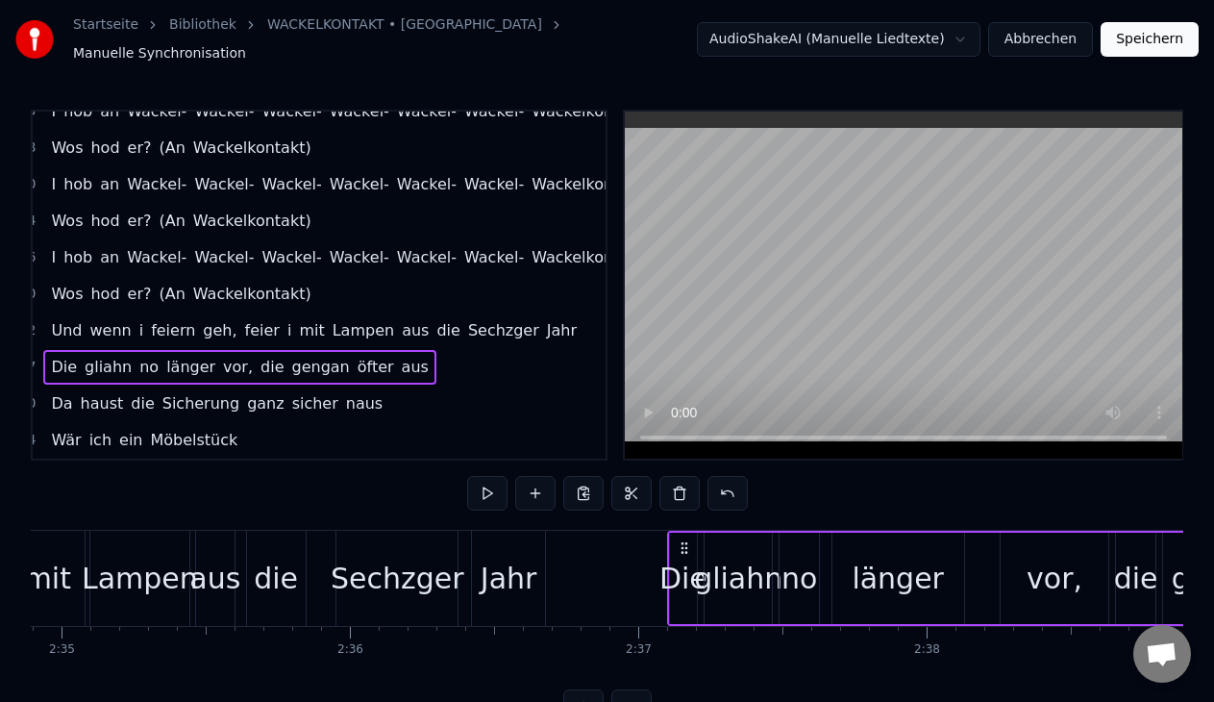
click at [683, 556] on div "Die" at bounding box center [683, 577] width 48 height 43
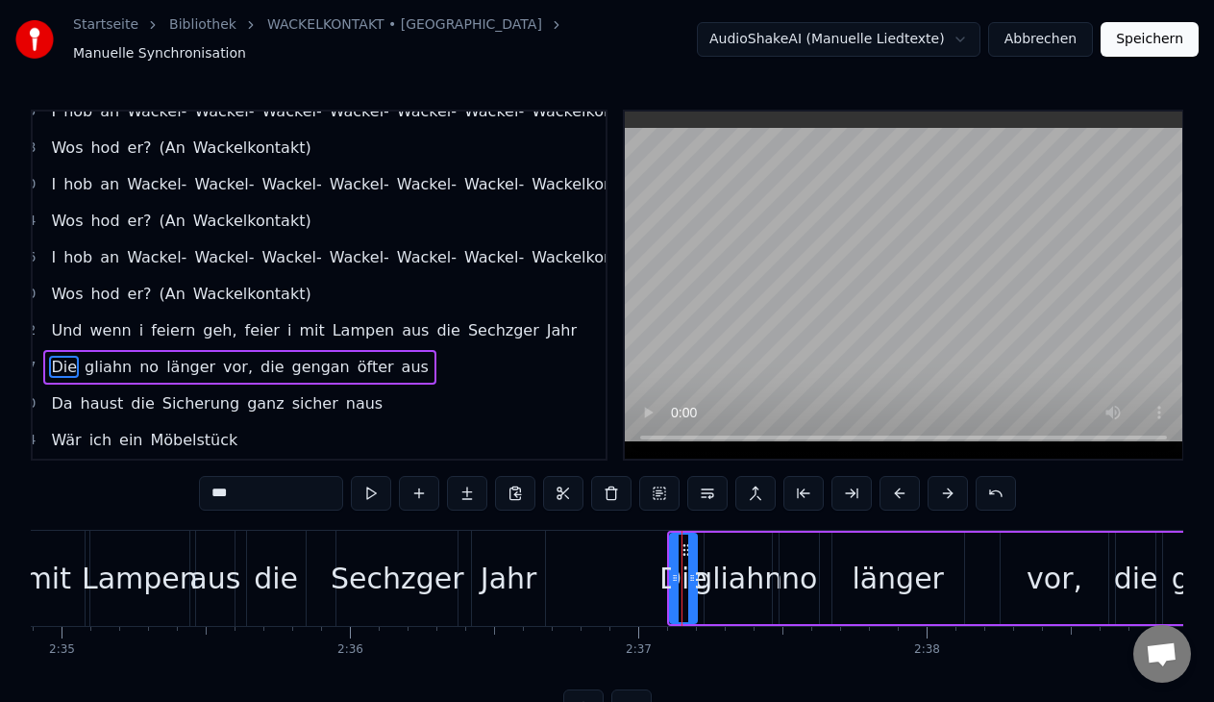
click at [713, 556] on div "gliahn" at bounding box center [738, 577] width 88 height 43
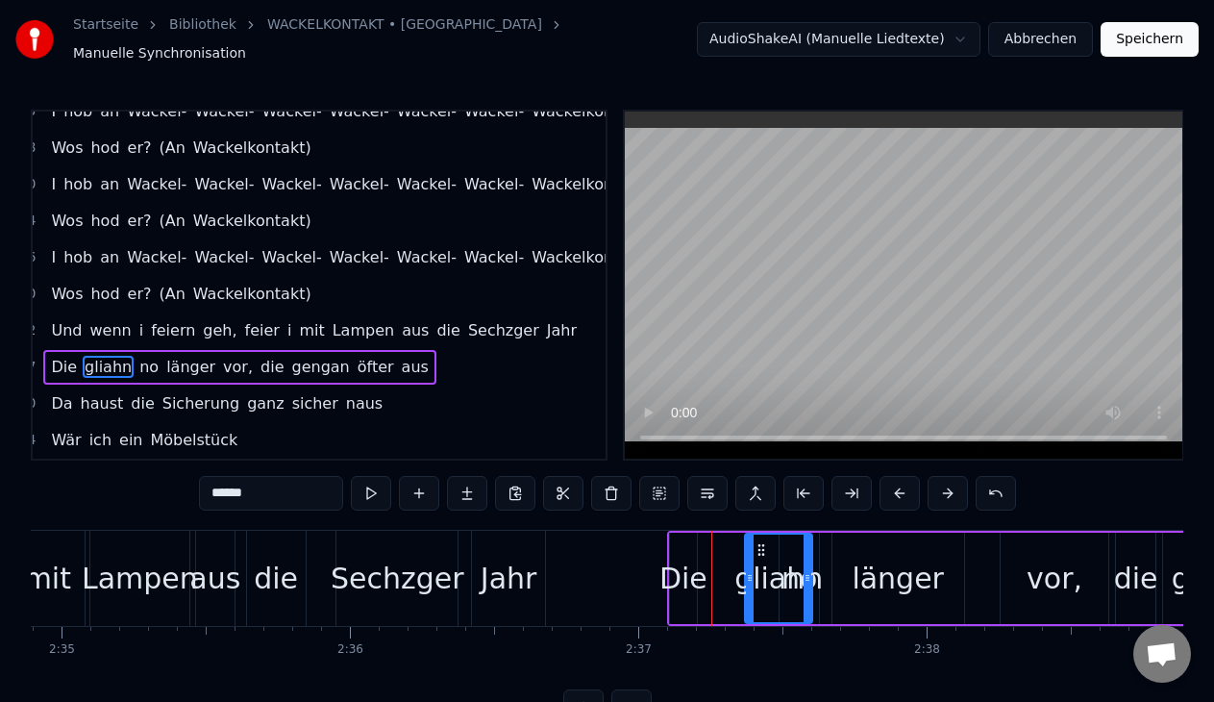
drag, startPoint x: 721, startPoint y: 537, endPoint x: 761, endPoint y: 540, distance: 40.5
click at [761, 542] on icon at bounding box center [760, 549] width 15 height 15
click at [699, 558] on div "Die" at bounding box center [683, 577] width 48 height 43
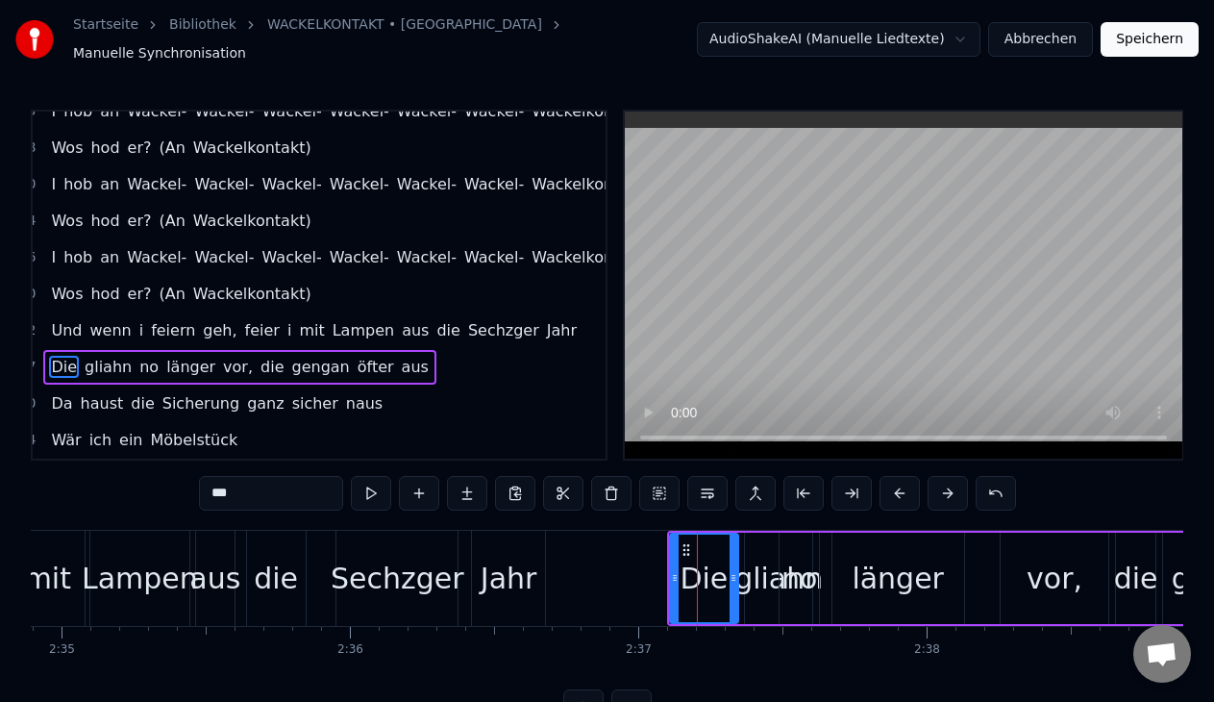
drag, startPoint x: 695, startPoint y: 566, endPoint x: 736, endPoint y: 567, distance: 41.3
click at [736, 570] on icon at bounding box center [733, 577] width 8 height 15
click at [382, 476] on button at bounding box center [371, 493] width 40 height 35
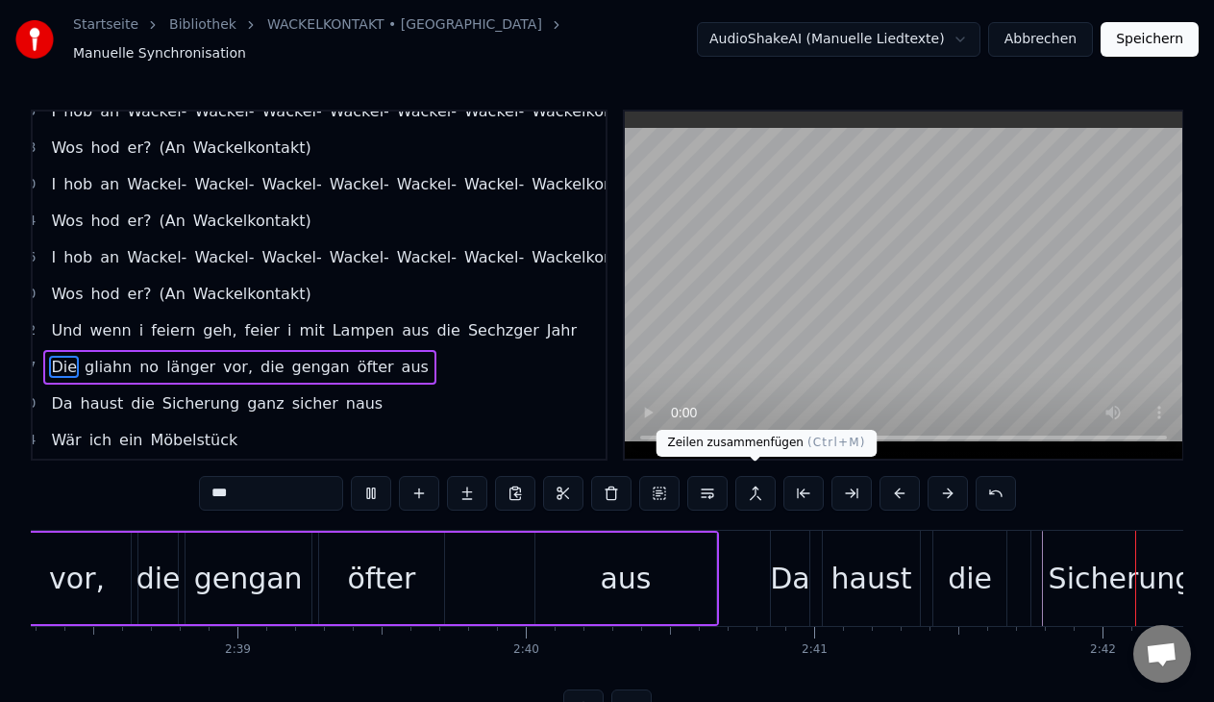
scroll to position [0, 46631]
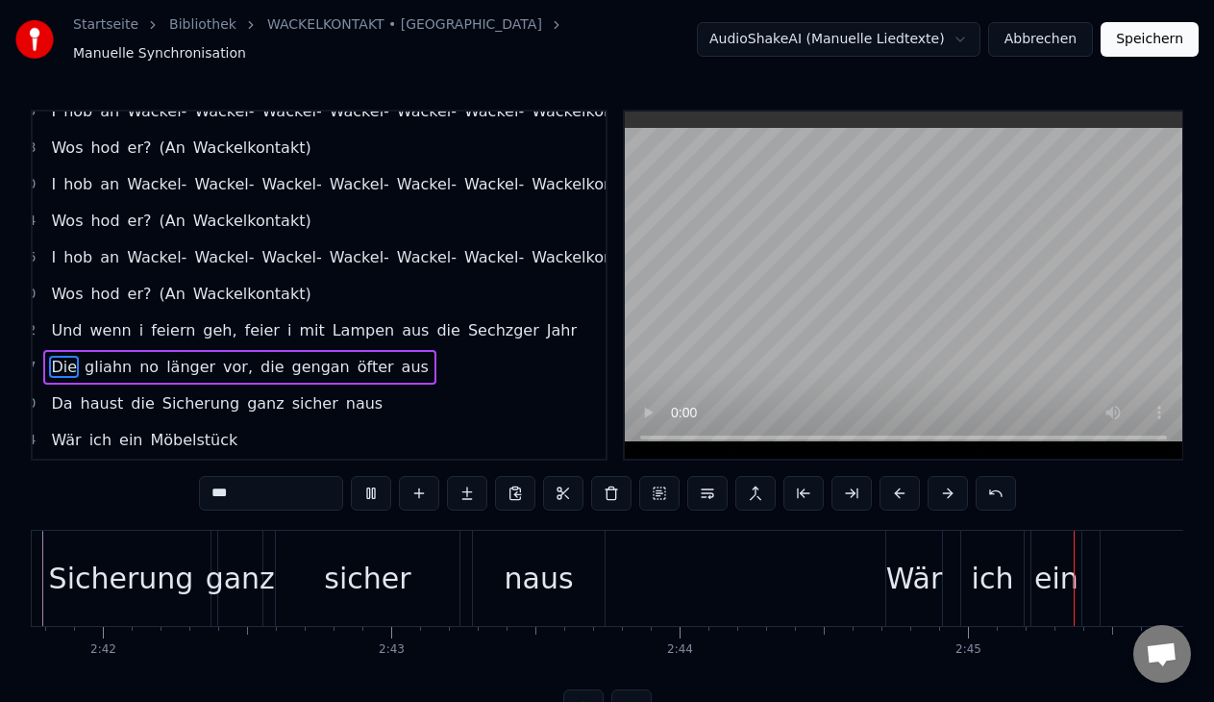
click at [886, 588] on div "Wär" at bounding box center [914, 577] width 56 height 95
type input "***"
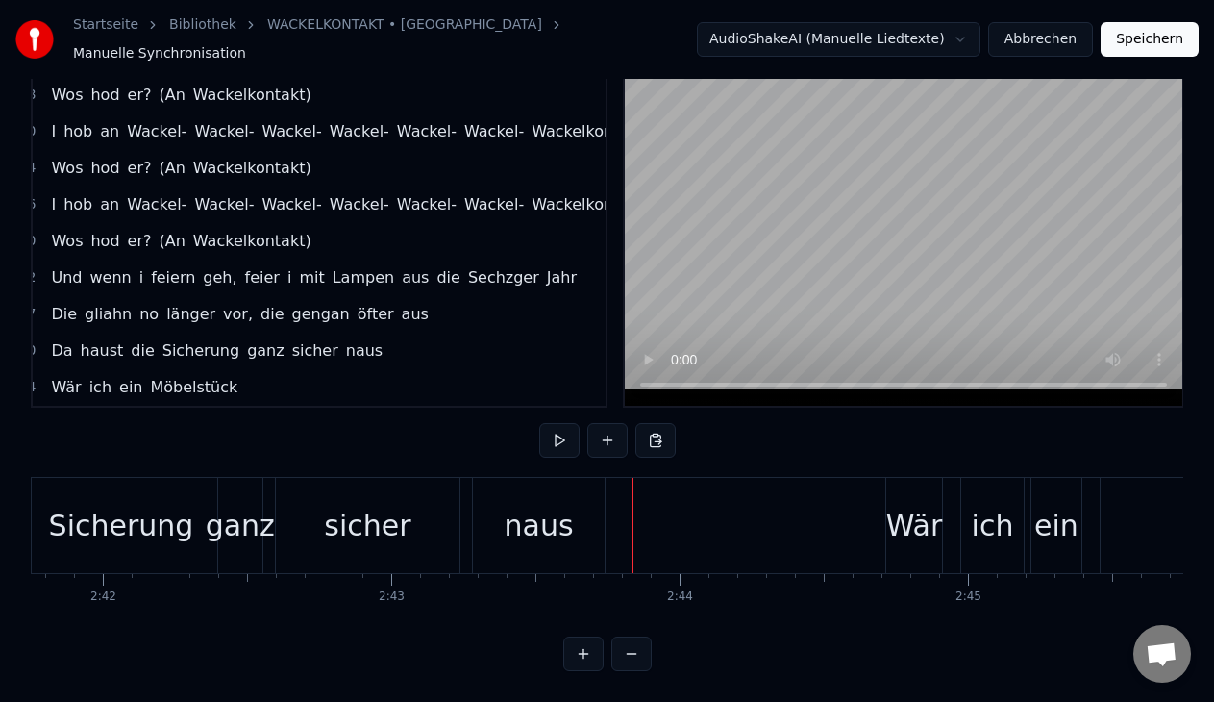
click at [191, 370] on div "Wär ich ein Möbelstück" at bounding box center [144, 387] width 202 height 35
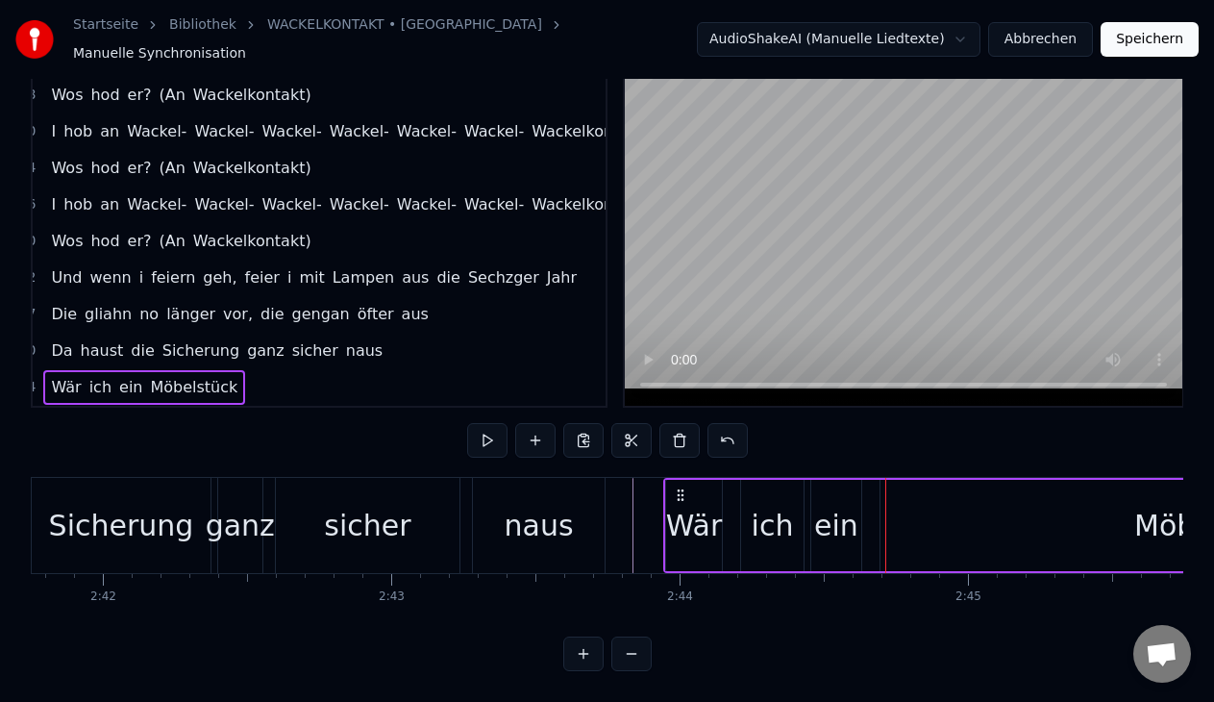
drag, startPoint x: 898, startPoint y: 476, endPoint x: 676, endPoint y: 472, distance: 222.0
click at [676, 487] on icon at bounding box center [680, 494] width 15 height 15
click at [478, 425] on button at bounding box center [487, 440] width 40 height 35
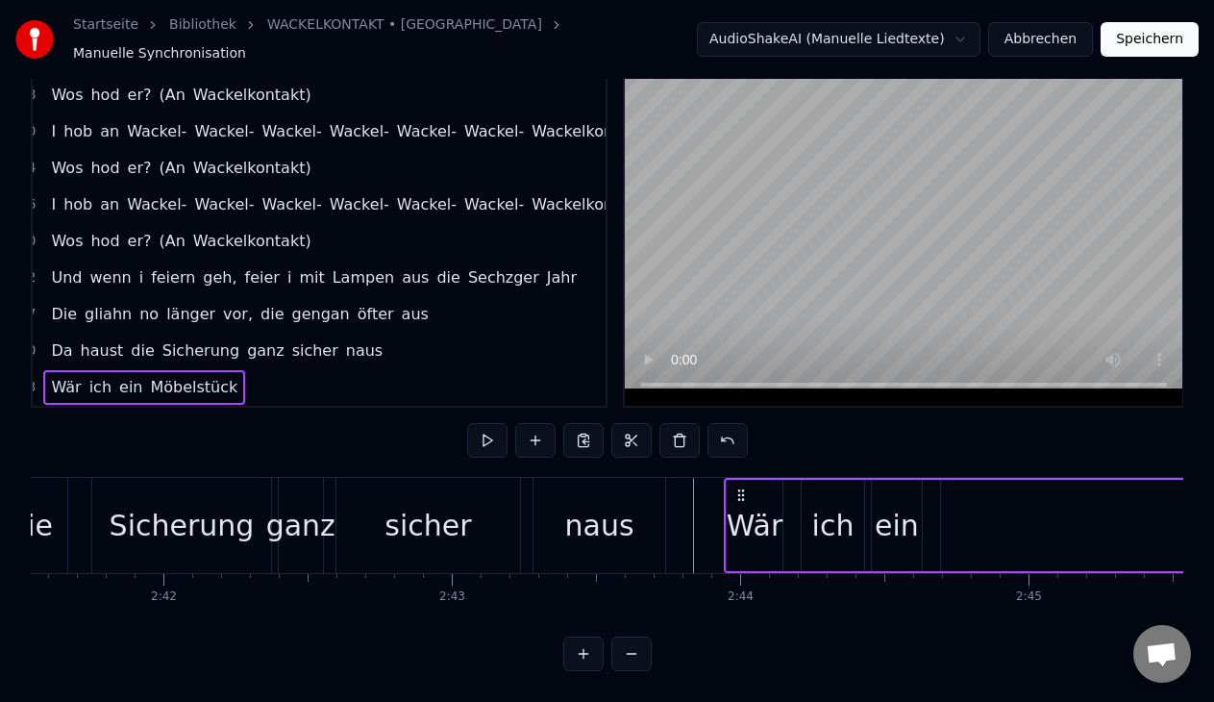
scroll to position [0, 46590]
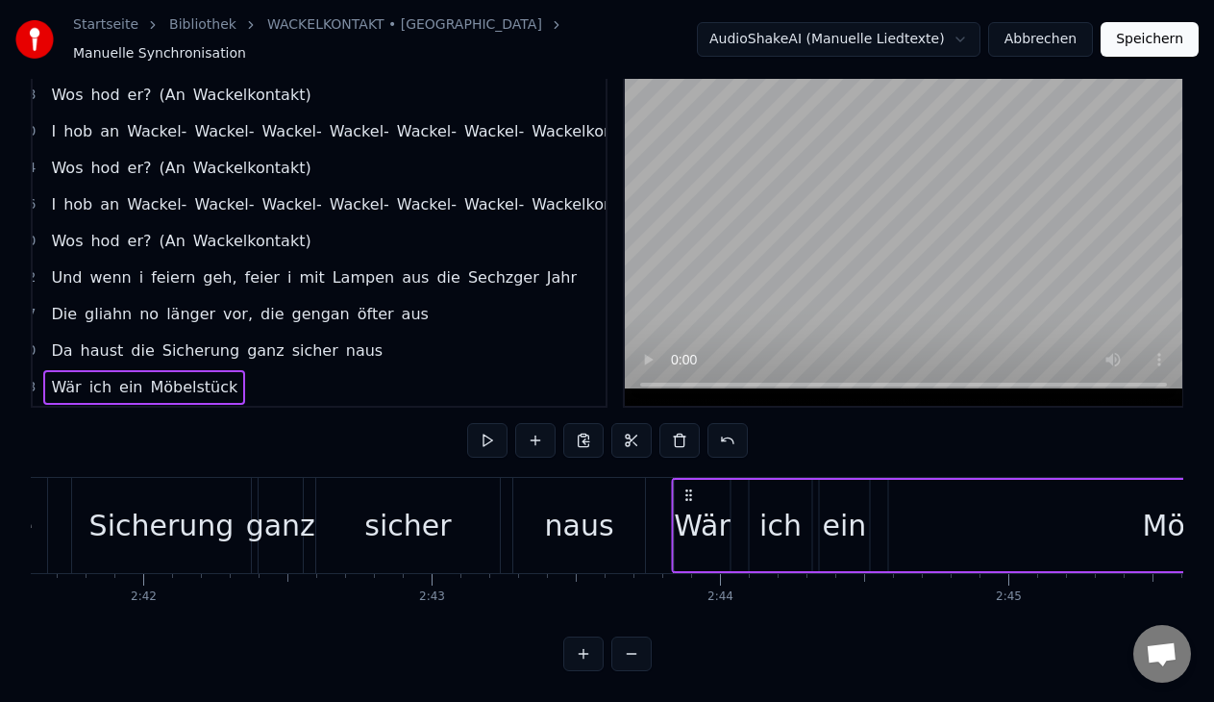
drag, startPoint x: 712, startPoint y: 475, endPoint x: 679, endPoint y: 472, distance: 32.8
click at [680, 487] on icon at bounding box center [687, 494] width 15 height 15
click at [482, 424] on button at bounding box center [487, 440] width 40 height 35
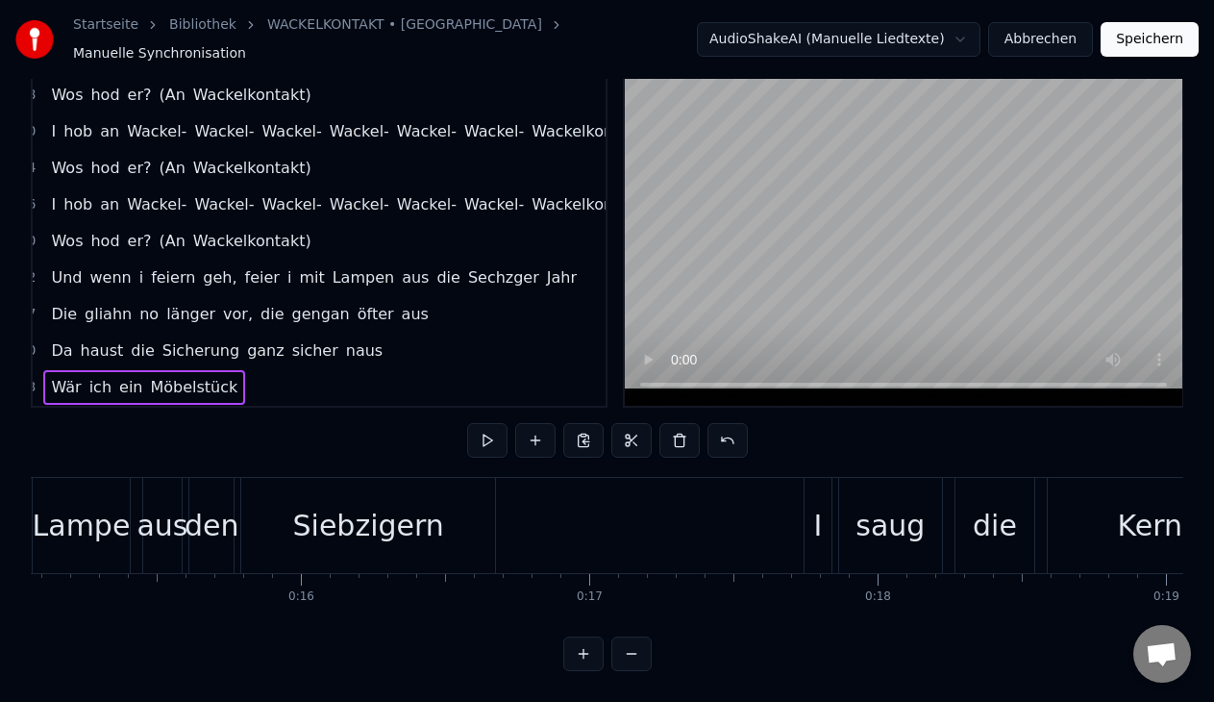
scroll to position [0, 0]
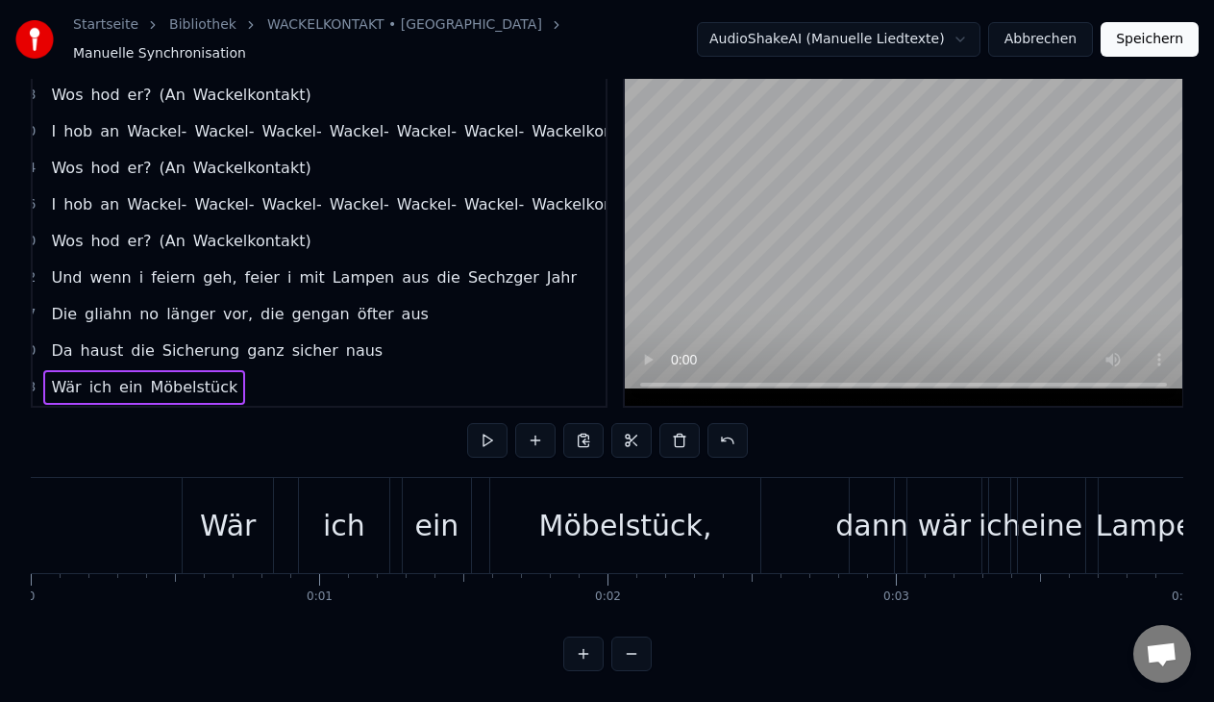
drag, startPoint x: 201, startPoint y: 539, endPoint x: 601, endPoint y: 86, distance: 604.6
click at [601, 86] on div "0:00 Wär 0:00 ich ein Möbelstück, dann wär ich eine Lampe aus den Siebzigern 0:…" at bounding box center [607, 364] width 1152 height 614
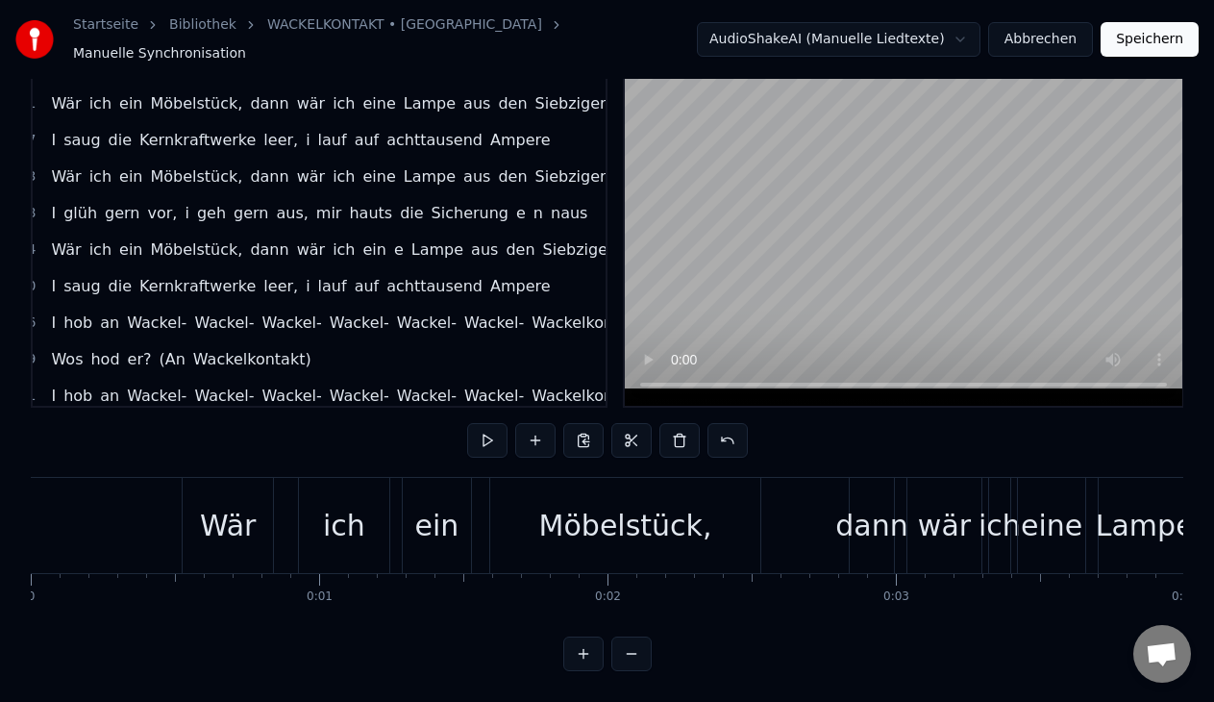
scroll to position [0, 28]
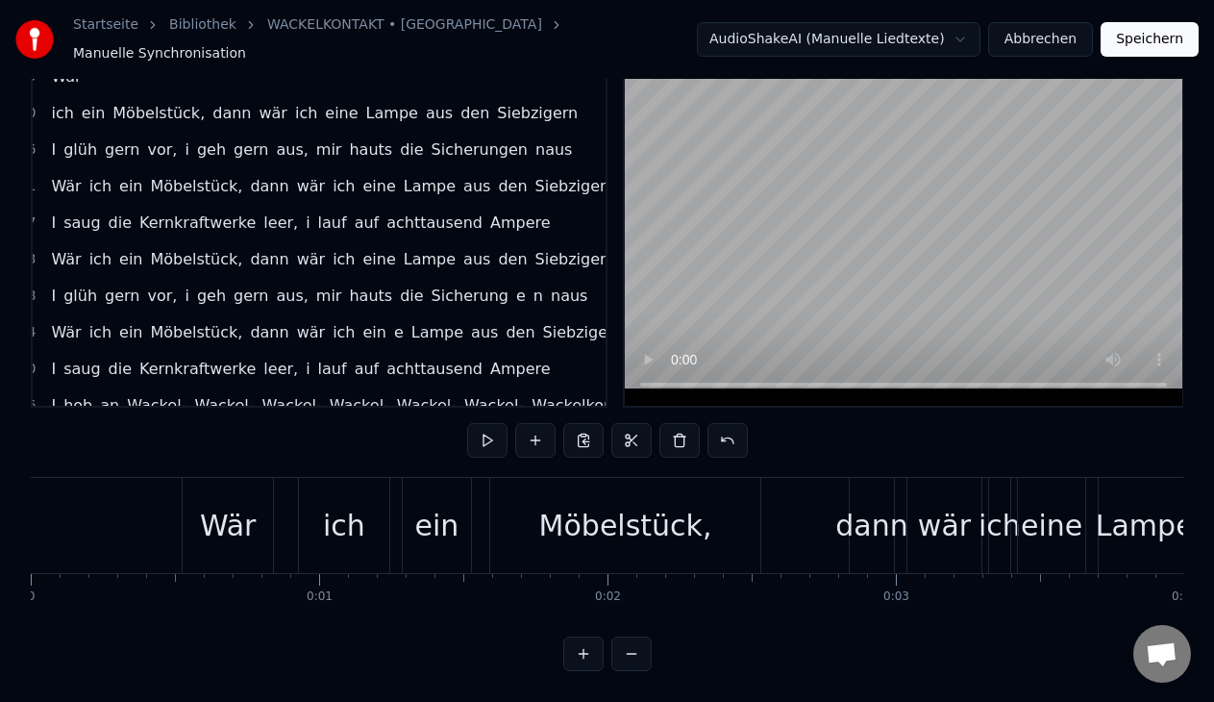
click at [478, 133] on div "I glüh gern vor, i geh gern aus, mir hauts die Sicherungen naus" at bounding box center [311, 150] width 536 height 35
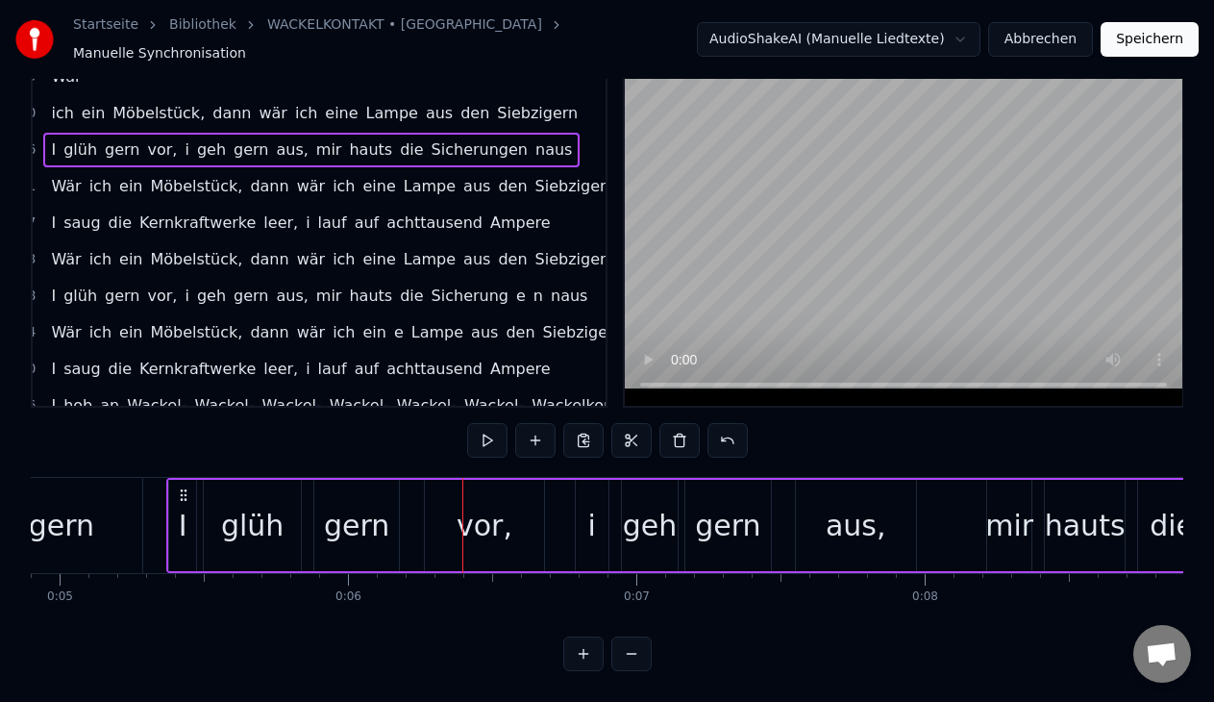
scroll to position [0, 1403]
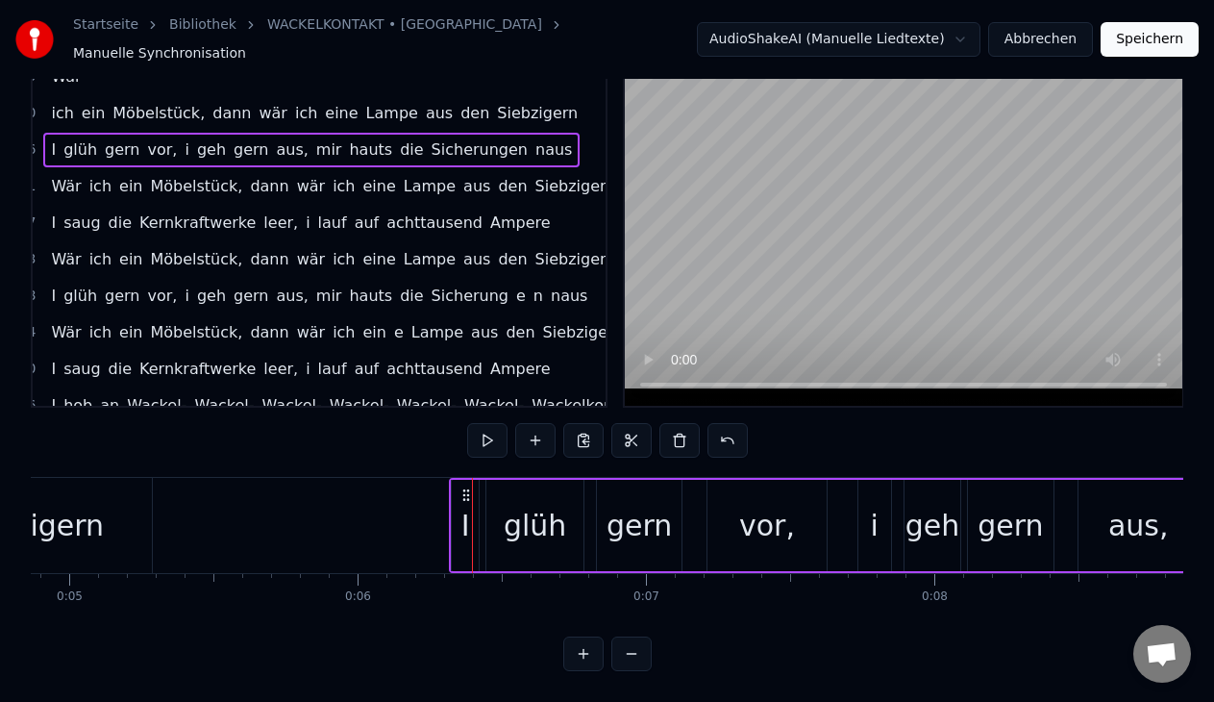
drag, startPoint x: 144, startPoint y: 475, endPoint x: 465, endPoint y: 453, distance: 321.7
click at [465, 453] on div "0:00 Wär 0:00 ich ein Möbelstück, dann wär ich eine Lampe aus den Siebzigern 0:…" at bounding box center [607, 364] width 1152 height 614
click at [487, 423] on button at bounding box center [487, 440] width 40 height 35
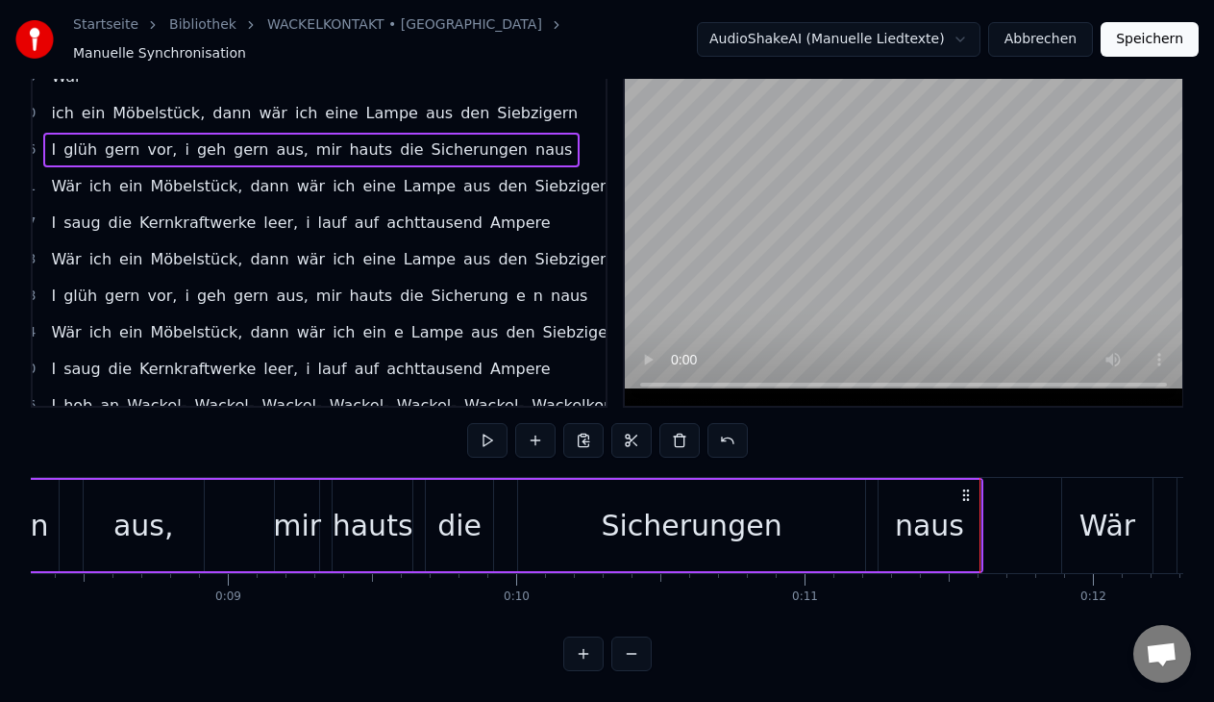
click at [1063, 522] on div "Wär" at bounding box center [1107, 525] width 91 height 95
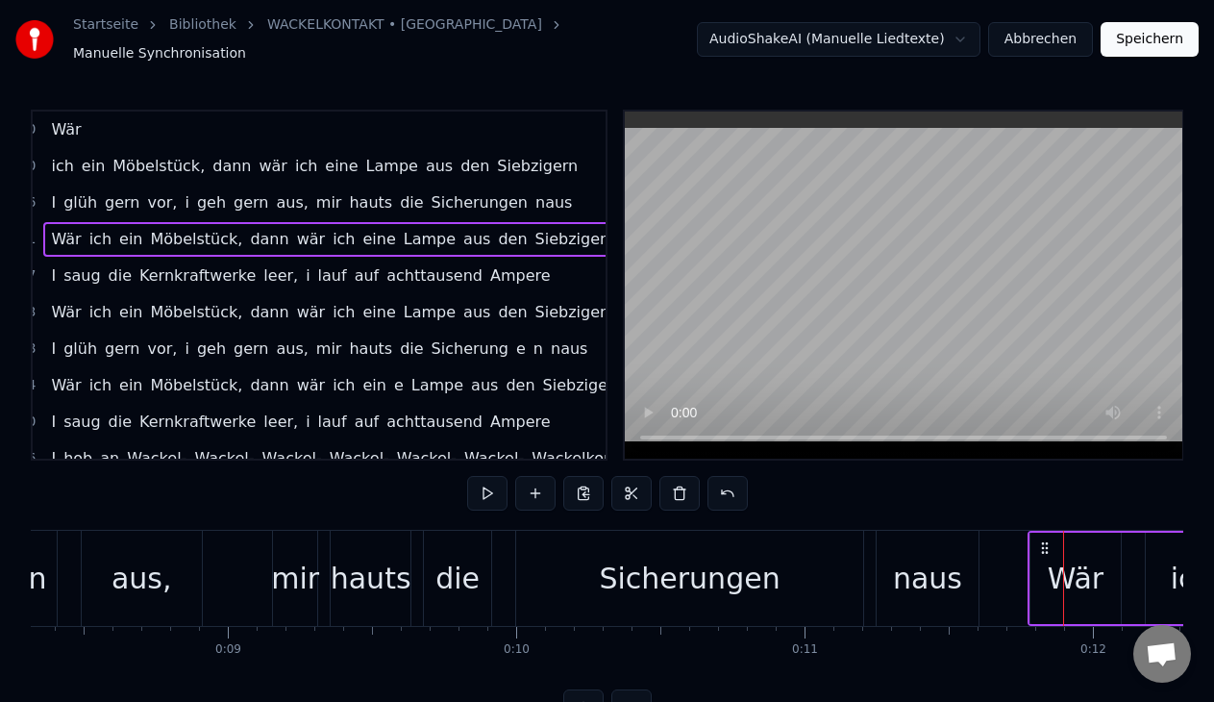
drag, startPoint x: 1077, startPoint y: 533, endPoint x: 1044, endPoint y: 533, distance: 33.6
click at [1044, 540] on icon at bounding box center [1044, 547] width 15 height 15
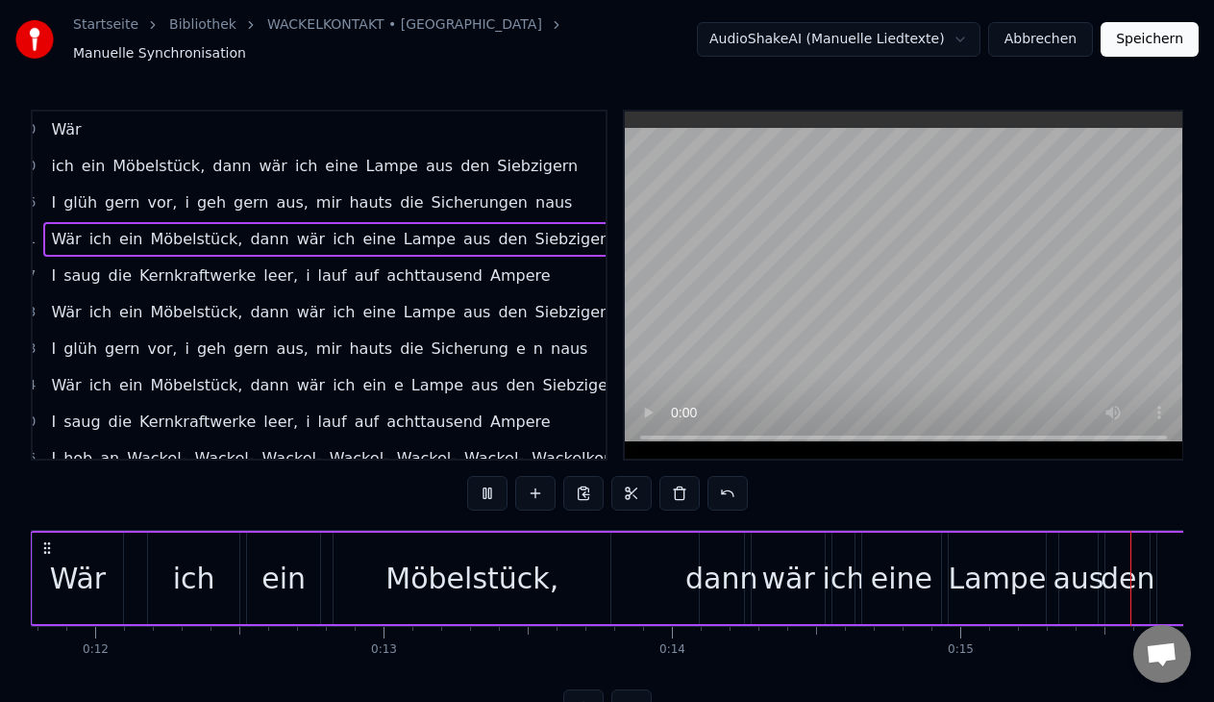
scroll to position [0, 4390]
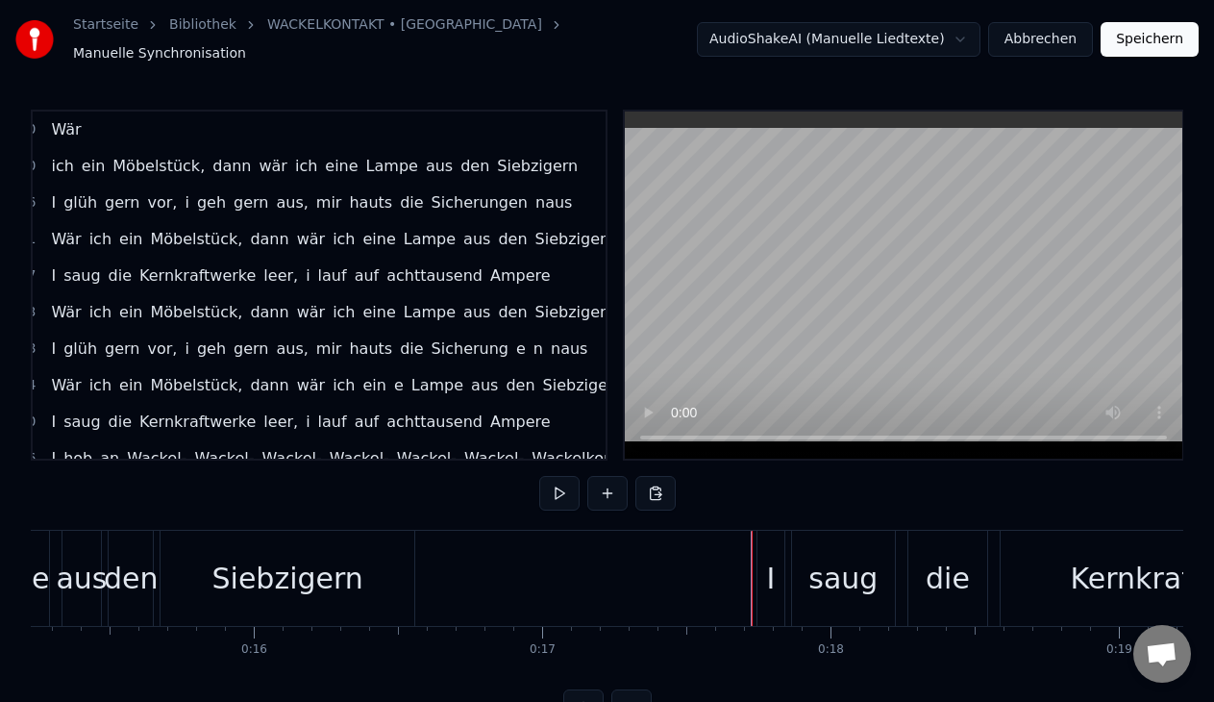
click at [775, 581] on div "I" at bounding box center [770, 577] width 27 height 95
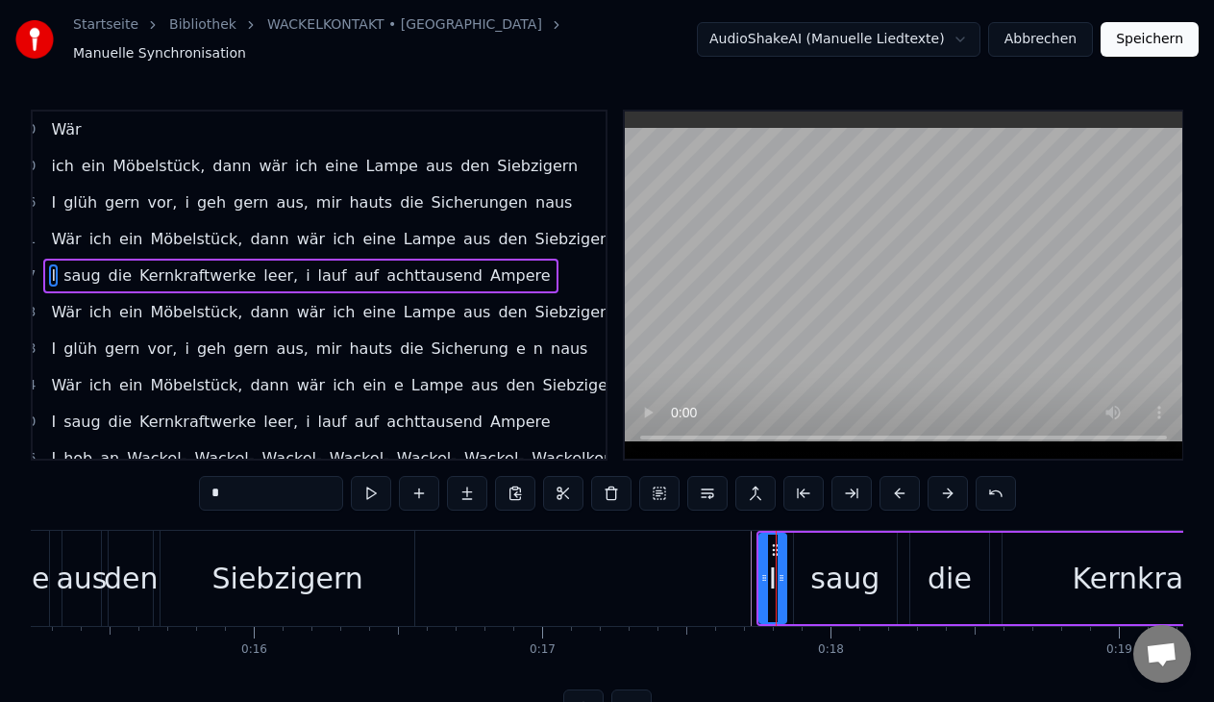
click at [479, 320] on div "0:23 Wär ich ein Möbelstück, dann wär ich eine Lampe aus den Siebzigern" at bounding box center [291, 312] width 573 height 37
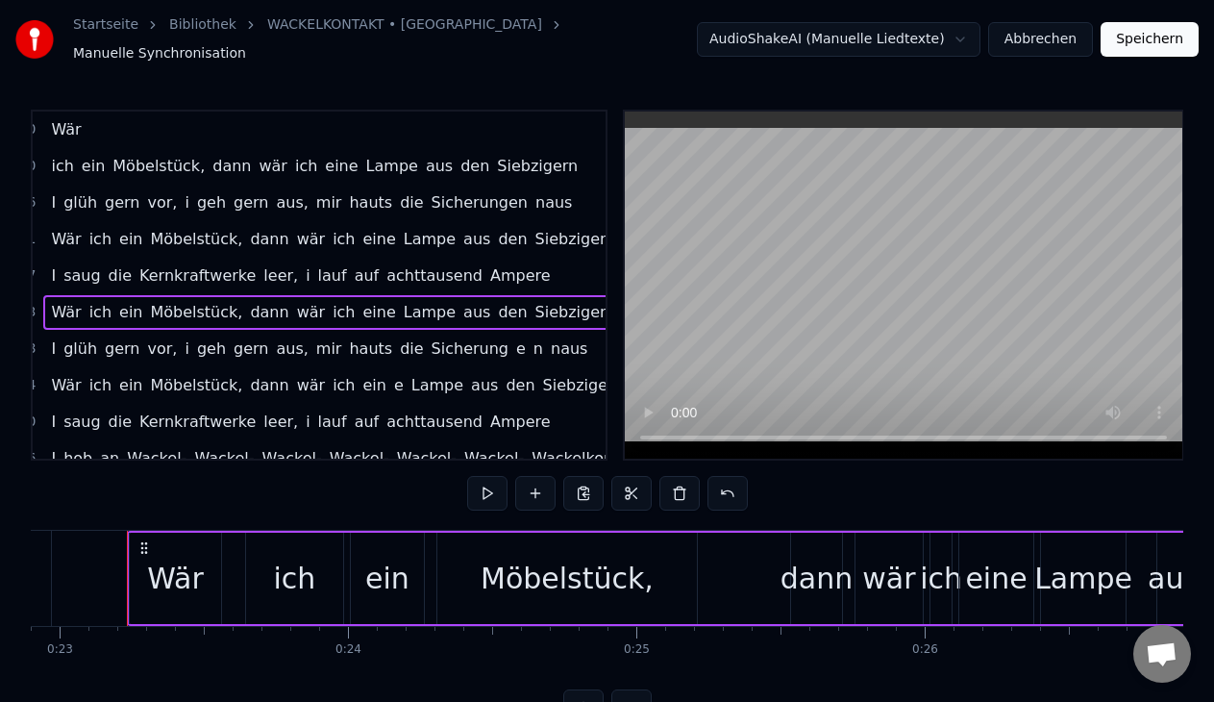
click at [475, 279] on div "I saug die Kernkraftwerke leer, i lauf auf achttausend Ampere" at bounding box center [300, 275] width 514 height 35
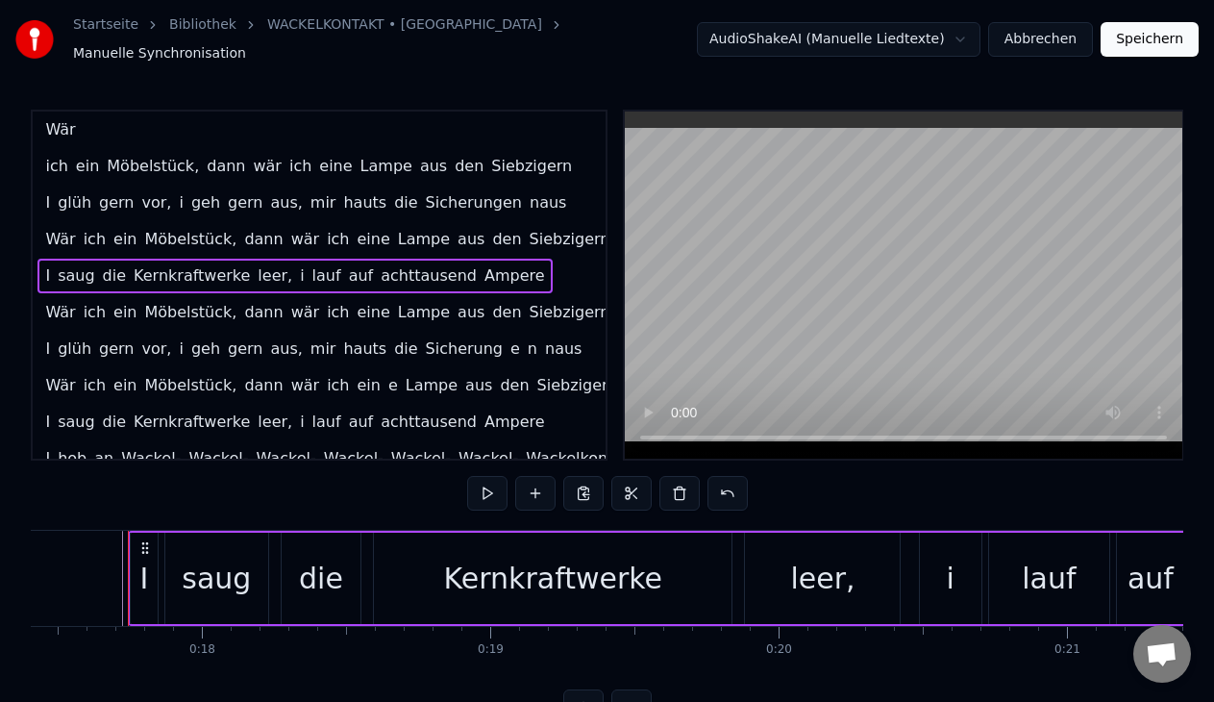
scroll to position [0, 33]
drag, startPoint x: 149, startPoint y: 528, endPoint x: 132, endPoint y: 530, distance: 17.5
click at [132, 532] on div "I" at bounding box center [144, 577] width 27 height 91
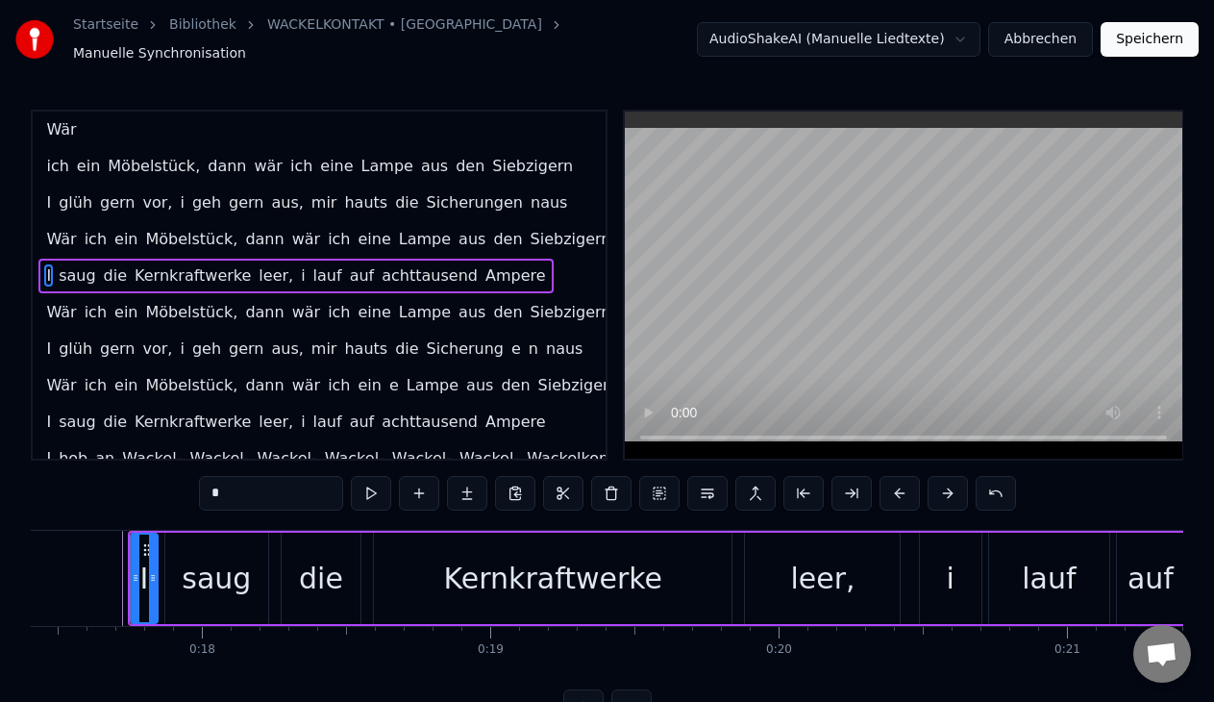
click at [247, 541] on div "saug" at bounding box center [216, 577] width 103 height 91
type input "****"
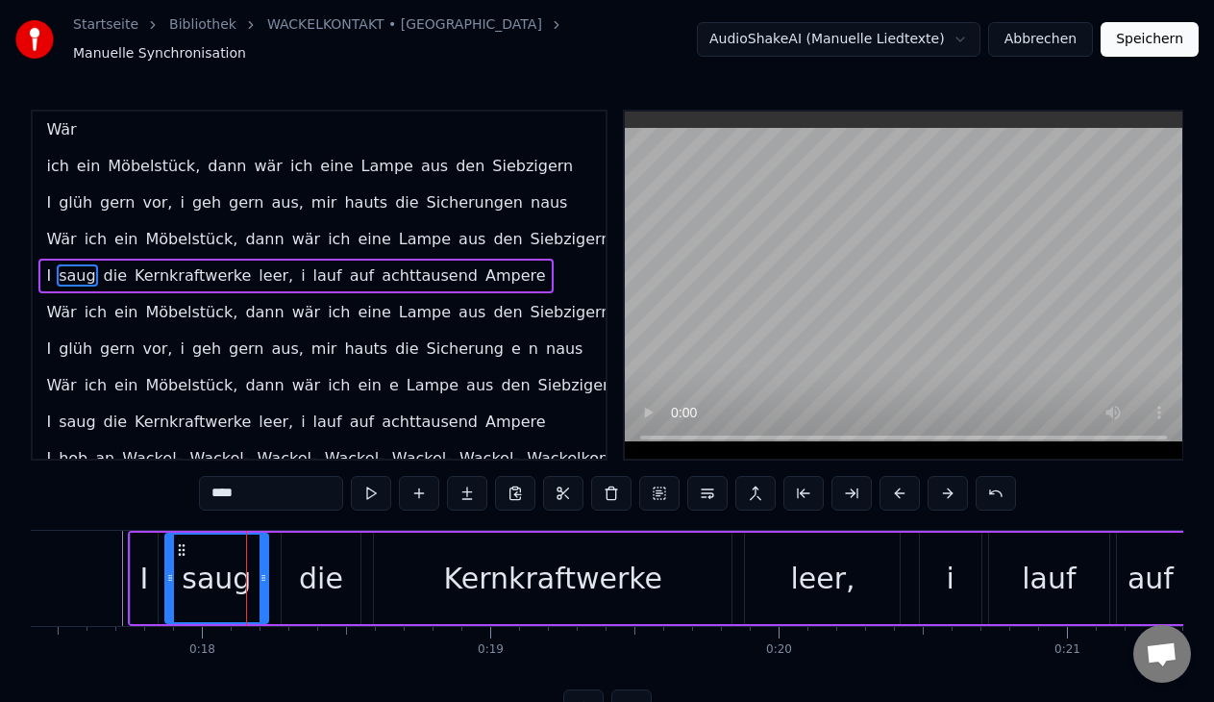
click at [333, 279] on div "I saug die Kernkraftwerke leer, i lauf auf achttausend Ampere" at bounding box center [295, 275] width 514 height 35
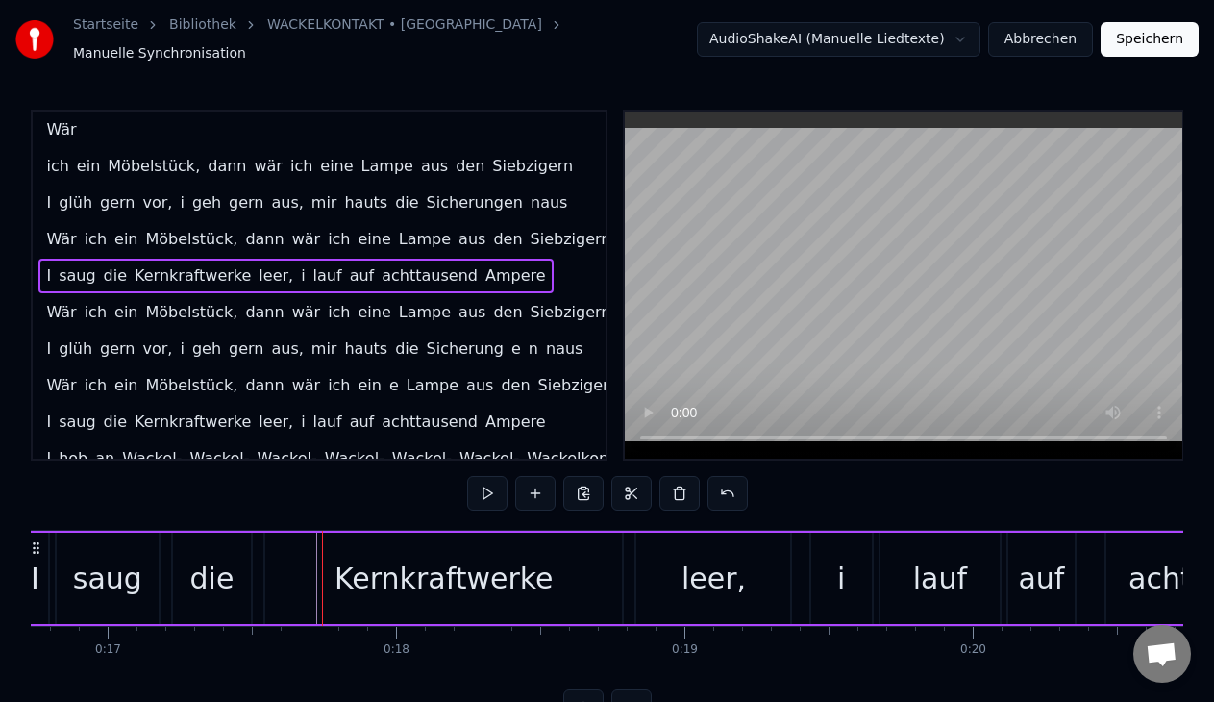
scroll to position [0, 4643]
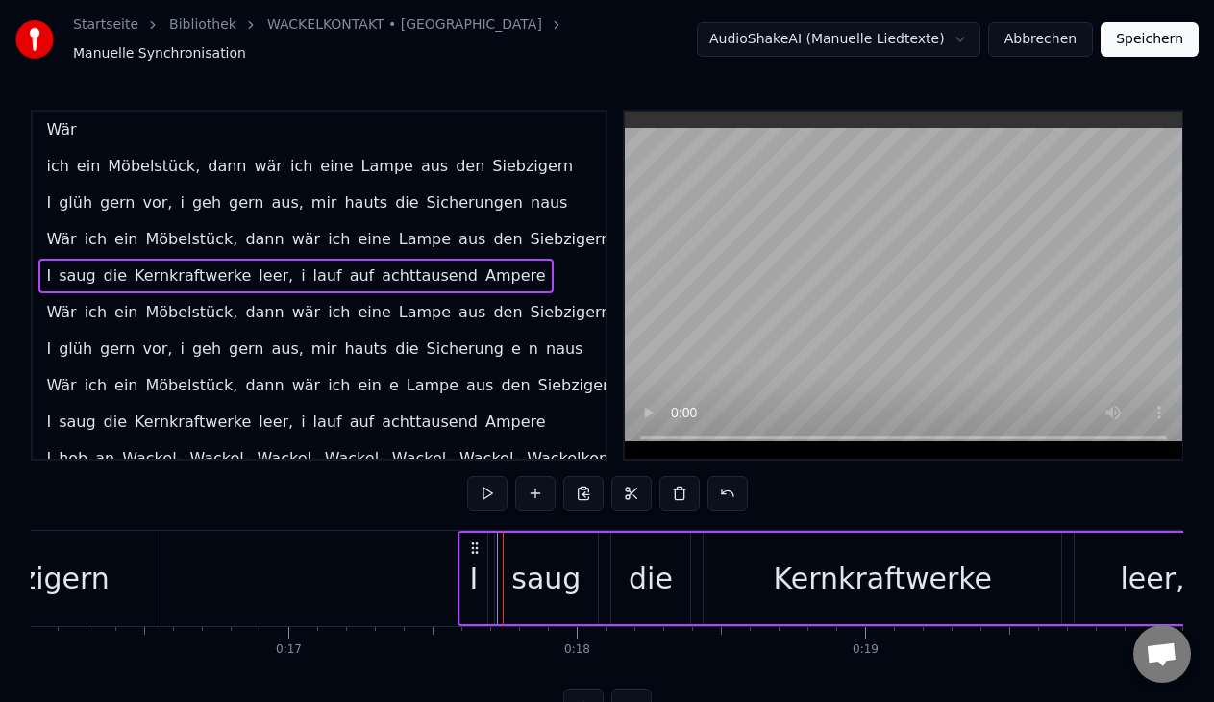
drag, startPoint x: 142, startPoint y: 533, endPoint x: 461, endPoint y: 496, distance: 321.2
click at [461, 496] on div "0:00 Wär 0:00 ich ein Möbelstück, dann wär ich eine Lampe aus den Siebzigern 0:…" at bounding box center [607, 417] width 1152 height 614
drag, startPoint x: 97, startPoint y: 538, endPoint x: 481, endPoint y: 558, distance: 384.9
click at [481, 558] on div "I saug die Kernkraftwerke leer, i lauf auf achttausend Ampere" at bounding box center [1222, 577] width 1512 height 95
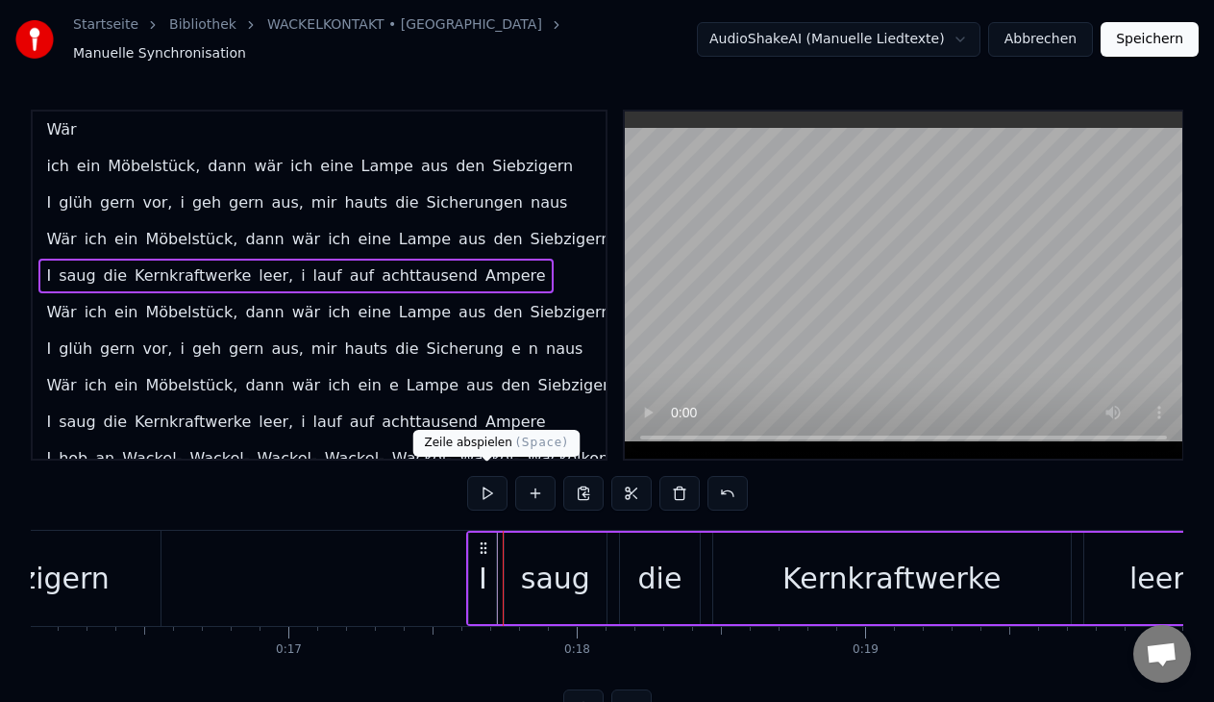
click at [482, 481] on button at bounding box center [487, 493] width 40 height 35
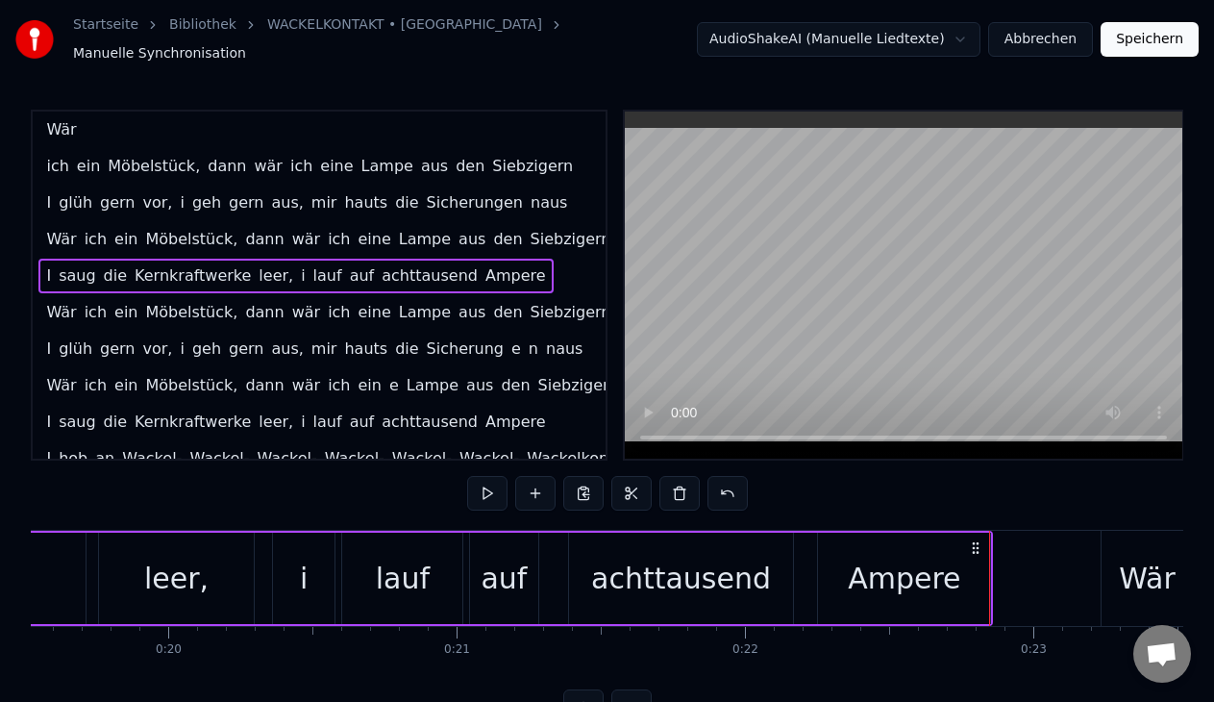
click at [1115, 598] on div "Wär" at bounding box center [1146, 577] width 91 height 95
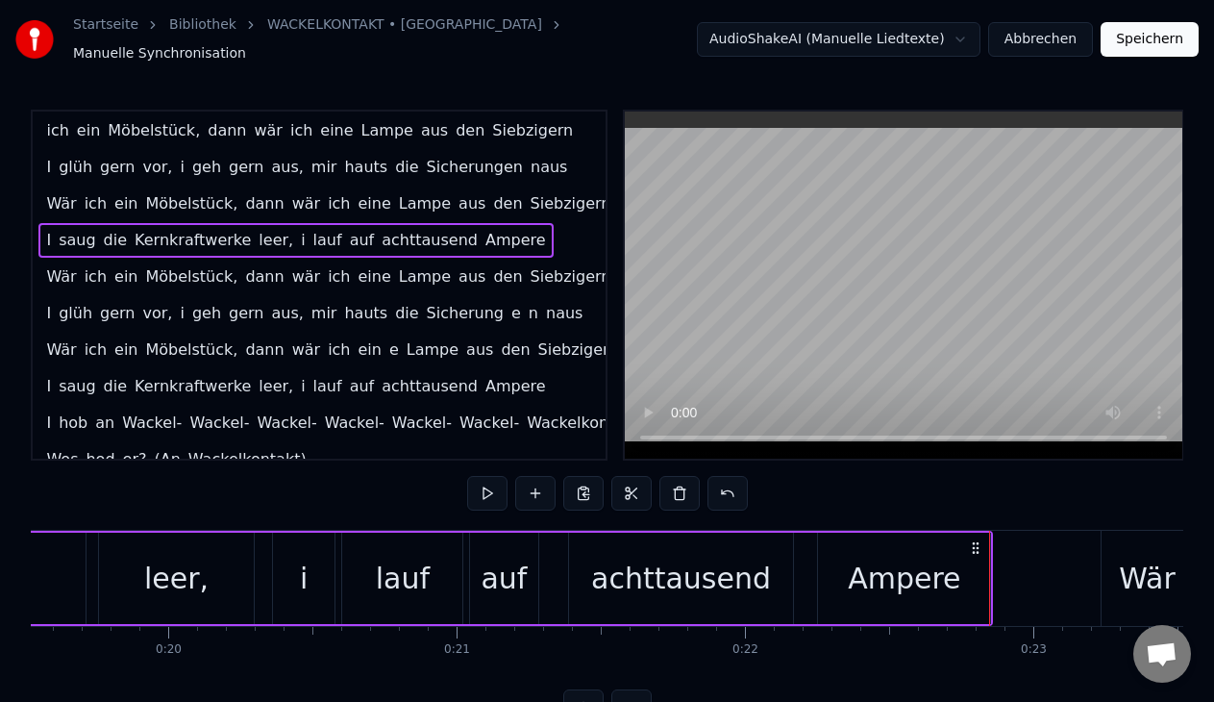
scroll to position [0, 6616]
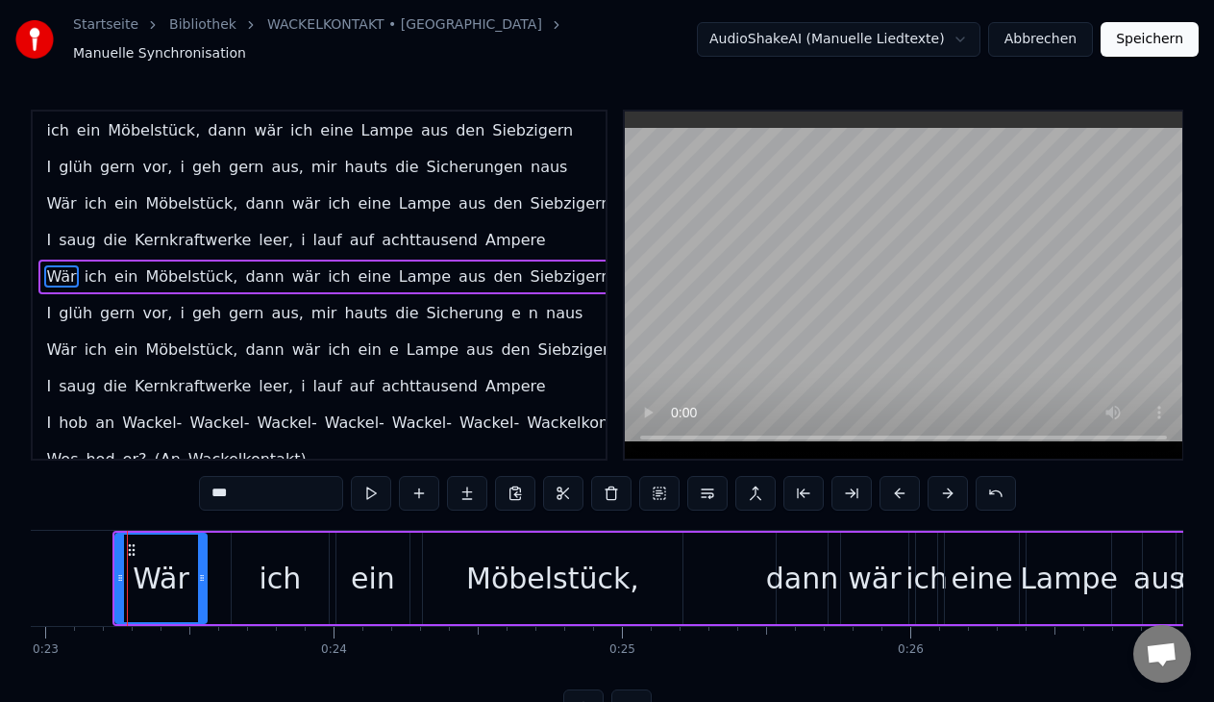
click at [285, 357] on div "Wär ich ein Möbelstück, dann wär ich ein е Lampe aus den Siebzigern" at bounding box center [331, 349] width 587 height 35
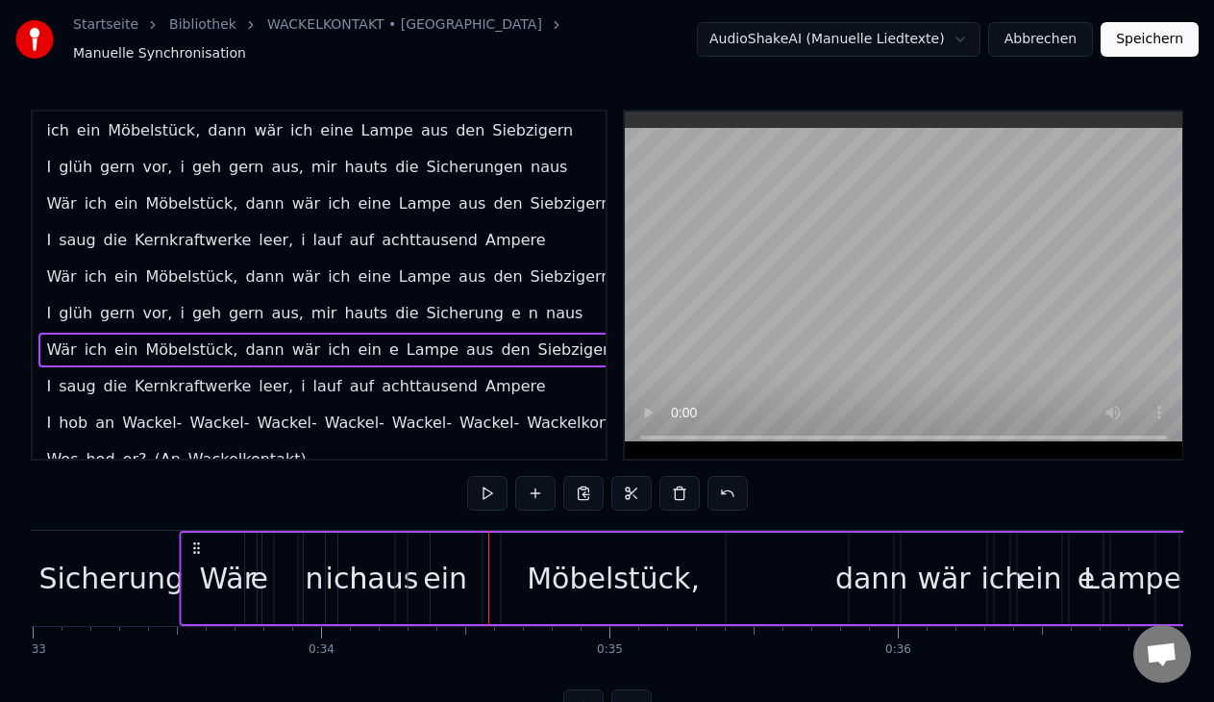
scroll to position [0, 9512]
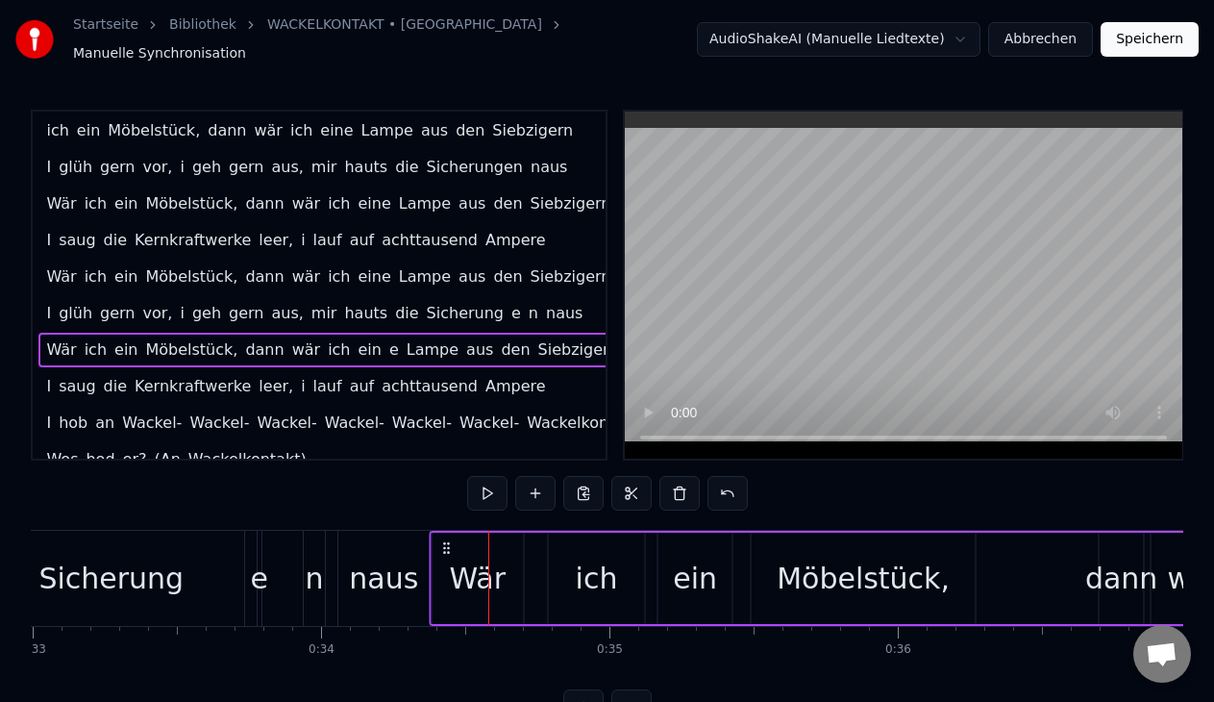
drag, startPoint x: 141, startPoint y: 532, endPoint x: 444, endPoint y: 509, distance: 303.6
click at [444, 509] on div "0:00 Wär 0:00 ich ein Möbelstück, dann wär ich eine Lampe aus den Siebzigern 0:…" at bounding box center [607, 417] width 1152 height 614
click at [482, 484] on button at bounding box center [487, 493] width 40 height 35
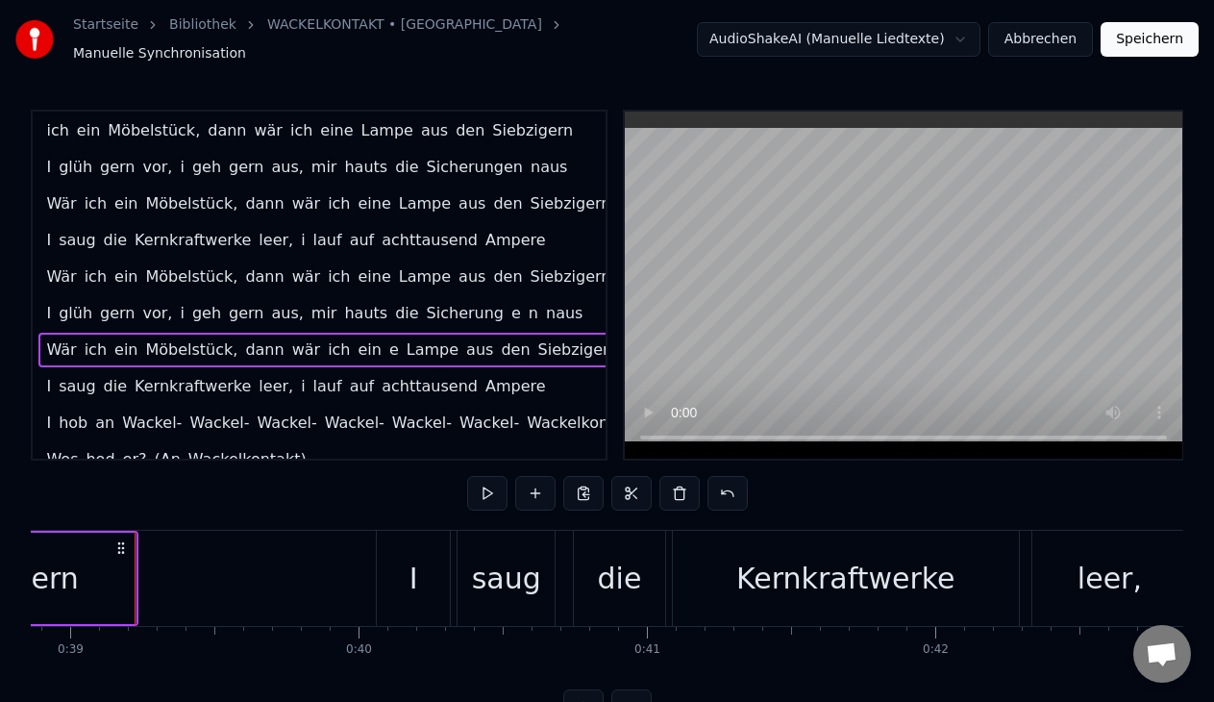
scroll to position [0, 11225]
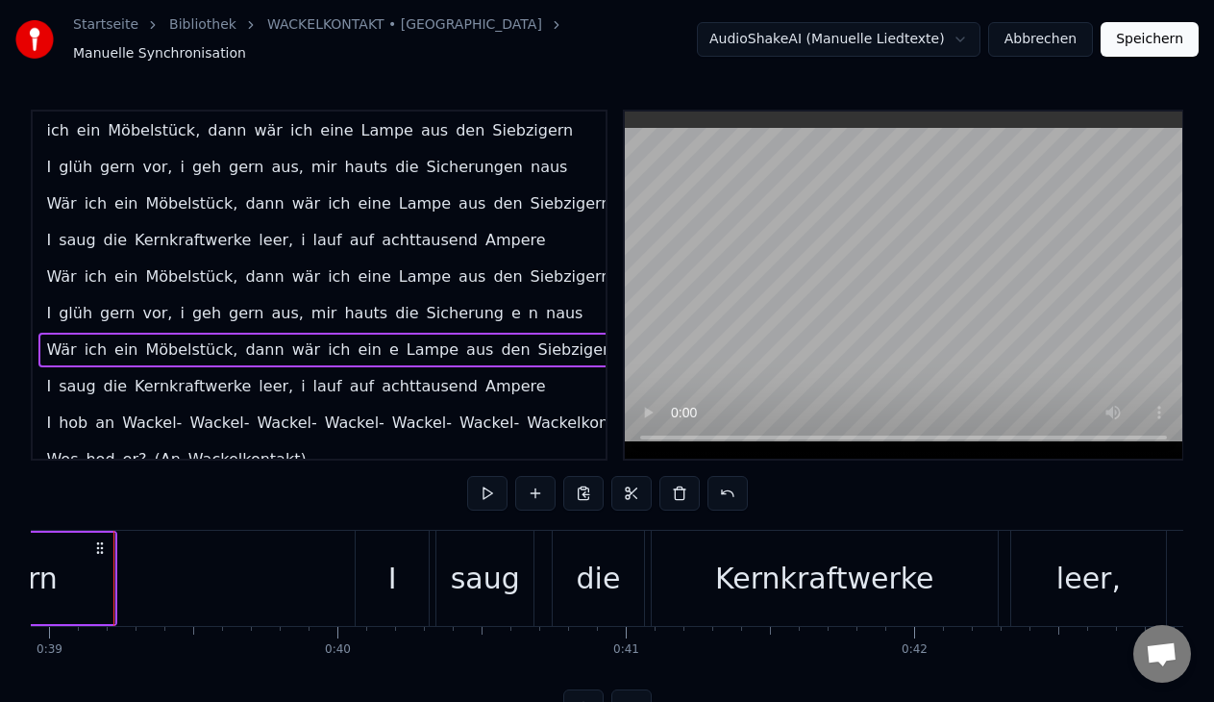
click at [330, 389] on div "I saug die Kernkraftwerke leer, i lauf auf achttausend Ampere" at bounding box center [295, 386] width 514 height 35
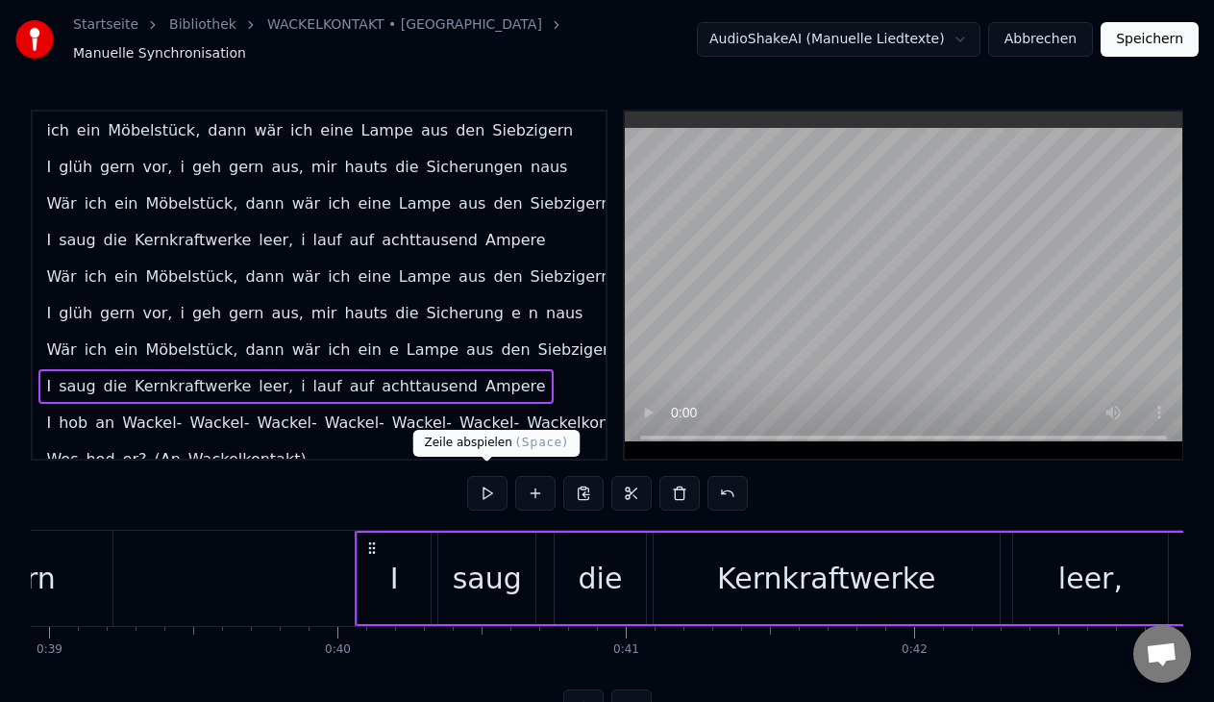
click at [485, 480] on button at bounding box center [487, 493] width 40 height 35
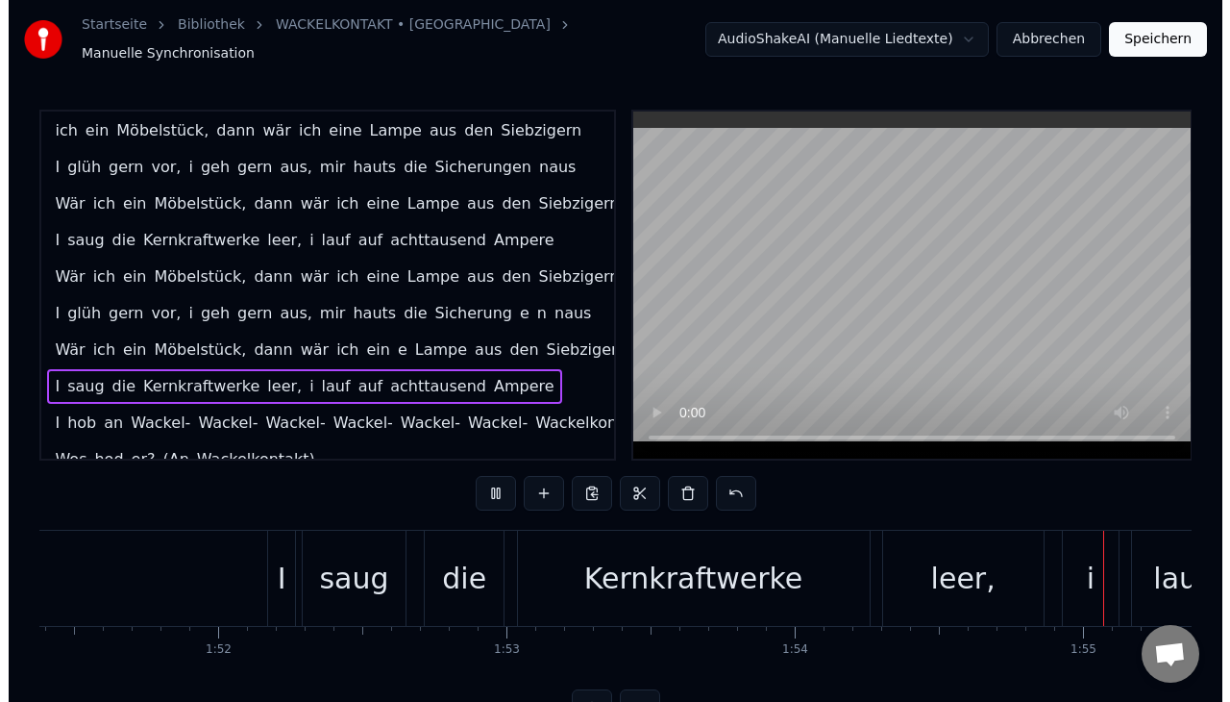
scroll to position [0, 33103]
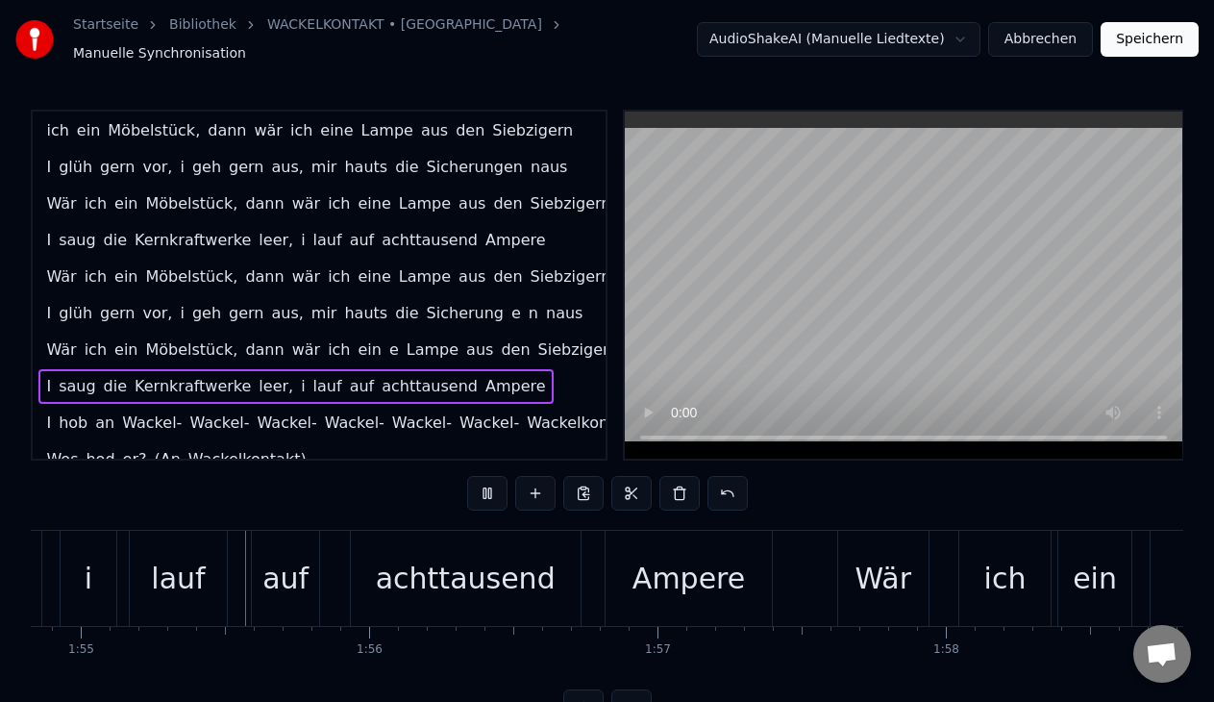
click at [1143, 35] on button "Speichern" at bounding box center [1149, 39] width 98 height 35
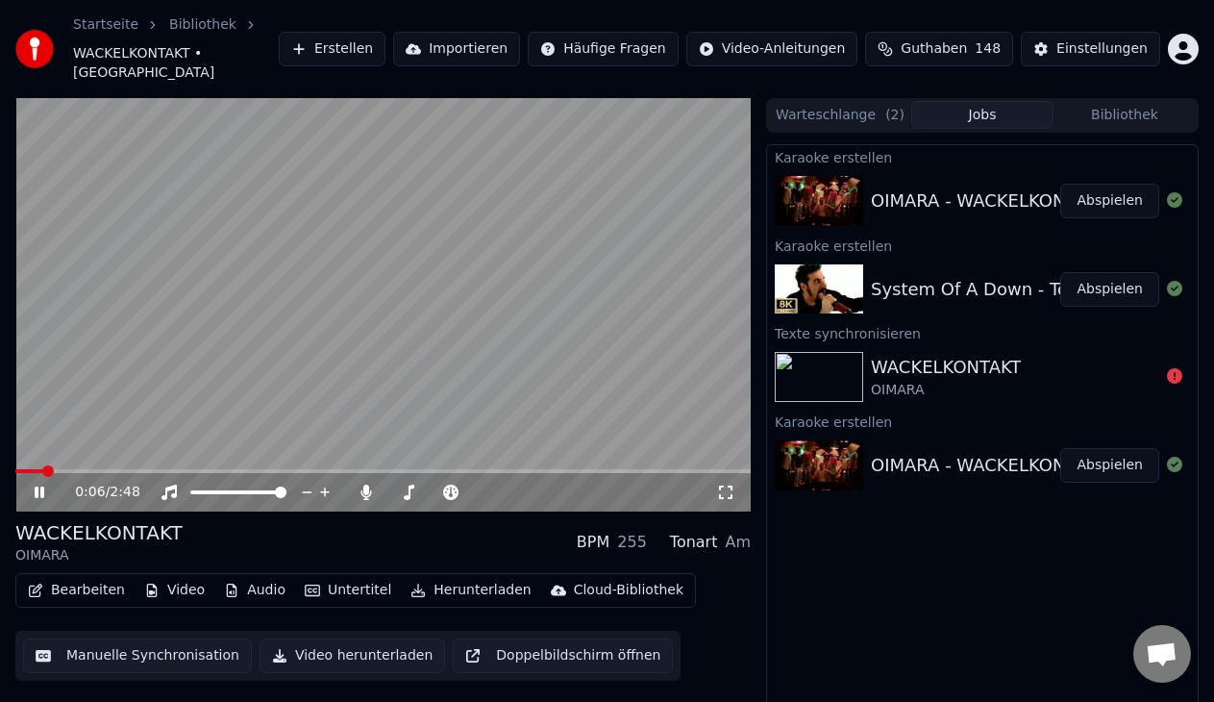
drag, startPoint x: 434, startPoint y: 318, endPoint x: 572, endPoint y: 255, distance: 151.3
click at [572, 255] on video at bounding box center [382, 304] width 735 height 413
click at [381, 36] on button "Erstellen" at bounding box center [332, 49] width 107 height 35
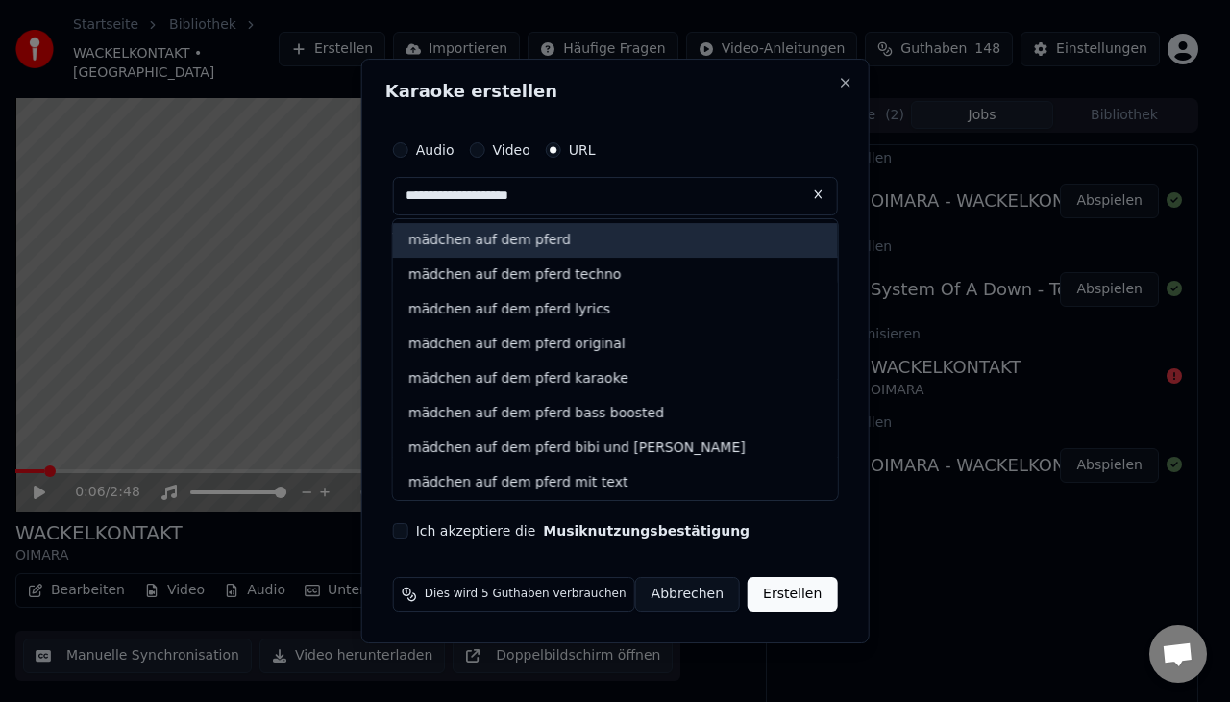
click at [568, 237] on div "mädchen auf dem pferd" at bounding box center [615, 240] width 445 height 35
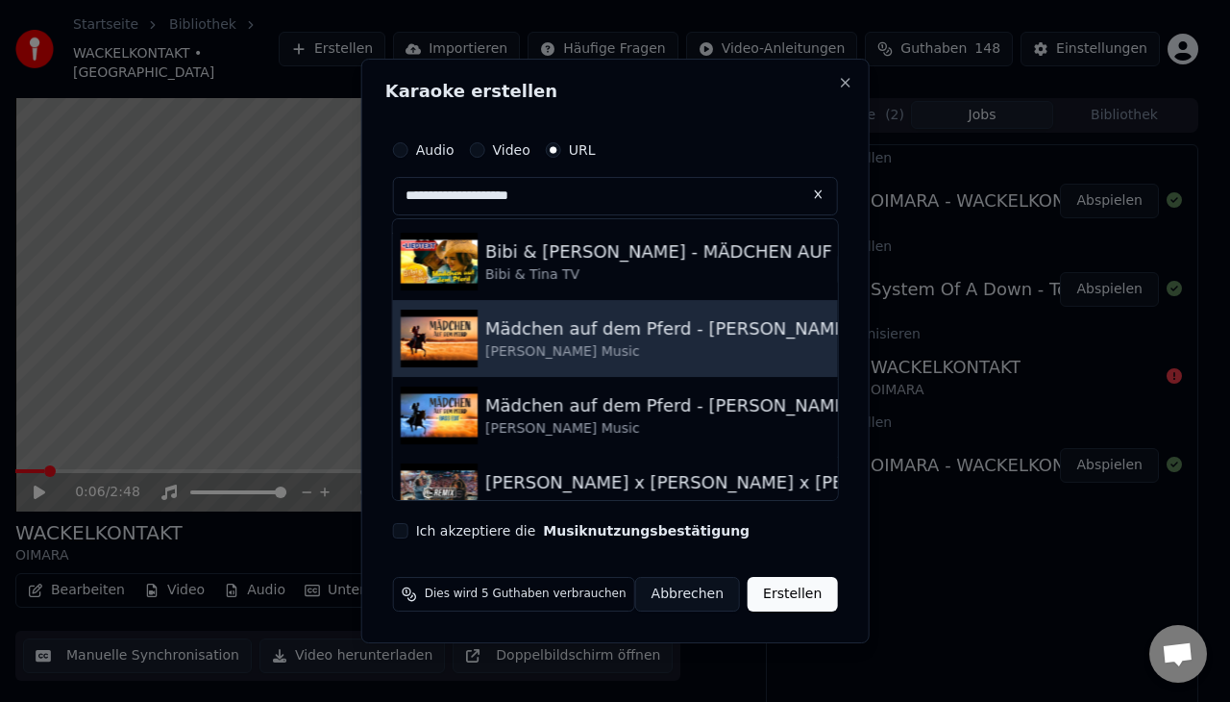
click at [540, 313] on div "Mädchen auf dem Pferd - [PERSON_NAME] x [PERSON_NAME] x [PERSON_NAME]-[PERSON_N…" at bounding box center [615, 338] width 445 height 77
type input "**********"
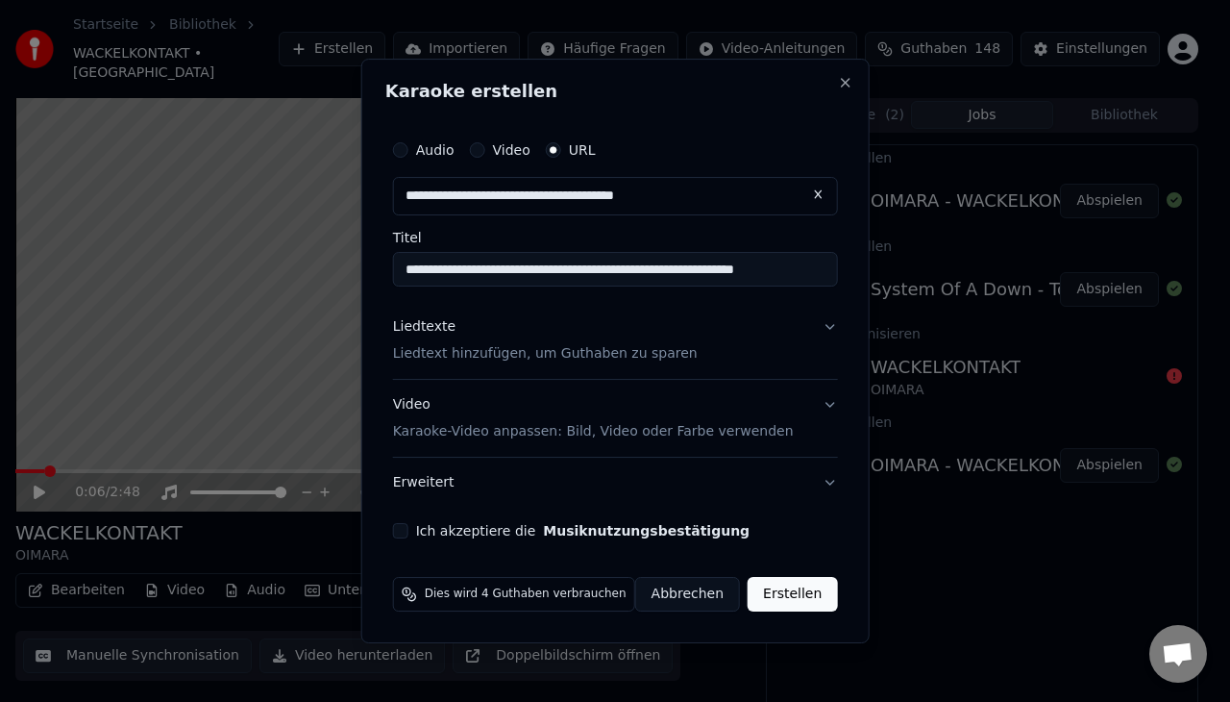
click at [408, 533] on button "Ich akzeptiere die Musiknutzungsbestätigung" at bounding box center [400, 530] width 15 height 15
click at [479, 347] on p "Liedtext hinzufügen, um Guthaben zu sparen" at bounding box center [545, 353] width 305 height 19
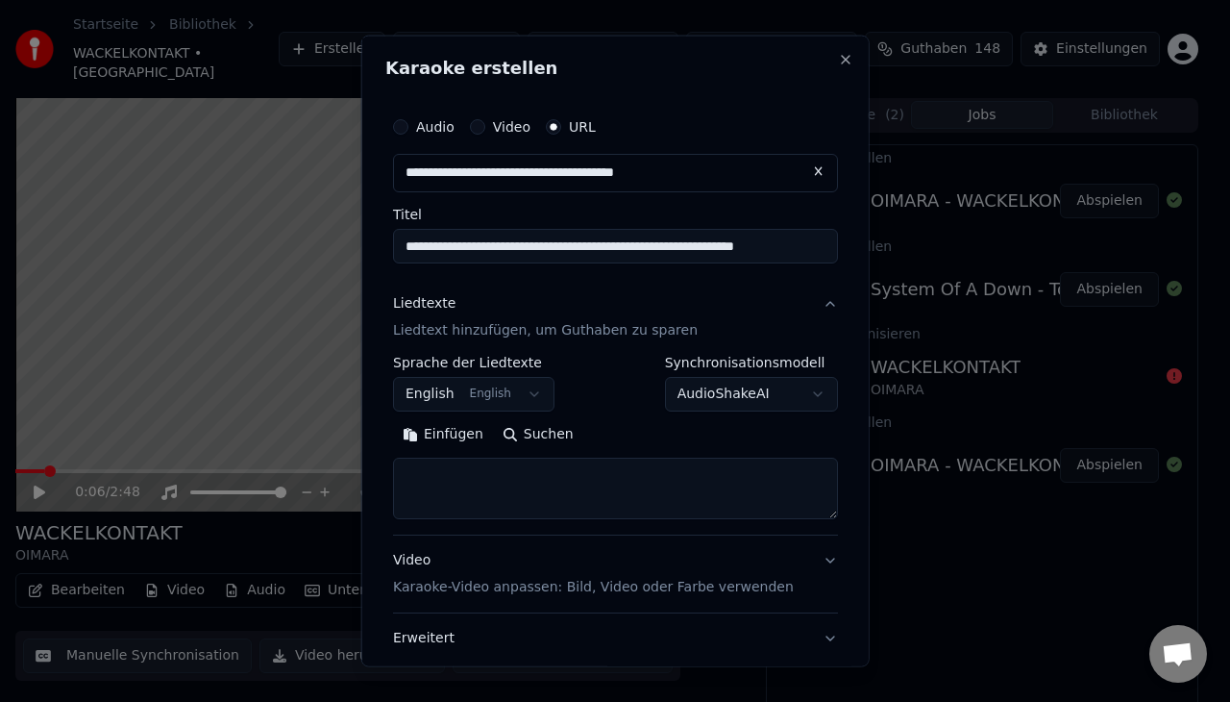
click at [470, 486] on textarea at bounding box center [615, 487] width 445 height 62
paste textarea "**********"
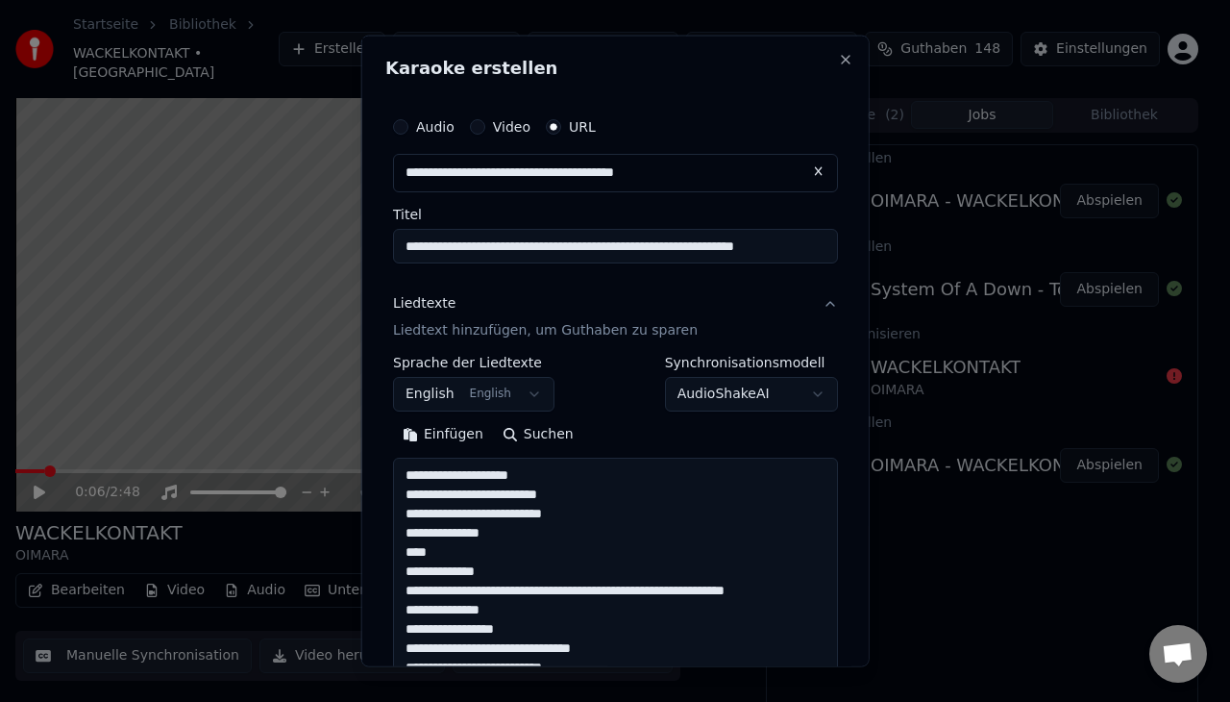
scroll to position [850, 0]
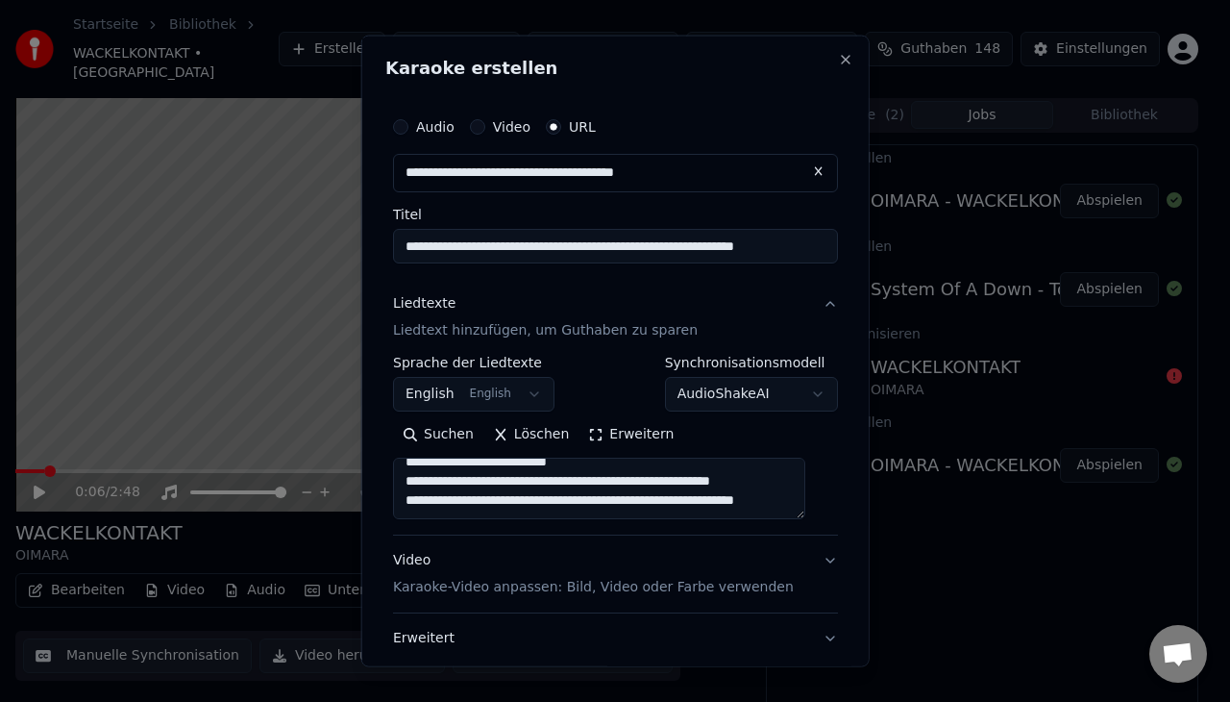
type textarea "**********"
click at [511, 384] on body "**********" at bounding box center [607, 351] width 1214 height 702
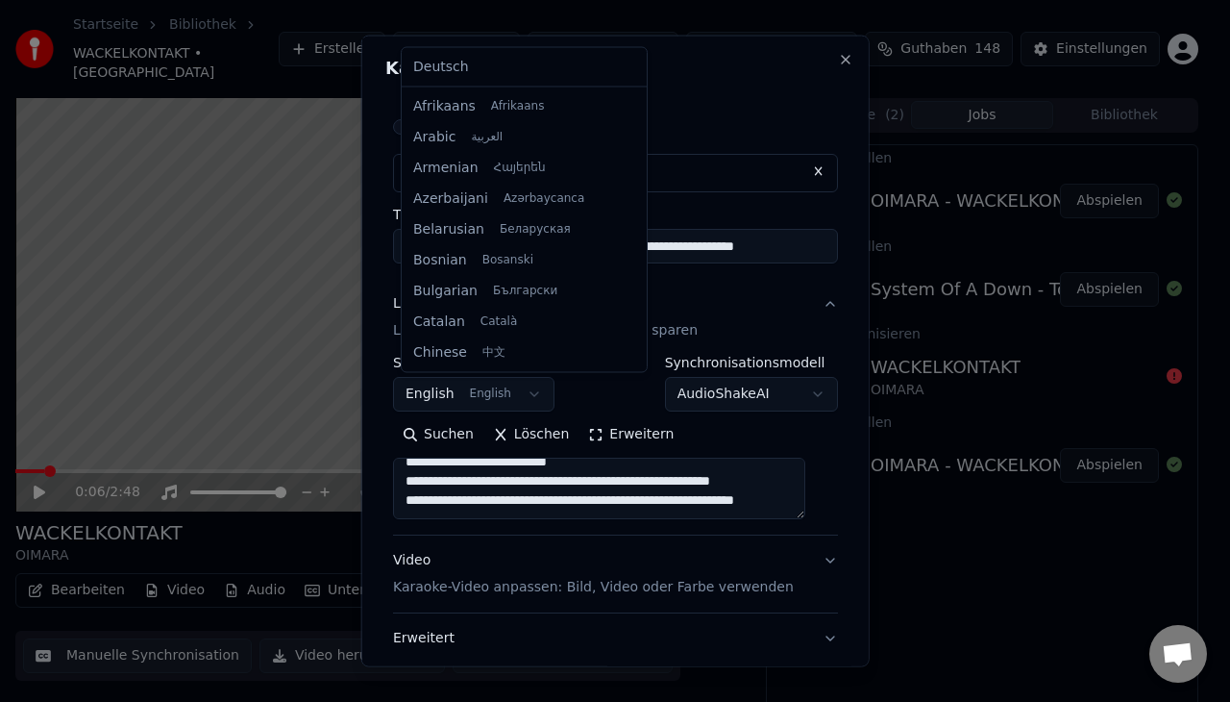
scroll to position [154, 0]
select select "**"
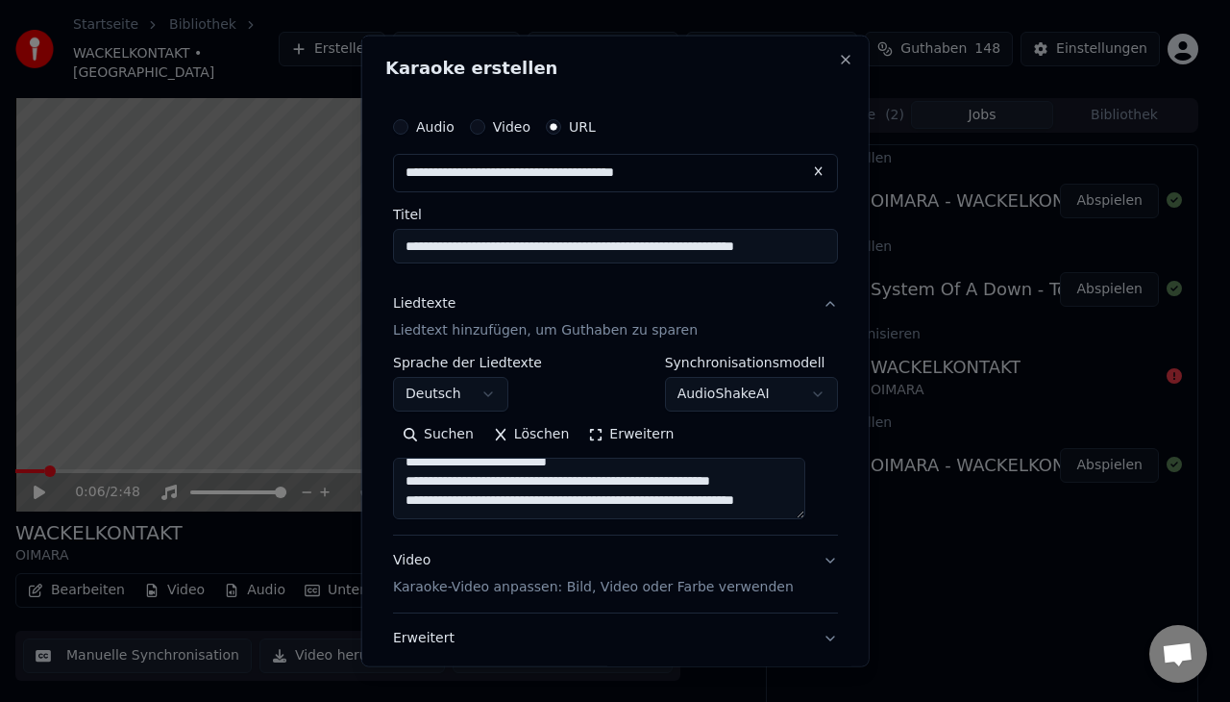
scroll to position [132, 0]
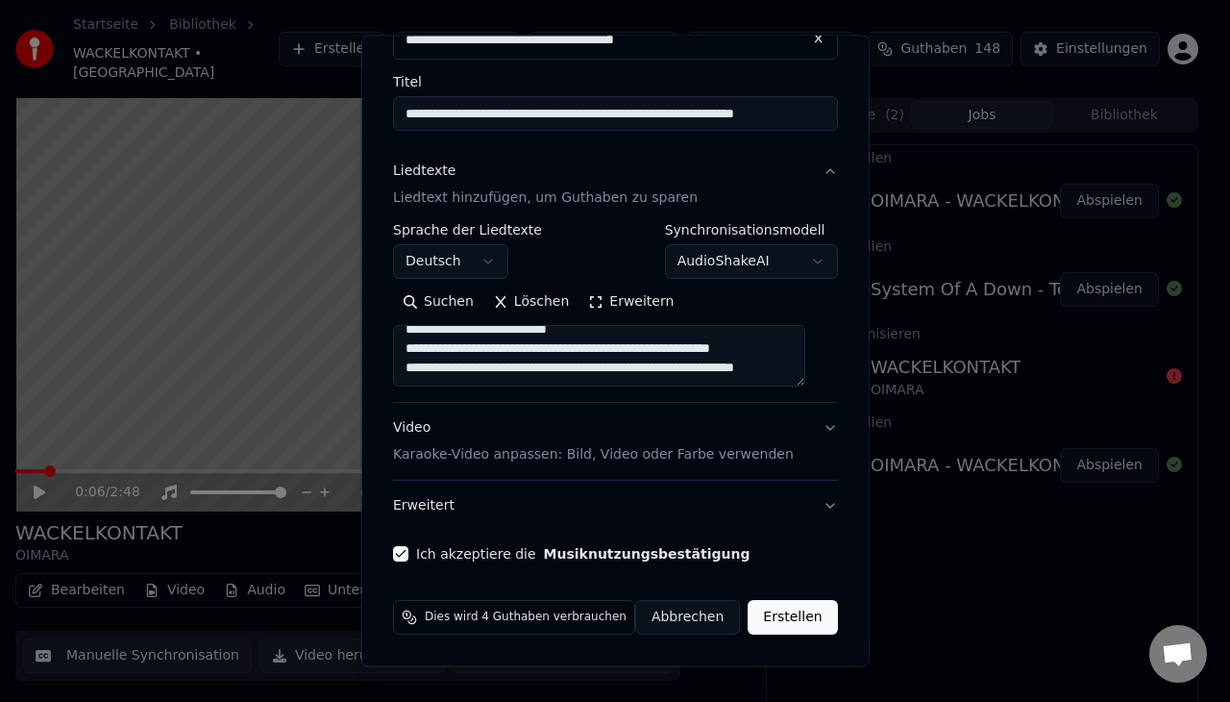
click at [784, 616] on button "Erstellen" at bounding box center [792, 617] width 89 height 35
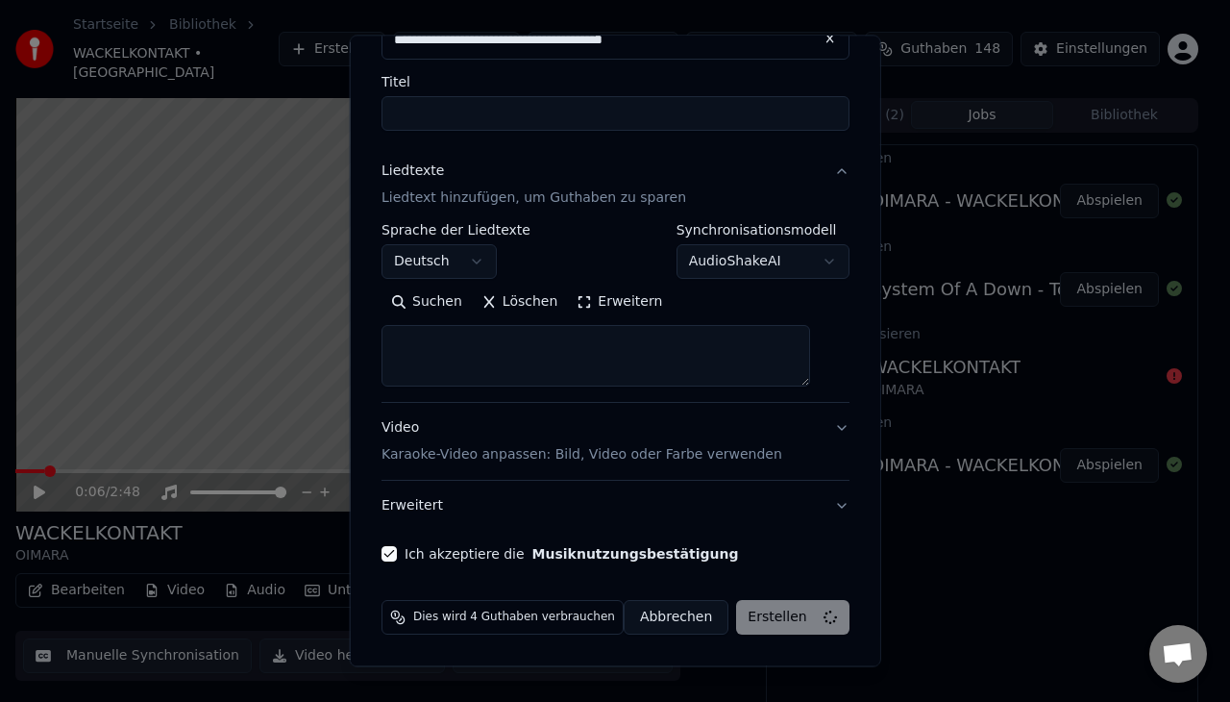
scroll to position [0, 0]
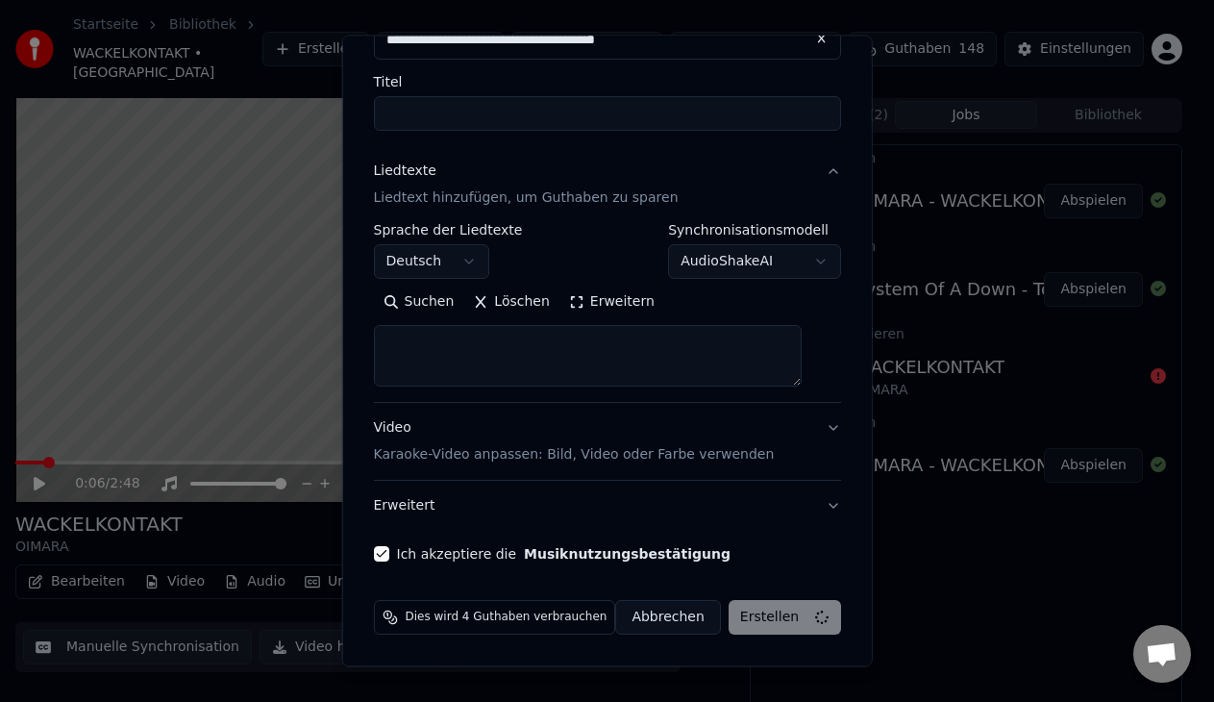
select select
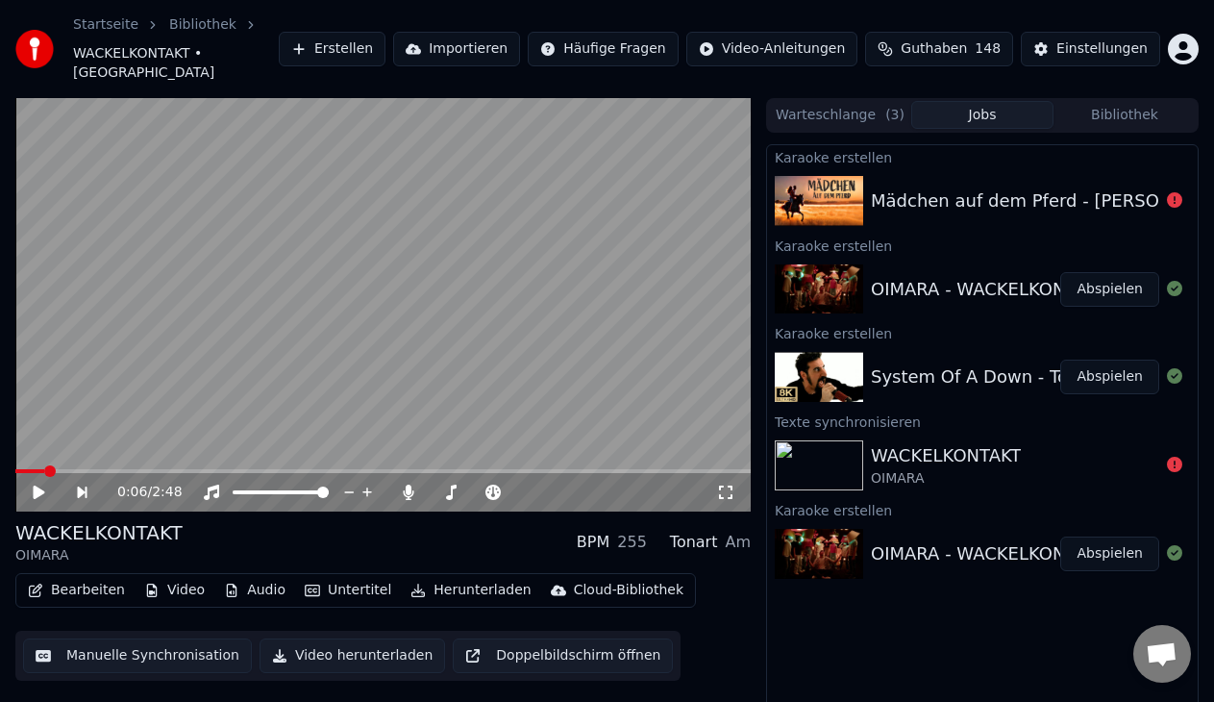
click at [1148, 187] on div "Mädchen auf dem Pferd - [PERSON_NAME] x [PERSON_NAME] x [PERSON_NAME]" at bounding box center [1219, 200] width 697 height 27
click at [1159, 189] on div at bounding box center [1174, 200] width 31 height 23
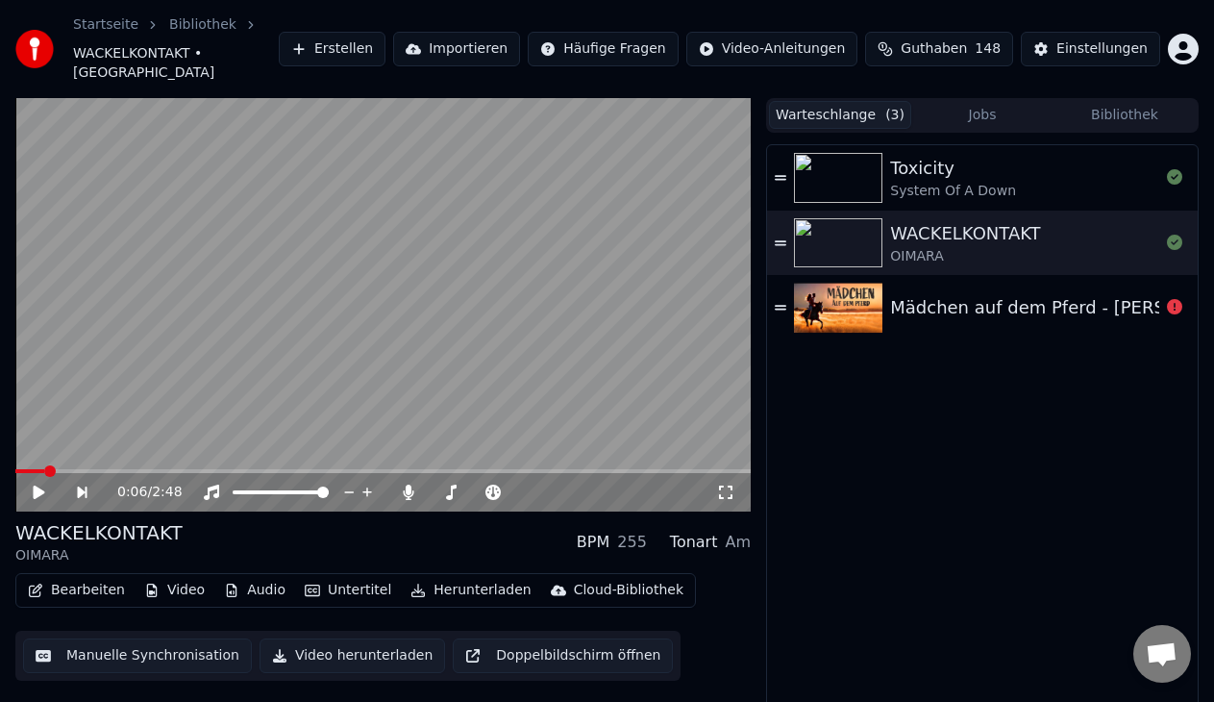
click at [859, 101] on button "Warteschlange ( 3 )" at bounding box center [840, 115] width 142 height 28
click at [1008, 294] on div "Mädchen auf dem Pferd - [PERSON_NAME] x [PERSON_NAME] x [PERSON_NAME]" at bounding box center [1238, 307] width 697 height 27
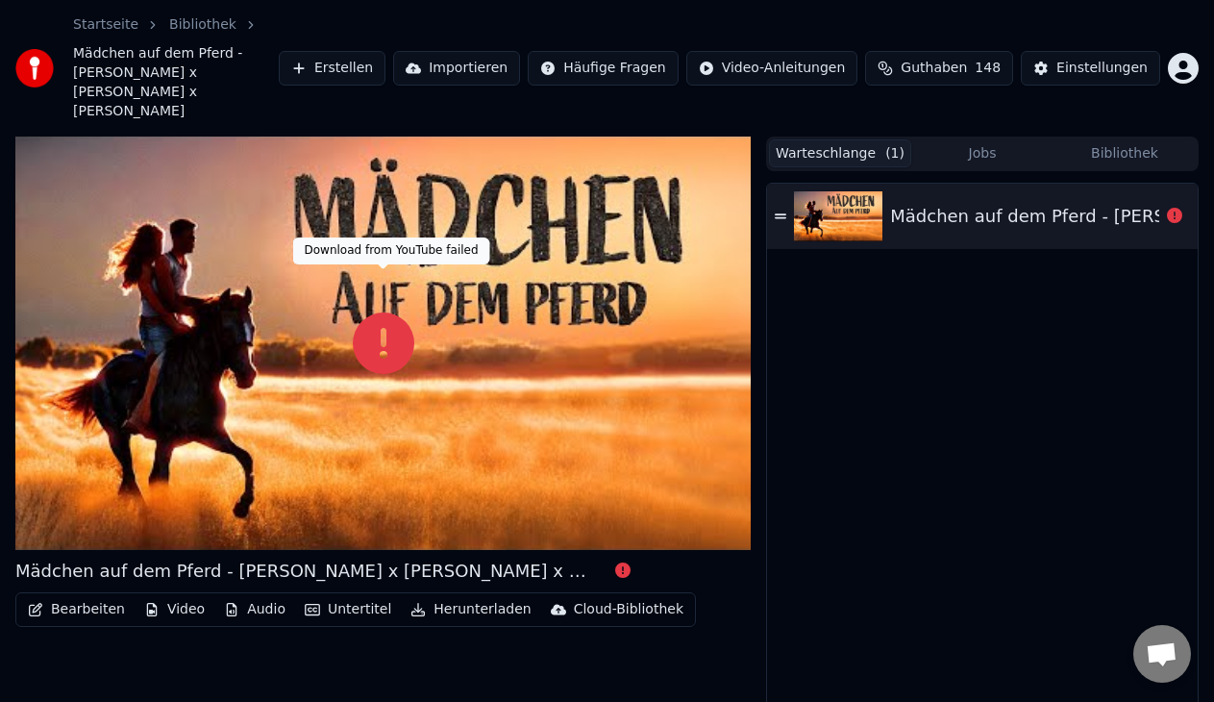
click at [367, 312] on icon at bounding box center [384, 343] width 62 height 62
click at [1017, 203] on div "Mädchen auf dem Pferd - [PERSON_NAME] x [PERSON_NAME] x [PERSON_NAME]" at bounding box center [1238, 216] width 697 height 27
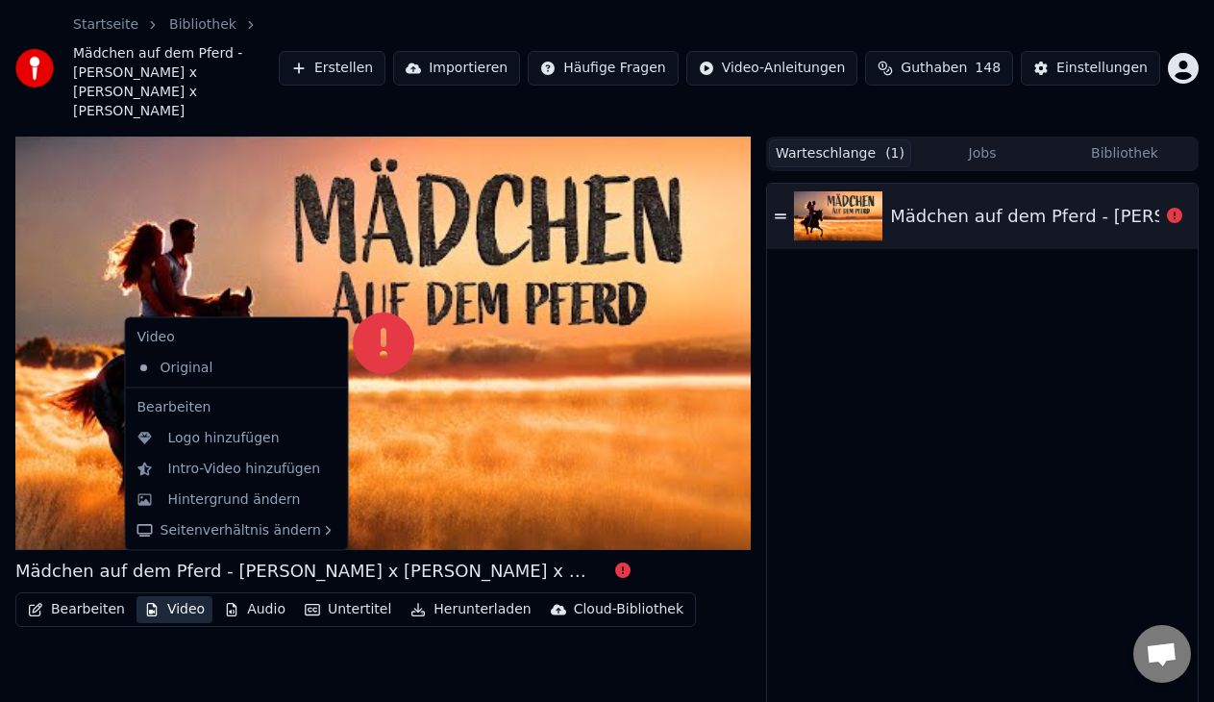
click at [173, 596] on button "Video" at bounding box center [174, 609] width 76 height 27
click at [234, 368] on div "Original" at bounding box center [222, 367] width 185 height 31
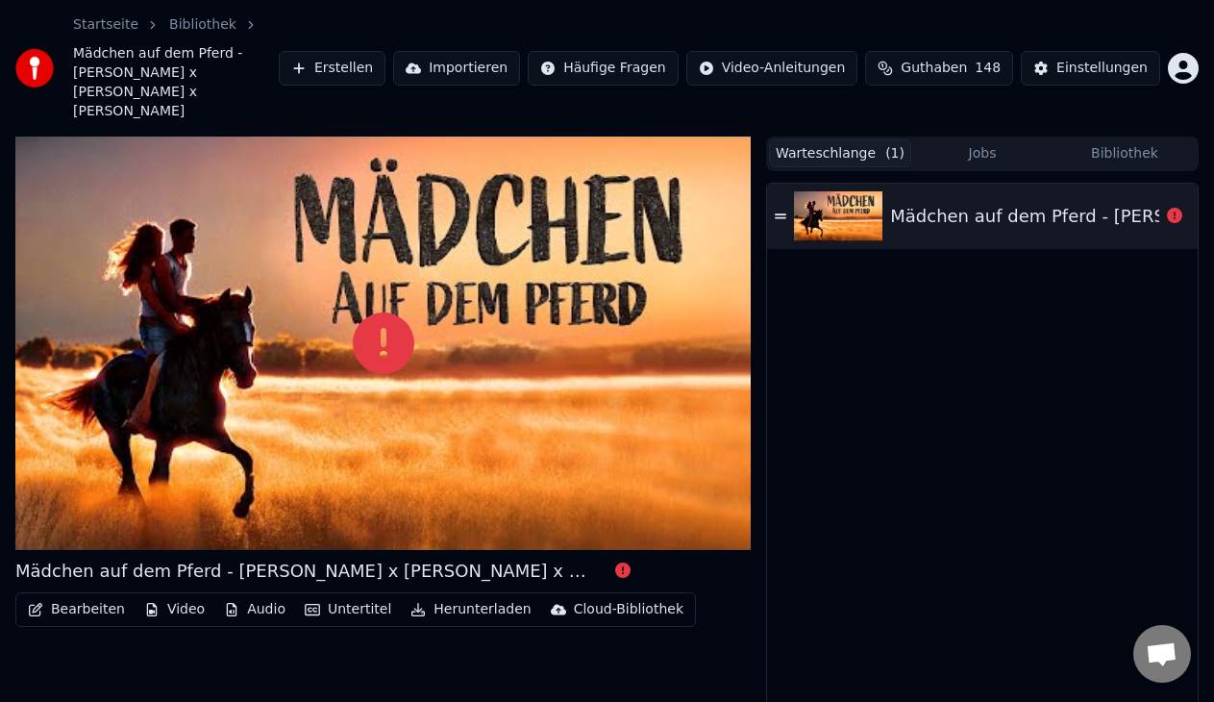
click at [377, 51] on button "Erstellen" at bounding box center [332, 68] width 107 height 35
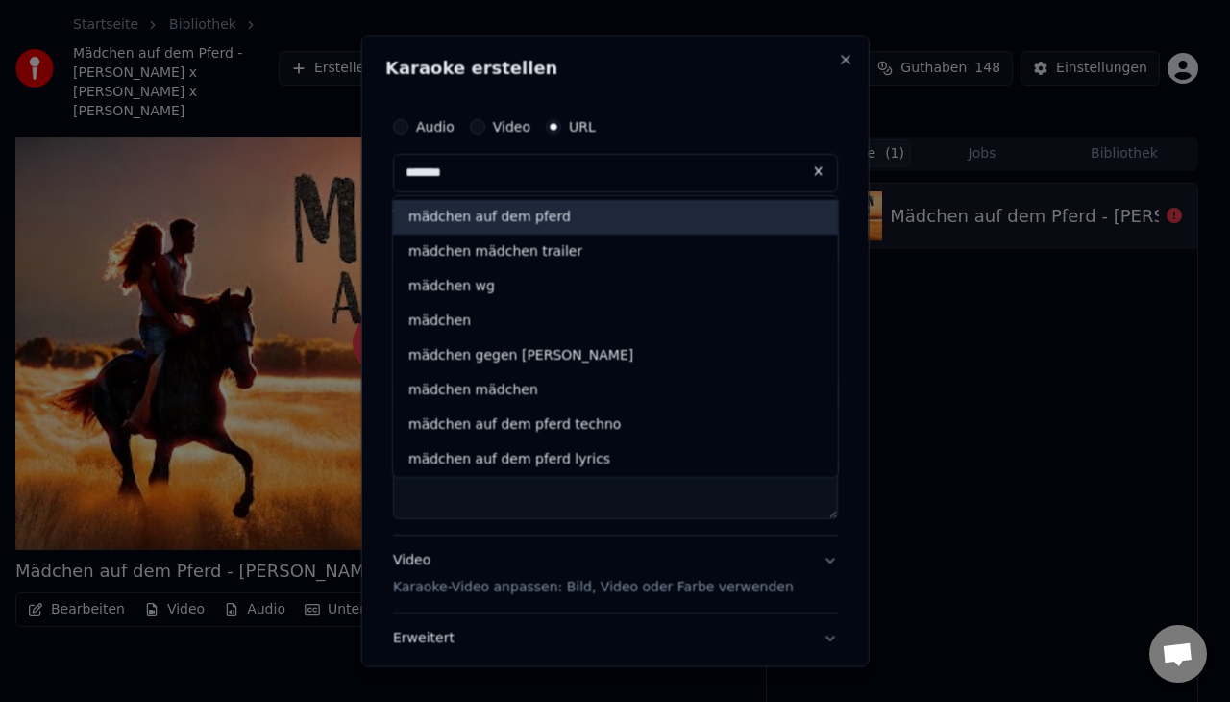
click at [508, 219] on div "mädchen auf dem pferd" at bounding box center [615, 217] width 445 height 35
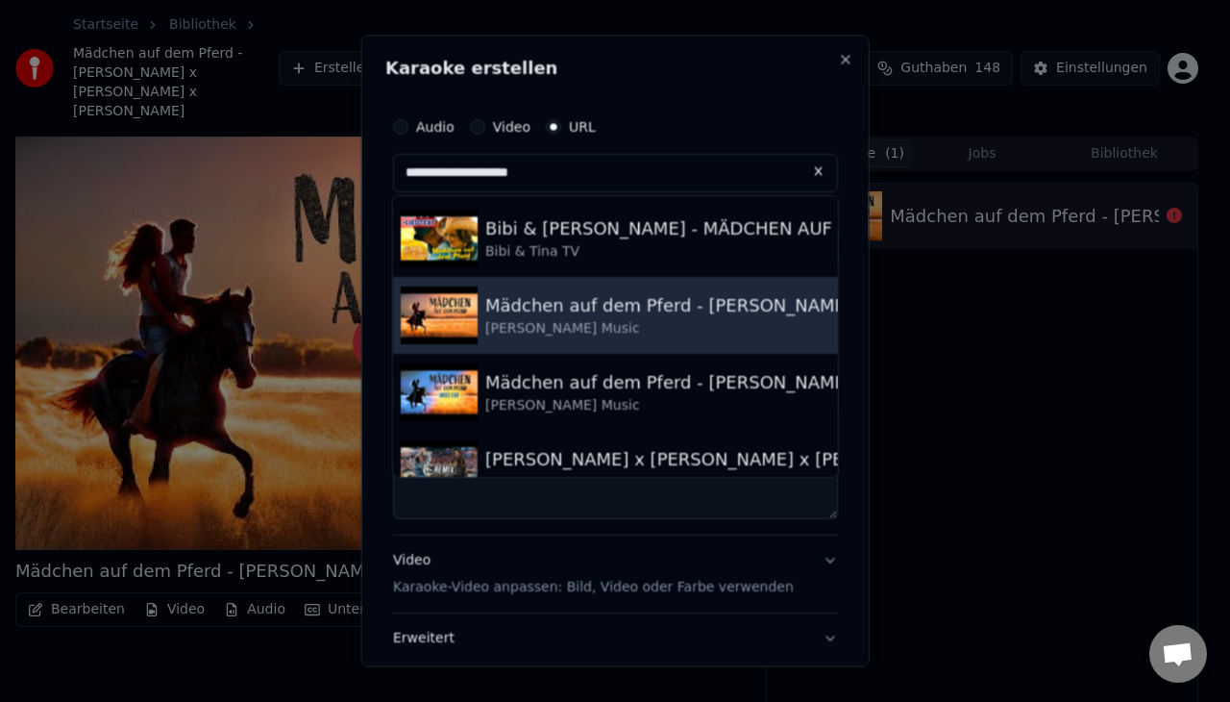
drag, startPoint x: 510, startPoint y: 230, endPoint x: 571, endPoint y: 297, distance: 90.5
click at [571, 297] on ul "Bibi & [PERSON_NAME] - MÄDCHEN AUF DEM PFERD Official Musikvideo mit LYRICS zum…" at bounding box center [615, 336] width 445 height 281
click at [571, 297] on div "Mädchen auf dem Pferd - [PERSON_NAME] x [PERSON_NAME] x [PERSON_NAME]" at bounding box center [833, 305] width 697 height 27
type input "**********"
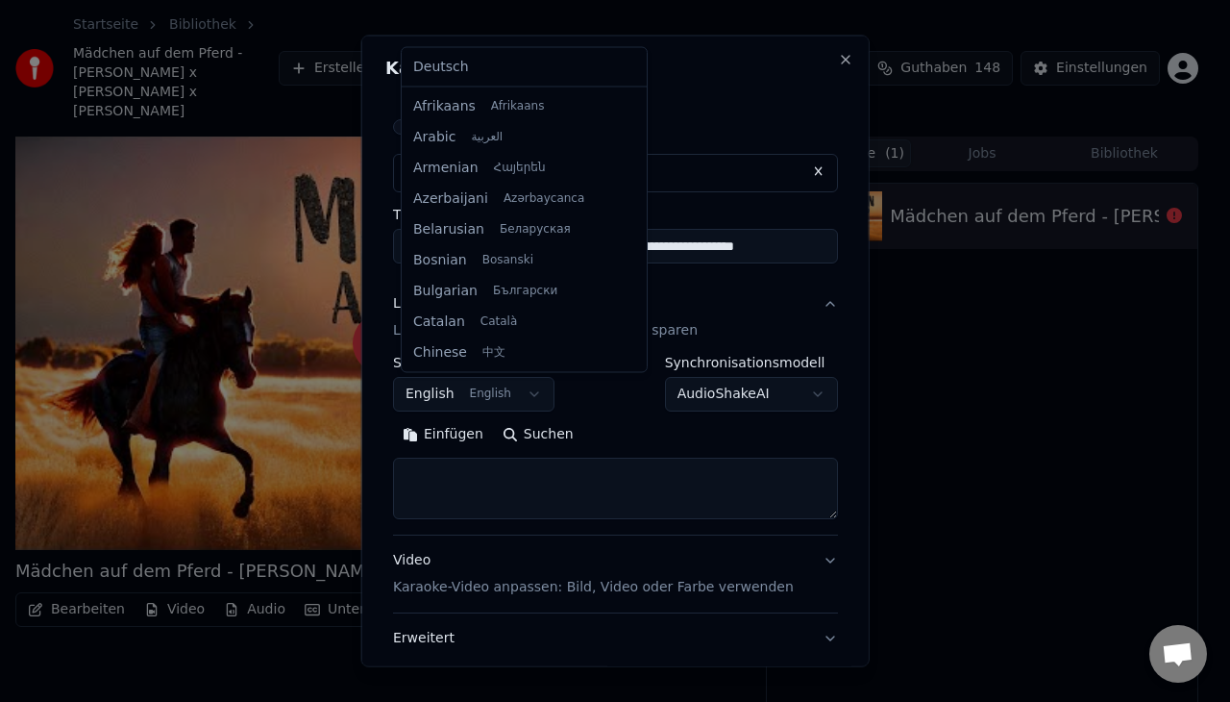
click at [519, 398] on body "**********" at bounding box center [607, 351] width 1214 height 702
select select "**"
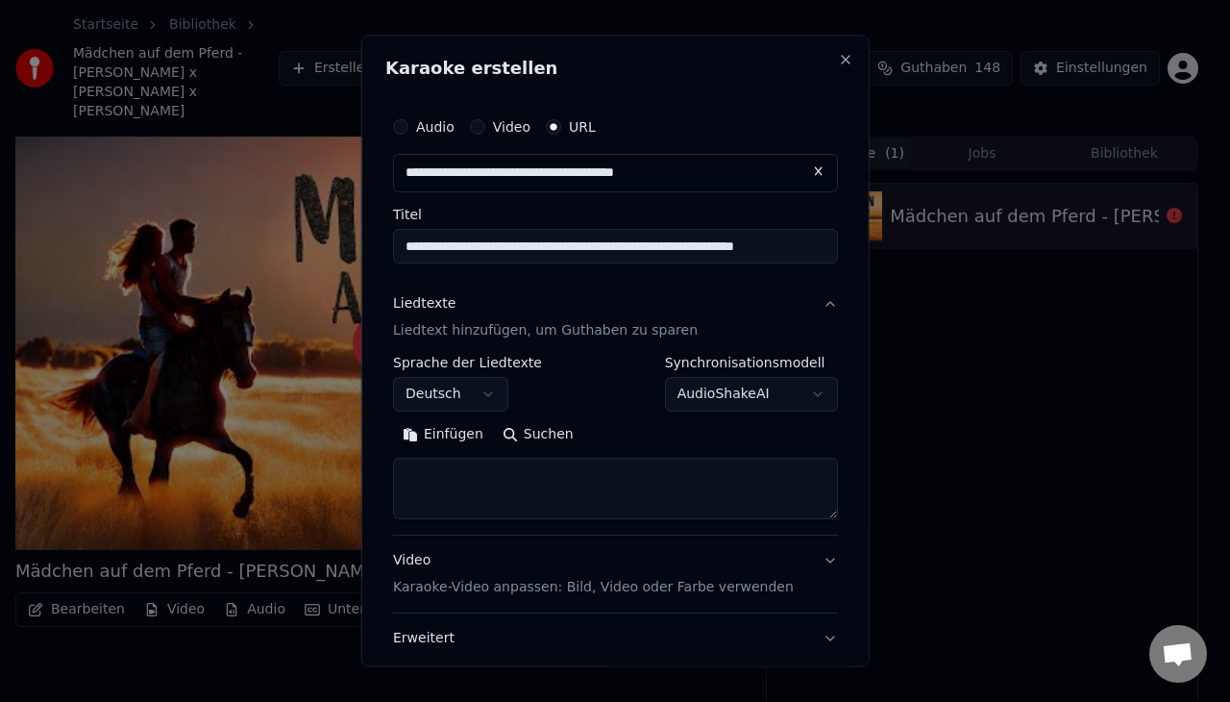
click at [471, 465] on textarea at bounding box center [615, 487] width 445 height 62
paste textarea "**********"
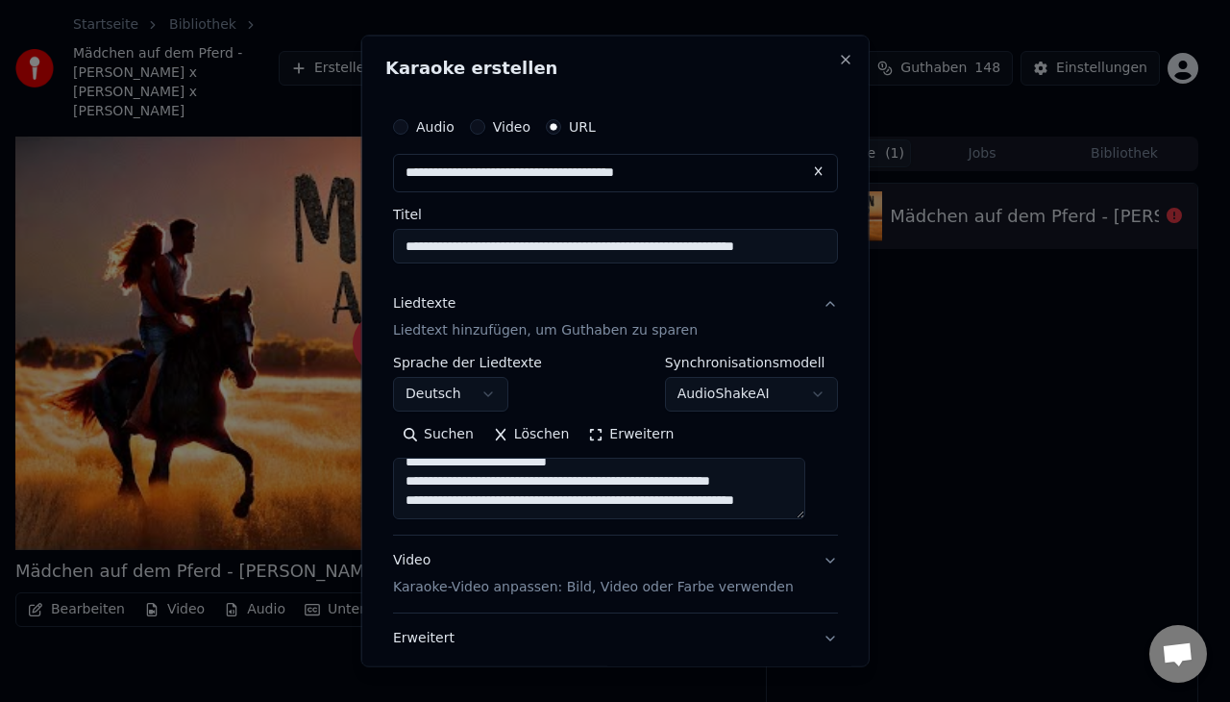
scroll to position [762, 0]
type textarea "**********"
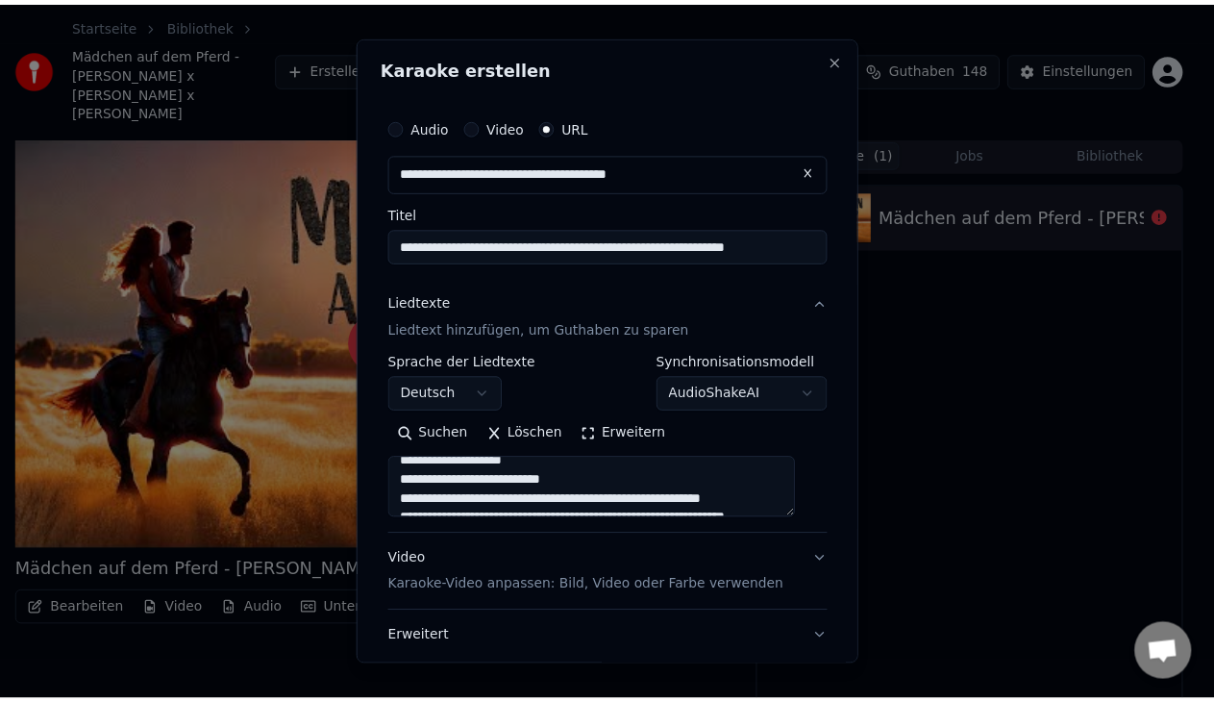
scroll to position [132, 0]
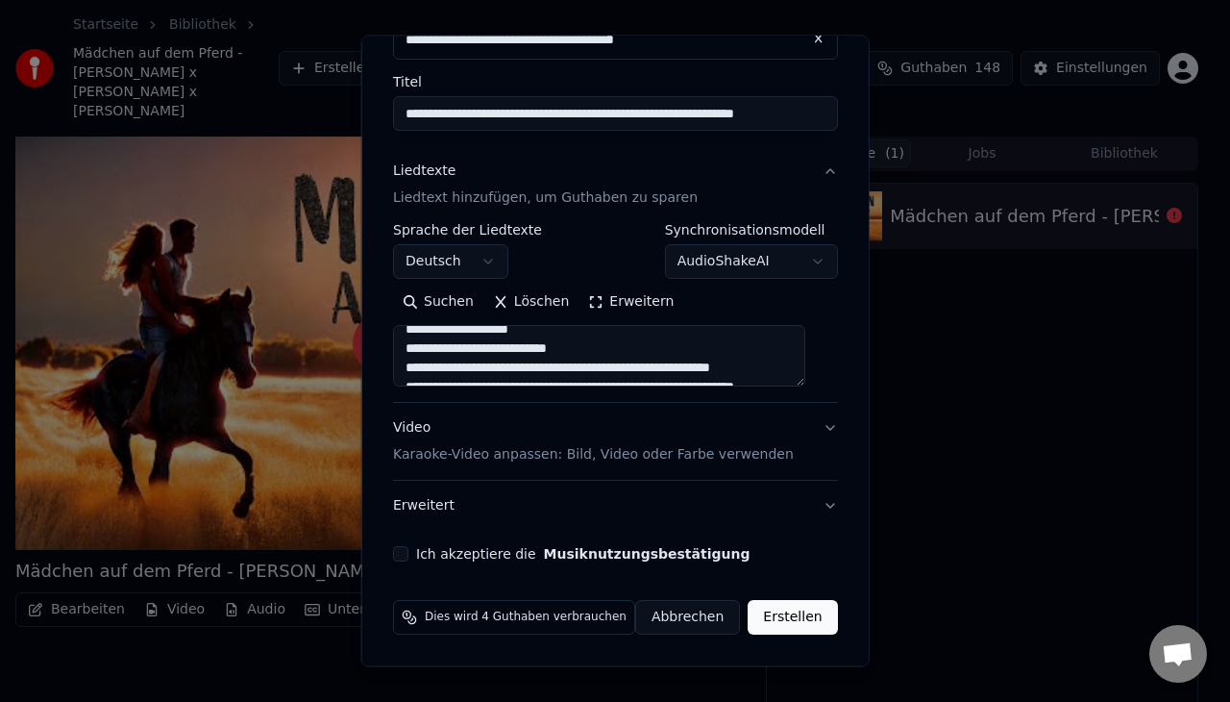
click at [772, 615] on button "Erstellen" at bounding box center [792, 617] width 89 height 35
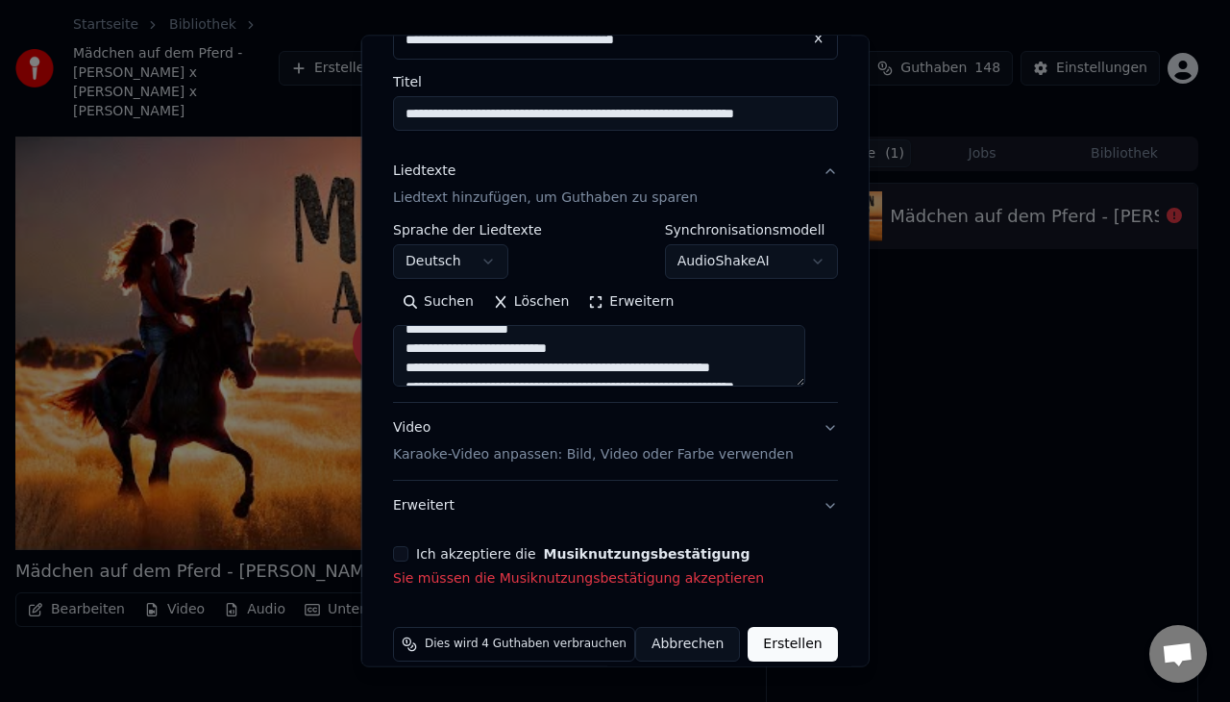
click at [408, 556] on button "Ich akzeptiere die Musiknutzungsbestätigung" at bounding box center [400, 553] width 15 height 15
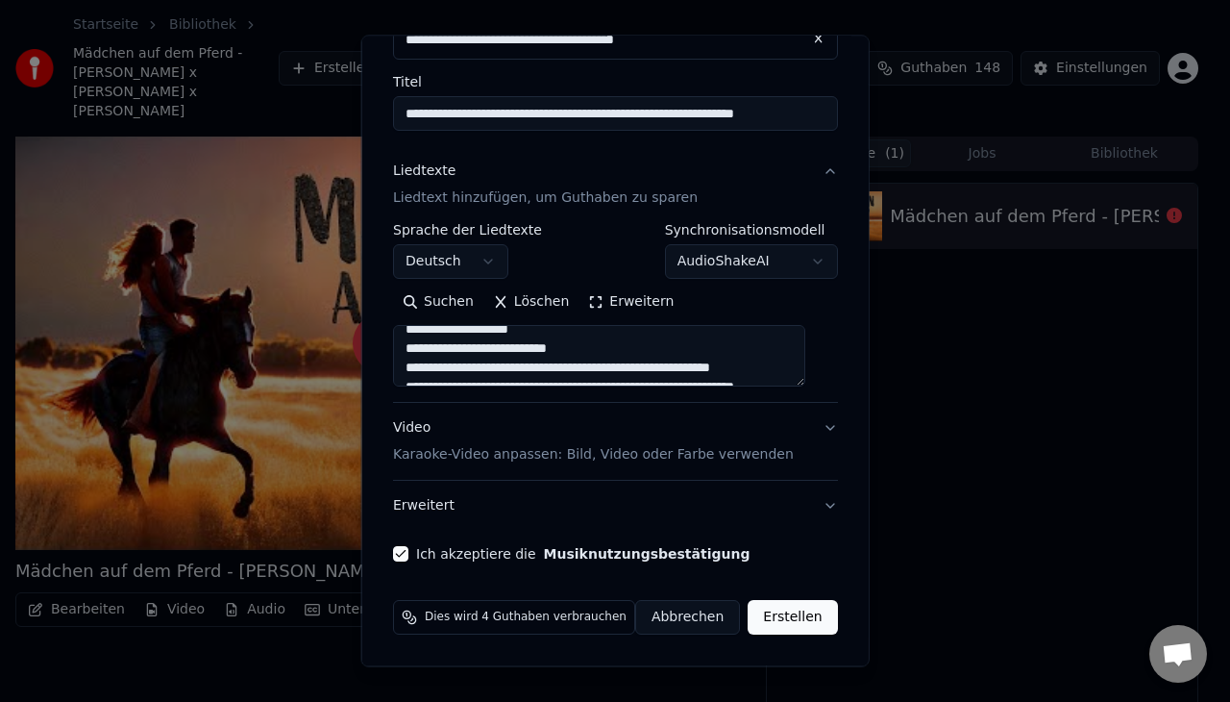
click at [773, 627] on button "Erstellen" at bounding box center [792, 617] width 89 height 35
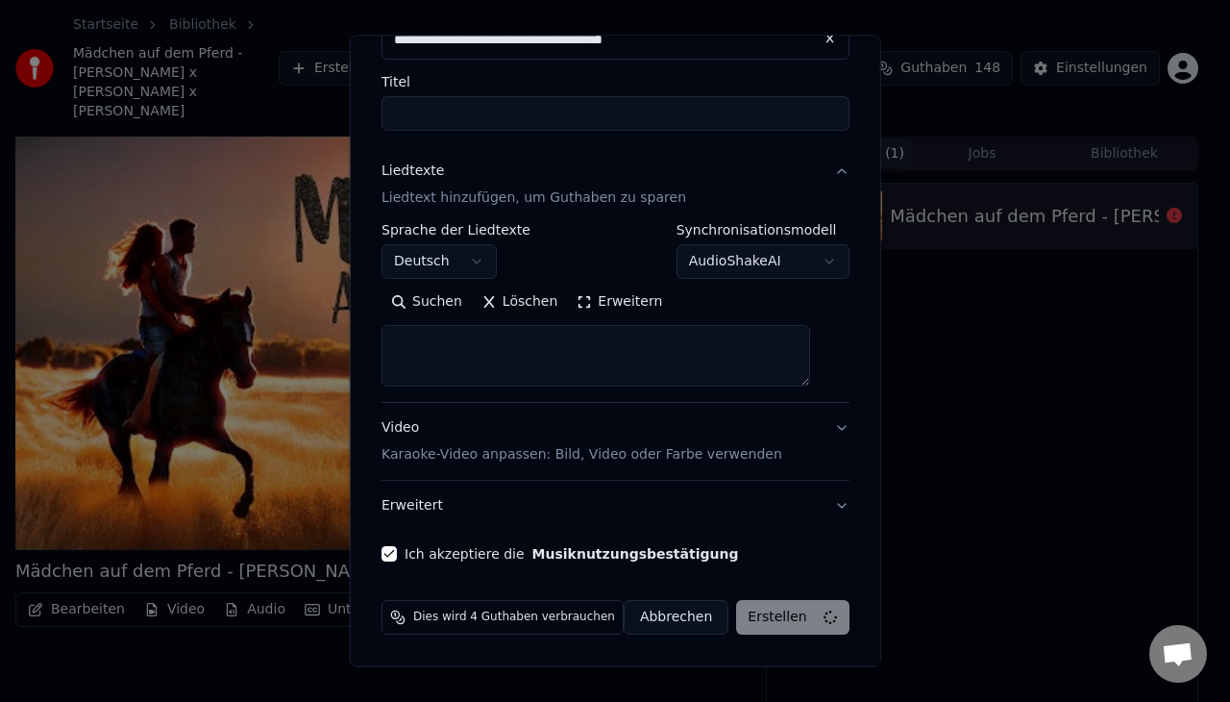
select select
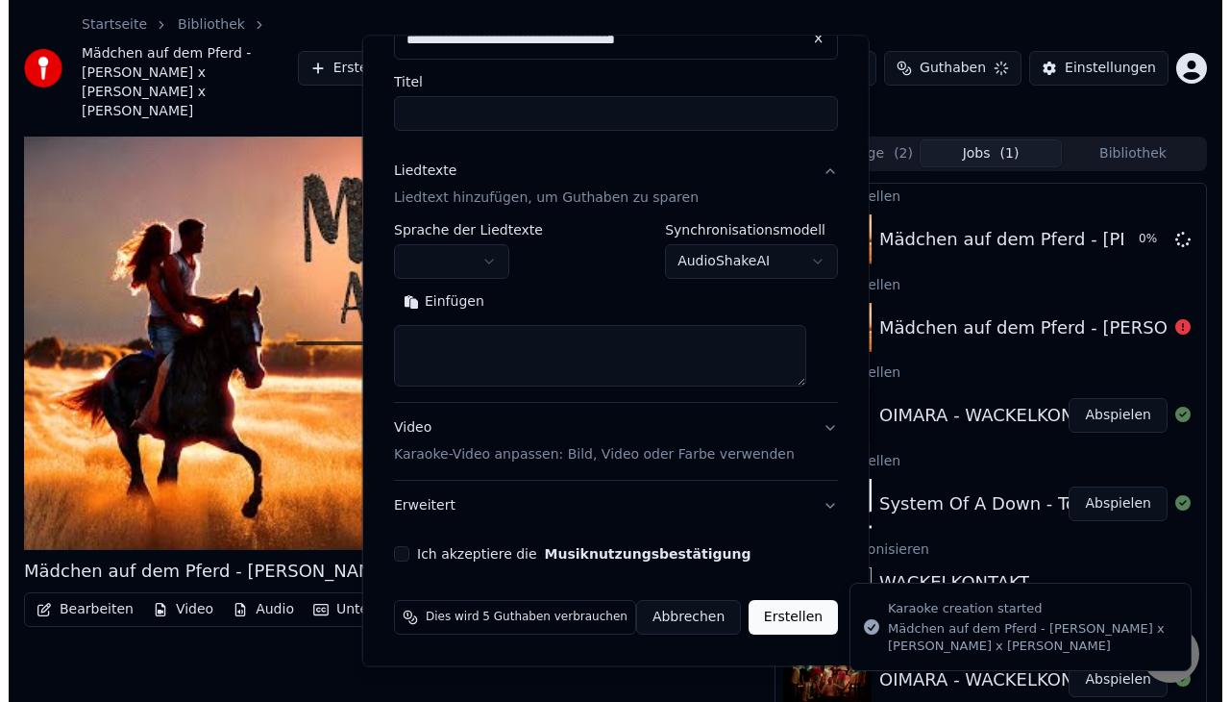
scroll to position [0, 0]
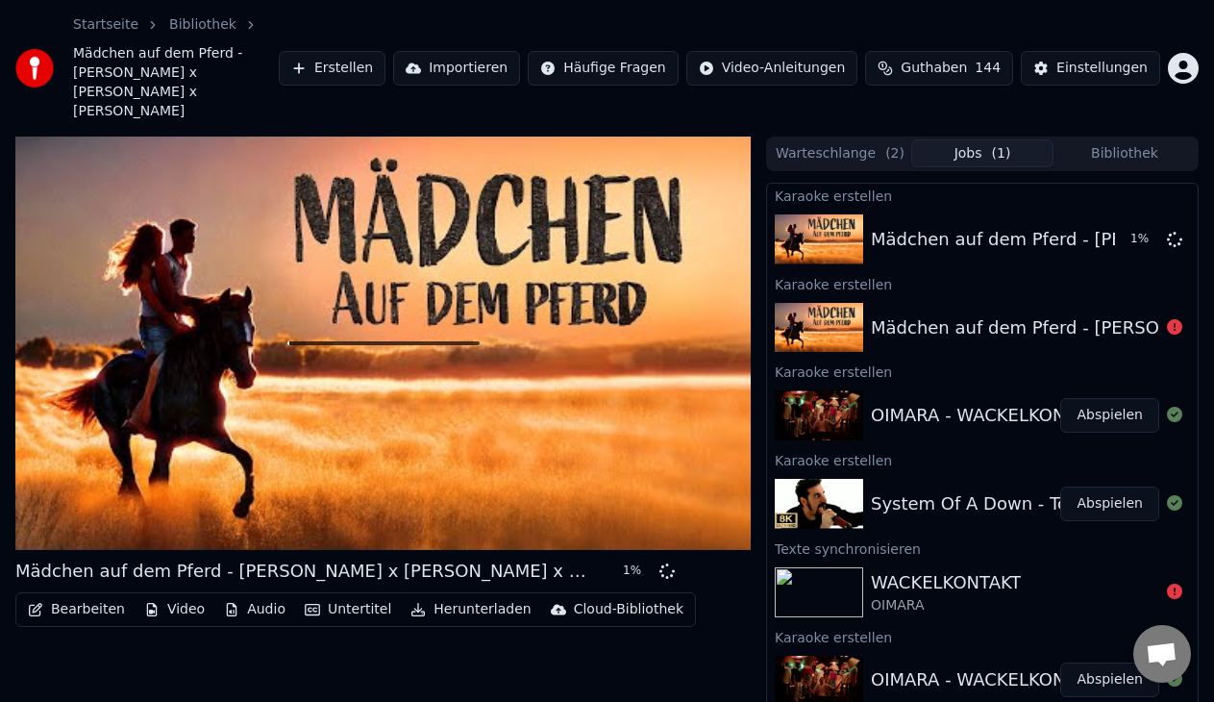
click at [1107, 139] on button "Bibliothek" at bounding box center [1124, 153] width 142 height 28
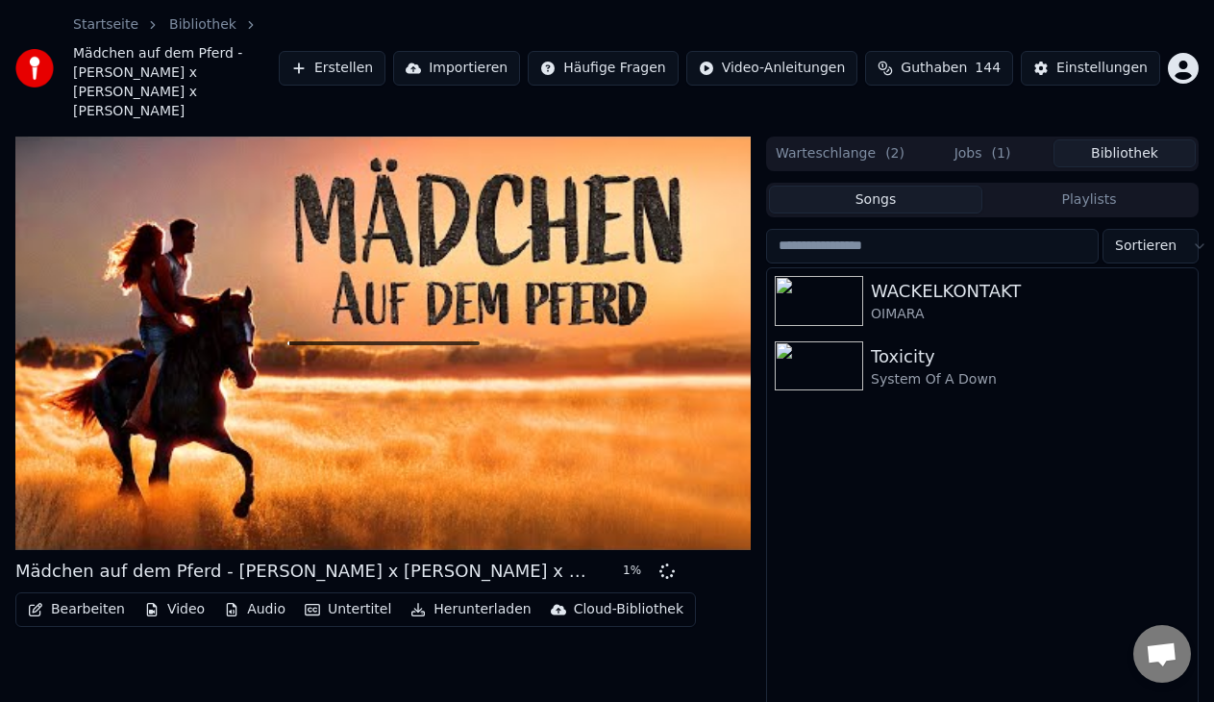
click at [844, 139] on button "Warteschlange ( 2 )" at bounding box center [840, 153] width 142 height 28
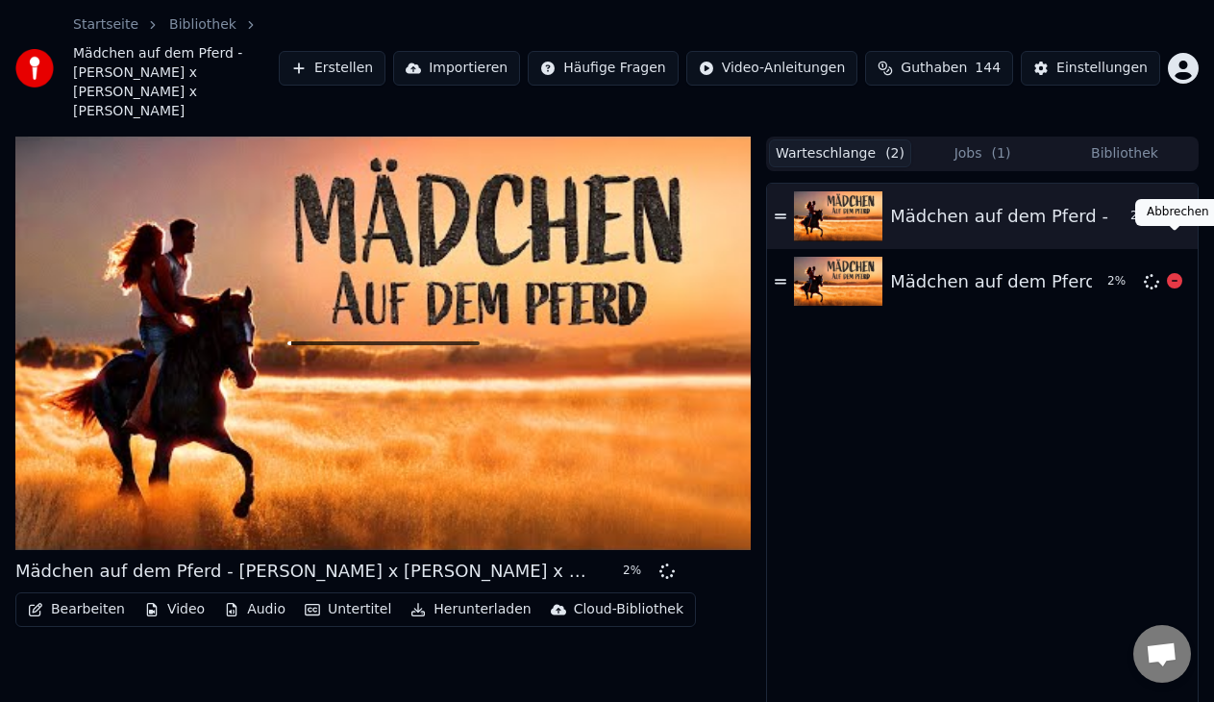
click at [1174, 273] on icon at bounding box center [1174, 280] width 15 height 15
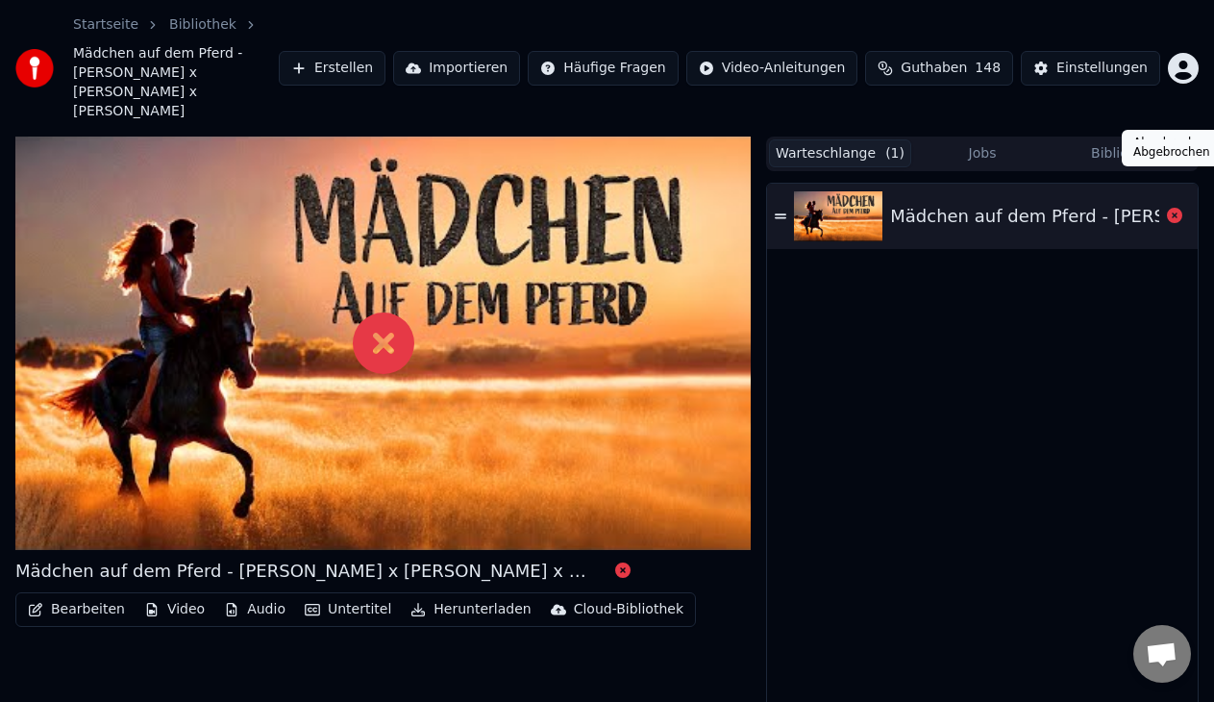
click at [1171, 208] on icon at bounding box center [1174, 215] width 15 height 15
click at [385, 51] on button "Erstellen" at bounding box center [332, 68] width 107 height 35
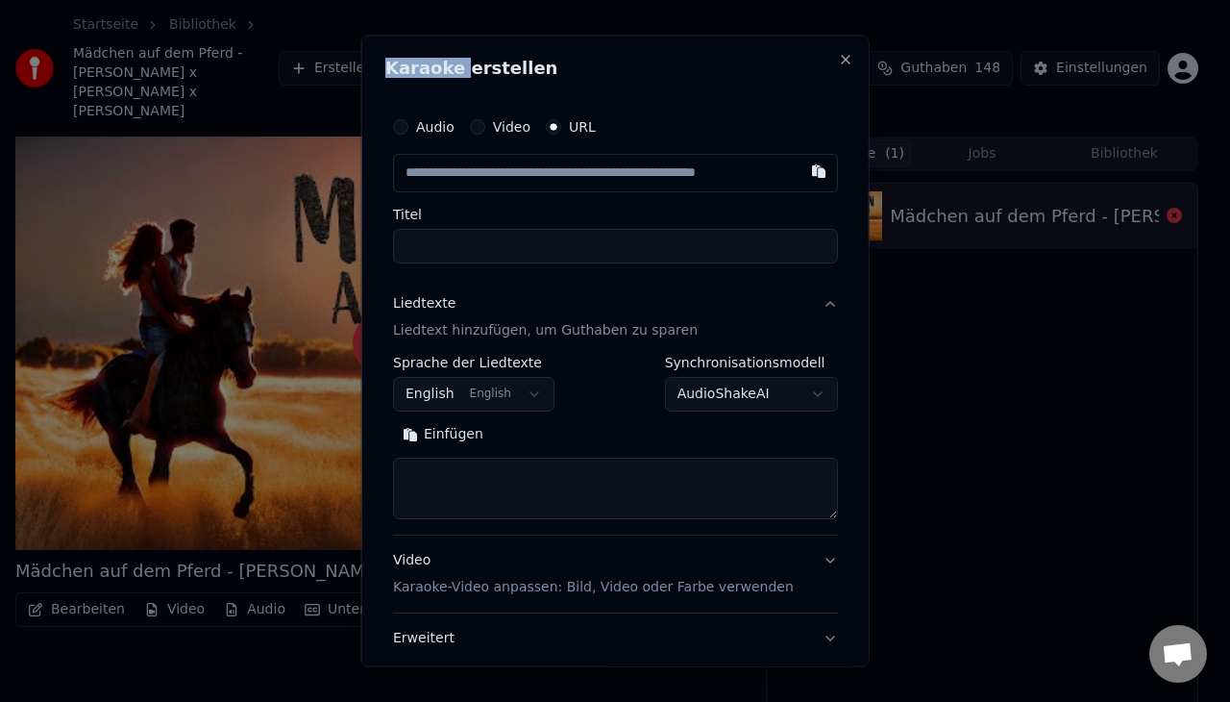
click at [397, 40] on div "**********" at bounding box center [615, 351] width 508 height 631
click at [560, 164] on input "text" at bounding box center [615, 173] width 445 height 38
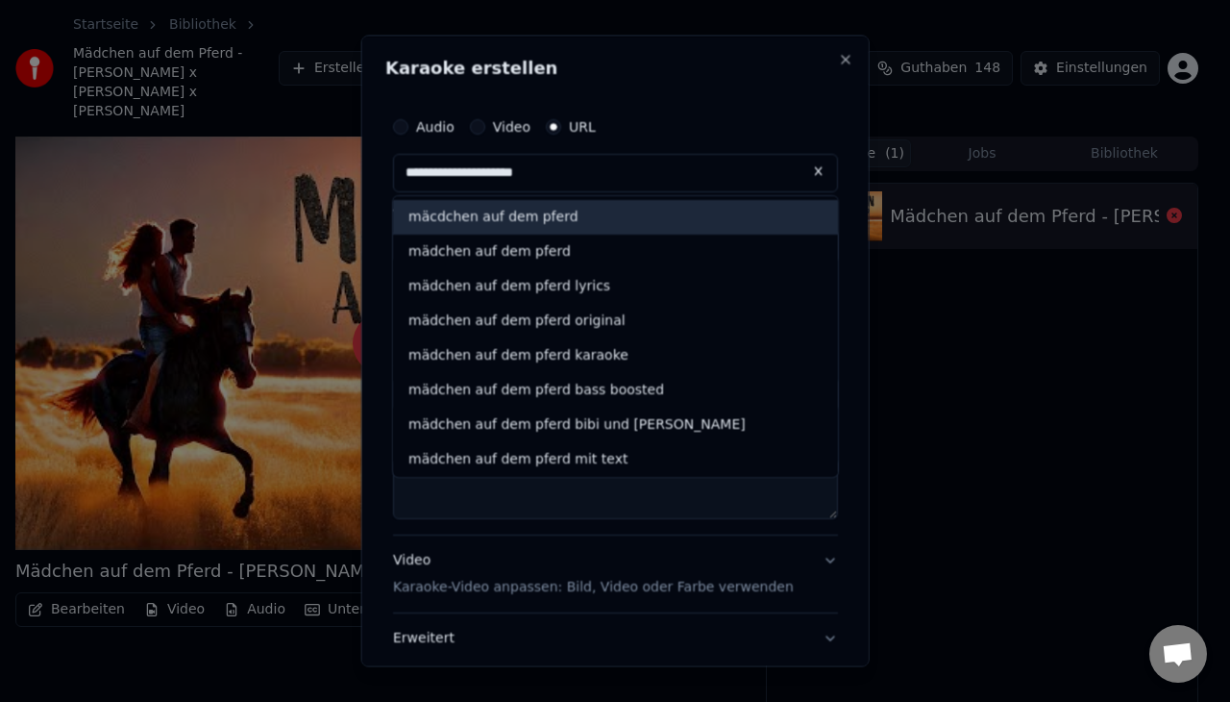
click at [563, 217] on div "mäcdchen auf dem pferd" at bounding box center [615, 217] width 445 height 35
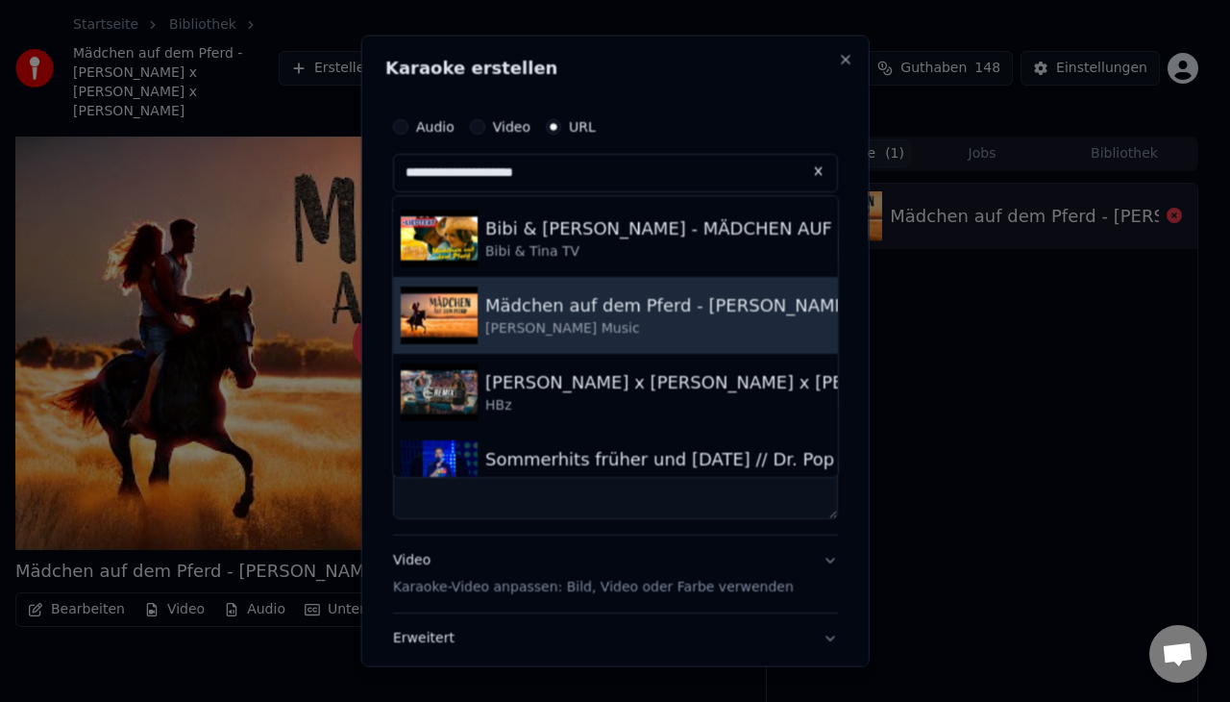
click at [536, 294] on div "Mädchen auf dem Pferd - [PERSON_NAME] x [PERSON_NAME] x [PERSON_NAME]" at bounding box center [833, 305] width 697 height 27
type input "**********"
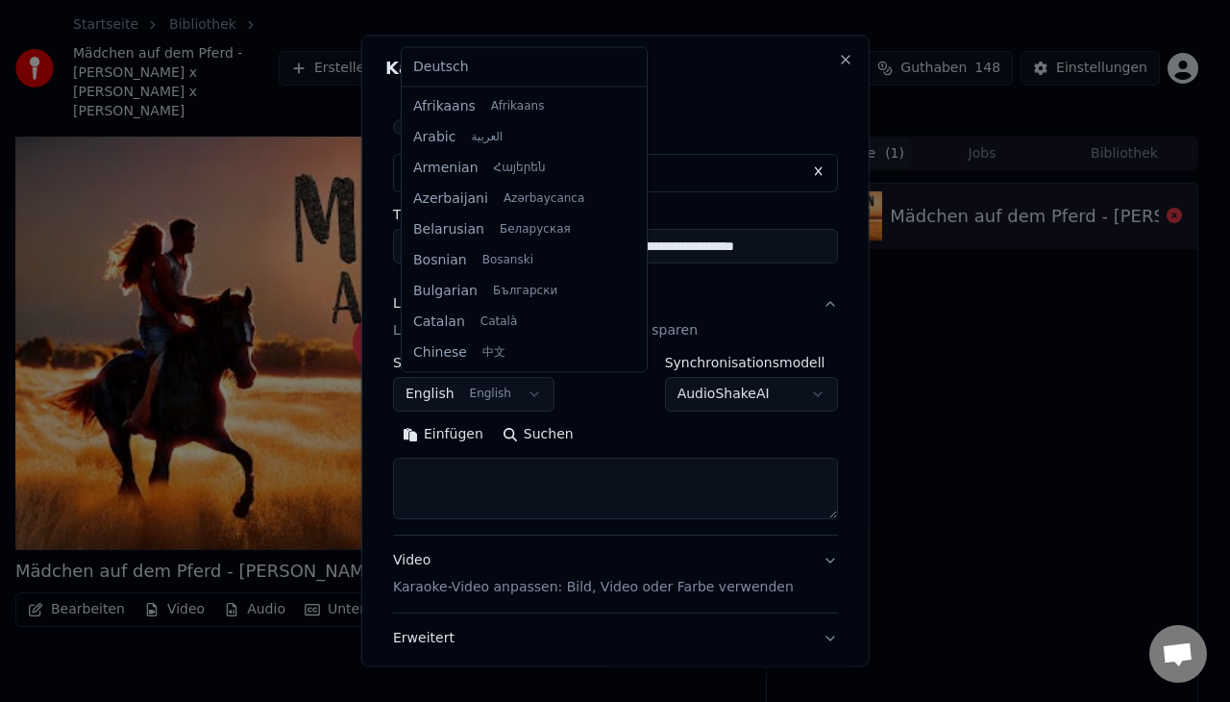
click at [500, 402] on body "**********" at bounding box center [607, 351] width 1214 height 702
select select "**"
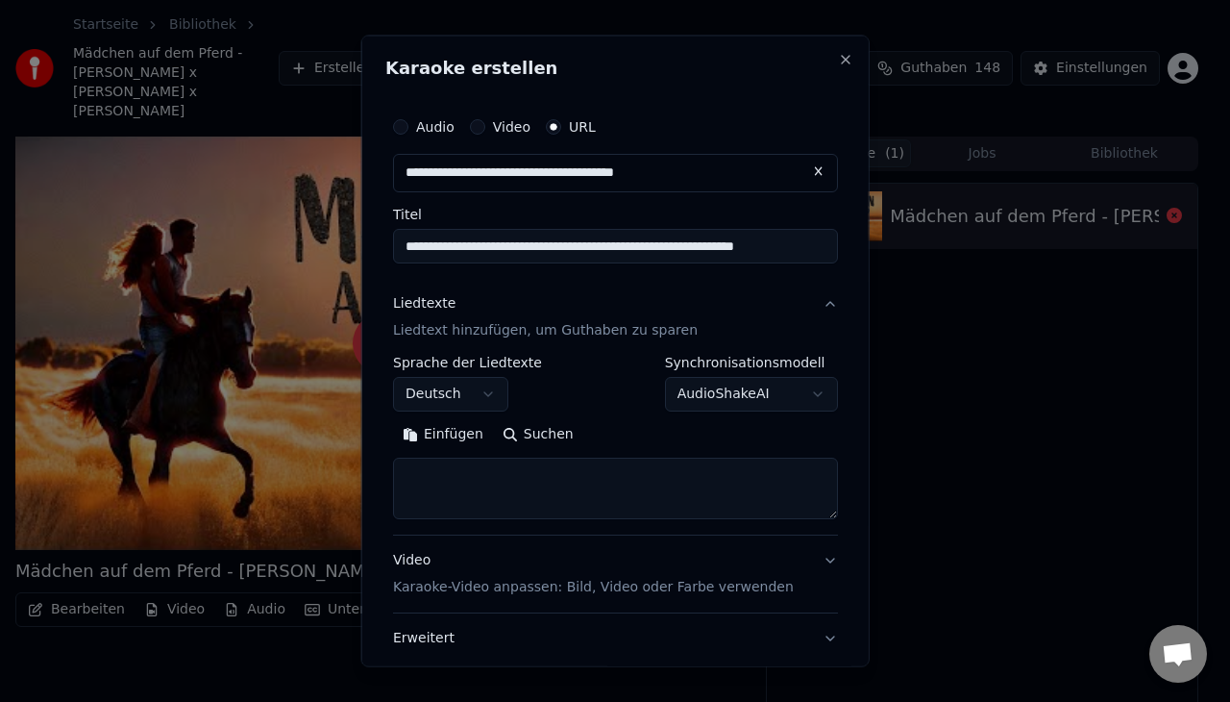
click at [523, 491] on textarea at bounding box center [615, 487] width 445 height 62
paste textarea "**********"
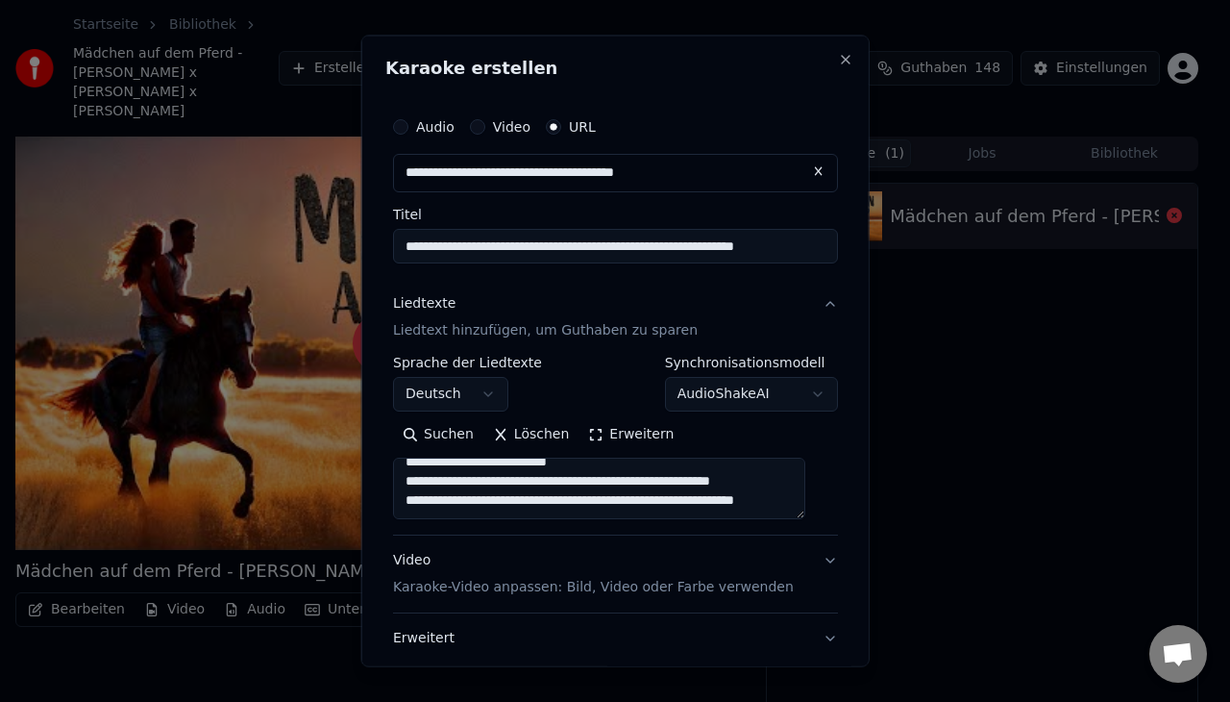
scroll to position [858, 0]
type textarea "**********"
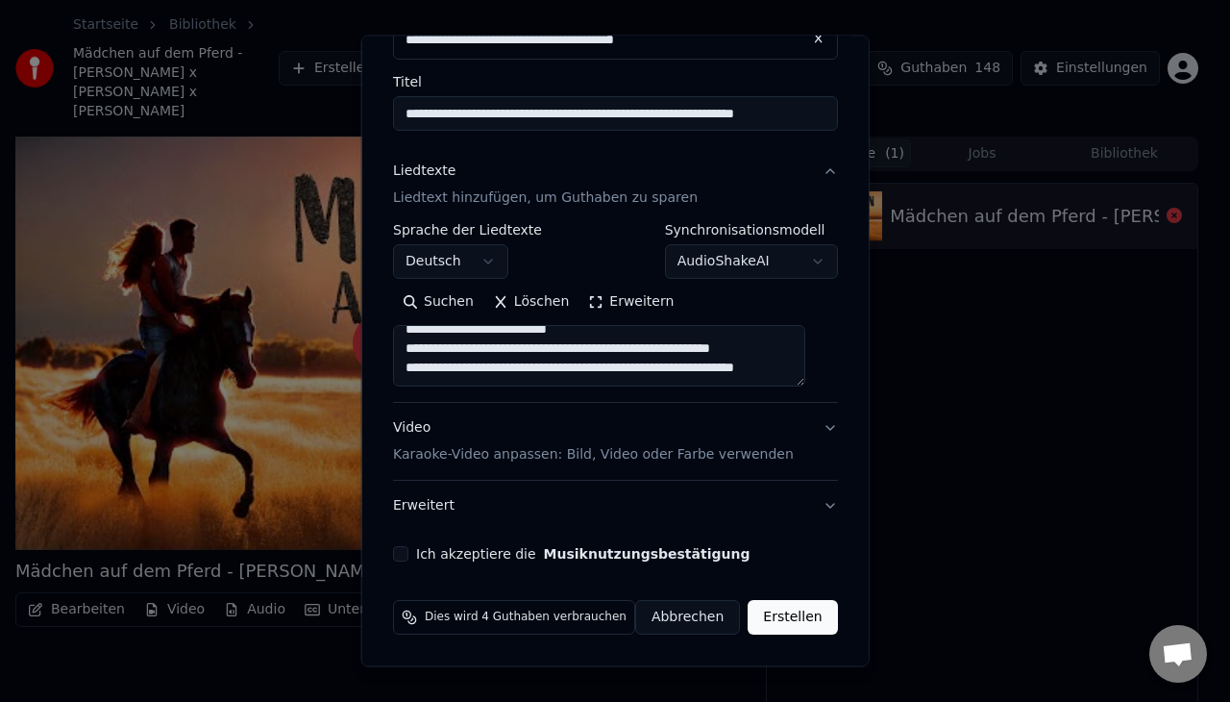
click at [399, 546] on div "**********" at bounding box center [615, 269] width 460 height 602
click at [408, 559] on button "Ich akzeptiere die Musiknutzungsbestätigung" at bounding box center [400, 553] width 15 height 15
click at [748, 618] on button "Erstellen" at bounding box center [792, 617] width 89 height 35
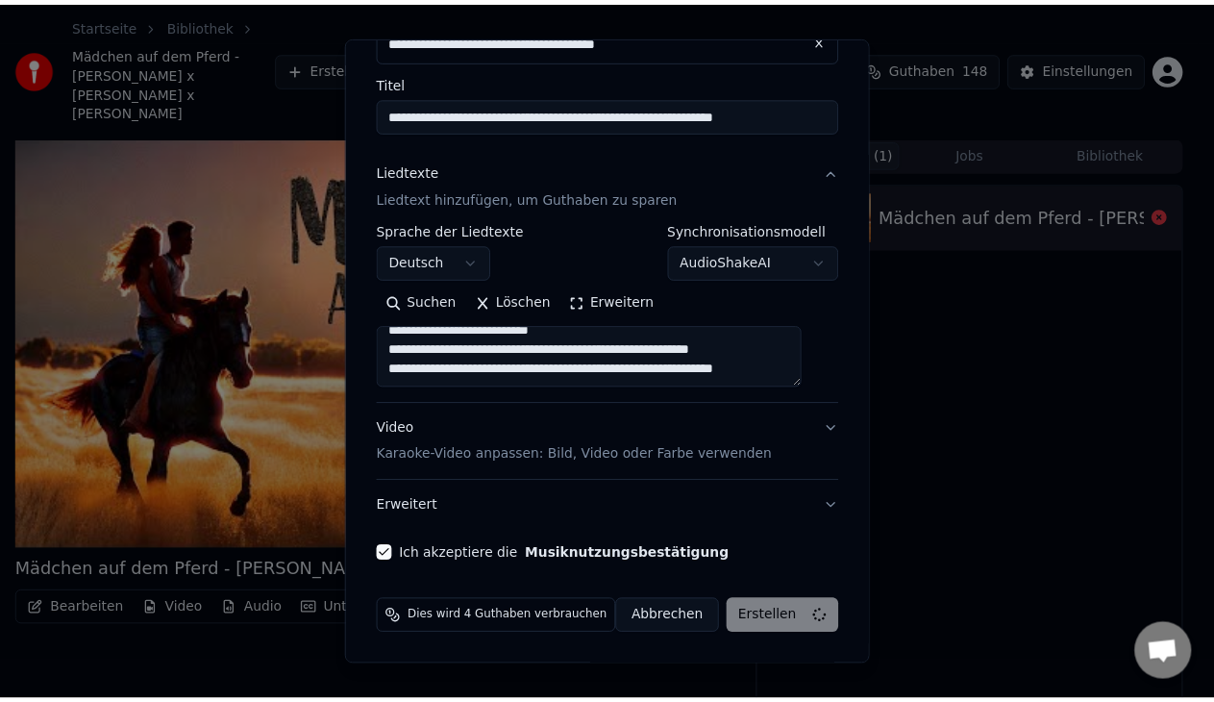
scroll to position [839, 0]
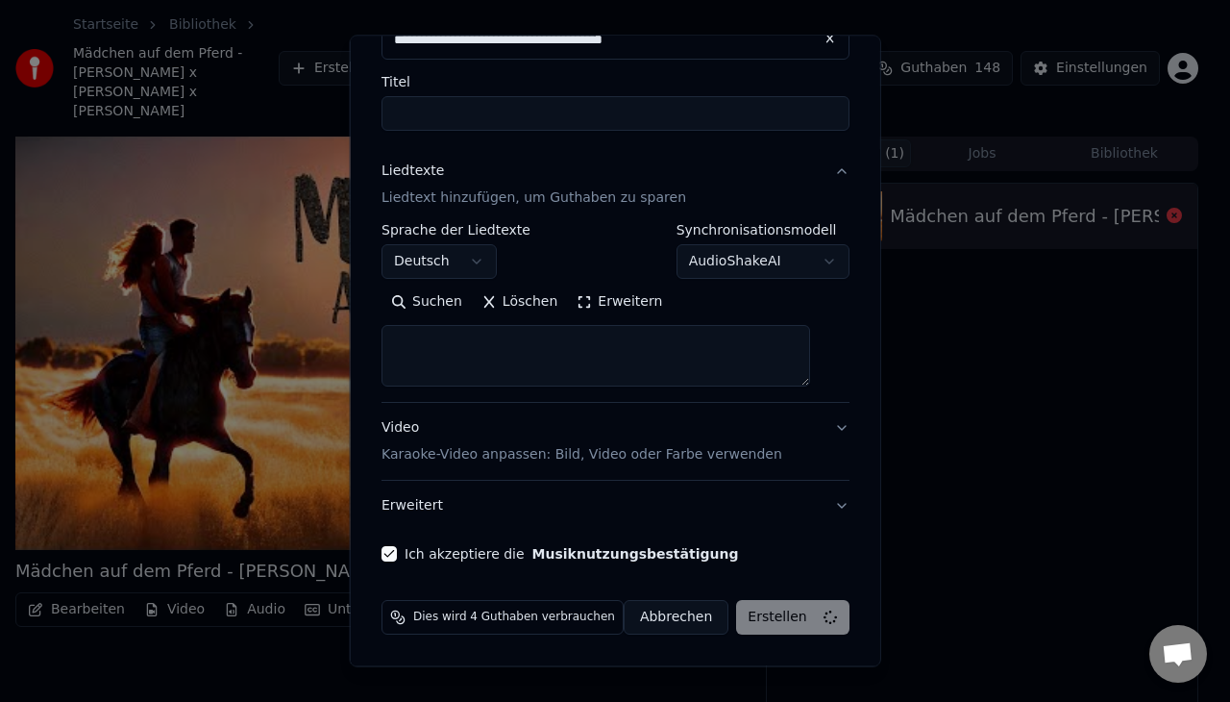
select select
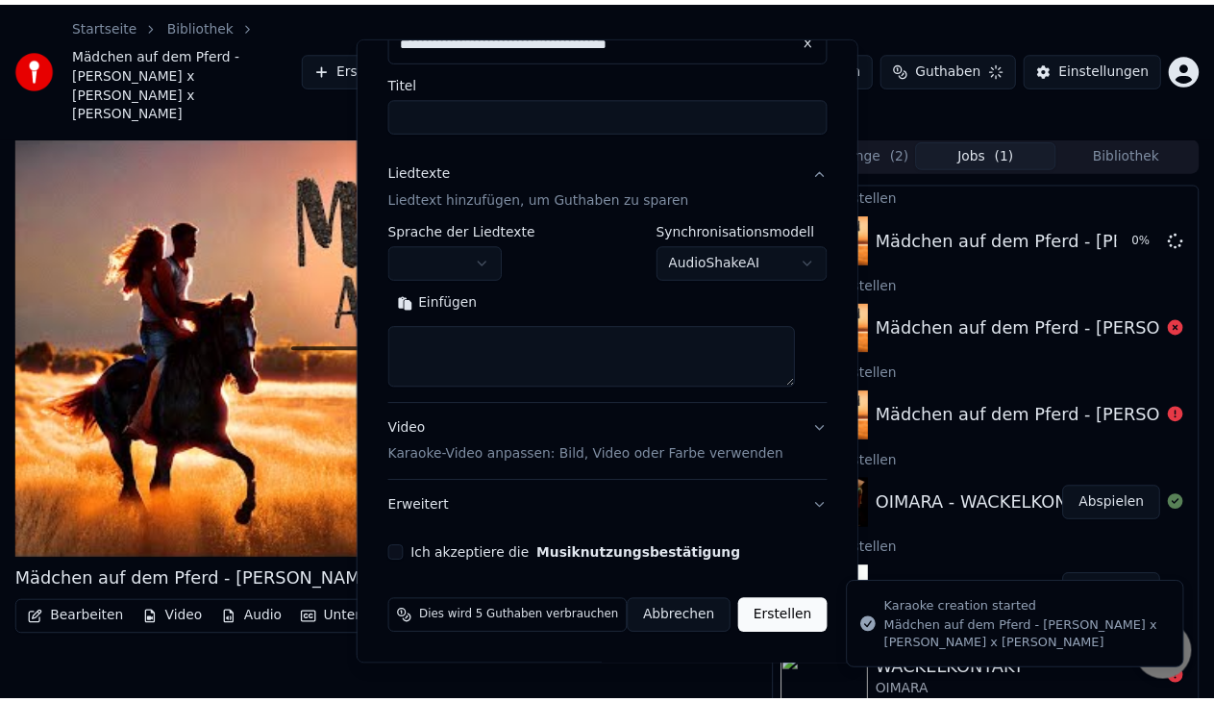
scroll to position [0, 0]
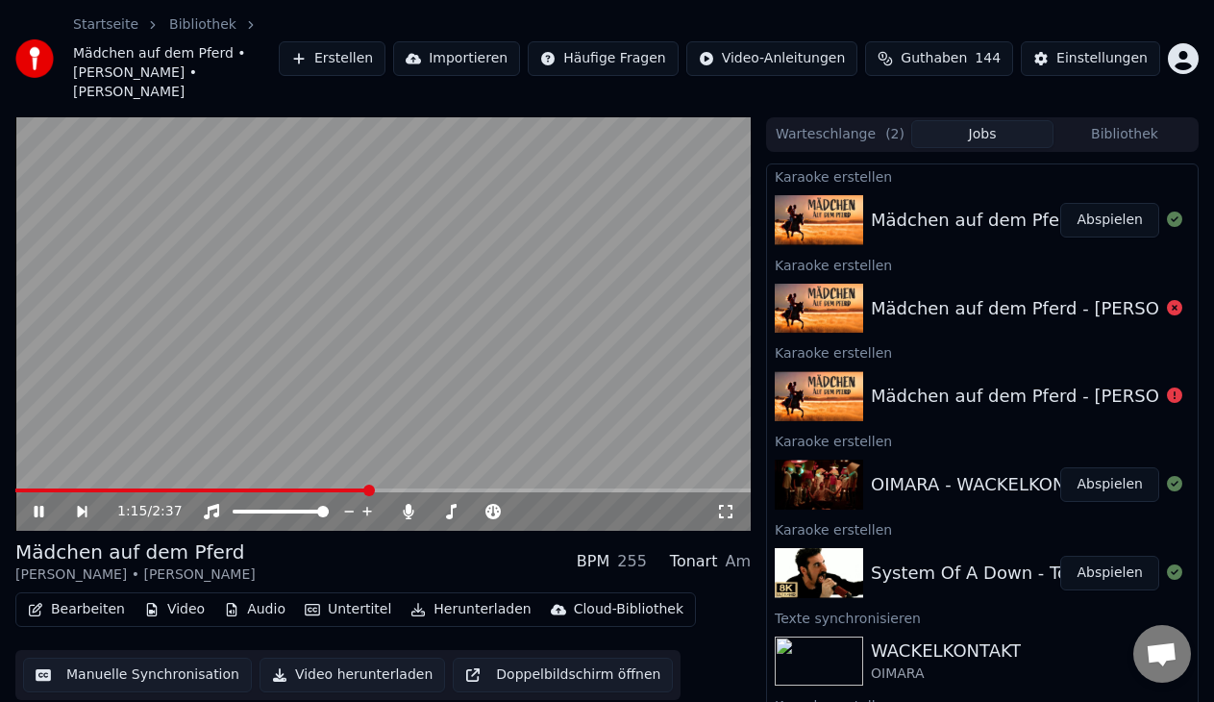
drag, startPoint x: 546, startPoint y: 300, endPoint x: 559, endPoint y: 300, distance: 13.5
click at [559, 300] on video at bounding box center [382, 323] width 735 height 413
click at [519, 502] on div at bounding box center [580, 511] width 155 height 19
drag, startPoint x: 598, startPoint y: 489, endPoint x: 575, endPoint y: 494, distance: 23.6
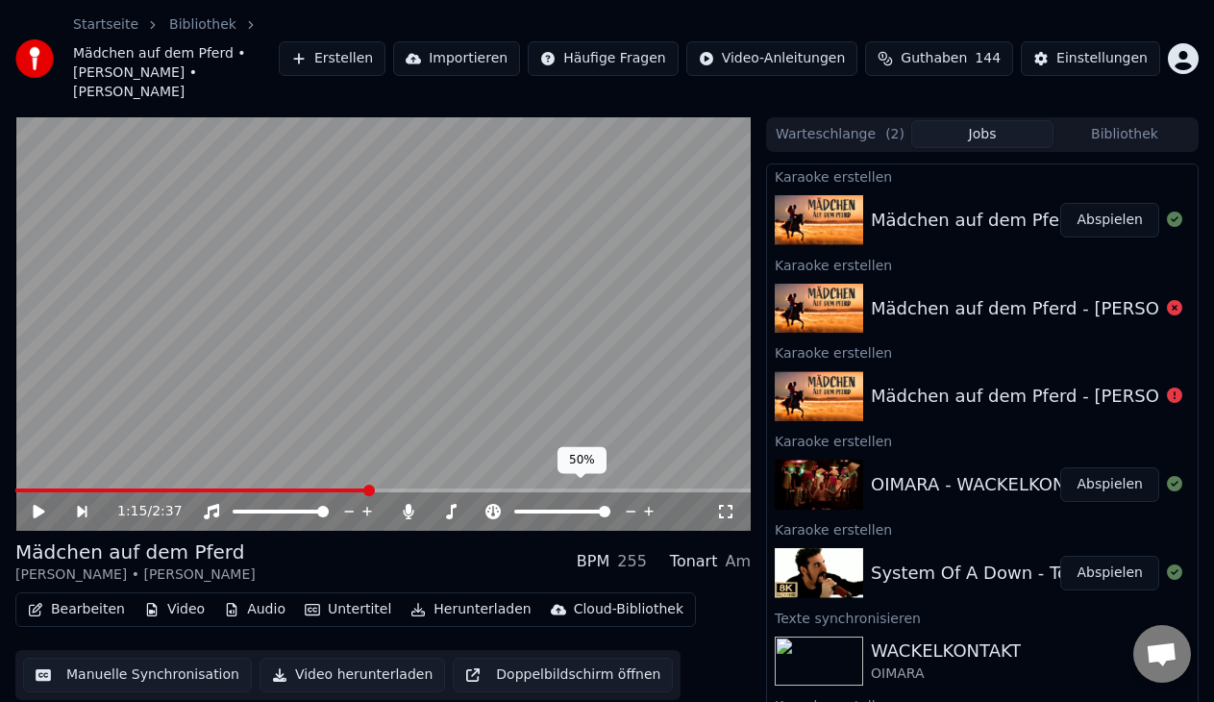
click at [575, 502] on div at bounding box center [580, 511] width 155 height 19
click at [562, 505] on span at bounding box center [562, 511] width 12 height 12
click at [403, 279] on video at bounding box center [382, 323] width 735 height 413
click at [34, 466] on video at bounding box center [382, 323] width 735 height 413
click at [22, 488] on span at bounding box center [20, 490] width 10 height 4
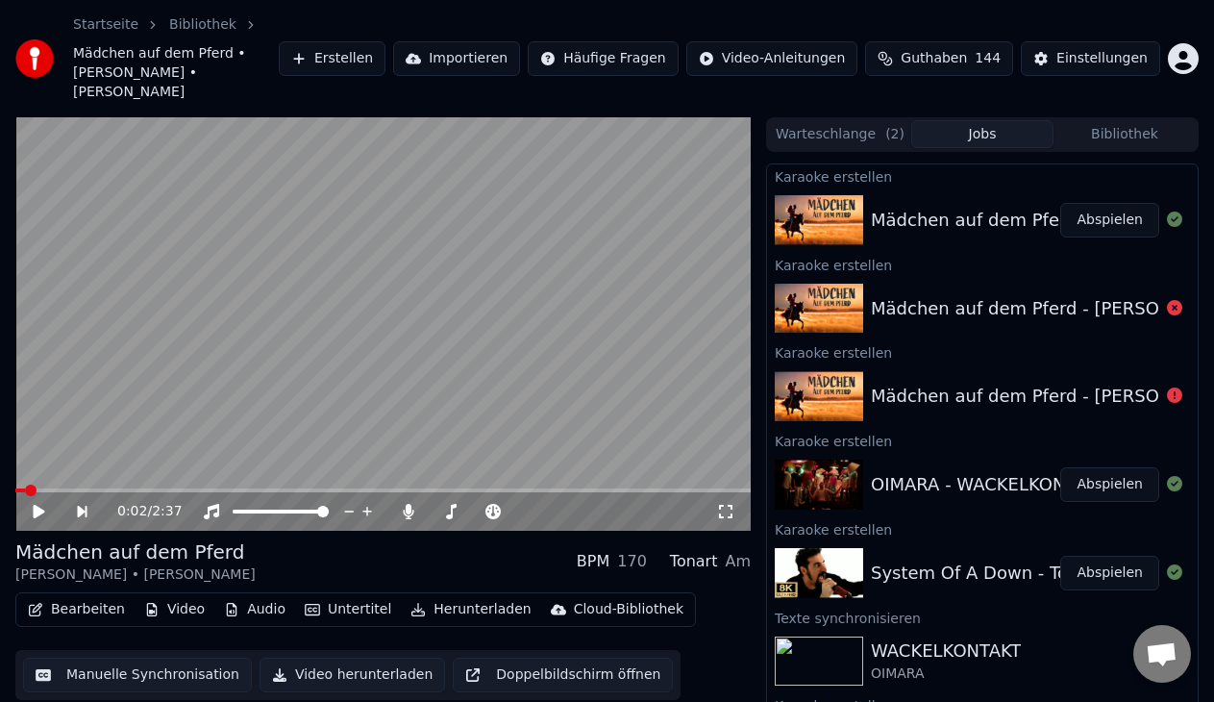
click at [34, 505] on icon at bounding box center [40, 511] width 12 height 13
click at [32, 504] on icon at bounding box center [52, 511] width 43 height 15
click at [78, 596] on button "Bearbeiten" at bounding box center [76, 609] width 112 height 27
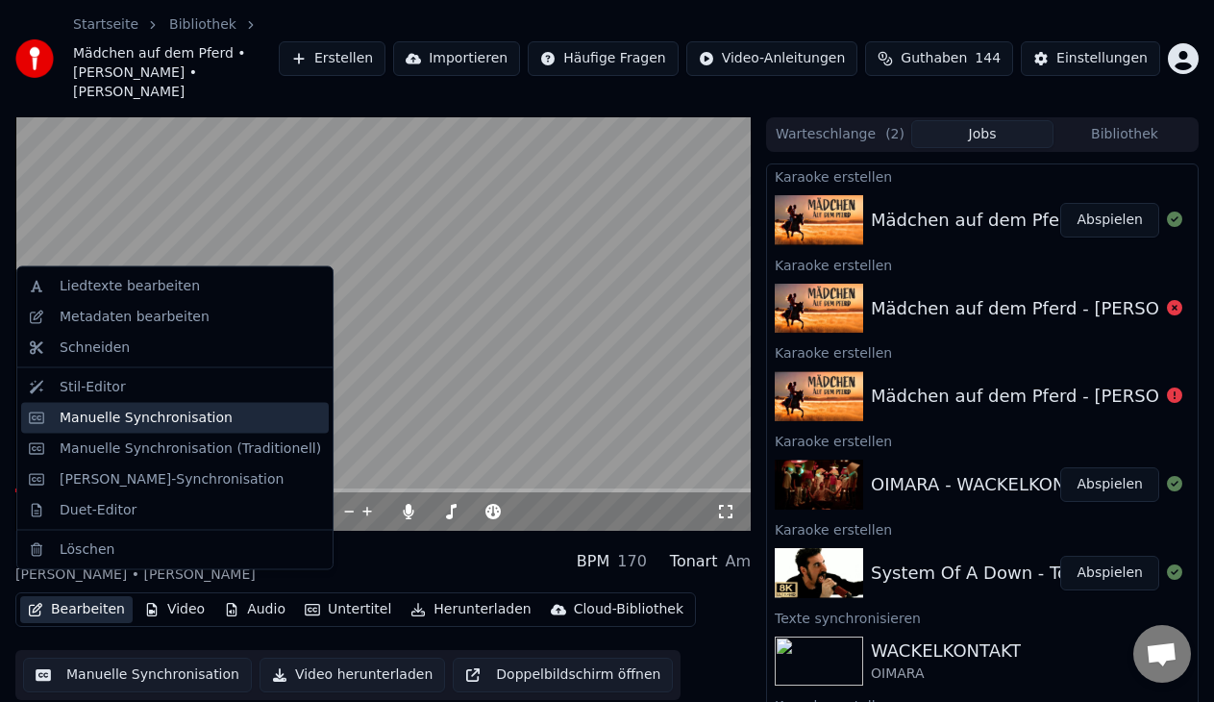
click at [154, 427] on div "Manuelle Synchronisation" at bounding box center [146, 416] width 173 height 19
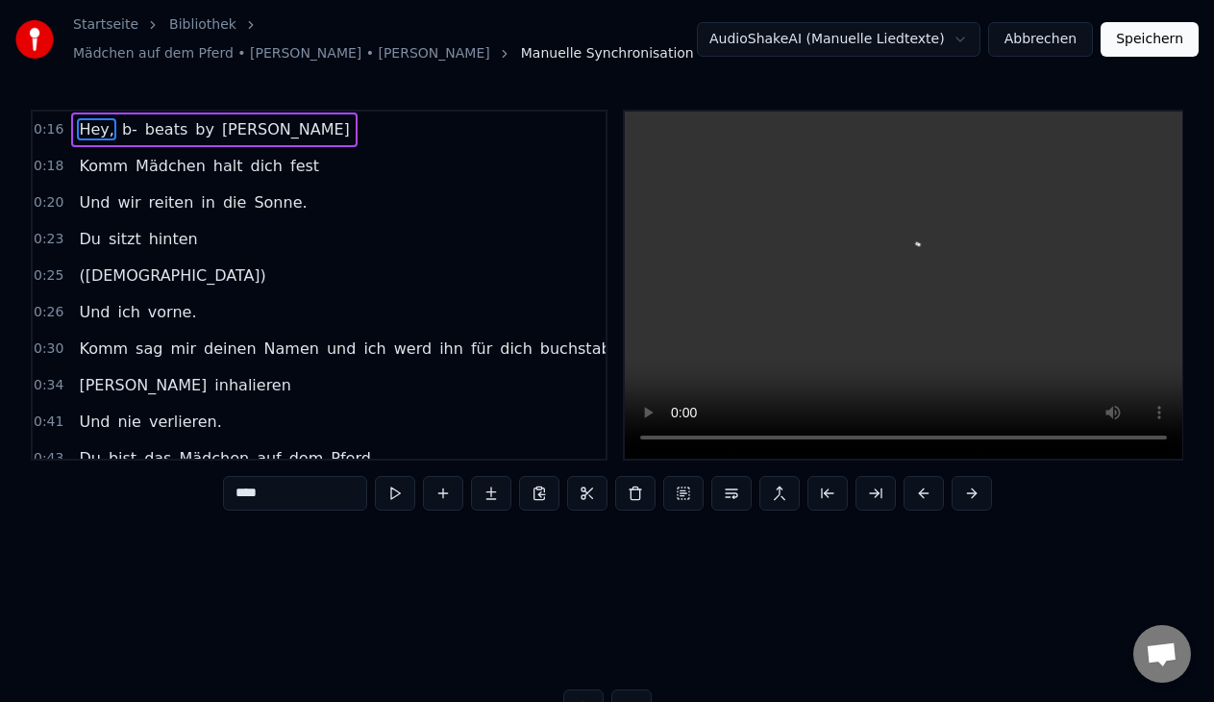
scroll to position [0, 4545]
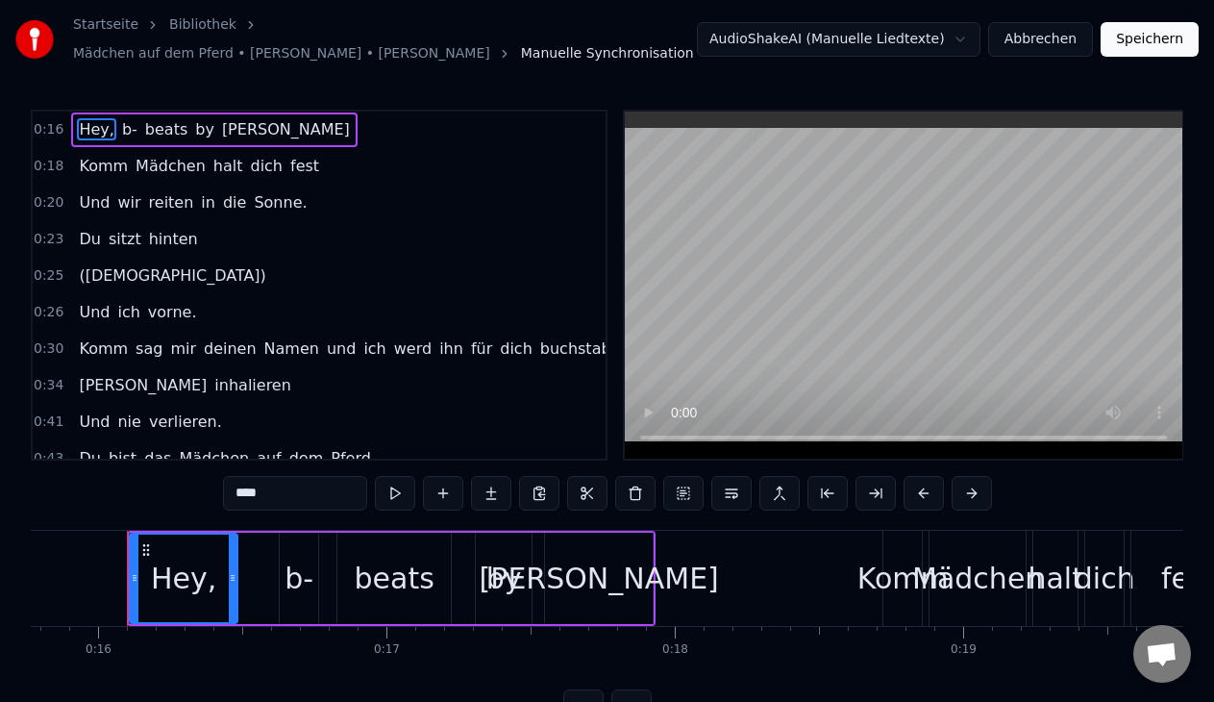
click at [103, 316] on span "Und" at bounding box center [94, 312] width 35 height 22
type input "***"
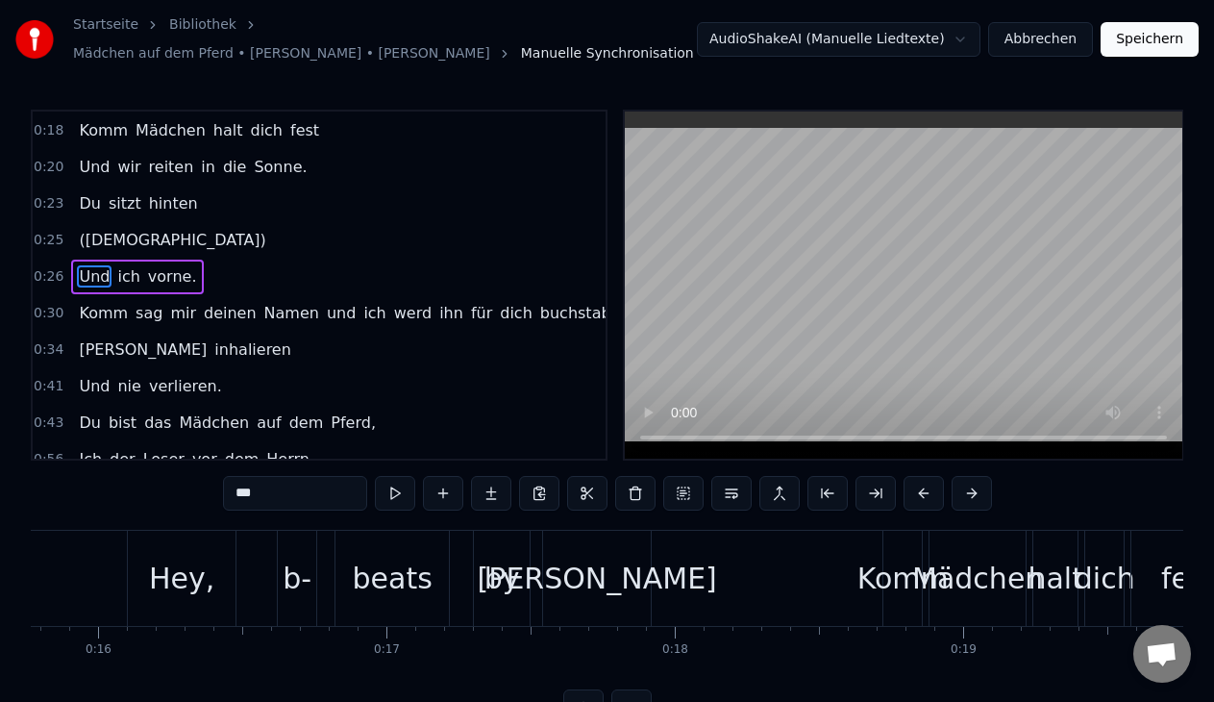
scroll to position [0, 7601]
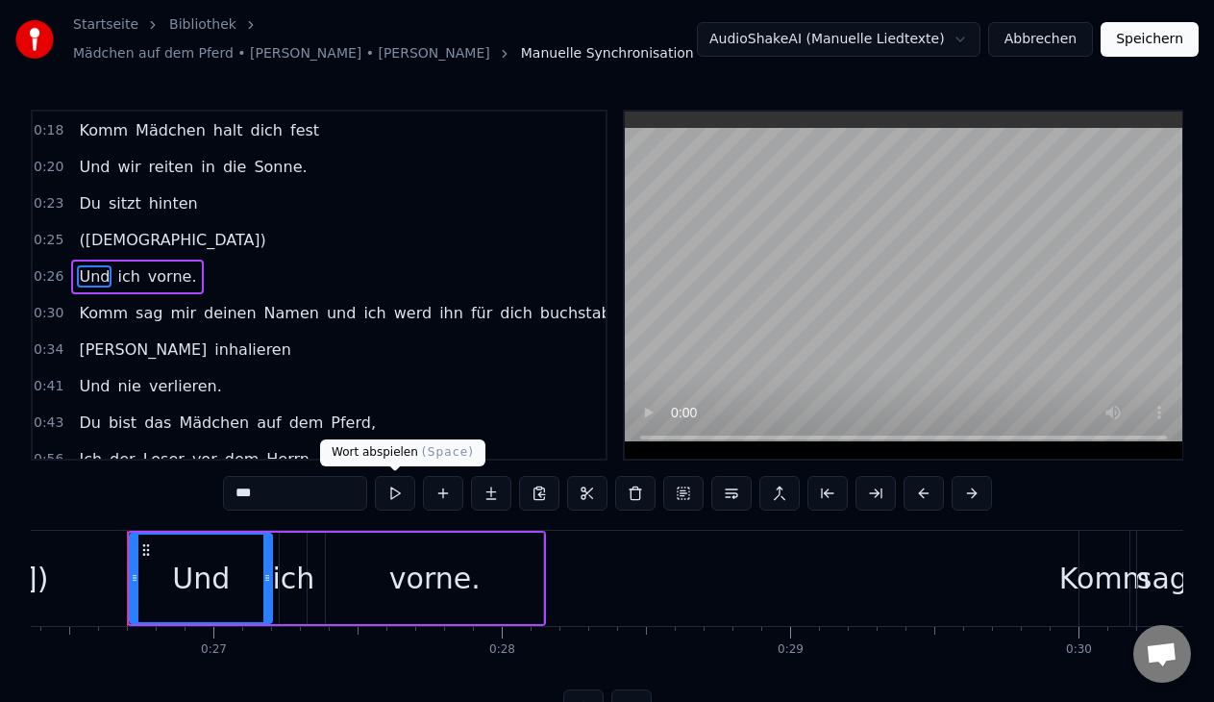
click at [392, 482] on button at bounding box center [395, 493] width 40 height 35
click at [272, 326] on div "Komm sag mir deinen Namen und ich werd ihn für dich buchstabieren," at bounding box center [366, 313] width 591 height 35
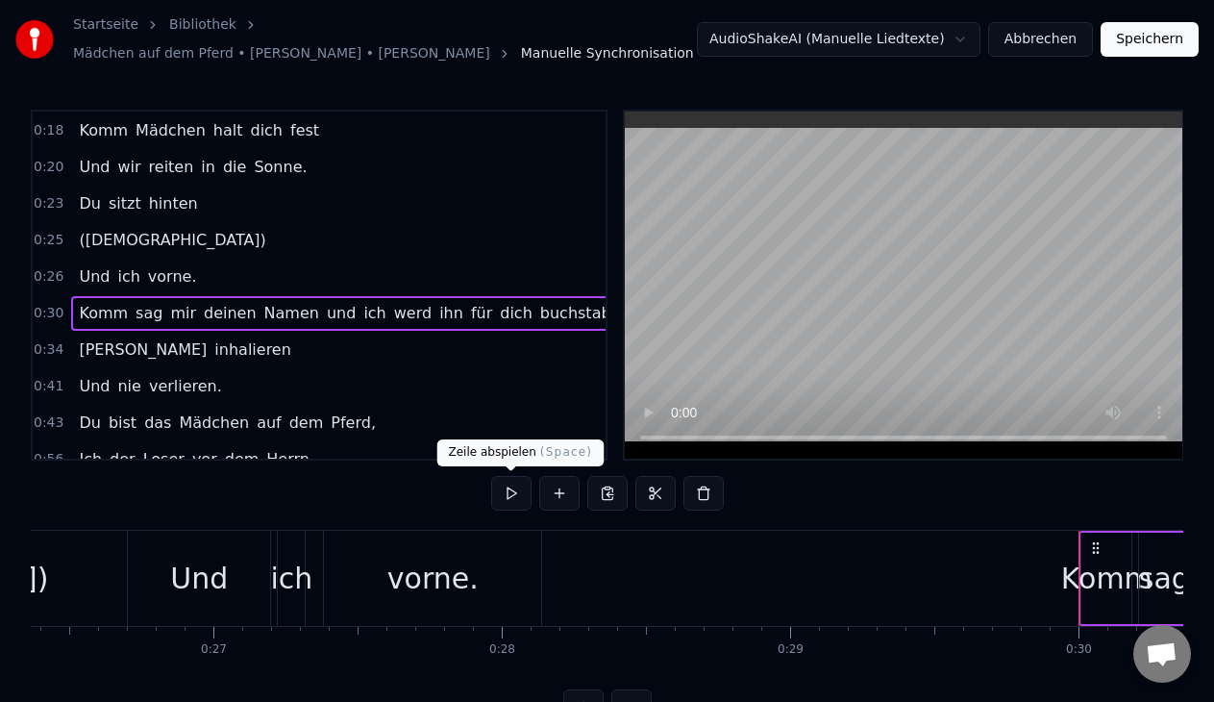
click at [510, 500] on button at bounding box center [511, 493] width 40 height 35
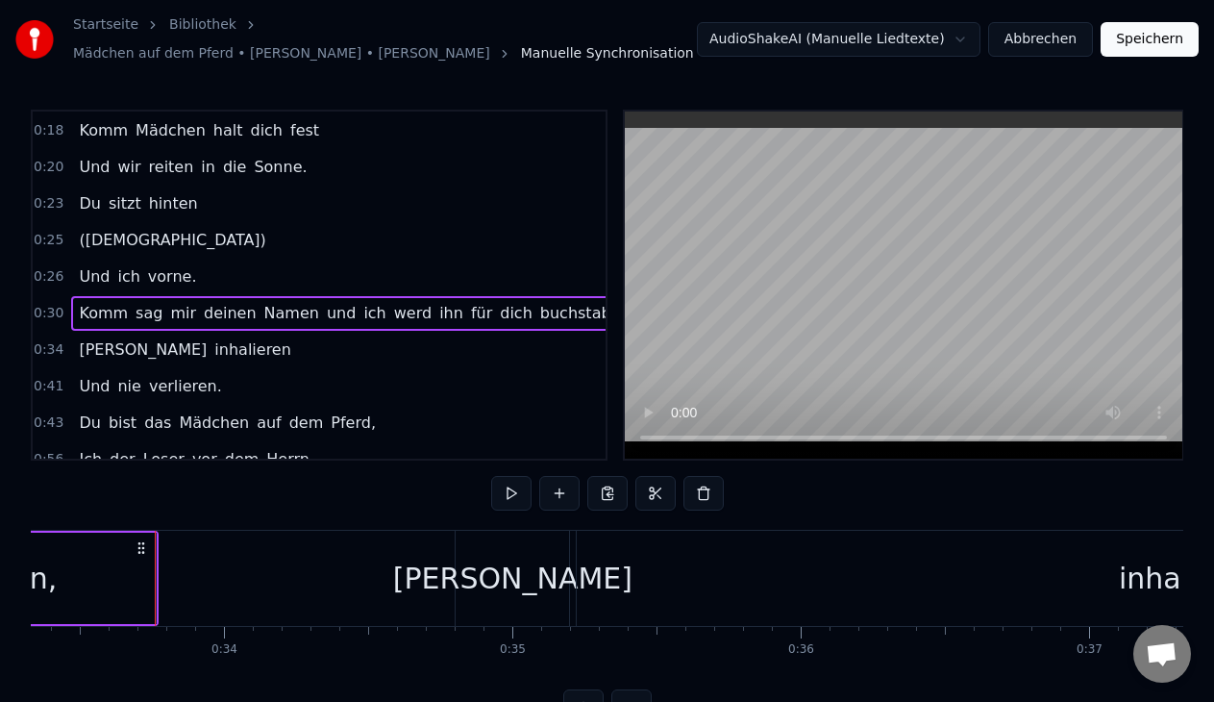
scroll to position [36, 10]
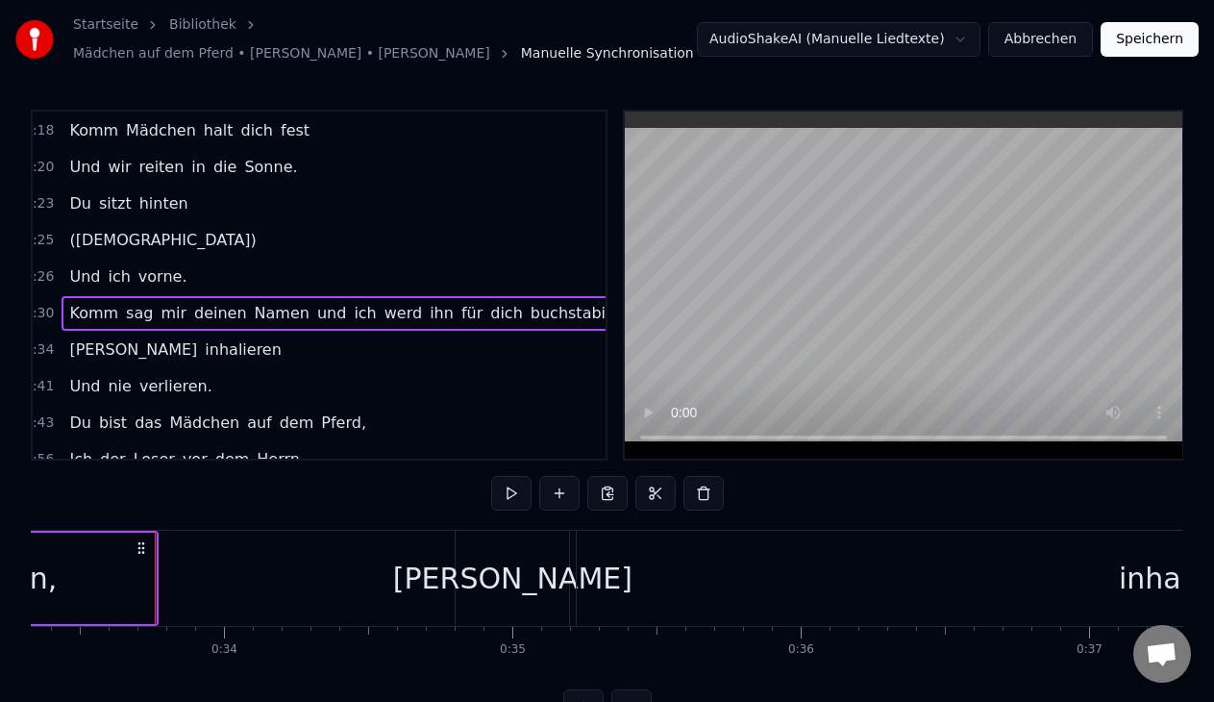
click at [201, 353] on div "0:34 [PERSON_NAME]" at bounding box center [309, 350] width 573 height 37
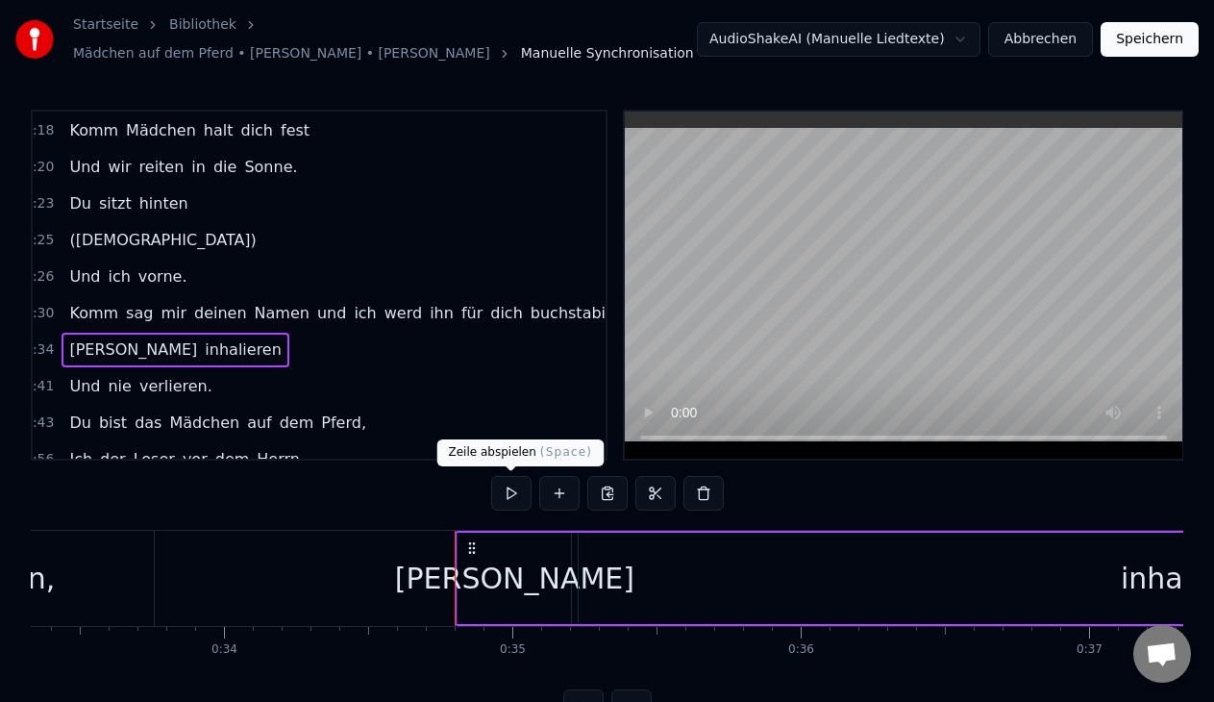
click at [509, 492] on button at bounding box center [511, 493] width 40 height 35
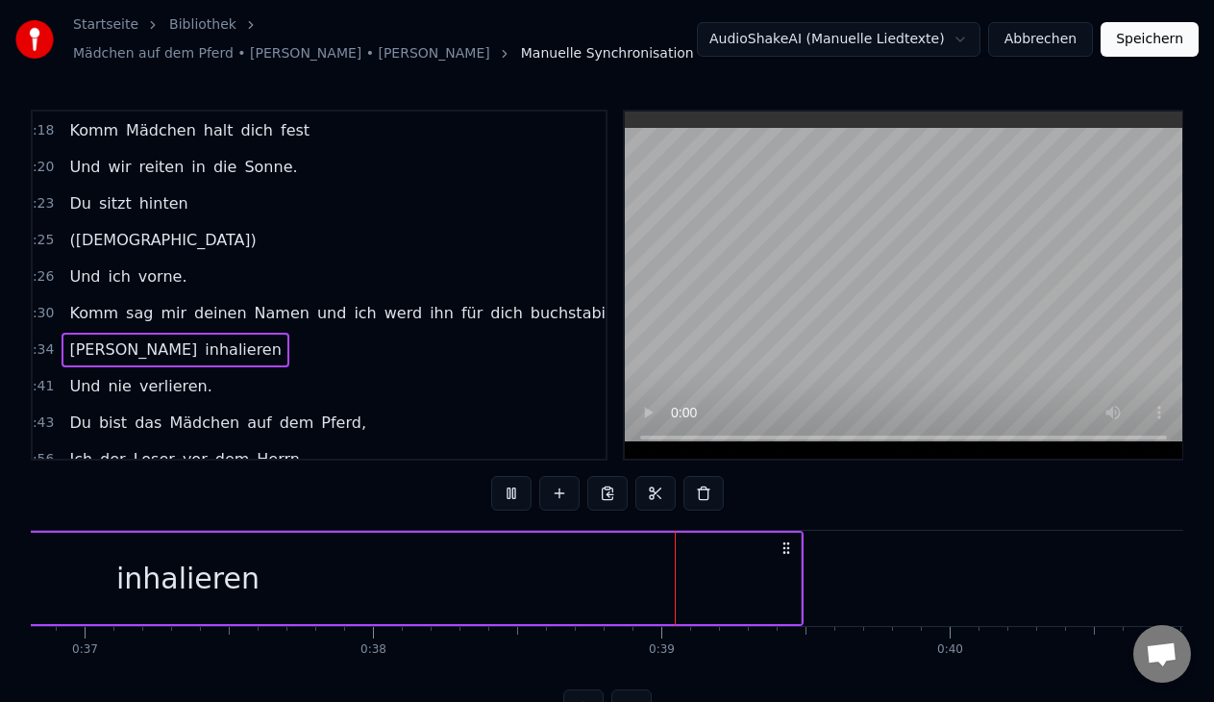
click at [789, 543] on circle at bounding box center [788, 543] width 1 height 1
click at [626, 555] on div "inhalieren" at bounding box center [187, 577] width 1226 height 91
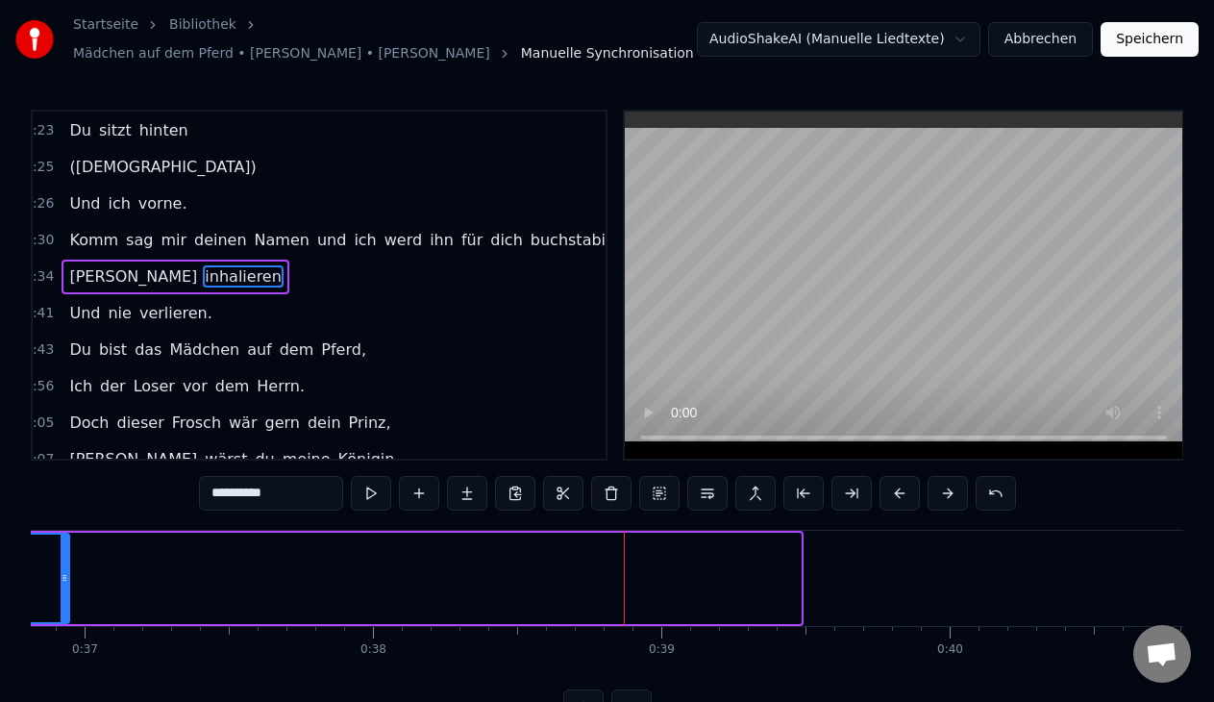
drag, startPoint x: 797, startPoint y: 578, endPoint x: 65, endPoint y: 582, distance: 731.3
click at [65, 582] on icon at bounding box center [65, 577] width 8 height 15
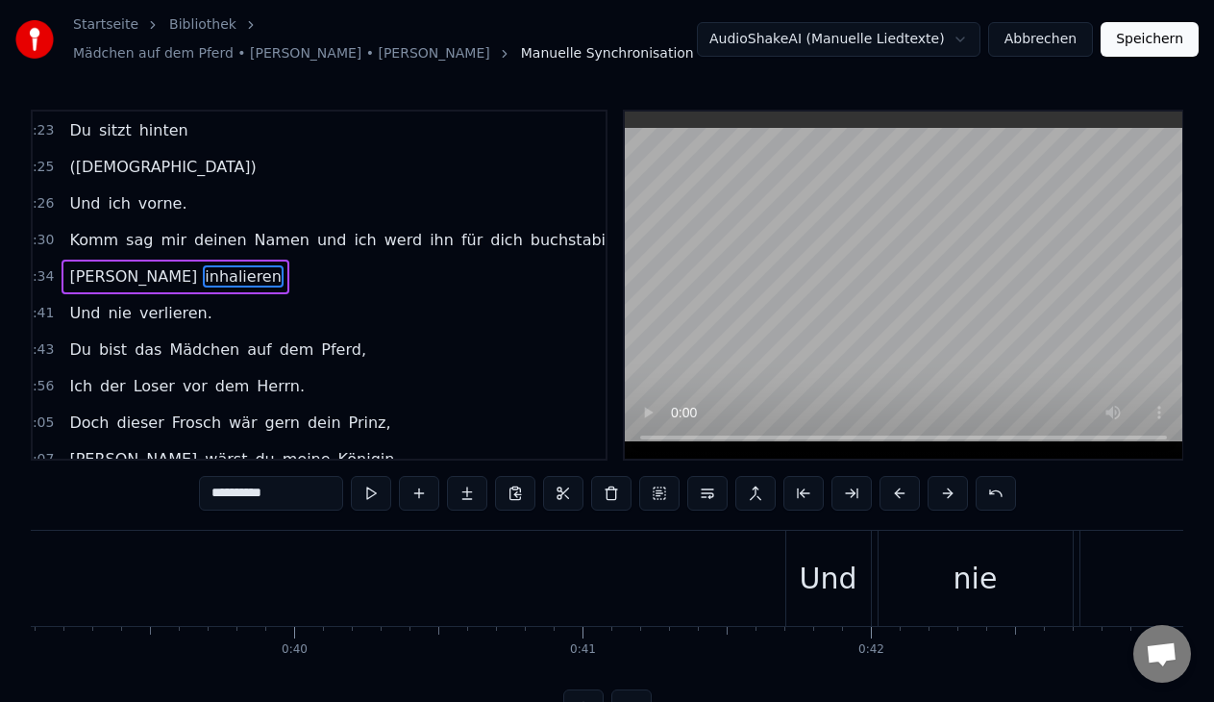
scroll to position [0, 11249]
click at [818, 580] on div "Und" at bounding box center [847, 577] width 85 height 95
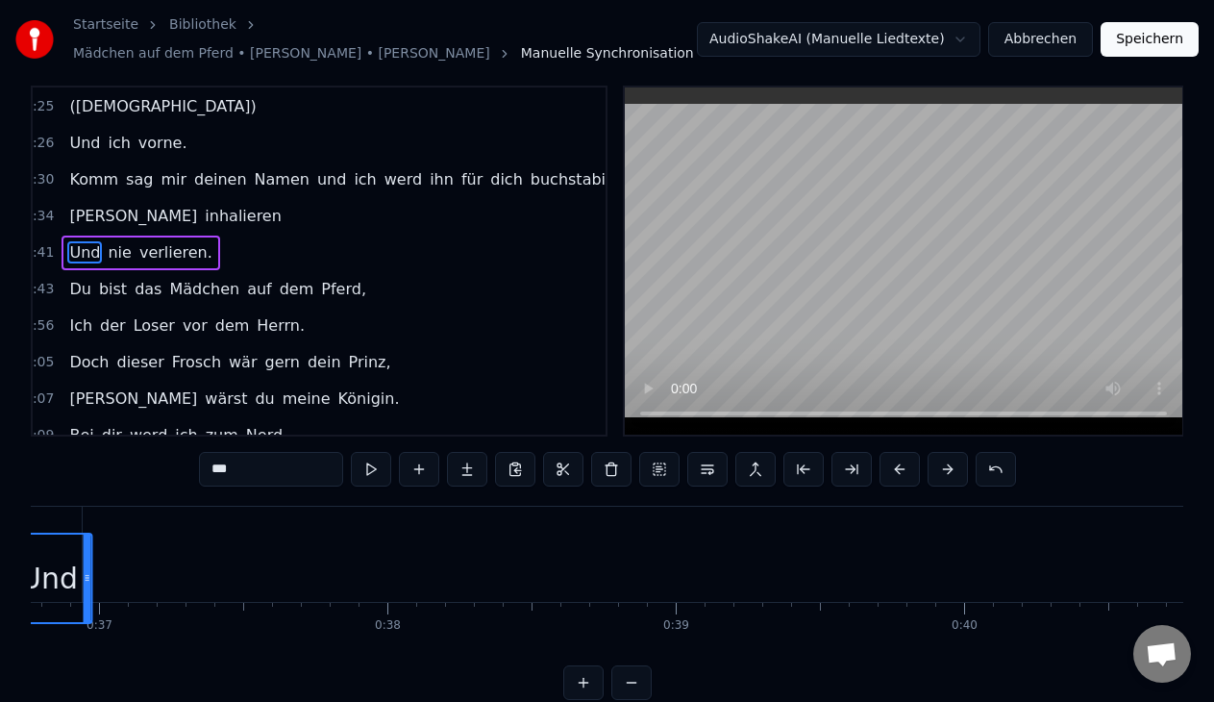
scroll to position [0, 10538]
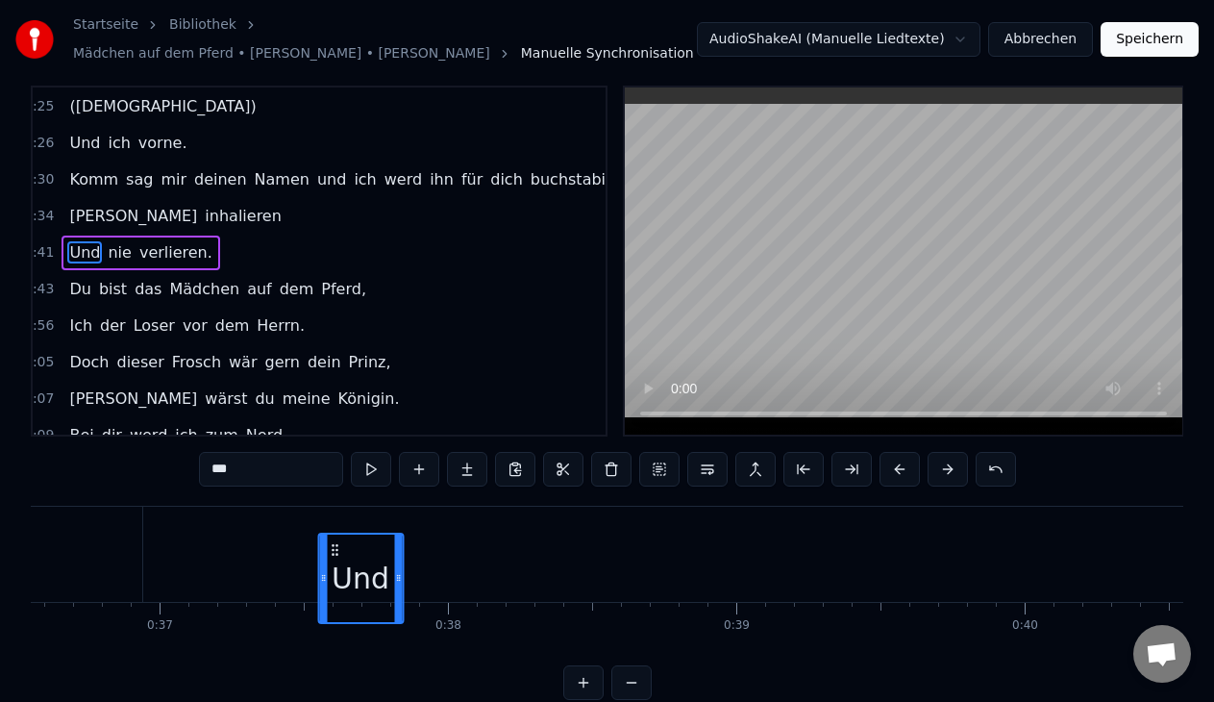
drag, startPoint x: 822, startPoint y: 545, endPoint x: 333, endPoint y: 431, distance: 501.4
click at [333, 431] on div "0:16 Hey, b- beats by [PERSON_NAME] 0:18 Komm Mädchen halt dich fest 0:20 Und w…" at bounding box center [607, 393] width 1152 height 614
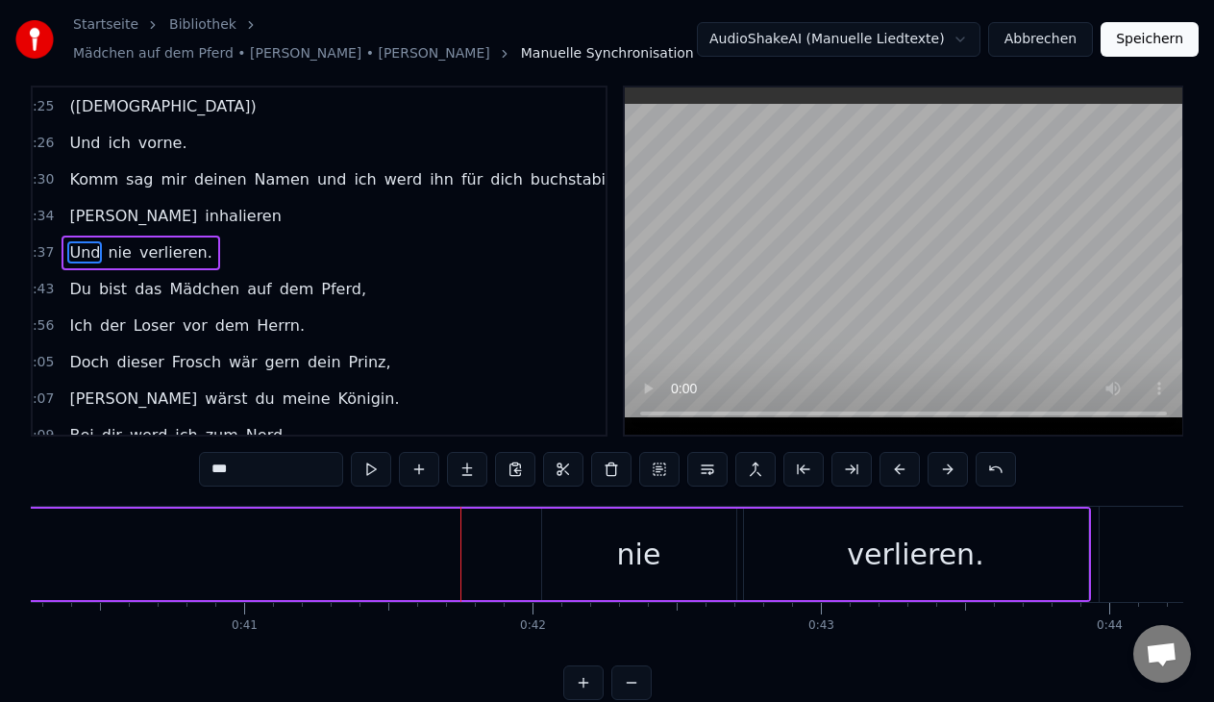
scroll to position [0, 11724]
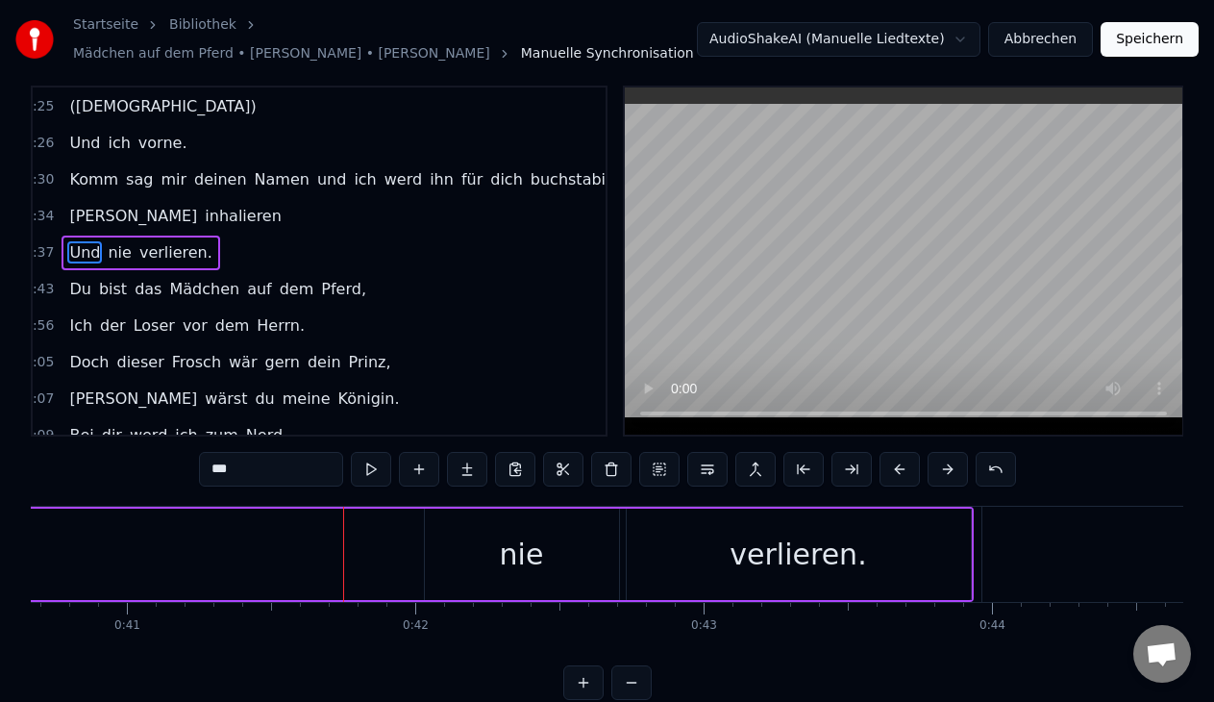
click at [473, 556] on div "nie" at bounding box center [522, 553] width 194 height 91
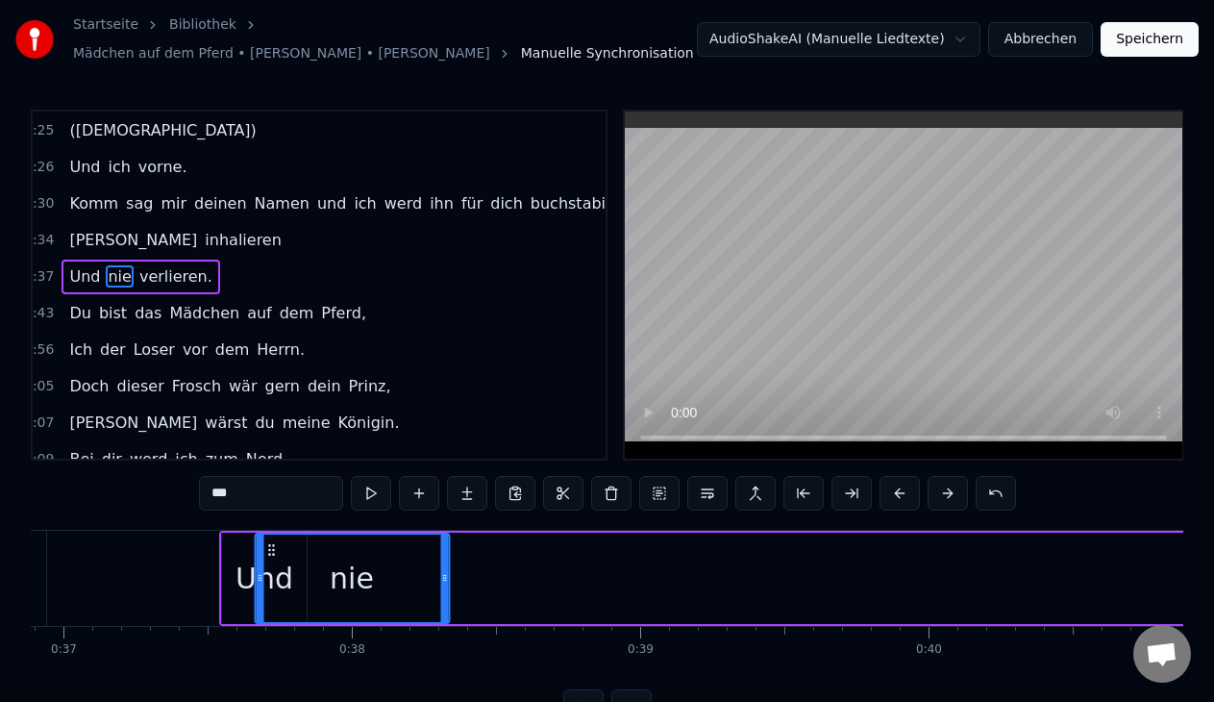
scroll to position [0, 10634]
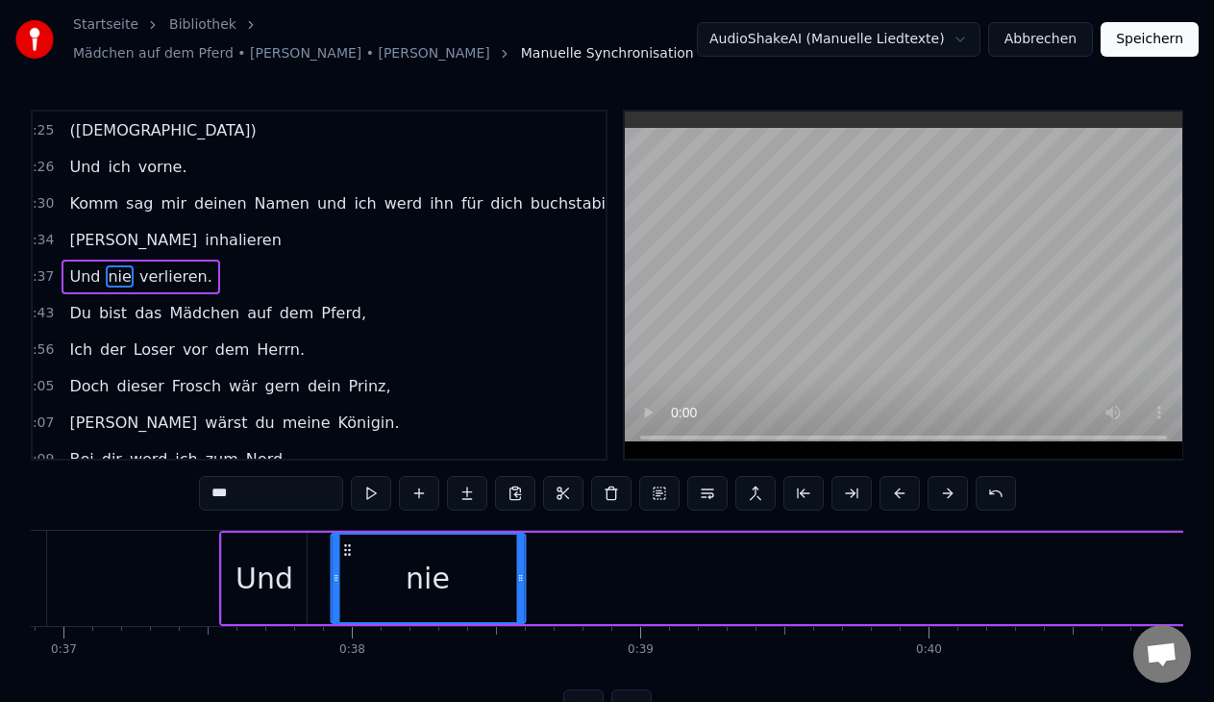
drag, startPoint x: 438, startPoint y: 548, endPoint x: 344, endPoint y: 547, distance: 94.2
click at [344, 547] on icon at bounding box center [346, 549] width 15 height 15
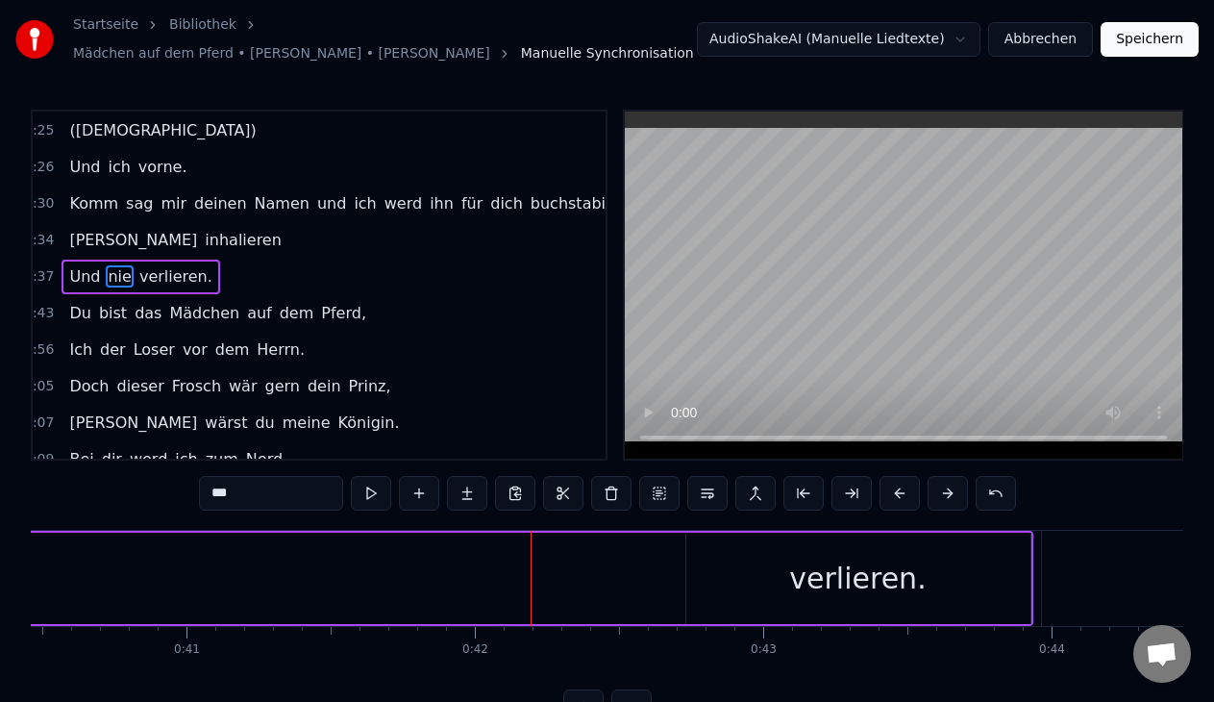
scroll to position [0, 11761]
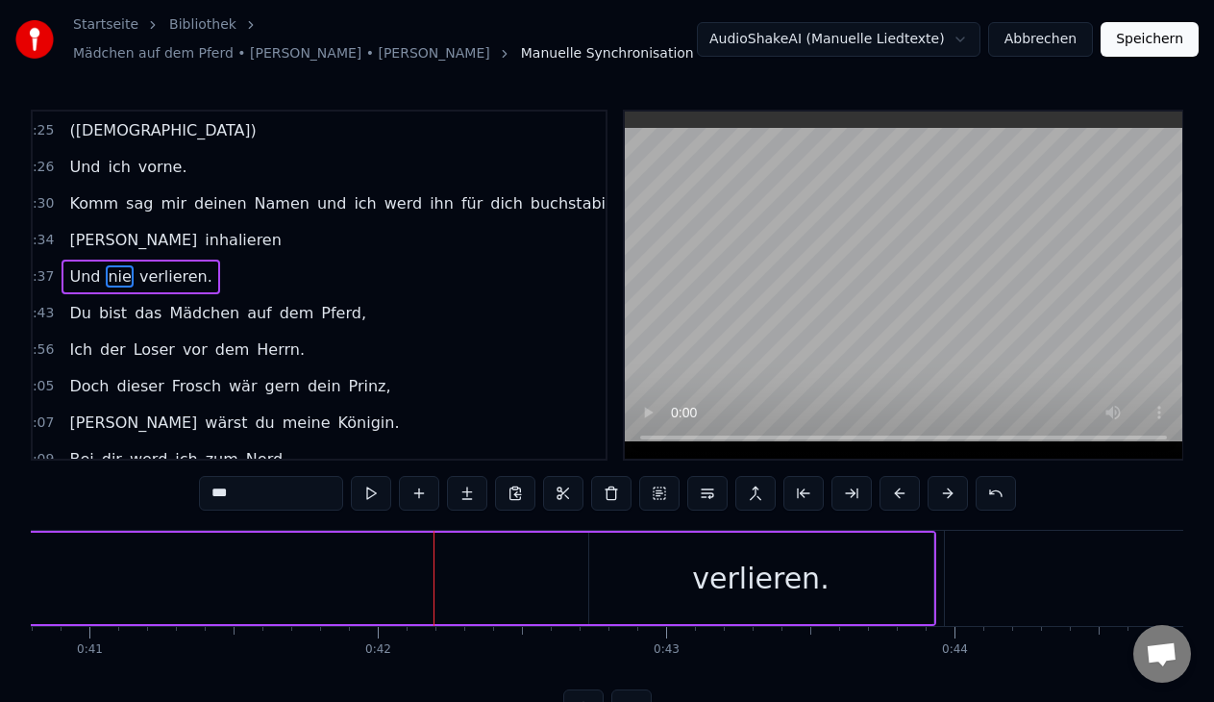
click at [628, 577] on div "verlieren." at bounding box center [761, 577] width 344 height 91
type input "**********"
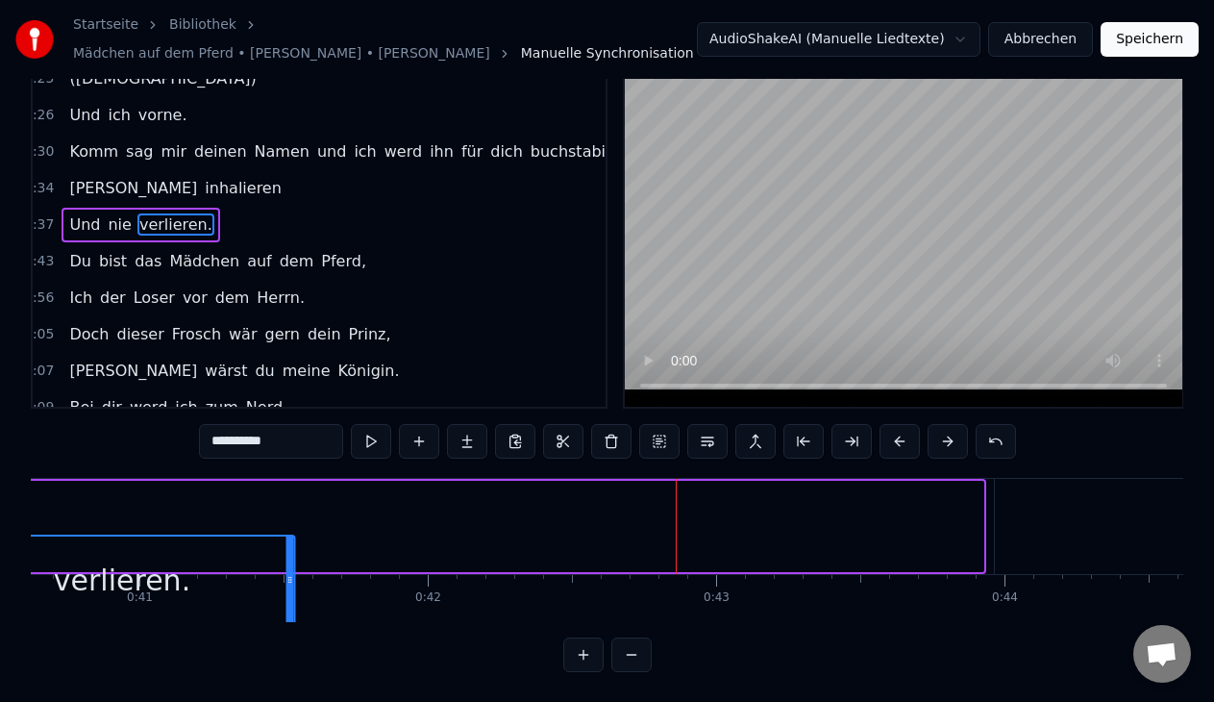
scroll to position [54, 0]
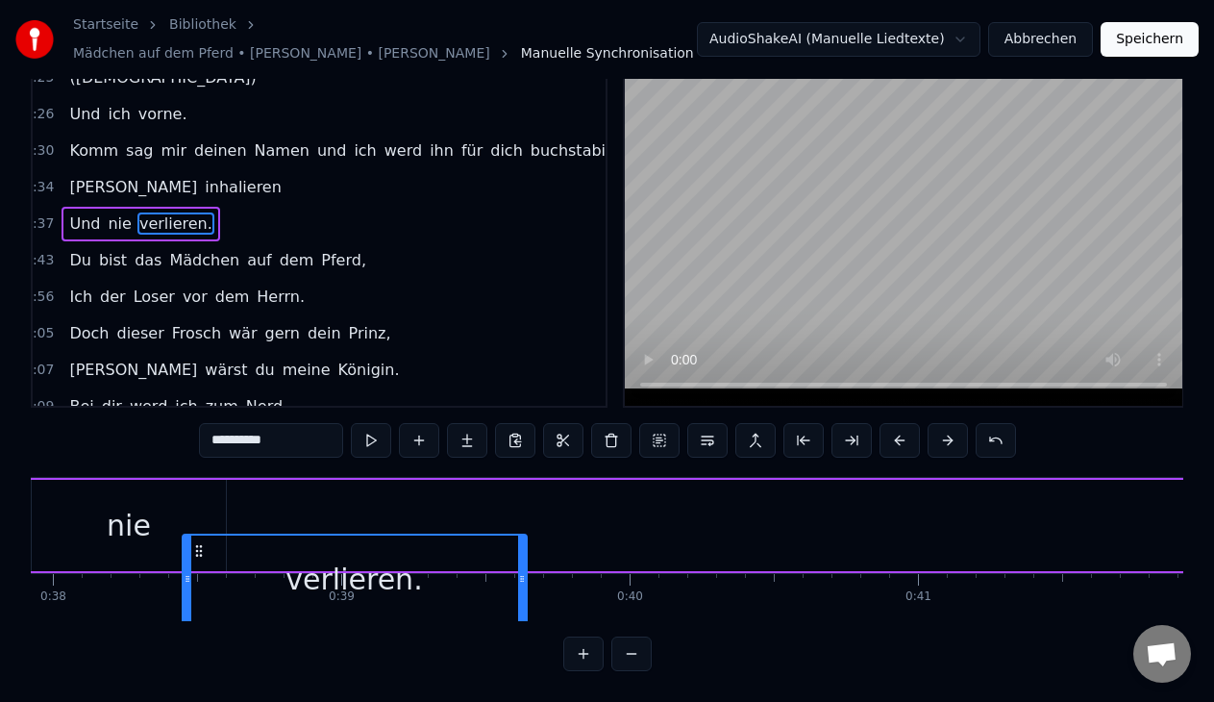
drag, startPoint x: 605, startPoint y: 544, endPoint x: 202, endPoint y: 332, distance: 455.6
click at [202, 332] on div "0:16 Hey, b- beats by [PERSON_NAME] 0:18 Komm Mädchen halt dich fest 0:20 Und w…" at bounding box center [607, 364] width 1152 height 614
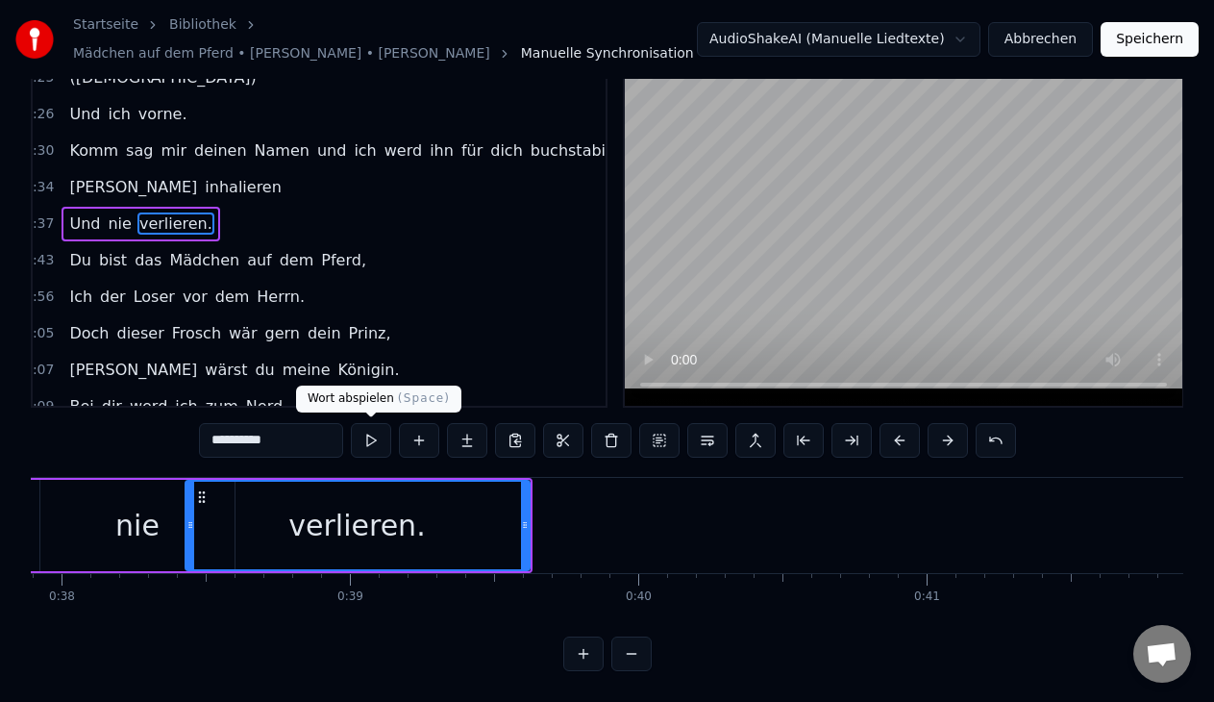
click at [367, 432] on button at bounding box center [371, 440] width 40 height 35
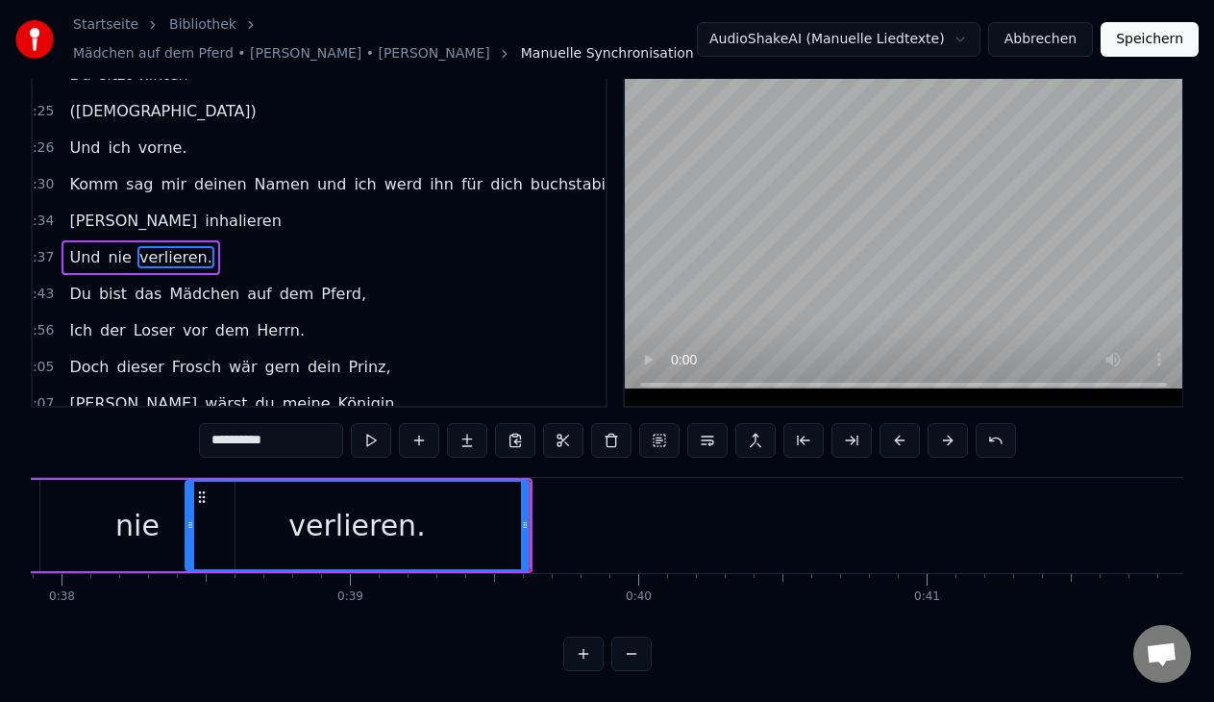
scroll to position [0, 10]
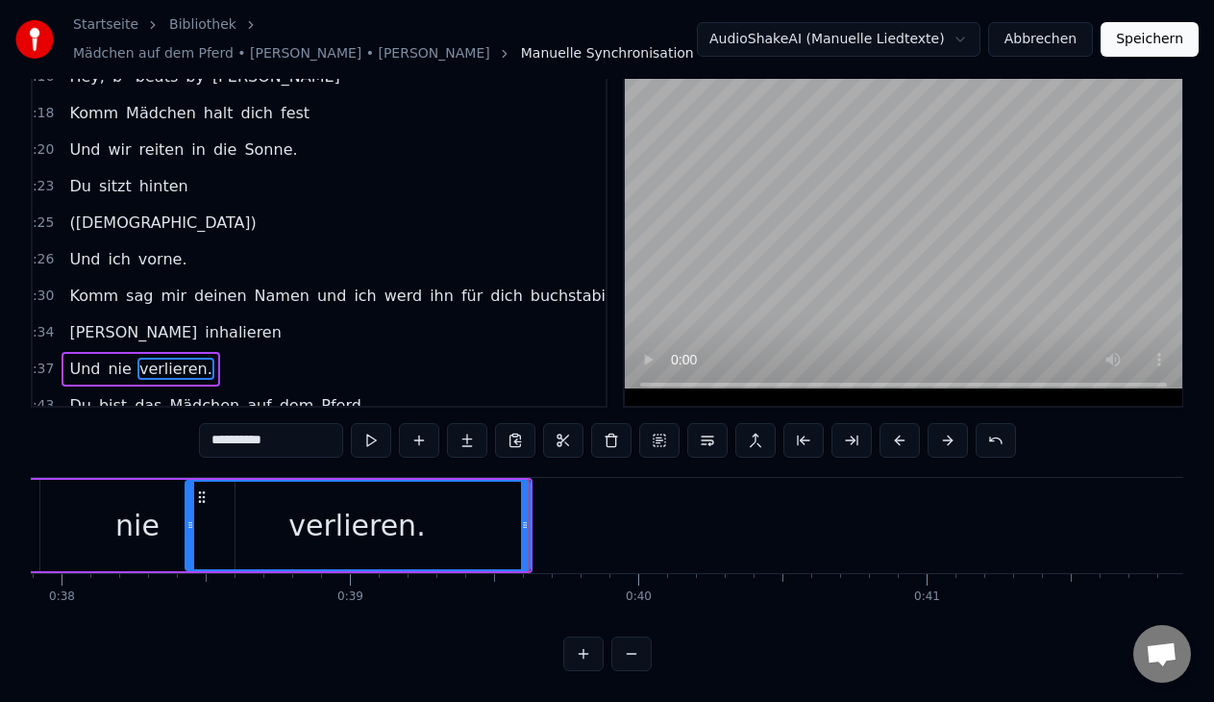
click at [150, 129] on div "Komm Mädchen halt dich fest" at bounding box center [190, 113] width 256 height 35
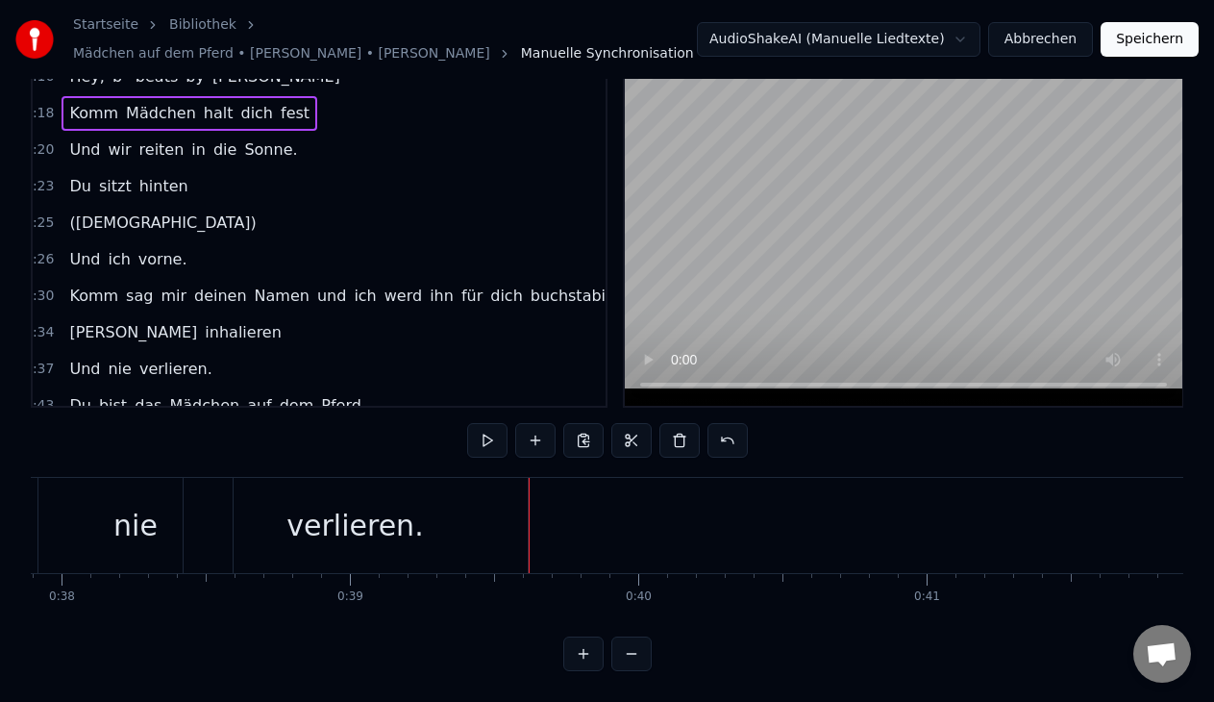
scroll to position [0, 5301]
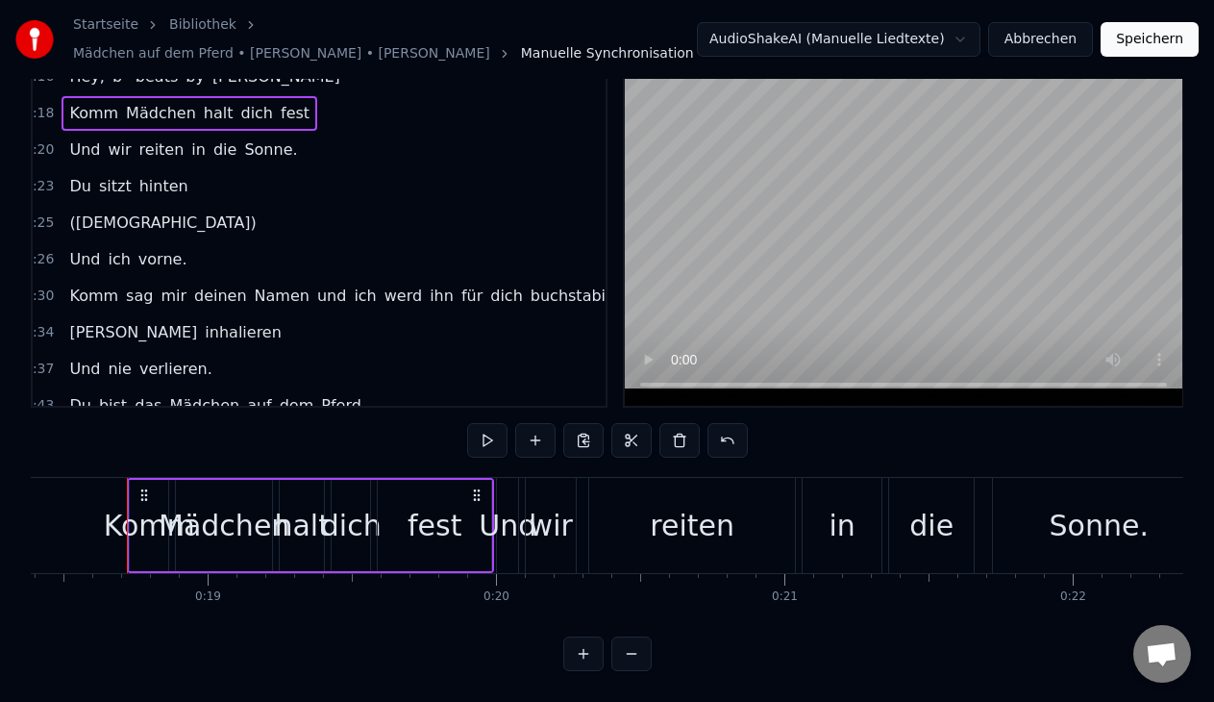
click at [216, 375] on div "0:37 Und nie verlieren." at bounding box center [309, 369] width 573 height 37
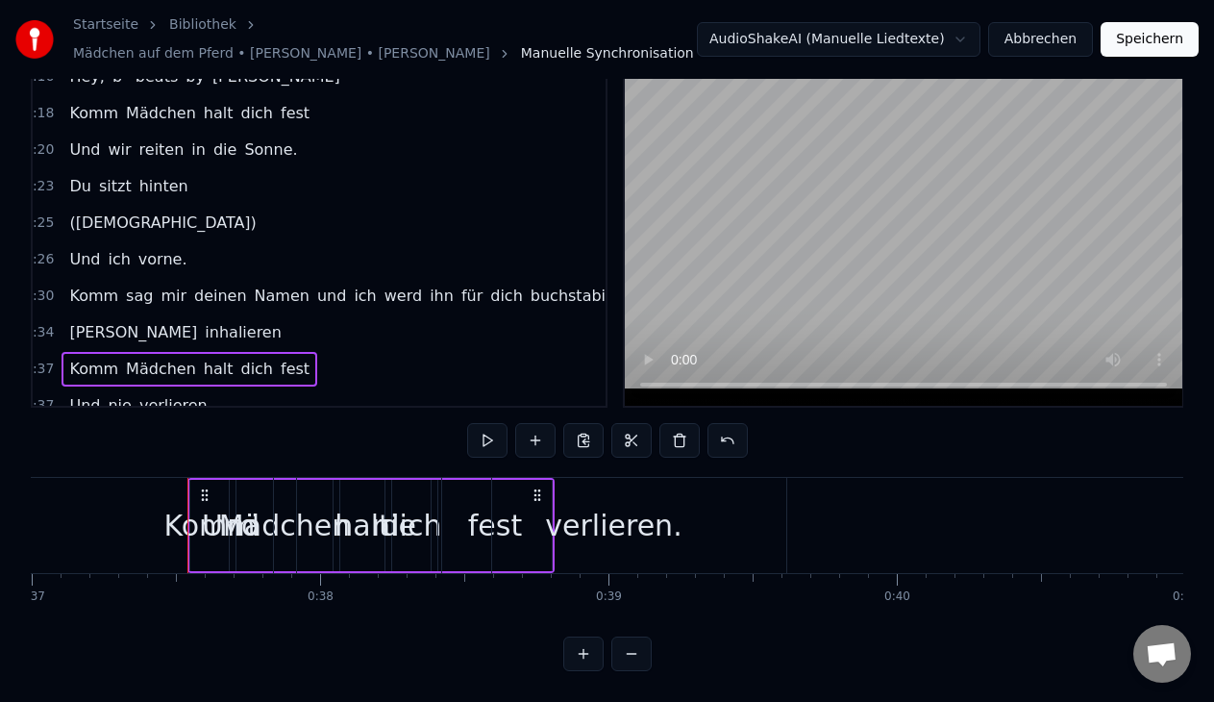
scroll to position [0, 10667]
drag, startPoint x: 201, startPoint y: 490, endPoint x: 397, endPoint y: 491, distance: 196.0
click at [397, 491] on div "Und nie verlieren." at bounding box center [487, 525] width 603 height 95
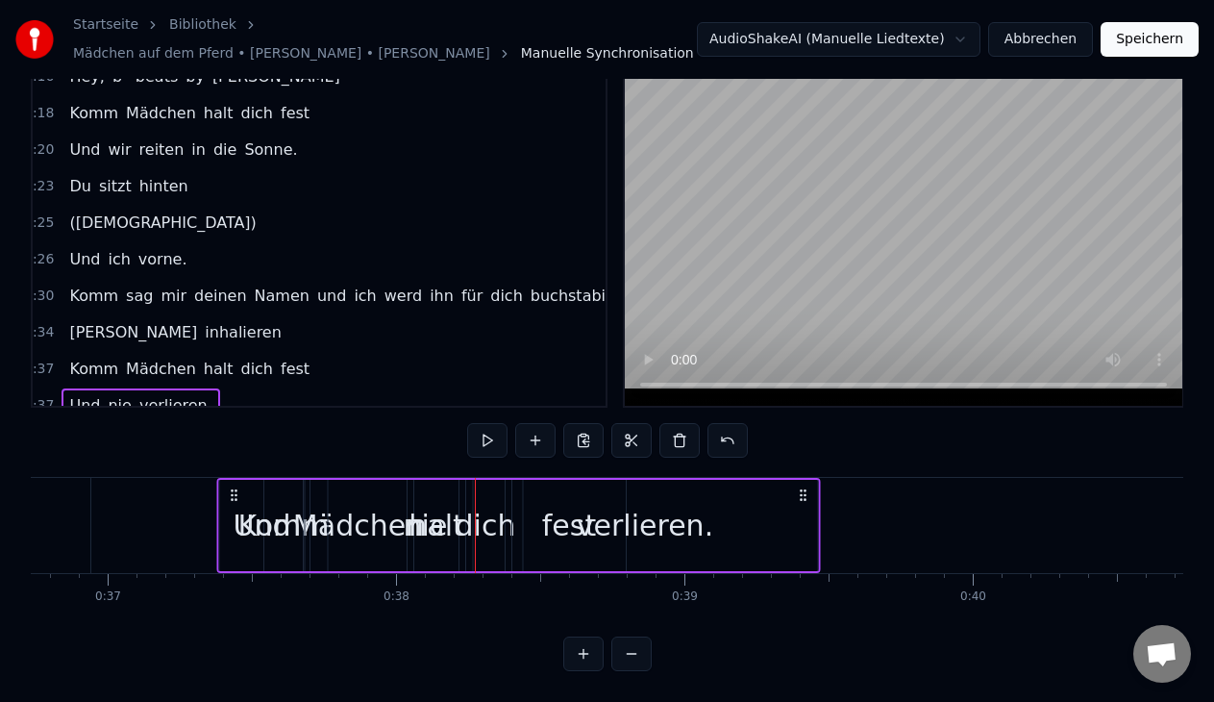
scroll to position [0, 10586]
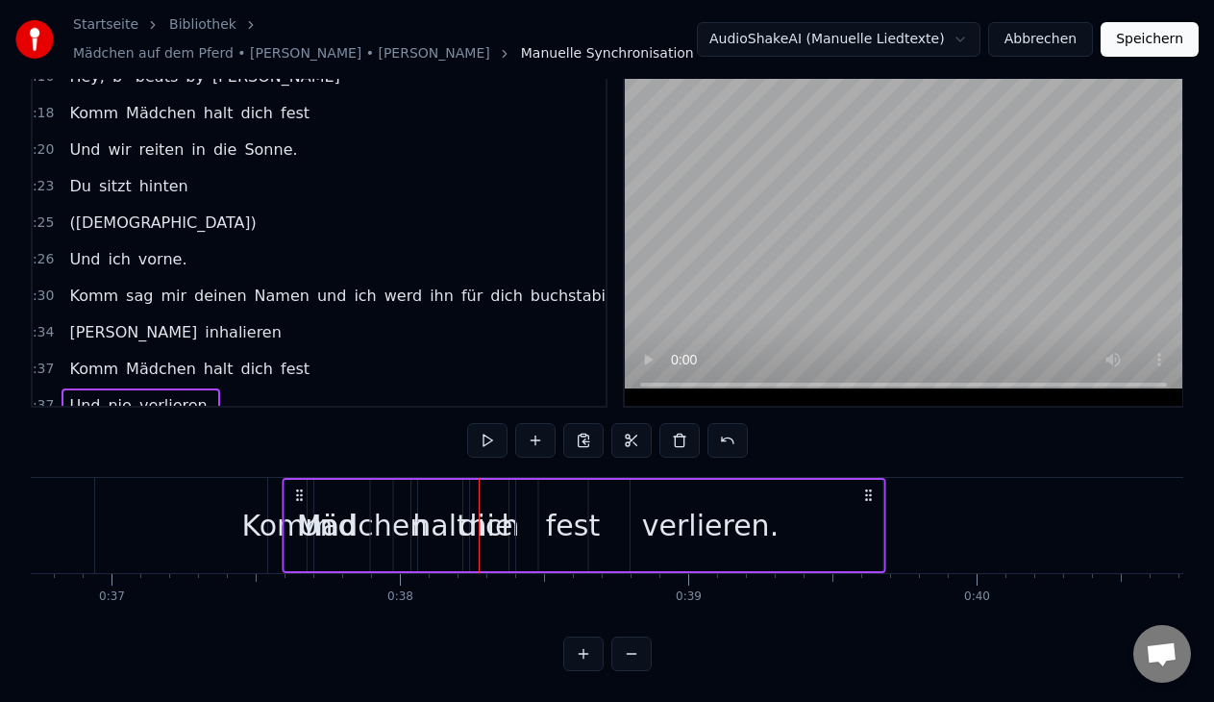
drag, startPoint x: 203, startPoint y: 489, endPoint x: 299, endPoint y: 521, distance: 101.2
click at [299, 521] on div "Und nie verlieren." at bounding box center [584, 525] width 603 height 95
click at [243, 379] on span "dich" at bounding box center [256, 368] width 37 height 22
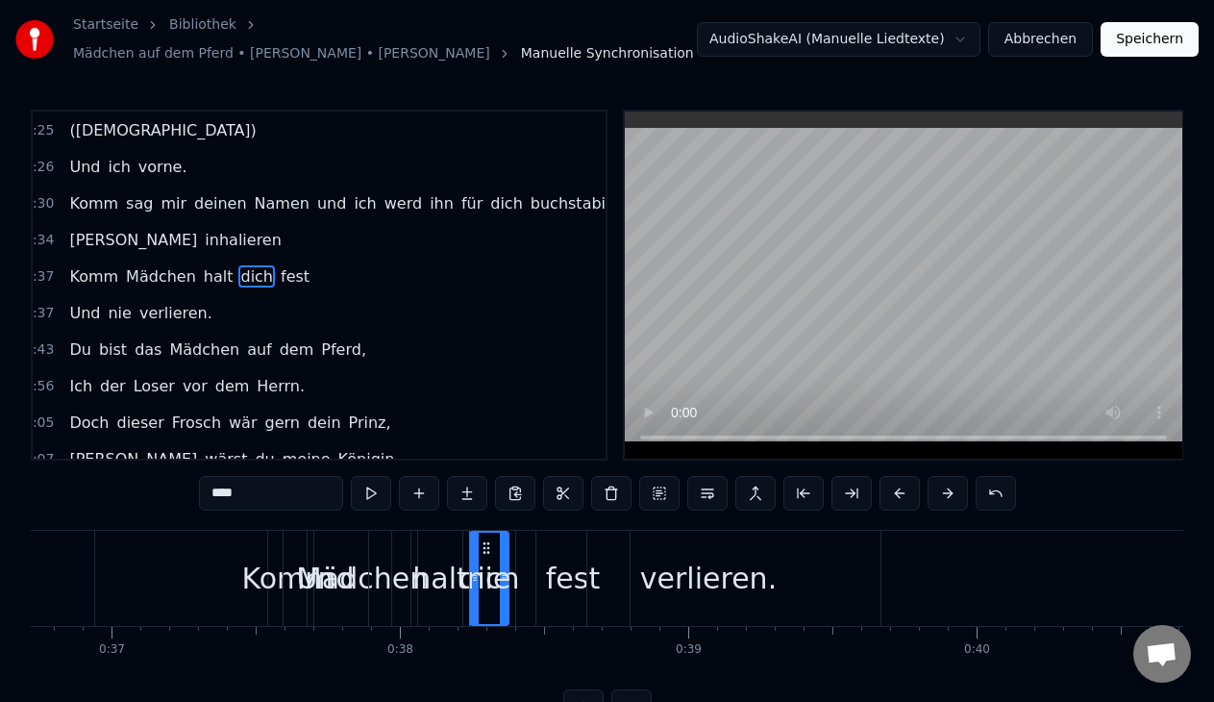
click at [261, 296] on div "0:37 Und nie verlieren." at bounding box center [309, 313] width 573 height 37
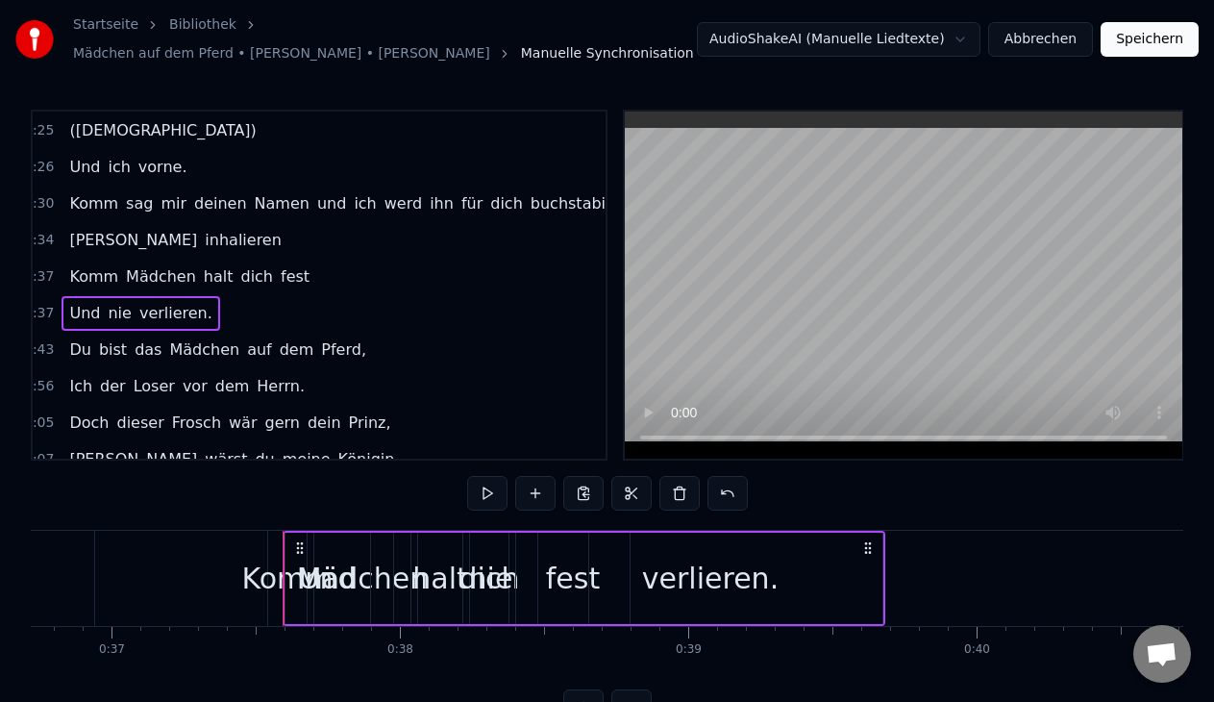
click at [261, 292] on div "Komm Mädchen halt dich fest" at bounding box center [190, 276] width 256 height 35
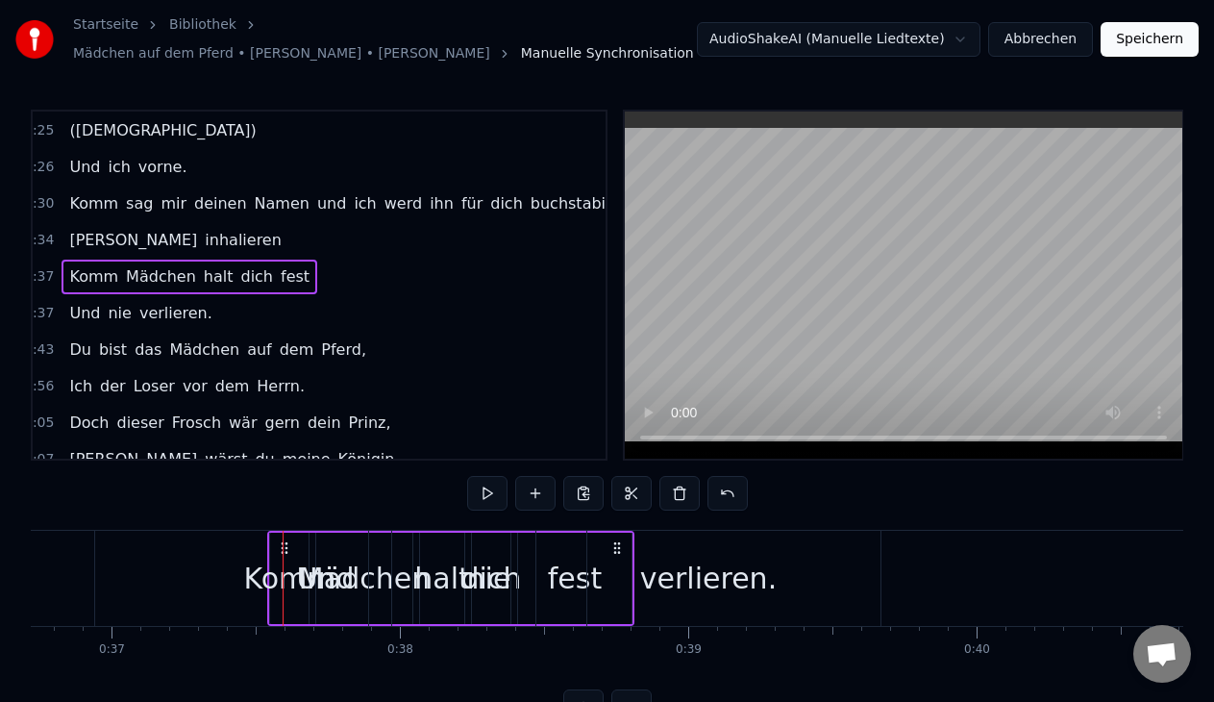
drag, startPoint x: 283, startPoint y: 546, endPoint x: 497, endPoint y: 560, distance: 214.8
click at [497, 560] on div "Und nie verlieren." at bounding box center [584, 577] width 603 height 95
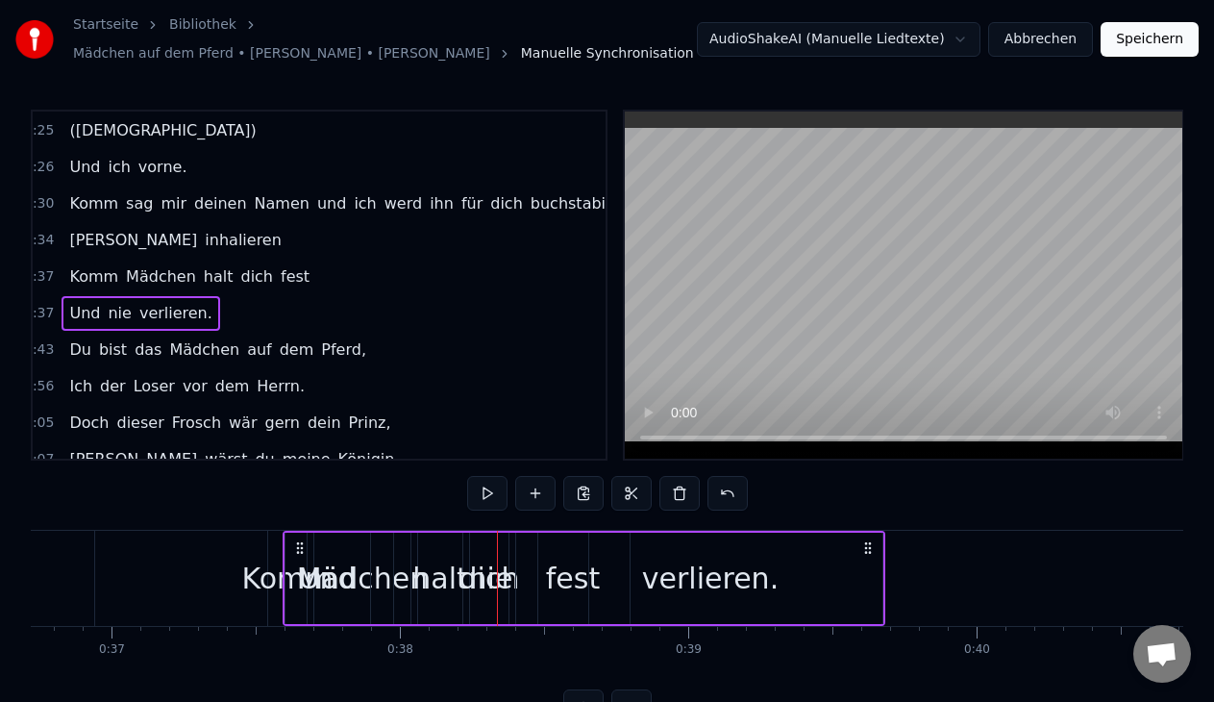
click at [222, 292] on div "Komm Mädchen halt dich fest" at bounding box center [190, 276] width 256 height 35
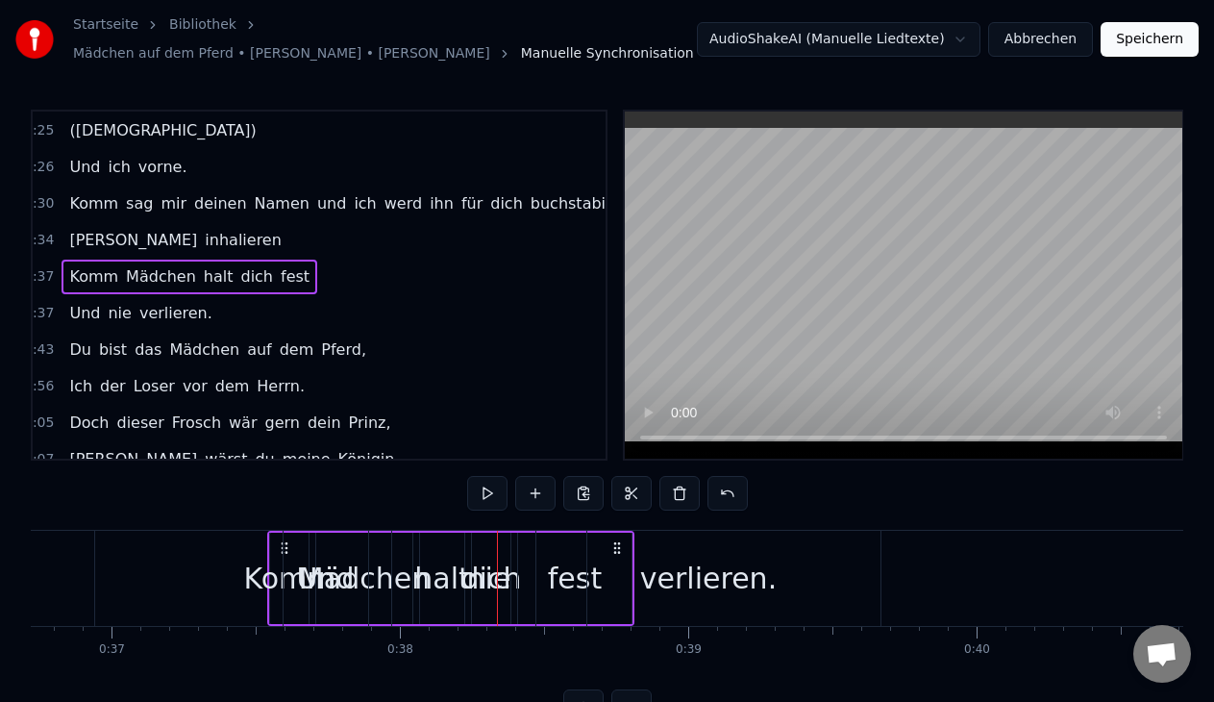
drag, startPoint x: 615, startPoint y: 547, endPoint x: 800, endPoint y: 554, distance: 185.6
click at [800, 554] on div "verlieren." at bounding box center [708, 577] width 344 height 95
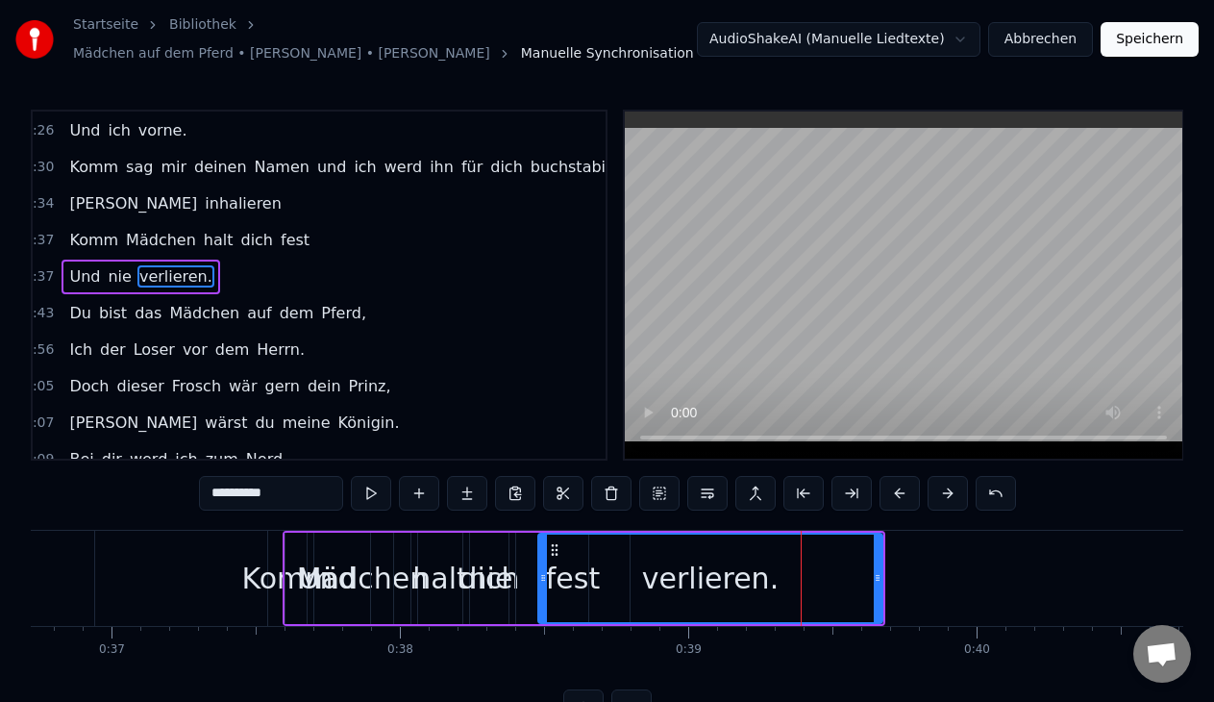
drag, startPoint x: 448, startPoint y: 580, endPoint x: 252, endPoint y: 575, distance: 196.1
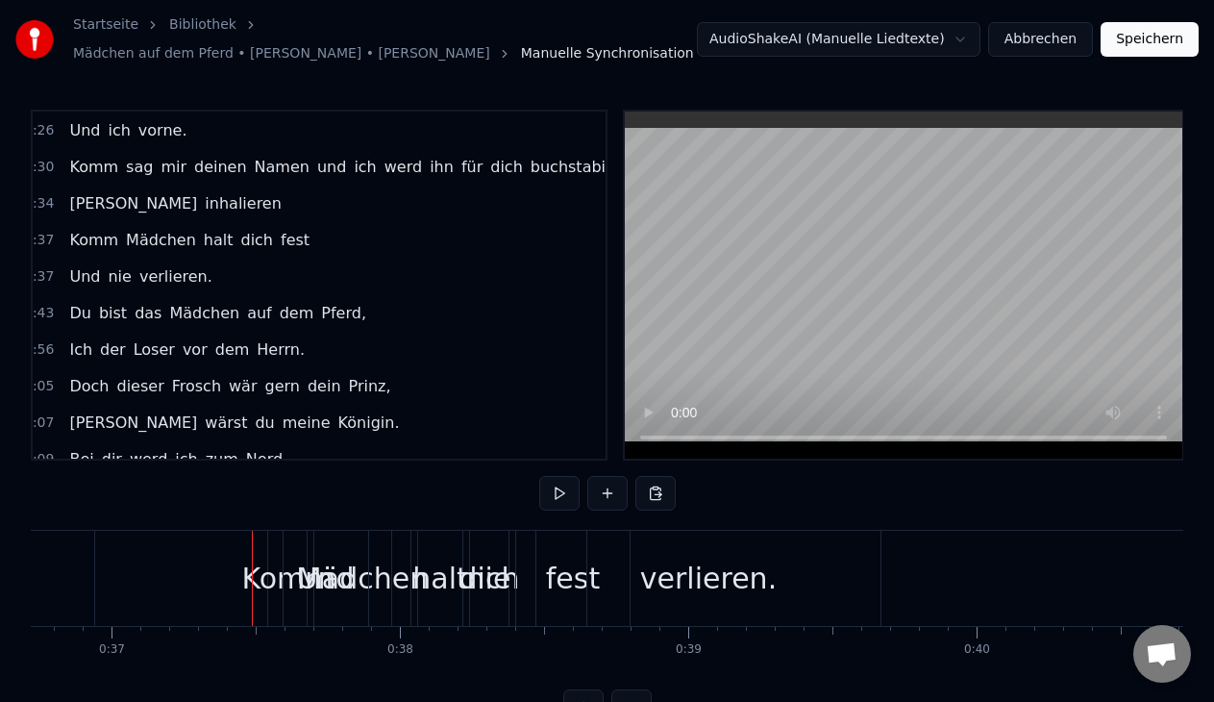
drag, startPoint x: 308, startPoint y: 547, endPoint x: 170, endPoint y: 522, distance: 139.7
click at [170, 522] on div "0:16 Hey, b- beats by [PERSON_NAME] 0:18 Komm Mädchen halt dich fest 0:20 Und w…" at bounding box center [607, 417] width 1152 height 614
click at [283, 560] on div "Und" at bounding box center [326, 577] width 86 height 95
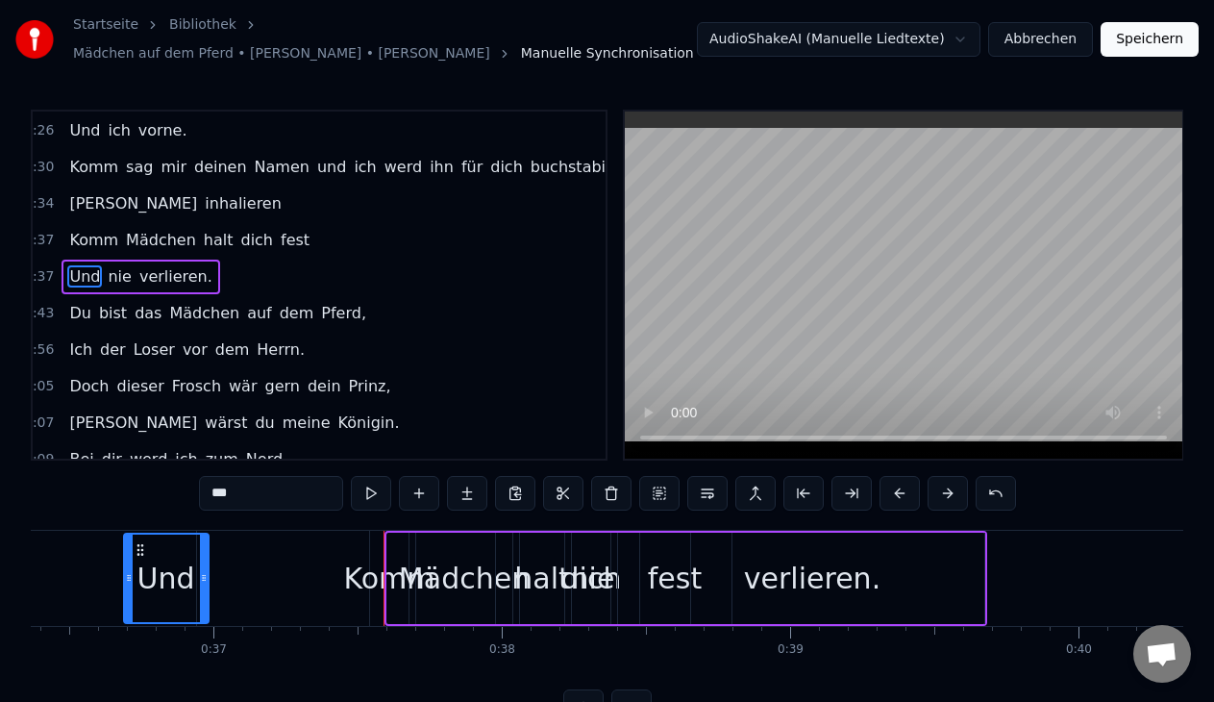
drag, startPoint x: 300, startPoint y: 545, endPoint x: 209, endPoint y: 556, distance: 91.1
click at [148, 552] on icon at bounding box center [140, 549] width 15 height 15
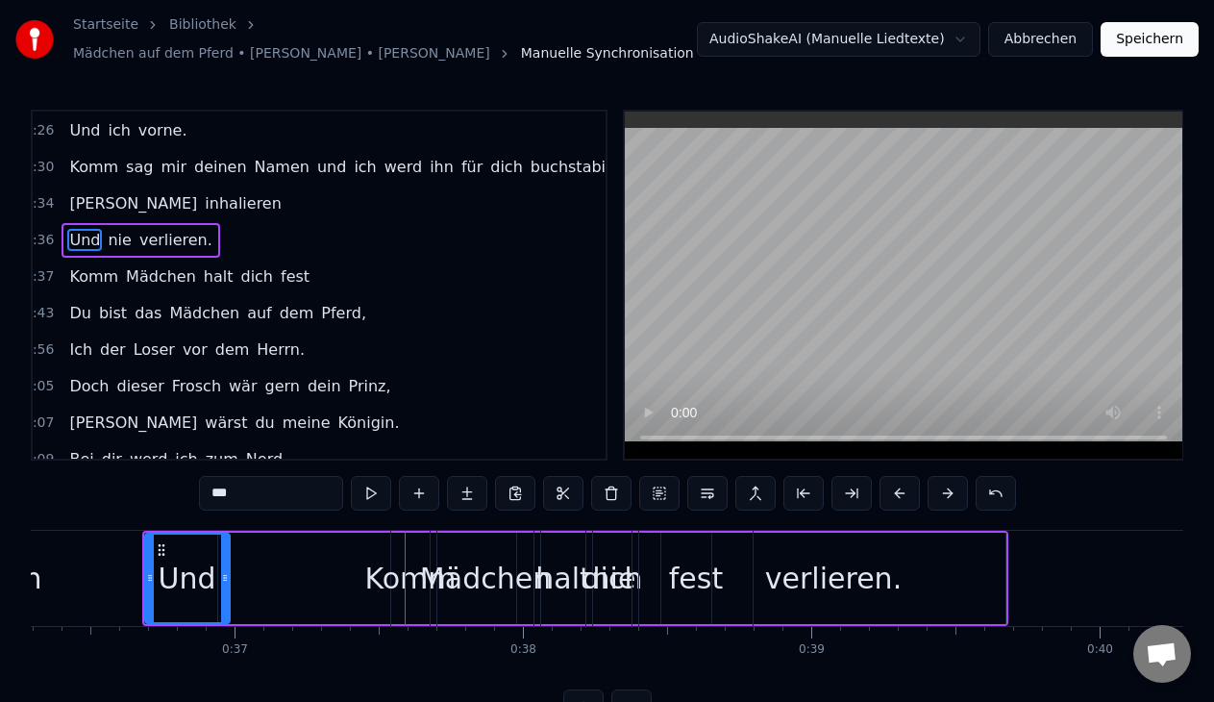
click at [374, 583] on div "Komm" at bounding box center [410, 577] width 91 height 43
type input "****"
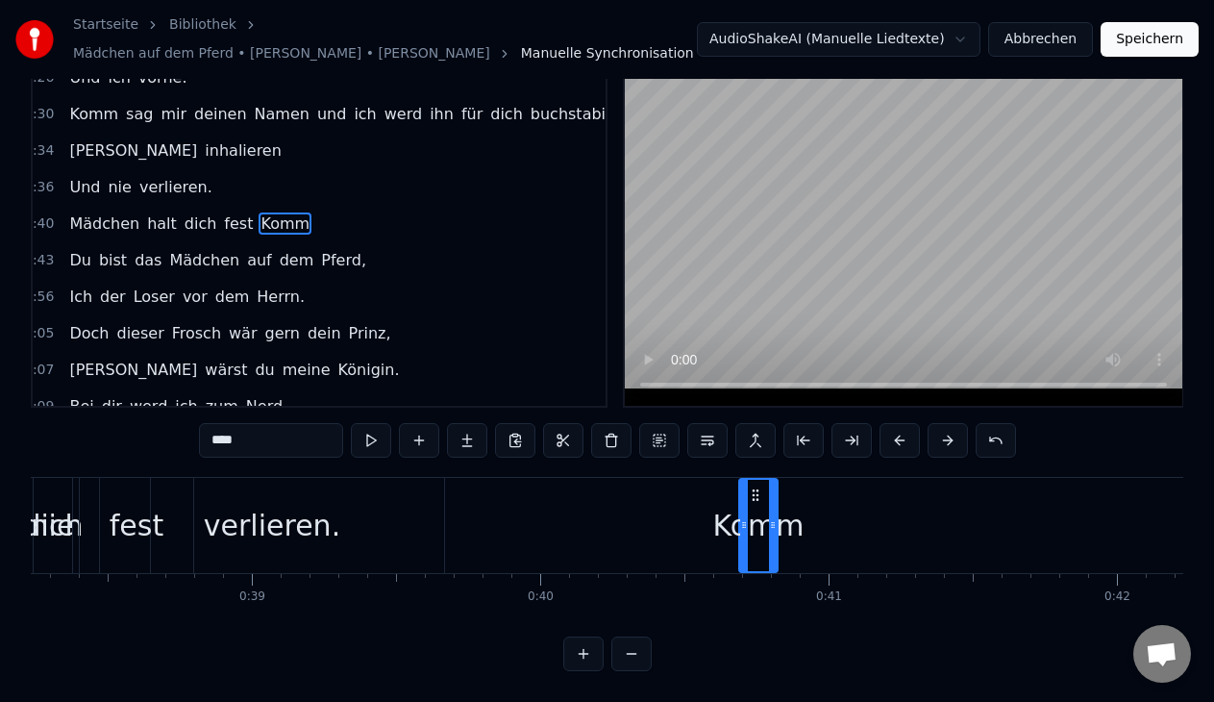
scroll to position [0, 11022]
click at [207, 236] on div "Mädchen halt dich fest Komm" at bounding box center [190, 224] width 256 height 35
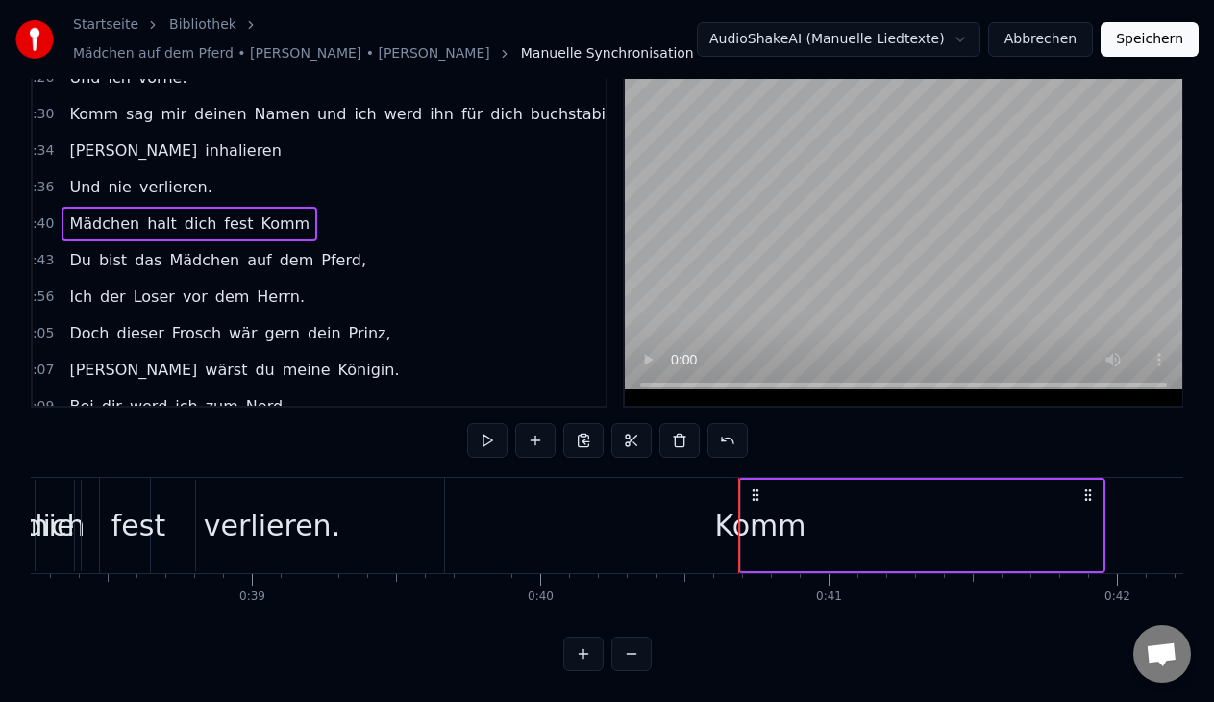
click at [1054, 46] on button "Abbrechen" at bounding box center [1040, 39] width 105 height 35
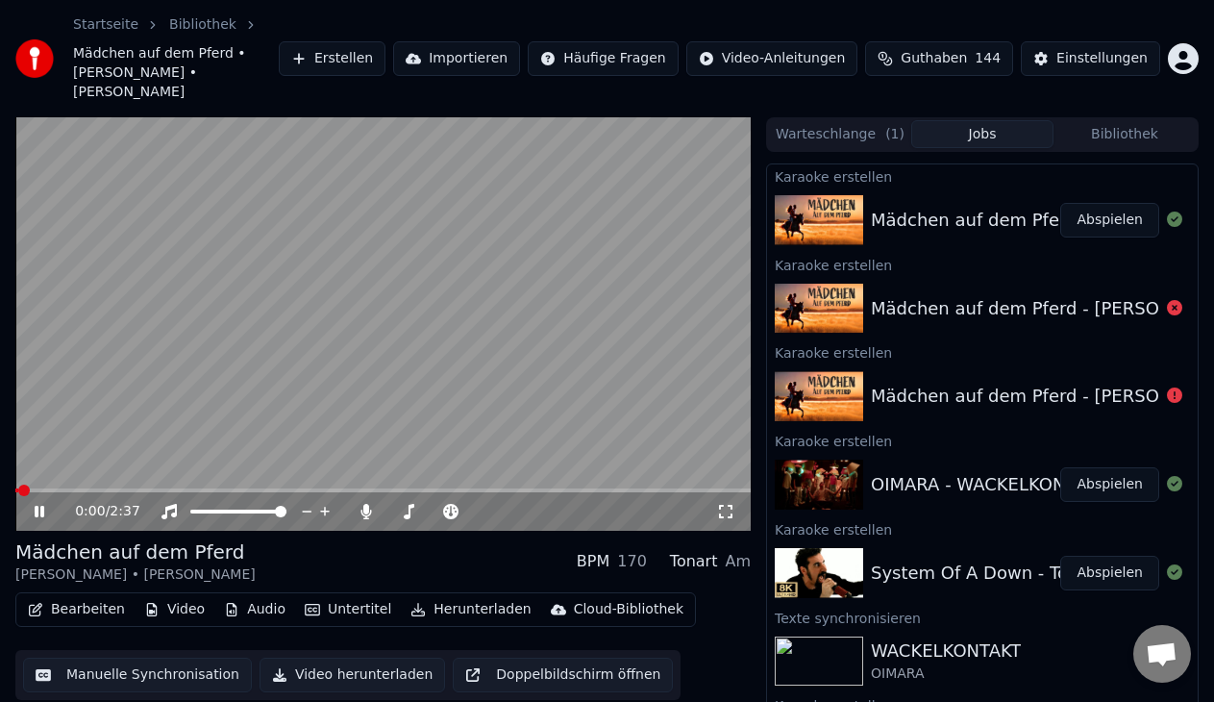
click at [101, 597] on button "Bearbeiten" at bounding box center [76, 609] width 112 height 27
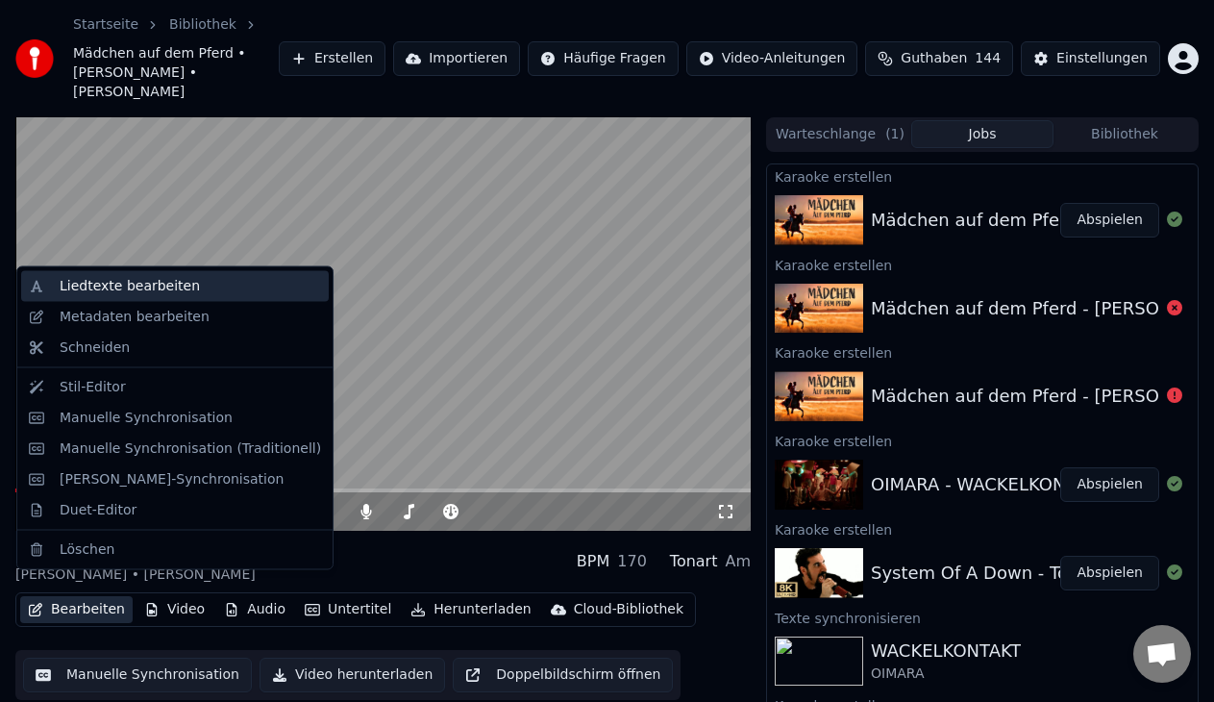
click at [169, 292] on div "Liedtexte bearbeiten" at bounding box center [130, 286] width 140 height 19
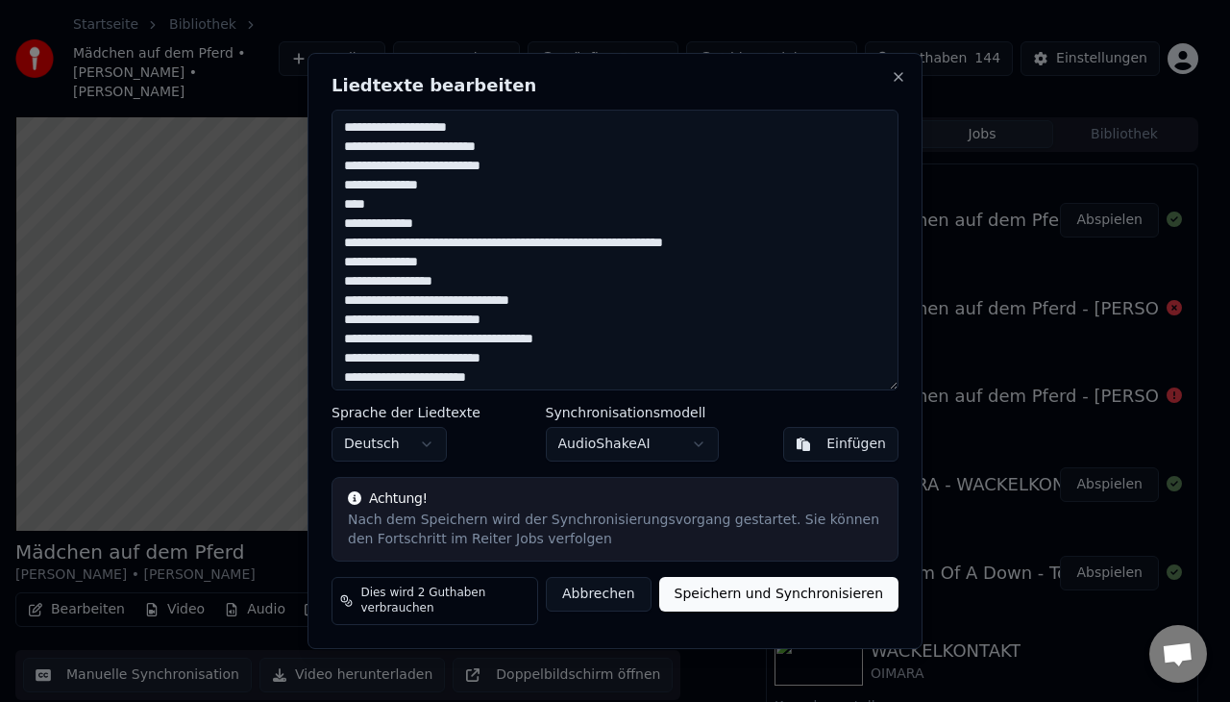
scroll to position [1, 0]
drag, startPoint x: 446, startPoint y: 230, endPoint x: 341, endPoint y: 159, distance: 126.6
click at [341, 159] on textarea at bounding box center [615, 250] width 567 height 281
click at [506, 284] on textarea at bounding box center [615, 250] width 567 height 281
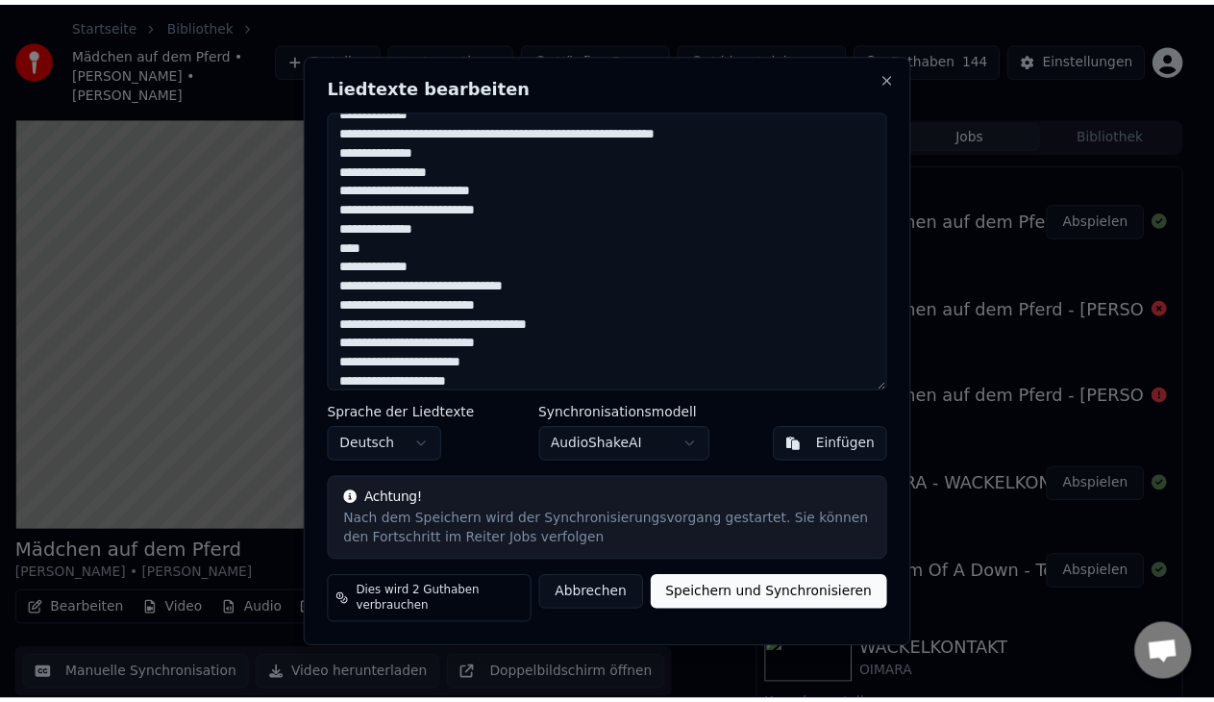
scroll to position [111, 0]
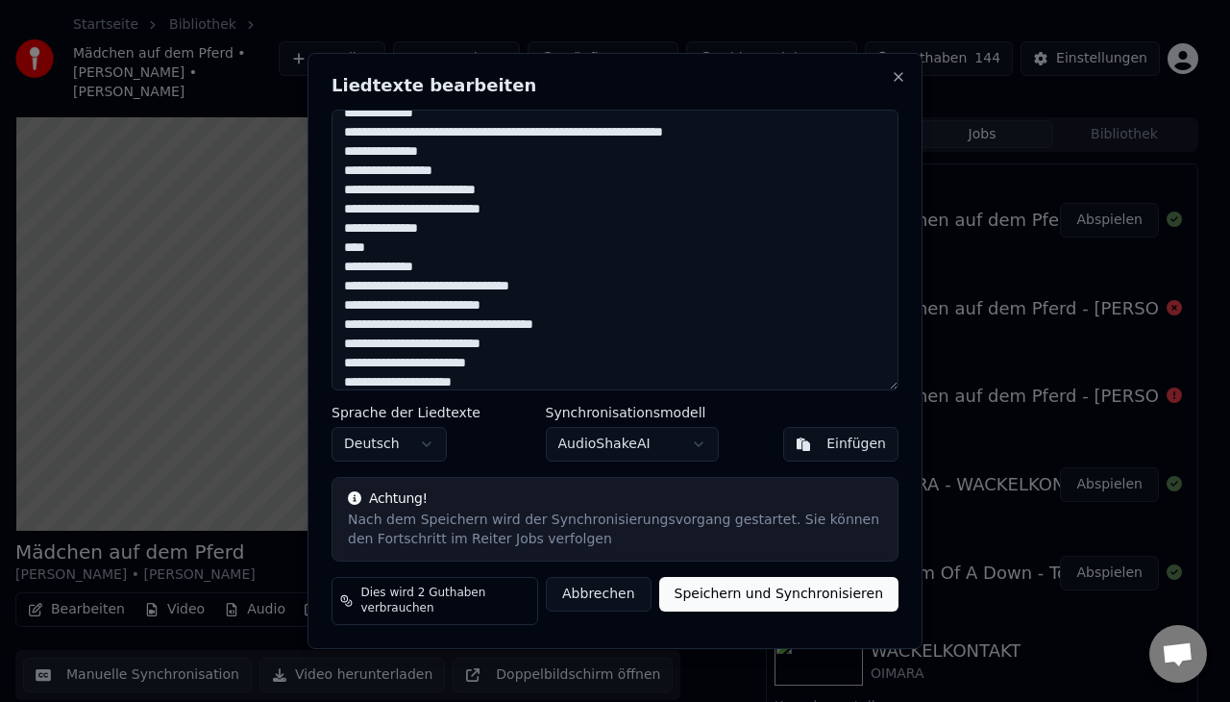
click at [458, 256] on textarea at bounding box center [615, 250] width 567 height 281
type textarea "**********"
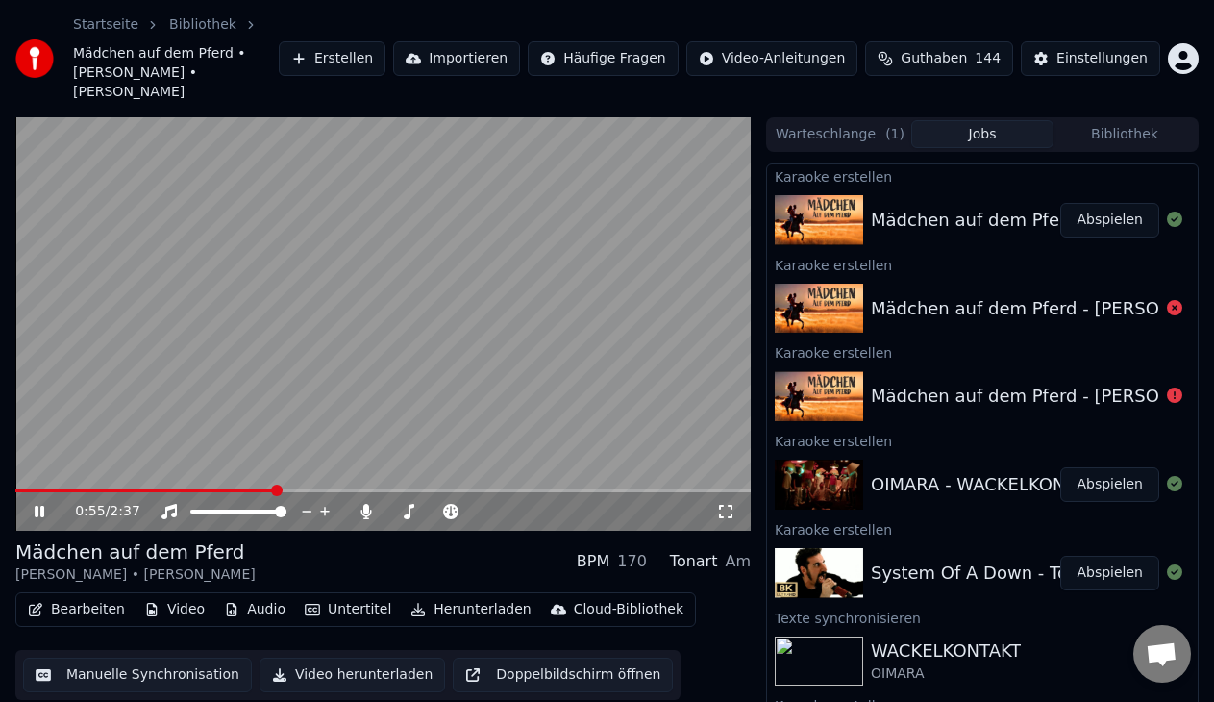
click at [123, 353] on video at bounding box center [382, 323] width 735 height 413
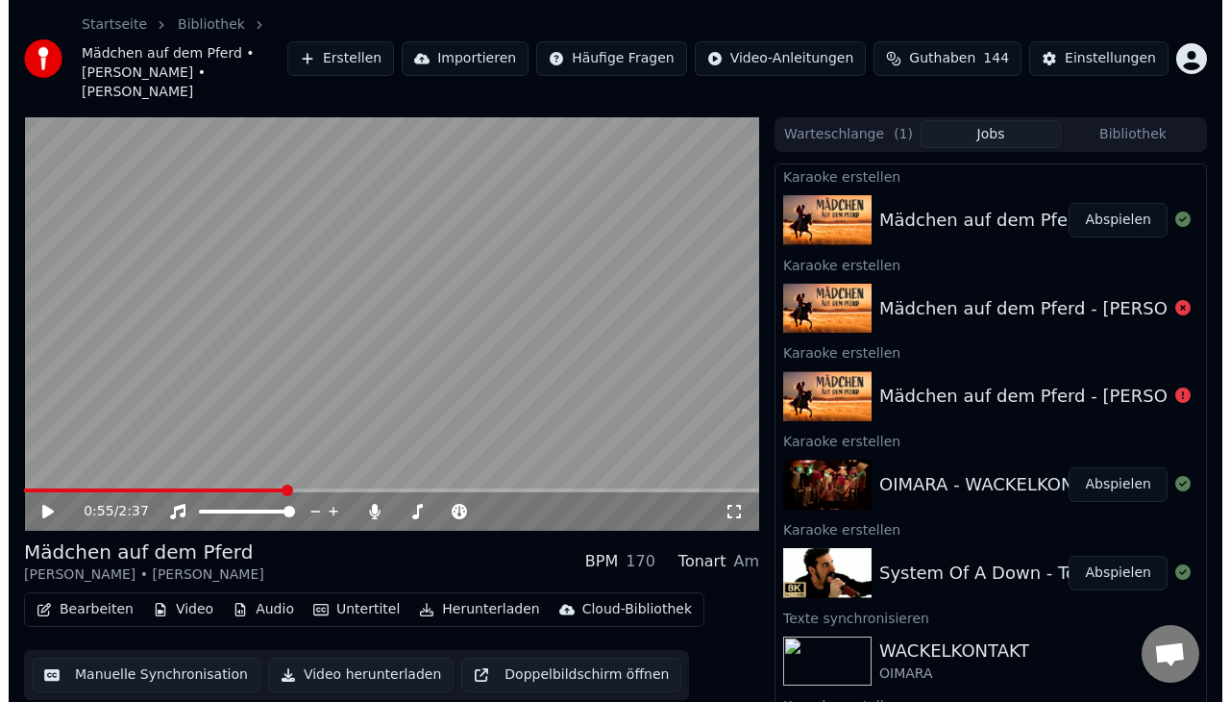
scroll to position [38, 0]
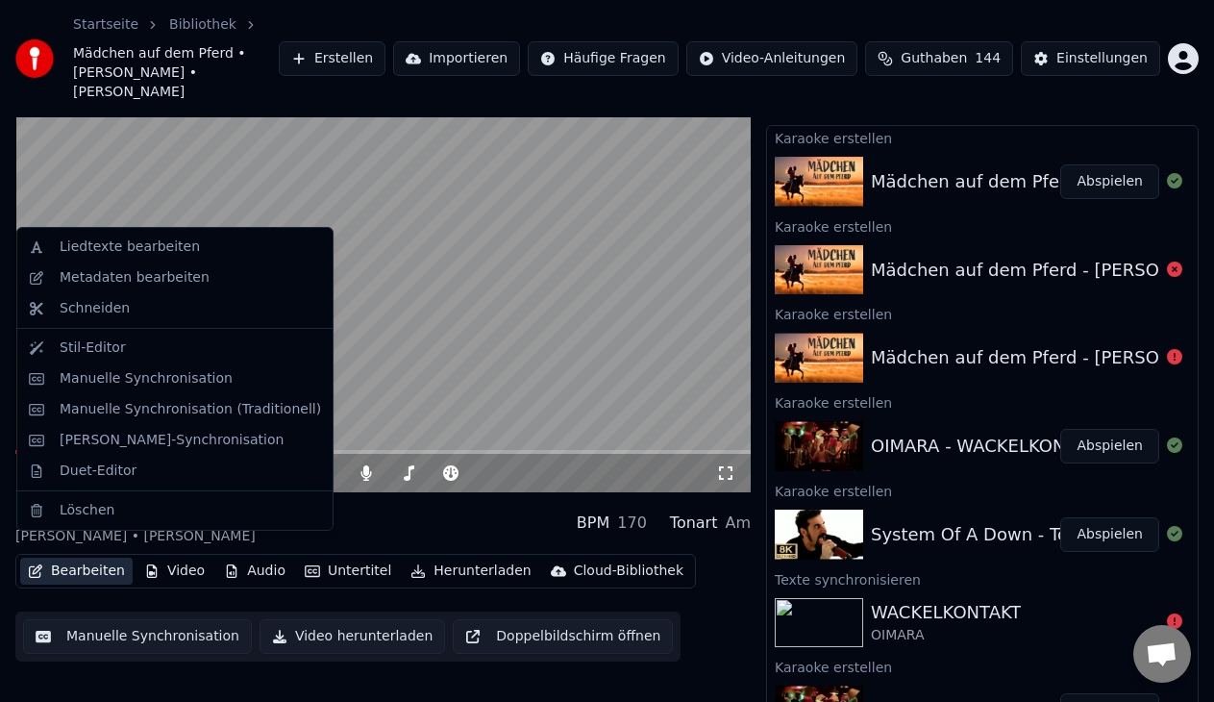
click at [101, 557] on button "Bearbeiten" at bounding box center [76, 570] width 112 height 27
click at [174, 249] on div "Liedtexte bearbeiten" at bounding box center [130, 246] width 140 height 19
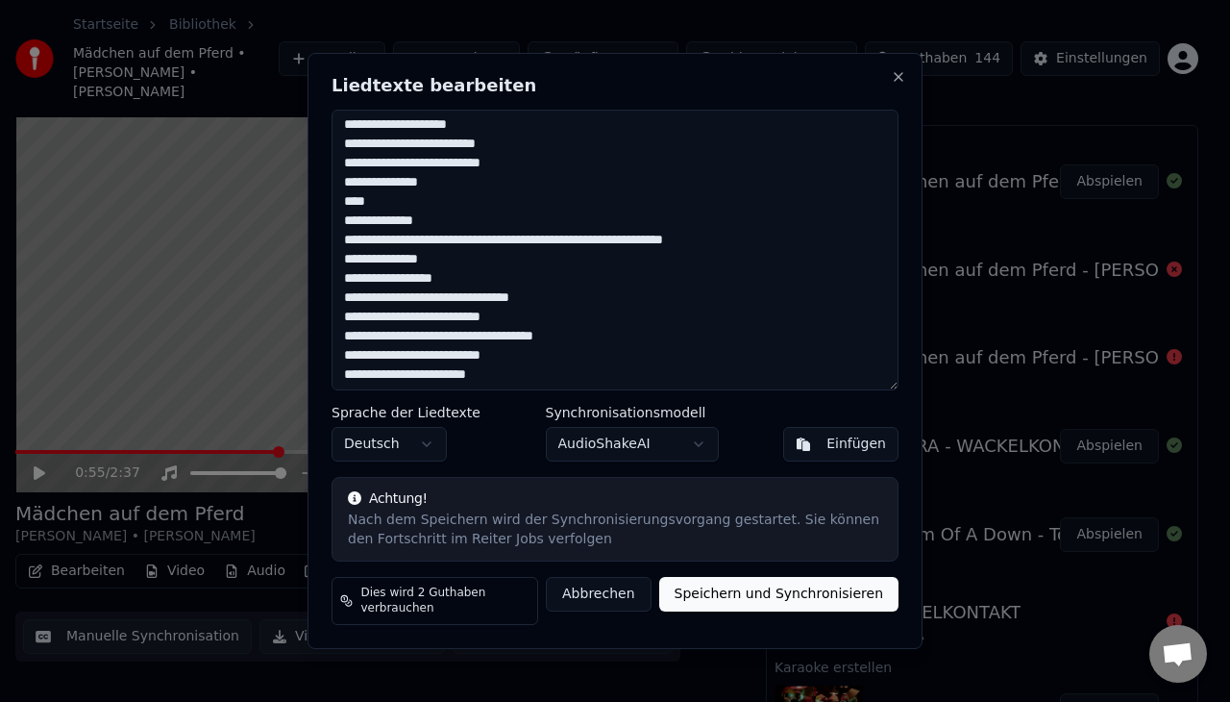
scroll to position [0, 0]
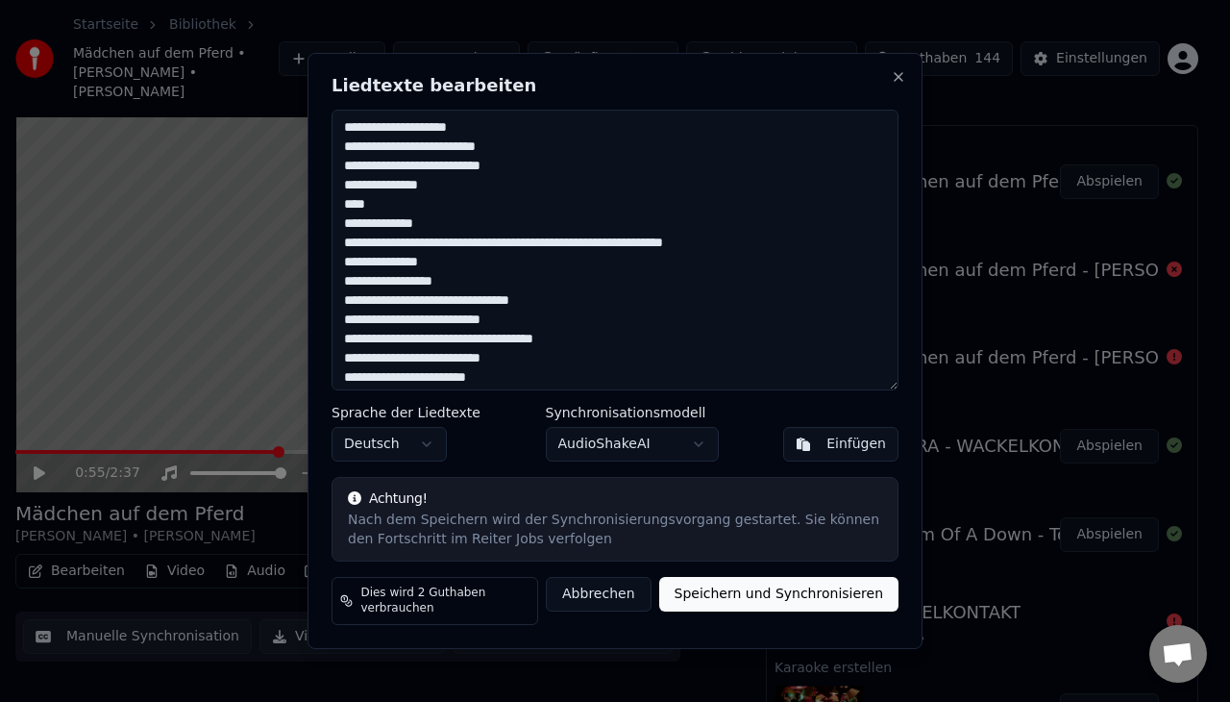
drag, startPoint x: 455, startPoint y: 286, endPoint x: 339, endPoint y: 160, distance: 171.4
click at [339, 160] on textarea at bounding box center [615, 250] width 567 height 281
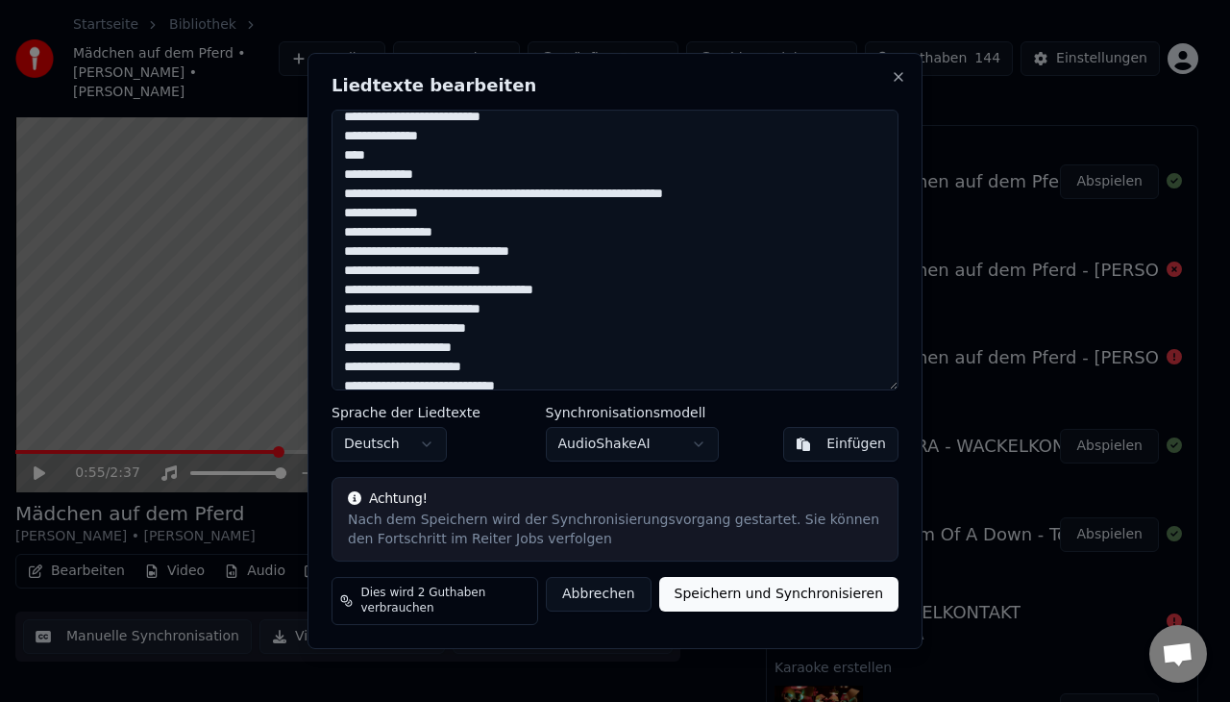
scroll to position [49, 0]
click at [482, 239] on textarea at bounding box center [615, 250] width 567 height 281
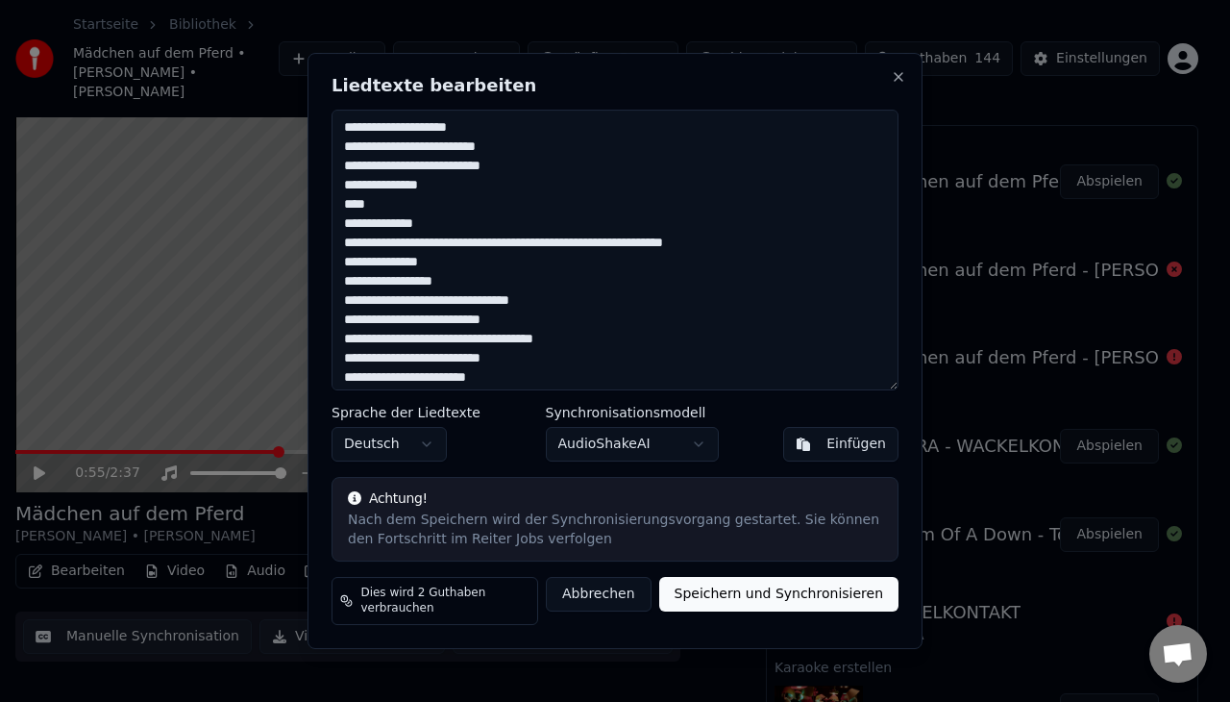
drag, startPoint x: 482, startPoint y: 239, endPoint x: 339, endPoint y: 158, distance: 164.8
click at [339, 158] on textarea at bounding box center [615, 250] width 567 height 281
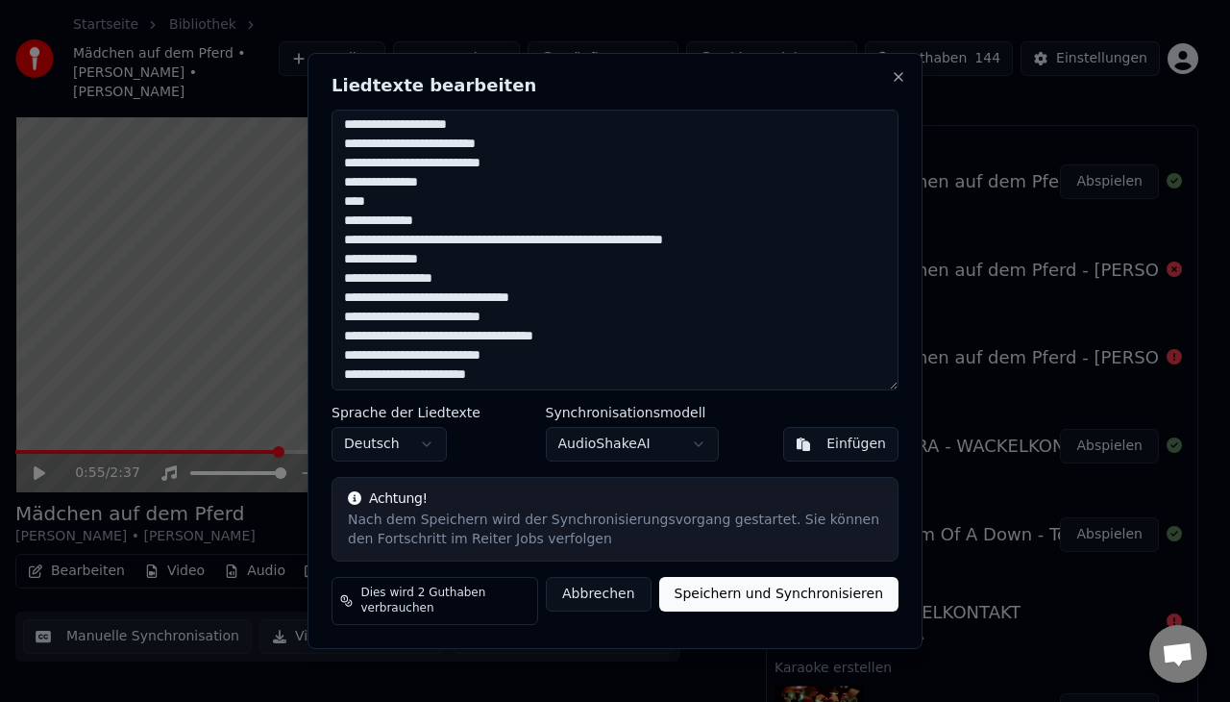
scroll to position [2, 0]
click at [505, 290] on textarea at bounding box center [615, 250] width 567 height 281
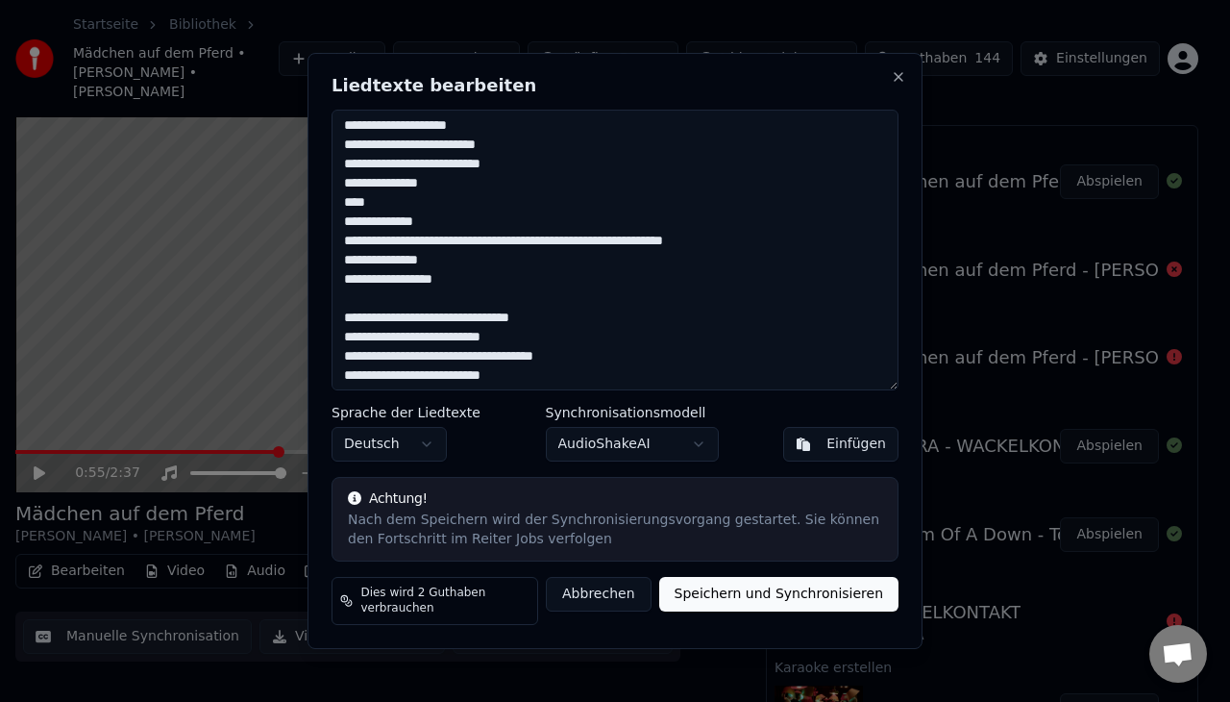
scroll to position [175, 0]
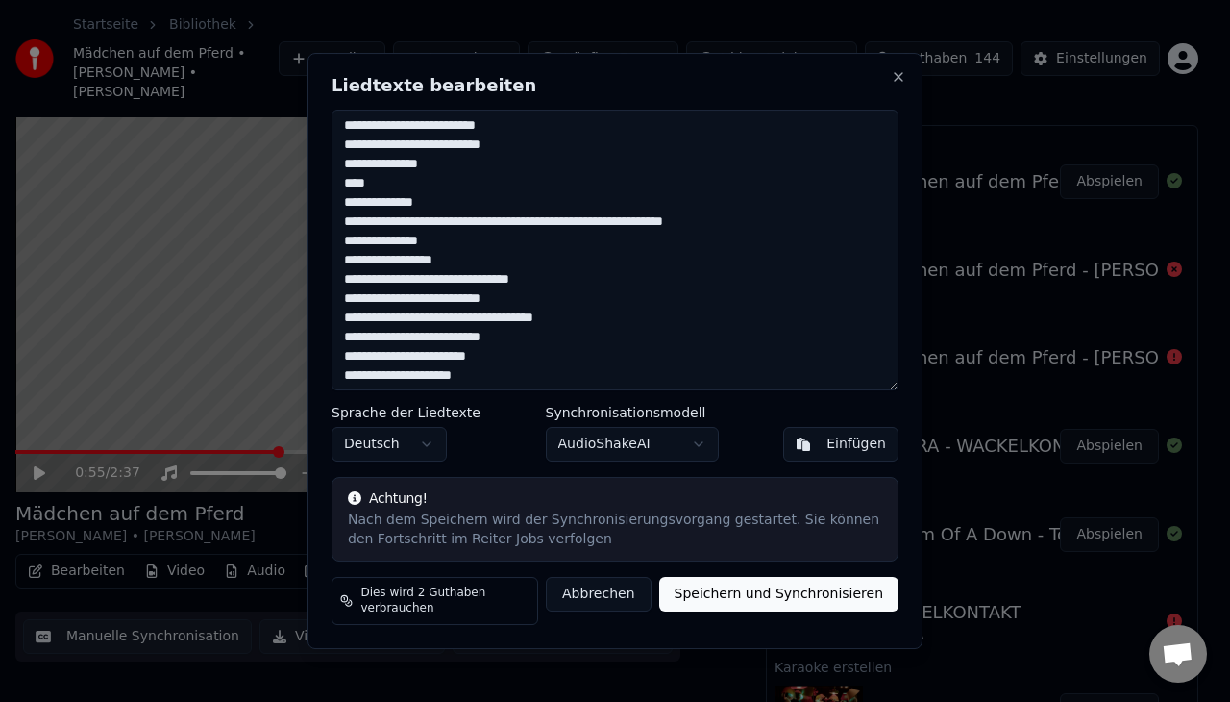
type textarea "**********"
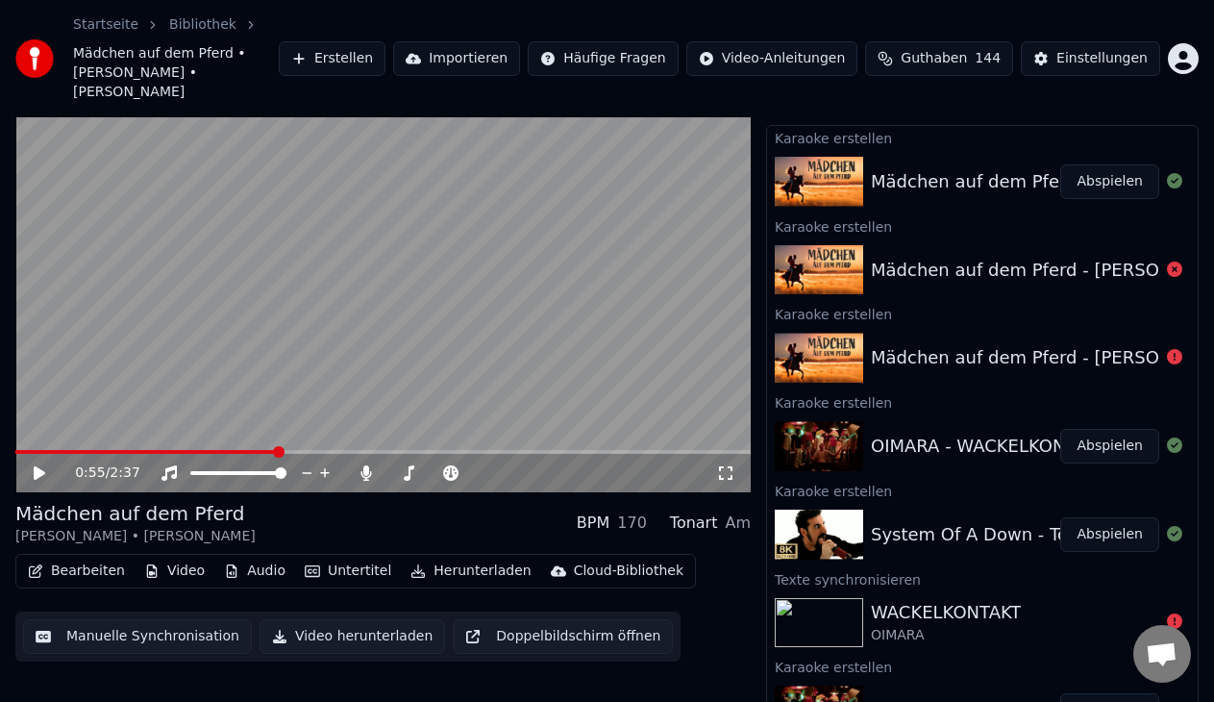
click at [238, 295] on video at bounding box center [382, 285] width 735 height 413
click at [26, 426] on video at bounding box center [382, 285] width 735 height 413
click at [23, 428] on video at bounding box center [382, 285] width 735 height 413
click at [20, 450] on span at bounding box center [17, 452] width 5 height 4
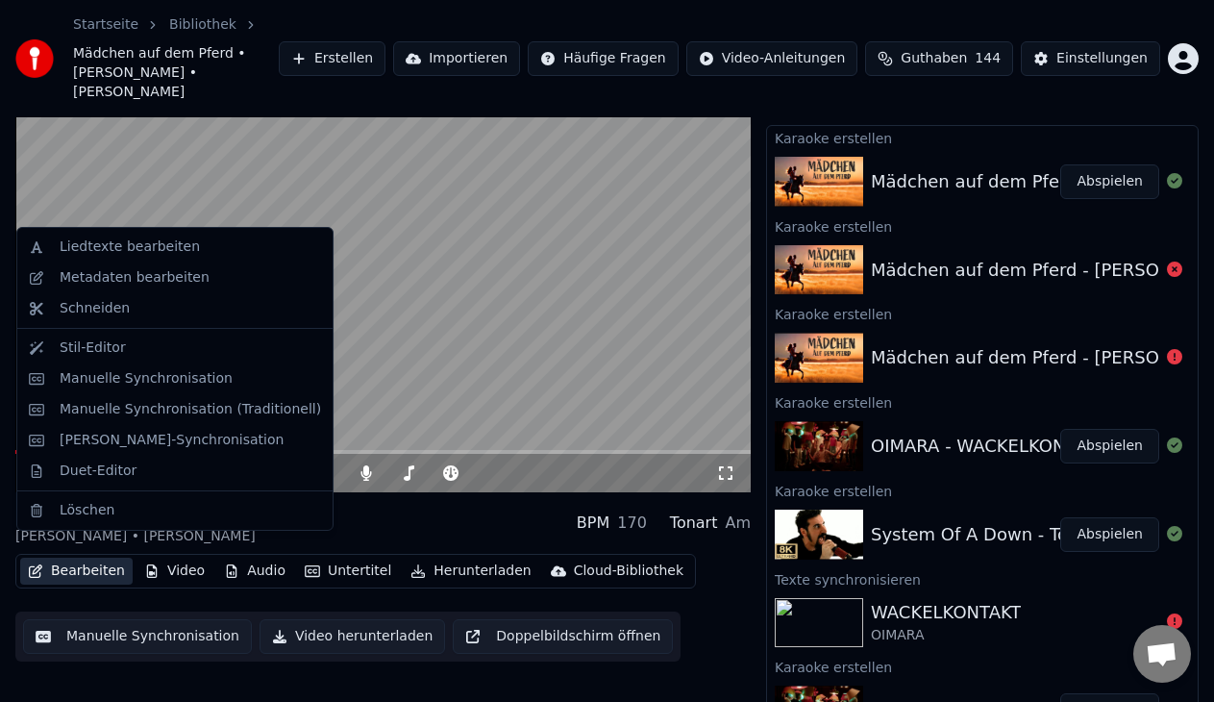
click at [64, 560] on button "Bearbeiten" at bounding box center [76, 570] width 112 height 27
click at [144, 246] on div "Liedtexte bearbeiten" at bounding box center [130, 246] width 140 height 19
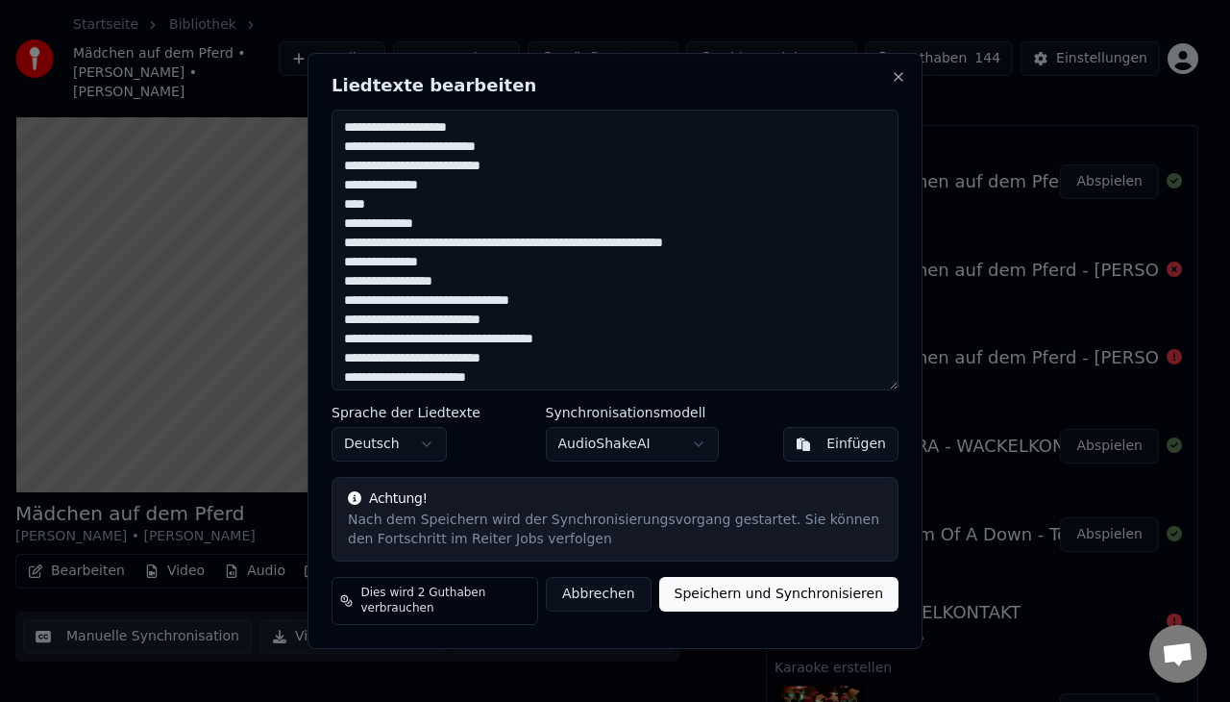
drag, startPoint x: 345, startPoint y: 157, endPoint x: 484, endPoint y: 290, distance: 193.0
click at [484, 290] on textarea at bounding box center [615, 250] width 567 height 281
drag, startPoint x: 491, startPoint y: 309, endPoint x: 343, endPoint y: 156, distance: 213.4
click at [343, 156] on textarea at bounding box center [615, 250] width 567 height 281
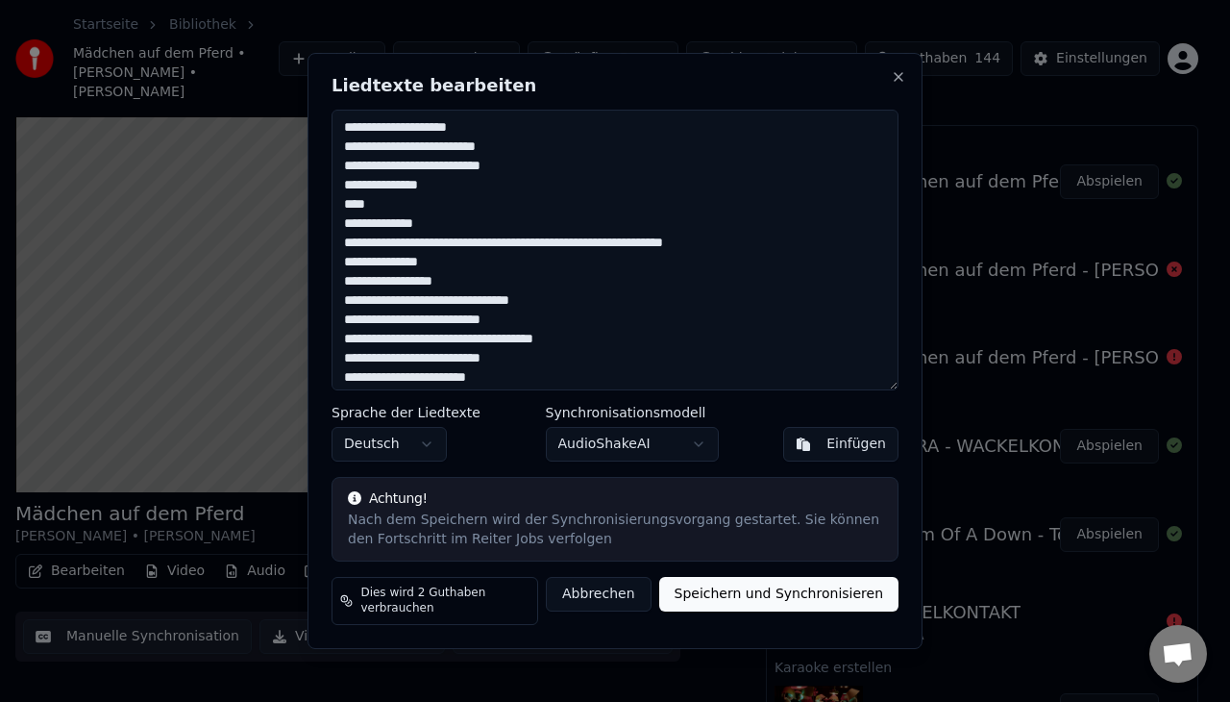
click at [449, 285] on textarea at bounding box center [615, 250] width 567 height 281
drag, startPoint x: 461, startPoint y: 291, endPoint x: 347, endPoint y: 160, distance: 174.4
click at [347, 160] on textarea at bounding box center [615, 250] width 567 height 281
click at [475, 290] on textarea at bounding box center [615, 250] width 567 height 281
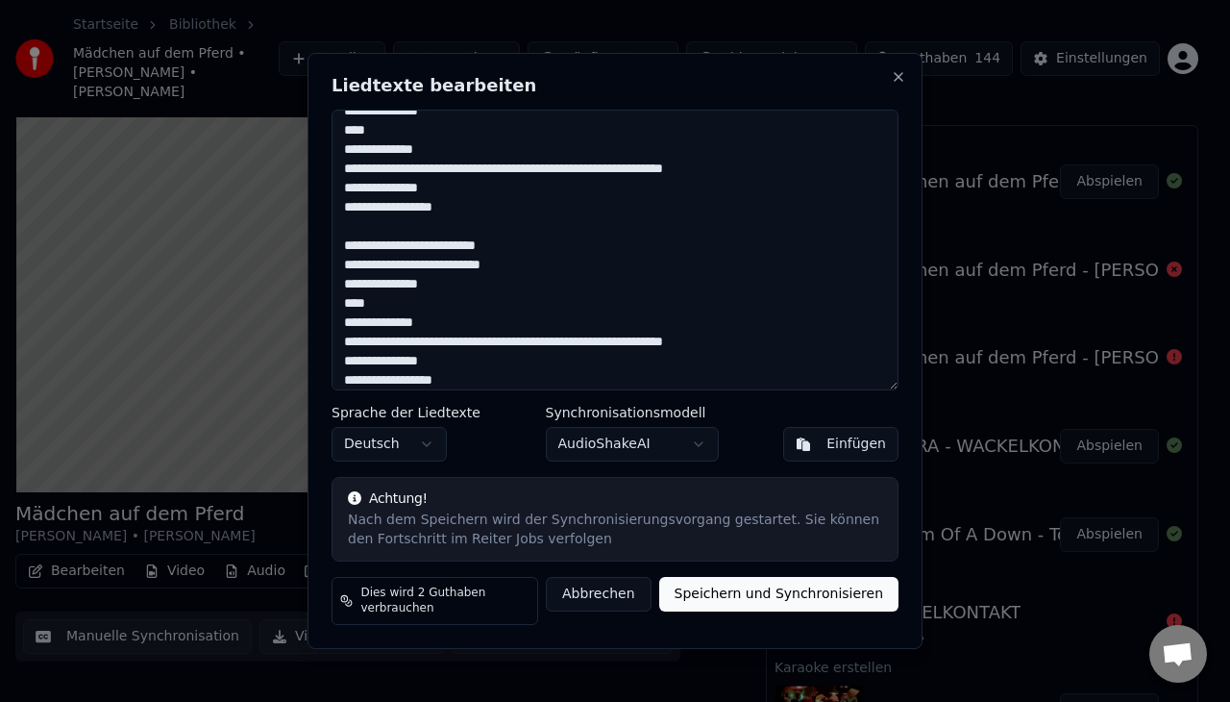
click at [390, 308] on textarea at bounding box center [615, 250] width 567 height 281
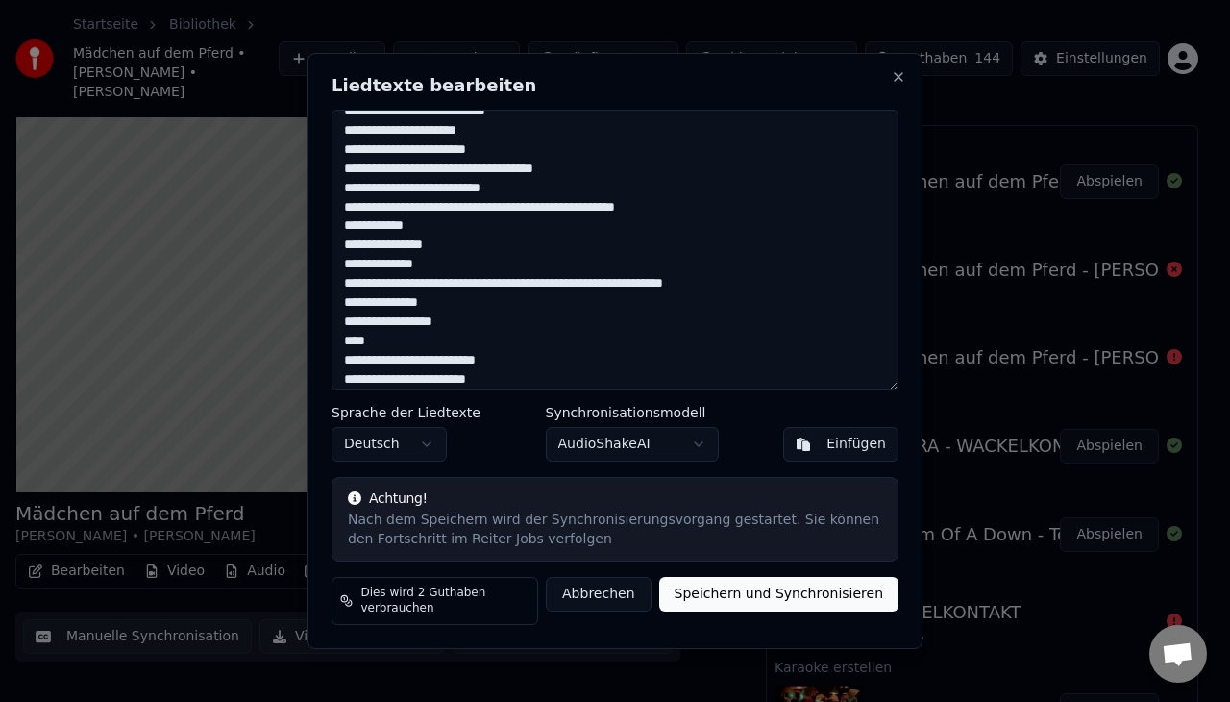
scroll to position [537, 0]
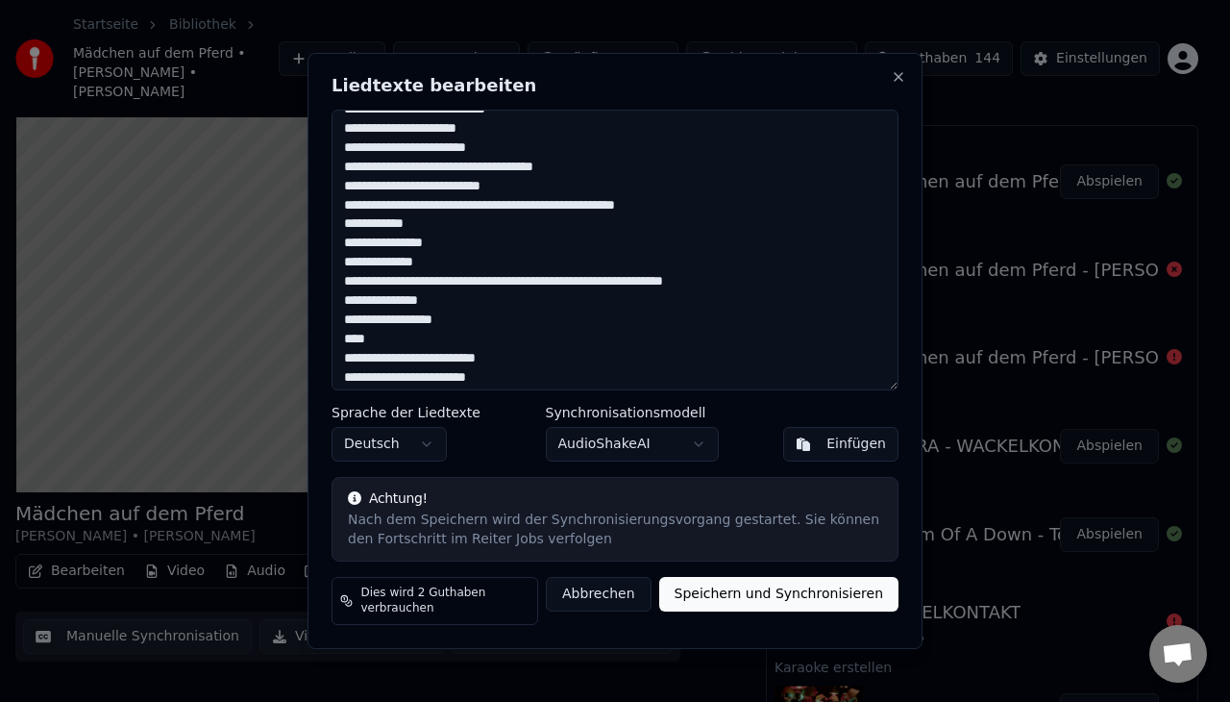
click at [448, 242] on textarea at bounding box center [615, 250] width 567 height 281
click at [443, 228] on textarea at bounding box center [615, 250] width 567 height 281
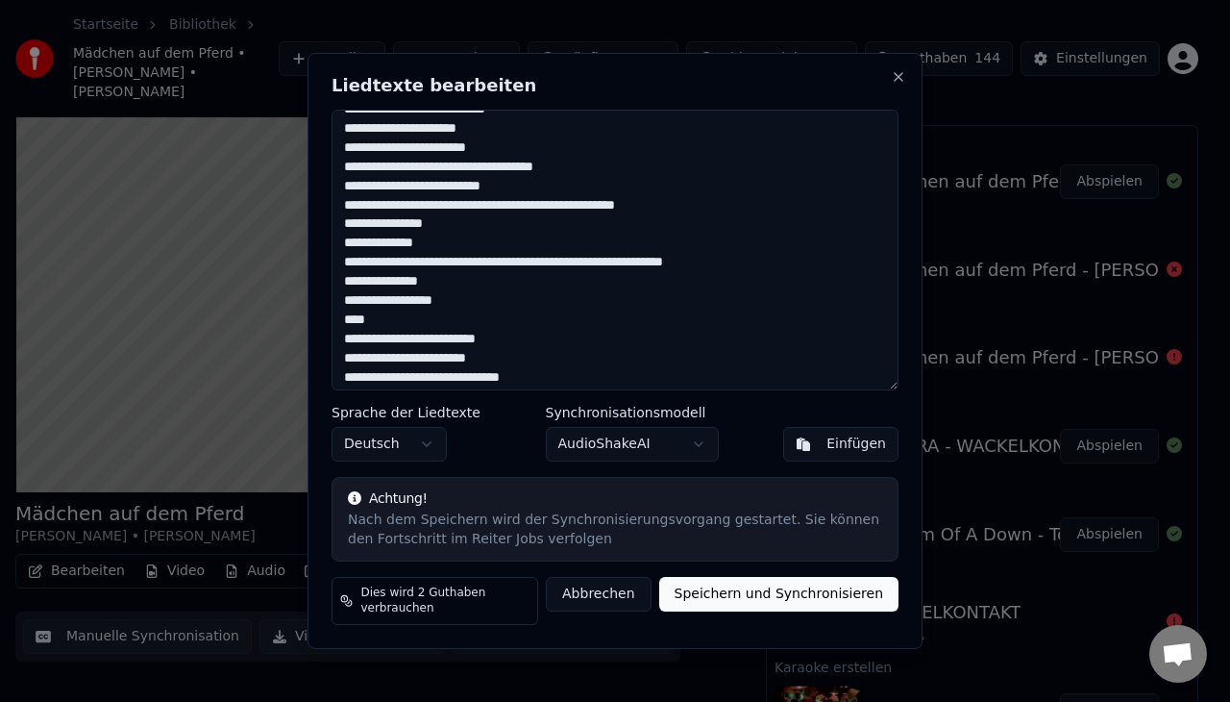
click at [472, 306] on textarea at bounding box center [615, 250] width 567 height 281
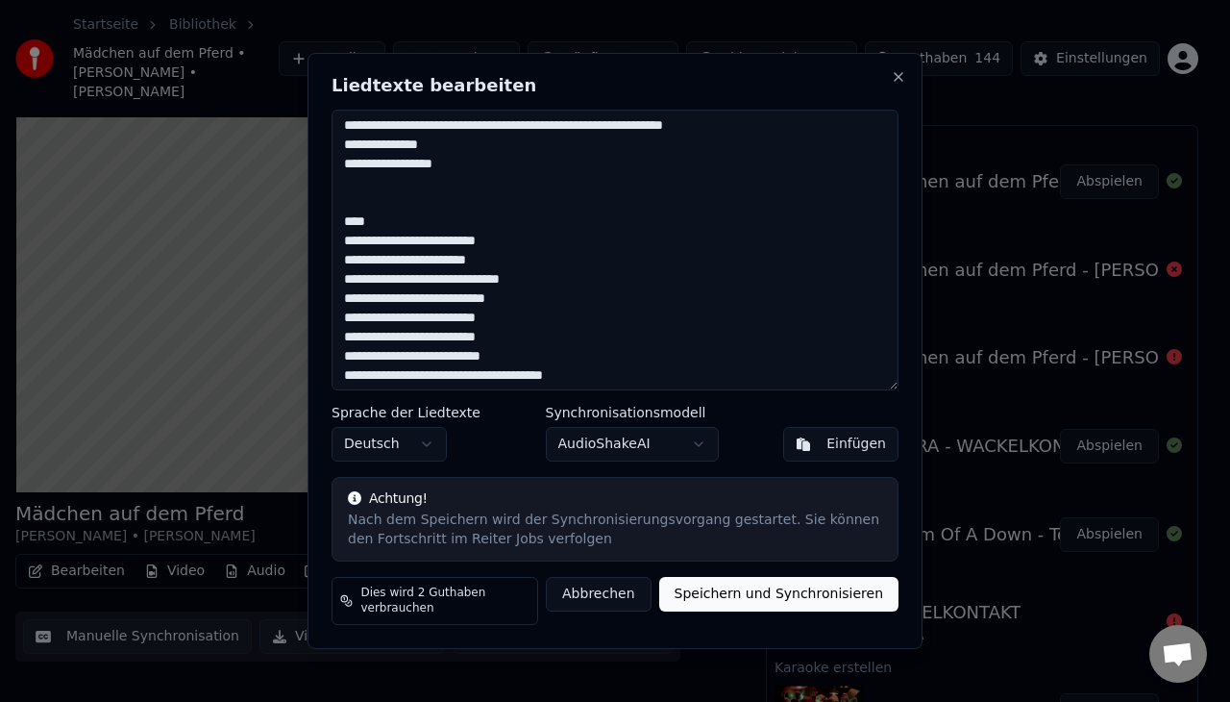
scroll to position [673, 0]
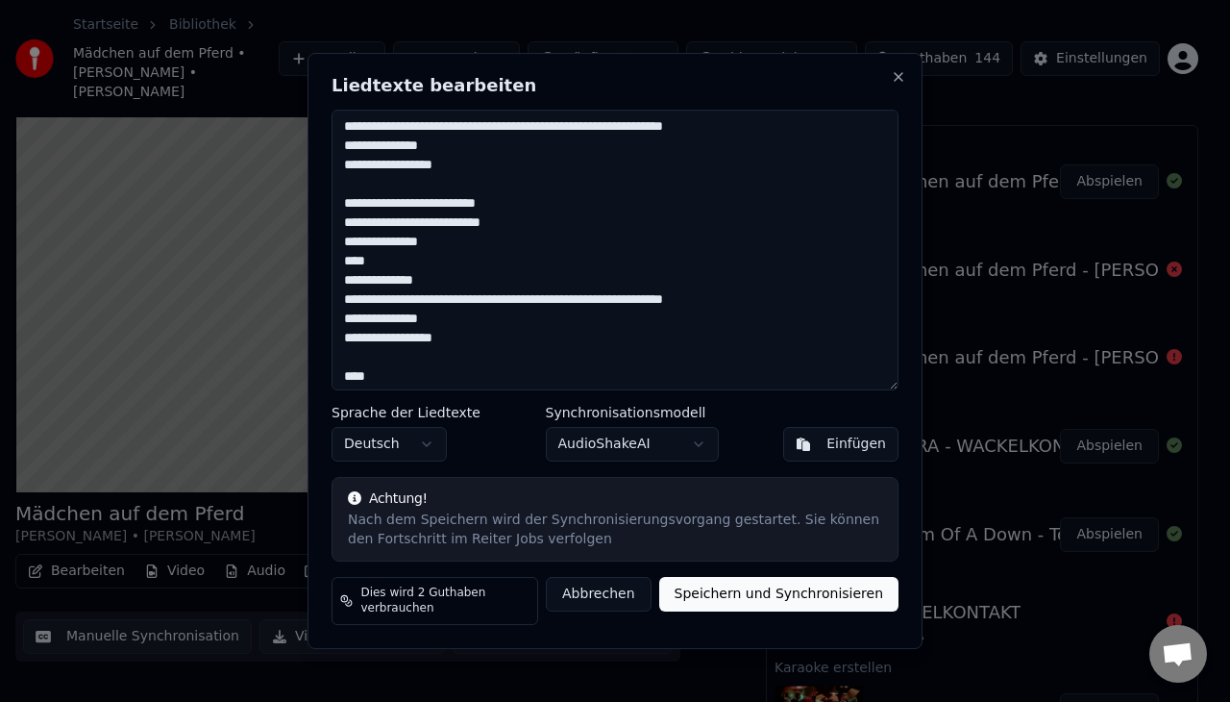
click at [367, 269] on textarea at bounding box center [615, 250] width 567 height 281
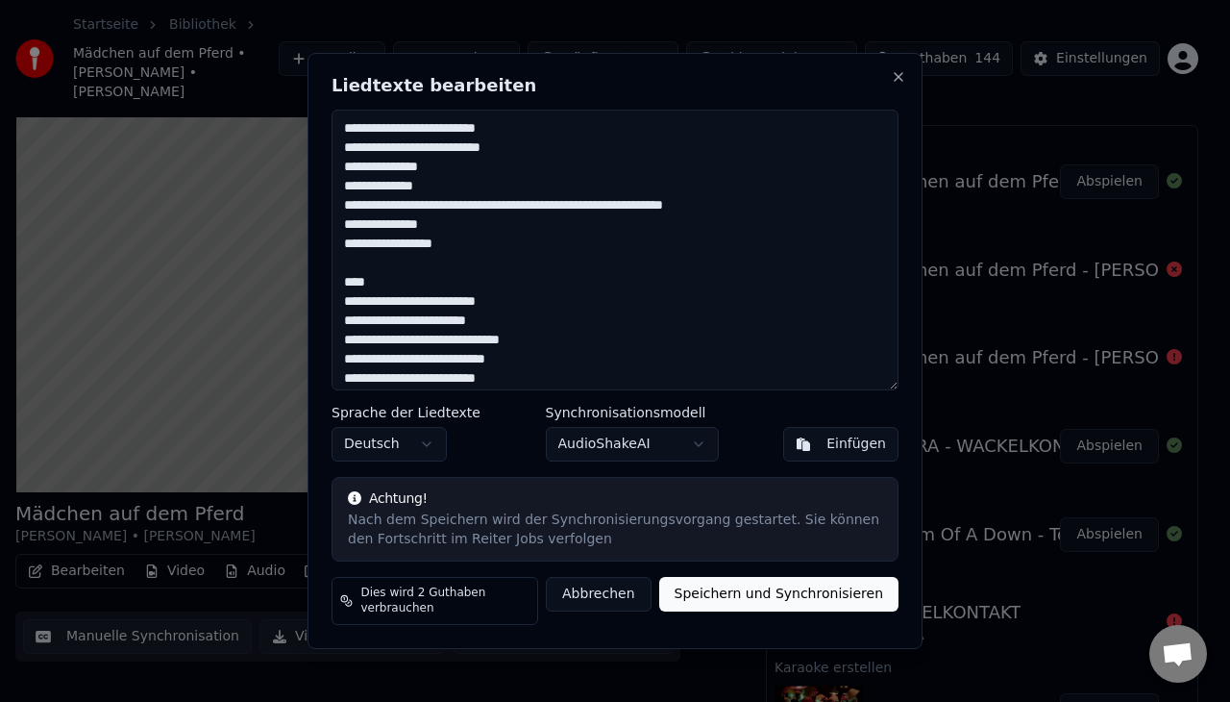
scroll to position [753, 0]
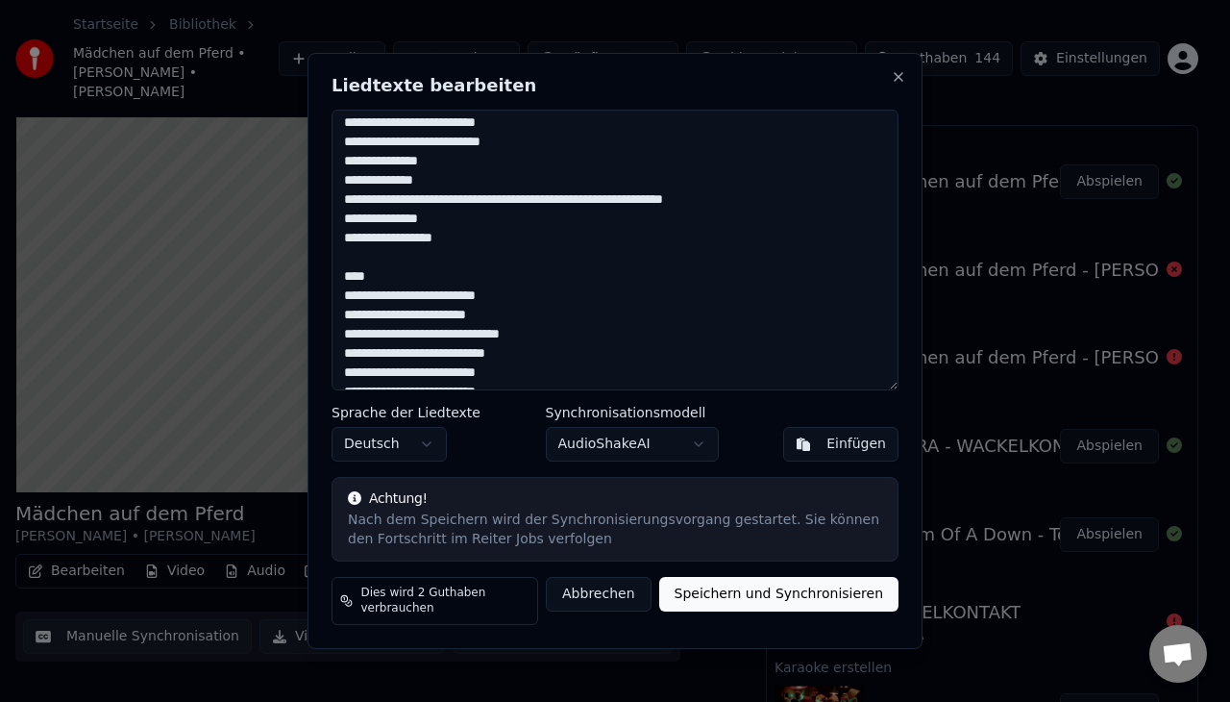
click at [401, 269] on textarea at bounding box center [615, 250] width 567 height 281
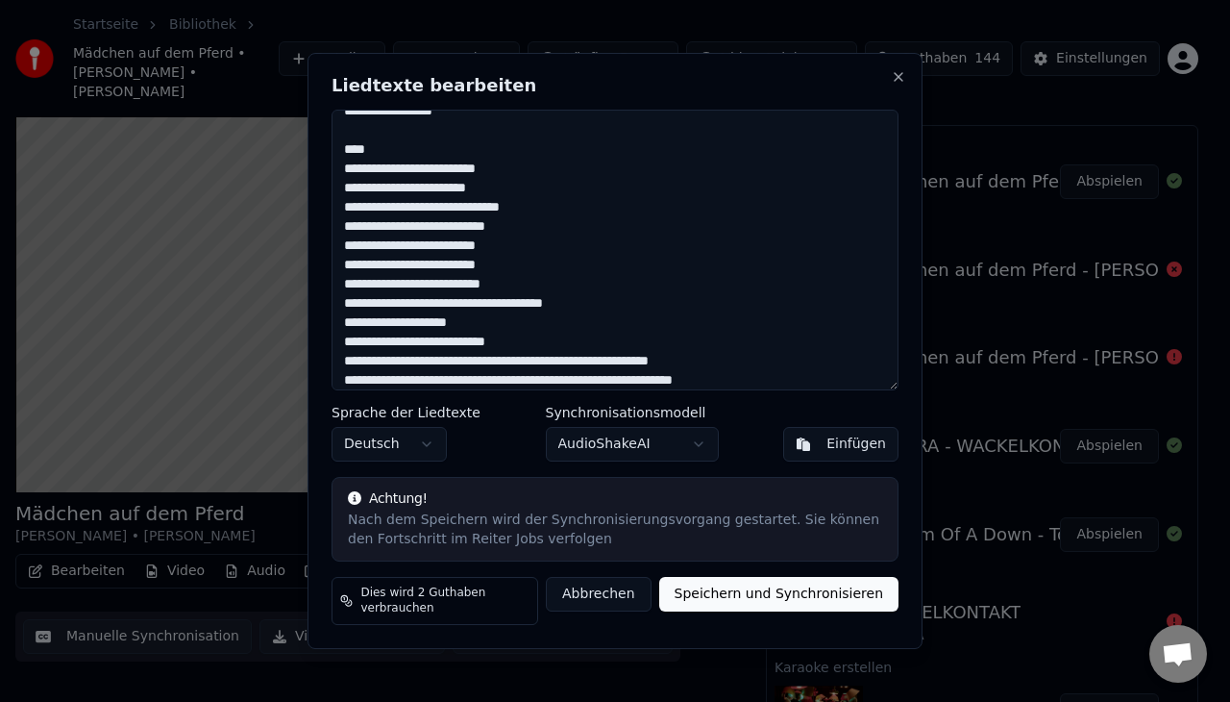
scroll to position [889, 0]
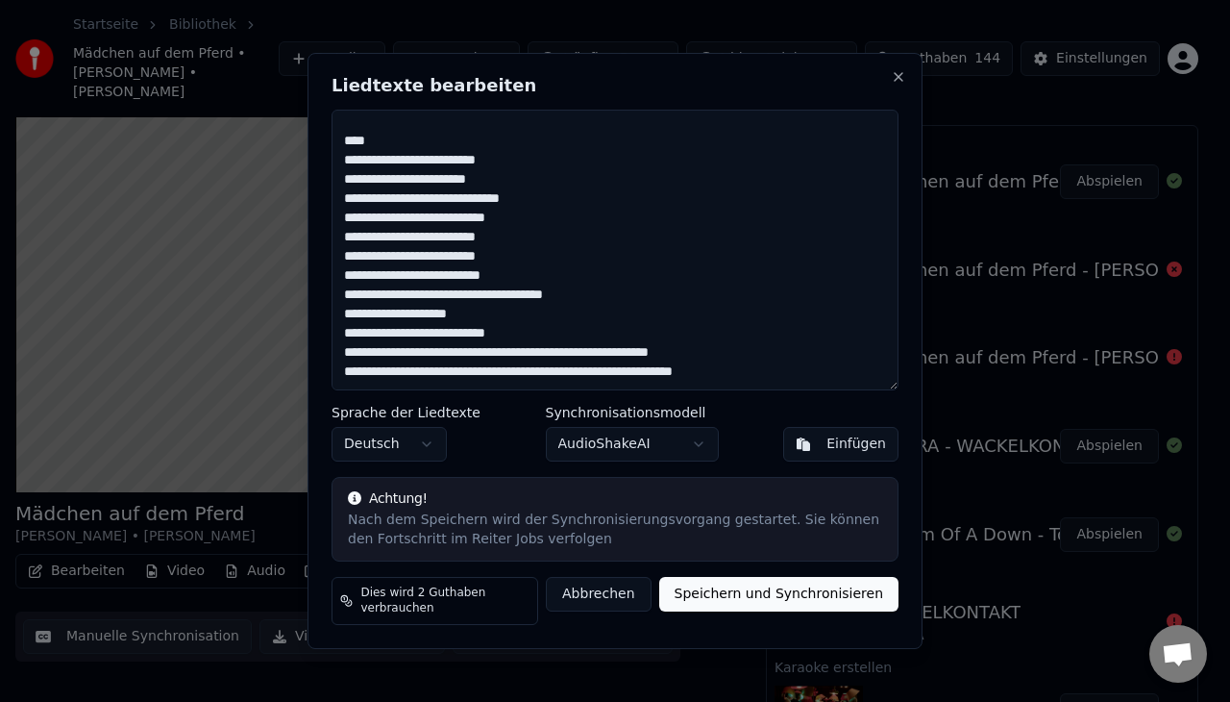
click at [798, 379] on textarea at bounding box center [615, 250] width 567 height 281
click at [762, 590] on button "Speichern und Synchronisieren" at bounding box center [779, 594] width 240 height 35
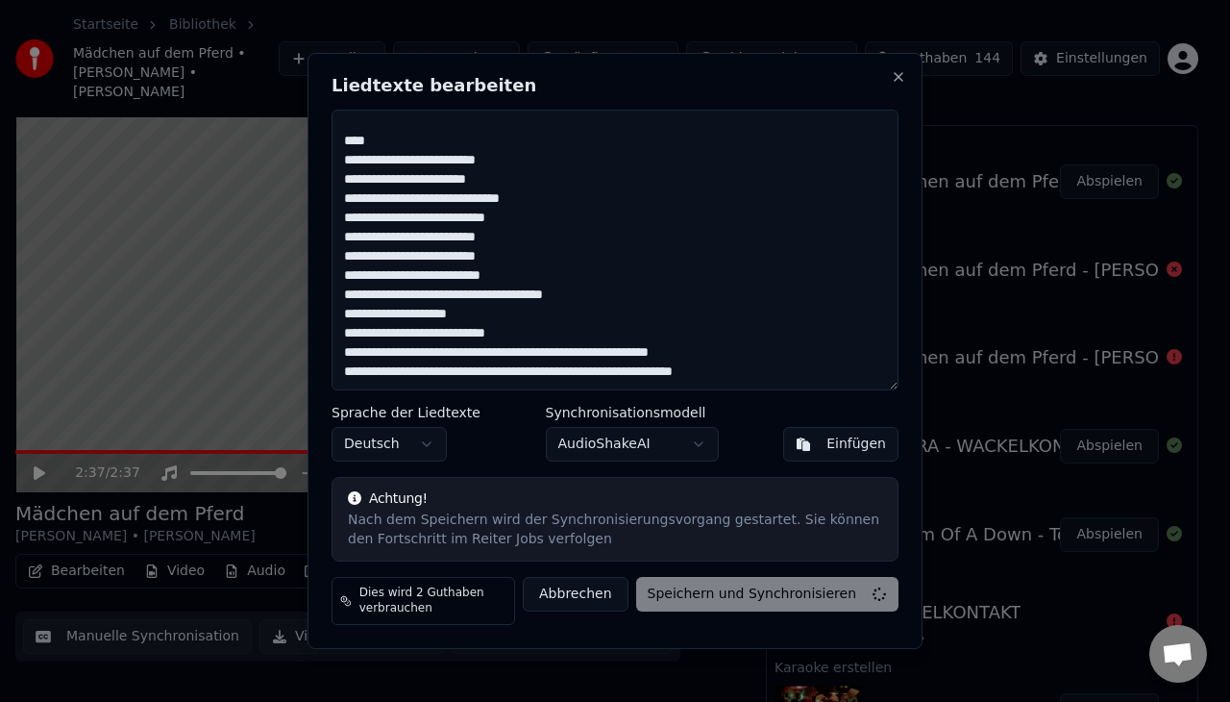
type textarea "**********"
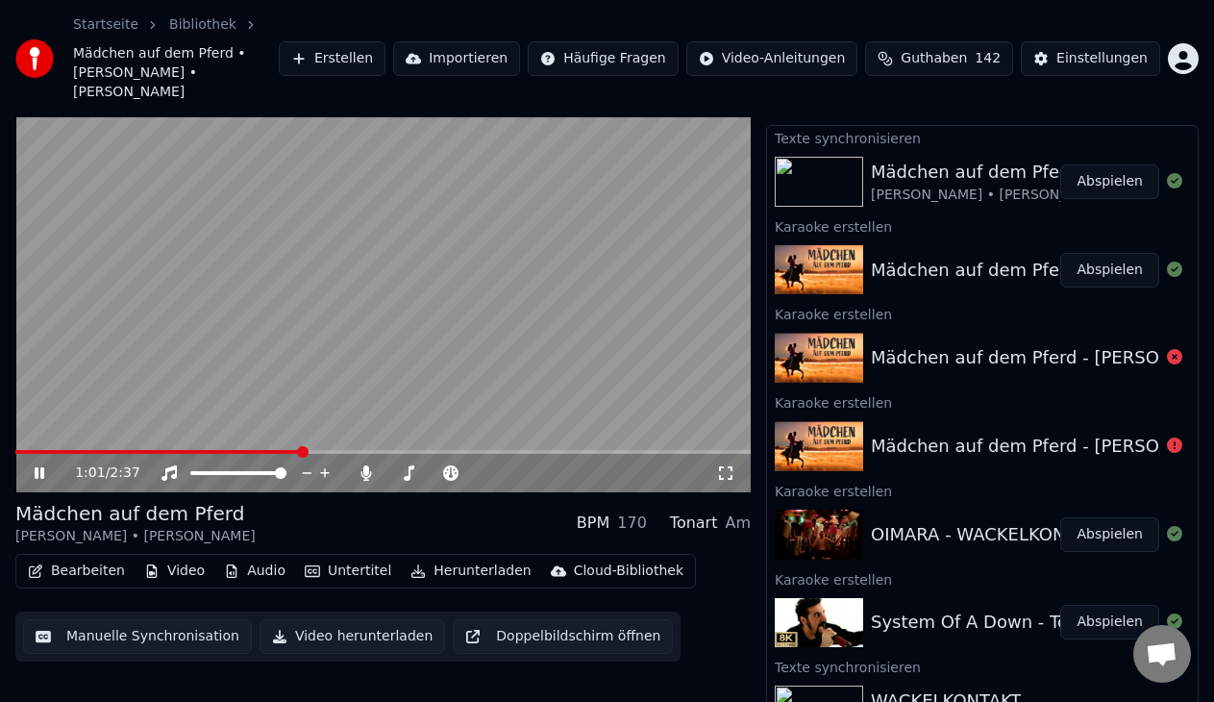
click at [554, 326] on video at bounding box center [382, 285] width 735 height 413
click at [356, 217] on video at bounding box center [382, 285] width 735 height 413
